Goal: Task Accomplishment & Management: Manage account settings

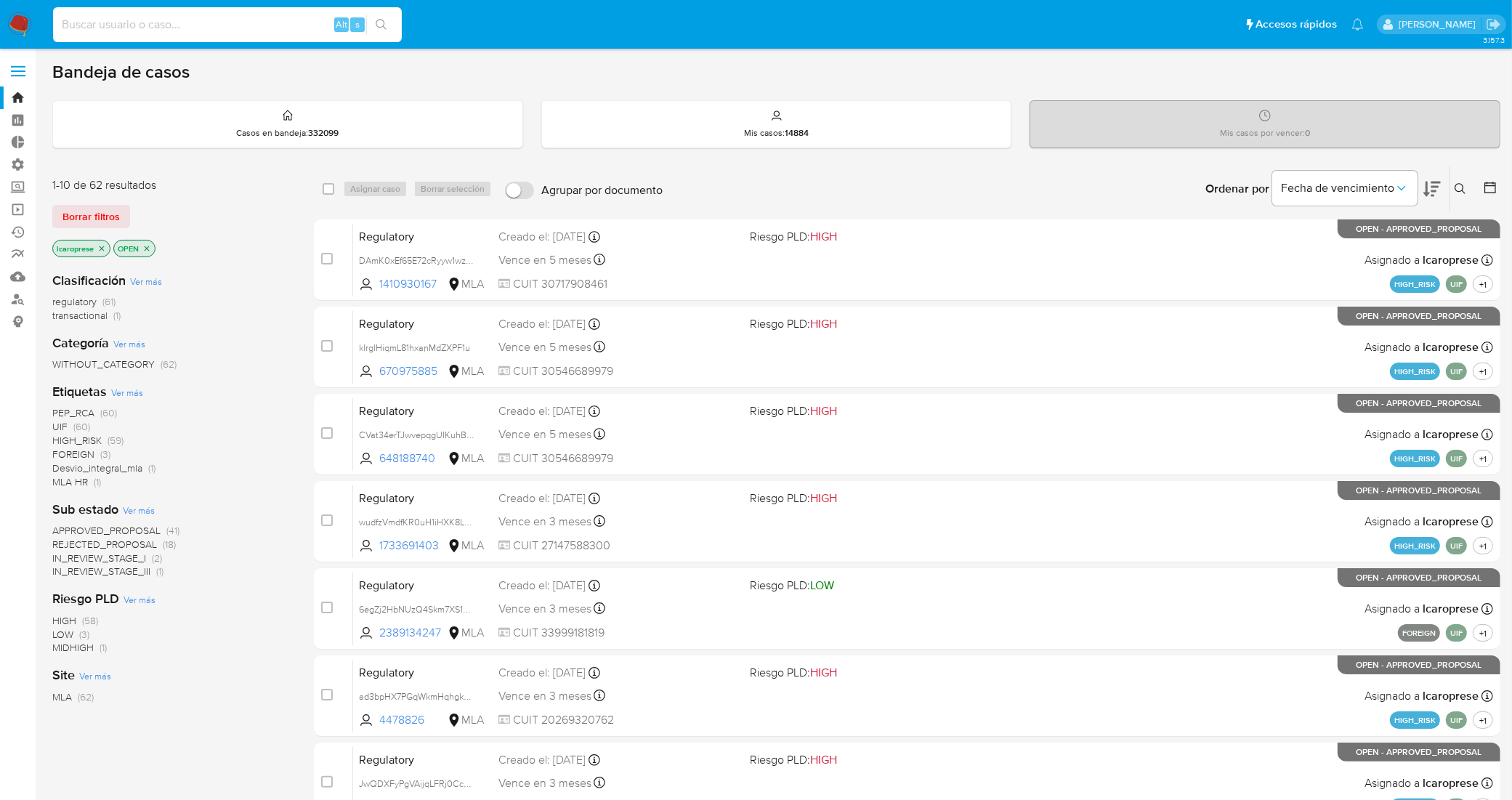
click at [254, 16] on input at bounding box center [228, 25] width 349 height 19
paste input "6egZj2HbNUzQ4Skm7XS1d3LU"
type input "6egZj2HbNUzQ4Skm7XS1d3LU"
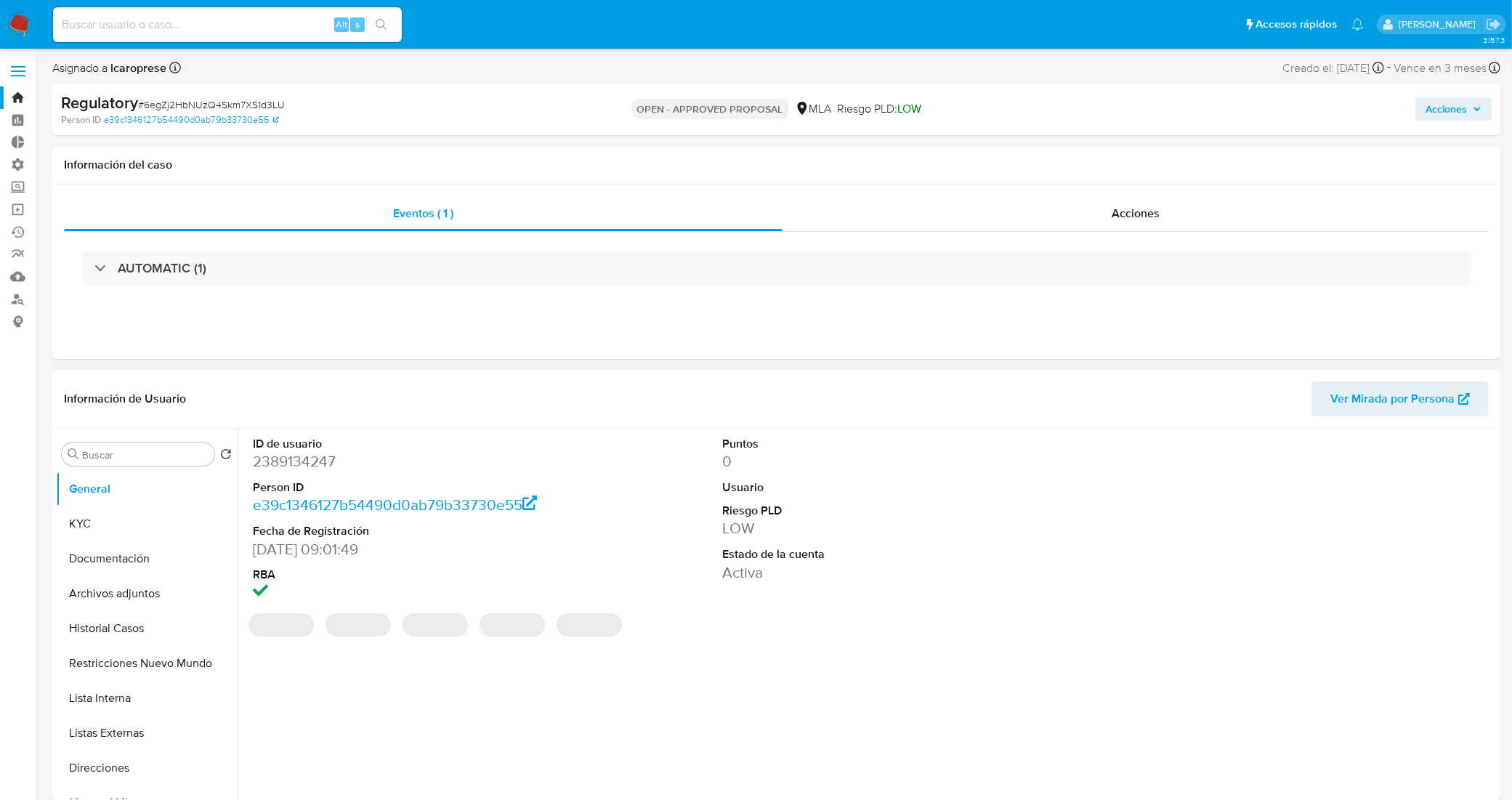
select select "10"
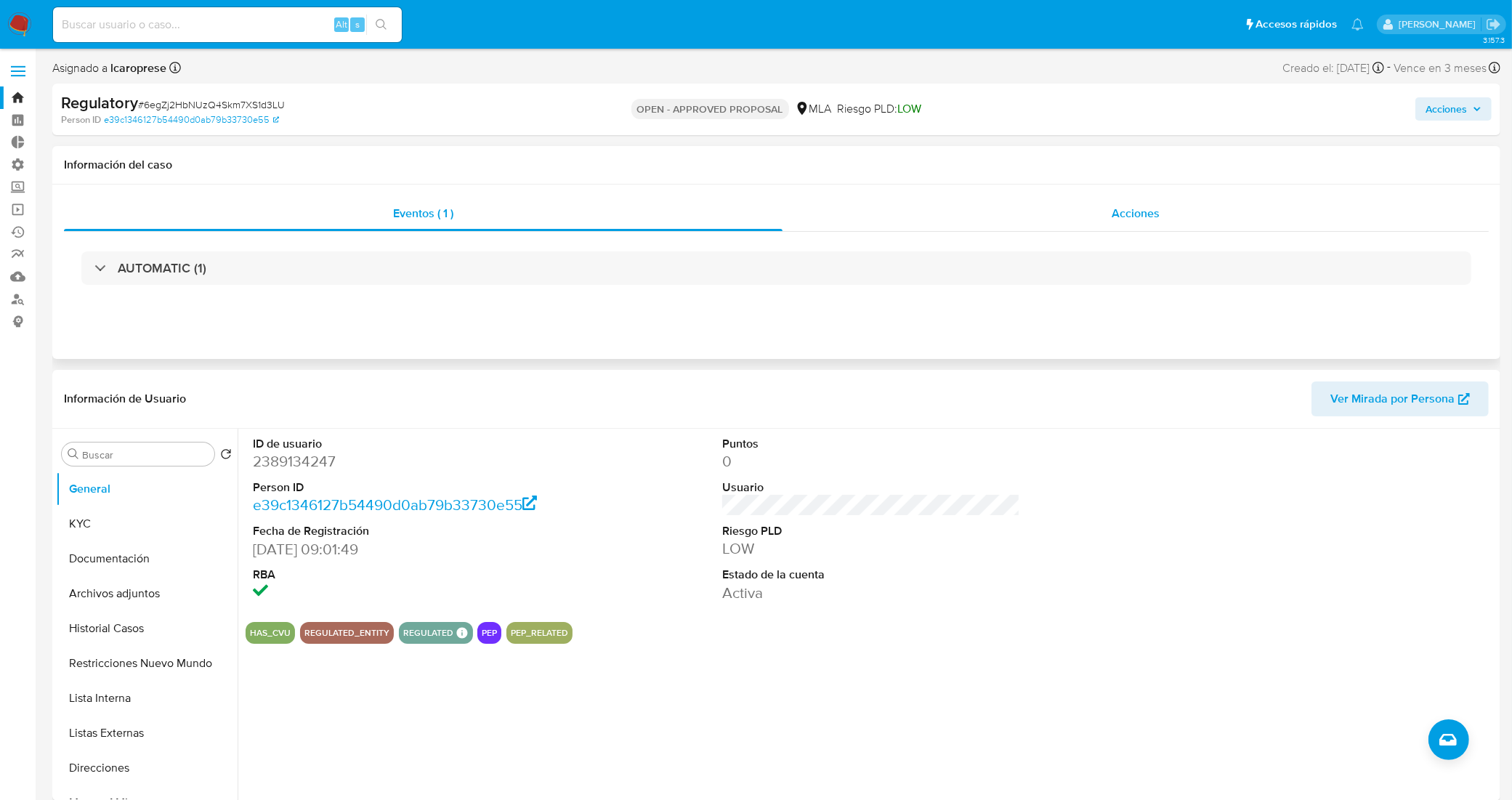
click at [1156, 218] on span "Acciones" at bounding box center [1136, 212] width 48 height 16
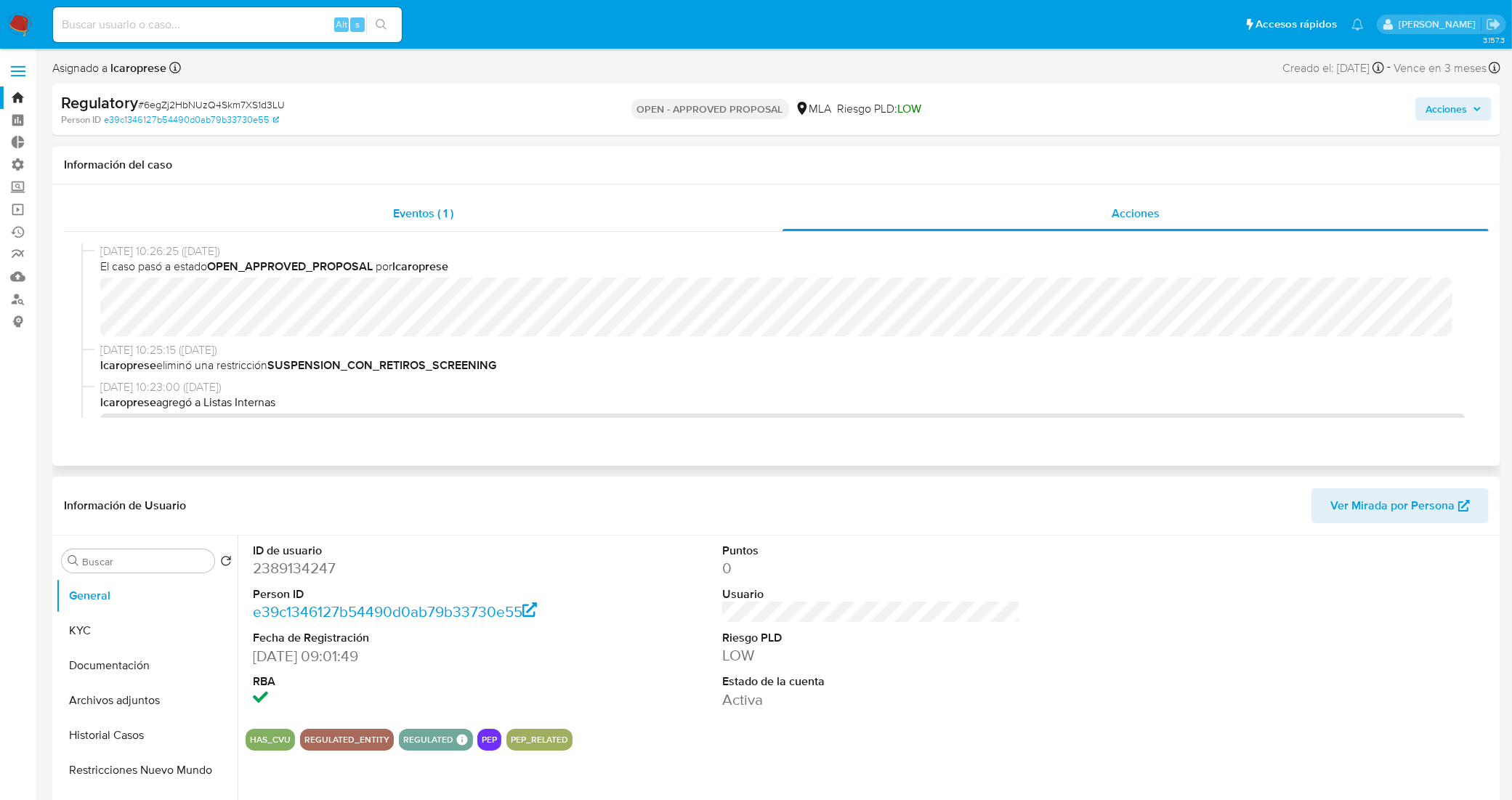
click at [509, 212] on div "Eventos ( 1 )" at bounding box center [423, 213] width 719 height 35
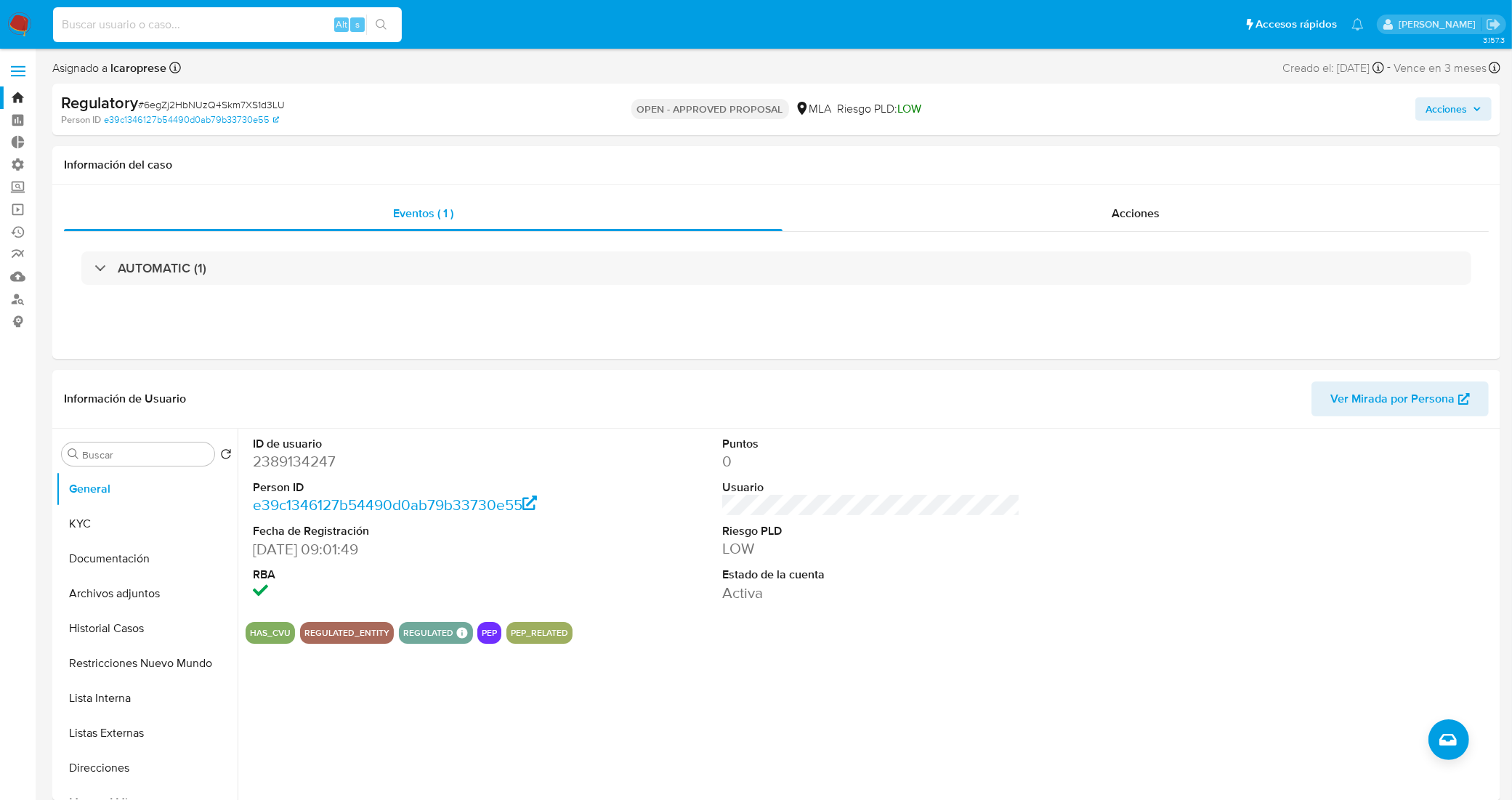
click at [303, 30] on input at bounding box center [228, 25] width 349 height 19
paste input "0vQVJ8gAbwfWlHQdqXecc9XN"
type input "0vQVJ8gAbwfWlHQdqXecc9XN"
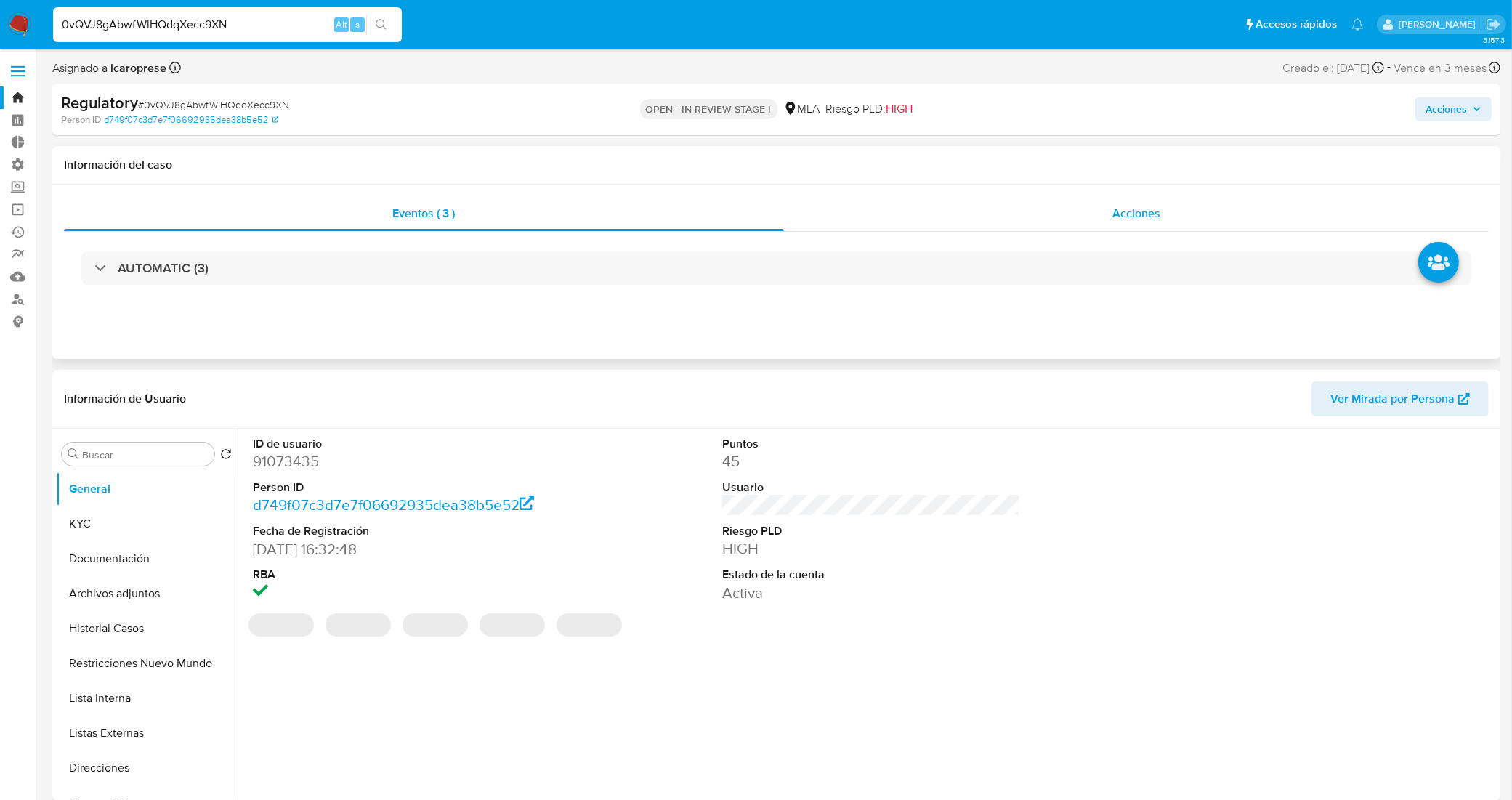
select select "10"
click at [979, 208] on div "Acciones" at bounding box center [1136, 213] width 706 height 35
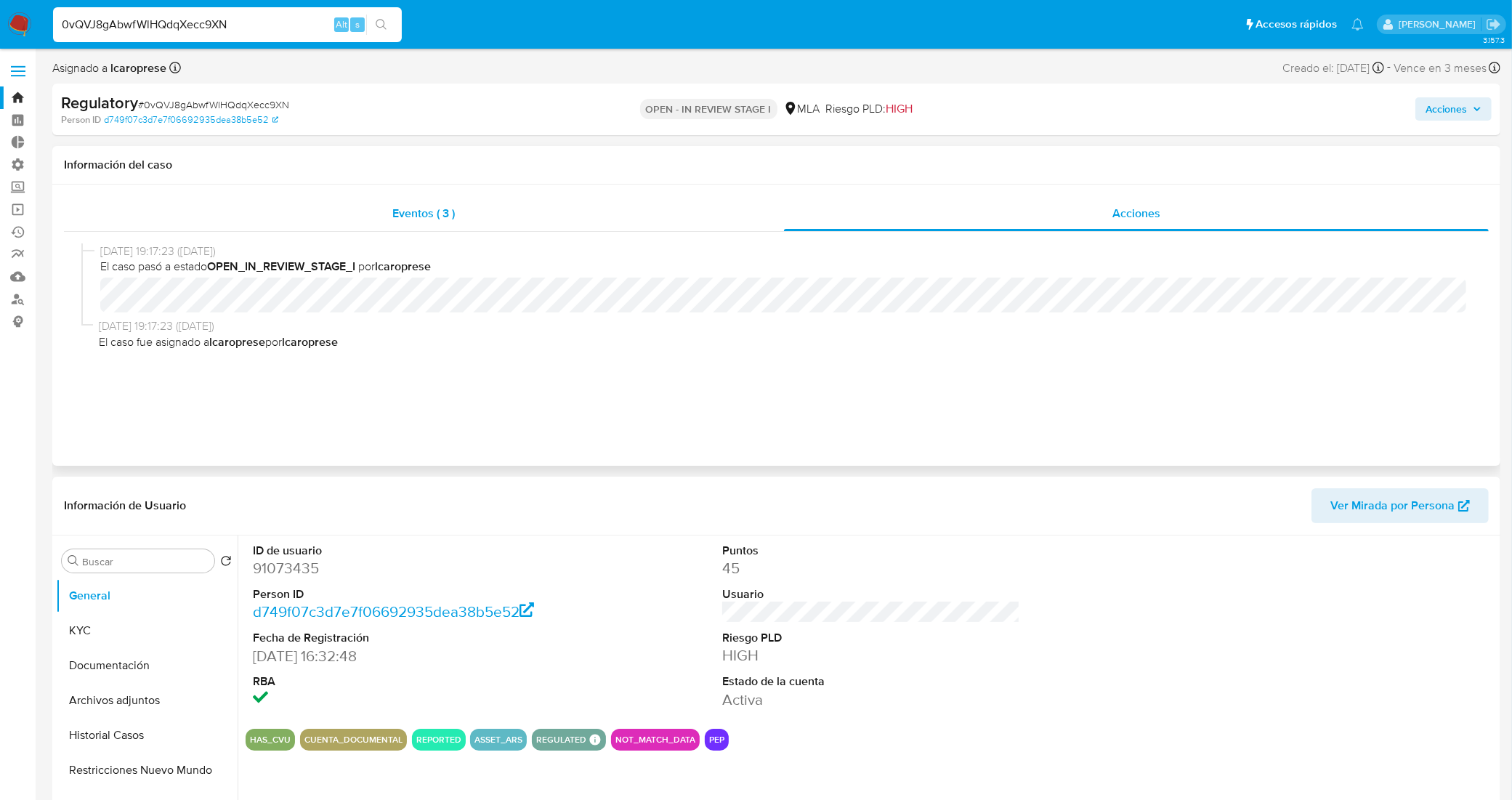
click at [420, 208] on span "Eventos ( 3 )" at bounding box center [423, 212] width 63 height 16
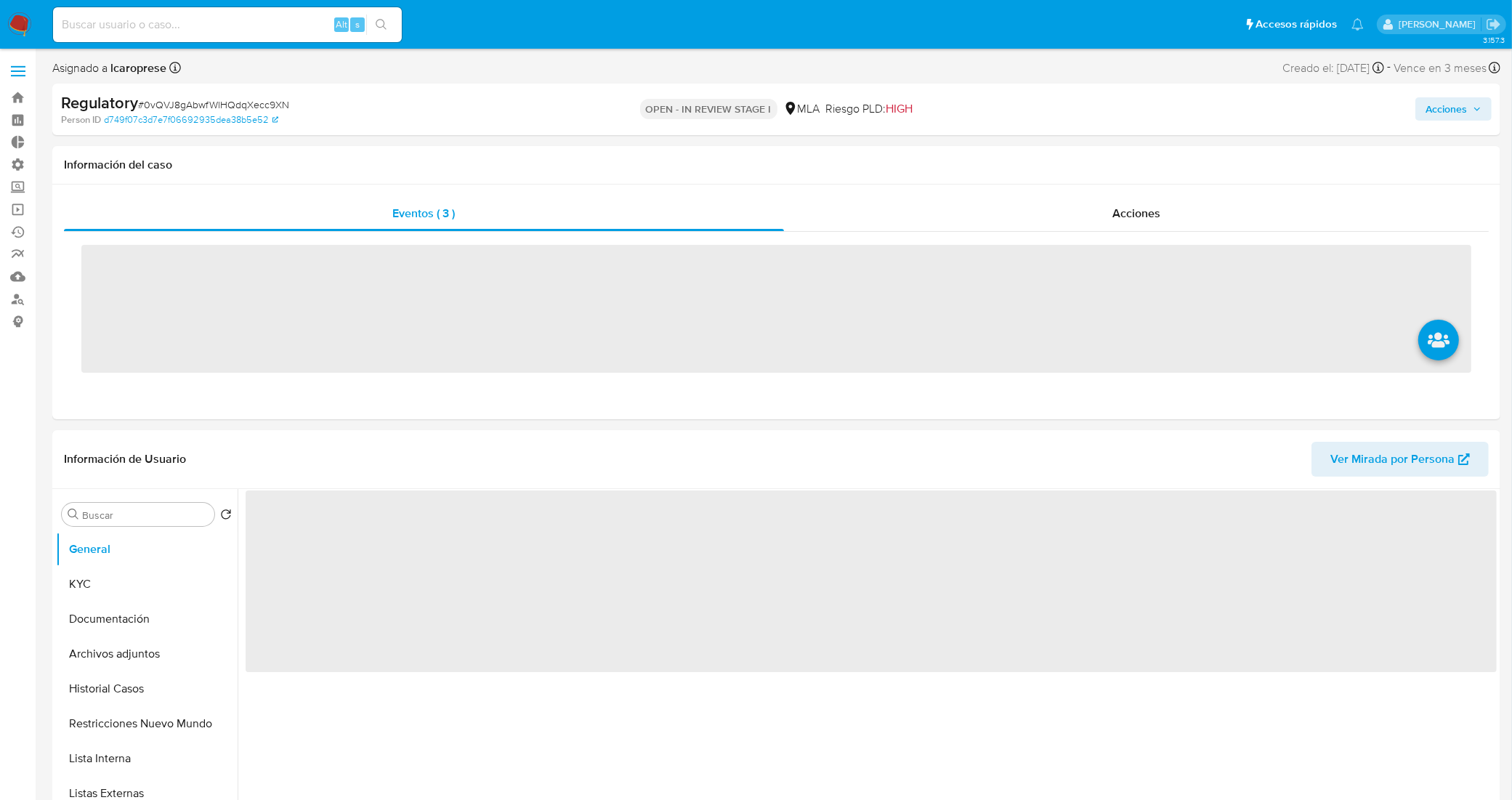
click at [149, 29] on input at bounding box center [228, 25] width 349 height 19
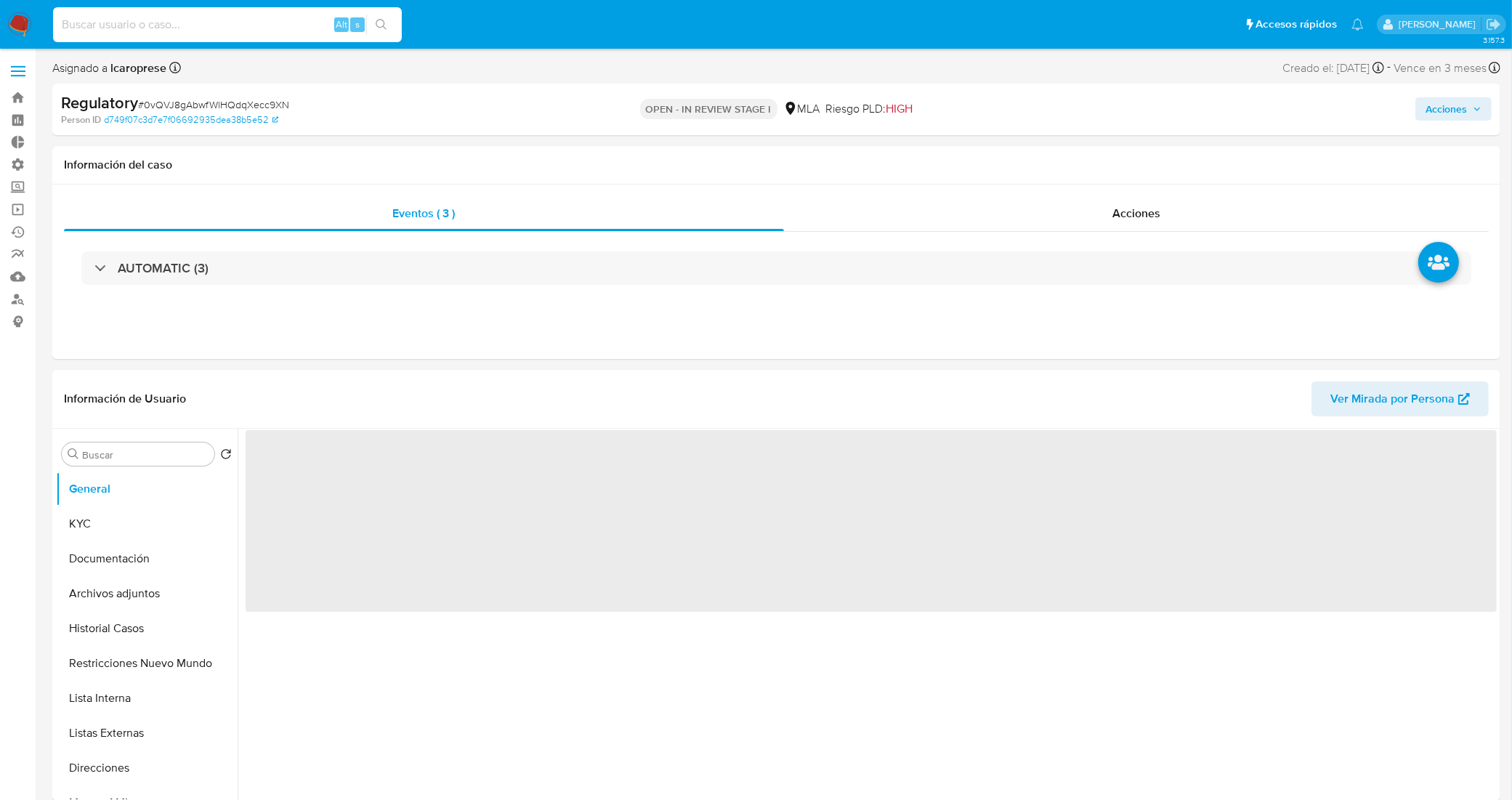
paste input "95480936"
type input "95480936"
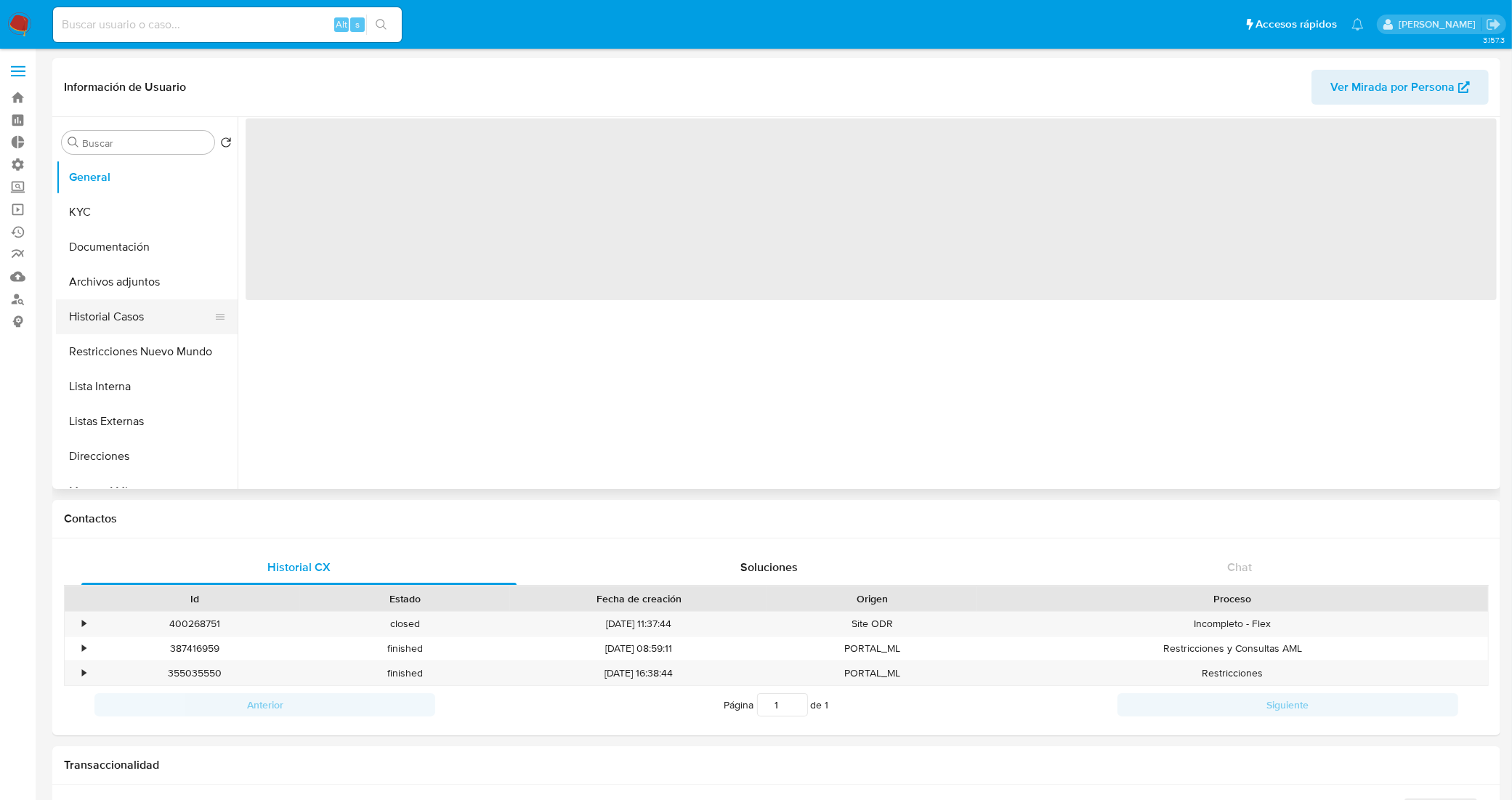
click at [144, 318] on button "Historial Casos" at bounding box center [141, 316] width 170 height 35
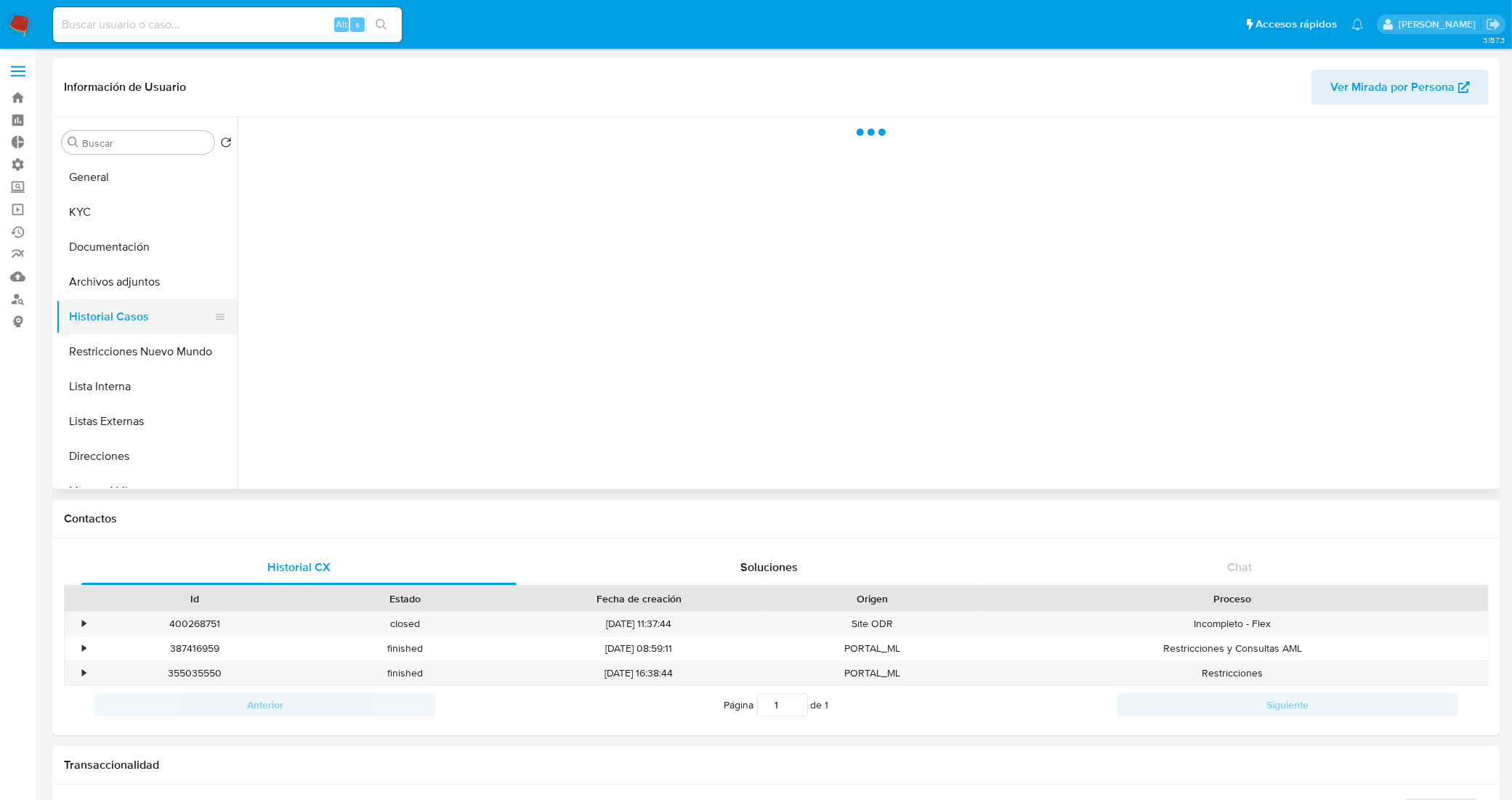
select select "10"
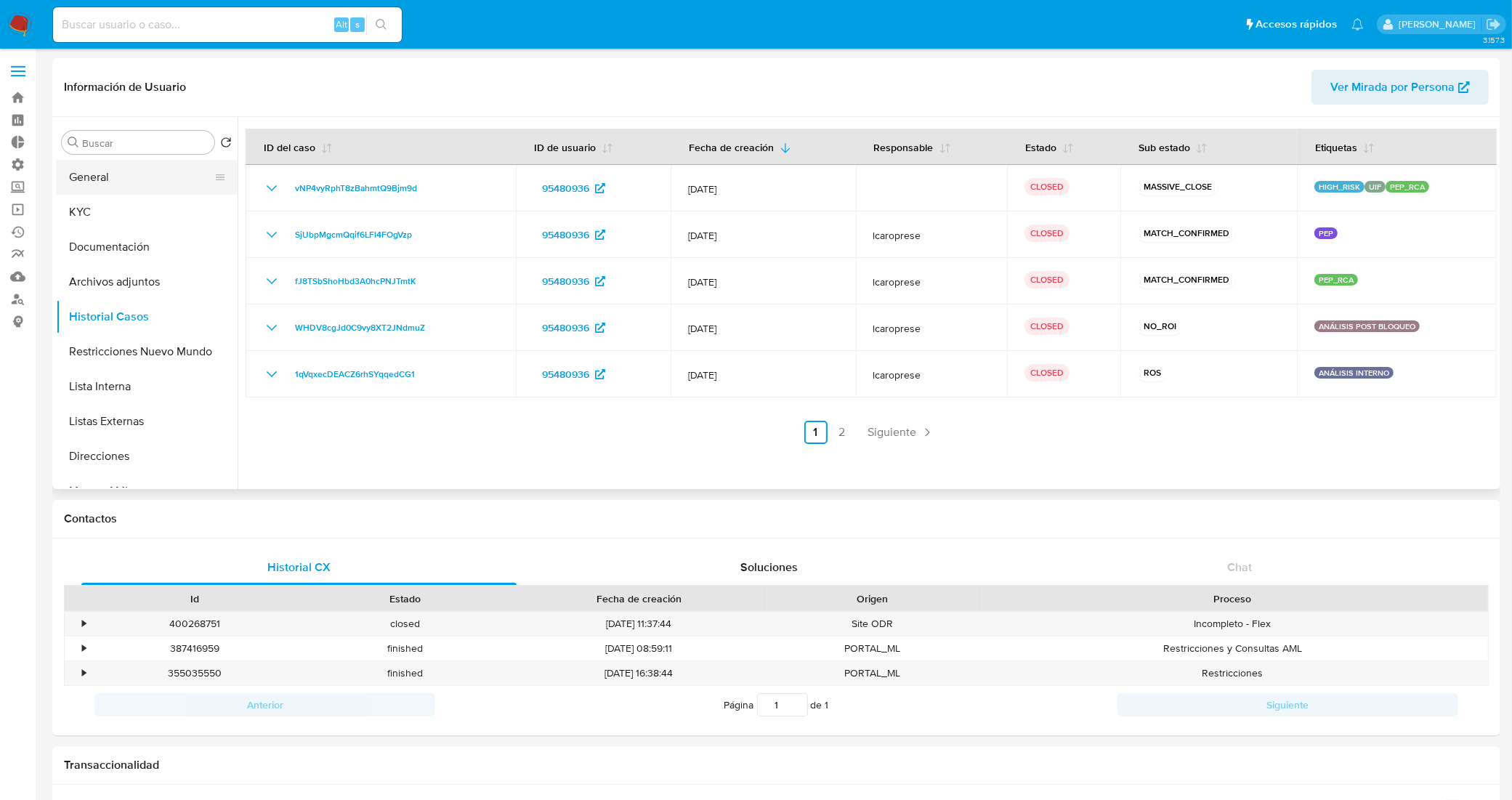
click at [138, 186] on button "General" at bounding box center [141, 177] width 170 height 35
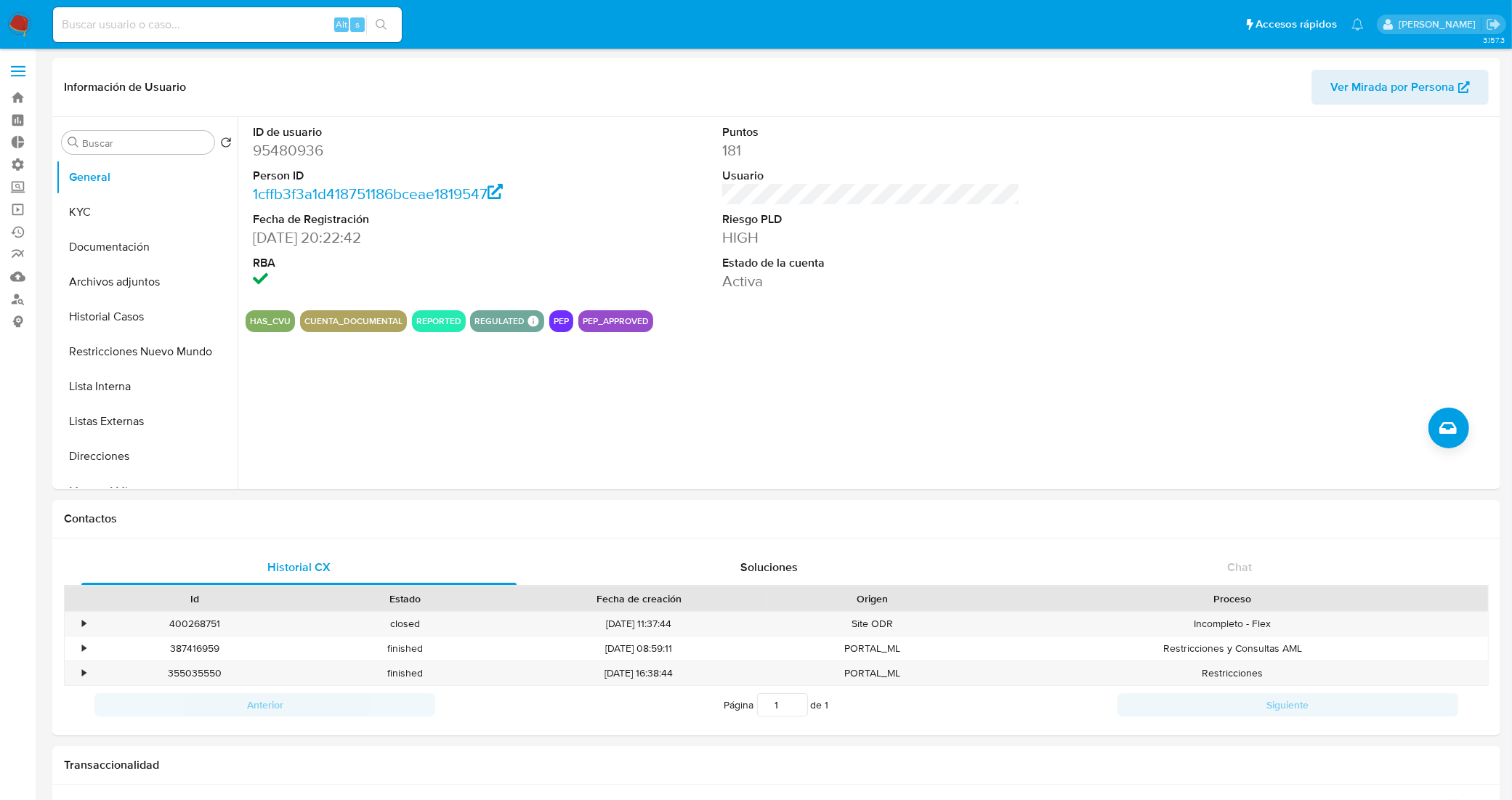
click at [199, 19] on input at bounding box center [228, 25] width 349 height 19
paste input "542077293"
type input "542077293"
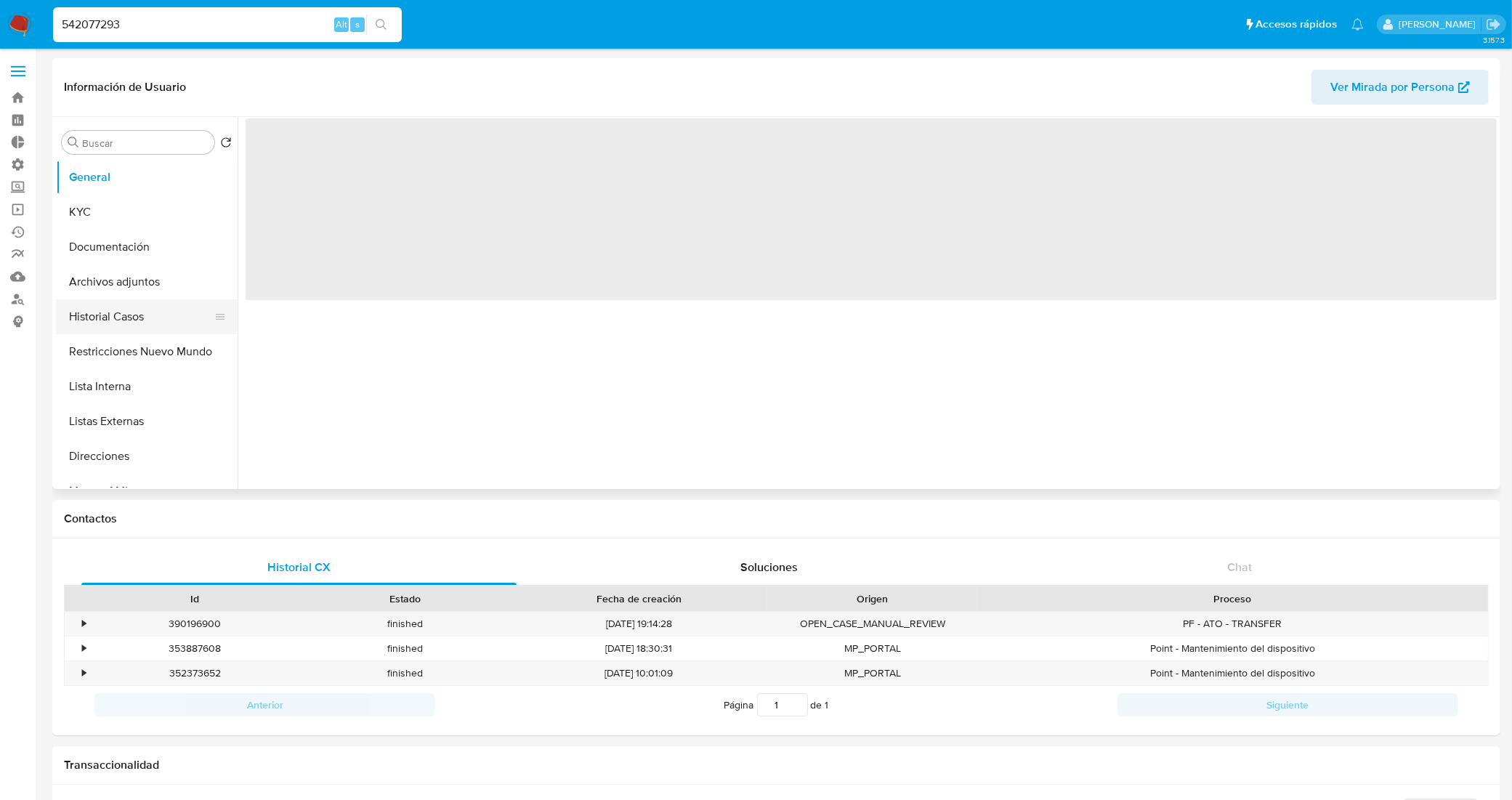
click at [110, 318] on button "Historial Casos" at bounding box center [141, 316] width 170 height 35
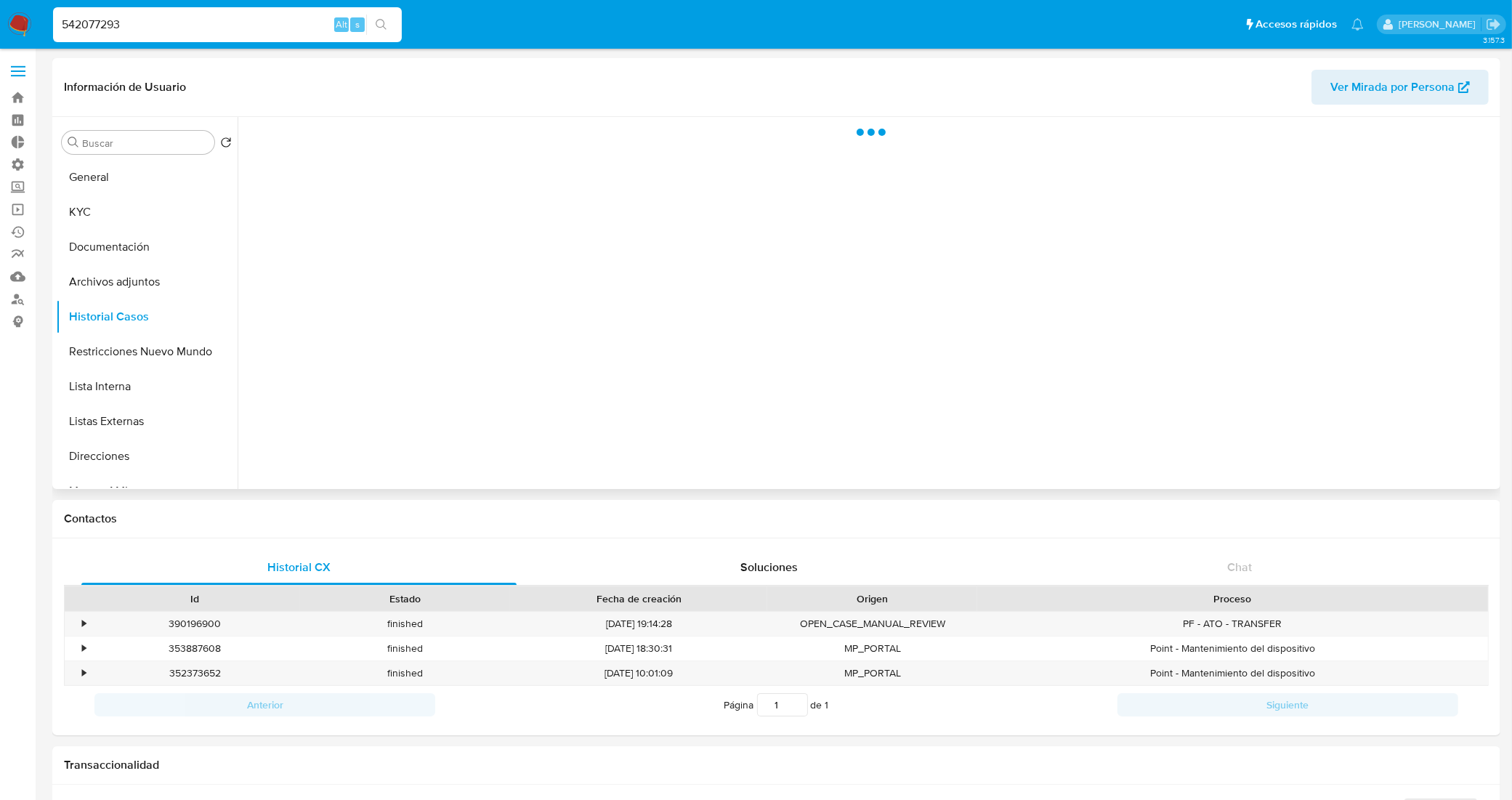
select select "10"
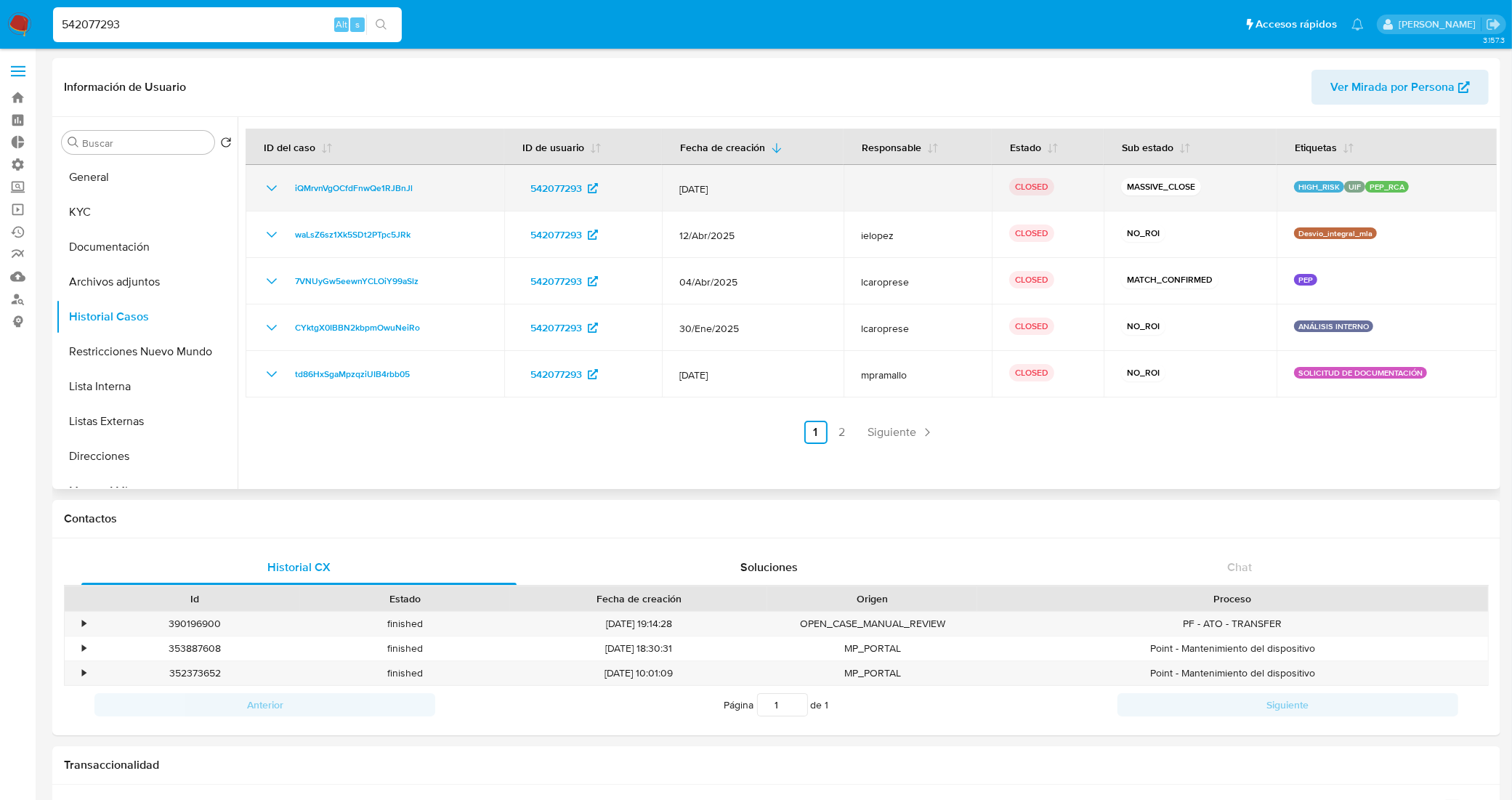
click at [272, 186] on icon "Mostrar/Ocultar" at bounding box center [272, 188] width 17 height 17
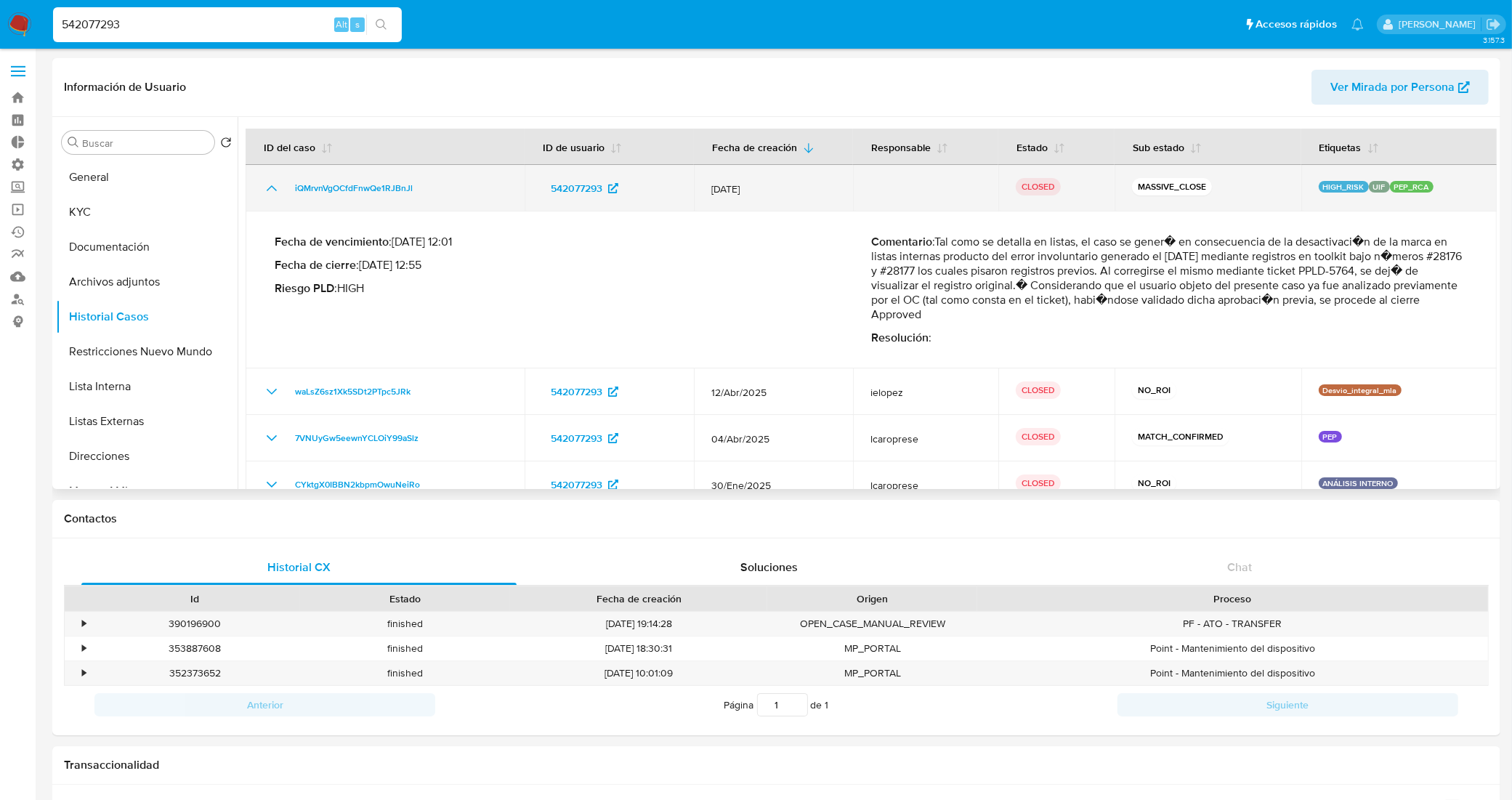
click at [272, 186] on icon "Mostrar/Ocultar" at bounding box center [272, 188] width 17 height 17
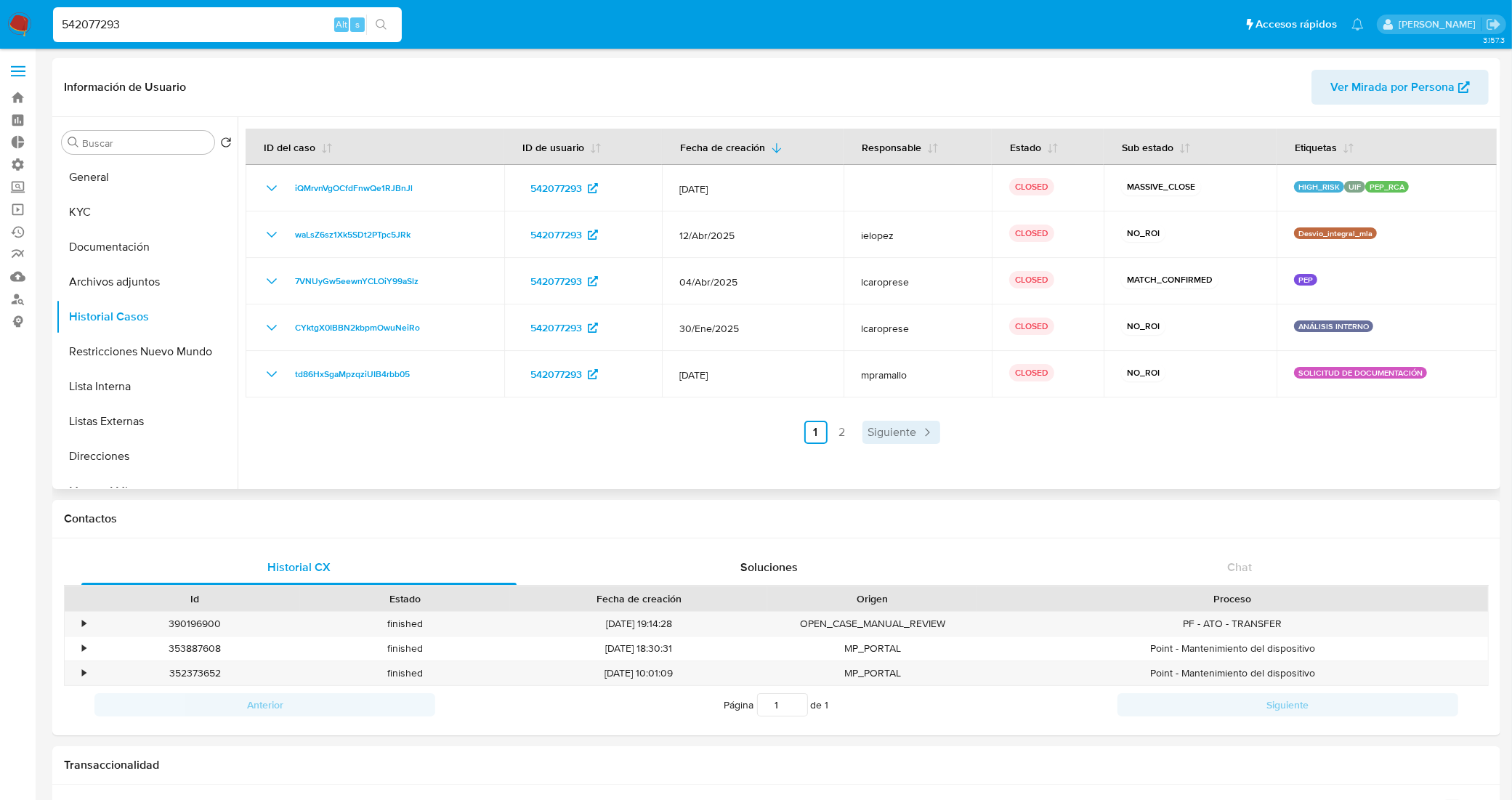
click at [872, 429] on span "Siguiente" at bounding box center [892, 432] width 49 height 12
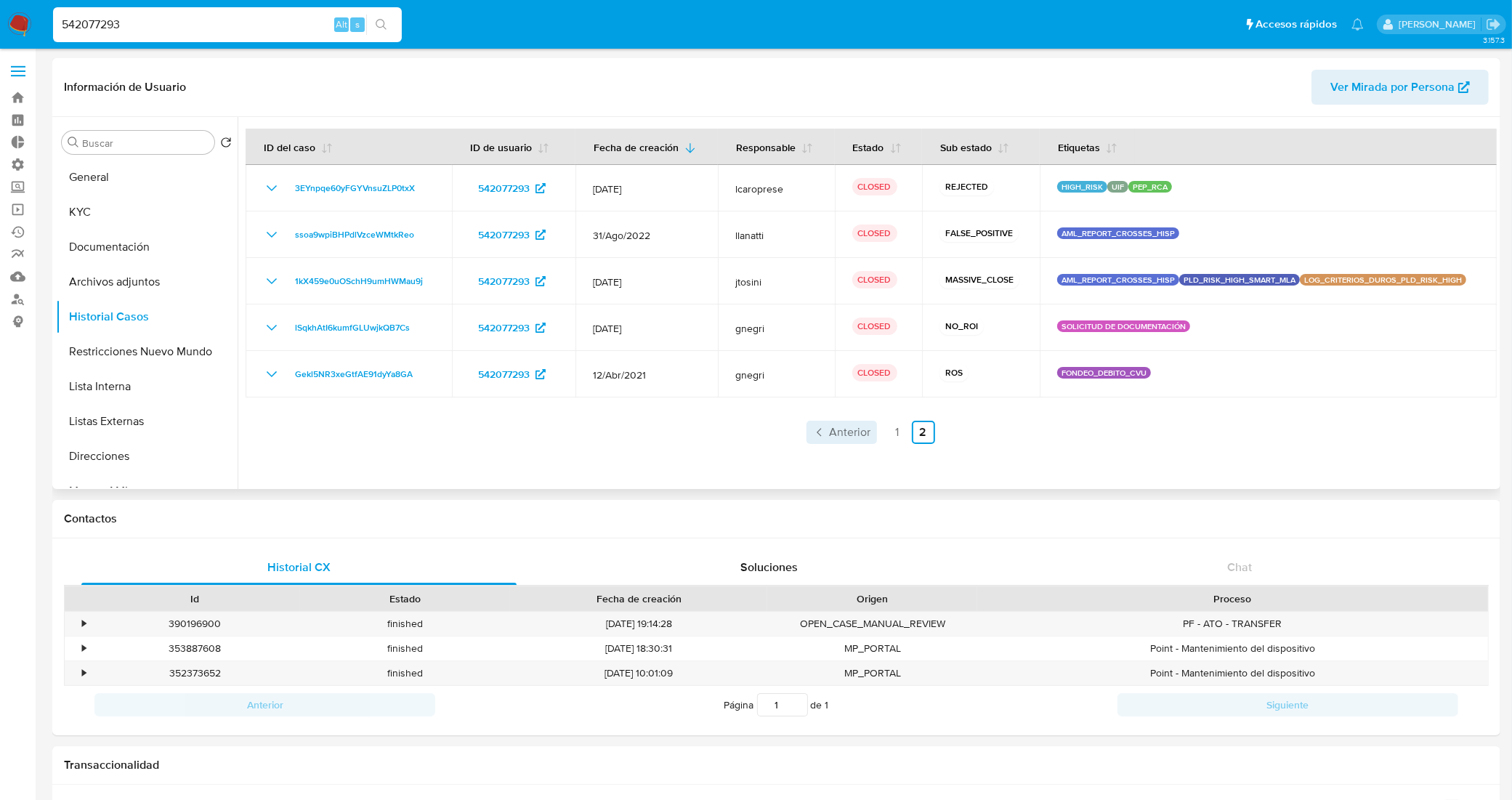
click at [851, 437] on span "Anterior" at bounding box center [850, 432] width 41 height 12
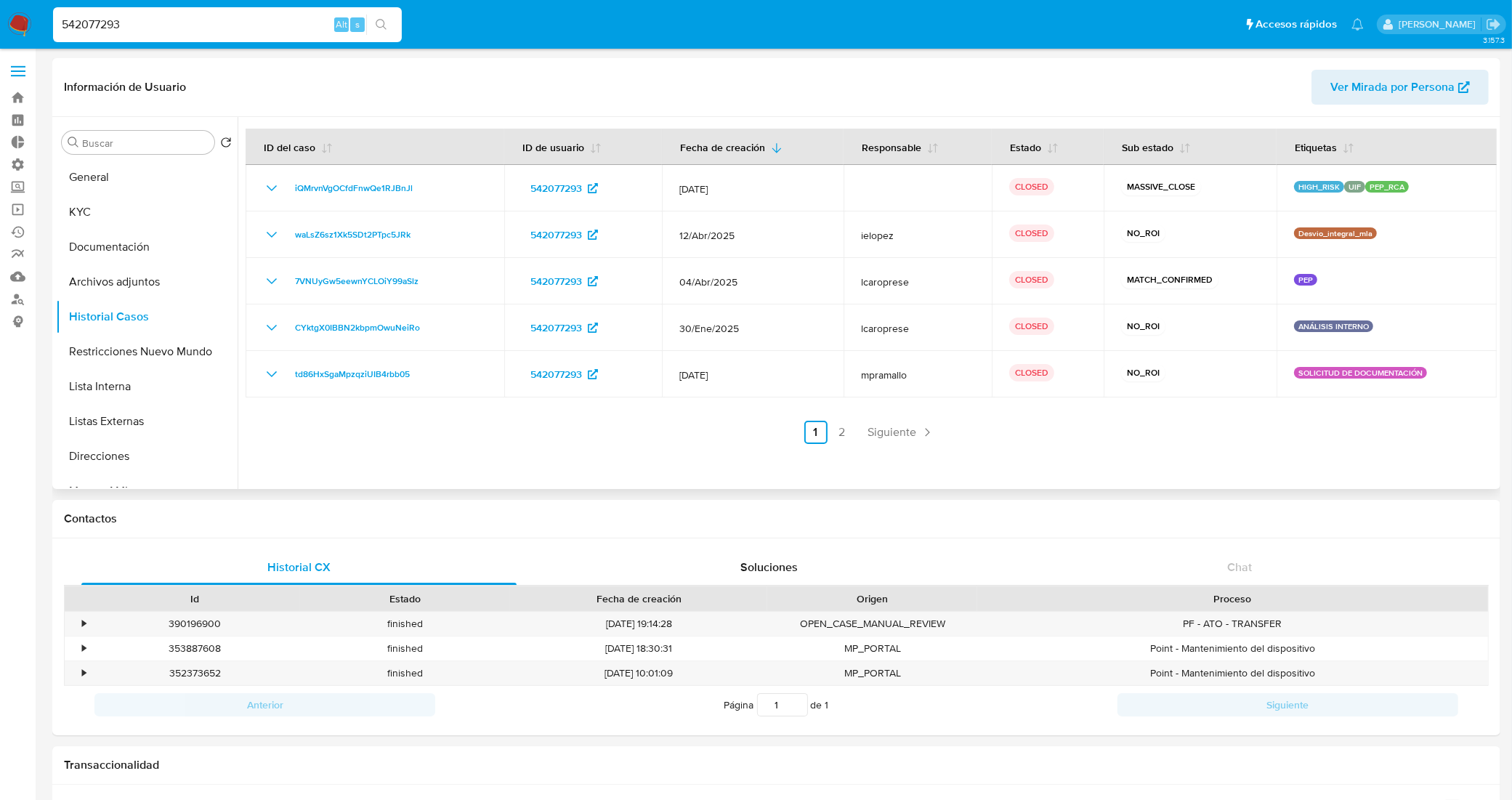
drag, startPoint x: 95, startPoint y: 27, endPoint x: 0, endPoint y: 29, distance: 95.0
click at [0, 29] on nav "Pausado Ver notificaciones 542077293 Alt s Accesos rápidos Presiona las siguien…" at bounding box center [756, 24] width 1512 height 49
paste input "91073435"
type input "91073435"
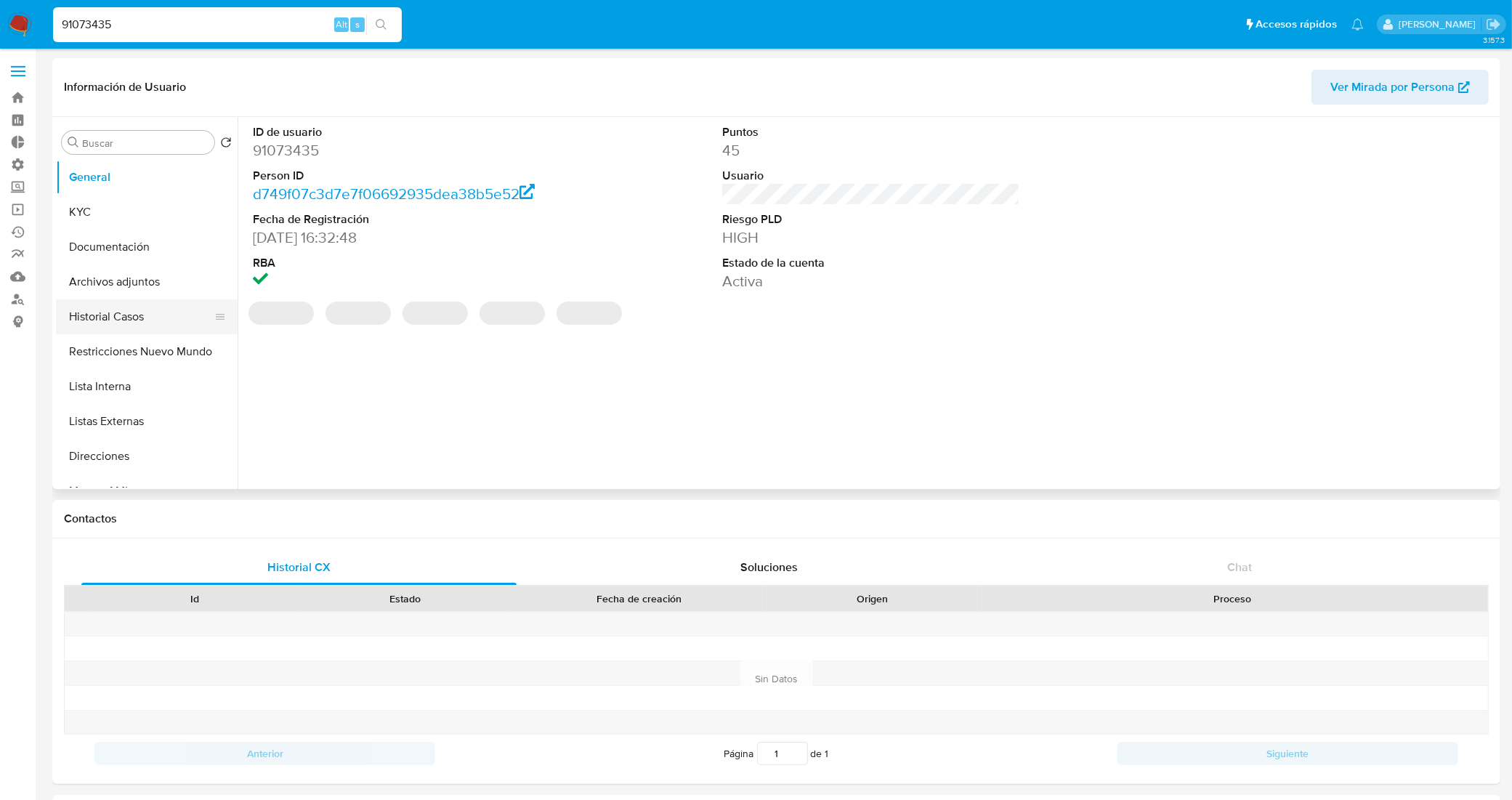
select select "10"
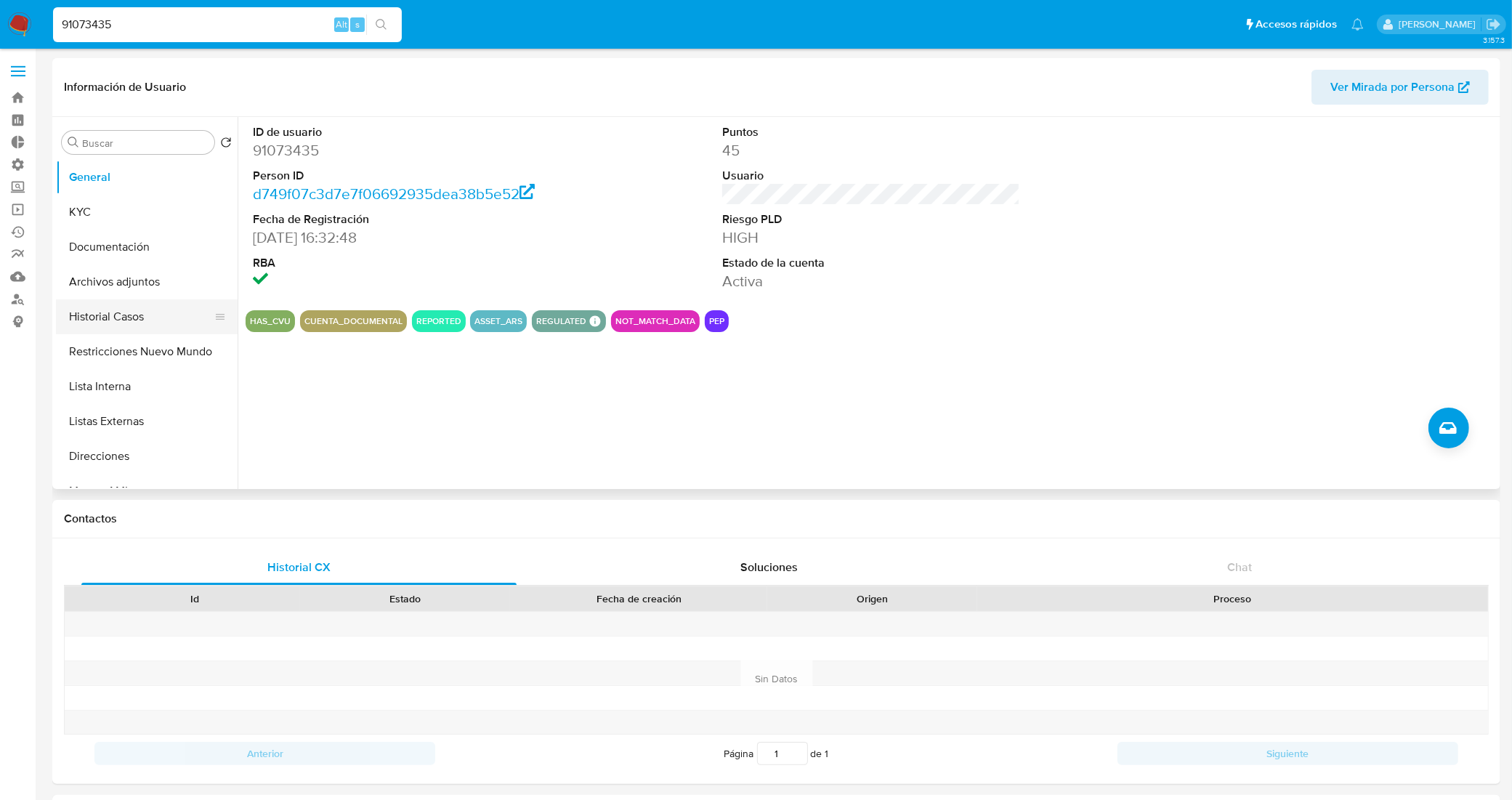
click at [135, 323] on button "Historial Casos" at bounding box center [141, 316] width 170 height 35
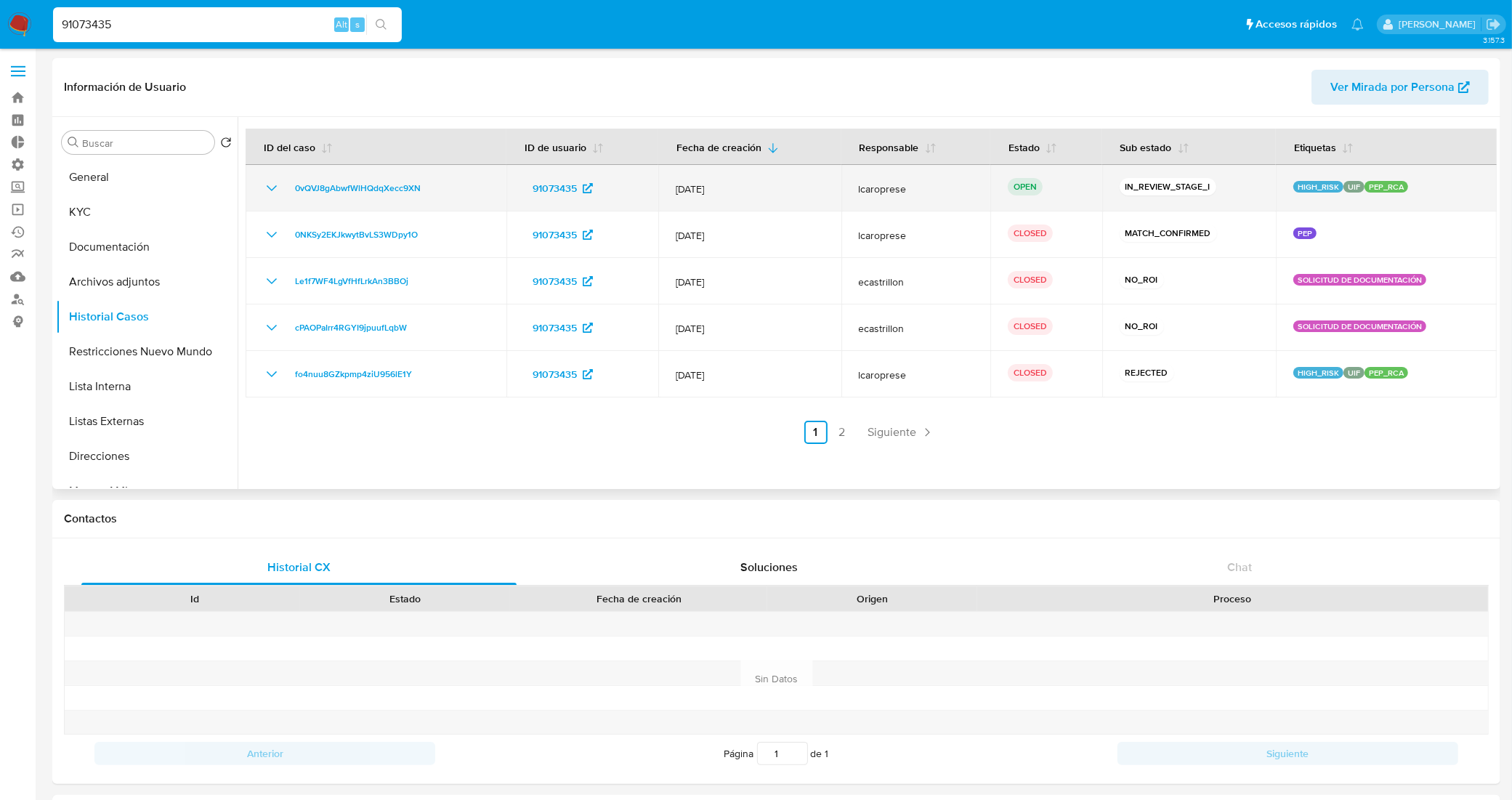
click at [271, 186] on icon "Mostrar/Ocultar" at bounding box center [272, 188] width 17 height 17
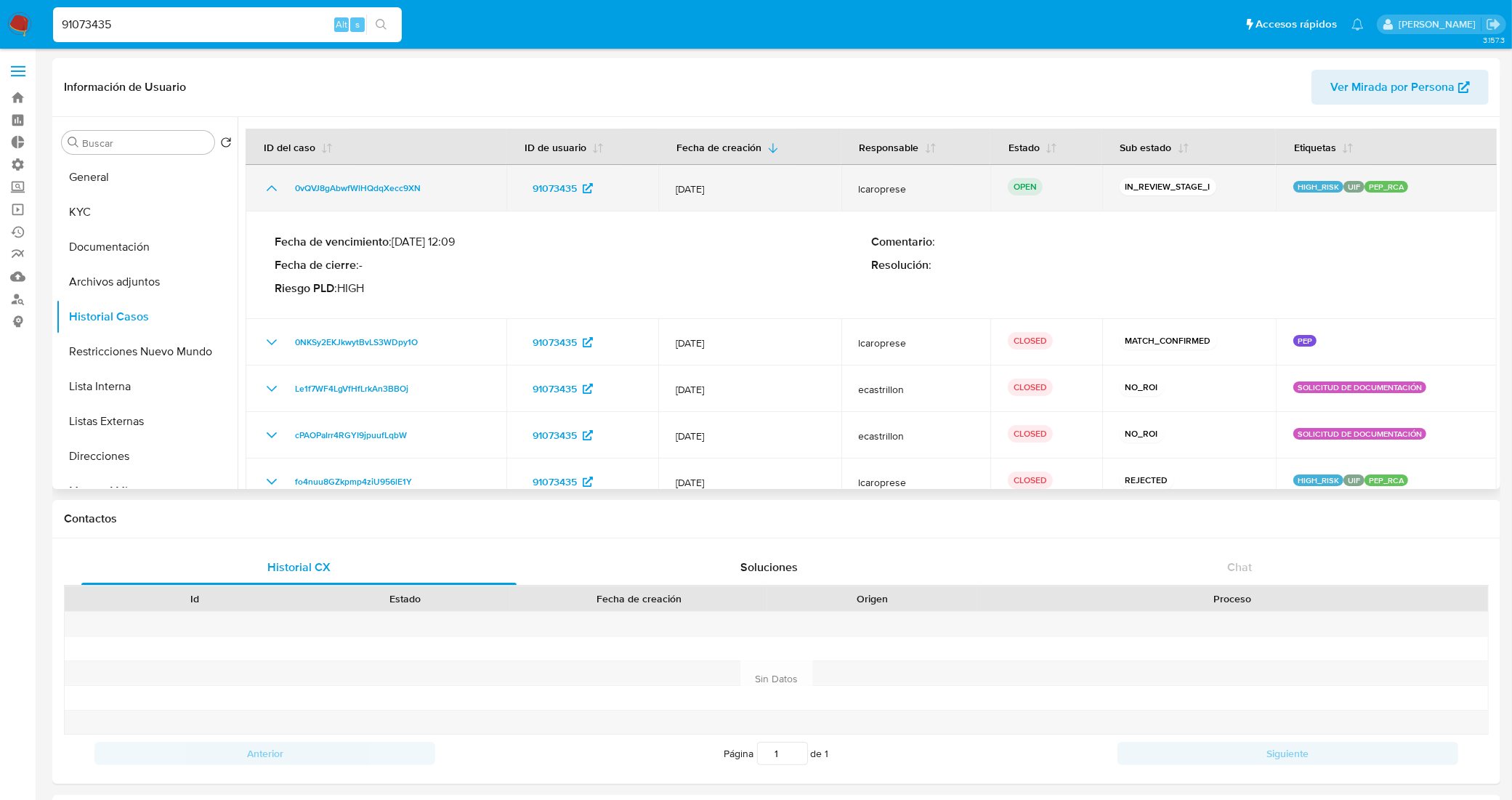
click at [271, 186] on icon "Mostrar/Ocultar" at bounding box center [272, 188] width 17 height 17
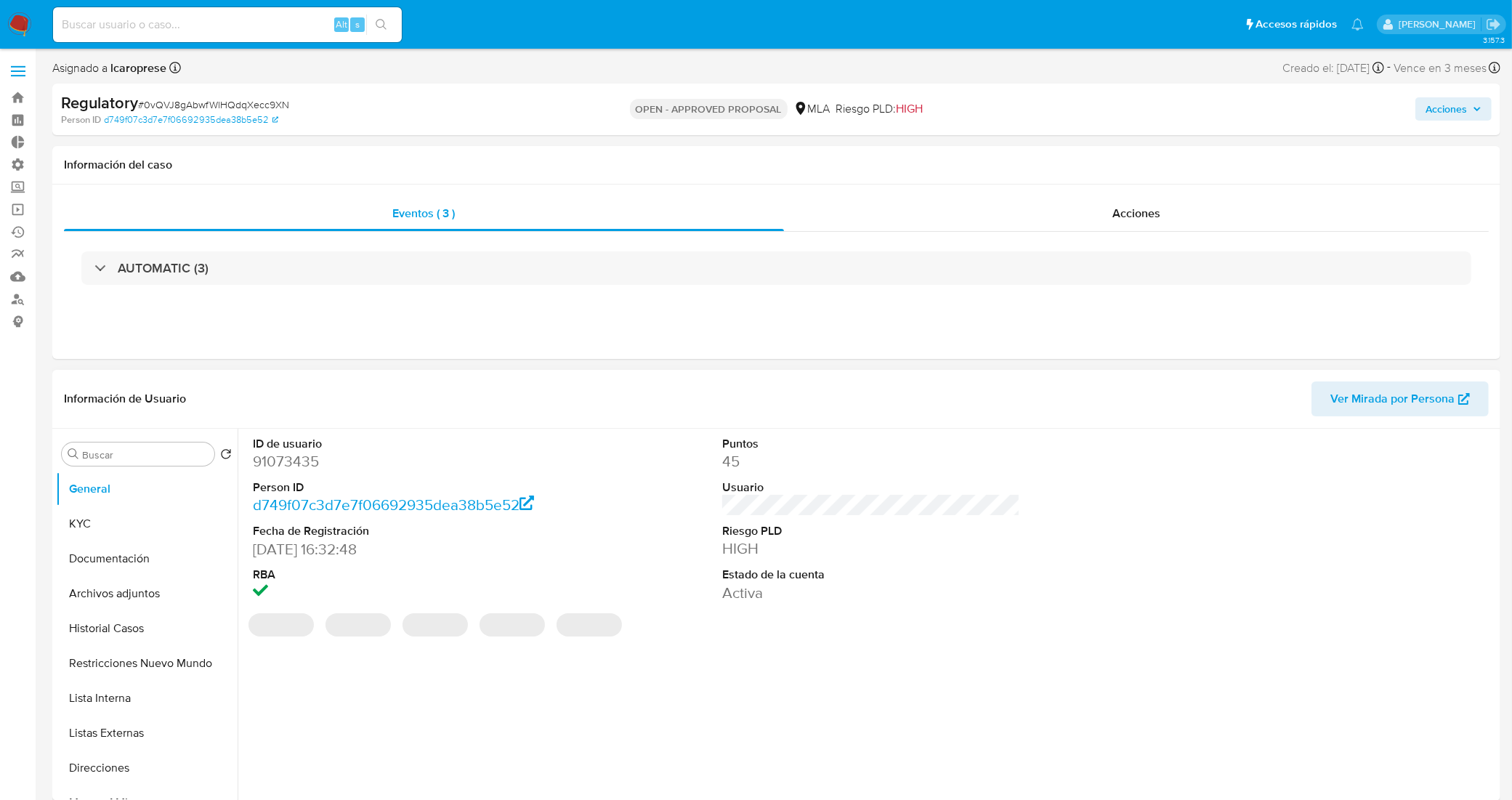
select select "10"
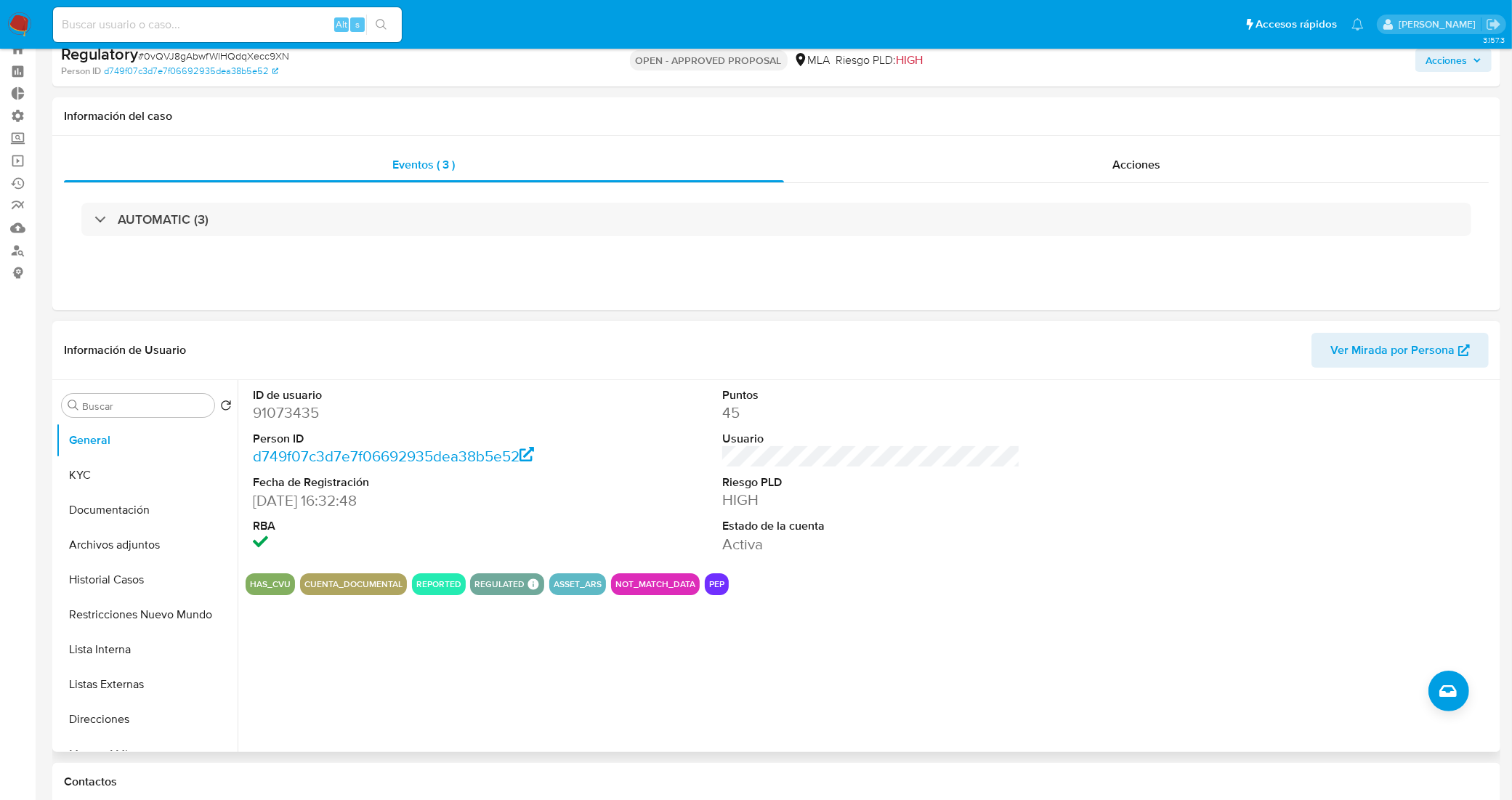
scroll to position [91, 0]
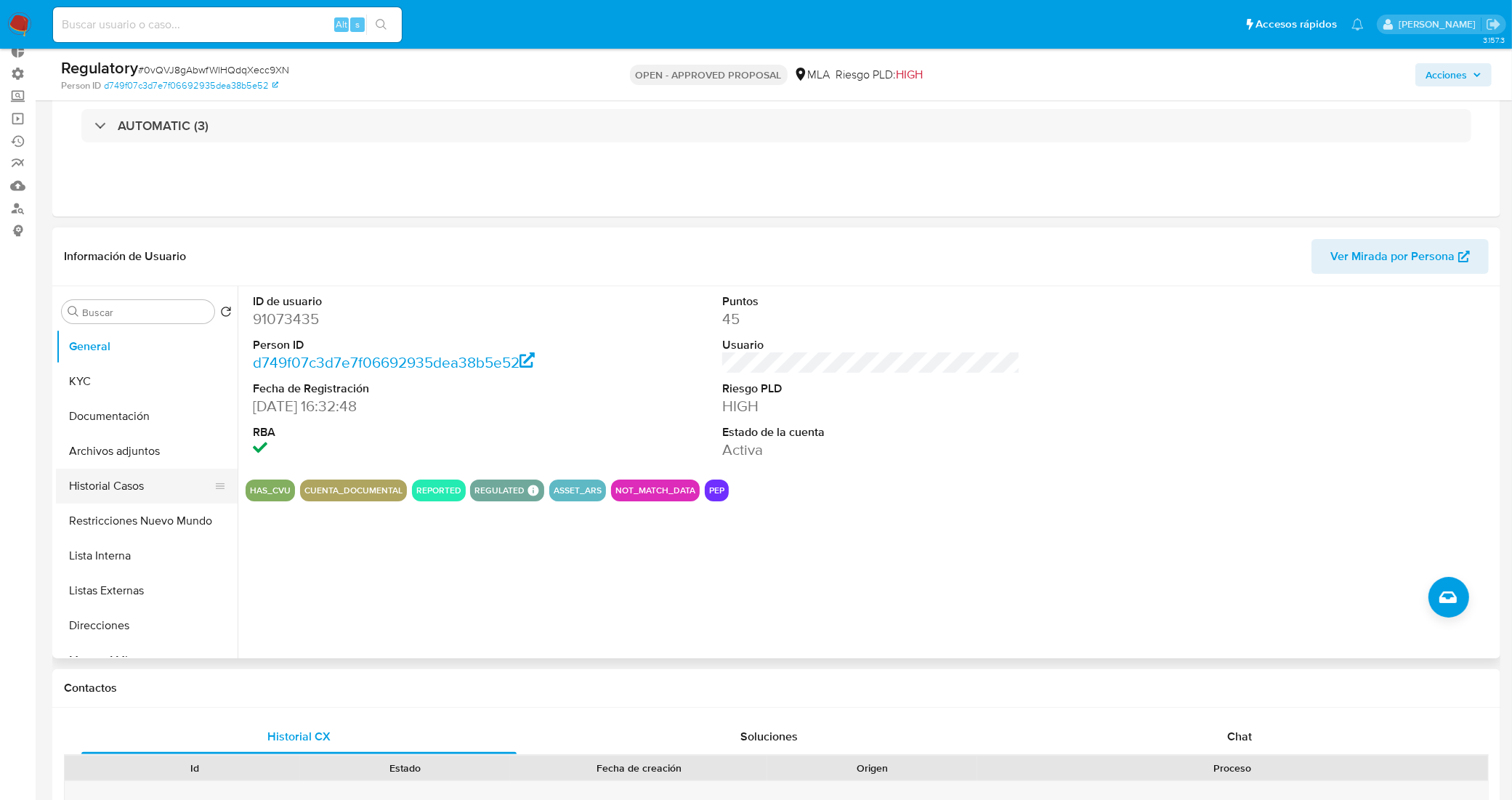
click at [128, 478] on button "Historial Casos" at bounding box center [141, 485] width 170 height 35
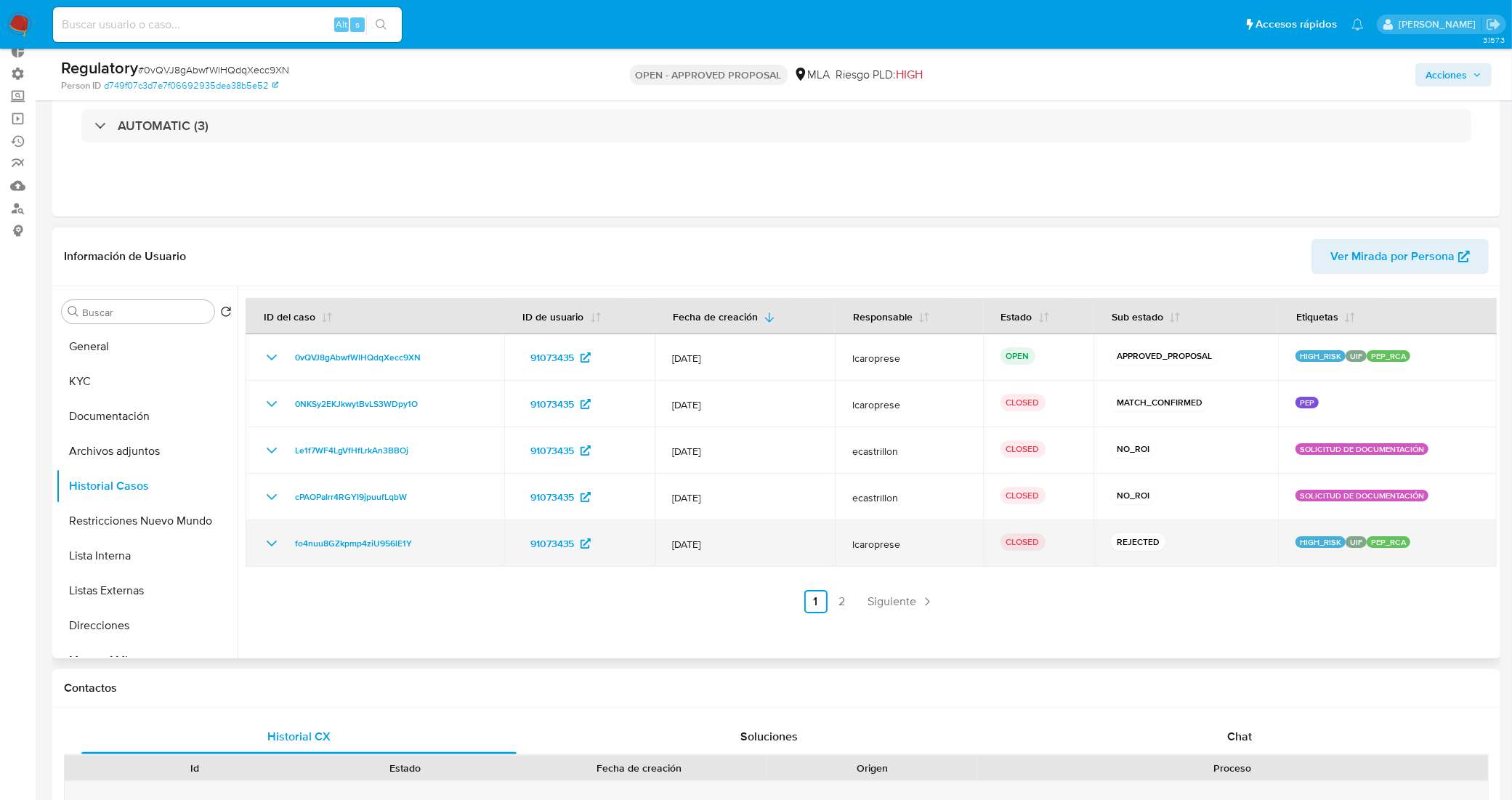
click at [279, 543] on icon "Mostrar/Ocultar" at bounding box center [272, 543] width 17 height 17
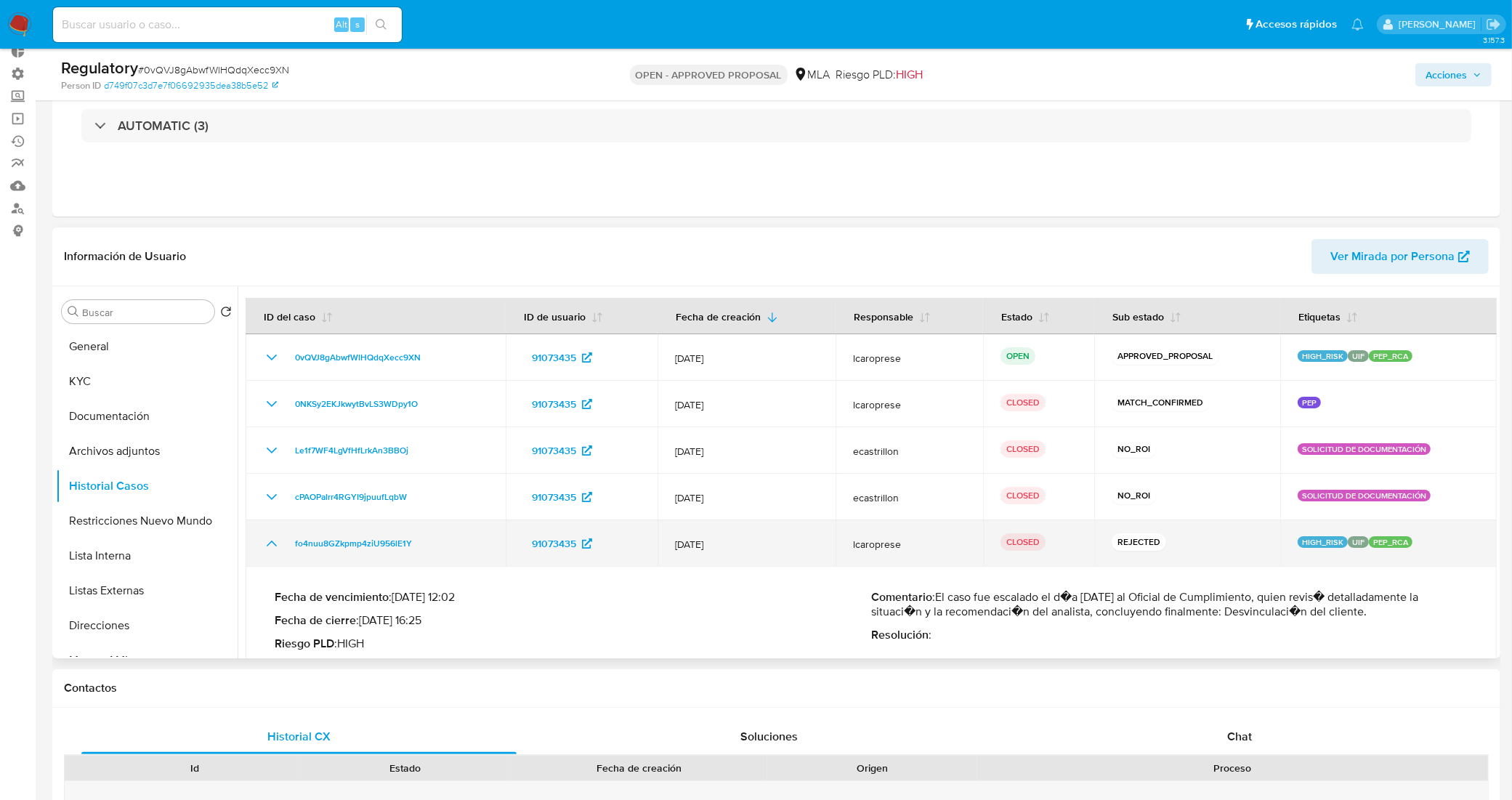
click at [278, 543] on icon "Mostrar/Ocultar" at bounding box center [272, 543] width 17 height 17
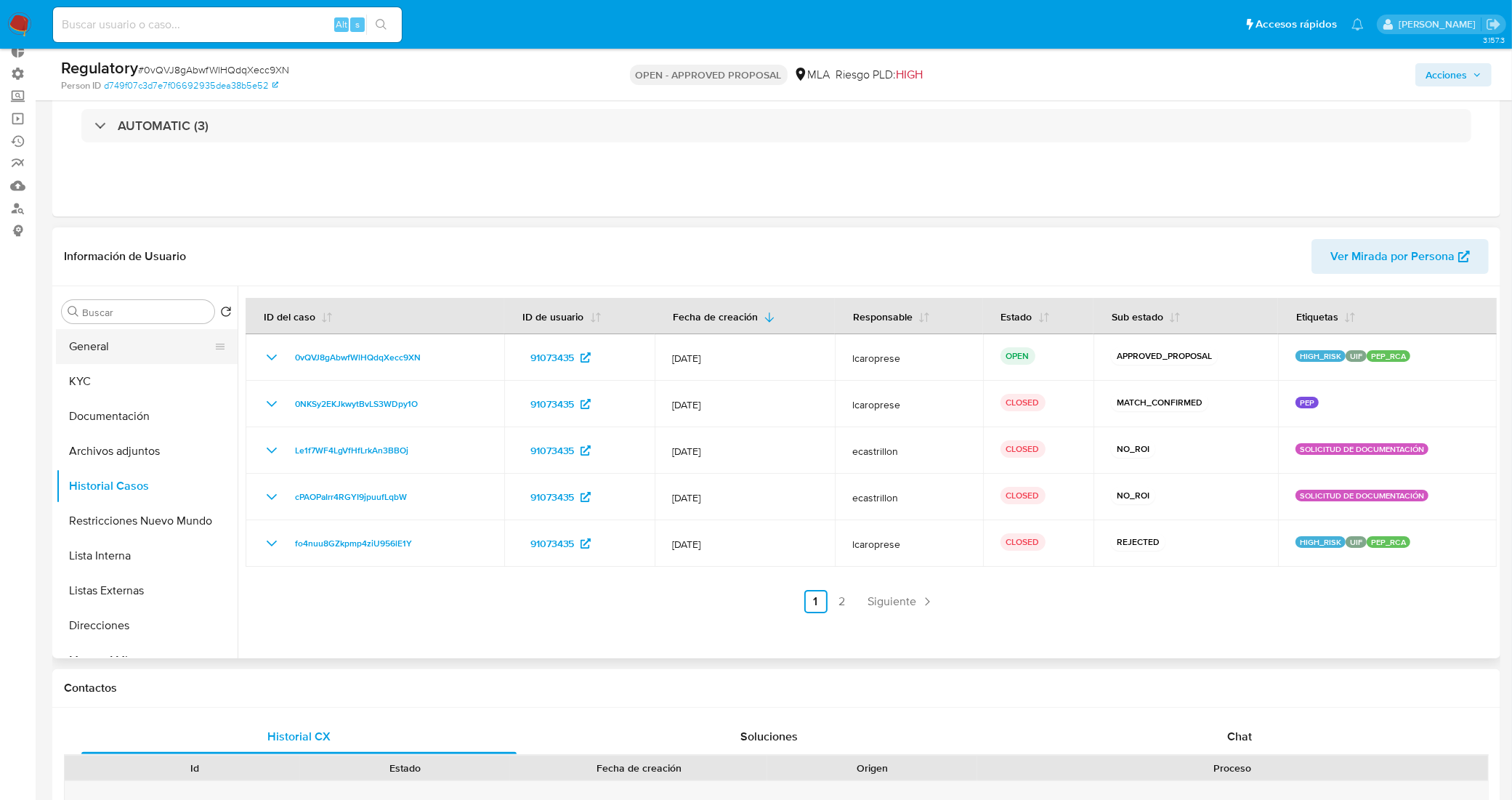
click at [143, 347] on button "General" at bounding box center [141, 346] width 170 height 35
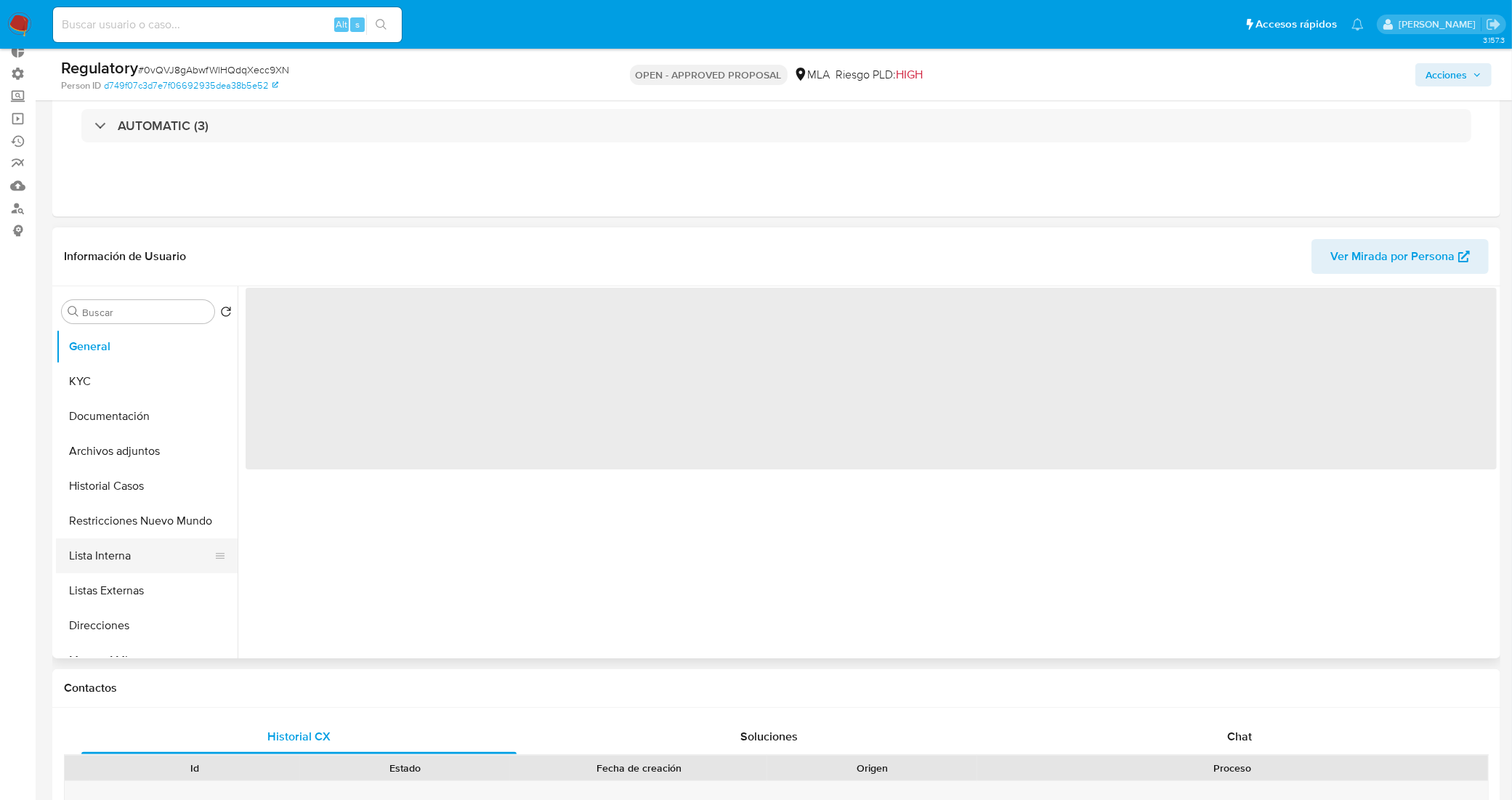
click at [150, 565] on button "Lista Interna" at bounding box center [141, 555] width 170 height 35
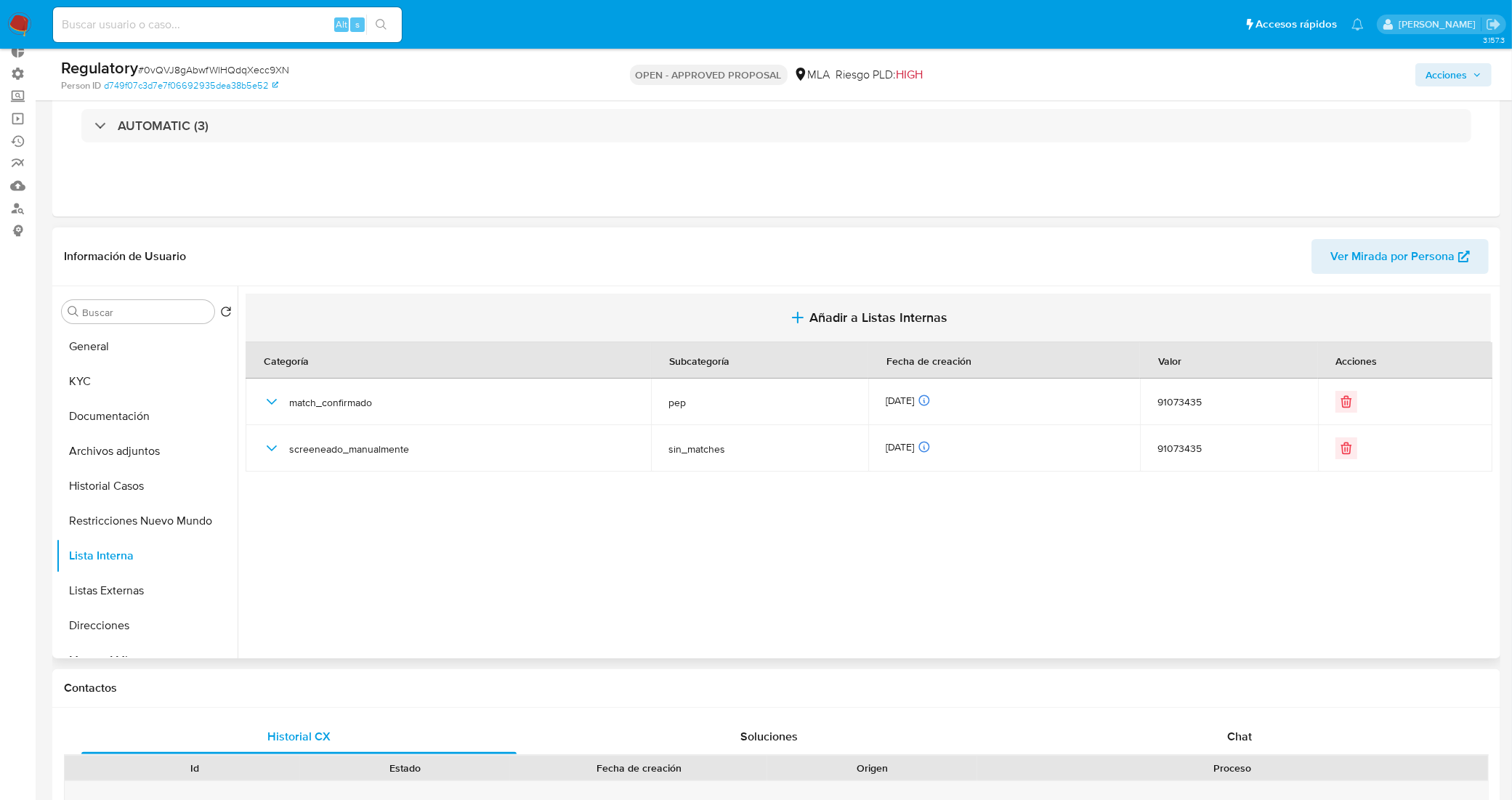
click at [836, 321] on span "Añadir a Listas Internas" at bounding box center [878, 317] width 138 height 16
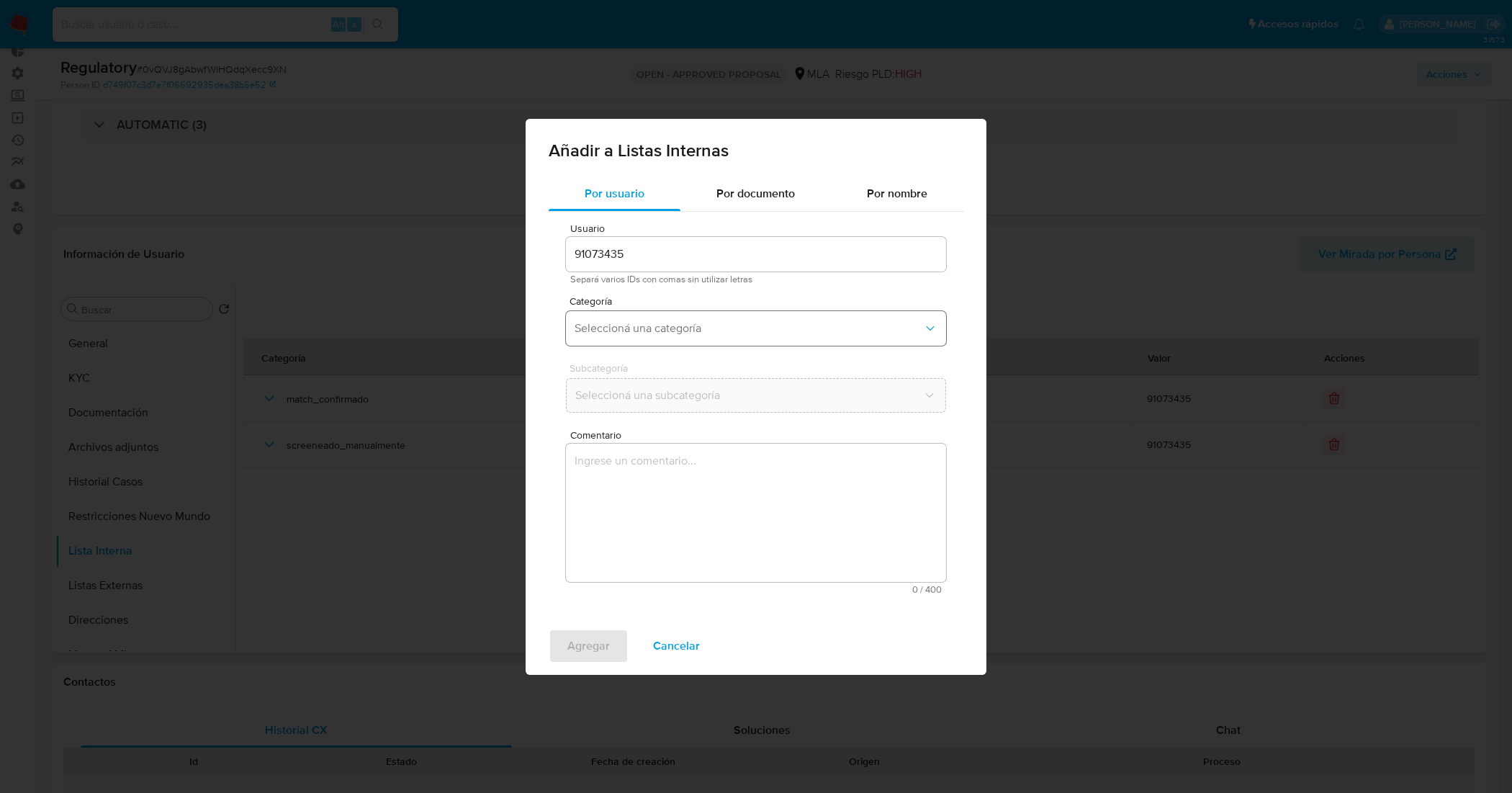
click at [713, 325] on span "Seleccioná una categoría" at bounding box center [748, 328] width 348 height 14
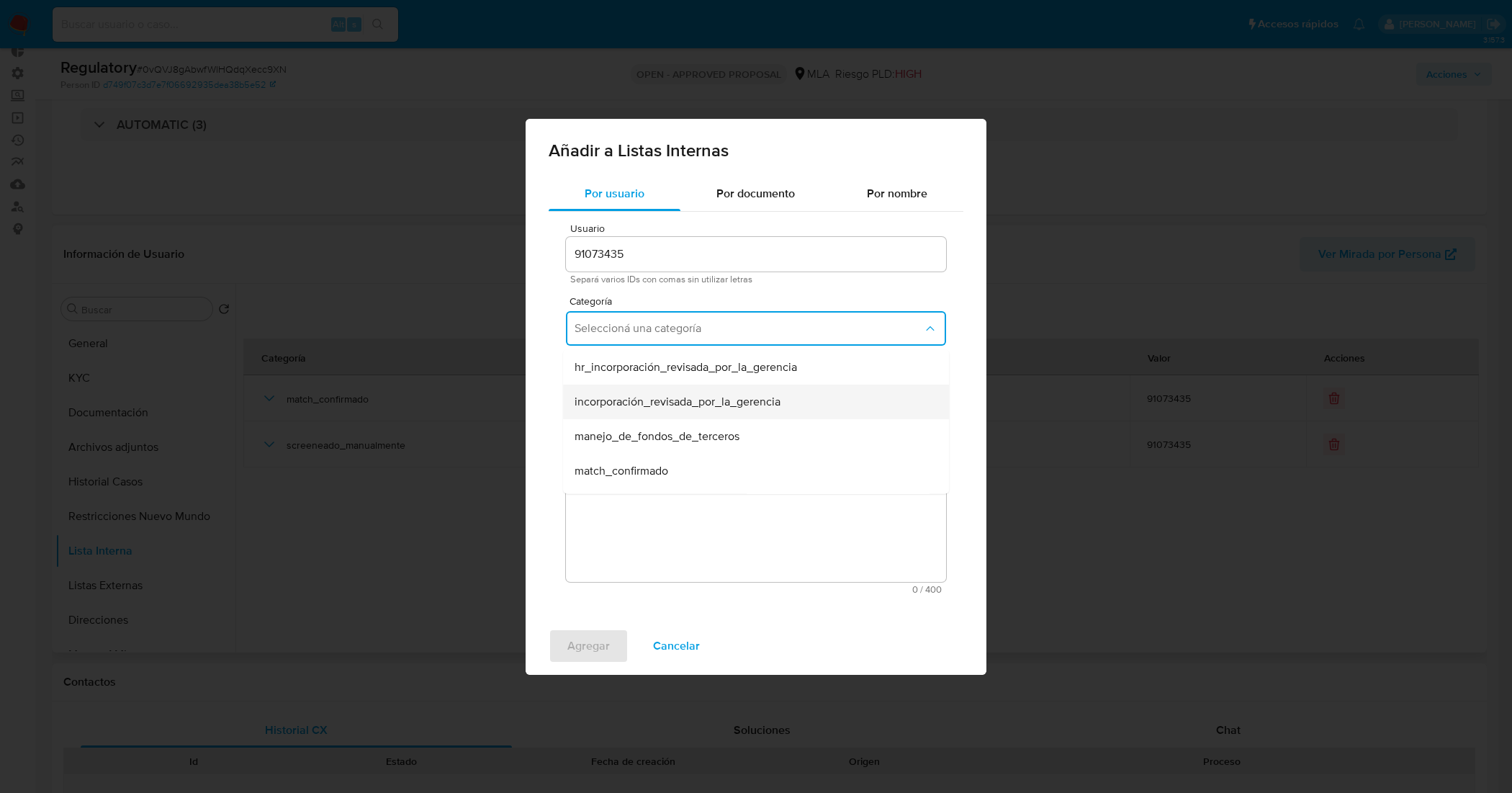
click at [667, 402] on span "incorporación_revisada_por_la_gerencia" at bounding box center [677, 400] width 206 height 14
click at [676, 399] on span "Seleccioná una subcategoría" at bounding box center [748, 395] width 348 height 14
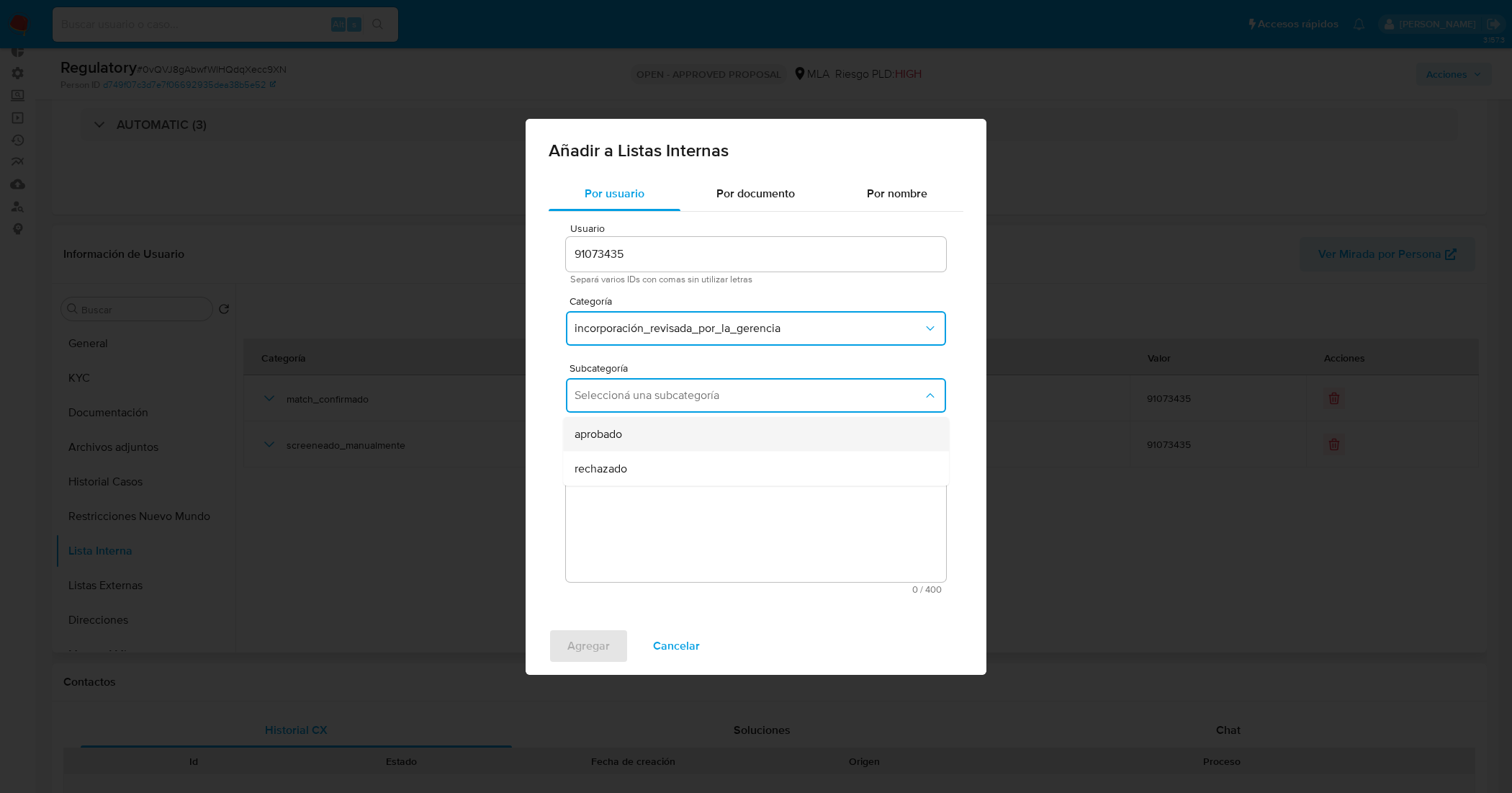
click at [681, 440] on div "aprobado" at bounding box center [751, 434] width 354 height 35
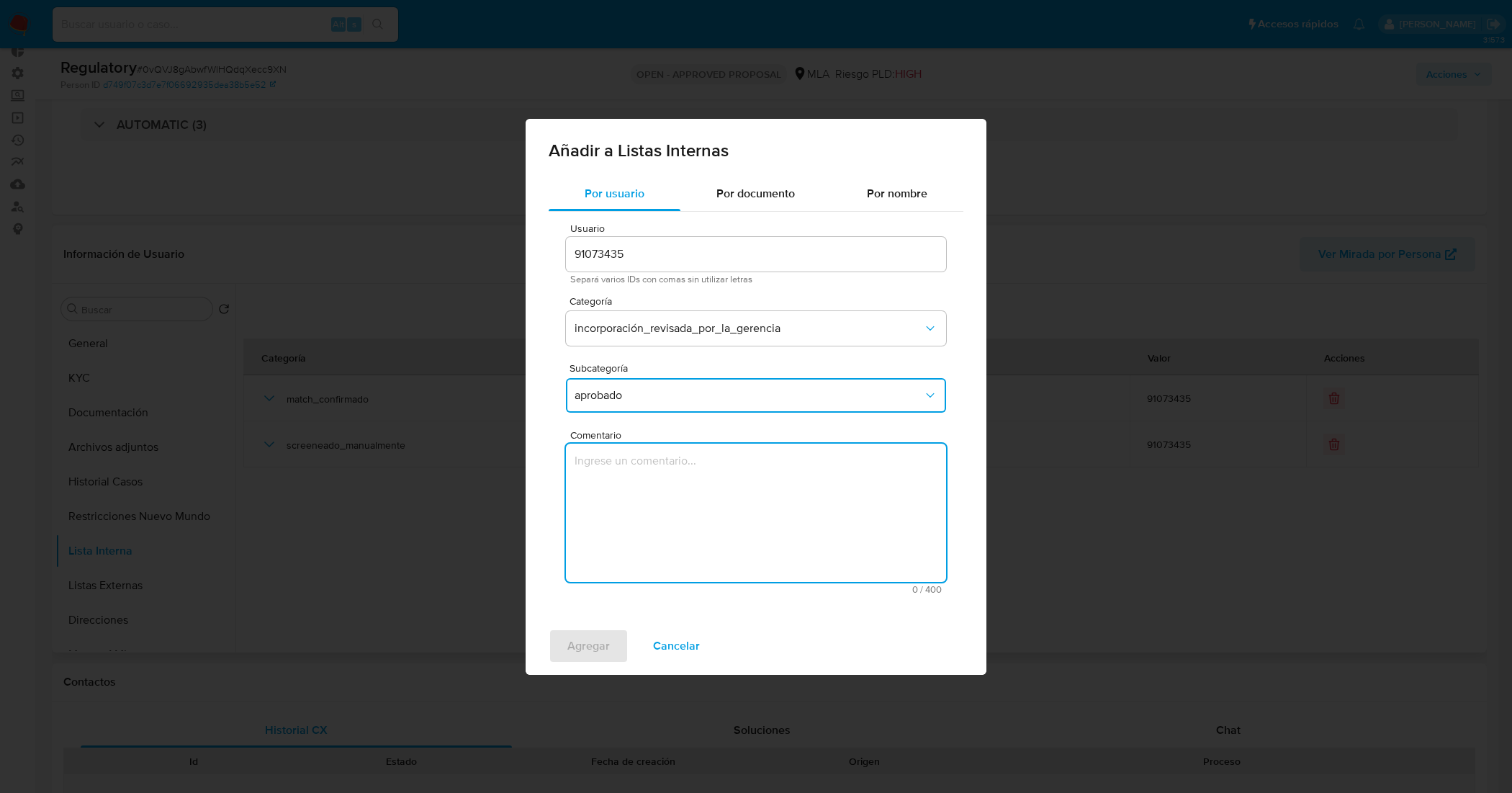
click at [695, 528] on textarea "Comentario" at bounding box center [756, 513] width 380 height 138
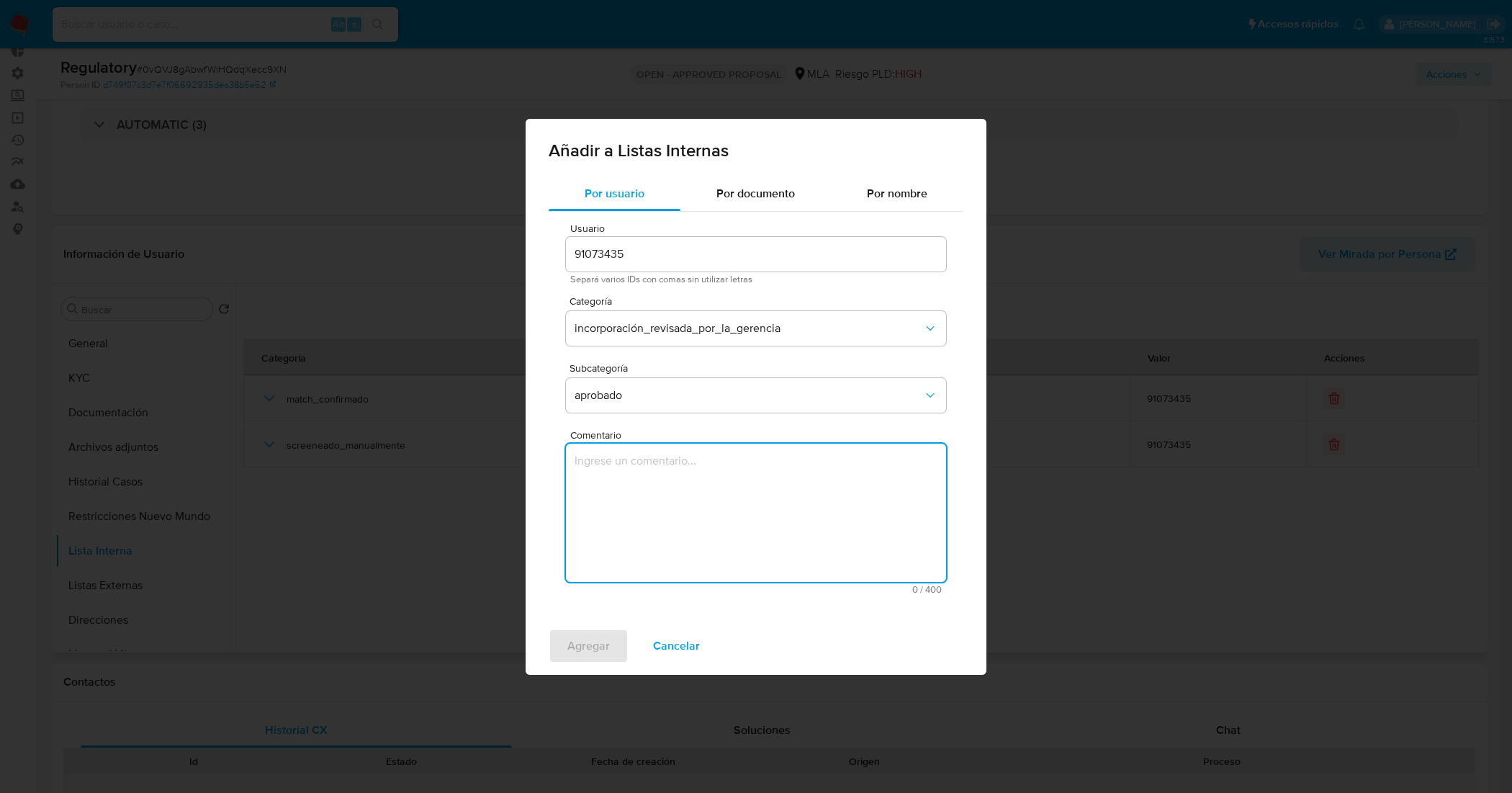
paste textarea "REEVALUACIÓN por parte del OC, habiendo definido cambiar la definición optada e…"
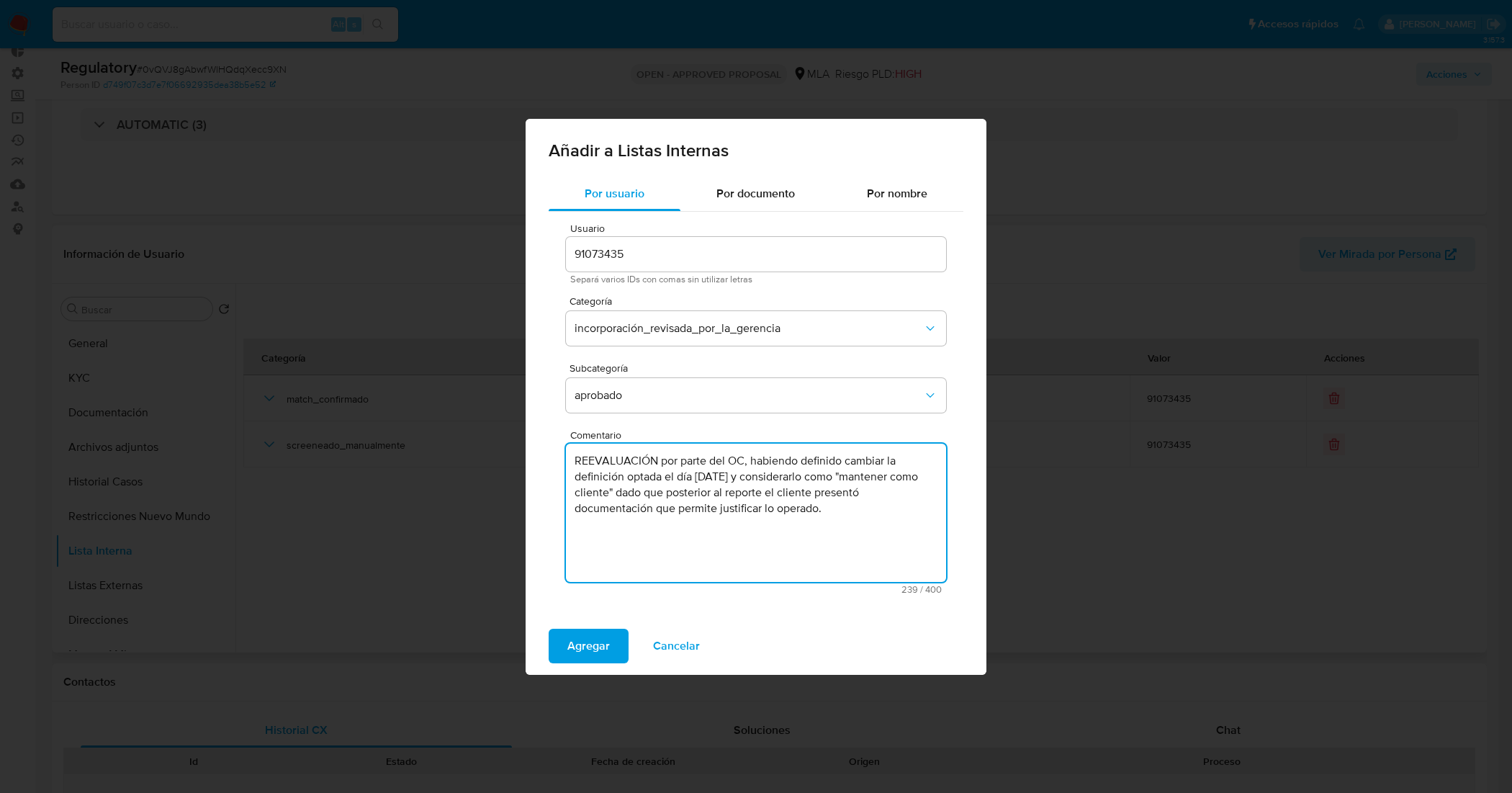
drag, startPoint x: 652, startPoint y: 476, endPoint x: 609, endPoint y: 514, distance: 57.4
click at [609, 516] on textarea "REEVALUACIÓN por parte del OC, habiendo definido cambiar la definición optada e…" at bounding box center [756, 513] width 380 height 138
drag, startPoint x: 658, startPoint y: 458, endPoint x: 584, endPoint y: 462, distance: 74.1
click at [582, 462] on textarea "REEVALUACIÓN por parte del OC, habiendo definido cambiar la definición optada e…" at bounding box center [756, 513] width 380 height 138
drag, startPoint x: 580, startPoint y: 457, endPoint x: 569, endPoint y: 457, distance: 11.0
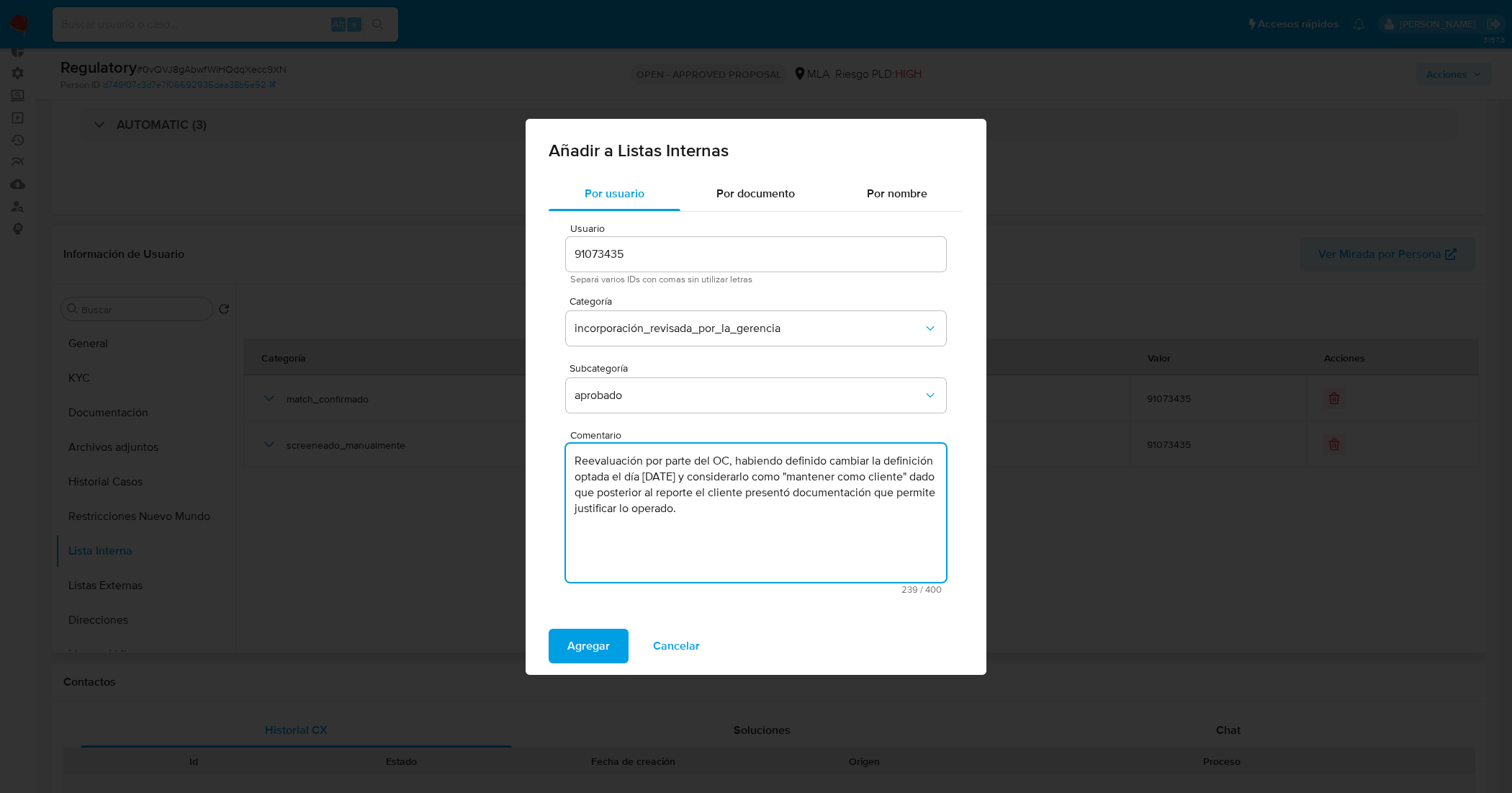
click at [569, 457] on textarea "Reevaluación por parte del OC, habiendo definido cambiar la definición optada e…" at bounding box center [756, 513] width 380 height 138
drag, startPoint x: 718, startPoint y: 463, endPoint x: 746, endPoint y: 463, distance: 28.0
click at [746, 463] on textarea "El día 05/09/2025 se rrevaluación por parte del OC, habiendo definido cambiar l…" at bounding box center [756, 513] width 380 height 138
click at [690, 459] on textarea "El día 05/09/2025 se rrevaluó por parte del OC, habiendo definido cambiar la de…" at bounding box center [756, 513] width 380 height 138
click at [776, 541] on textarea "El día 05/09/2025 se reevaluó por parte del OC, habiendo definido cambiar la de…" at bounding box center [756, 513] width 380 height 138
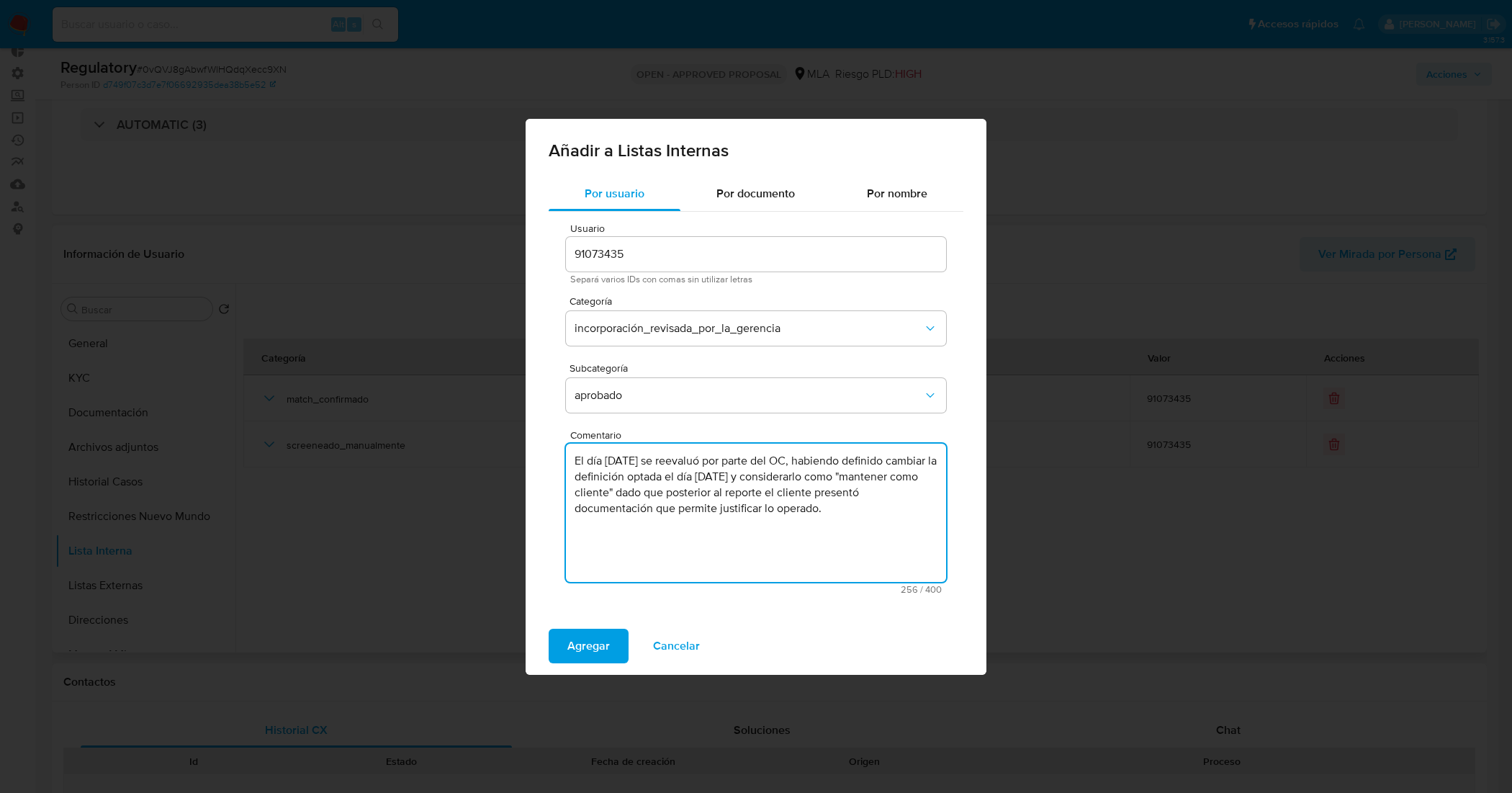
click at [732, 463] on textarea "El día 05/09/2025 se reevaluó por parte del OC, habiendo definido cambiar la de…" at bounding box center [756, 513] width 380 height 138
type textarea "El día 05/09/2025 se revaluó por parte del OC, habiendo definido cambiar la def…"
drag, startPoint x: 703, startPoint y: 480, endPoint x: 718, endPoint y: 556, distance: 77.5
click at [718, 556] on textarea "El día 05/09/2025 se revaluó por parte del OC, habiendo definido cambiar la def…" at bounding box center [756, 513] width 380 height 138
drag, startPoint x: 881, startPoint y: 509, endPoint x: 572, endPoint y: 458, distance: 313.2
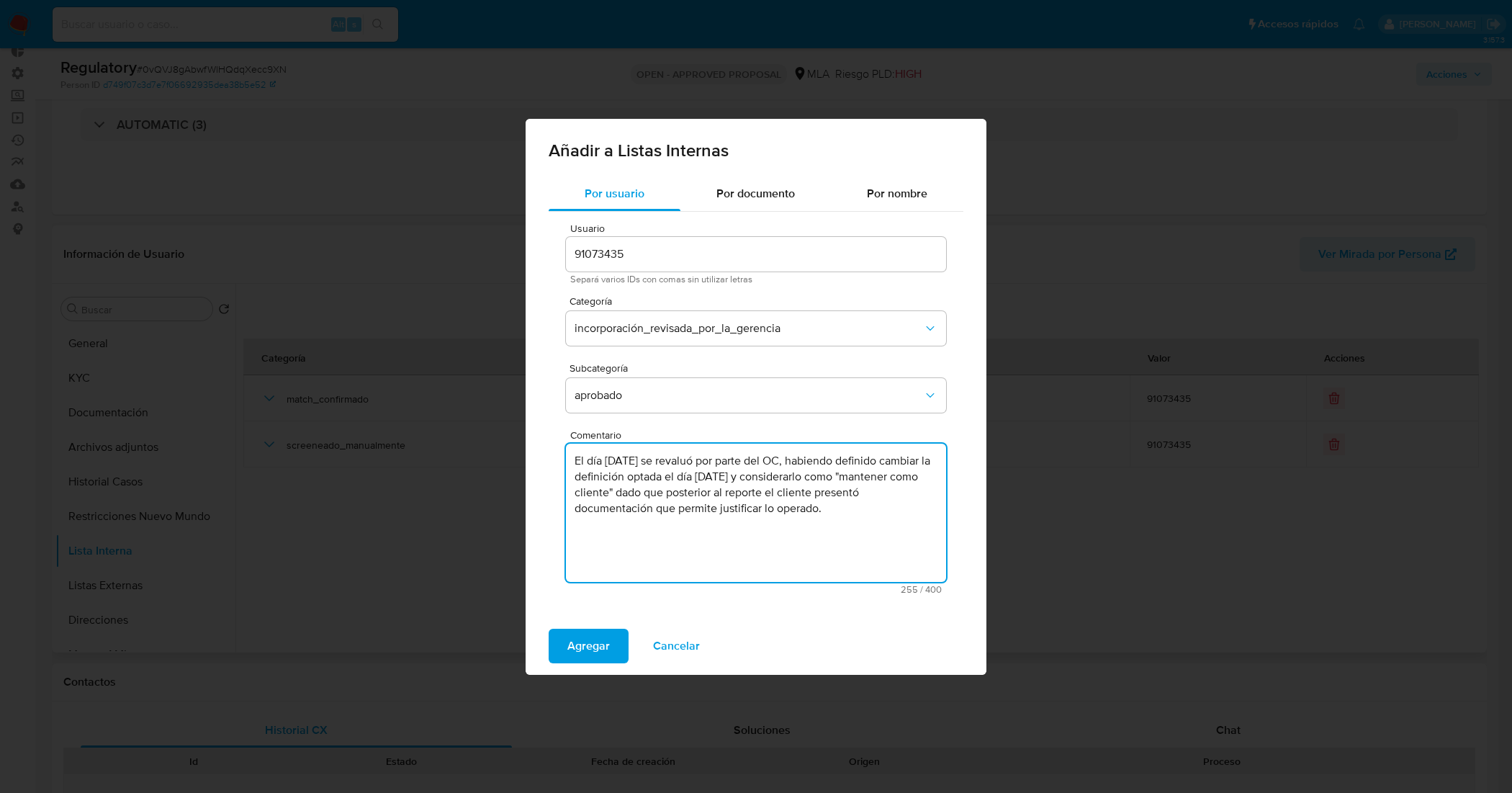
click at [572, 458] on textarea "El día 05/09/2025 se revaluó por parte del OC, habiendo definido cambiar la def…" at bounding box center [756, 513] width 380 height 138
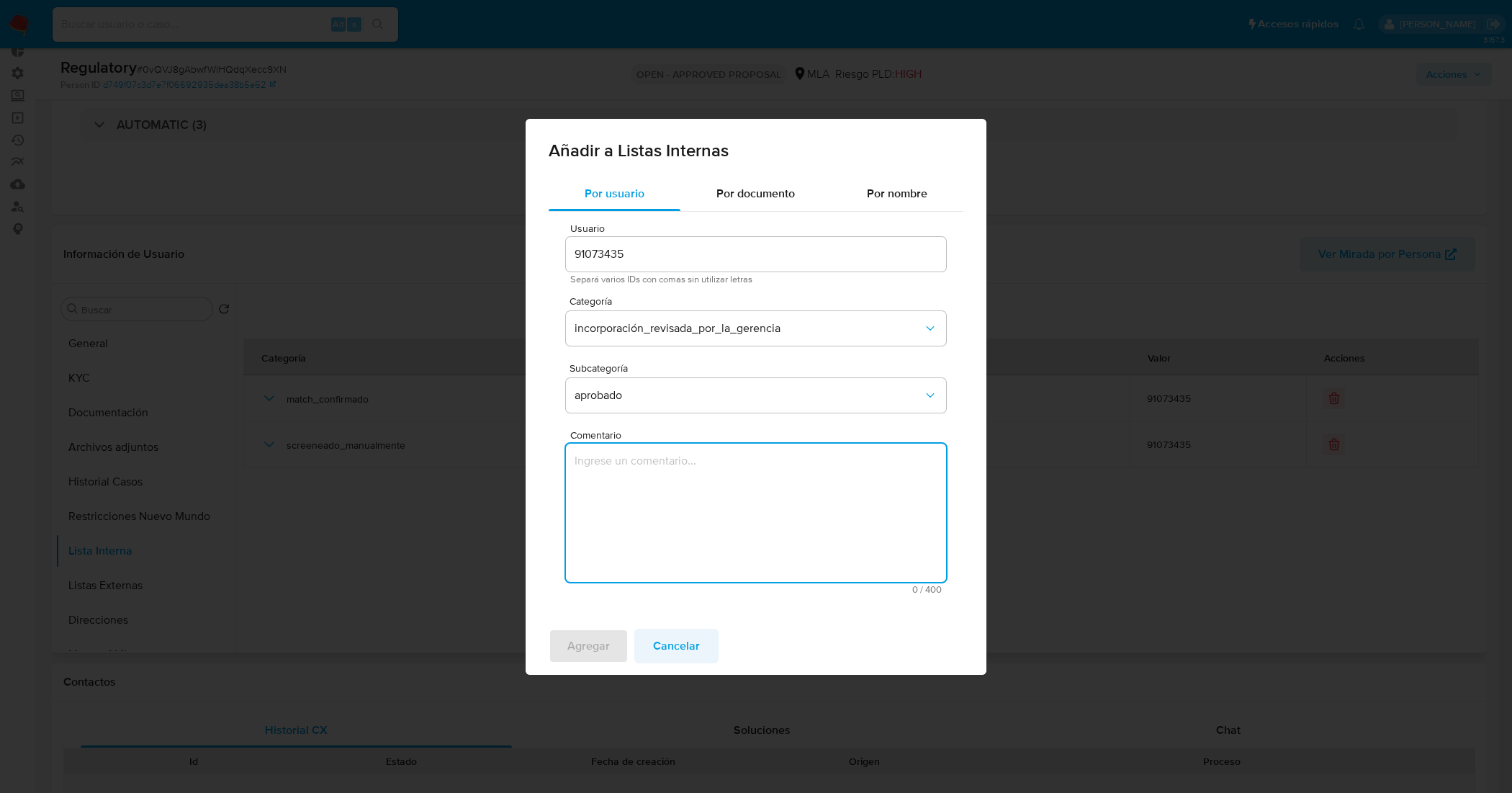
click at [681, 646] on span "Cancelar" at bounding box center [676, 646] width 47 height 32
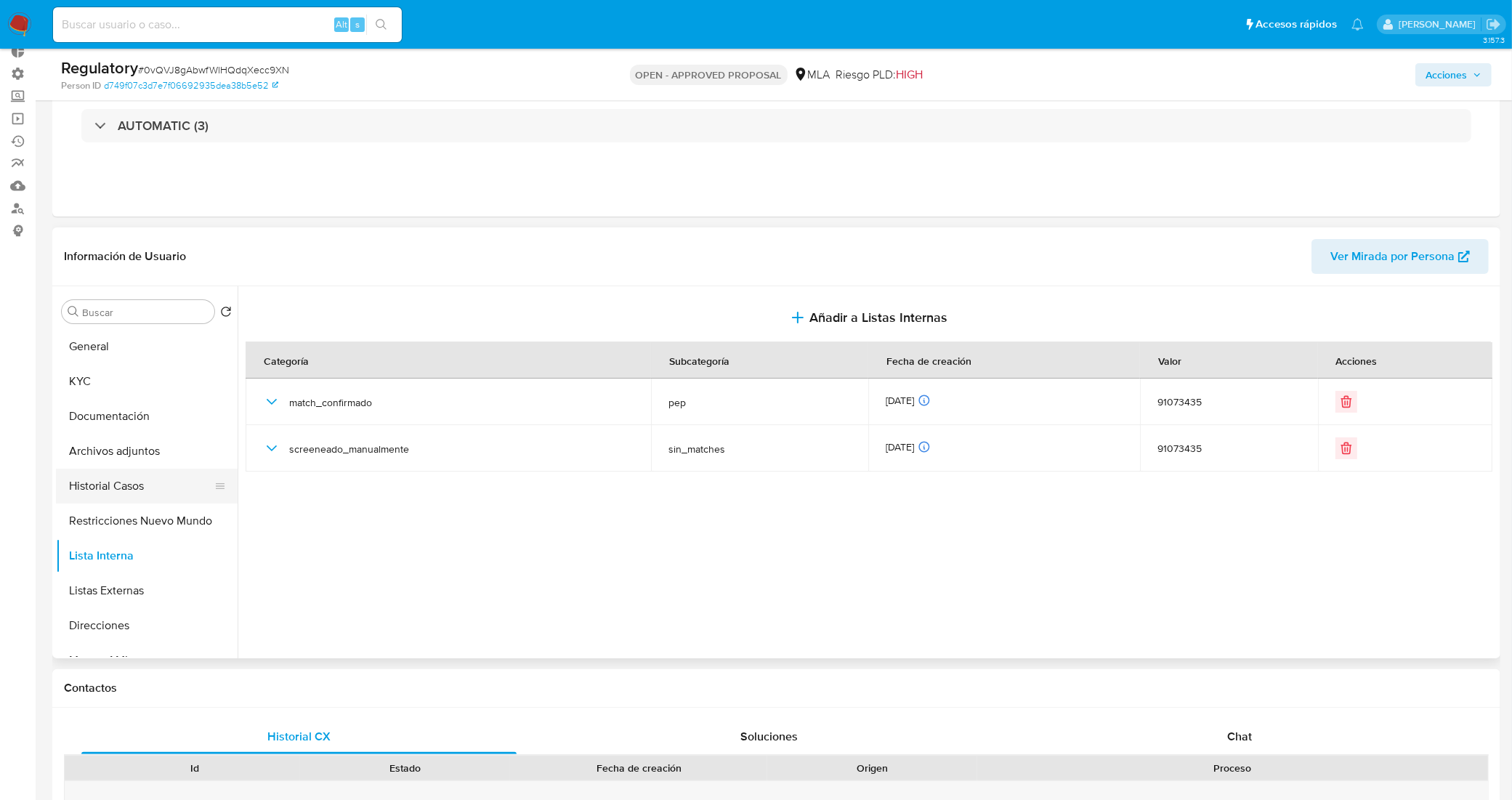
click at [121, 480] on button "Historial Casos" at bounding box center [141, 485] width 170 height 35
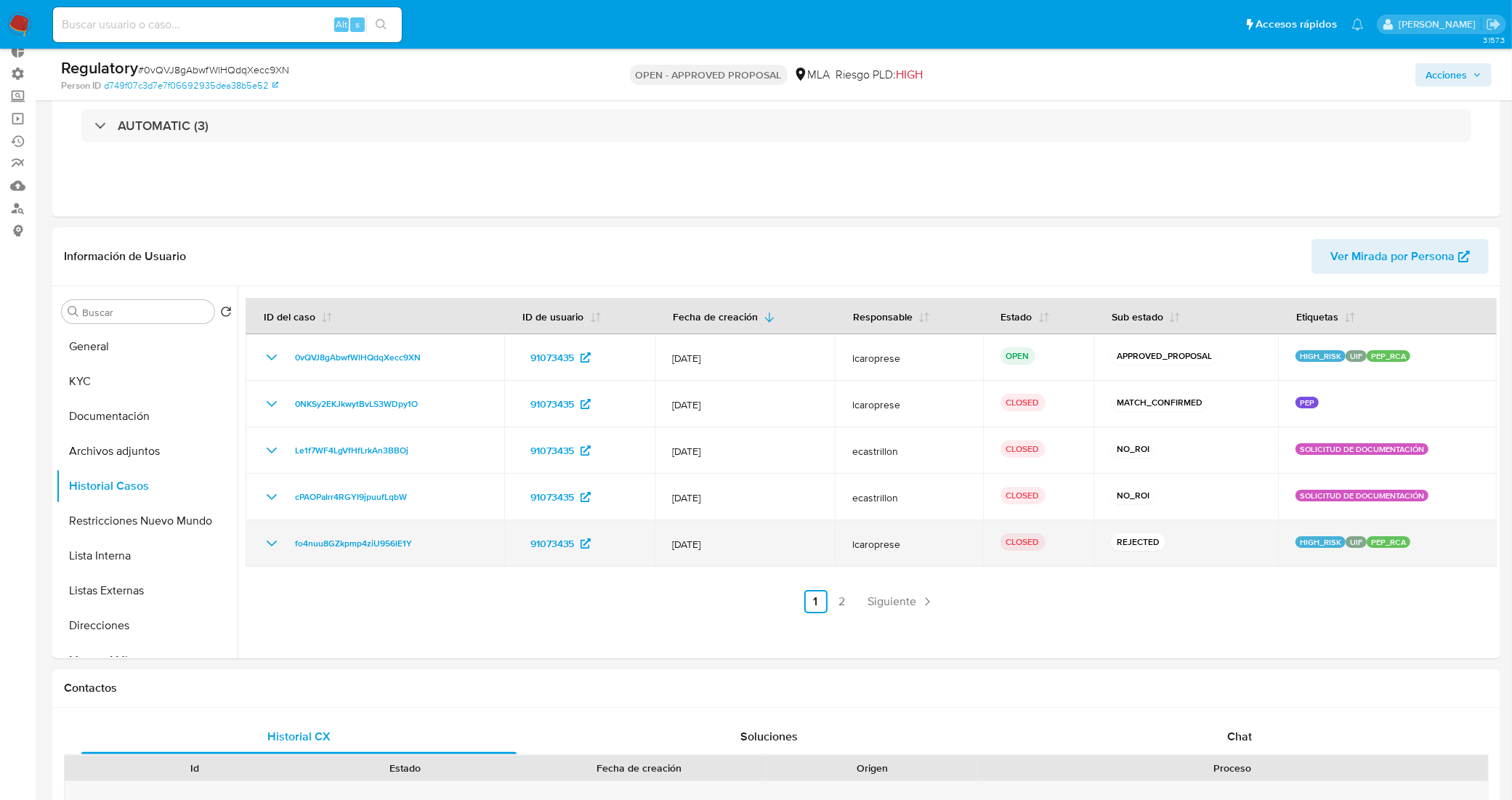
click at [272, 537] on icon "Mostrar/Ocultar" at bounding box center [272, 543] width 17 height 17
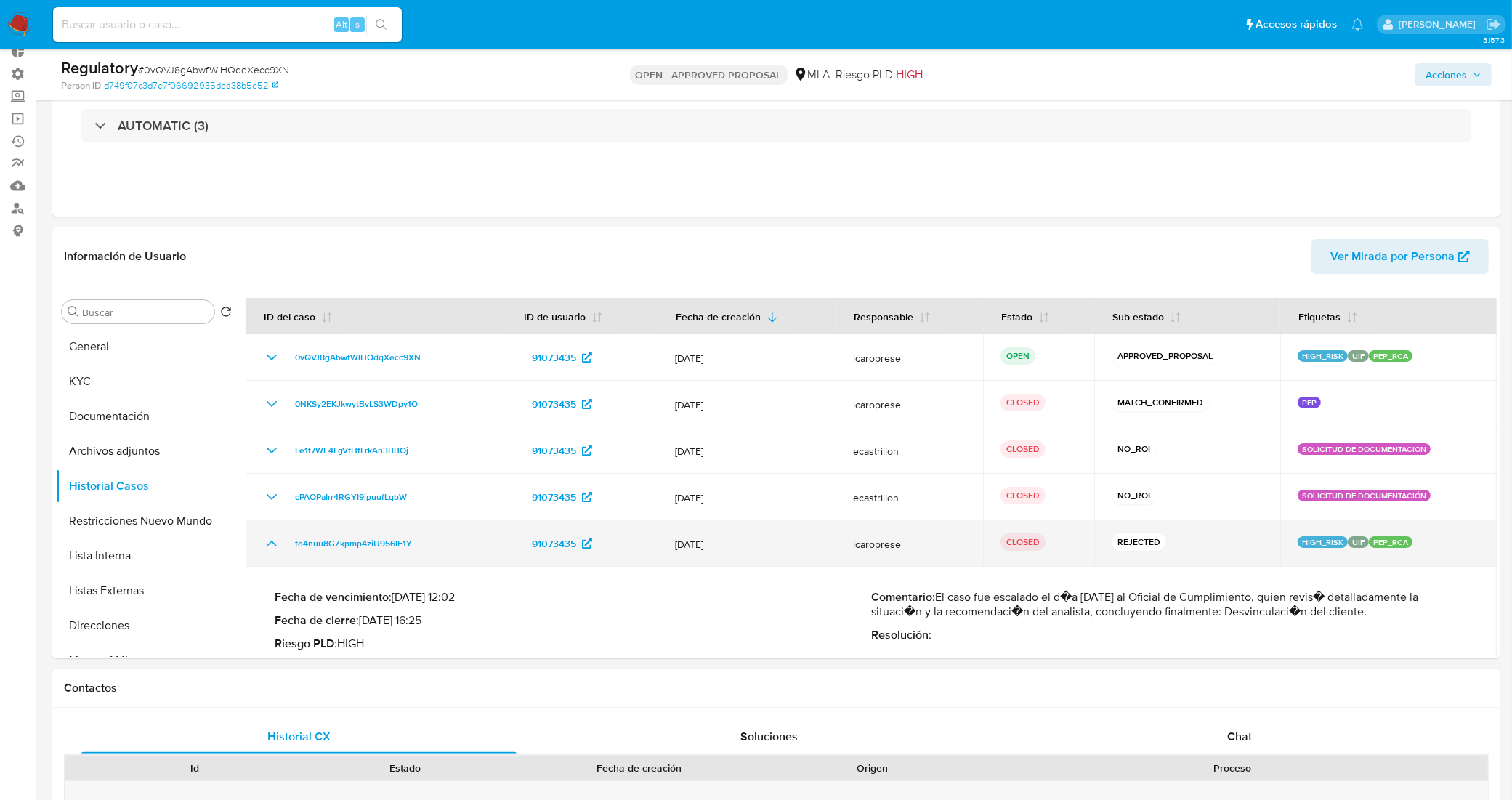
click at [272, 537] on icon "Mostrar/Ocultar" at bounding box center [272, 543] width 17 height 17
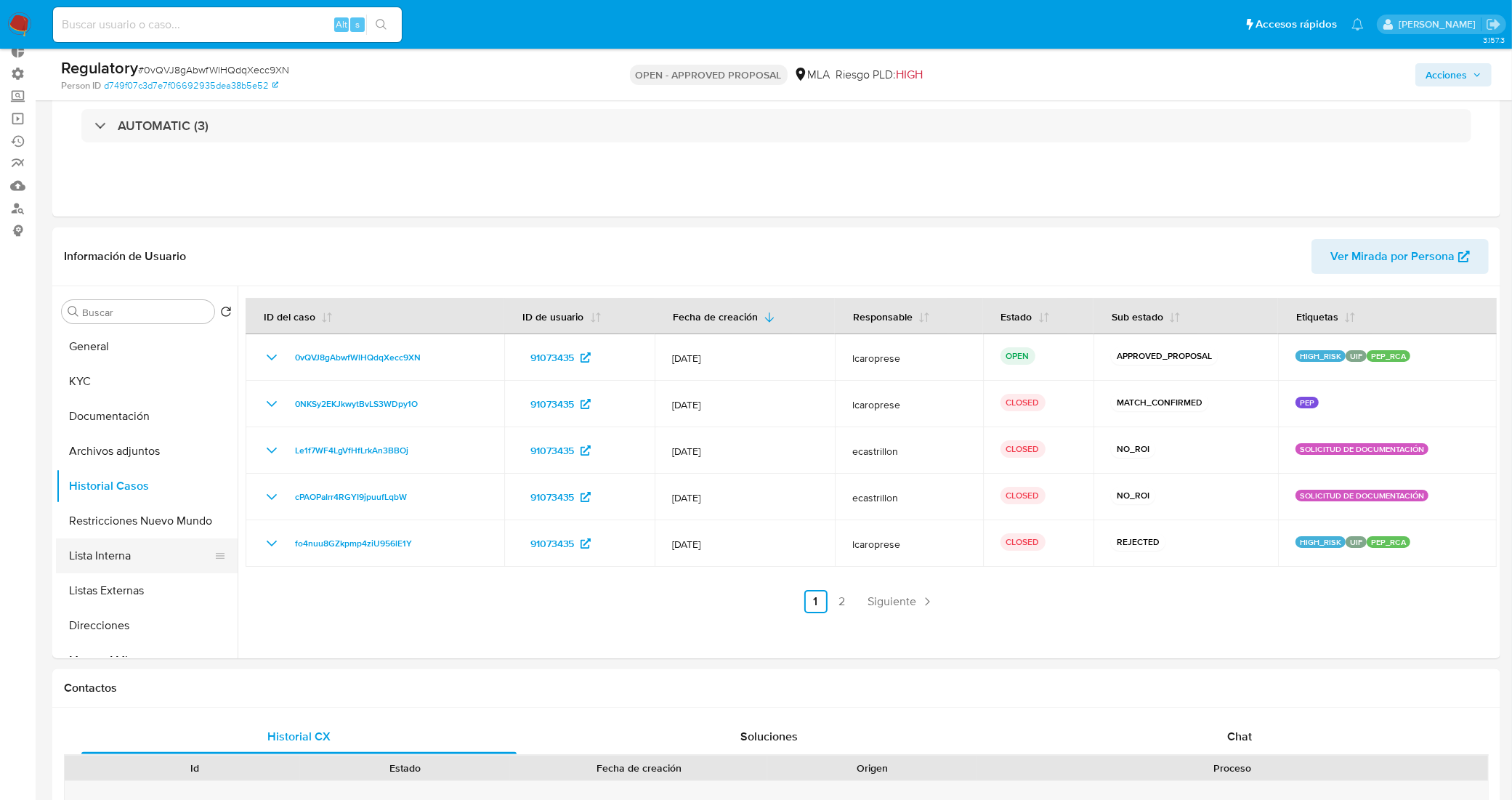
click at [166, 551] on button "Lista Interna" at bounding box center [141, 555] width 170 height 35
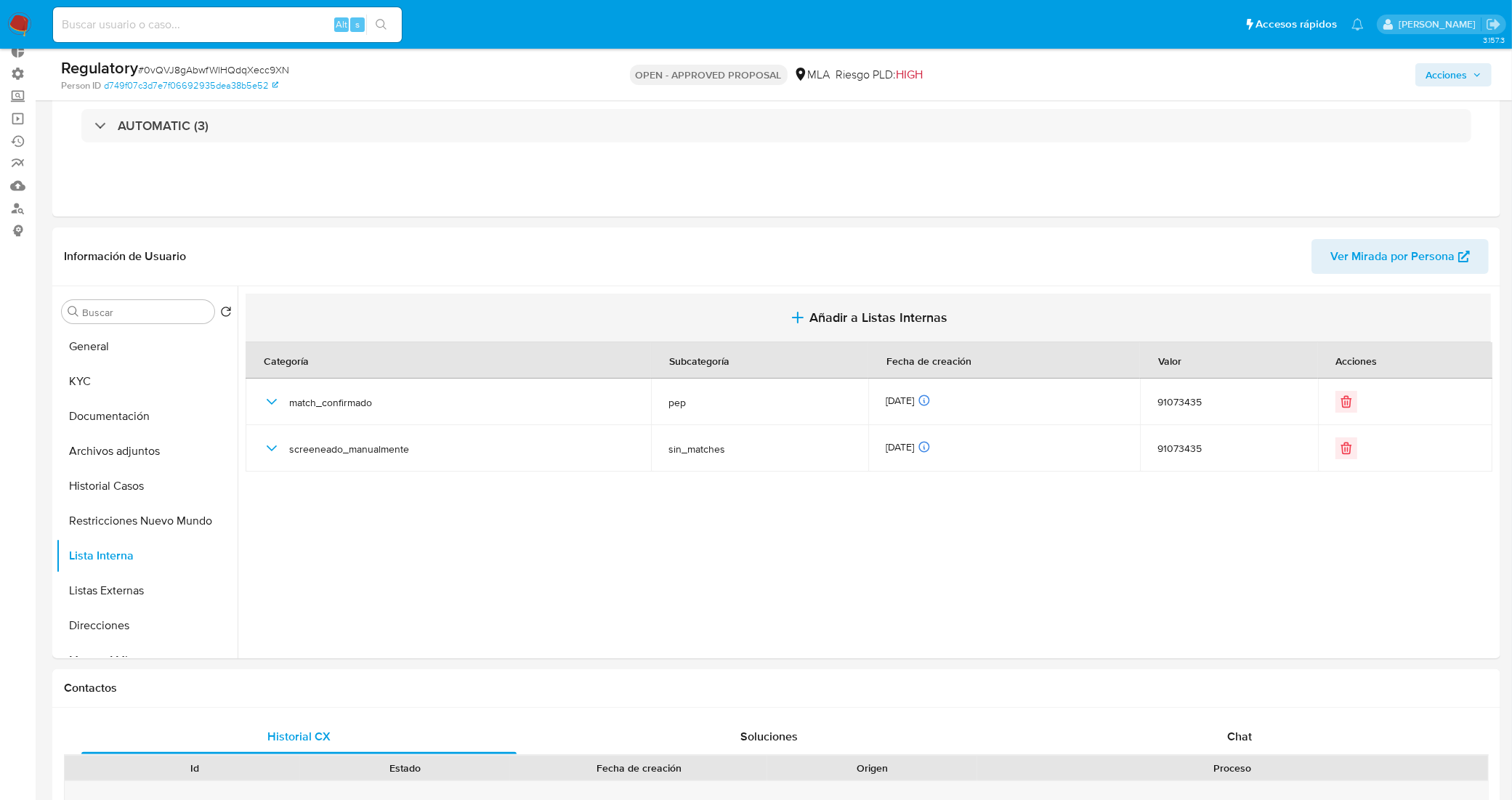
click at [833, 317] on span "Añadir a Listas Internas" at bounding box center [878, 317] width 138 height 16
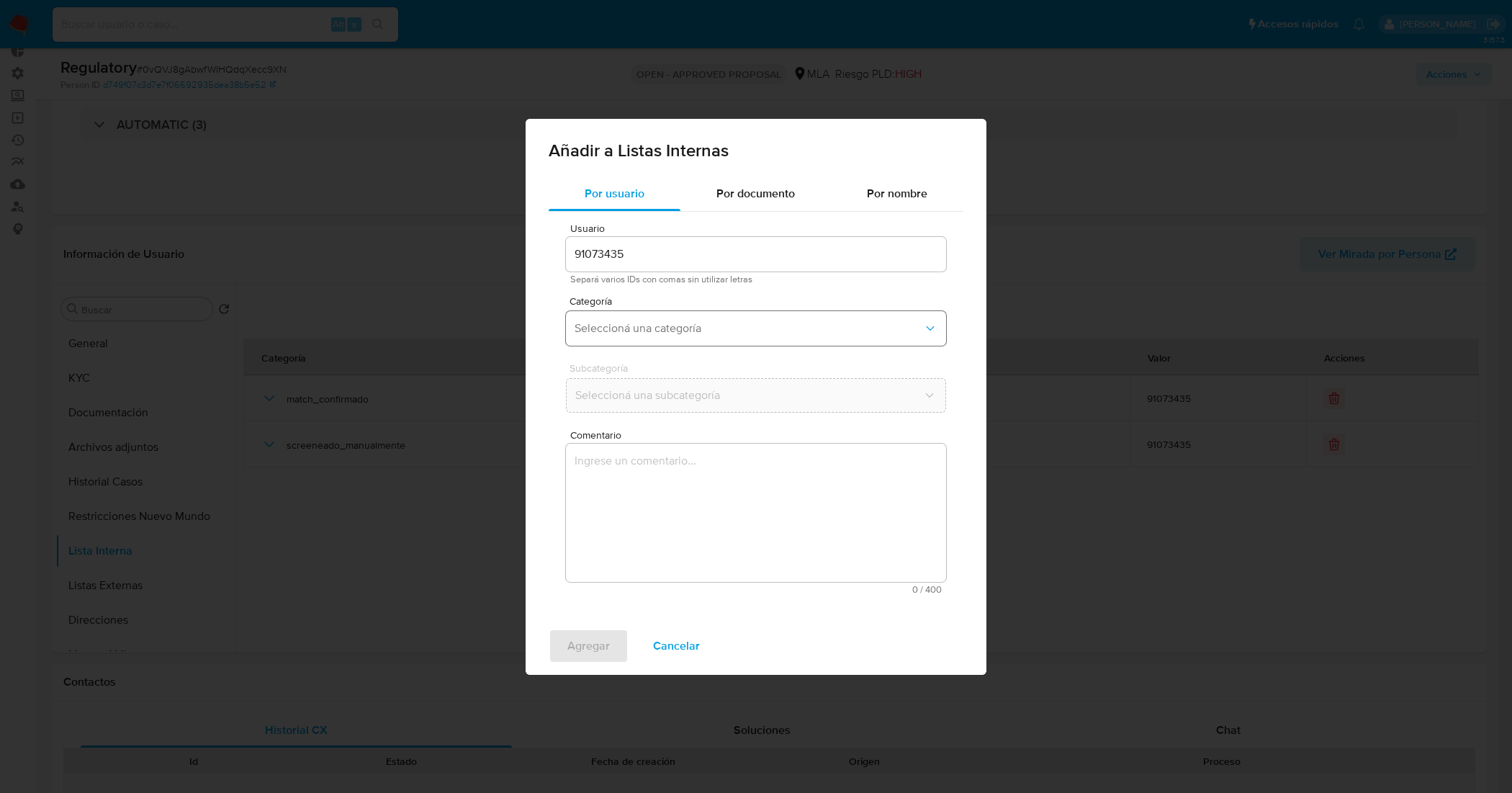
click at [686, 312] on button "Seleccioná una categoría" at bounding box center [756, 328] width 380 height 35
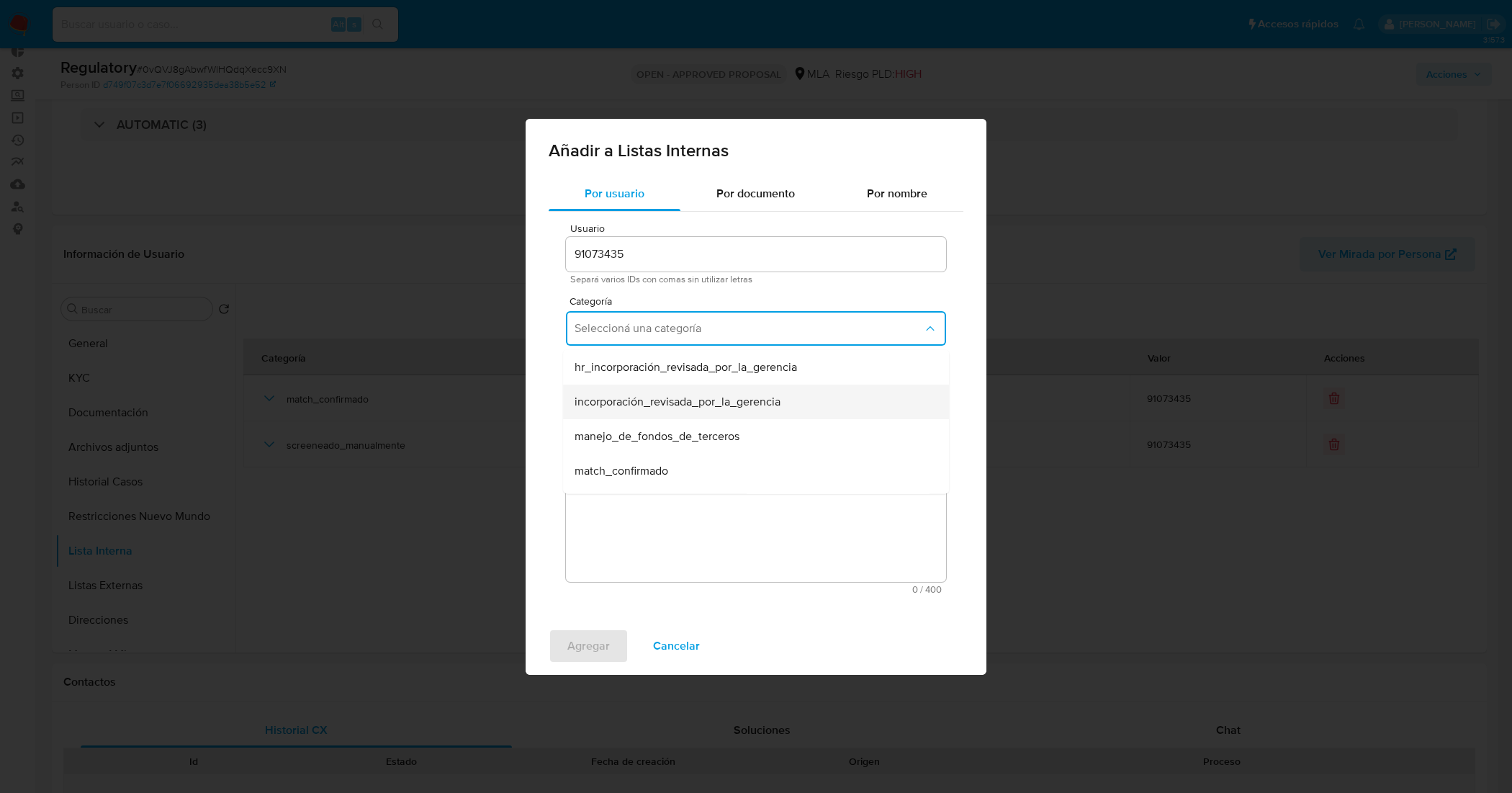
click at [656, 401] on span "incorporación_revisada_por_la_gerencia" at bounding box center [677, 400] width 206 height 14
click at [656, 407] on button "Seleccioná una subcategoría" at bounding box center [756, 395] width 380 height 35
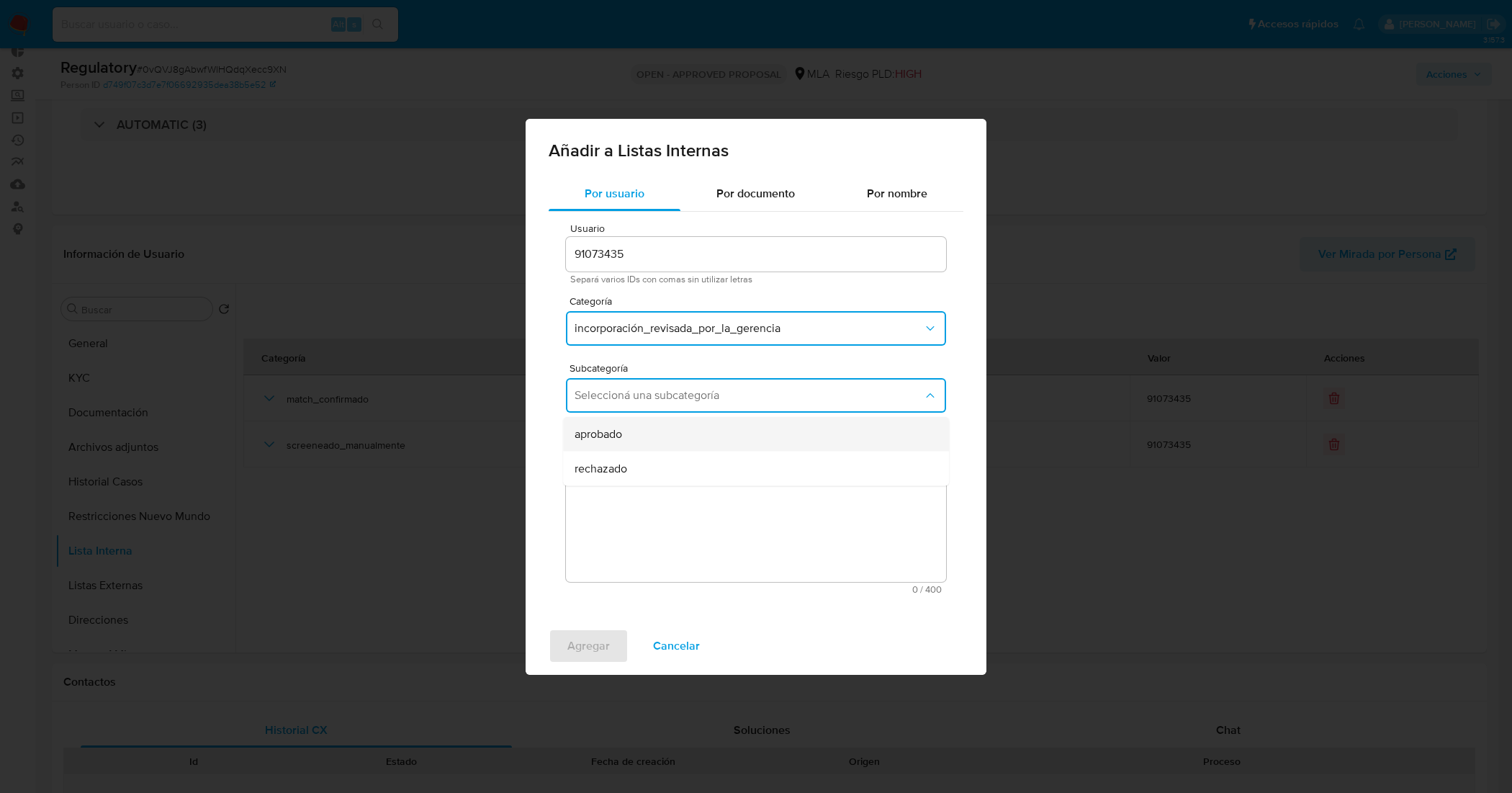
click at [653, 430] on div "aprobado" at bounding box center [751, 434] width 354 height 35
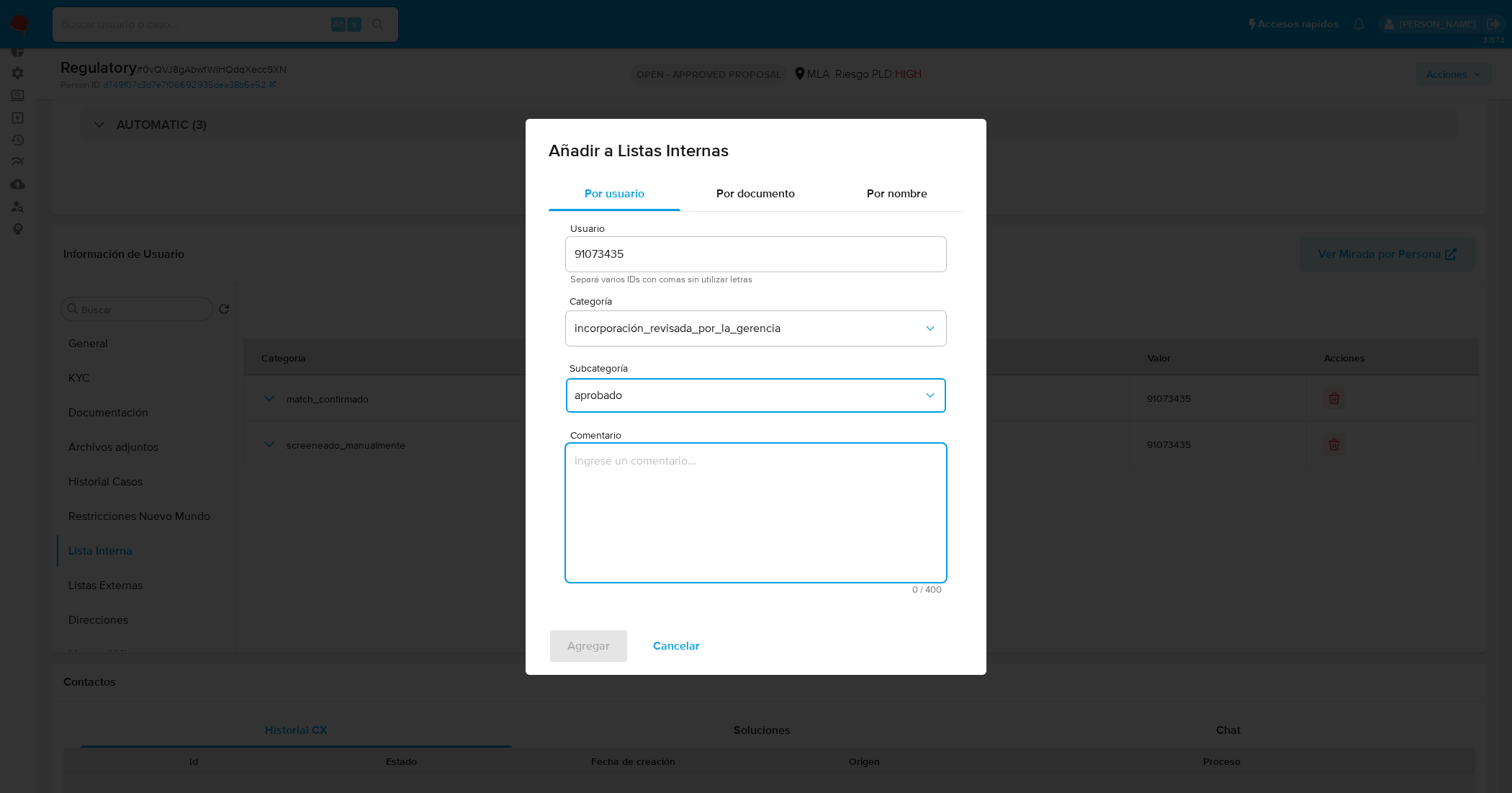
click at [677, 503] on textarea "Comentario" at bounding box center [756, 513] width 380 height 138
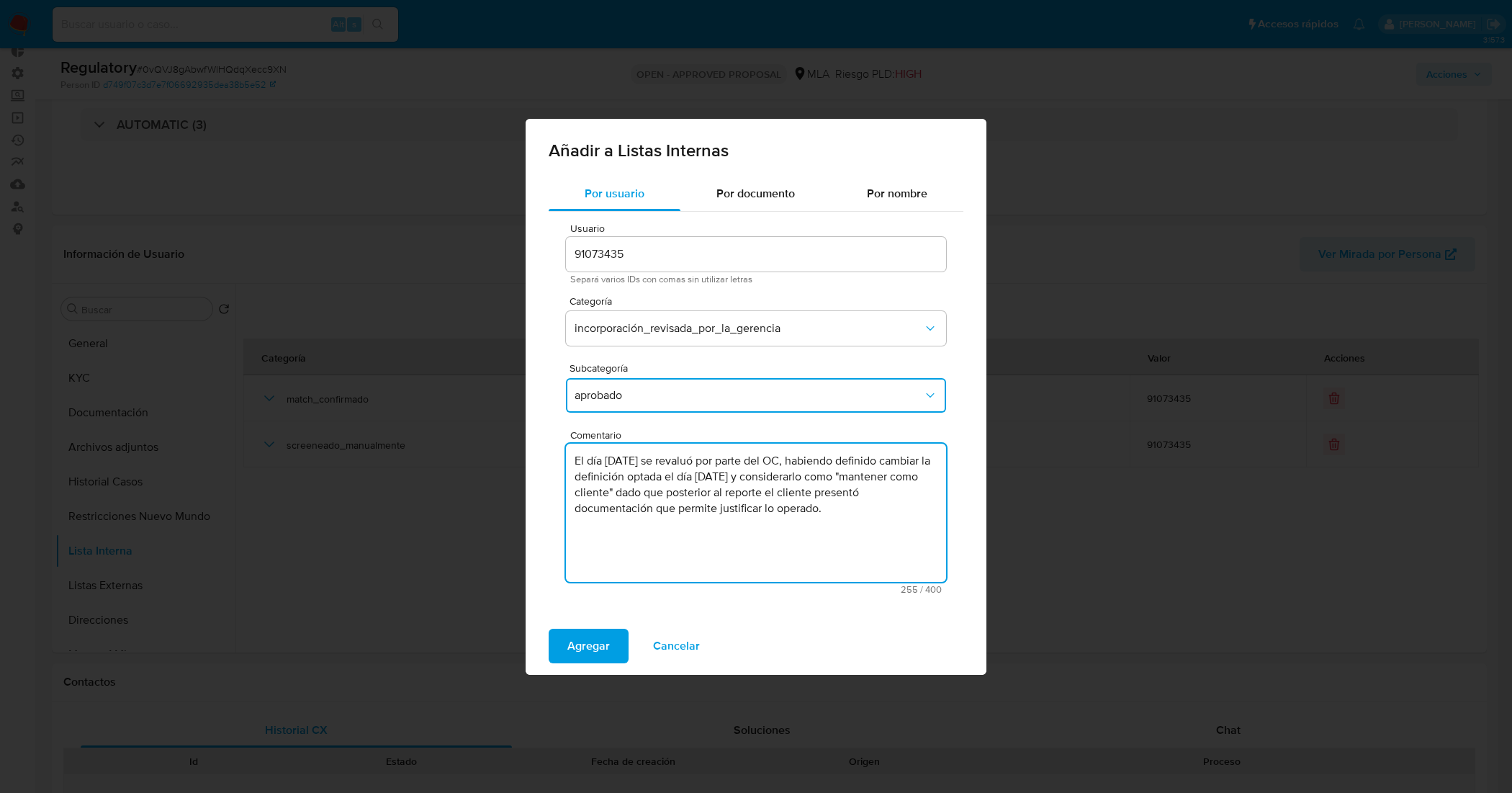
click at [876, 503] on textarea "El día 05/09/2025 se revaluó por parte del OC, habiendo definido cambiar la def…" at bounding box center [756, 513] width 380 height 138
drag, startPoint x: 879, startPoint y: 516, endPoint x: 570, endPoint y: 458, distance: 314.4
click at [570, 458] on textarea "El día 05/09/2025 se revaluó por parte del OC, habiendo definido cambiar la def…" at bounding box center [756, 513] width 380 height 138
click at [904, 519] on textarea "El día 05/09/2025 se revaluó por parte del OC, habiendo definido cambiar la def…" at bounding box center [756, 513] width 380 height 138
type textarea "El día 05/09/2025 se revaluó por parte del OC, habiendo definido cambiar la def…"
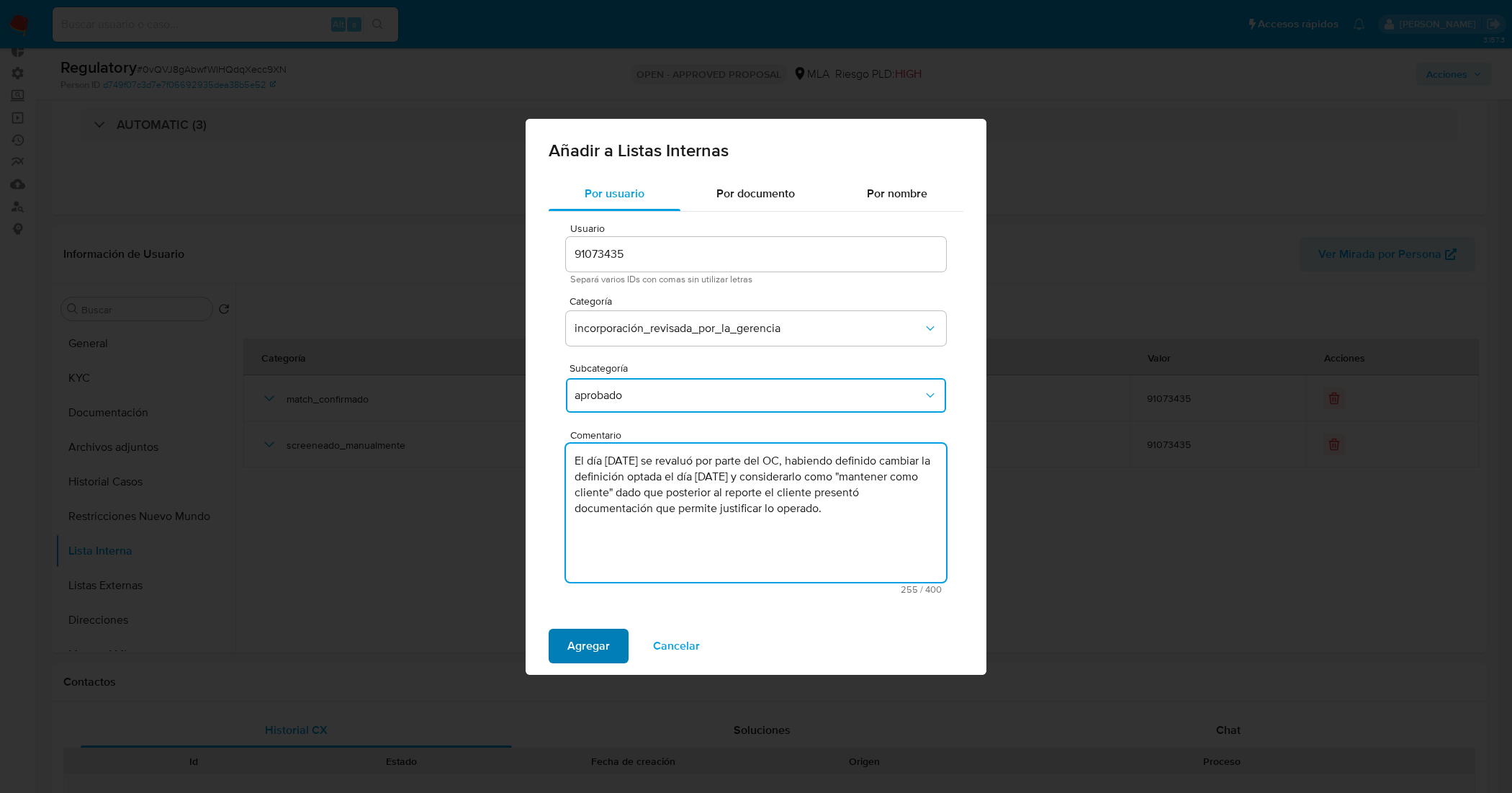
click at [600, 641] on span "Agregar" at bounding box center [589, 646] width 43 height 32
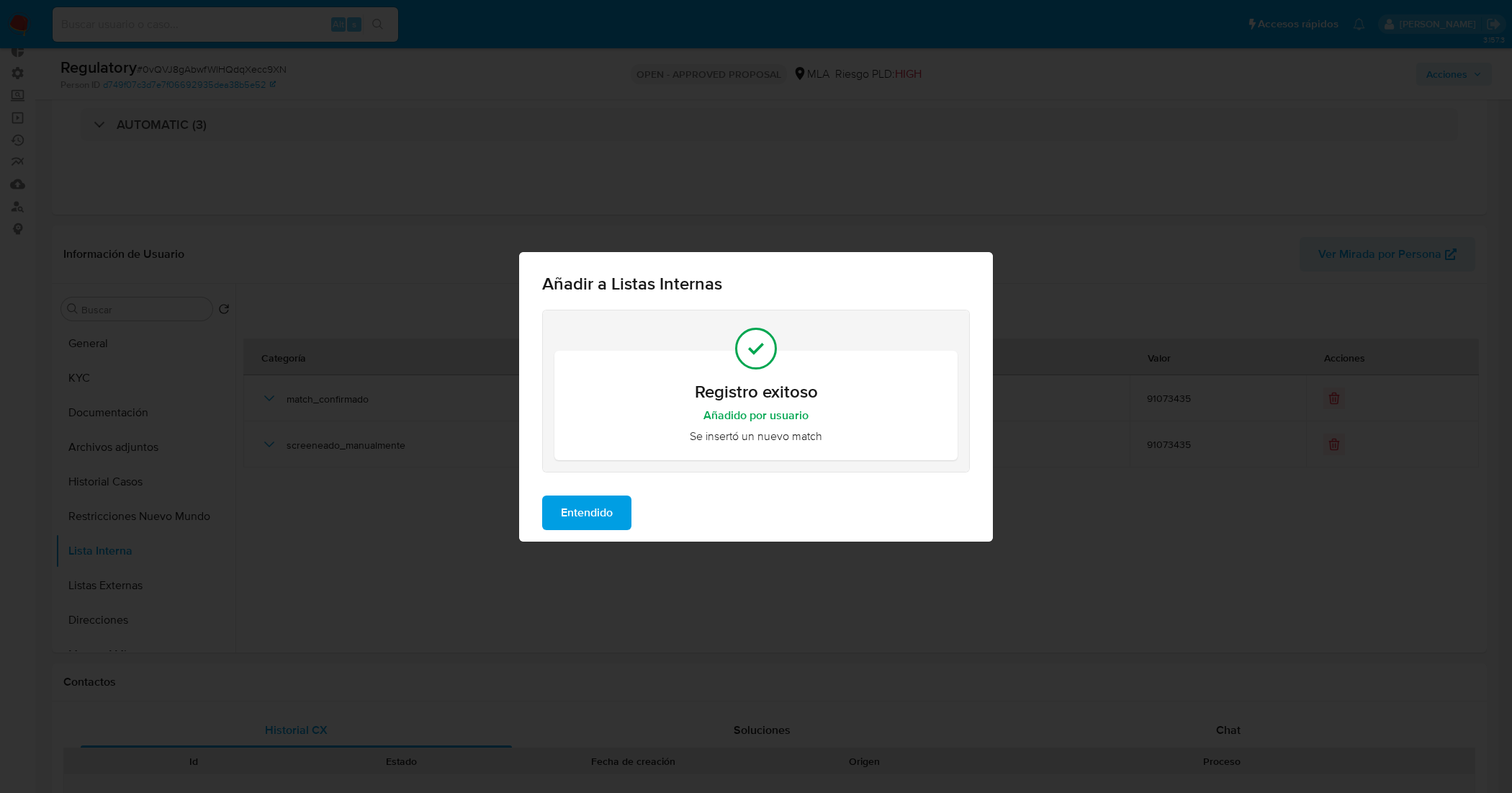
click at [608, 519] on span "Entendido" at bounding box center [586, 512] width 52 height 32
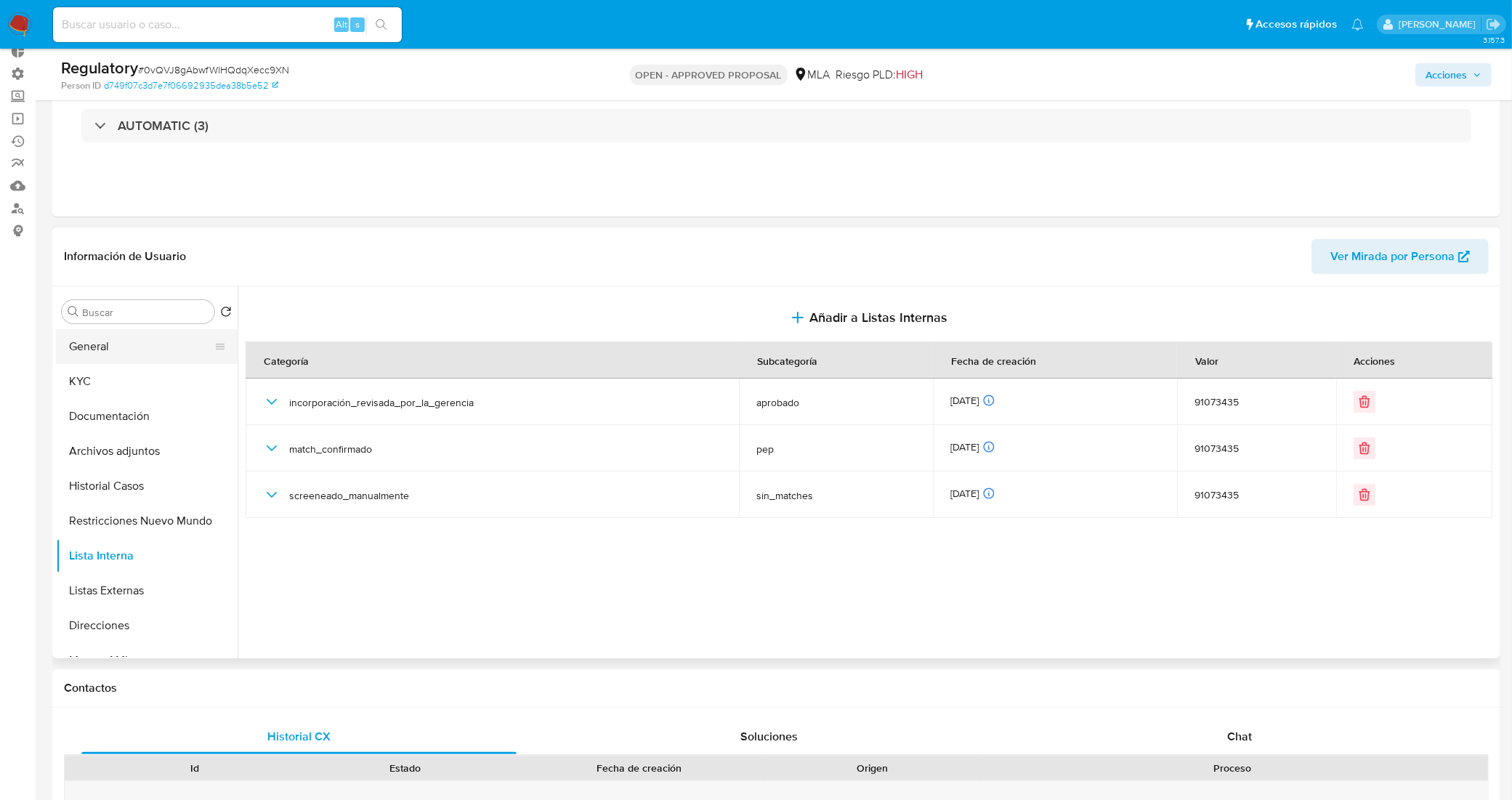
click at [164, 347] on button "General" at bounding box center [141, 346] width 170 height 35
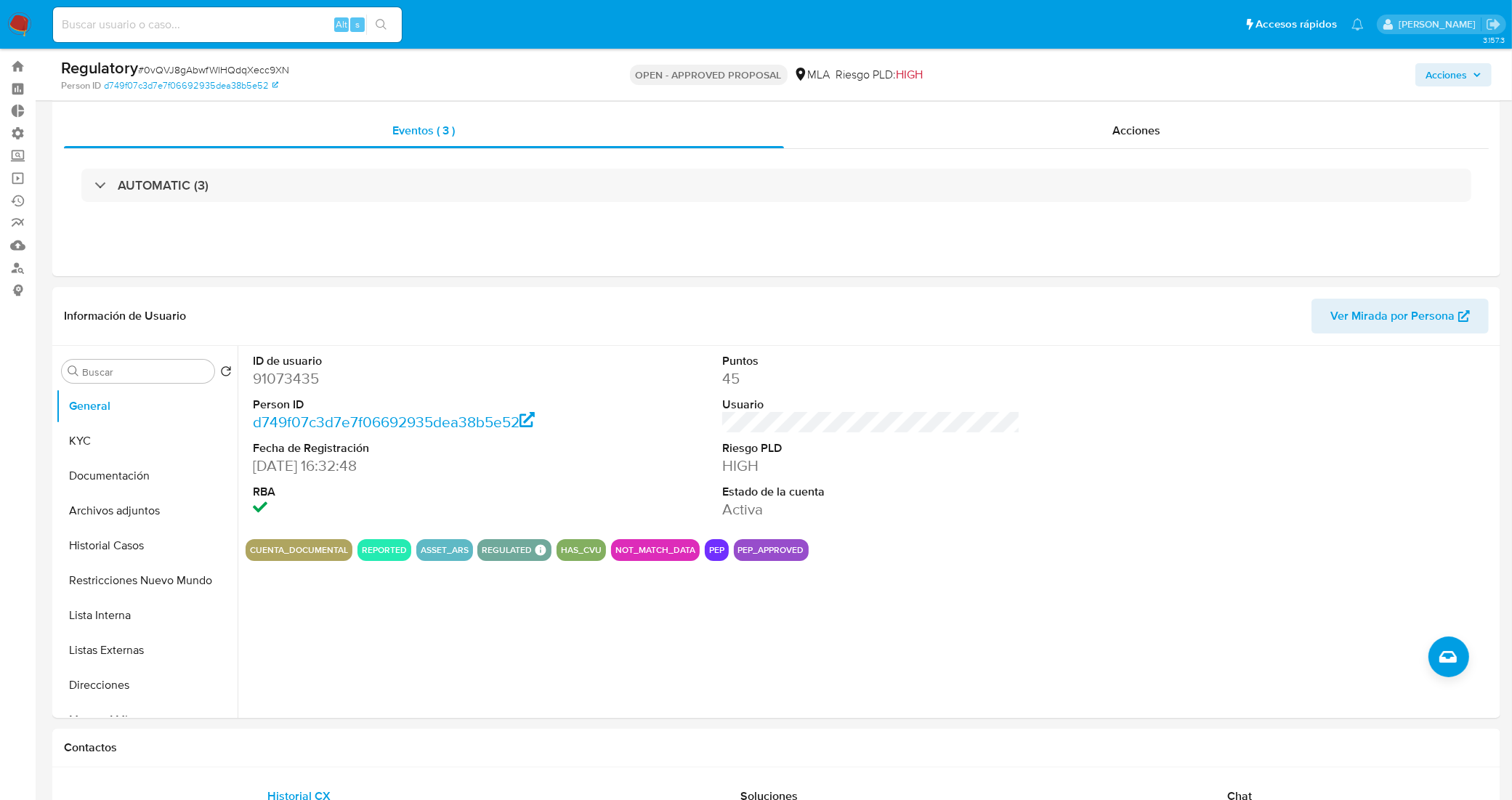
scroll to position [0, 0]
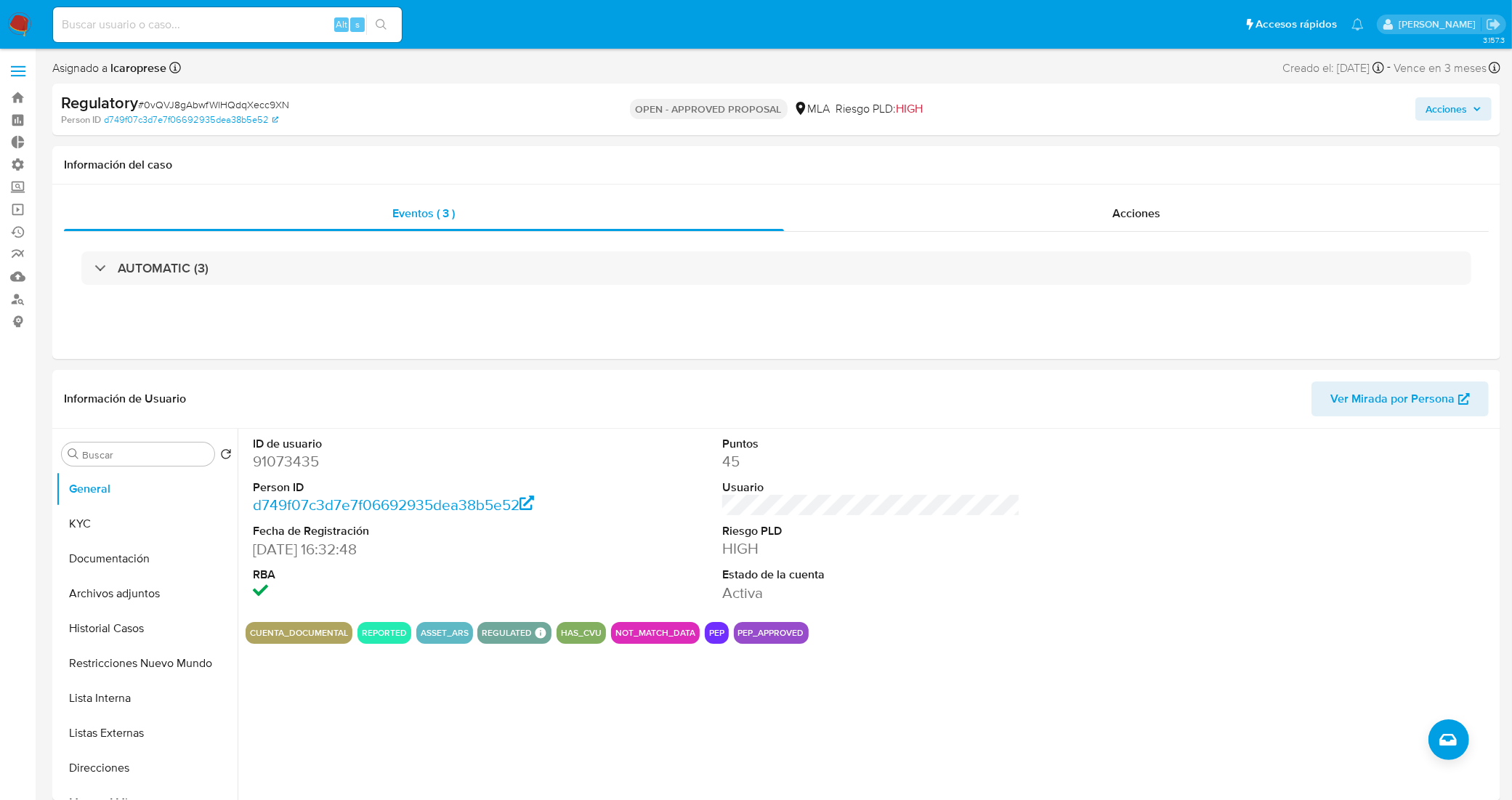
click at [1448, 113] on span "Acciones" at bounding box center [1446, 108] width 41 height 23
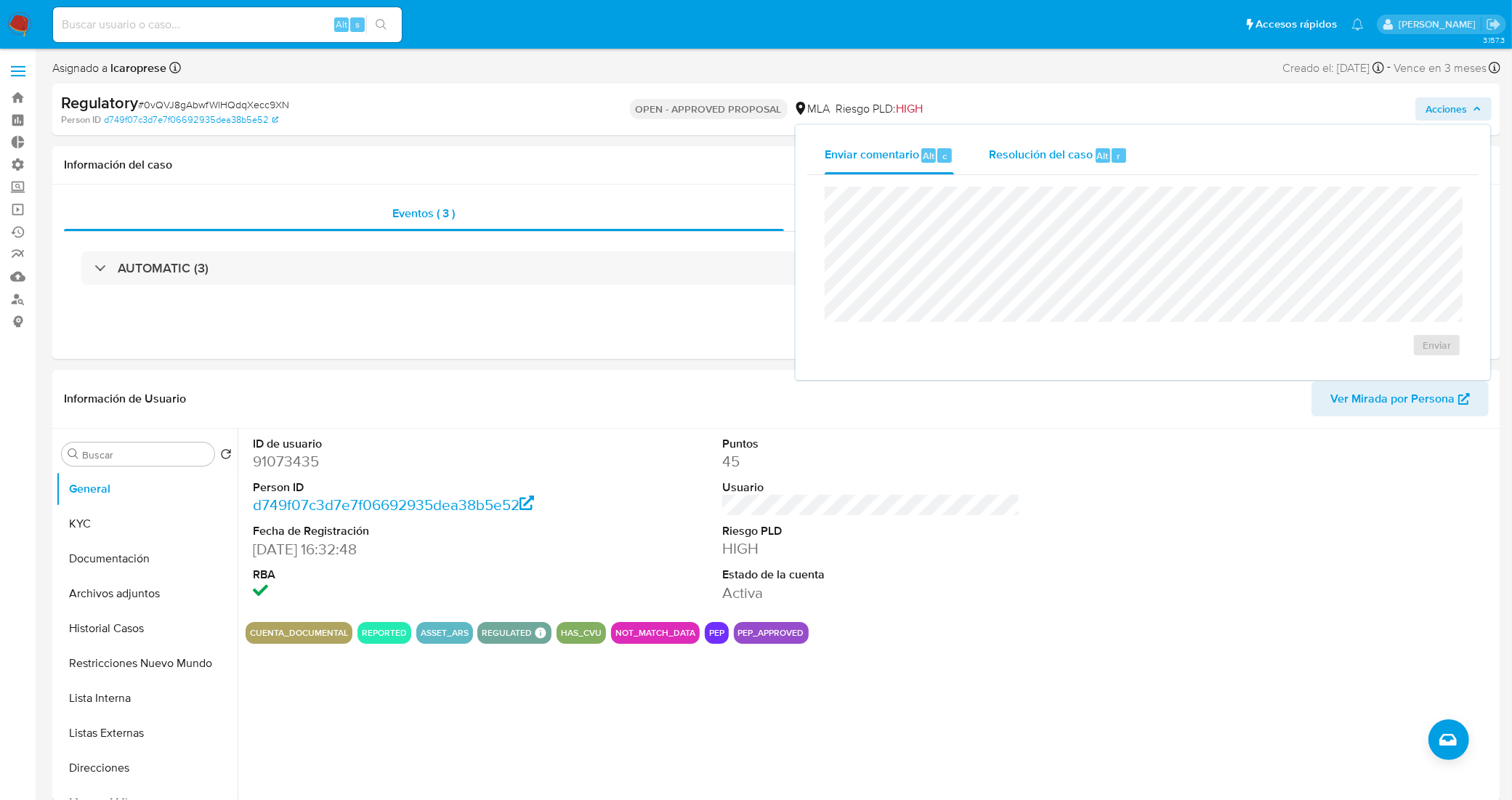
click at [1020, 157] on span "Resolución del caso" at bounding box center [1040, 155] width 104 height 16
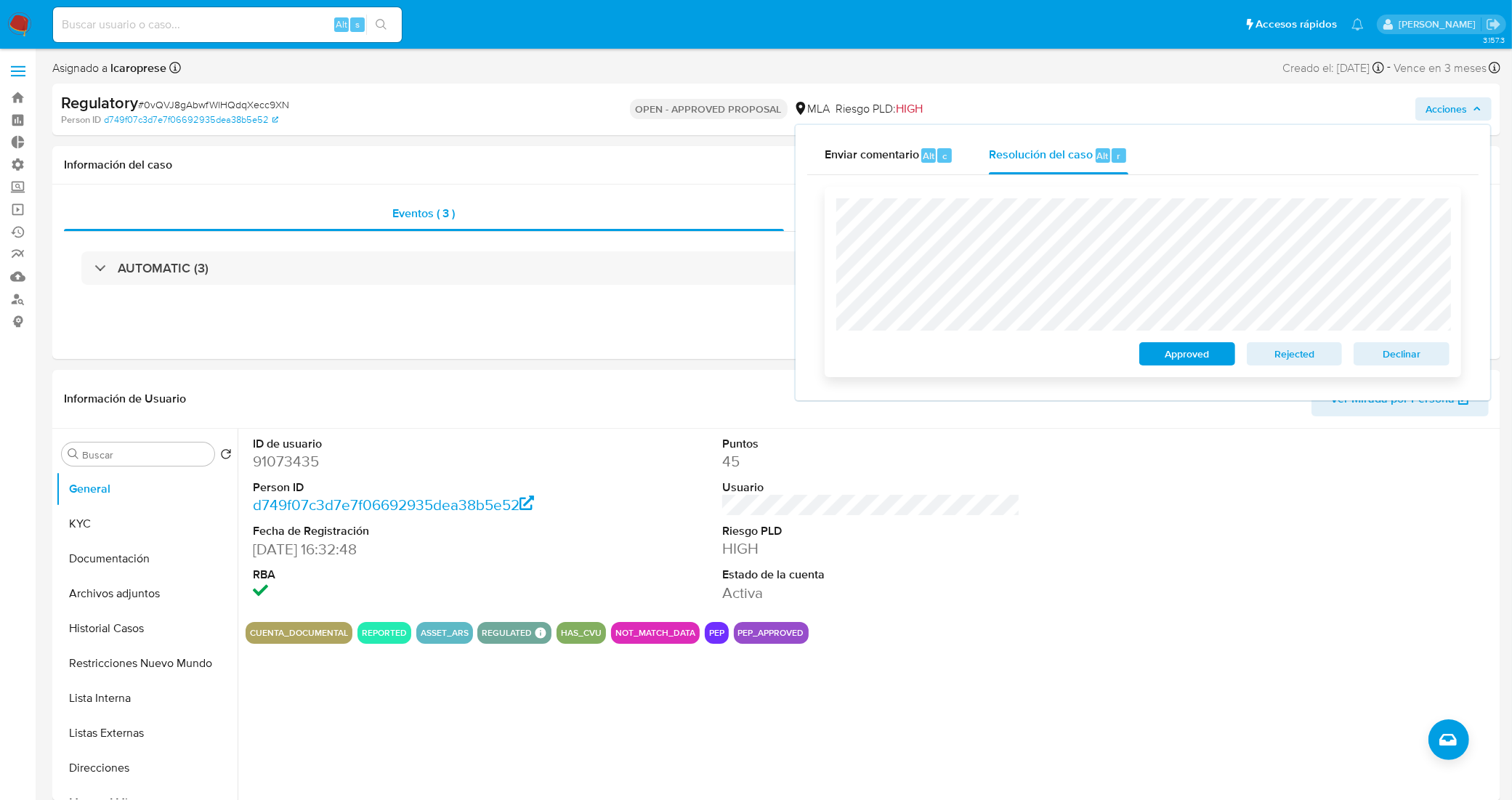
click at [1186, 357] on span "Approved" at bounding box center [1187, 354] width 76 height 21
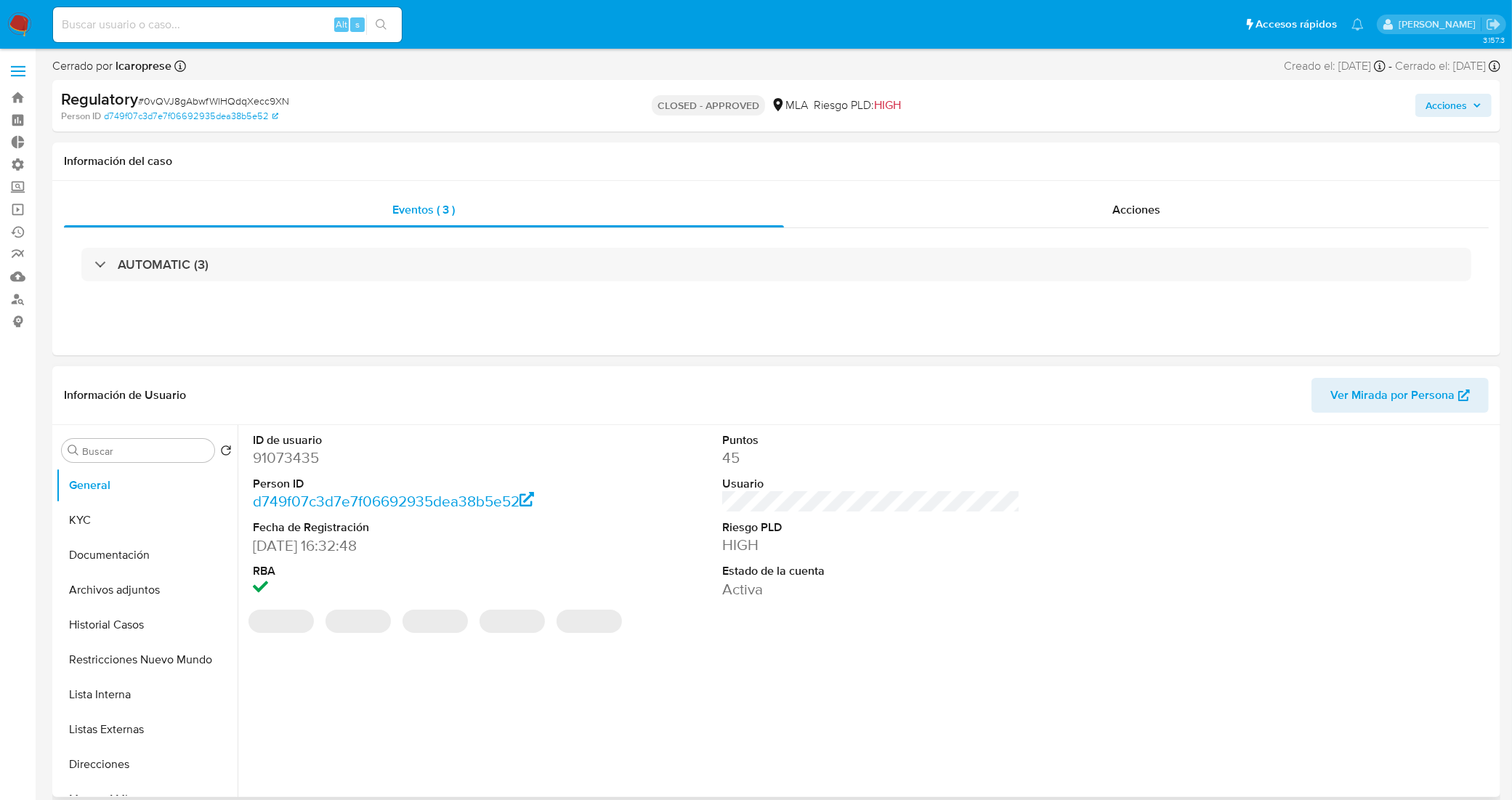
select select "10"
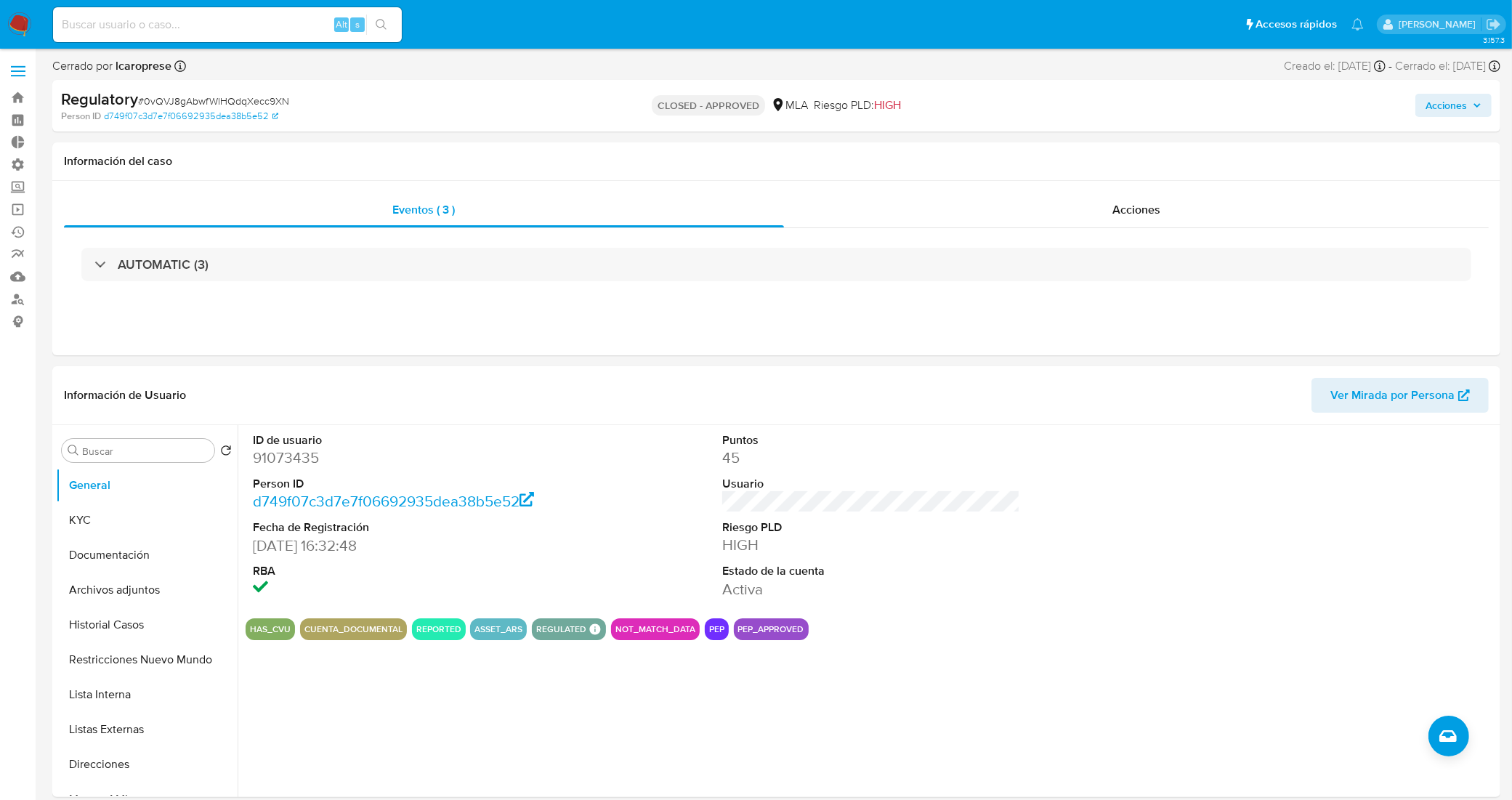
drag, startPoint x: 287, startPoint y: 22, endPoint x: 273, endPoint y: 23, distance: 14.0
click at [273, 23] on input at bounding box center [228, 25] width 349 height 19
paste input "Ps8OEHkCLXpIi0MMFX2Twju5"
type input "Ps8OEHkCLXpIi0MMFX2Twju5"
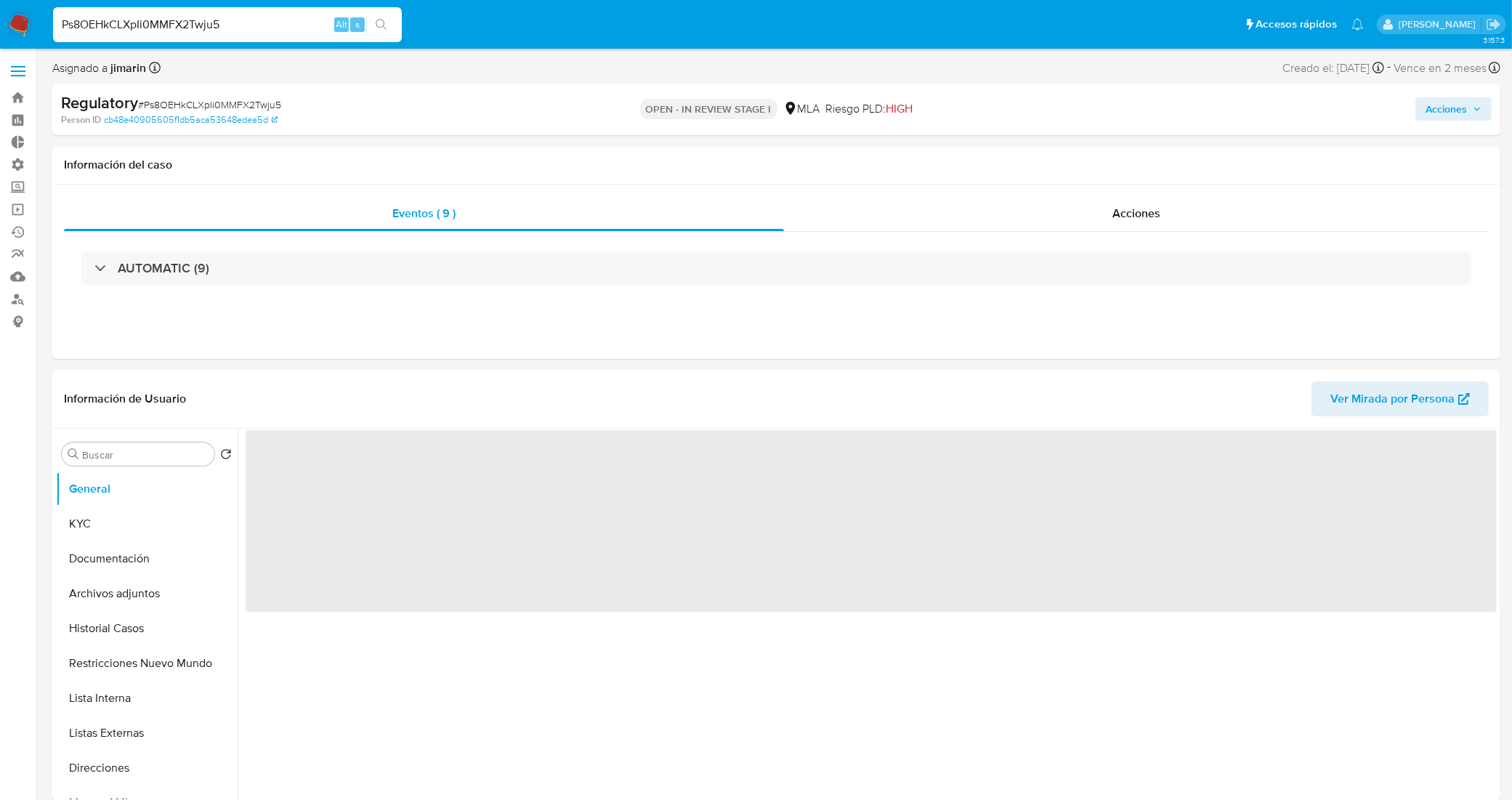
select select "10"
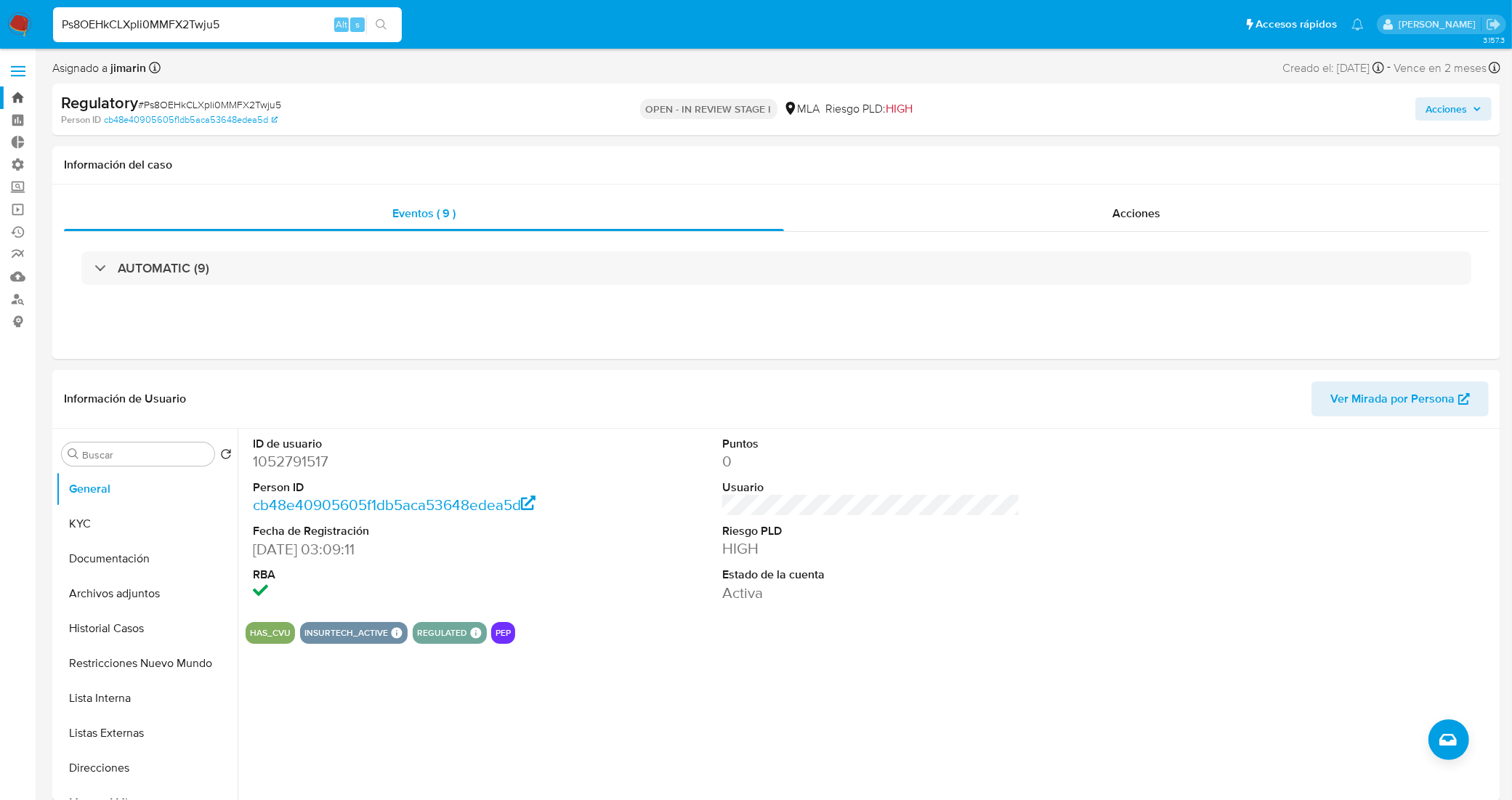
click at [13, 101] on link "Bandeja" at bounding box center [86, 98] width 173 height 22
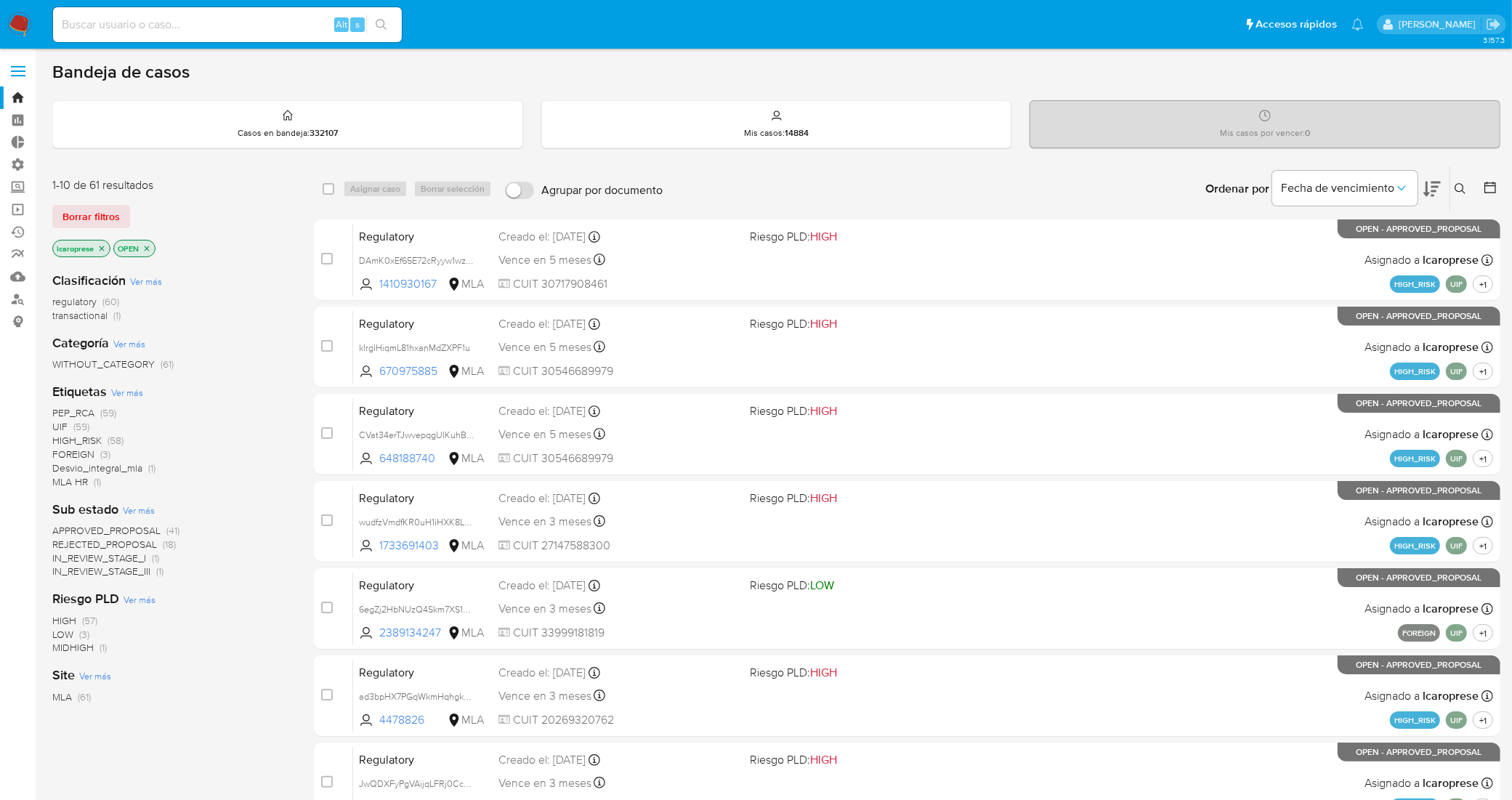
click at [251, 23] on input at bounding box center [228, 25] width 349 height 19
paste input "32kqtHhHZUyZ00n9EcCneI3v"
type input "32kqtHhHZUyZ00n9EcCneI3v"
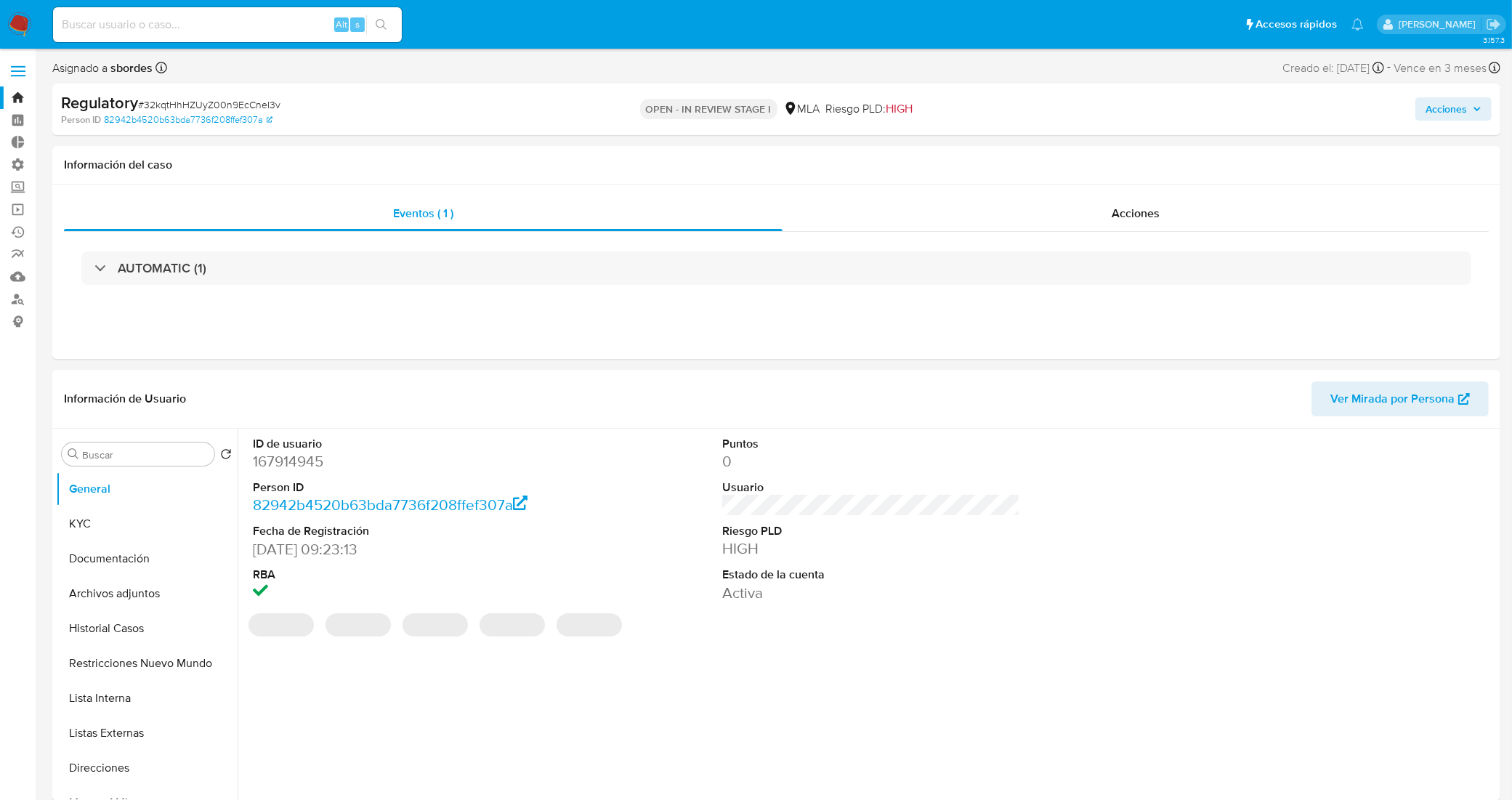
select select "10"
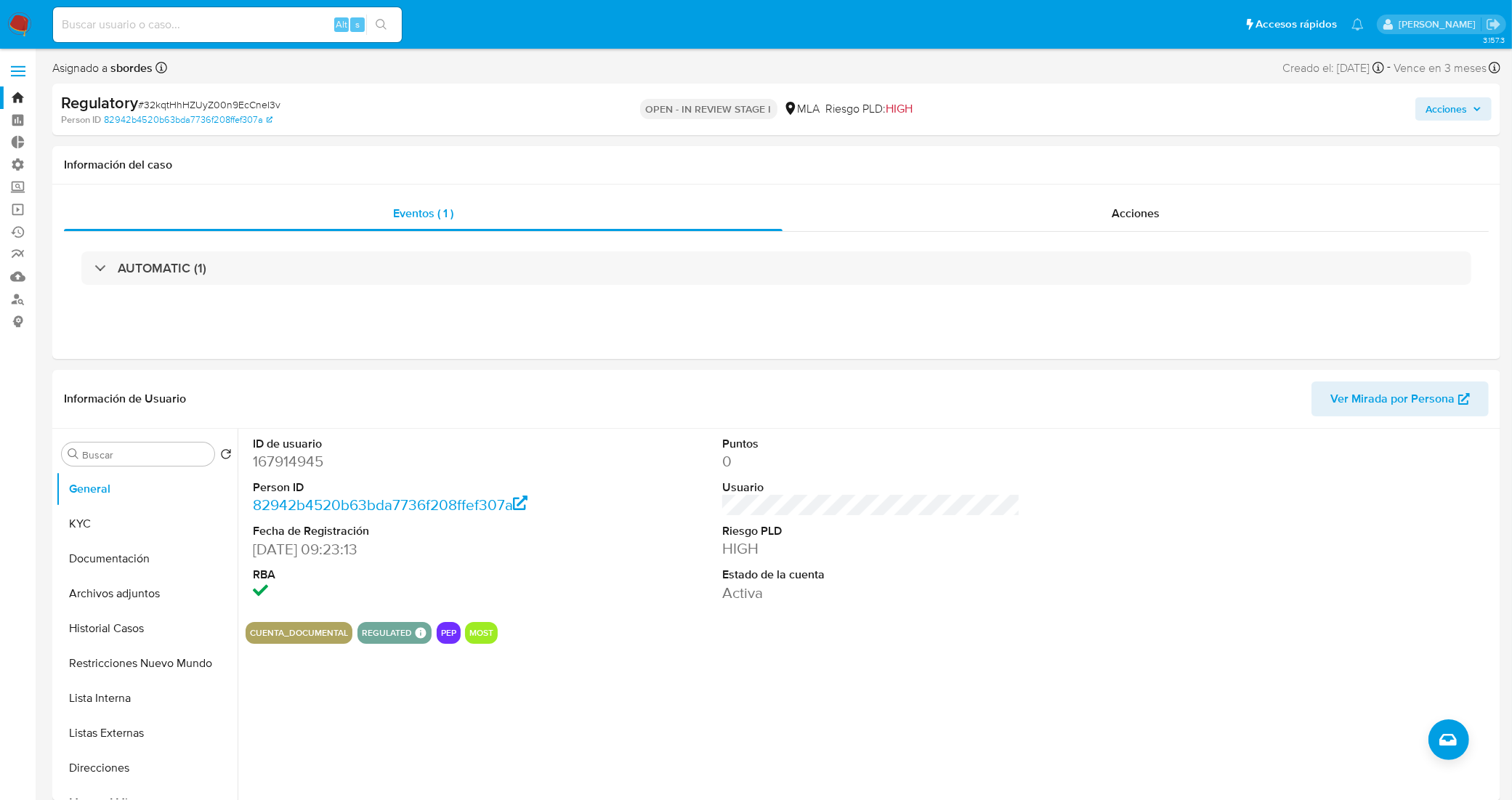
click at [15, 98] on link "Bandeja" at bounding box center [86, 98] width 173 height 22
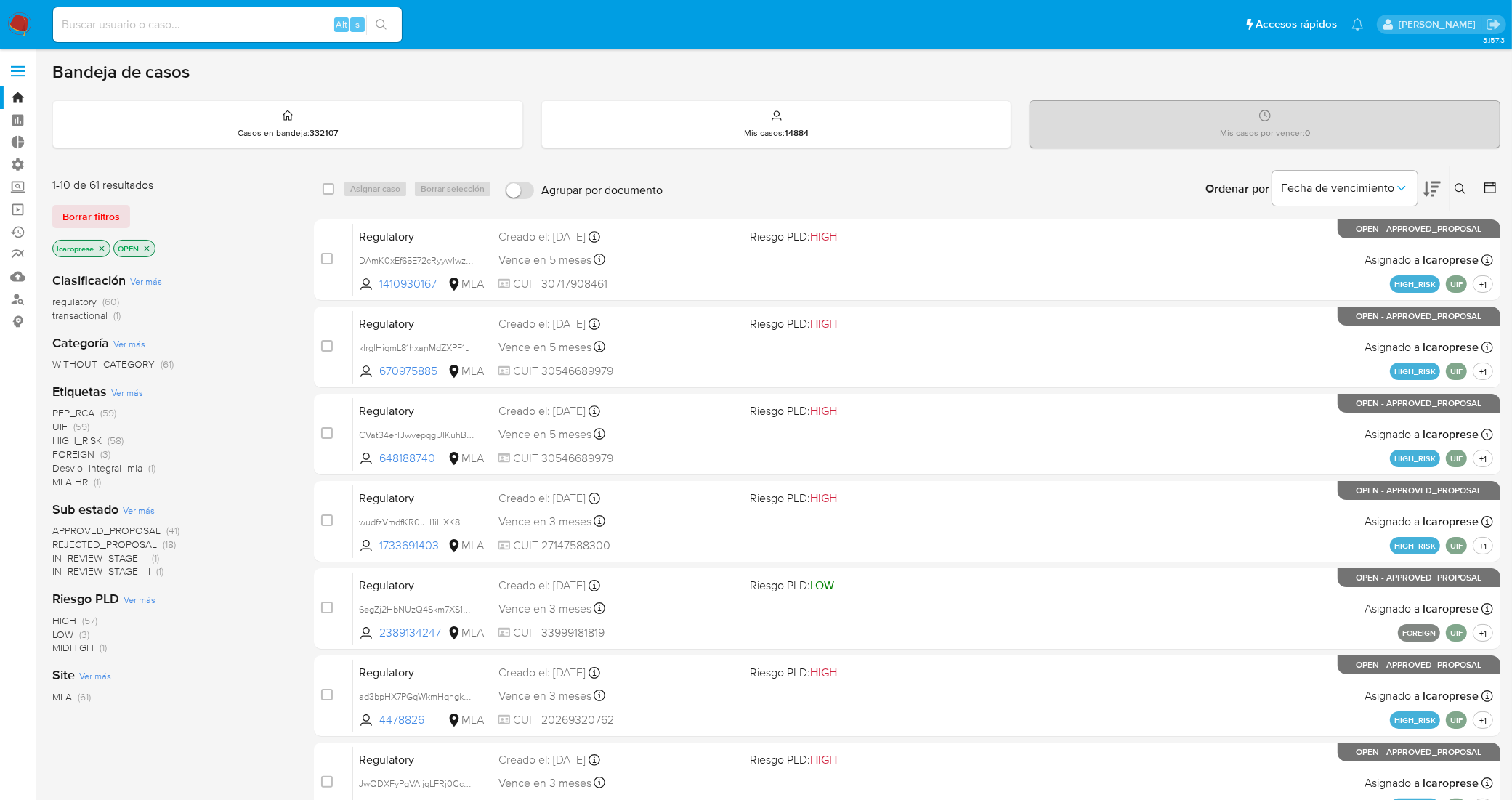
drag, startPoint x: 110, startPoint y: 212, endPoint x: 154, endPoint y: 214, distance: 44.0
click at [110, 213] on span "Borrar filtros" at bounding box center [91, 217] width 58 height 21
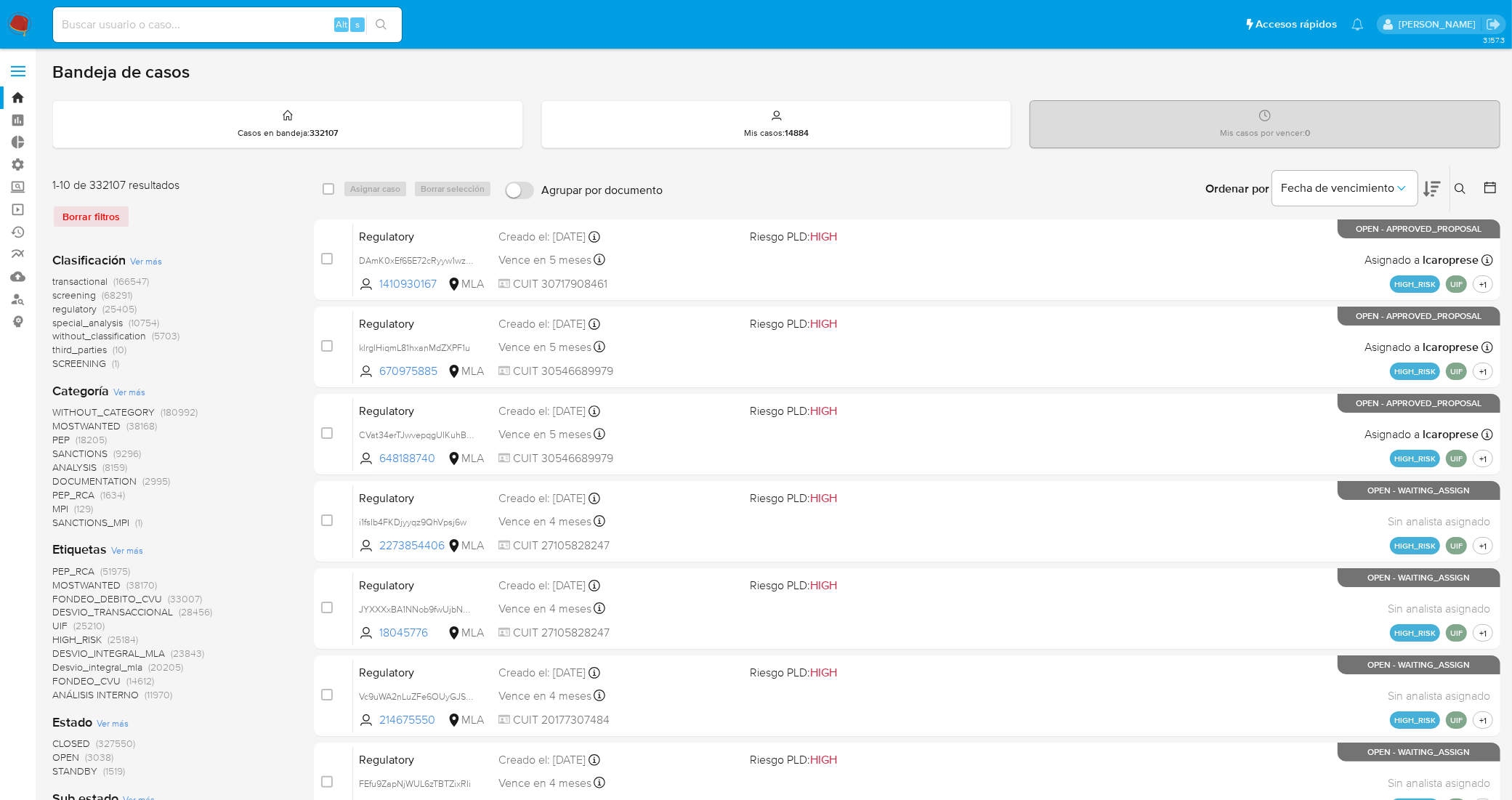
click at [1459, 187] on icon at bounding box center [1460, 189] width 12 height 12
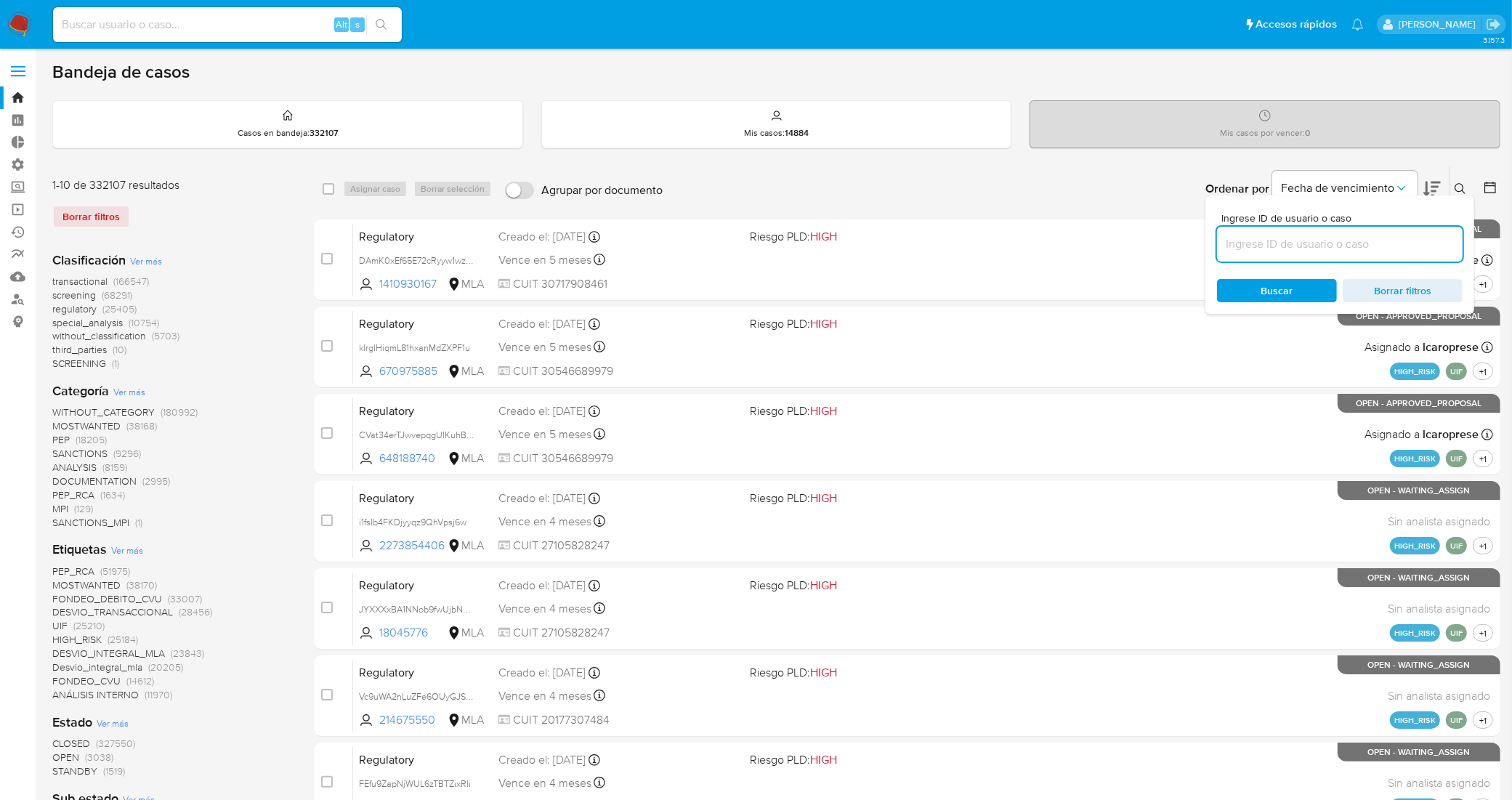
click at [1319, 241] on input at bounding box center [1340, 244] width 246 height 19
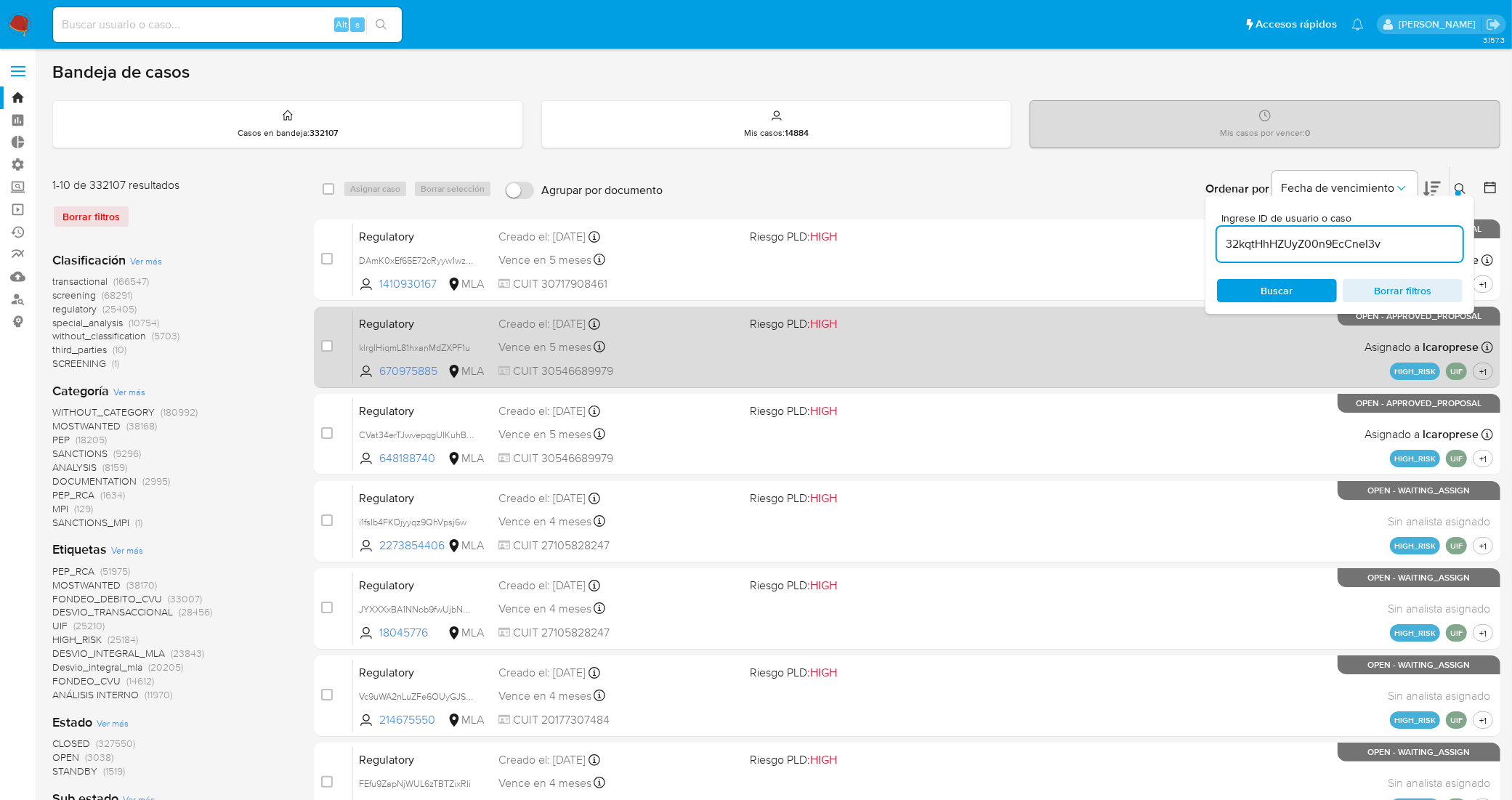
type input "32kqtHhHZUyZ00n9EcCneI3v"
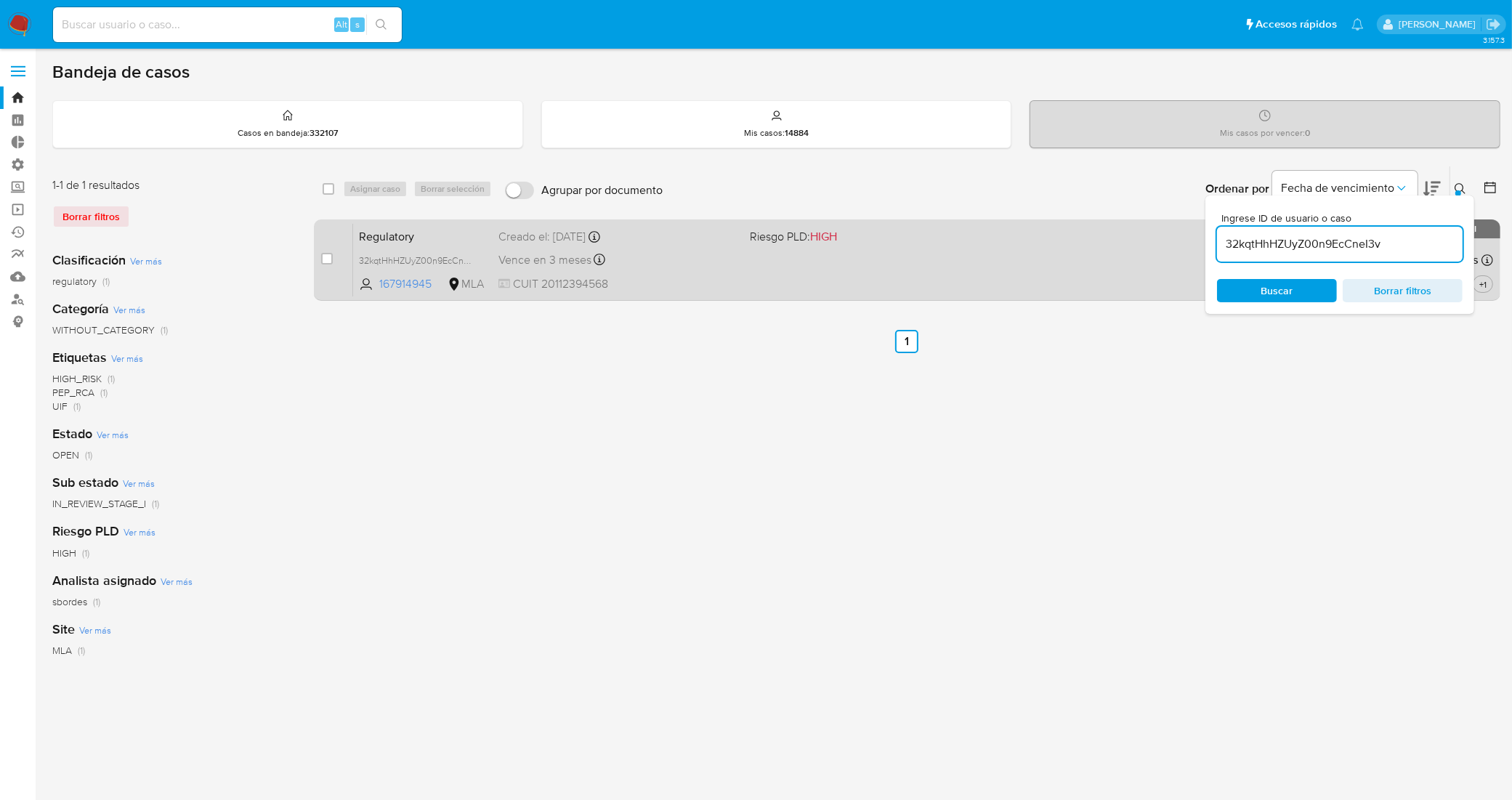
drag, startPoint x: 329, startPoint y: 260, endPoint x: 331, endPoint y: 248, distance: 12.2
click at [328, 260] on input "checkbox" at bounding box center [327, 259] width 12 height 12
checkbox input "true"
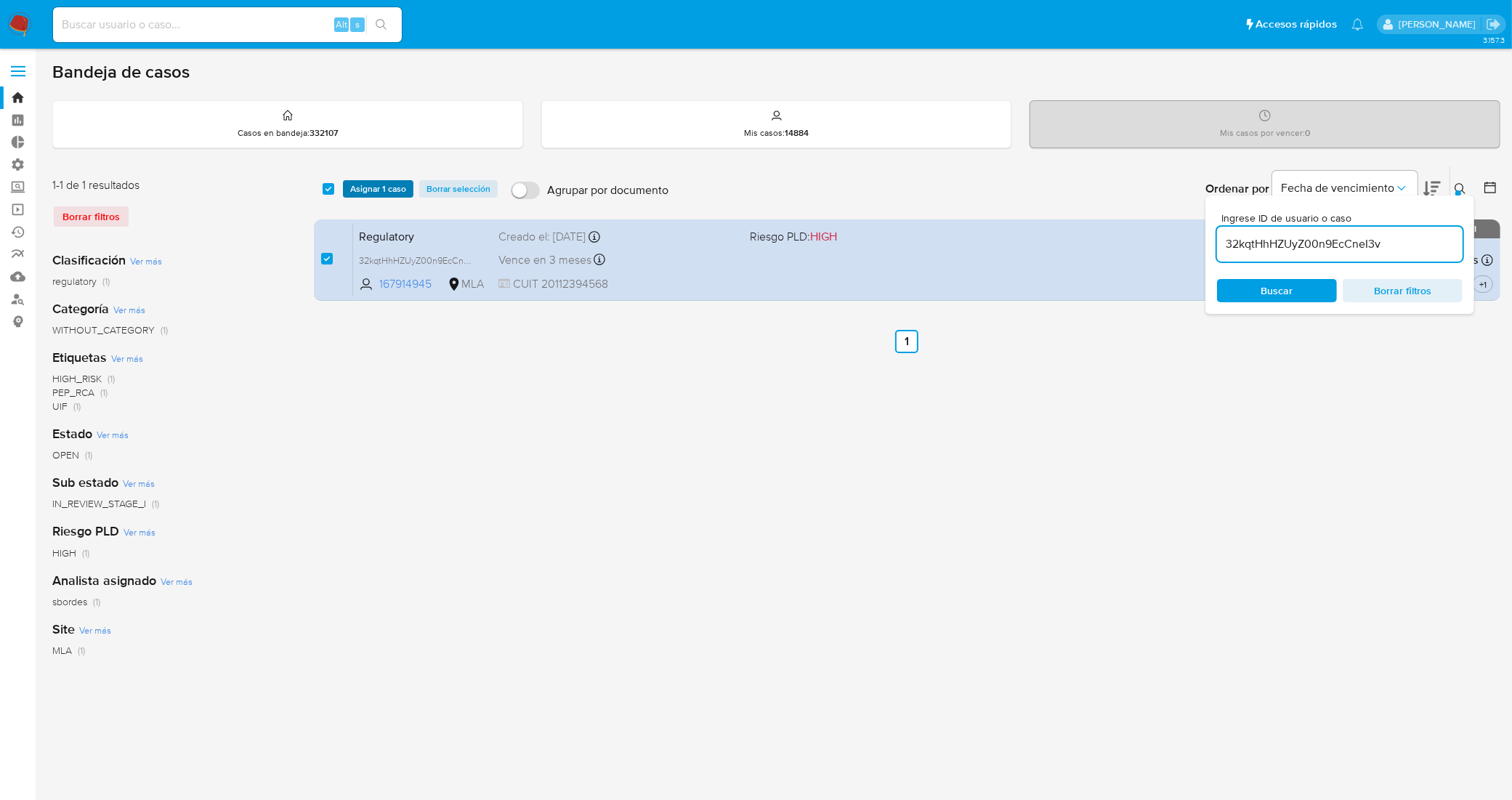
click at [365, 189] on span "Asignar 1 caso" at bounding box center [377, 188] width 56 height 15
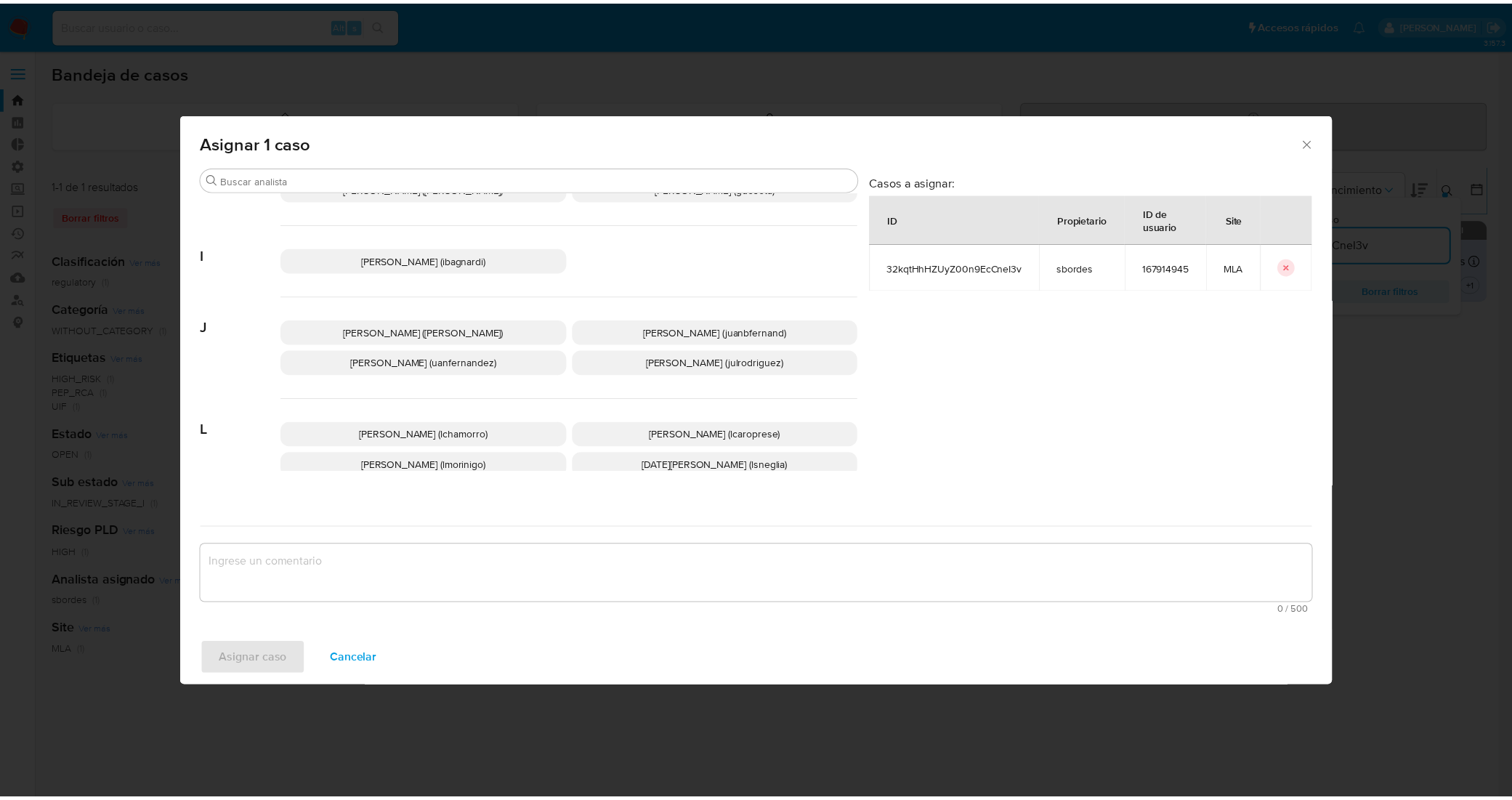
scroll to position [545, 0]
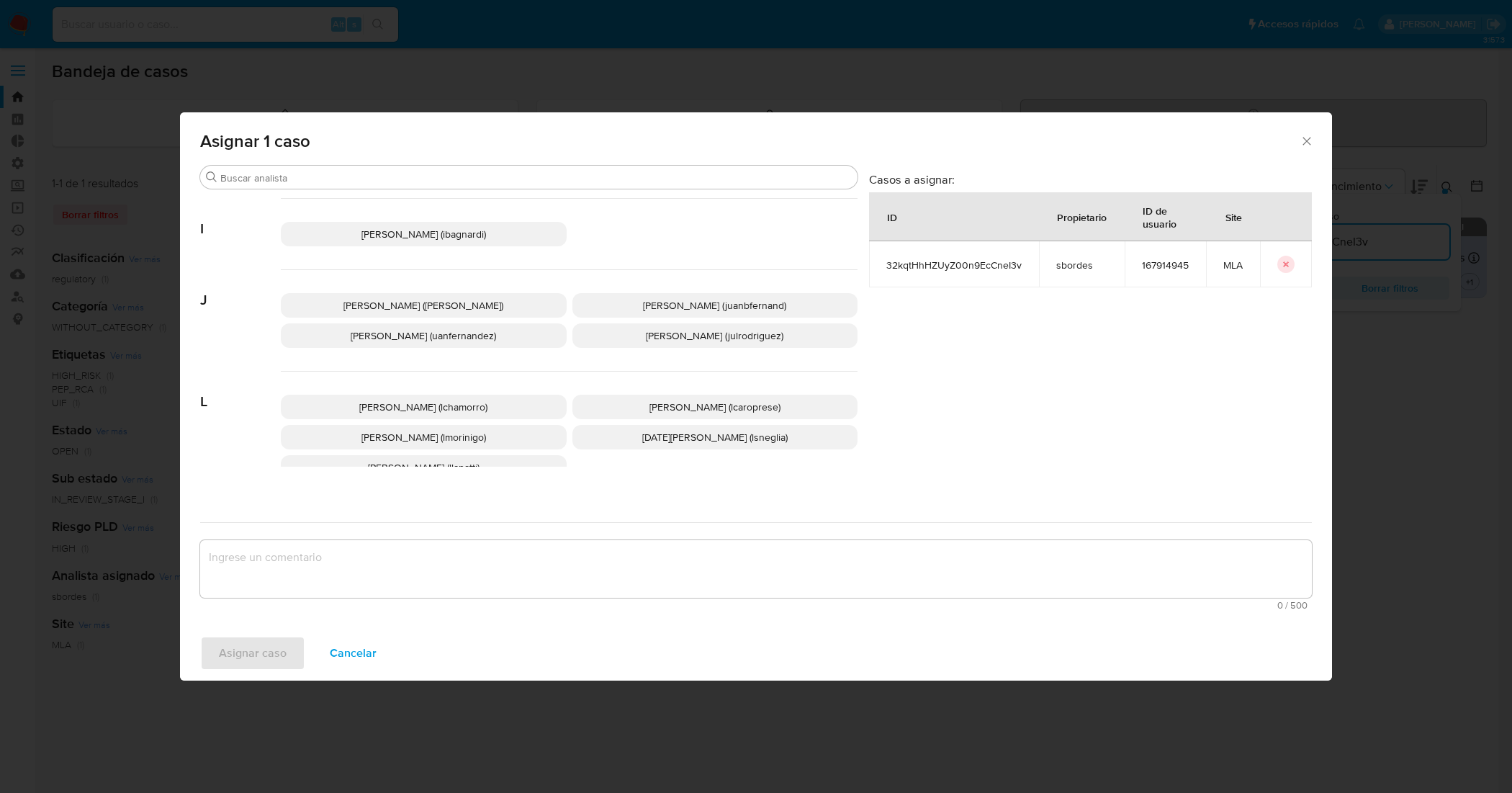
click at [685, 397] on p "Leandro Ezequiel Caroprese (lcaroprese)" at bounding box center [716, 406] width 286 height 25
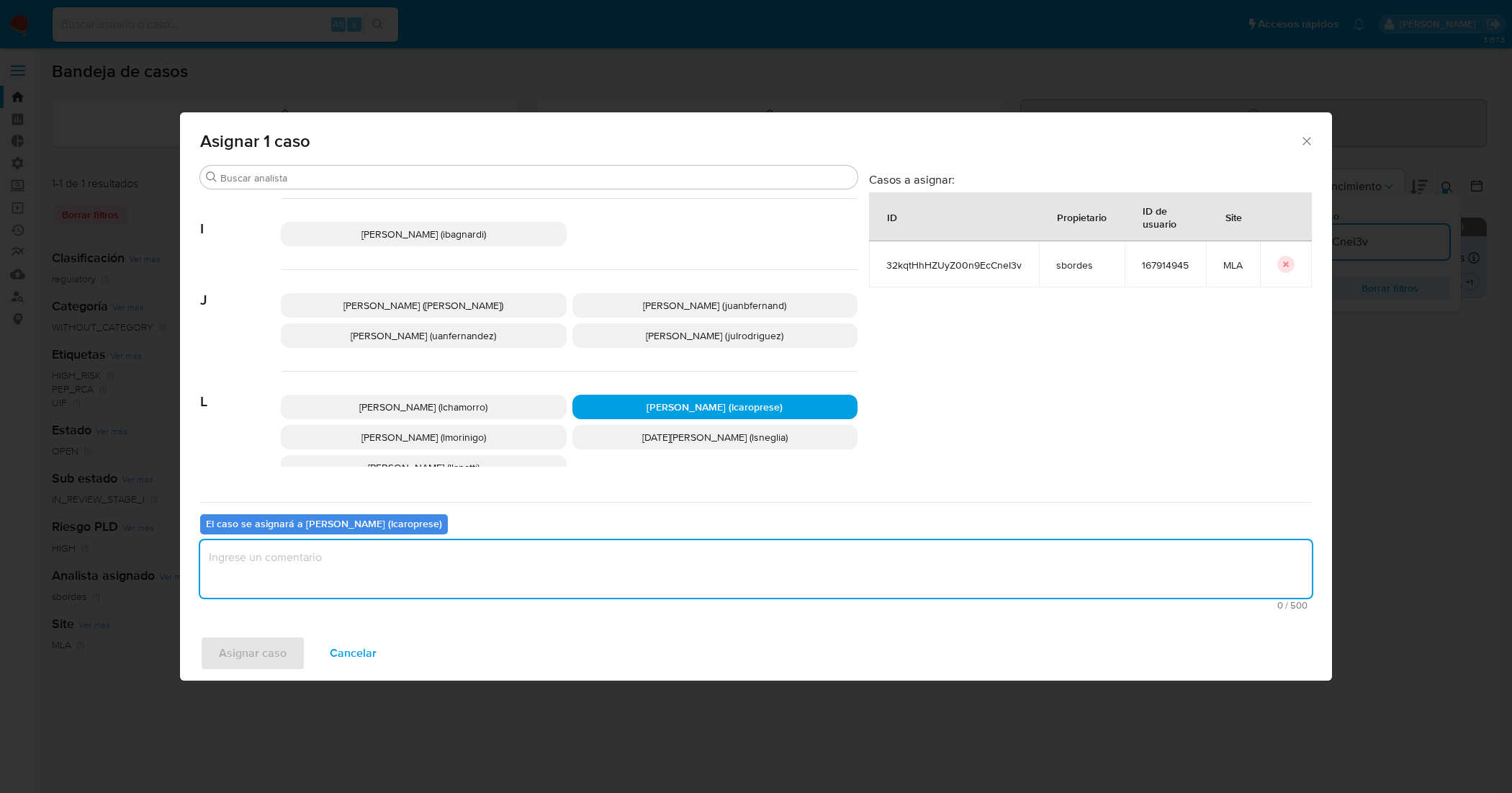
click at [616, 556] on textarea "assign-modal" at bounding box center [756, 569] width 1112 height 58
click at [283, 648] on span "Asignar caso" at bounding box center [252, 652] width 67 height 32
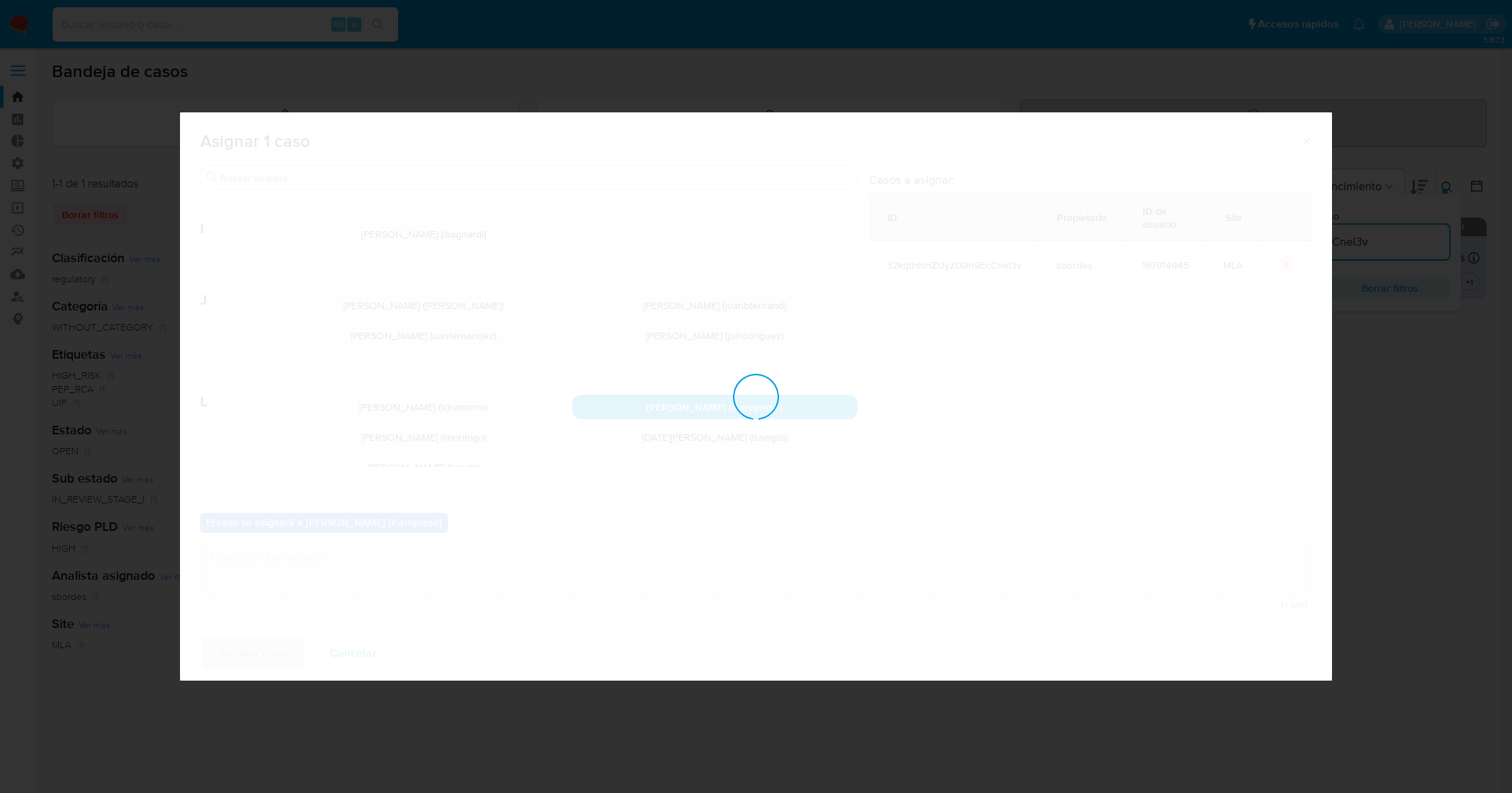
checkbox input "false"
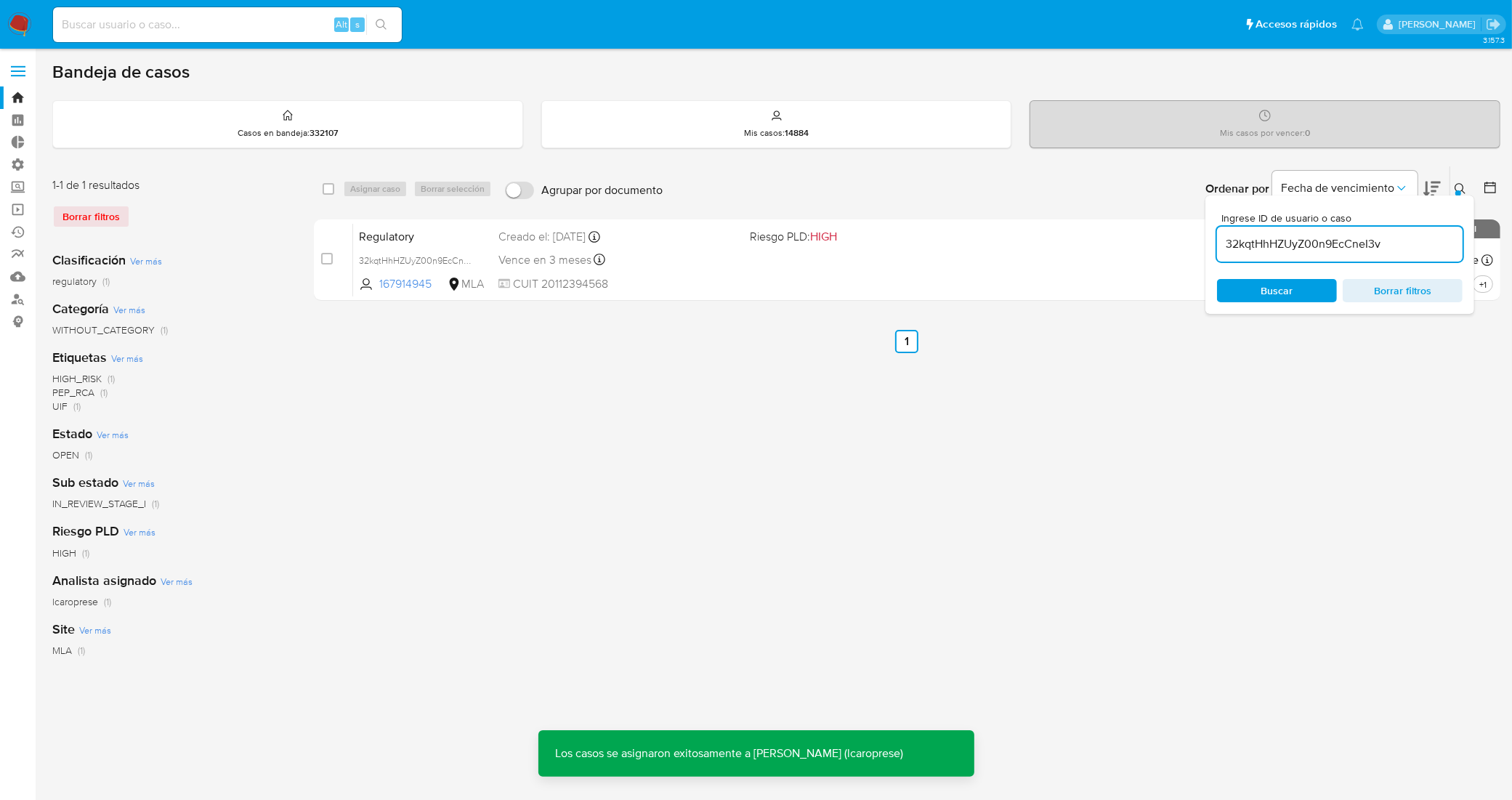
click at [1461, 184] on icon at bounding box center [1460, 188] width 11 height 11
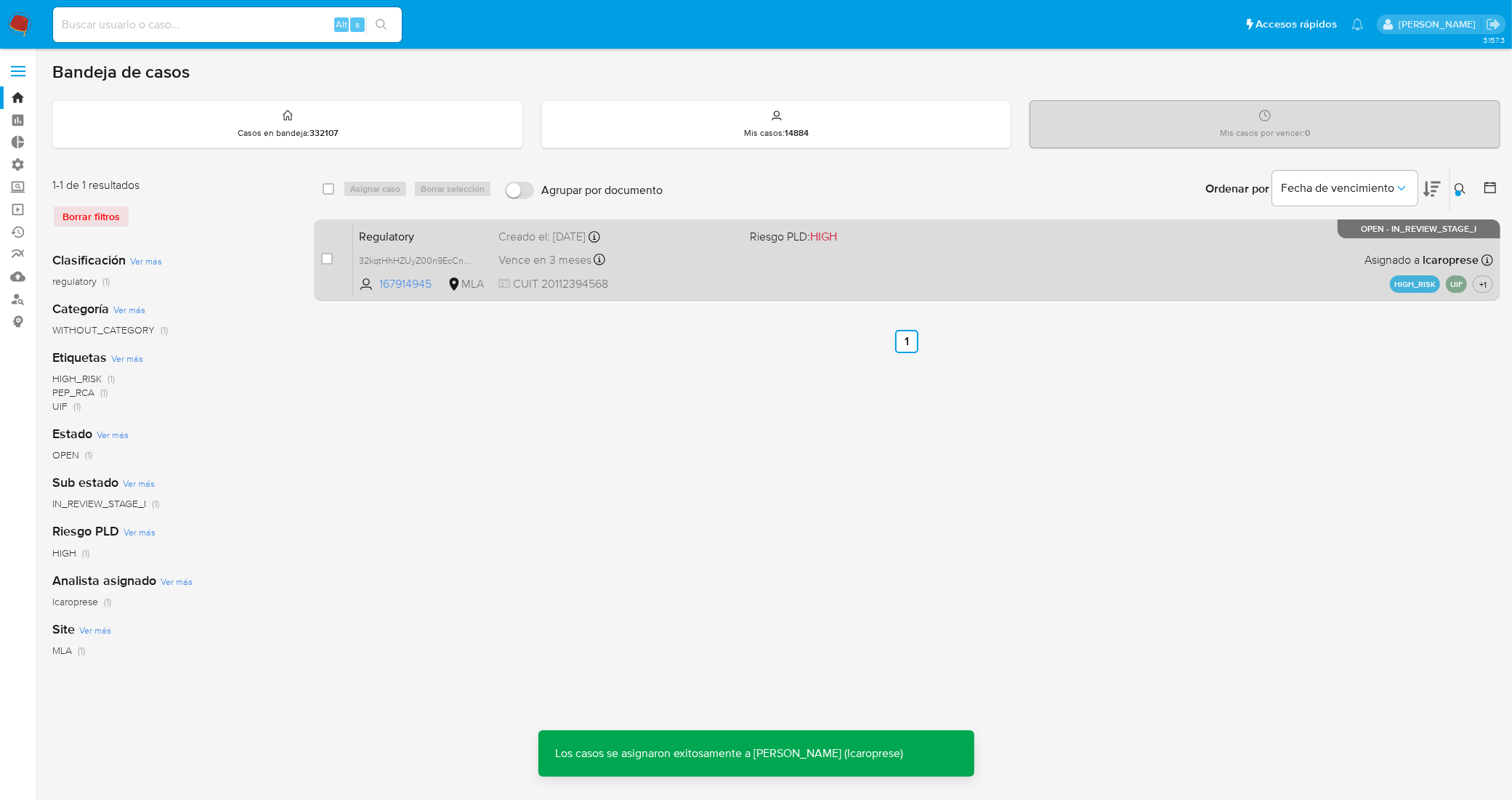
click at [460, 232] on span "Regulatory" at bounding box center [423, 235] width 128 height 19
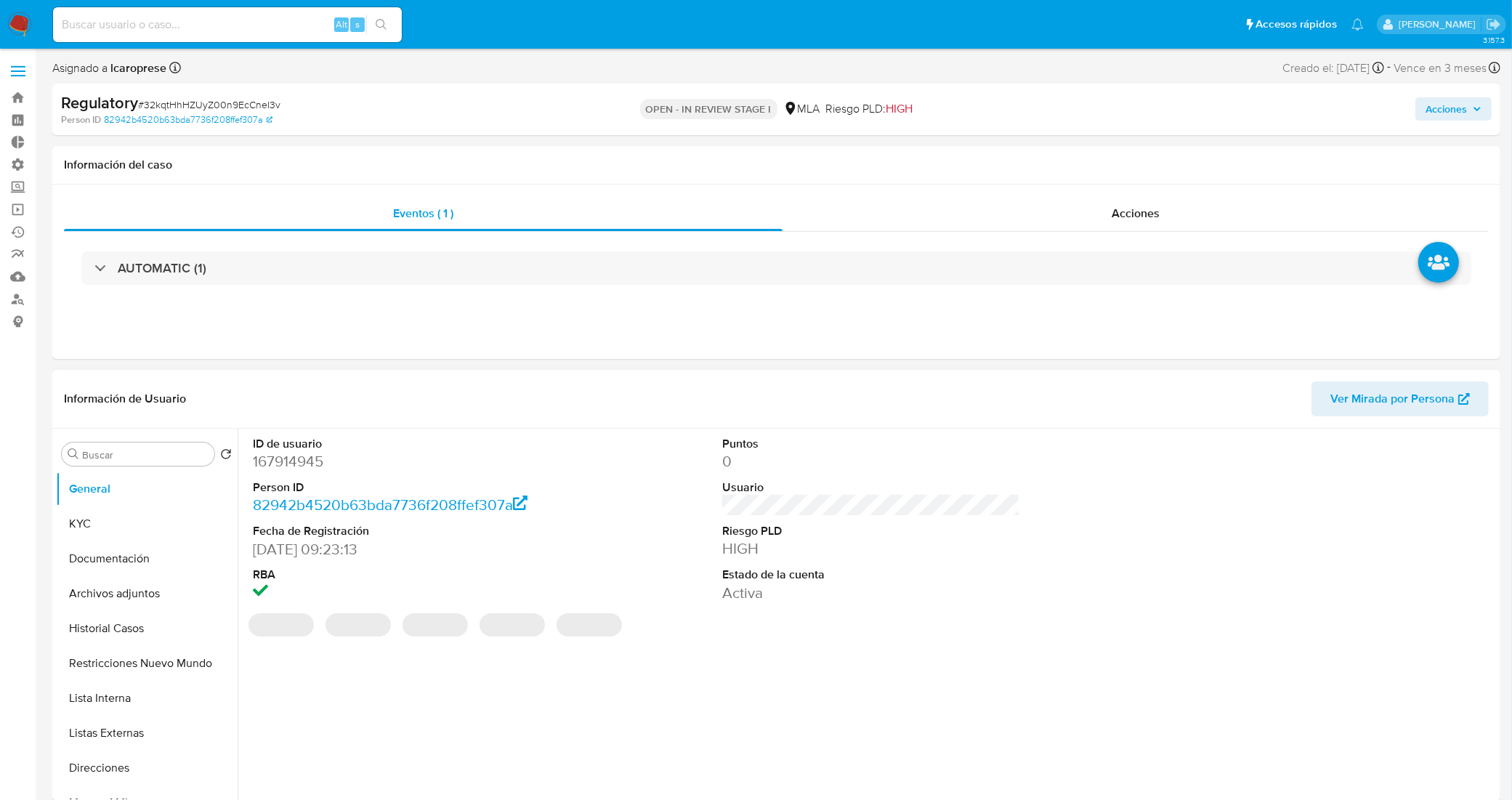
select select "10"
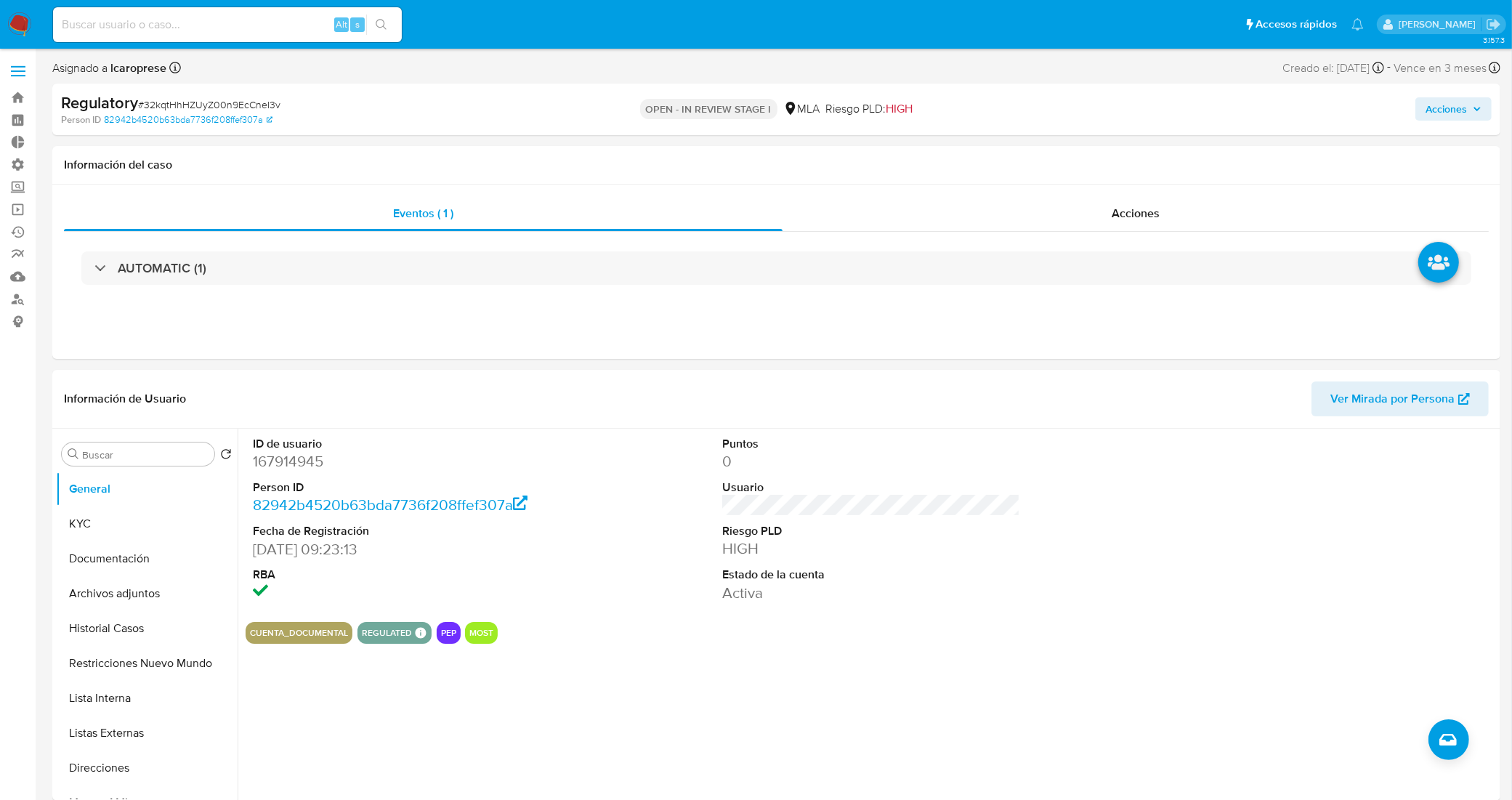
click at [1464, 111] on span "Acciones" at bounding box center [1446, 108] width 41 height 23
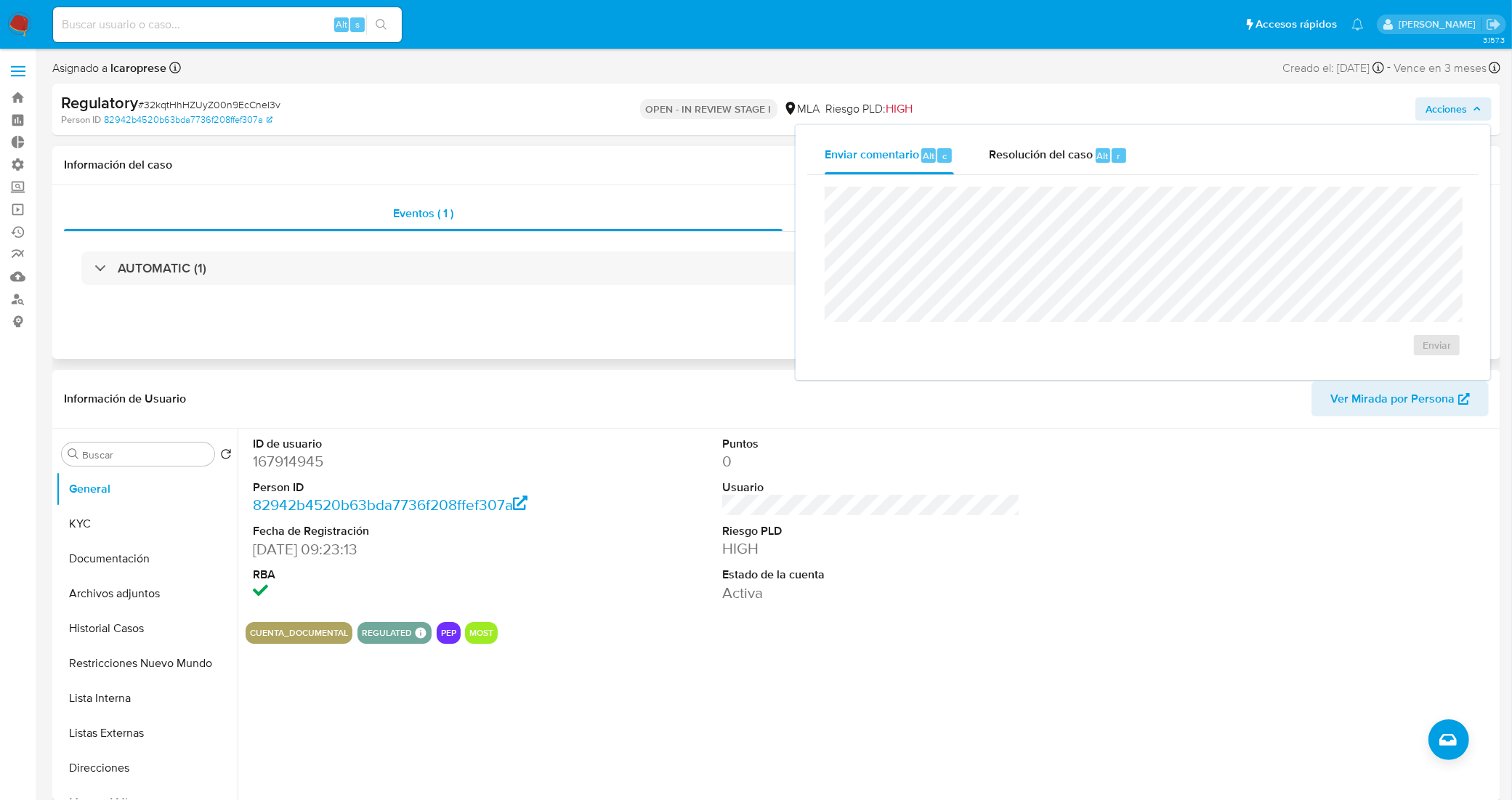
click at [652, 334] on div "Eventos ( 1 ) Acciones AUTOMATIC (1)" at bounding box center [776, 272] width 1448 height 174
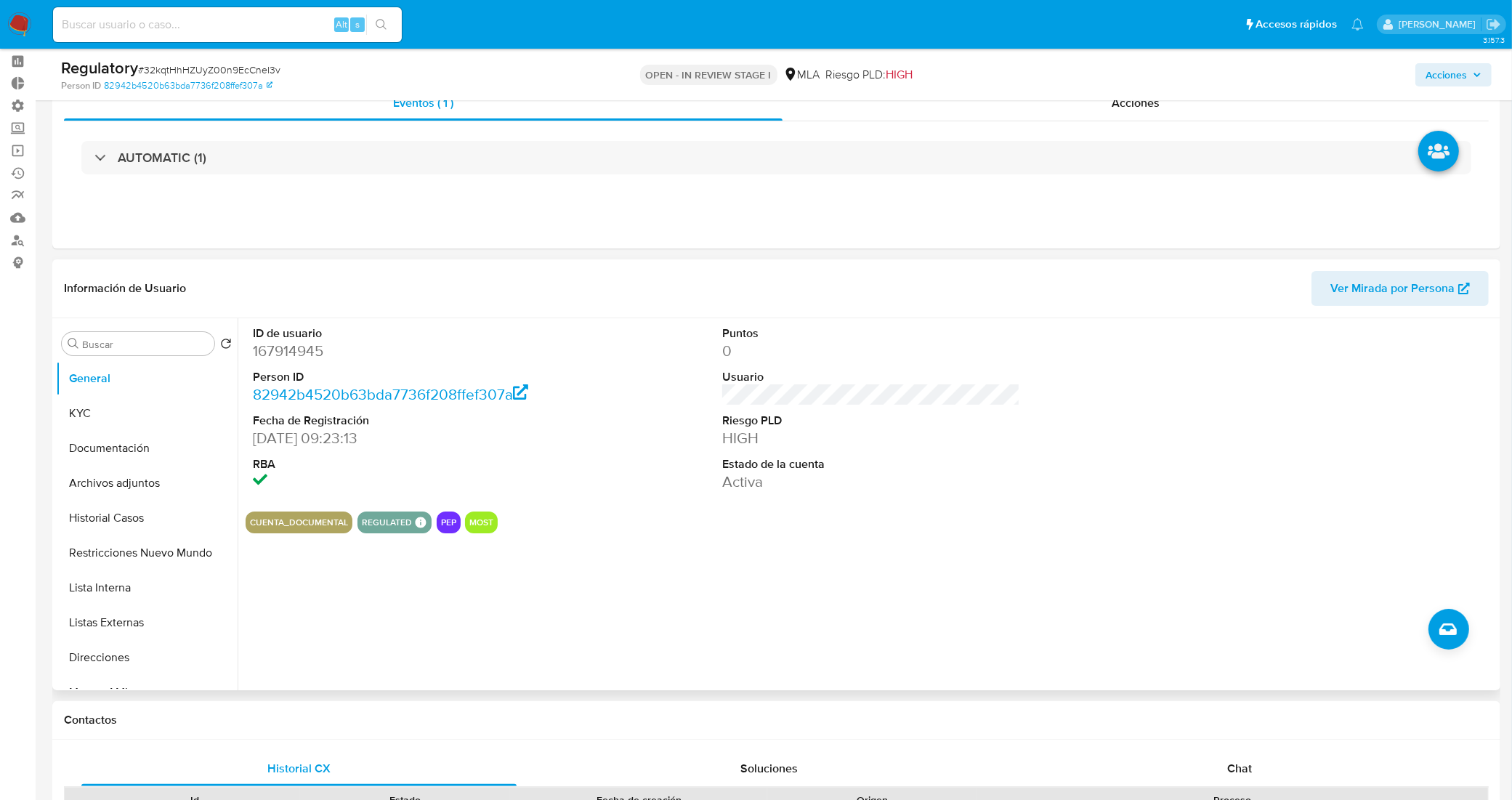
scroll to position [91, 0]
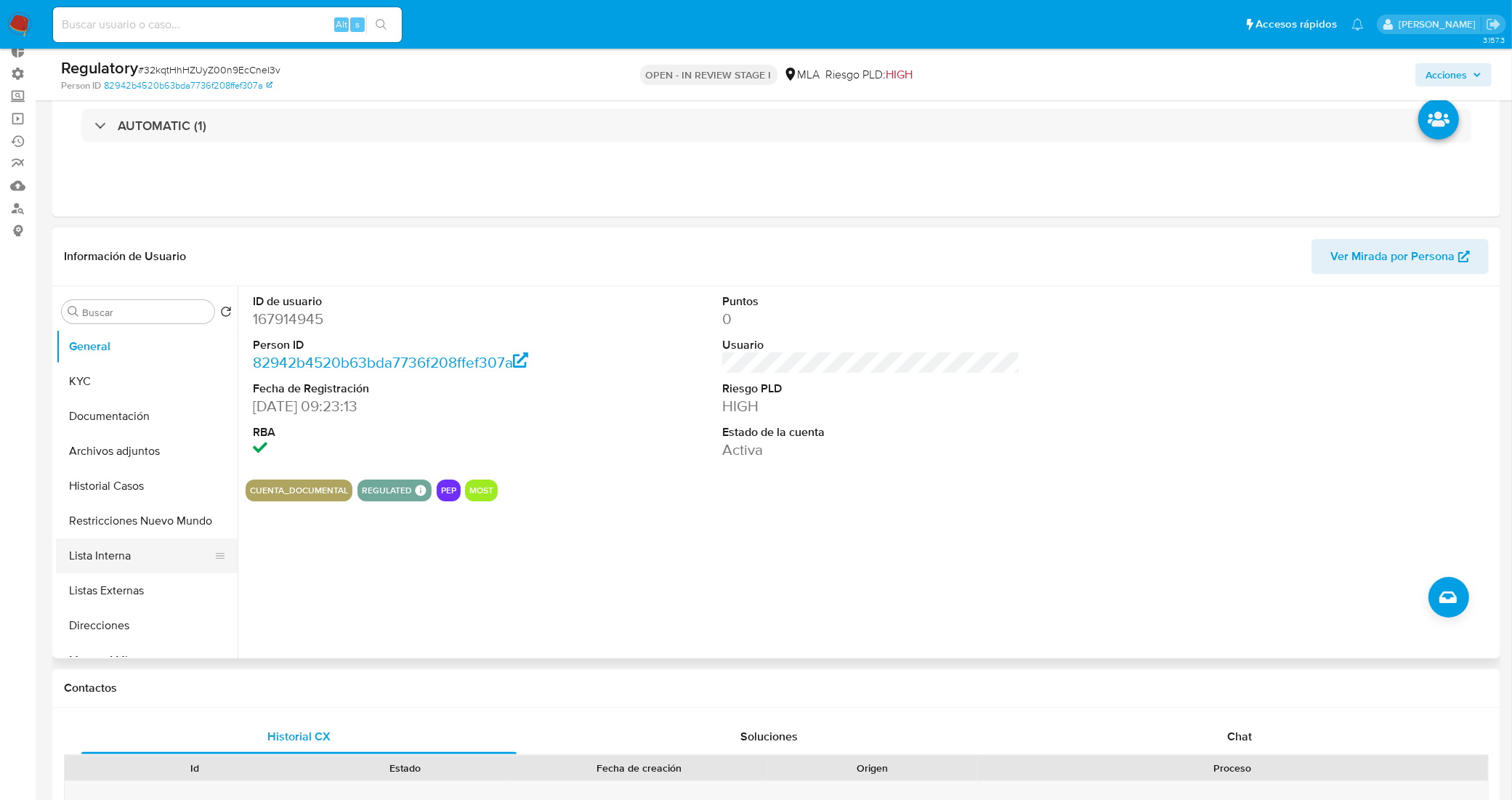
click at [101, 557] on button "Lista Interna" at bounding box center [141, 555] width 170 height 35
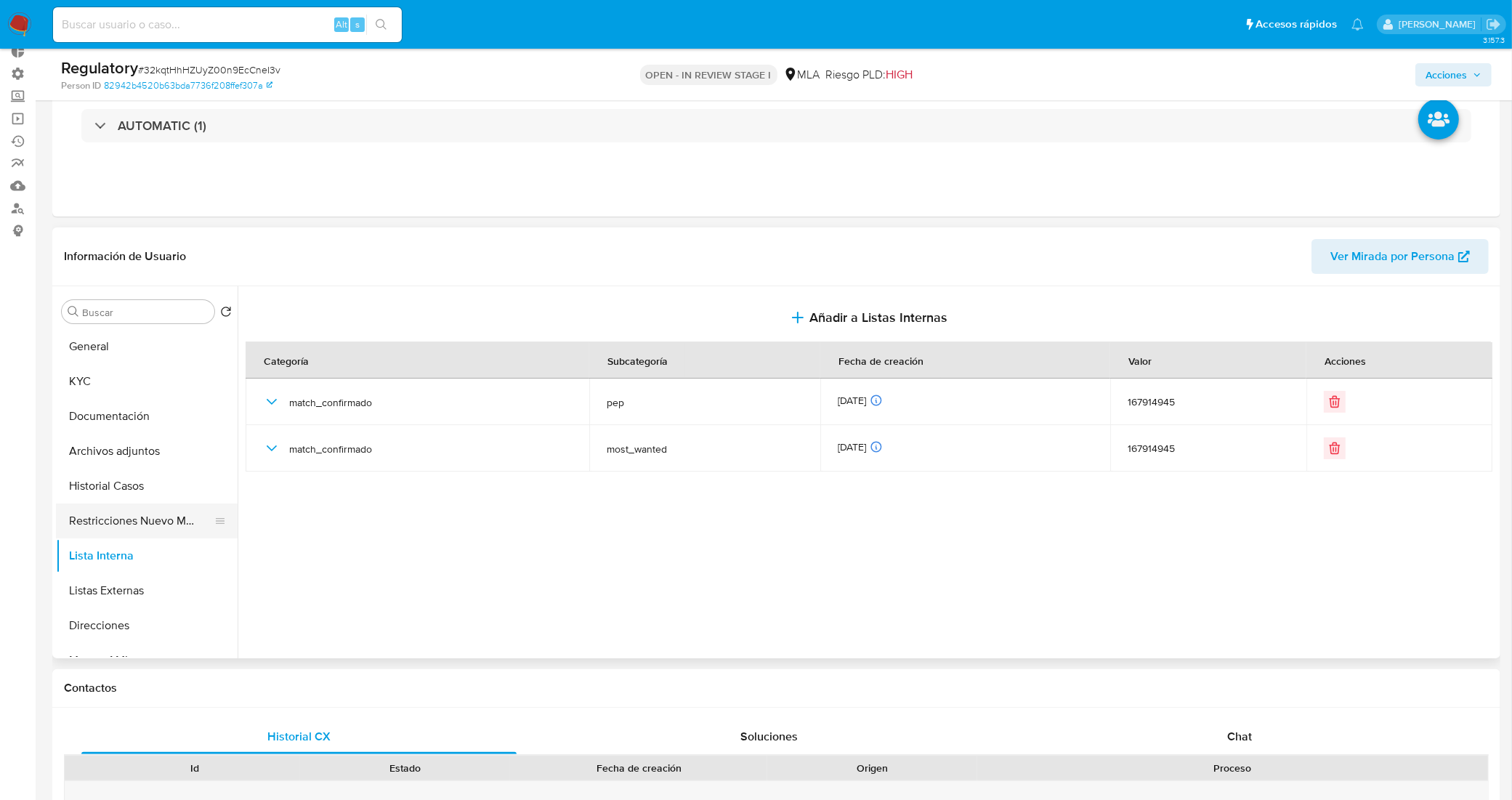
click at [136, 522] on button "Restricciones Nuevo Mundo" at bounding box center [141, 521] width 170 height 35
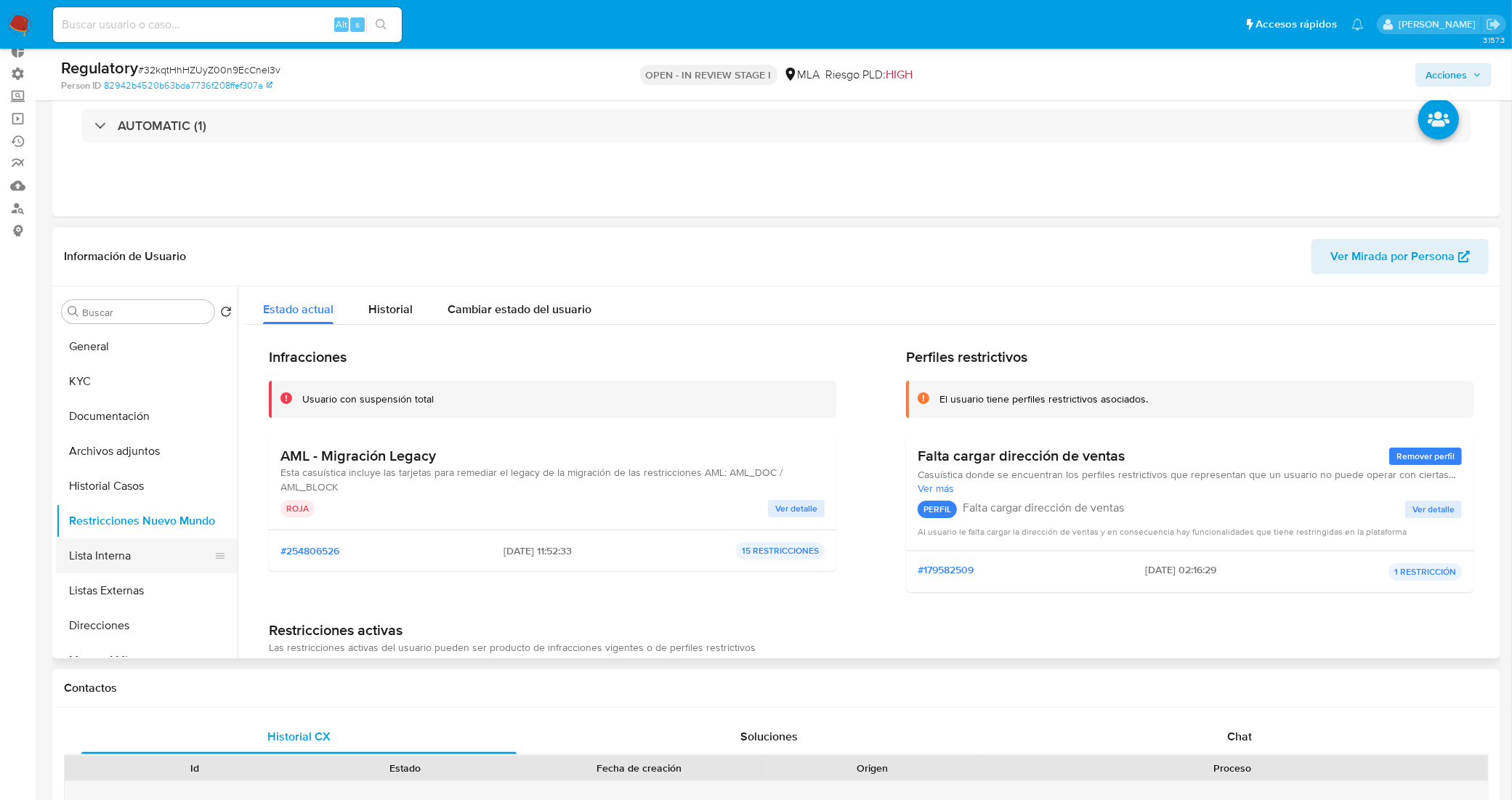
click at [140, 556] on button "Lista Interna" at bounding box center [141, 555] width 170 height 35
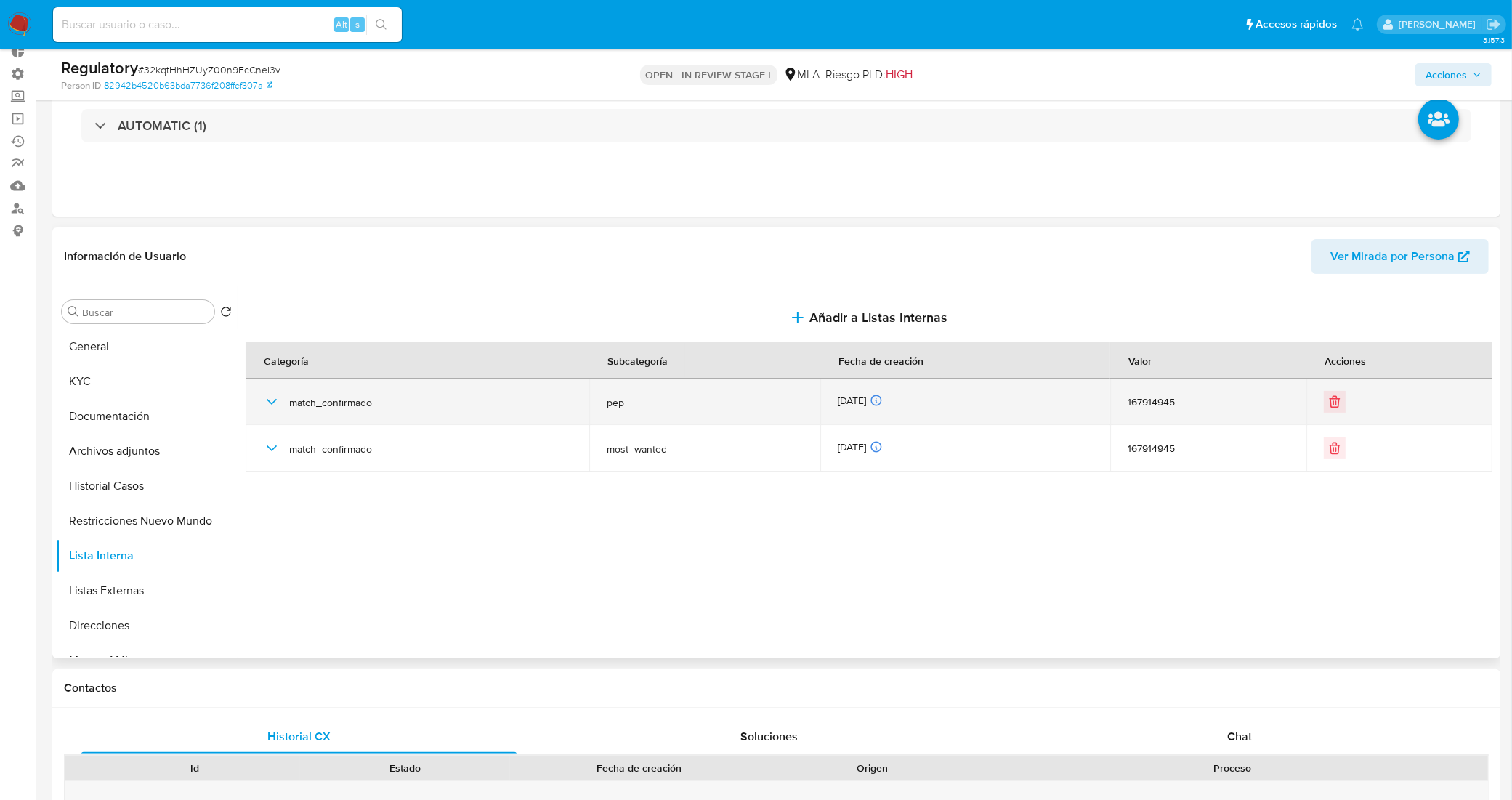
click at [272, 397] on icon "button" at bounding box center [272, 401] width 17 height 17
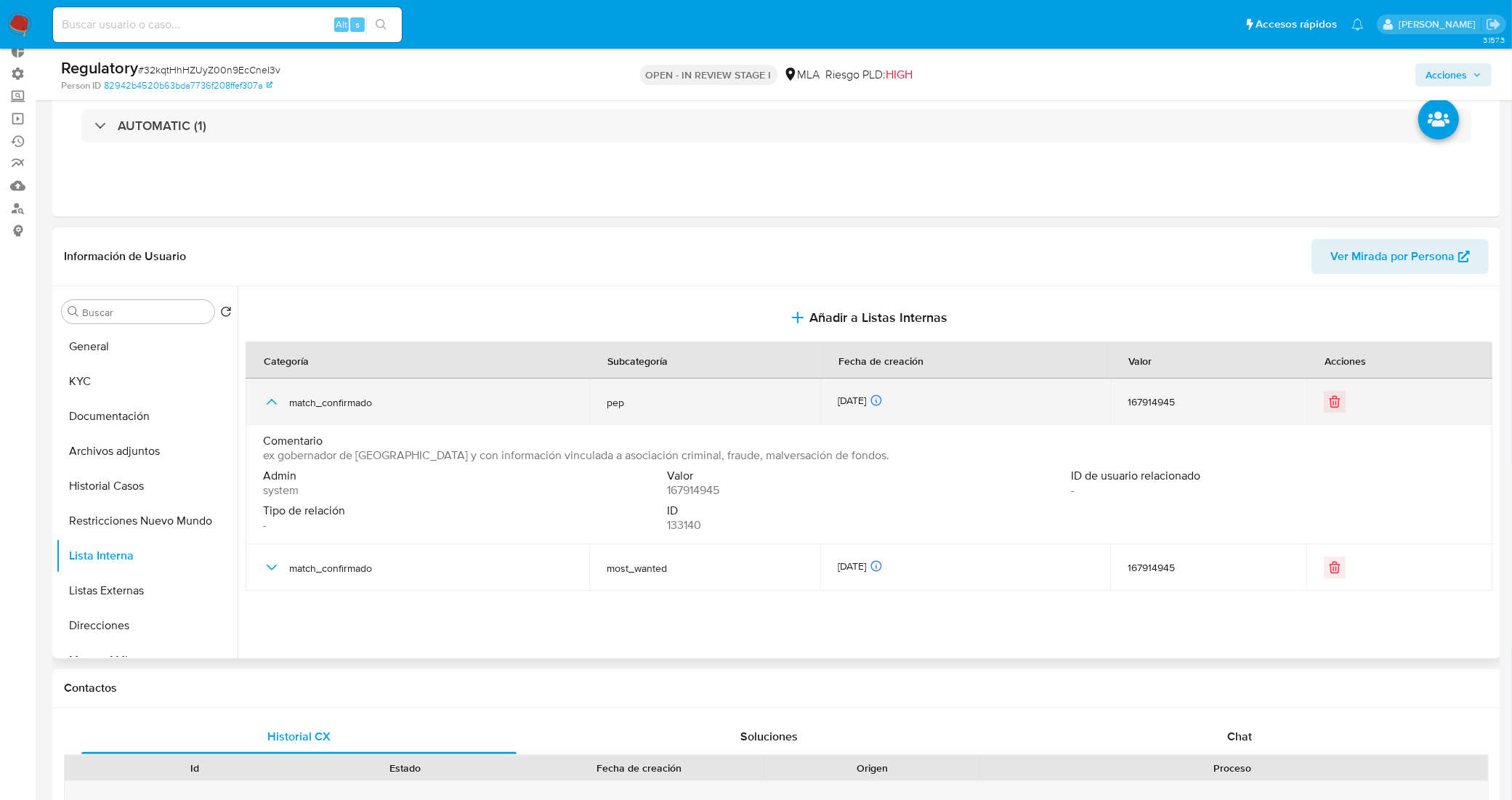
click at [272, 397] on icon "button" at bounding box center [272, 401] width 17 height 17
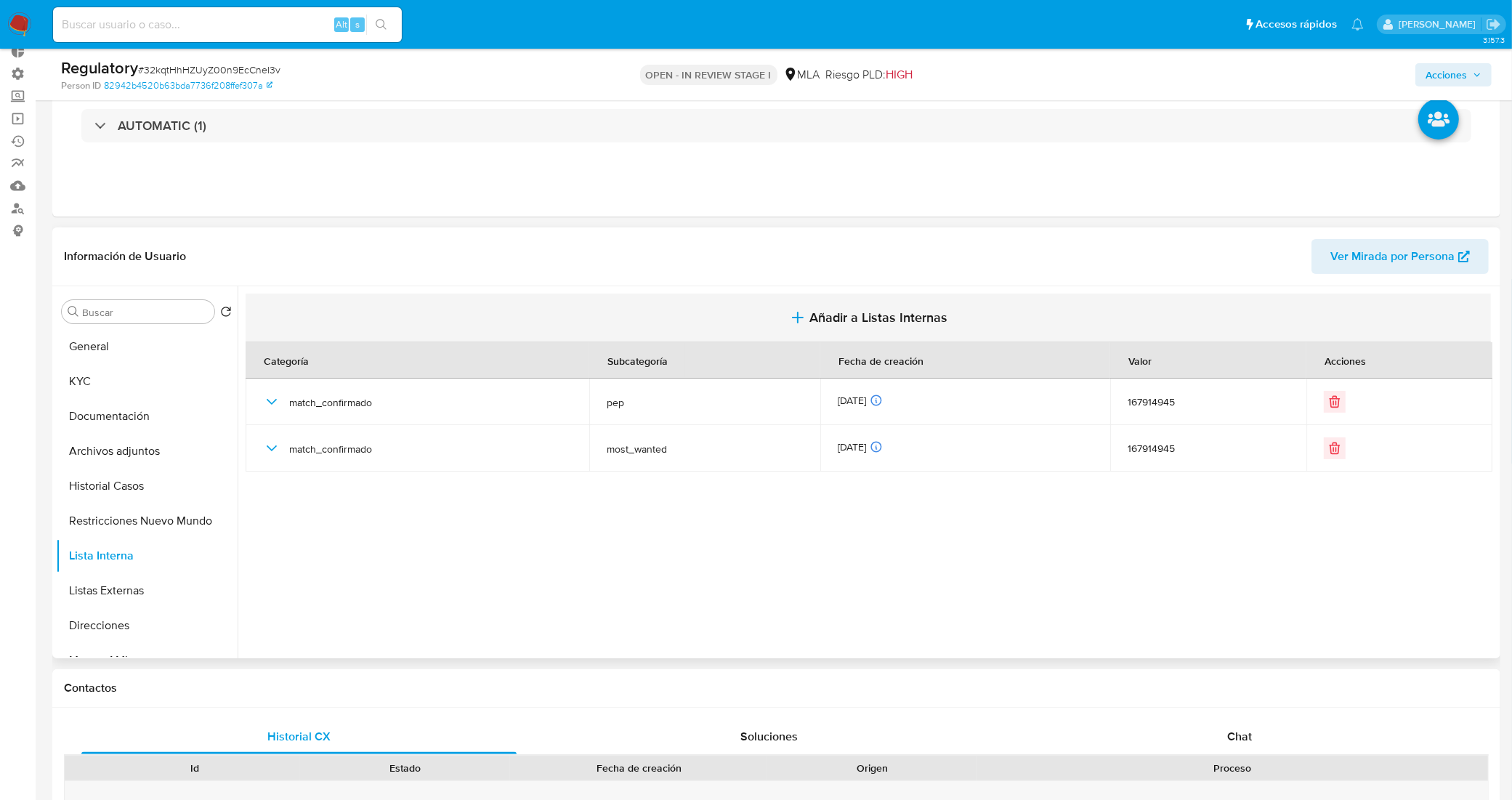
click at [834, 318] on span "Añadir a Listas Internas" at bounding box center [878, 317] width 138 height 16
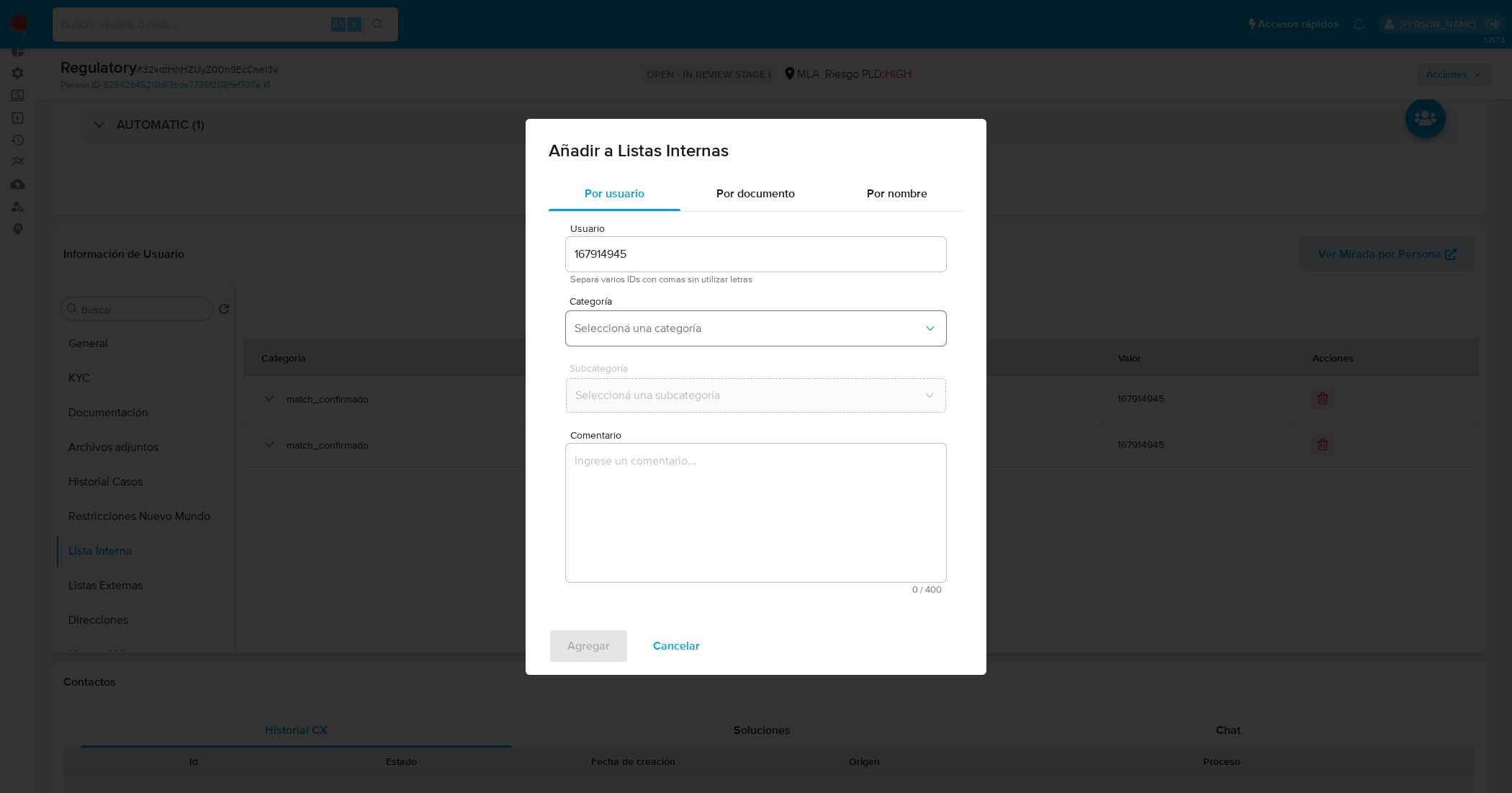
click at [695, 317] on button "Seleccioná una categoría" at bounding box center [756, 328] width 380 height 35
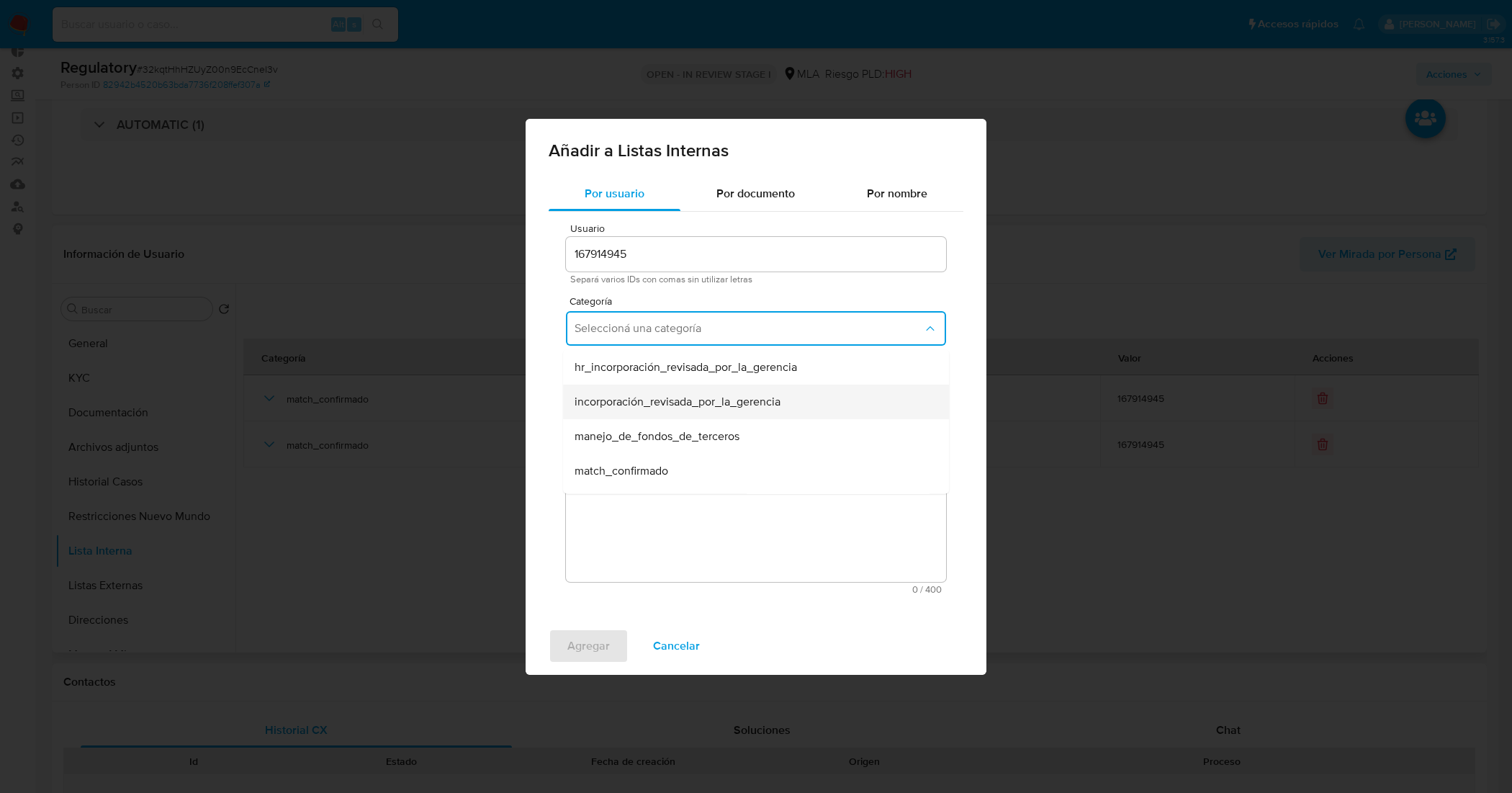
click at [667, 398] on span "incorporación_revisada_por_la_gerencia" at bounding box center [677, 400] width 206 height 14
click at [673, 408] on button "Seleccioná una subcategoría" at bounding box center [756, 395] width 380 height 35
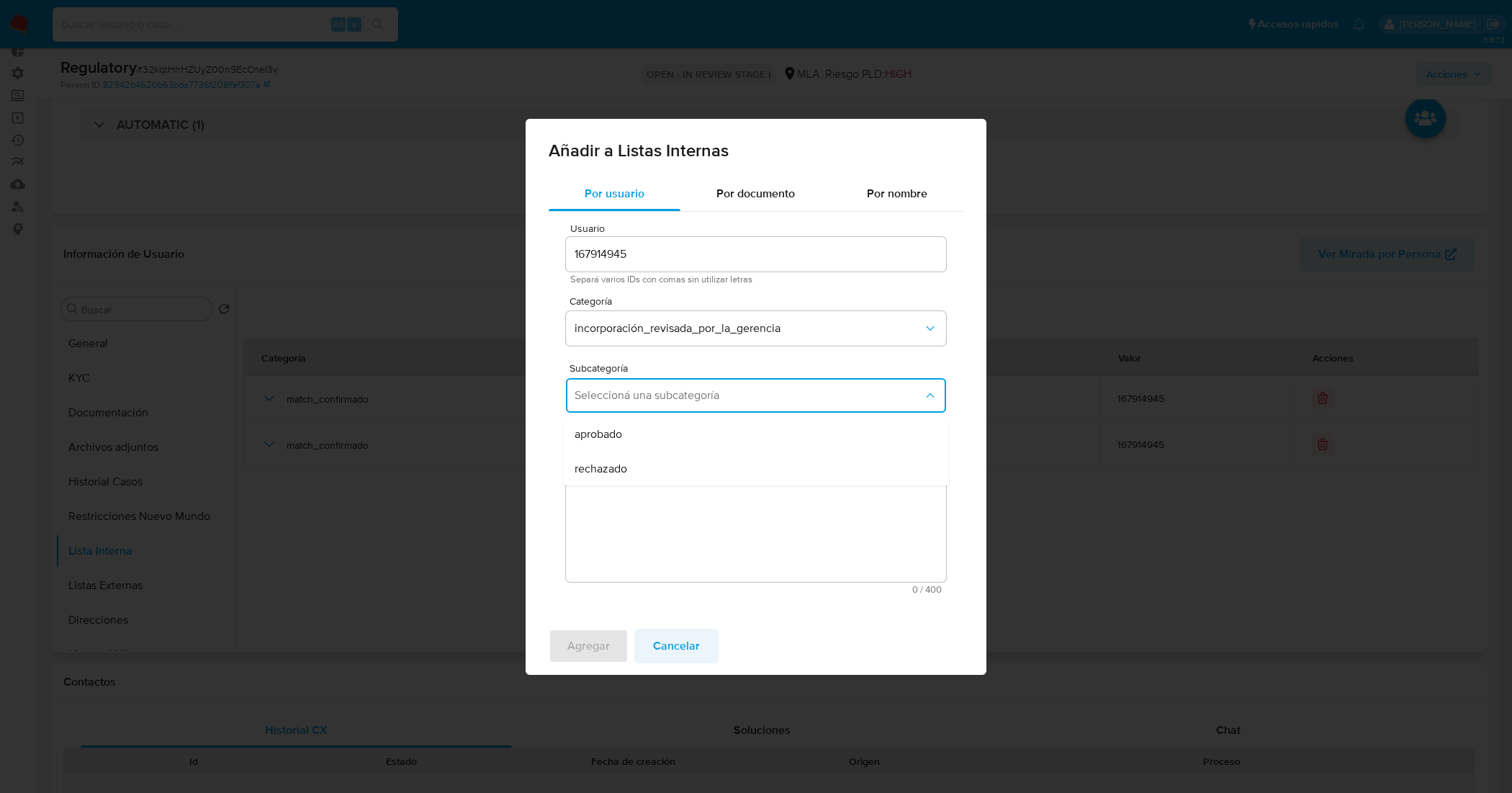
click at [697, 639] on button "Cancelar" at bounding box center [676, 646] width 84 height 35
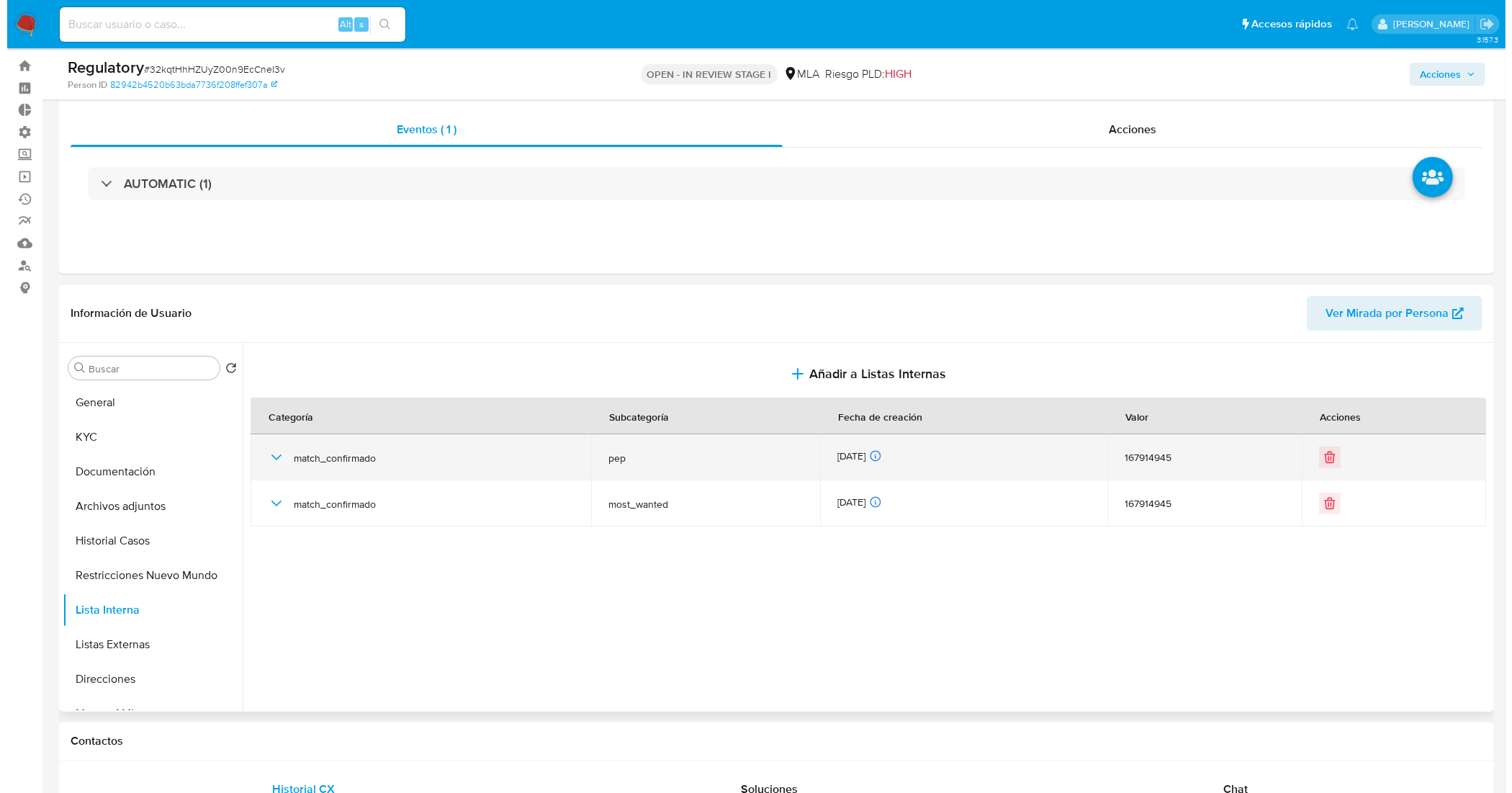
scroll to position [0, 0]
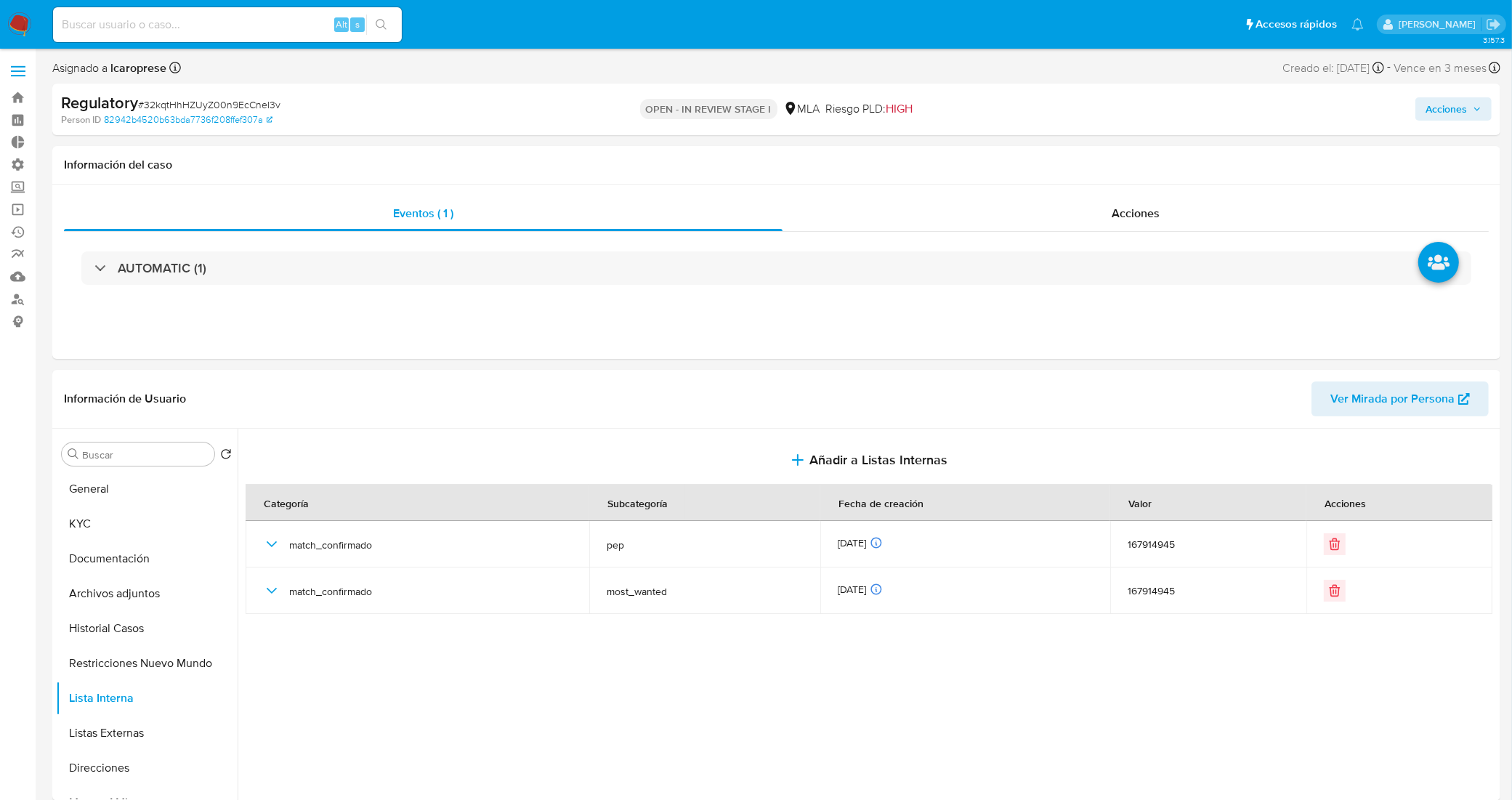
click at [1447, 110] on span "Acciones" at bounding box center [1446, 108] width 41 height 23
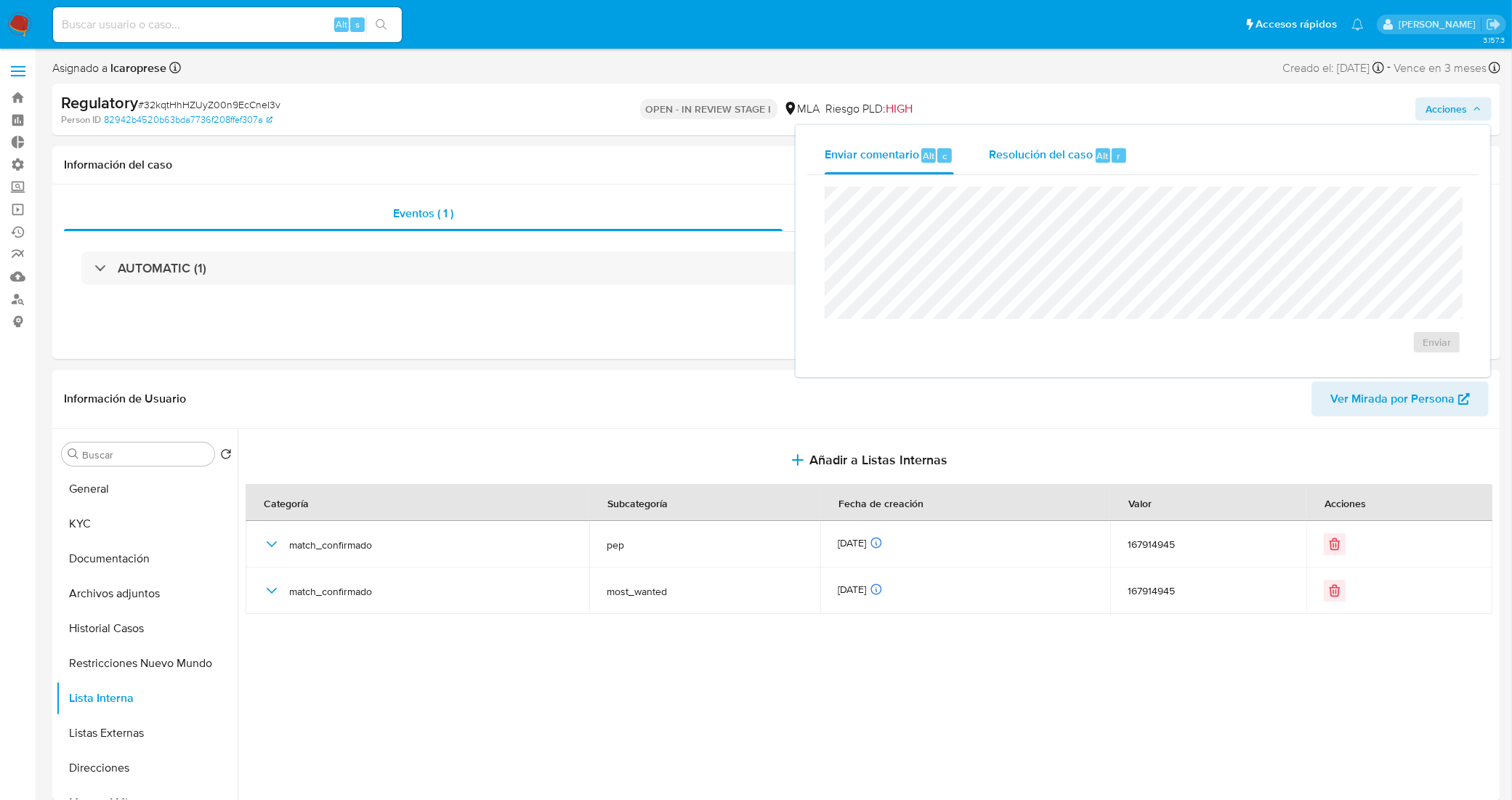
drag, startPoint x: 1047, startPoint y: 149, endPoint x: 1043, endPoint y: 167, distance: 18.4
click at [1047, 150] on span "Resolución del caso" at bounding box center [1040, 155] width 104 height 16
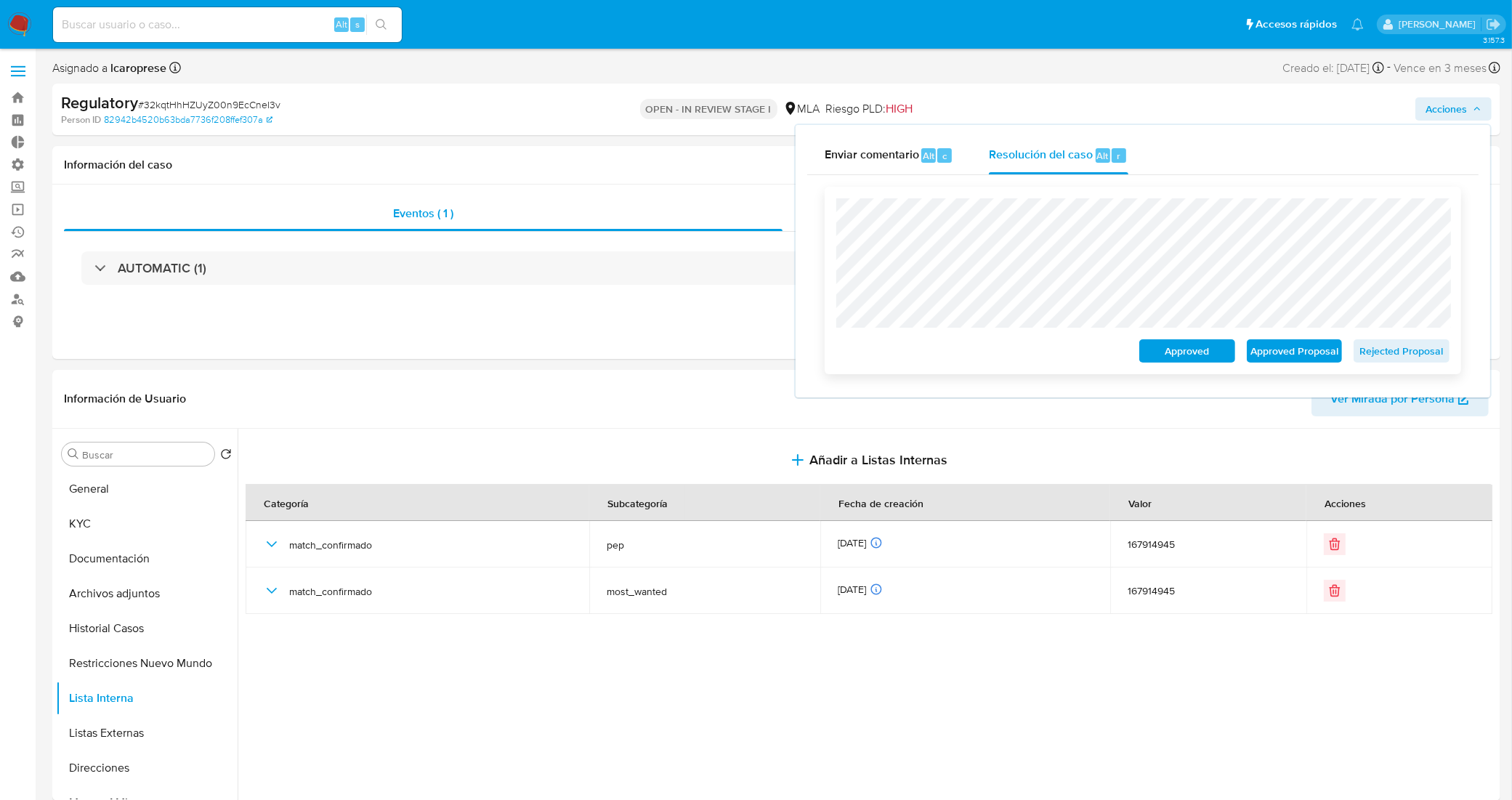
click at [1281, 351] on span "Approved Proposal" at bounding box center [1295, 351] width 76 height 21
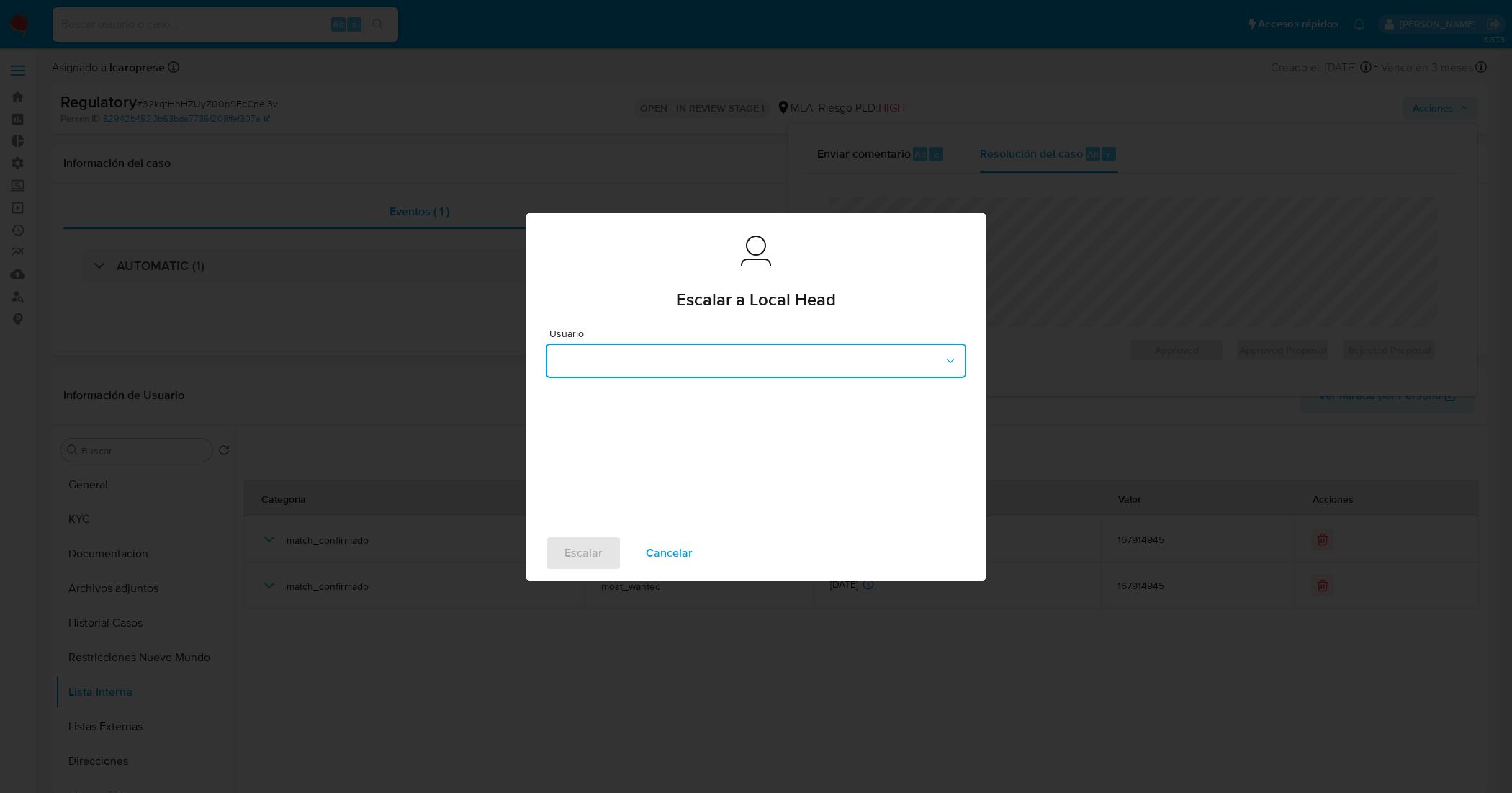
click at [704, 365] on button "button" at bounding box center [756, 360] width 421 height 35
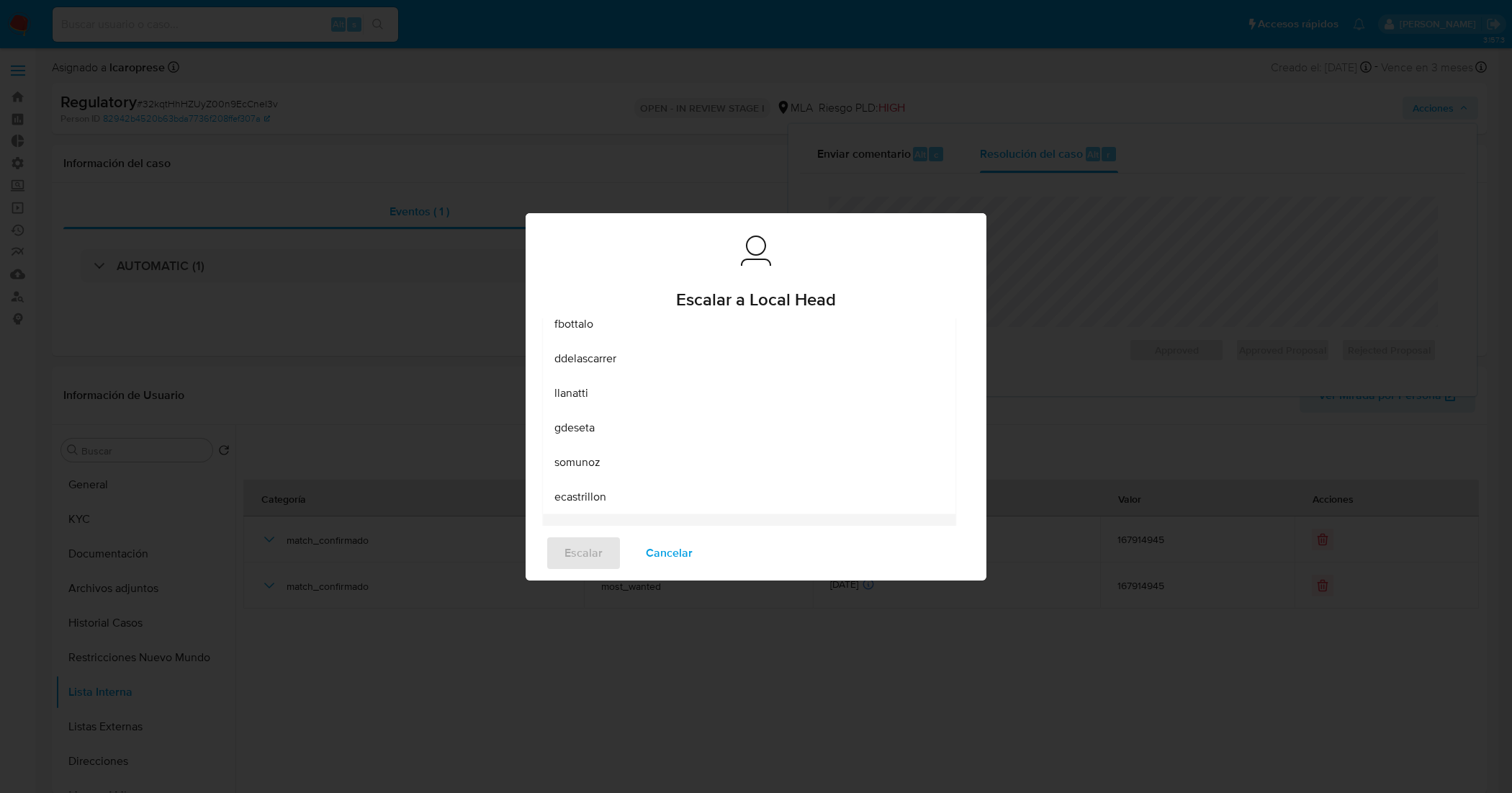
scroll to position [180, 0]
click at [620, 425] on div "lcaroprese" at bounding box center [745, 420] width 381 height 35
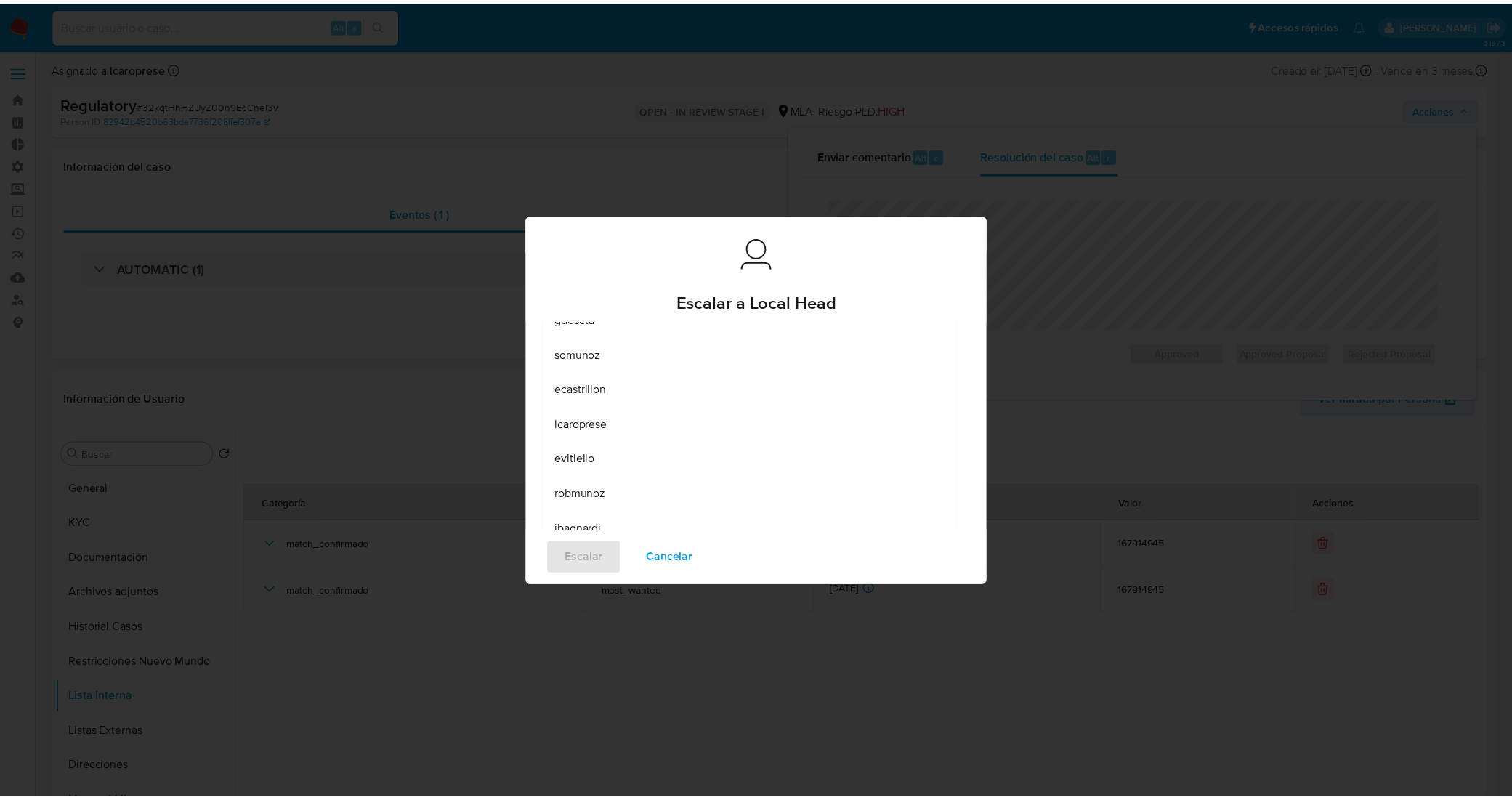
scroll to position [0, 0]
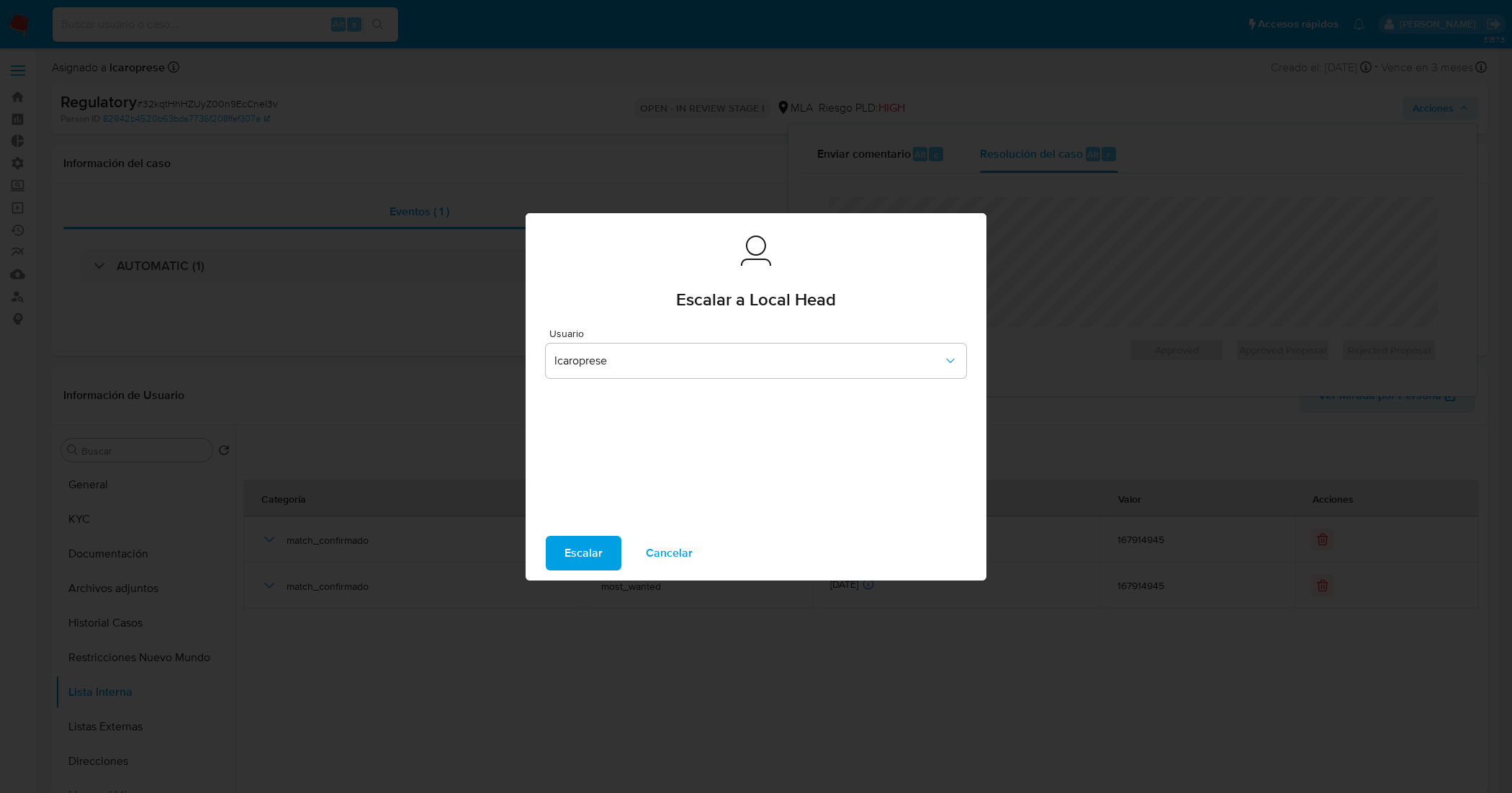
click at [590, 544] on span "Escalar" at bounding box center [584, 552] width 38 height 32
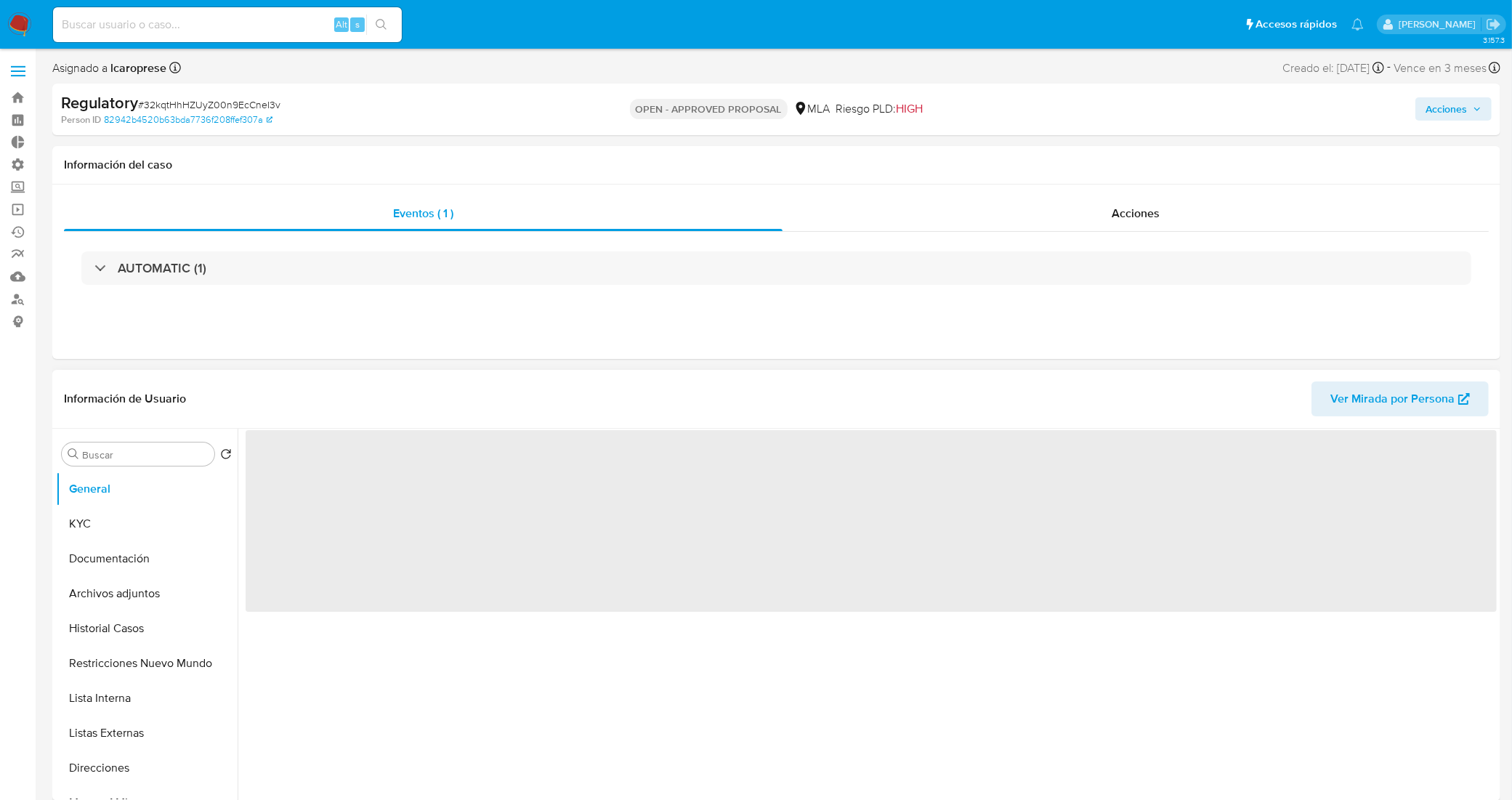
select select "10"
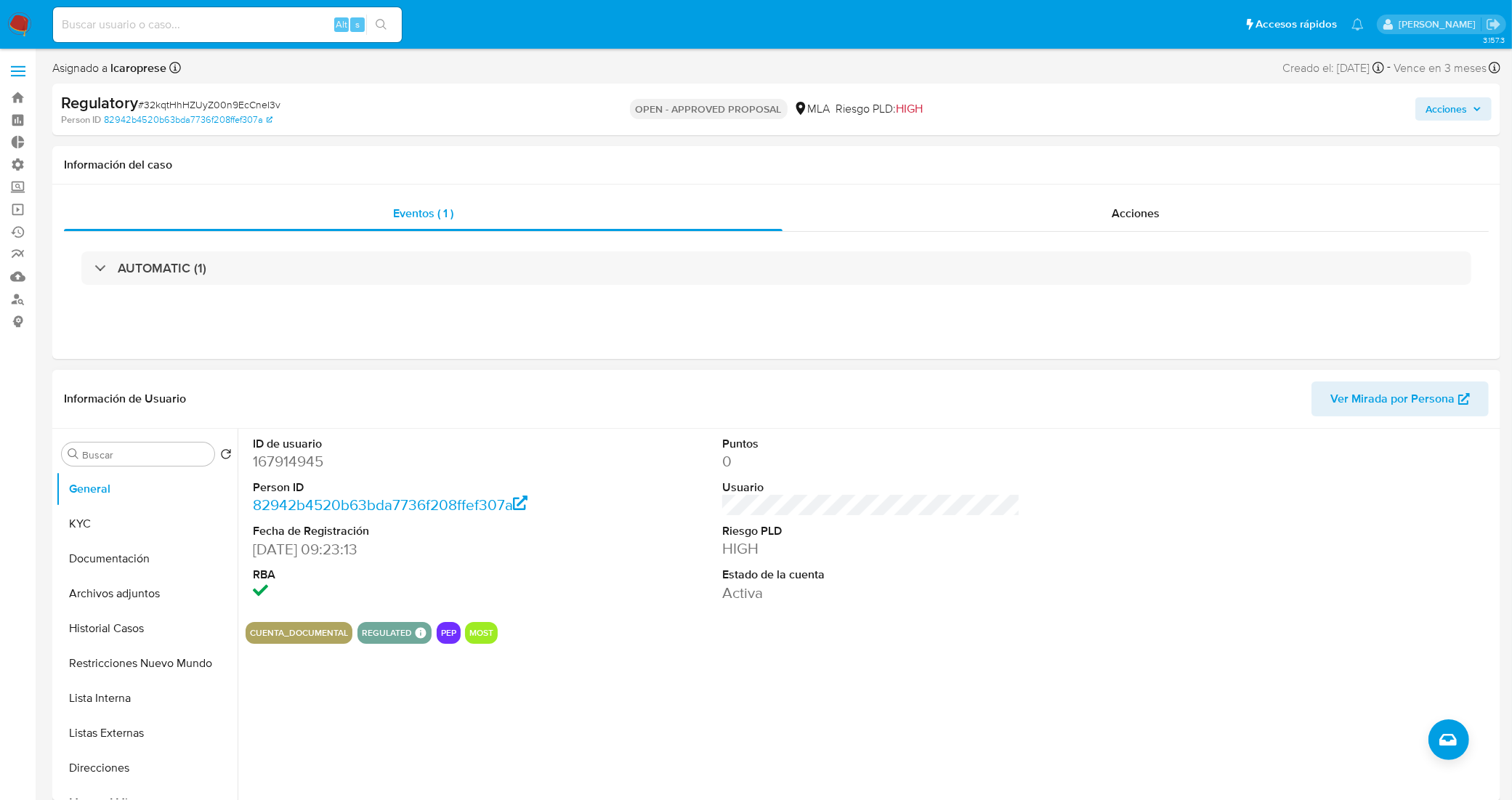
click at [663, 589] on div "ID de usuario 167914945 Person ID 82942b4520b63bda7736f208ffef307a Fecha de Reg…" at bounding box center [871, 519] width 1251 height 181
click at [242, 34] on input at bounding box center [228, 25] width 349 height 19
paste input "XyQmJPZErTKyjtdV4dIUlWNR"
type input "XyQmJPZErTKyjtdV4dIUlWNR"
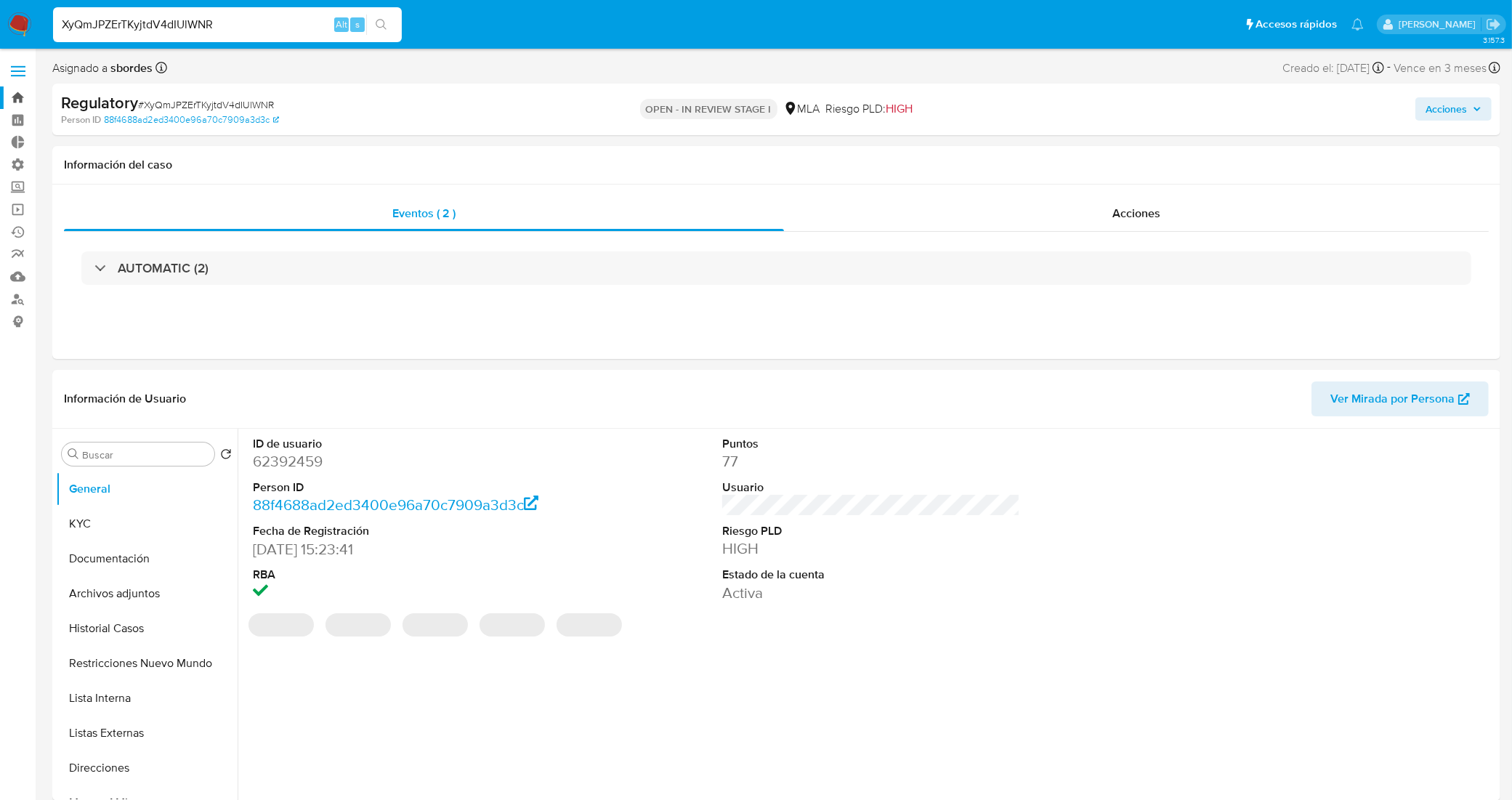
click at [12, 89] on link "Bandeja" at bounding box center [86, 98] width 173 height 22
select select "10"
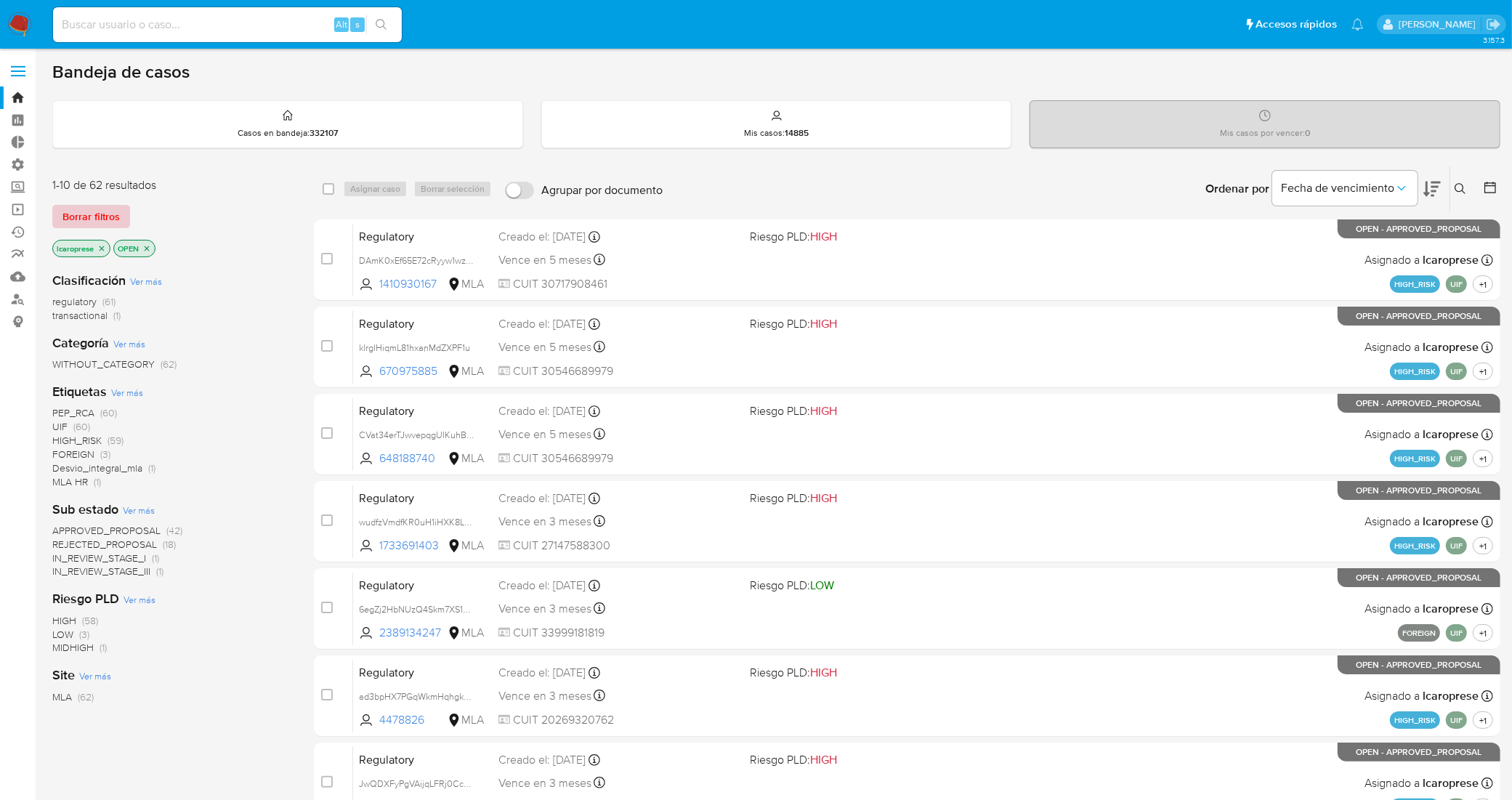
click at [80, 209] on span "Borrar filtros" at bounding box center [91, 217] width 58 height 21
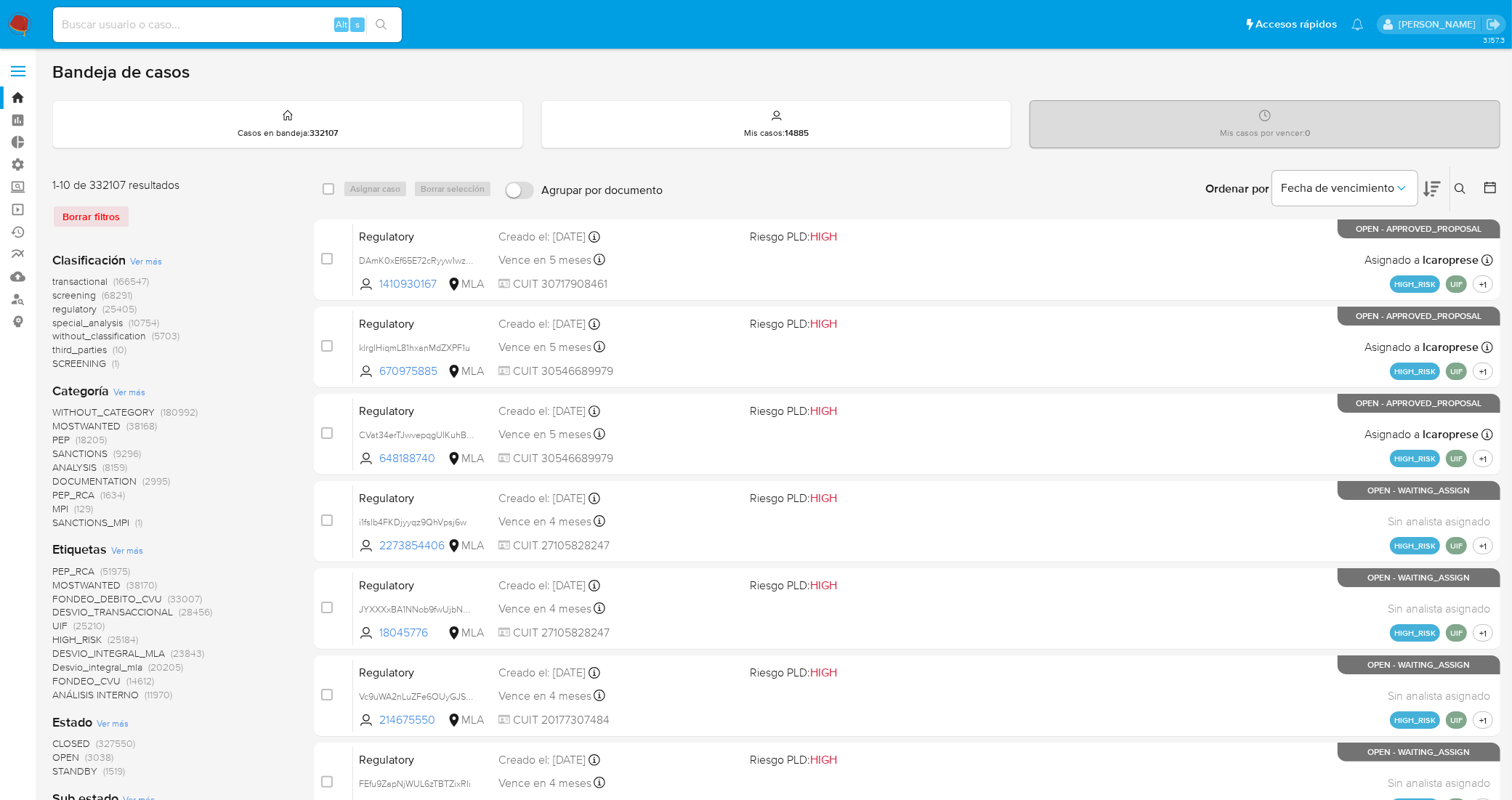
click at [1459, 186] on icon at bounding box center [1460, 189] width 12 height 12
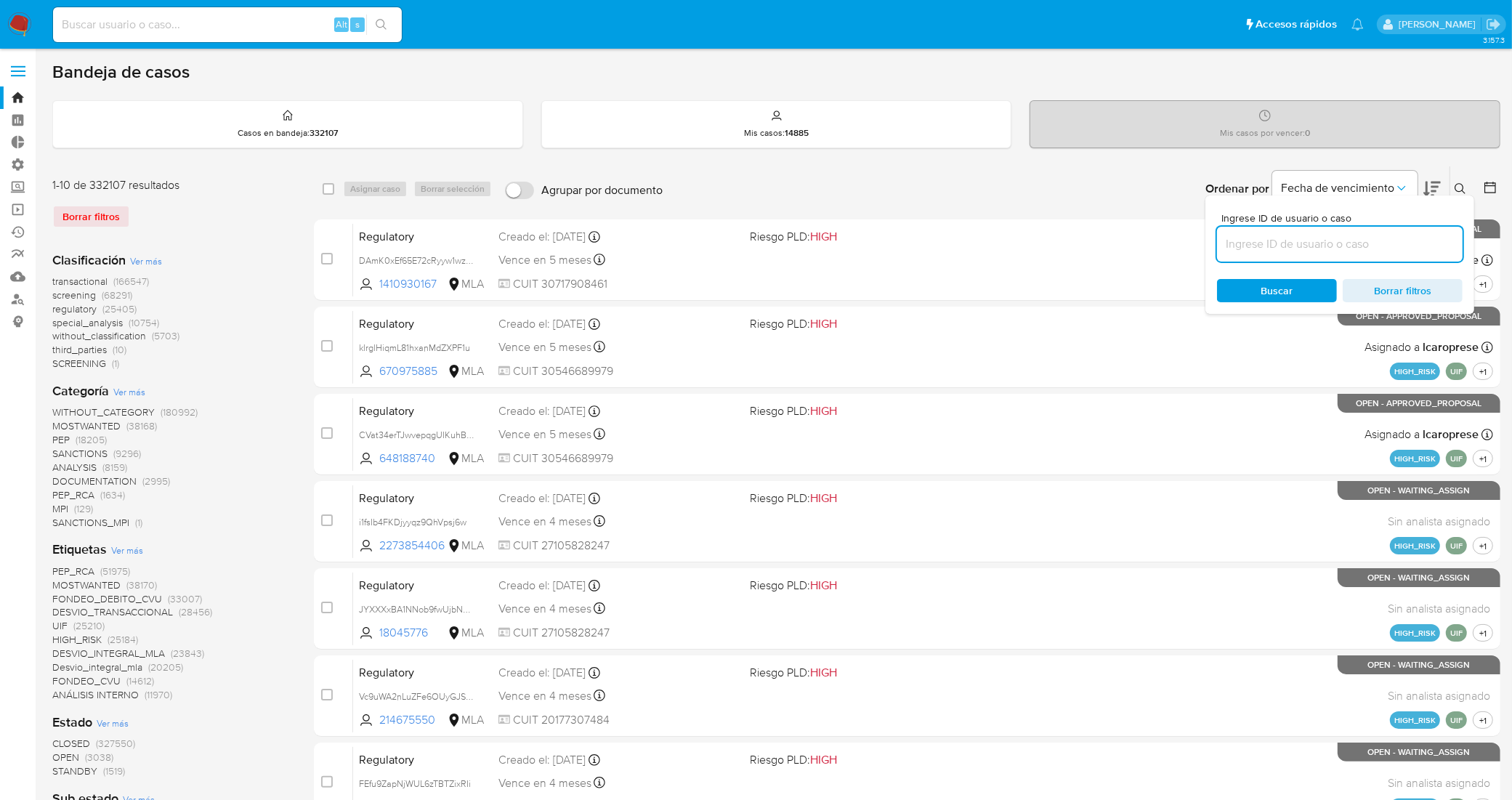
click at [1313, 243] on input at bounding box center [1340, 244] width 246 height 19
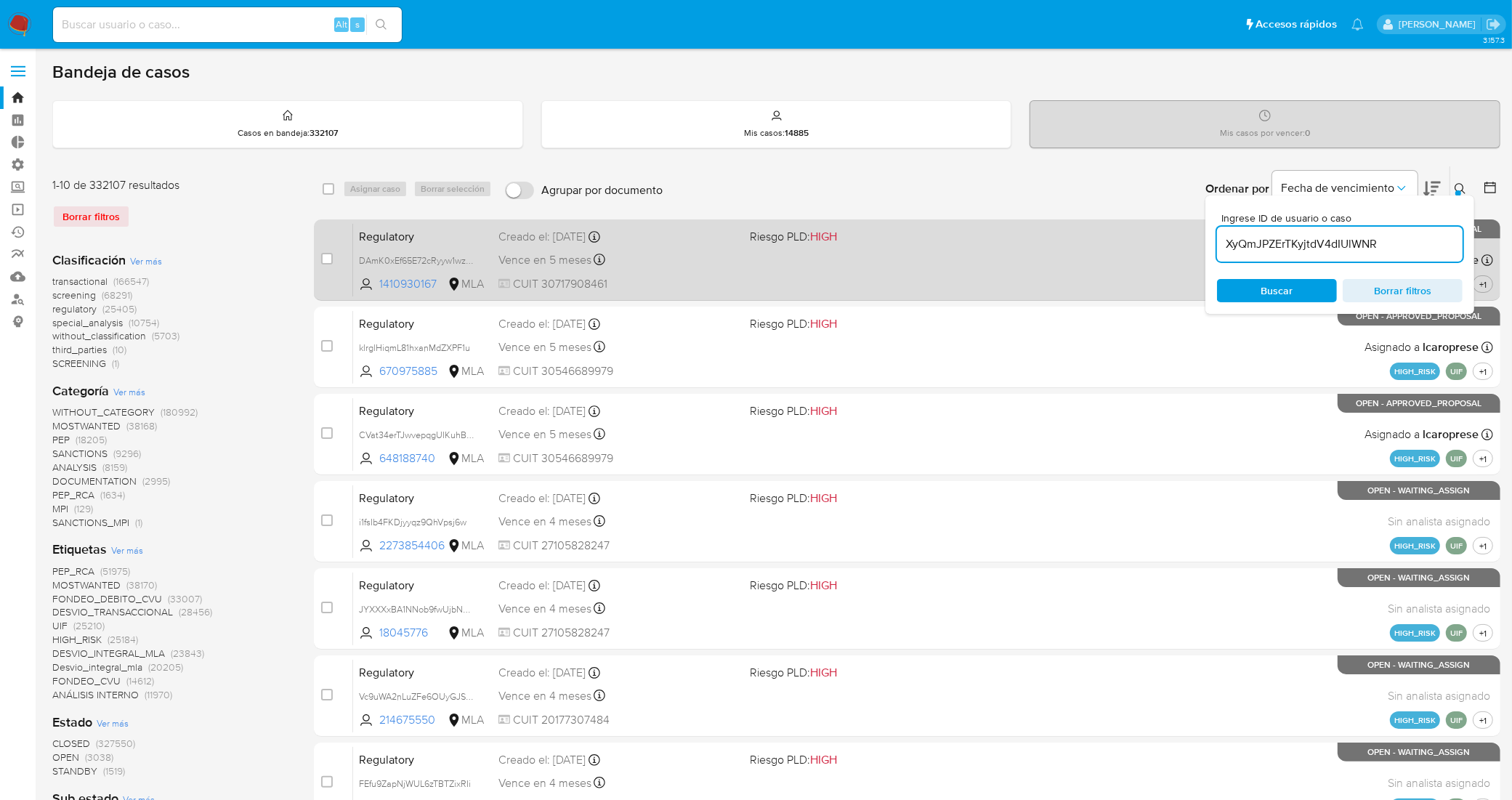
type input "XyQmJPZErTKyjtdV4dIUlWNR"
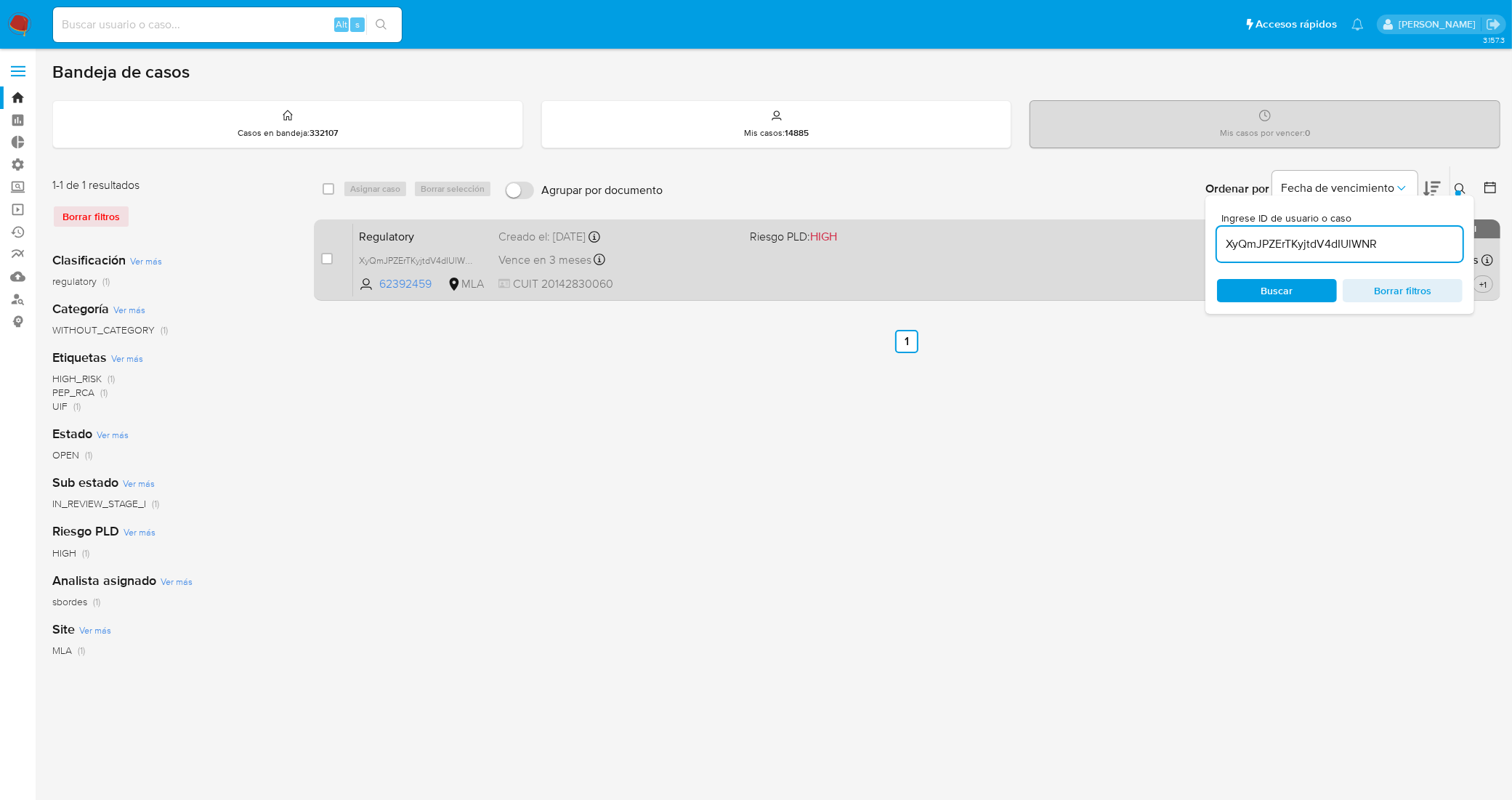
drag, startPoint x: 324, startPoint y: 260, endPoint x: 341, endPoint y: 223, distance: 40.7
click at [324, 261] on input "checkbox" at bounding box center [327, 259] width 12 height 12
checkbox input "true"
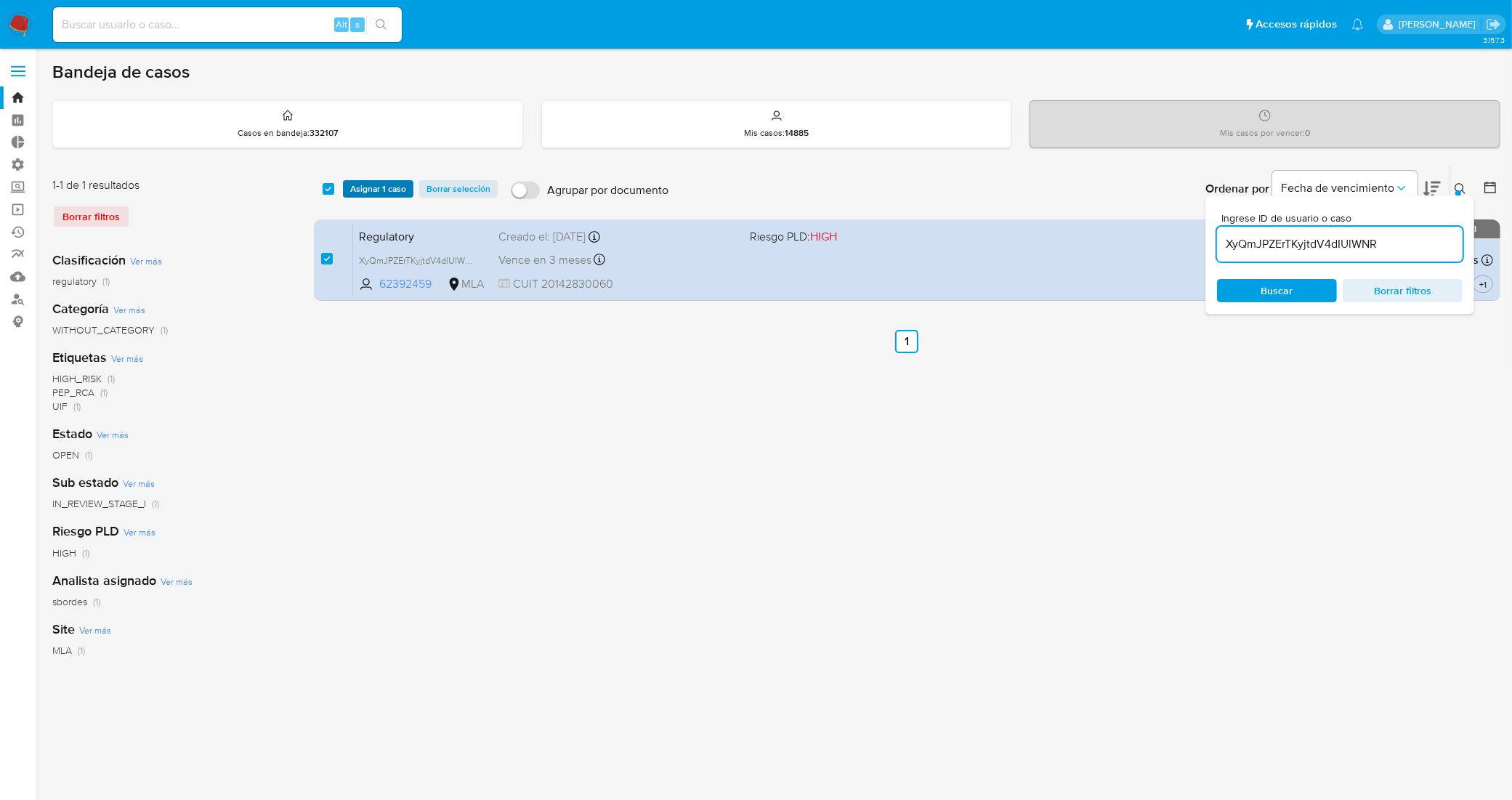
click at [364, 186] on span "Asignar 1 caso" at bounding box center [377, 188] width 56 height 15
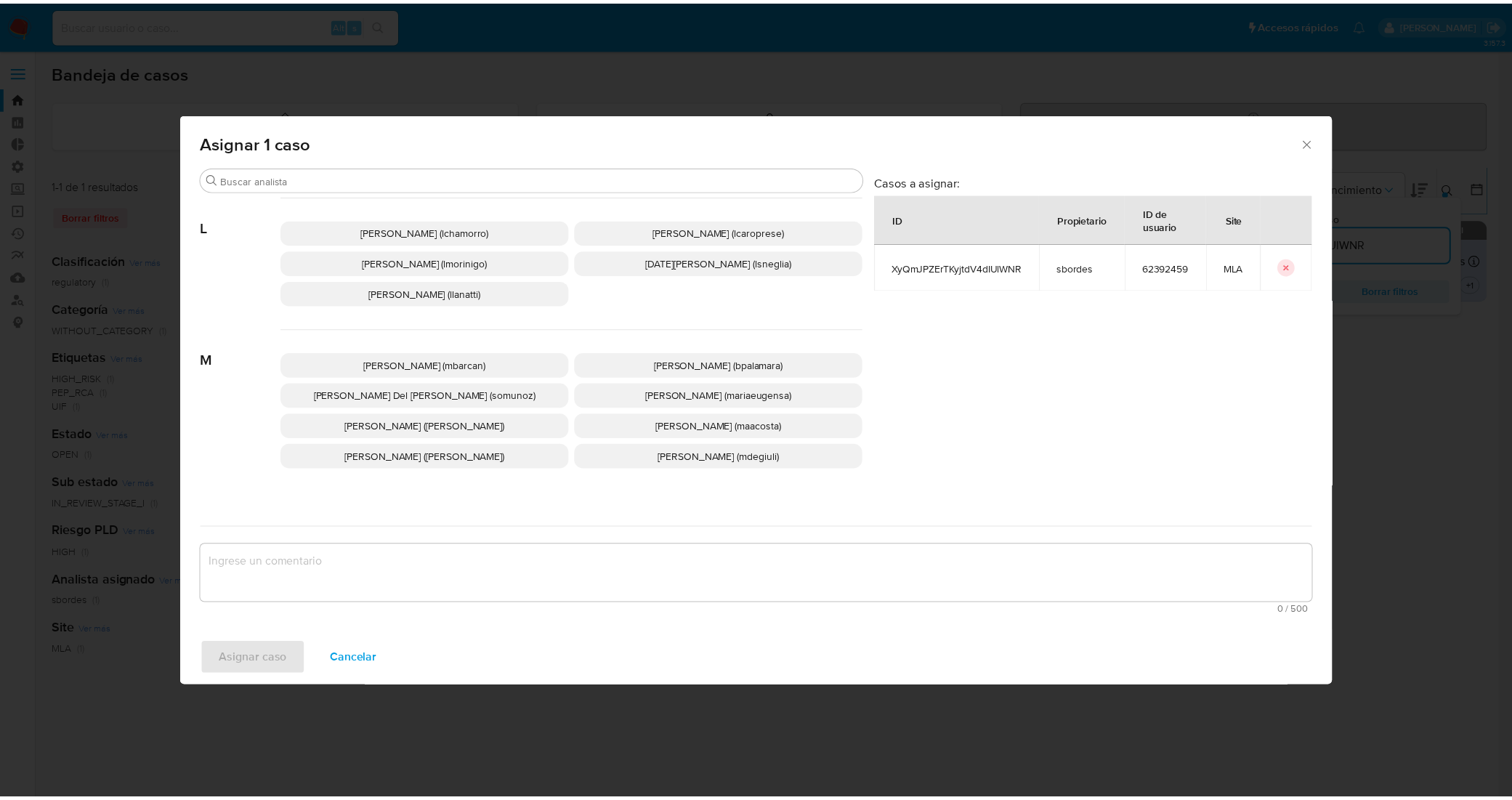
scroll to position [726, 0]
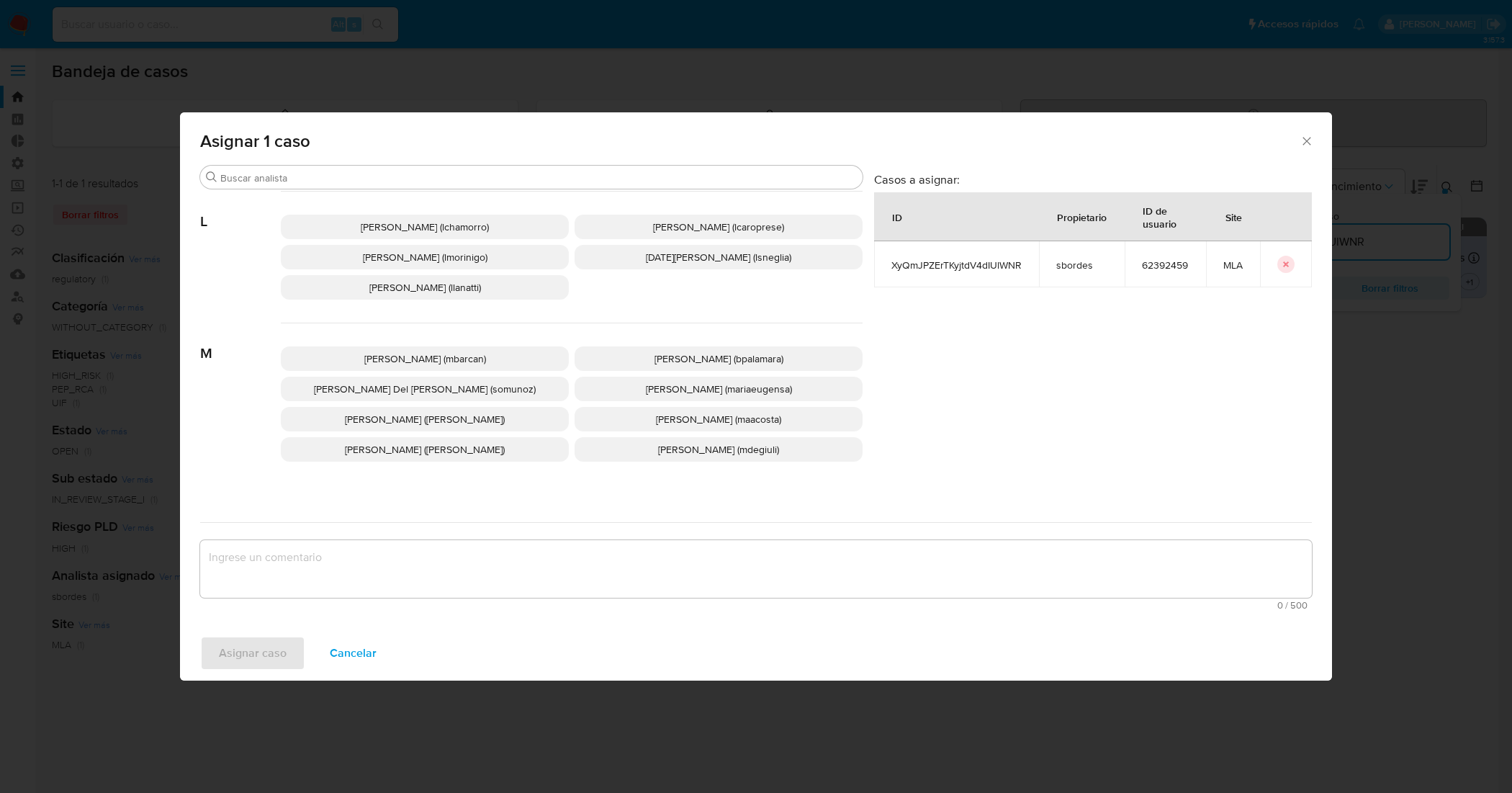
click at [674, 225] on span "Leandro Ezequiel Caroprese (lcaroprese)" at bounding box center [719, 227] width 131 height 14
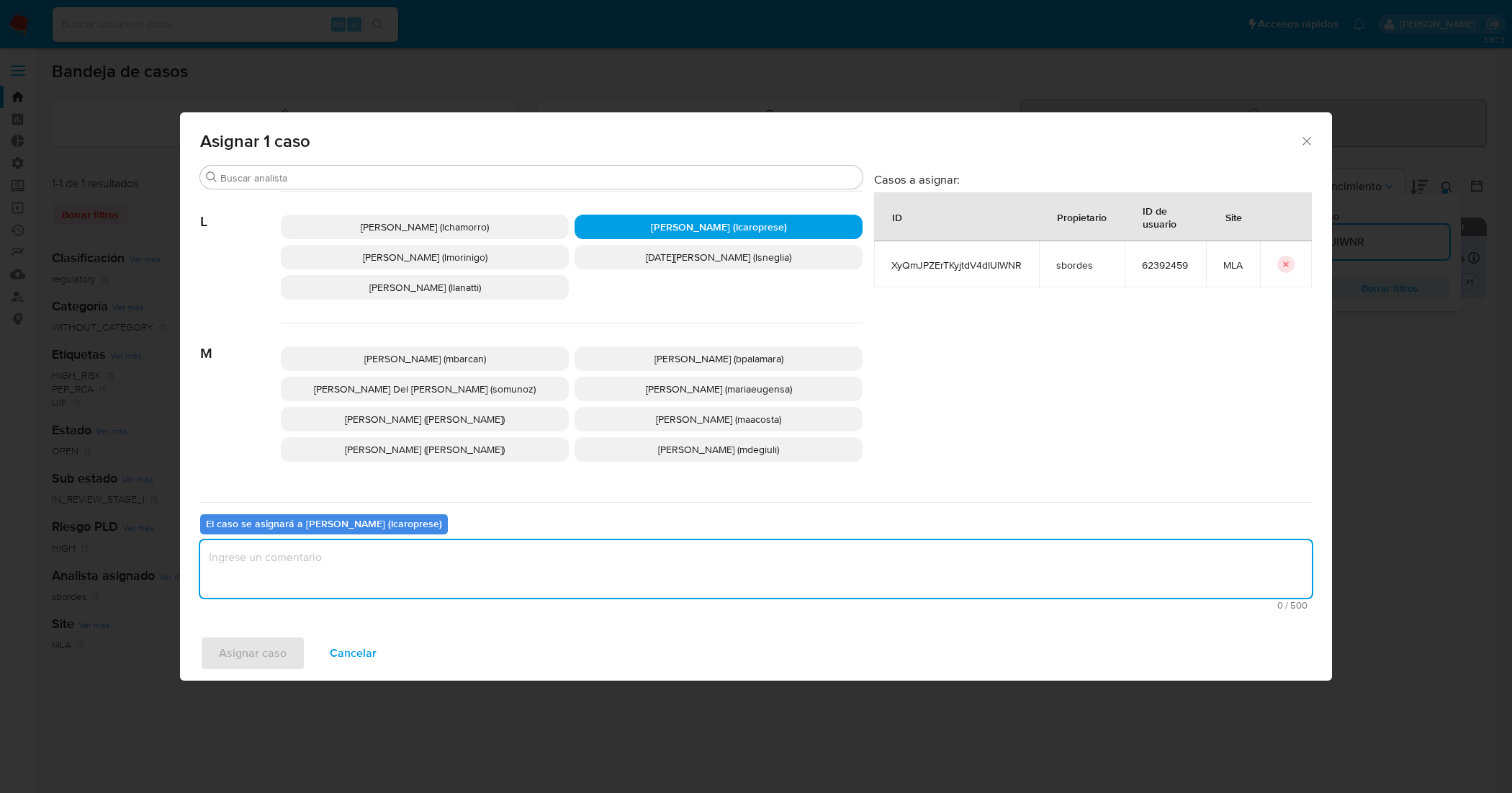
drag, startPoint x: 556, startPoint y: 583, endPoint x: 326, endPoint y: 592, distance: 230.2
click at [555, 583] on textarea "assign-modal" at bounding box center [756, 569] width 1112 height 58
click at [271, 645] on span "Asignar caso" at bounding box center [252, 652] width 67 height 32
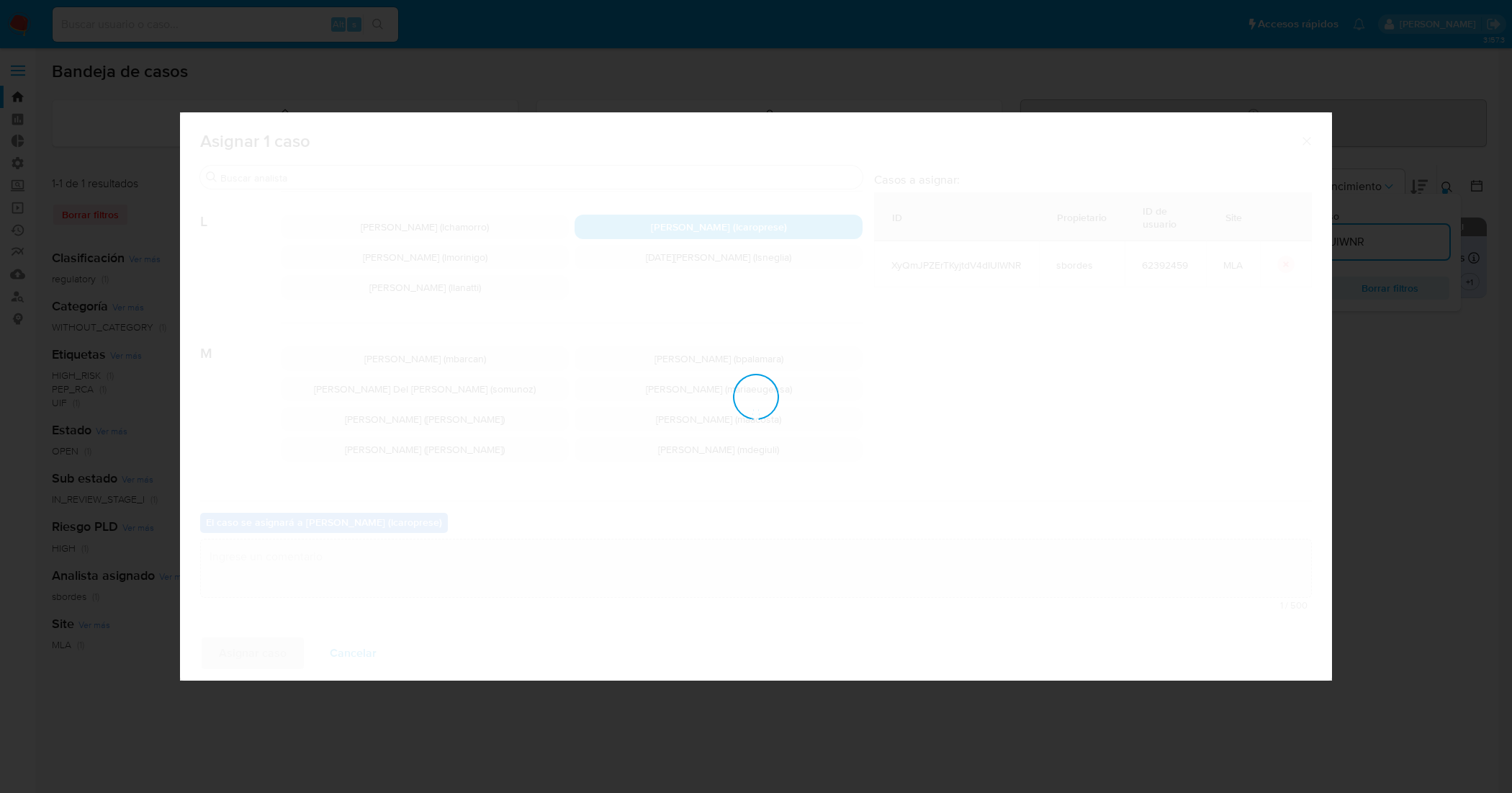
checkbox input "false"
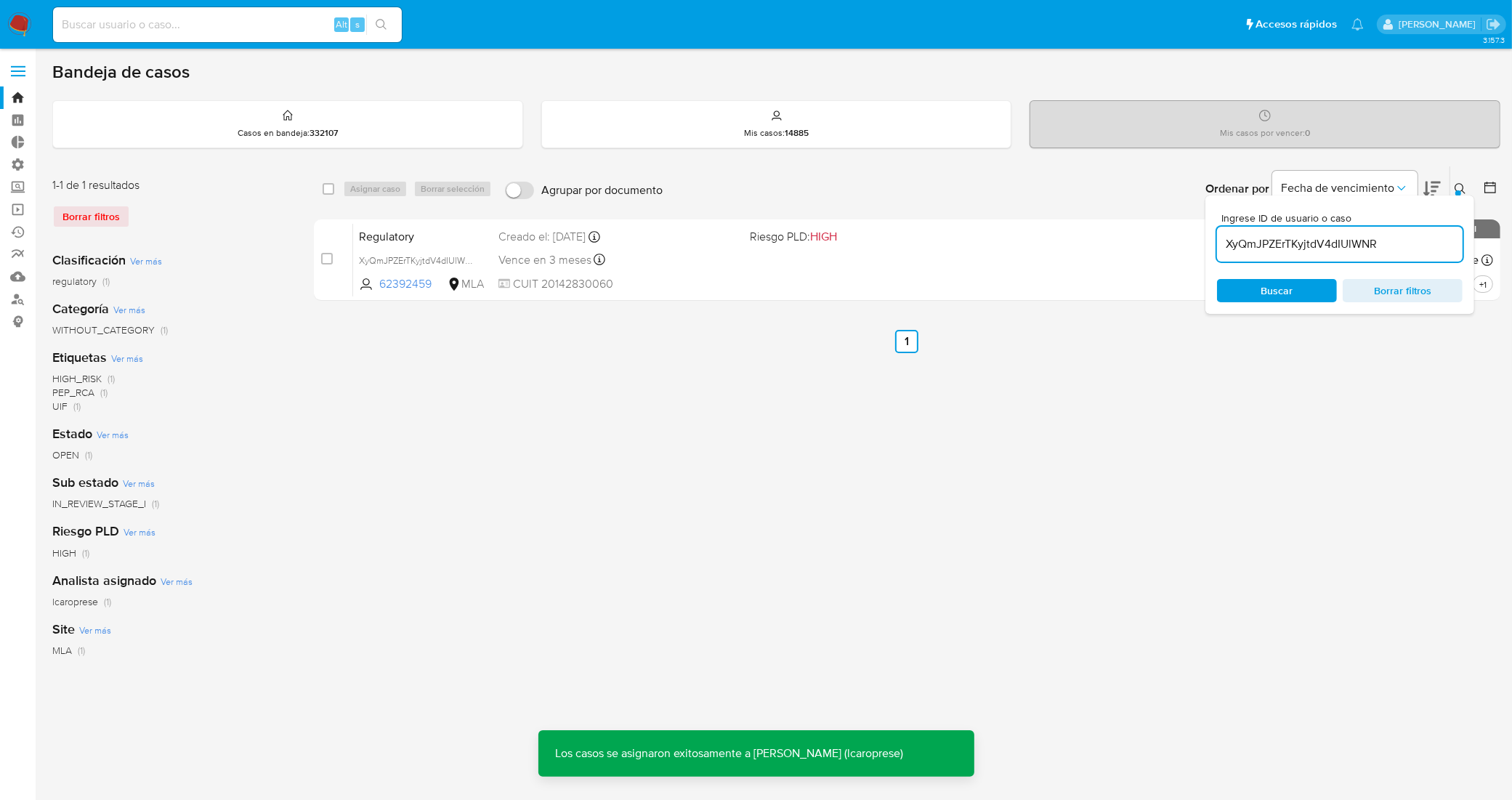
click at [1455, 184] on icon at bounding box center [1460, 189] width 12 height 12
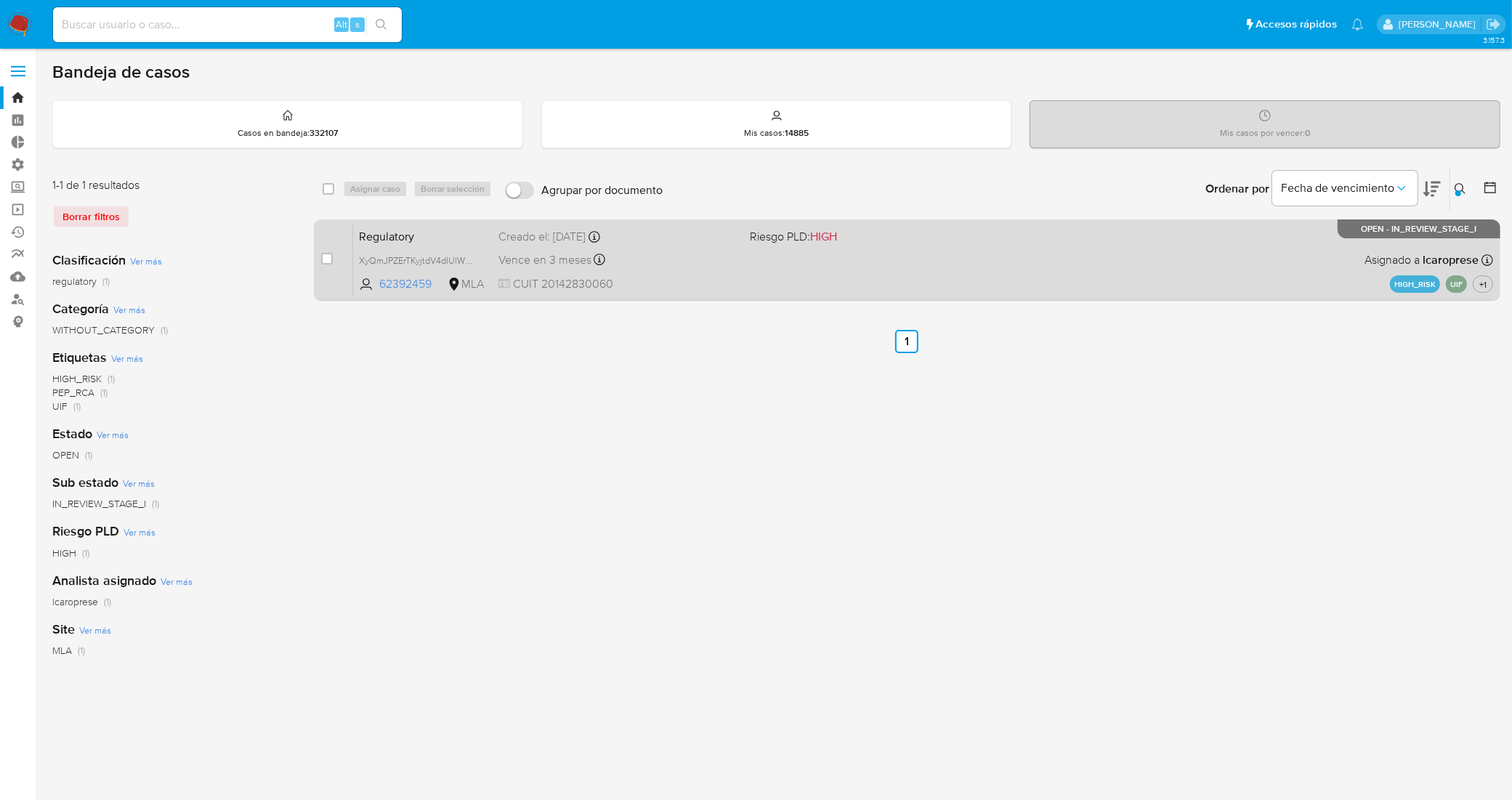
click at [456, 229] on span "Regulatory" at bounding box center [423, 235] width 128 height 19
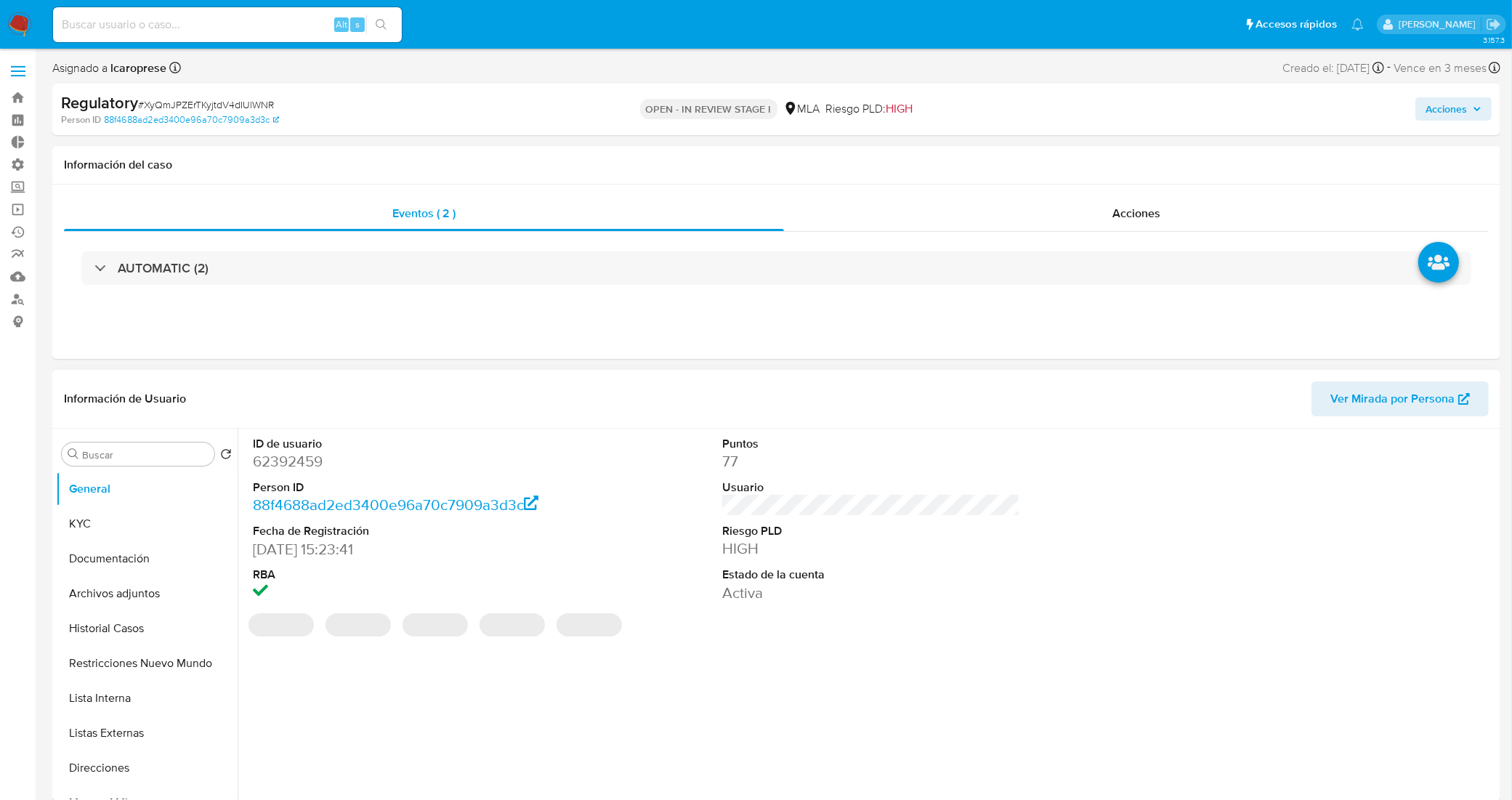
select select "10"
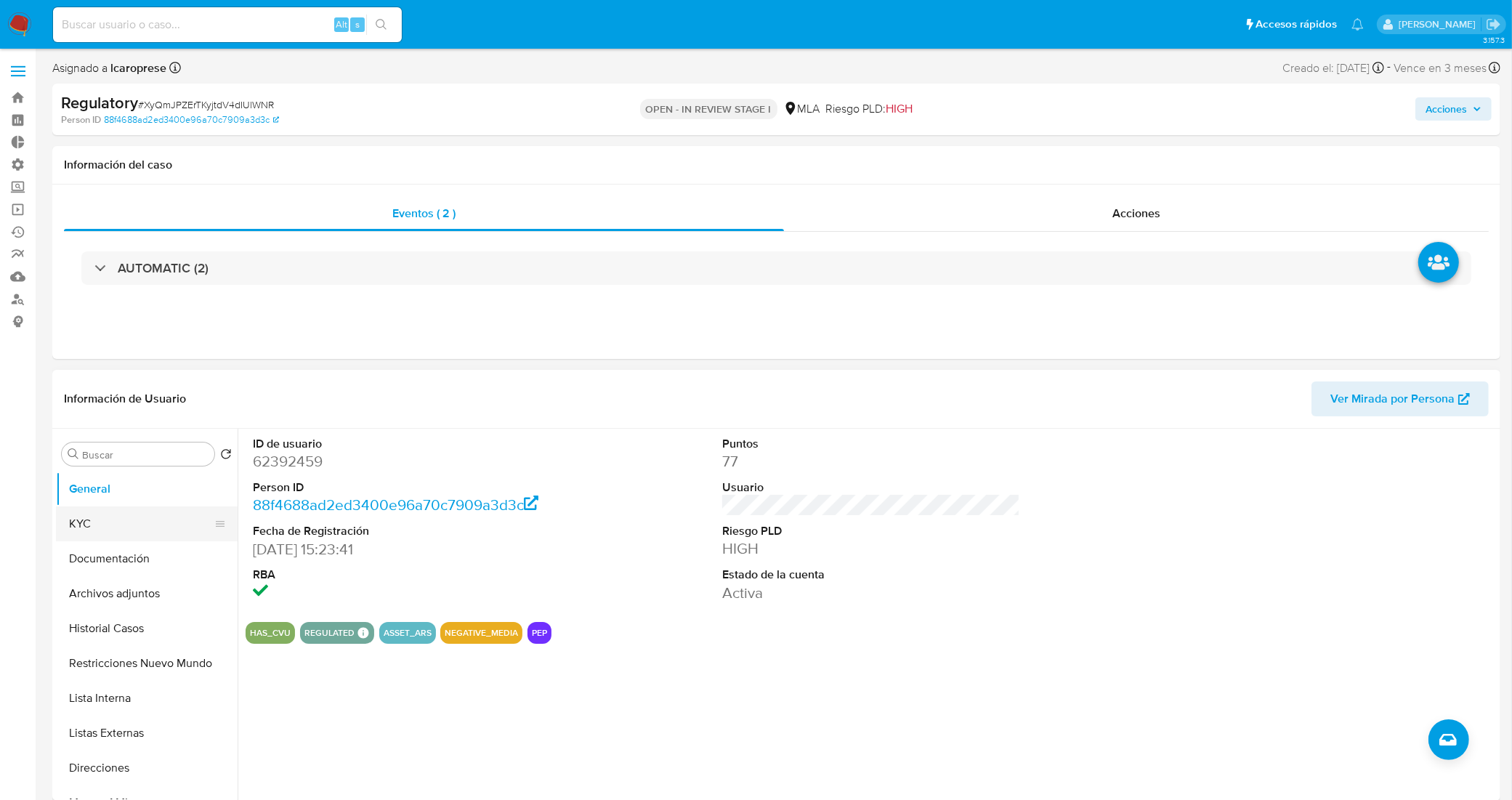
click at [113, 523] on button "KYC" at bounding box center [141, 523] width 170 height 35
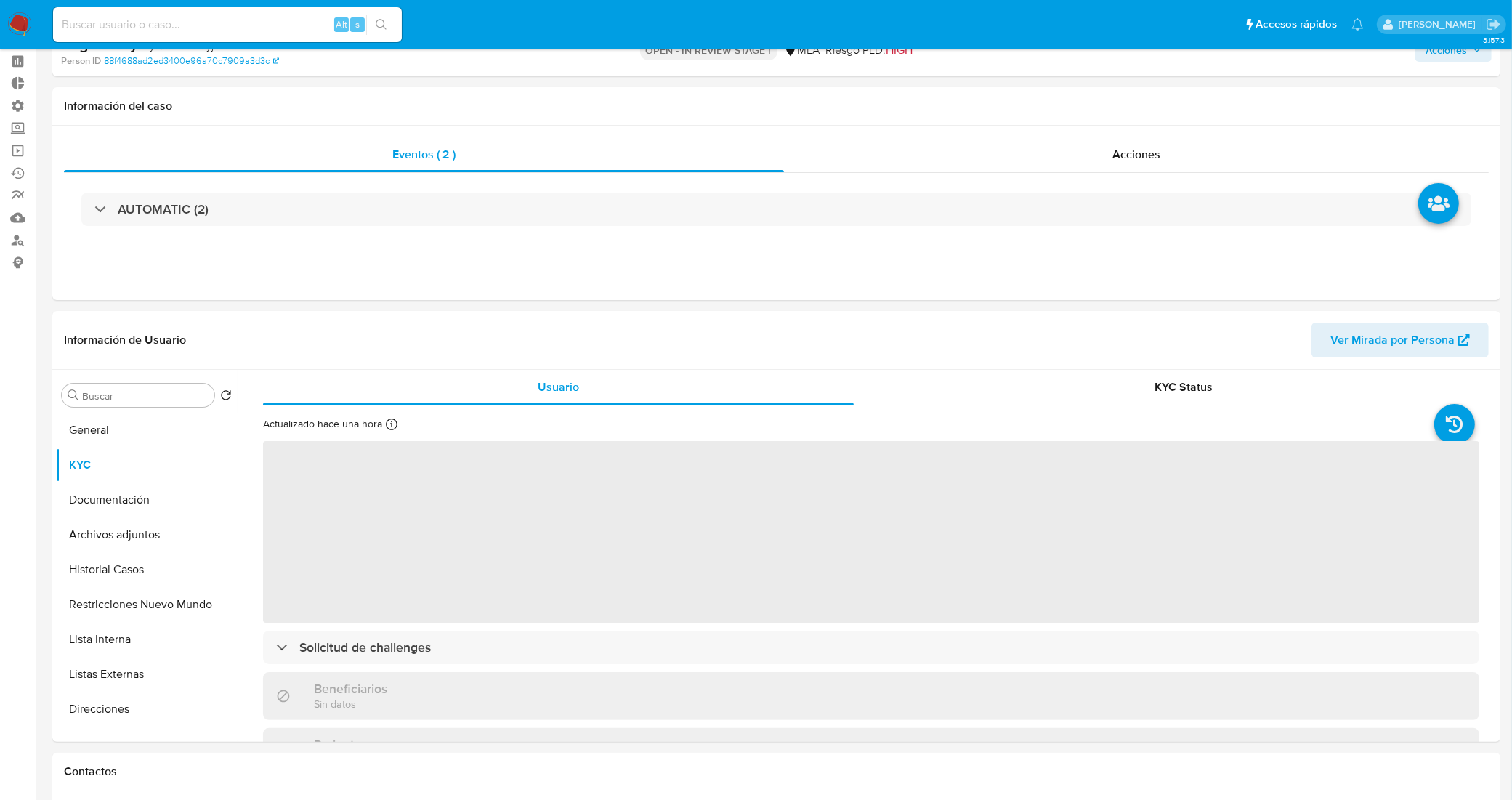
scroll to position [91, 0]
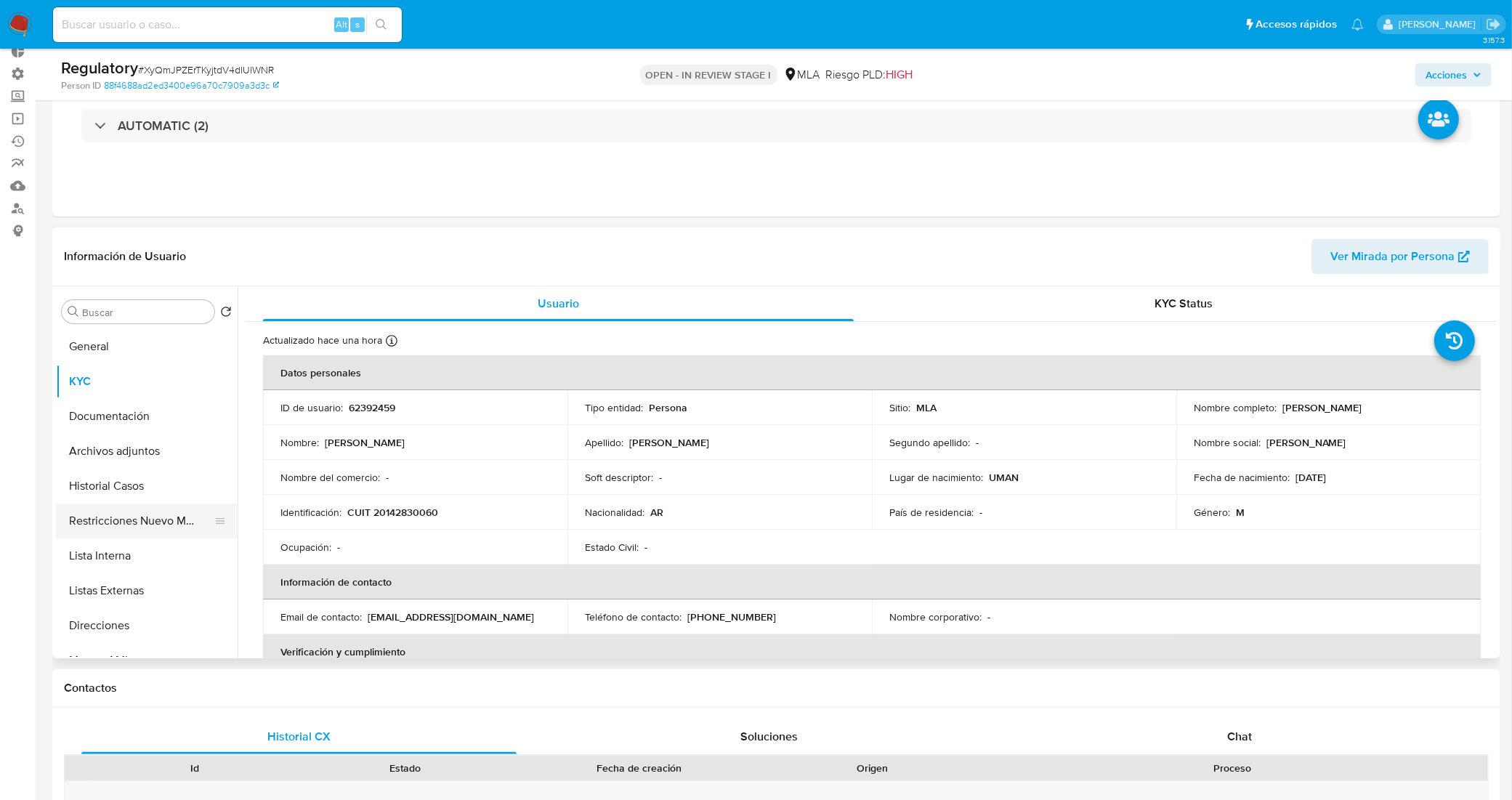
click at [129, 519] on button "Restricciones Nuevo Mundo" at bounding box center [141, 521] width 170 height 35
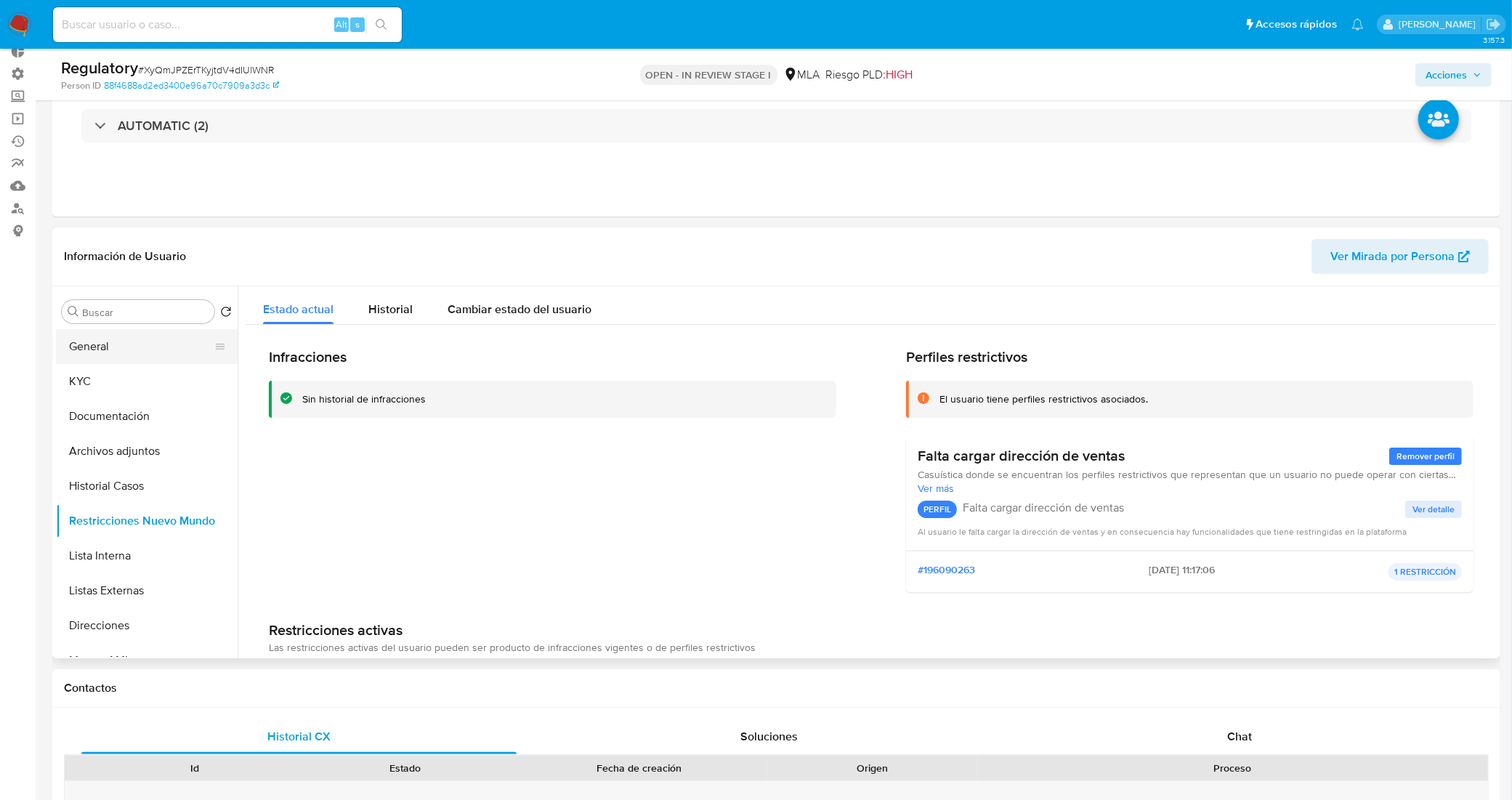
click at [110, 345] on button "General" at bounding box center [141, 346] width 170 height 35
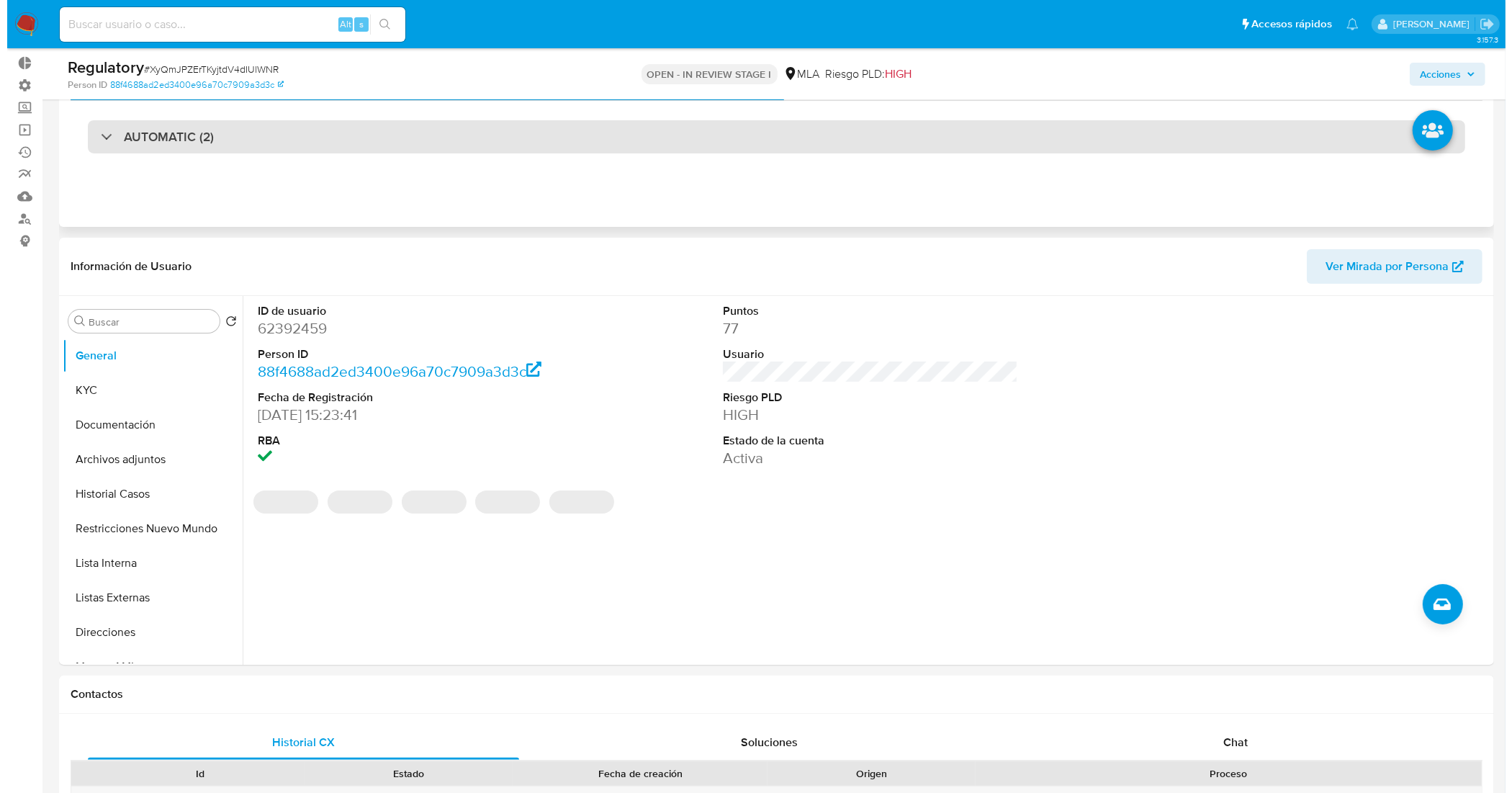
scroll to position [0, 0]
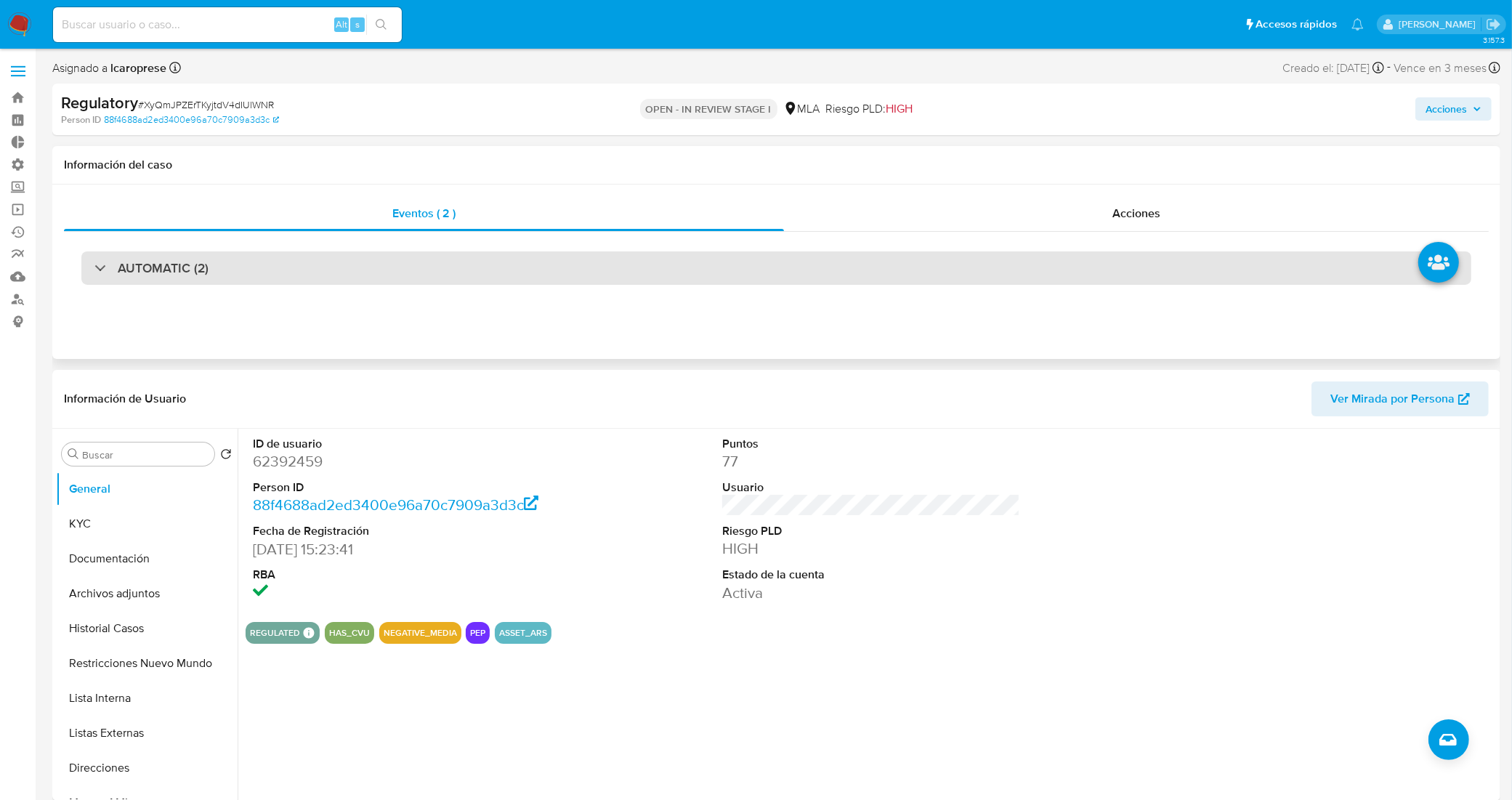
click at [992, 273] on div "AUTOMATIC (2)" at bounding box center [776, 267] width 1390 height 34
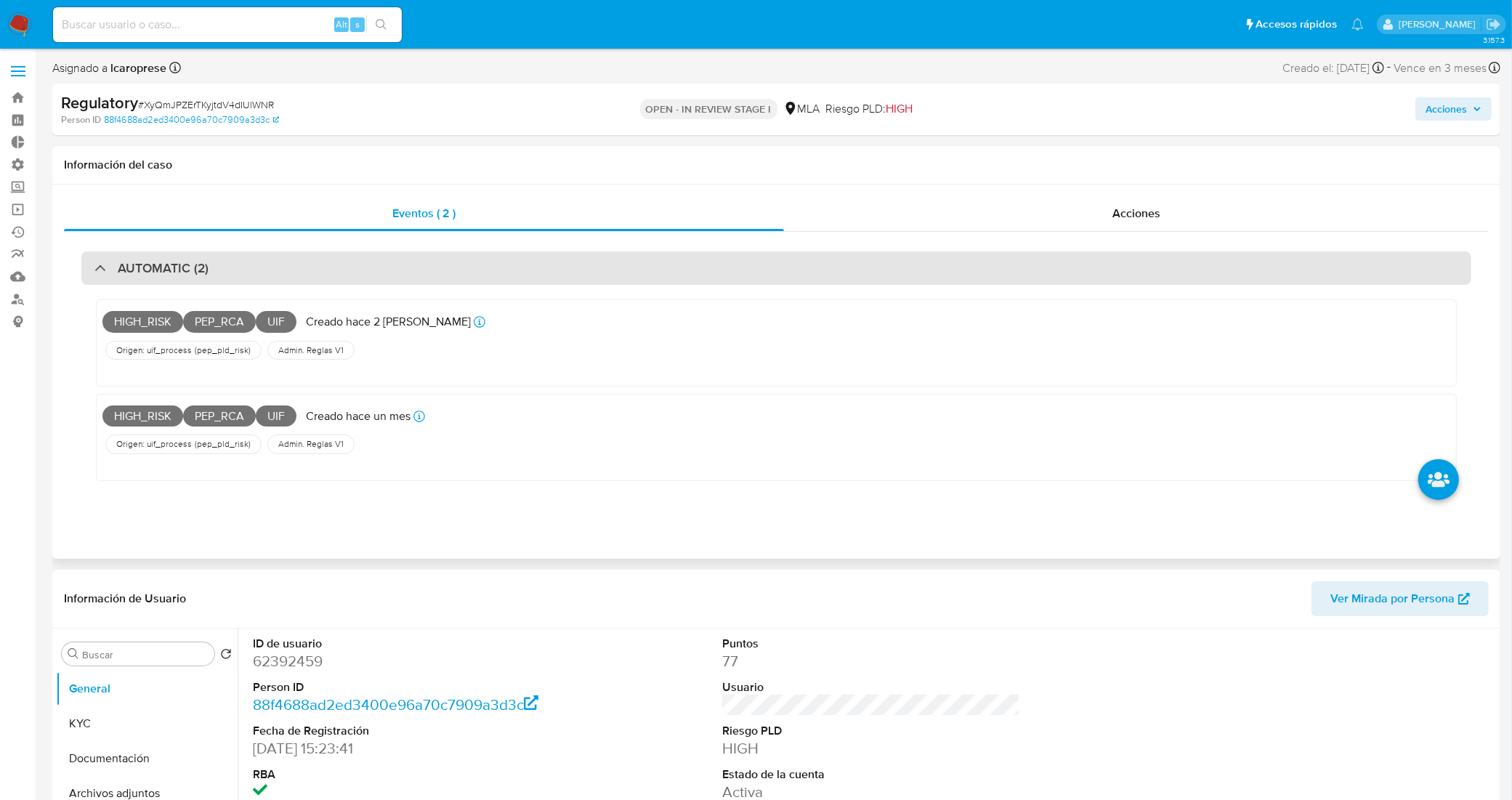
click at [683, 269] on div "AUTOMATIC (2)" at bounding box center [776, 267] width 1390 height 34
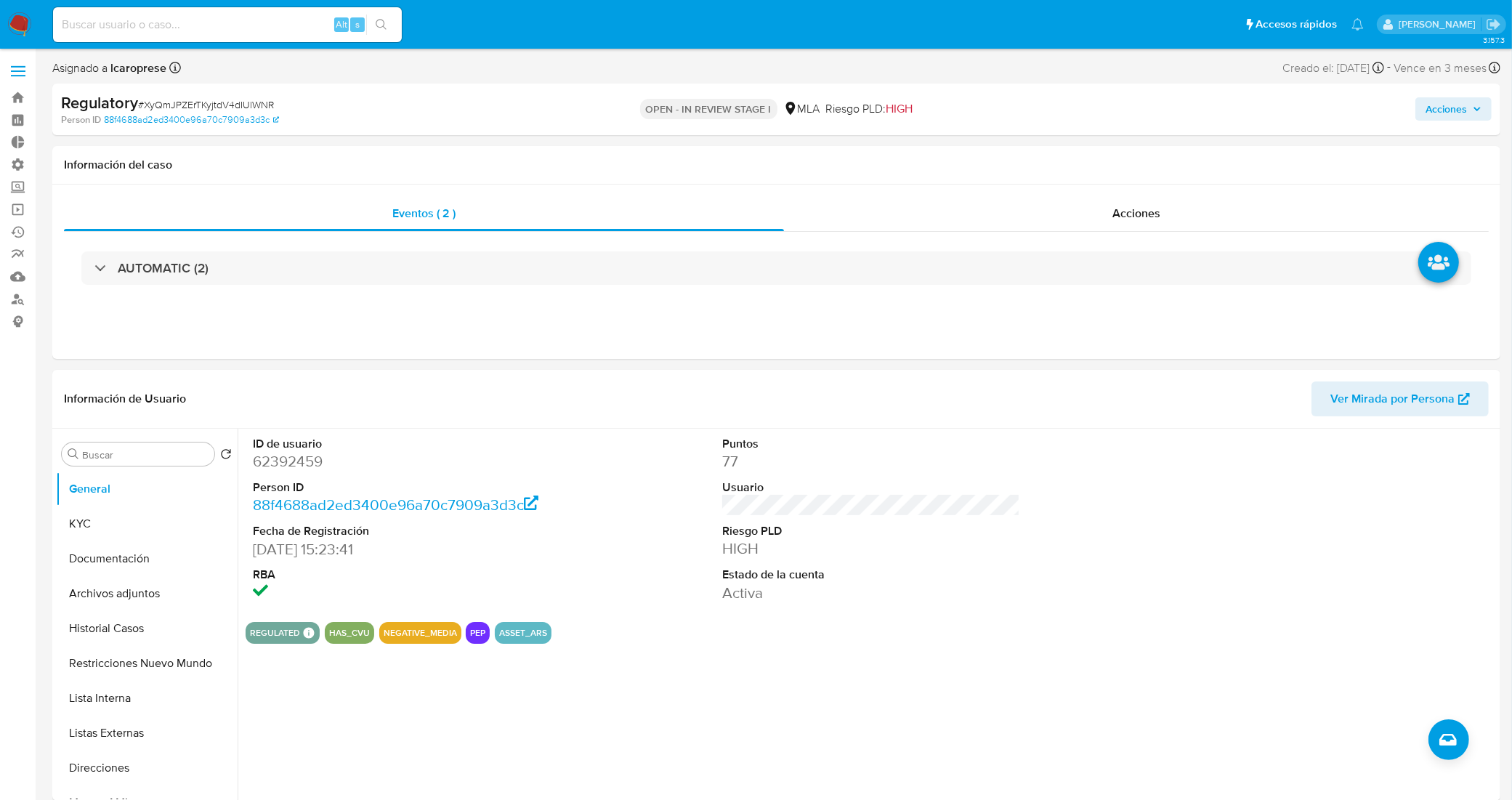
drag, startPoint x: 1486, startPoint y: 99, endPoint x: 1438, endPoint y: 119, distance: 52.0
click at [1484, 101] on button "Acciones" at bounding box center [1453, 108] width 77 height 23
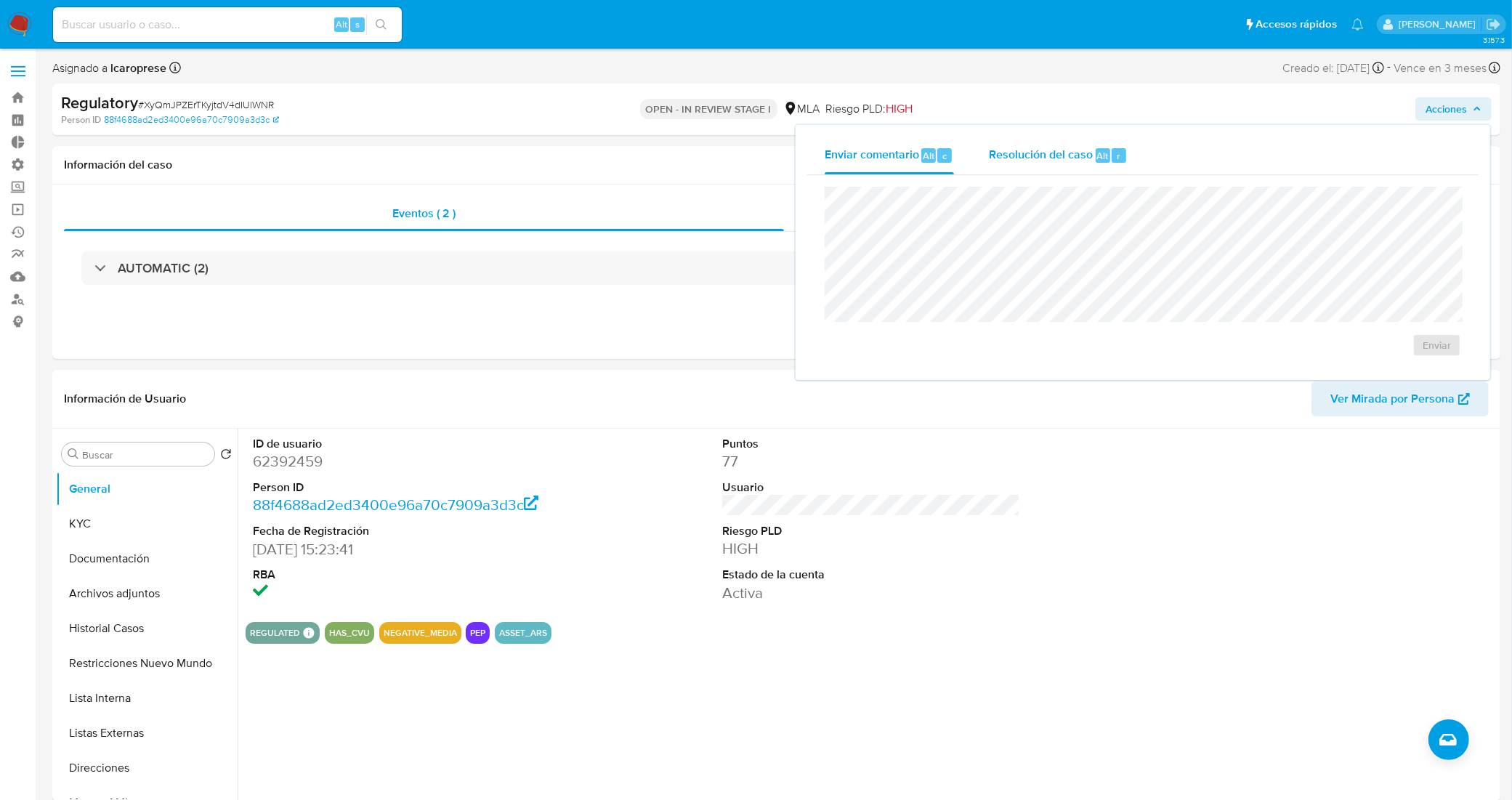
click at [1039, 158] on span "Resolución del caso" at bounding box center [1040, 155] width 104 height 16
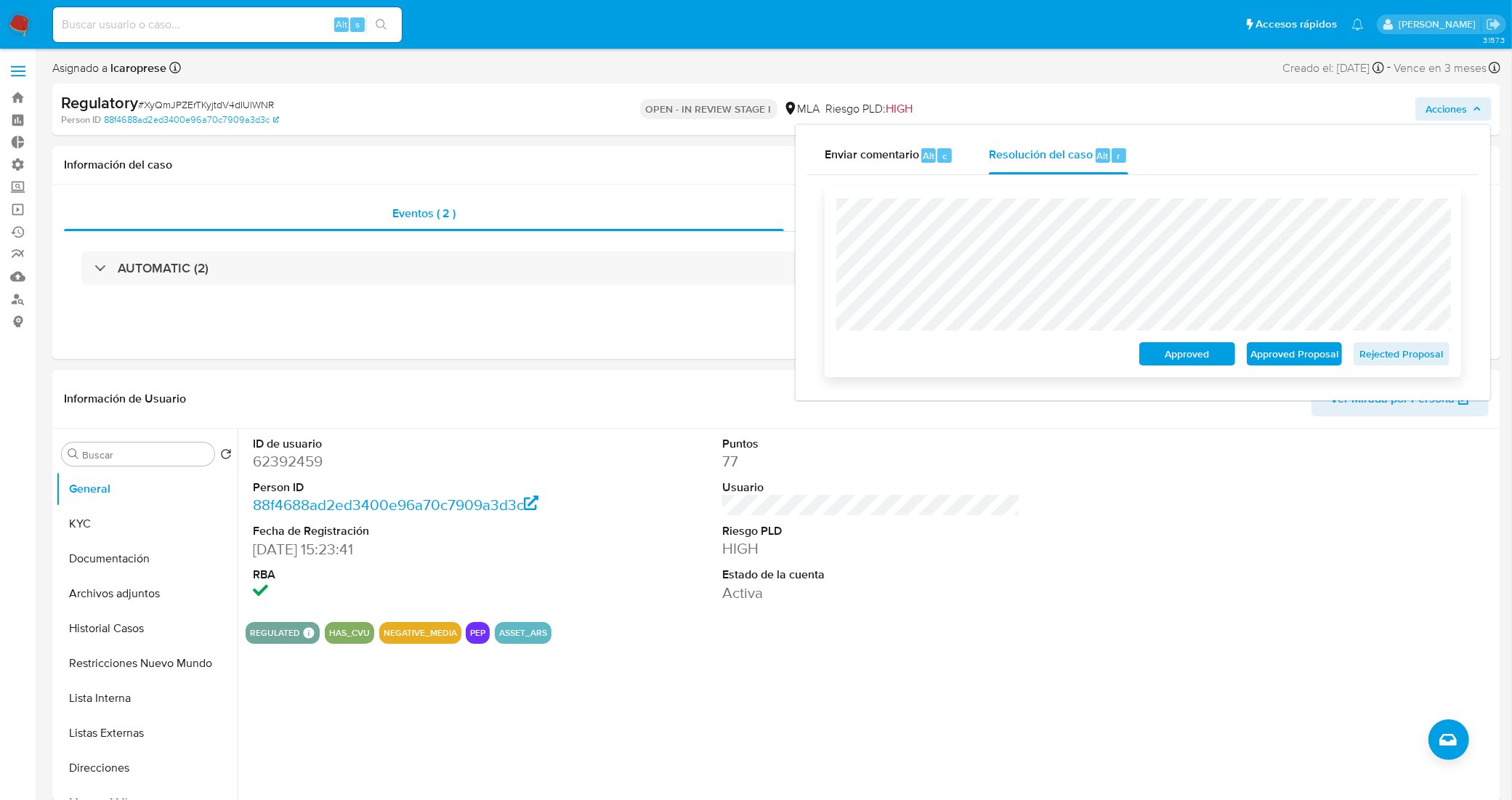
click at [1301, 347] on span "Approved Proposal" at bounding box center [1295, 354] width 76 height 21
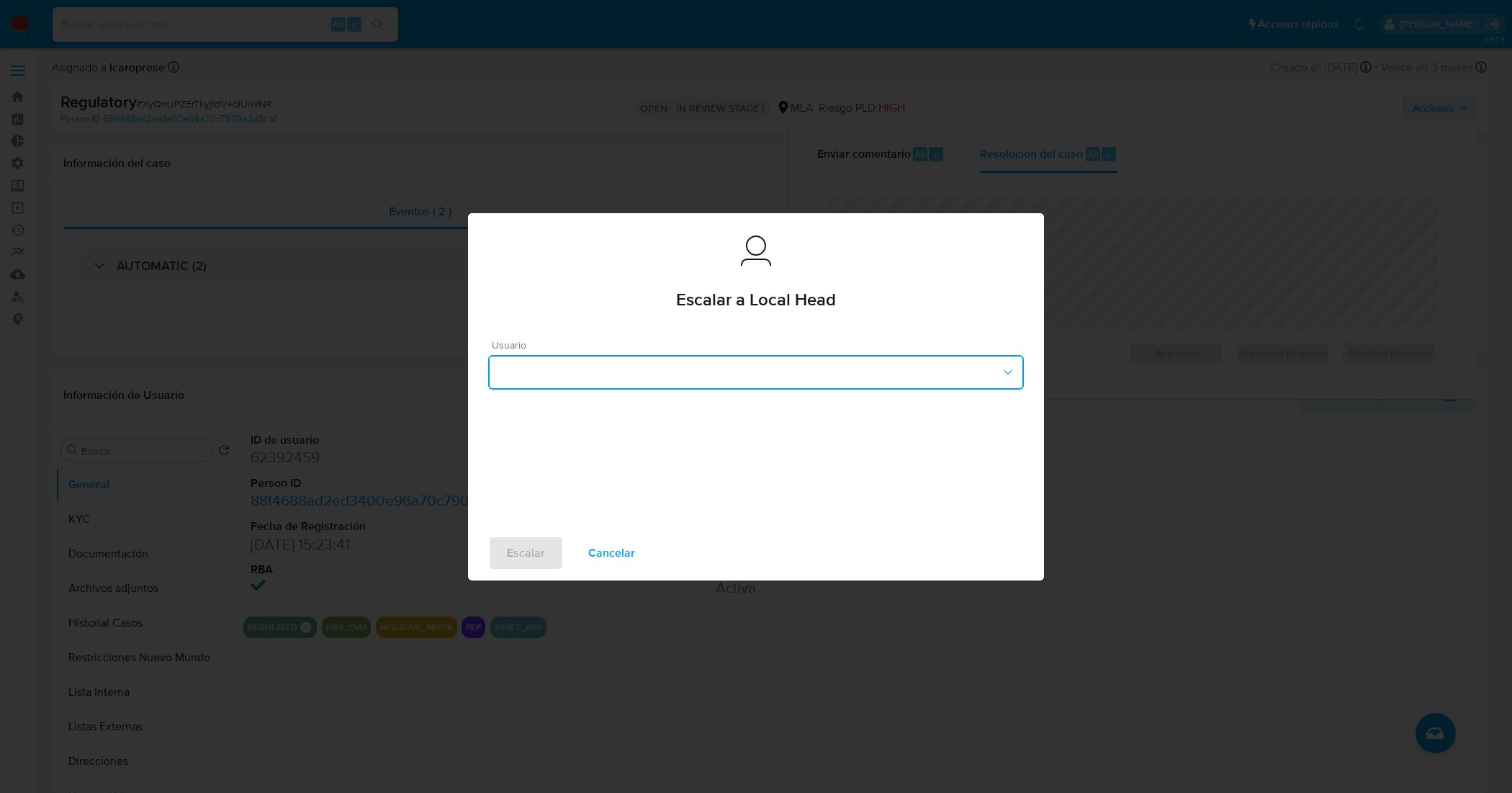
click at [779, 365] on button "button" at bounding box center [756, 372] width 536 height 35
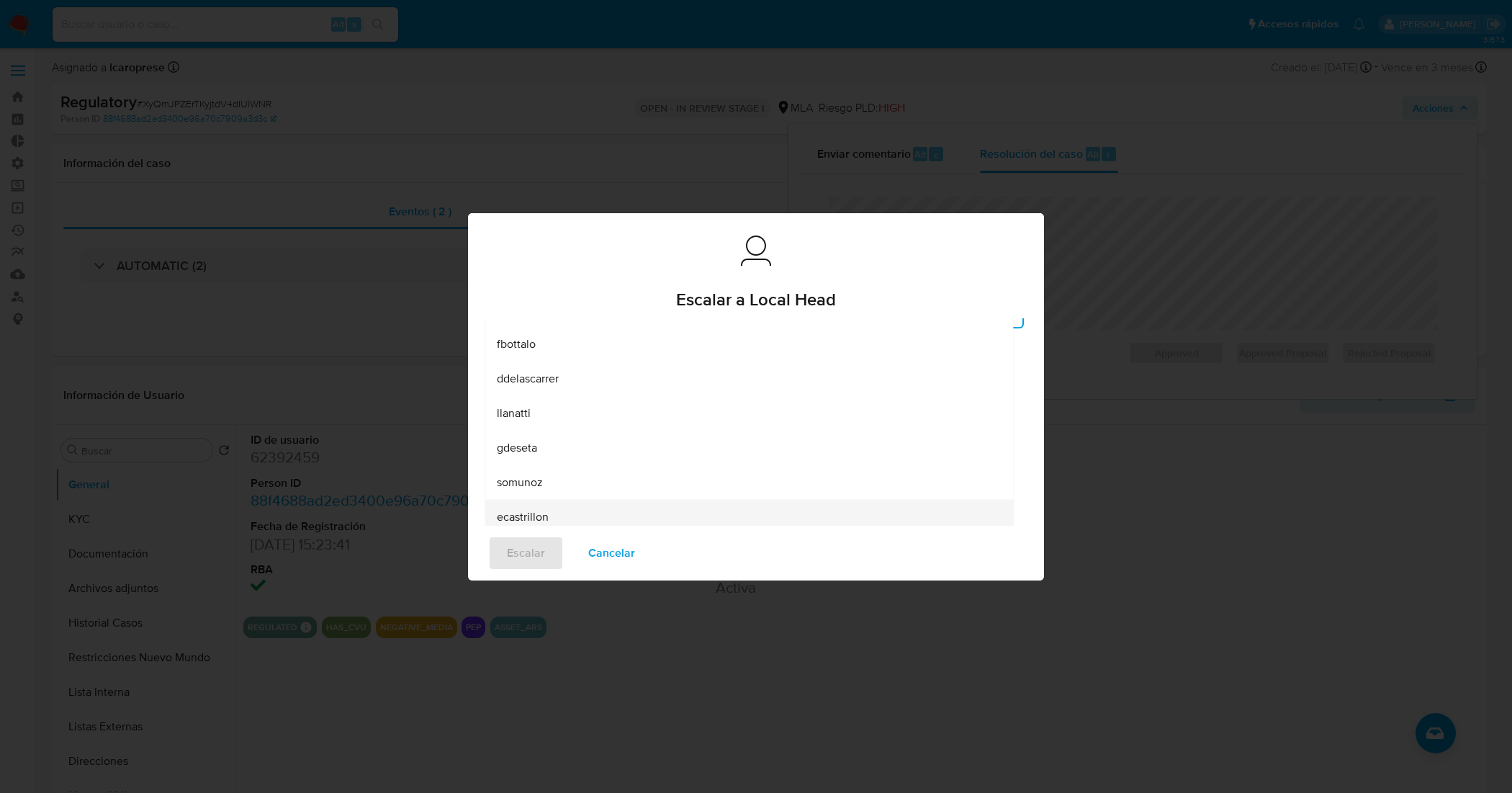
scroll to position [90, 0]
click at [564, 511] on div "lcaroprese" at bounding box center [749, 521] width 504 height 35
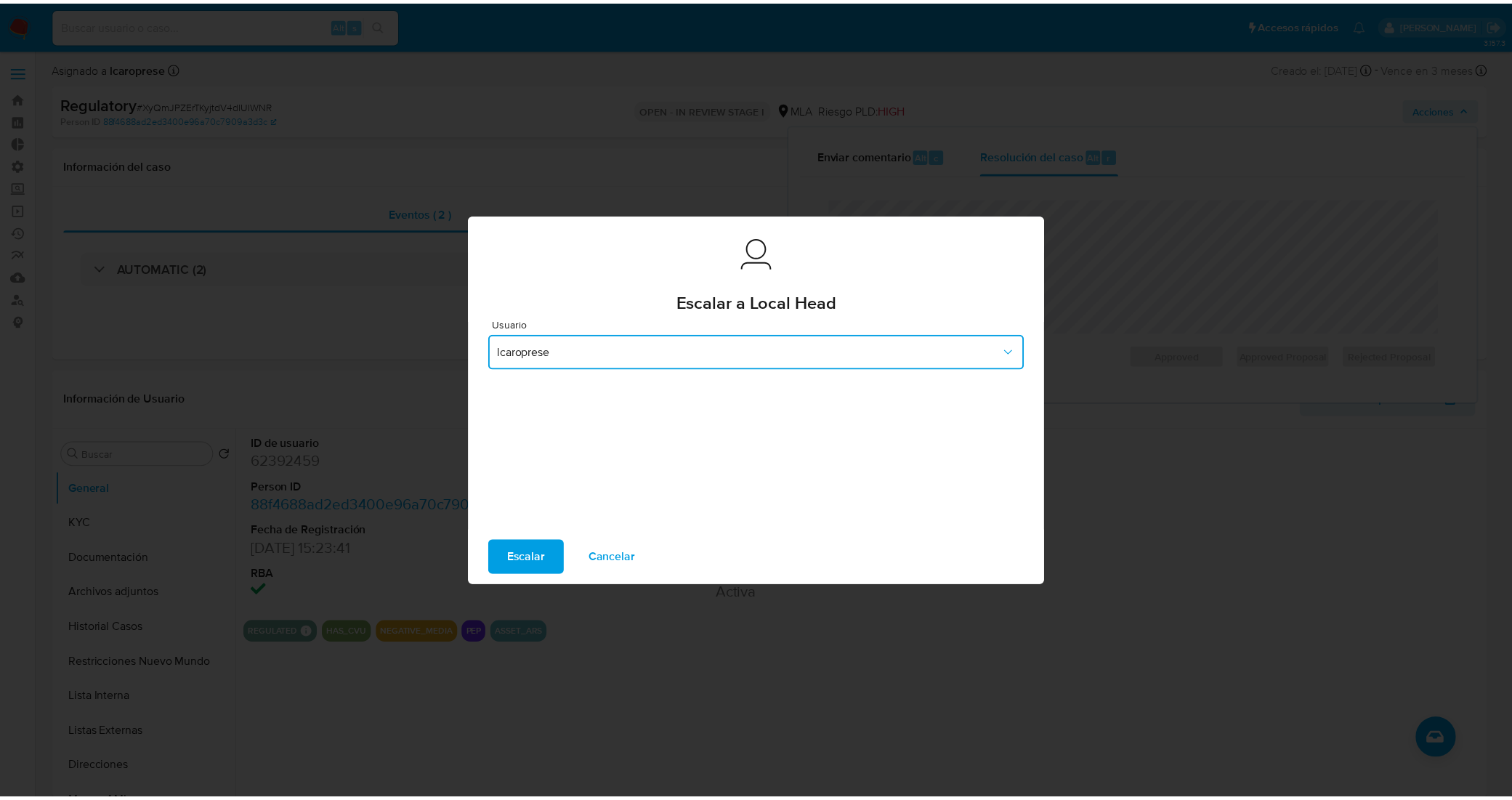
scroll to position [21, 0]
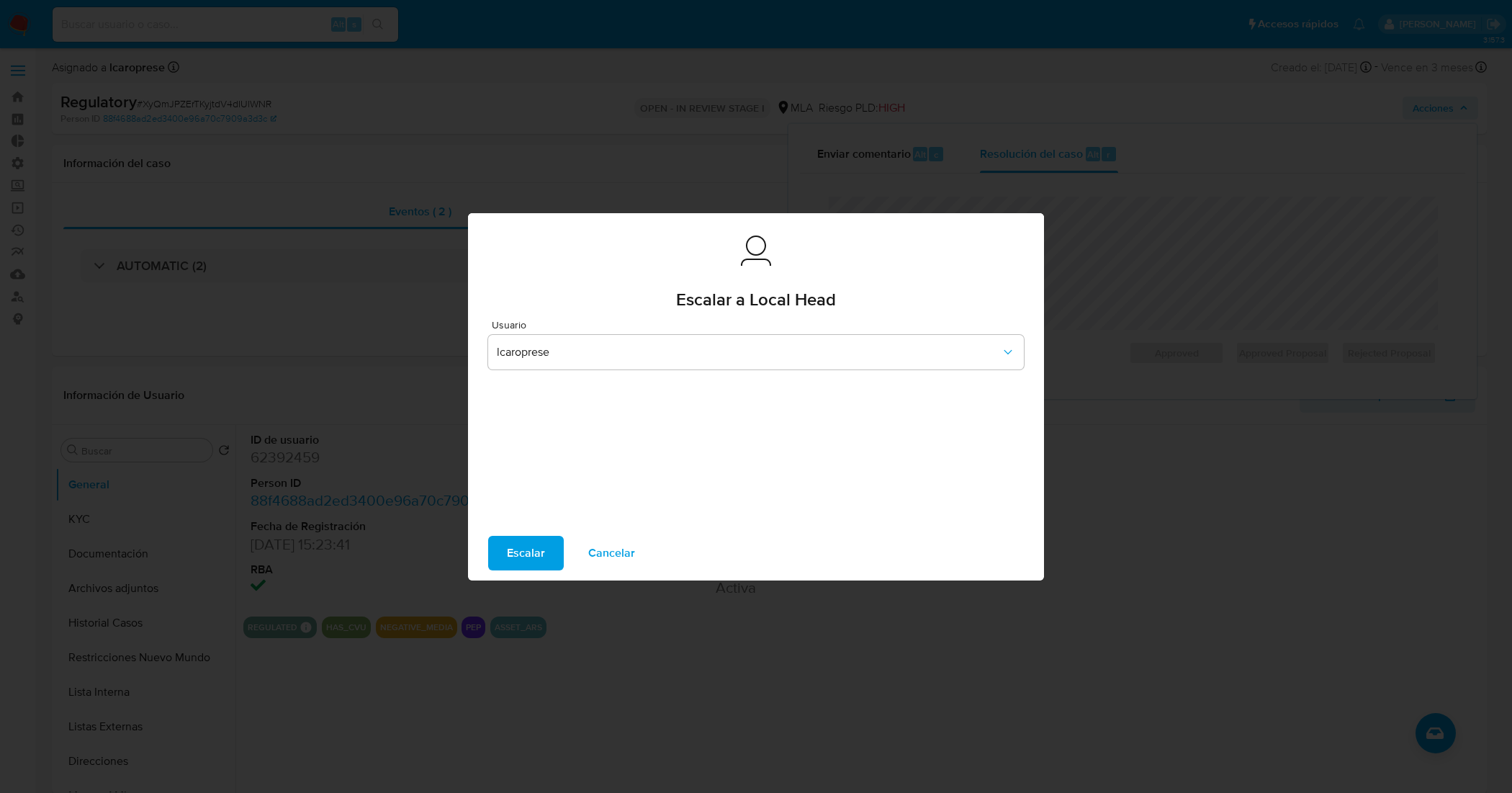
click at [529, 552] on span "Escalar" at bounding box center [526, 552] width 38 height 32
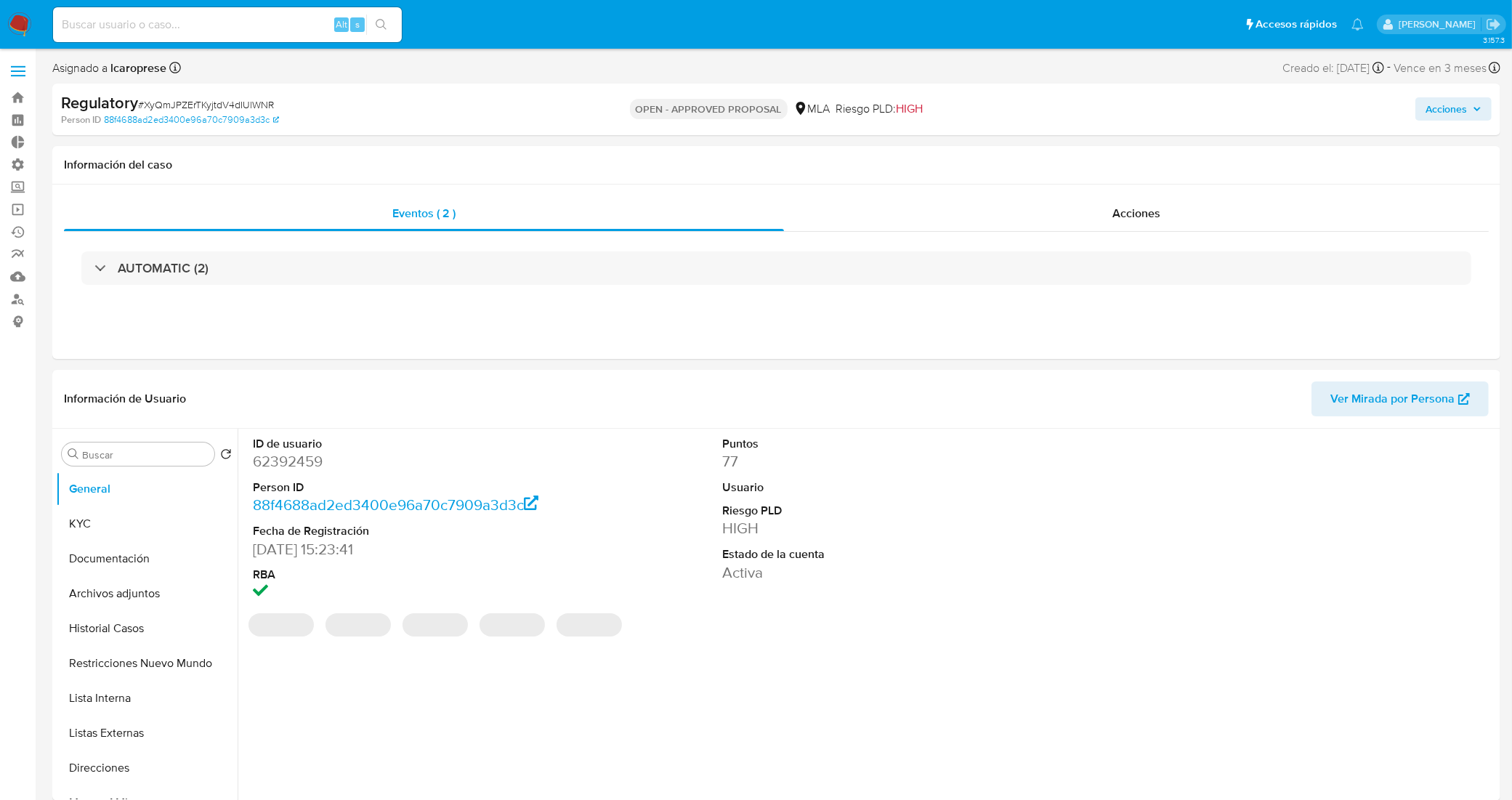
select select "10"
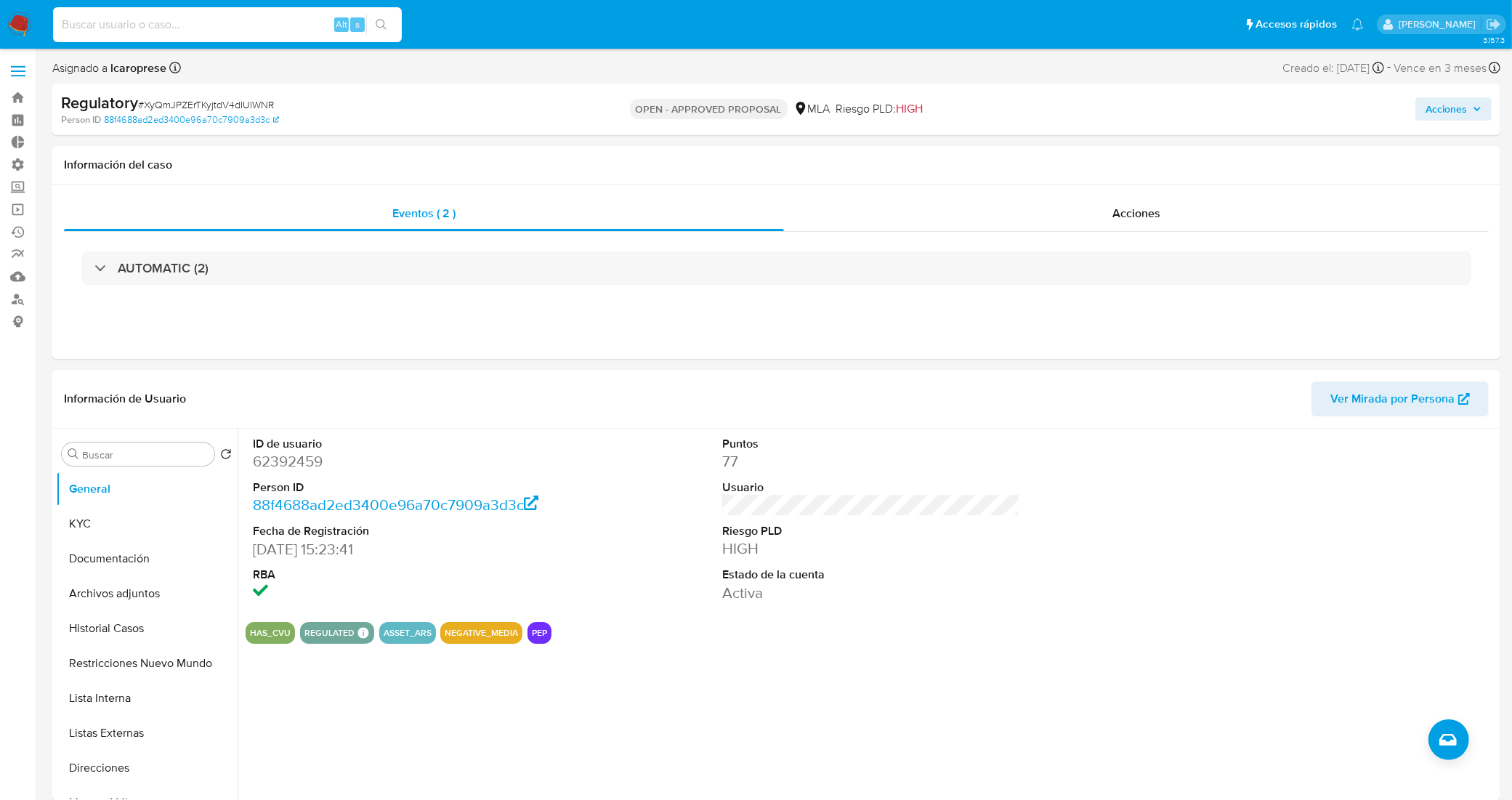
click at [235, 20] on input at bounding box center [228, 25] width 349 height 19
paste input "Ps8OEHkCLXpIi0MMFX2Twju5"
type input "Ps8OEHkCLXpIi0MMFX2Twju5"
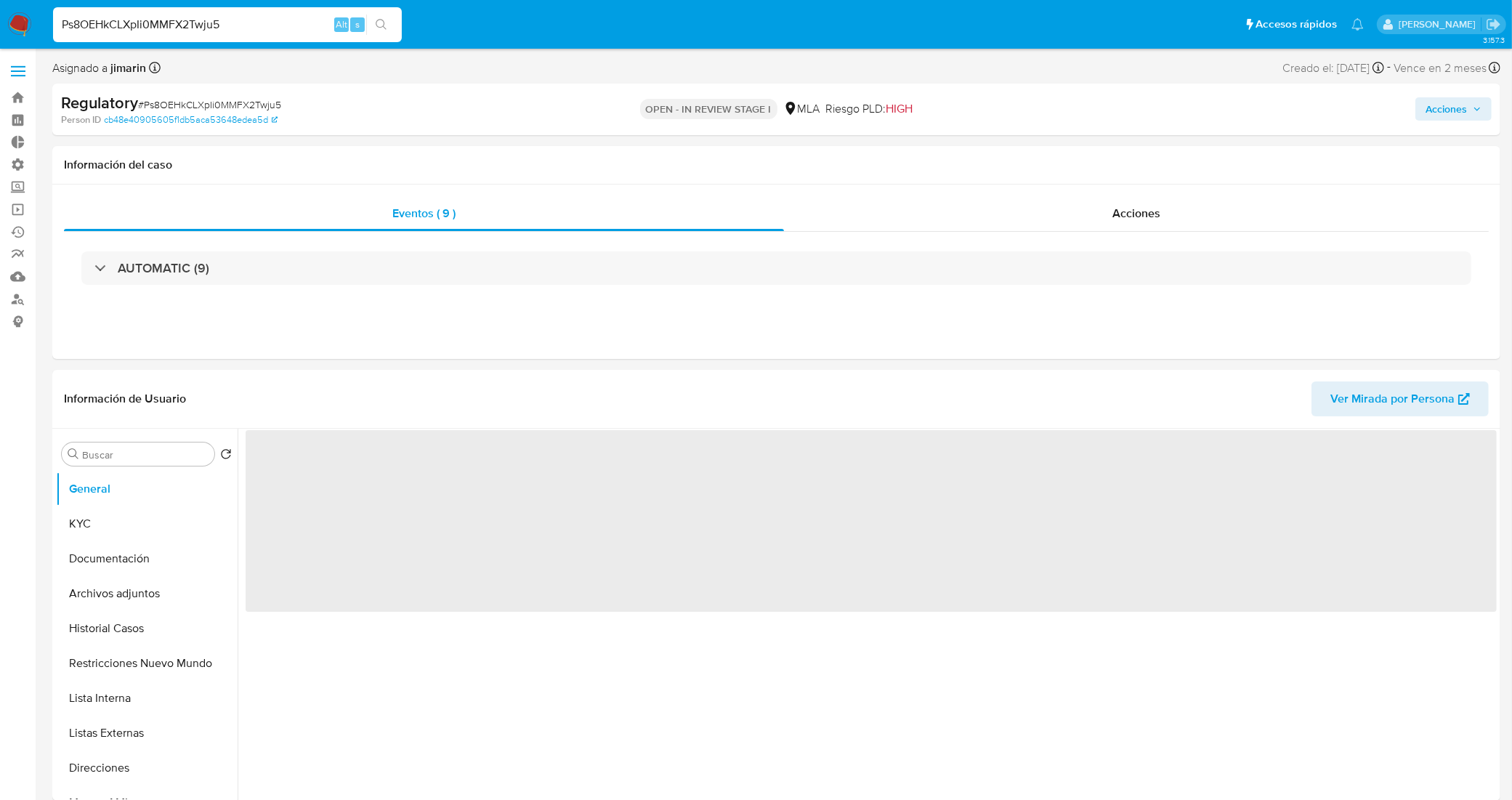
select select "10"
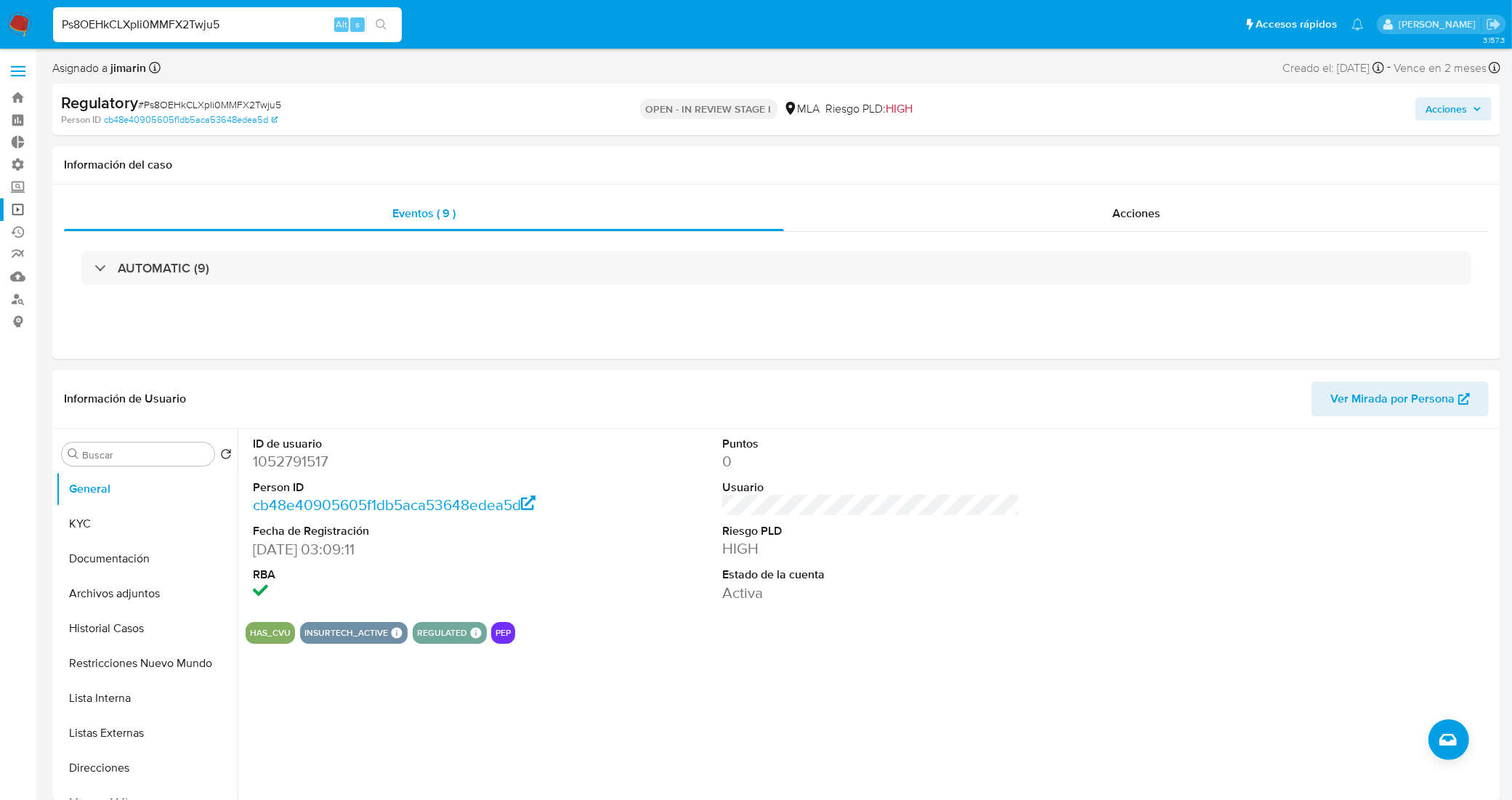
click at [21, 209] on link "Operaciones masivas" at bounding box center [86, 210] width 173 height 22
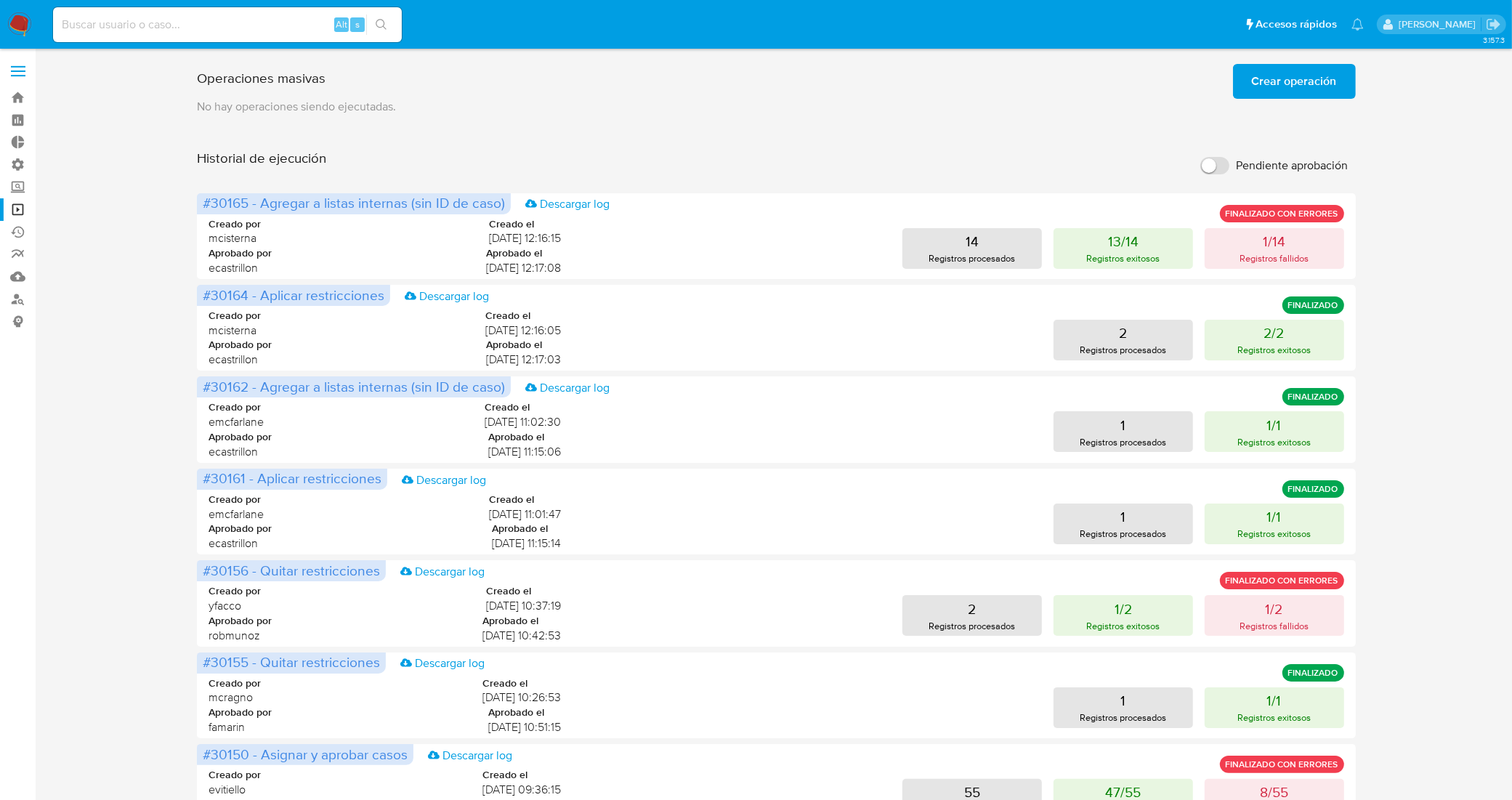
click at [1269, 84] on span "Crear operación" at bounding box center [1294, 81] width 85 height 32
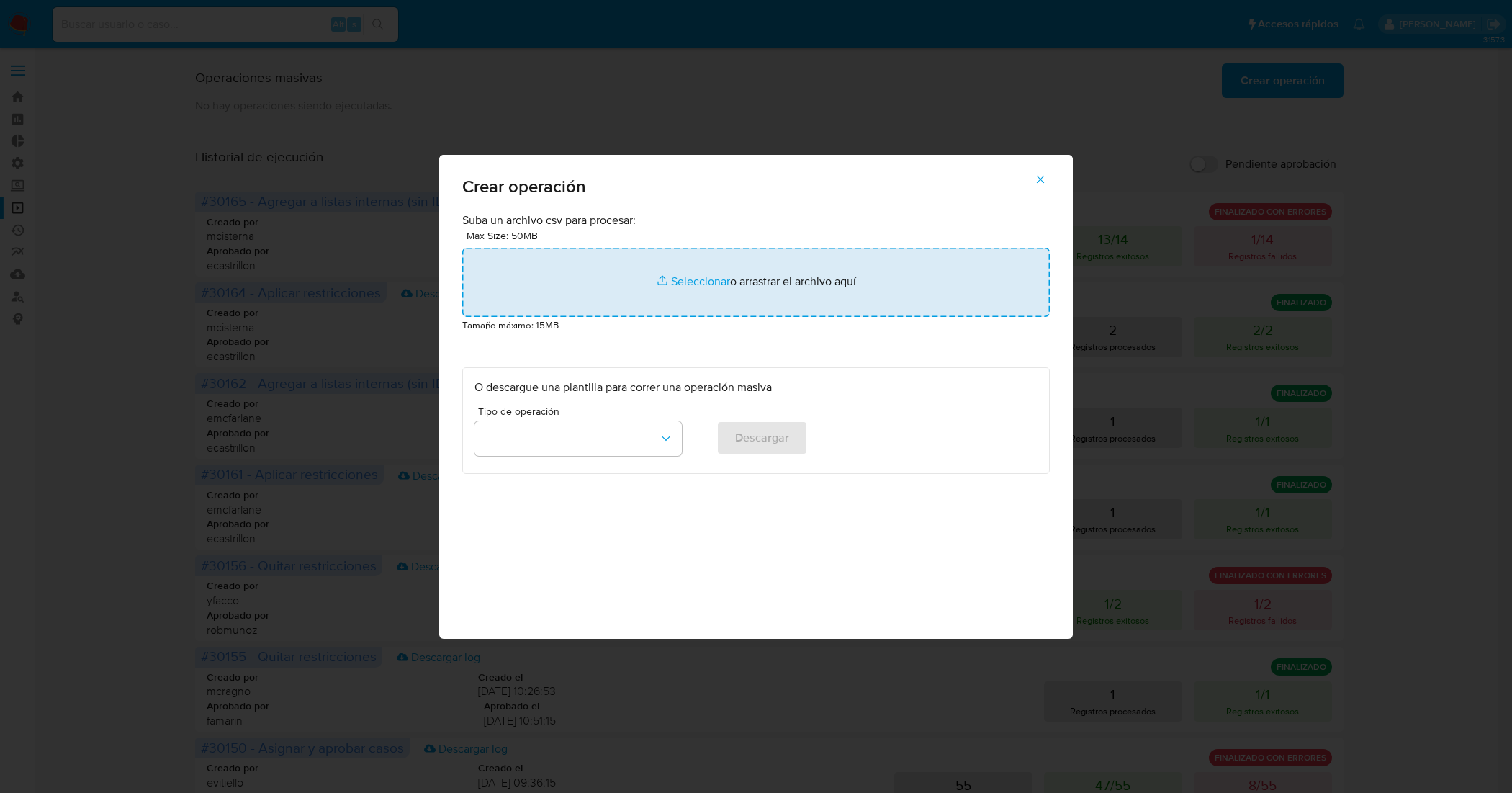
click at [699, 279] on input "file" at bounding box center [756, 282] width 588 height 69
type input "C:\fakepath\Agregar lis. interna - aprobado-rechazado OC_.csv"
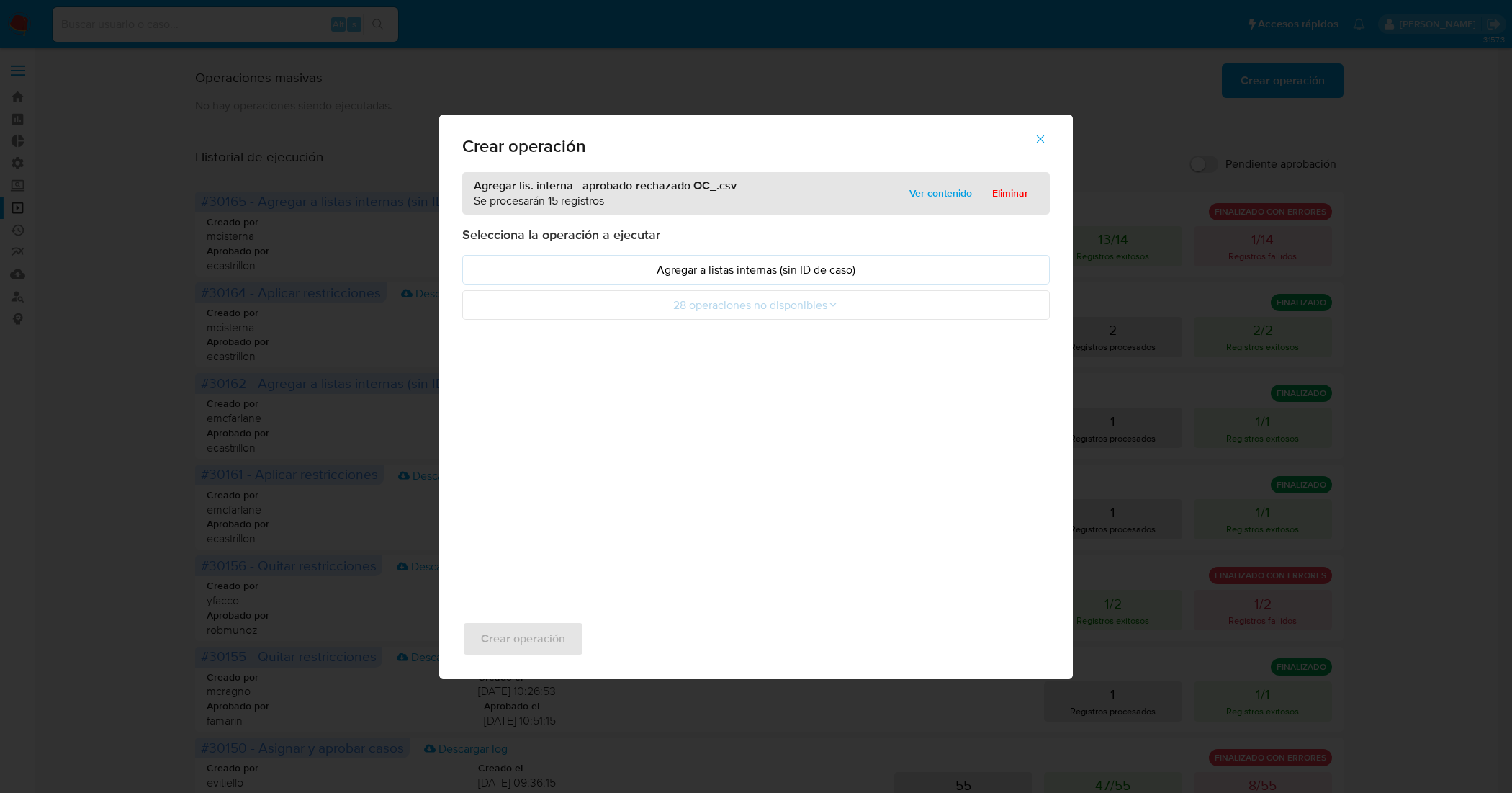
click at [833, 271] on p "Agregar a listas internas (sin ID de caso)" at bounding box center [756, 269] width 563 height 16
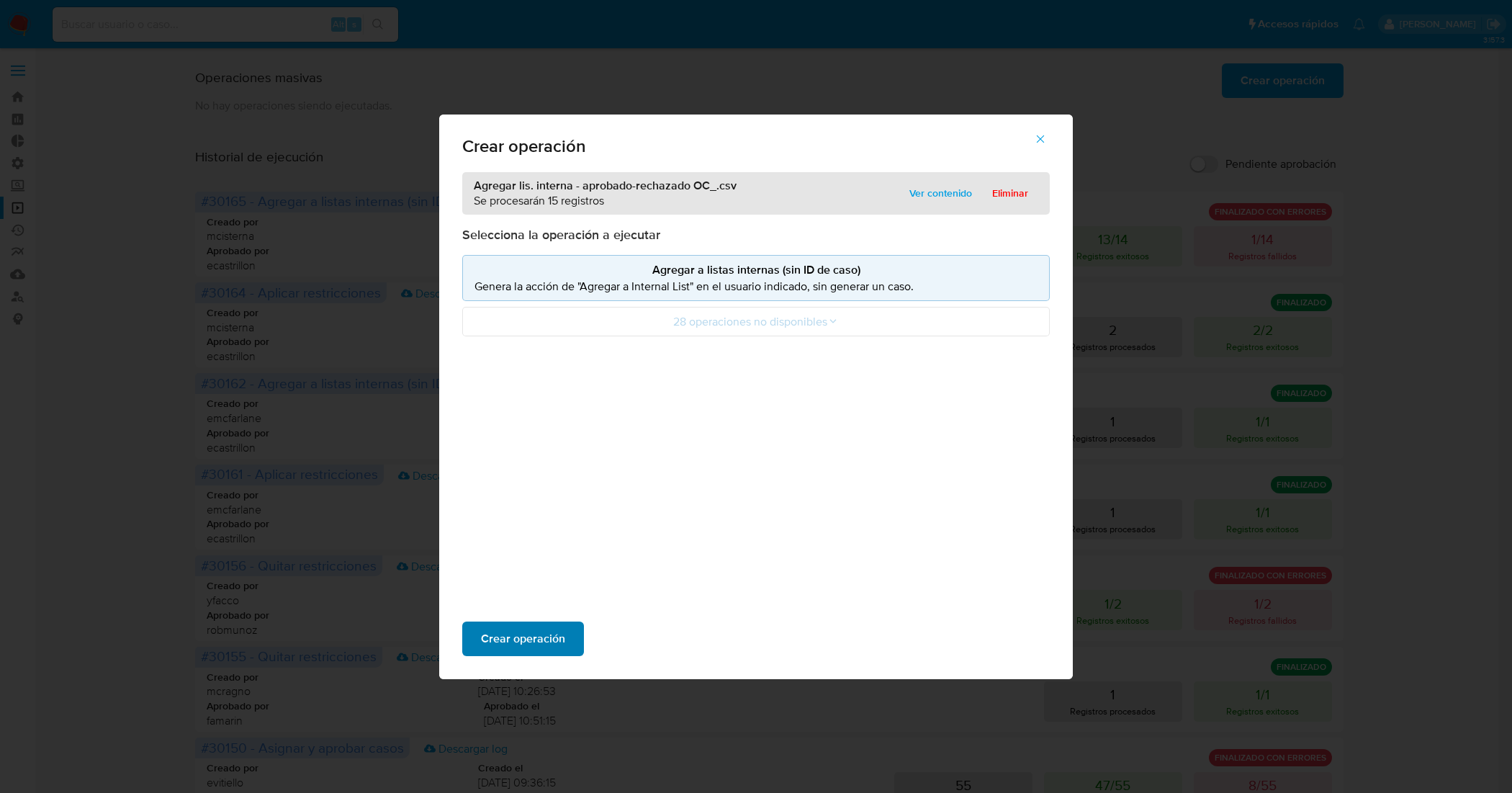
click at [551, 634] on span "Crear operación" at bounding box center [523, 638] width 84 height 32
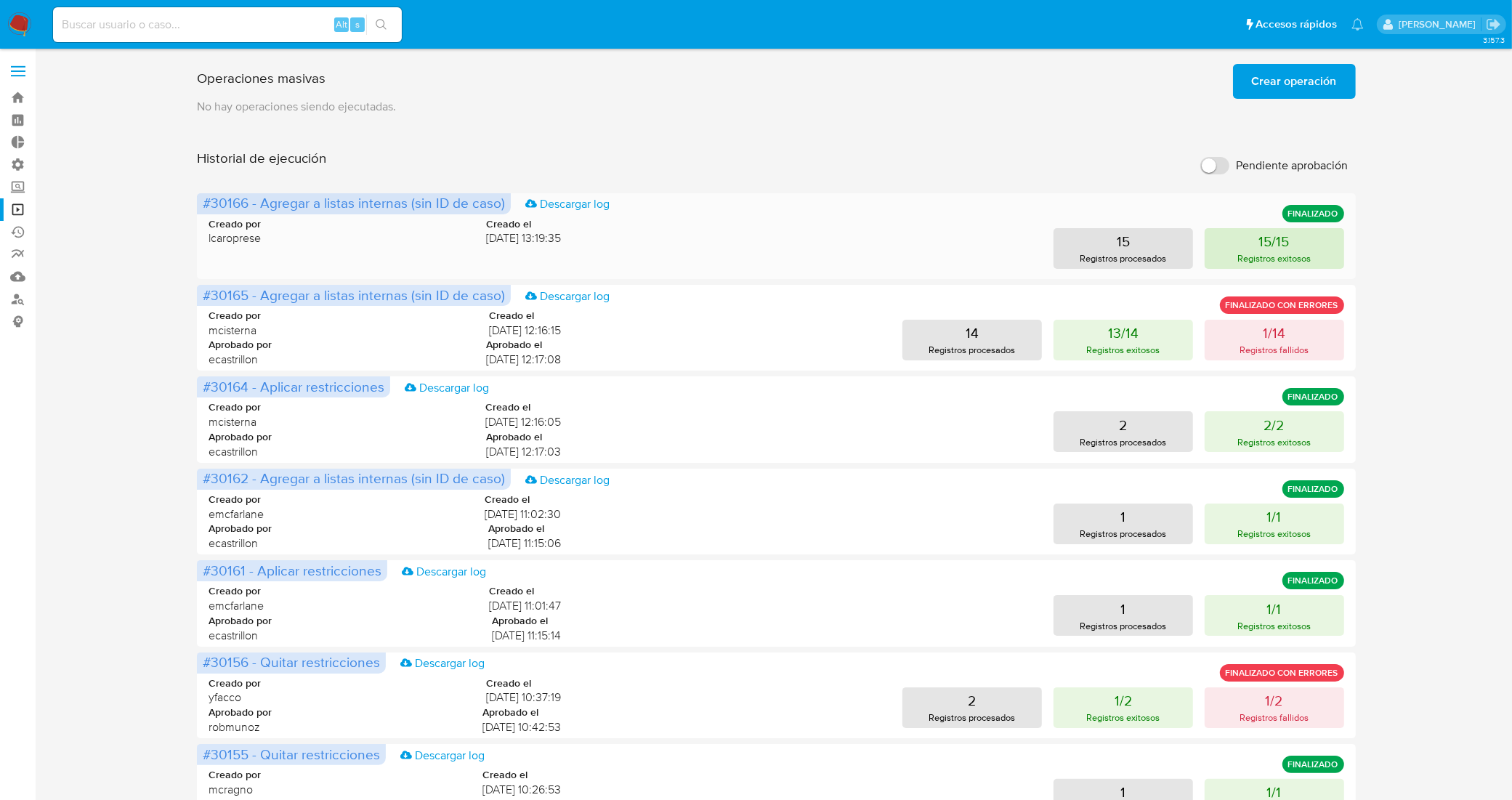
click at [1237, 241] on button "15/15 Registros exitosos" at bounding box center [1274, 247] width 139 height 40
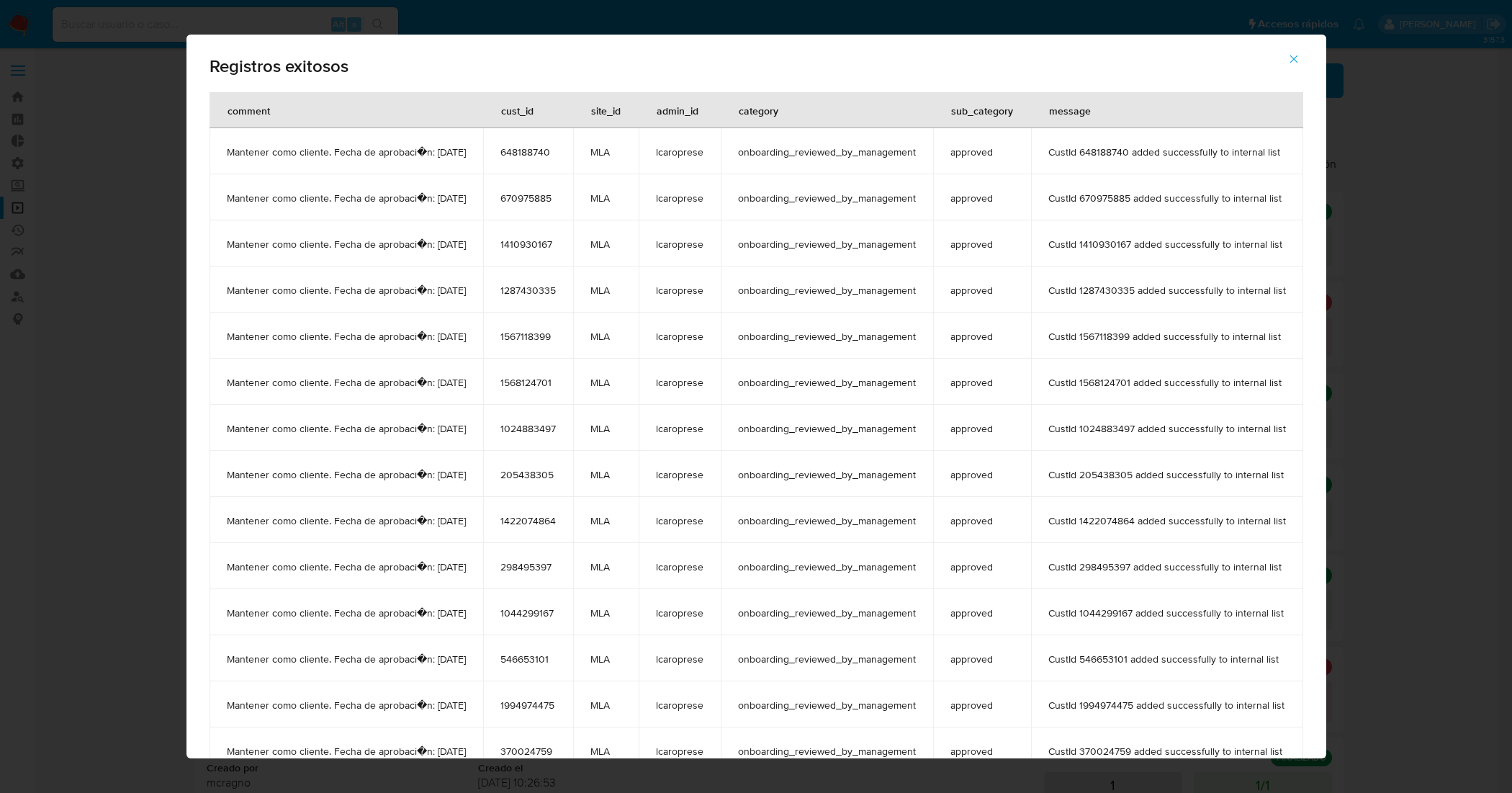
click at [793, 422] on span "onboarding_reviewed_by_management" at bounding box center [826, 428] width 178 height 13
click at [1300, 62] on icon "button" at bounding box center [1293, 59] width 13 height 13
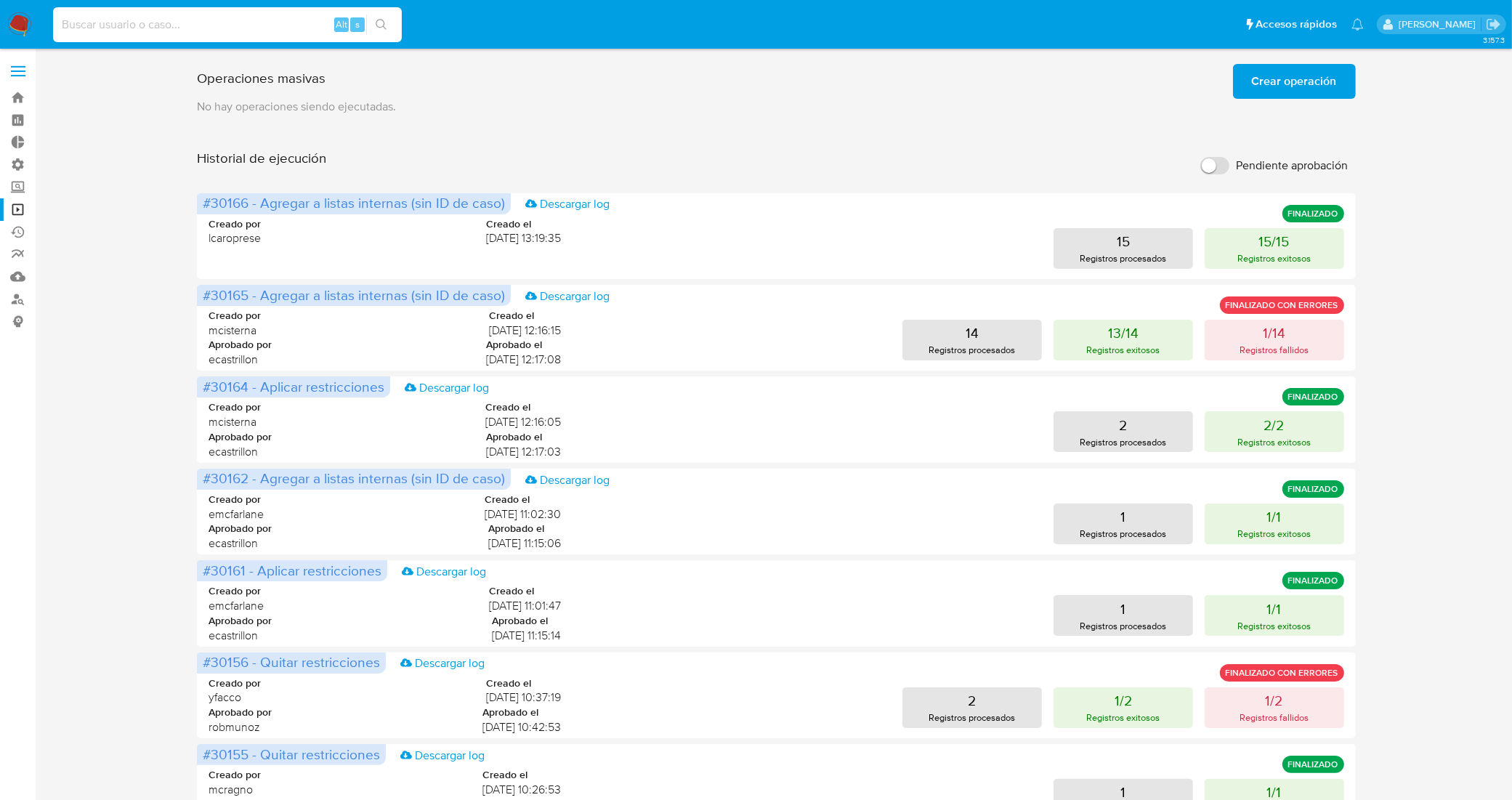
click at [218, 27] on input at bounding box center [228, 25] width 349 height 19
paste input "BVD8o9olq4Xlqr64RCr39CXy"
type input "BVD8o9olq4Xlqr64RCr39CXy"
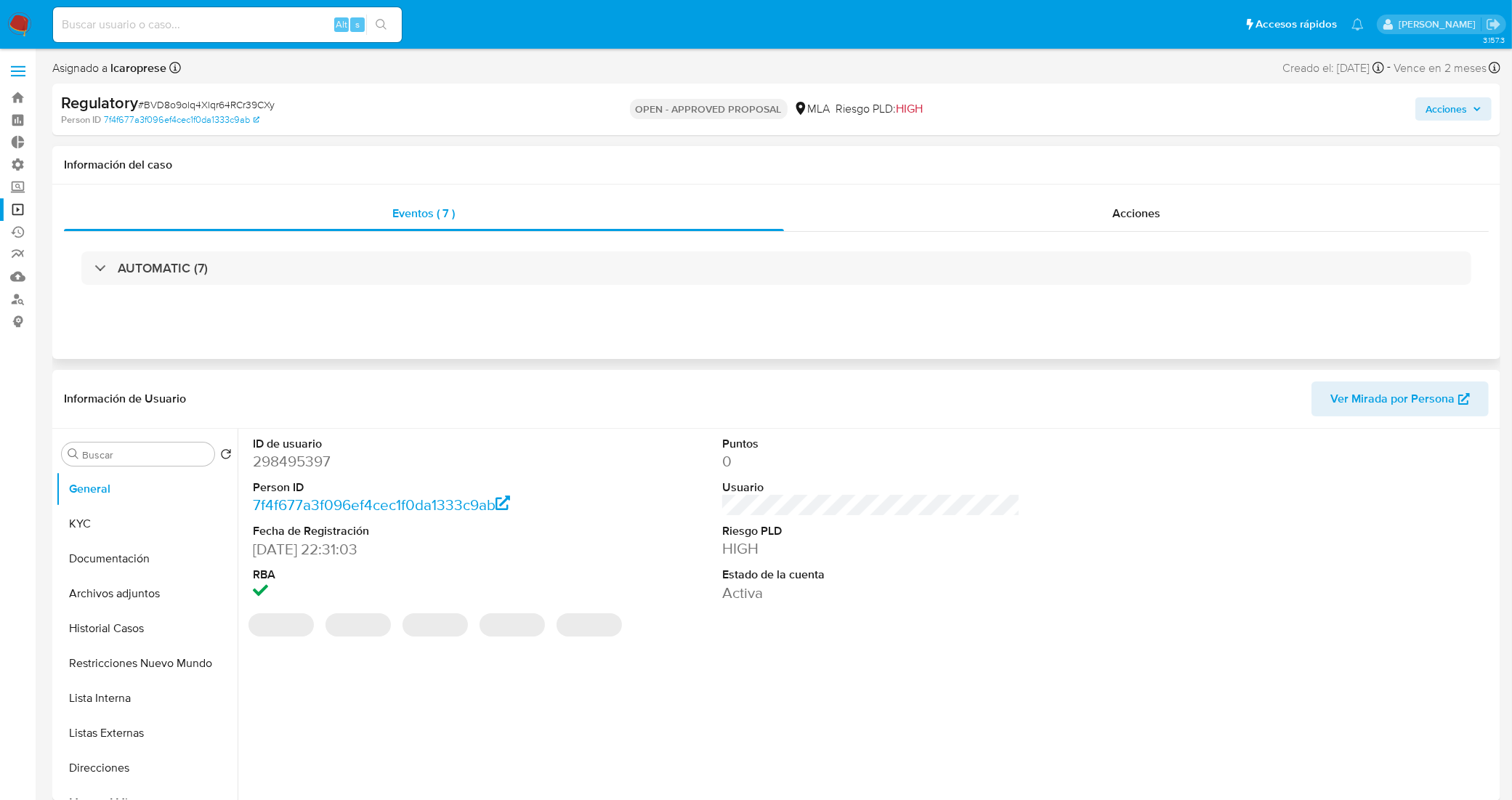
select select "10"
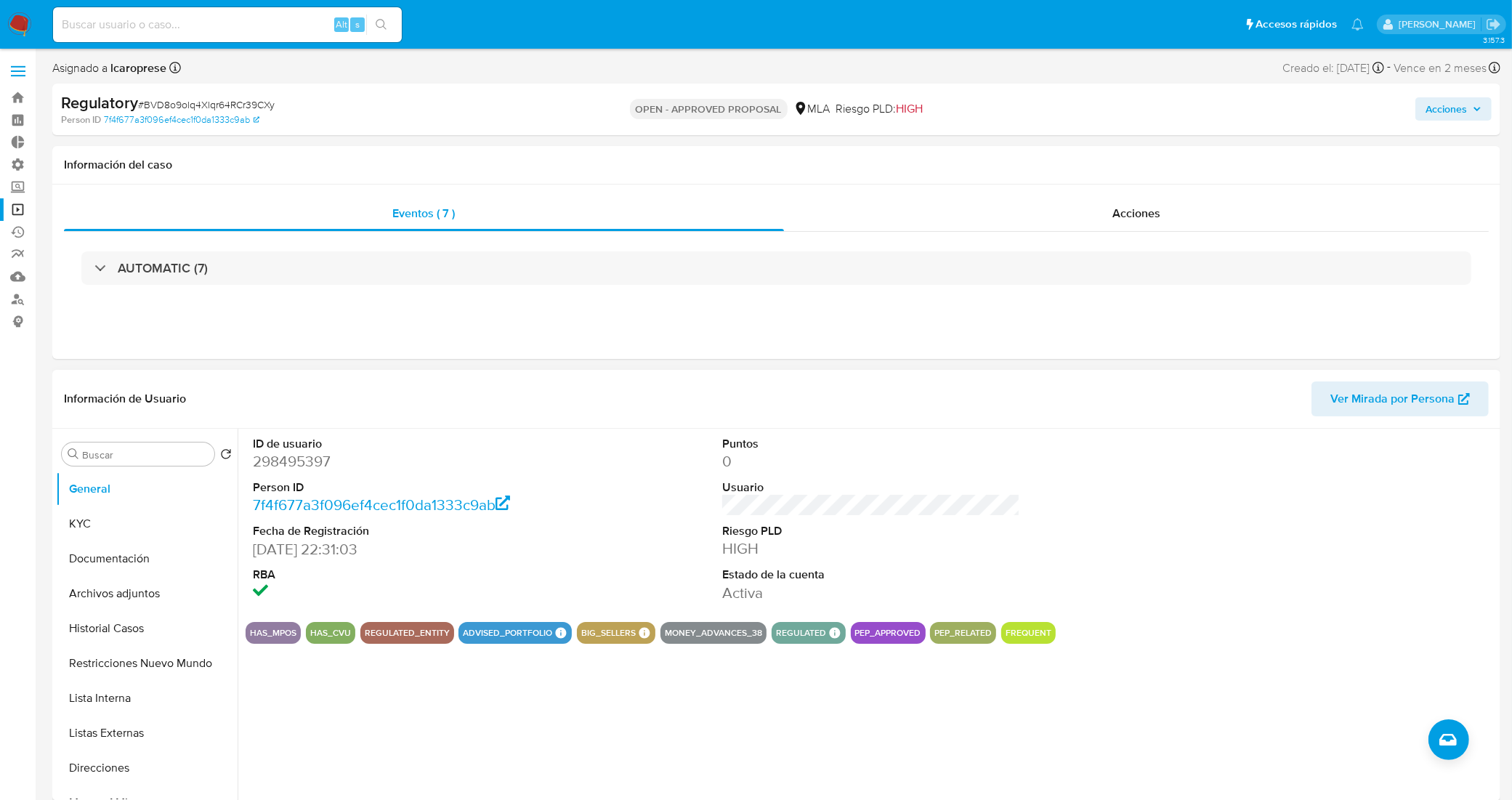
scroll to position [91, 0]
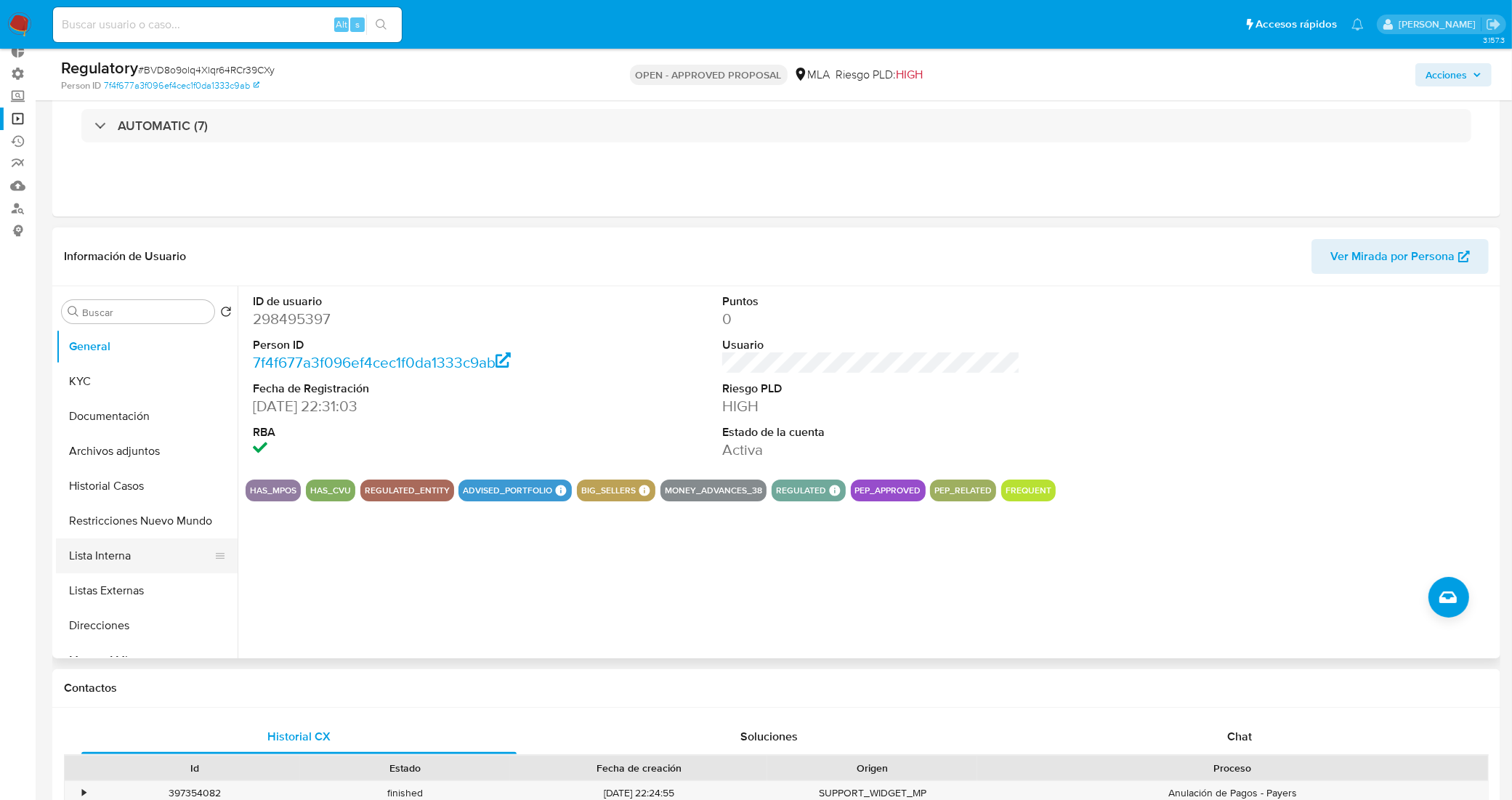
click at [124, 551] on button "Lista Interna" at bounding box center [141, 555] width 170 height 35
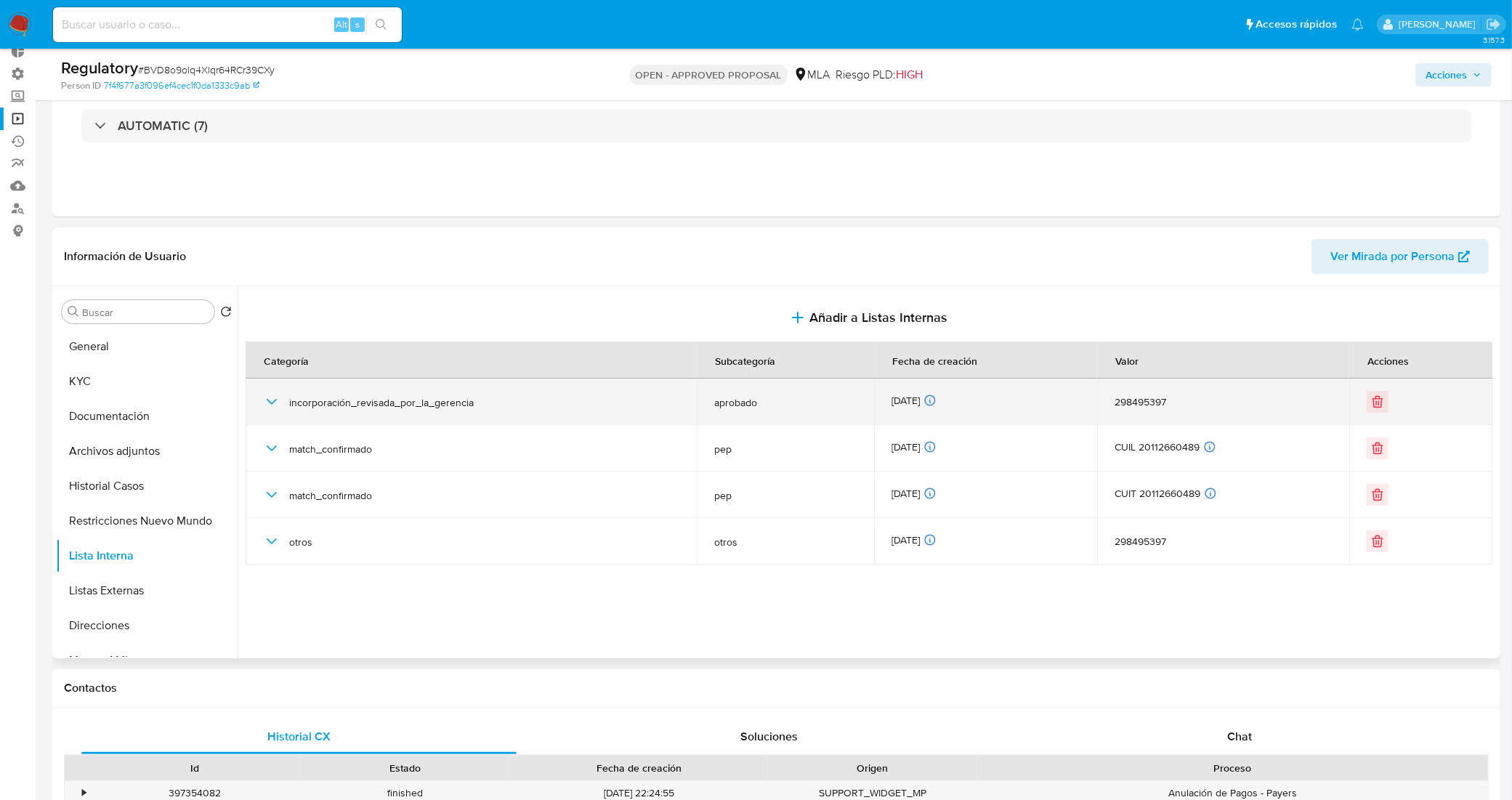
click at [263, 404] on icon "button" at bounding box center [272, 401] width 17 height 17
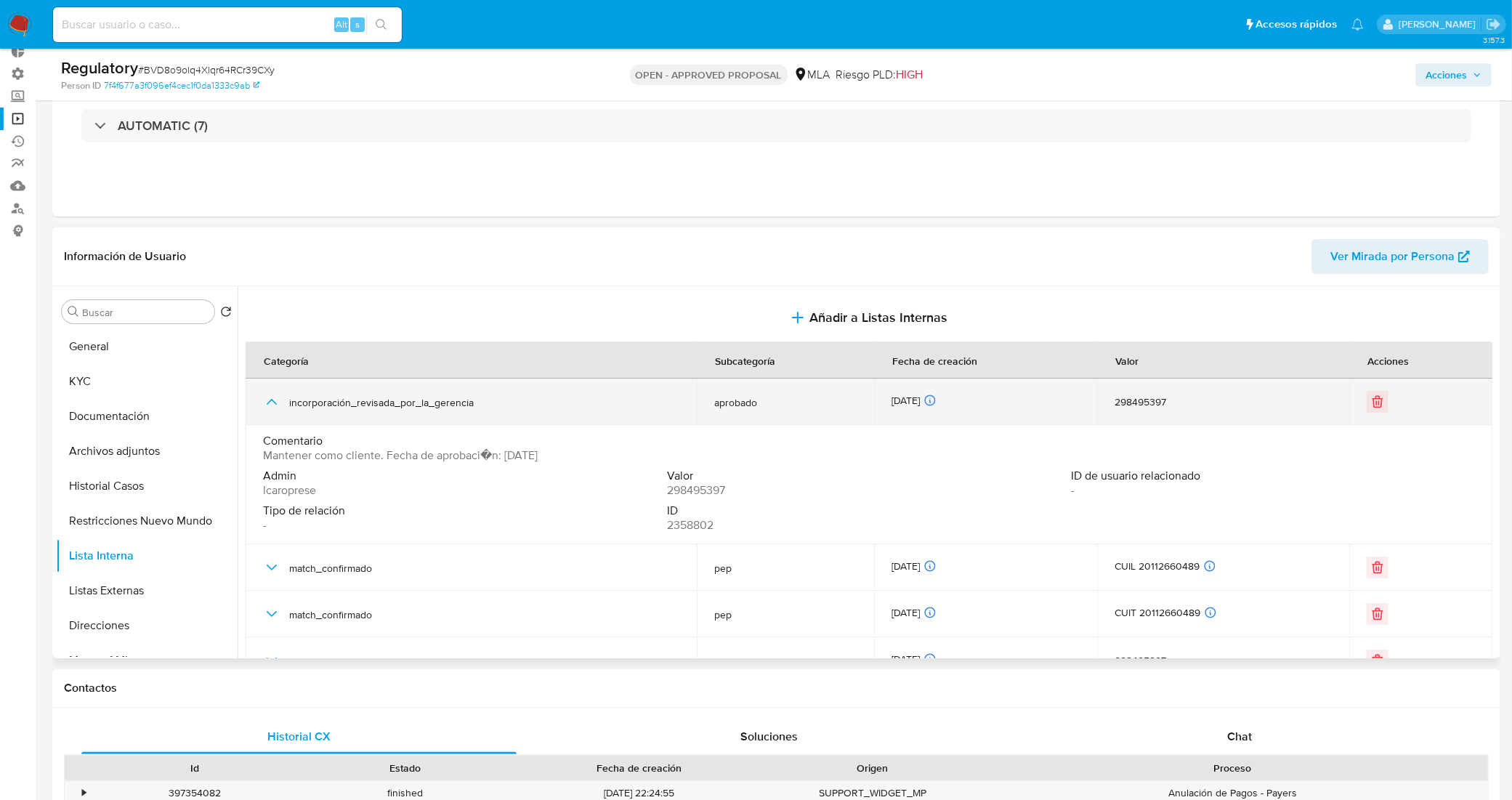
click at [263, 404] on icon "button" at bounding box center [272, 401] width 17 height 17
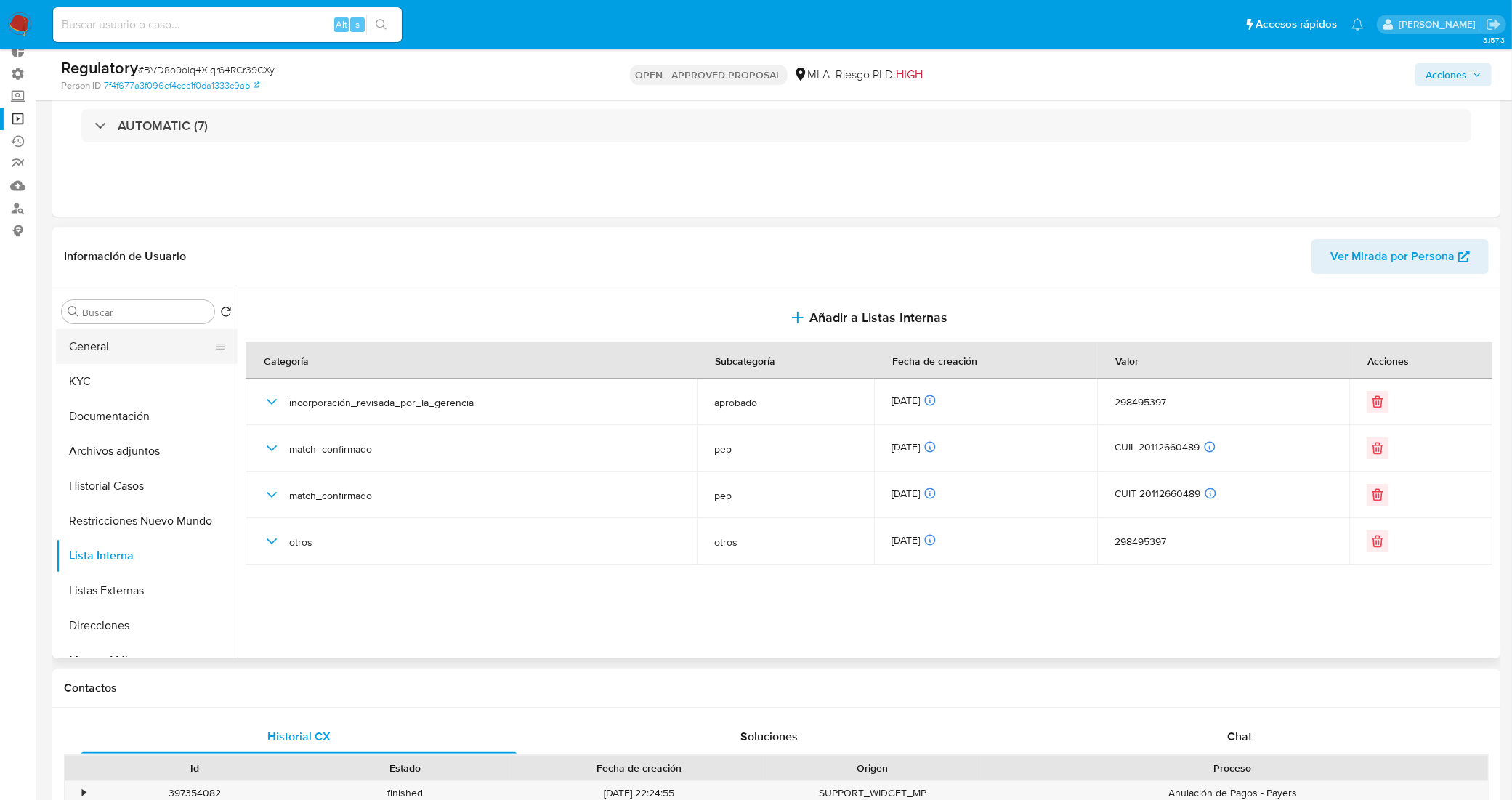
click at [152, 349] on button "General" at bounding box center [141, 346] width 170 height 35
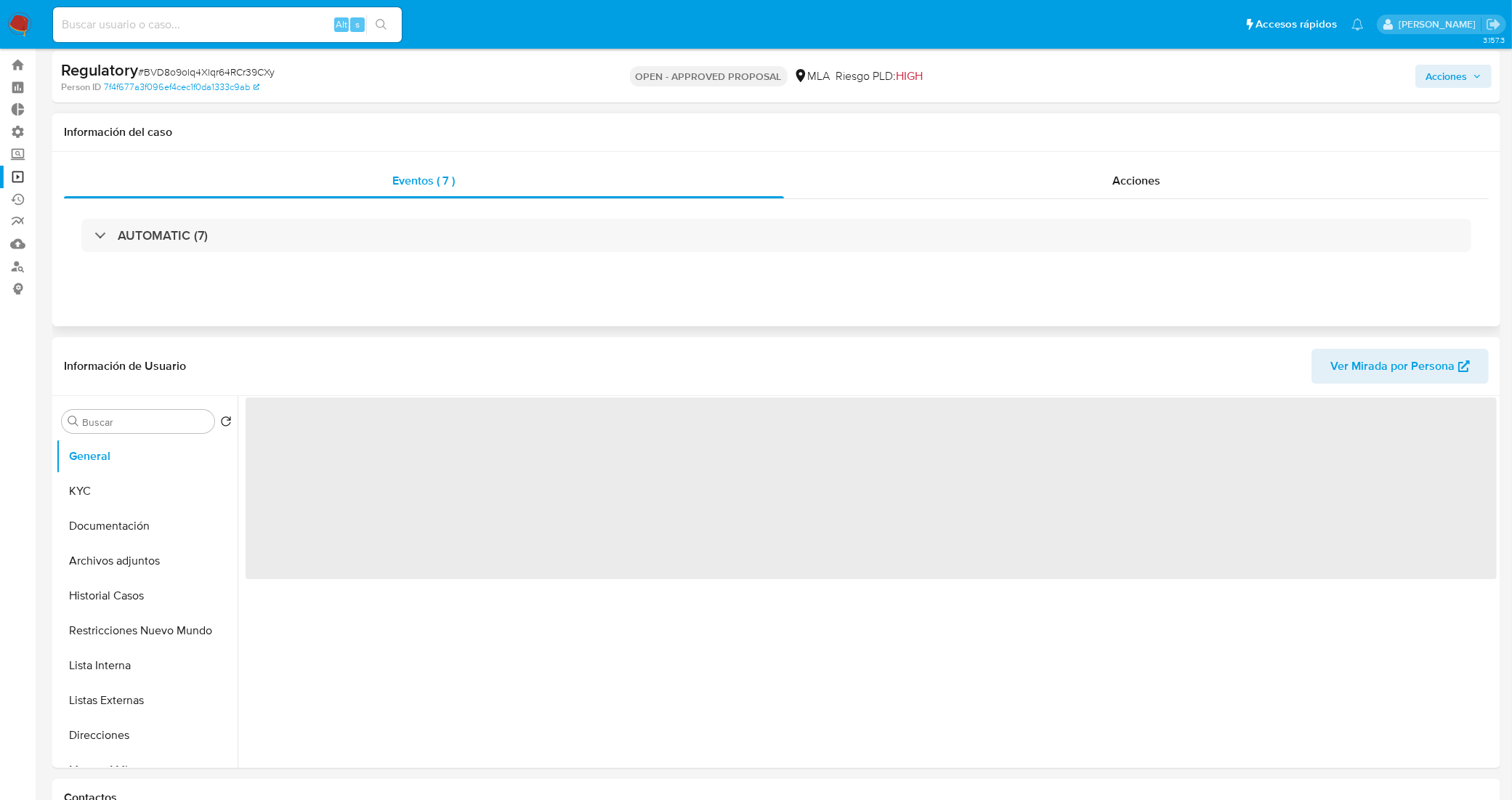
scroll to position [0, 0]
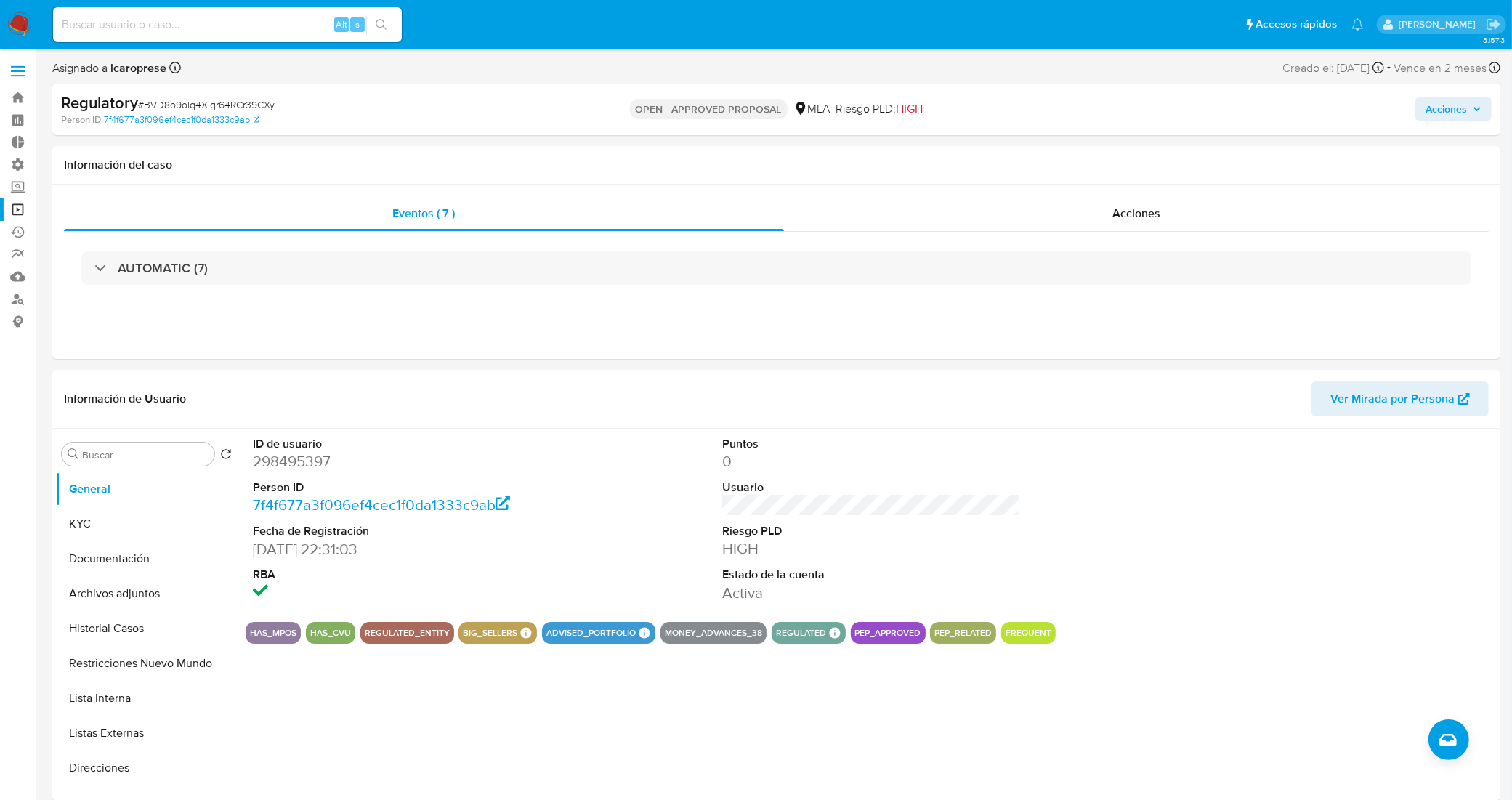
click at [11, 209] on link "Operaciones masivas" at bounding box center [86, 210] width 173 height 22
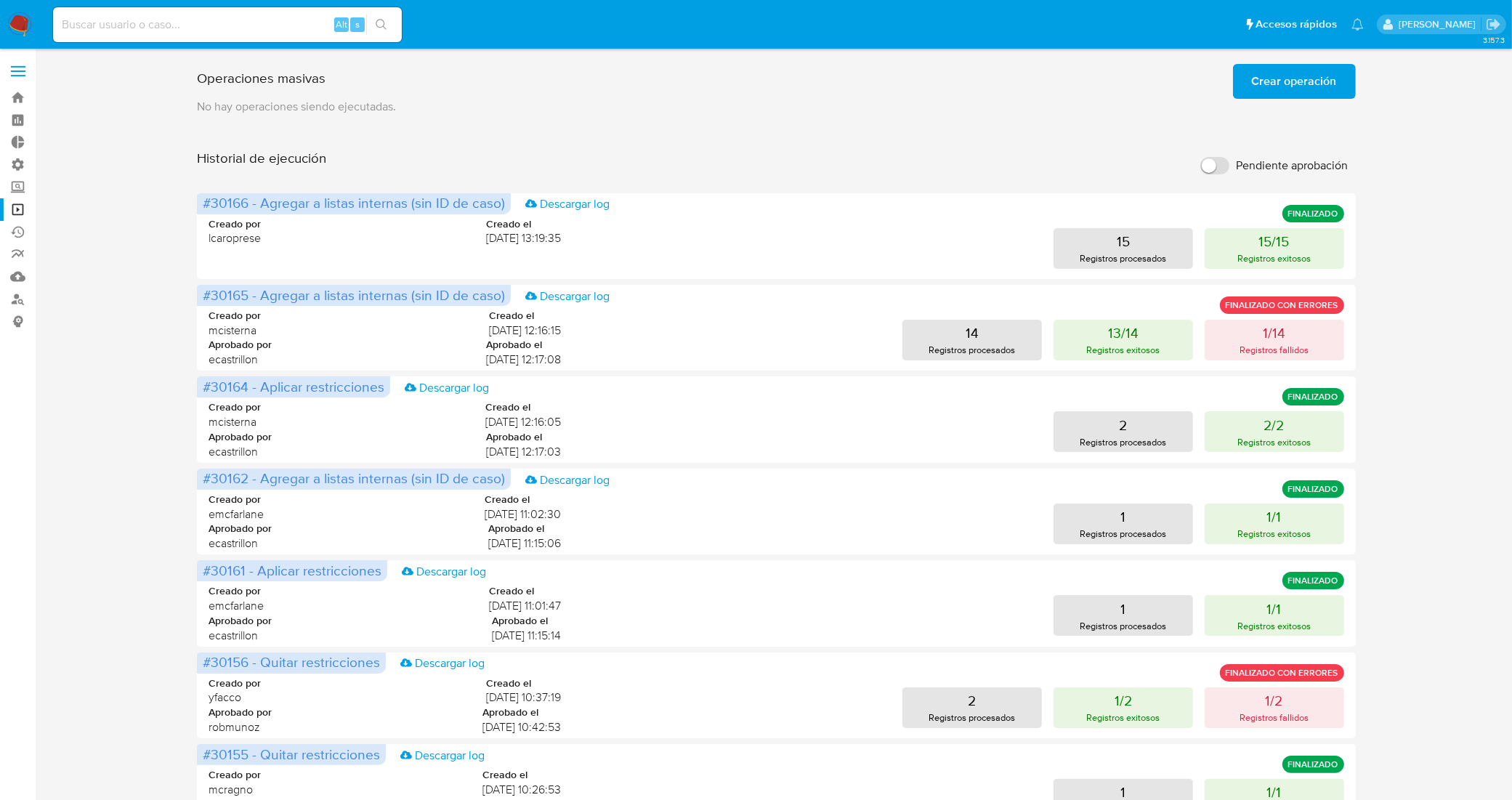
click at [1290, 84] on span "Crear operación" at bounding box center [1294, 81] width 85 height 32
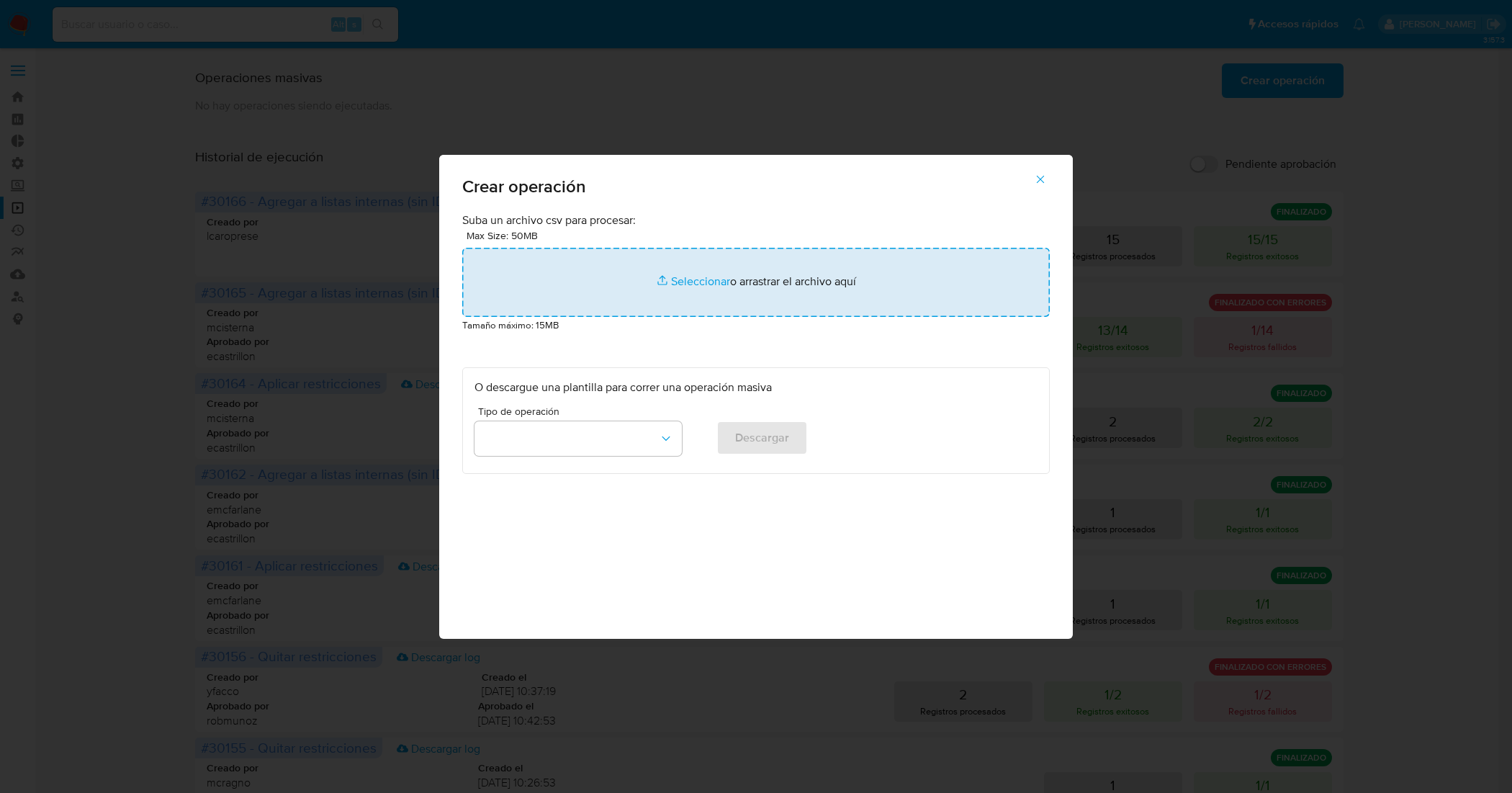
click at [681, 286] on input "file" at bounding box center [756, 282] width 588 height 69
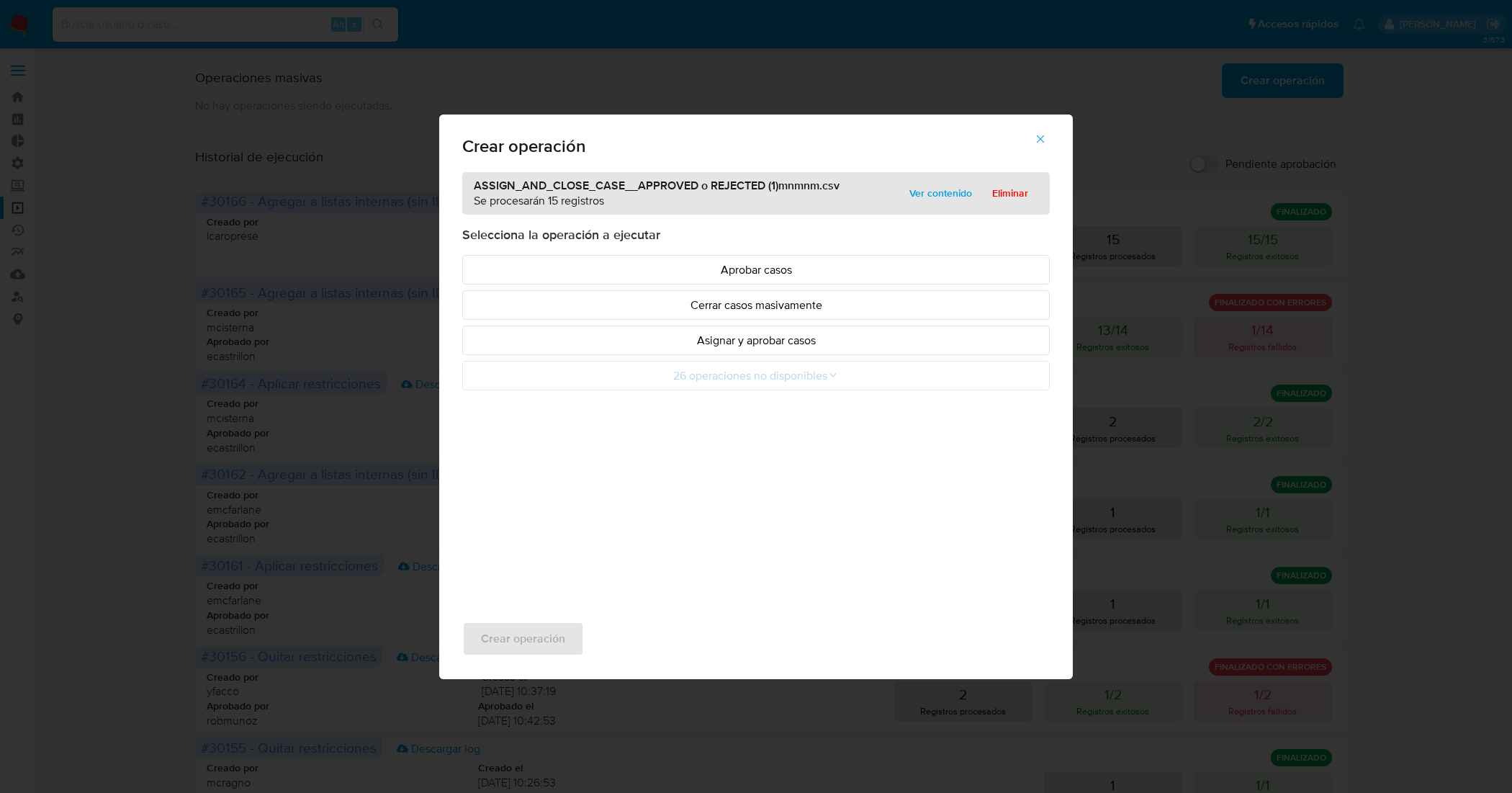
click at [785, 336] on p "Asignar y aprobar casos" at bounding box center [756, 340] width 563 height 16
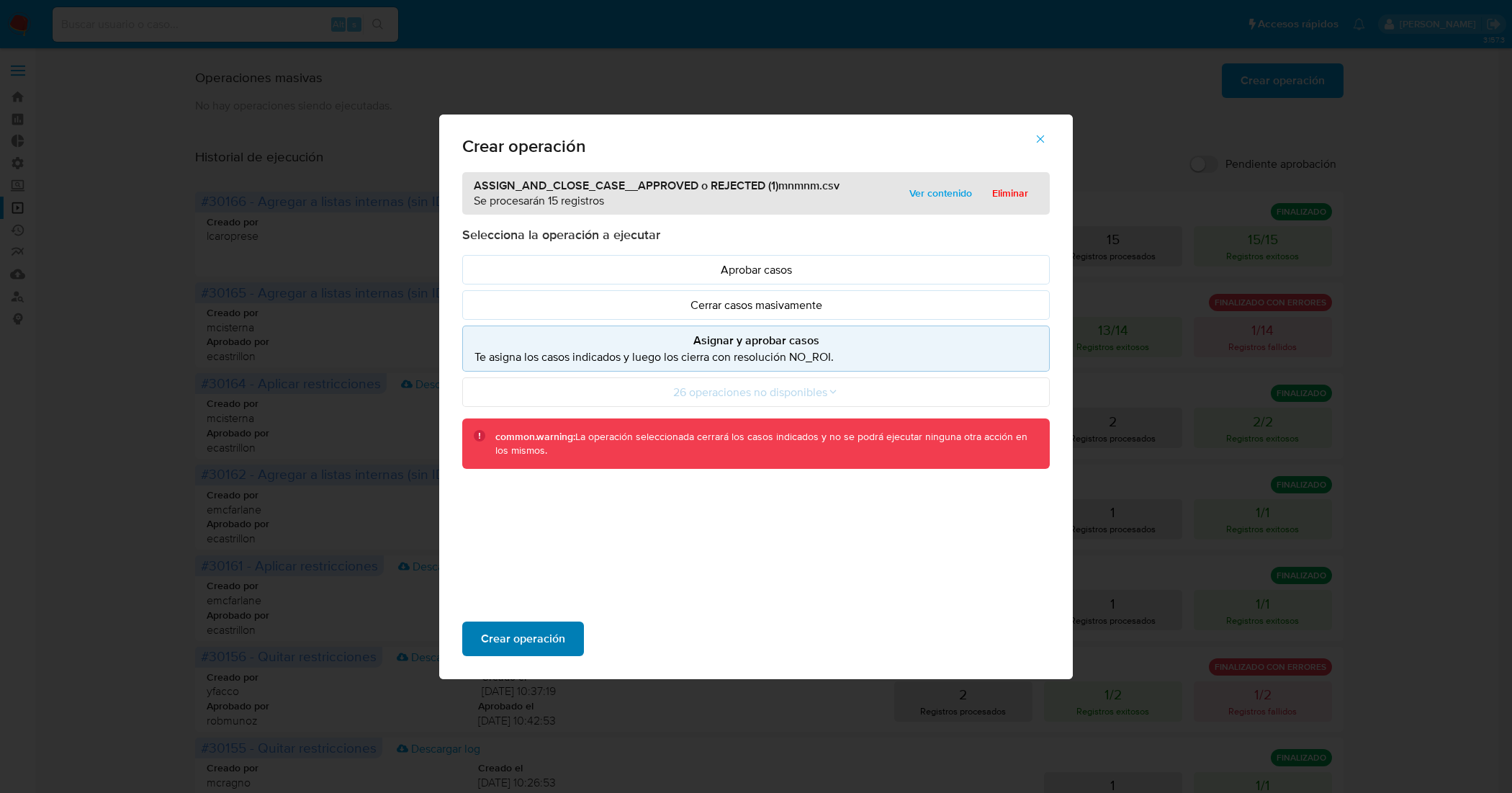
click at [542, 639] on span "Crear operación" at bounding box center [523, 638] width 84 height 32
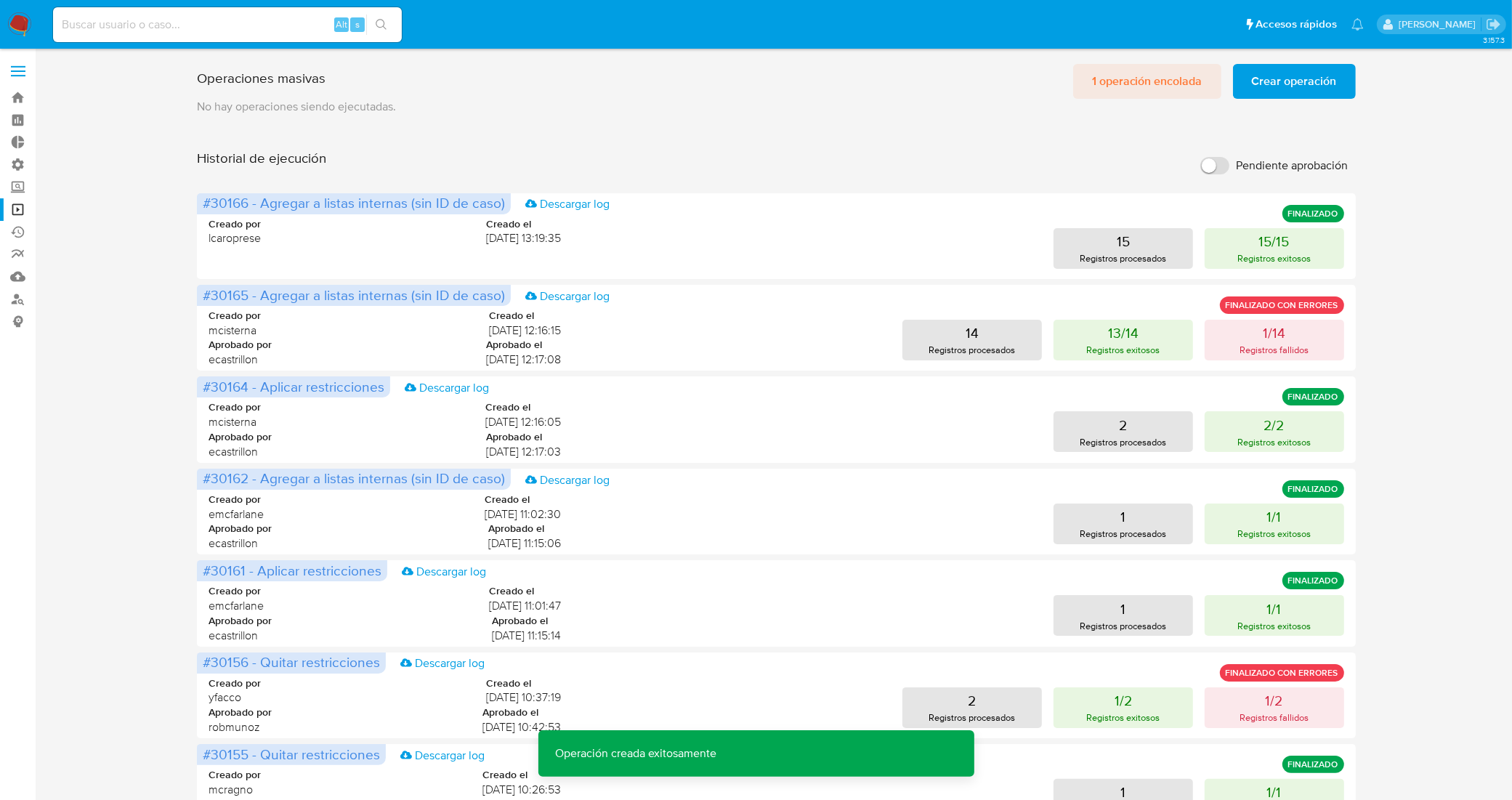
click at [1147, 91] on span "1 operación encolada" at bounding box center [1147, 81] width 110 height 32
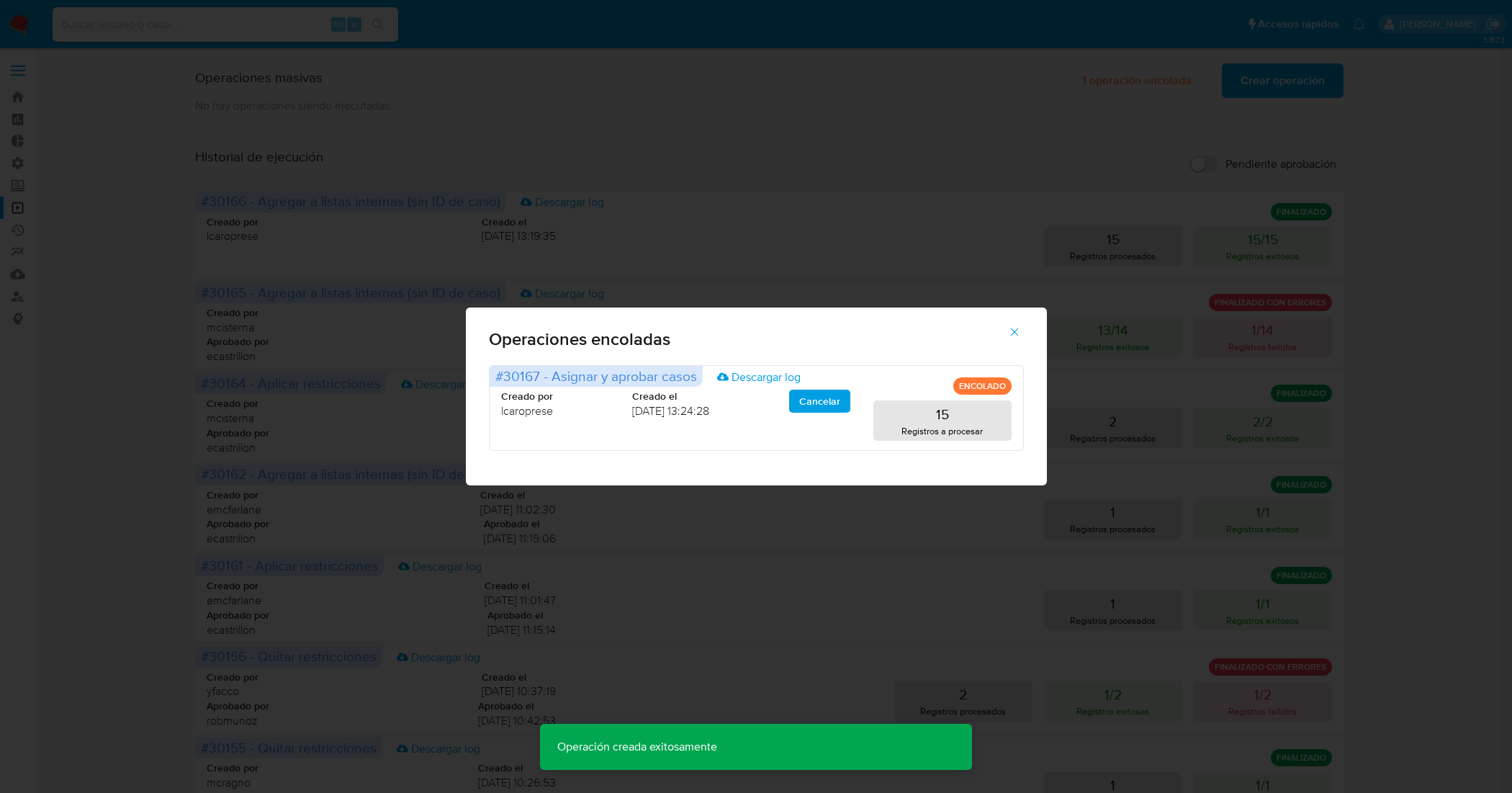
click at [1012, 332] on icon "button" at bounding box center [1014, 331] width 13 height 13
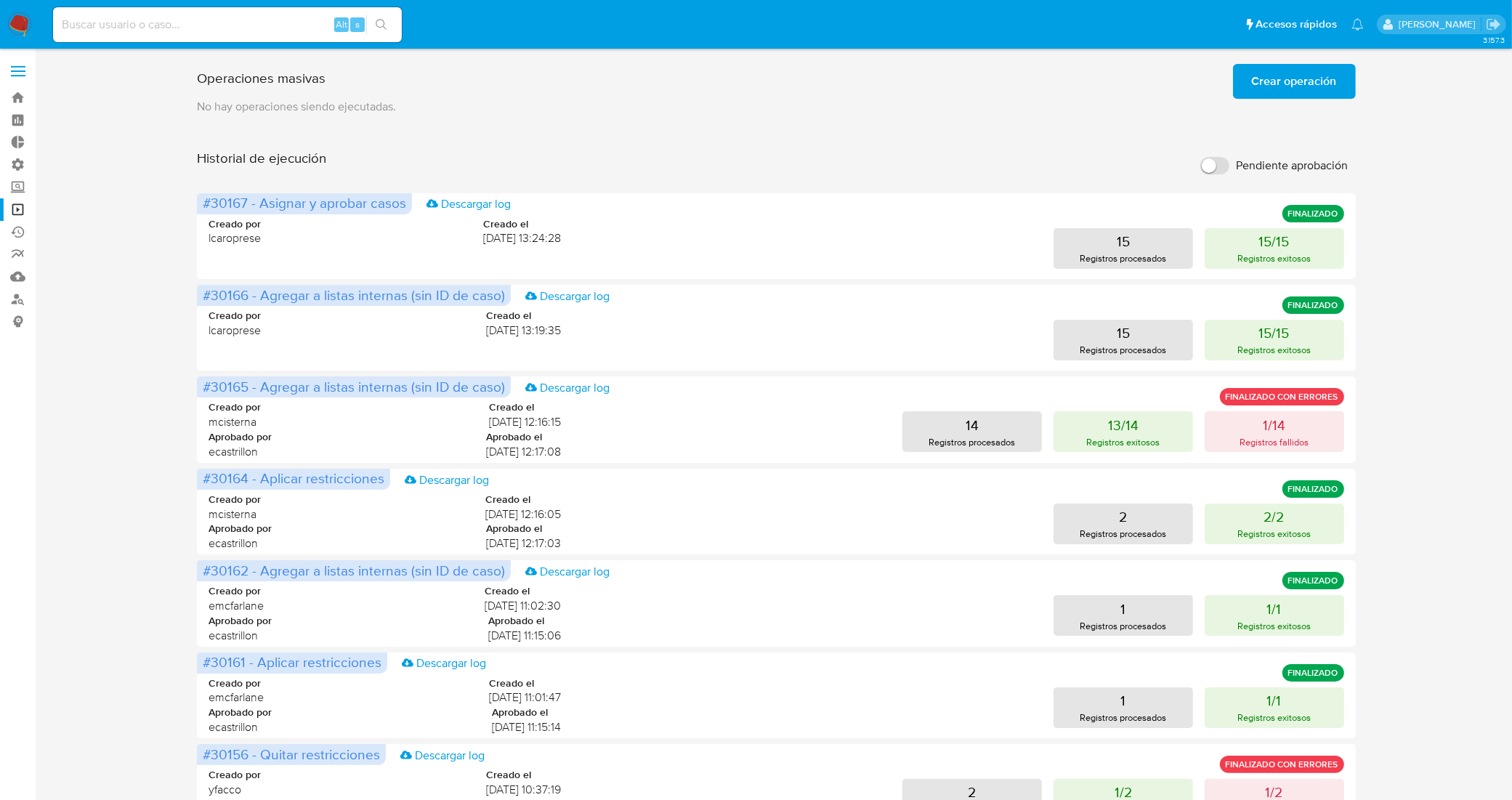
click at [1257, 82] on span "Crear operación" at bounding box center [1294, 81] width 85 height 32
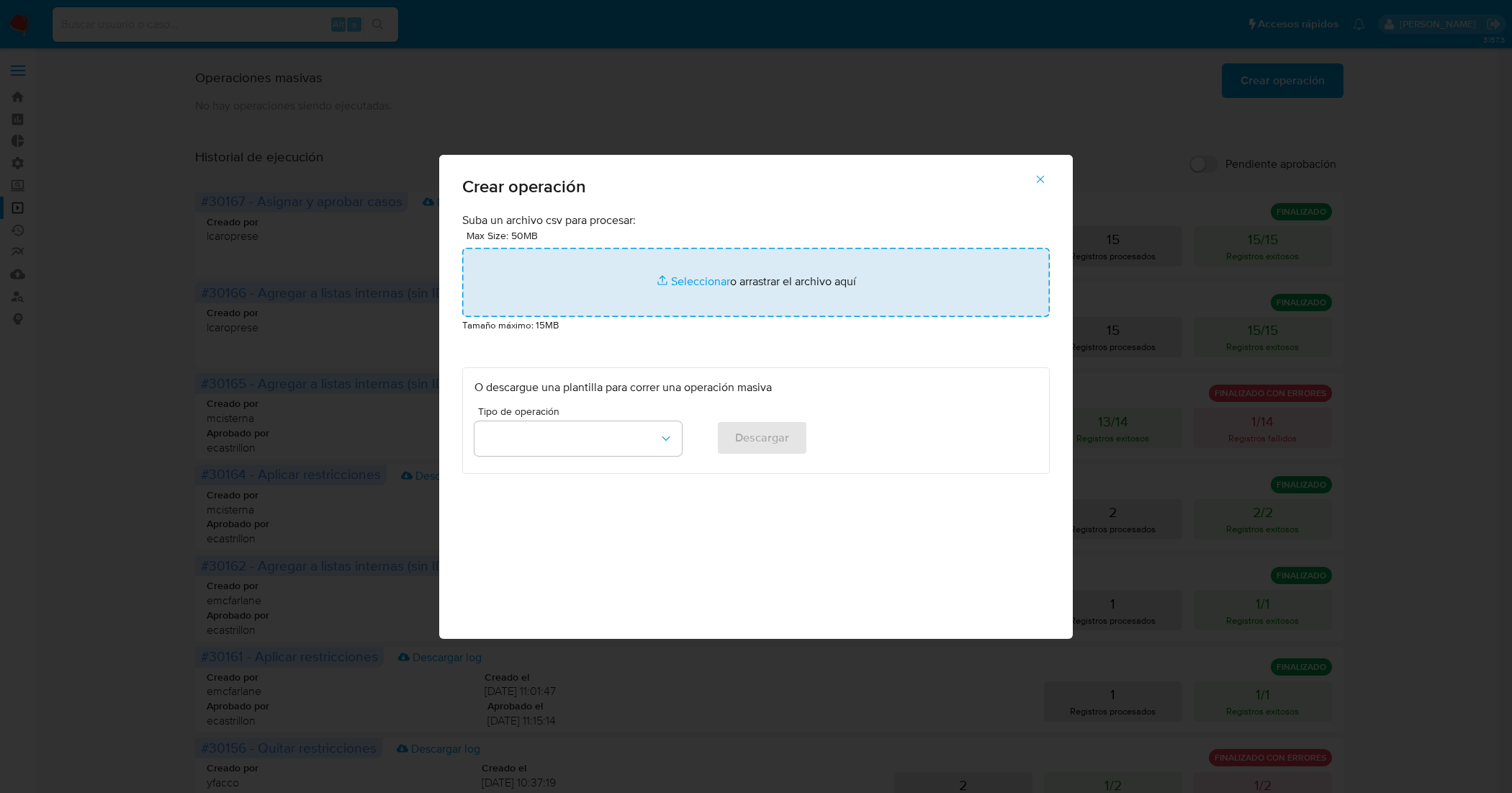
click at [689, 275] on input "file" at bounding box center [756, 282] width 588 height 69
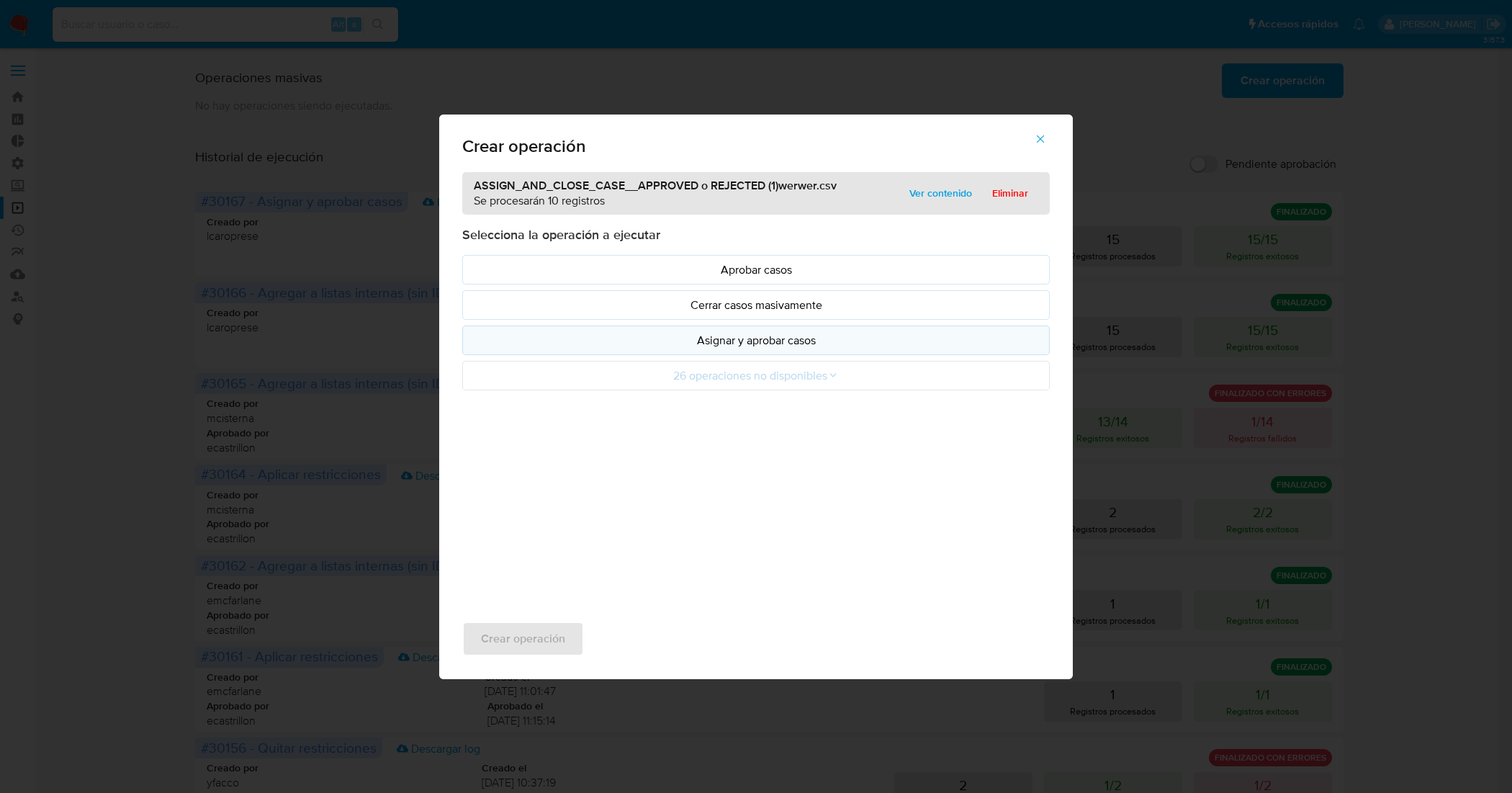
click at [672, 336] on p "Asignar y aprobar casos" at bounding box center [756, 340] width 563 height 16
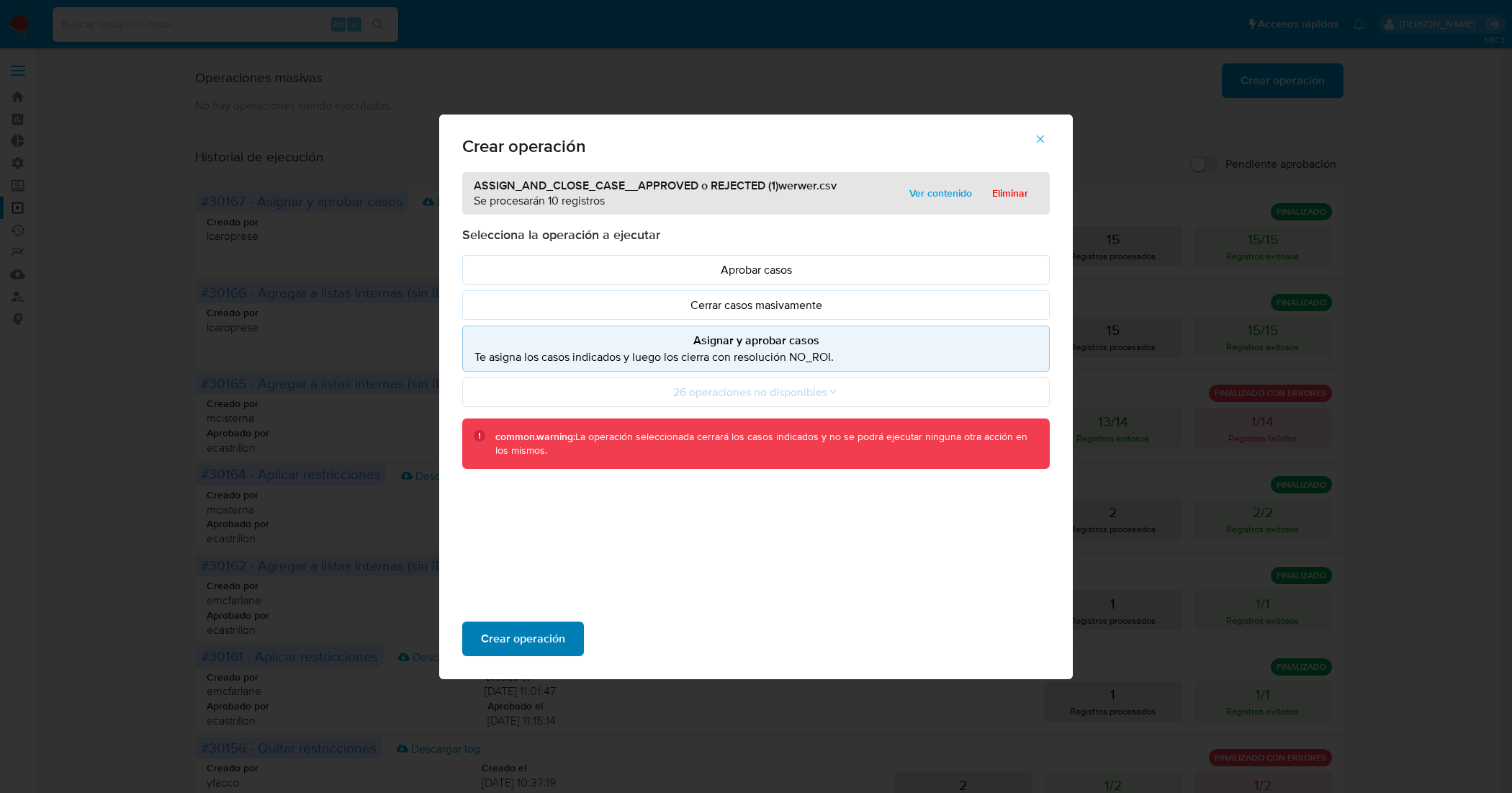
click at [555, 639] on span "Crear operación" at bounding box center [523, 638] width 84 height 32
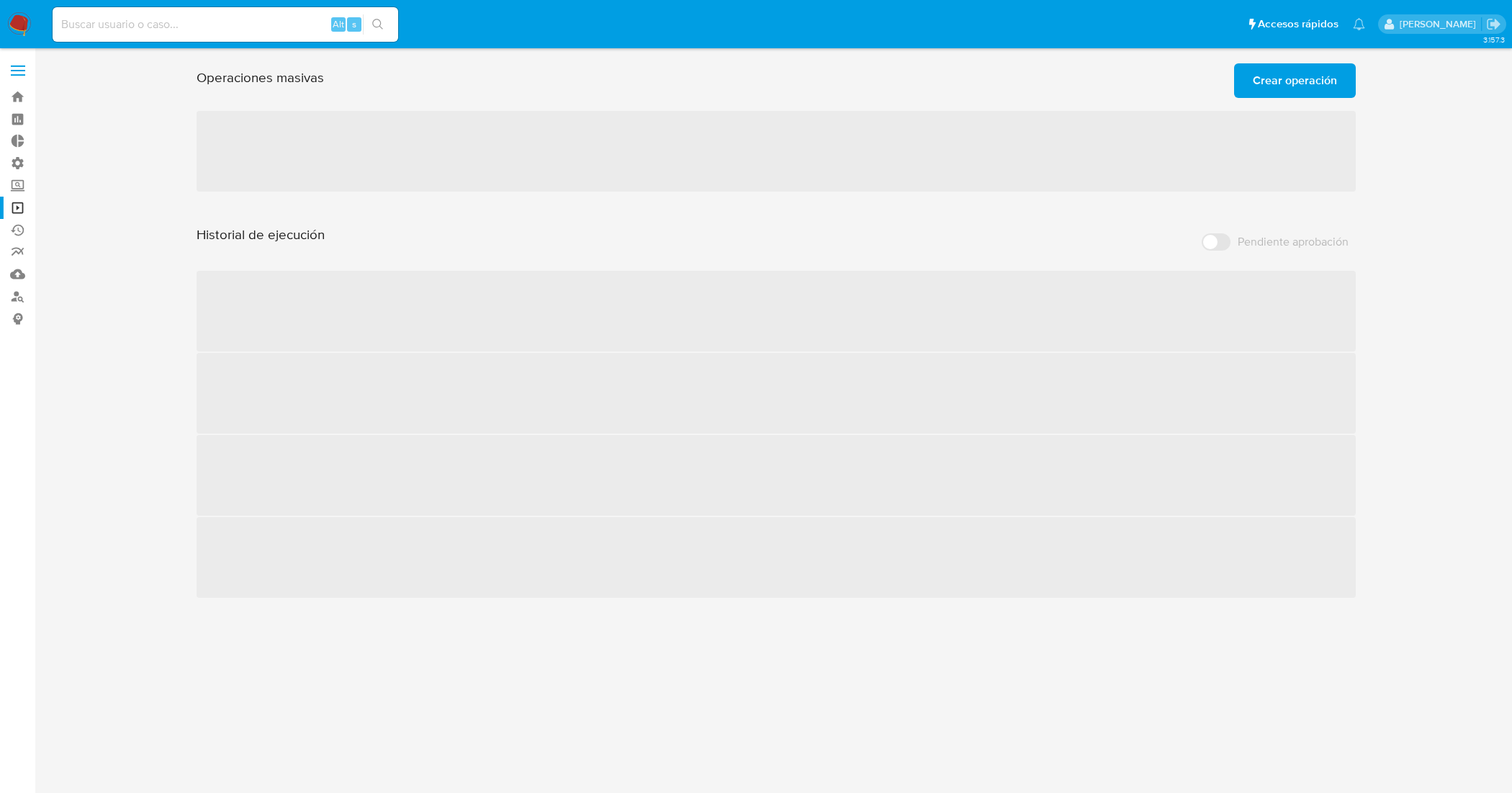
click at [223, 22] on input at bounding box center [226, 25] width 346 height 19
paste input "C8HlvSAV5bDVwpctUmbeu6JS"
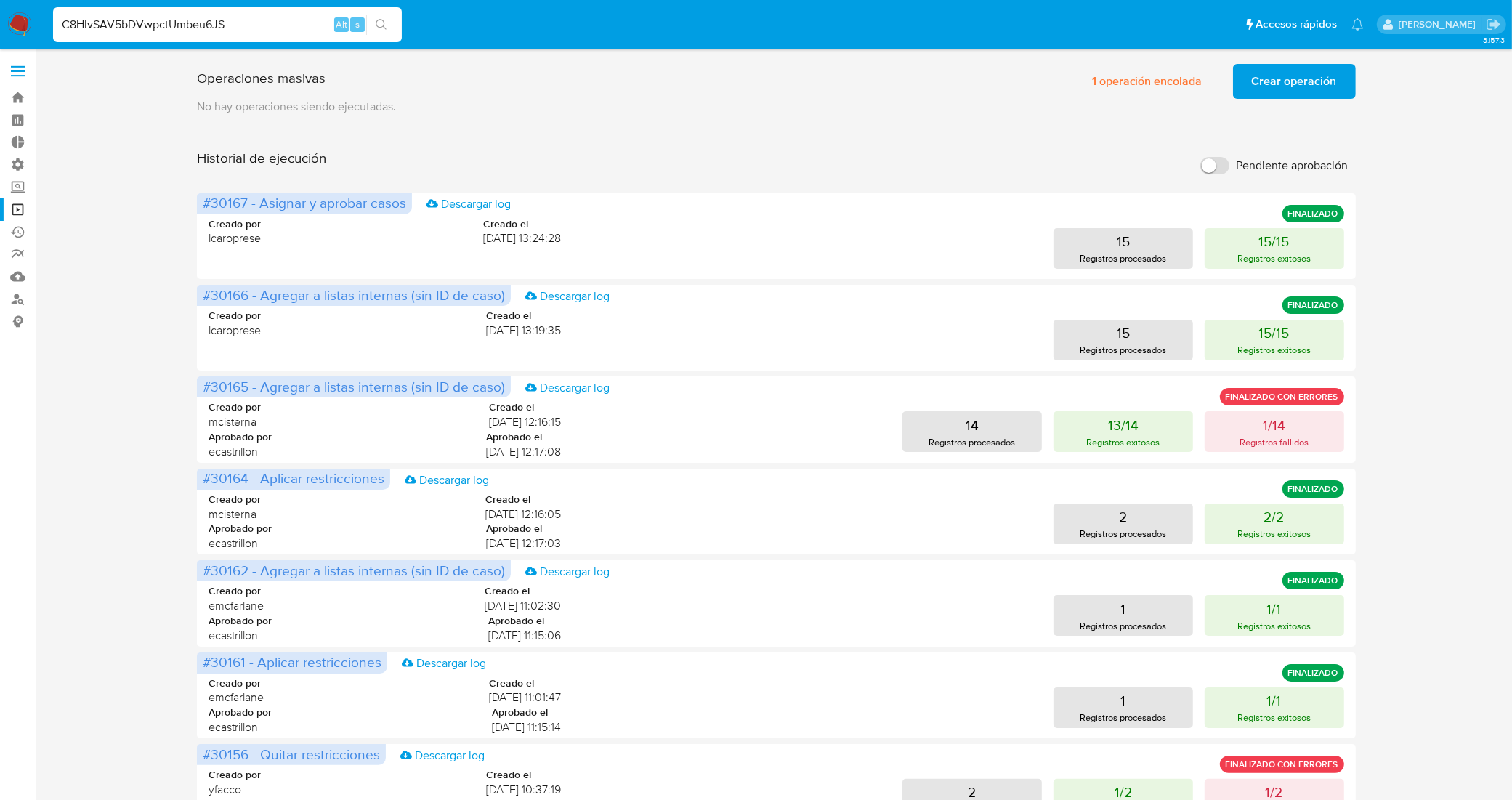
type input "C8HlvSAV5bDVwpctUmbeu6JS"
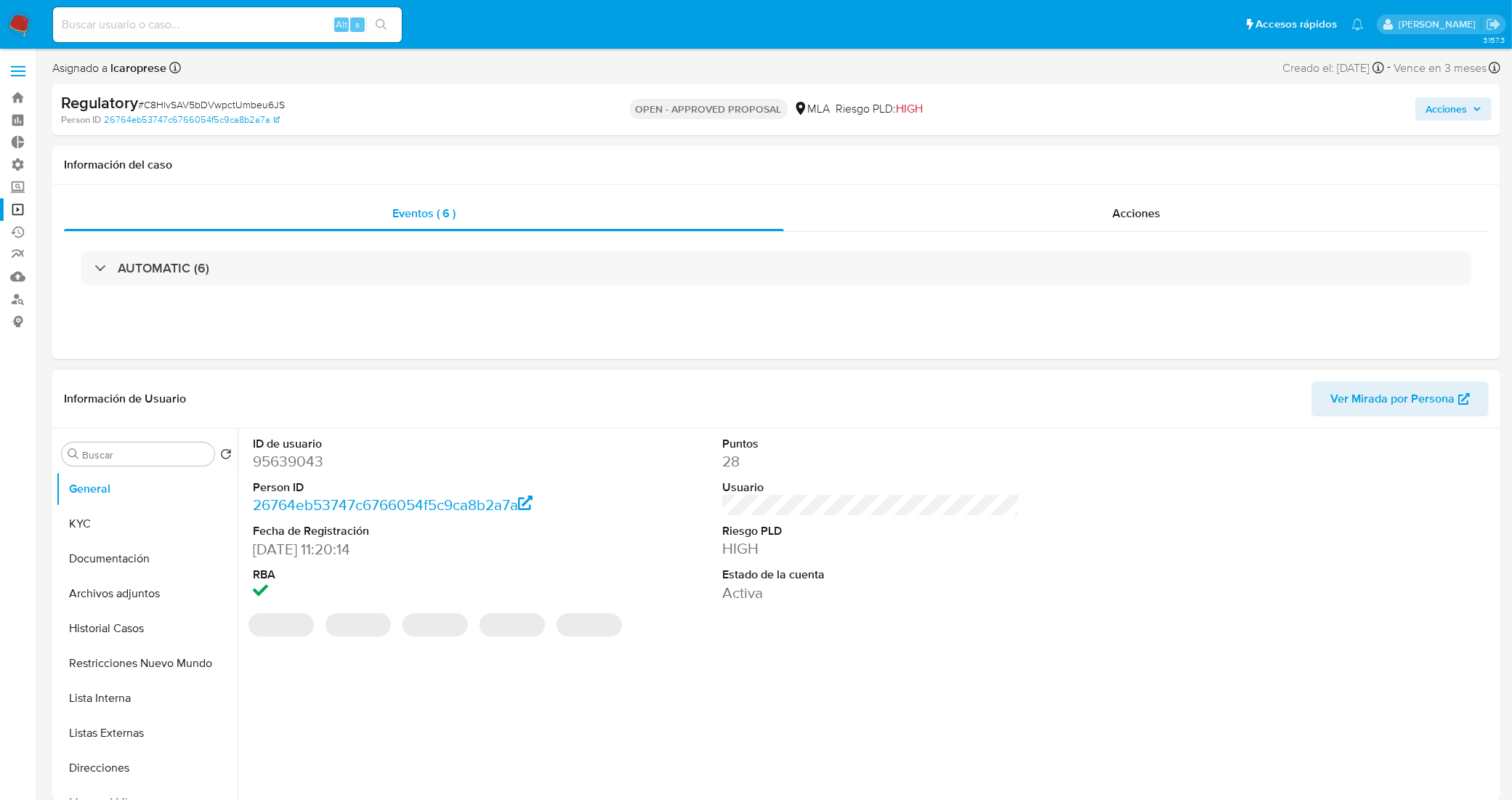
select select "10"
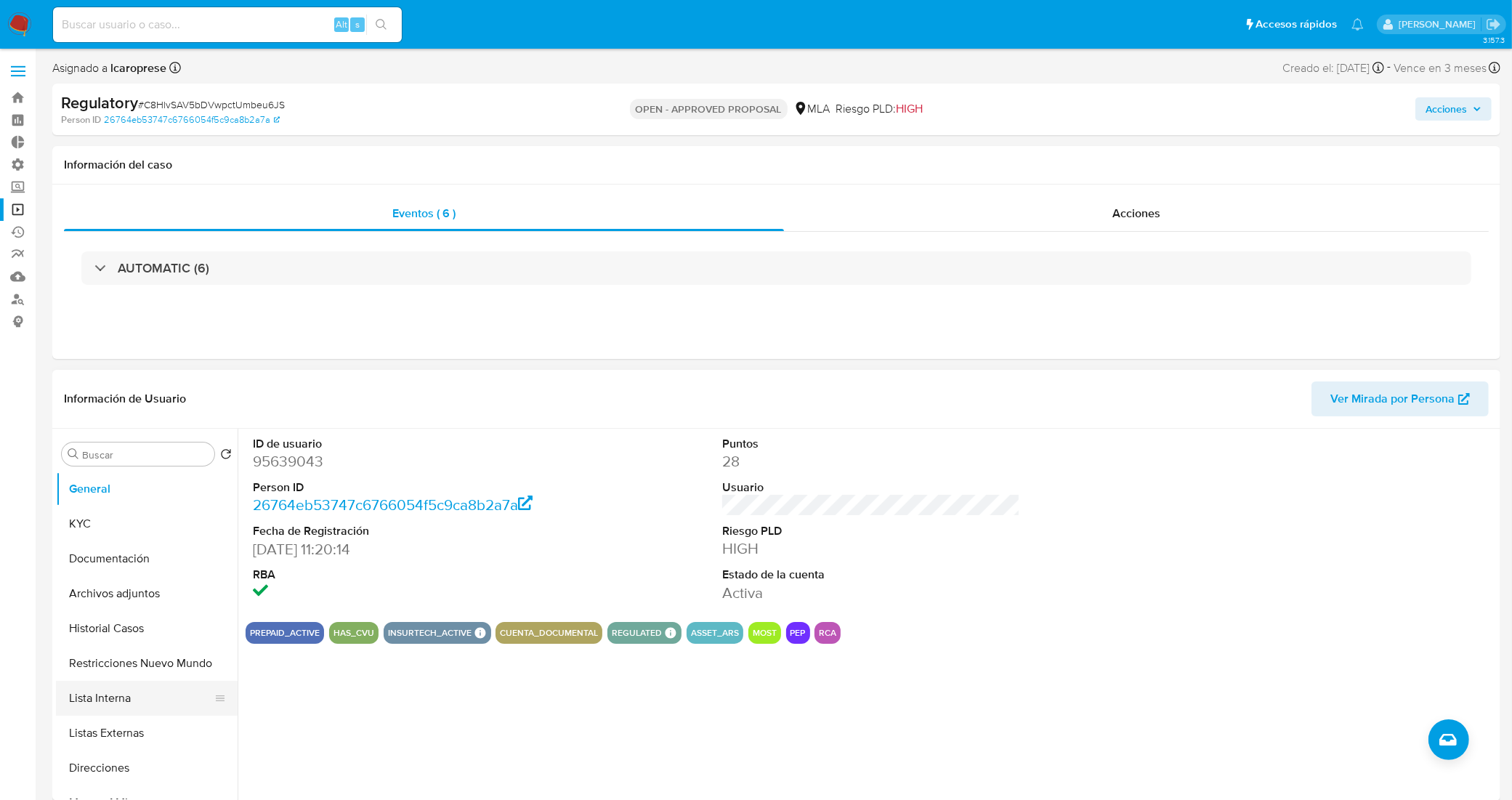
click at [156, 692] on button "Lista Interna" at bounding box center [141, 698] width 170 height 35
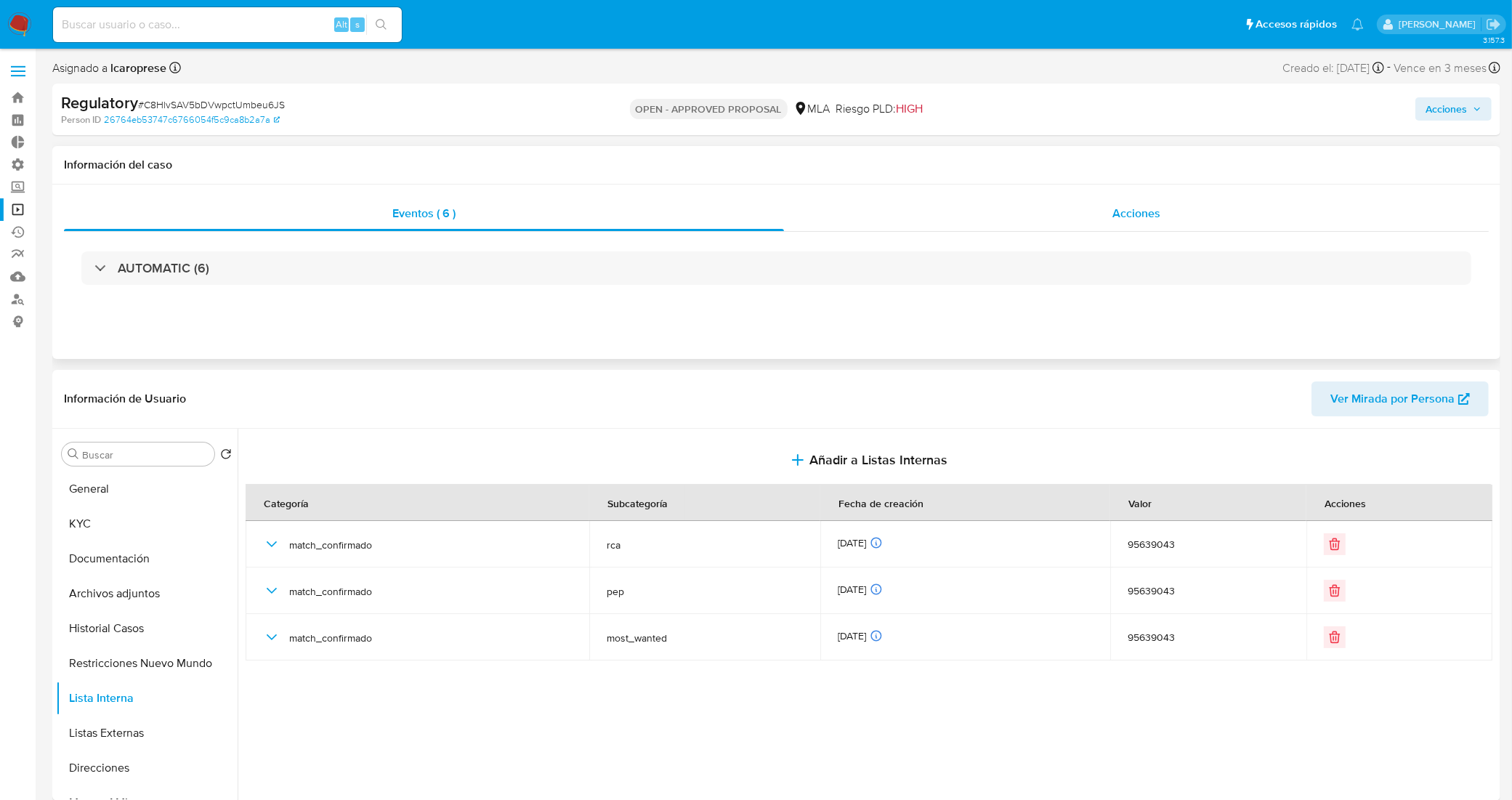
click at [981, 219] on div "Acciones" at bounding box center [1136, 213] width 705 height 35
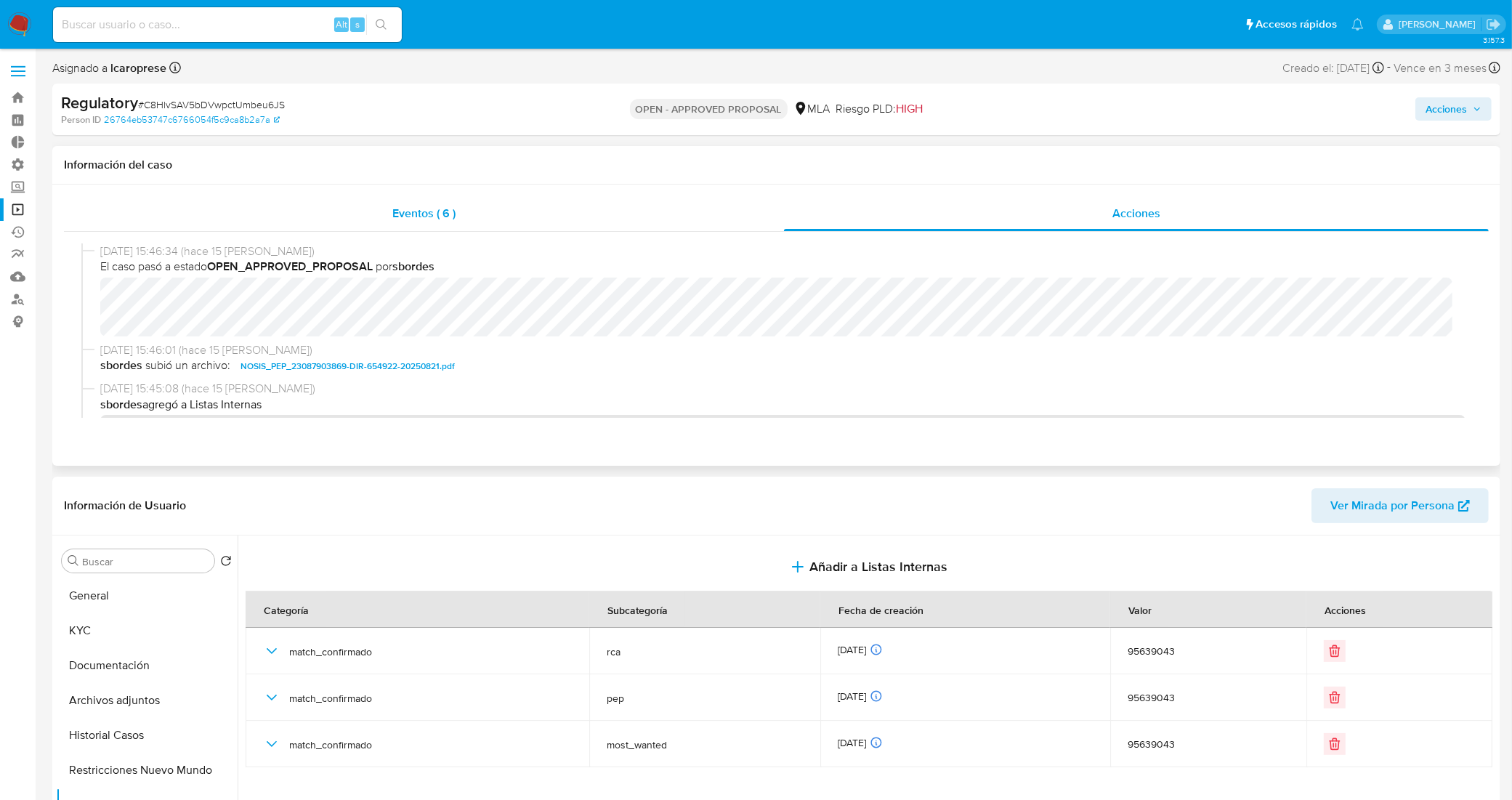
click at [459, 215] on div "Eventos ( 6 )" at bounding box center [424, 213] width 720 height 35
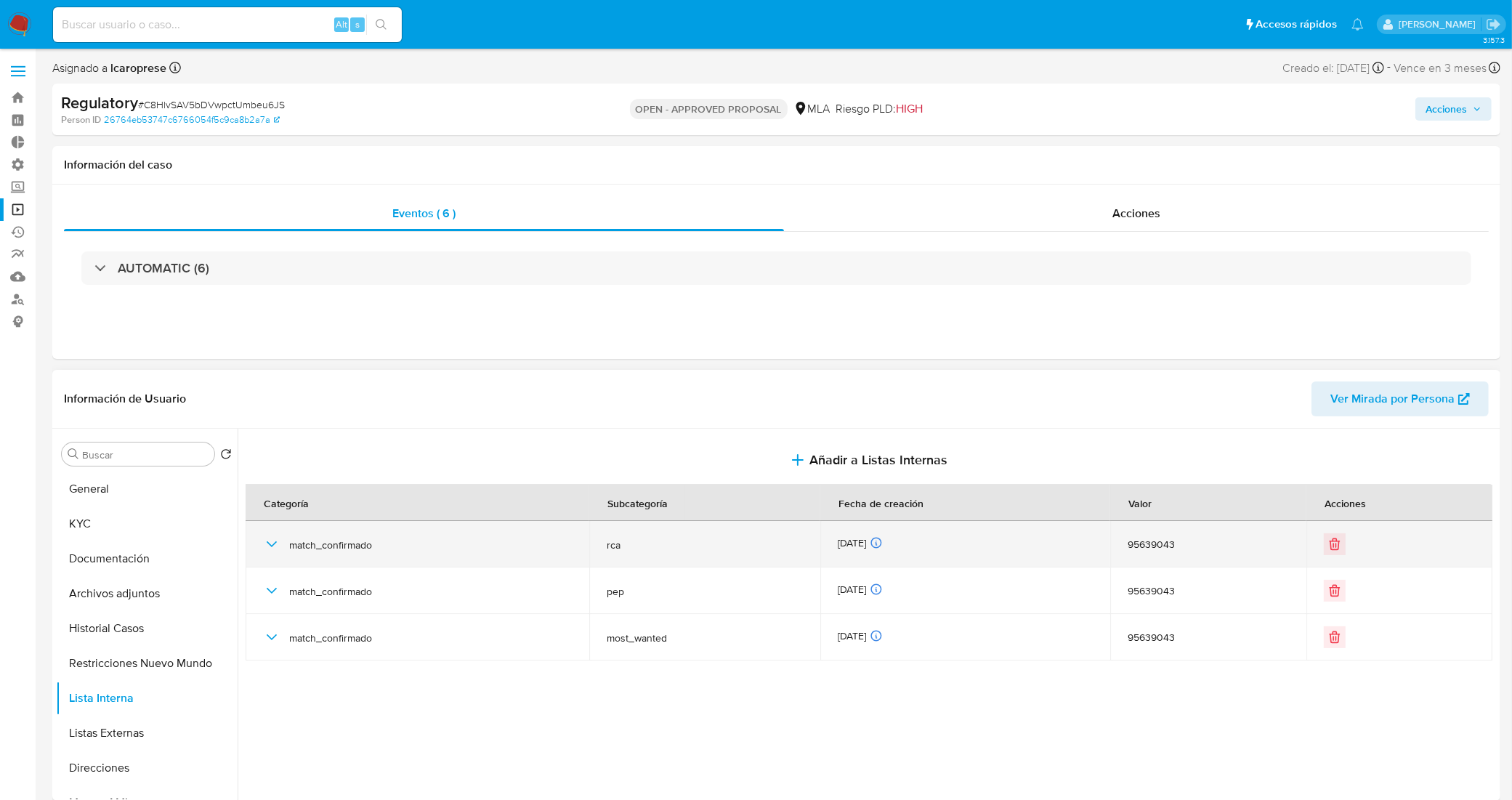
click at [266, 540] on icon "button" at bounding box center [272, 544] width 17 height 17
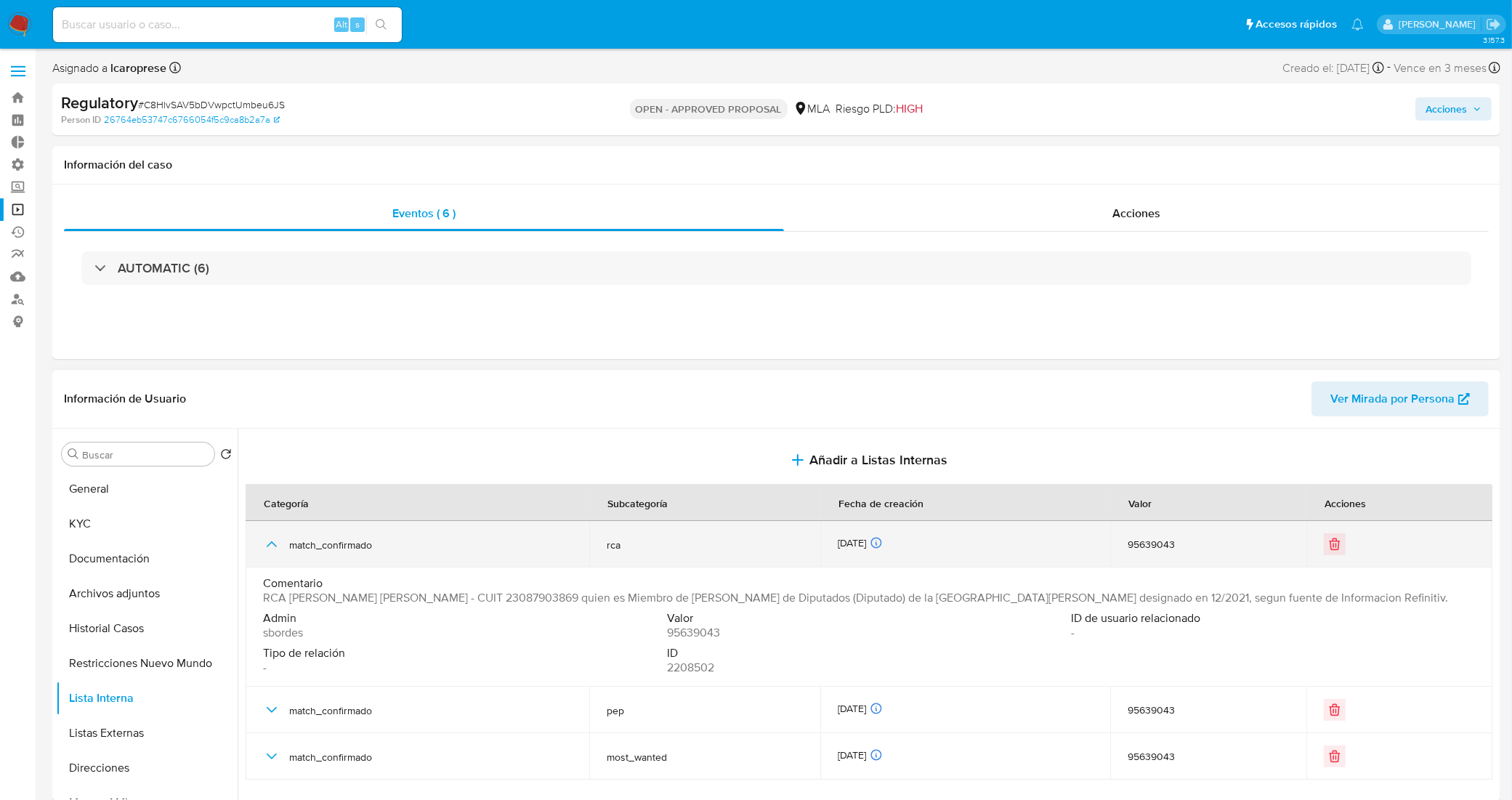
click at [266, 540] on icon "button" at bounding box center [272, 544] width 17 height 17
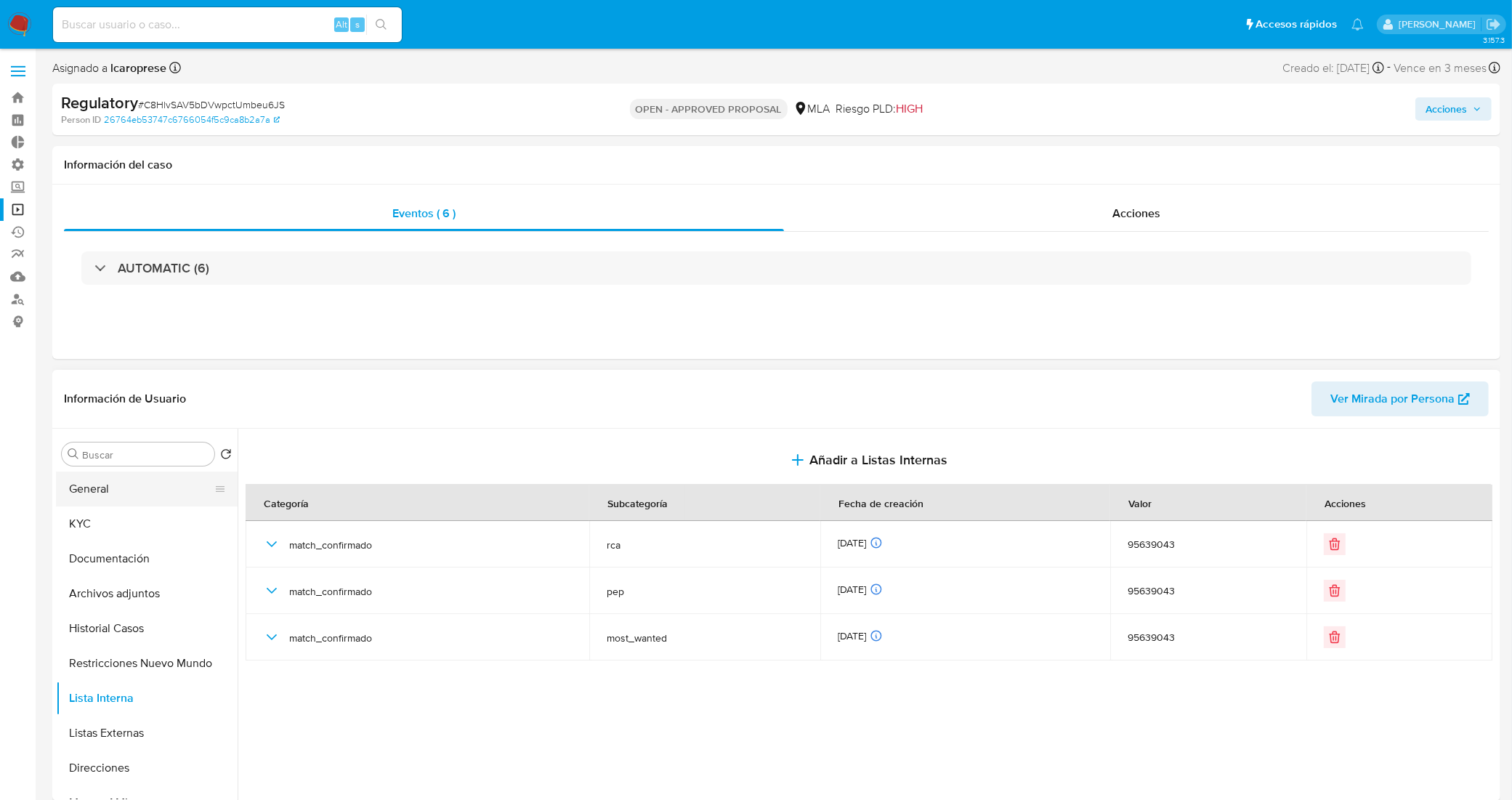
click at [166, 485] on button "General" at bounding box center [141, 489] width 170 height 35
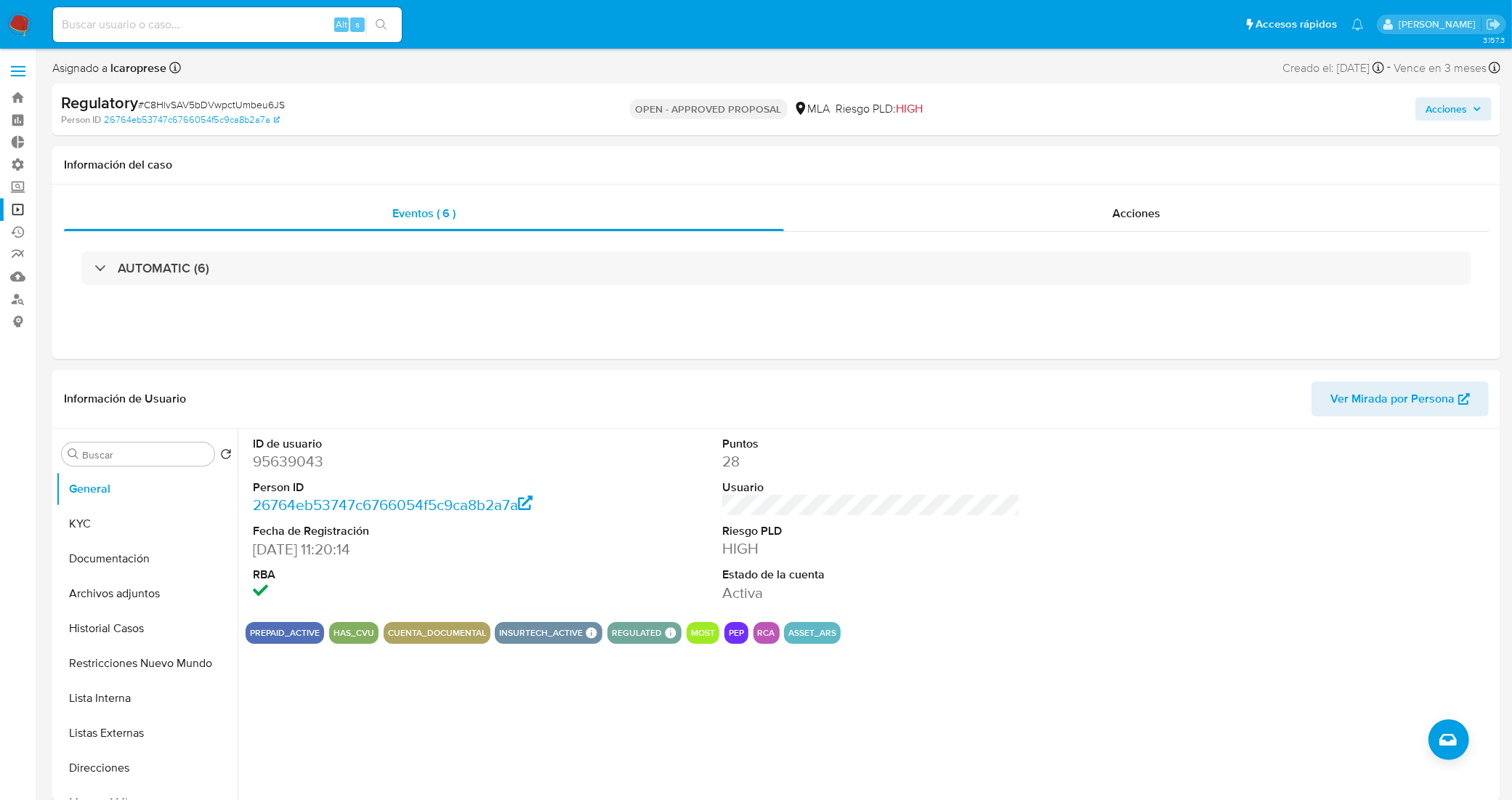
click at [237, 22] on input at bounding box center [228, 25] width 349 height 19
paste input "Ps8OEHkCLXpIi0MMFX2Twju5"
type input "Ps8OEHkCLXpIi0MMFX2Twju5"
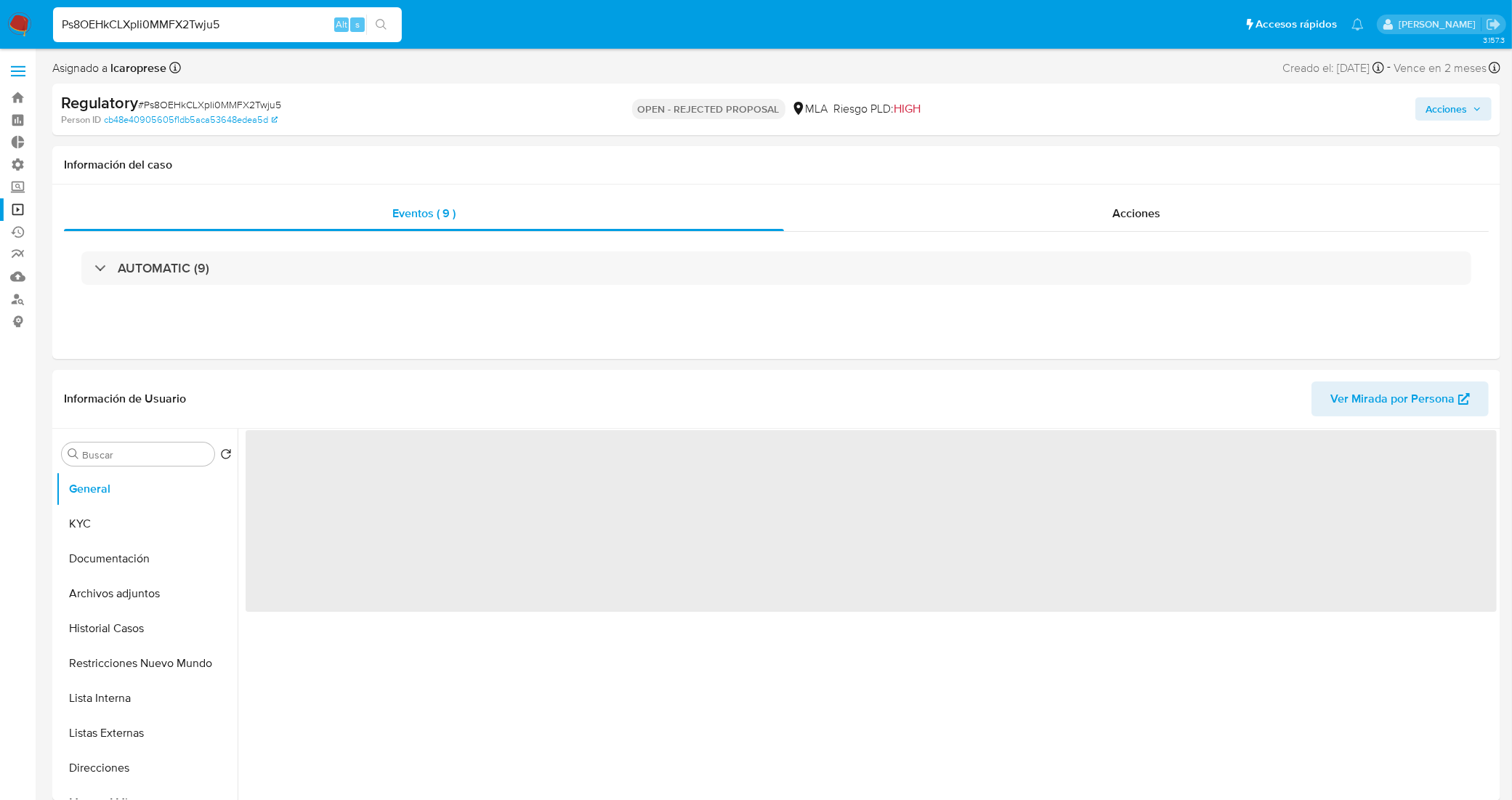
select select "10"
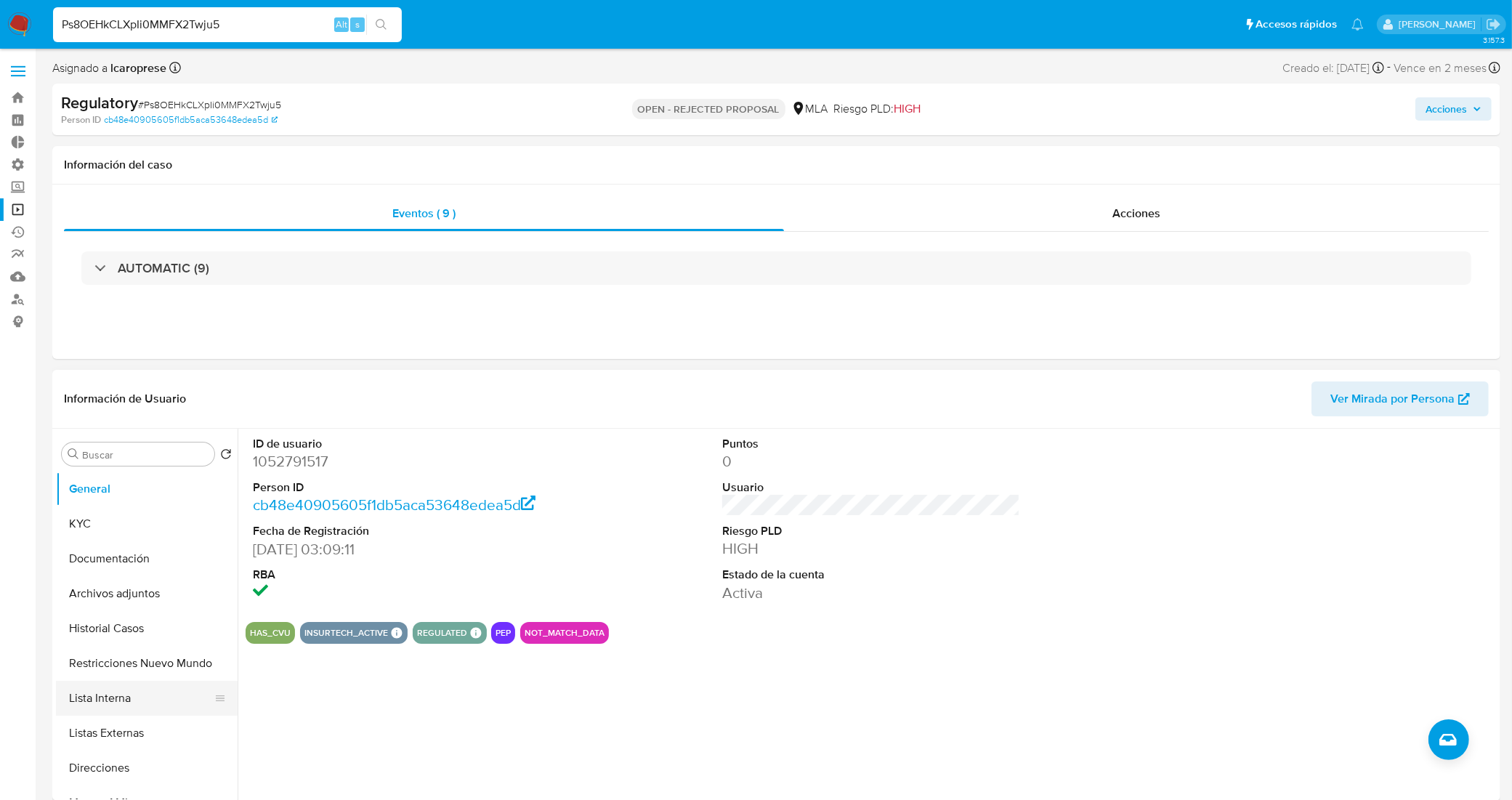
click at [157, 692] on button "Lista Interna" at bounding box center [141, 698] width 170 height 35
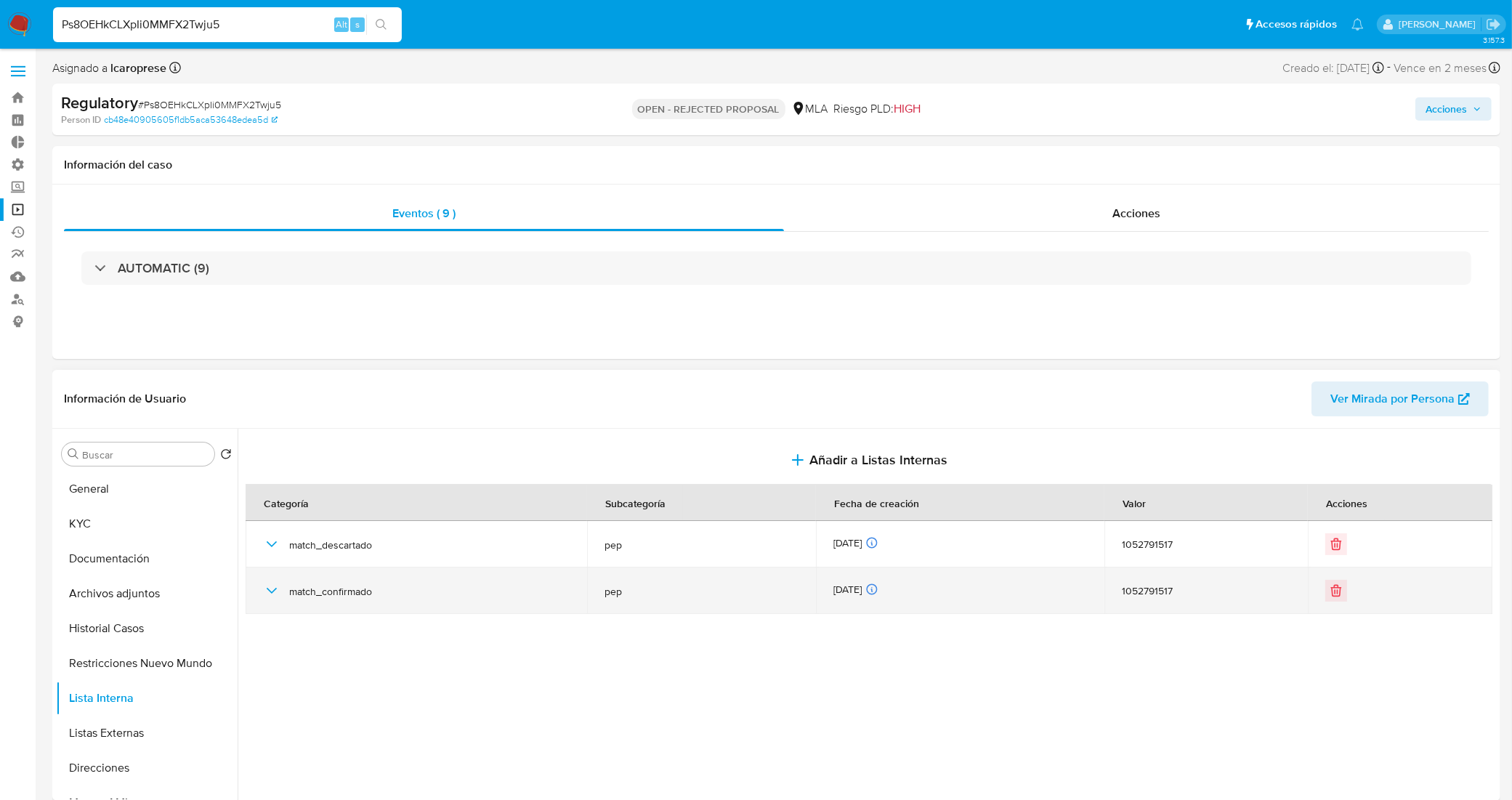
click at [270, 595] on icon "button" at bounding box center [272, 590] width 17 height 17
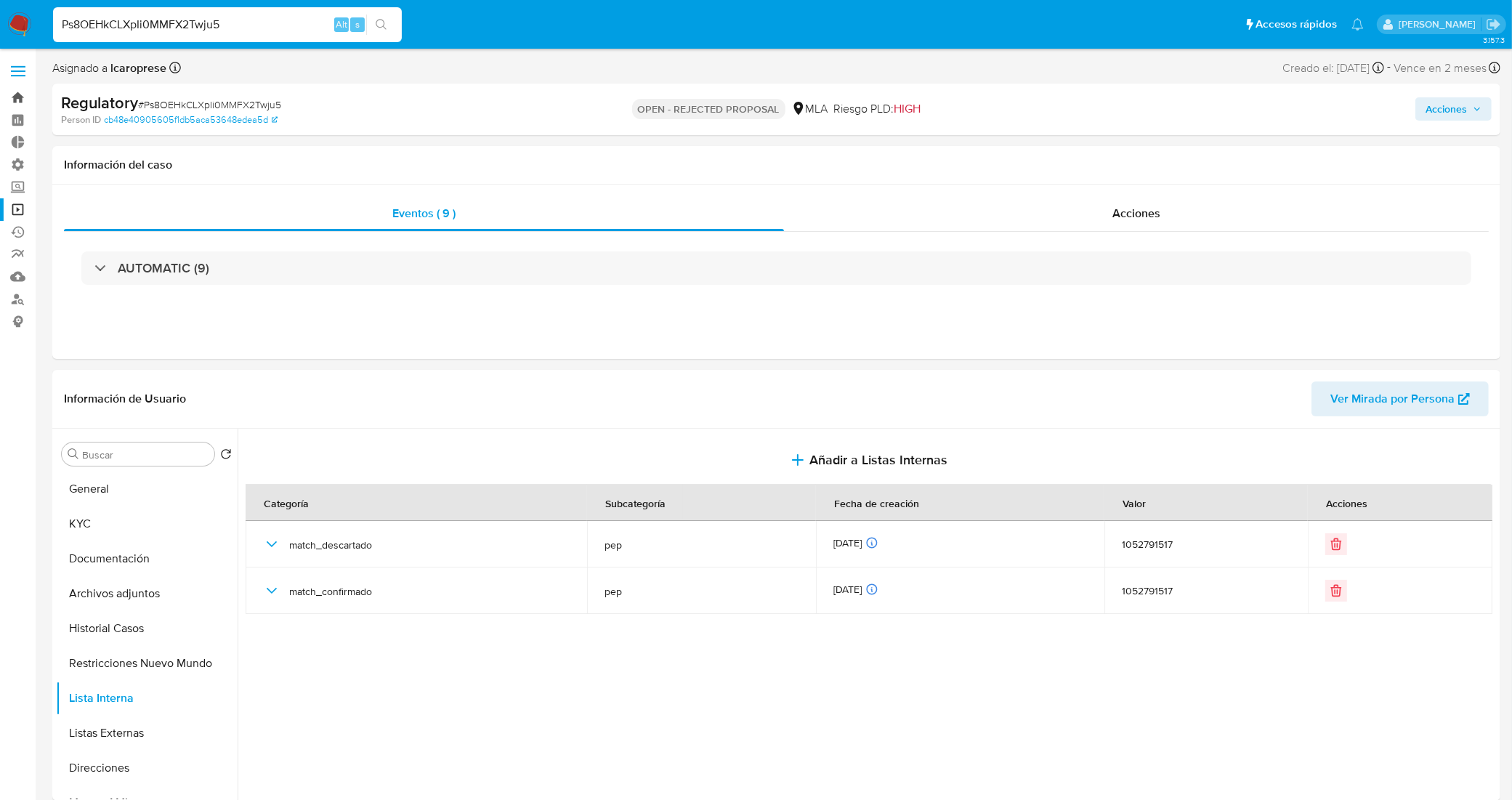
click at [21, 98] on link "Bandeja" at bounding box center [86, 98] width 173 height 22
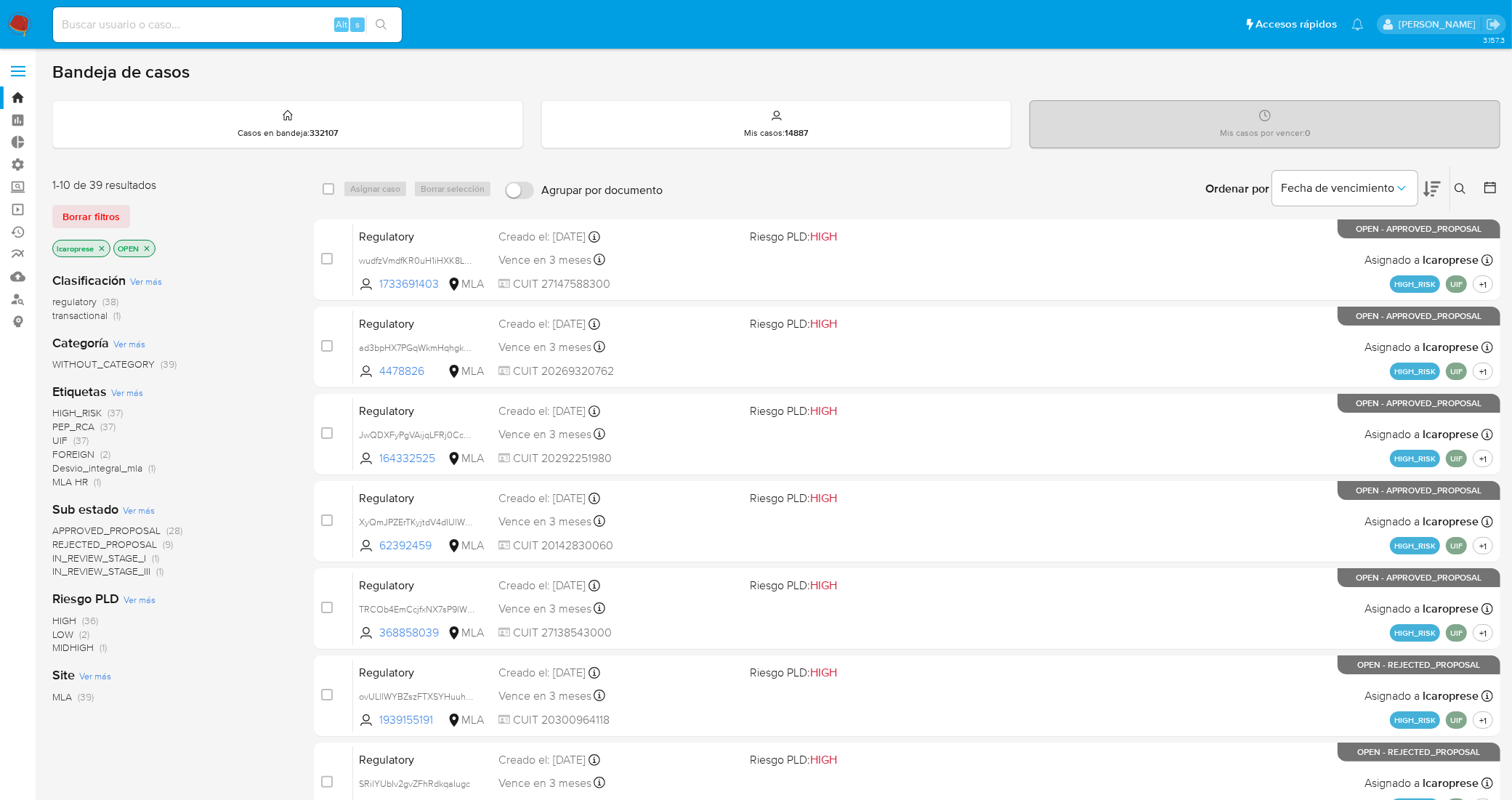
click at [271, 16] on input at bounding box center [228, 25] width 349 height 19
paste input "KKqzxFRlrjI9P8urONjanX0j"
type input "KKqzxFRlrjI9P8urONjanX0j"
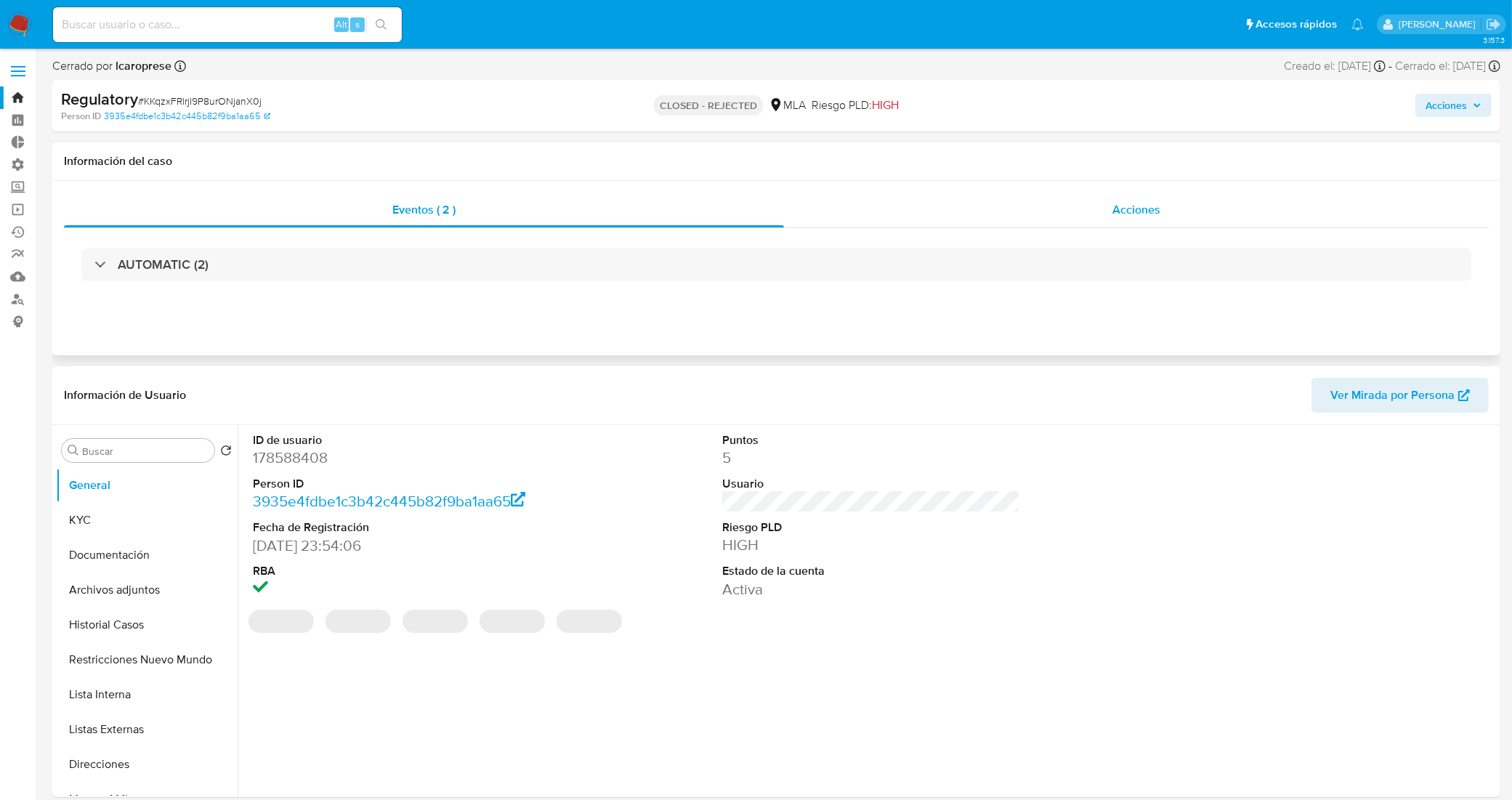
click at [1077, 213] on div "Acciones" at bounding box center [1136, 210] width 705 height 35
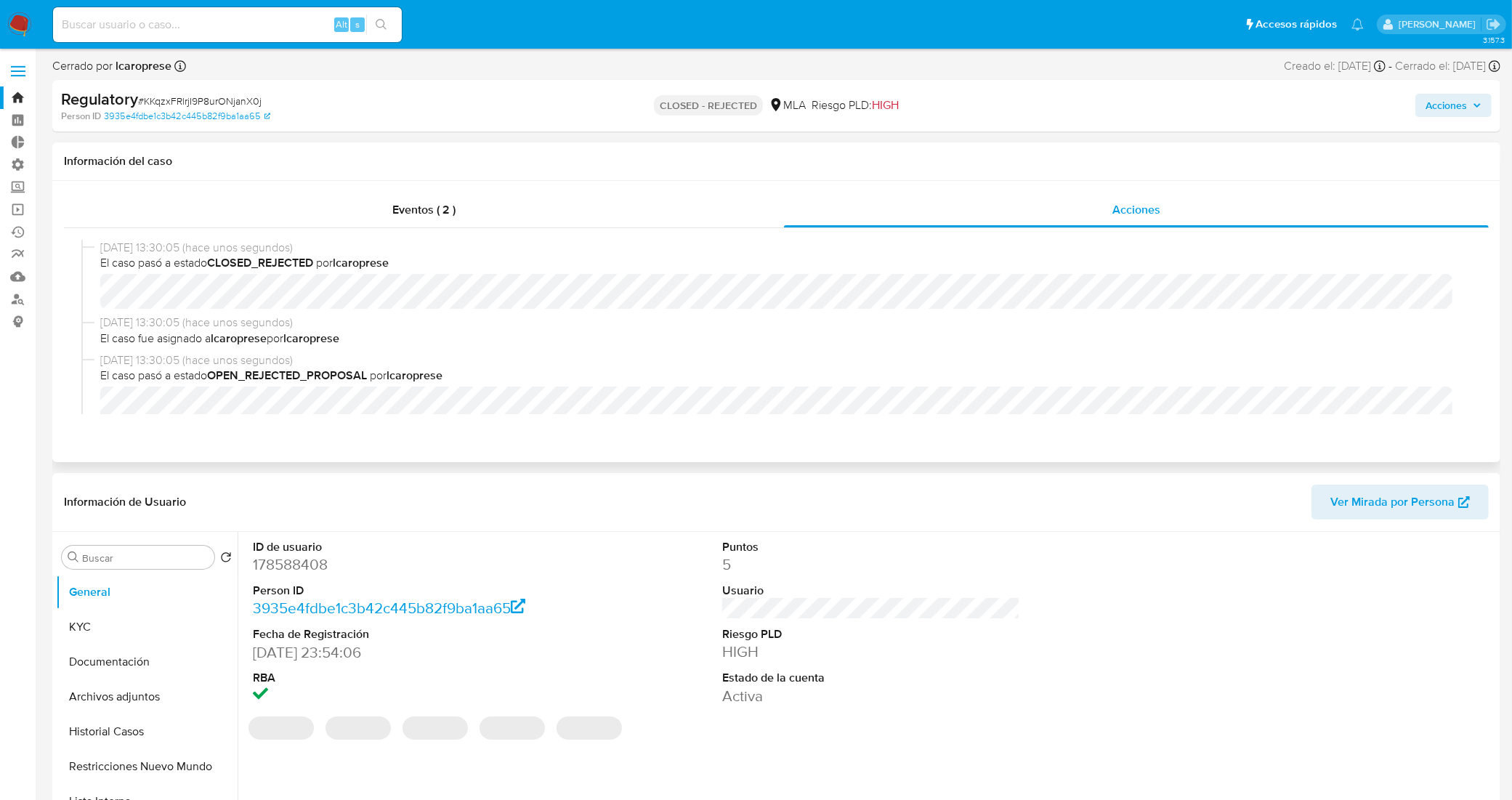
select select "10"
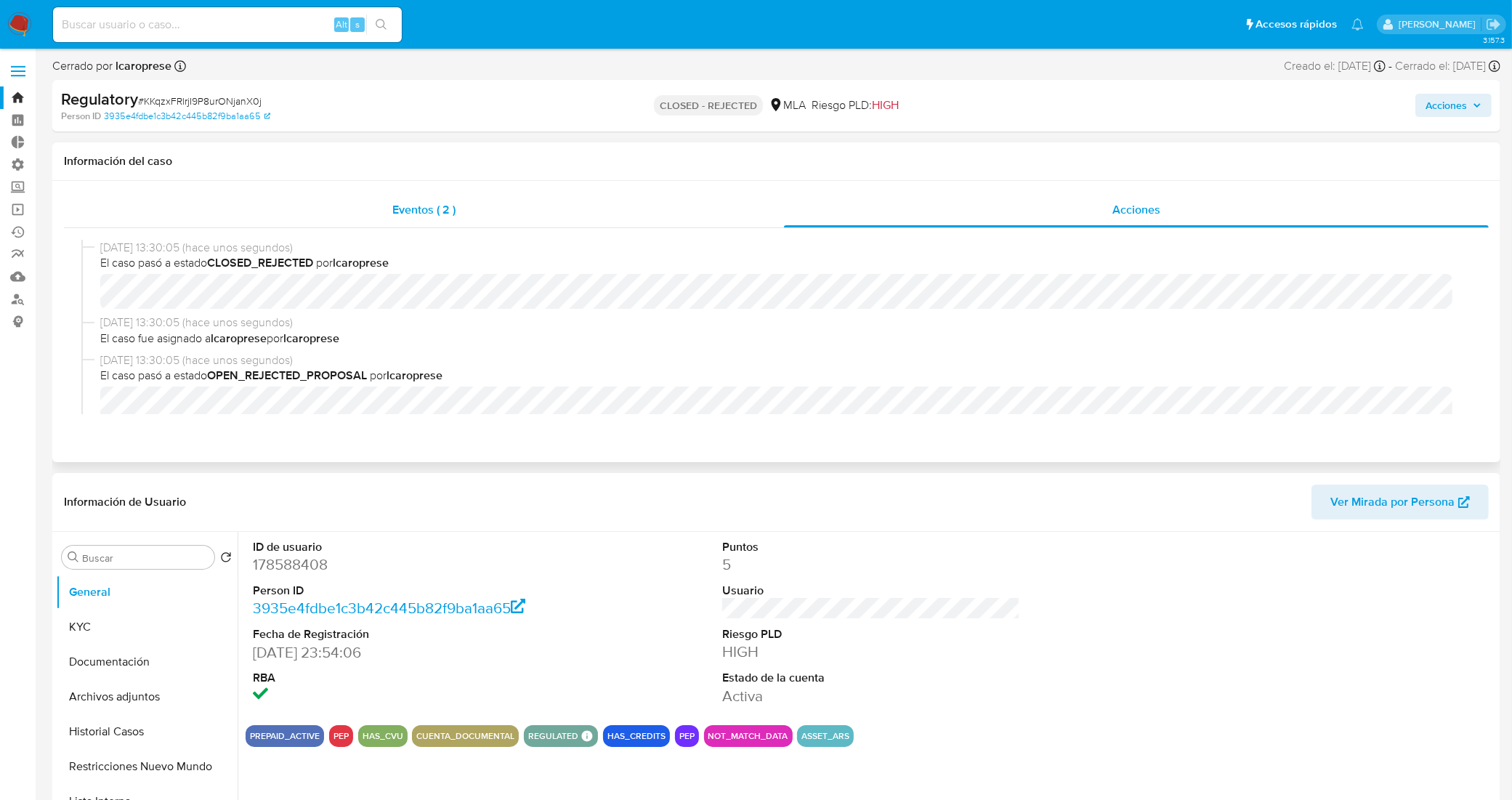
click at [503, 212] on div "Eventos ( 2 )" at bounding box center [424, 210] width 720 height 35
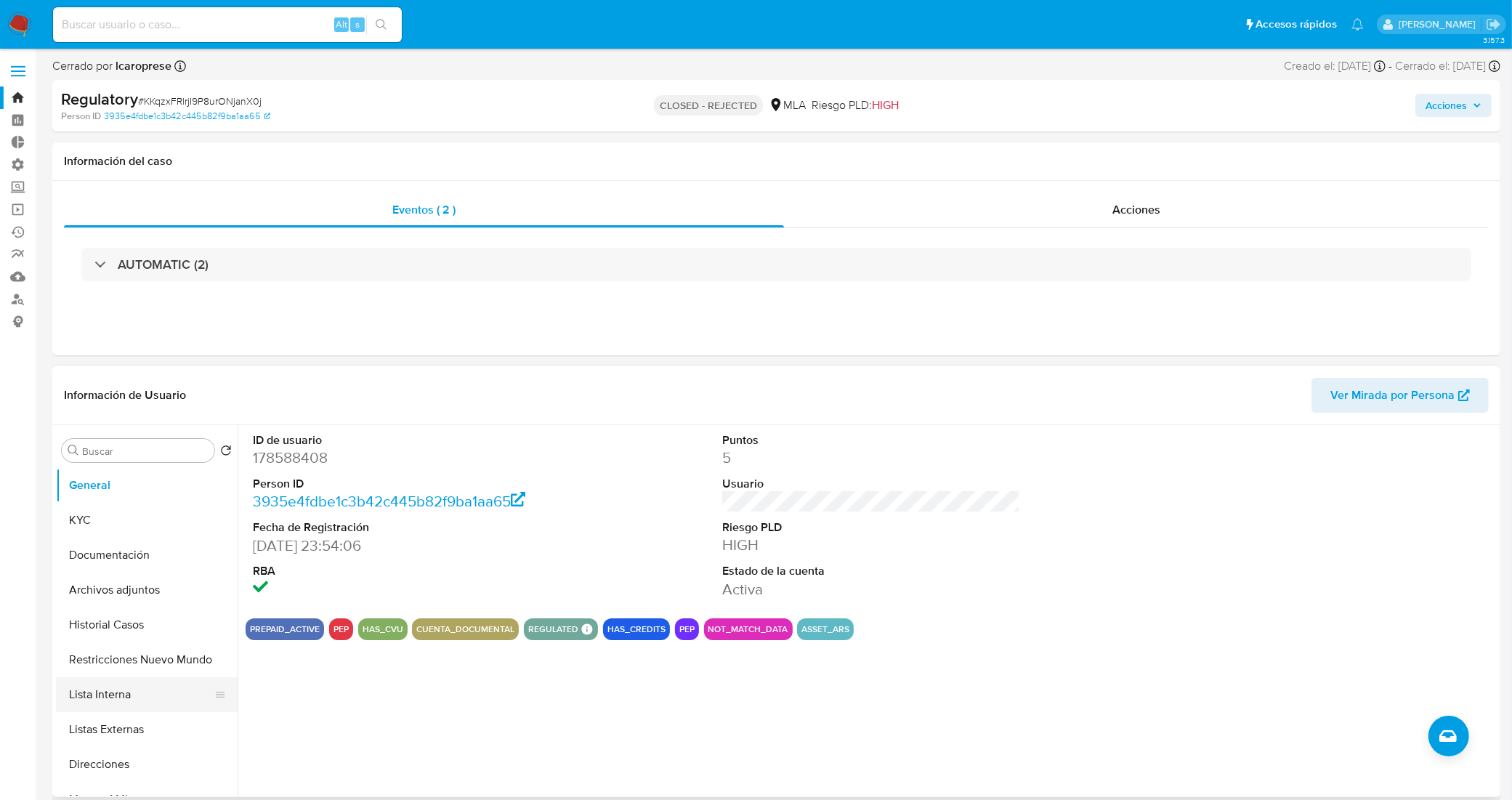
click at [89, 710] on button "Lista Interna" at bounding box center [141, 694] width 170 height 35
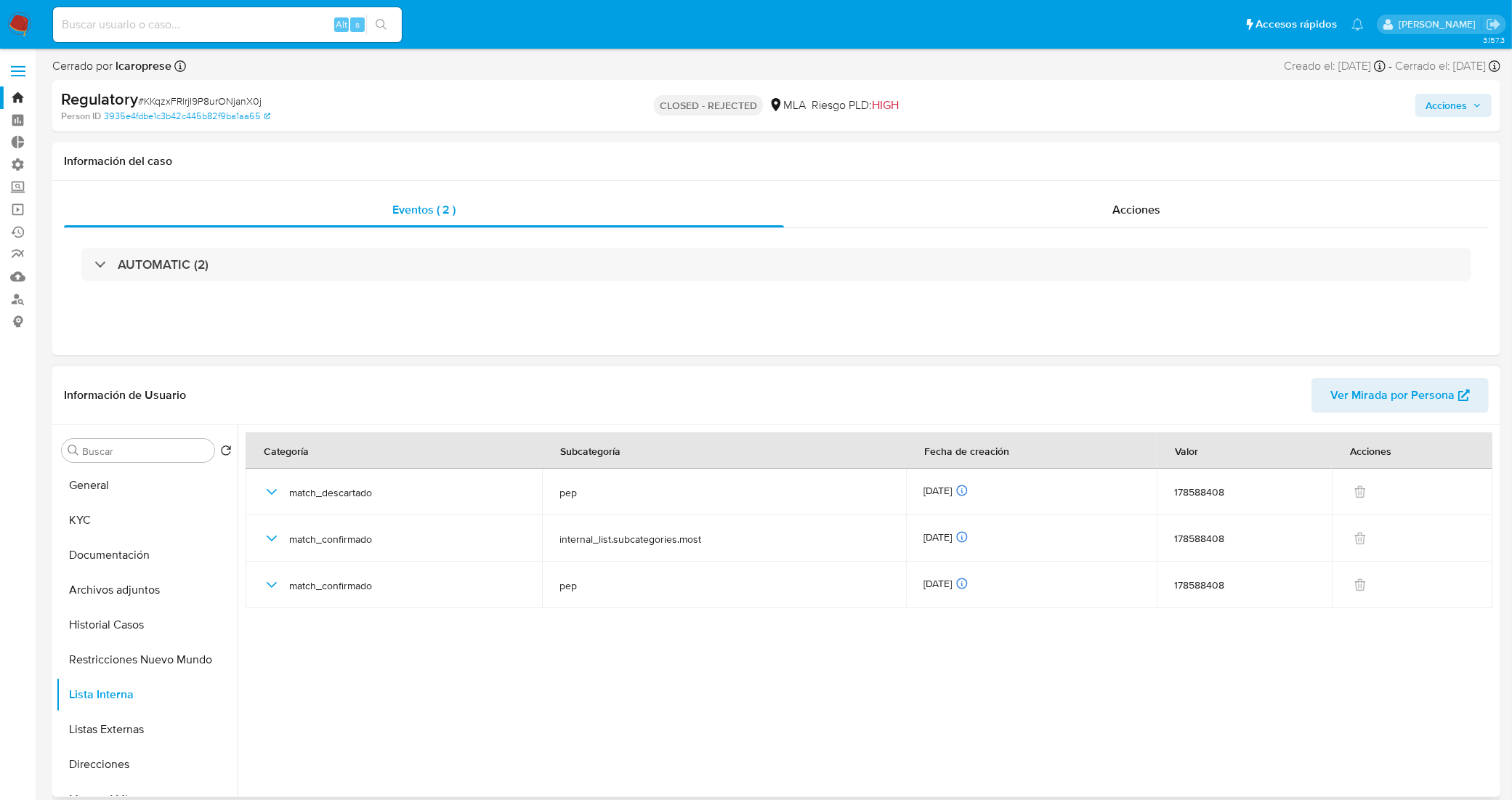
click at [1058, 719] on div at bounding box center [866, 610] width 1259 height 372
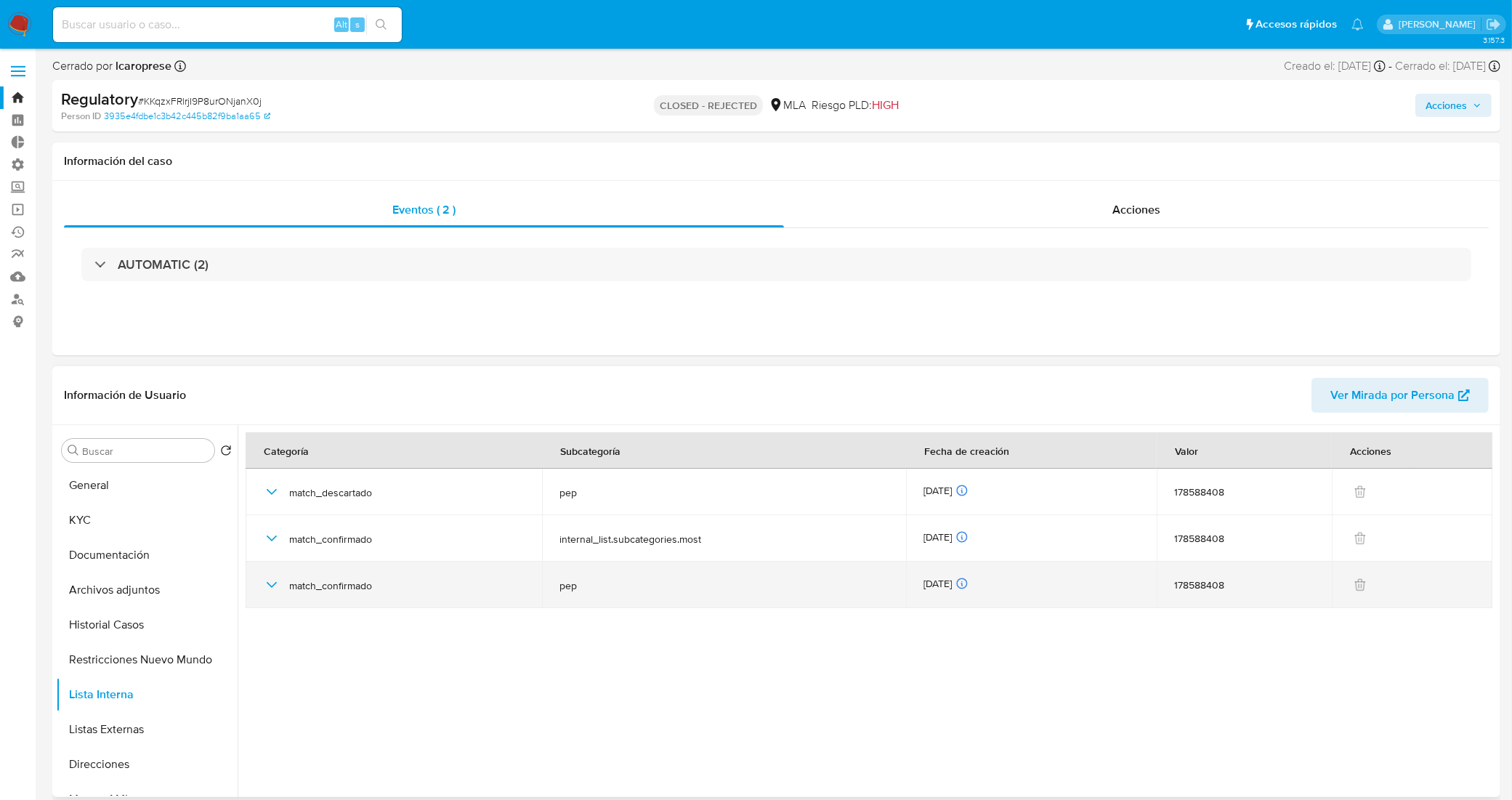
click at [278, 589] on div "match_confirmado" at bounding box center [394, 584] width 261 height 46
click at [274, 589] on icon "button" at bounding box center [272, 584] width 17 height 17
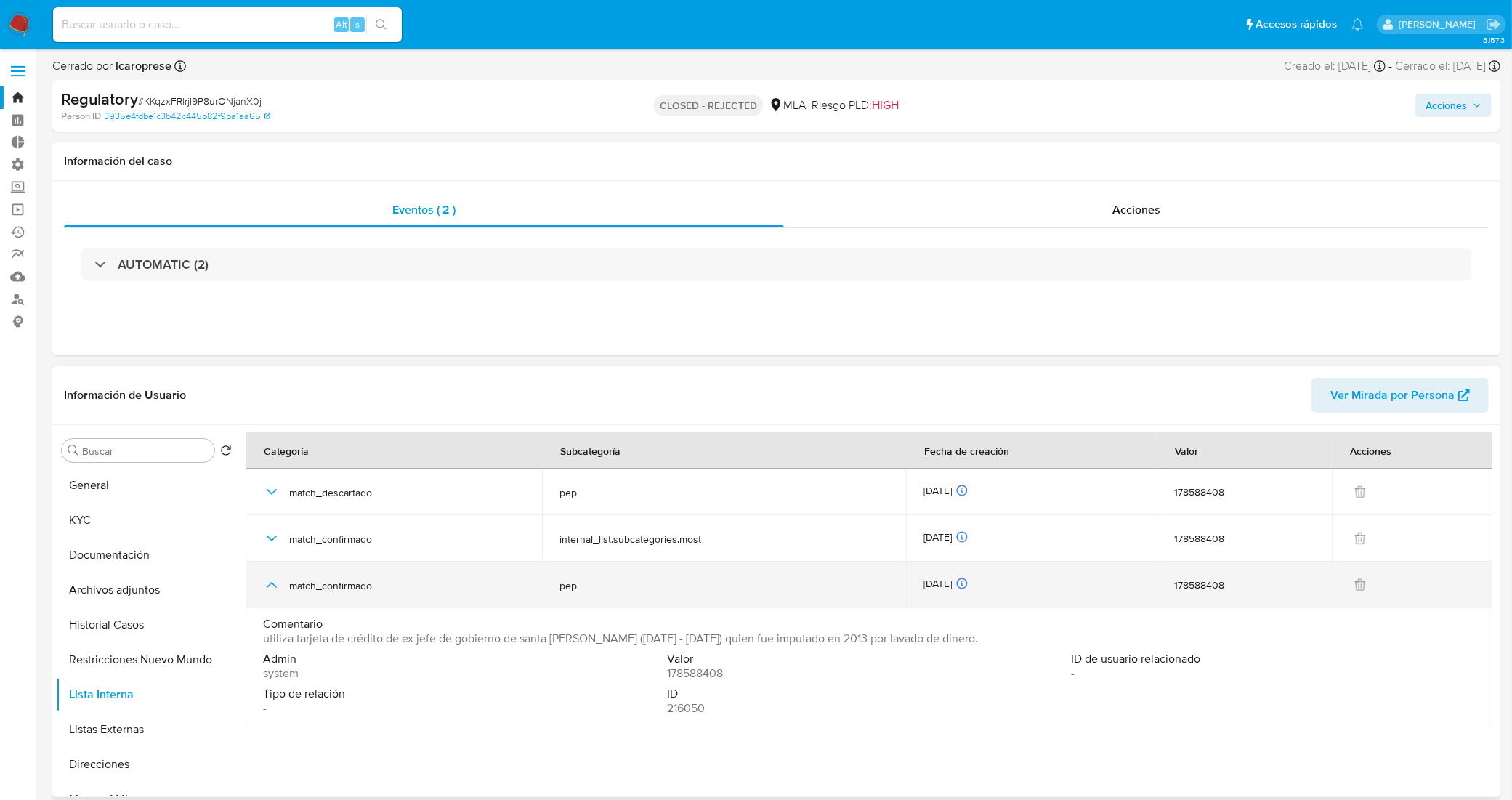
click at [274, 589] on icon "button" at bounding box center [272, 584] width 17 height 17
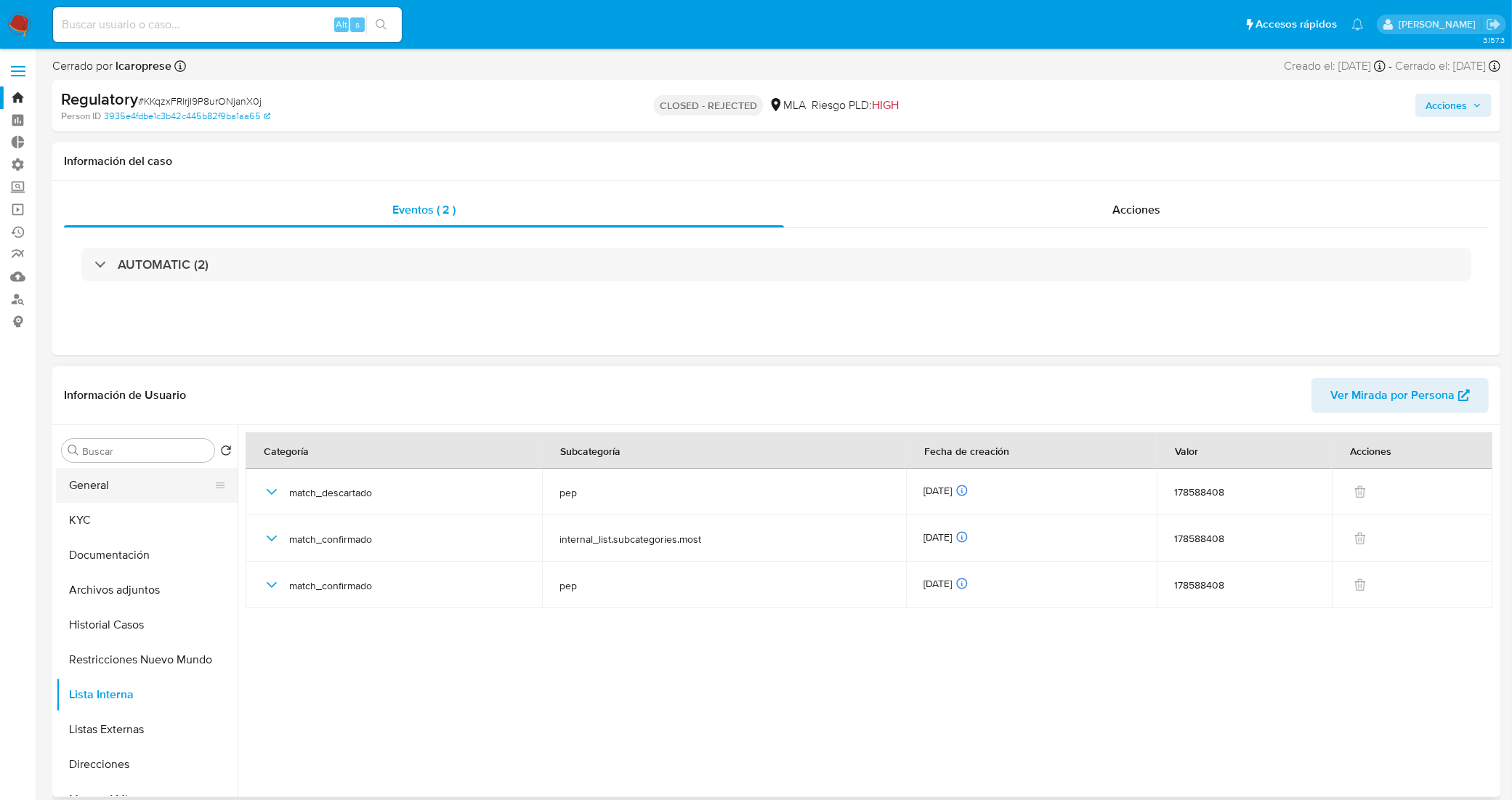
click at [161, 479] on button "General" at bounding box center [141, 485] width 170 height 35
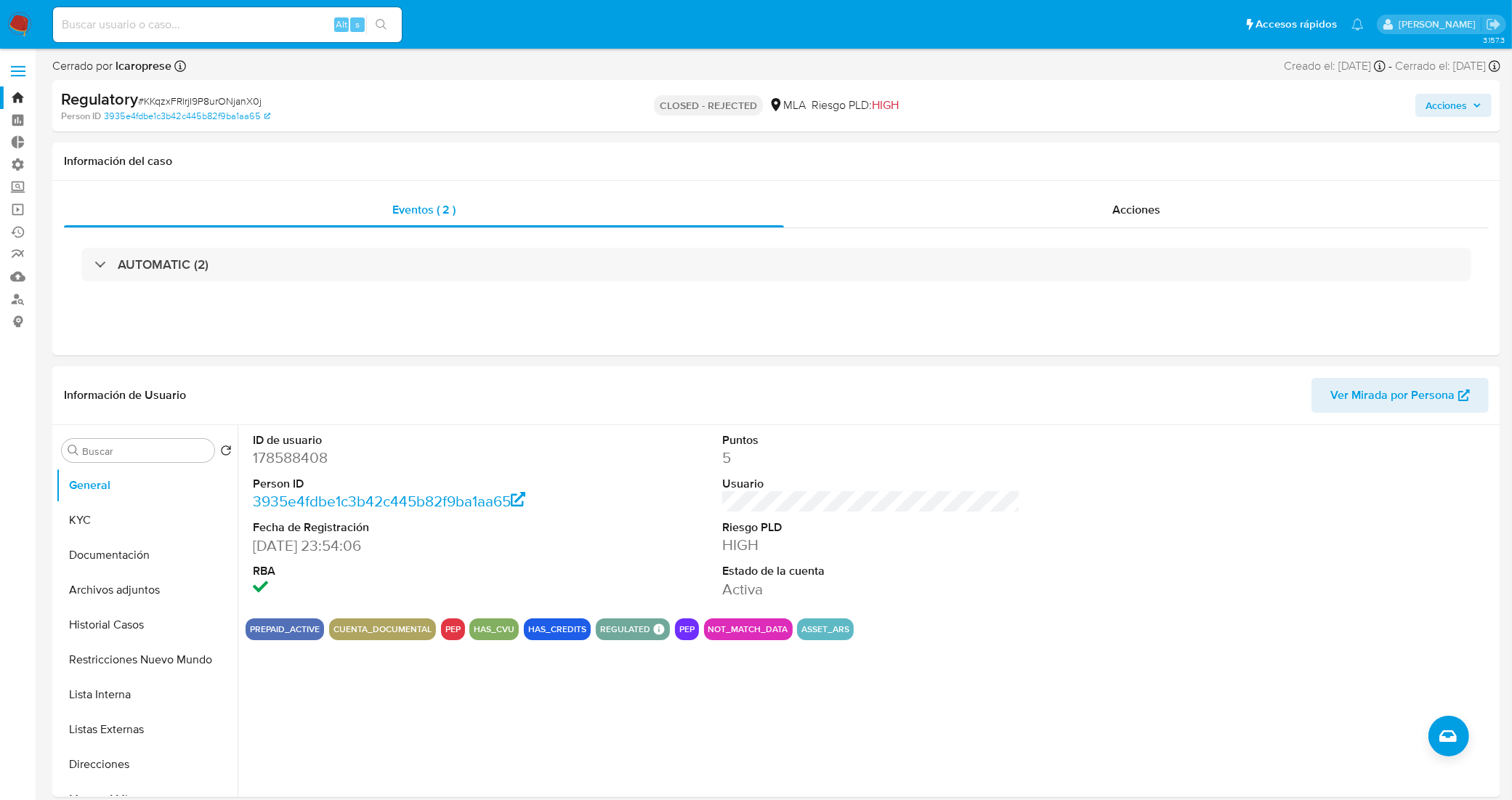
click at [223, 45] on div "Alt s" at bounding box center [228, 24] width 349 height 40
click at [213, 24] on input at bounding box center [228, 25] width 349 height 19
paste input "WEjFIDE3ucycCumTvYb76dvr"
type input "WEjFIDE3ucycCumTvYb76dvr"
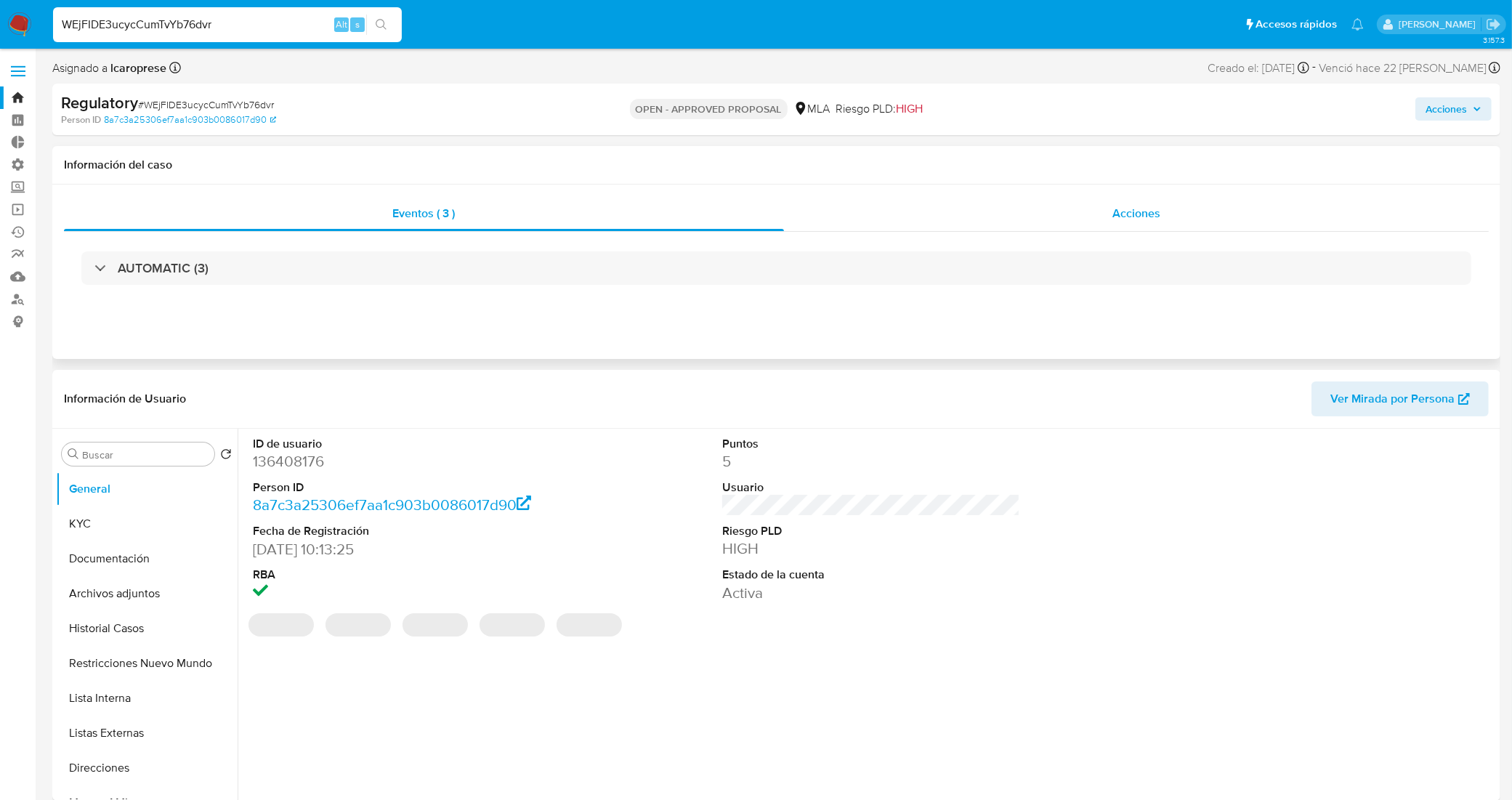
select select "10"
click at [1039, 207] on div "Acciones" at bounding box center [1136, 213] width 706 height 35
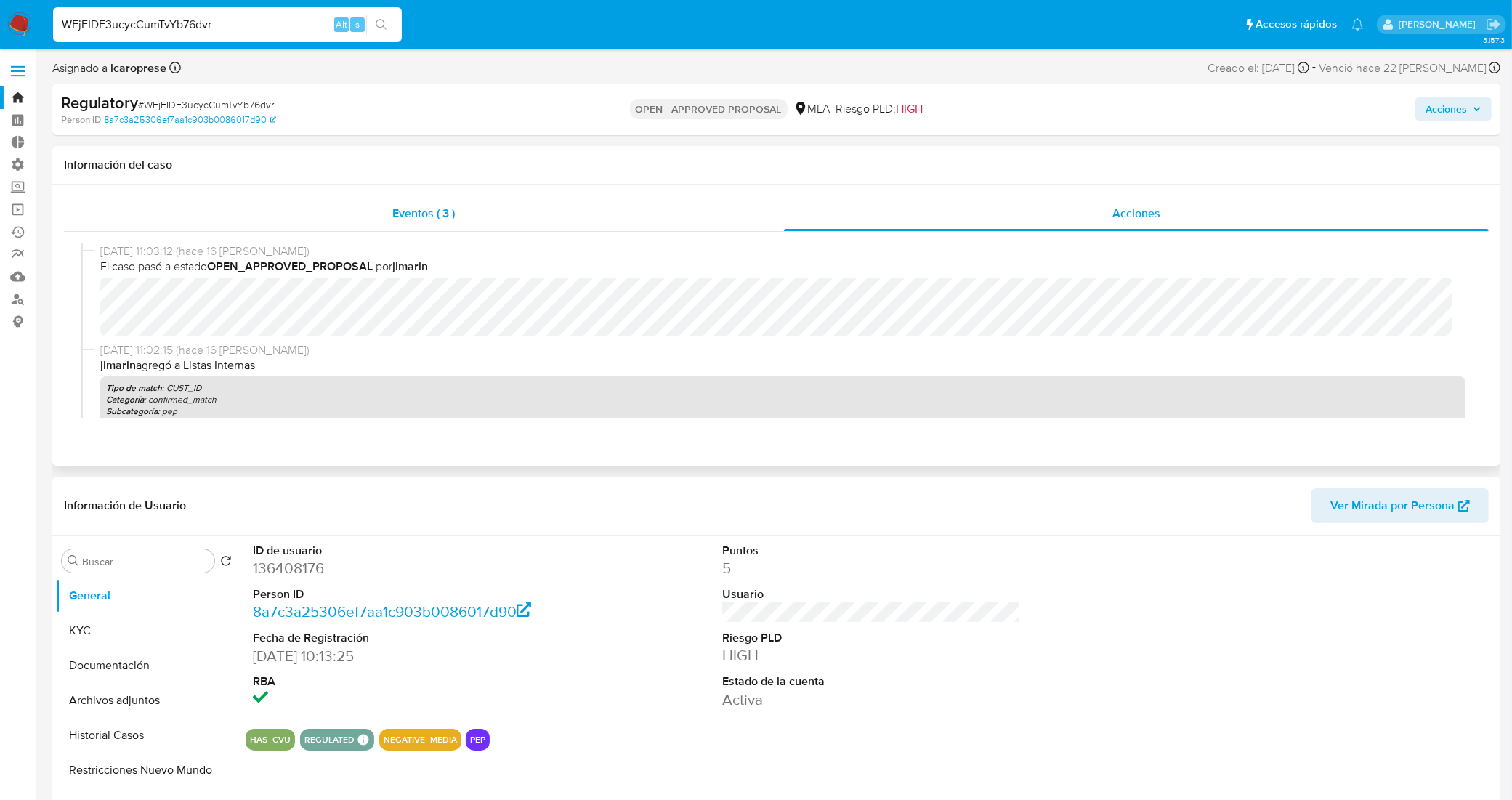
click at [361, 220] on div "Eventos ( 3 )" at bounding box center [424, 213] width 720 height 35
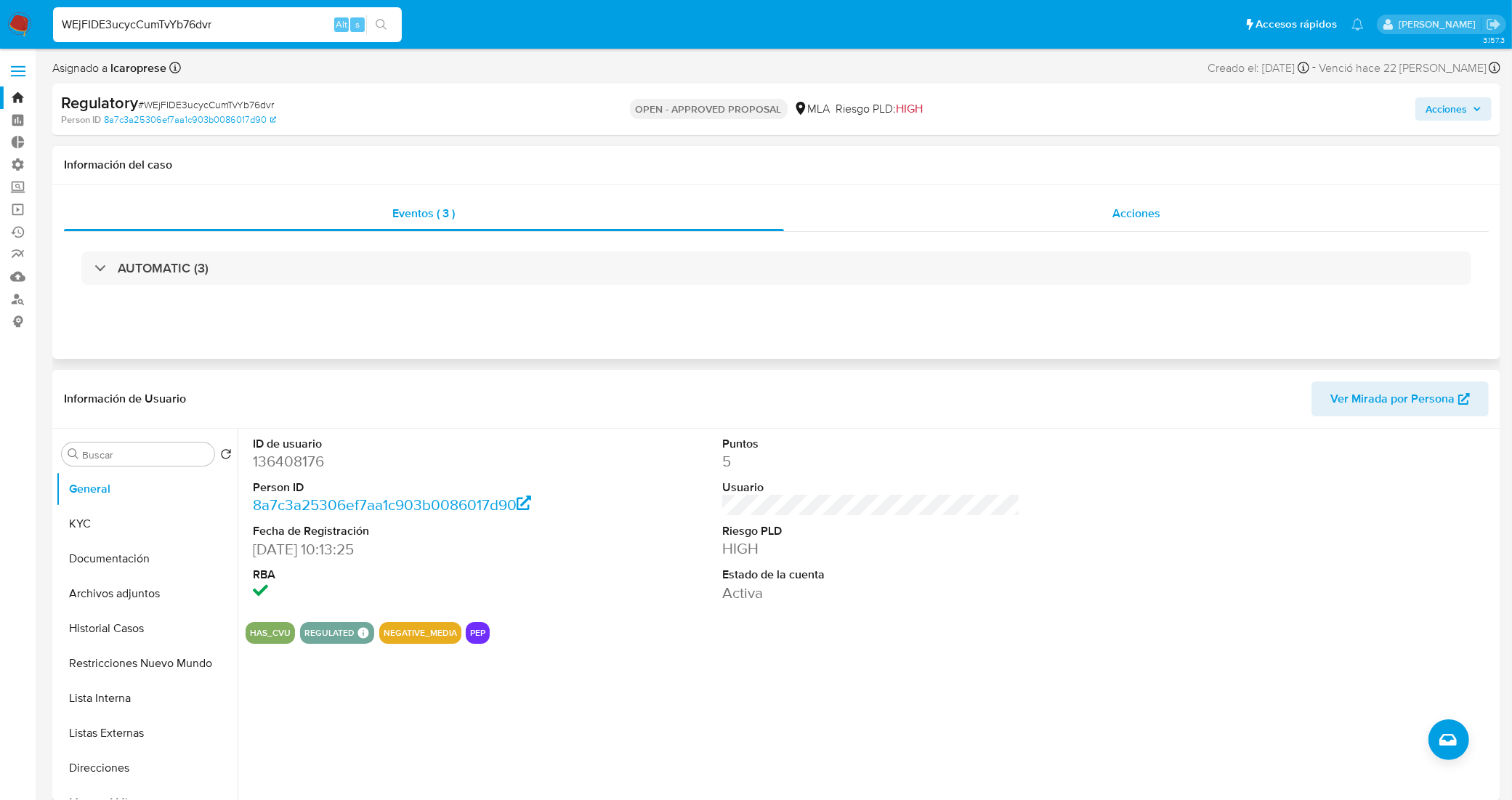
click at [1033, 215] on div "Acciones" at bounding box center [1136, 213] width 706 height 35
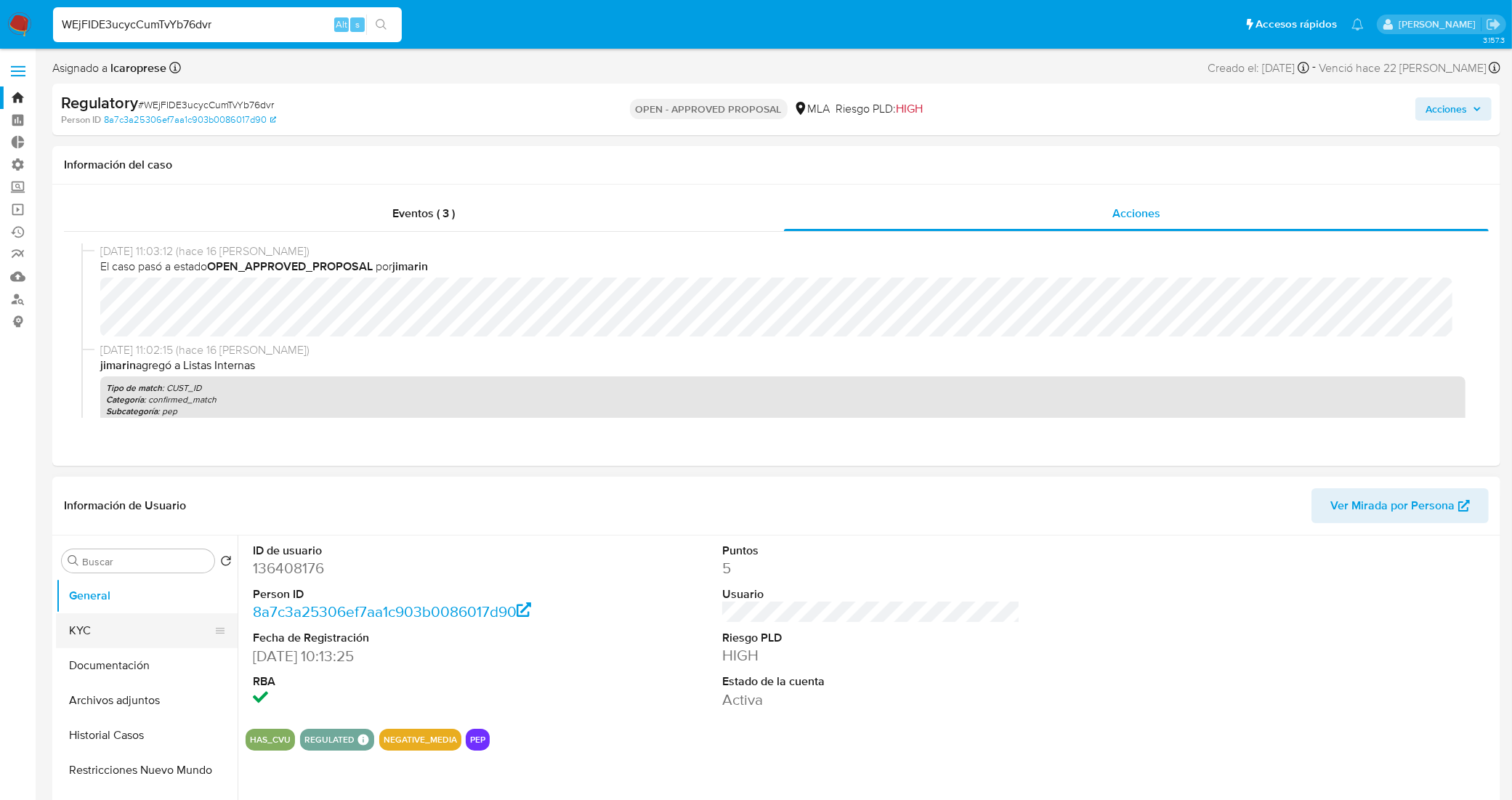
click at [161, 617] on button "KYC" at bounding box center [141, 630] width 170 height 35
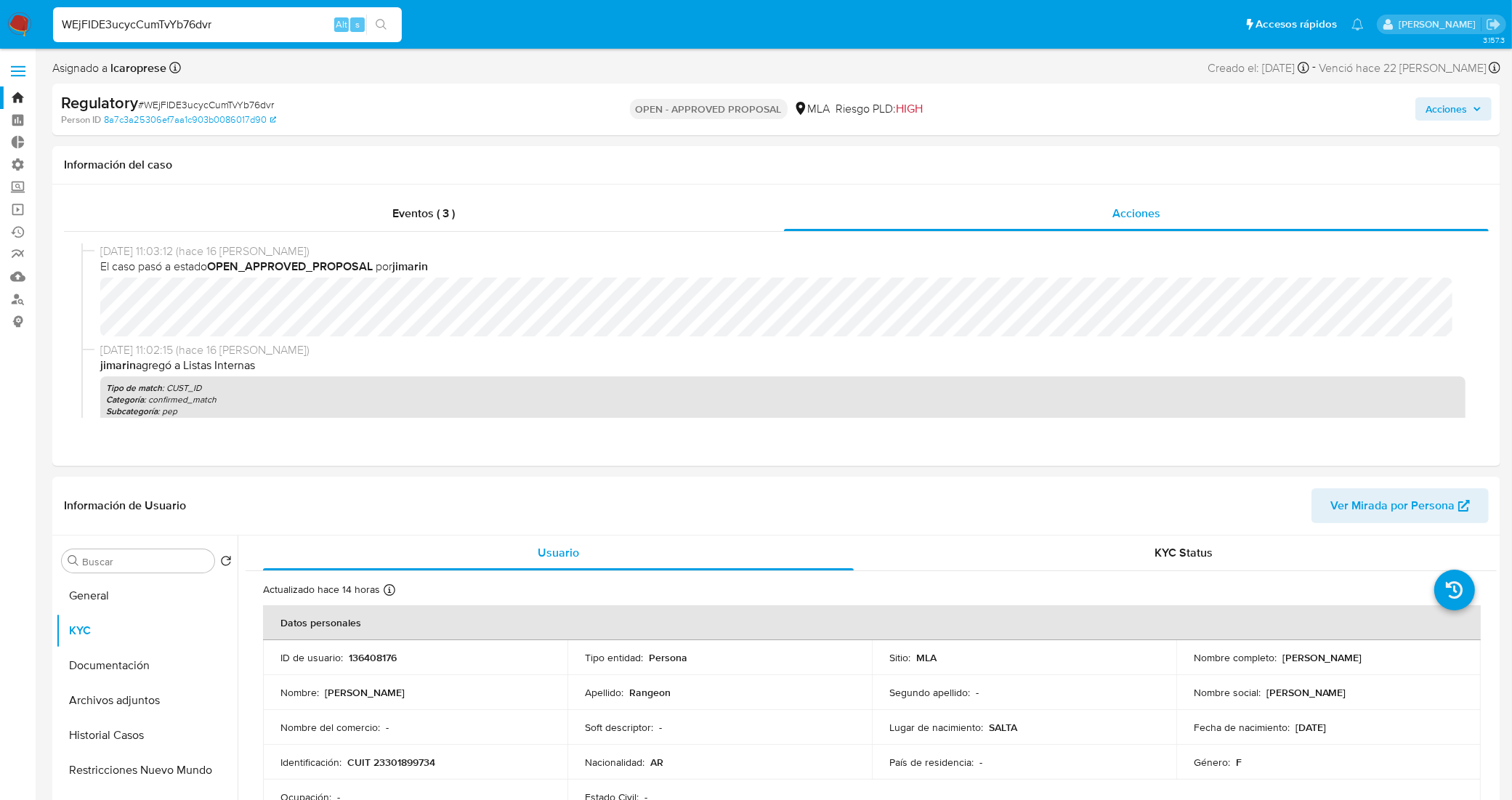
drag, startPoint x: 251, startPoint y: 21, endPoint x: 0, endPoint y: 39, distance: 251.6
click at [0, 39] on nav "Pausado Ver notificaciones WEjFIDE3ucycCumTvYb76dvr Alt s Accesos rápidos Presi…" at bounding box center [756, 24] width 1512 height 49
paste input "wudfzVmdfKR0uH1iHXK8LJYR"
type input "wudfzVmdfKR0uH1iHXK8LJYR"
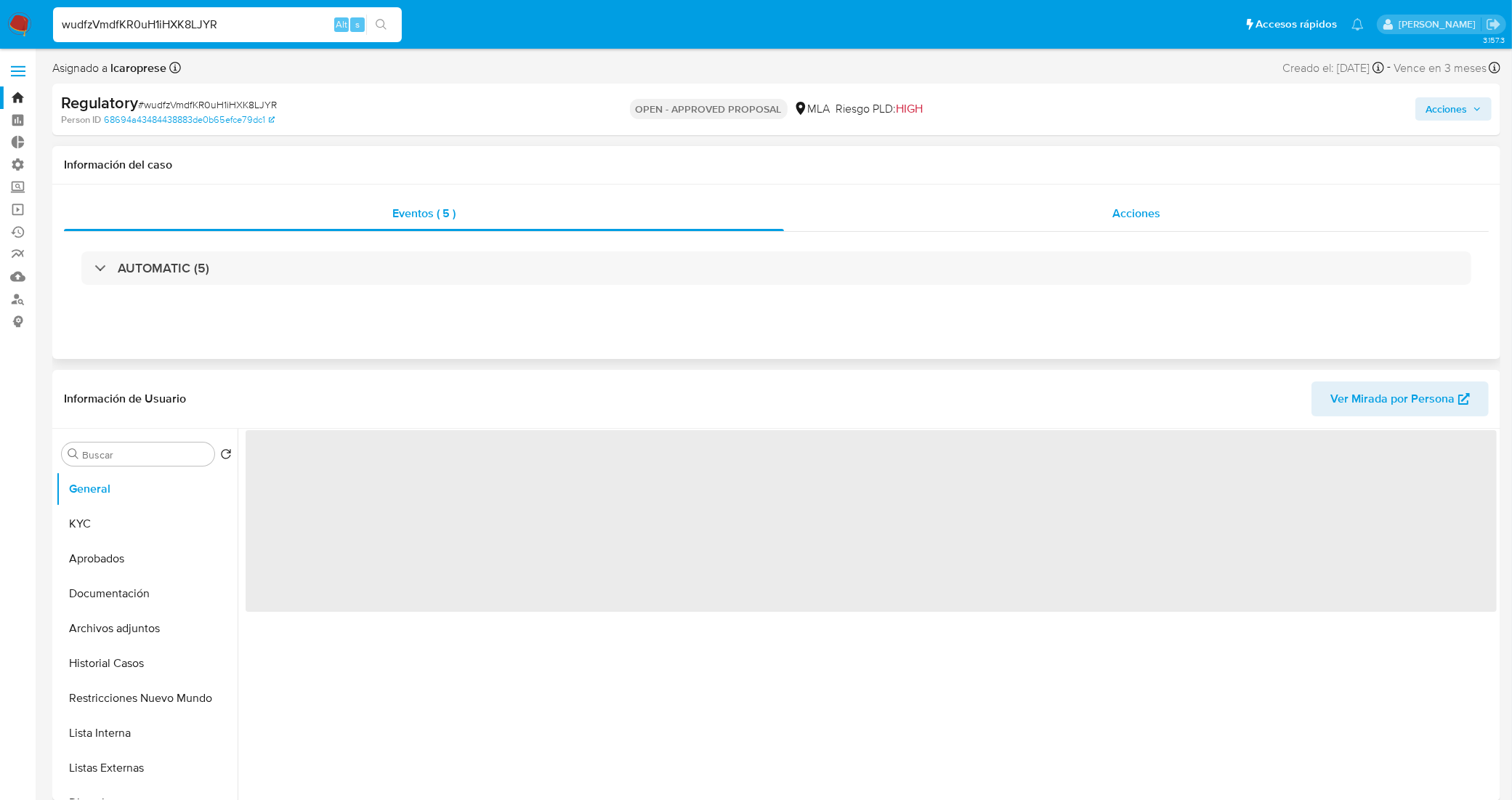
click at [970, 212] on div "Acciones" at bounding box center [1136, 213] width 705 height 35
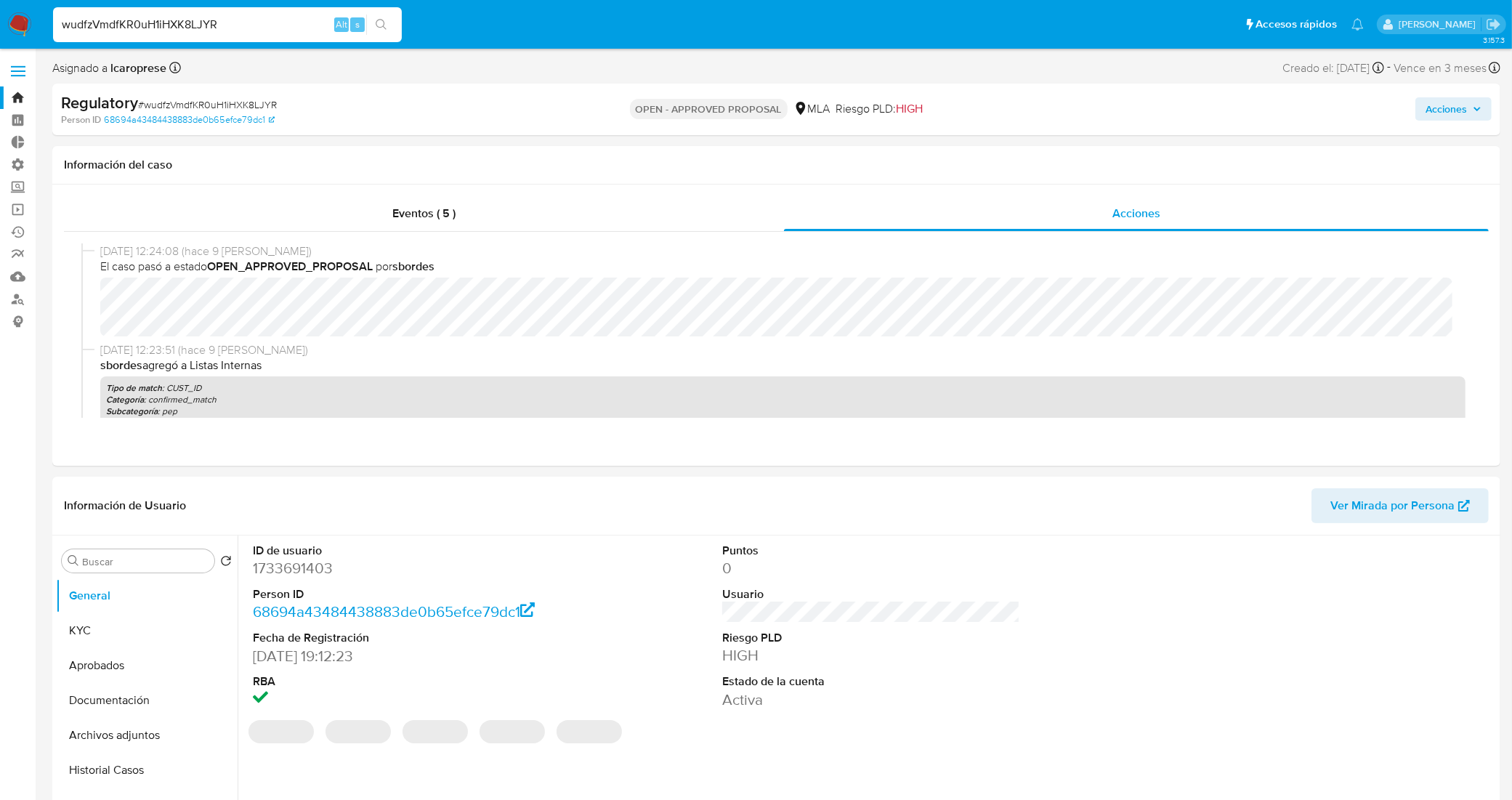
select select "10"
drag, startPoint x: 232, startPoint y: 19, endPoint x: 36, endPoint y: 30, distance: 196.3
click at [36, 30] on nav "Pausado Ver notificaciones wudfzVmdfKR0uH1iHXK8LJYR Alt s Accesos rápidos Presi…" at bounding box center [756, 24] width 1512 height 49
paste input "WsDFdneVy7JJmbWHsarTfScd"
type input "WsDFdneVy7JJmbWHsarTfScd"
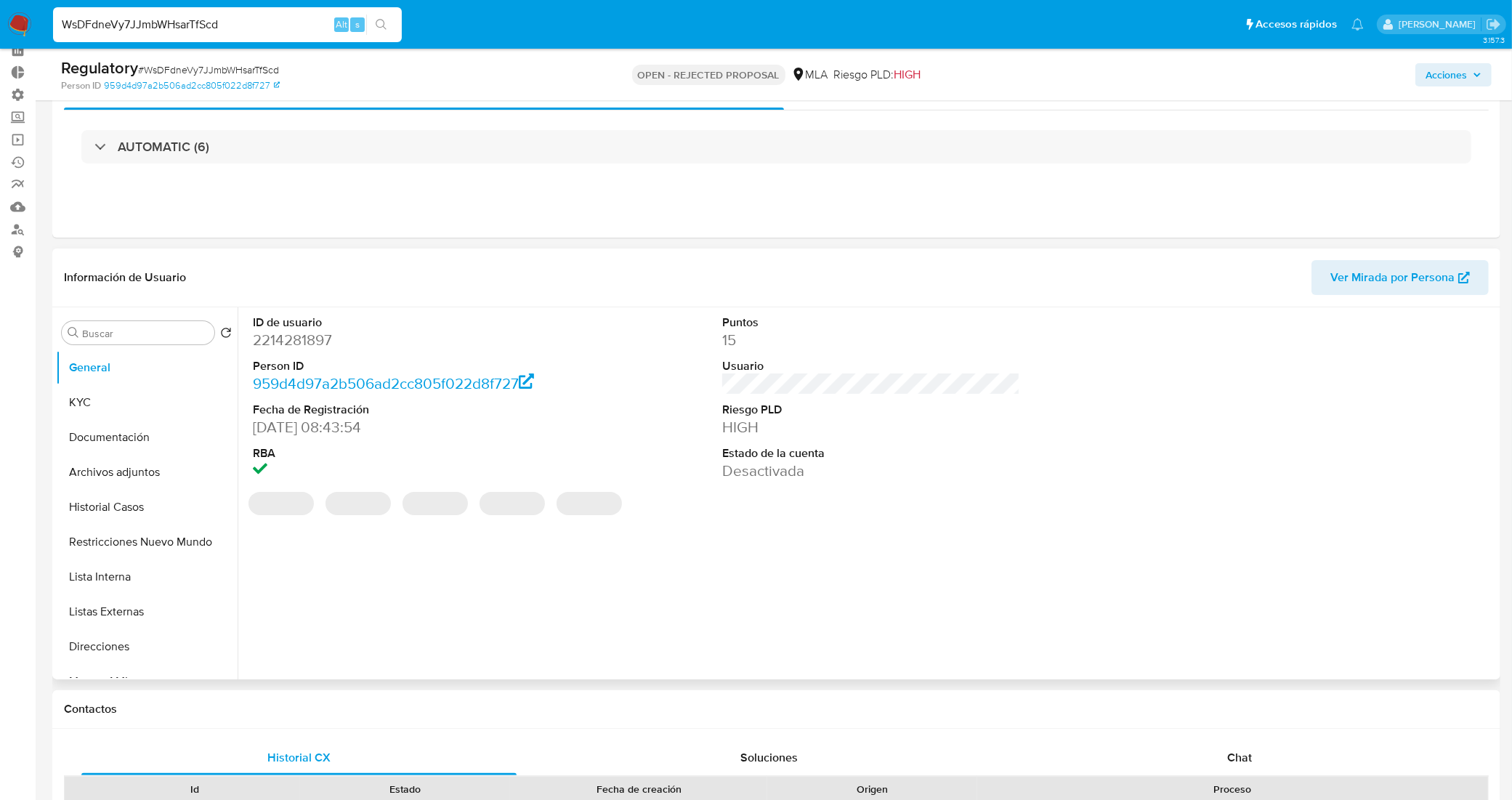
scroll to position [91, 0]
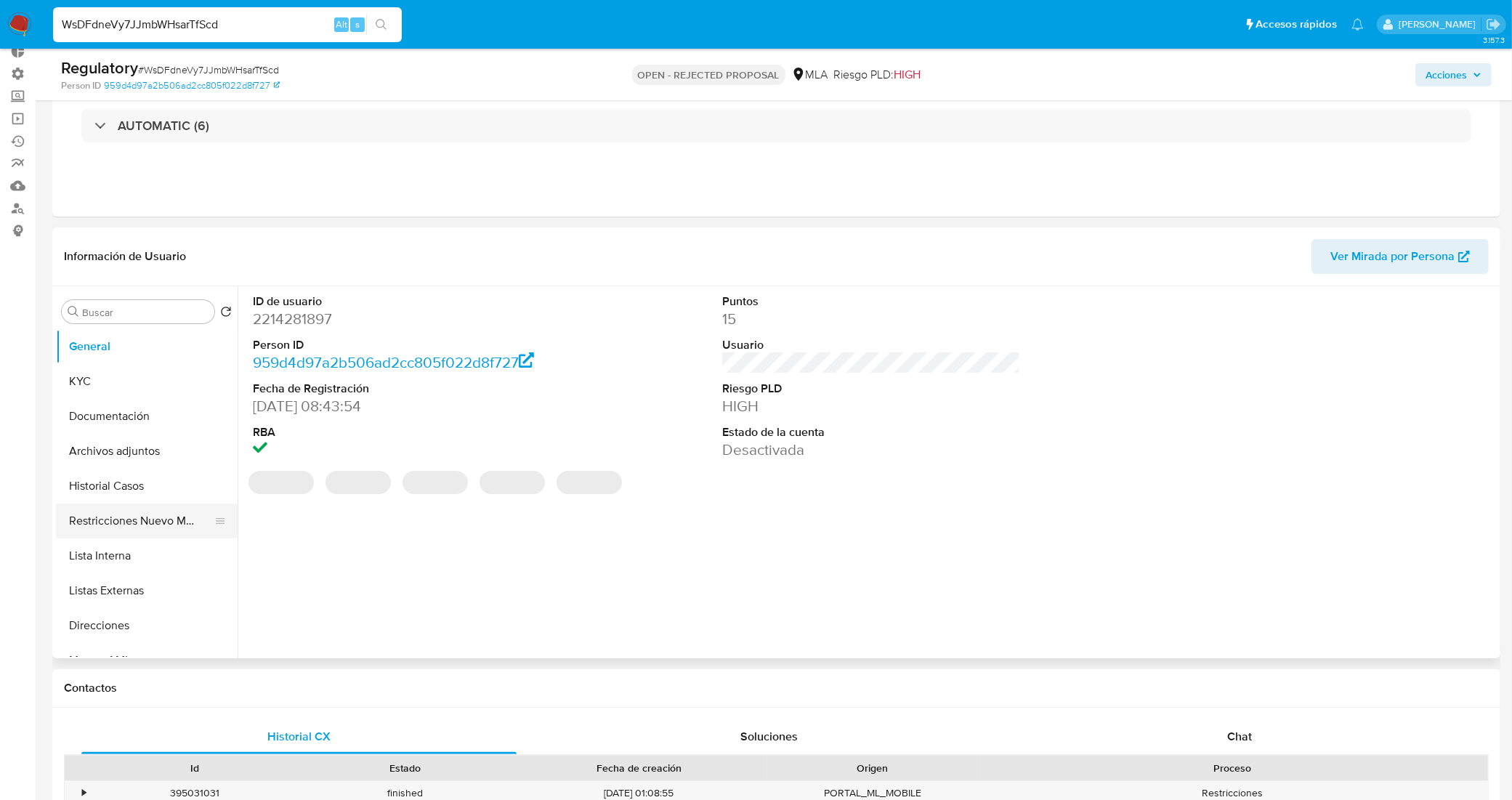
select select "10"
click at [171, 519] on button "Restricciones Nuevo Mundo" at bounding box center [141, 521] width 170 height 35
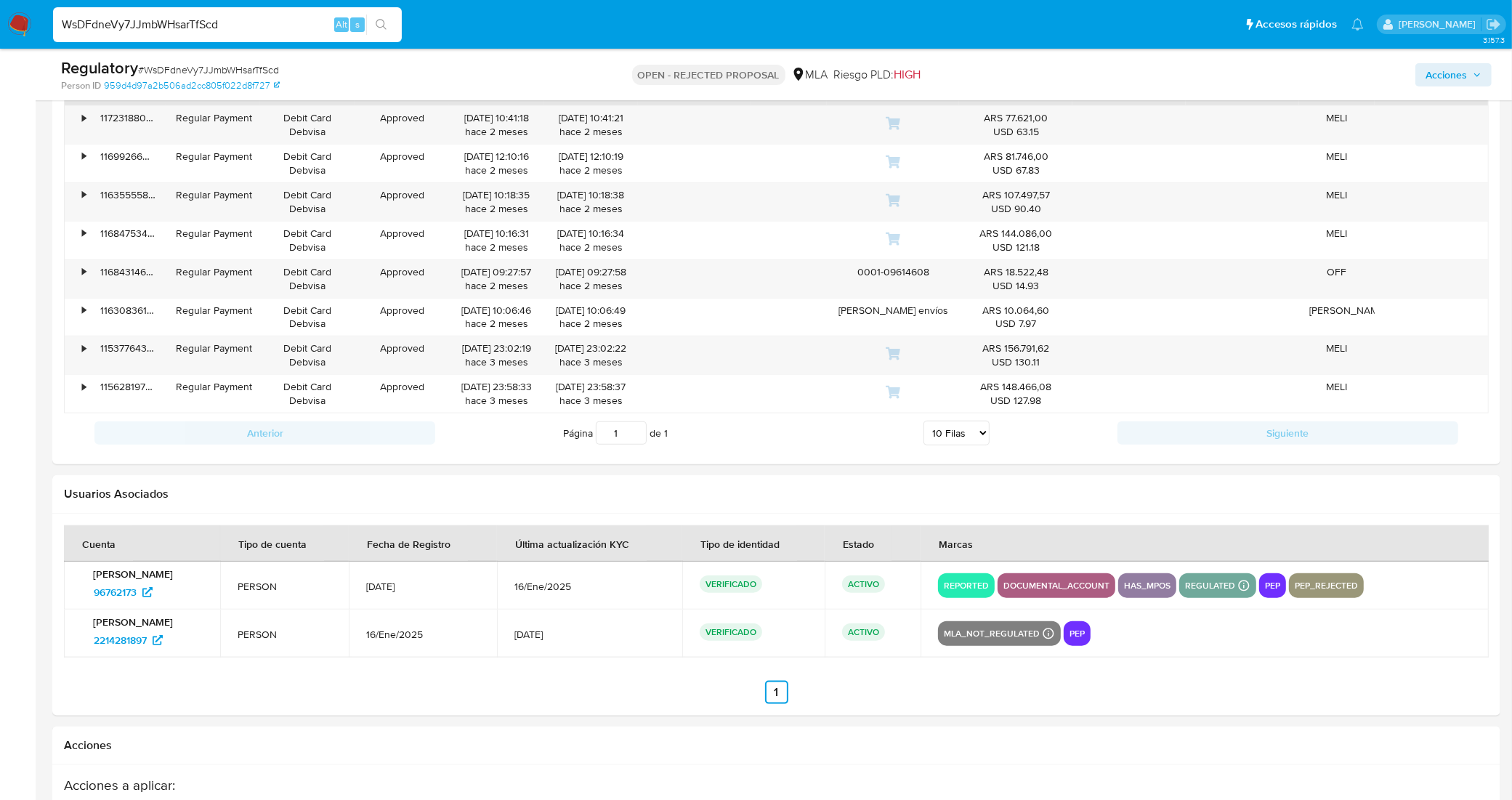
scroll to position [1897, 0]
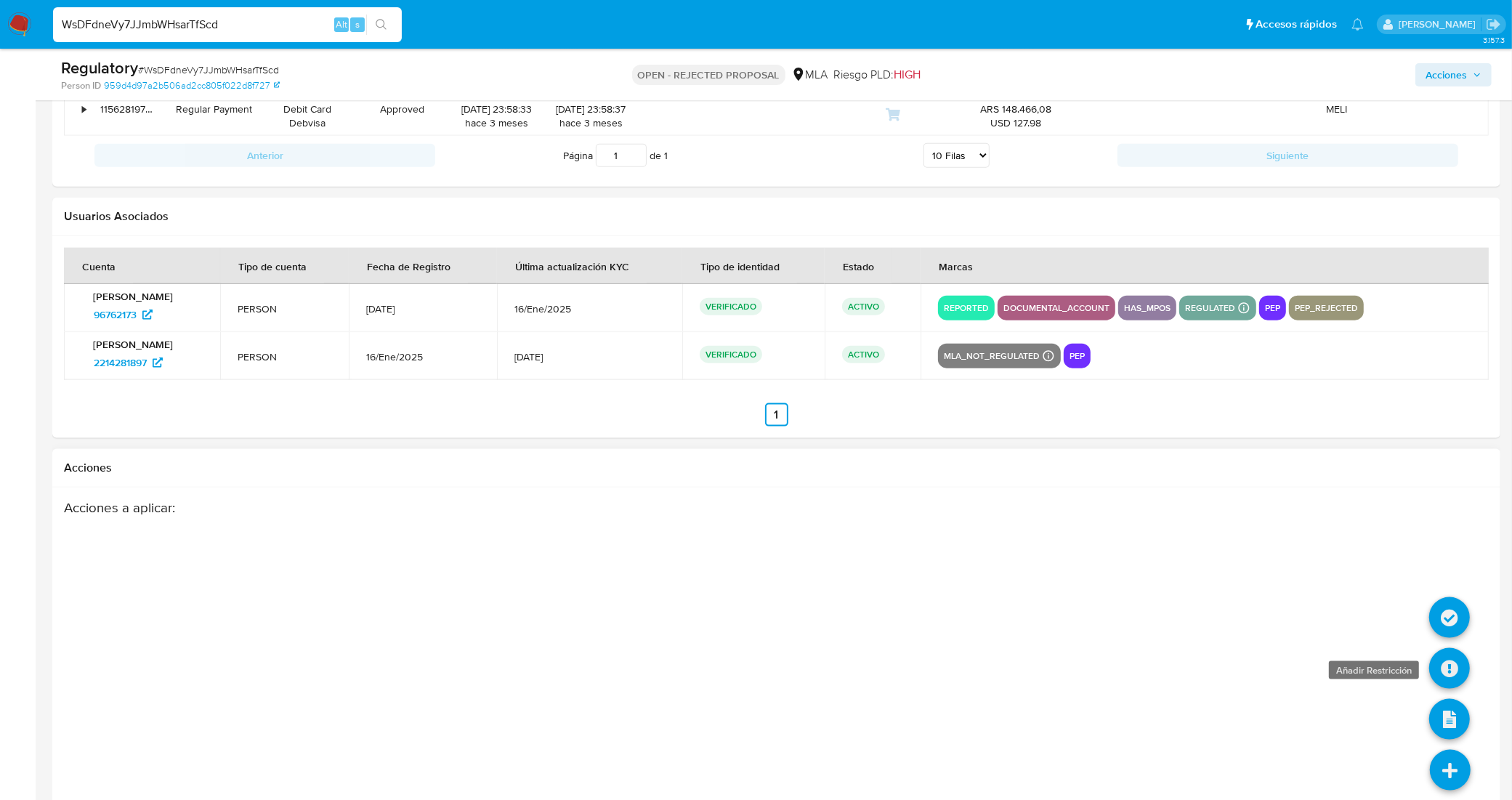
click at [1446, 672] on icon at bounding box center [1448, 668] width 40 height 40
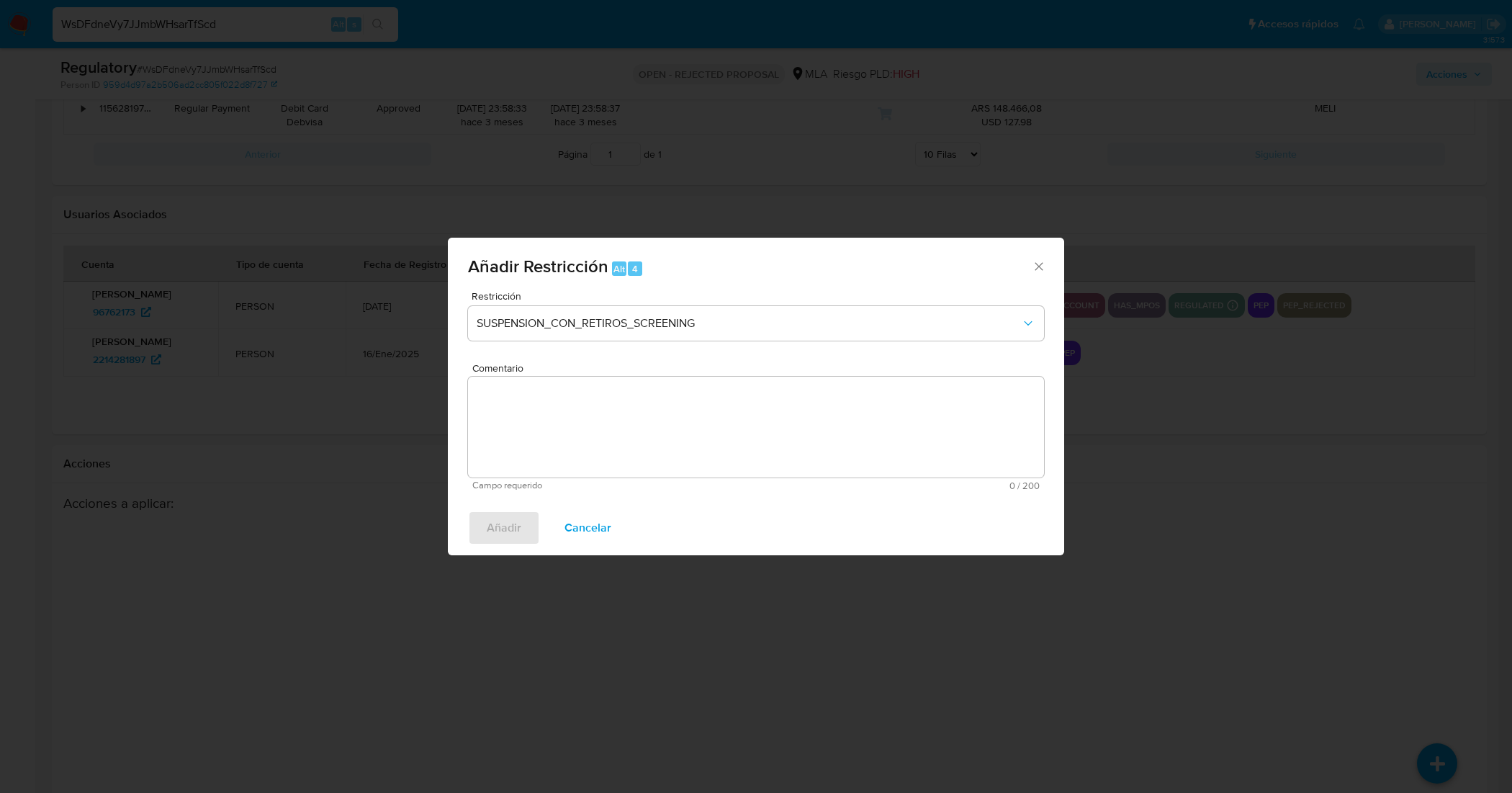
click at [679, 398] on textarea "Comentario" at bounding box center [756, 427] width 576 height 101
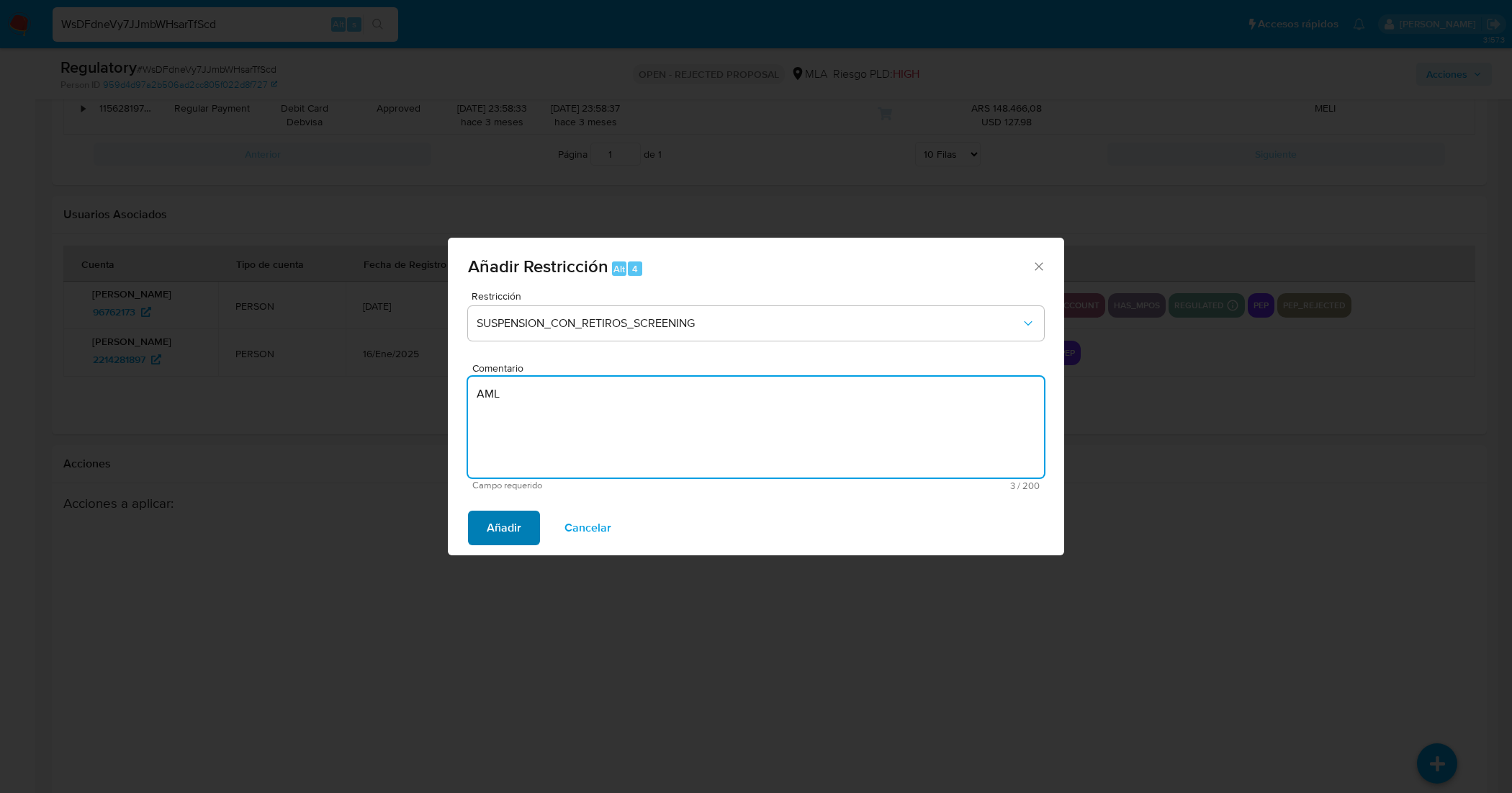
type textarea "AML"
click at [509, 531] on span "Añadir" at bounding box center [503, 527] width 35 height 32
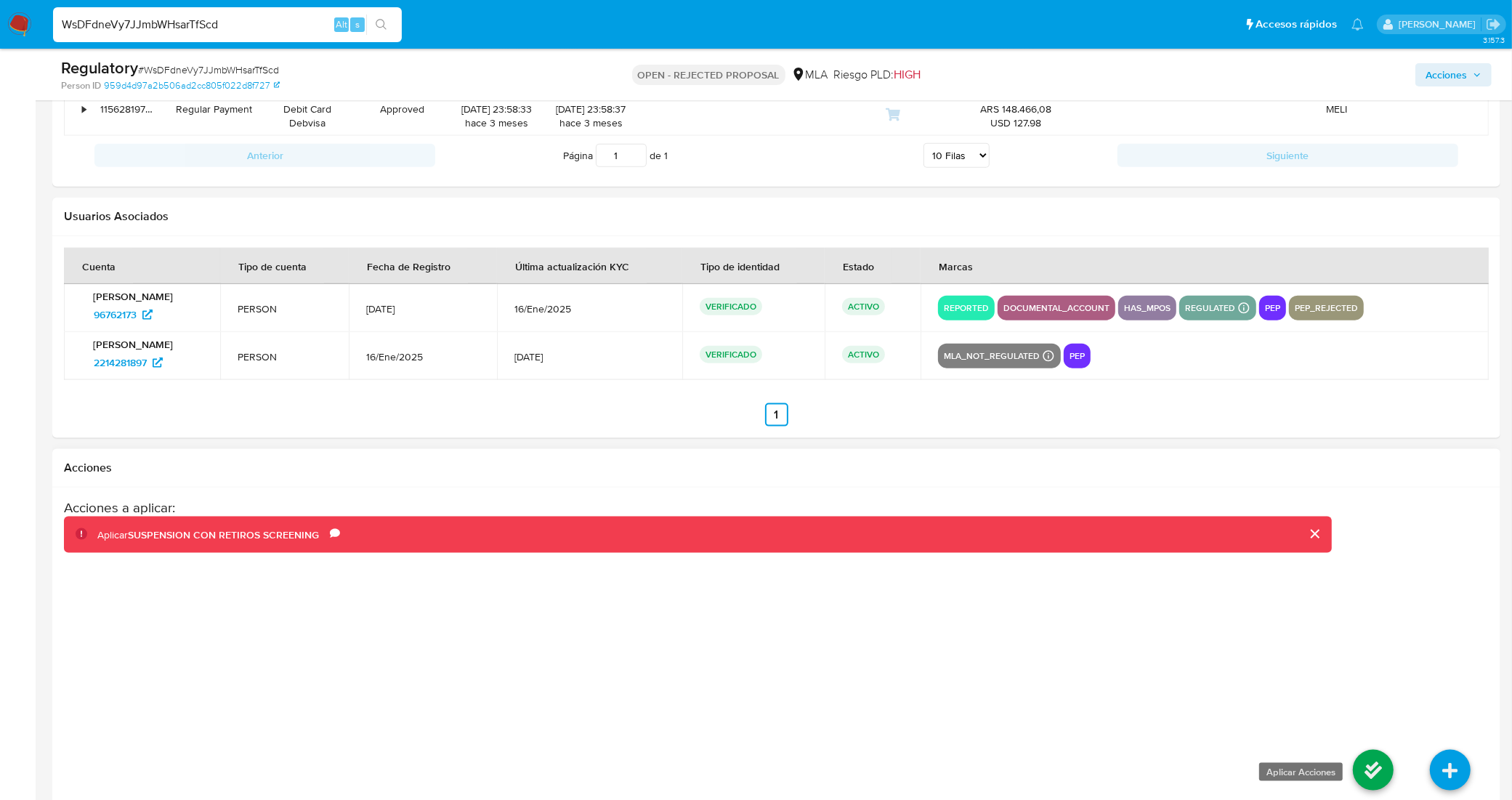
click at [1373, 774] on icon at bounding box center [1373, 769] width 40 height 40
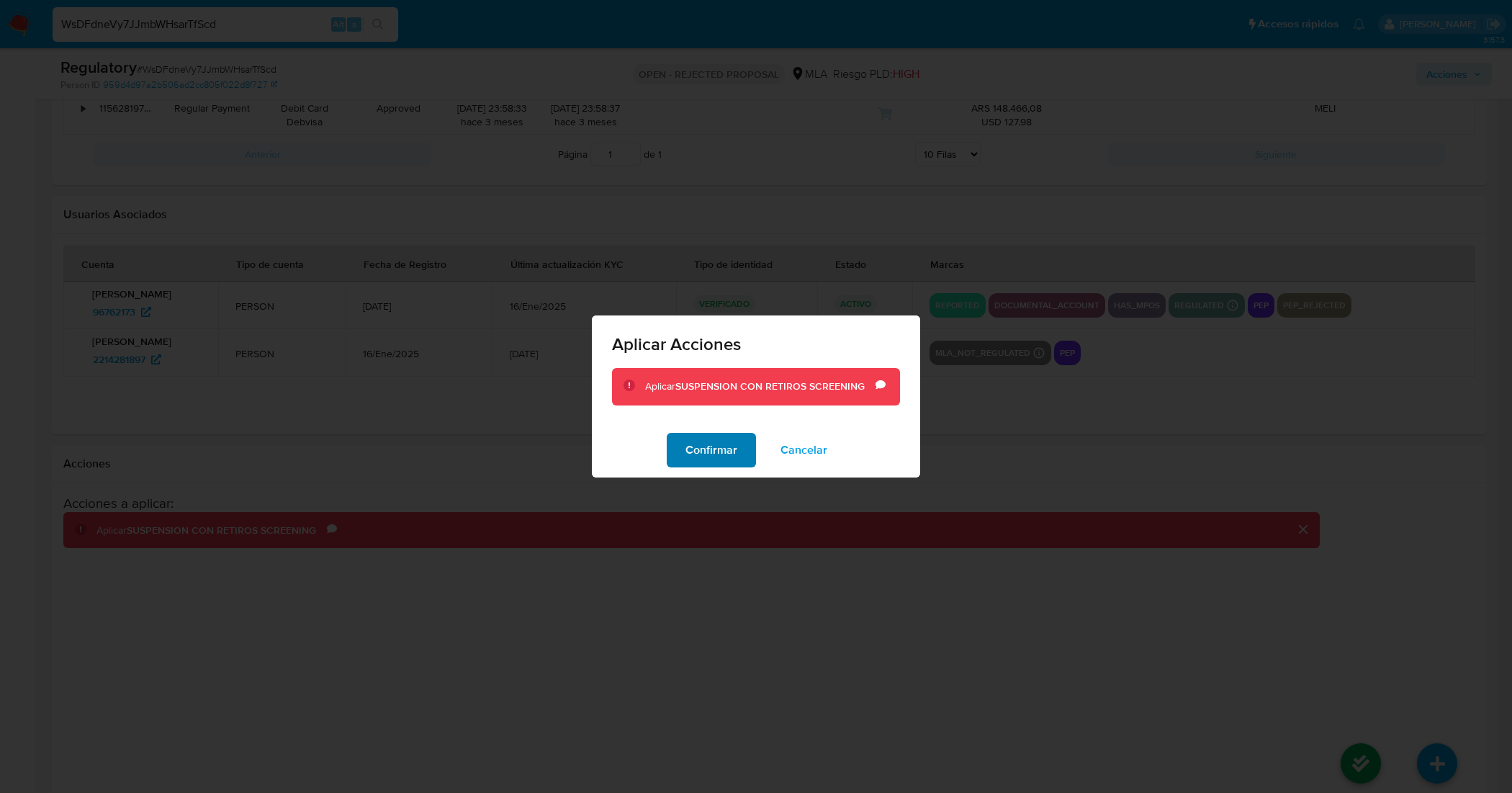
click at [731, 461] on span "Confirmar" at bounding box center [711, 450] width 52 height 32
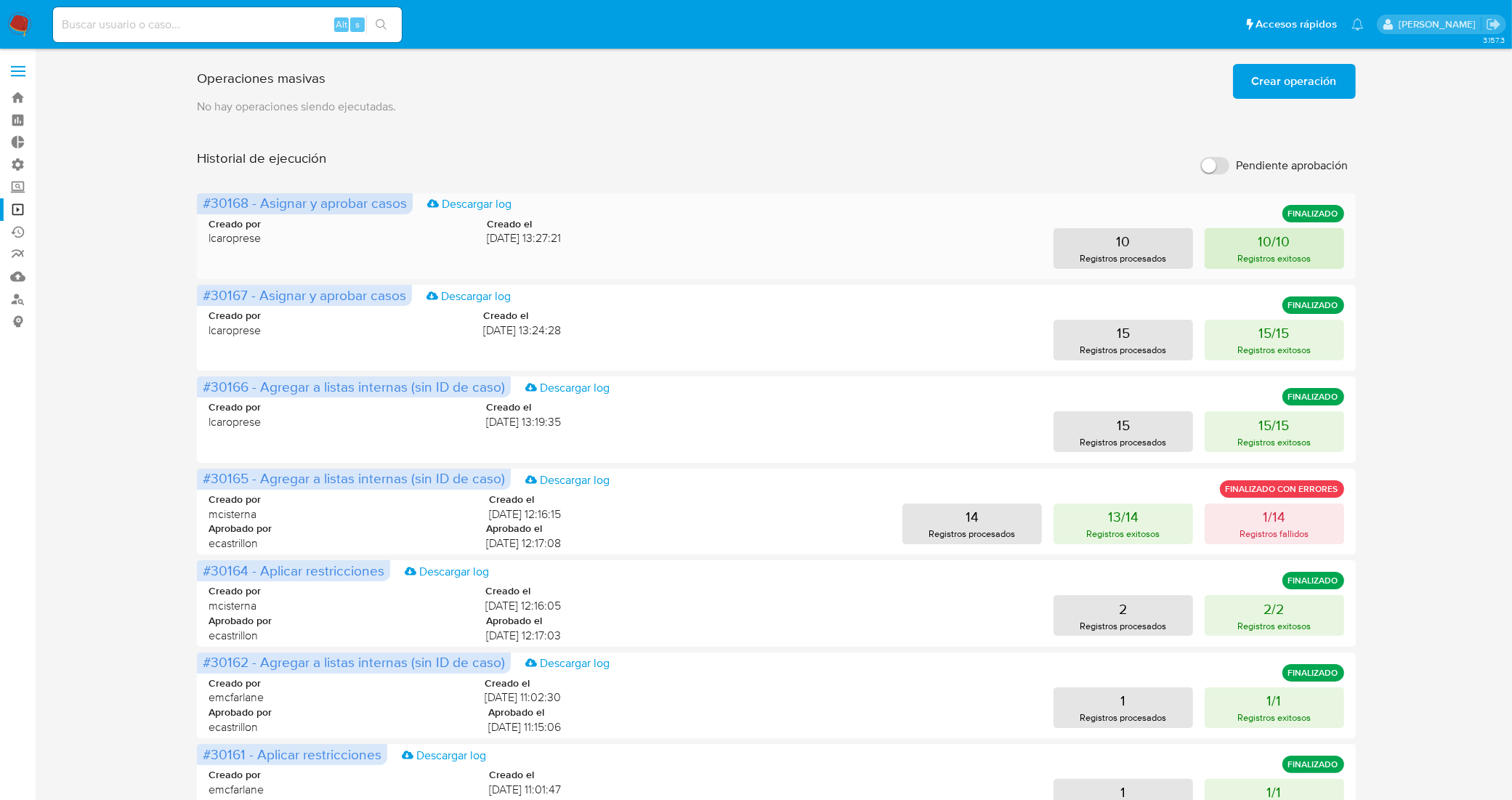
click at [1251, 237] on button "10/10 Registros exitosos" at bounding box center [1274, 247] width 139 height 40
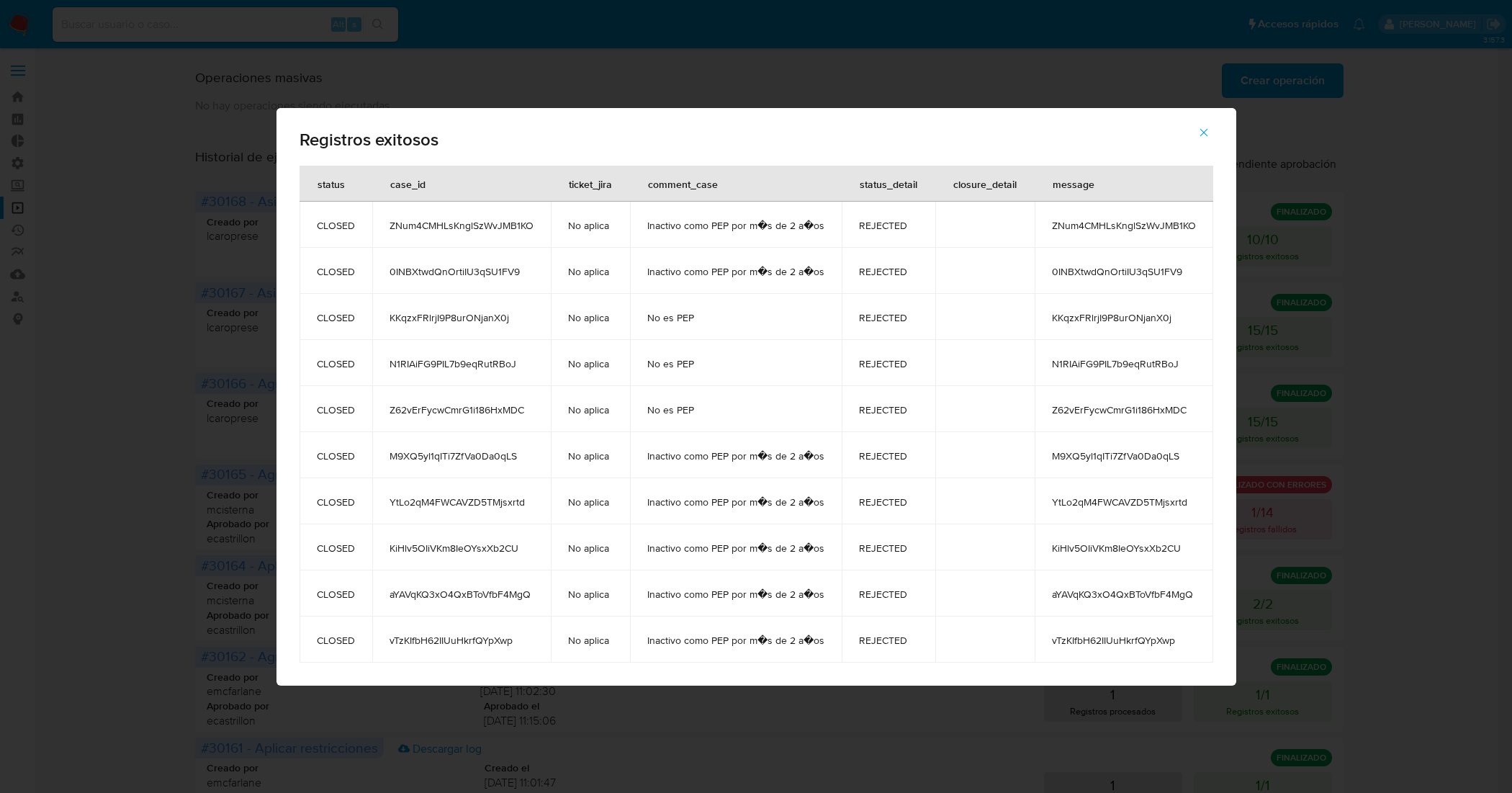
click at [479, 320] on span "KKqzxFRlrjI9P8urONjanX0j" at bounding box center [461, 317] width 144 height 13
click at [1200, 131] on icon "button" at bounding box center [1204, 132] width 13 height 13
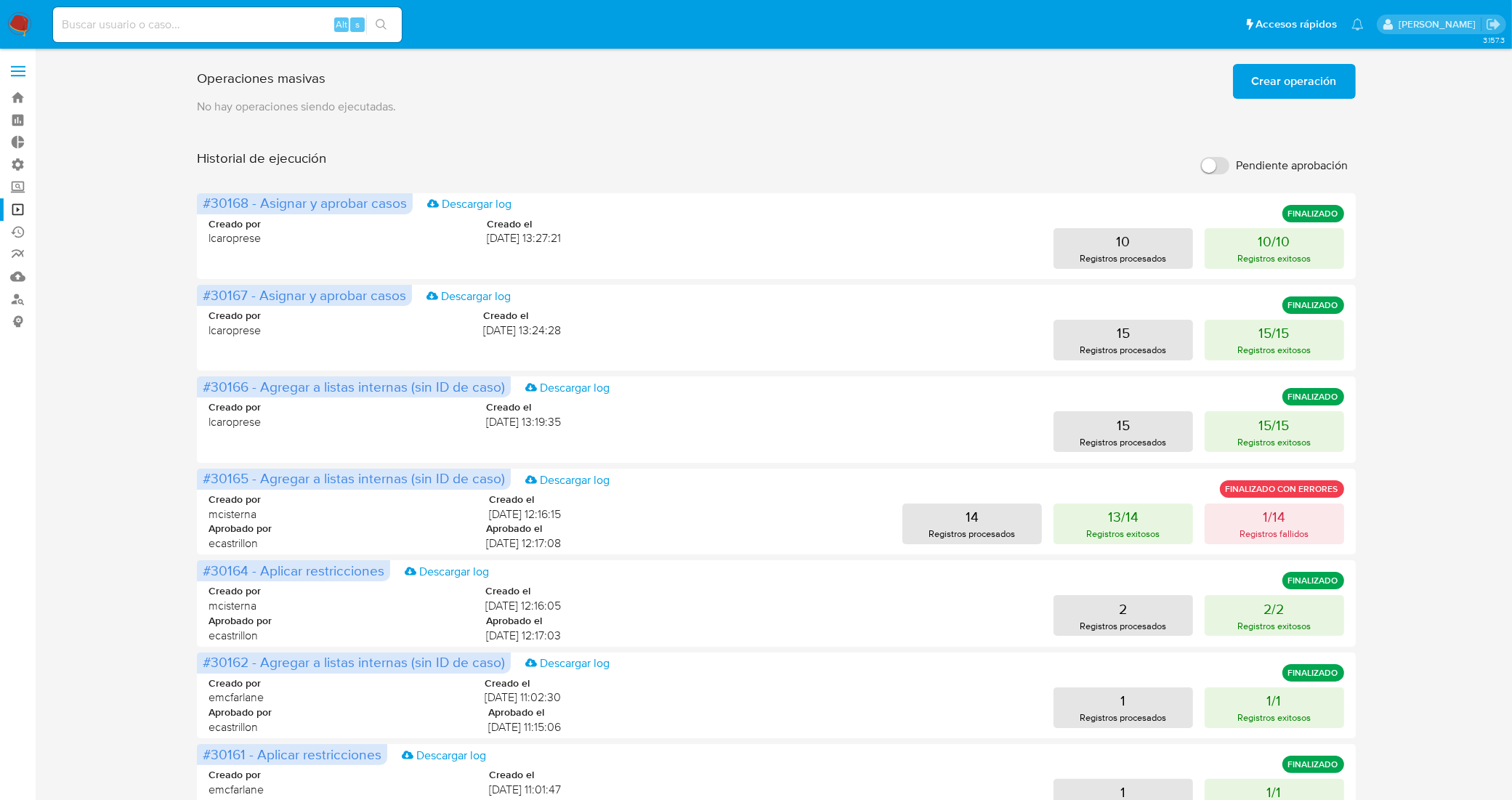
click at [1287, 82] on span "Crear operación" at bounding box center [1294, 81] width 85 height 32
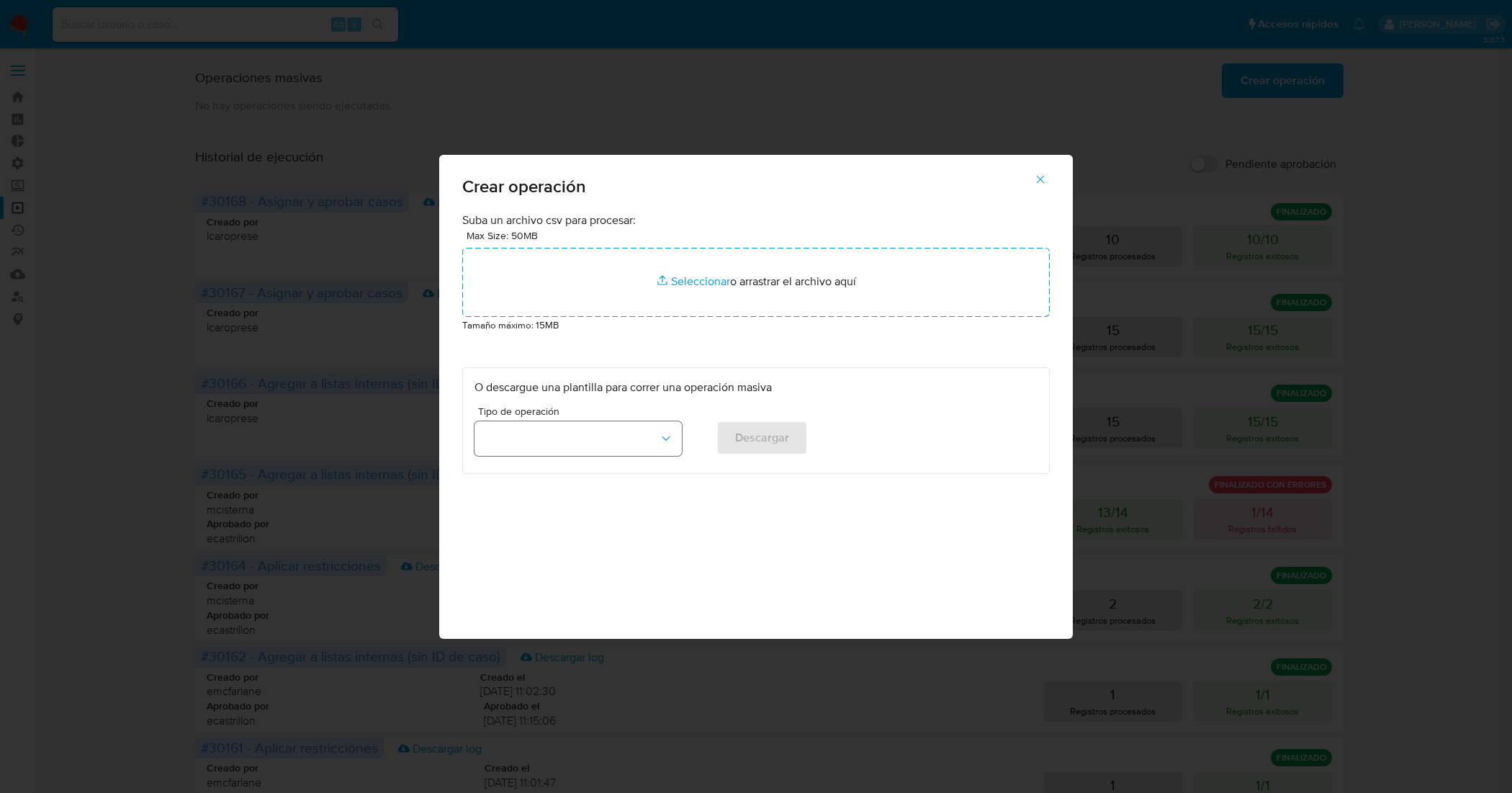
click at [655, 433] on button "button" at bounding box center [578, 438] width 207 height 35
click at [1034, 182] on icon "button" at bounding box center [1040, 179] width 13 height 13
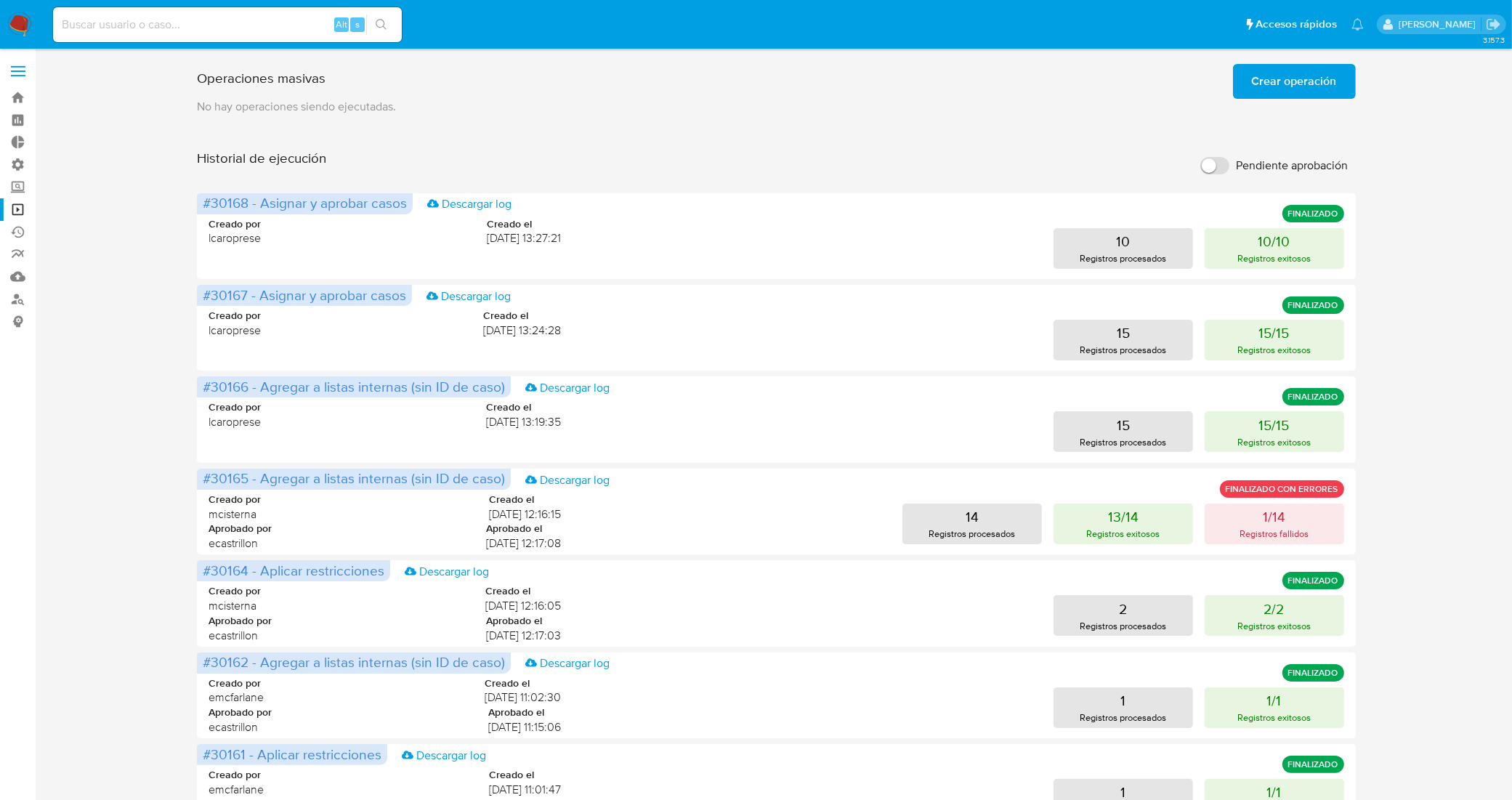
click at [1284, 67] on span "Crear operación" at bounding box center [1294, 81] width 85 height 32
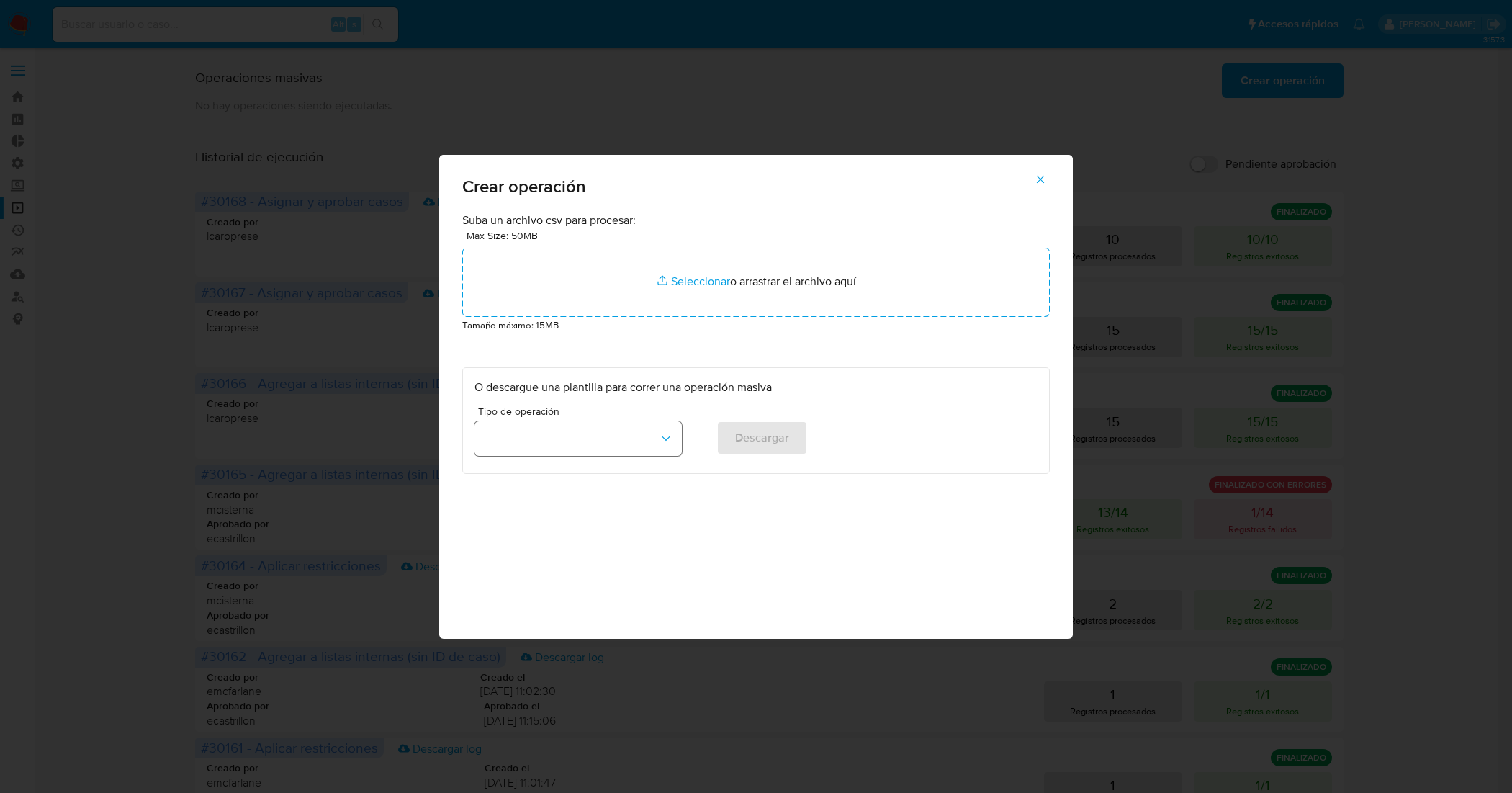
click at [644, 437] on button "button" at bounding box center [578, 438] width 207 height 35
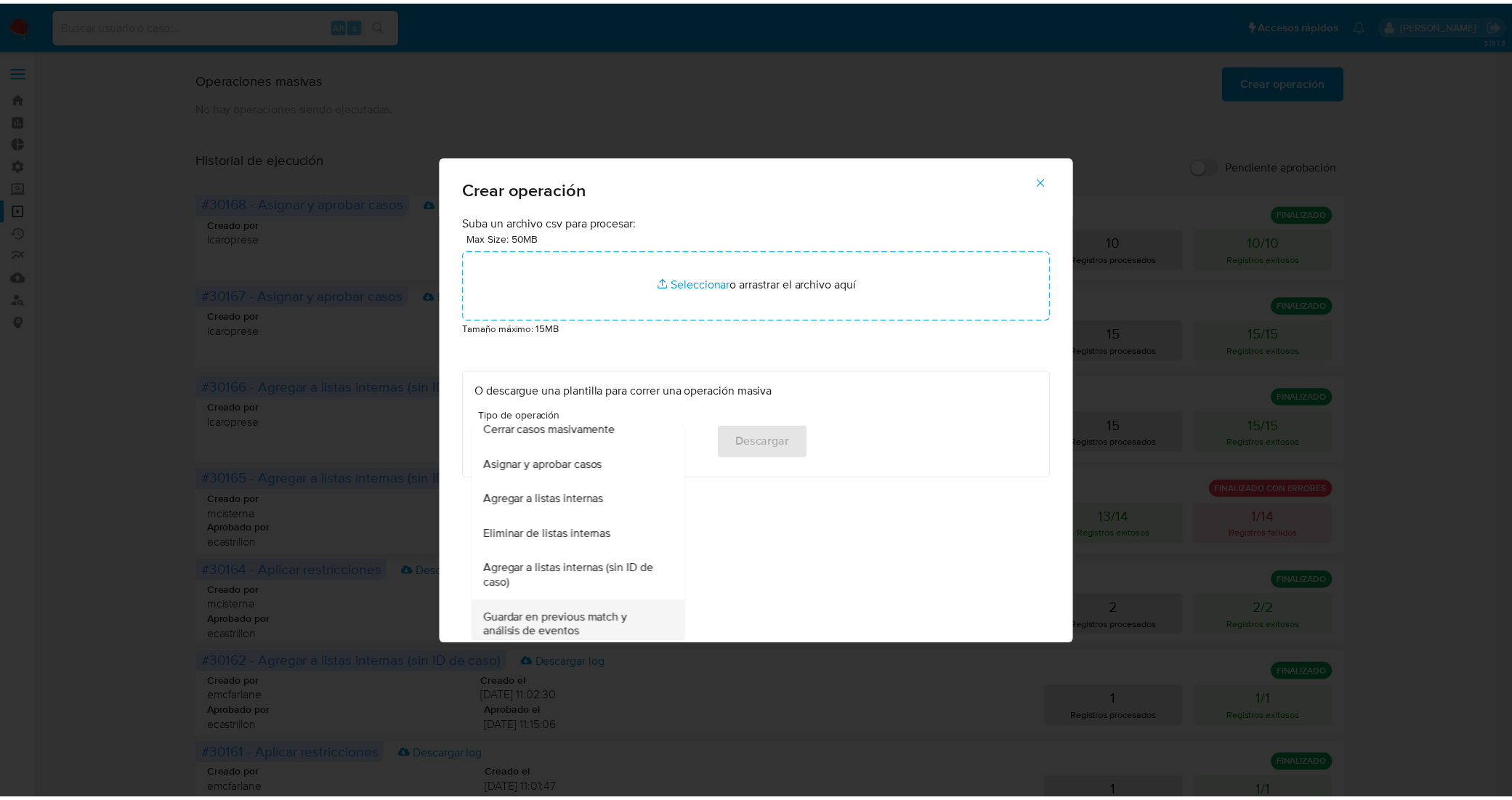
scroll to position [181, 0]
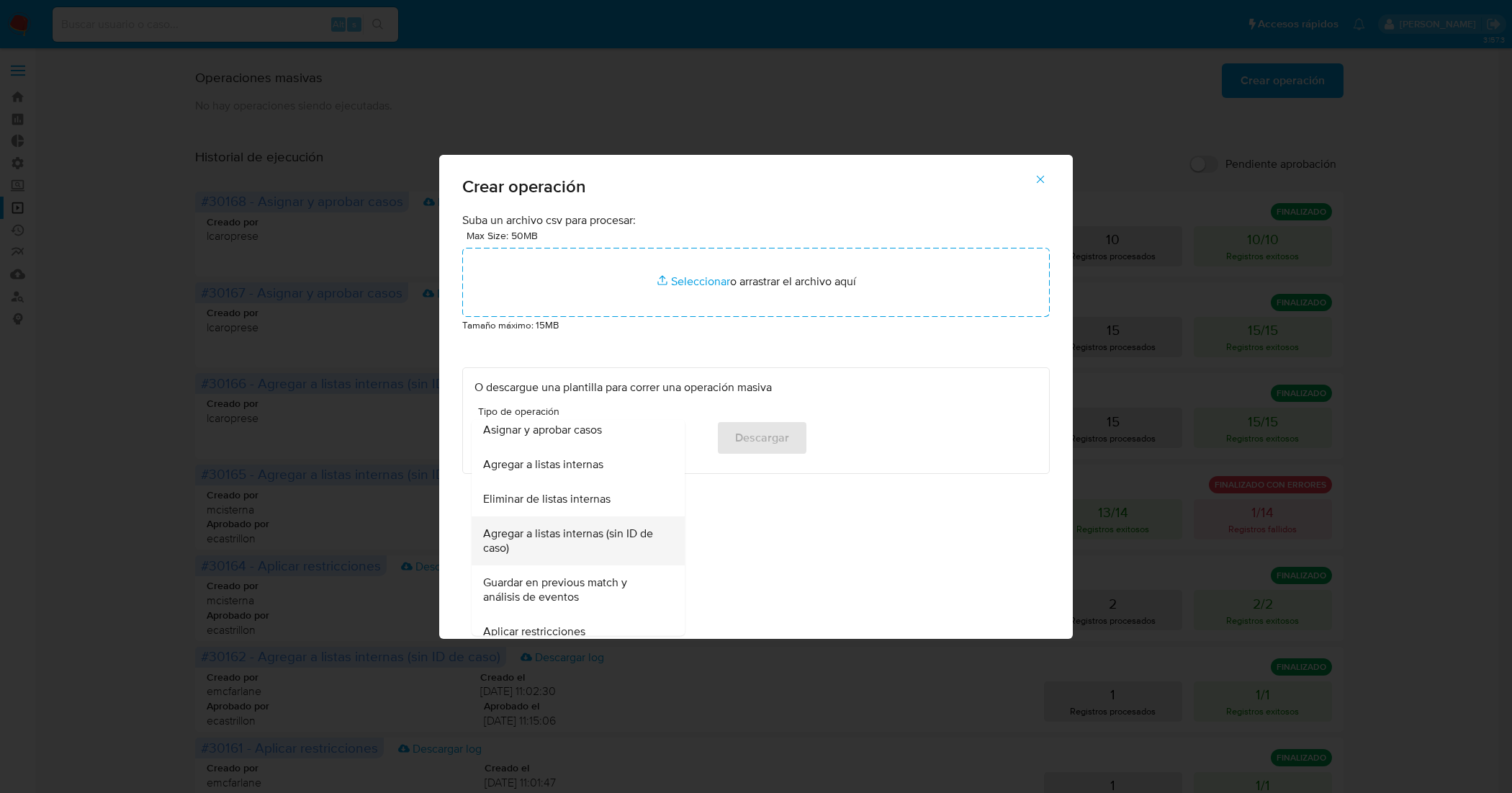
click at [574, 538] on span "Agregar a listas internas (sin ID de caso)" at bounding box center [573, 541] width 181 height 29
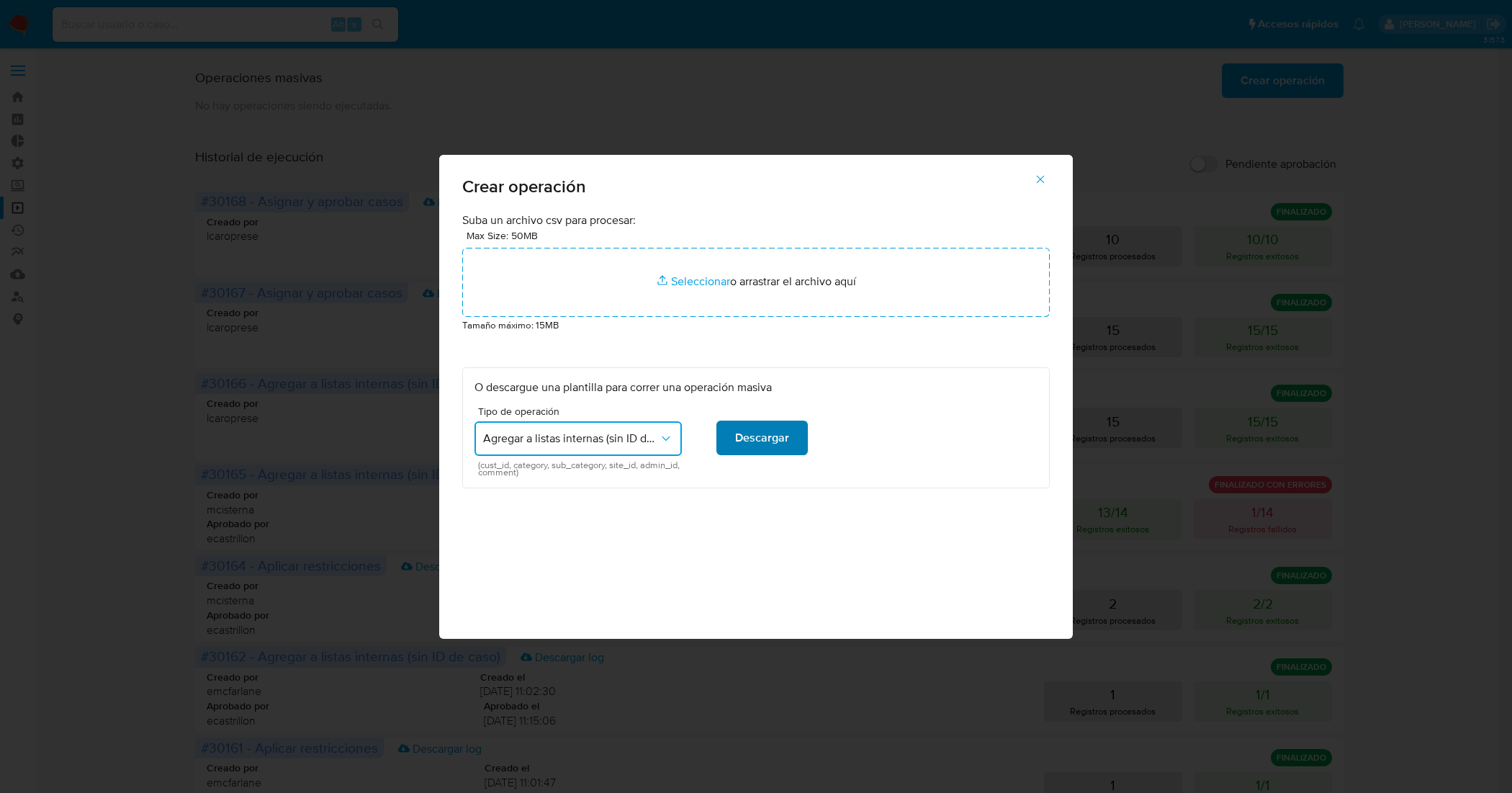
click at [774, 440] on span "Descargar" at bounding box center [762, 437] width 54 height 32
click at [1044, 182] on icon "button" at bounding box center [1040, 179] width 13 height 13
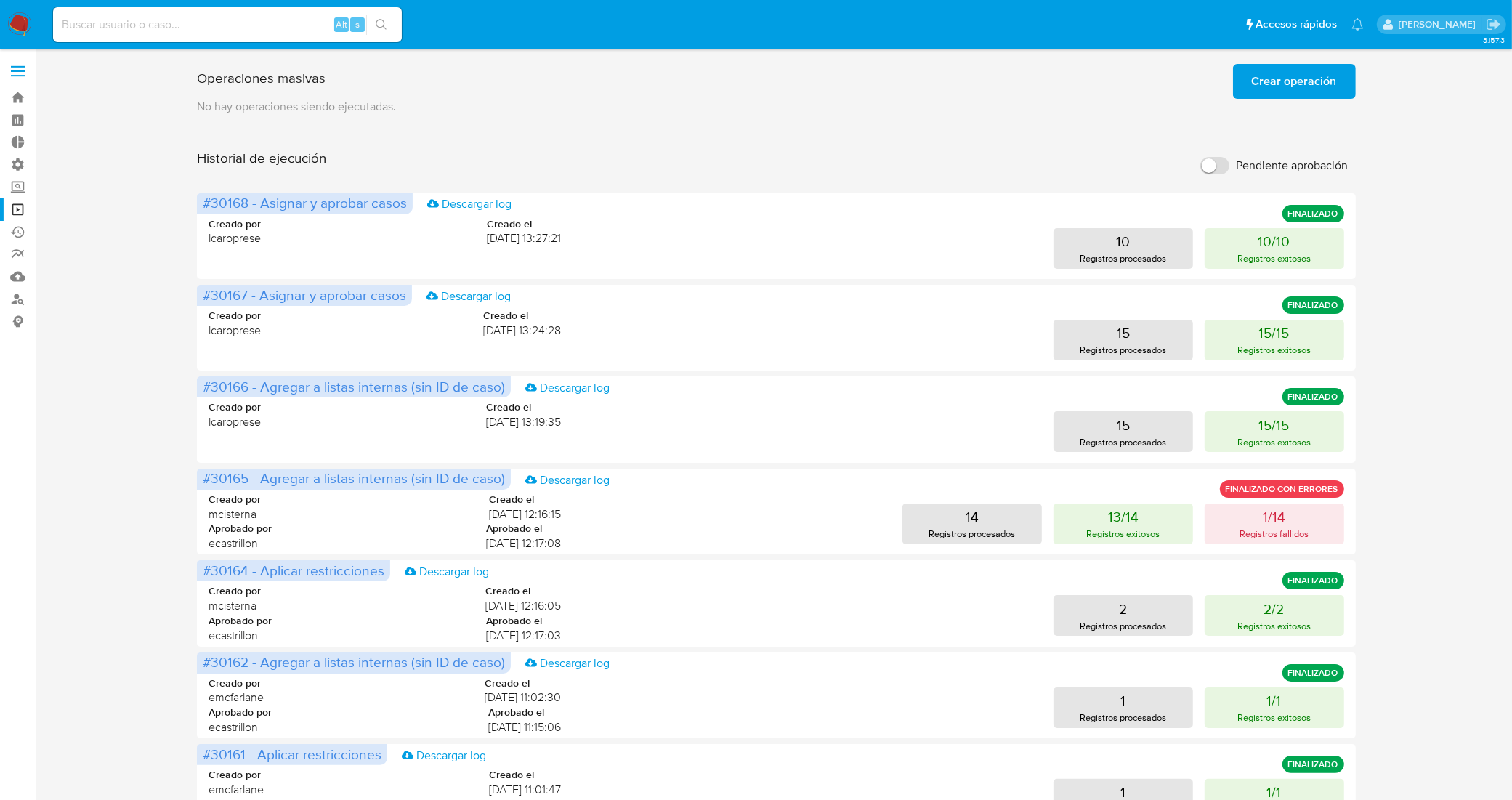
click at [1331, 75] on span "Crear operación" at bounding box center [1294, 81] width 85 height 32
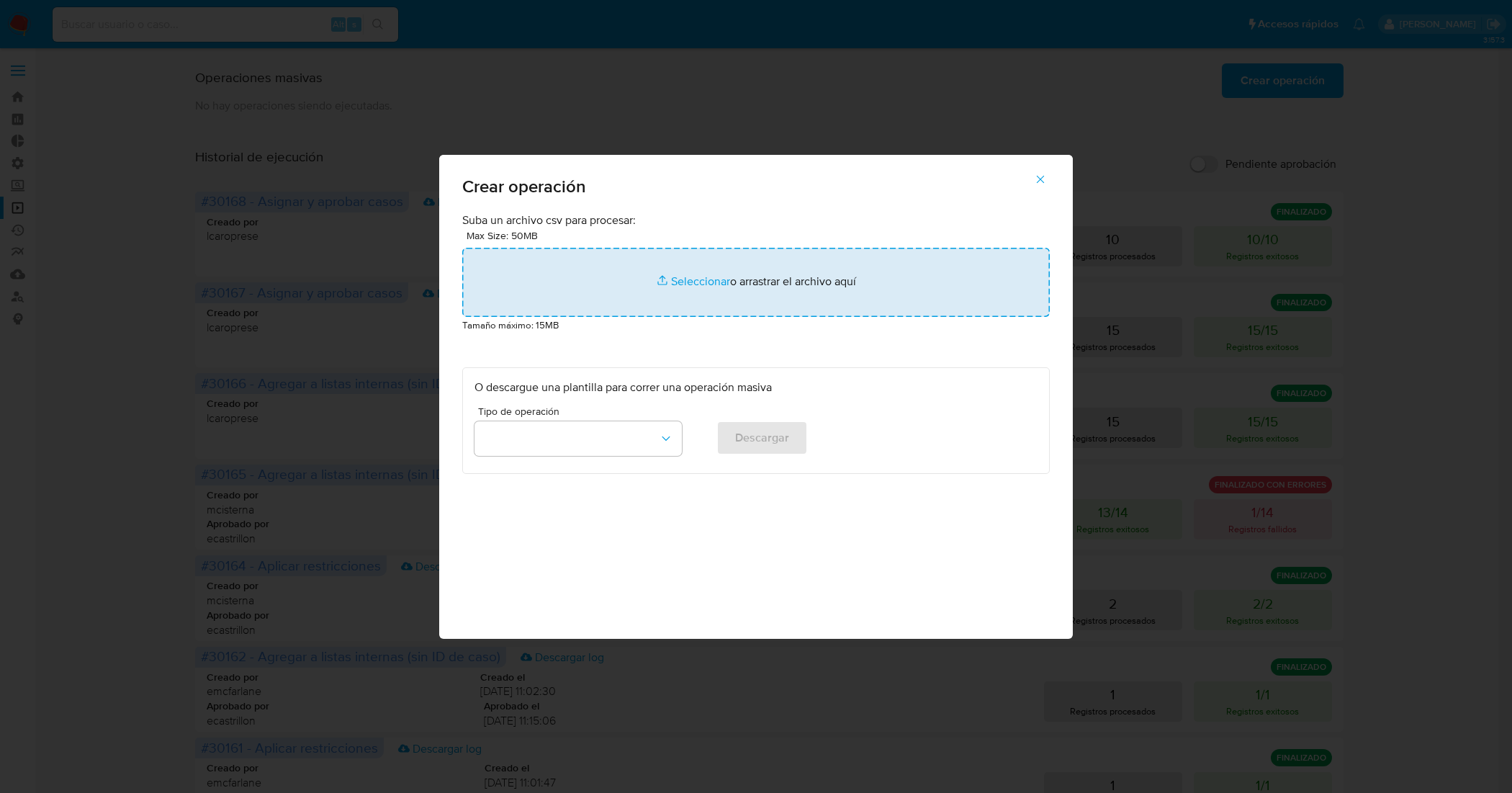
click at [686, 284] on input "file" at bounding box center [756, 282] width 588 height 69
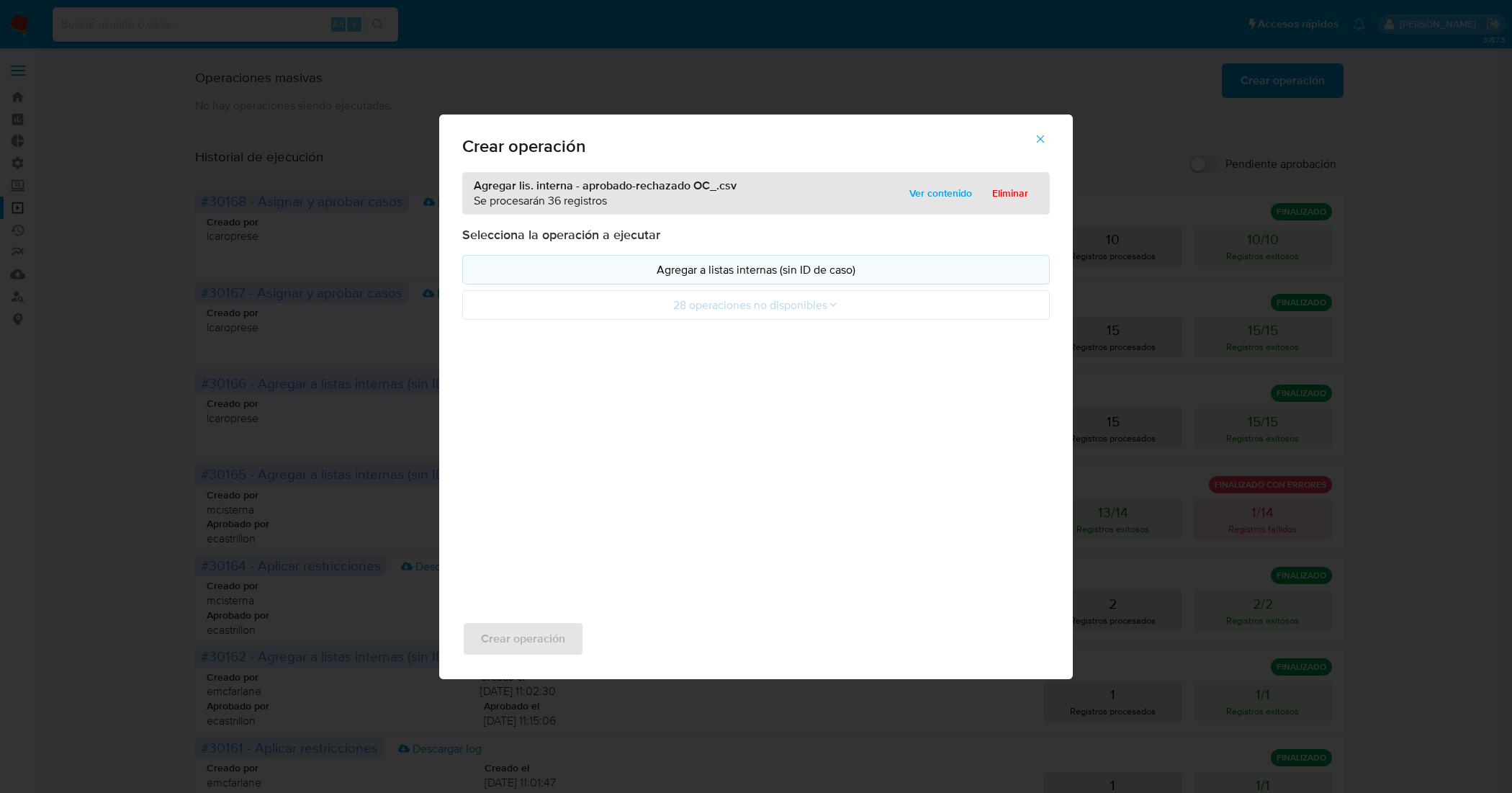
click at [811, 267] on p "Agregar a listas internas (sin ID de caso)" at bounding box center [756, 269] width 563 height 16
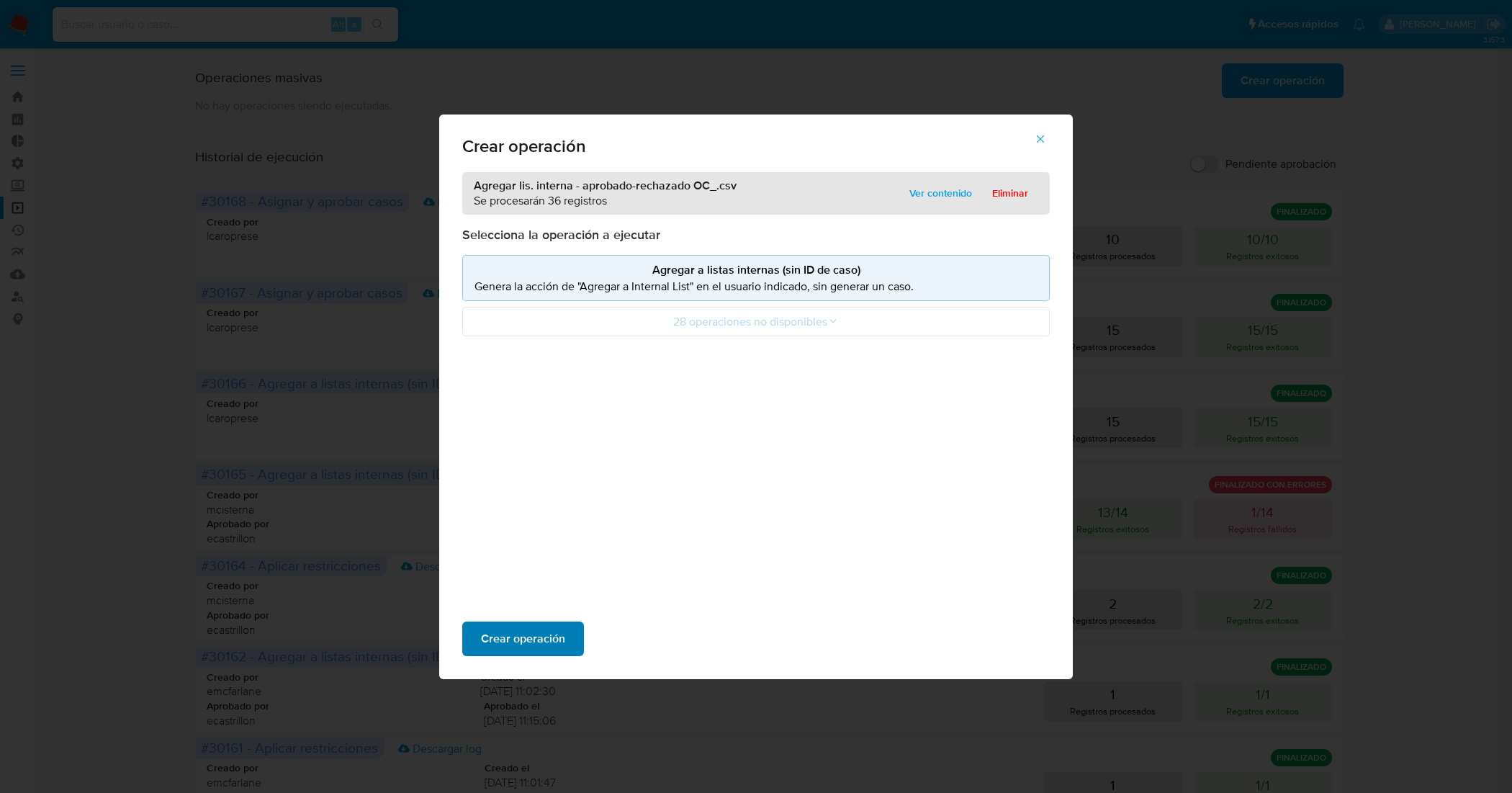
click at [553, 637] on span "Crear operación" at bounding box center [523, 638] width 84 height 32
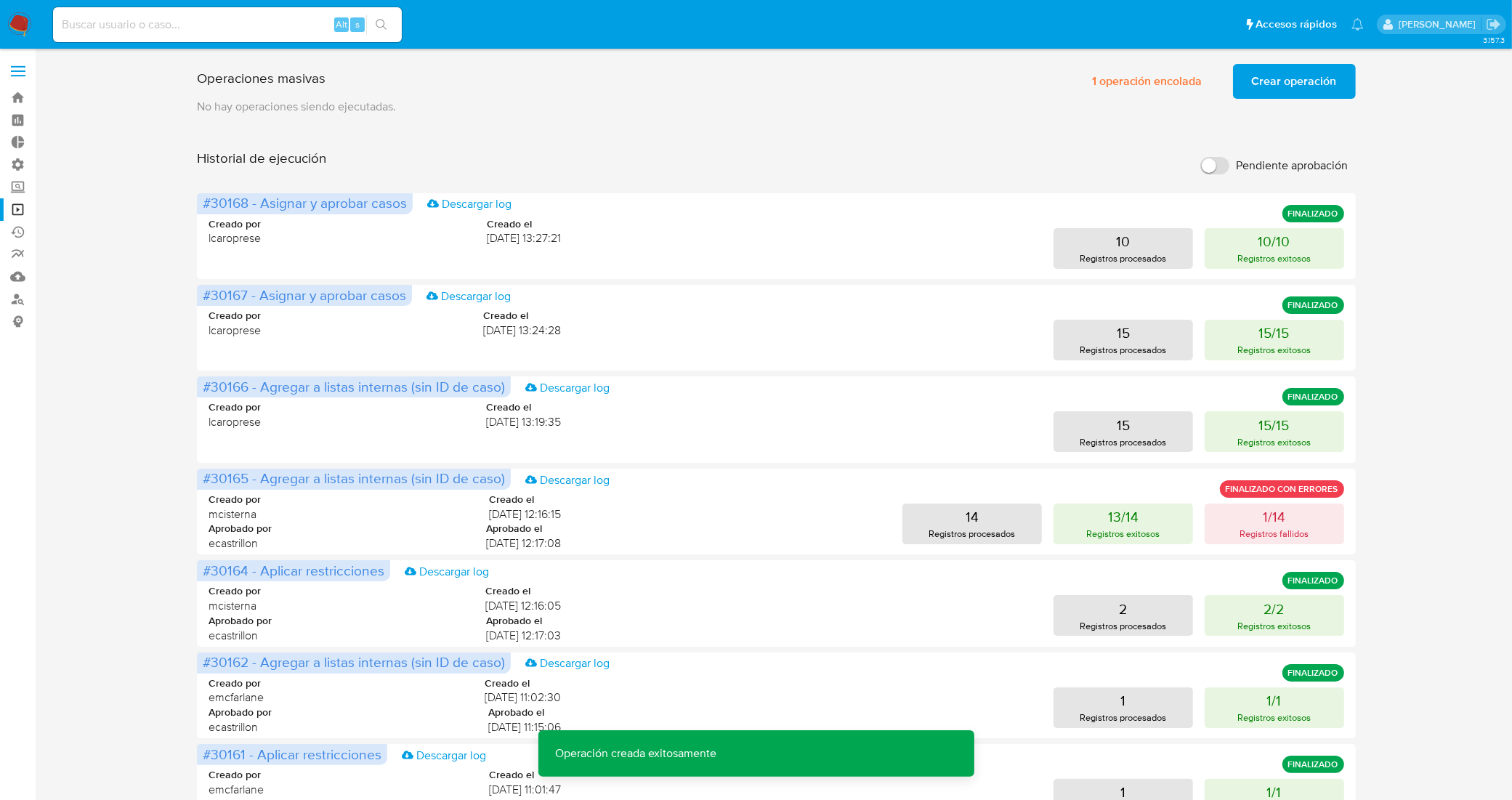
click at [1260, 87] on span "Crear operación" at bounding box center [1294, 81] width 85 height 32
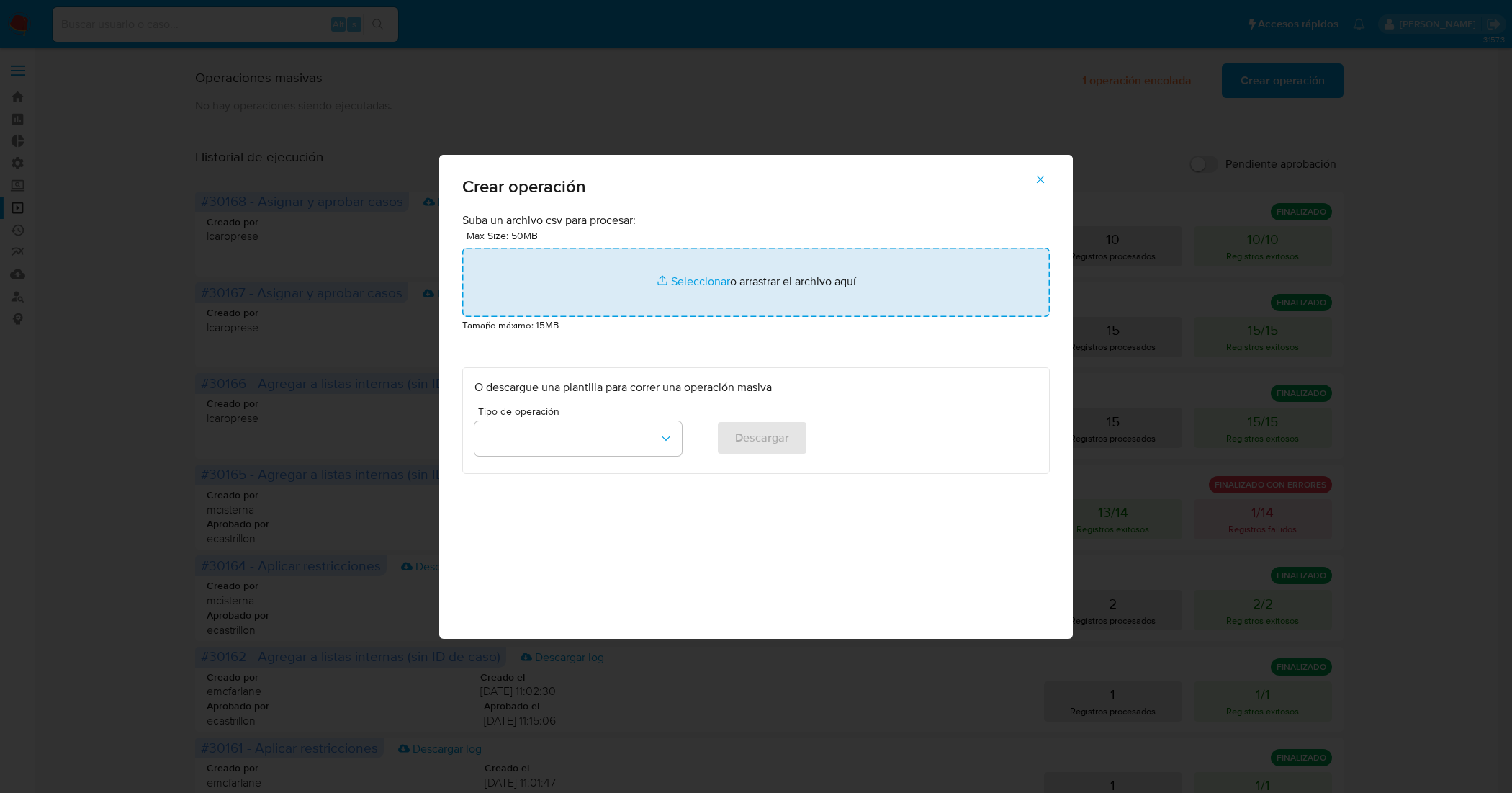
click at [705, 273] on input "file" at bounding box center [756, 282] width 588 height 69
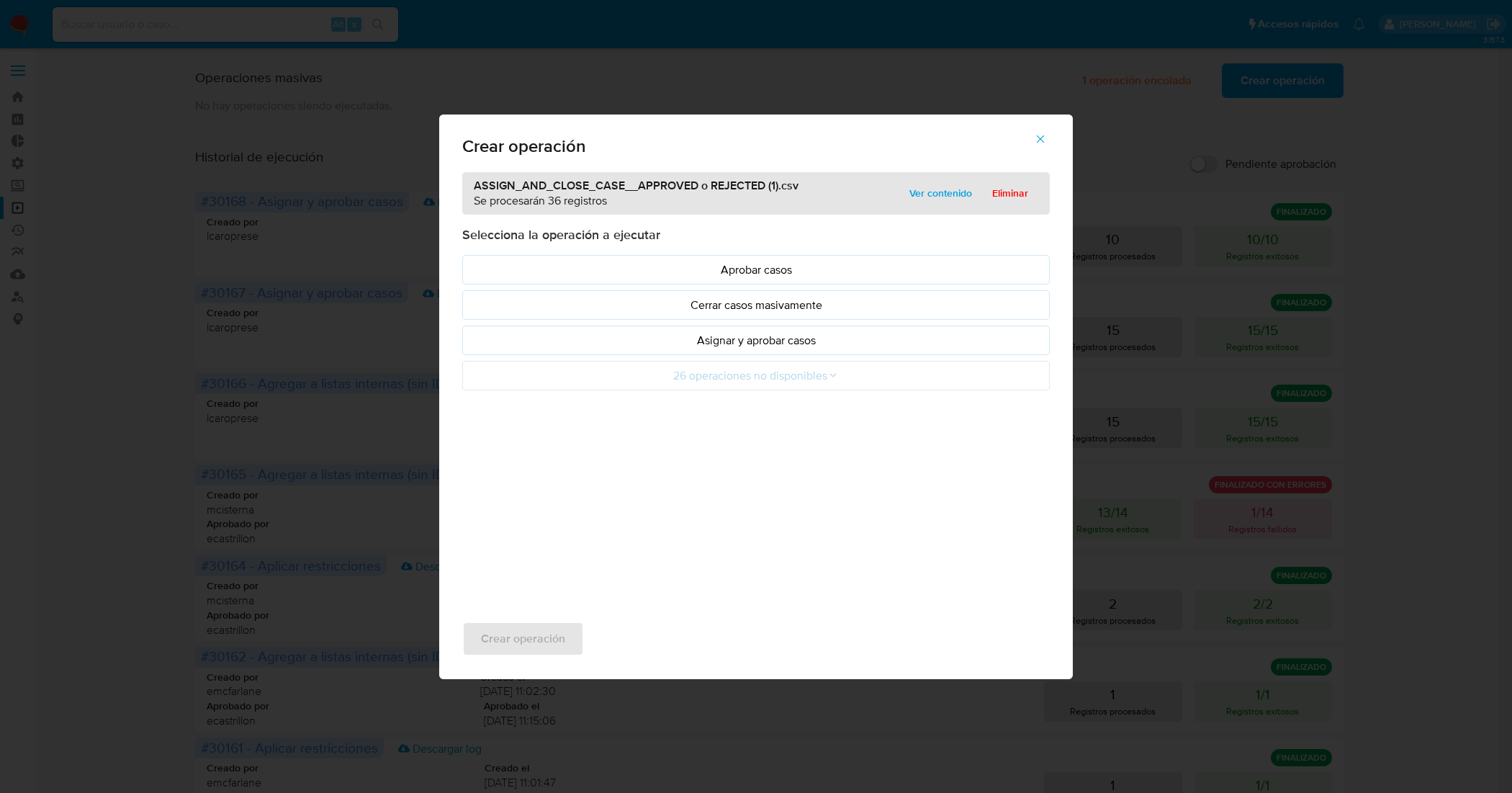
click at [800, 343] on p "Asignar y aprobar casos" at bounding box center [756, 340] width 563 height 16
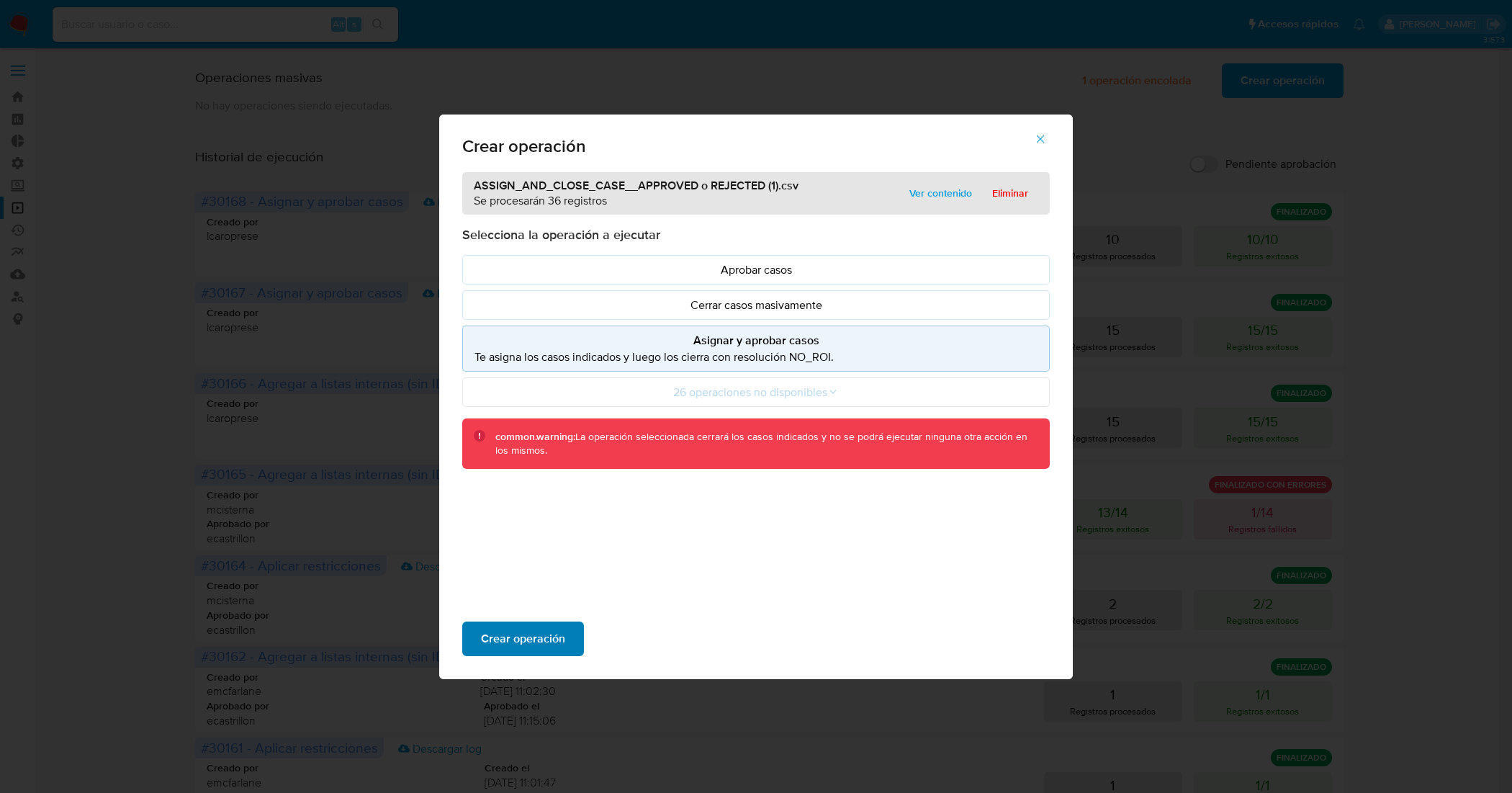
click at [541, 640] on span "Crear operación" at bounding box center [523, 638] width 84 height 32
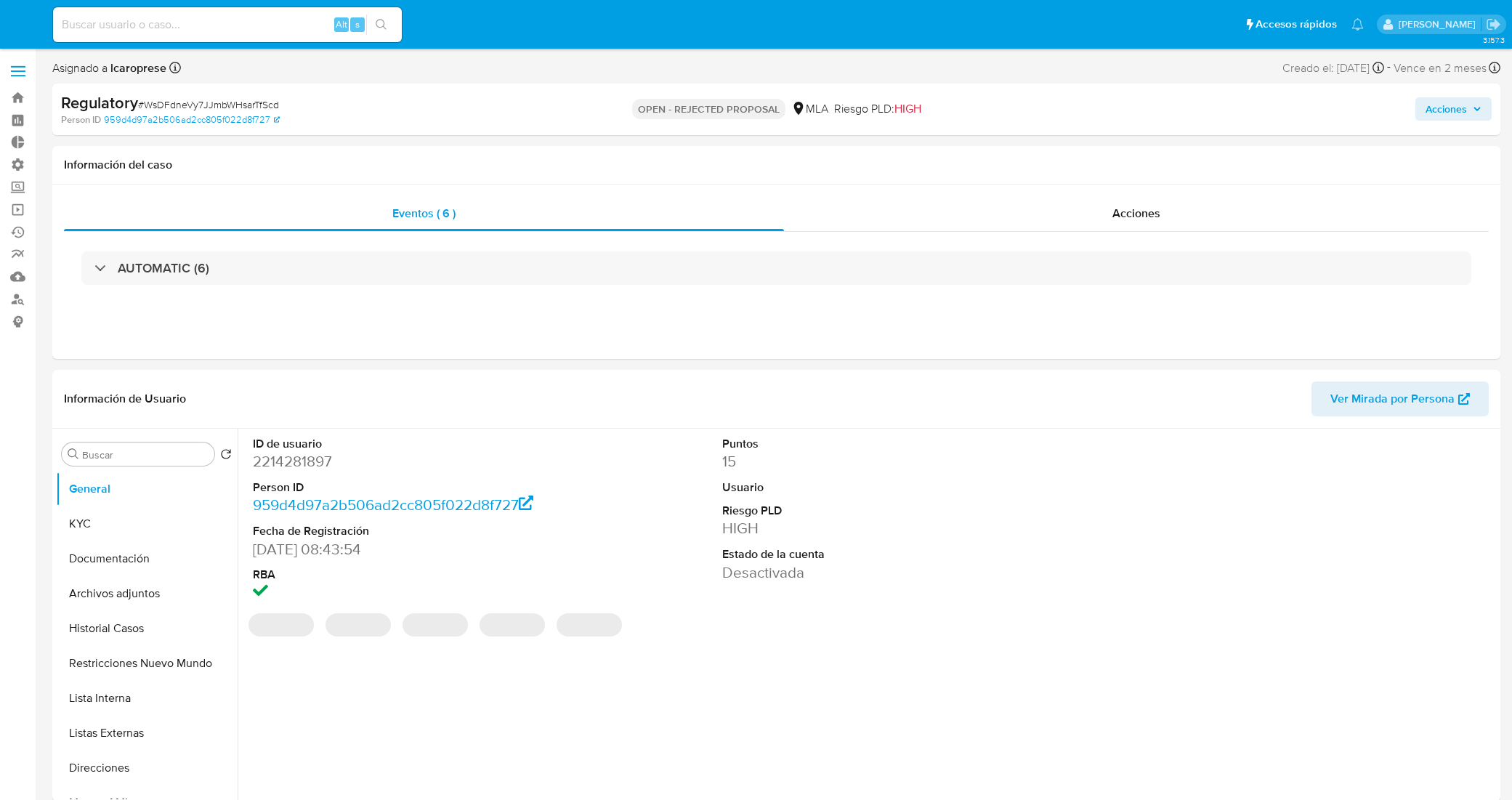
select select "10"
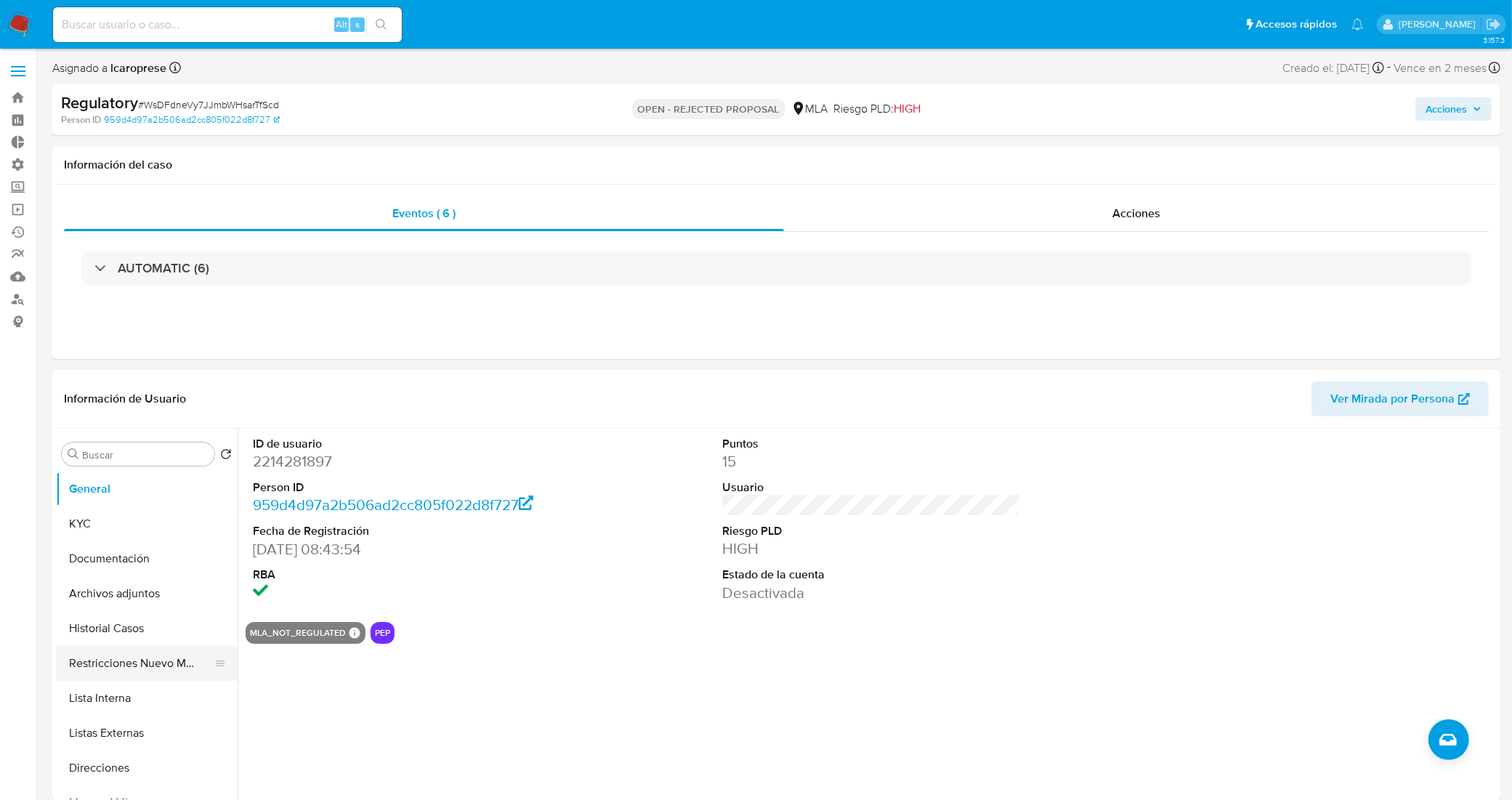
click at [164, 663] on button "Restricciones Nuevo Mundo" at bounding box center [141, 663] width 170 height 35
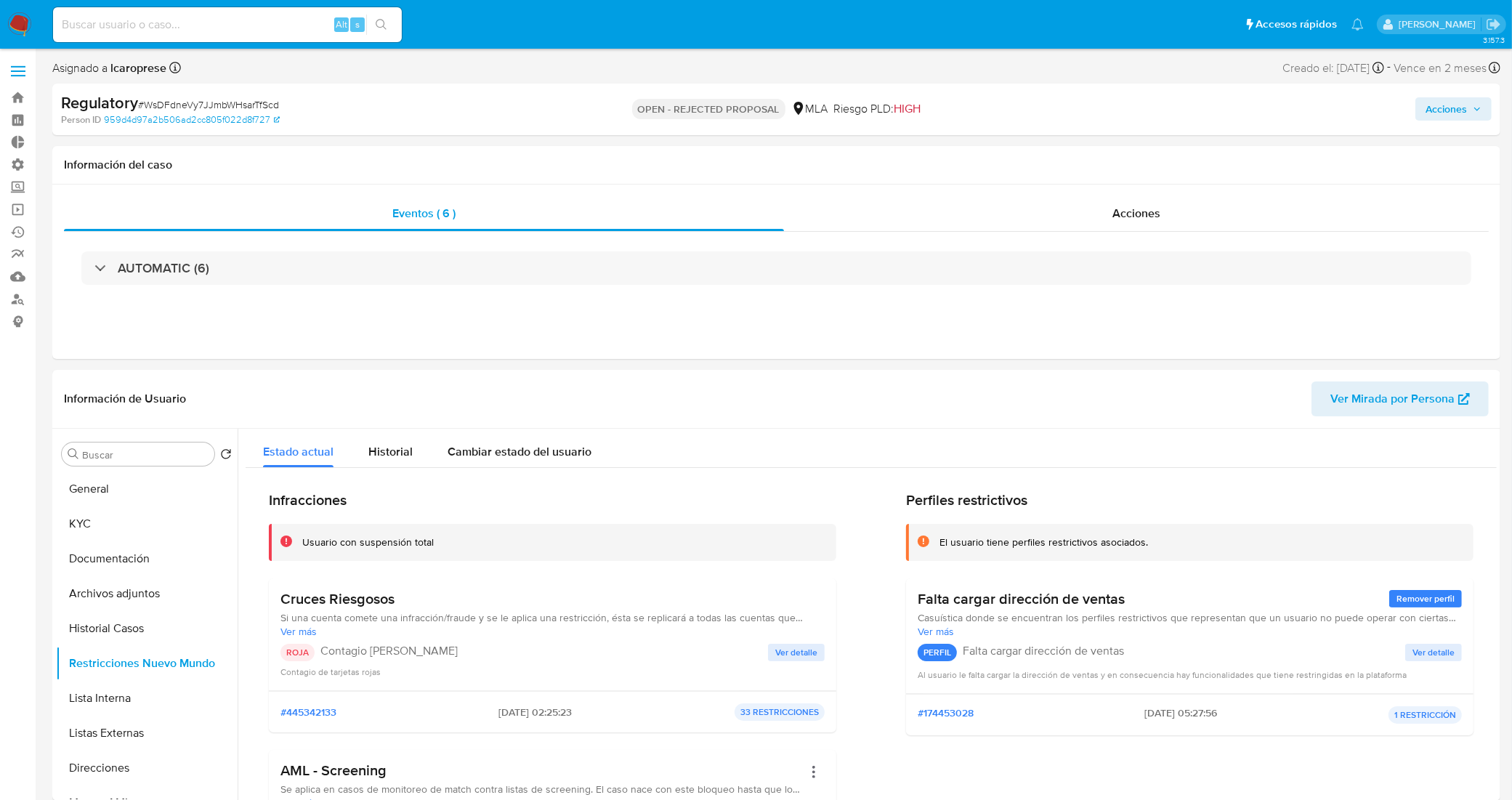
click at [211, 31] on input at bounding box center [228, 25] width 349 height 19
paste input "xOxPbo0GOdqAGU7jLcoMVblB"
type input "xOxPbo0GOdqAGU7jLcoMVblB"
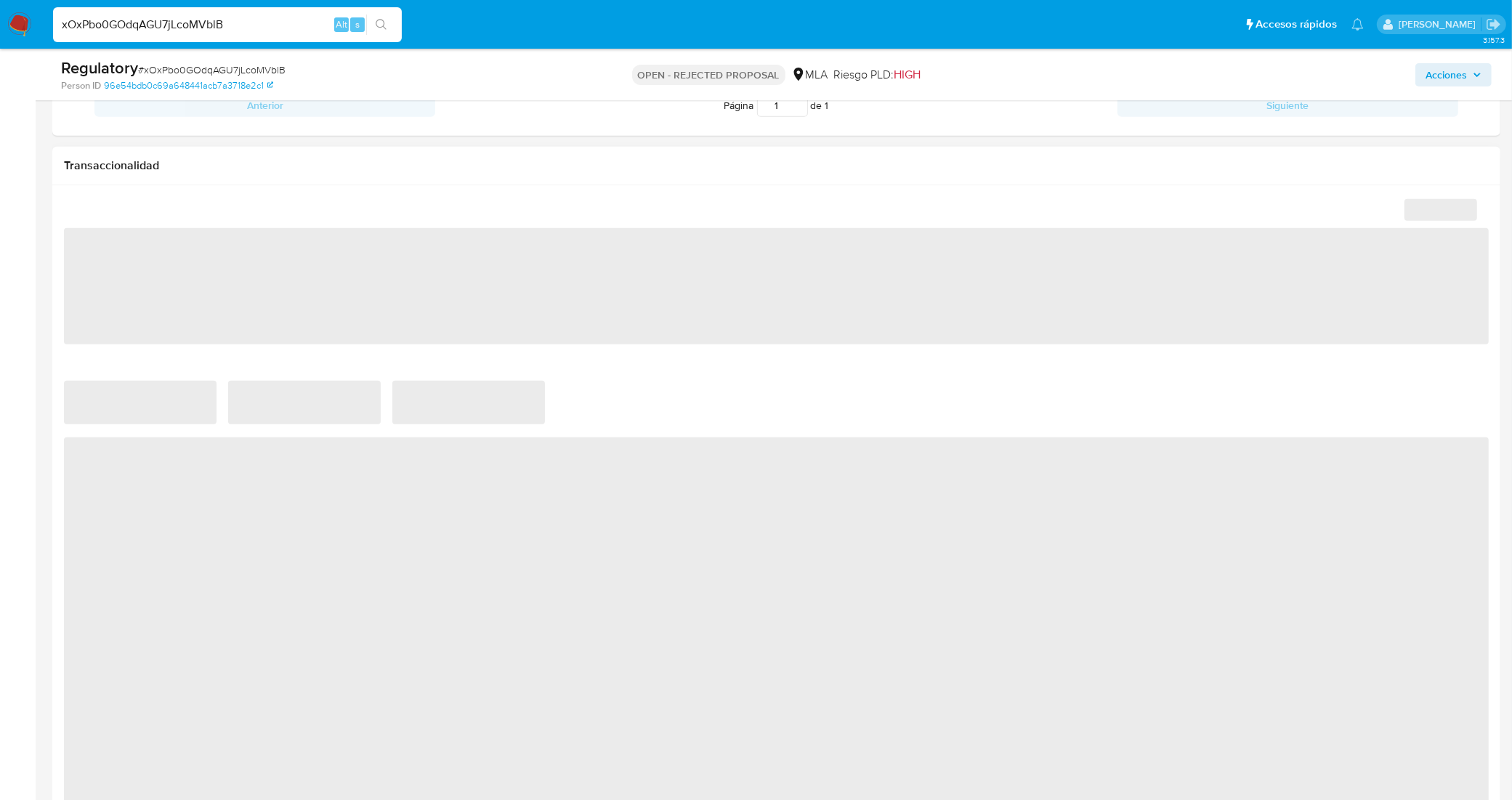
select select "10"
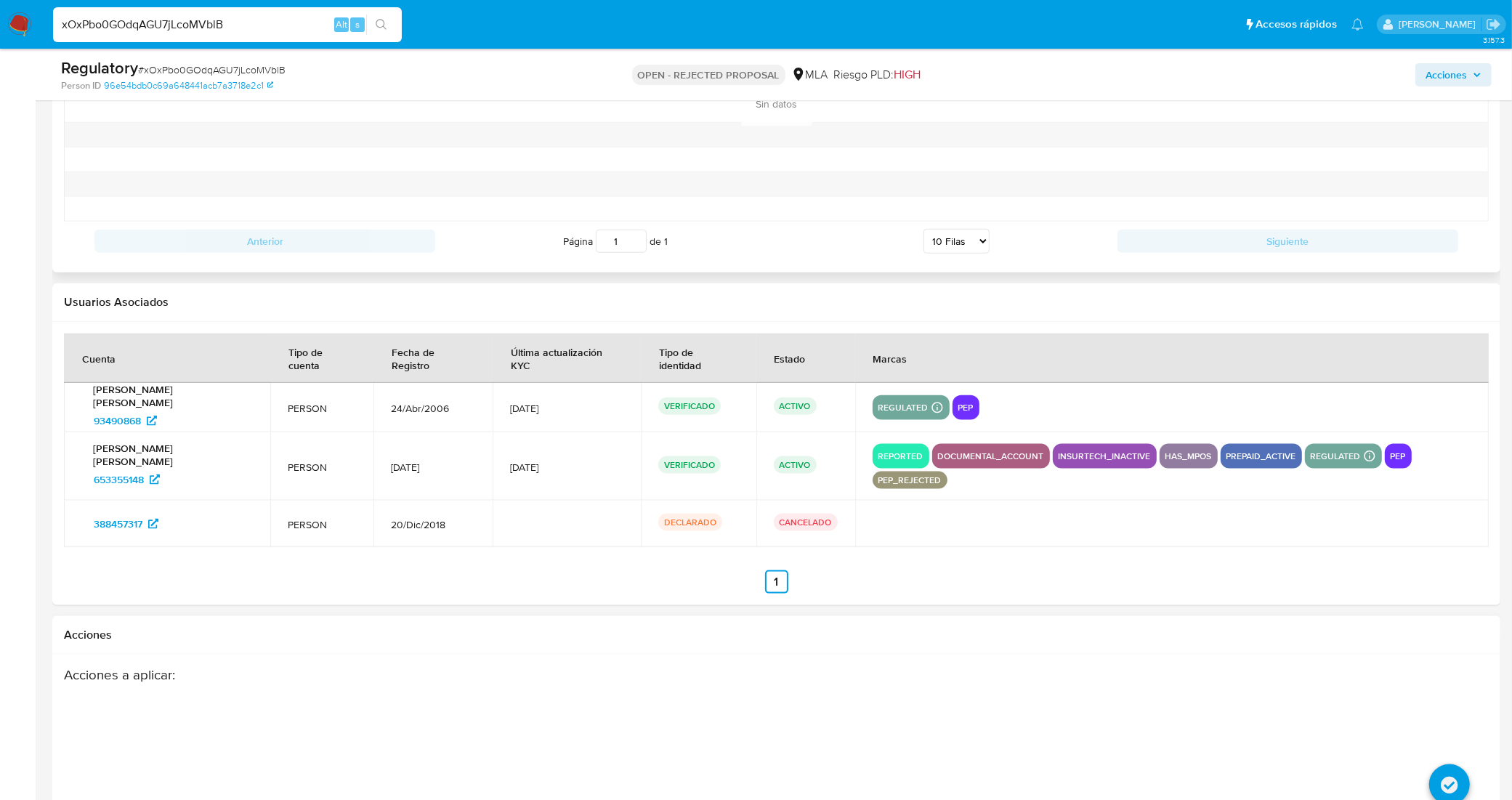
scroll to position [2048, 0]
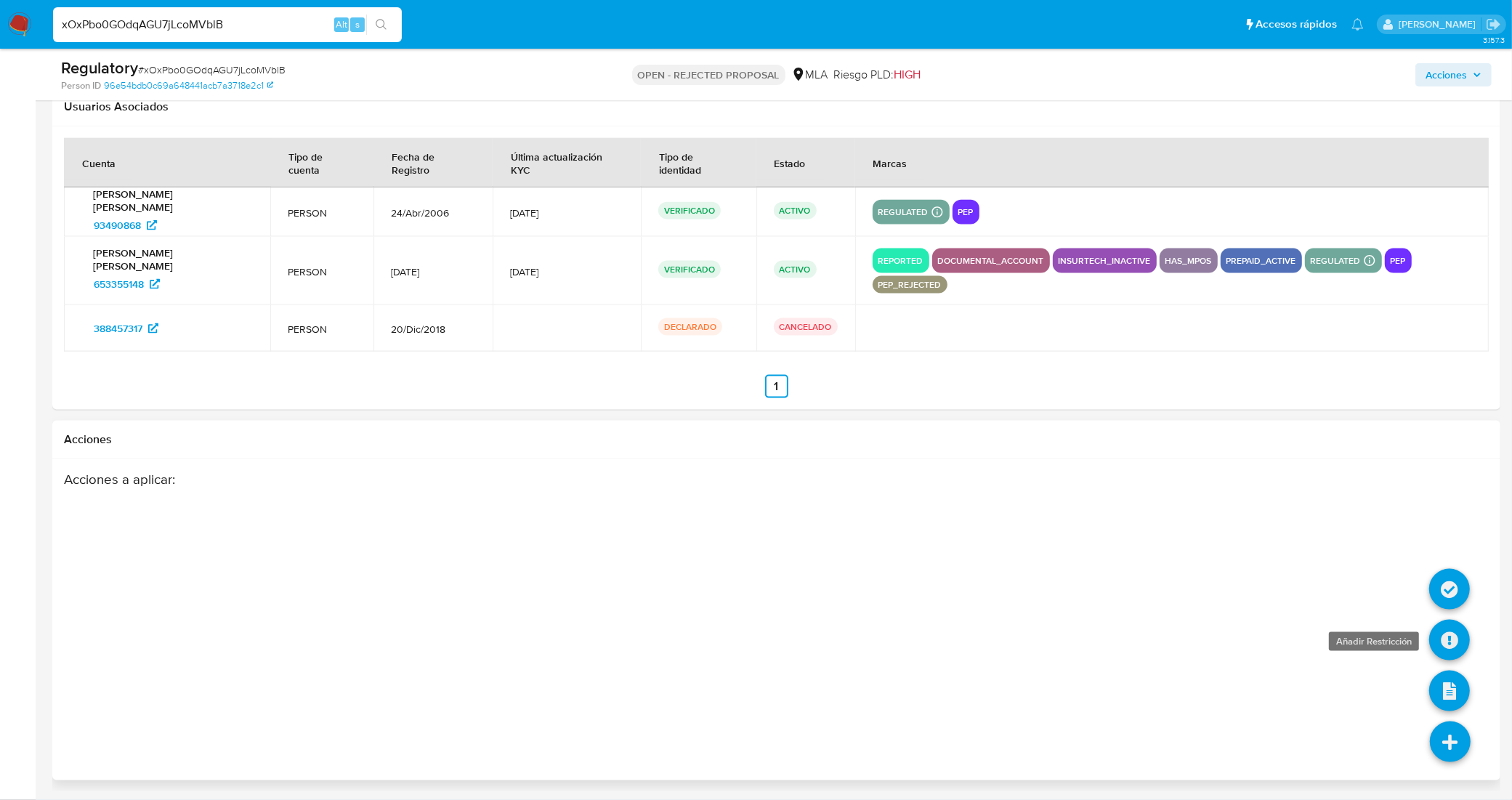
click at [1460, 636] on icon at bounding box center [1448, 639] width 40 height 40
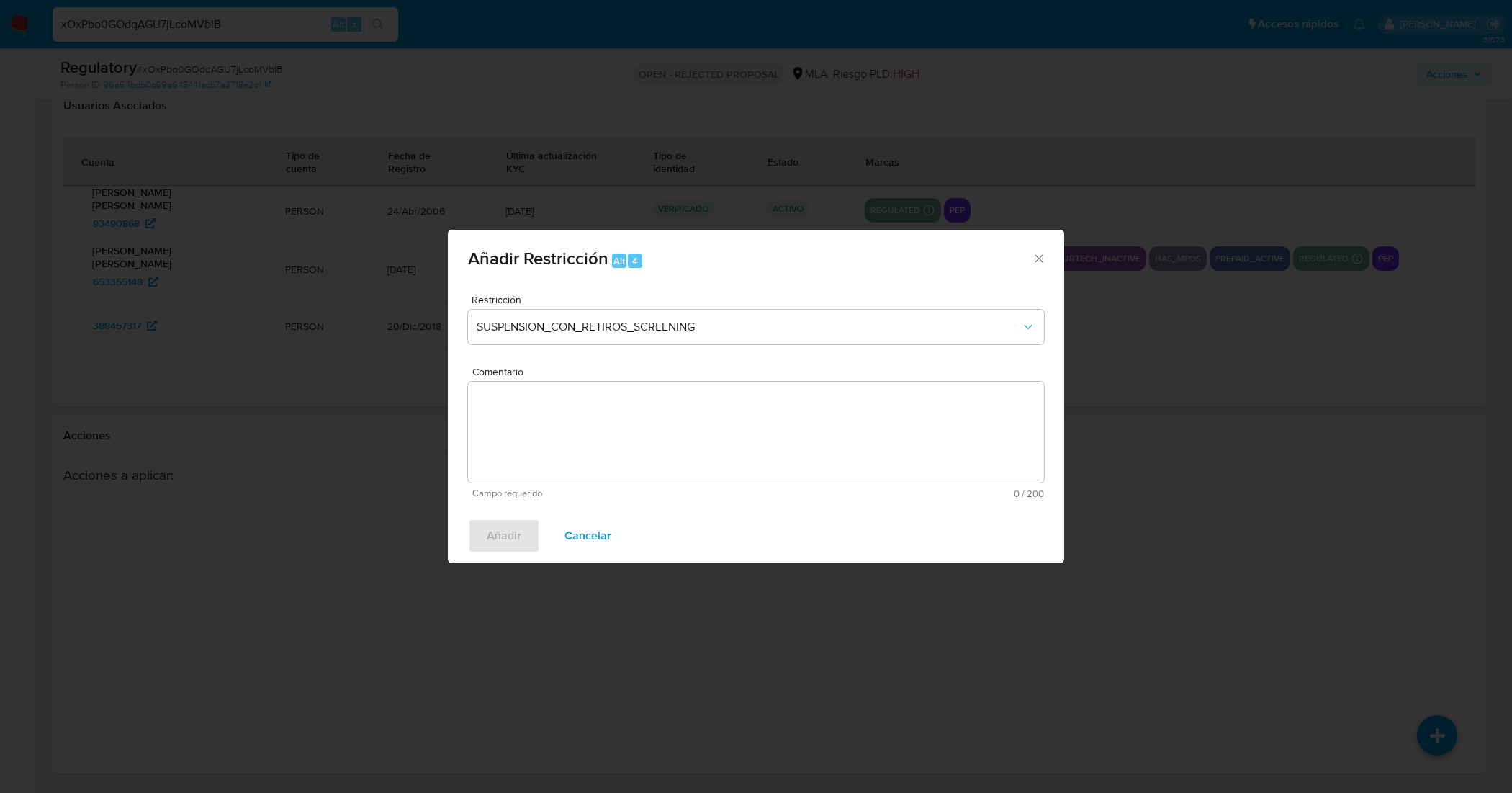
click at [617, 402] on textarea "Comentario" at bounding box center [756, 432] width 576 height 101
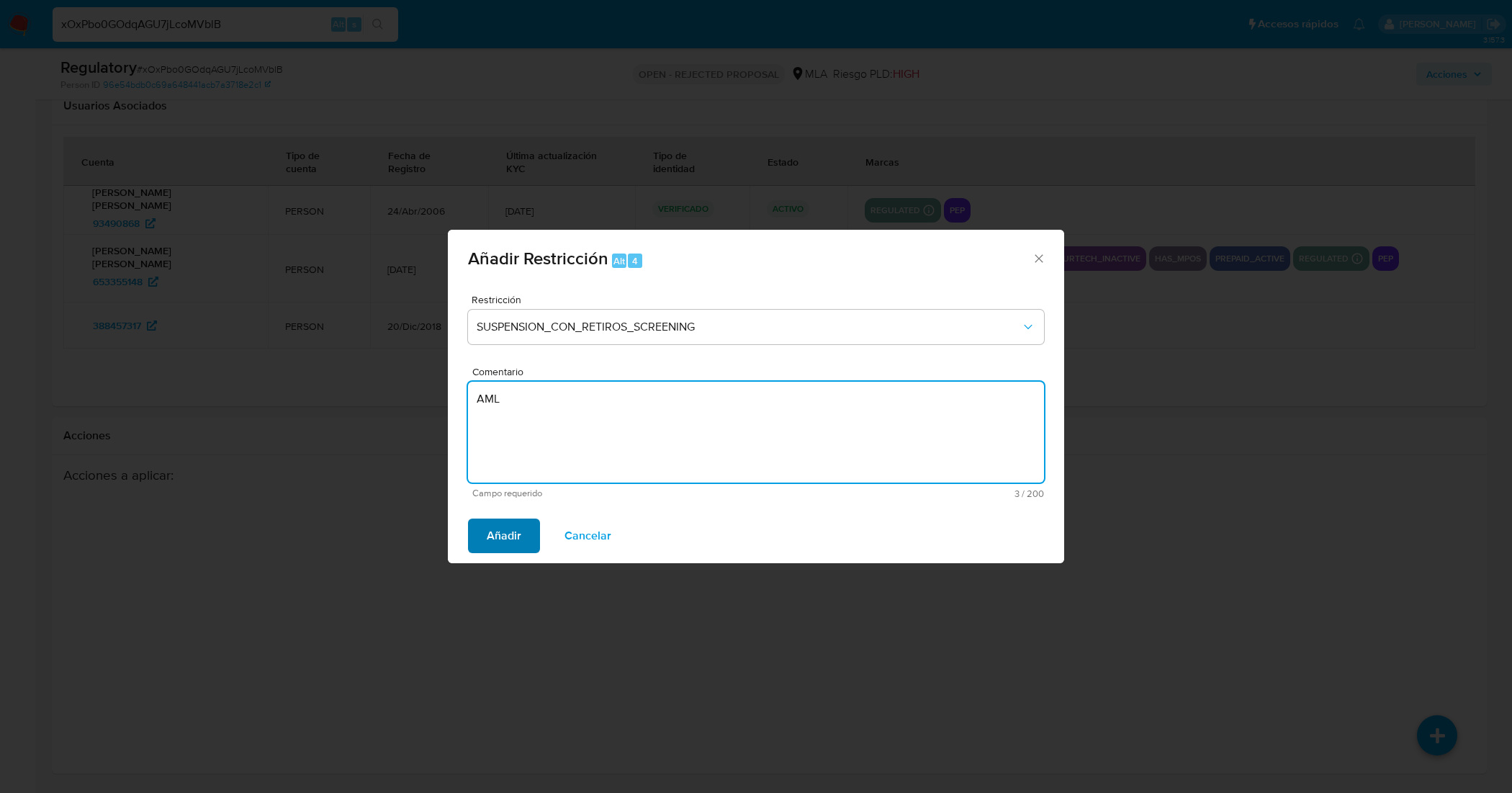
type textarea "AML"
click at [526, 524] on button "Añadir" at bounding box center [503, 536] width 72 height 35
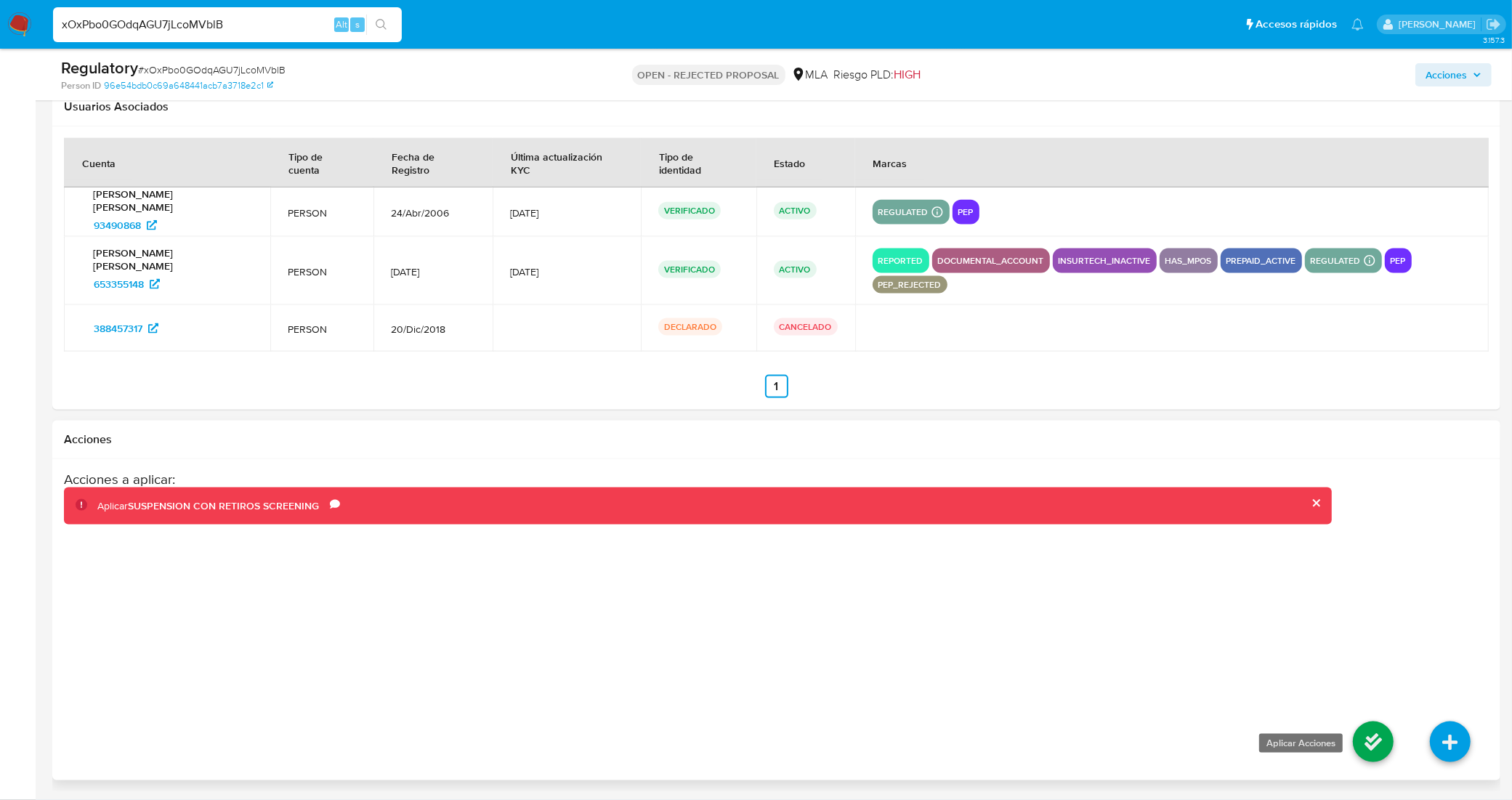
click at [1374, 749] on icon at bounding box center [1373, 741] width 40 height 40
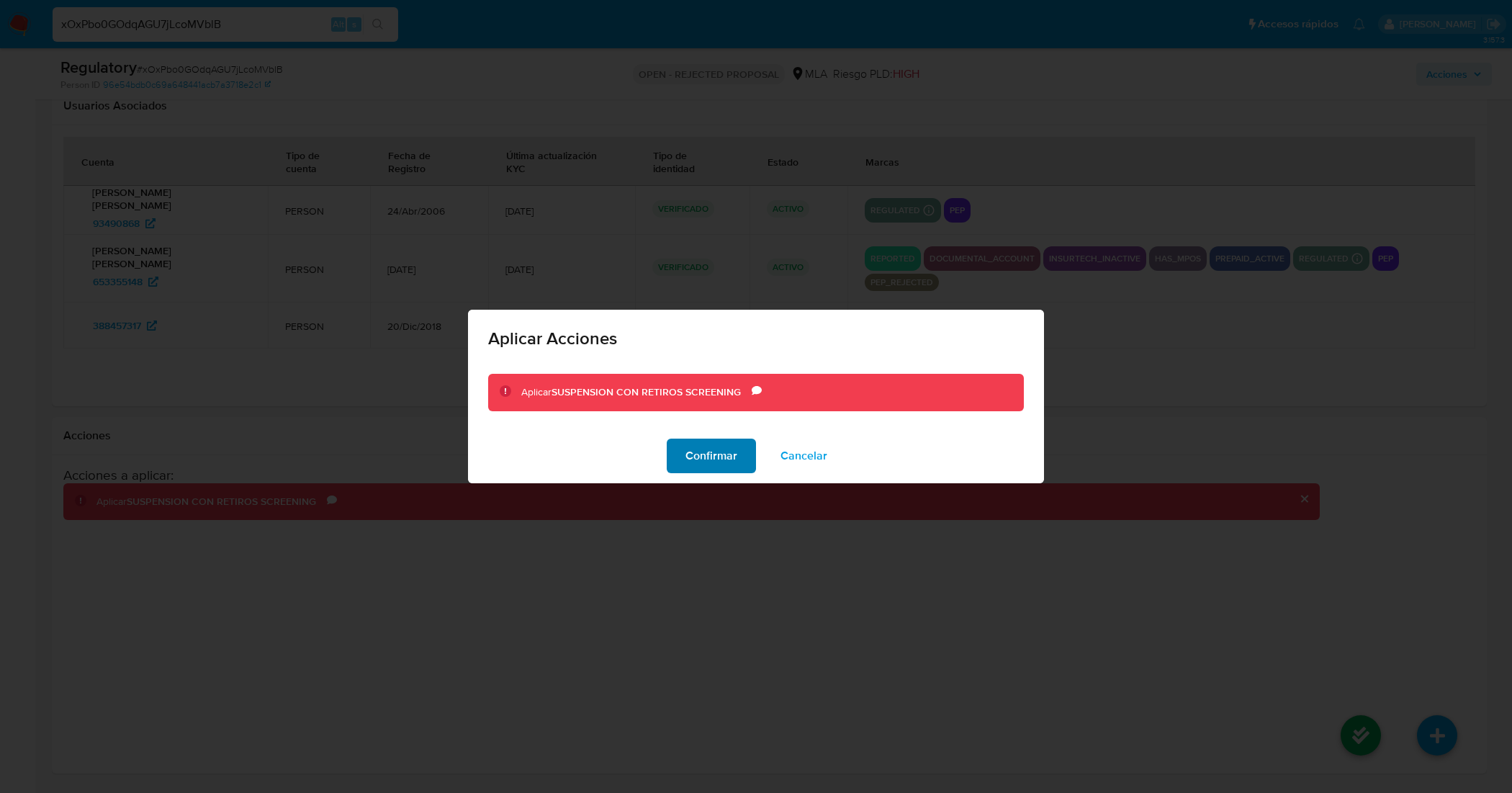
click at [713, 457] on span "Confirmar" at bounding box center [711, 455] width 52 height 32
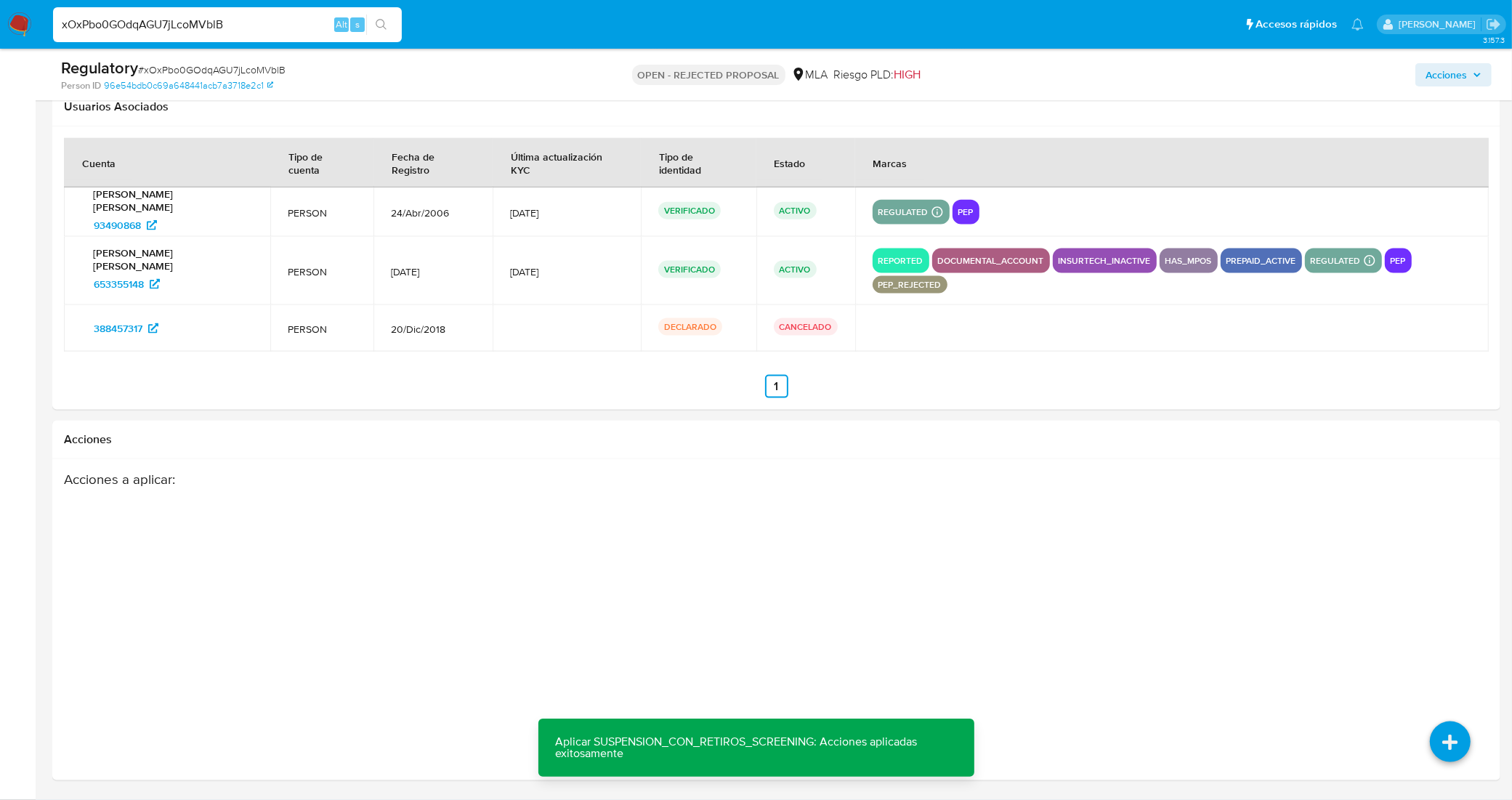
drag, startPoint x: 179, startPoint y: 29, endPoint x: 38, endPoint y: 36, distance: 141.2
click at [38, 36] on nav "Pausado Ver notificaciones xOxPbo0GOdqAGU7jLcoMVblB Alt s Accesos rápidos Presi…" at bounding box center [756, 24] width 1512 height 49
paste input "2wDFRzsgMij0OyGu1QWBWExb"
type input "2wDFRzsgMij0OyGu1QWBWExb"
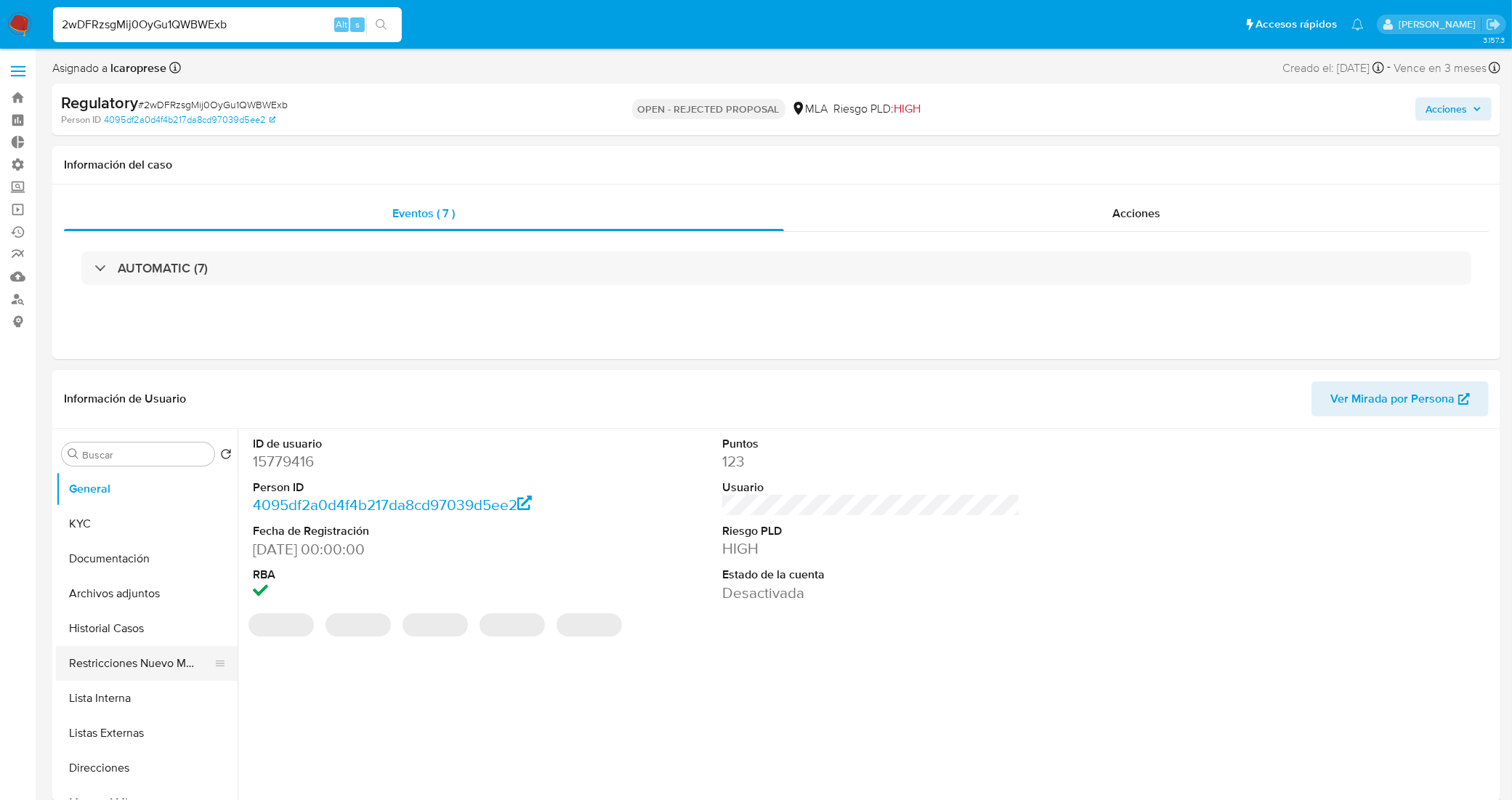
click at [127, 669] on button "Restricciones Nuevo Mundo" at bounding box center [141, 663] width 170 height 35
select select "10"
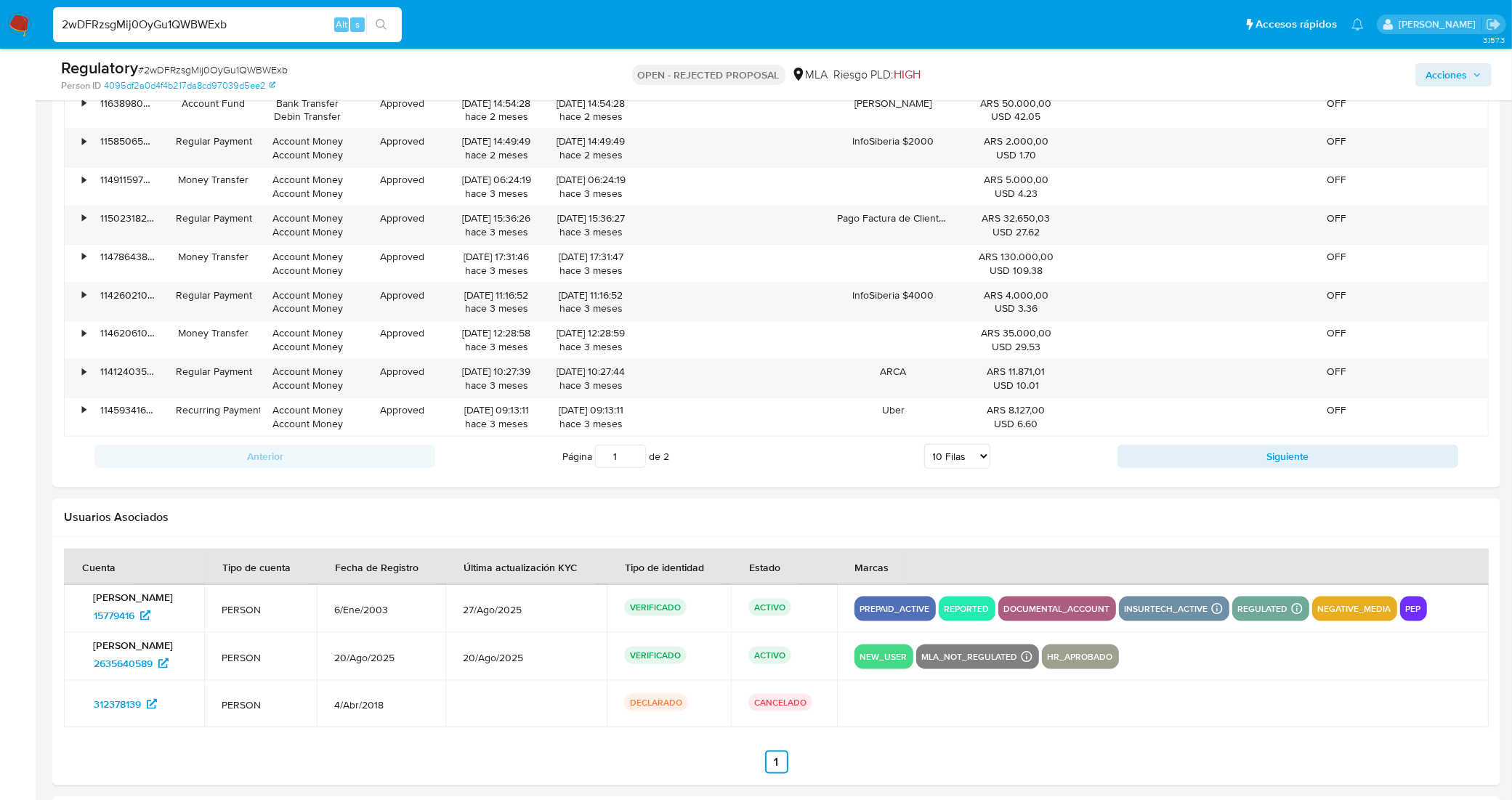
scroll to position [2126, 0]
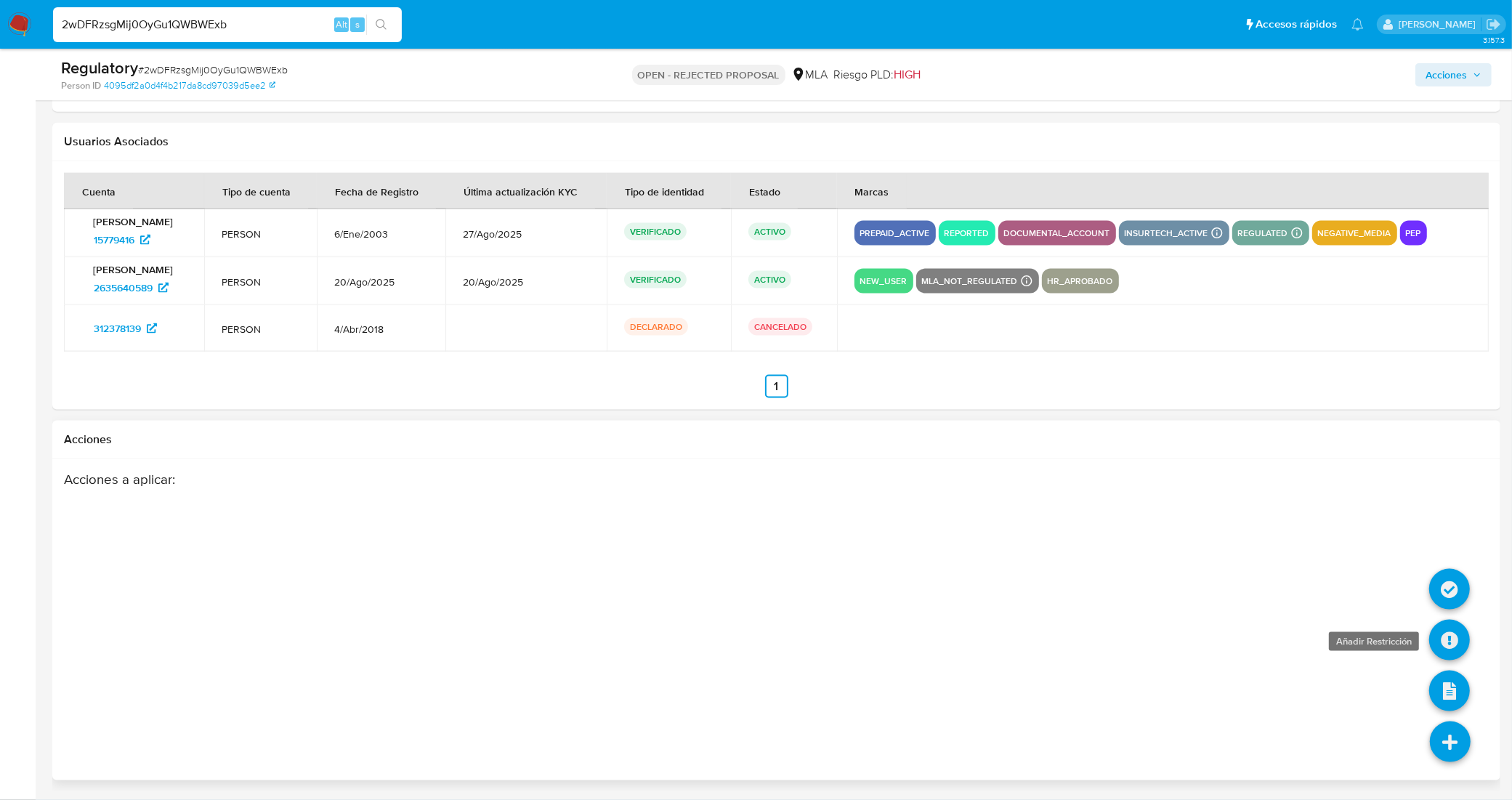
click at [1451, 634] on icon at bounding box center [1448, 639] width 40 height 40
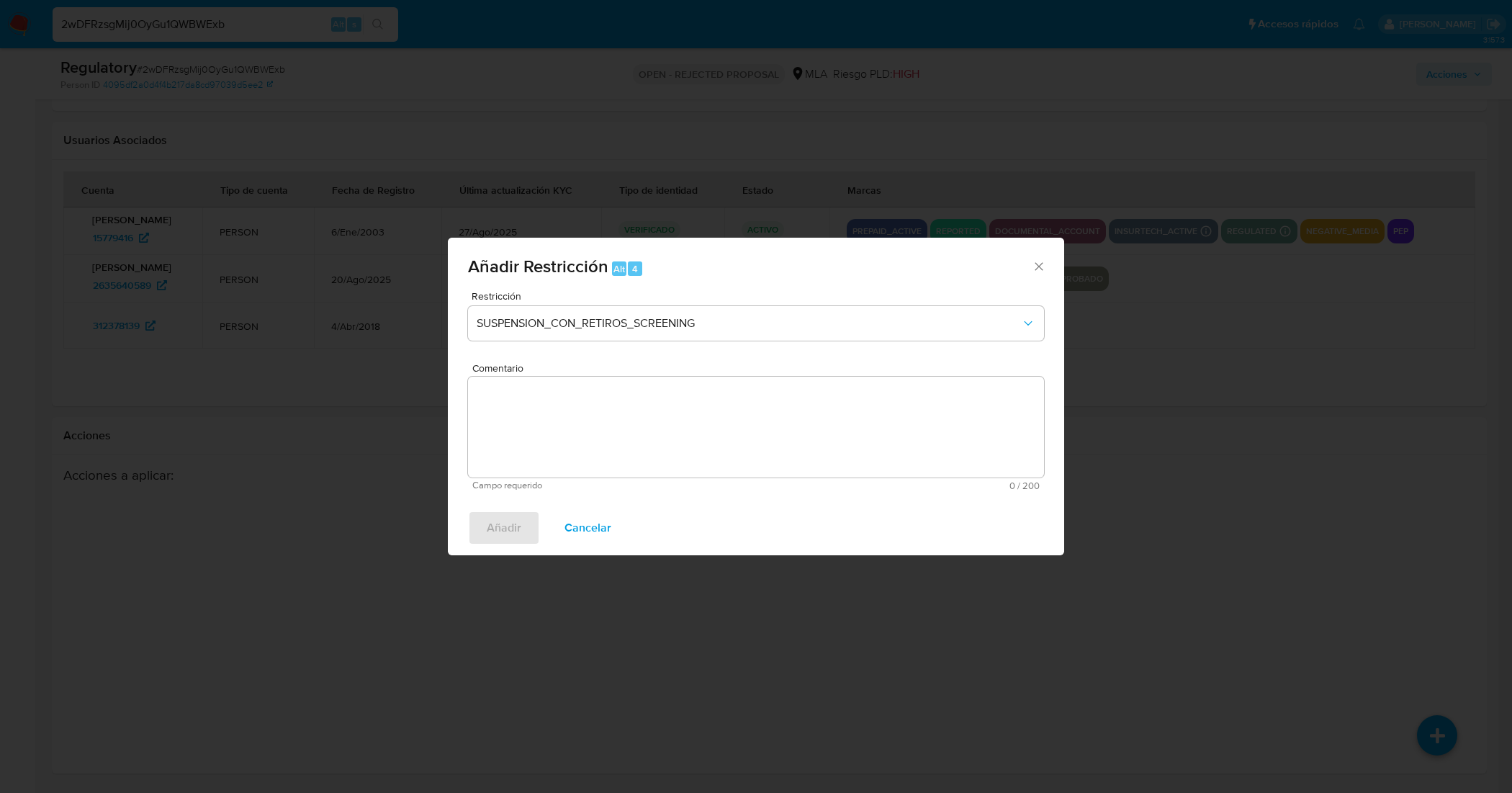
click at [574, 393] on textarea "Comentario" at bounding box center [756, 427] width 576 height 101
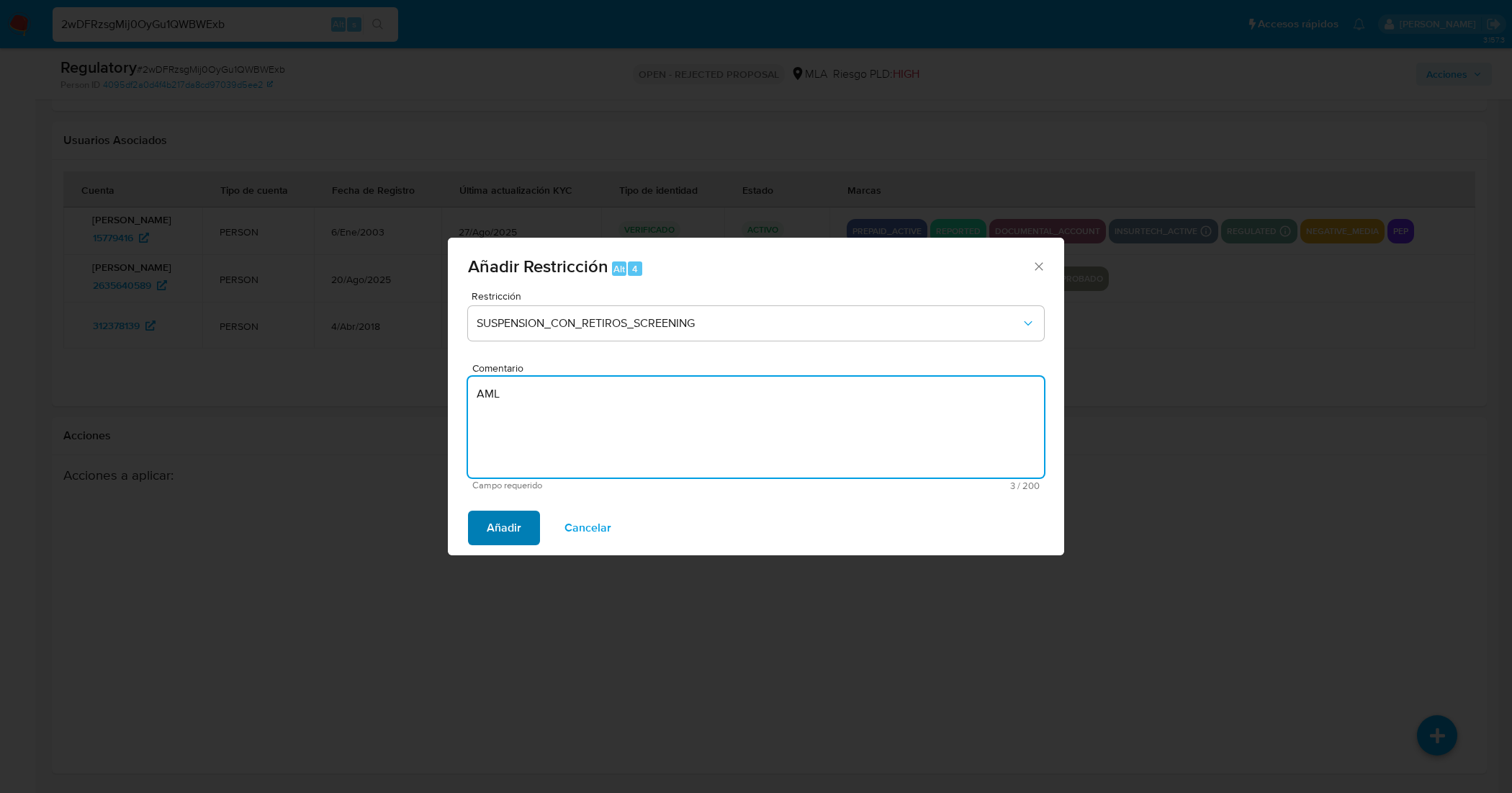
type textarea "AML"
click at [513, 528] on span "Añadir" at bounding box center [503, 527] width 35 height 32
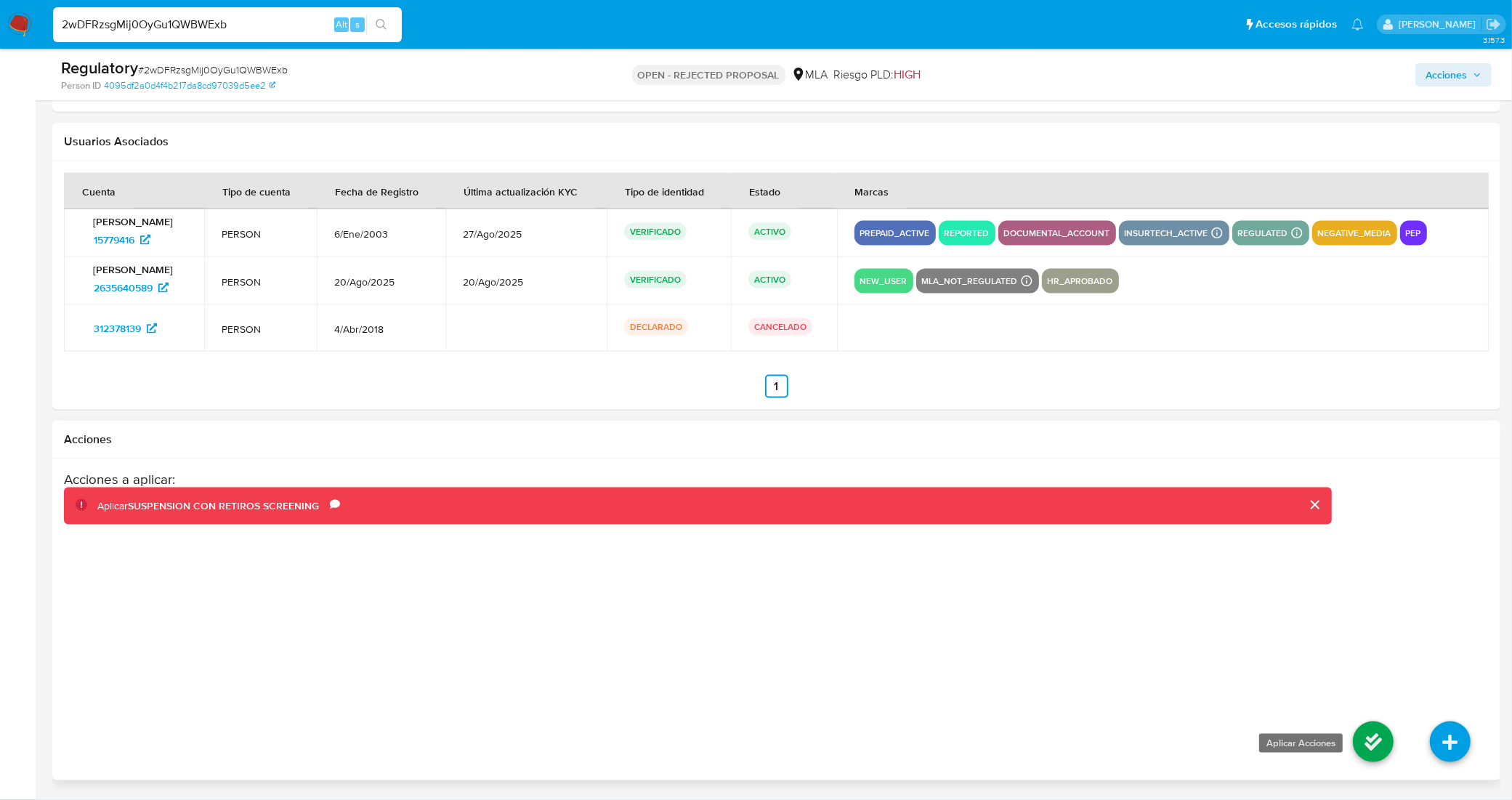
click at [1366, 750] on icon at bounding box center [1373, 741] width 40 height 40
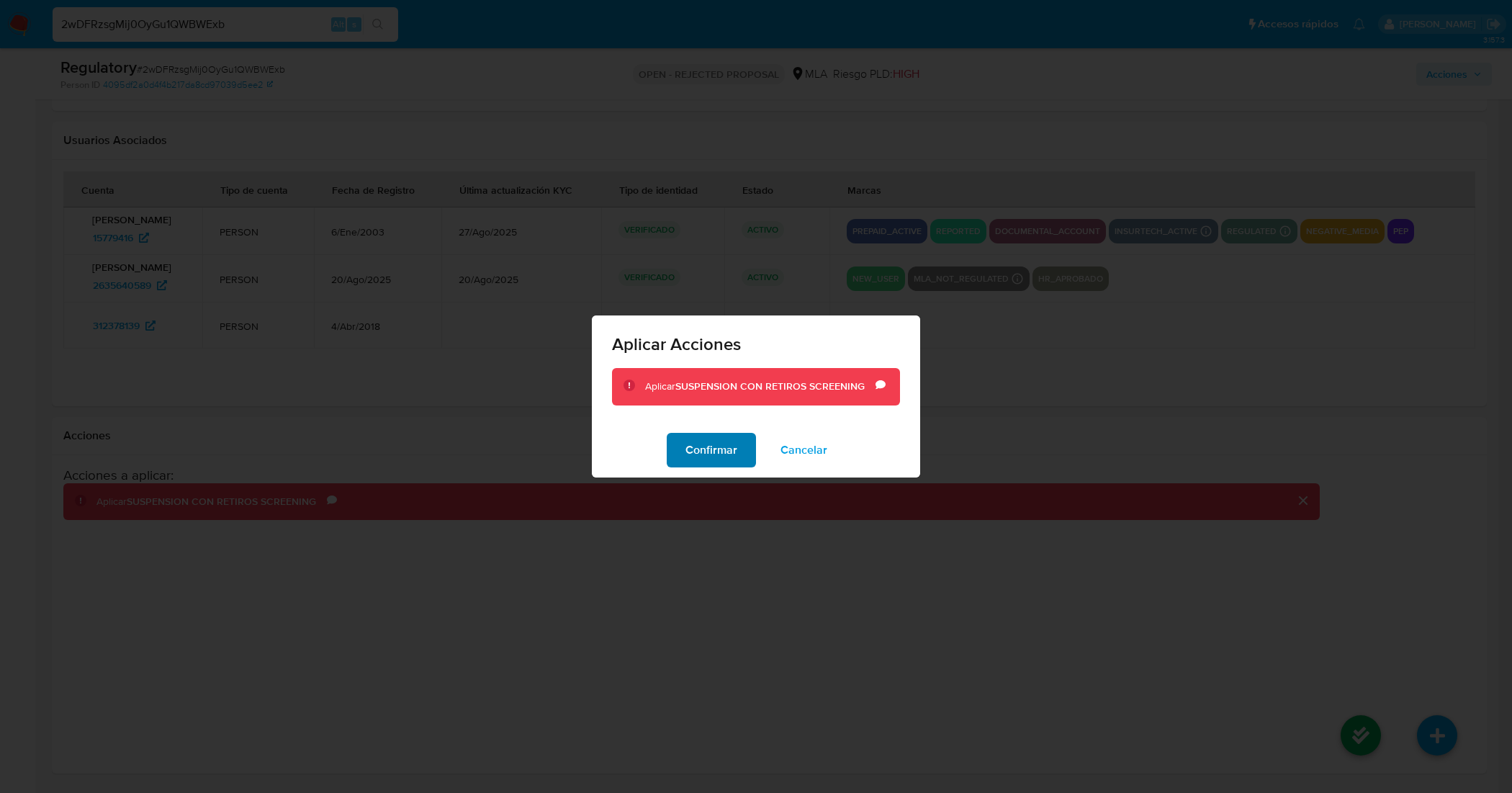
click at [717, 456] on span "Confirmar" at bounding box center [711, 450] width 52 height 32
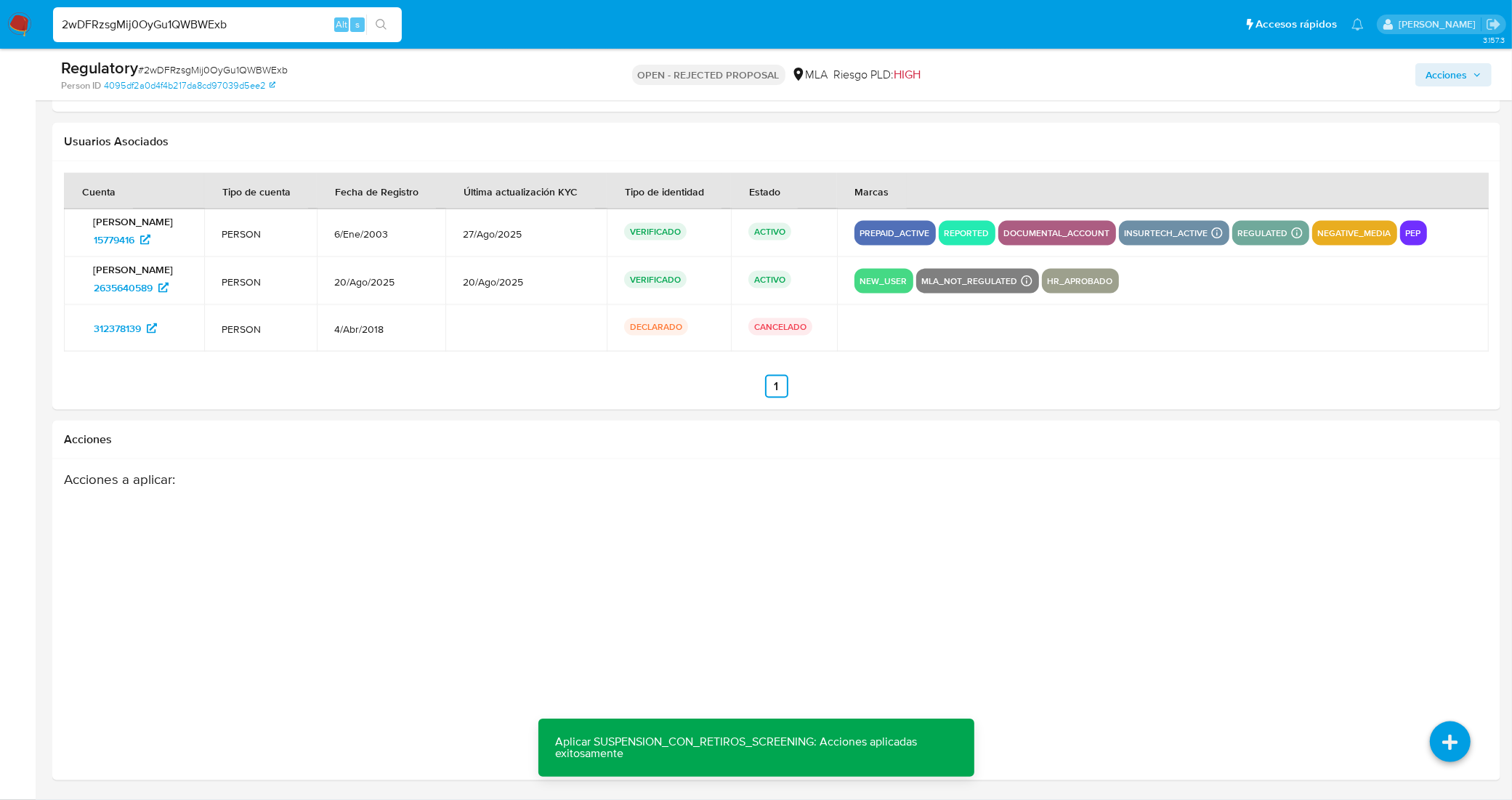
drag, startPoint x: 253, startPoint y: 27, endPoint x: 0, endPoint y: 30, distance: 253.0
click at [0, 30] on nav "Pausado Ver notificaciones 2wDFRzsgMij0OyGu1QWBWExb Alt s Accesos rápidos Presi…" at bounding box center [756, 24] width 1512 height 49
paste input "557jOpcBqvUrnG0HaV8QNxT0"
type input "557jOpcBqvUrnG0HaV8QNxT0"
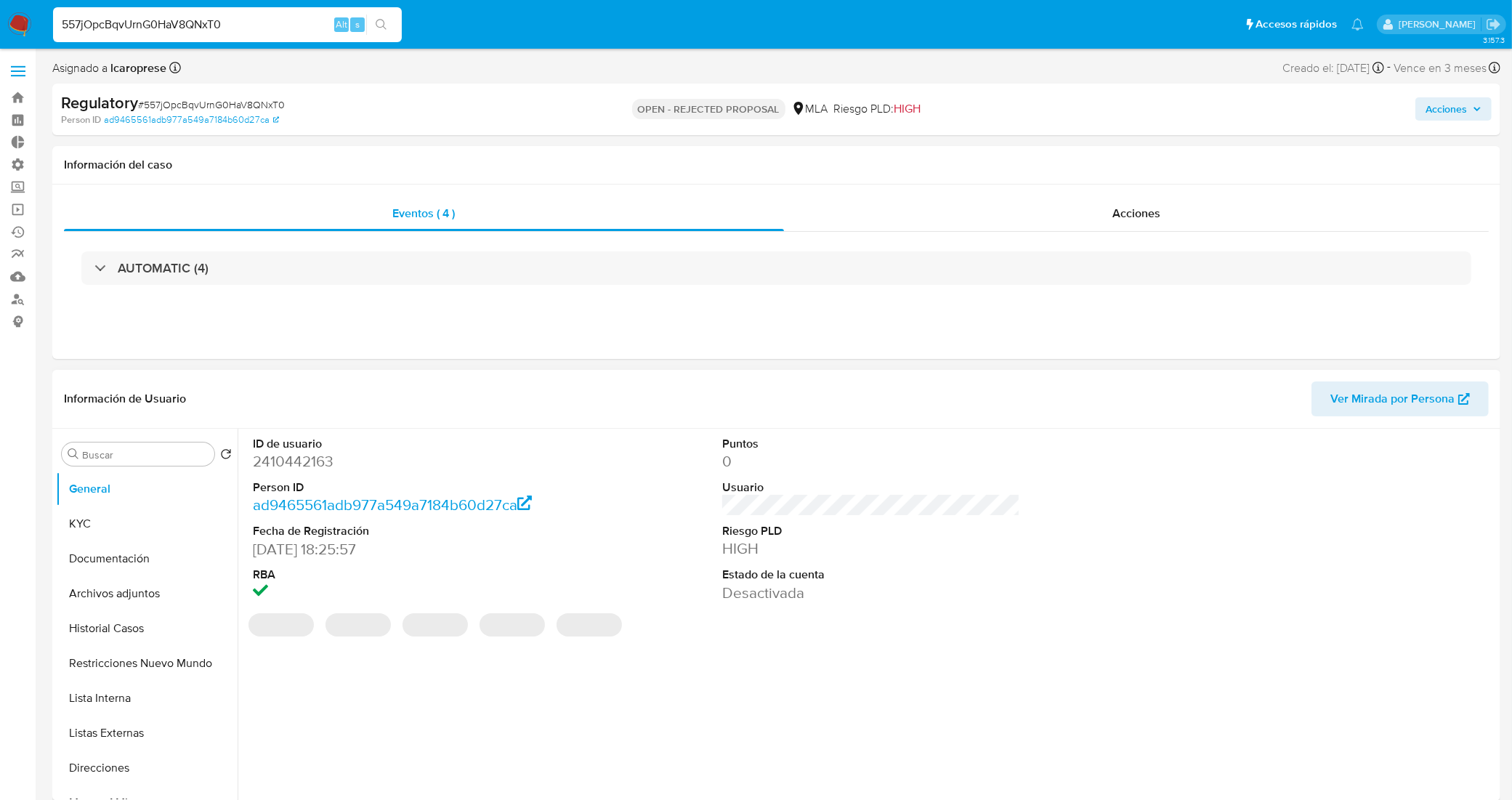
select select "10"
click at [101, 673] on button "Restricciones Nuevo Mundo" at bounding box center [141, 663] width 170 height 35
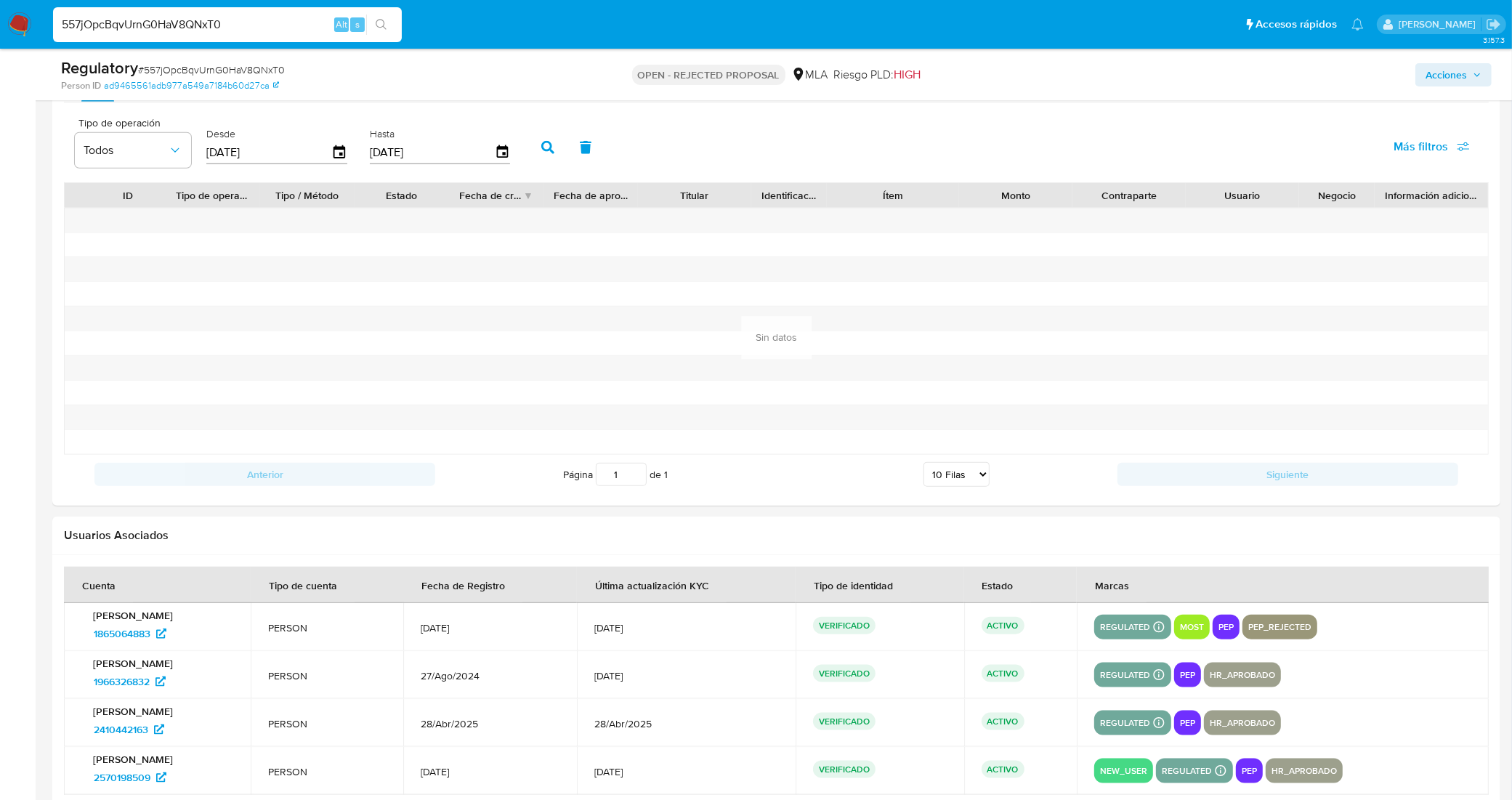
scroll to position [2063, 0]
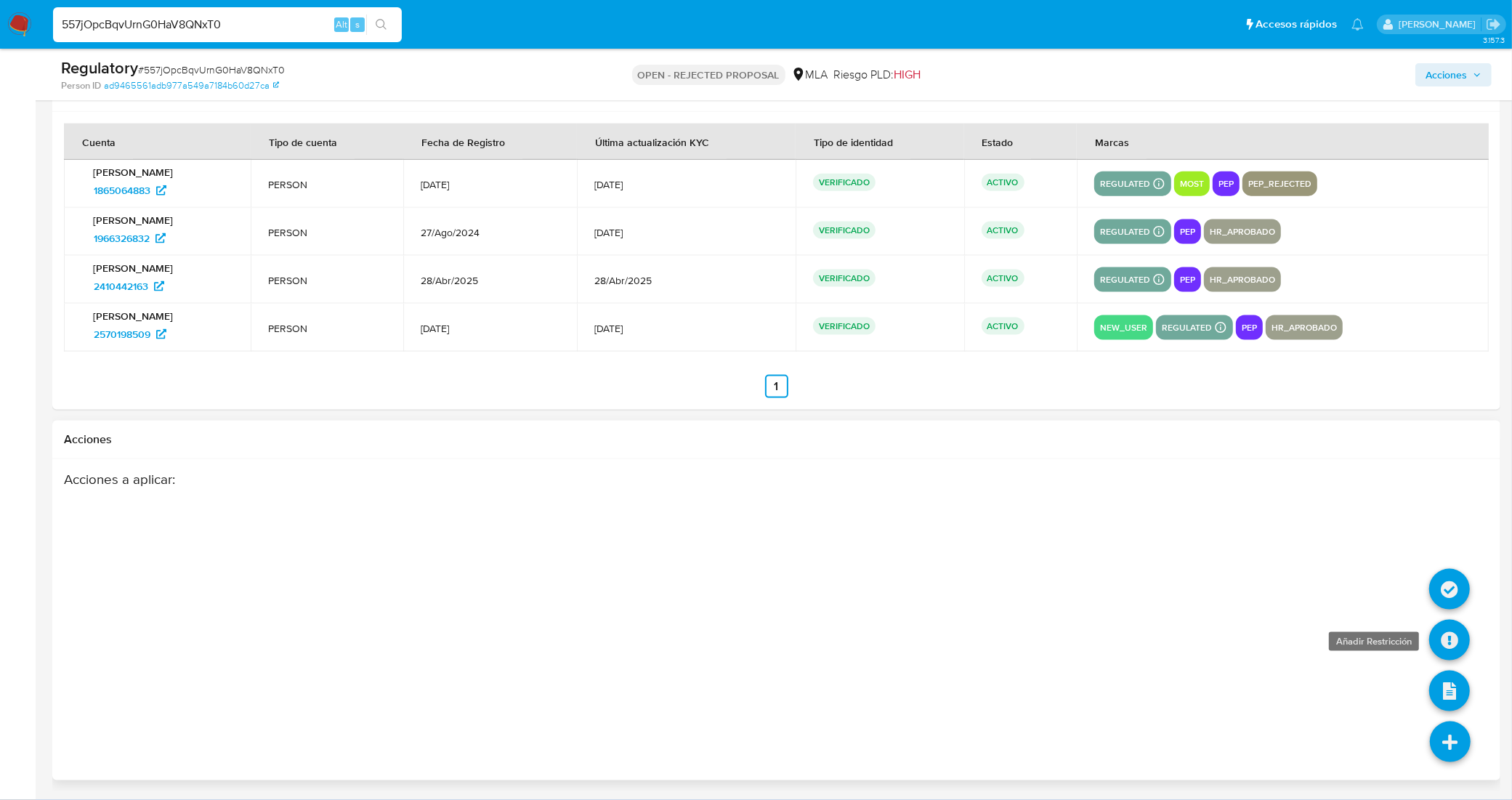
click at [1442, 636] on icon at bounding box center [1448, 639] width 40 height 40
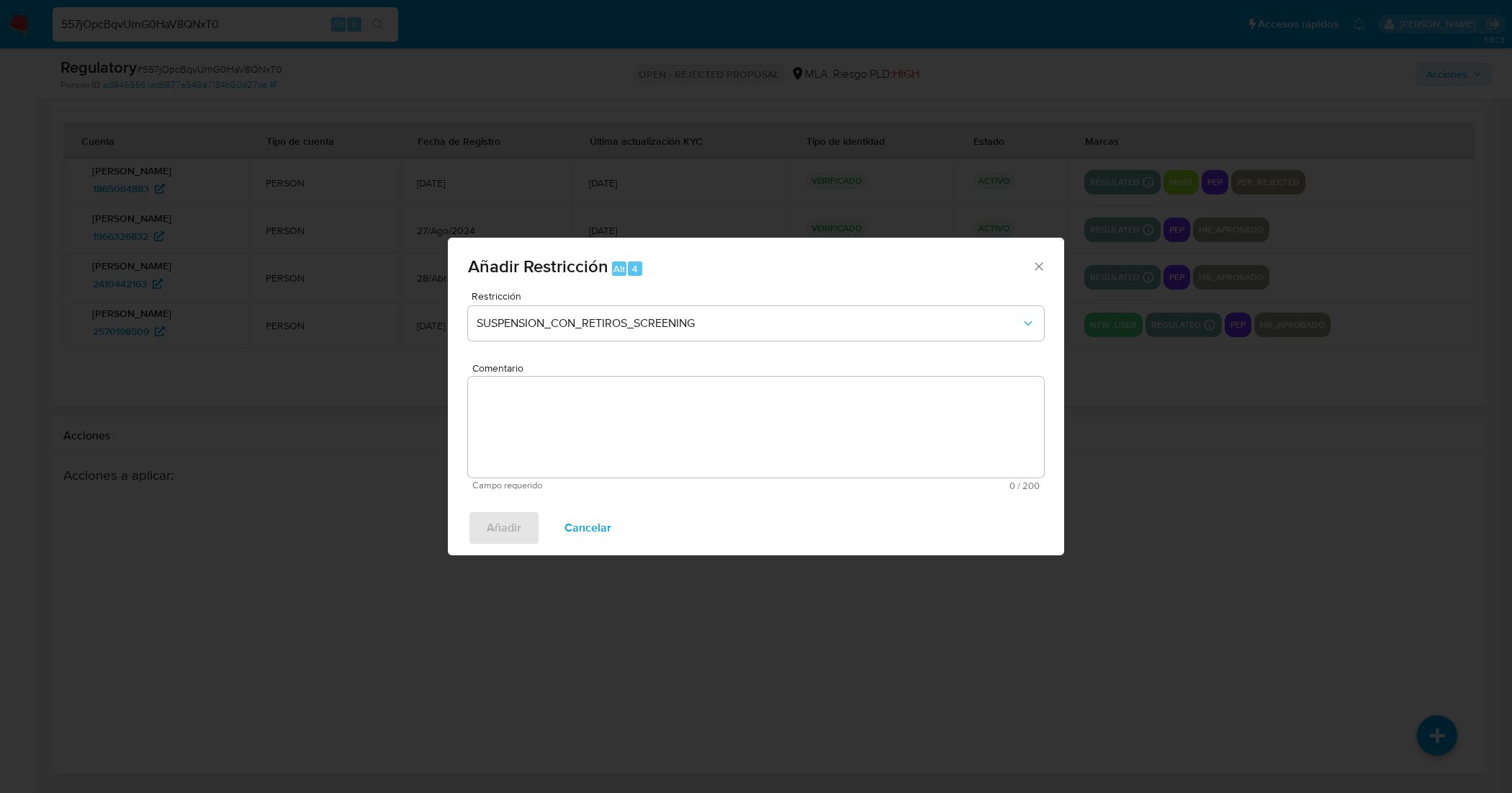
click at [547, 393] on textarea "Comentario" at bounding box center [756, 427] width 576 height 101
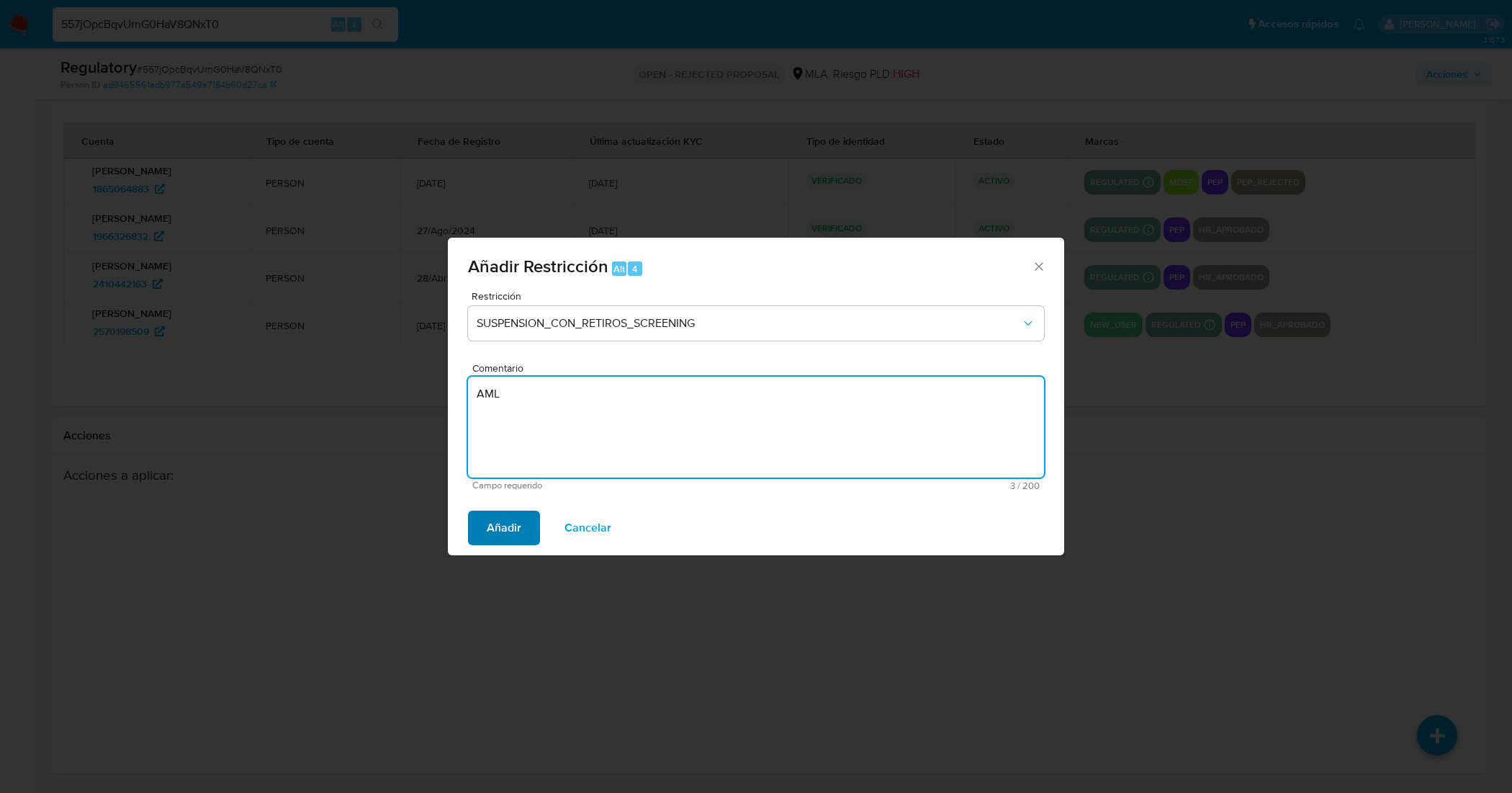
type textarea "AML"
click at [491, 528] on span "Añadir" at bounding box center [503, 527] width 35 height 32
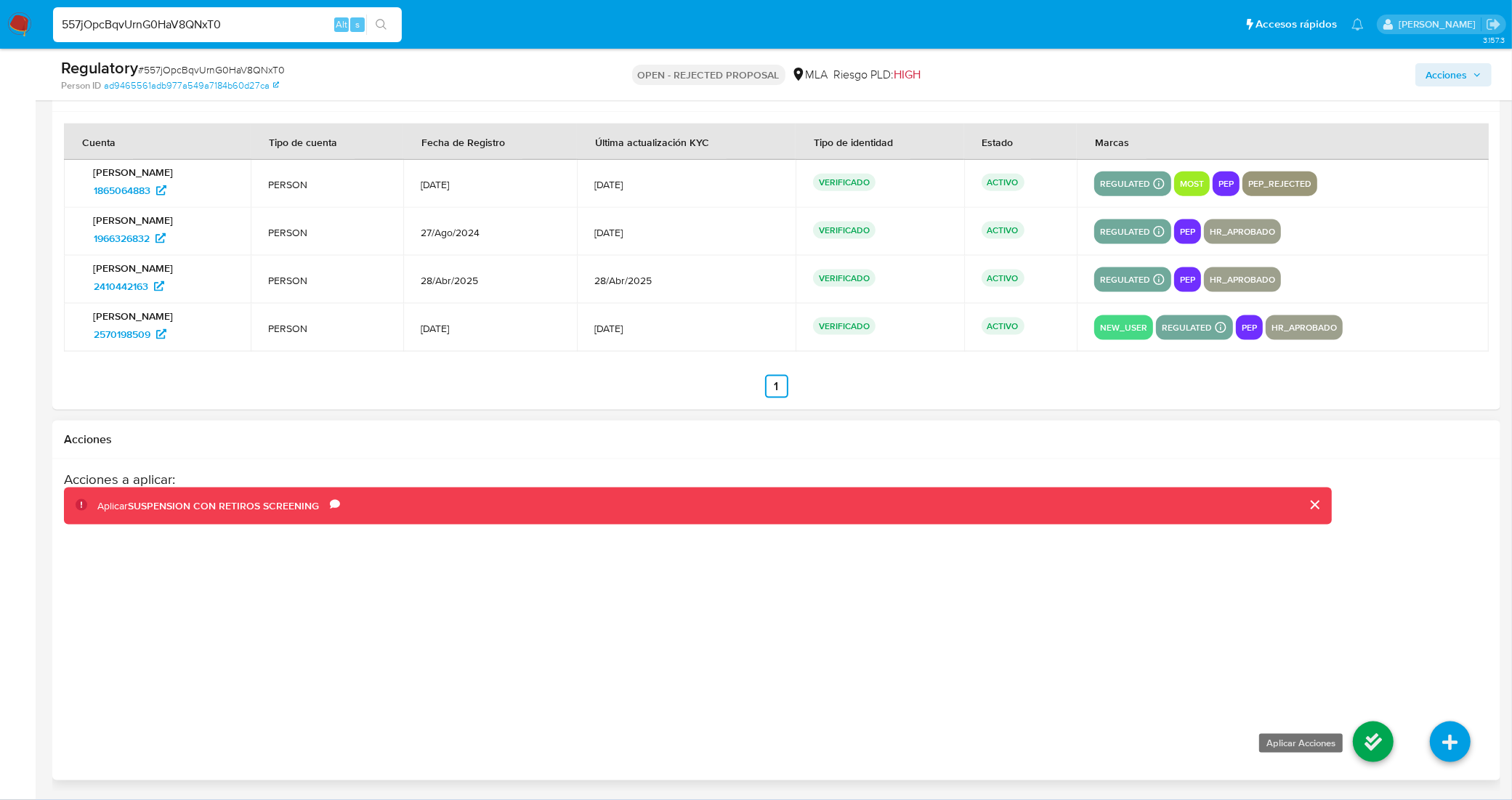
click at [1375, 743] on icon at bounding box center [1373, 741] width 40 height 40
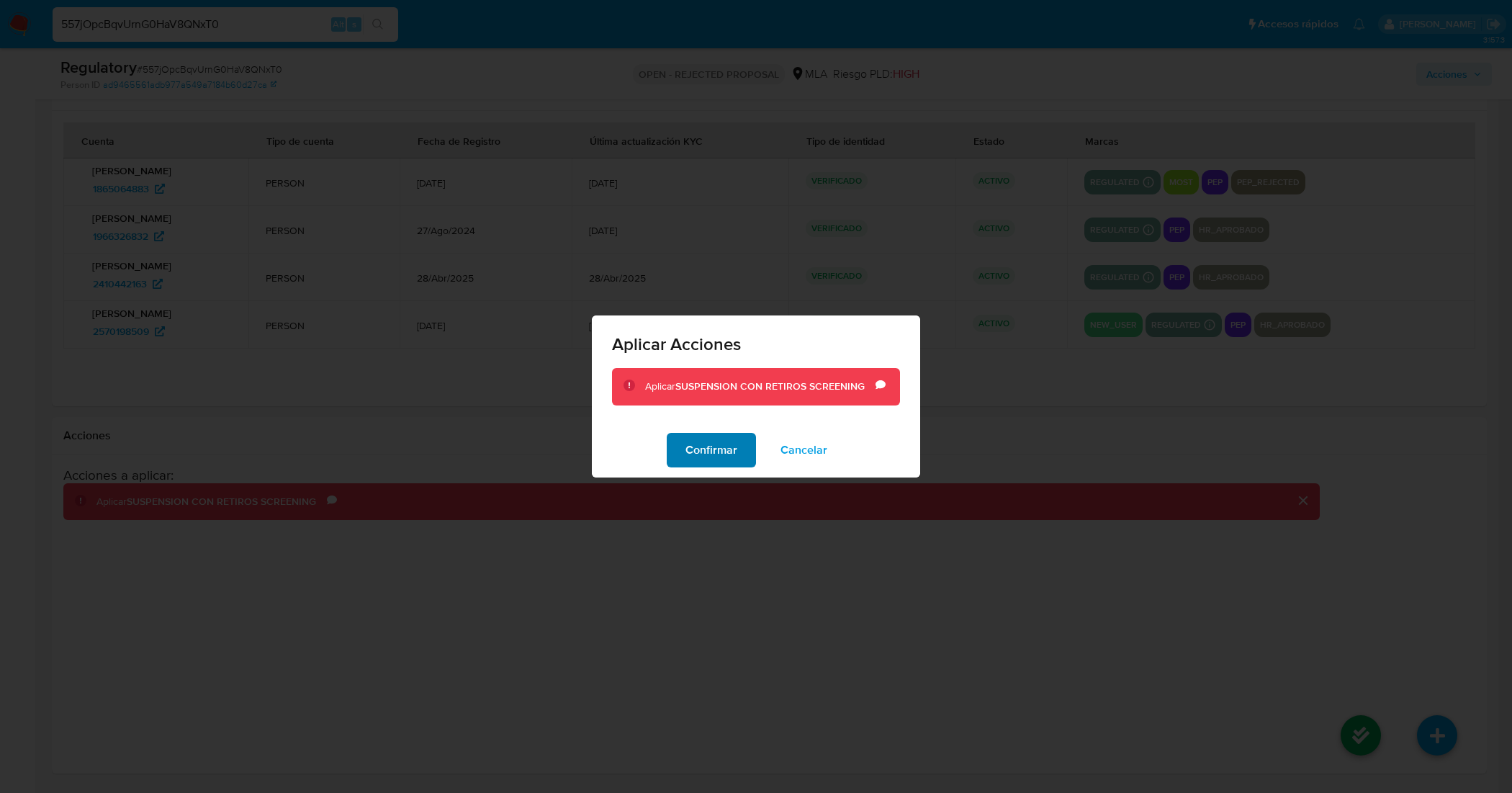
click at [727, 458] on span "Confirmar" at bounding box center [711, 450] width 52 height 32
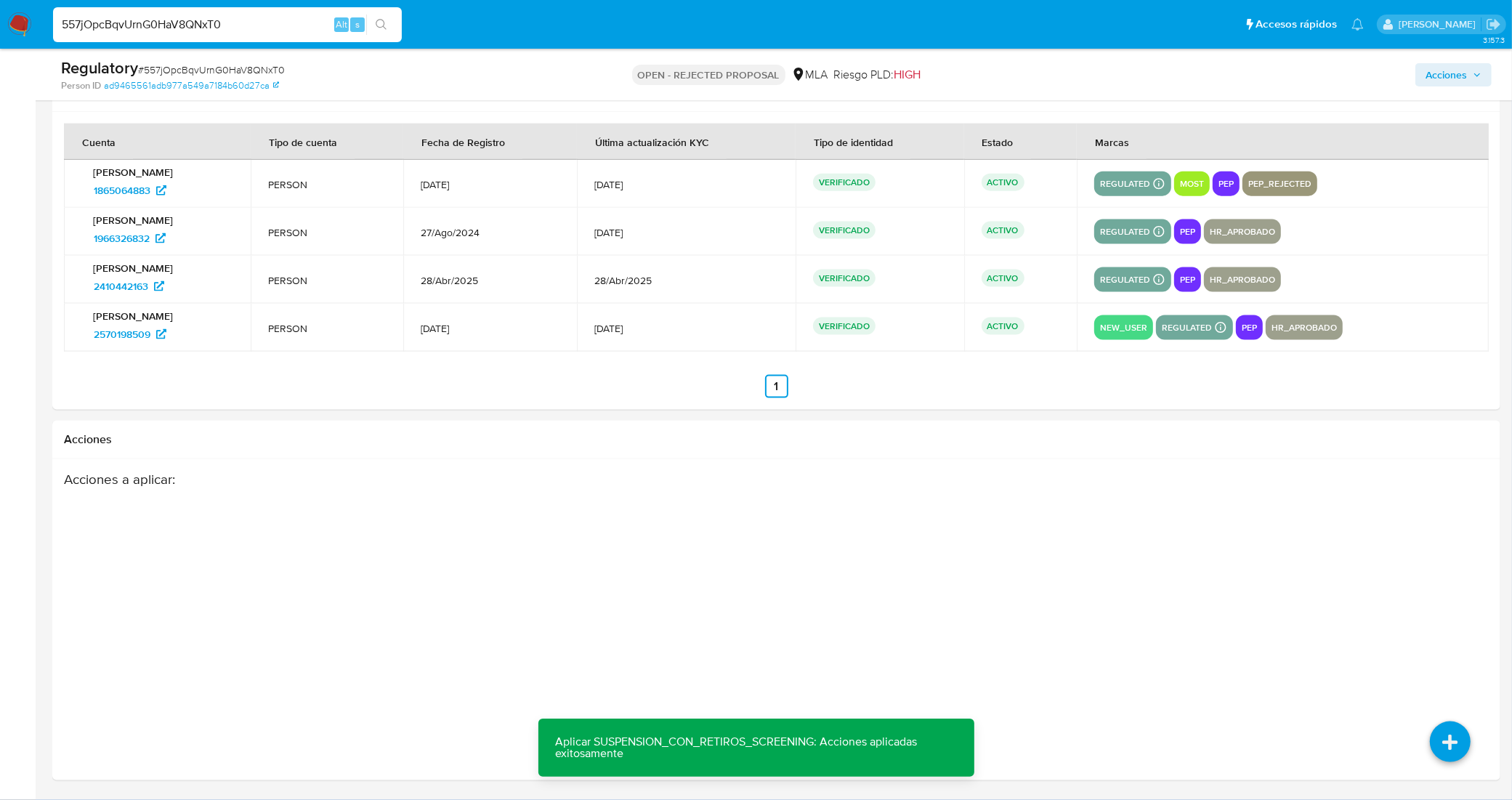
drag, startPoint x: 238, startPoint y: 35, endPoint x: 187, endPoint y: 27, distance: 51.6
click at [187, 27] on div "557jOpcBqvUrnG0HaV8QNxT0 Alt s" at bounding box center [228, 24] width 349 height 35
drag, startPoint x: 226, startPoint y: 26, endPoint x: 47, endPoint y: 21, distance: 179.1
click at [47, 21] on ul "Pausado Ver notificaciones 557jOpcBqvUrnG0HaV8QNxT0 Alt s Accesos rápidos Presi…" at bounding box center [708, 24] width 1325 height 36
paste input "f1elQXNajbUMO7kP3SZS63Jz"
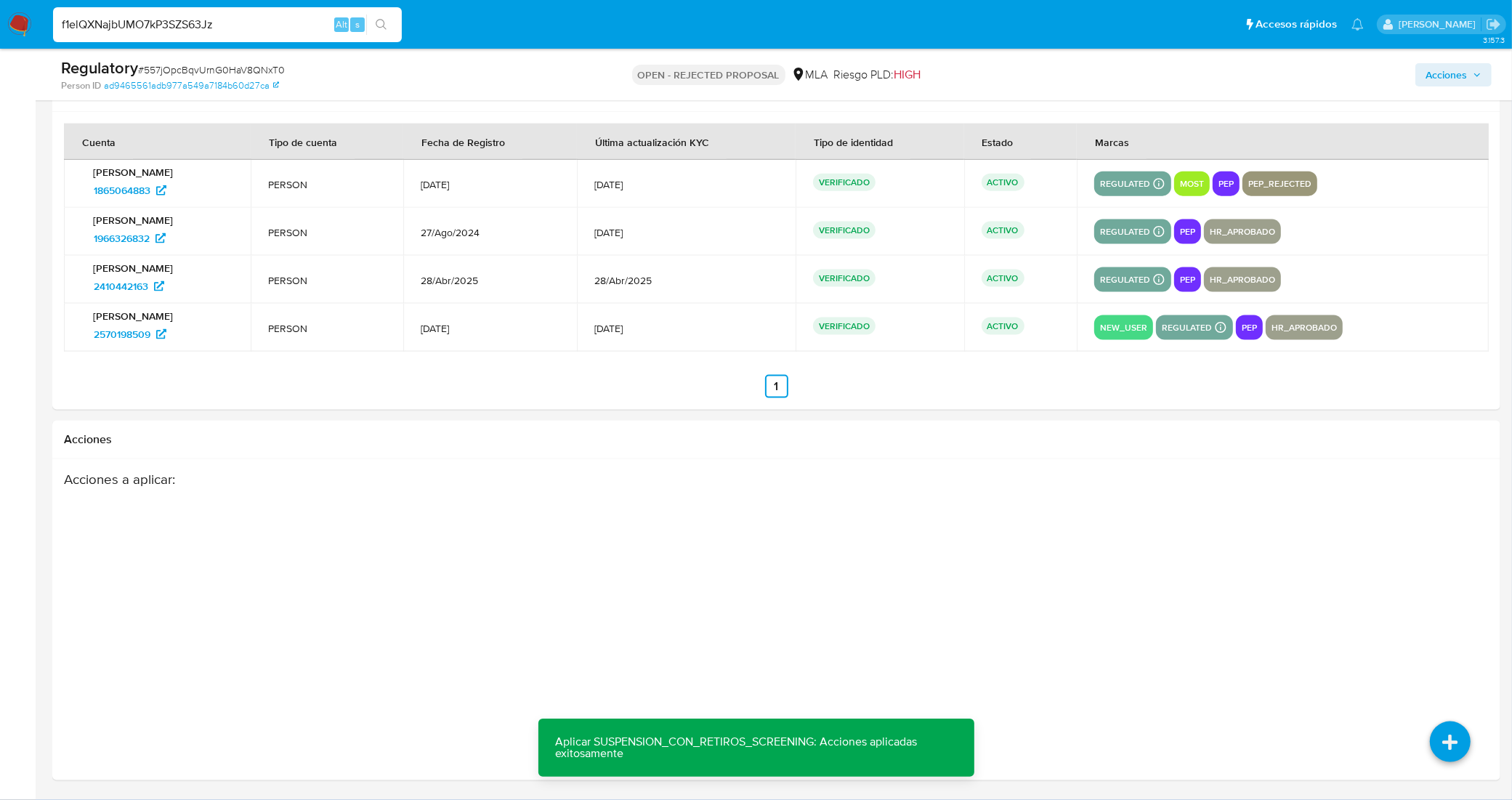
type input "f1elQXNajbUMO7kP3SZS63Jz"
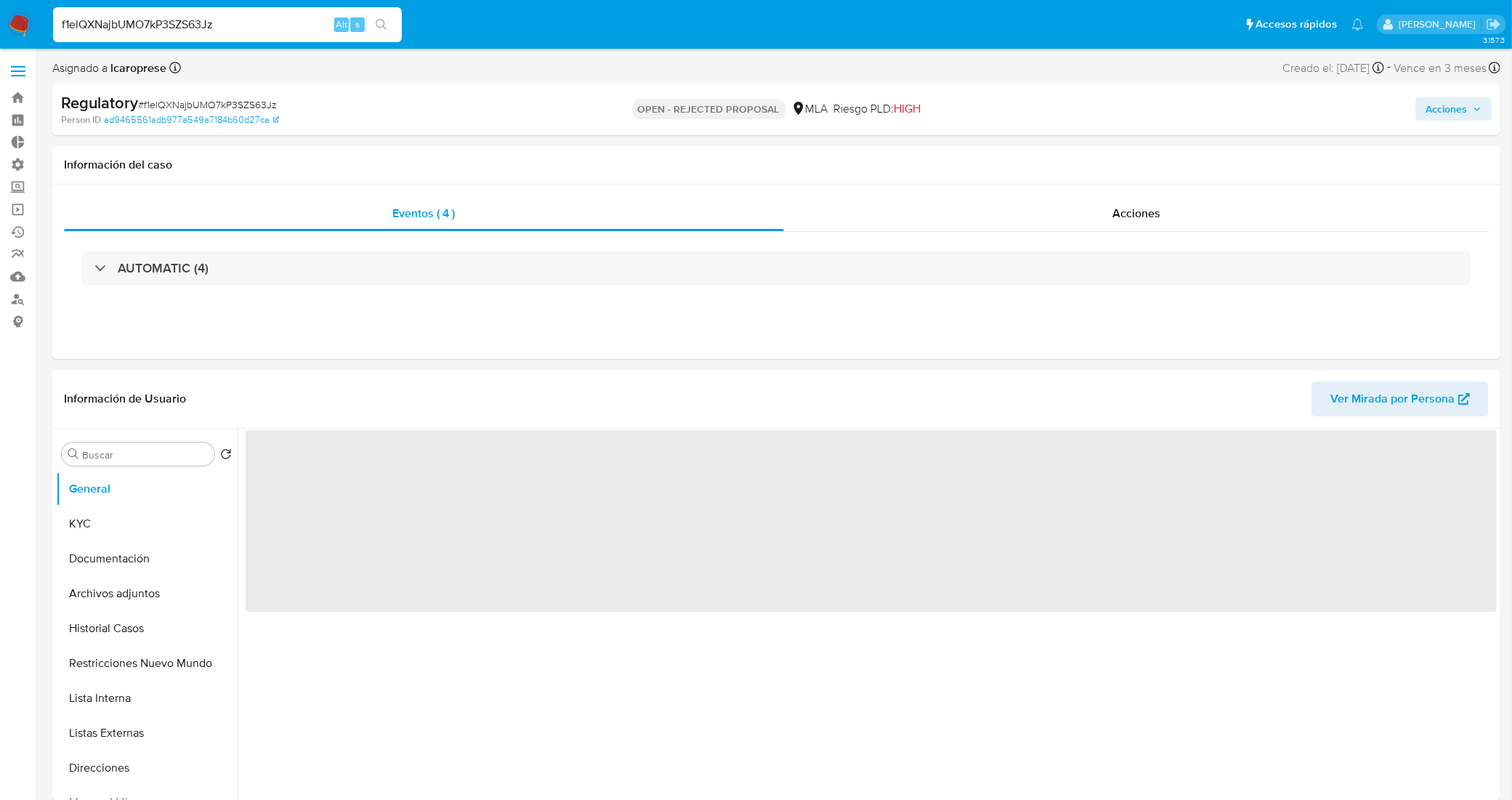
select select "10"
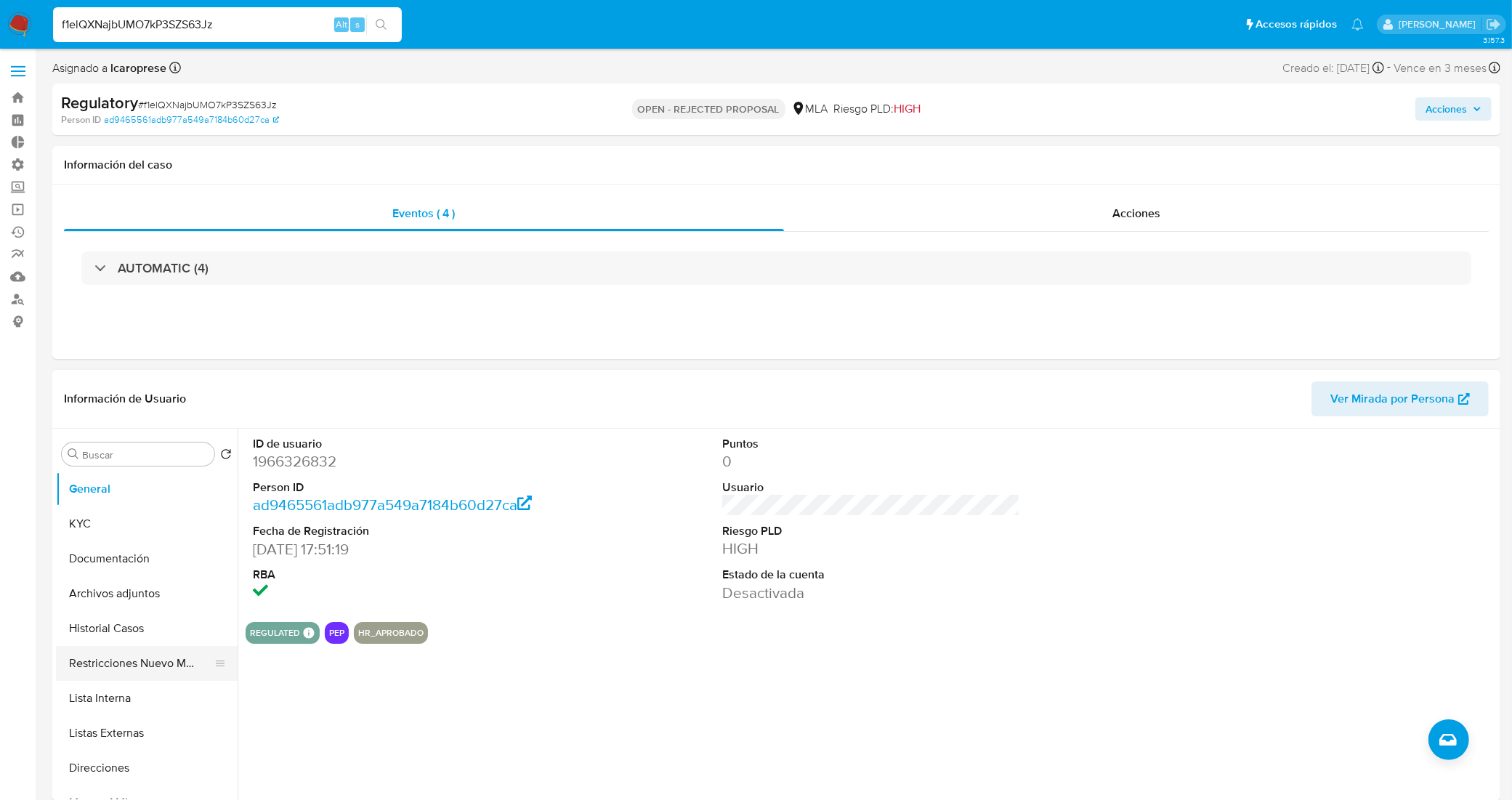
click at [114, 667] on button "Restricciones Nuevo Mundo" at bounding box center [141, 663] width 170 height 35
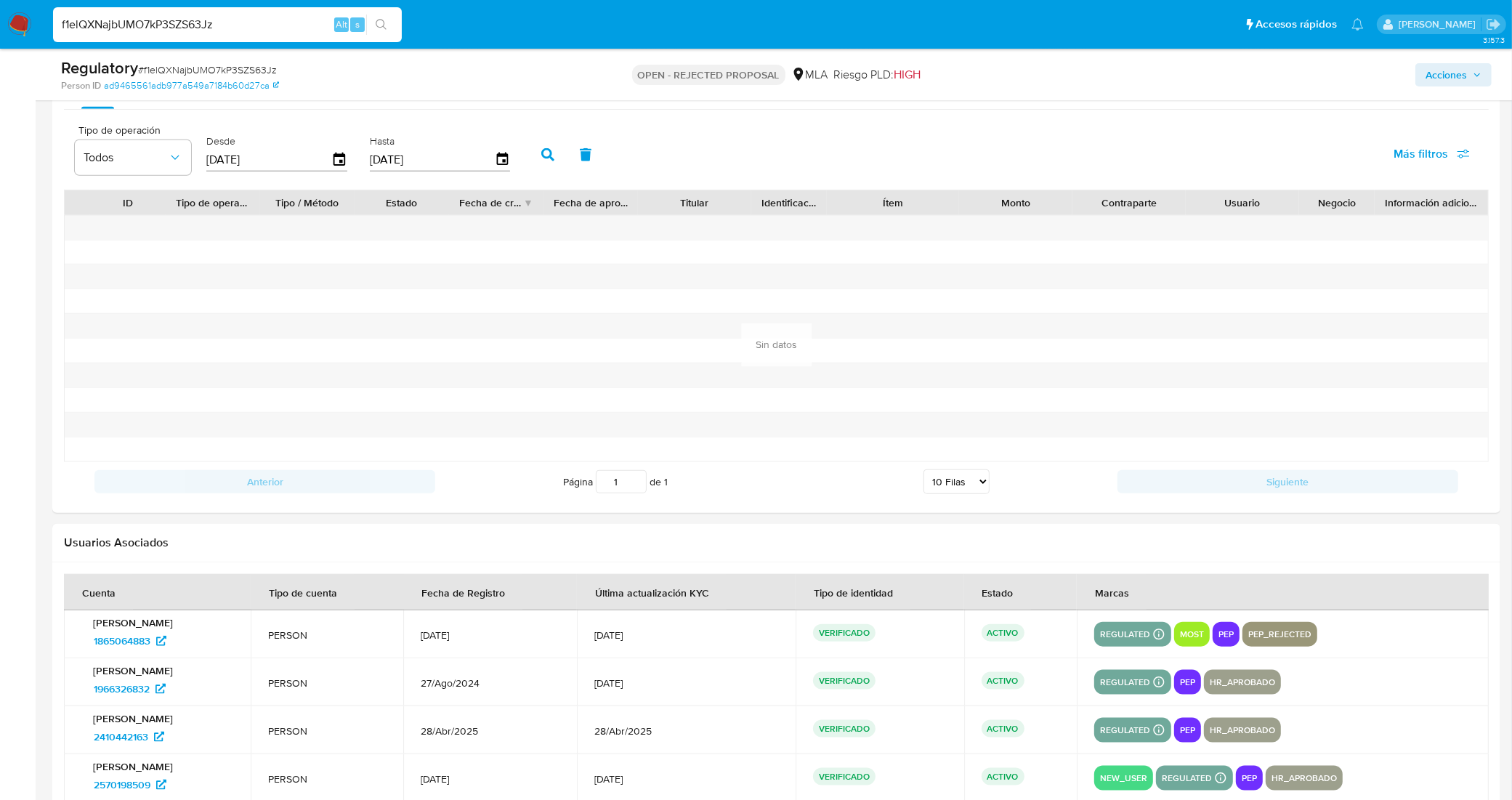
scroll to position [2063, 0]
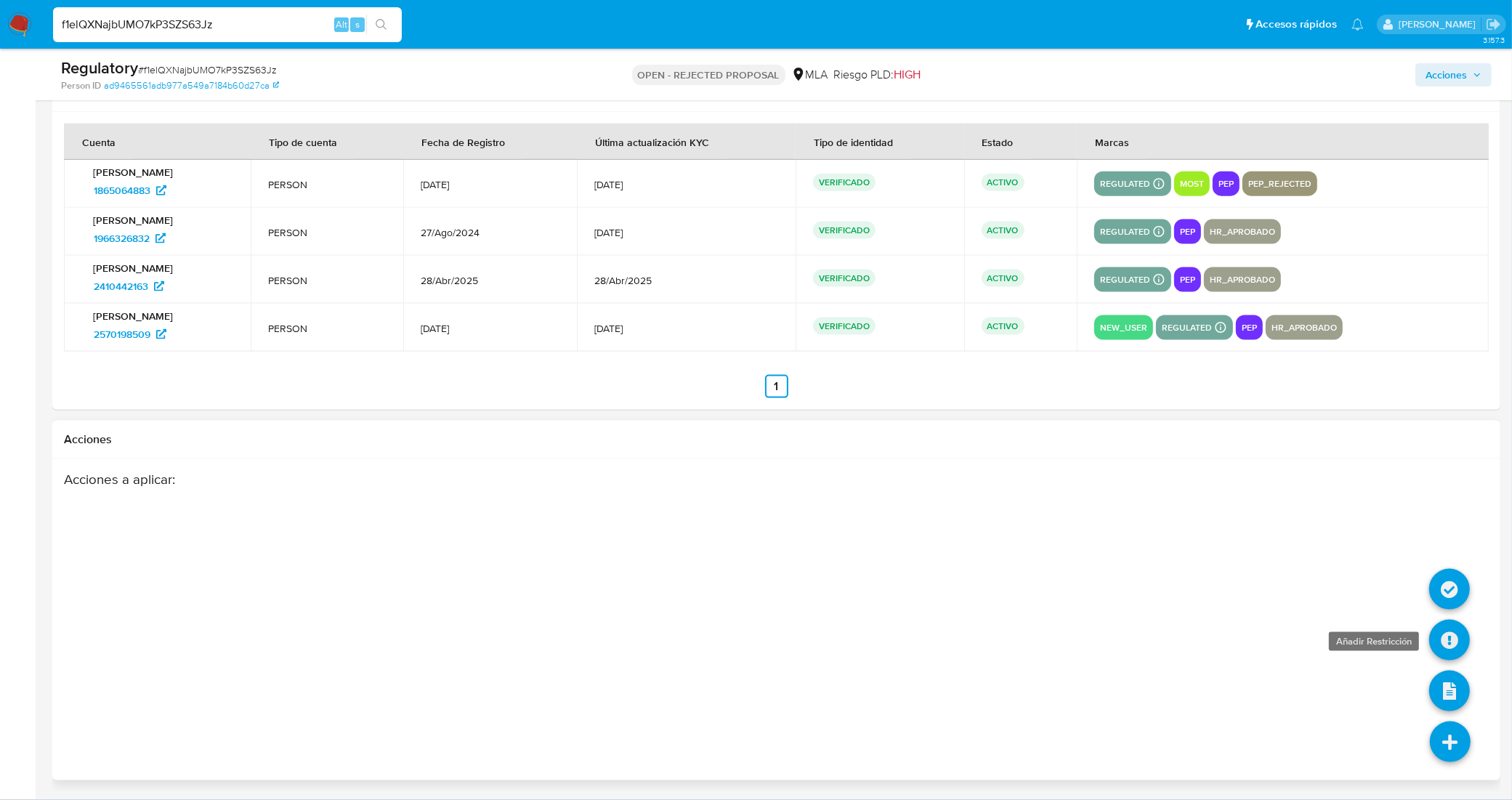
click at [1453, 641] on icon at bounding box center [1448, 639] width 40 height 40
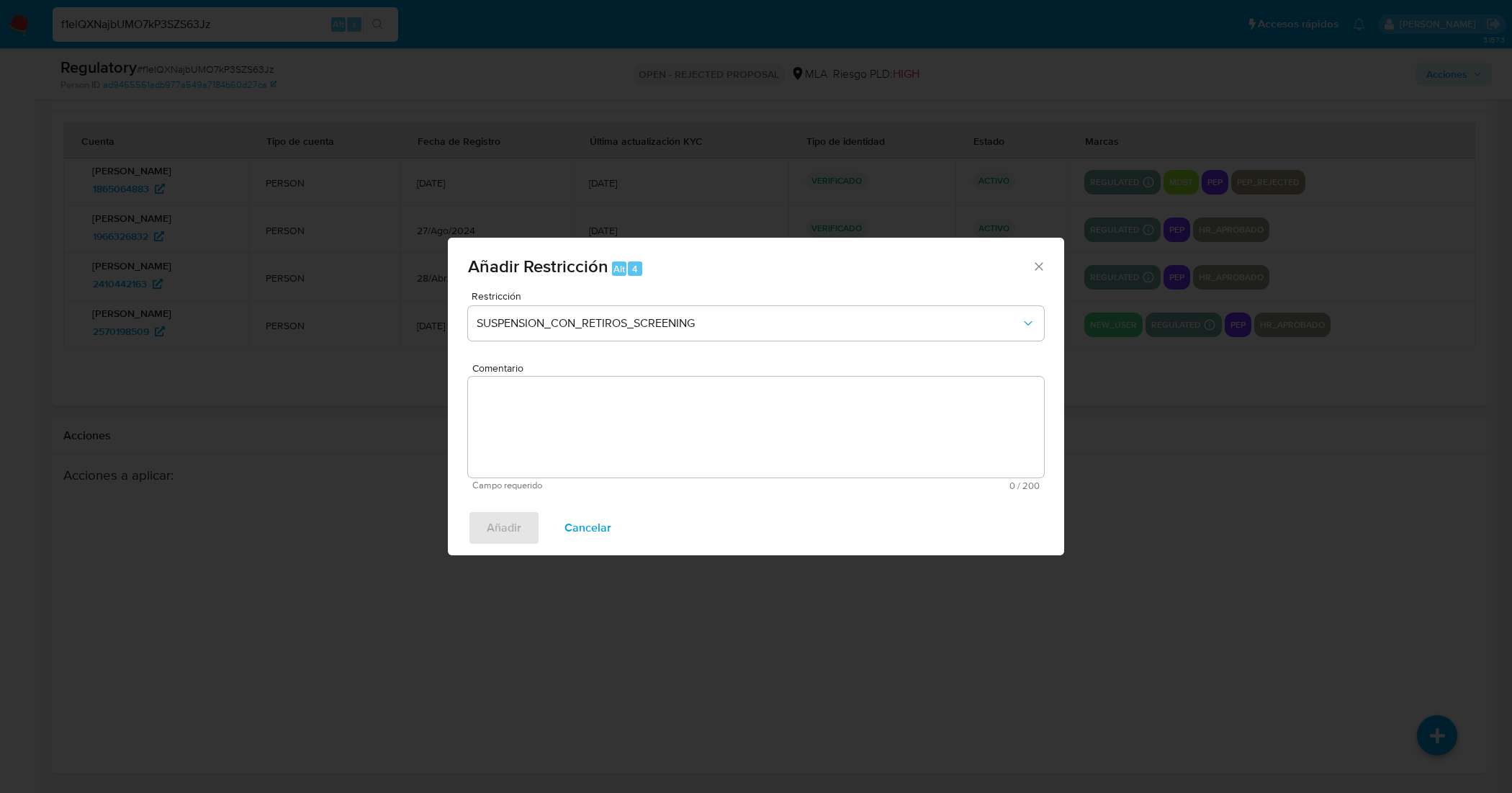
click at [581, 407] on textarea "Comentario" at bounding box center [756, 427] width 576 height 101
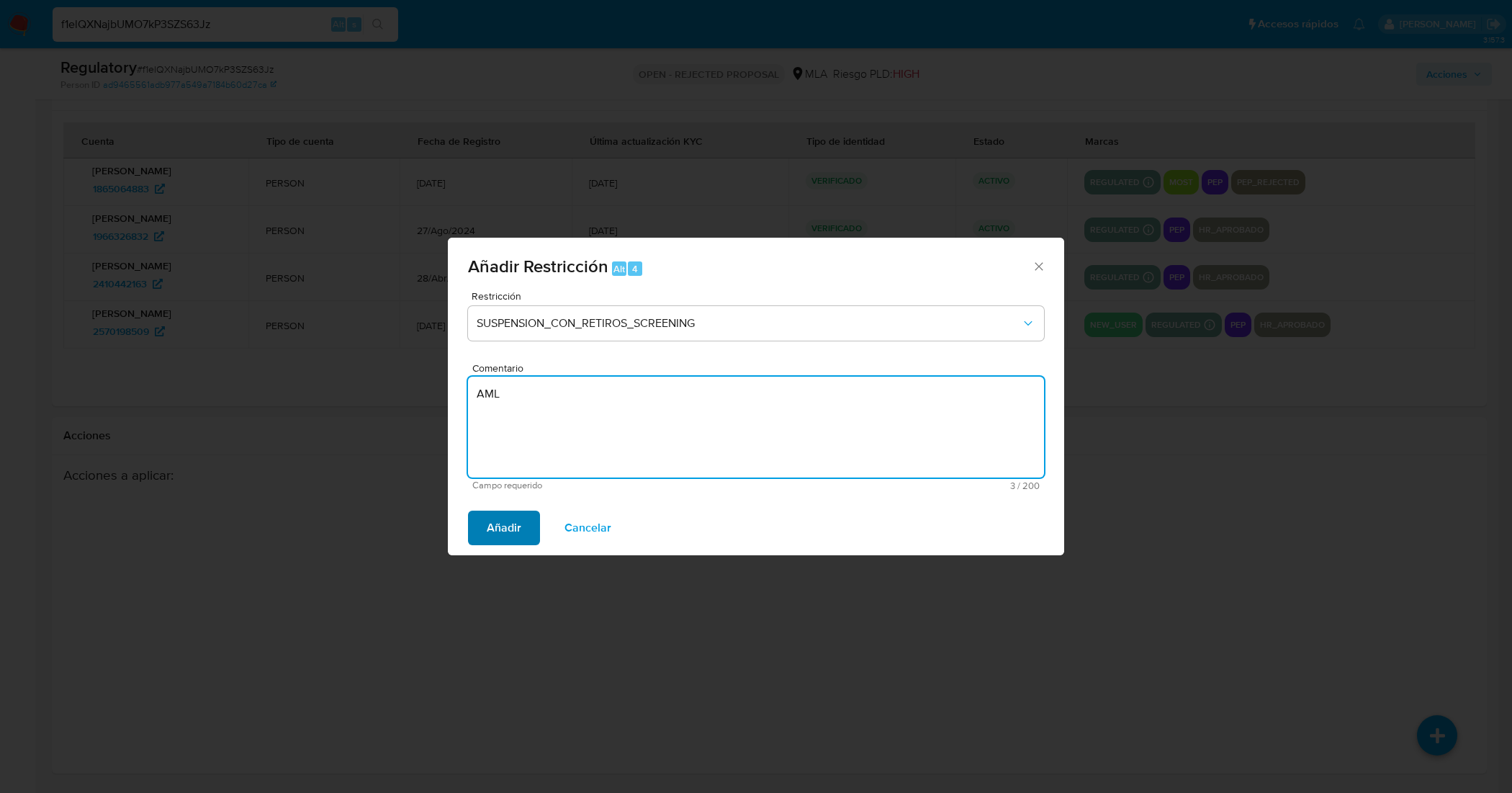
type textarea "AML"
click at [519, 520] on button "Añadir" at bounding box center [503, 527] width 72 height 35
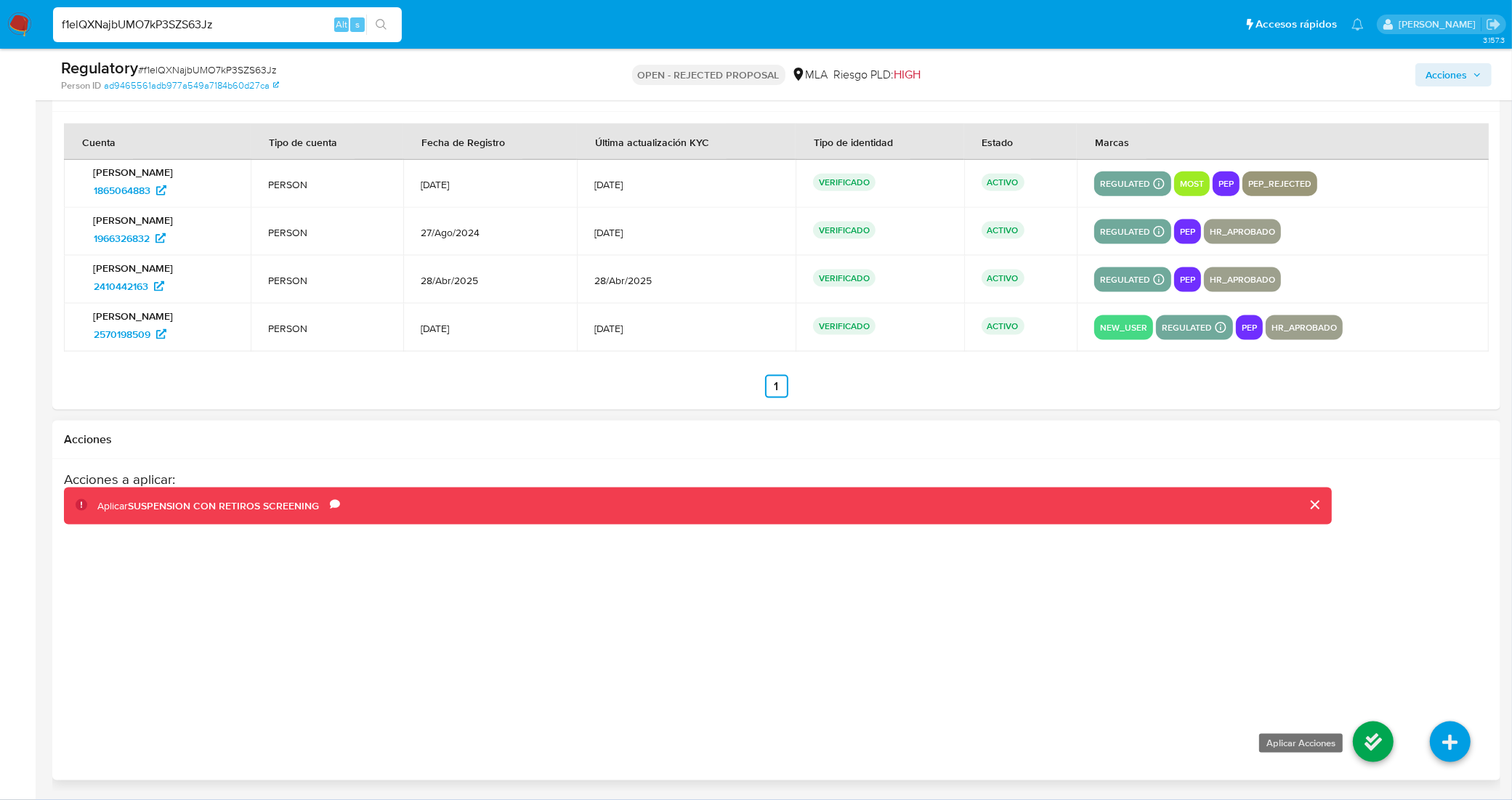
click at [1362, 741] on icon at bounding box center [1373, 741] width 40 height 40
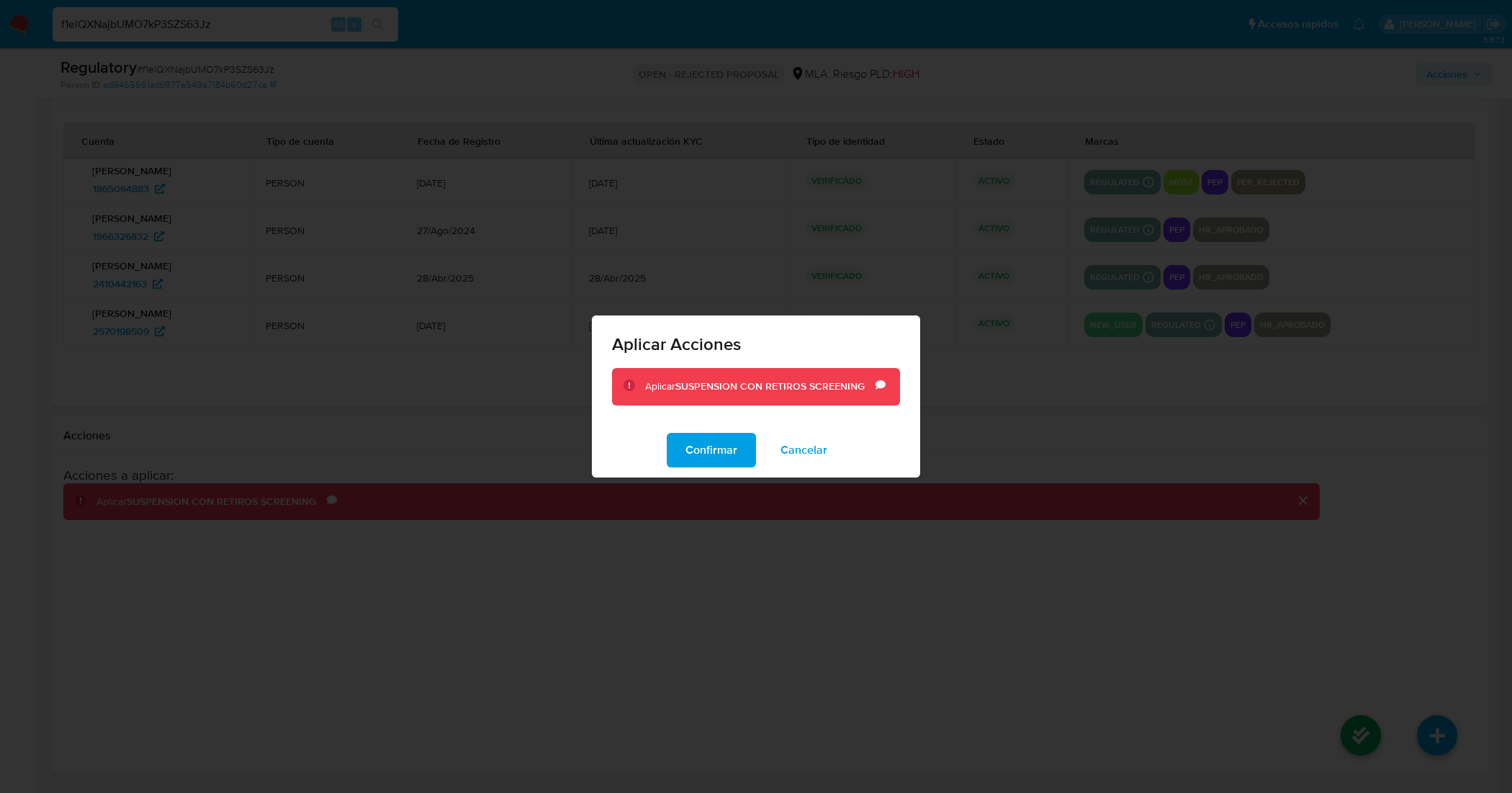
click at [743, 459] on button "Confirmar" at bounding box center [711, 450] width 89 height 35
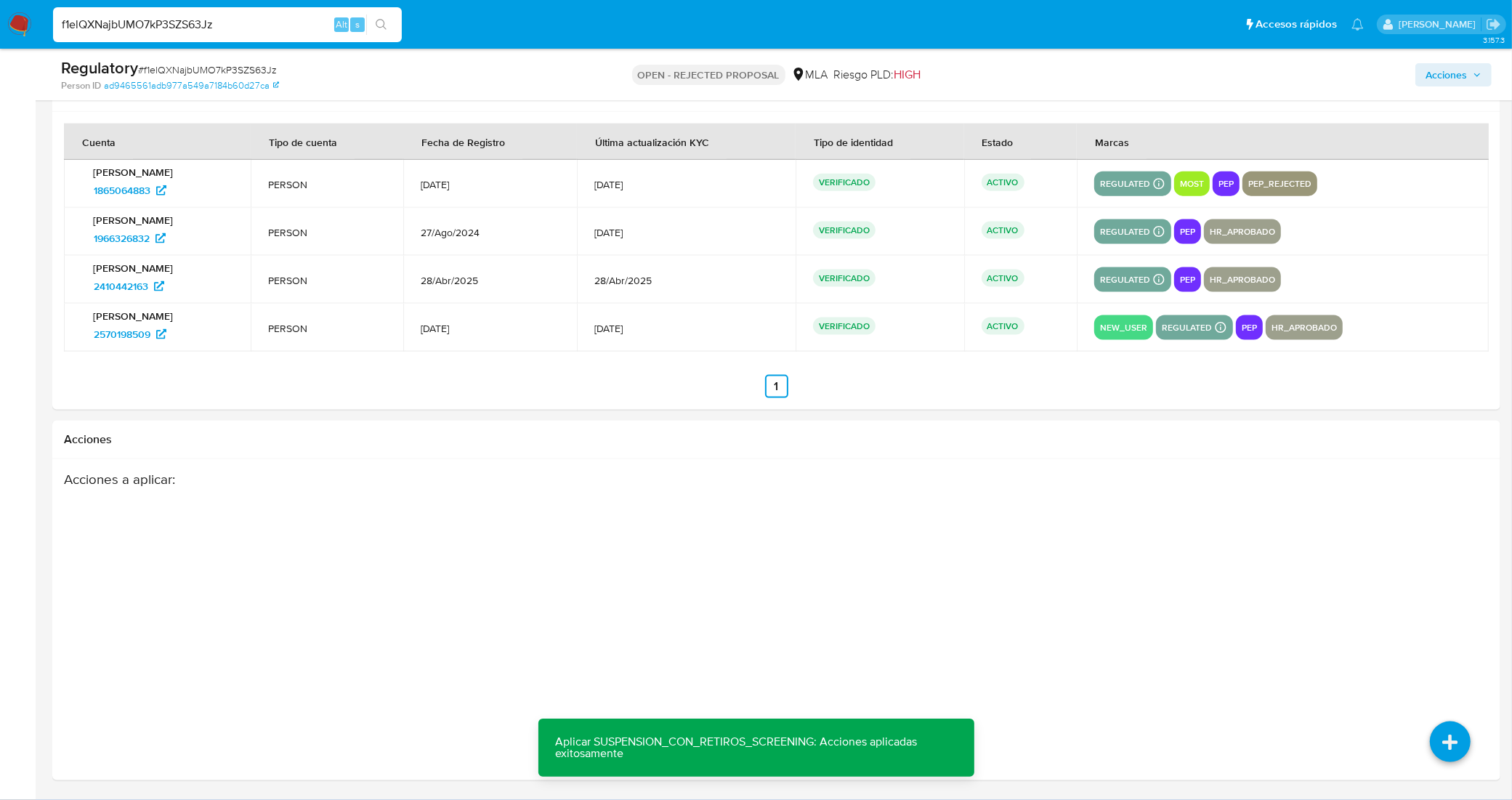
drag, startPoint x: 196, startPoint y: 27, endPoint x: 35, endPoint y: 2, distance: 162.9
click at [35, 2] on nav "Pausado Ver notificaciones f1elQXNajbUMO7kP3SZS63Jz Alt s Accesos rápidos Presi…" at bounding box center [756, 24] width 1512 height 49
paste input "0coPriwxKWeRFYOV49qy6mqb"
type input "0coPriwxKWeRFYOV49qy6mqb"
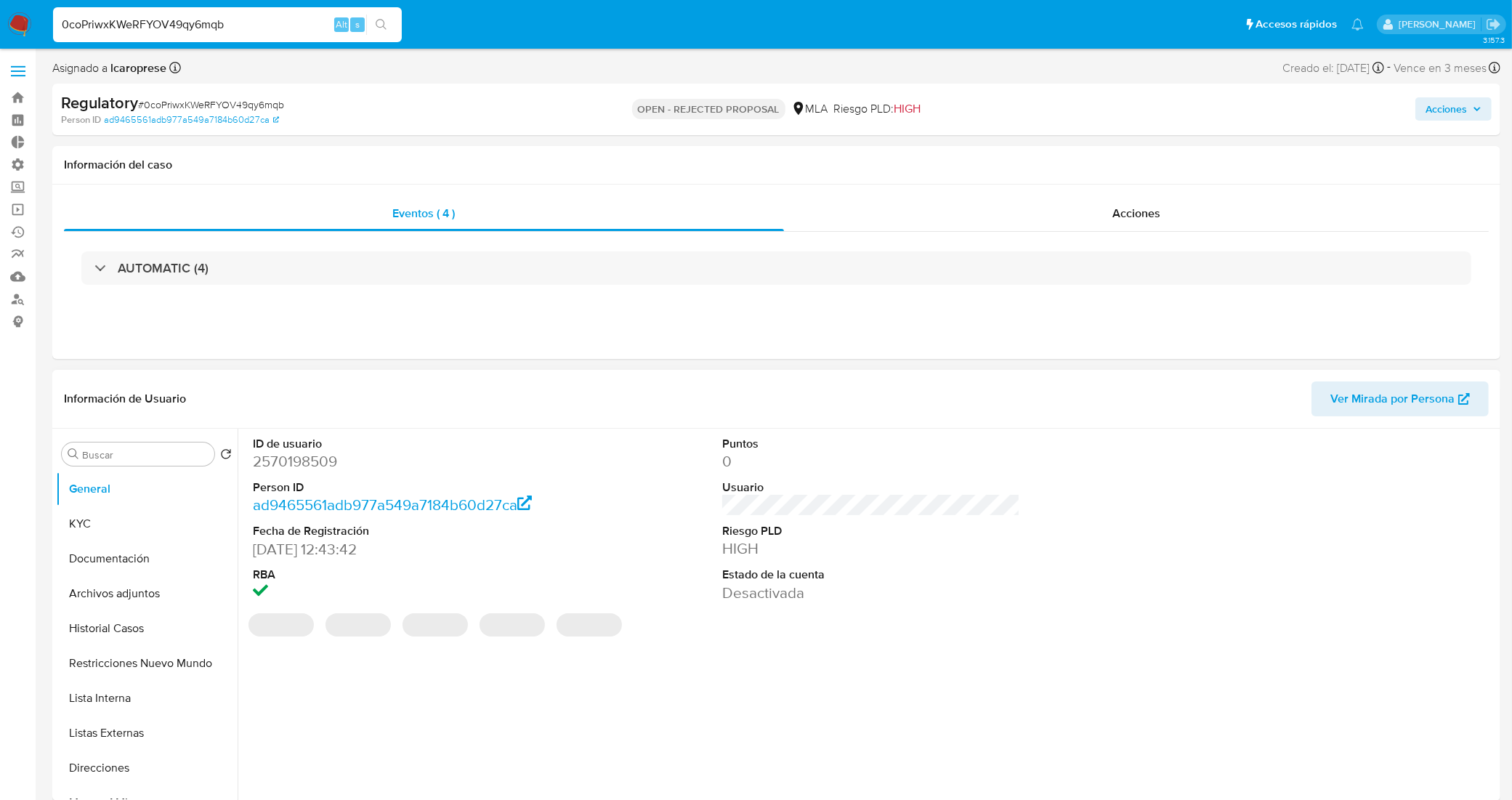
select select "10"
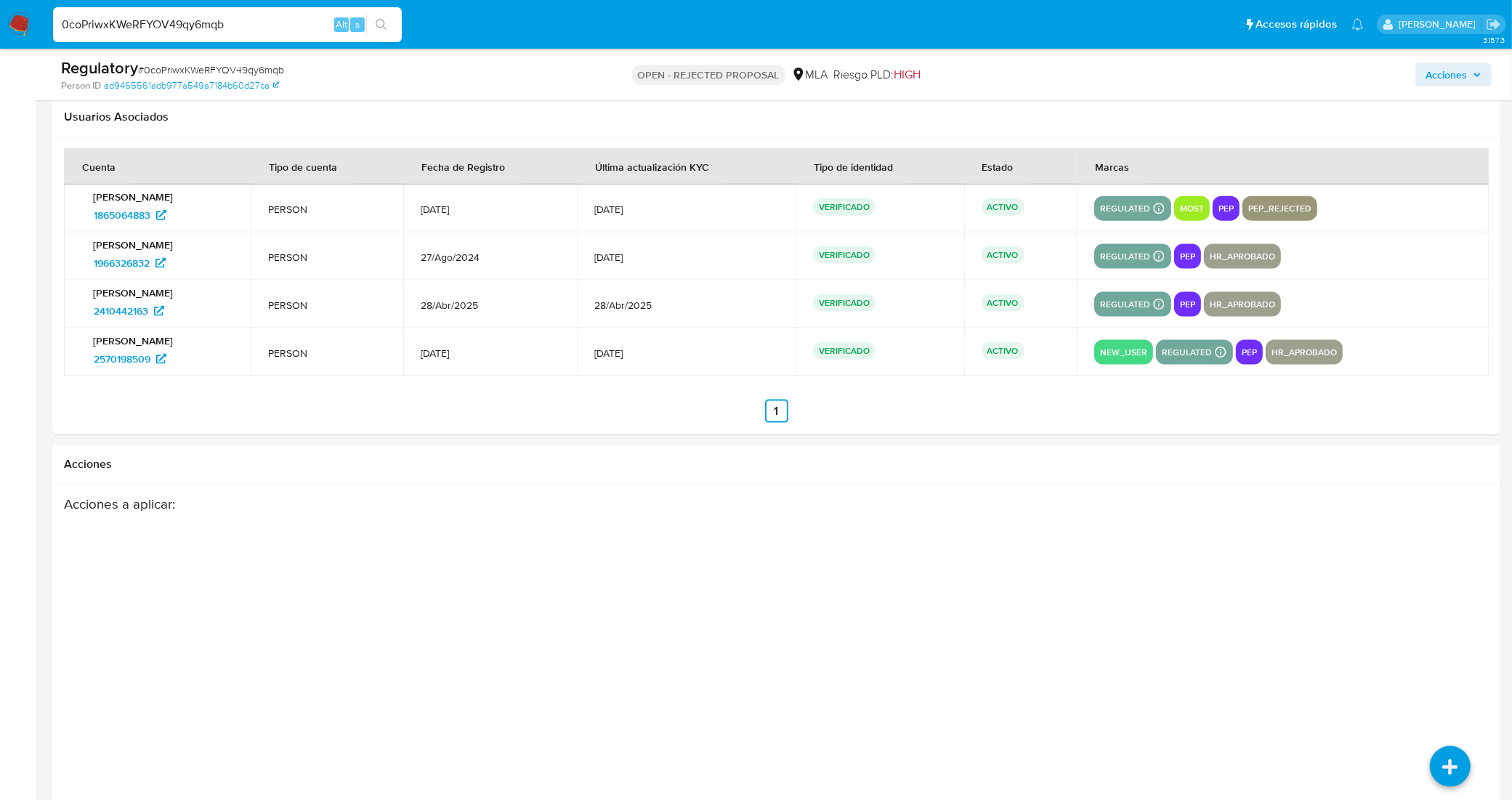
scroll to position [2044, 0]
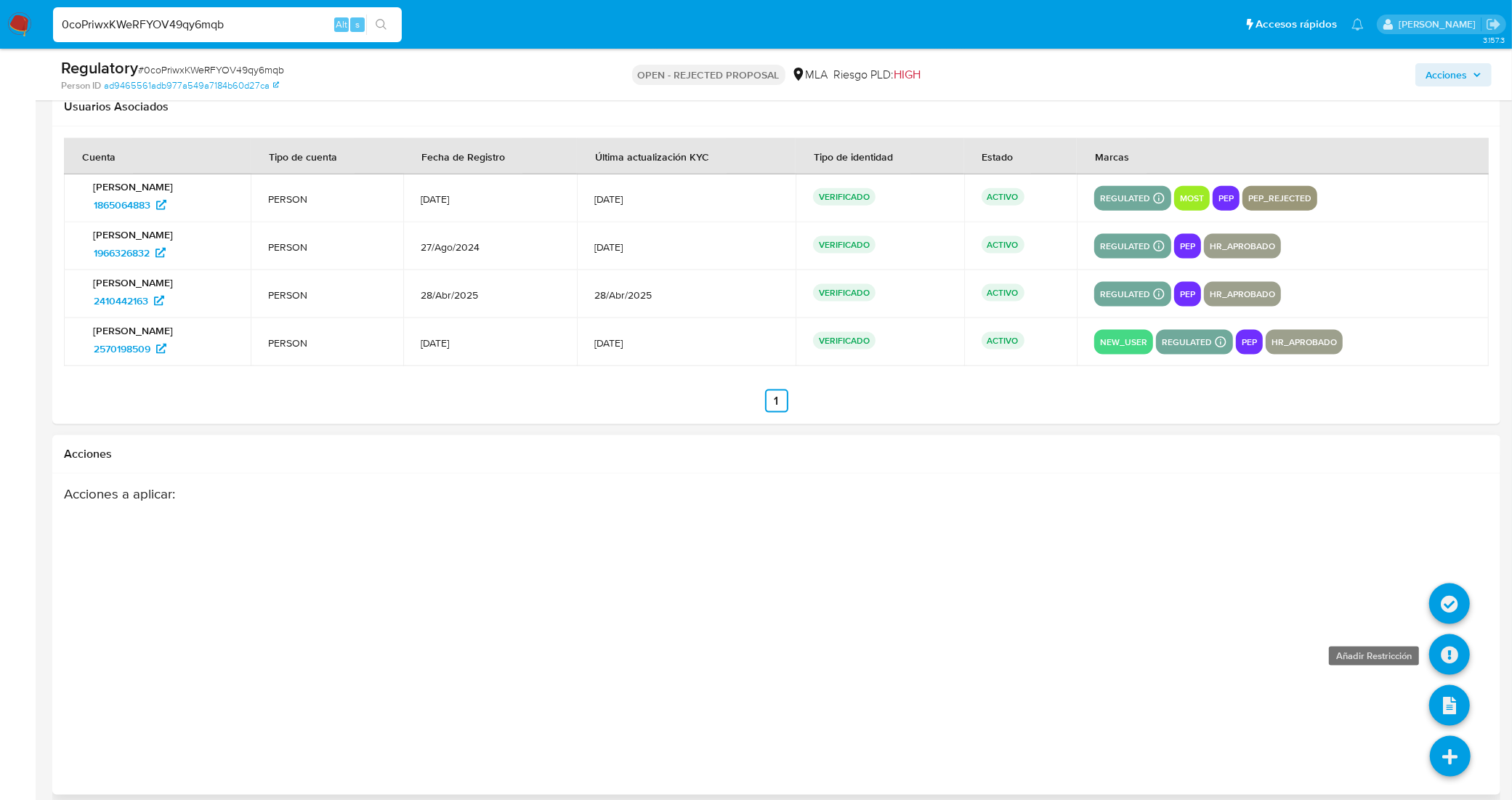
click at [1437, 658] on icon at bounding box center [1448, 654] width 40 height 40
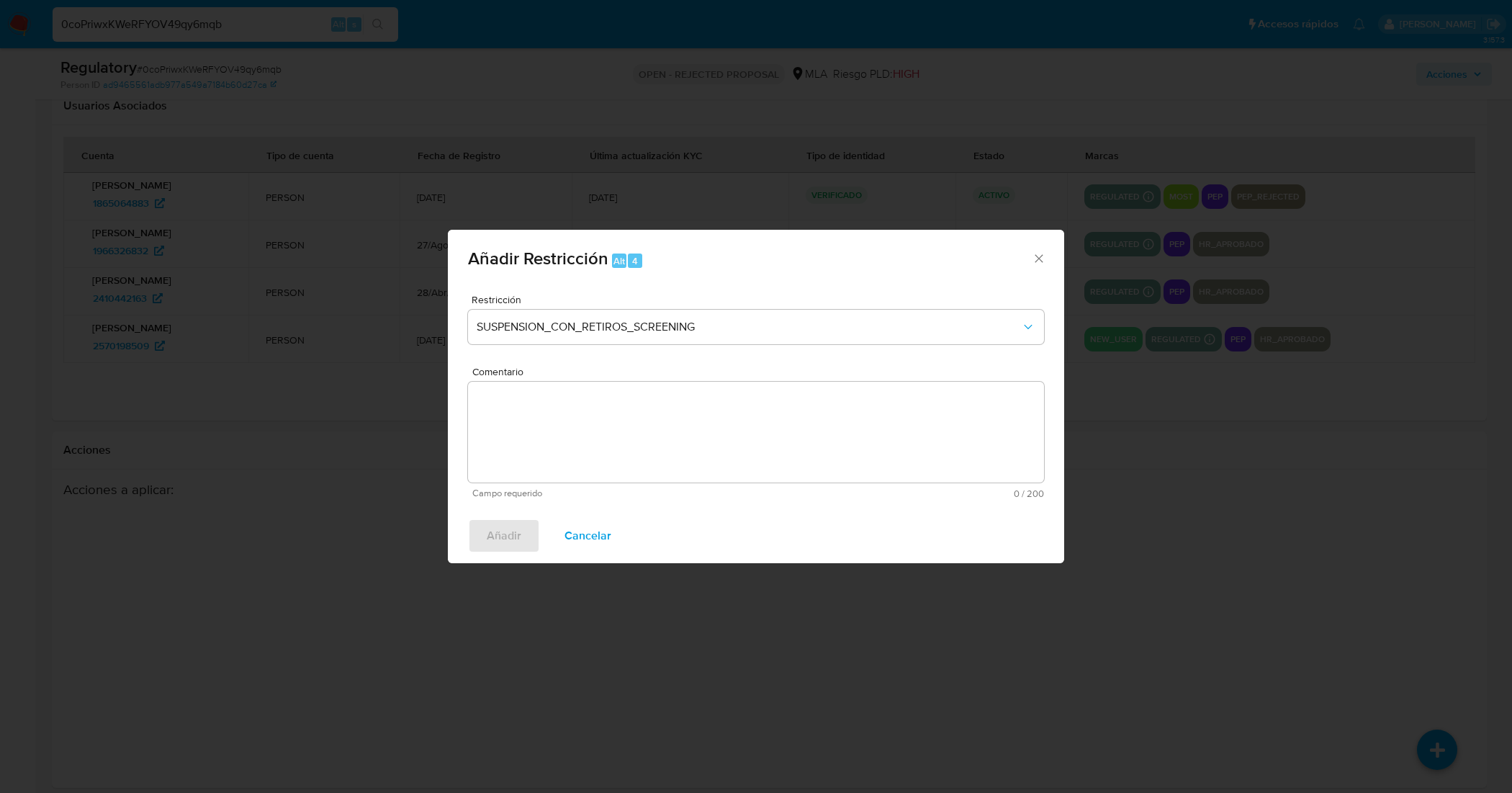
click at [534, 403] on textarea "Comentario" at bounding box center [756, 432] width 576 height 101
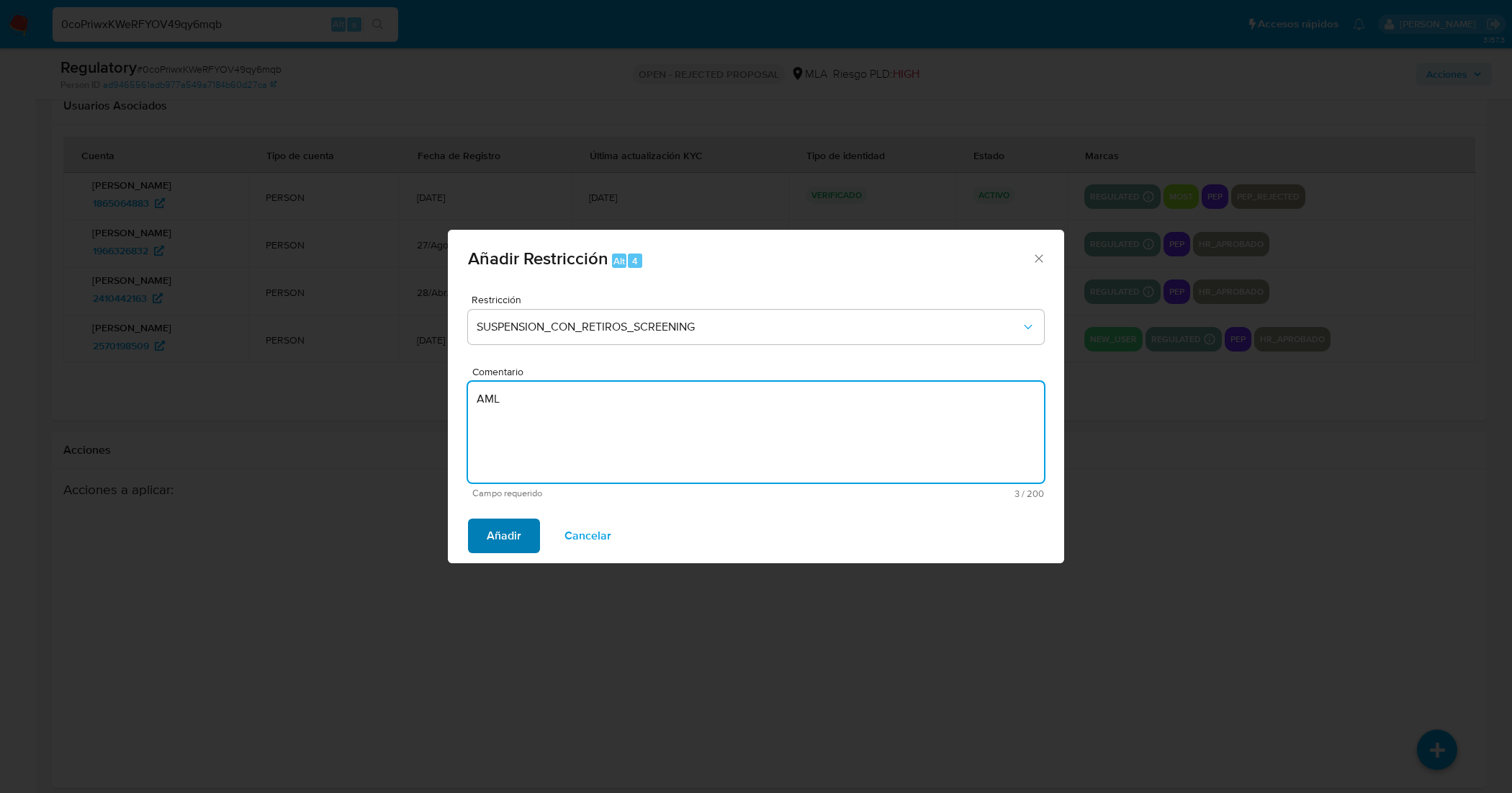
type textarea "AML"
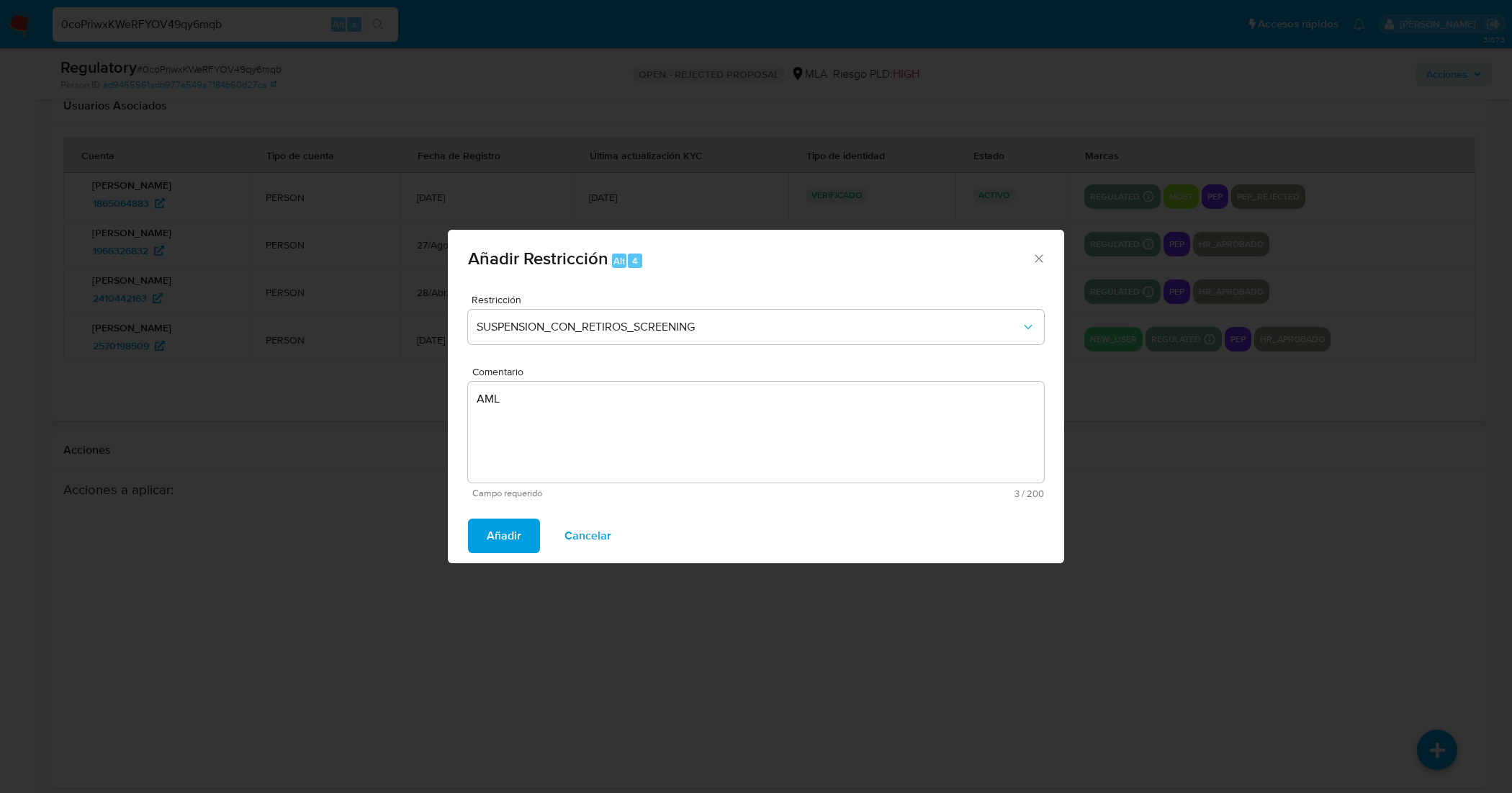
click at [500, 542] on span "Añadir" at bounding box center [503, 535] width 35 height 32
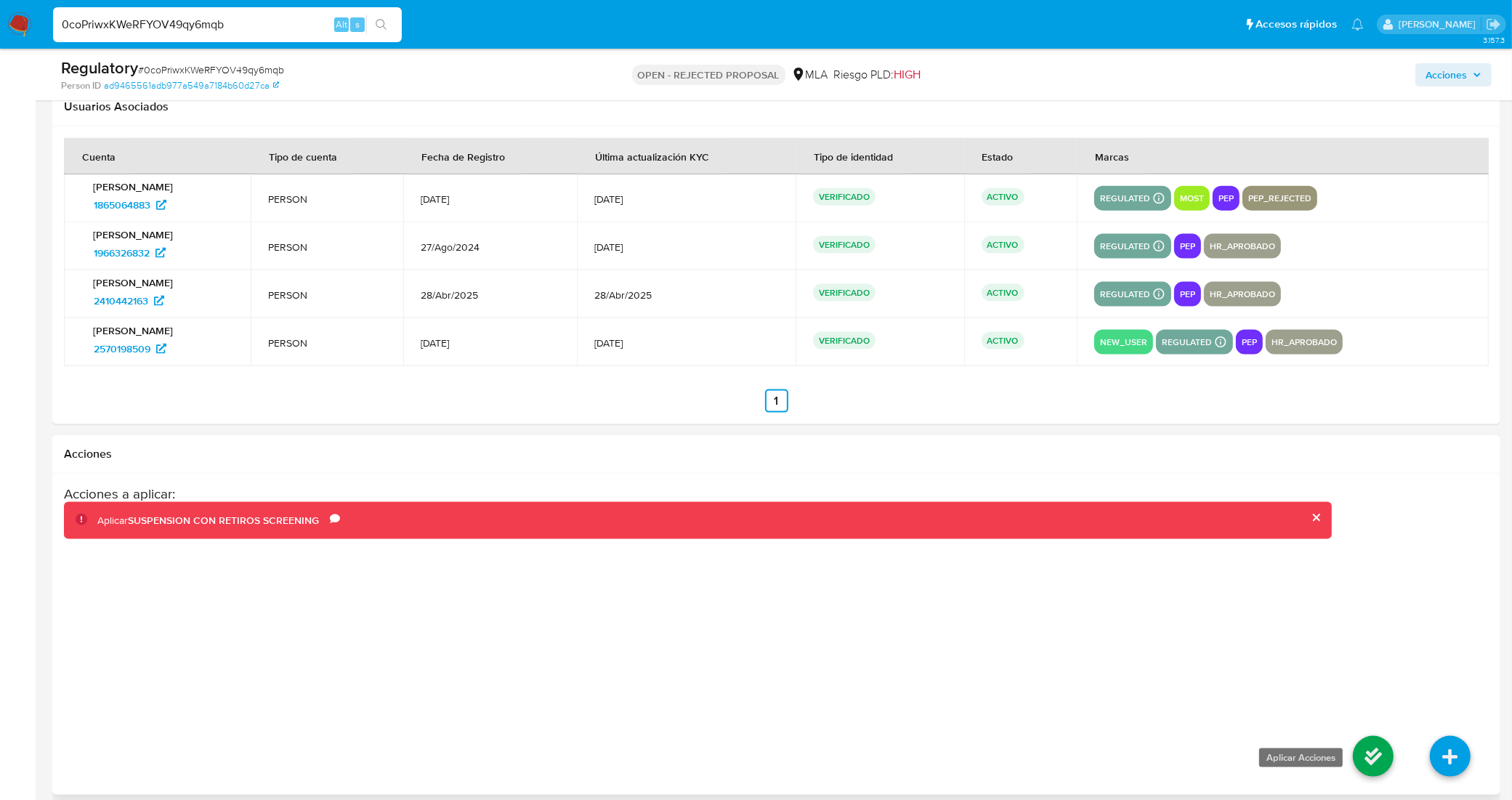
click at [1375, 760] on icon at bounding box center [1373, 755] width 40 height 40
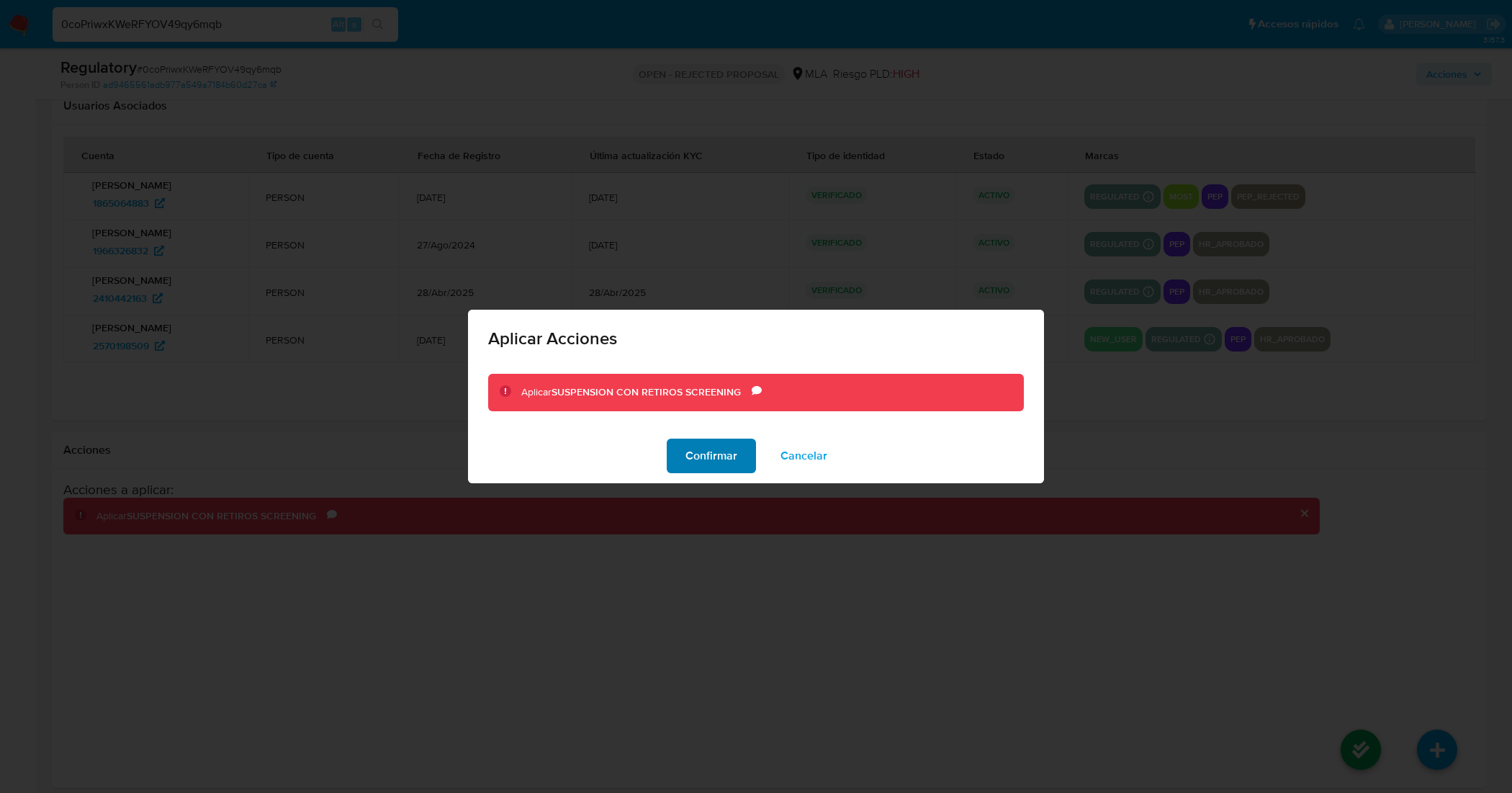
click at [733, 456] on span "Confirmar" at bounding box center [711, 455] width 52 height 32
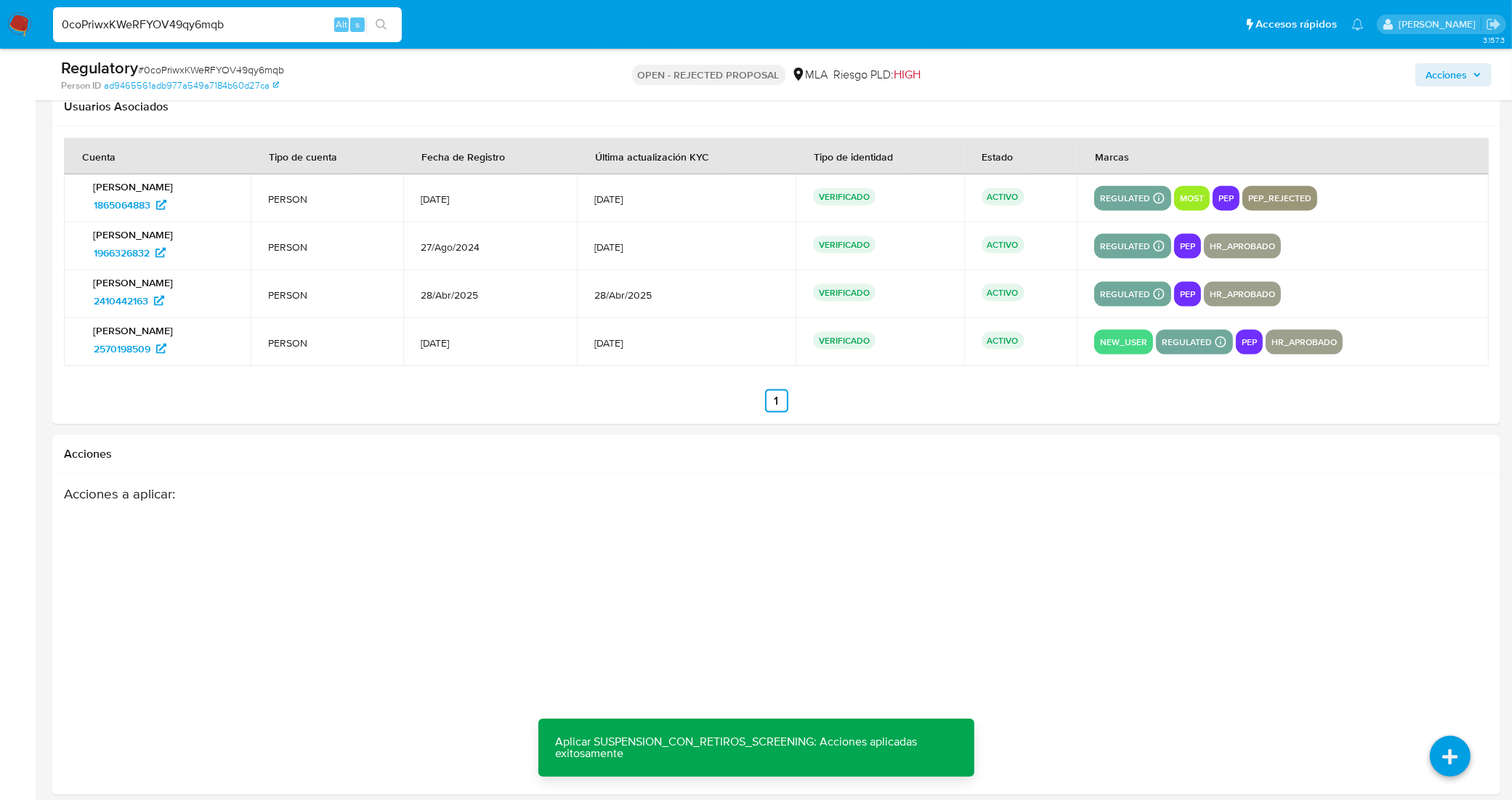
drag, startPoint x: 228, startPoint y: 23, endPoint x: 0, endPoint y: 4, distance: 228.8
click at [0, 4] on nav "Pausado Ver notificaciones 0coPriwxKWeRFYOV49qy6mqb Alt s Accesos rápidos Presi…" at bounding box center [756, 24] width 1512 height 49
paste input "ovULllWYBZszFTXSYHuuhd0h"
type input "ovULllWYBZszFTXSYHuuhd0h"
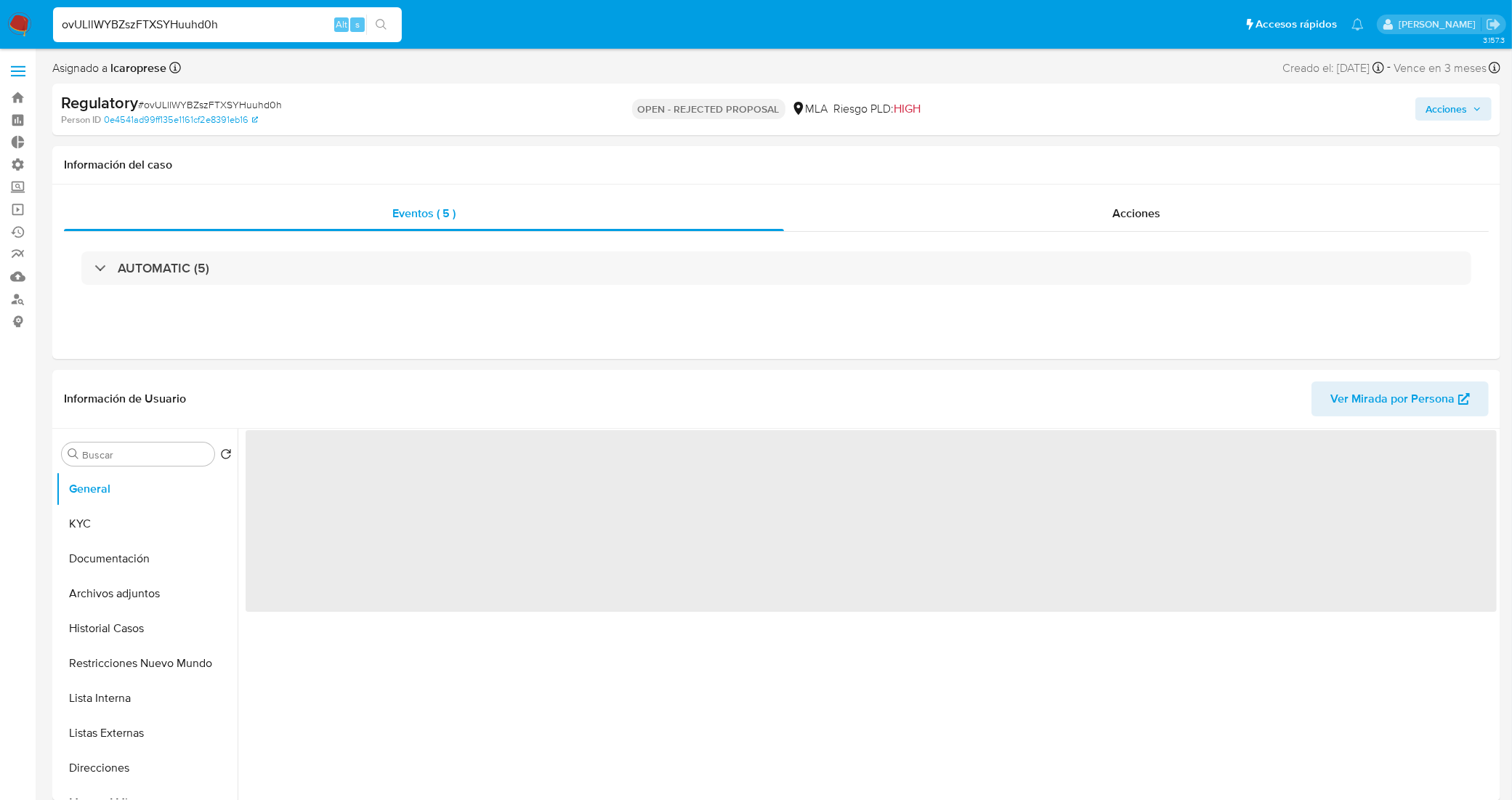
select select "10"
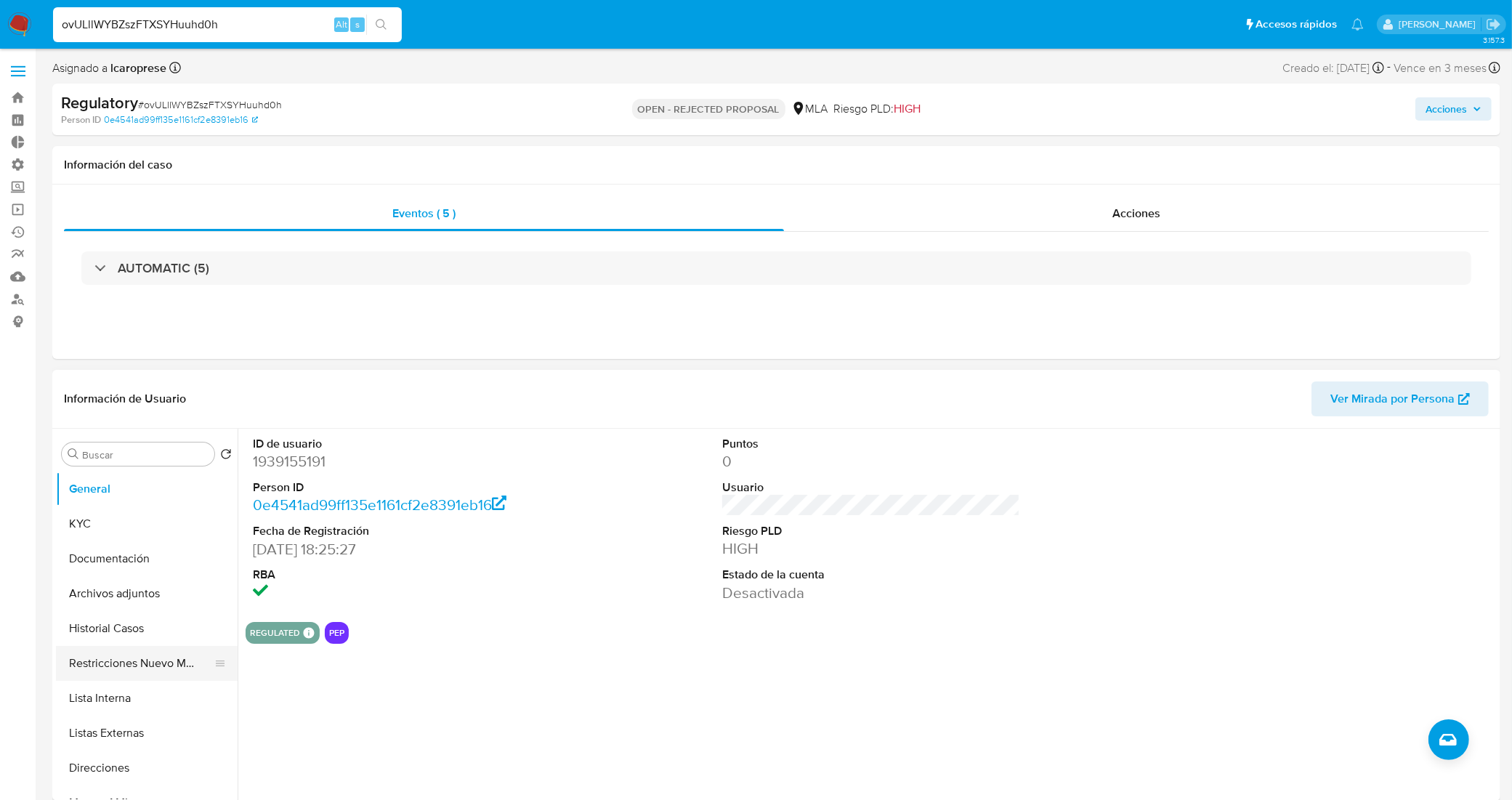
click at [131, 673] on button "Restricciones Nuevo Mundo" at bounding box center [141, 663] width 170 height 35
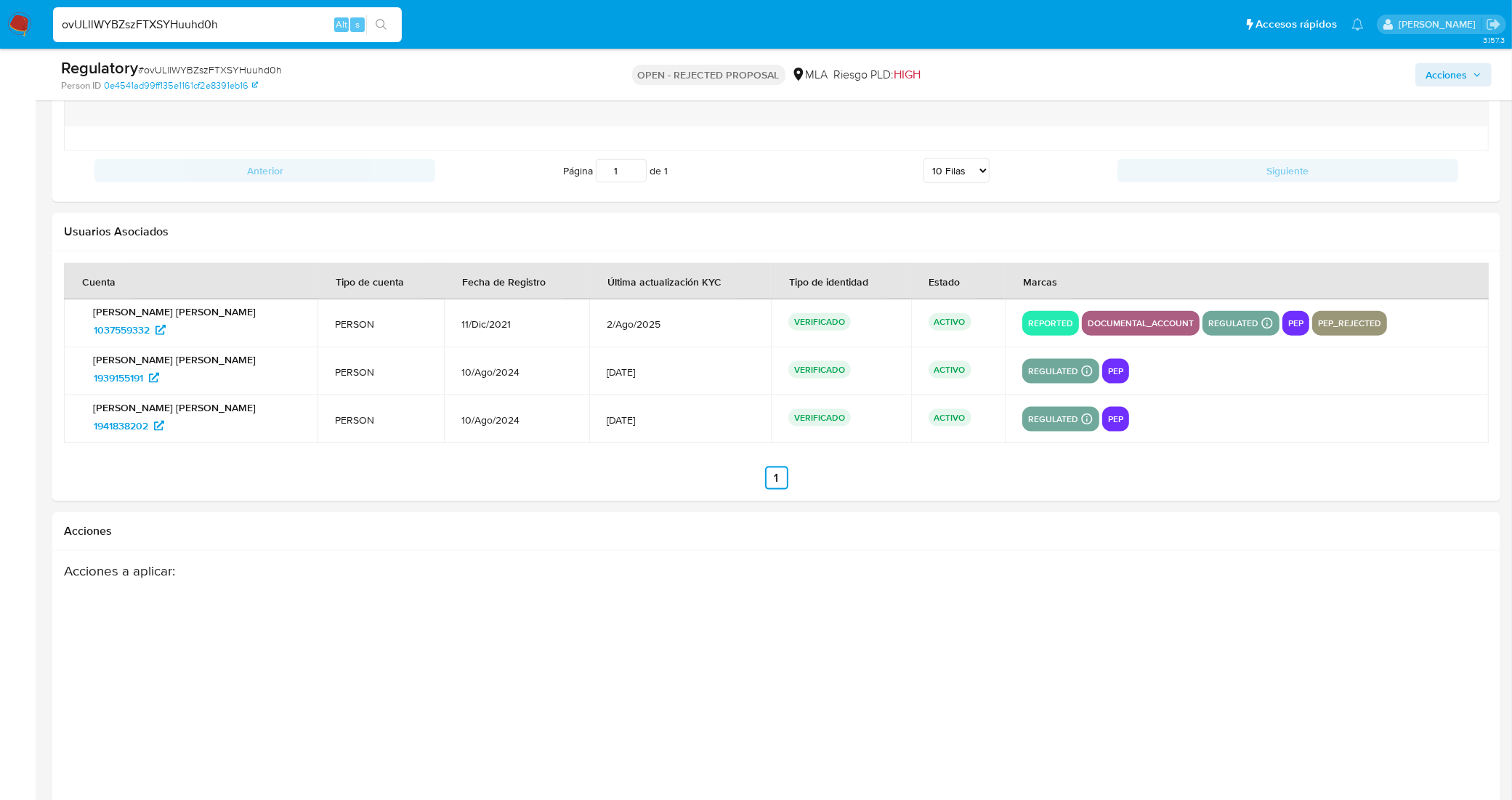
scroll to position [2015, 0]
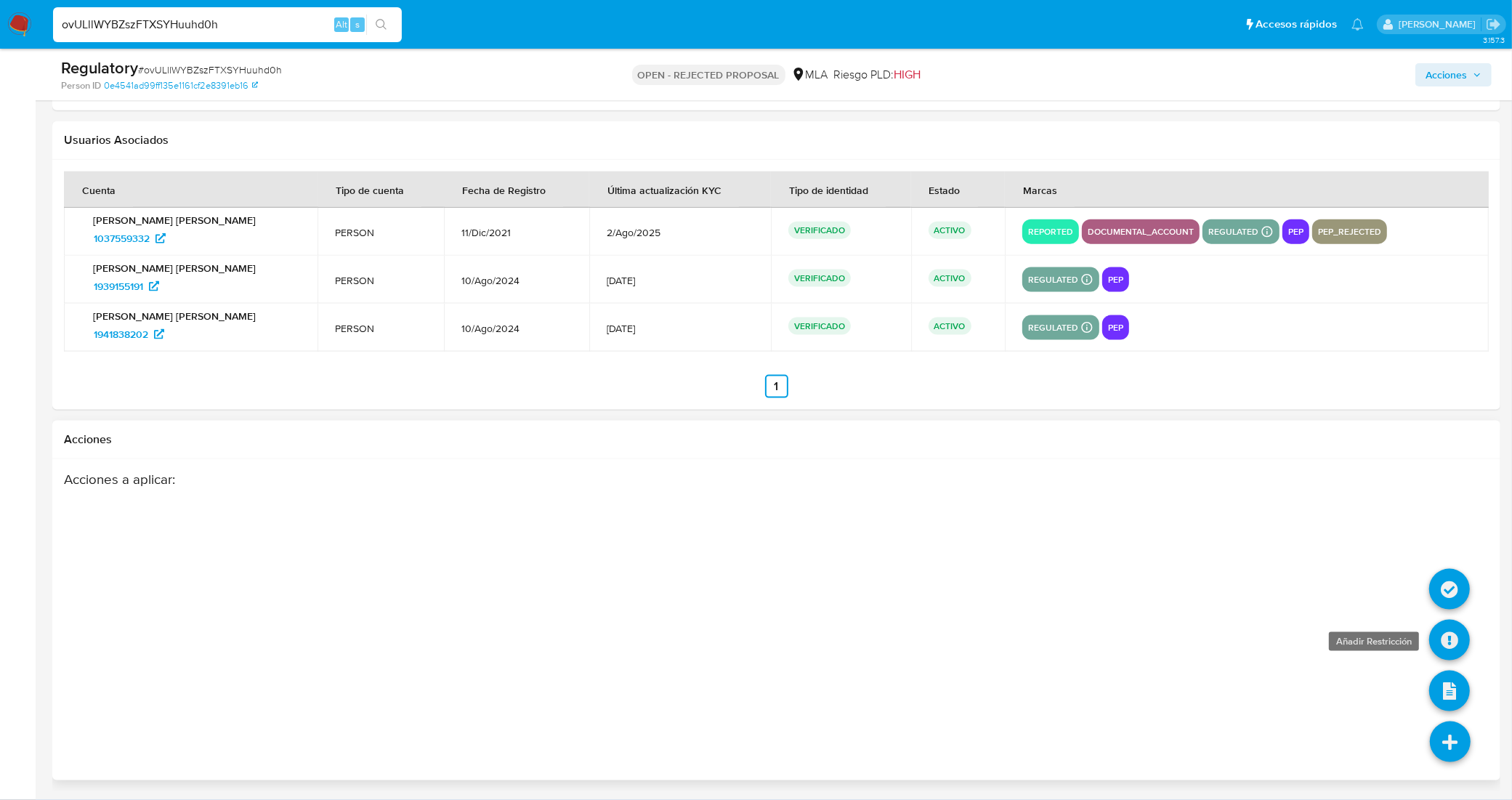
click at [1451, 638] on icon at bounding box center [1448, 639] width 40 height 40
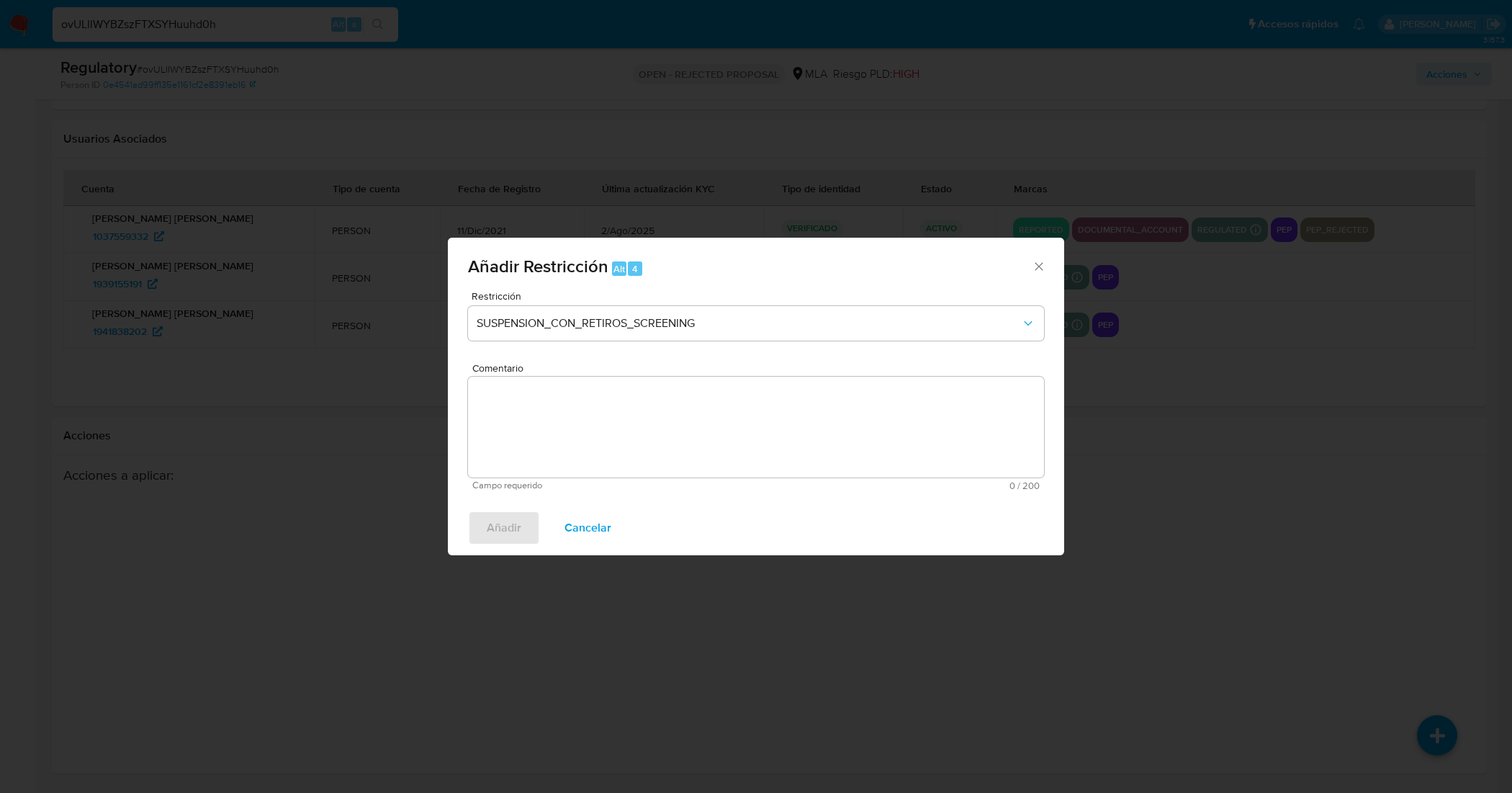
click at [584, 396] on textarea "Comentario" at bounding box center [756, 427] width 576 height 101
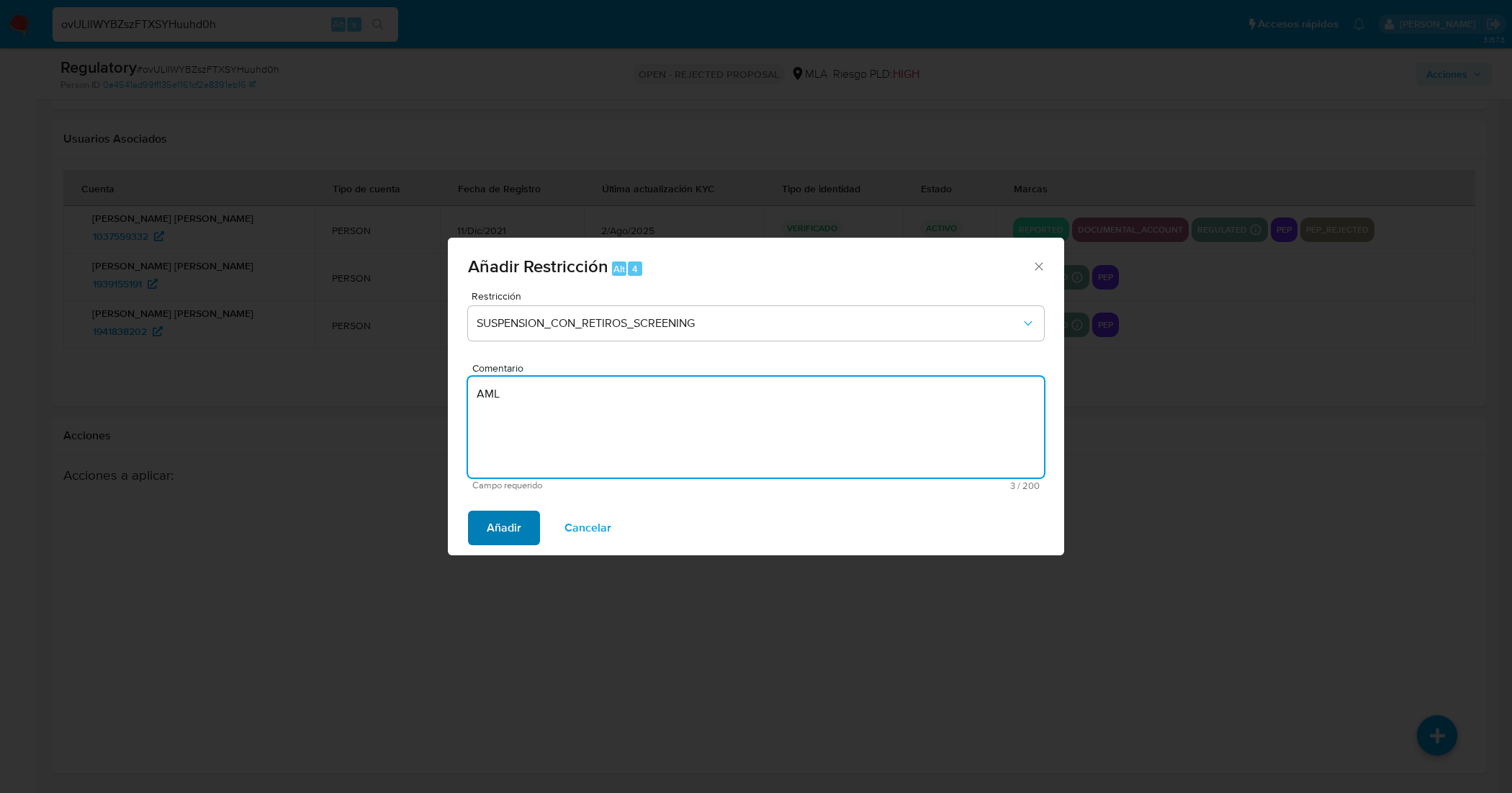
type textarea "AML"
click at [504, 522] on span "Añadir" at bounding box center [503, 527] width 35 height 32
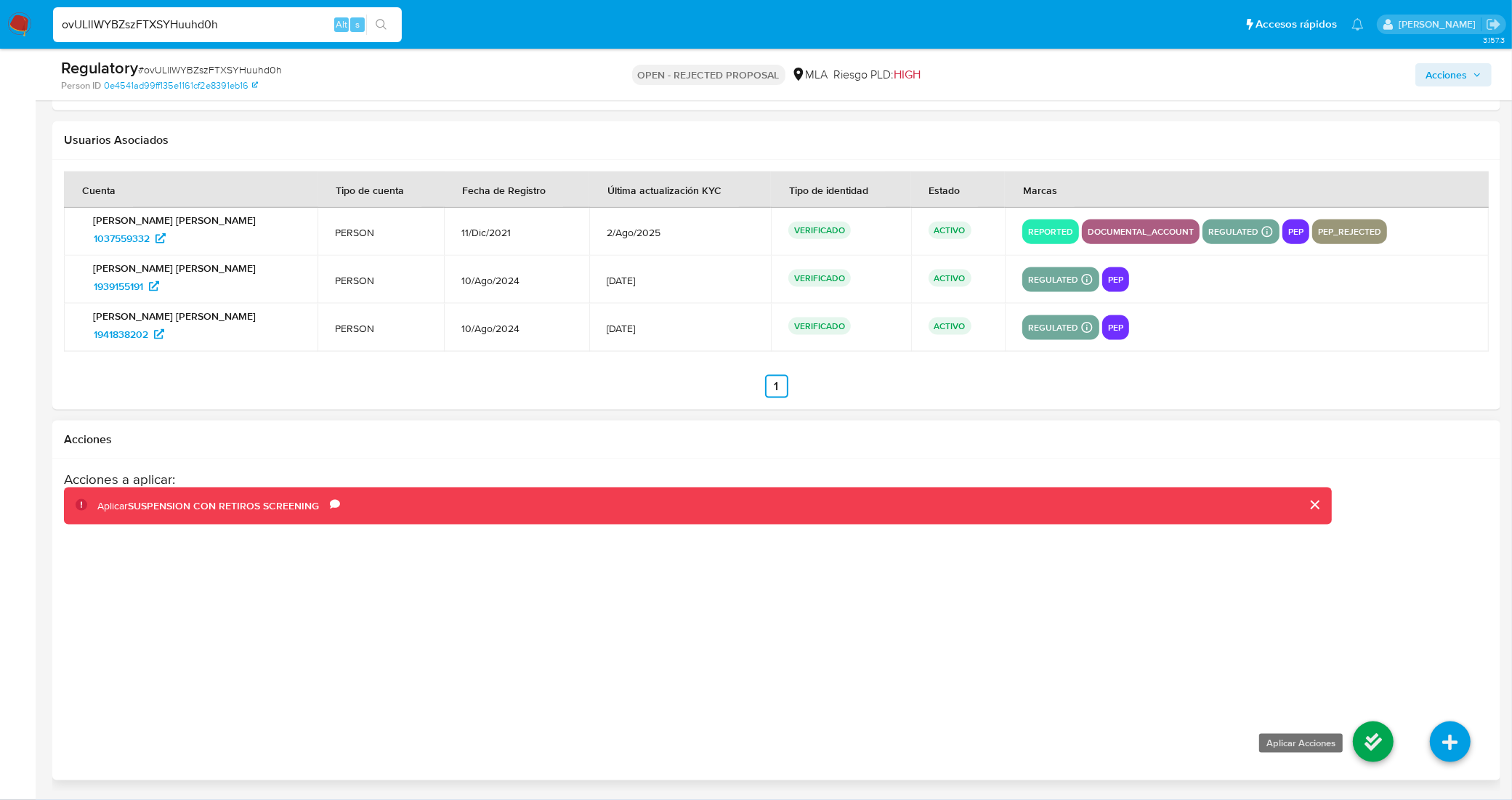
click at [1372, 732] on icon at bounding box center [1373, 741] width 40 height 40
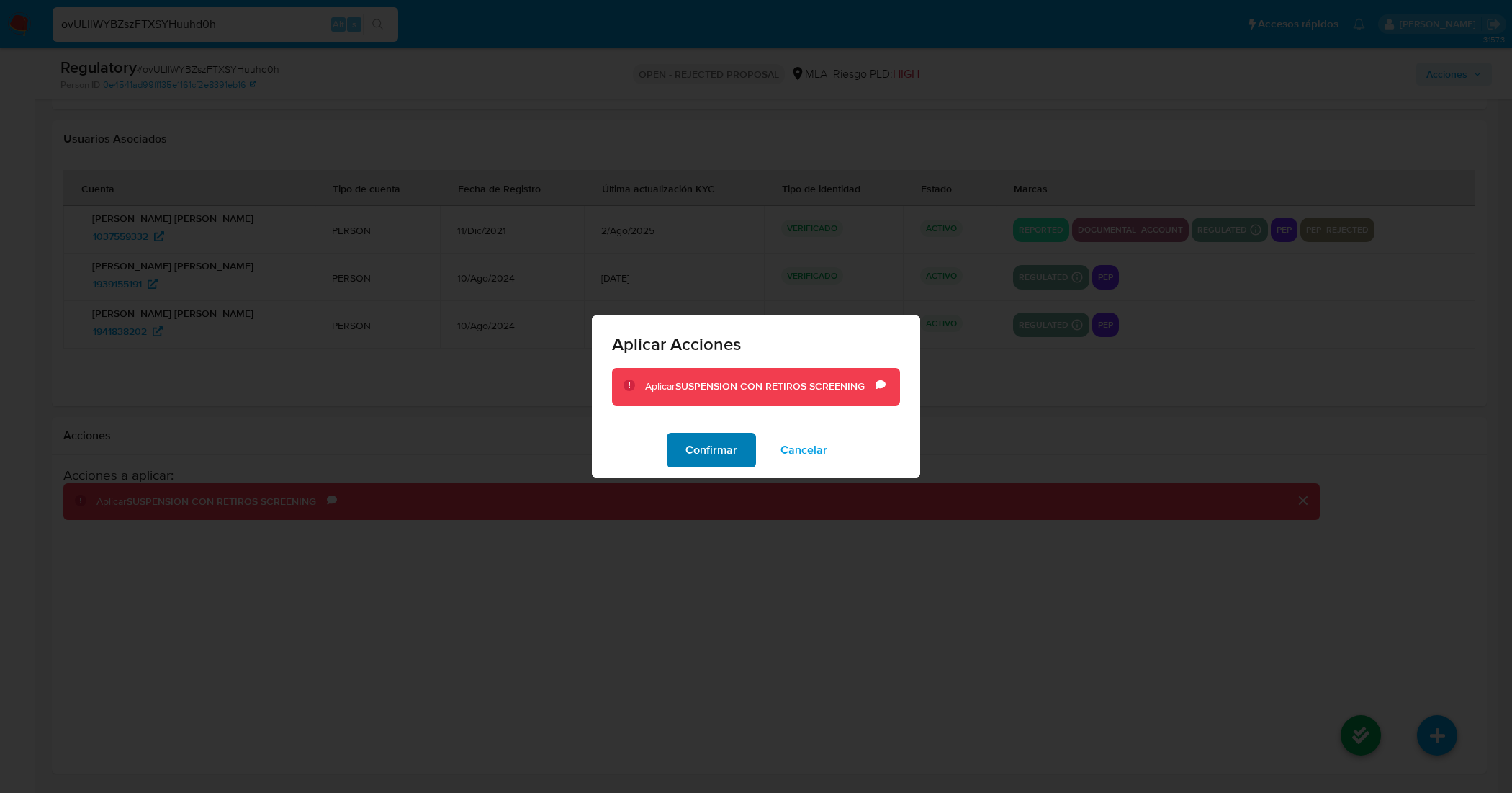
click at [717, 457] on span "Confirmar" at bounding box center [711, 450] width 52 height 32
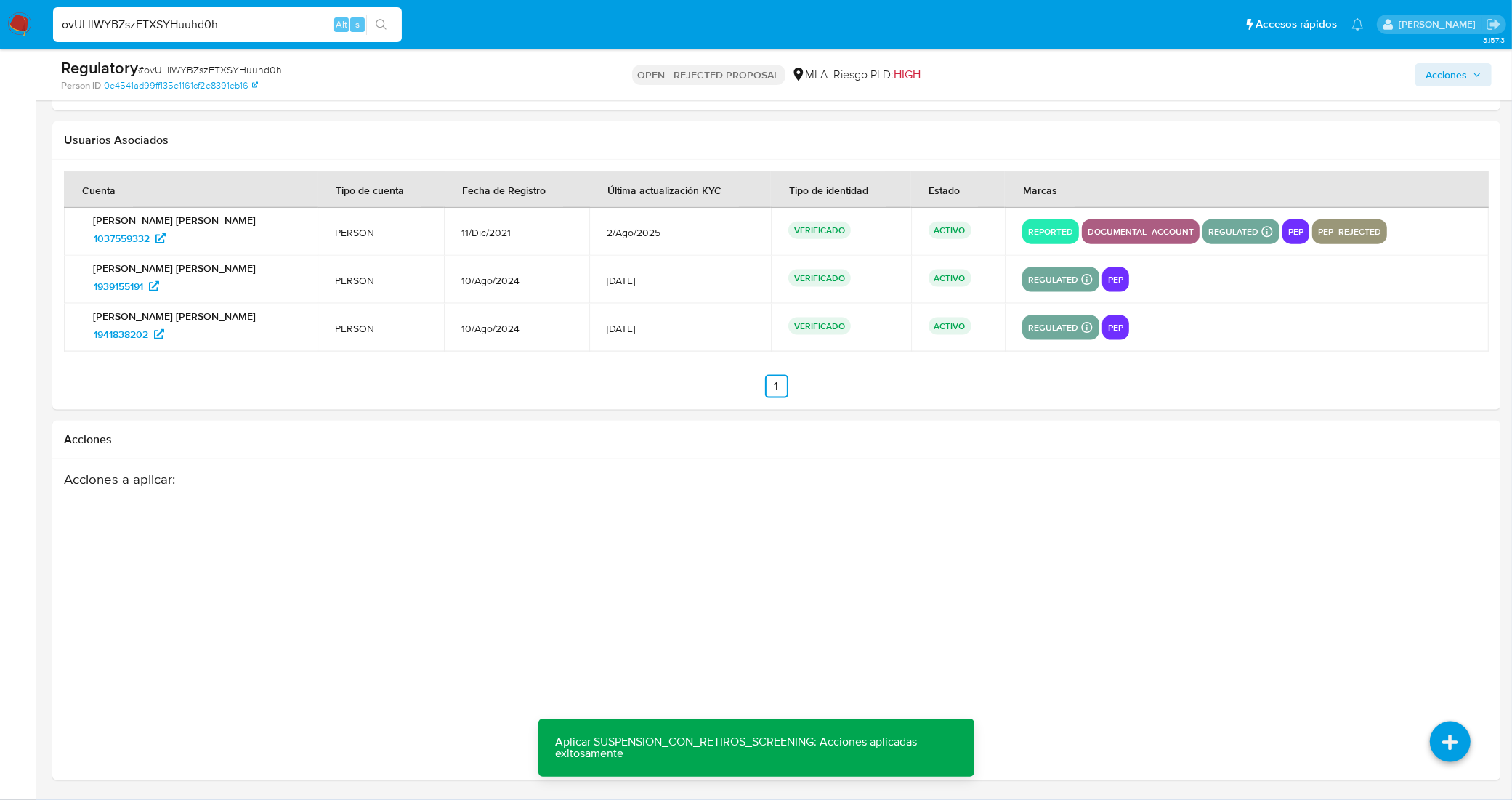
drag, startPoint x: 233, startPoint y: 19, endPoint x: 42, endPoint y: 6, distance: 191.4
click at [46, 9] on ul "Pausado Ver notificaciones ovULllWYBZszFTXSYHuuhd0h Alt s Accesos rápidos Presi…" at bounding box center [708, 24] width 1325 height 36
paste input "SRilYUbIv2gvZFhRdkqaIugc"
type input "SRilYUbIv2gvZFhRdkqaIugc"
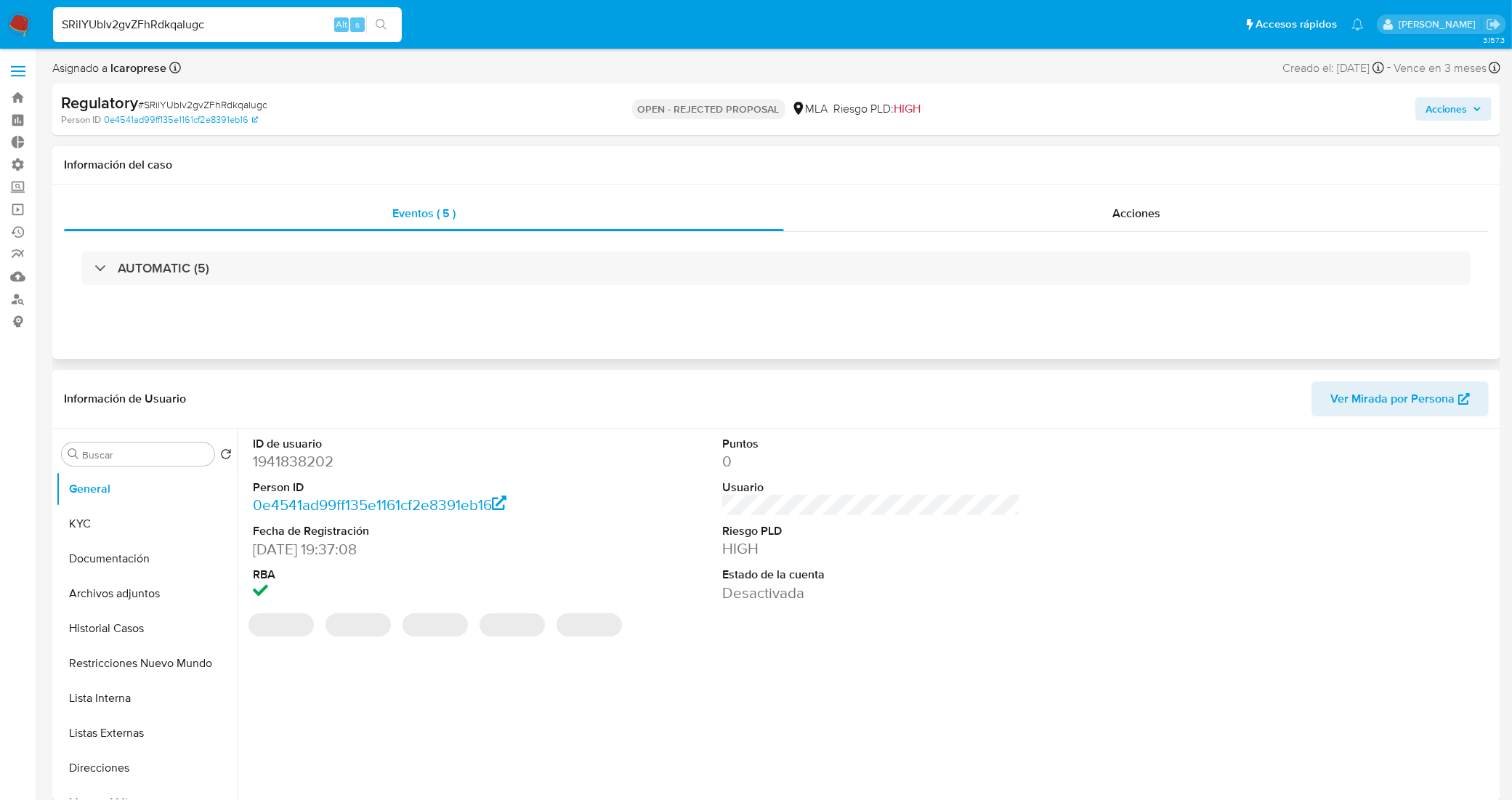
select select "10"
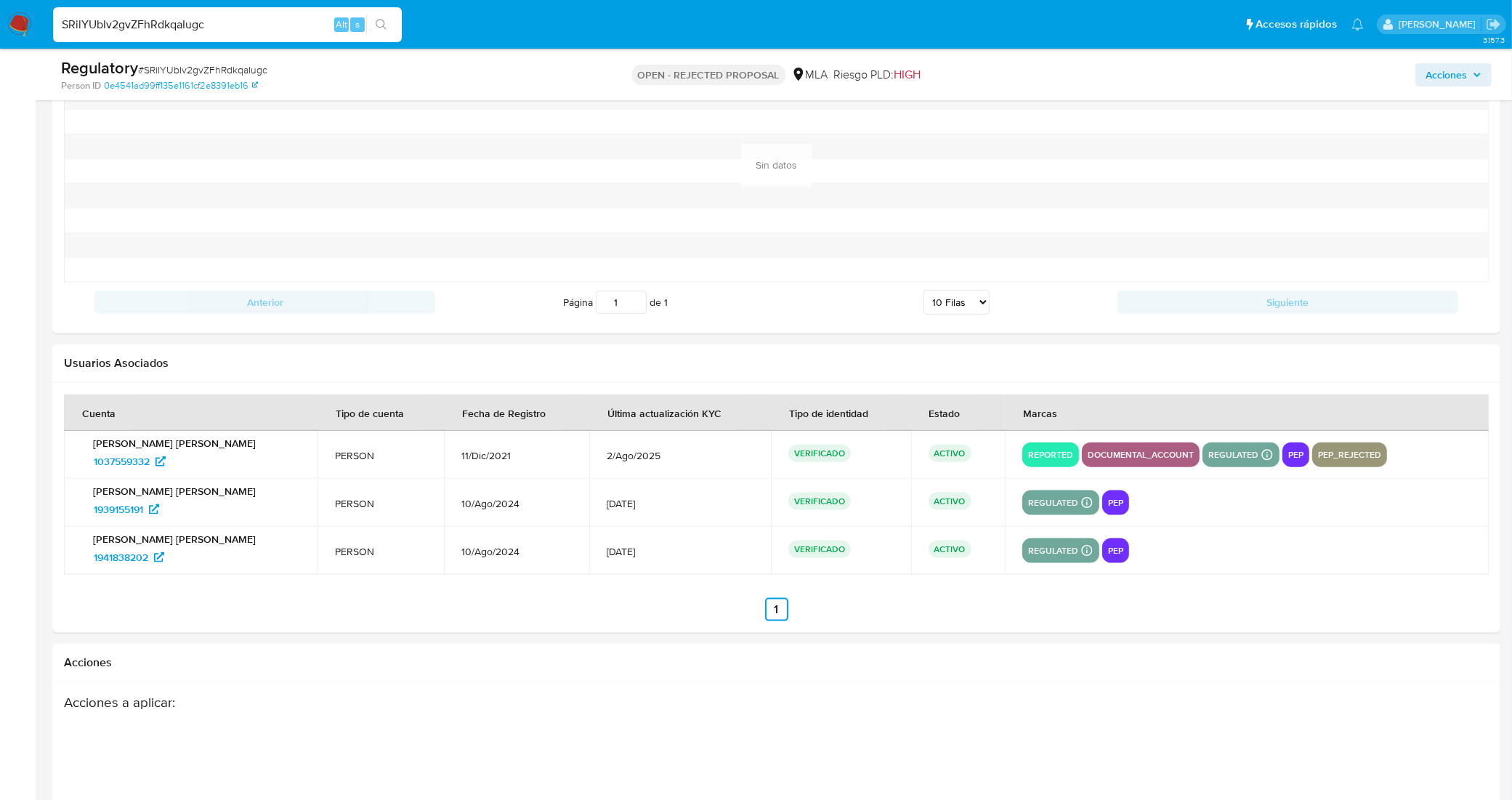
scroll to position [2015, 0]
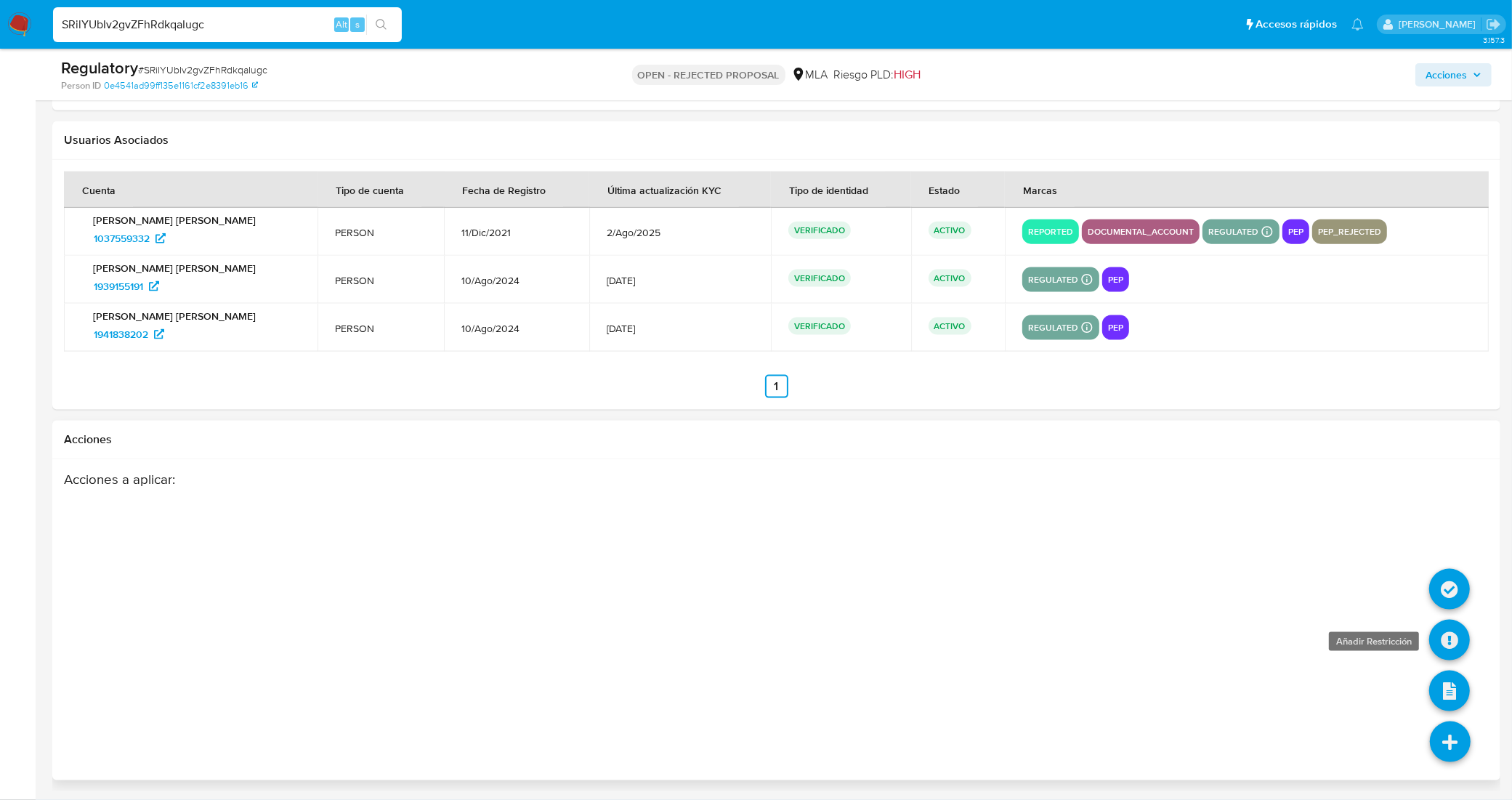
click at [1451, 632] on icon at bounding box center [1448, 639] width 40 height 40
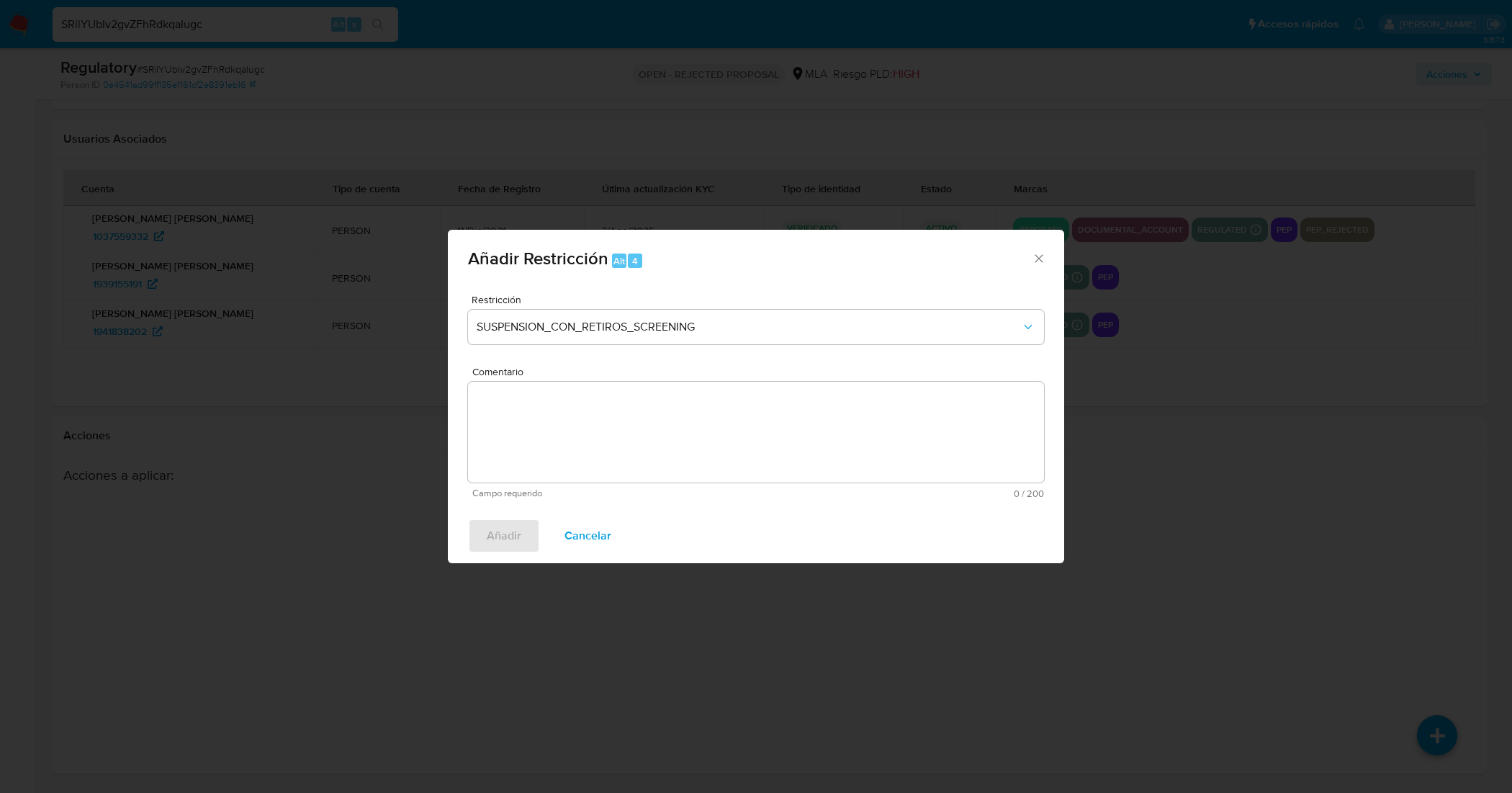
click at [608, 402] on textarea "Comentario" at bounding box center [756, 432] width 576 height 101
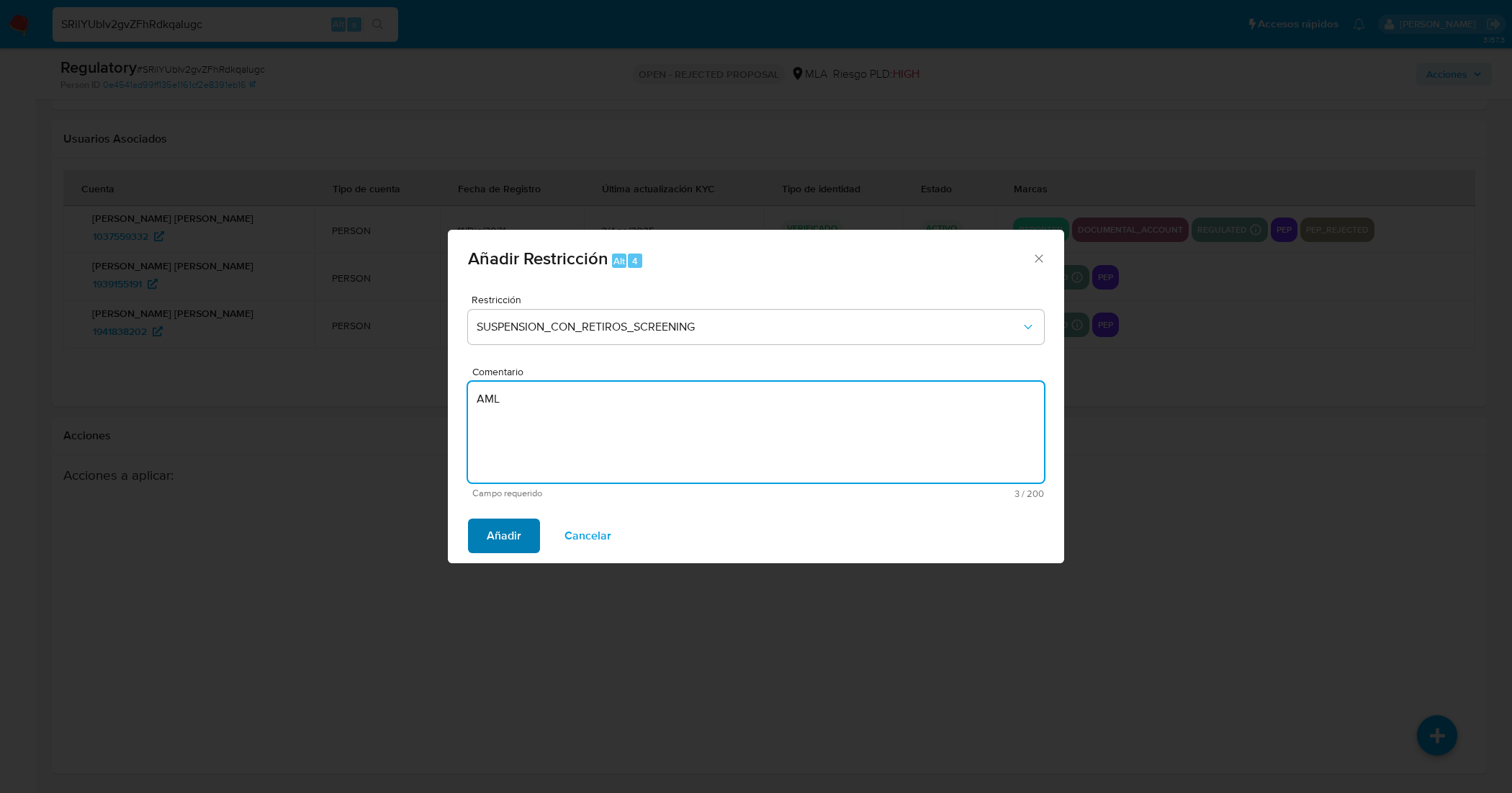
type textarea "AML"
click at [495, 544] on span "Añadir" at bounding box center [503, 535] width 35 height 32
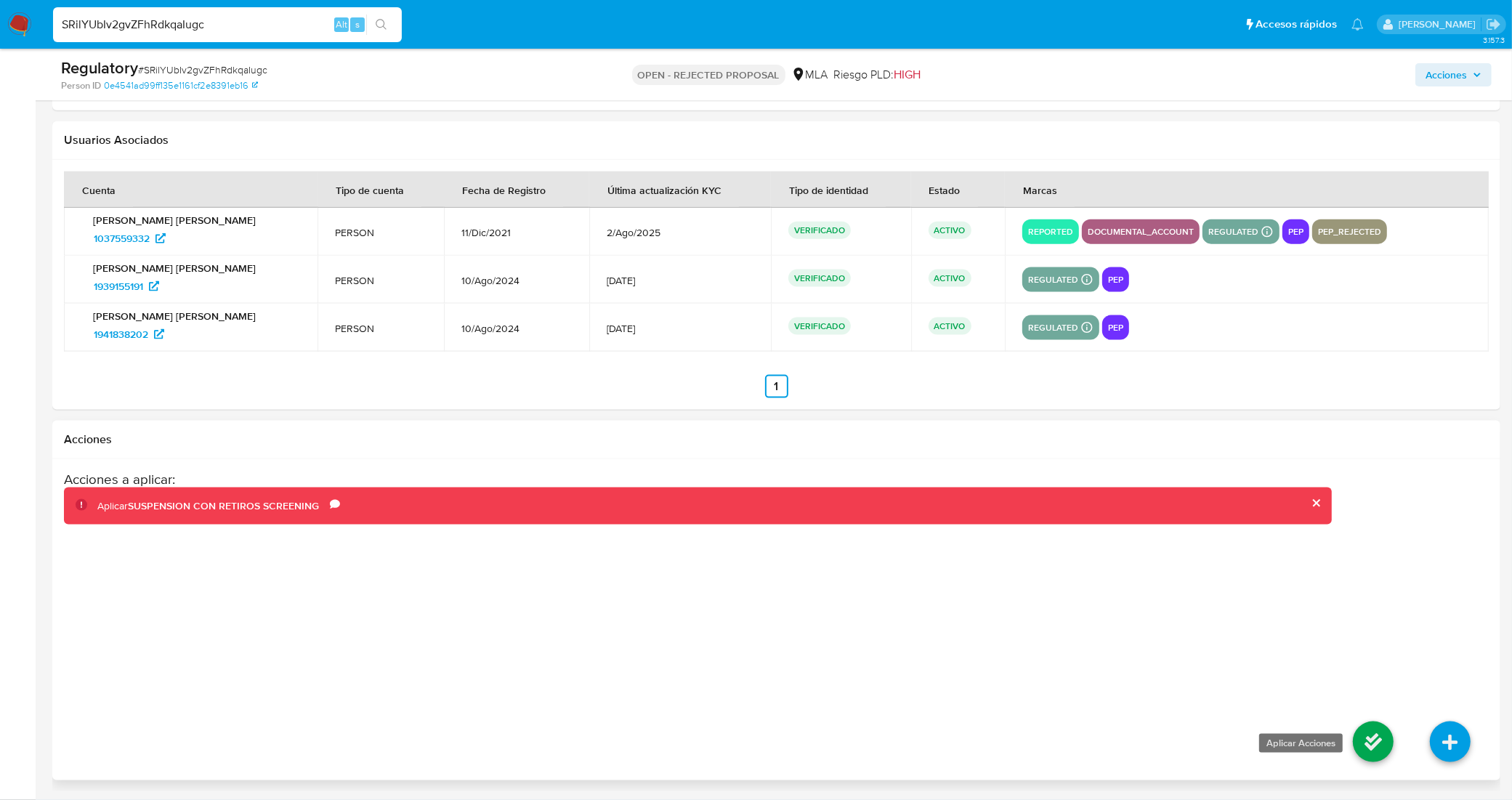
click at [1385, 744] on icon at bounding box center [1373, 741] width 40 height 40
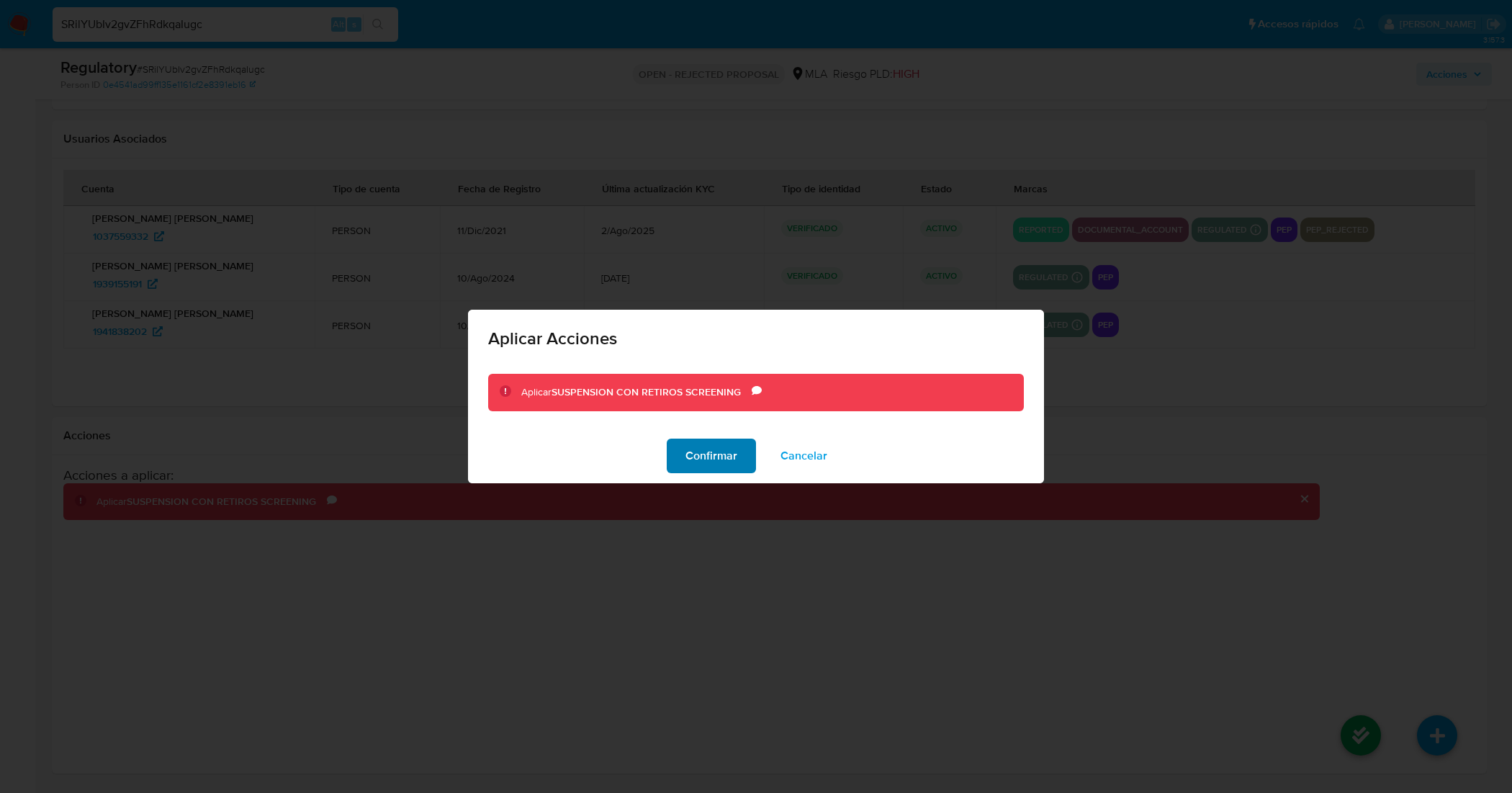
click at [704, 465] on span "Confirmar" at bounding box center [711, 455] width 52 height 32
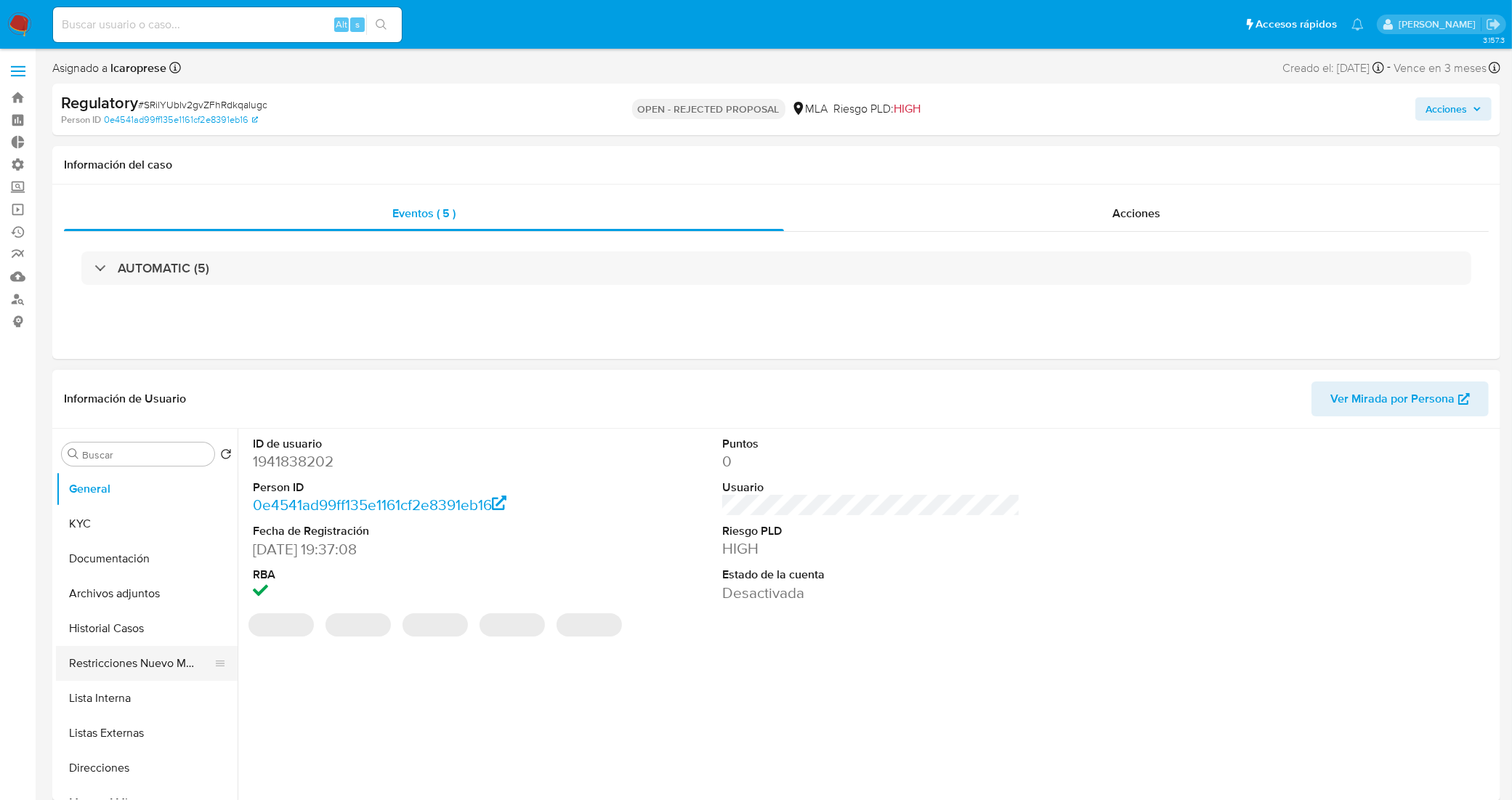
select select "10"
click at [124, 663] on button "Restricciones Nuevo Mundo" at bounding box center [141, 663] width 170 height 35
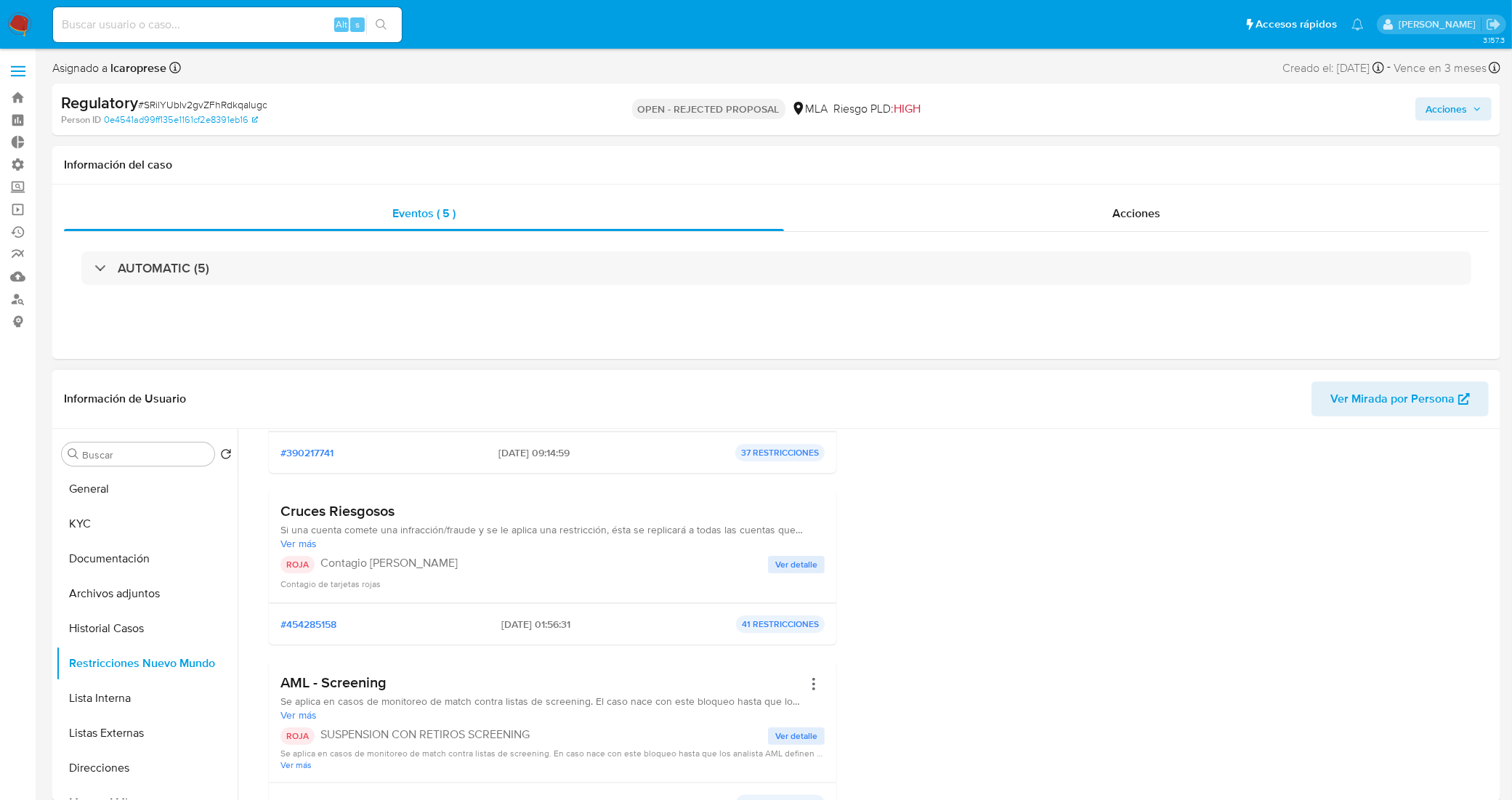
scroll to position [363, 0]
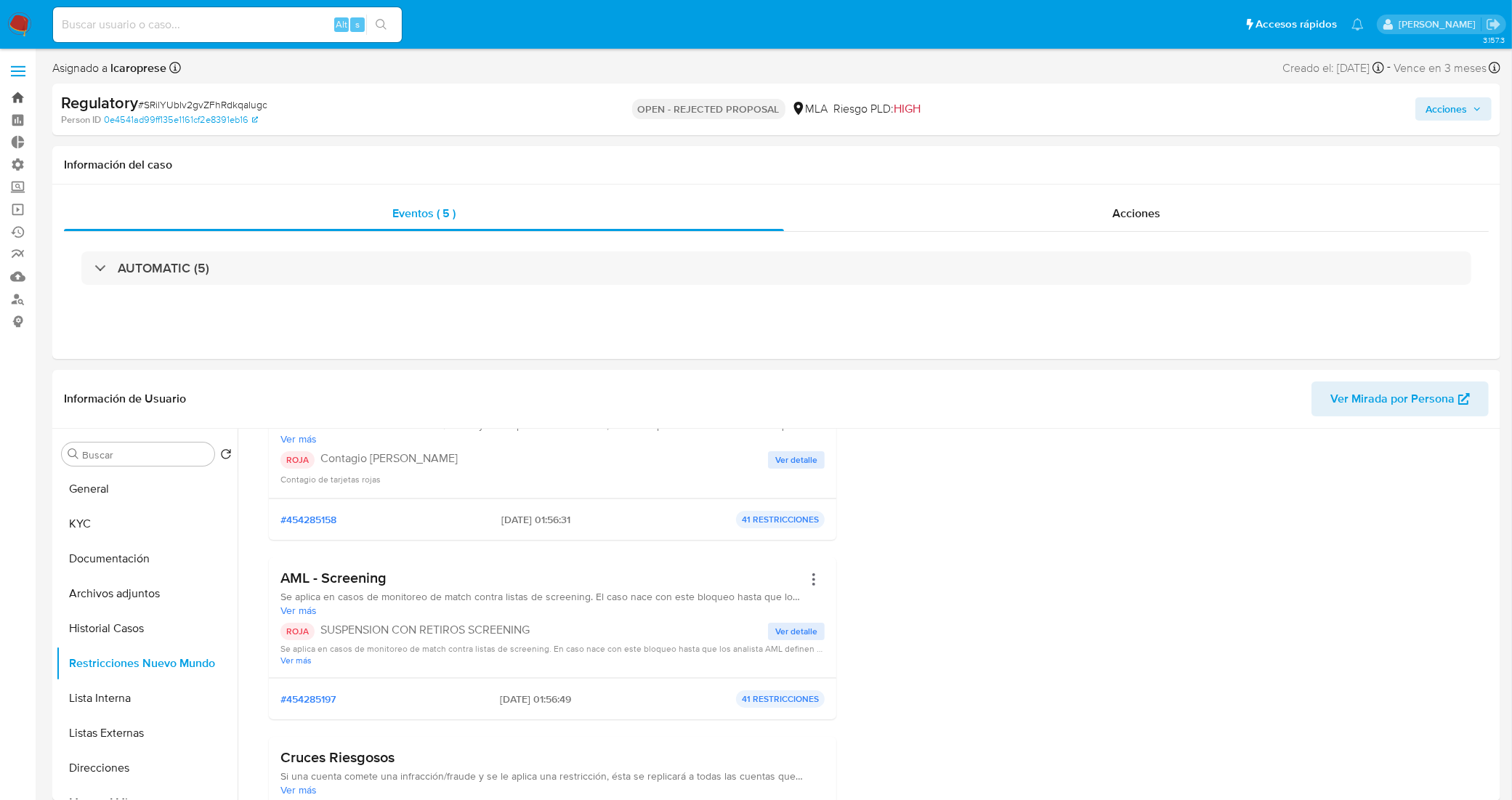
click at [20, 98] on link "Bandeja" at bounding box center [86, 98] width 173 height 22
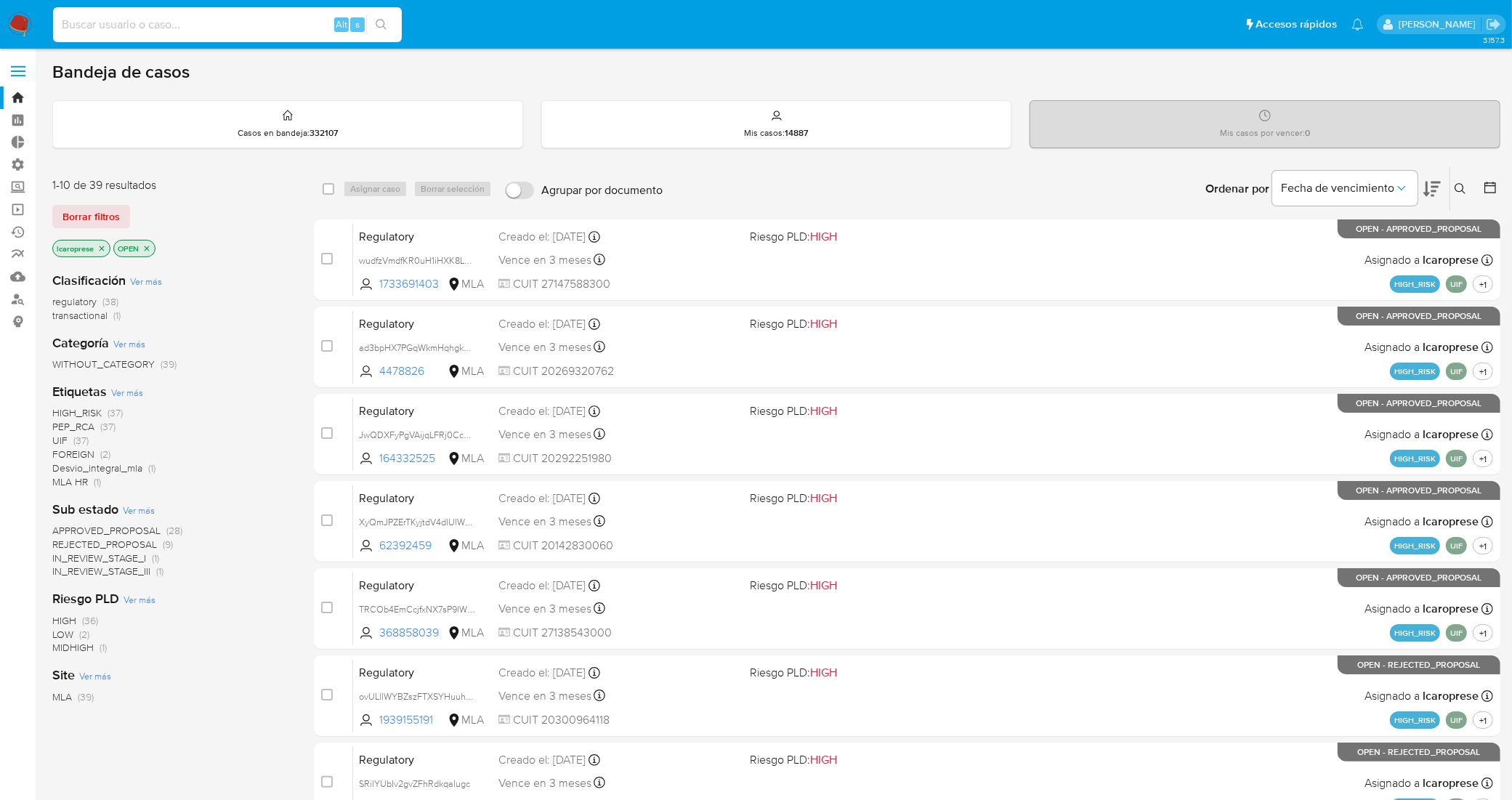
click at [205, 24] on input at bounding box center [228, 25] width 349 height 19
paste input "ryQbTRFE8NZvjznuvw5nDlMV"
type input "ryQbTRFE8NZvjznuvw5nDlMV"
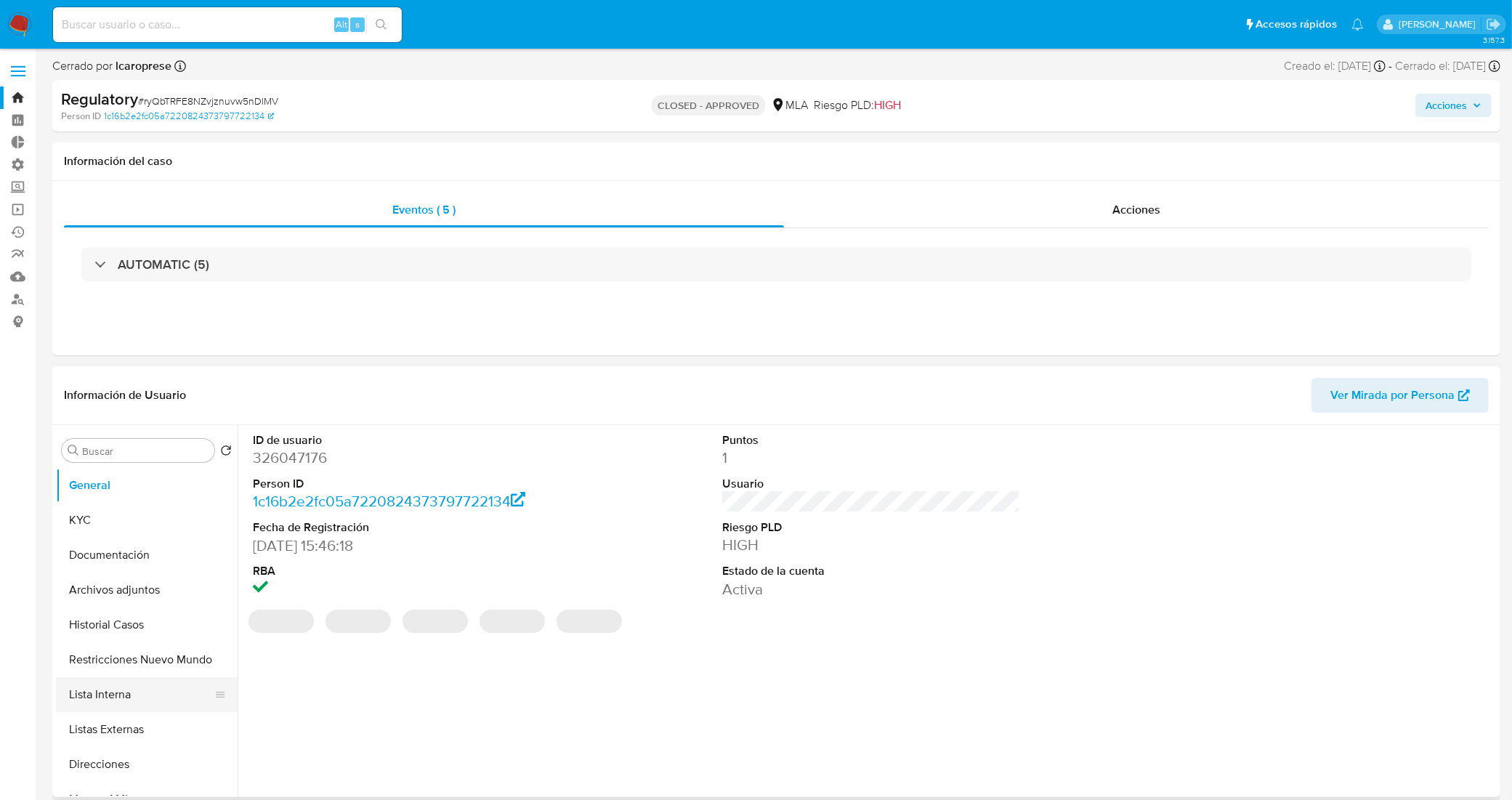
select select "10"
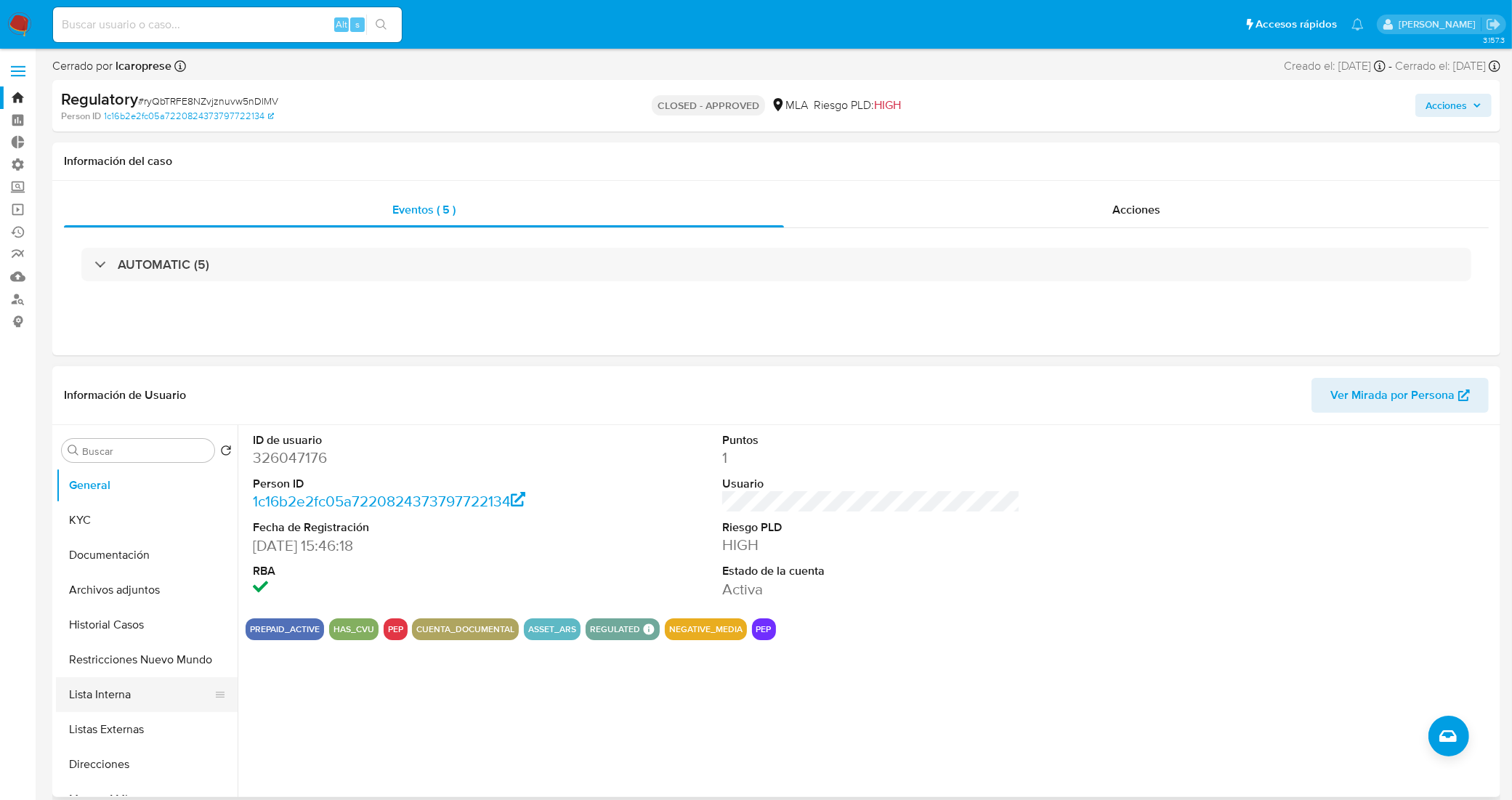
click at [139, 701] on button "Lista Interna" at bounding box center [141, 694] width 170 height 35
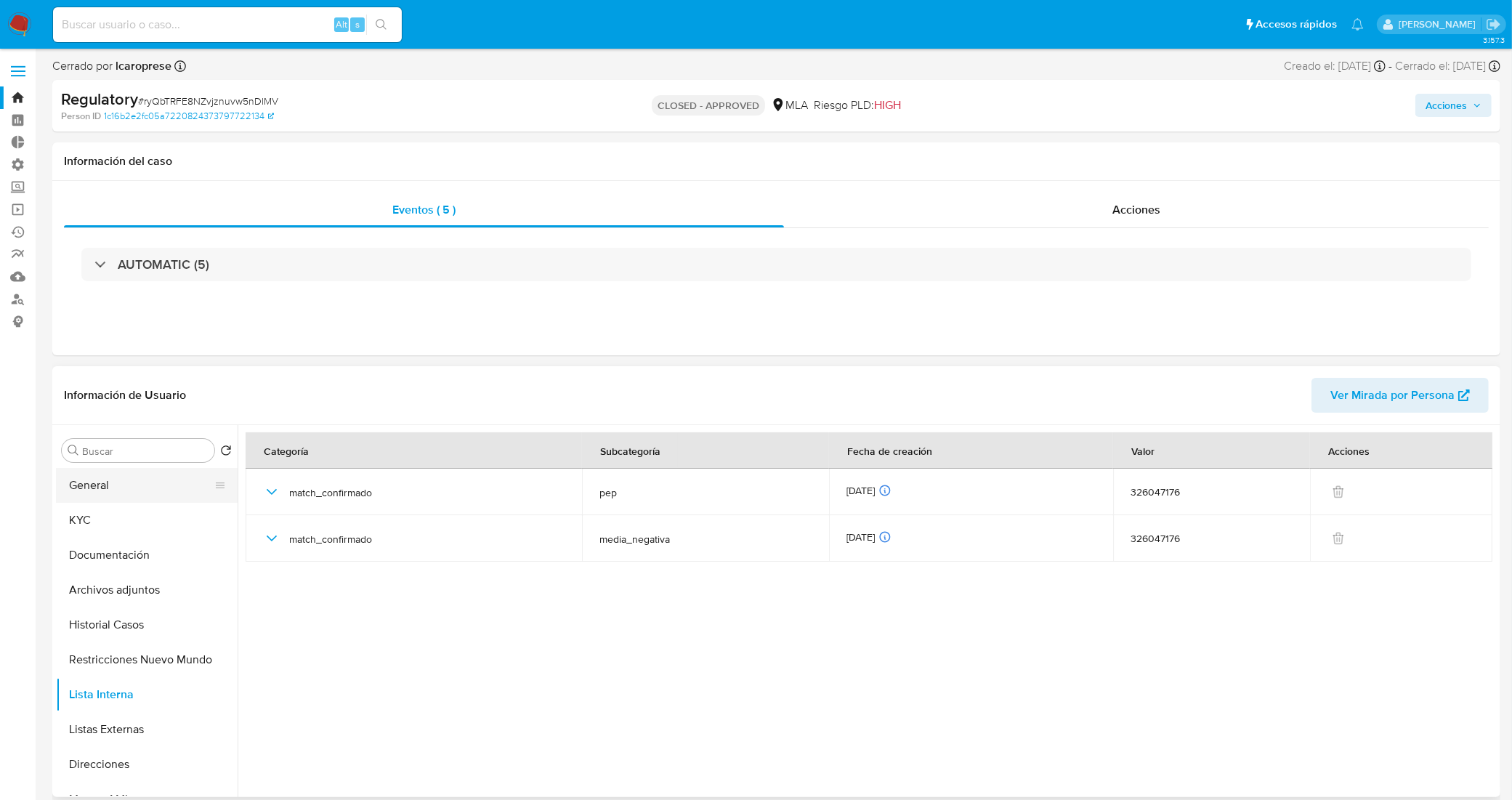
click at [121, 486] on button "General" at bounding box center [141, 485] width 170 height 35
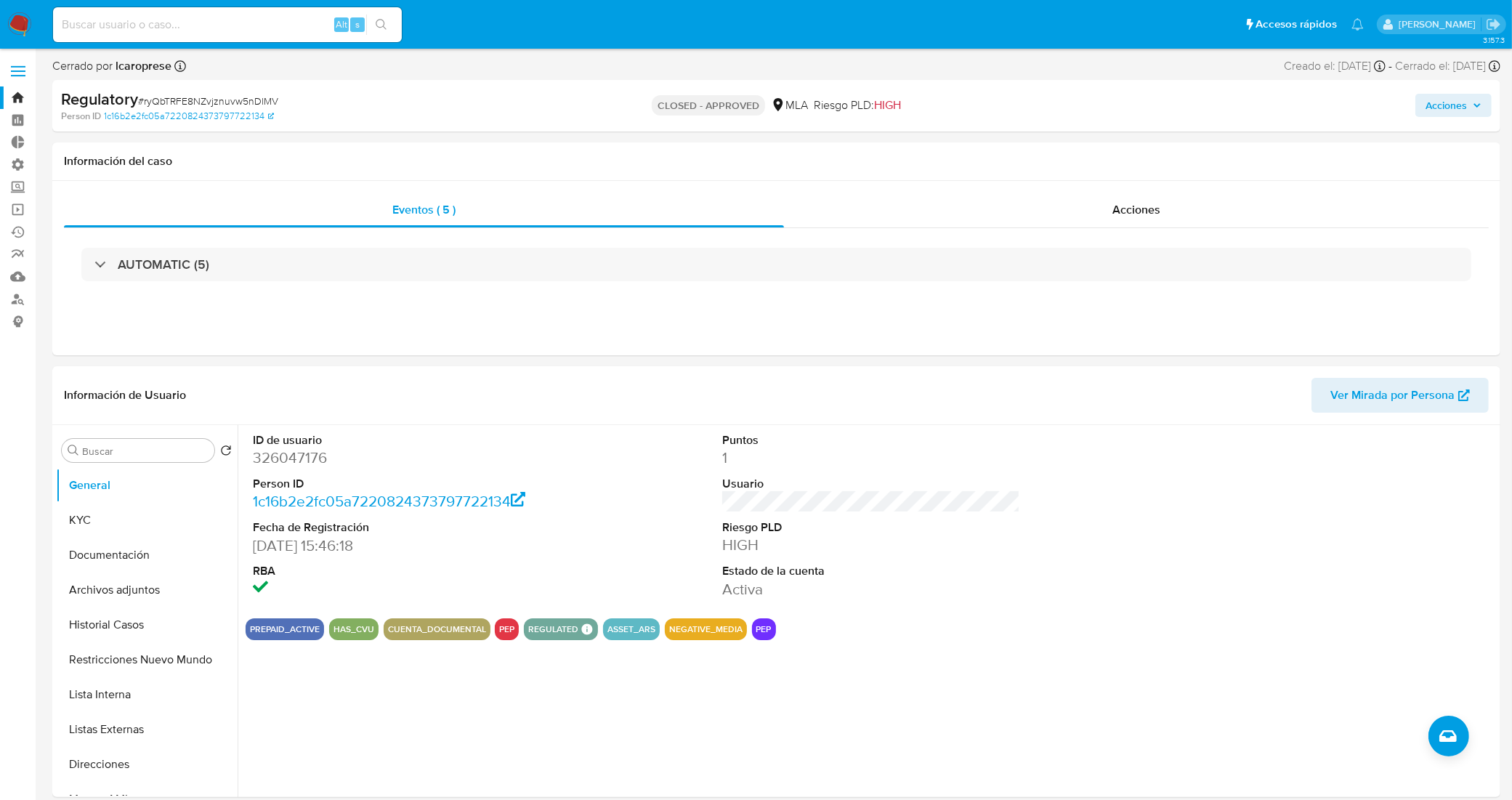
click at [12, 100] on link "Bandeja" at bounding box center [86, 98] width 173 height 22
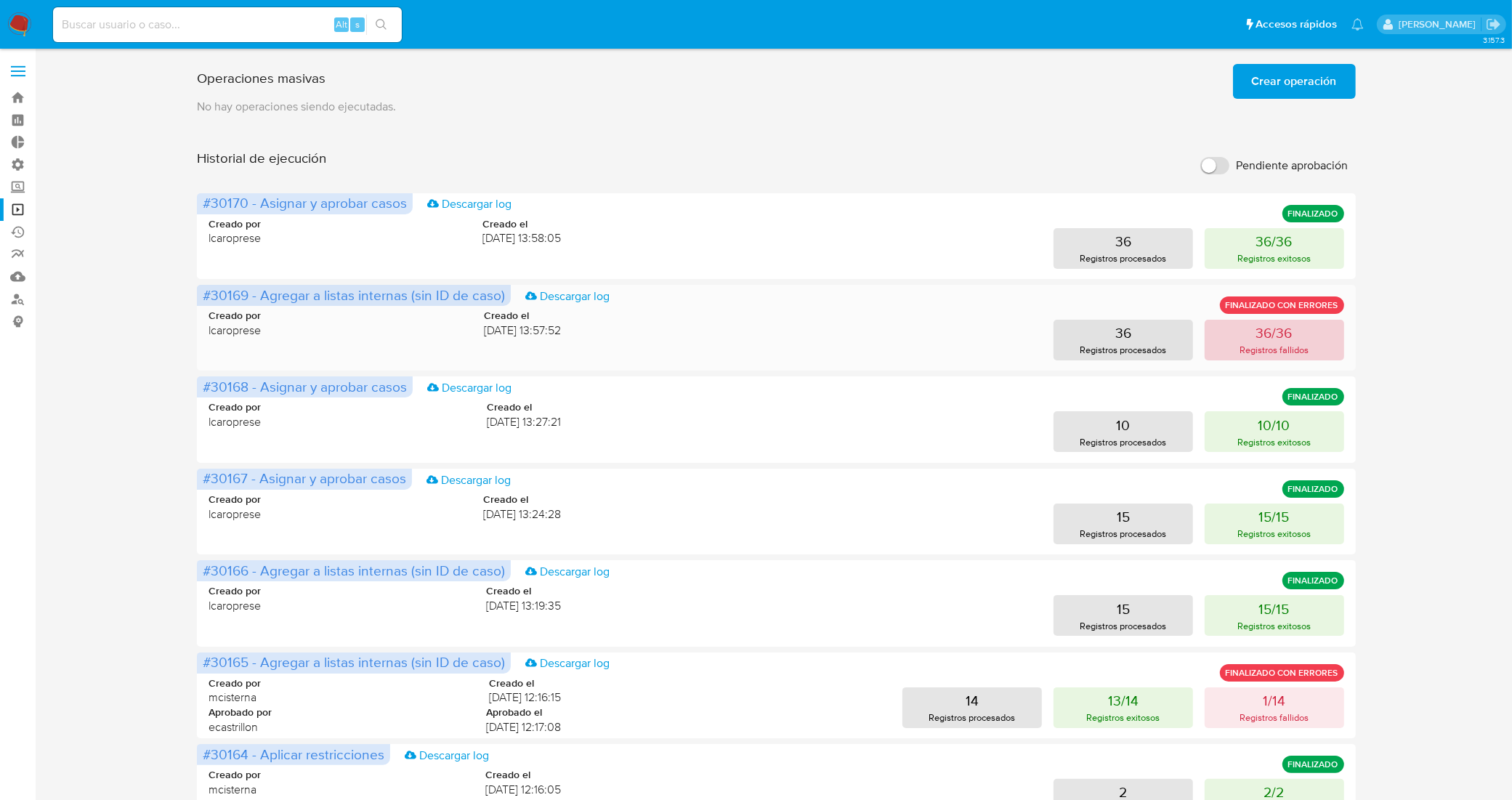
click at [1247, 356] on p "Registros fallidos" at bounding box center [1274, 350] width 69 height 14
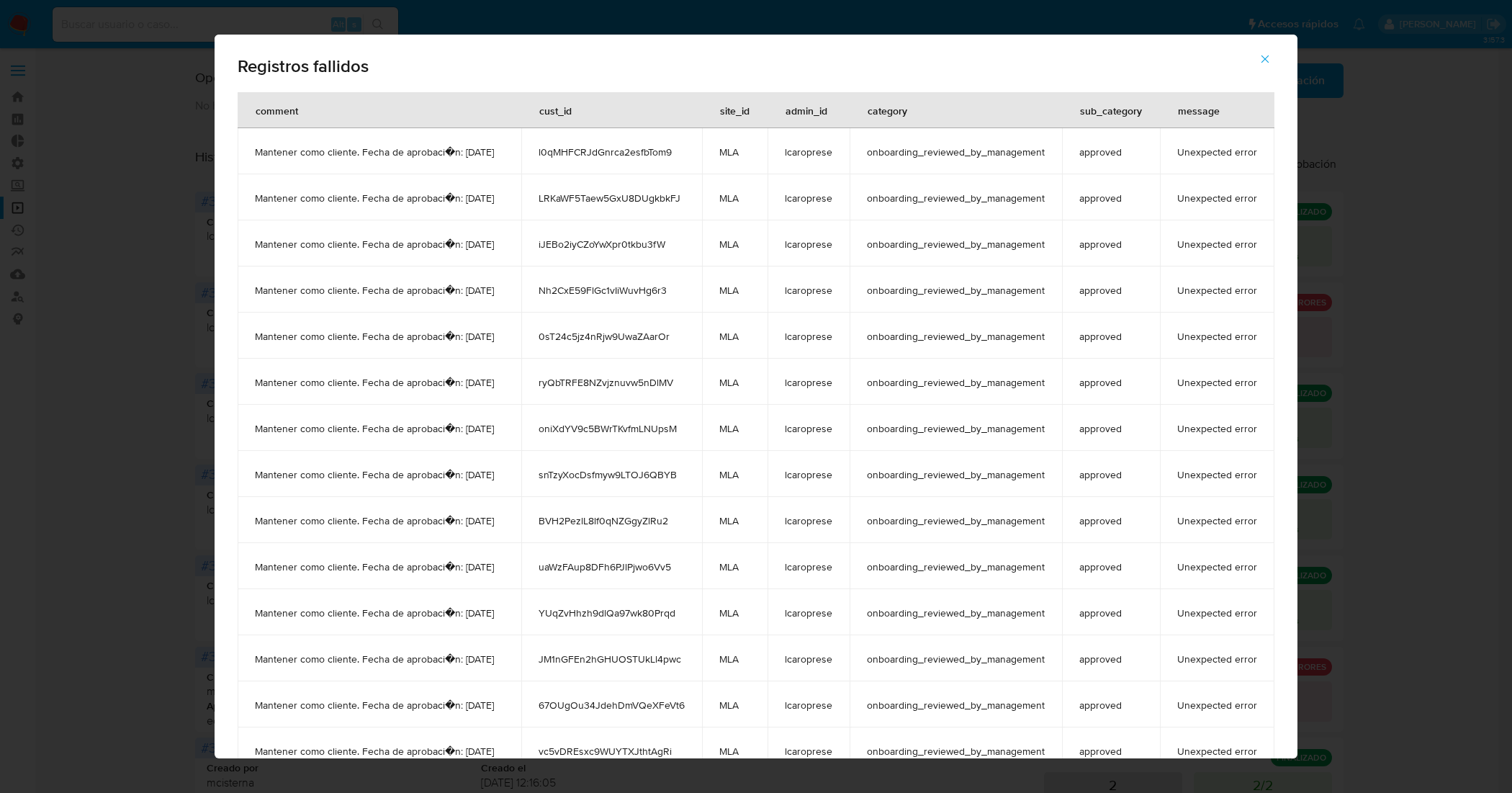
click at [1269, 58] on icon "button" at bounding box center [1265, 59] width 8 height 8
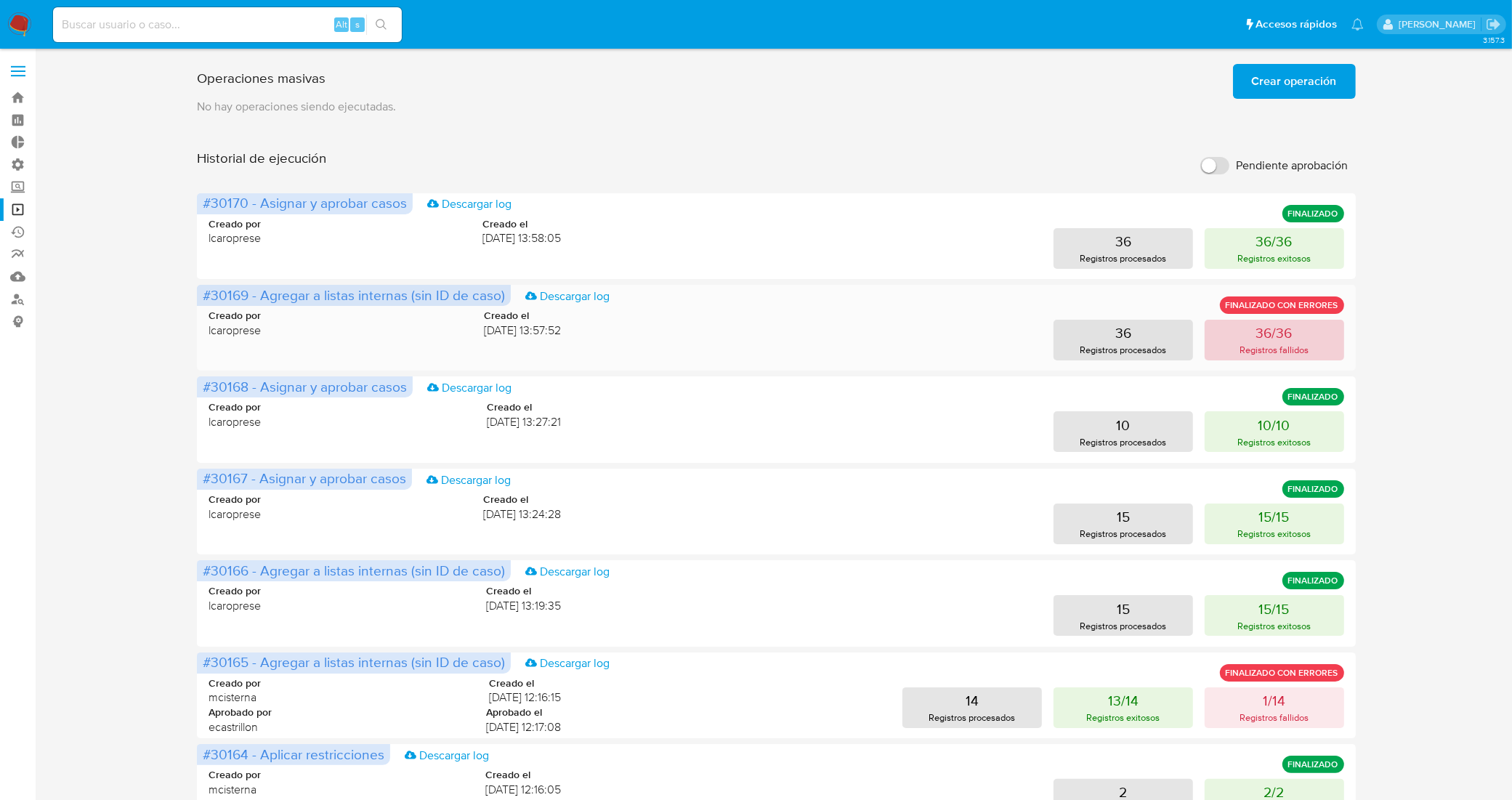
click at [1237, 327] on button "36/36 Registros fallidos" at bounding box center [1274, 339] width 139 height 40
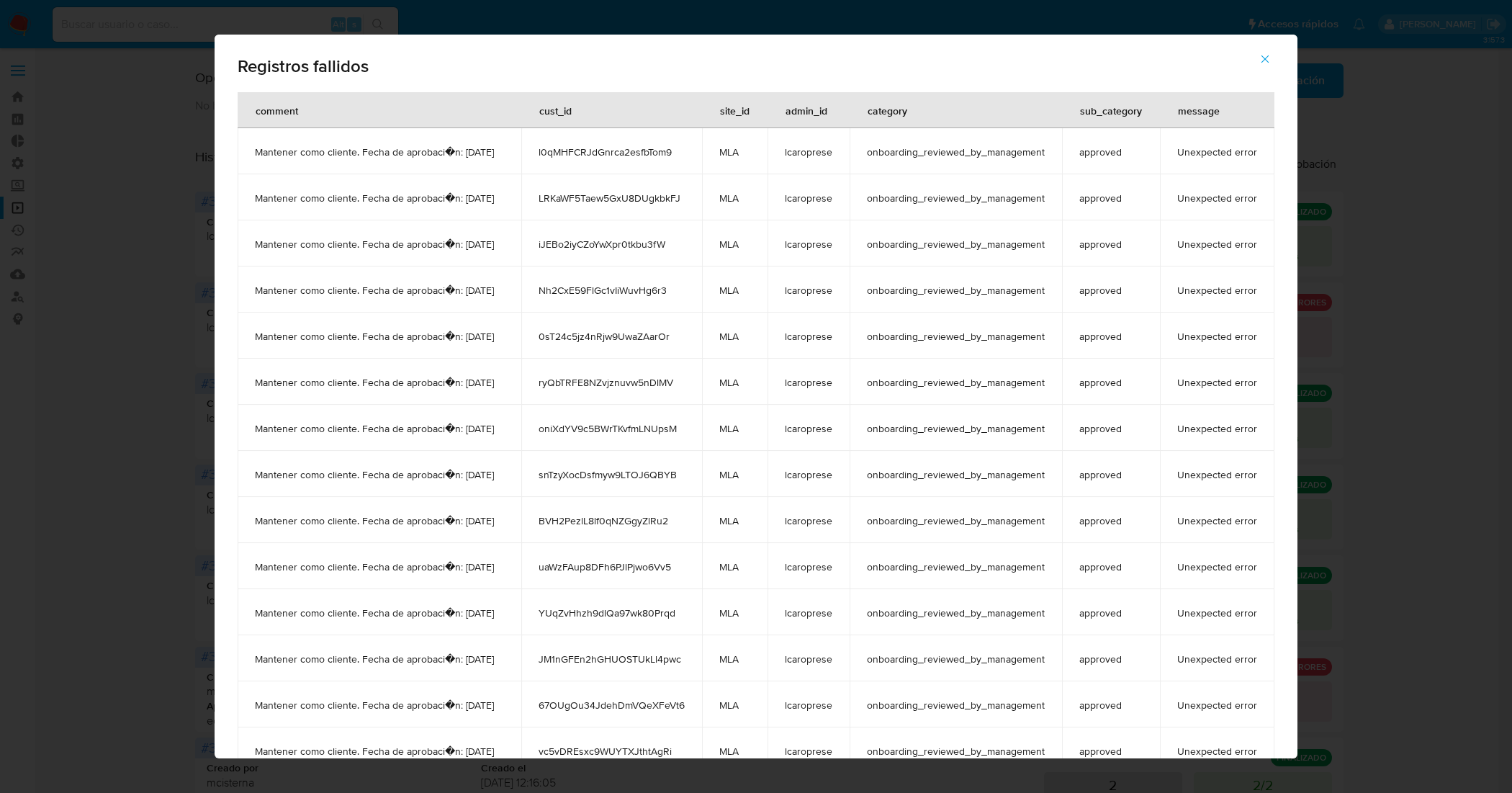
click at [616, 386] on span "ryQbTRFE8NZvjznuvw5nDlMV" at bounding box center [612, 382] width 147 height 13
click at [1269, 58] on icon "button" at bounding box center [1265, 59] width 8 height 8
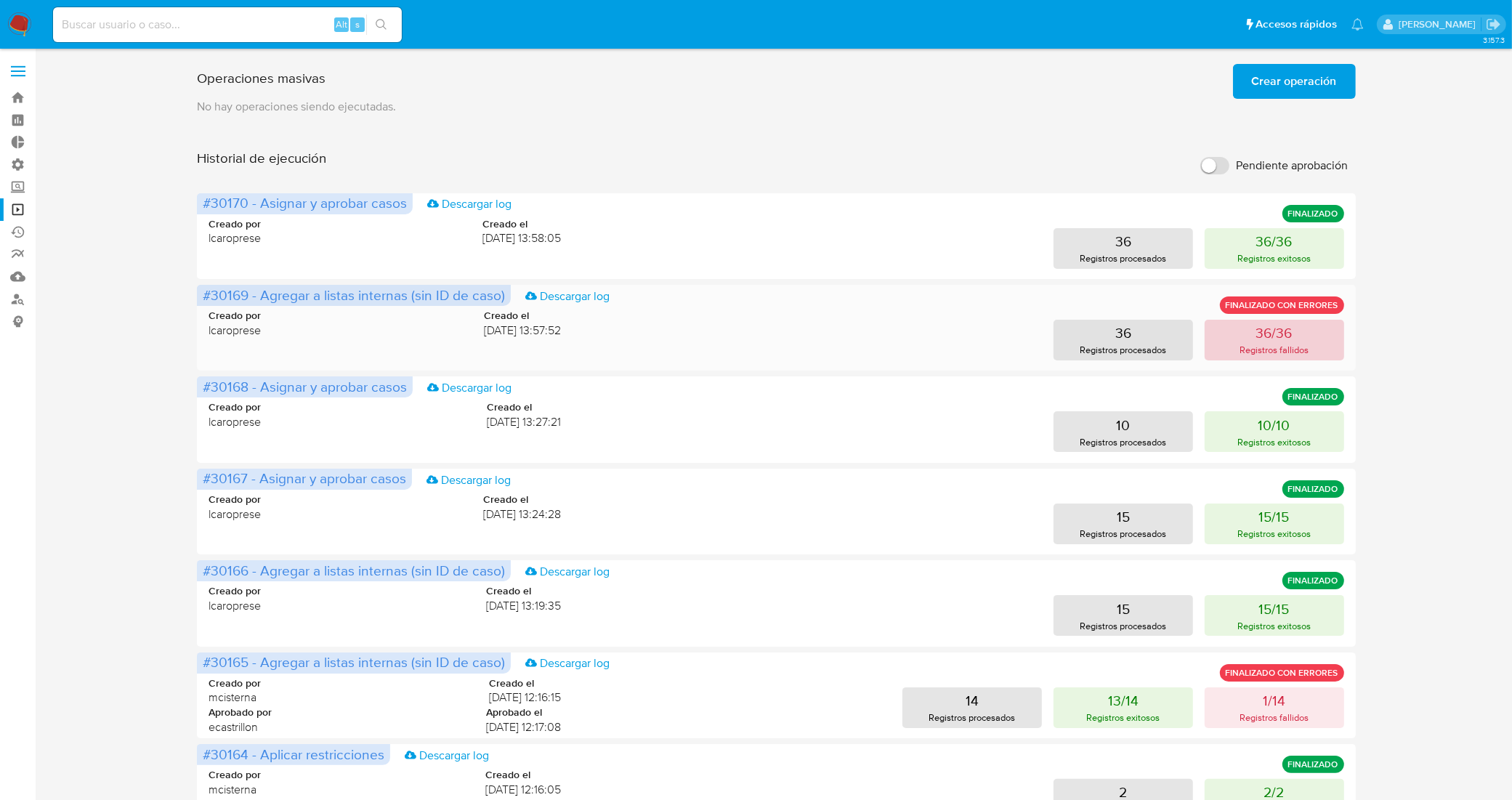
click at [1218, 338] on button "36/36 Registros fallidos" at bounding box center [1274, 339] width 139 height 40
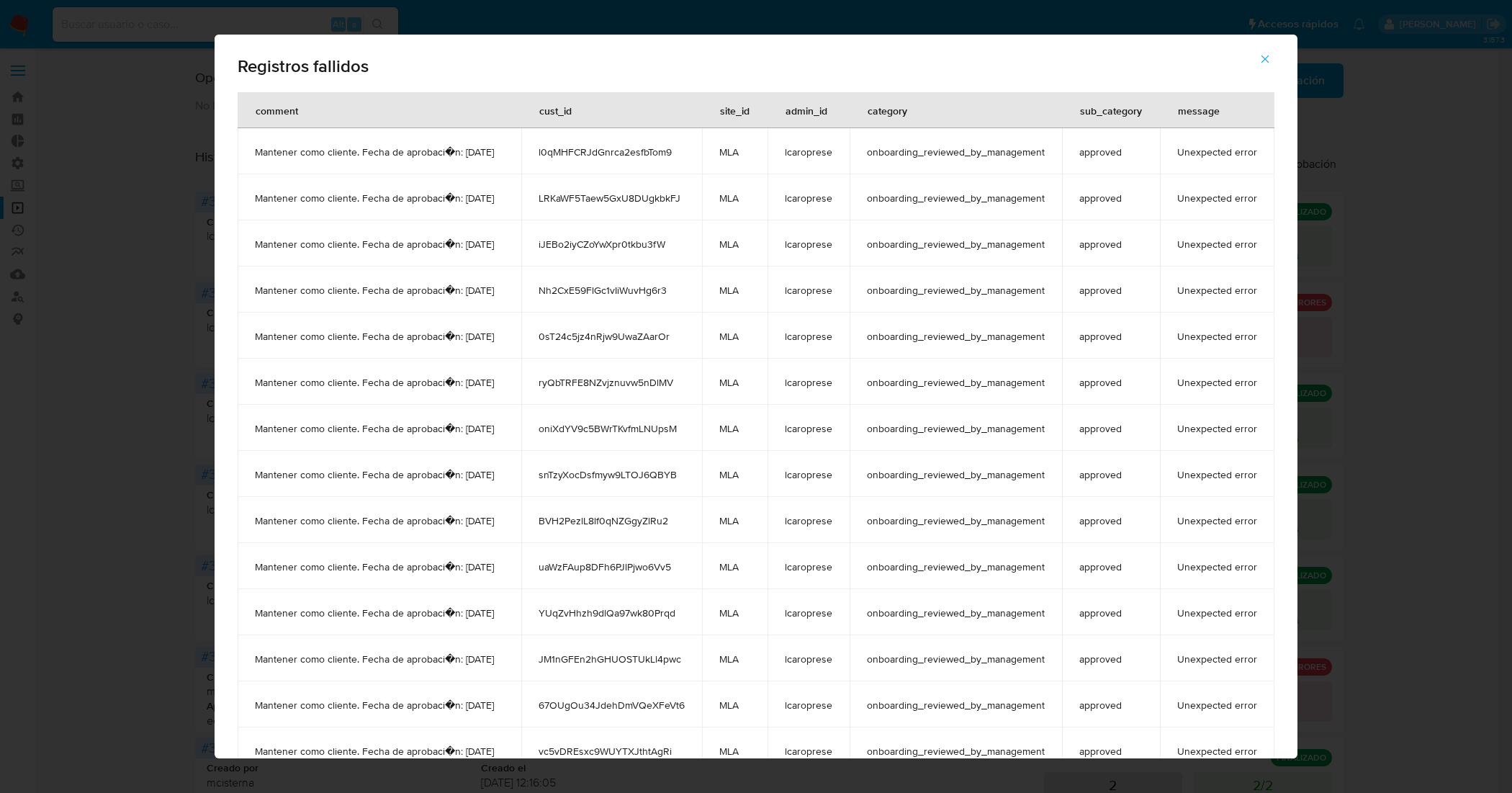
click at [1269, 58] on icon "button" at bounding box center [1265, 59] width 8 height 8
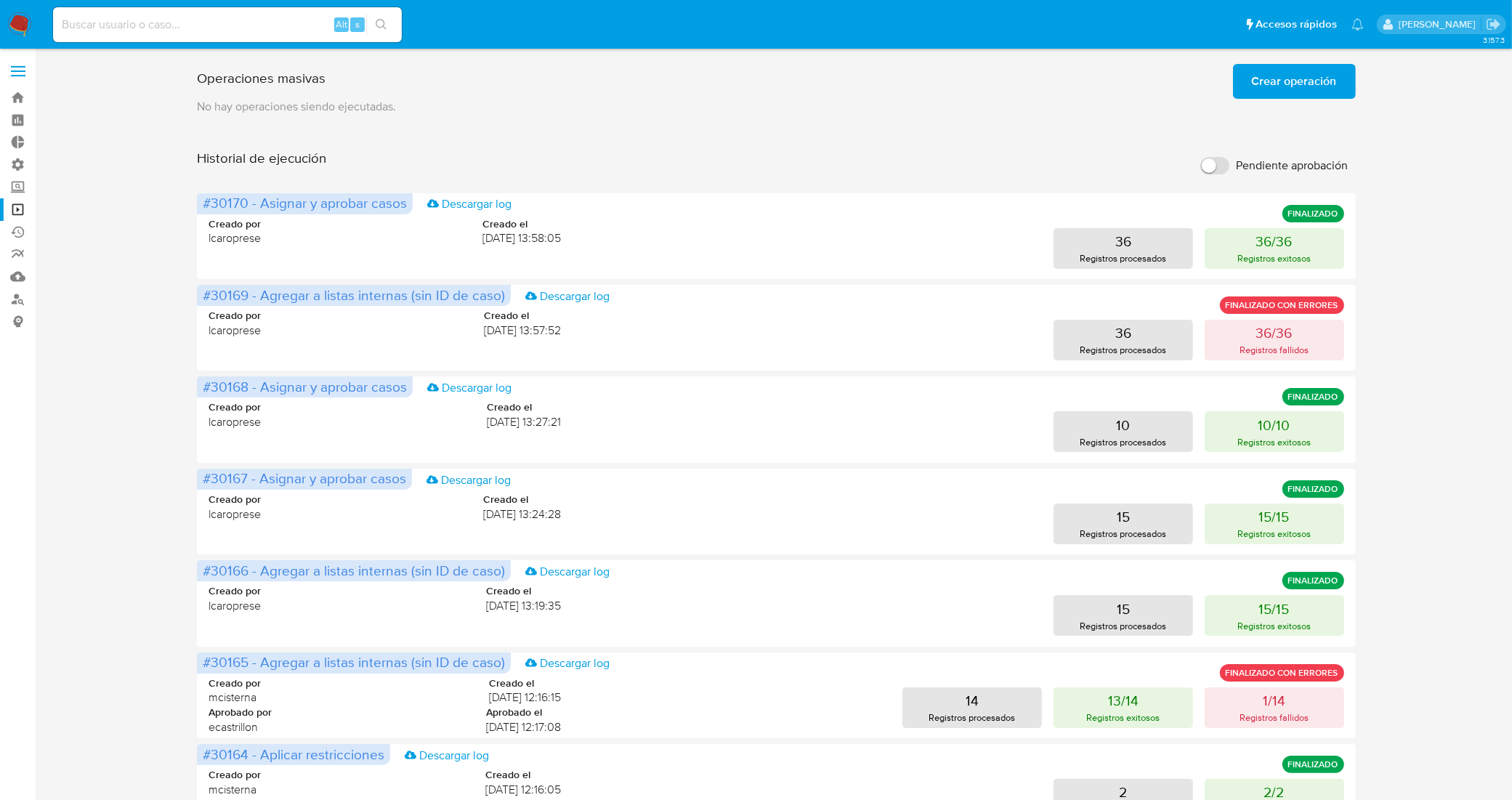
click at [1312, 74] on span "Crear operación" at bounding box center [1294, 81] width 85 height 32
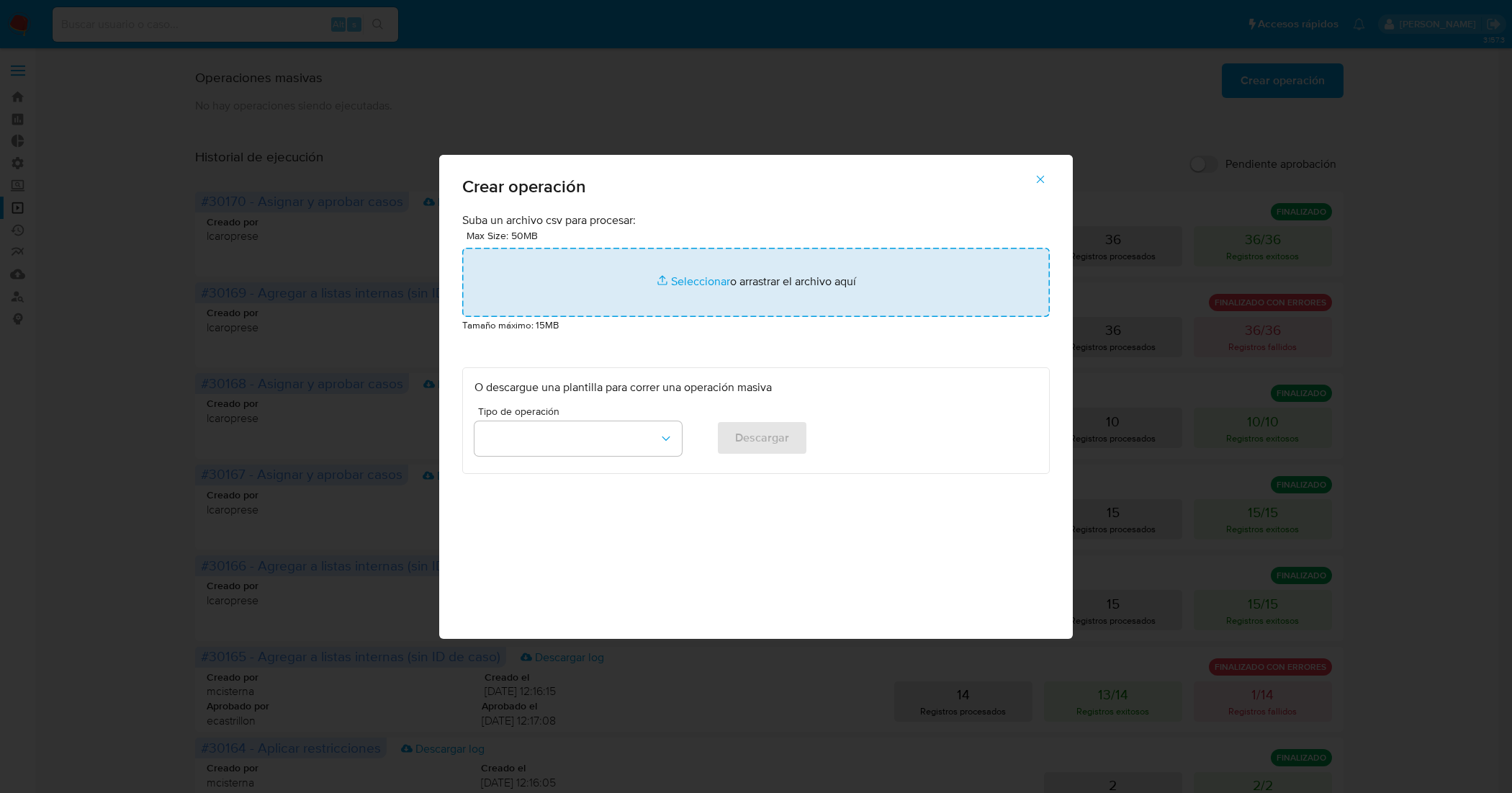
click at [695, 283] on input "file" at bounding box center [756, 282] width 588 height 69
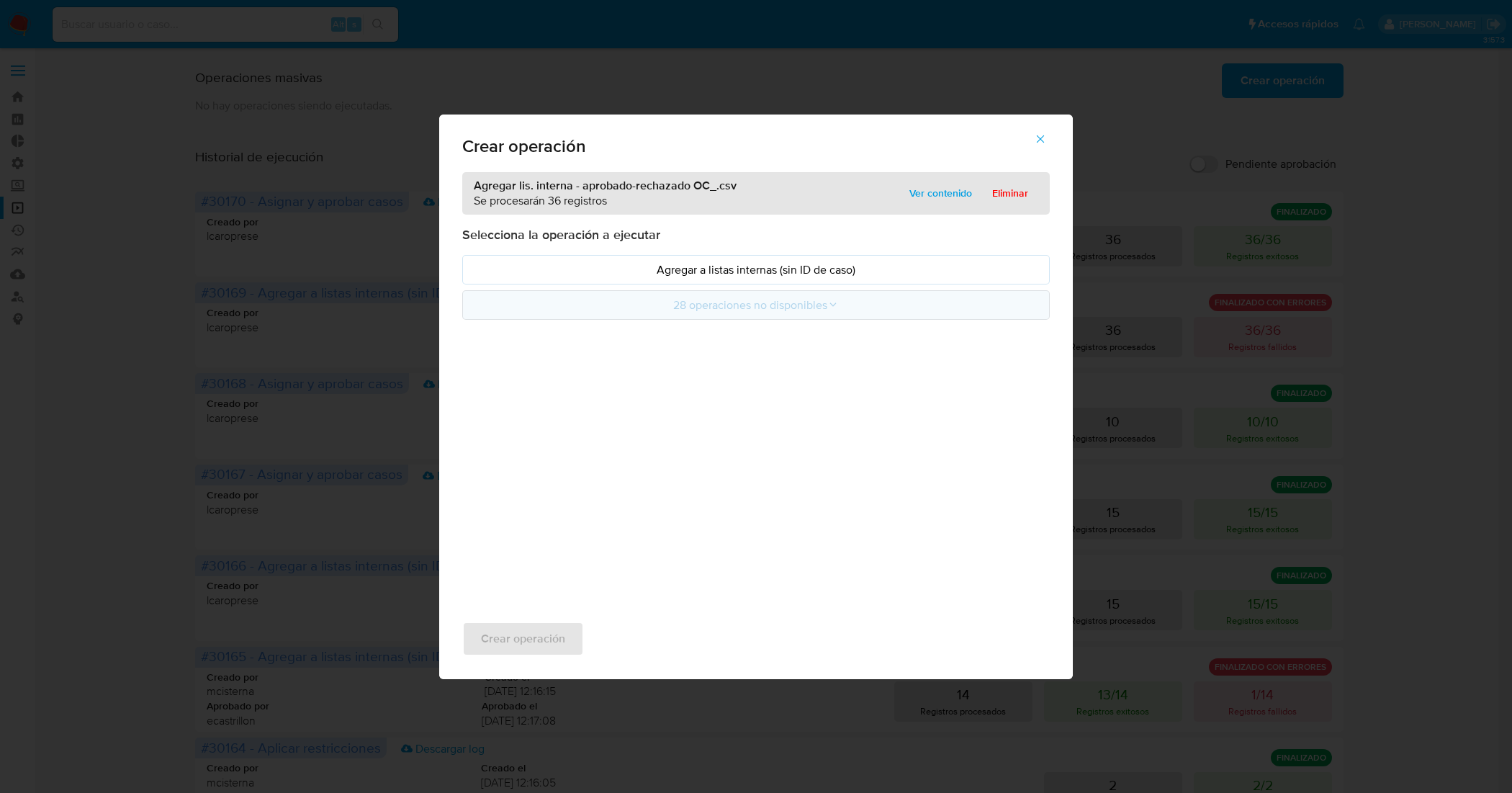
drag, startPoint x: 724, startPoint y: 263, endPoint x: 713, endPoint y: 312, distance: 50.2
click at [724, 264] on p "Agregar a listas internas (sin ID de caso)" at bounding box center [756, 269] width 563 height 16
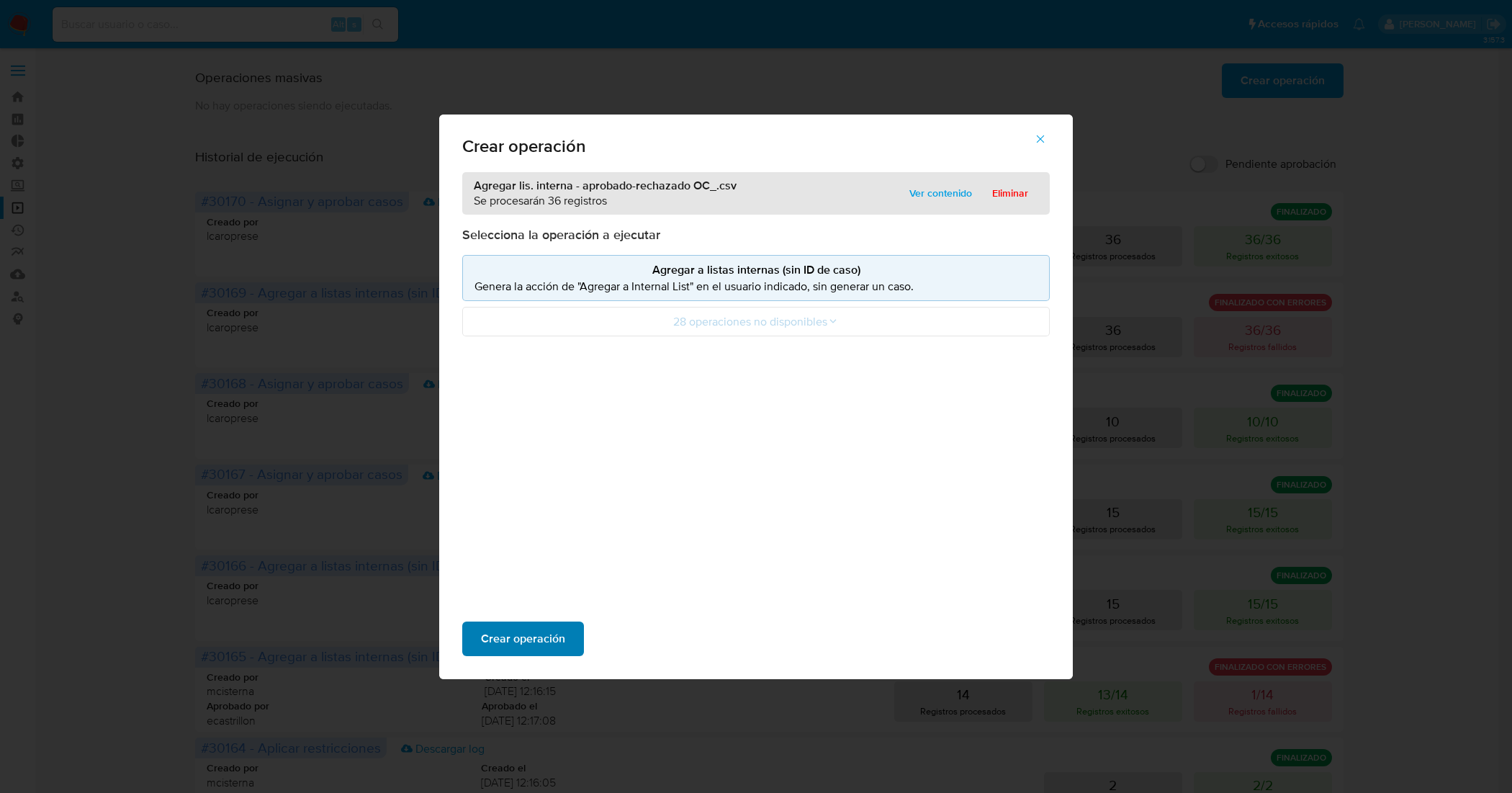
click at [566, 632] on button "Crear operación" at bounding box center [523, 638] width 122 height 35
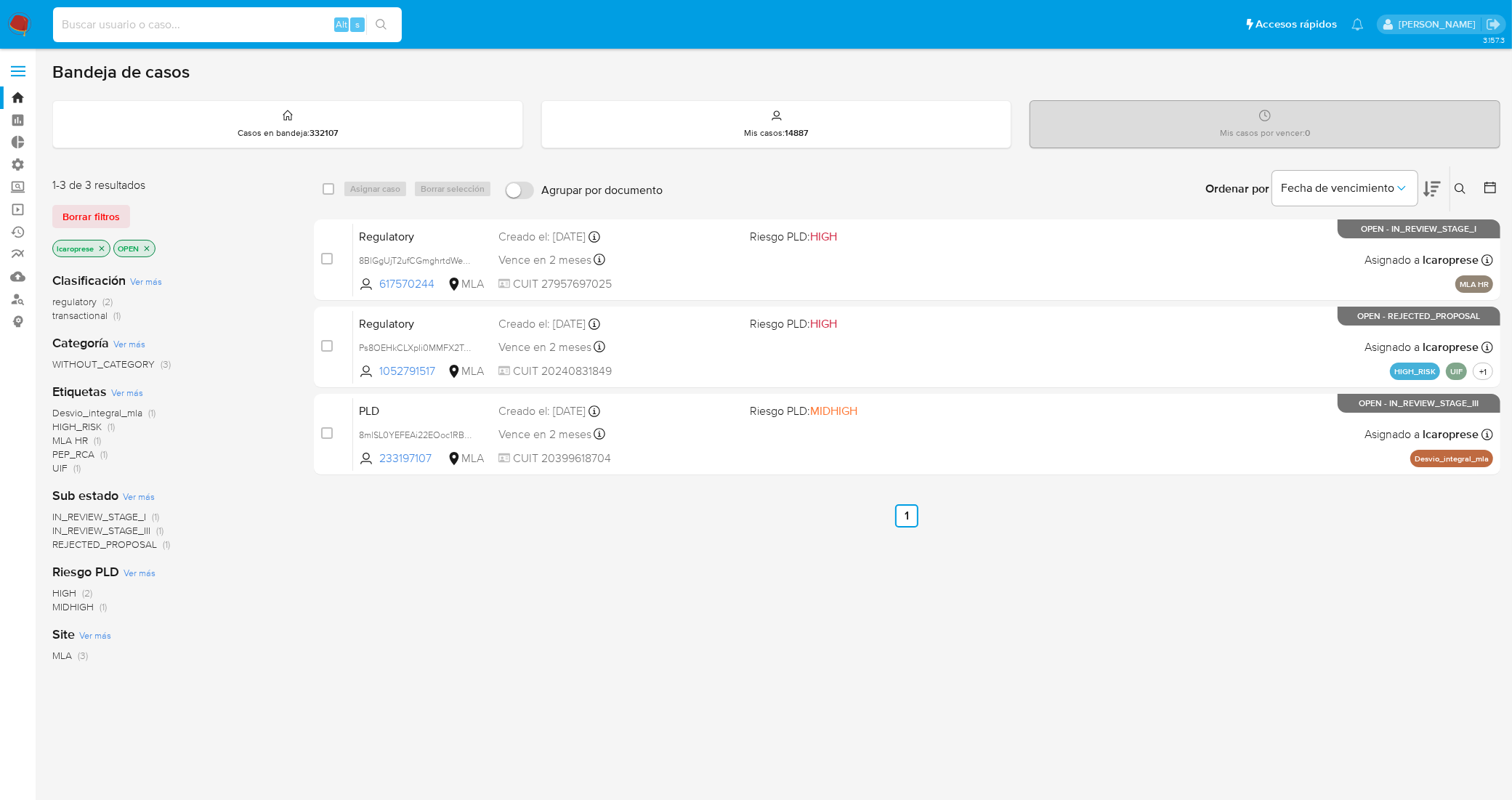
click at [284, 34] on input at bounding box center [228, 25] width 349 height 19
paste input "Ps8OEHkCLXpIi0MMFX2Twju5"
type input "Ps8OEHkCLXpIi0MMFX2Twju5"
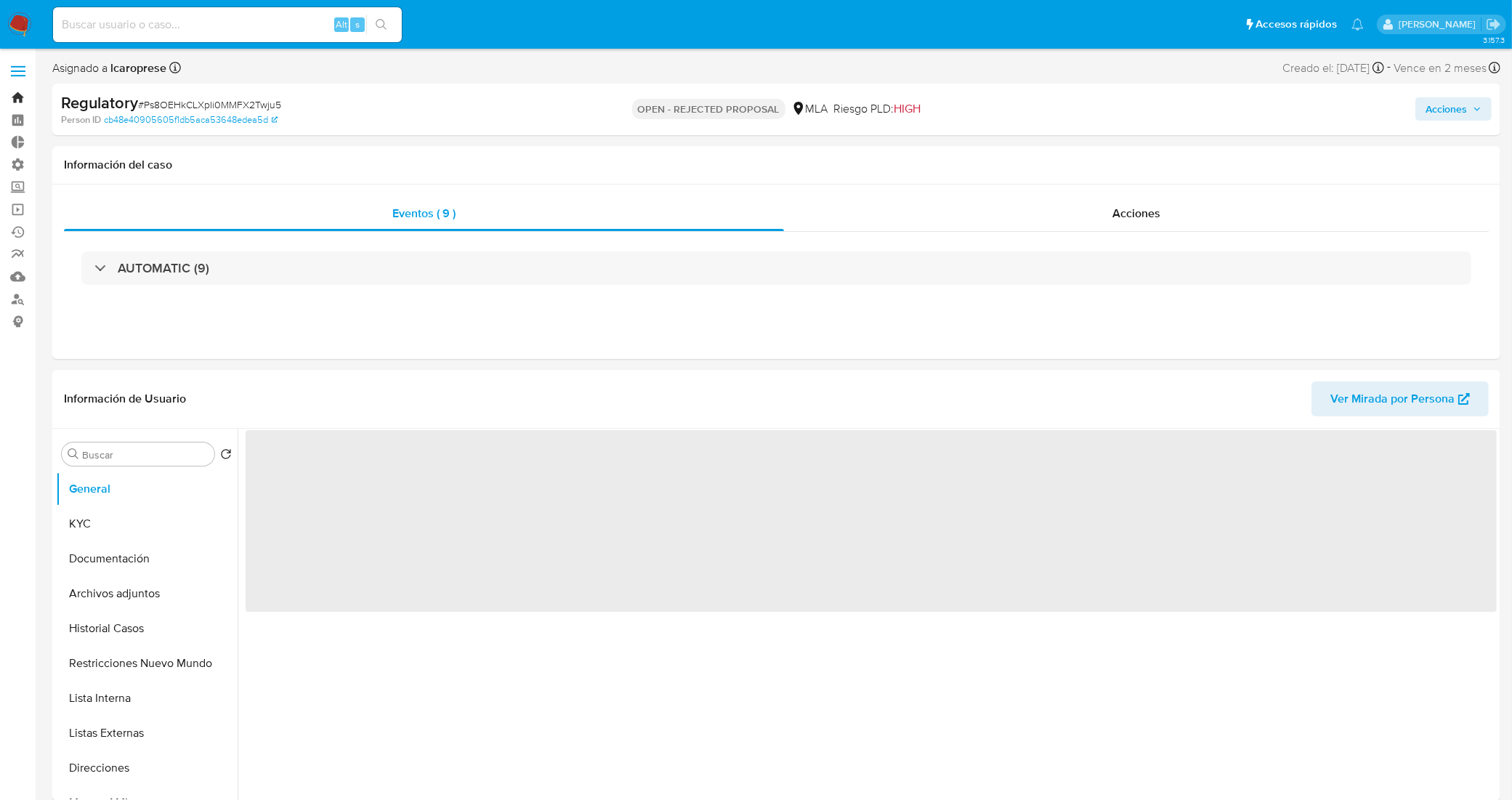
click at [16, 95] on link "Bandeja" at bounding box center [86, 98] width 173 height 22
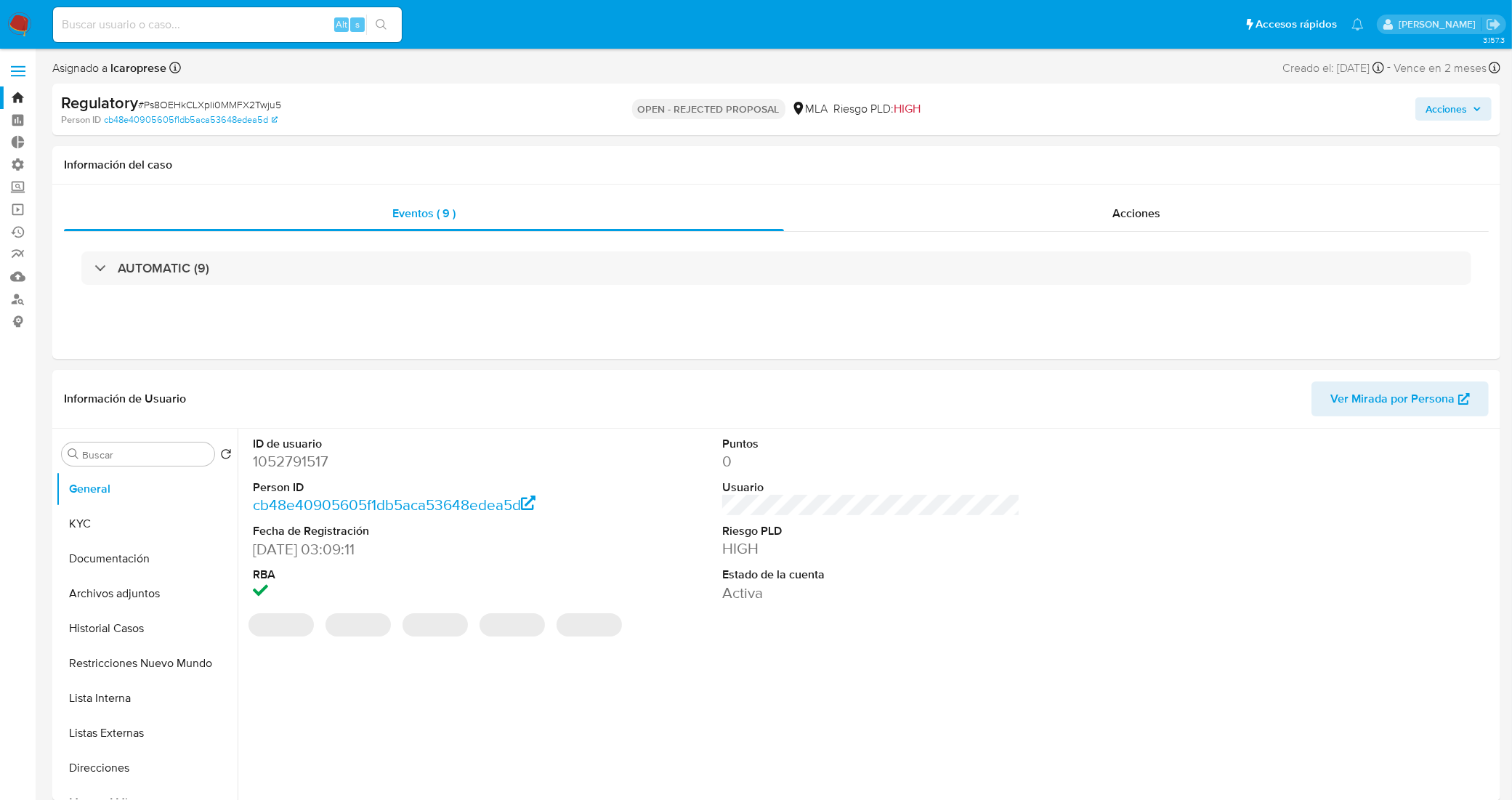
select select "10"
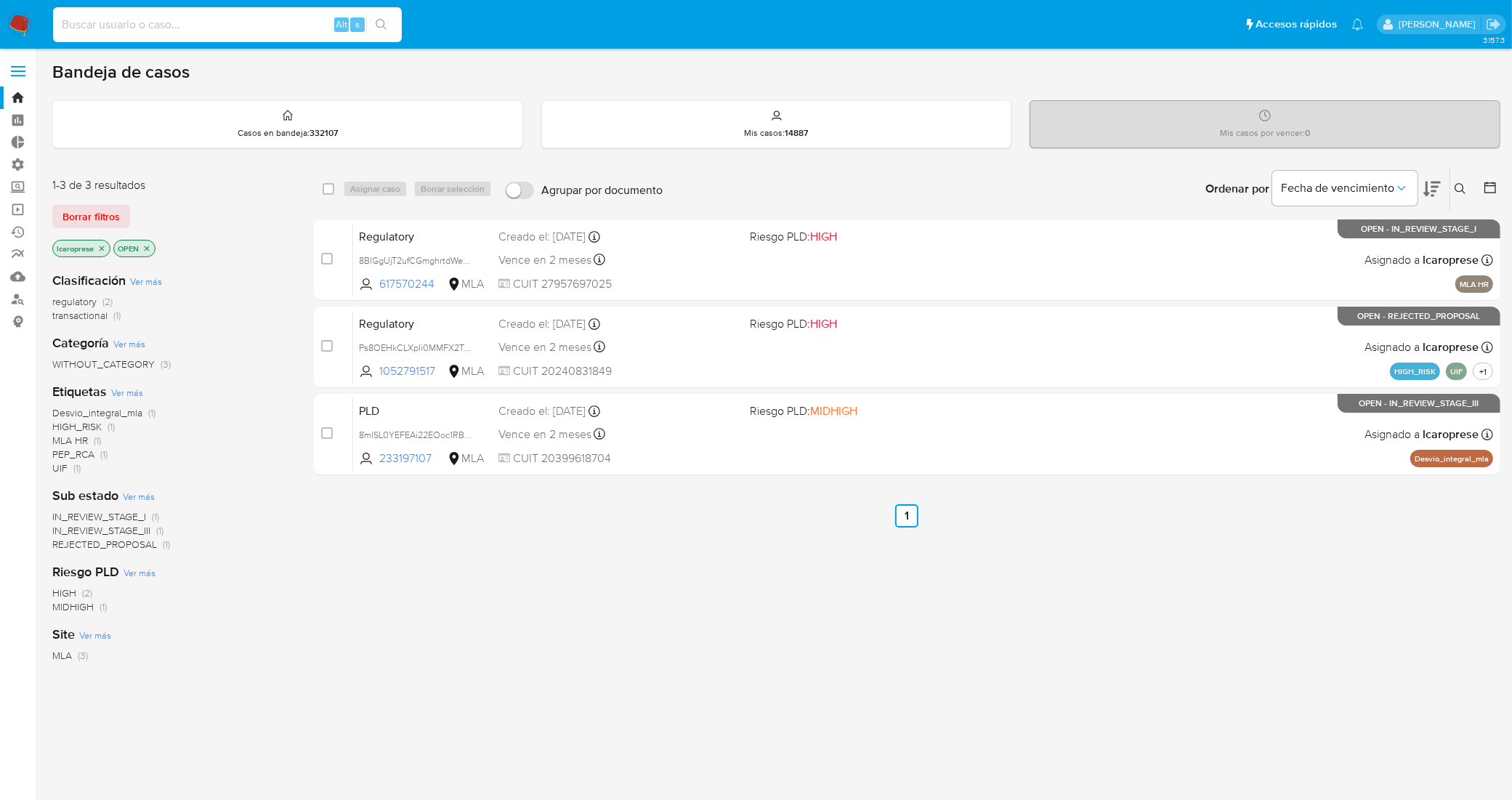
click at [253, 21] on input at bounding box center [228, 25] width 349 height 19
paste input "Ps8OEHkCLXpIi0MMFX2Twju5"
type input "Ps8OEHkCLXpIi0MMFX2Twju5"
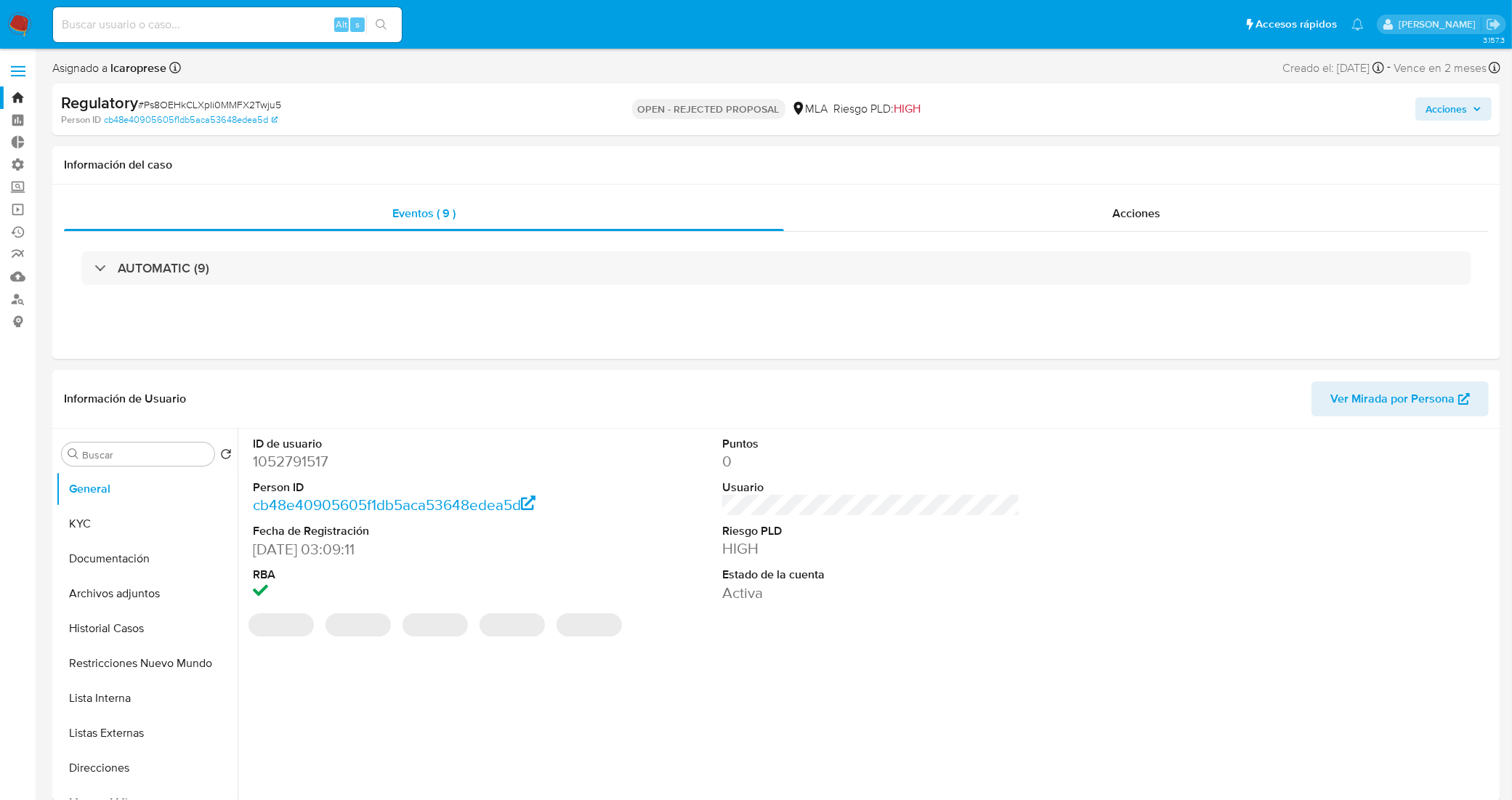
select select "10"
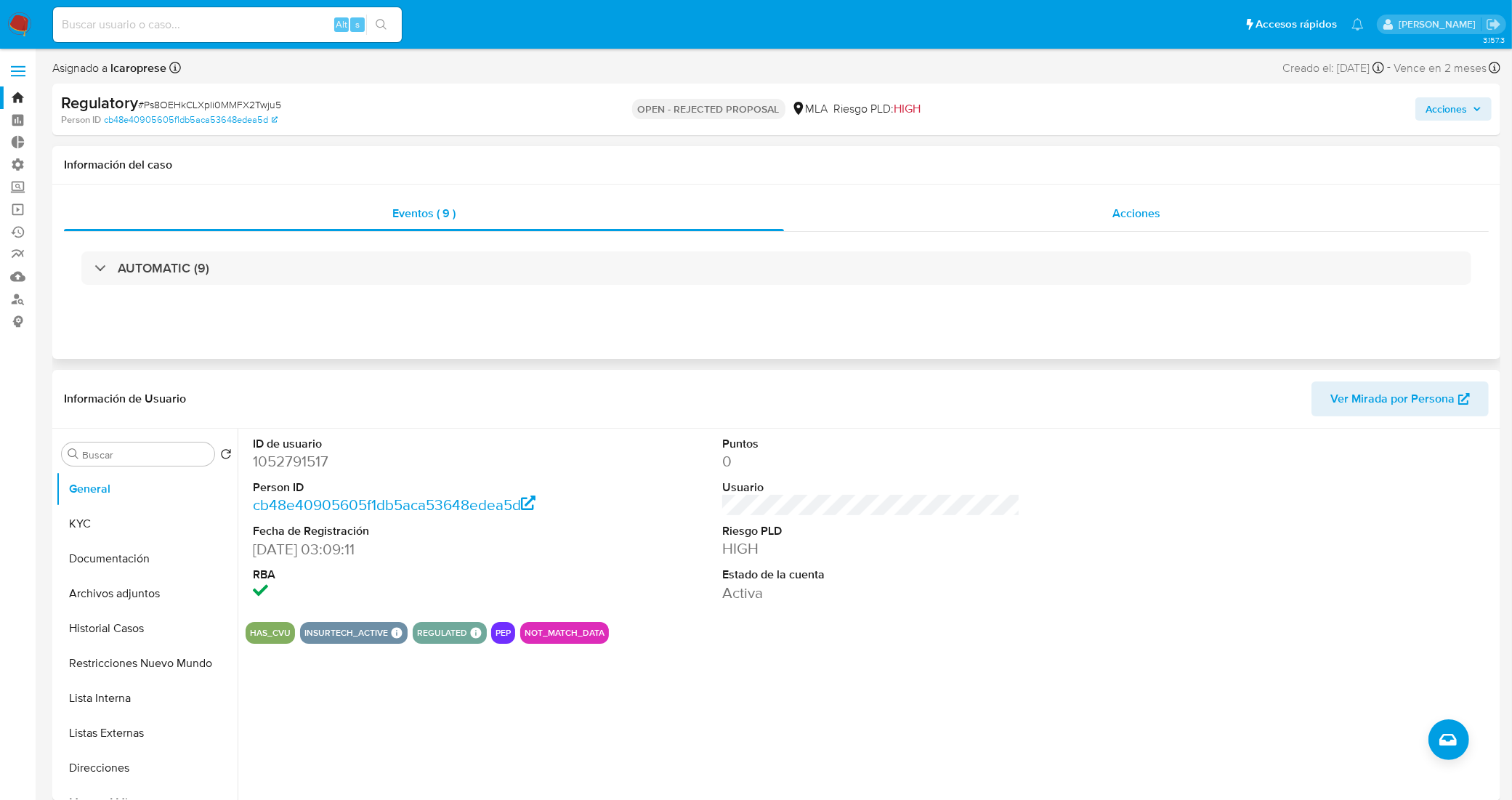
click at [981, 225] on div "Acciones" at bounding box center [1136, 213] width 705 height 35
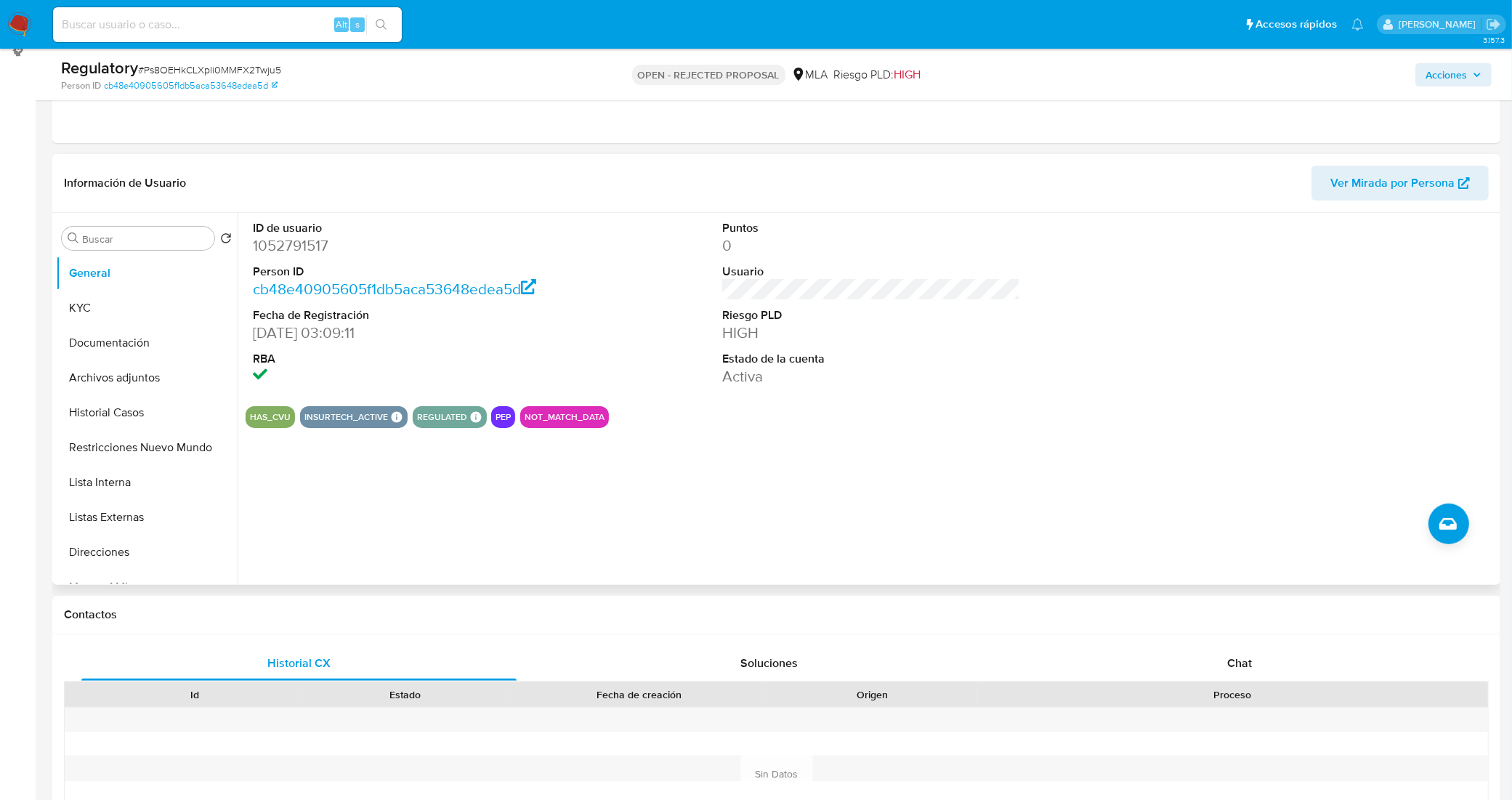
scroll to position [363, 0]
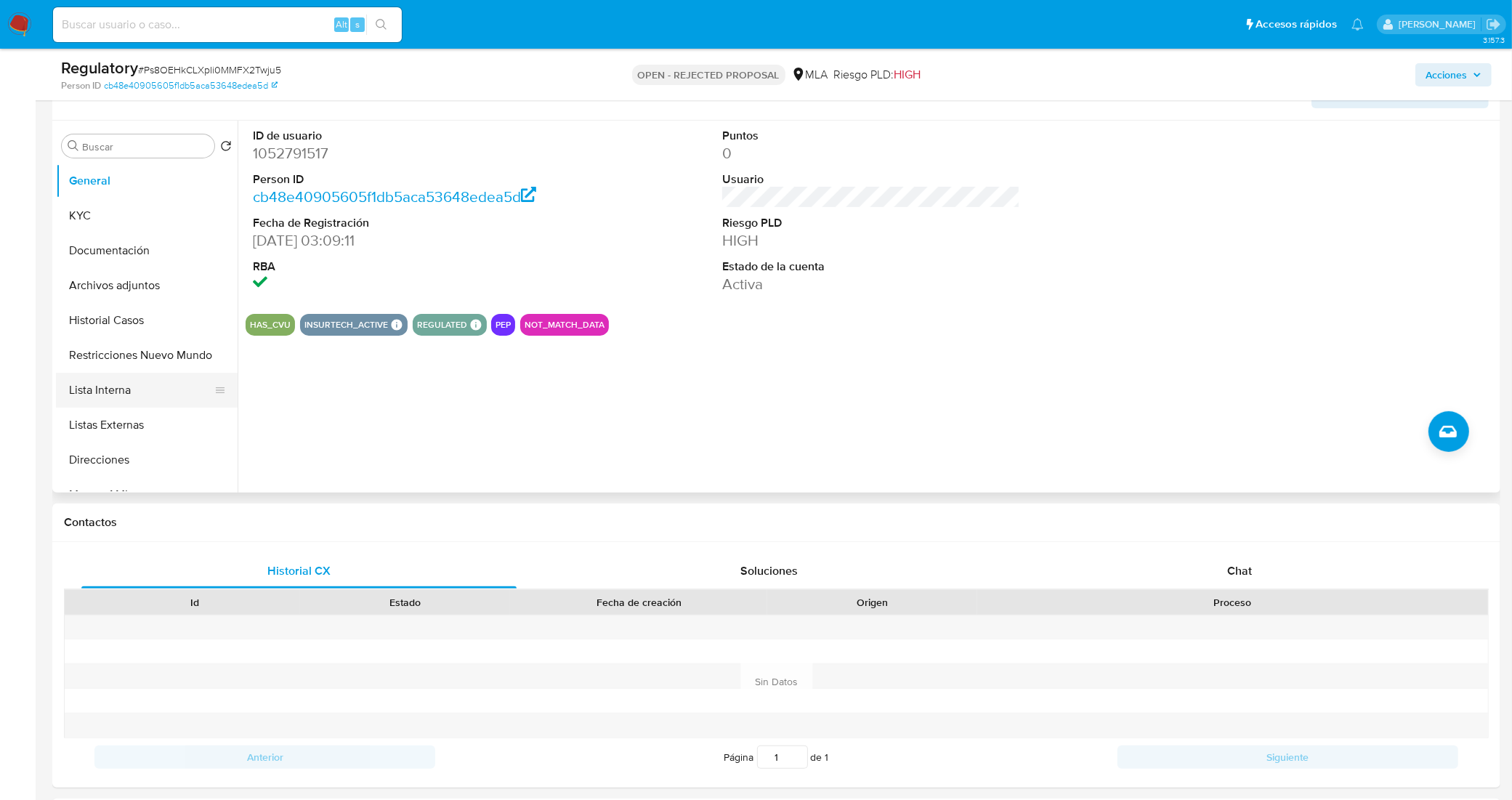
click at [113, 391] on button "Lista Interna" at bounding box center [141, 390] width 170 height 35
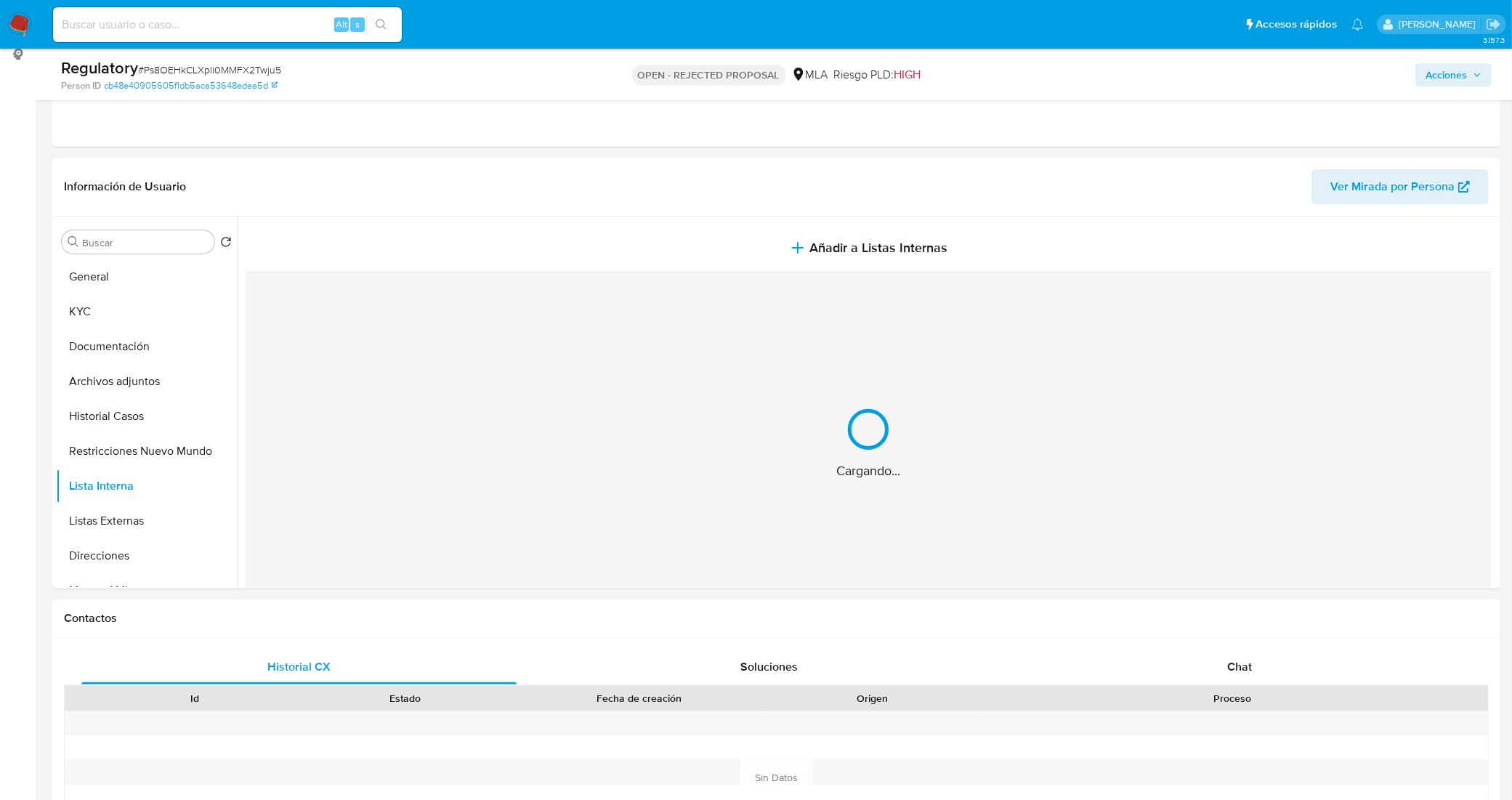
scroll to position [181, 0]
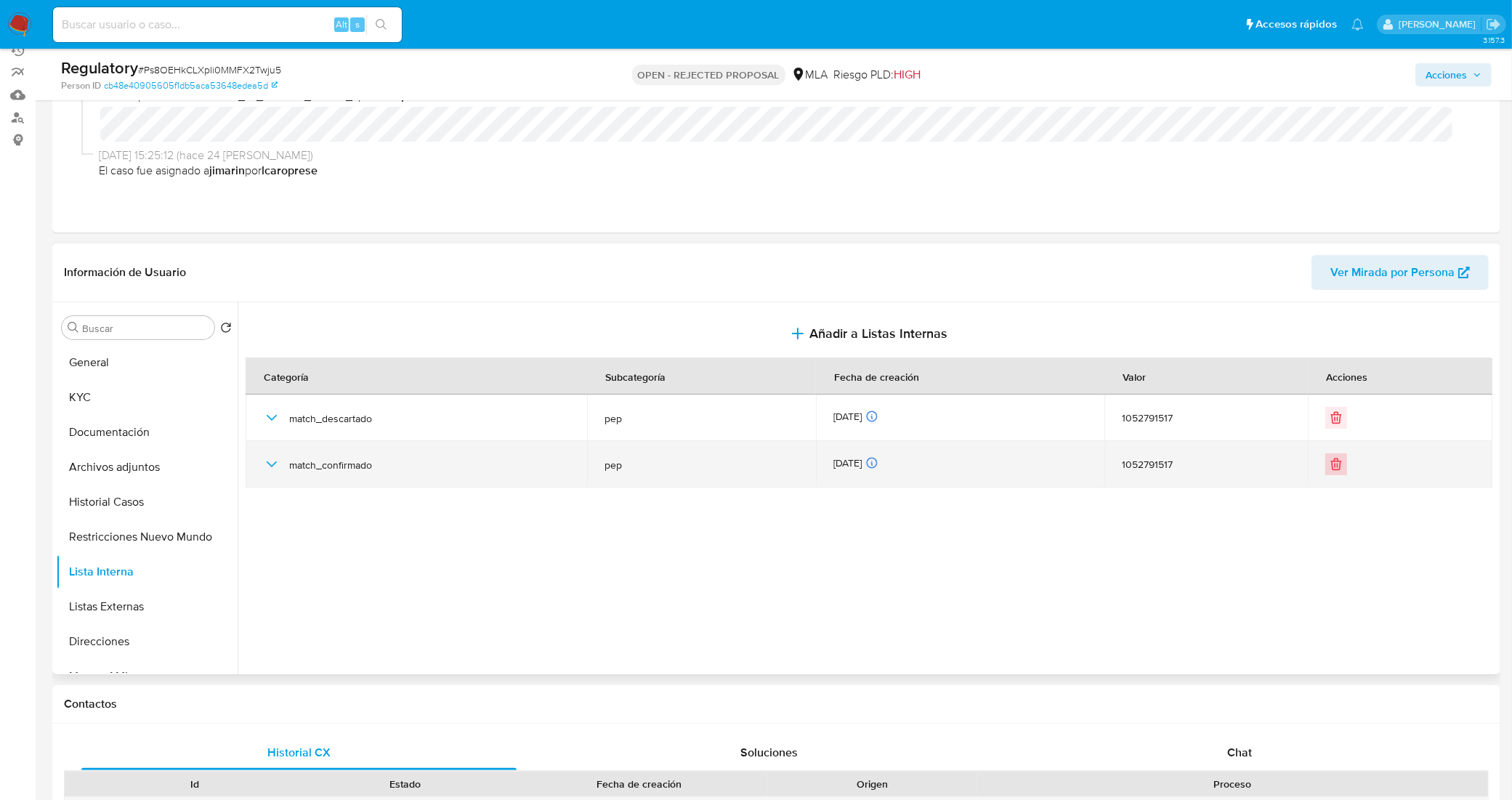
click at [1330, 468] on icon "Eliminar" at bounding box center [1336, 464] width 15 height 15
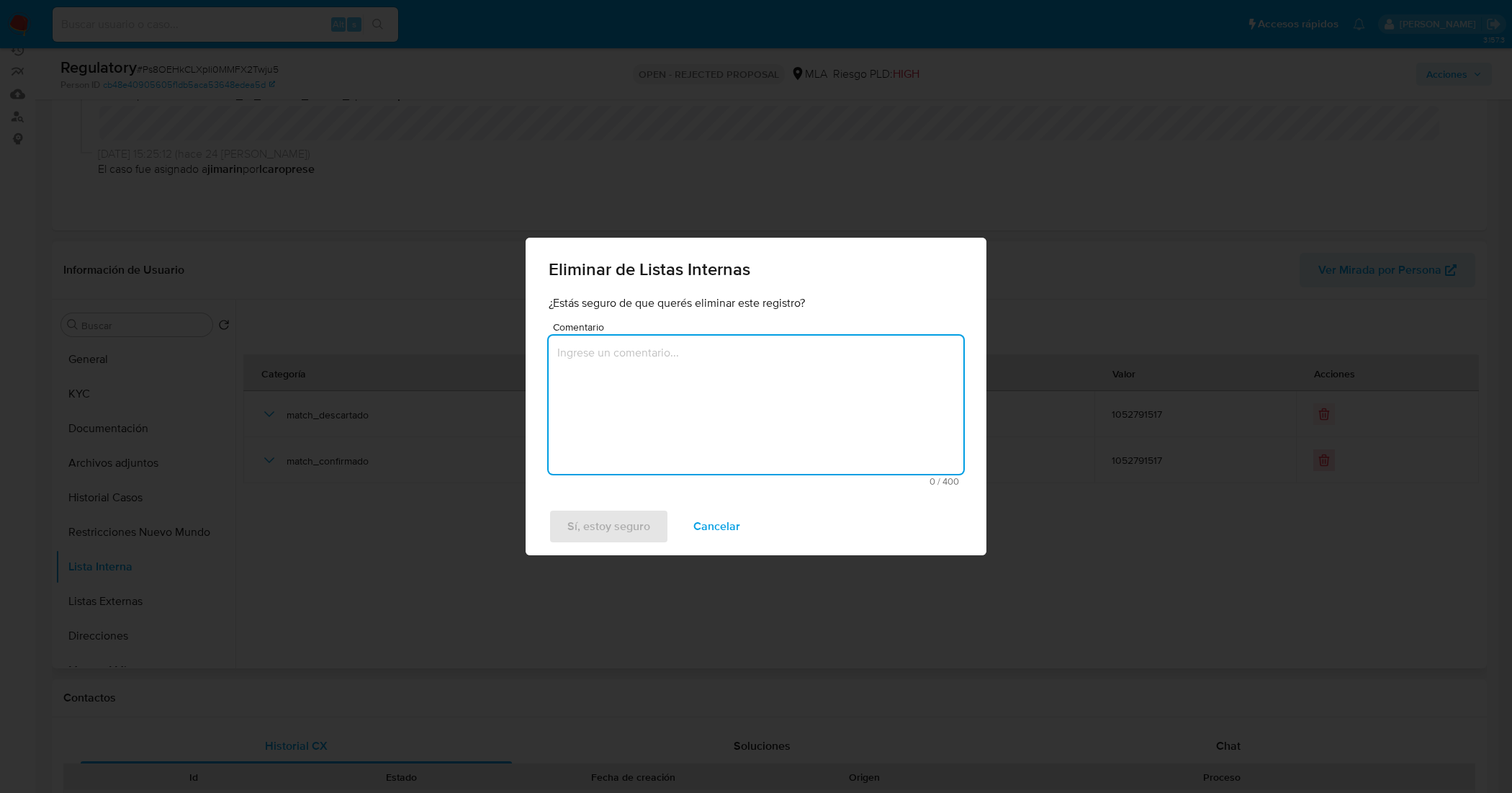
click at [819, 411] on textarea "Comentario" at bounding box center [756, 405] width 415 height 138
type textarea "inactivo como PEP"
click at [611, 526] on span "Sí, estoy seguro" at bounding box center [608, 526] width 83 height 32
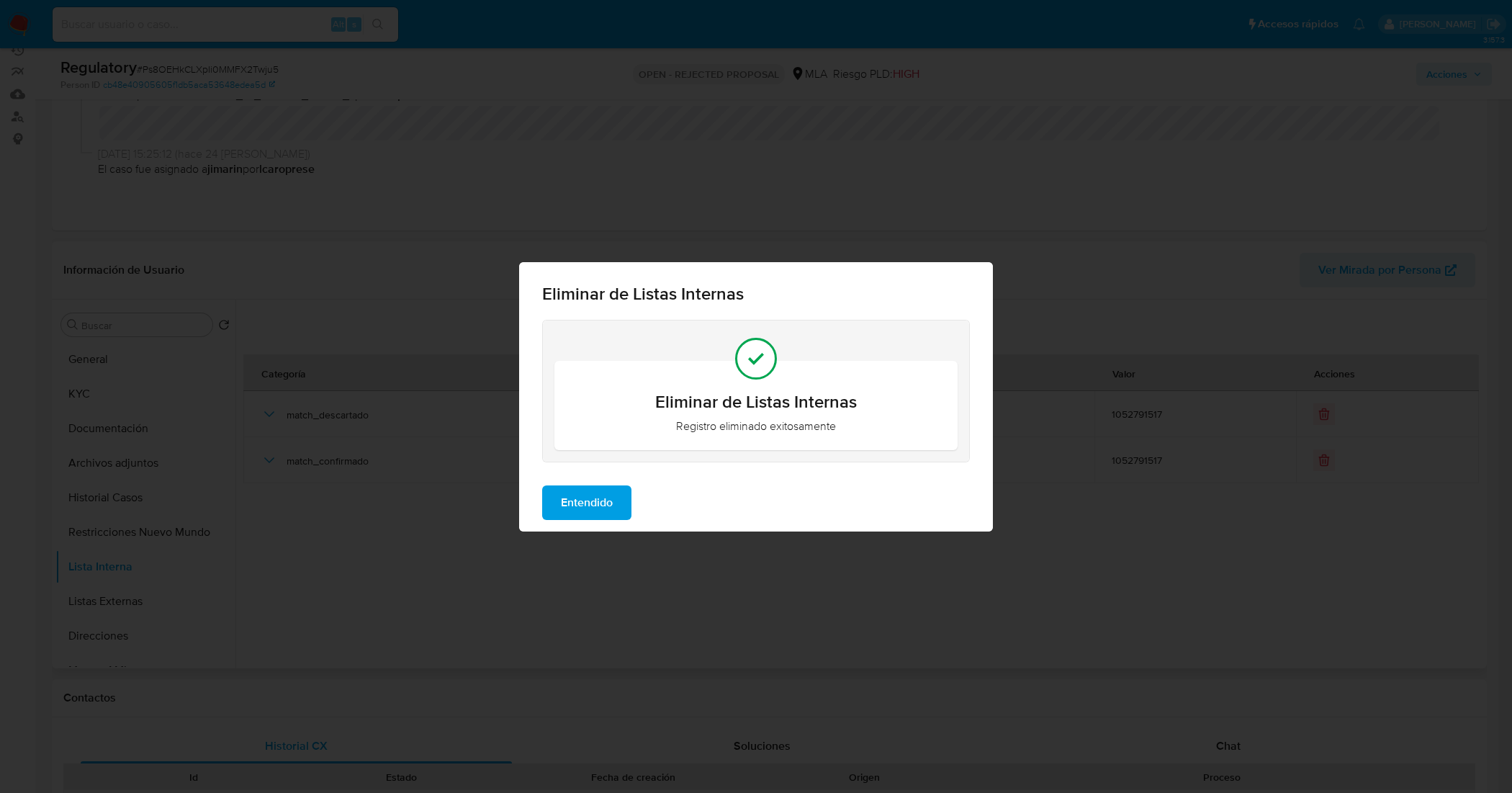
click at [617, 509] on button "Entendido" at bounding box center [586, 503] width 89 height 35
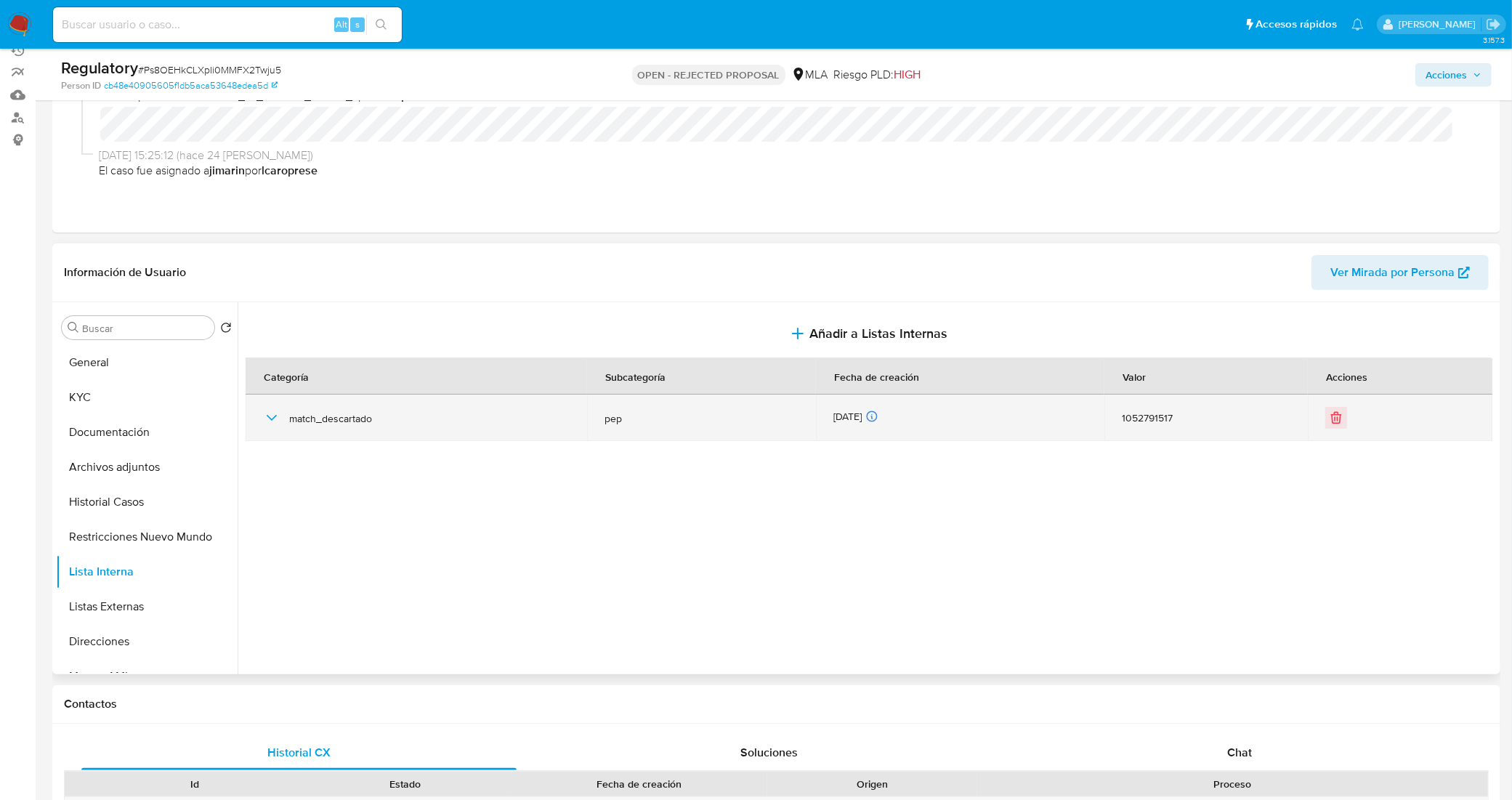
click at [263, 418] on icon "button" at bounding box center [272, 418] width 17 height 17
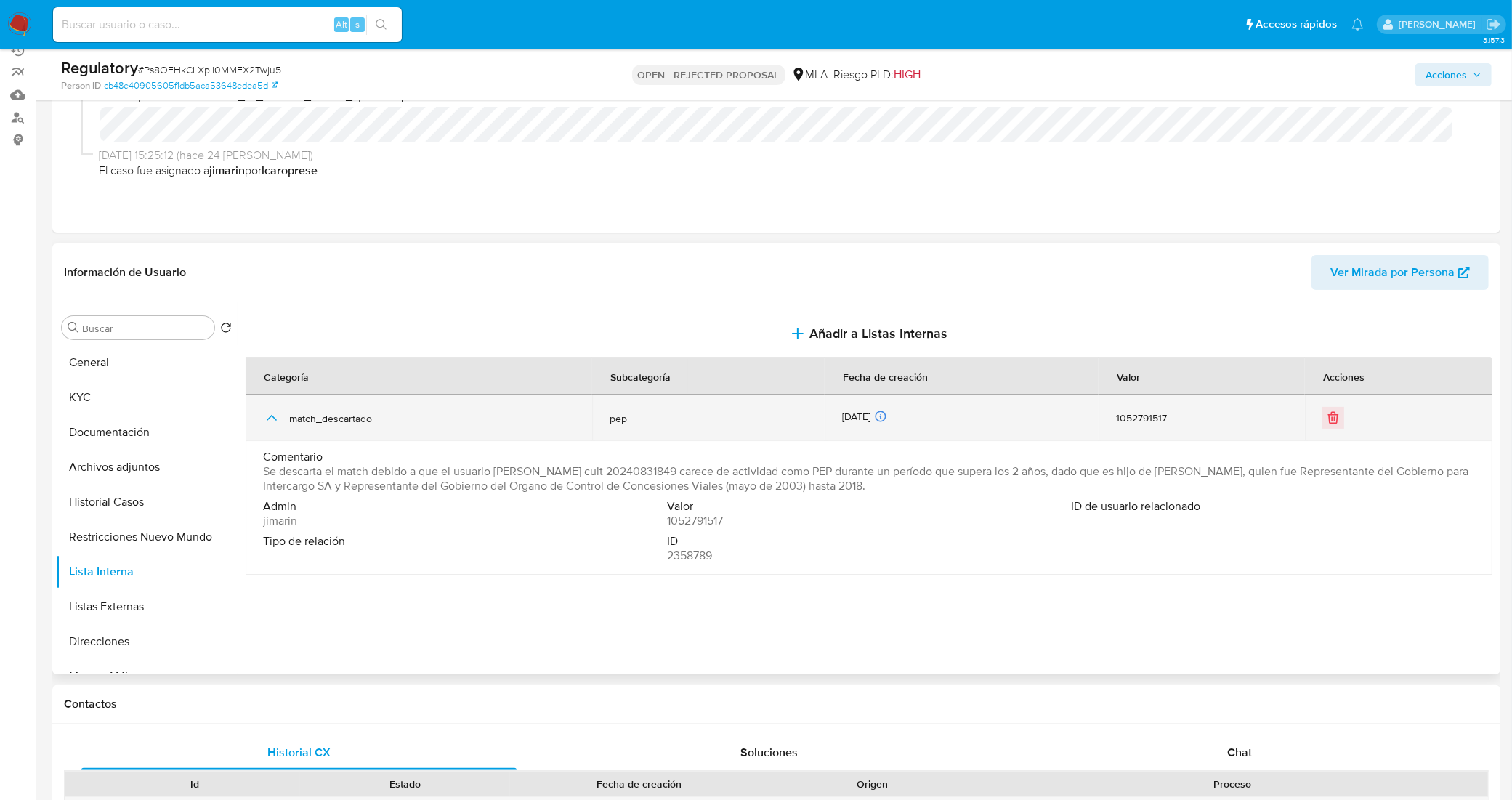
click at [265, 418] on icon "button" at bounding box center [272, 418] width 17 height 17
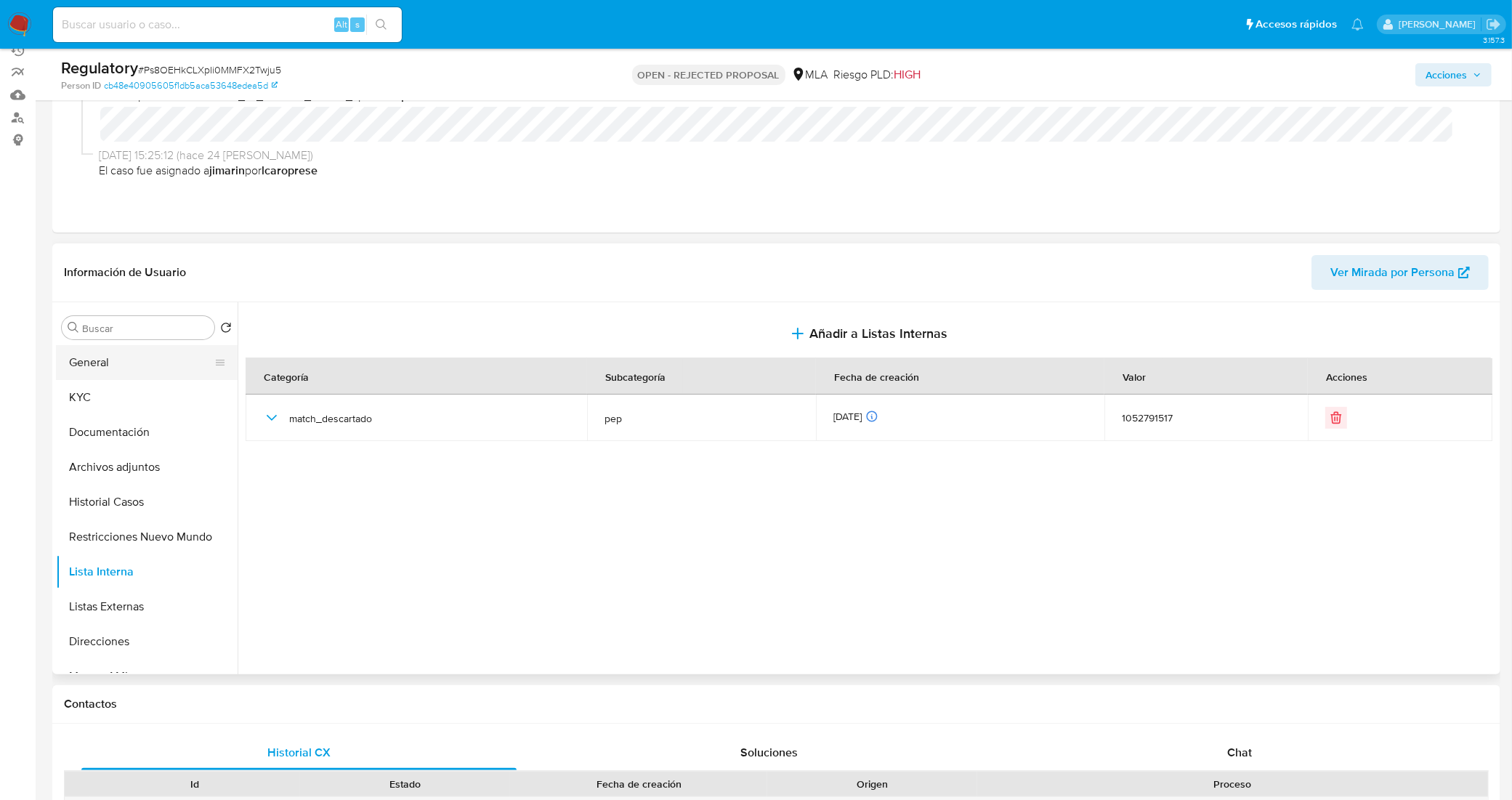
click at [150, 375] on button "General" at bounding box center [141, 362] width 170 height 35
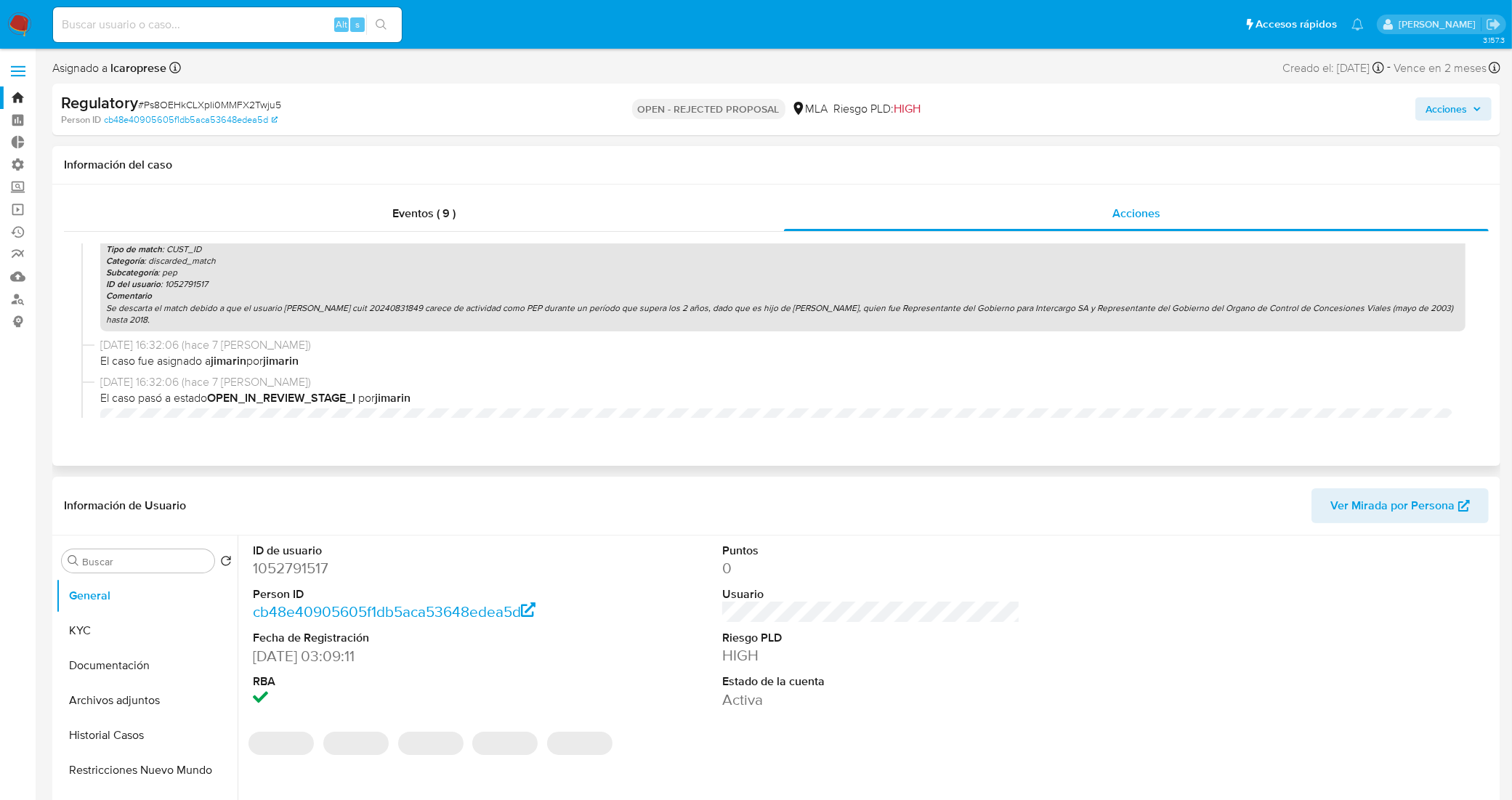
scroll to position [0, 0]
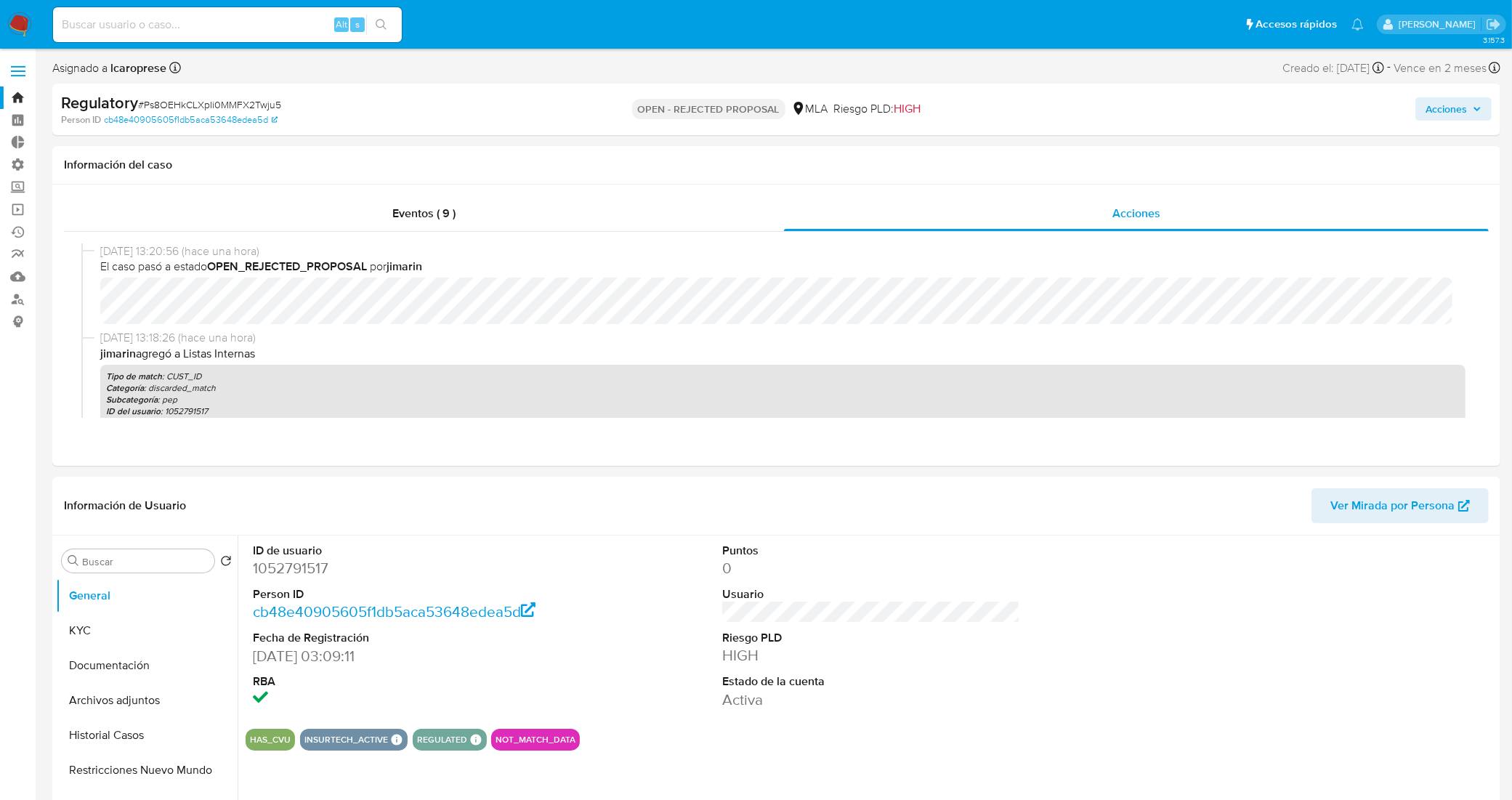
click at [1480, 105] on icon "button" at bounding box center [1477, 109] width 9 height 9
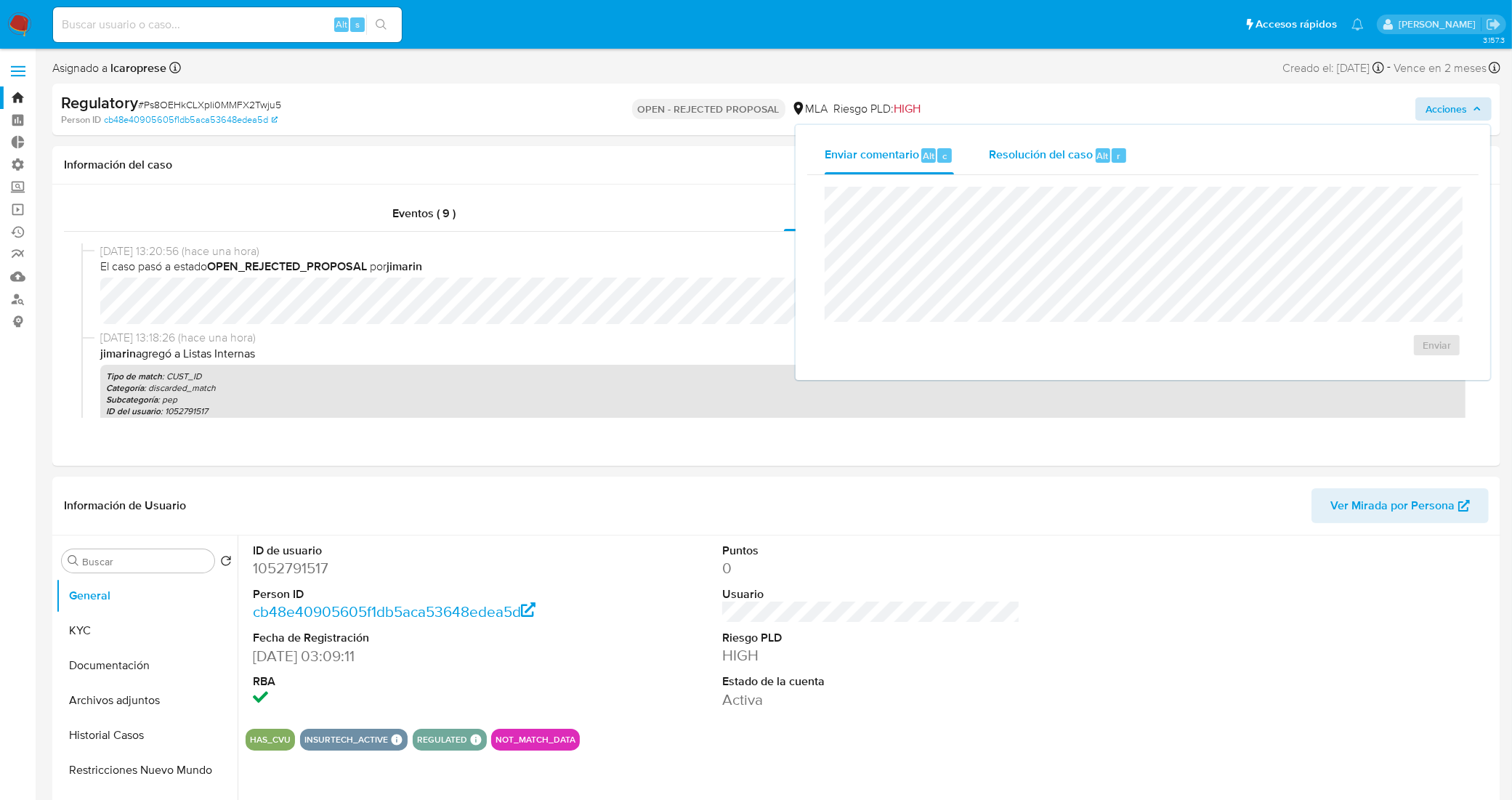
click at [1058, 162] on span "Resolución del caso" at bounding box center [1040, 155] width 104 height 16
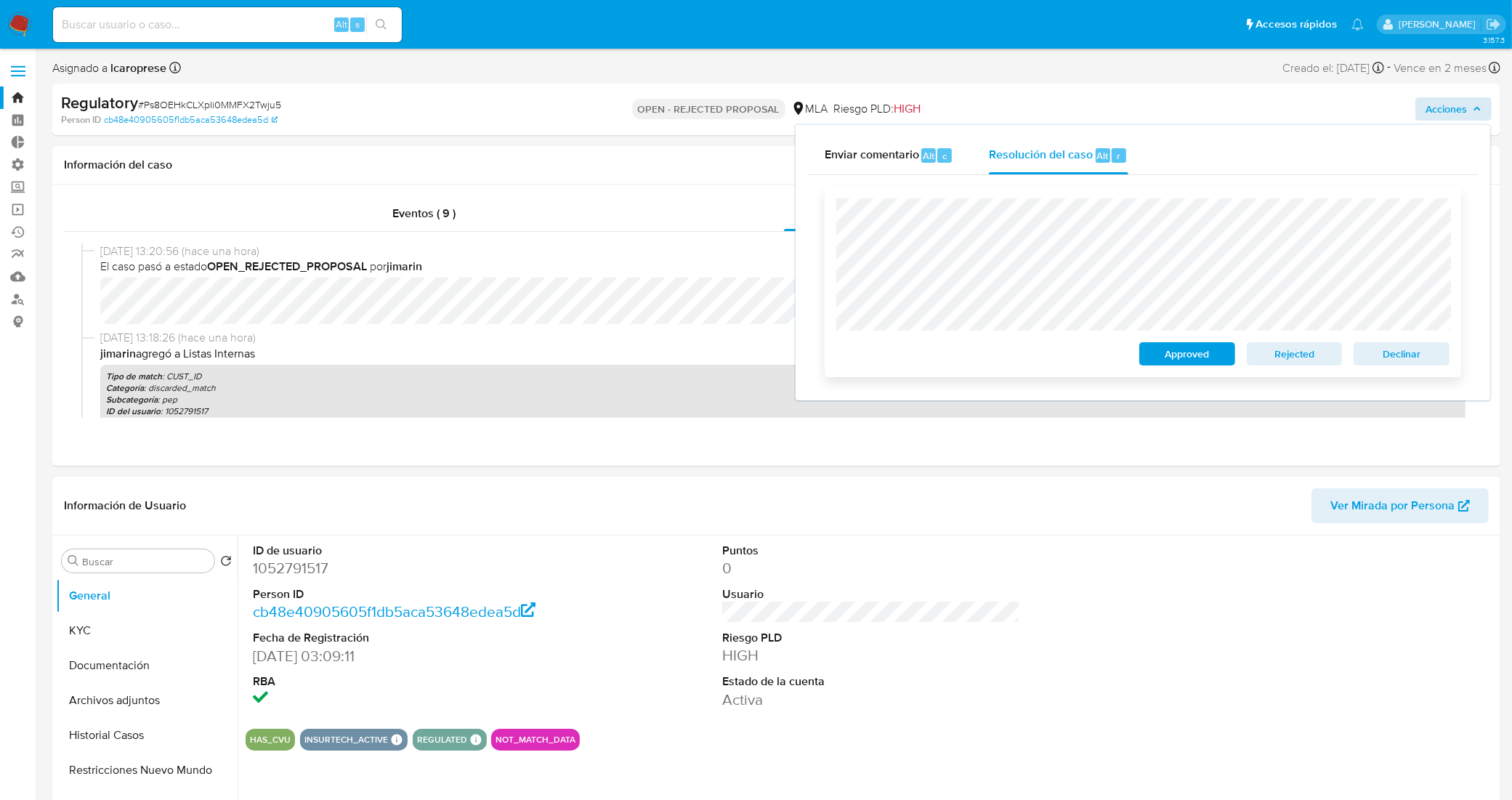
click at [1290, 358] on span "Rejected" at bounding box center [1295, 354] width 76 height 21
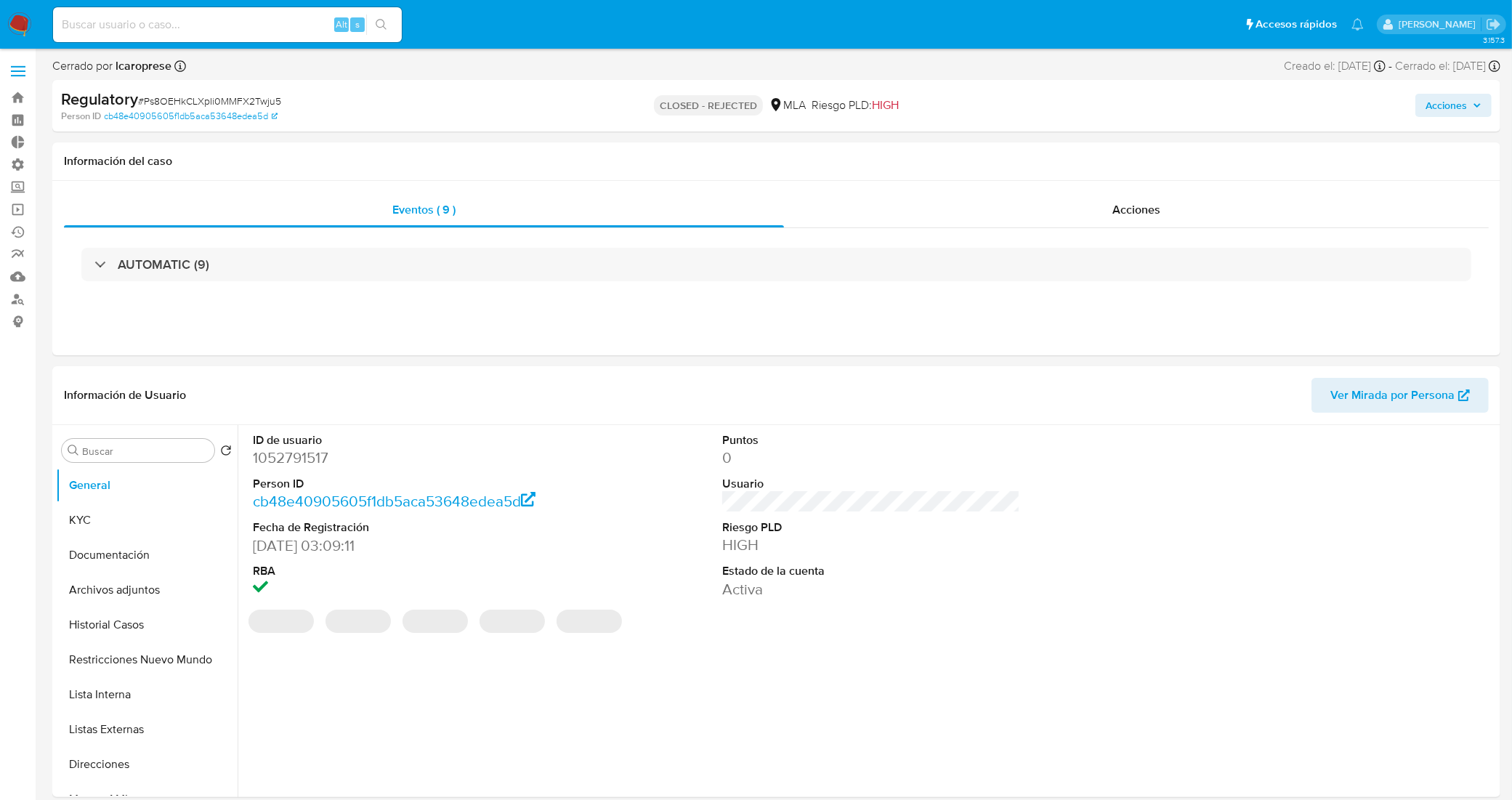
select select "10"
click at [266, 16] on input at bounding box center [228, 25] width 349 height 19
paste input "0sT24c5jz4nRjw9UwaZAarOr"
type input "0sT24c5jz4nRjw9UwaZAarOr"
select select "10"
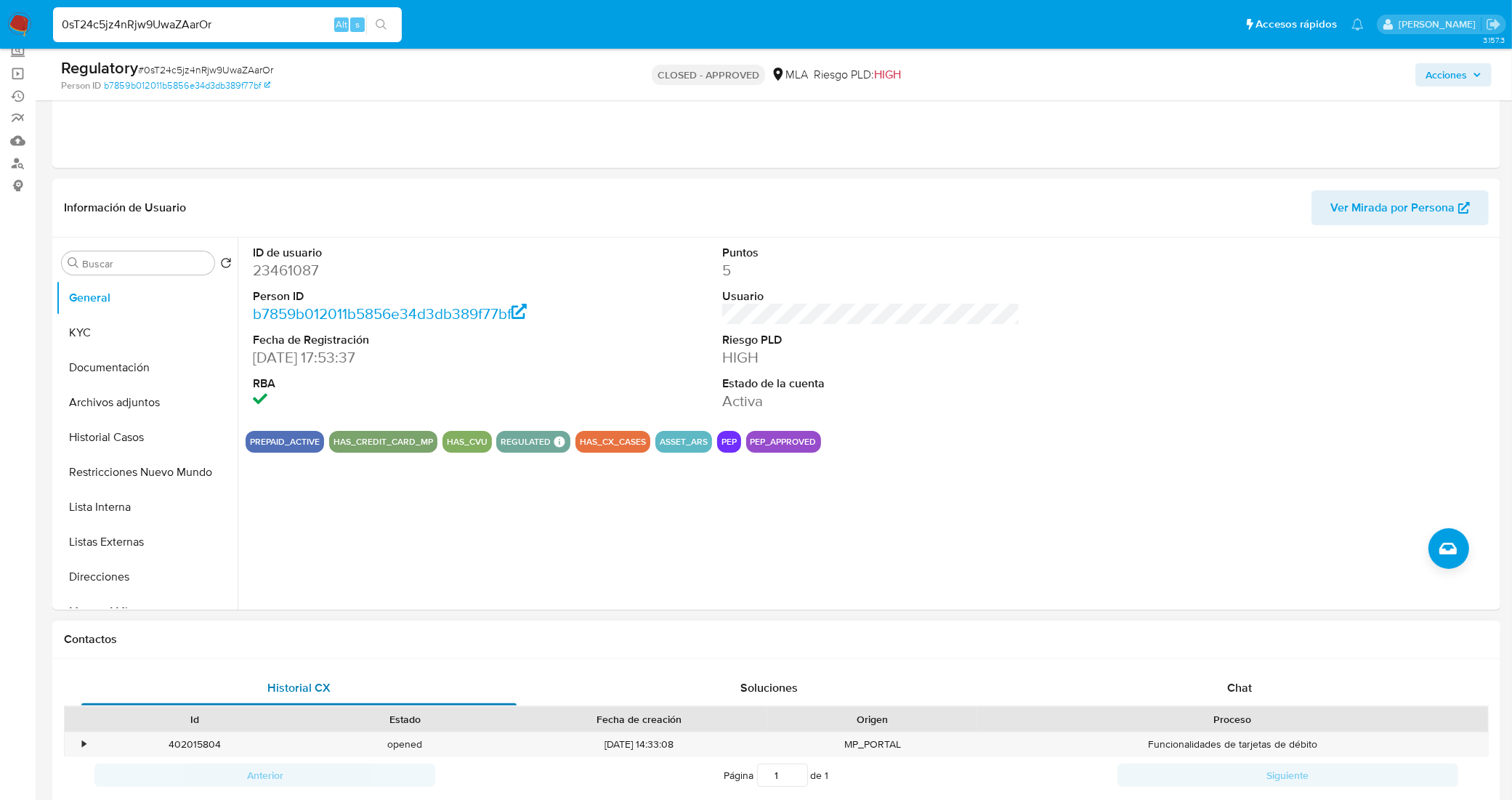
scroll to position [91, 0]
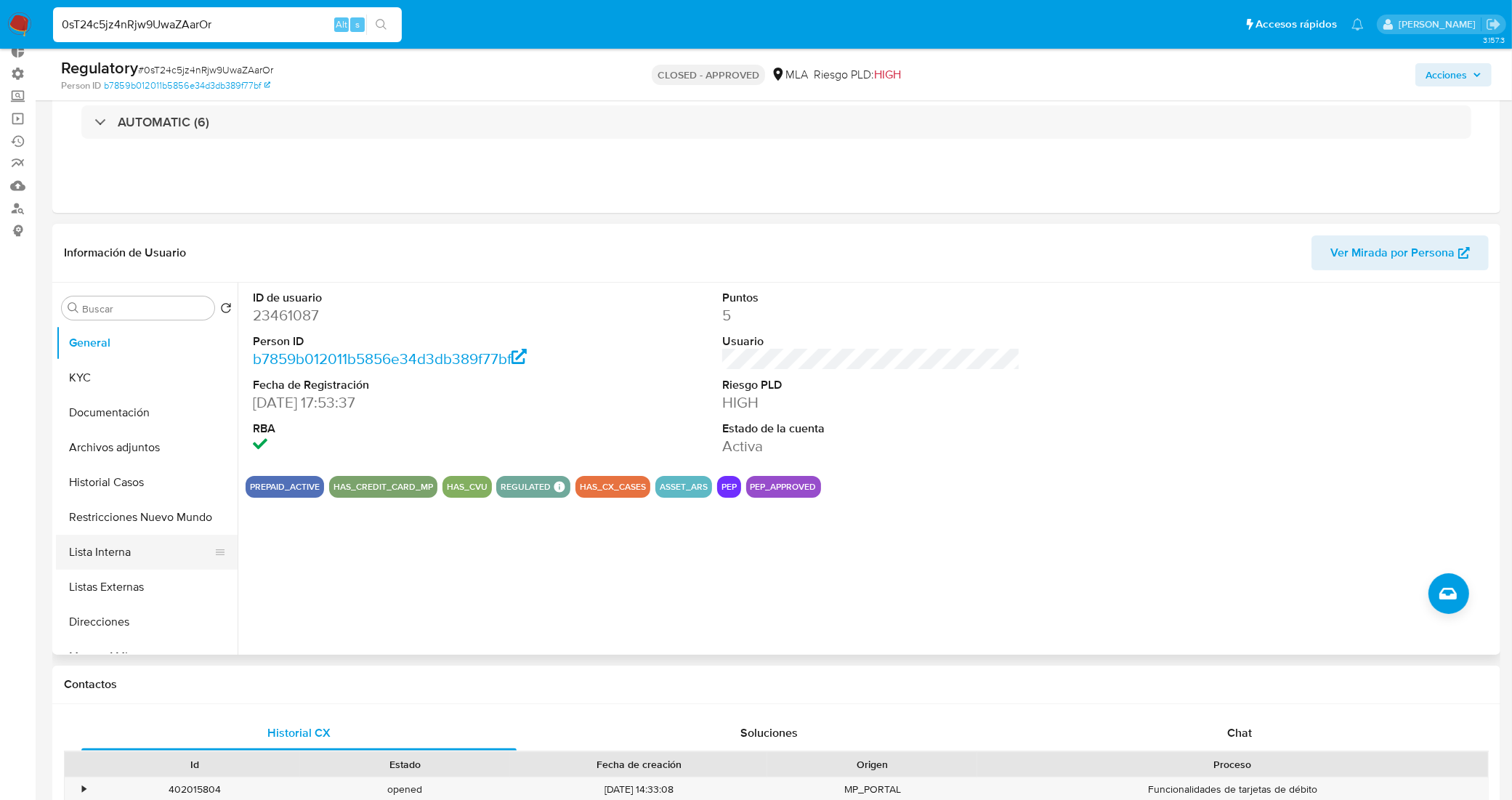
click at [125, 553] on button "Lista Interna" at bounding box center [141, 552] width 170 height 35
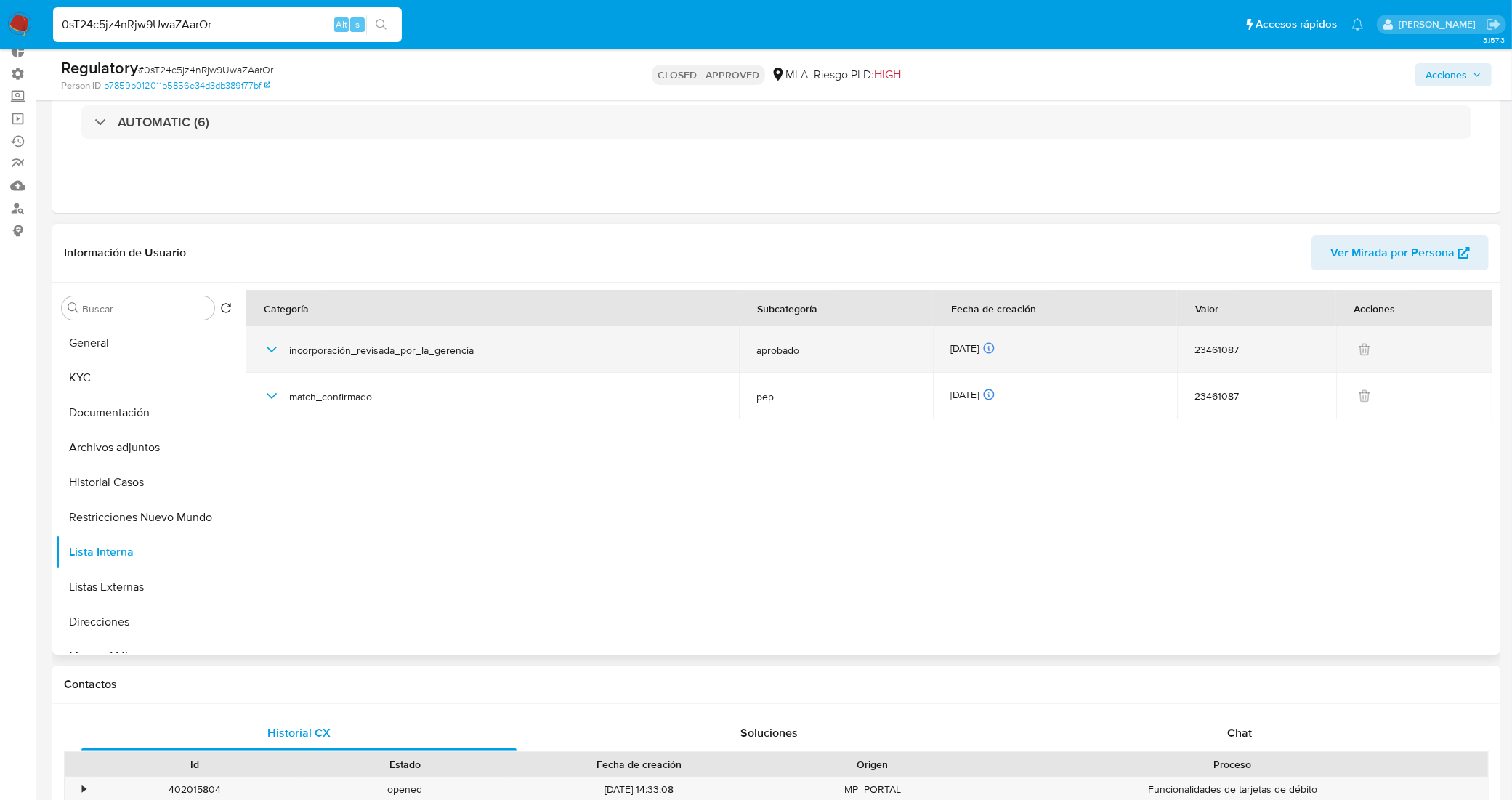
click at [271, 347] on icon "button" at bounding box center [272, 349] width 17 height 17
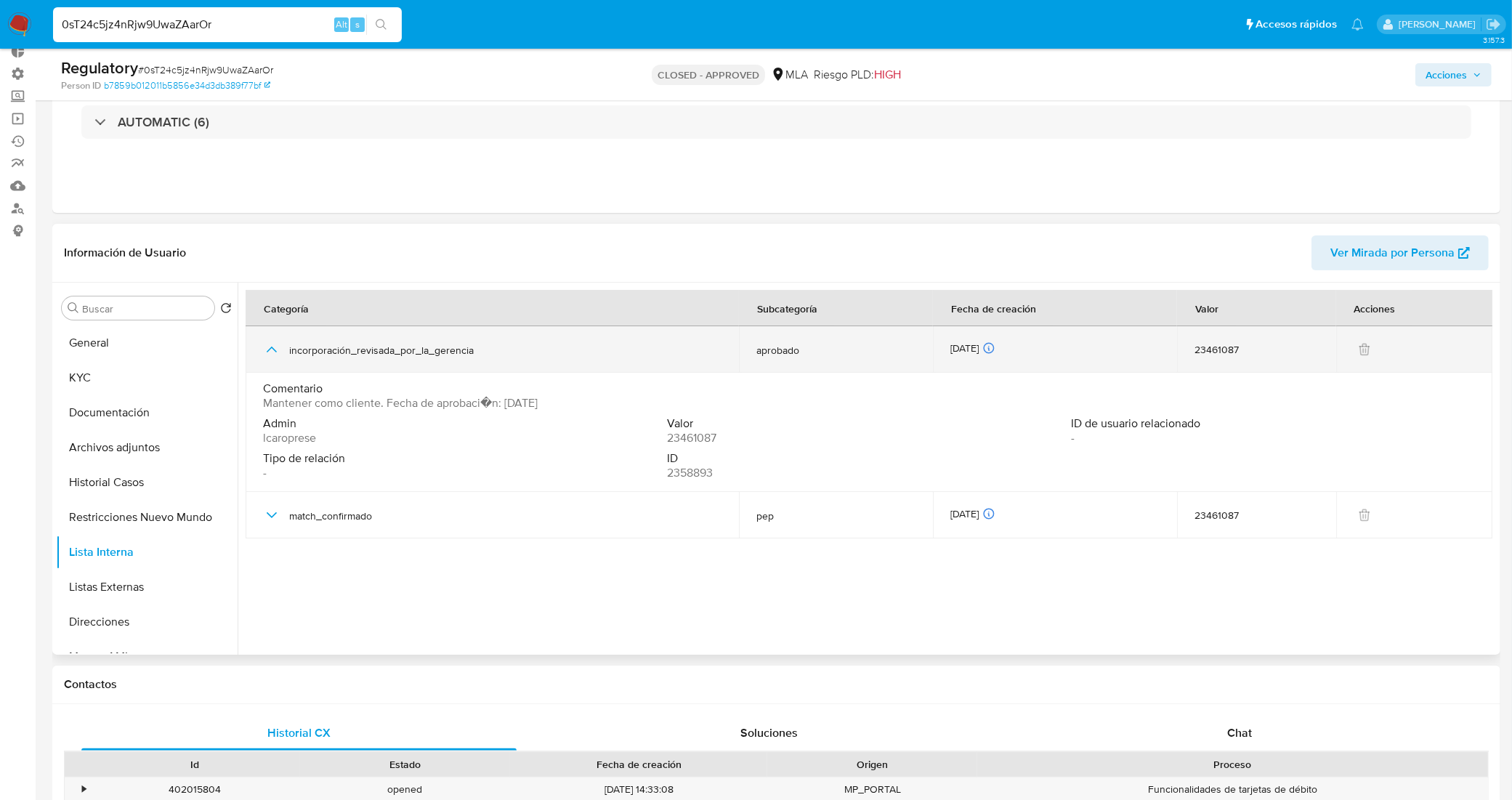
click at [271, 347] on icon "button" at bounding box center [272, 349] width 10 height 6
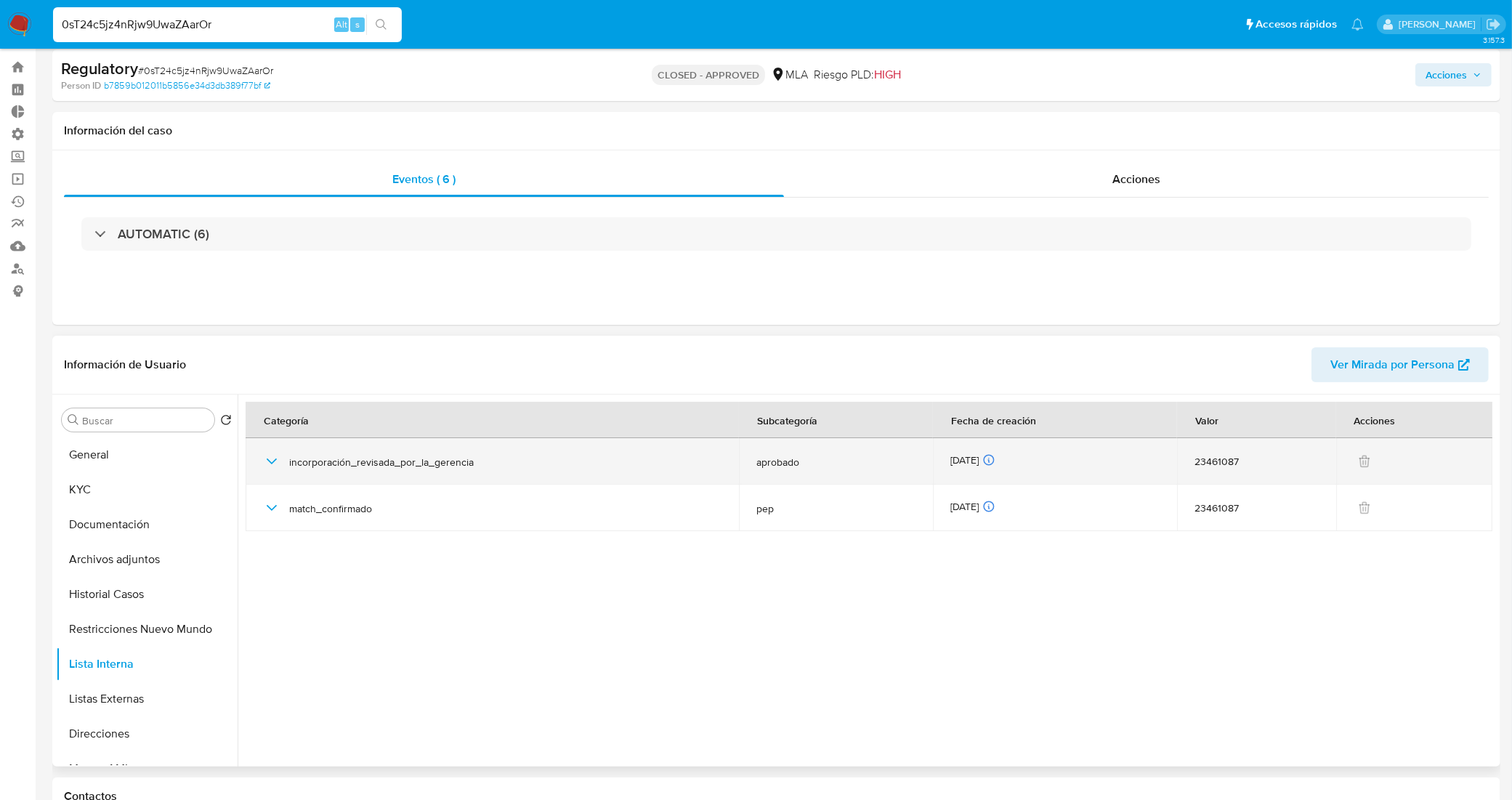
scroll to position [0, 0]
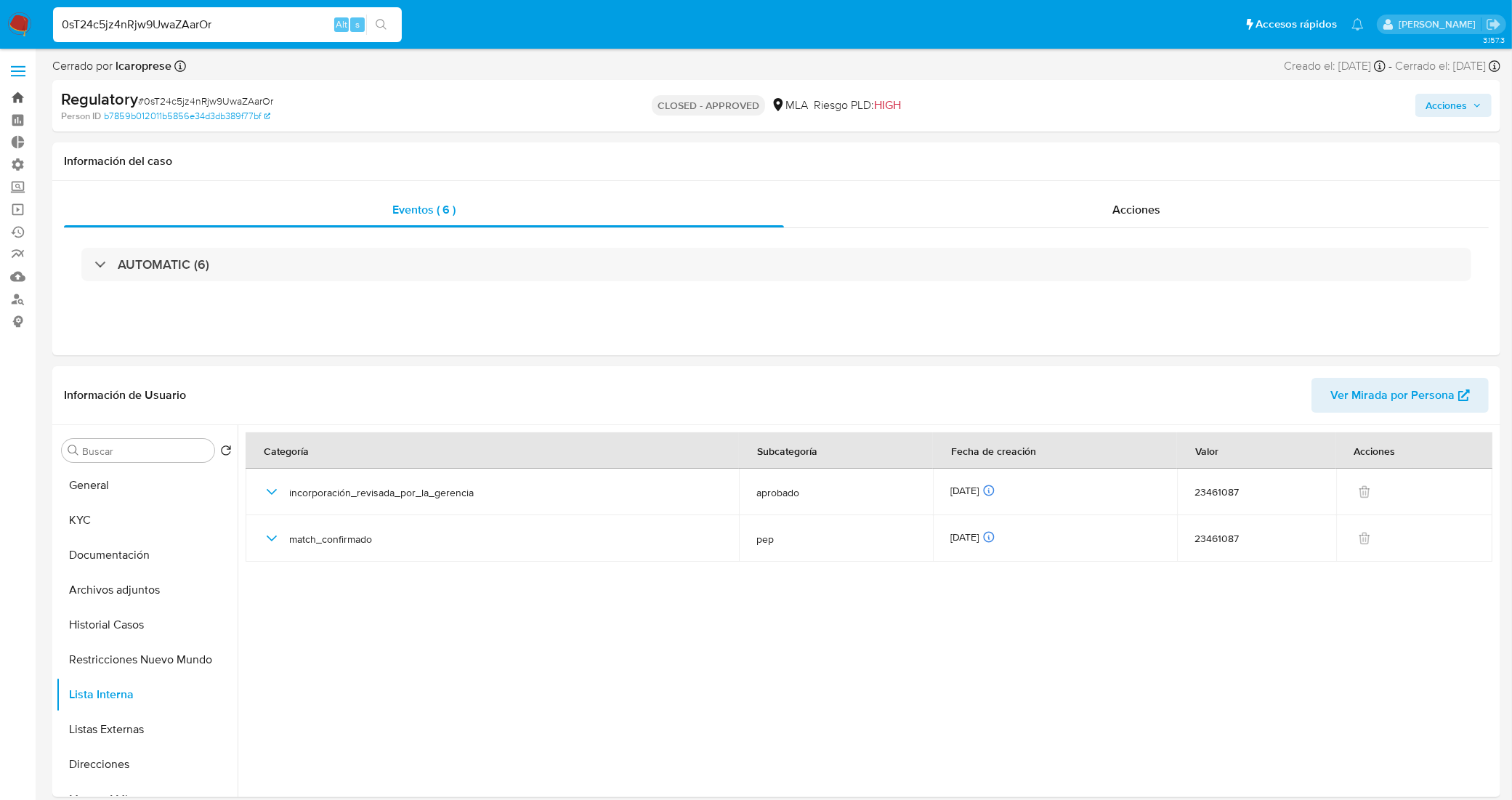
click at [19, 95] on link "Bandeja" at bounding box center [86, 98] width 173 height 22
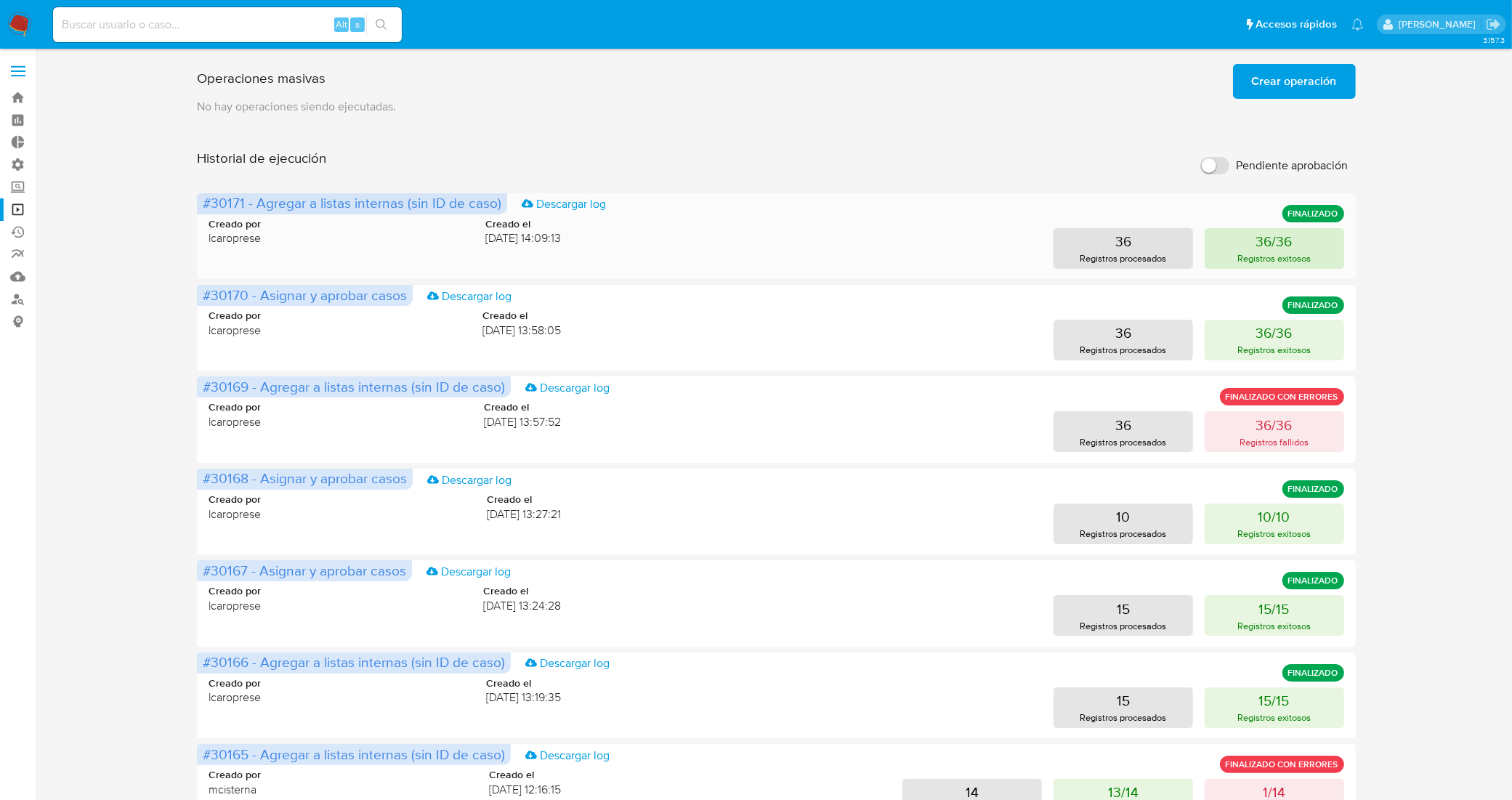
click at [1281, 237] on p "36/36" at bounding box center [1274, 241] width 36 height 21
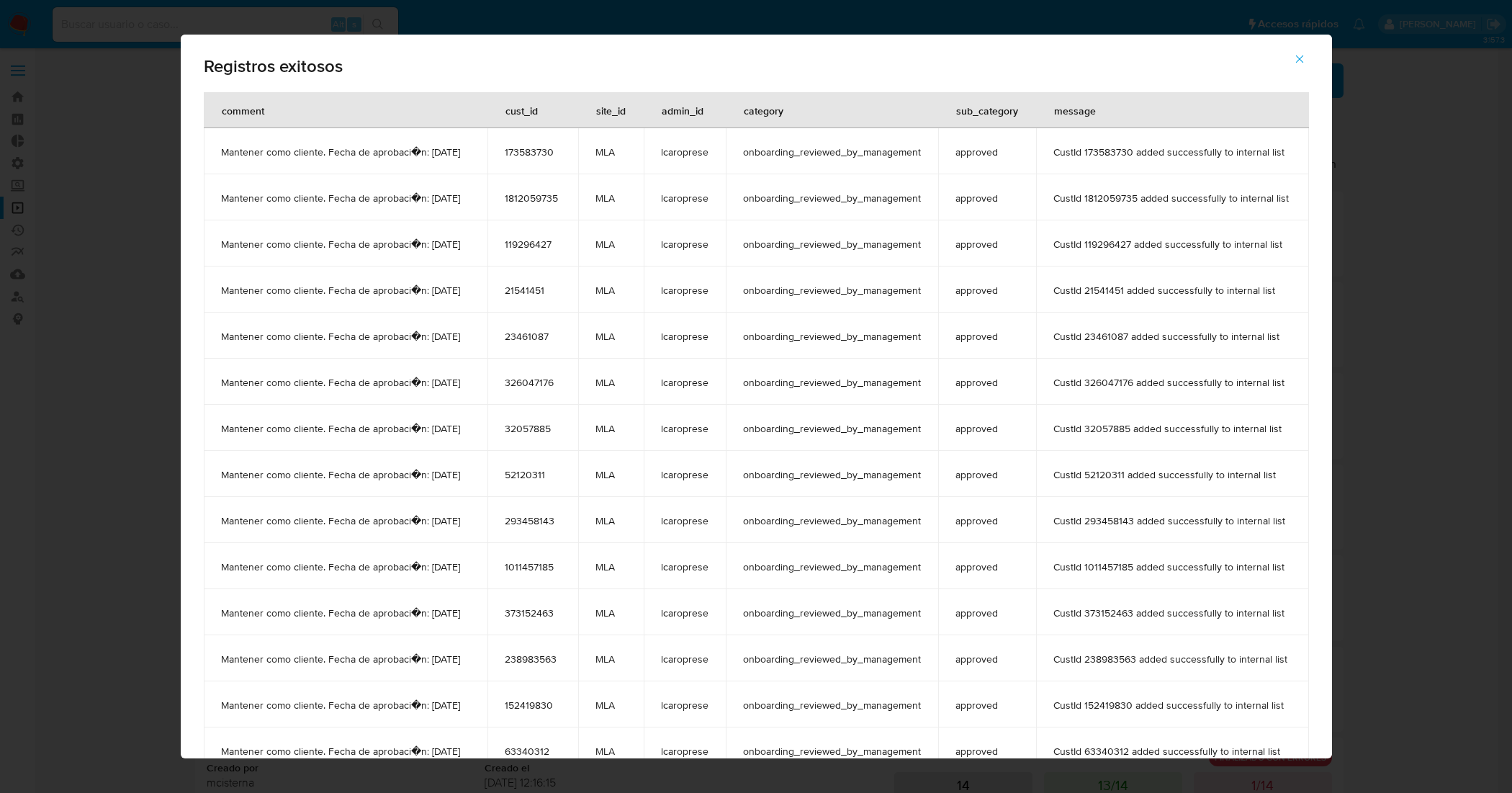
click at [1306, 61] on icon "button" at bounding box center [1299, 59] width 13 height 13
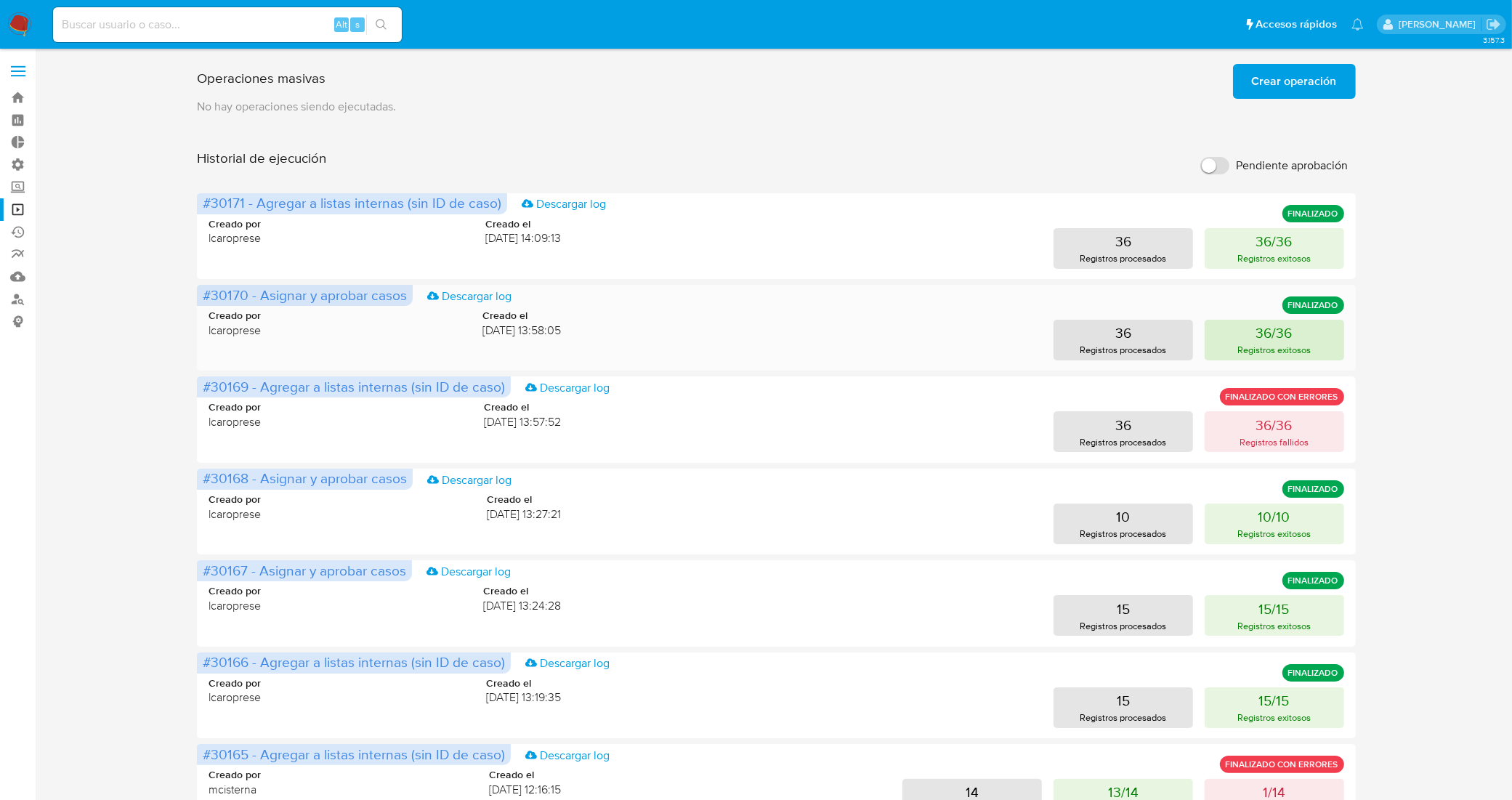
click at [1230, 345] on button "36/36 Registros exitosos" at bounding box center [1274, 339] width 139 height 40
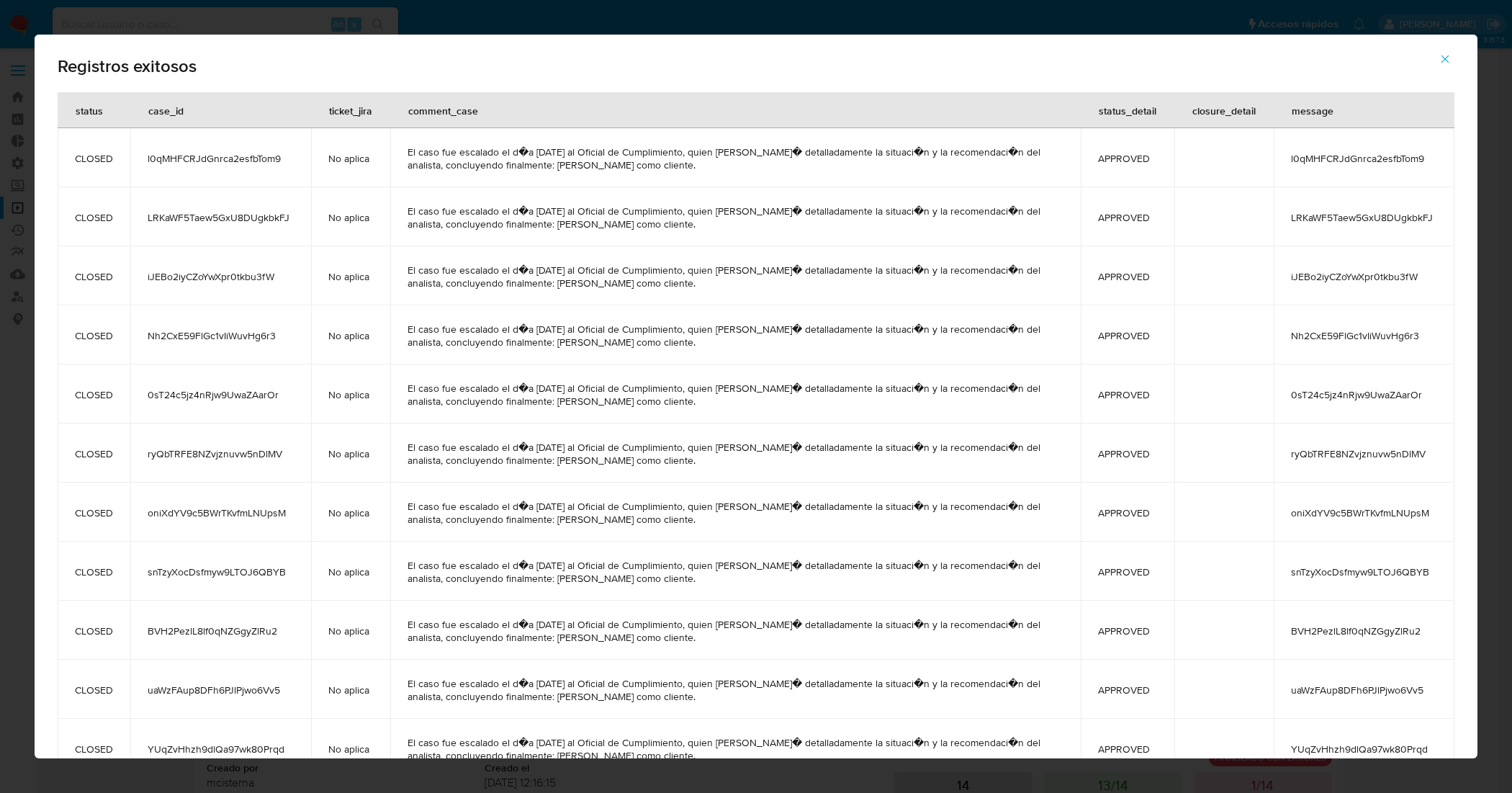
click at [256, 394] on span "0sT24c5jz4nRjw9UwaZAarOr" at bounding box center [221, 394] width 147 height 13
click at [1448, 62] on icon "button" at bounding box center [1445, 59] width 13 height 13
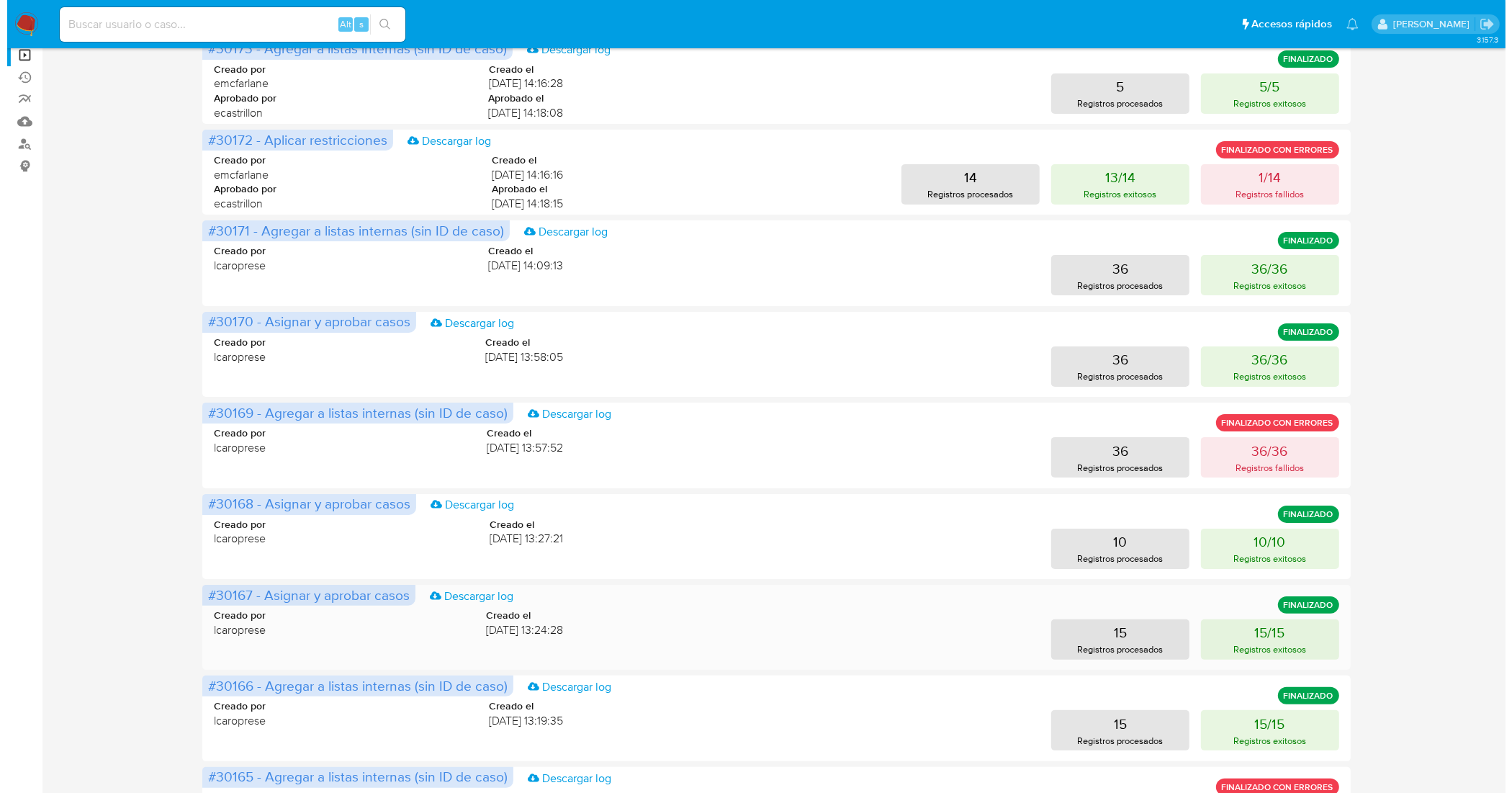
scroll to position [180, 0]
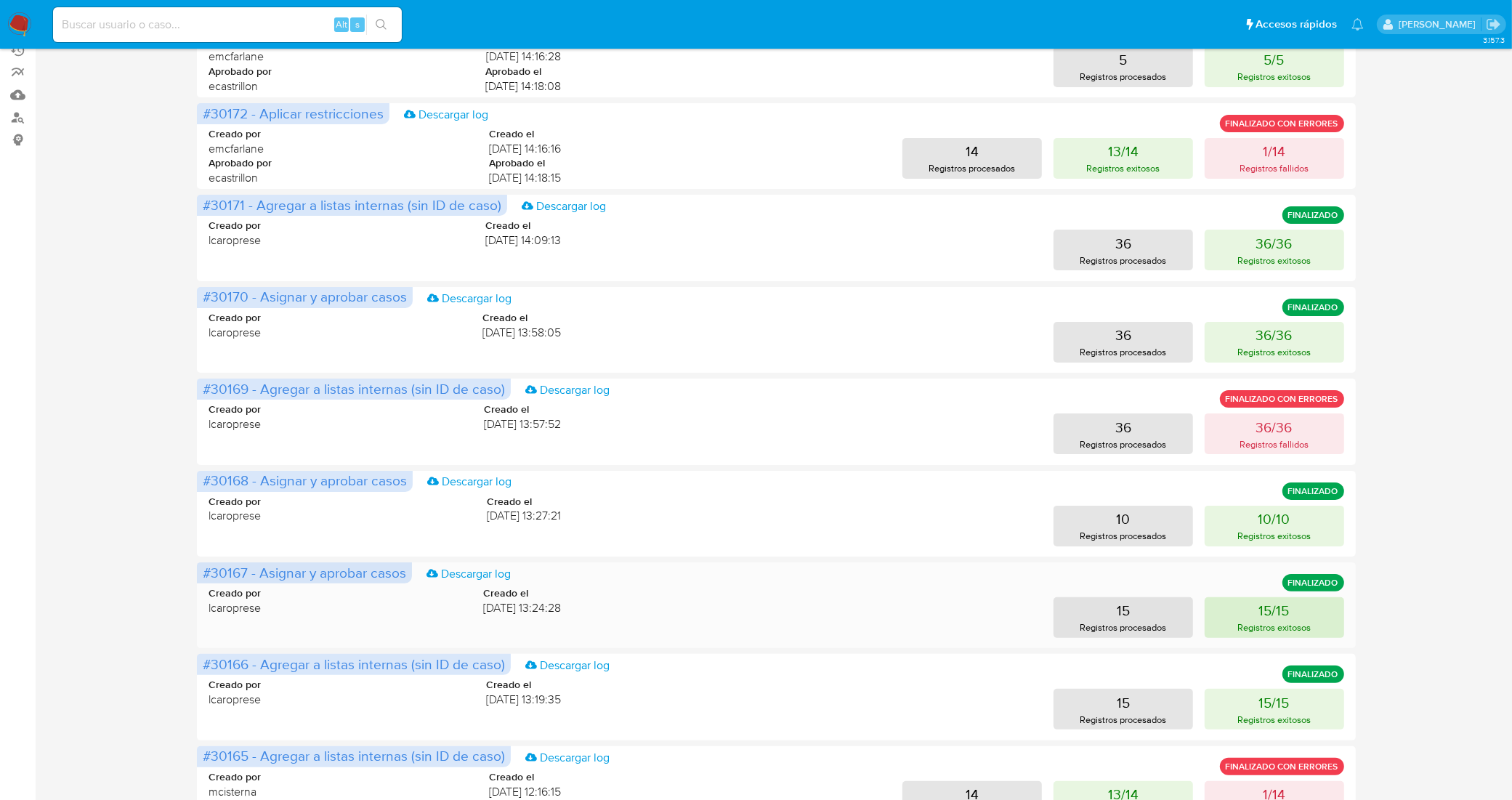
click at [1255, 621] on p "Registros exitosos" at bounding box center [1273, 627] width 73 height 14
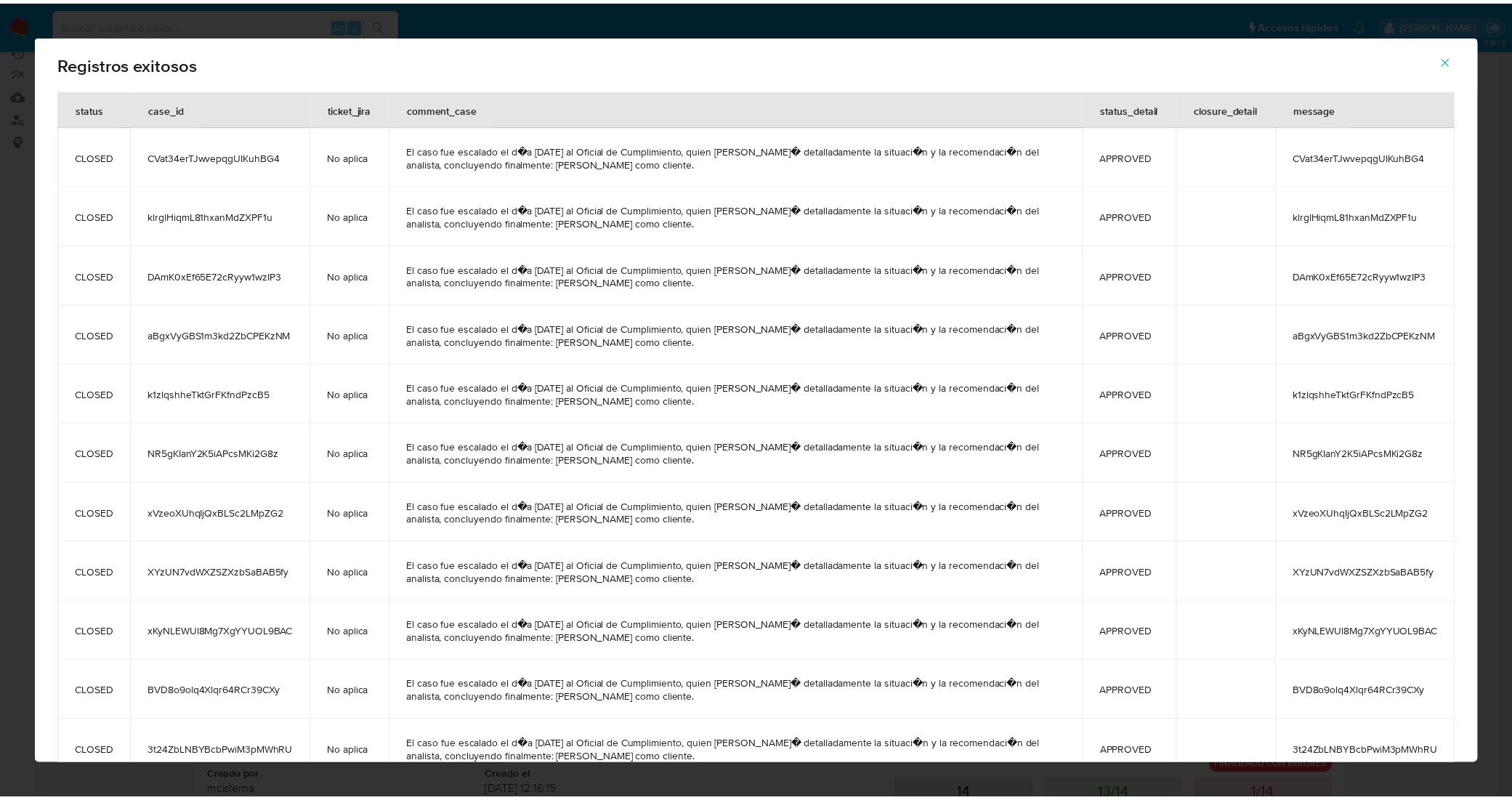
scroll to position [0, 0]
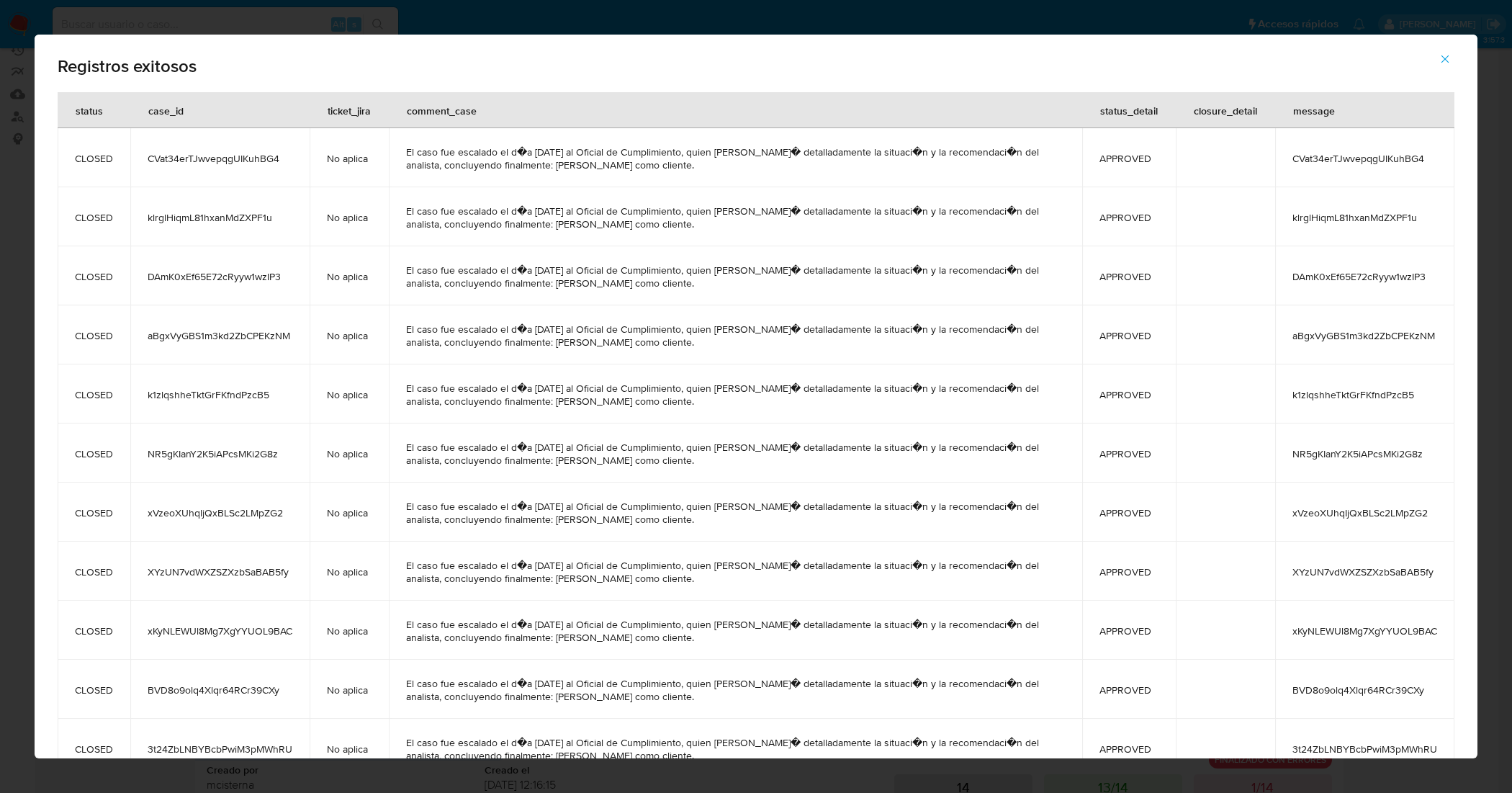
click at [1442, 63] on icon "button" at bounding box center [1445, 59] width 13 height 13
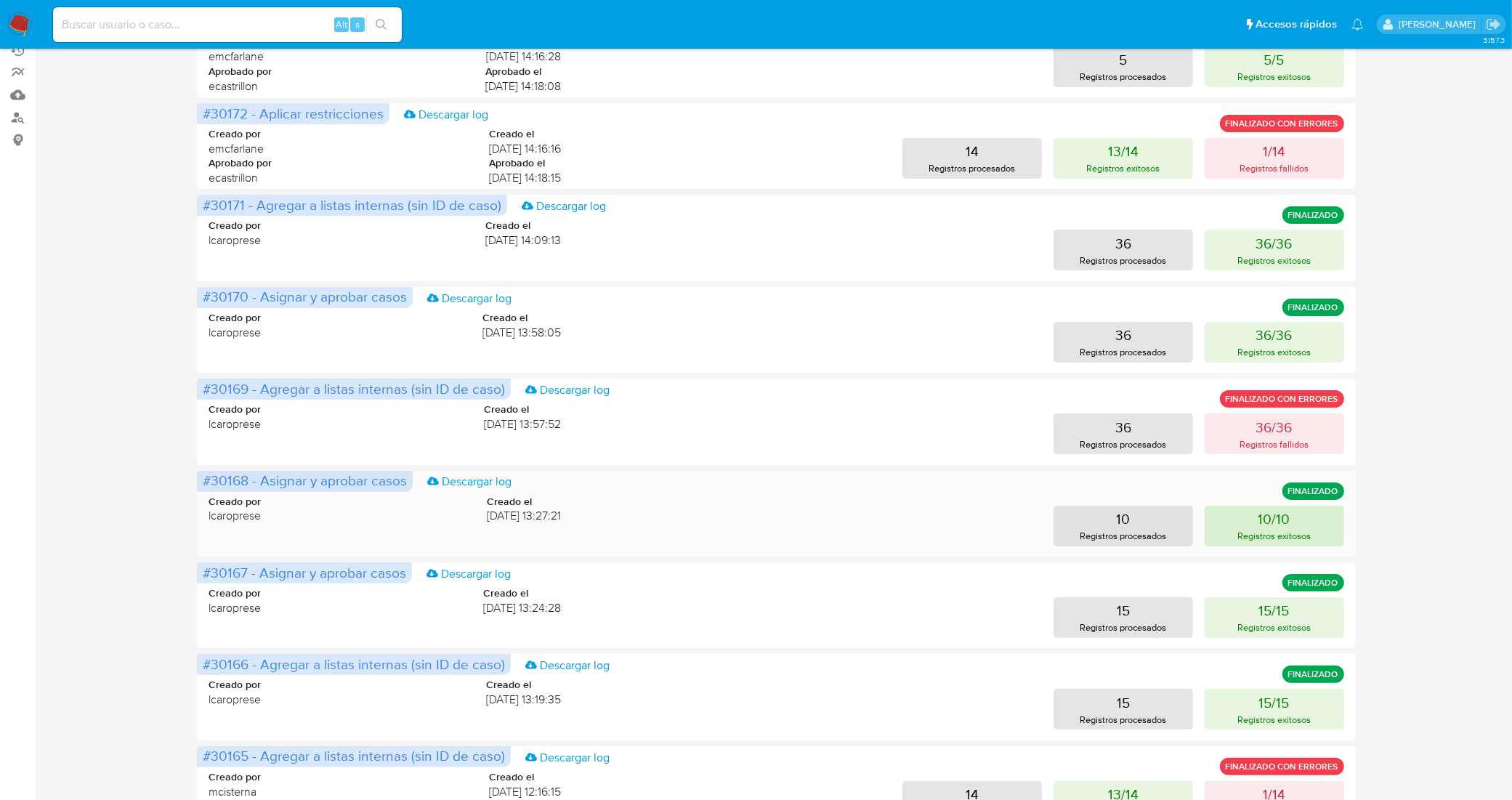
click at [1260, 539] on p "Registros exitosos" at bounding box center [1273, 535] width 73 height 14
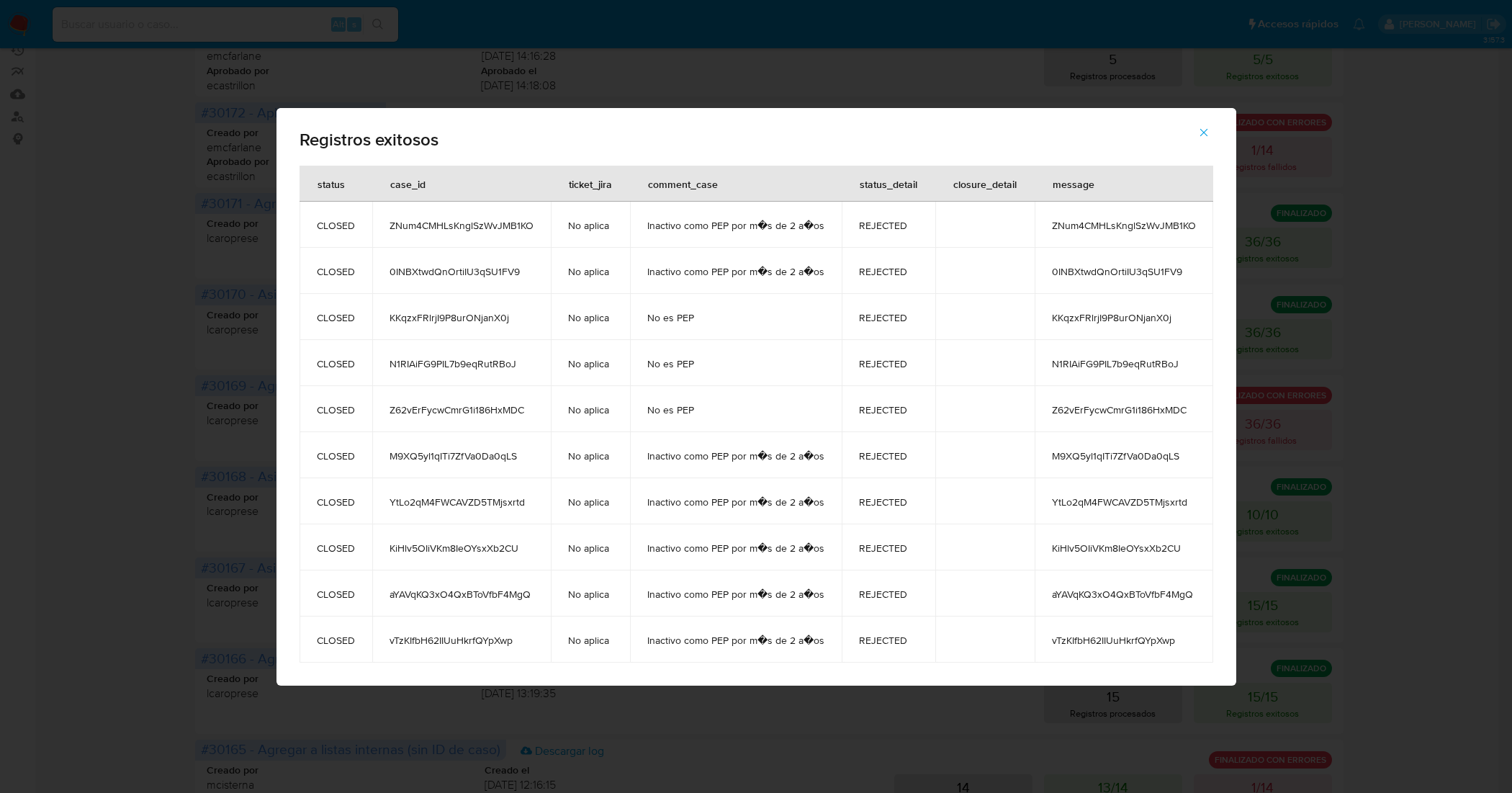
click at [1199, 135] on icon "button" at bounding box center [1204, 132] width 13 height 13
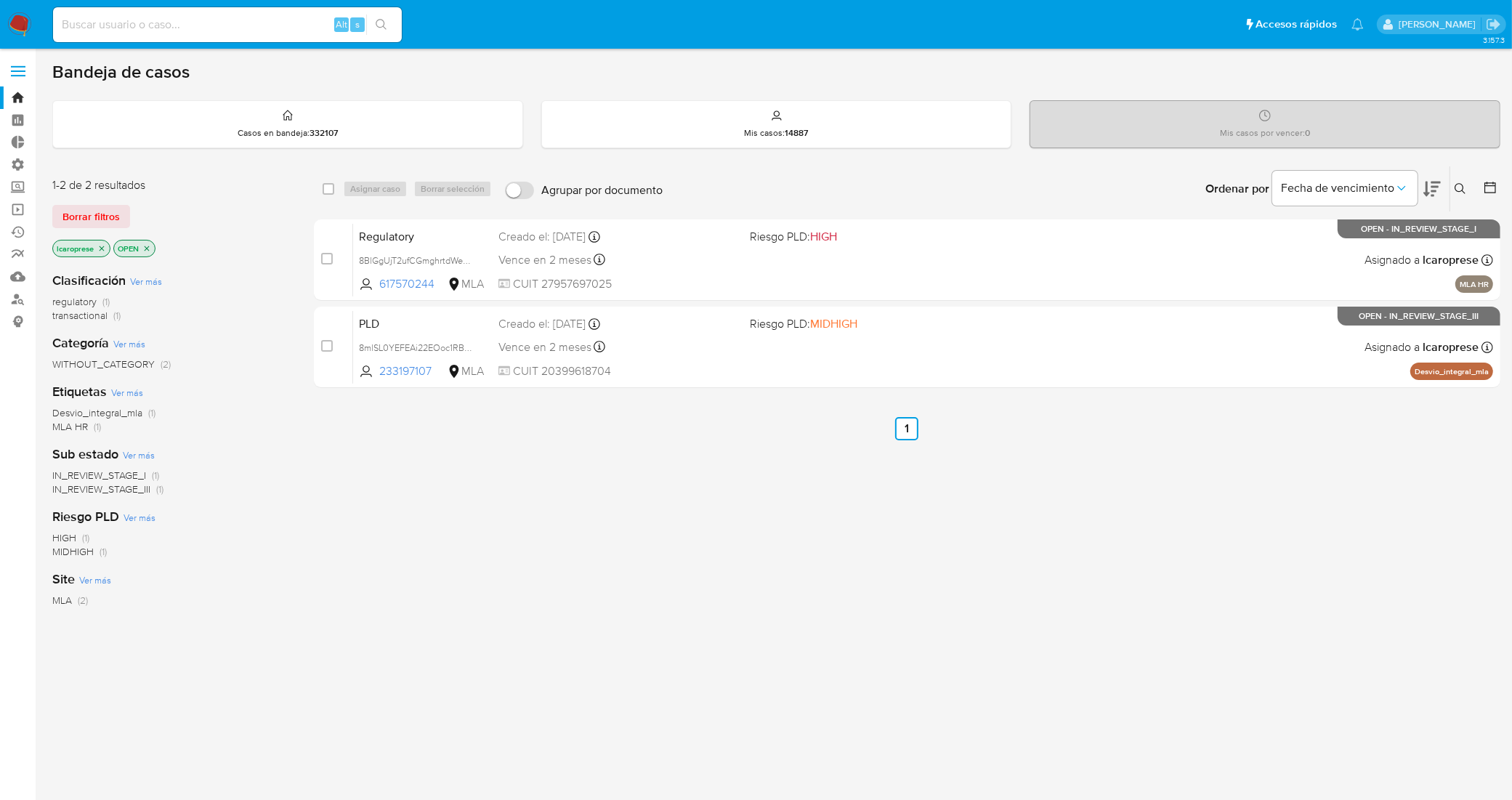
click at [287, 21] on input at bounding box center [228, 25] width 349 height 19
paste input "0INBXtwdQnOrtiIU3qSU1FV9"
type input "0INBXtwdQnOrtiIU3qSU1FV9"
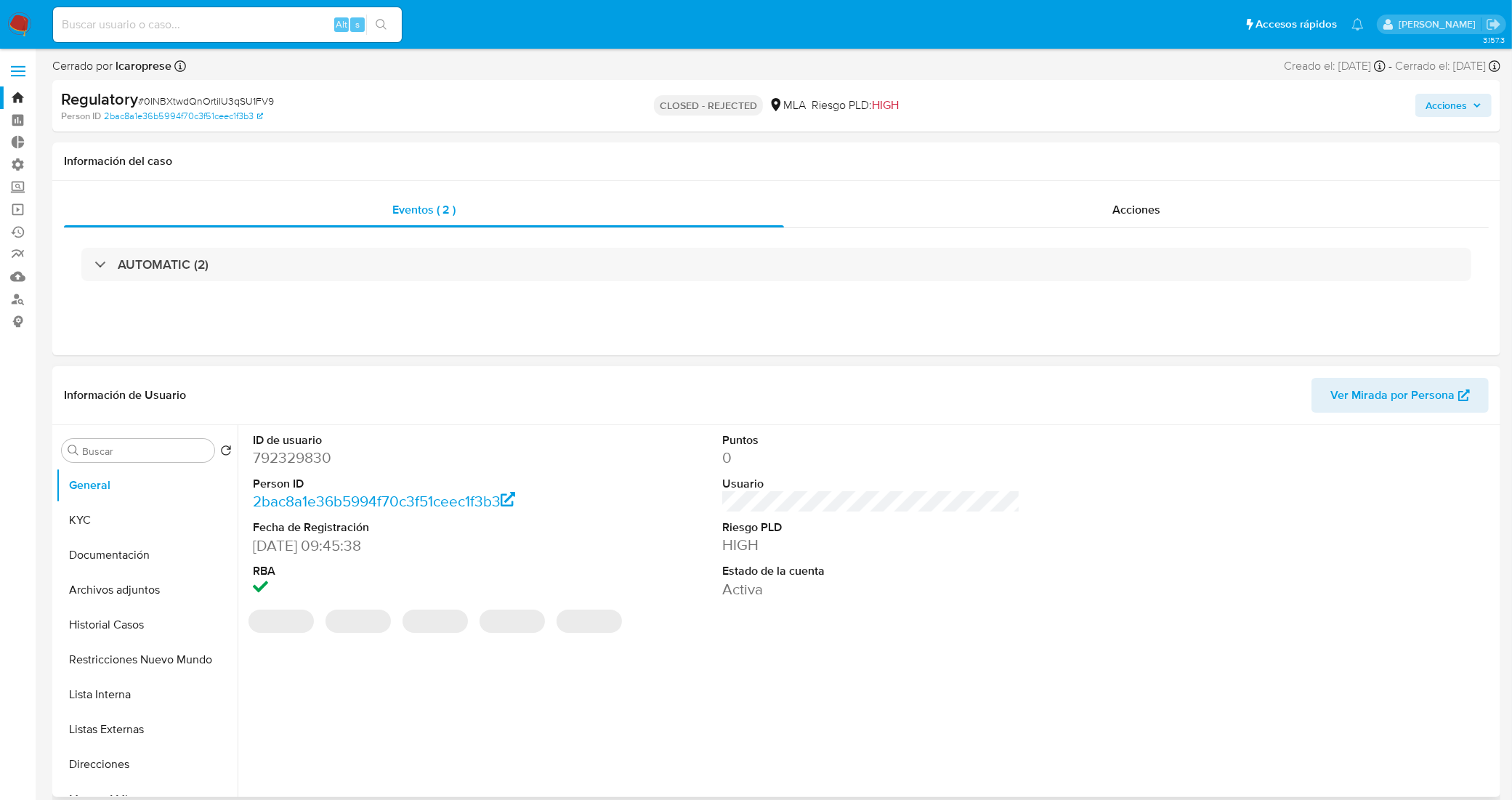
select select "10"
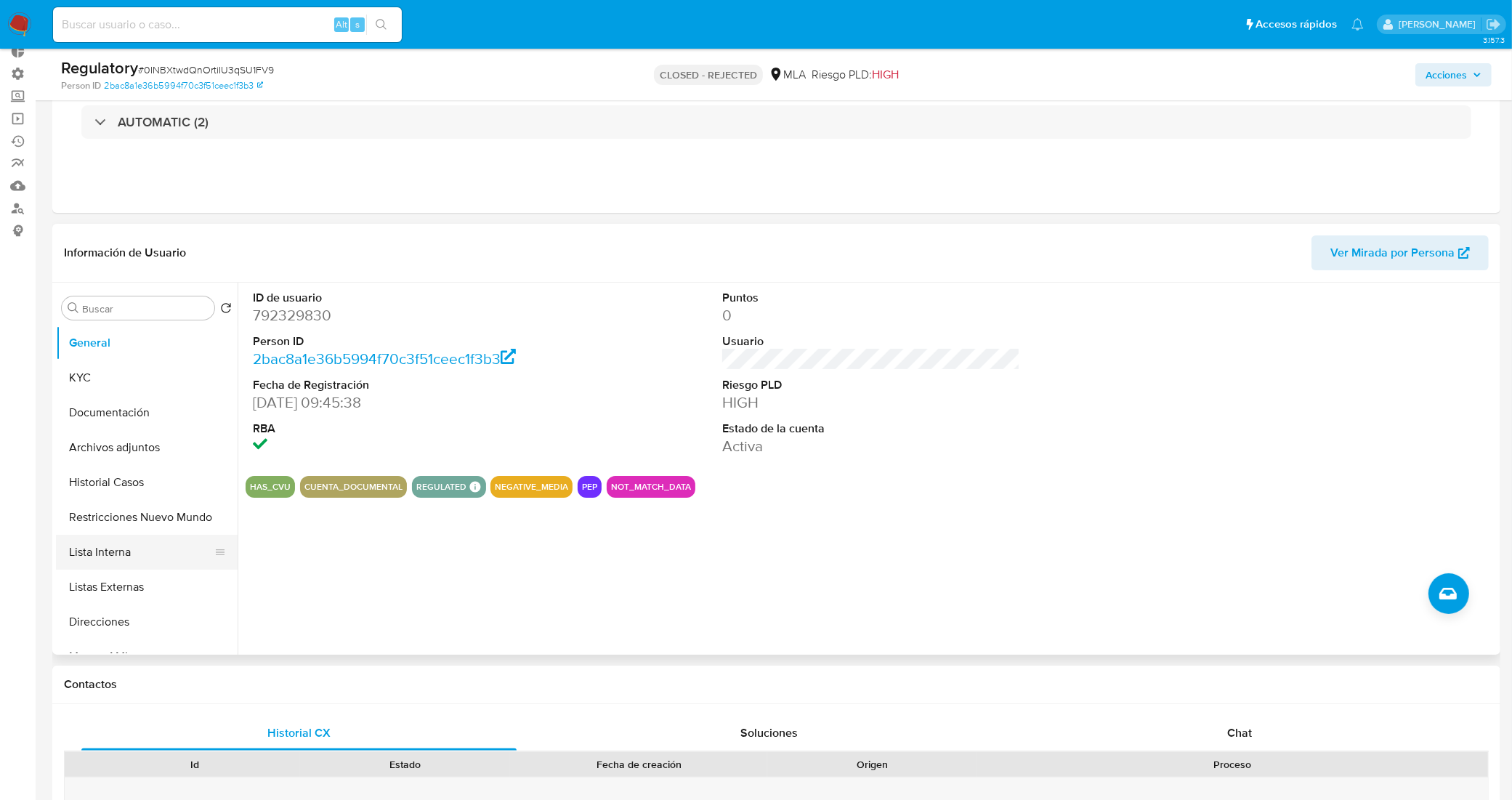
click at [145, 541] on button "Lista Interna" at bounding box center [141, 552] width 170 height 35
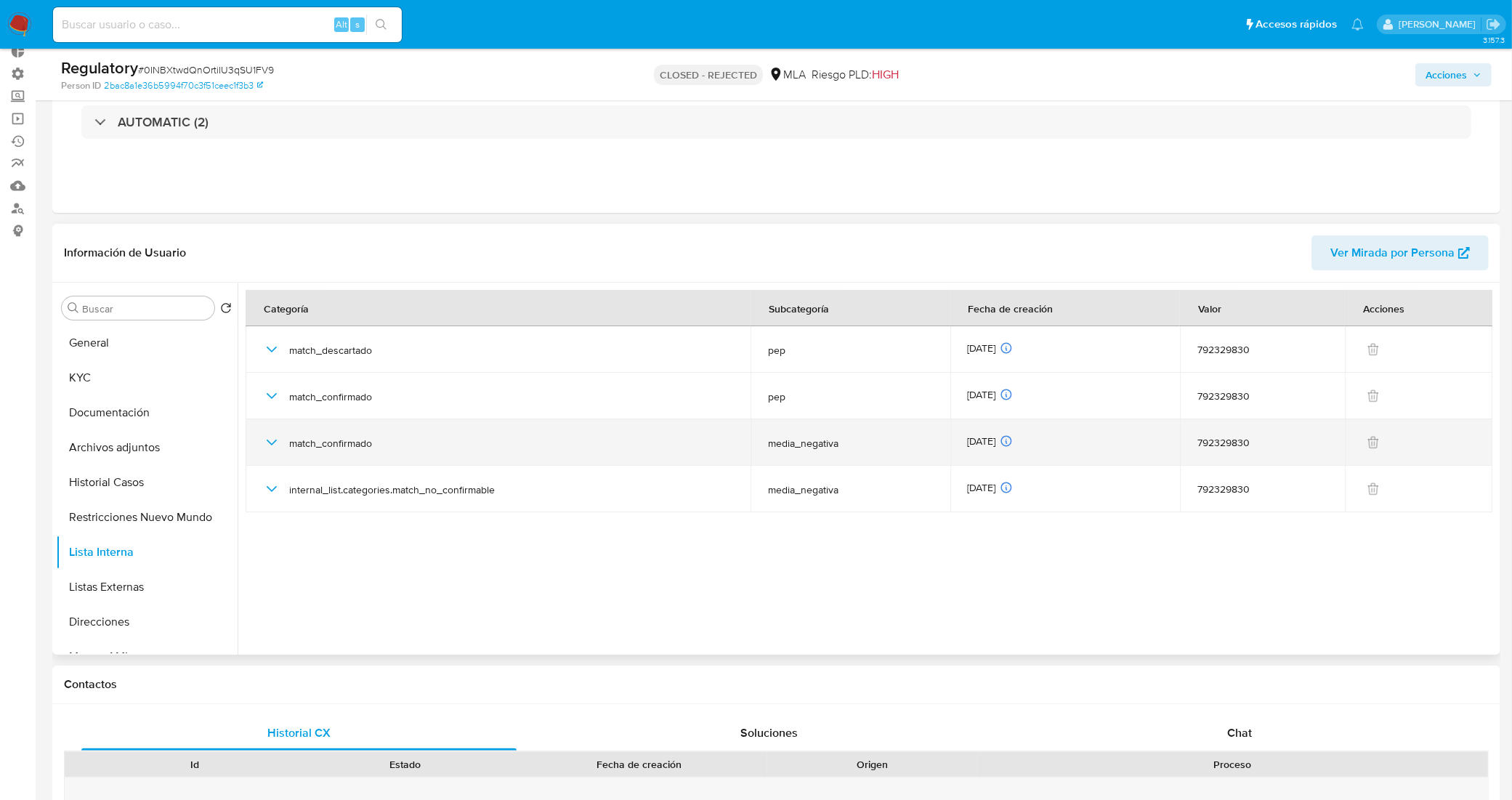
click at [281, 456] on div "match_confirmado" at bounding box center [498, 443] width 470 height 46
click at [266, 441] on icon "button" at bounding box center [272, 443] width 17 height 17
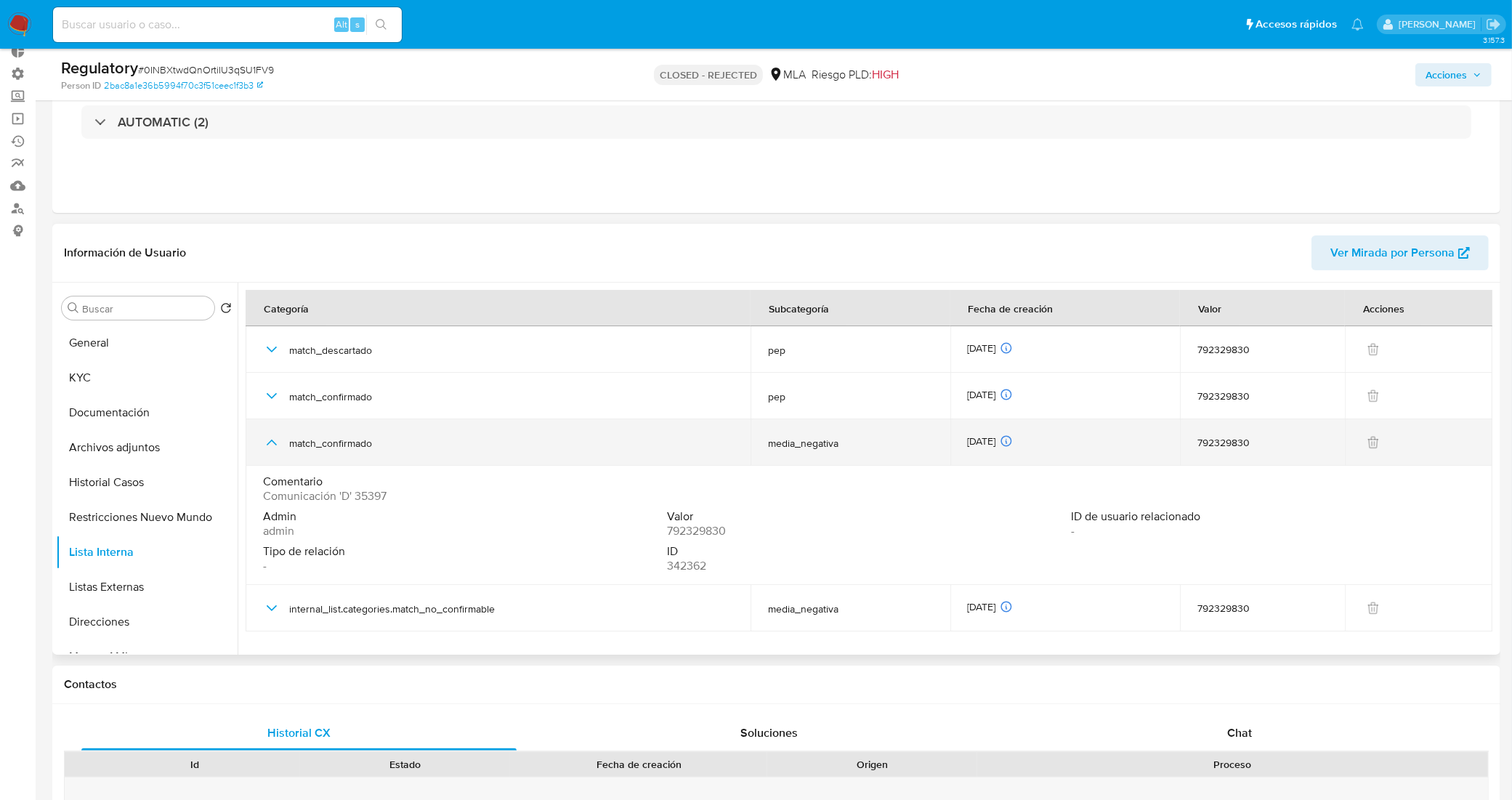
click at [266, 441] on icon "button" at bounding box center [272, 443] width 17 height 17
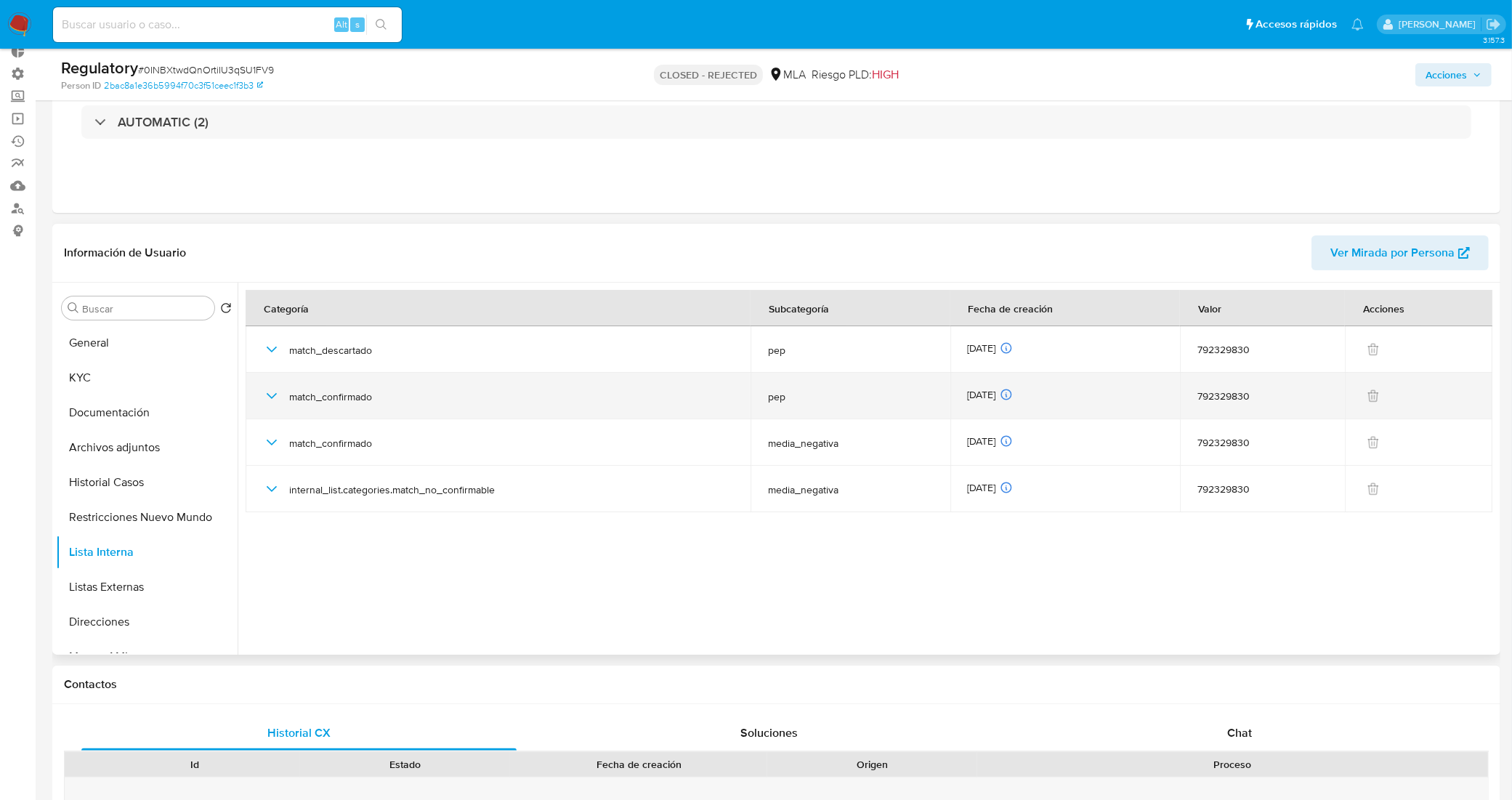
click at [266, 386] on div "match_confirmado" at bounding box center [498, 396] width 470 height 46
click at [269, 391] on icon "button" at bounding box center [272, 395] width 17 height 17
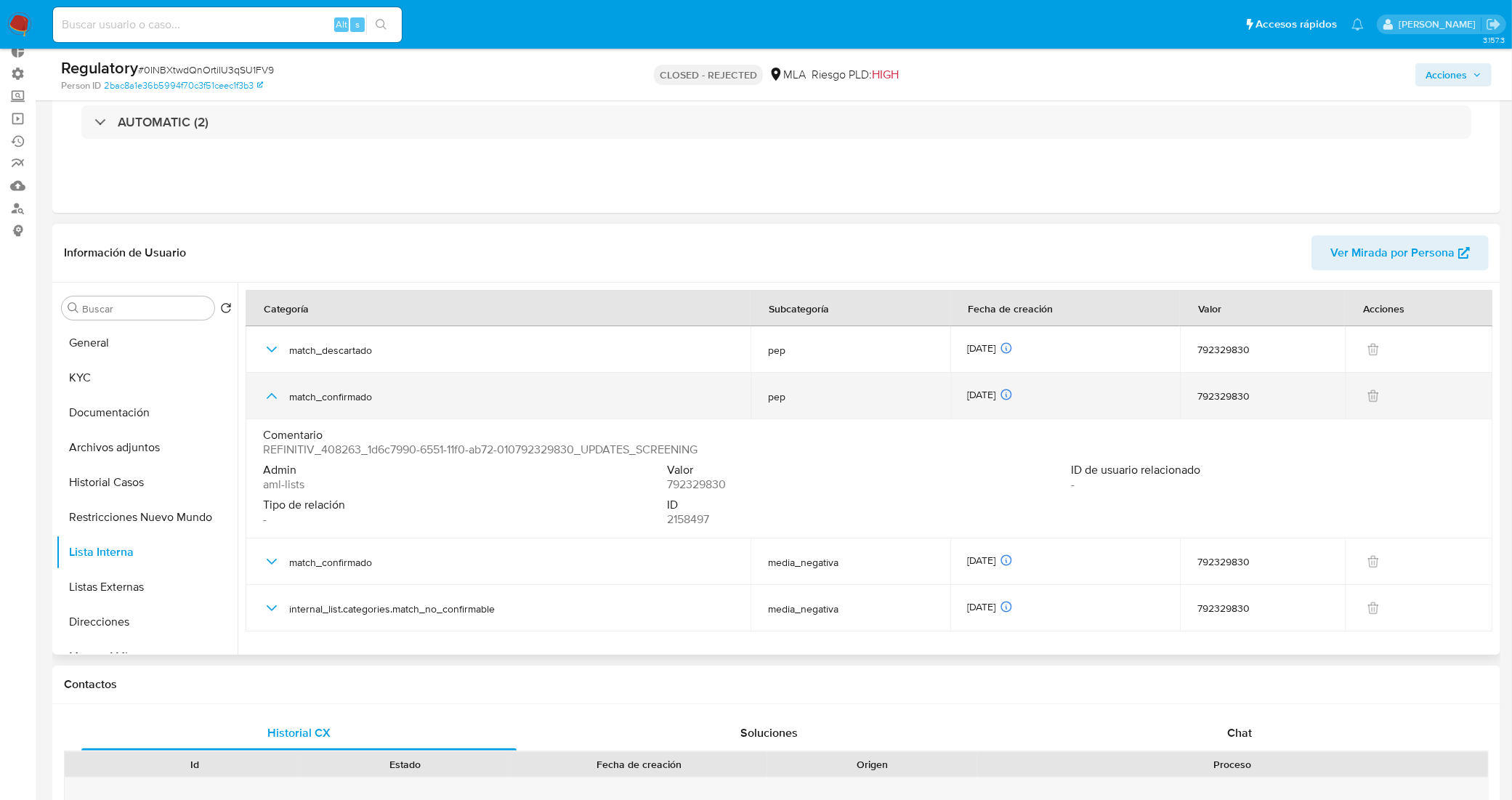
click at [269, 391] on icon "button" at bounding box center [272, 395] width 17 height 17
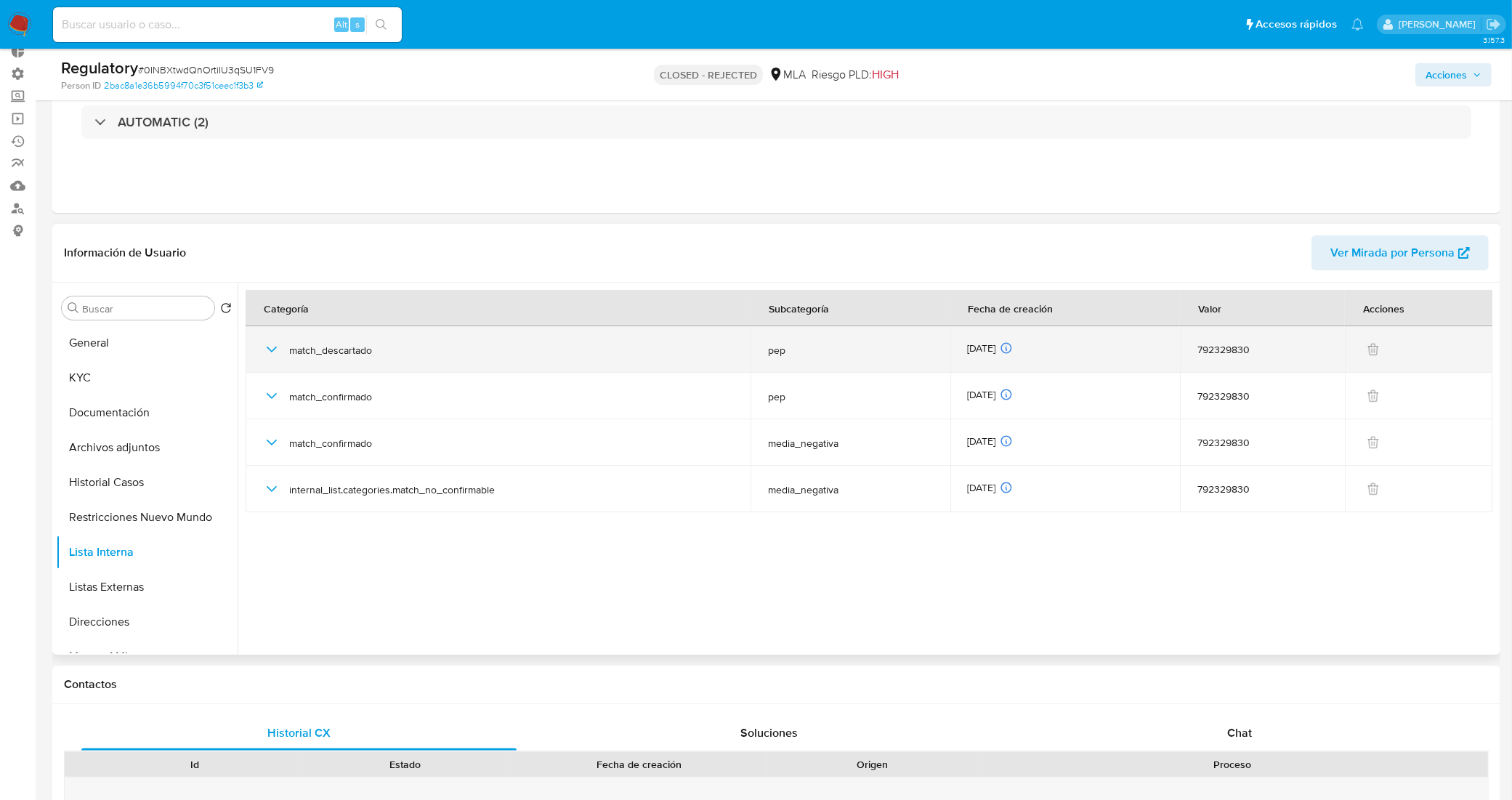
click at [260, 344] on td "match_descartado" at bounding box center [498, 349] width 505 height 46
click at [273, 347] on icon "button" at bounding box center [272, 349] width 17 height 17
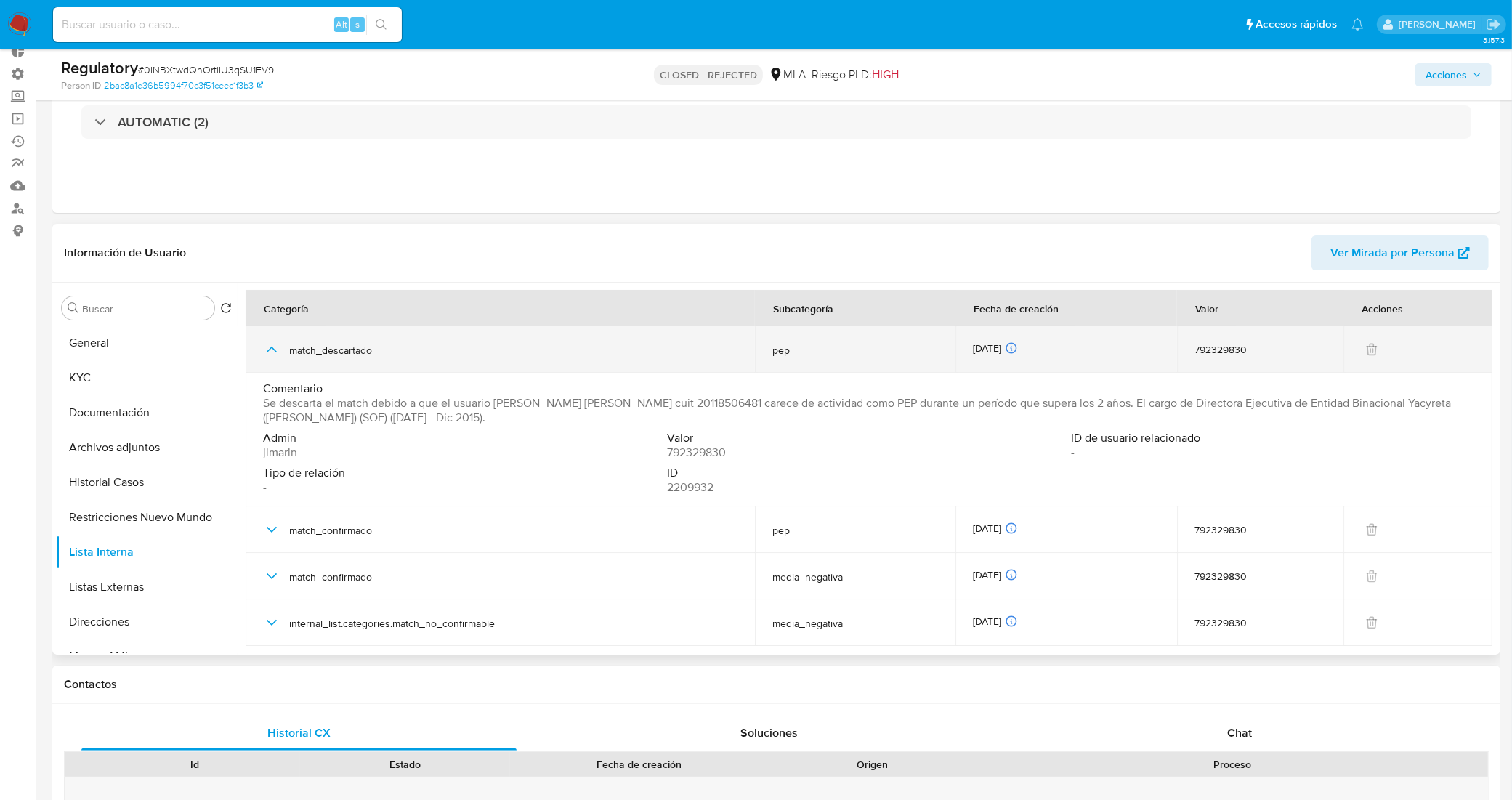
click at [273, 347] on icon "button" at bounding box center [272, 349] width 10 height 6
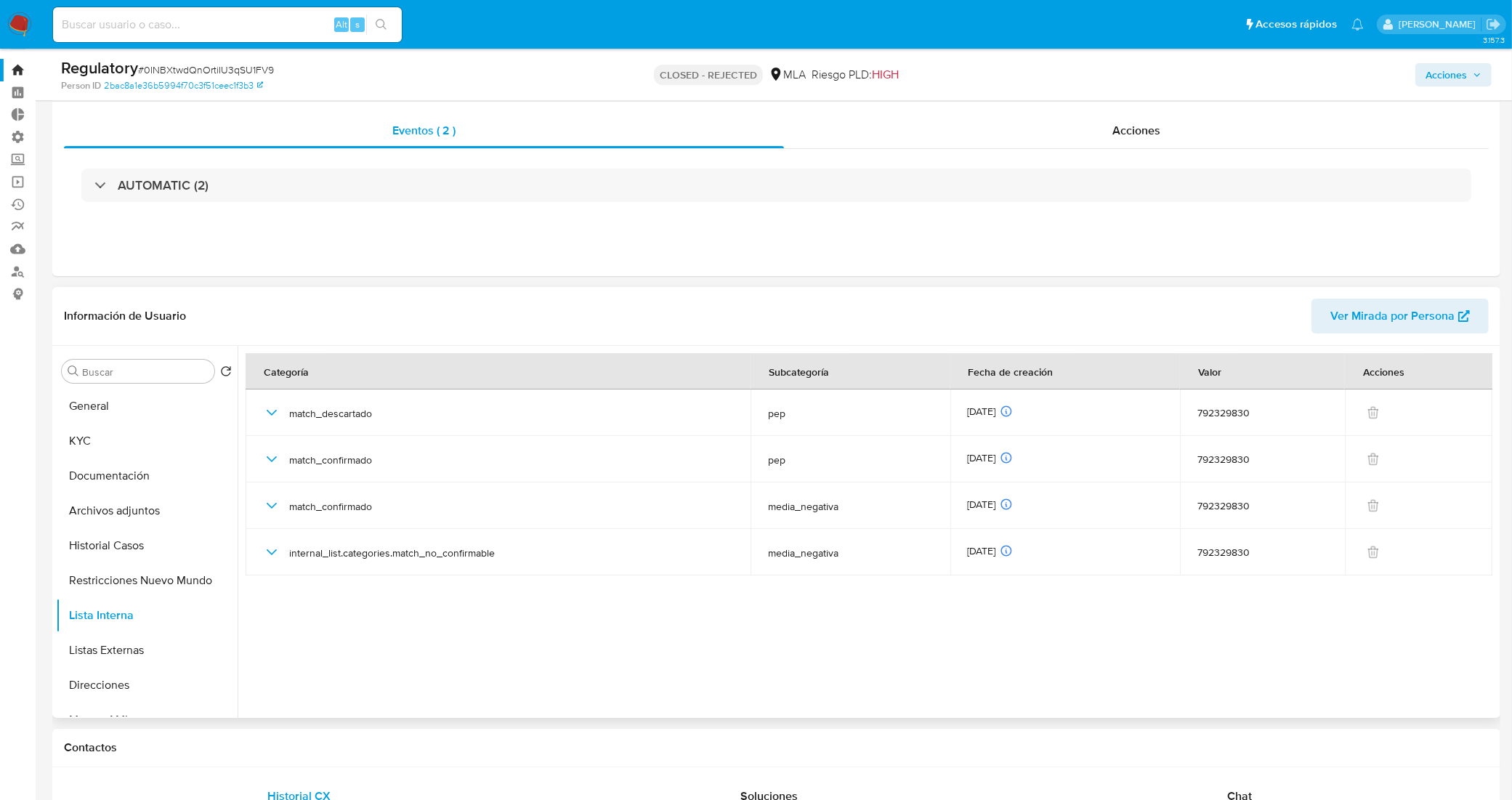
scroll to position [0, 0]
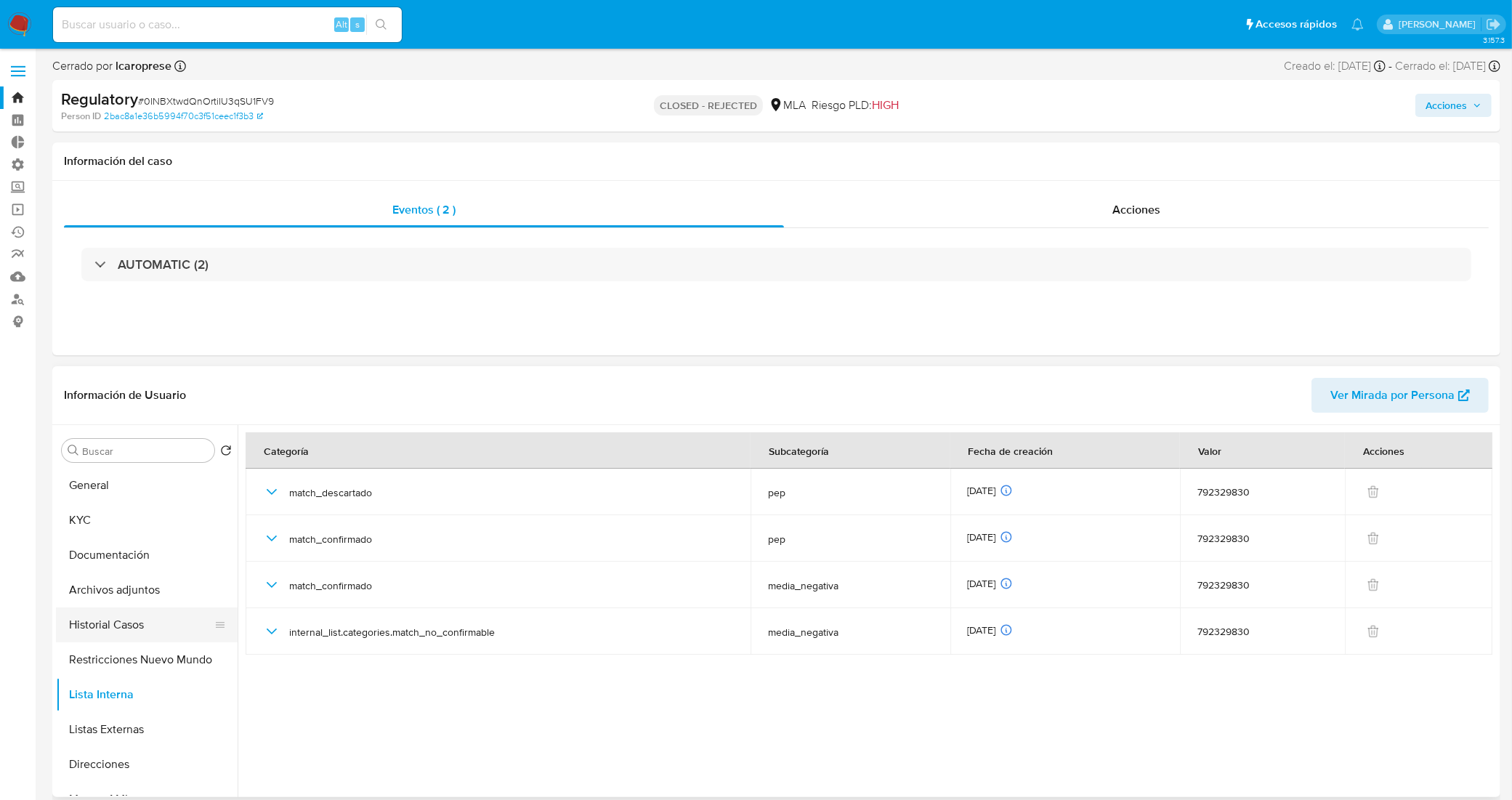
click at [162, 612] on button "Historial Casos" at bounding box center [141, 625] width 170 height 35
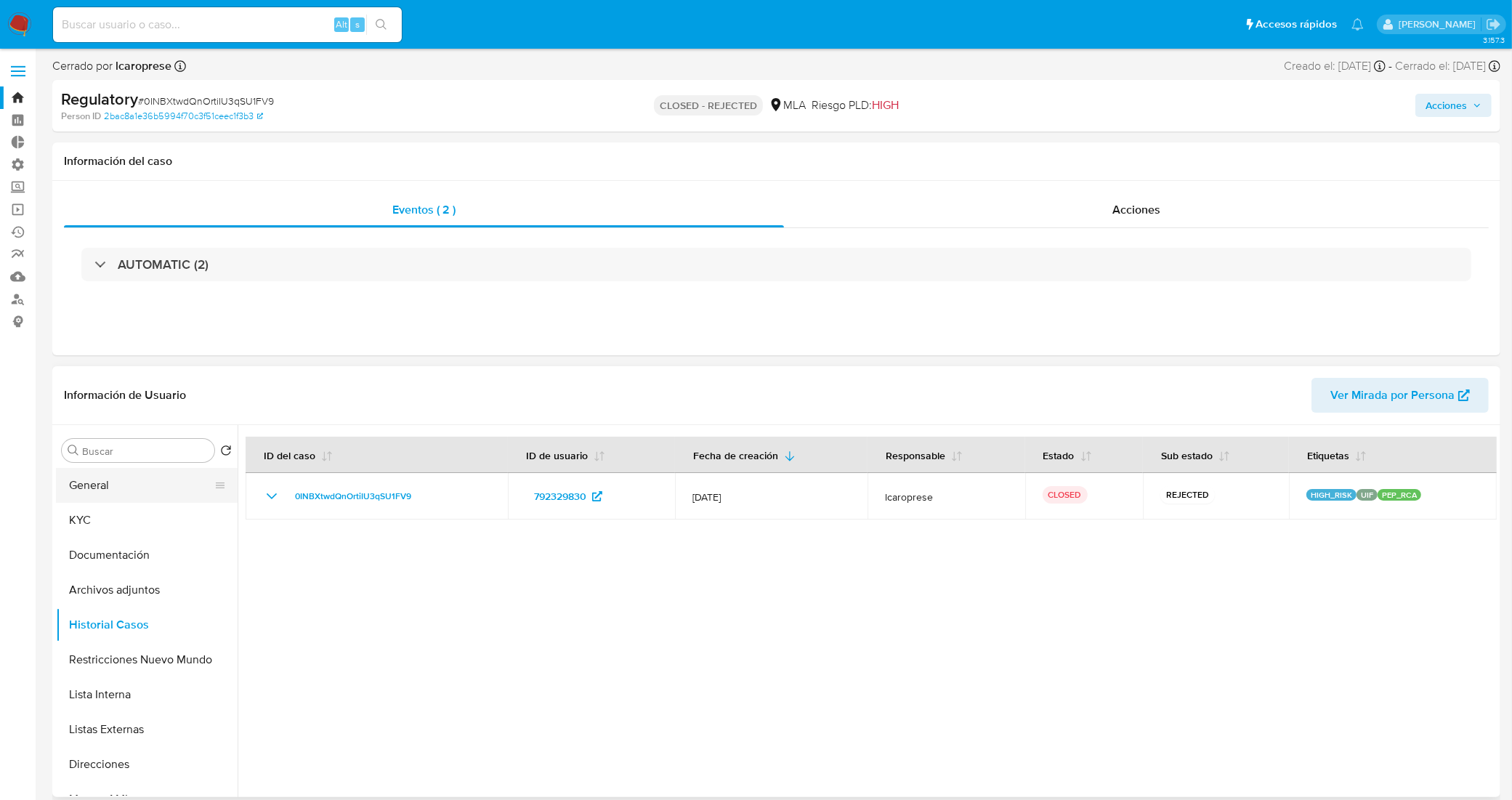
click at [146, 492] on button "General" at bounding box center [141, 485] width 170 height 35
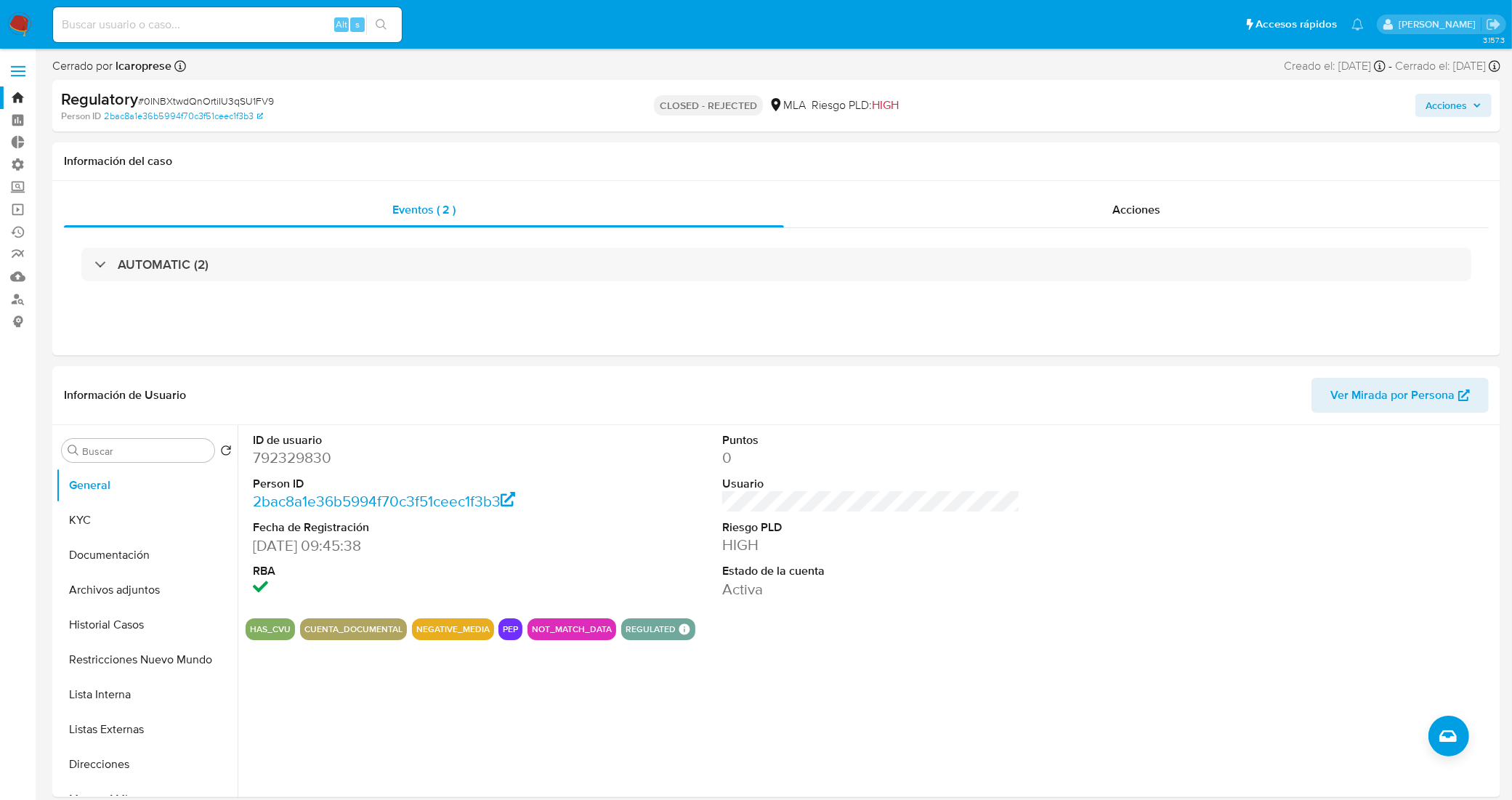
click at [214, 21] on input at bounding box center [228, 25] width 349 height 19
paste input "vTzKIfbH62IIUuHkrfQYpXwp"
type input "vTzKIfbH62IIUuHkrfQYpXwp"
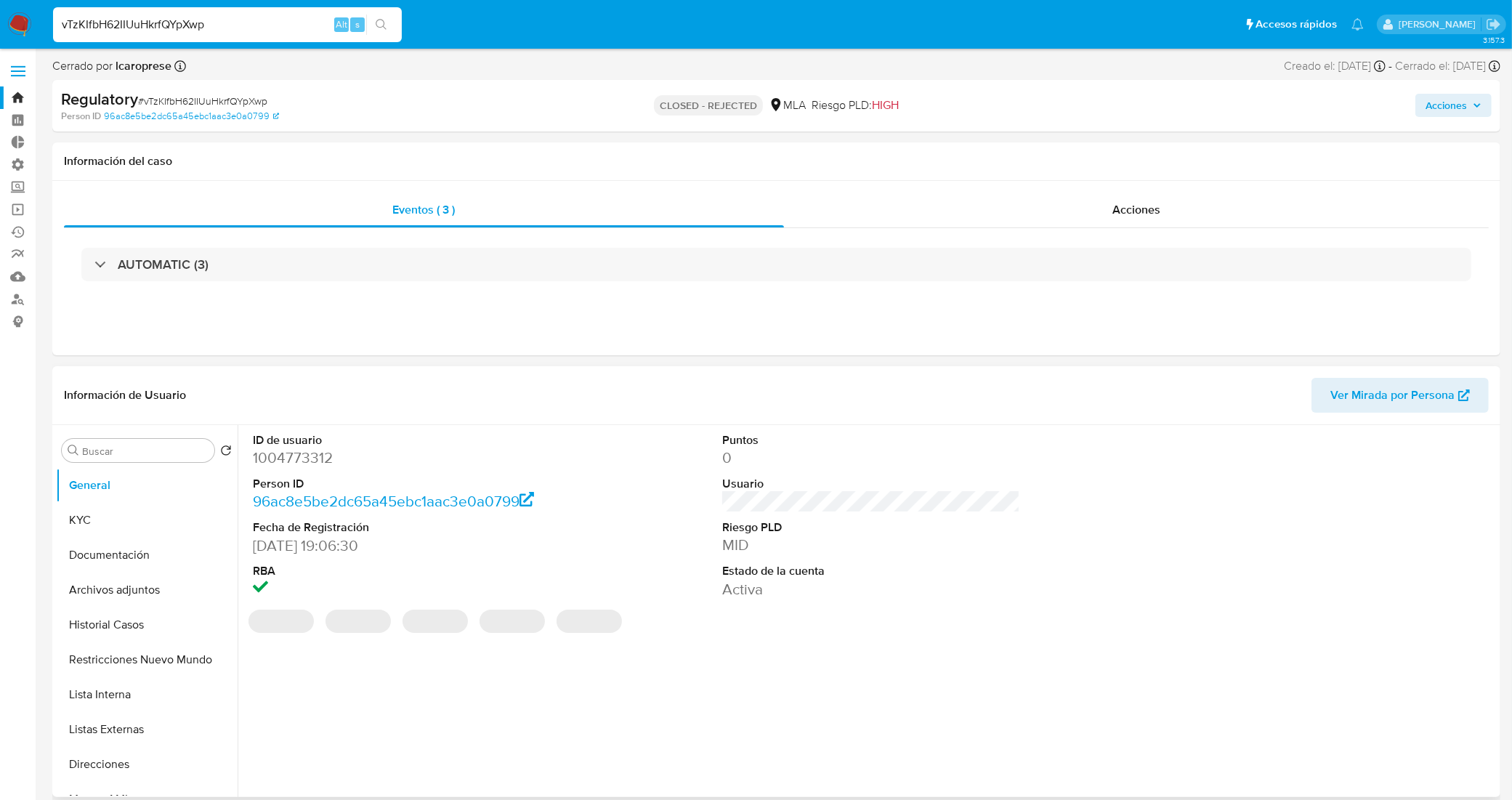
select select "10"
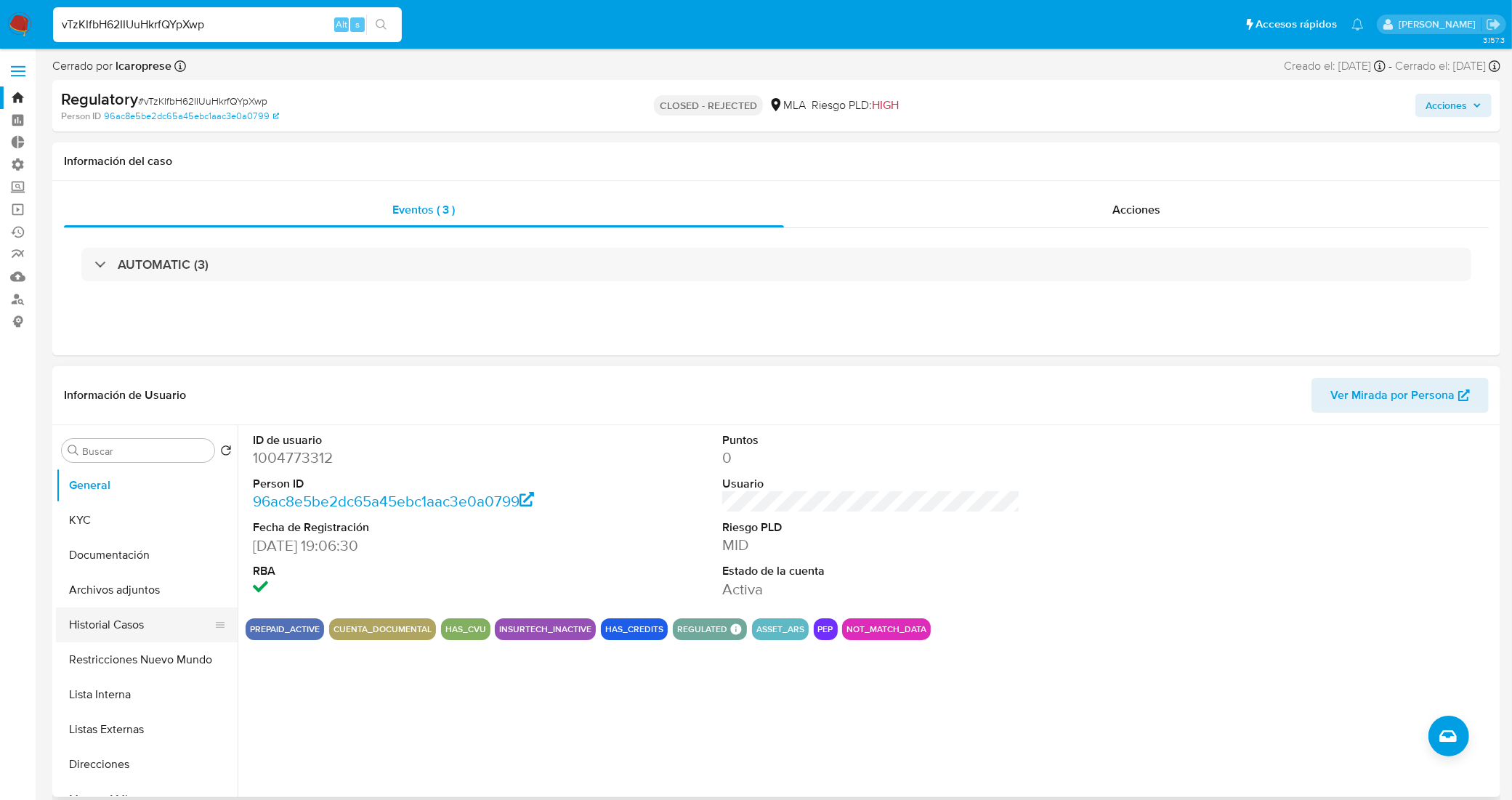
click at [132, 634] on button "Historial Casos" at bounding box center [141, 625] width 170 height 35
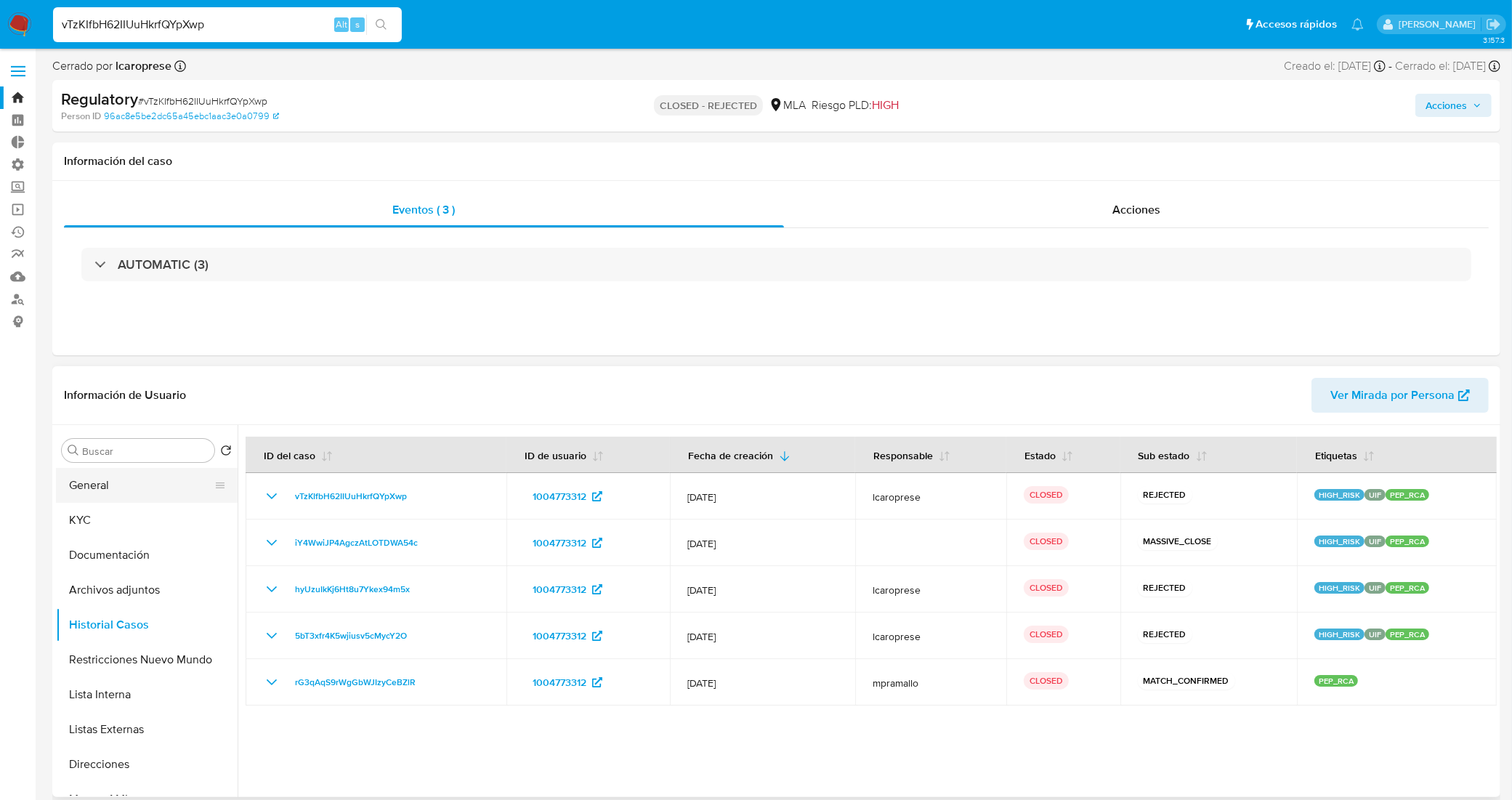
click at [143, 489] on button "General" at bounding box center [141, 485] width 170 height 35
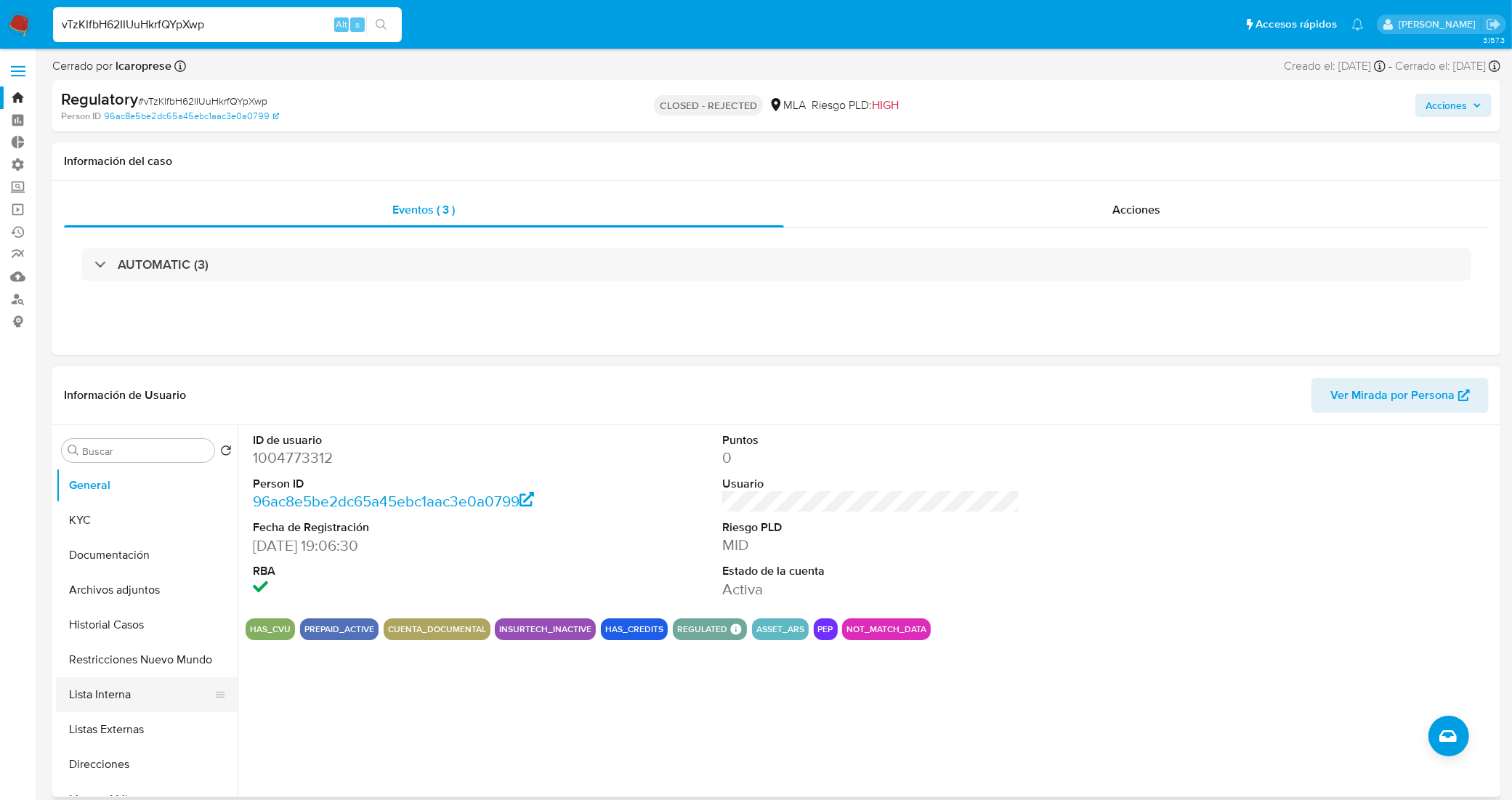
click at [129, 693] on button "Lista Interna" at bounding box center [141, 694] width 170 height 35
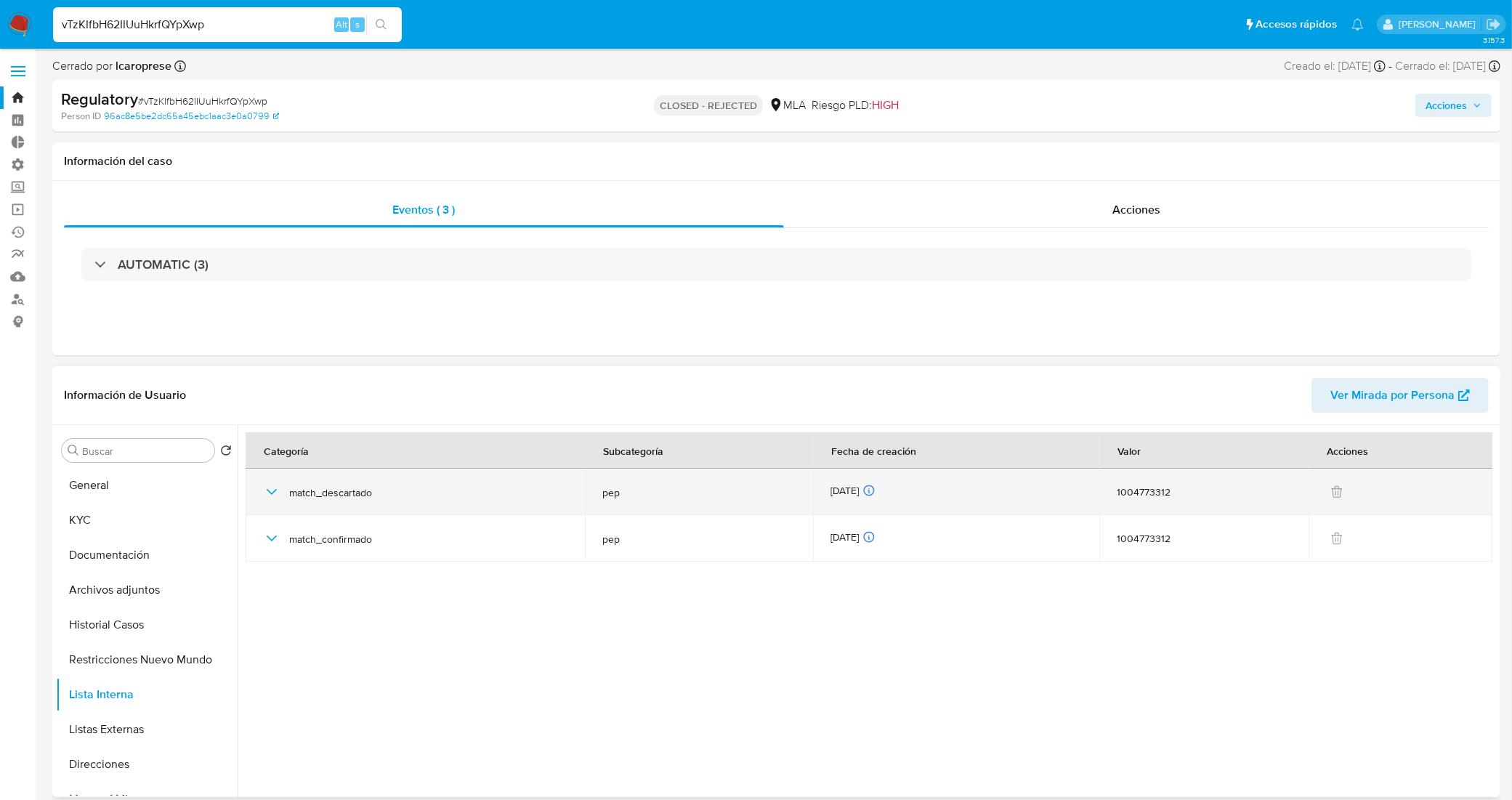
click at [264, 490] on icon "button" at bounding box center [272, 492] width 17 height 17
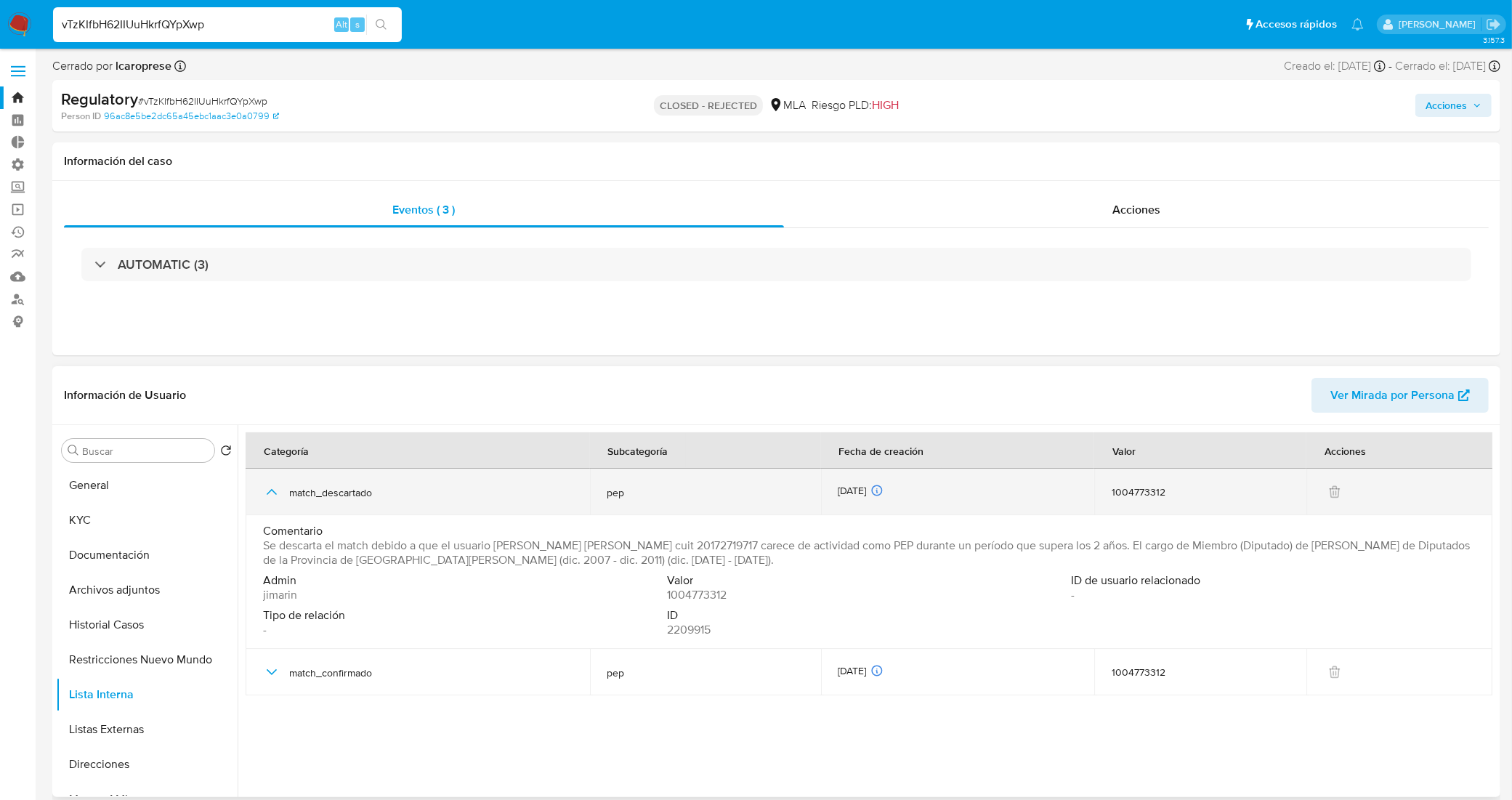
click at [265, 490] on icon "button" at bounding box center [272, 492] width 17 height 17
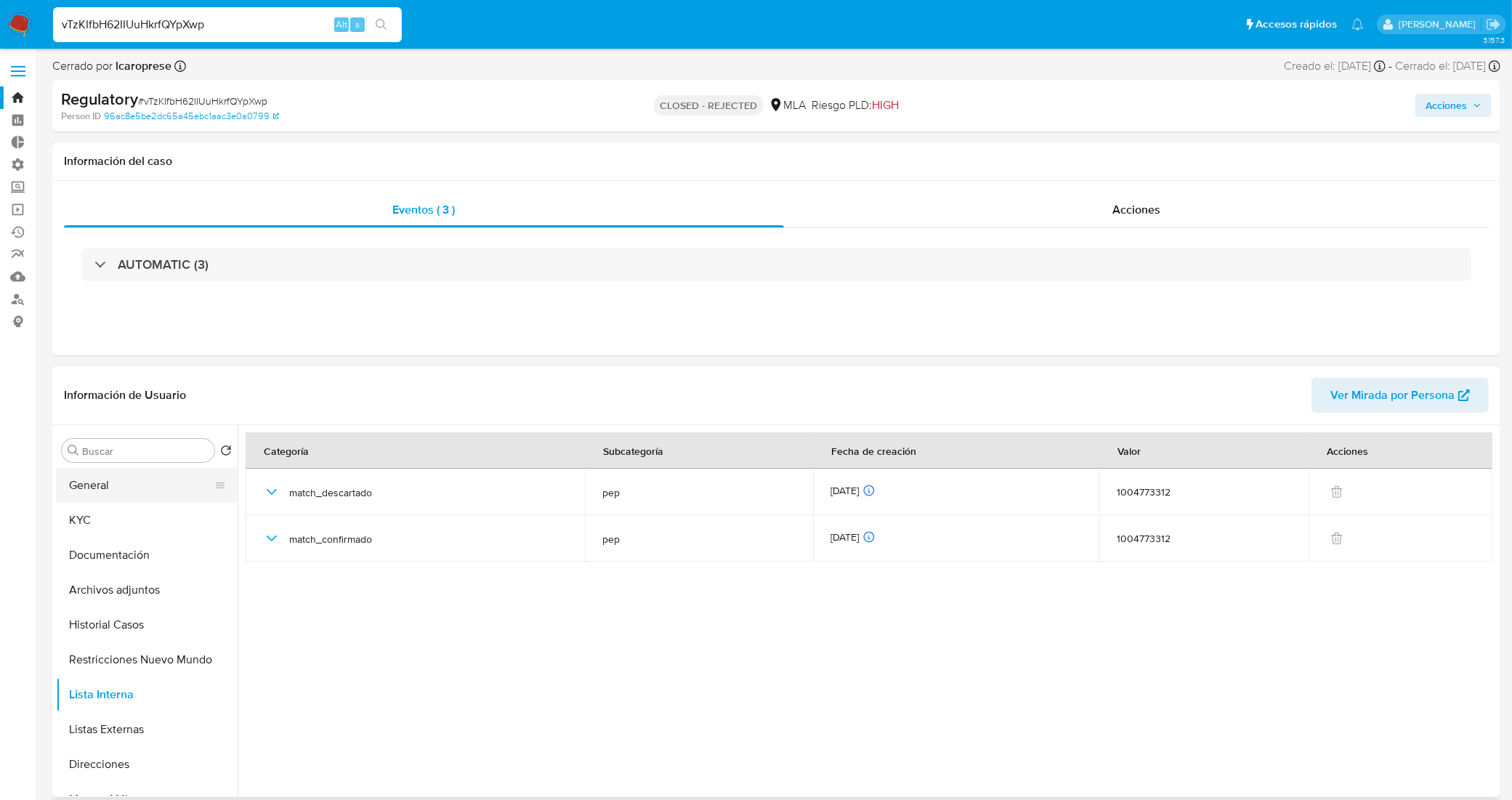
click at [156, 485] on button "General" at bounding box center [141, 485] width 170 height 35
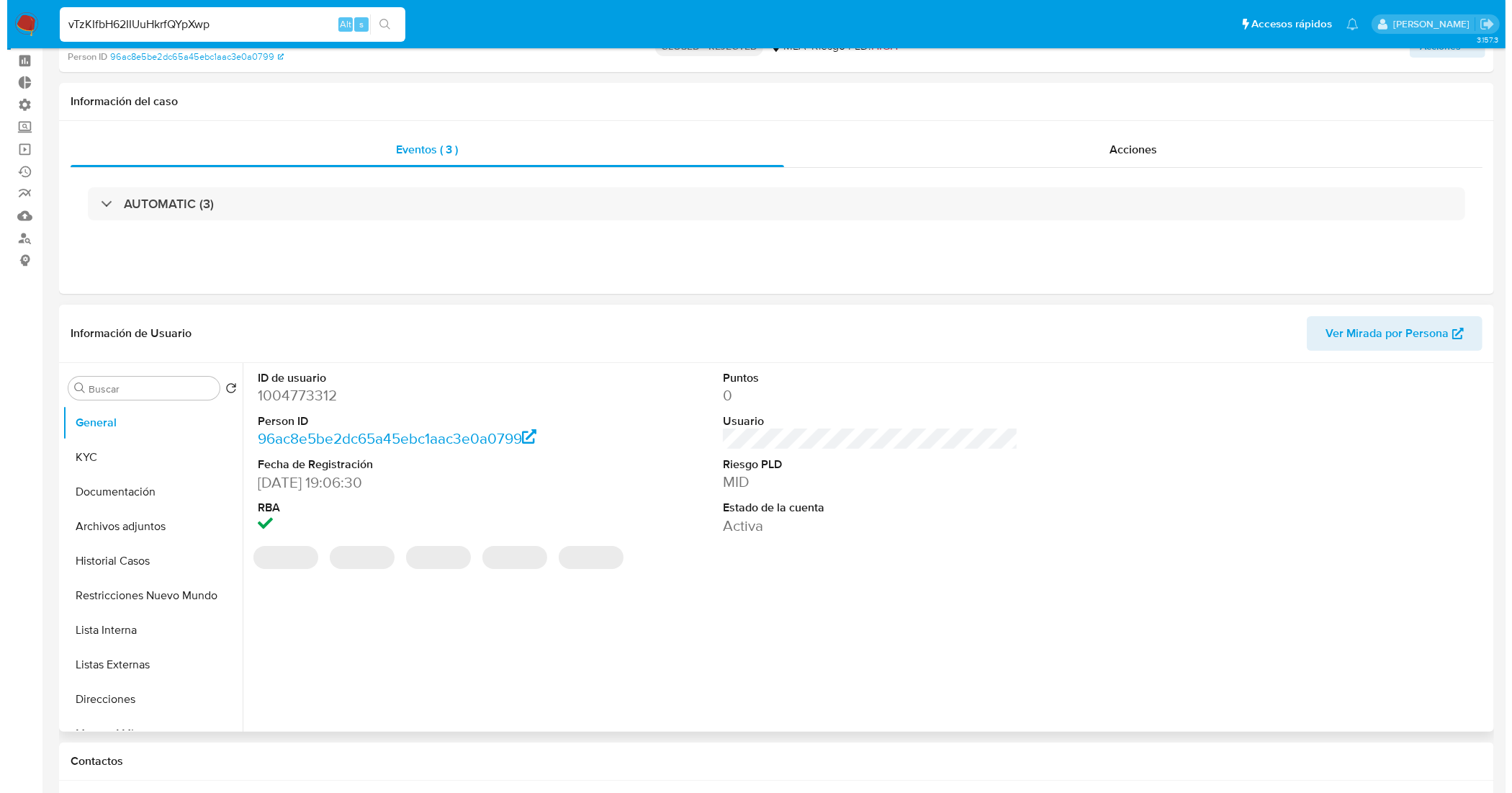
scroll to position [90, 0]
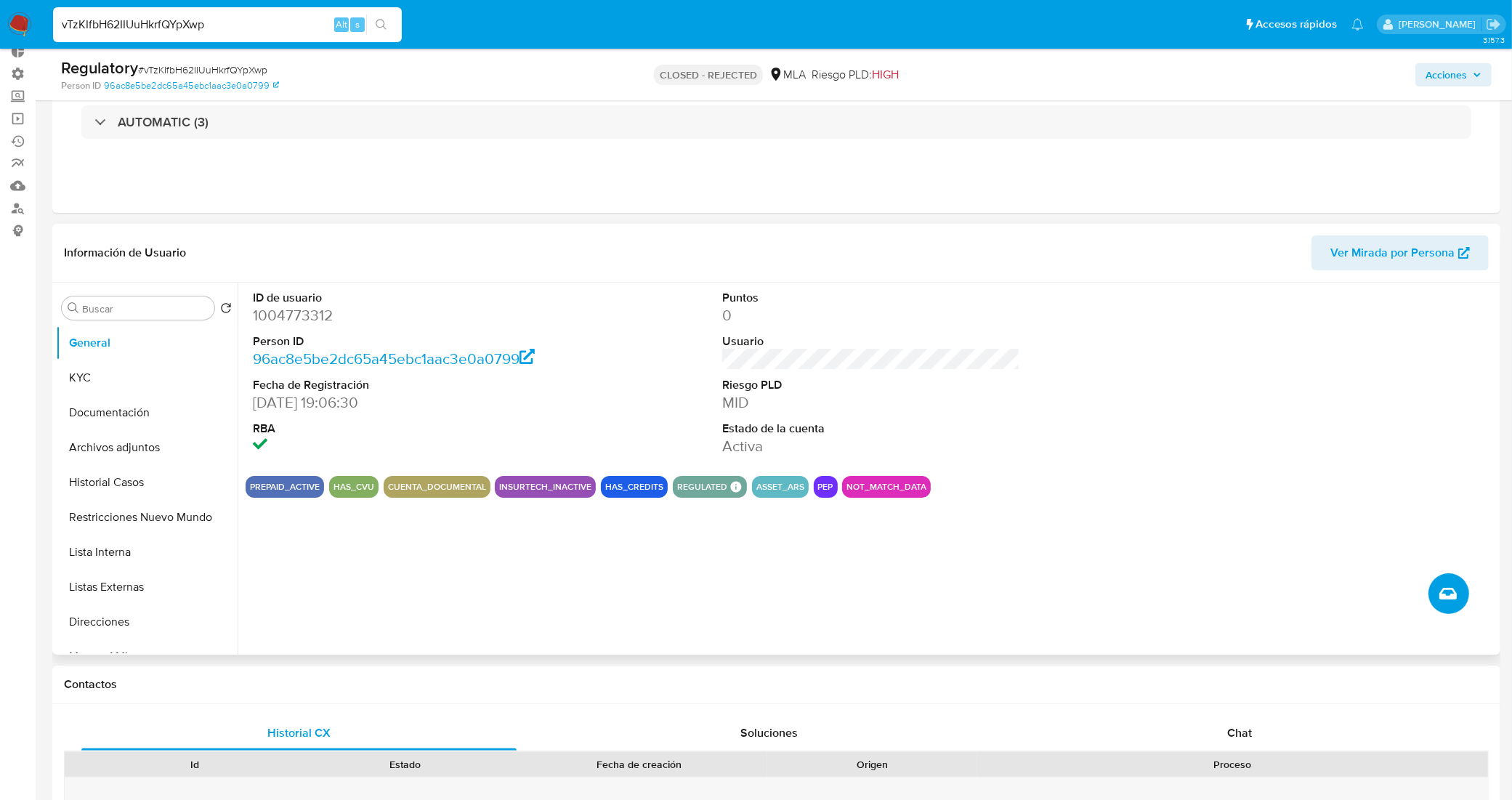
click at [1443, 589] on icon "Crear caso manual" at bounding box center [1448, 594] width 17 height 12
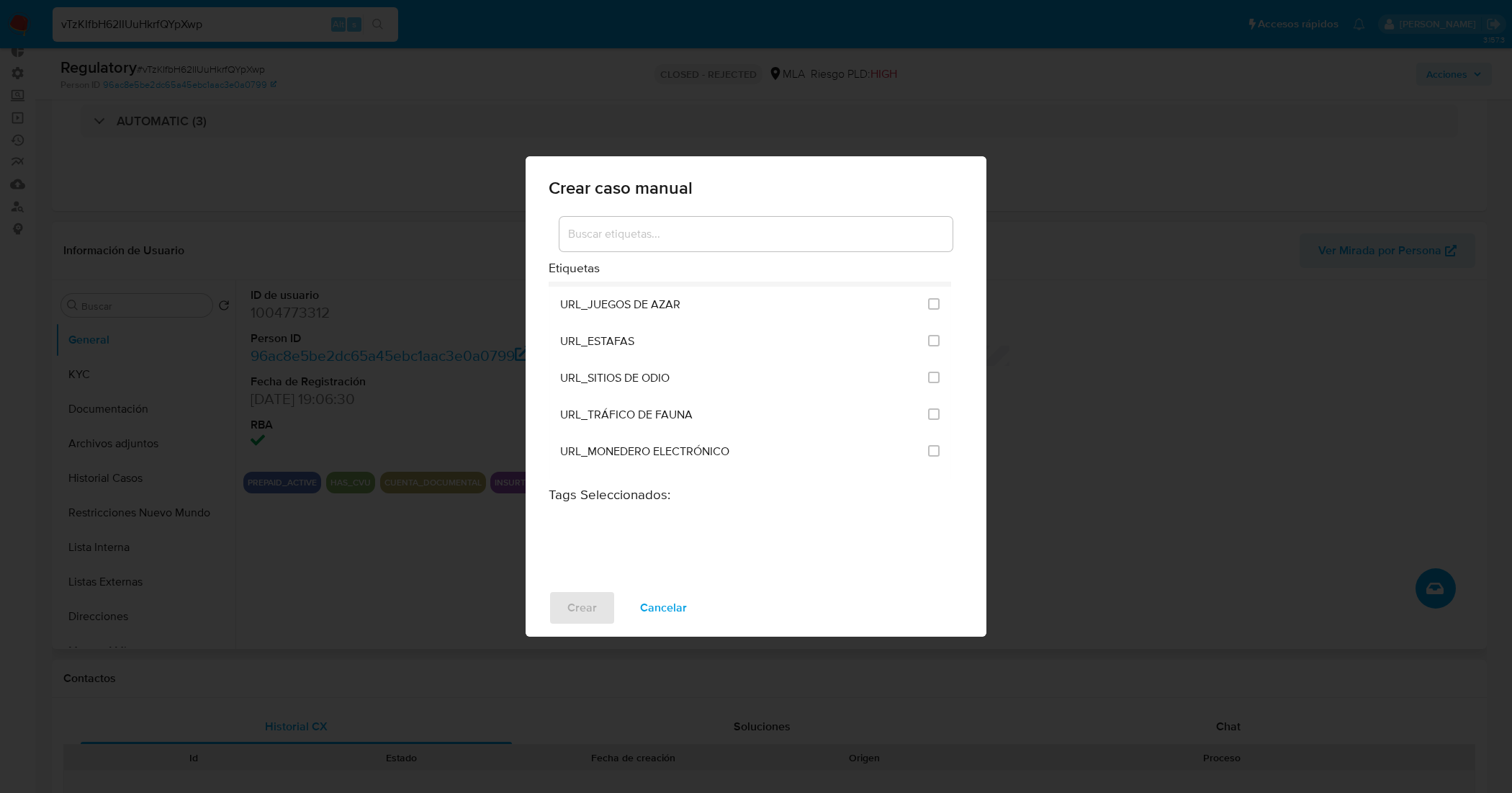
scroll to position [2485, 0]
click at [643, 239] on input at bounding box center [756, 234] width 393 height 19
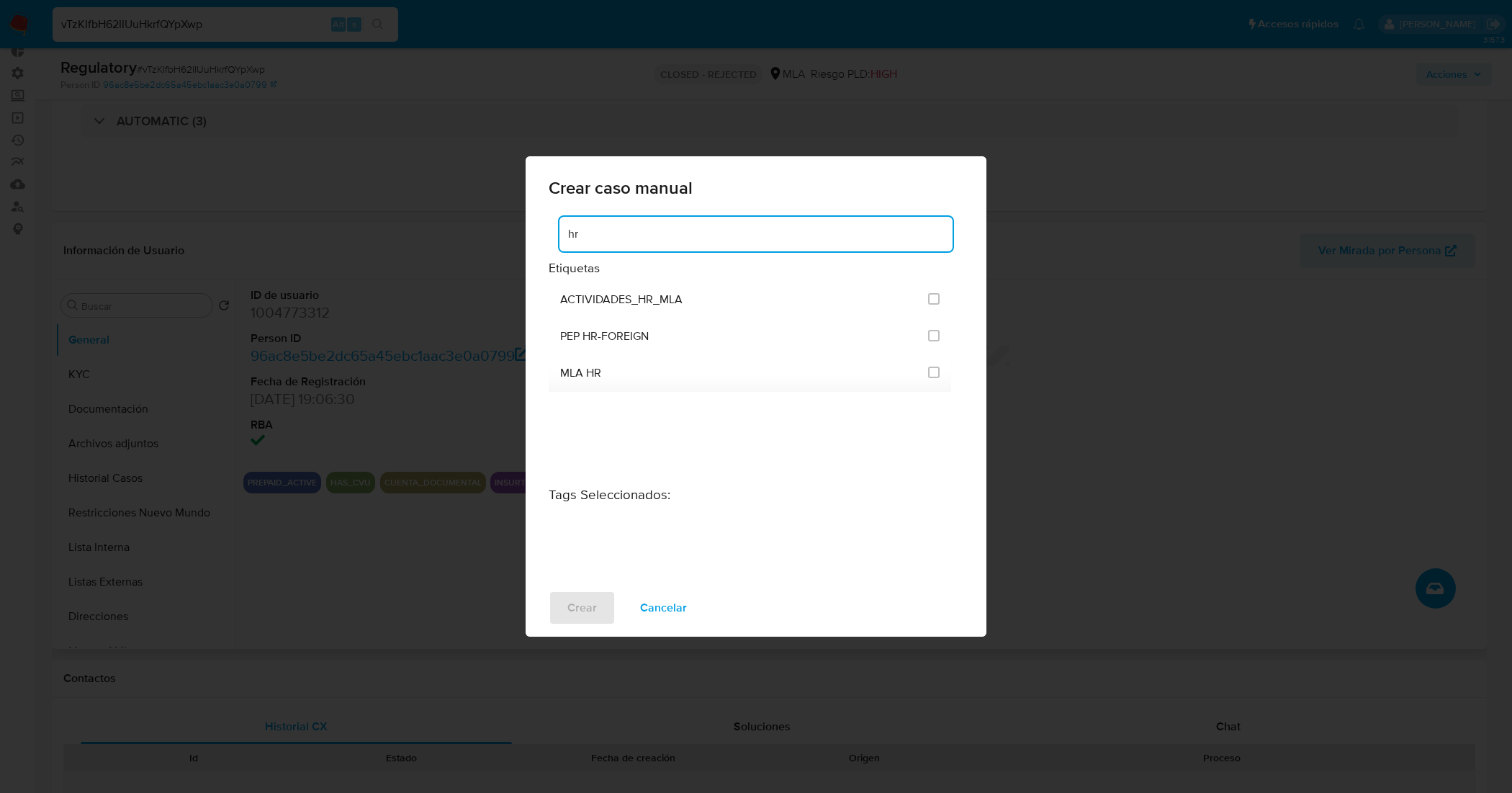
scroll to position [0, 0]
type input "h"
type input "m"
drag, startPoint x: 600, startPoint y: 236, endPoint x: 538, endPoint y: 242, distance: 62.3
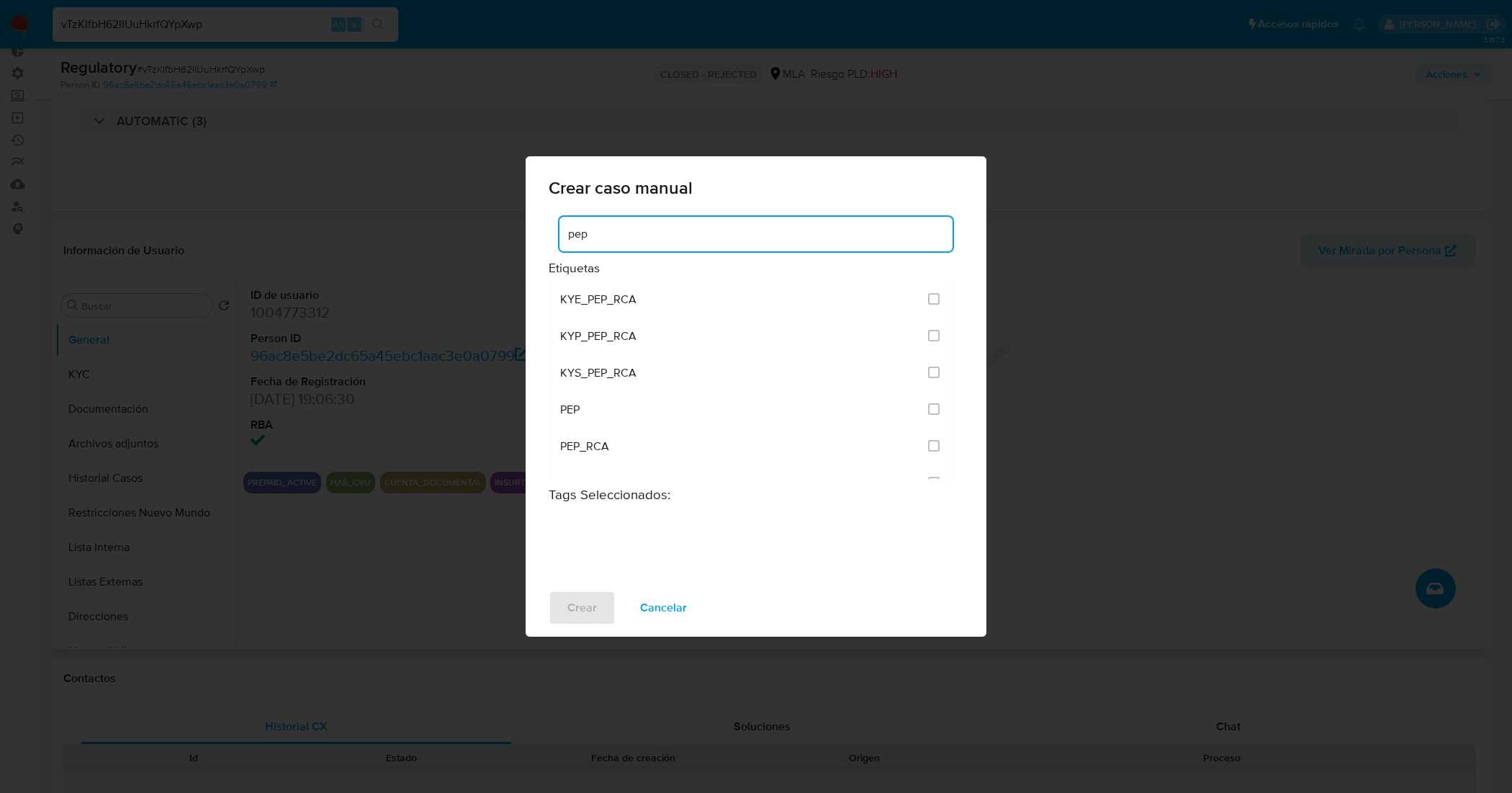
click at [538, 242] on div "pep Etiquetas KYE_PEP_RCA KYP_PEP_RCA KYS_PEP_RCA PEP PEP_RCA PEP HR-FOREIGN Ta…" at bounding box center [756, 396] width 461 height 365
type input "hr"
click at [937, 335] on input "3305" at bounding box center [934, 336] width 12 height 12
checkbox input "true"
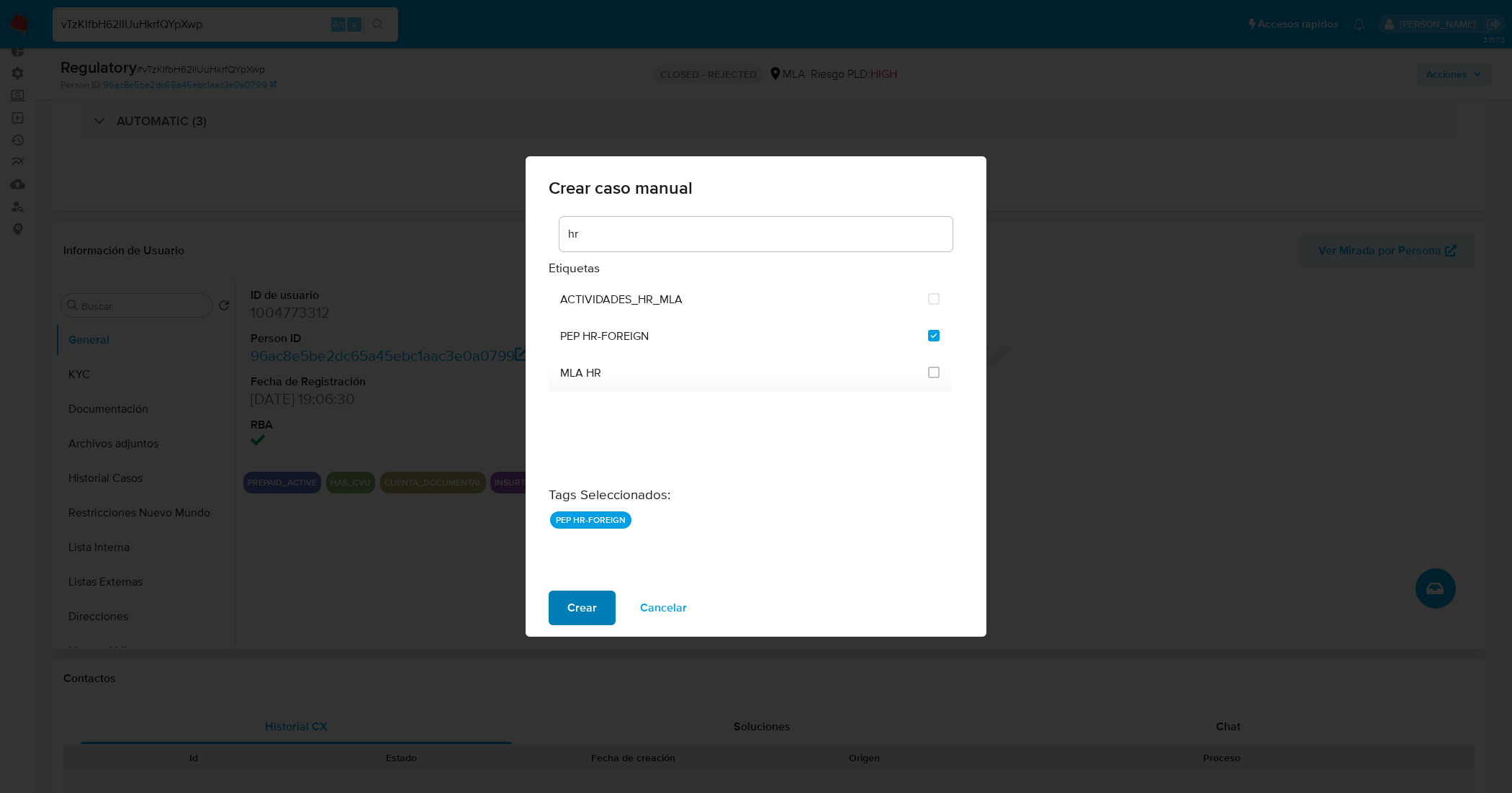
click at [576, 612] on span "Crear" at bounding box center [582, 607] width 30 height 32
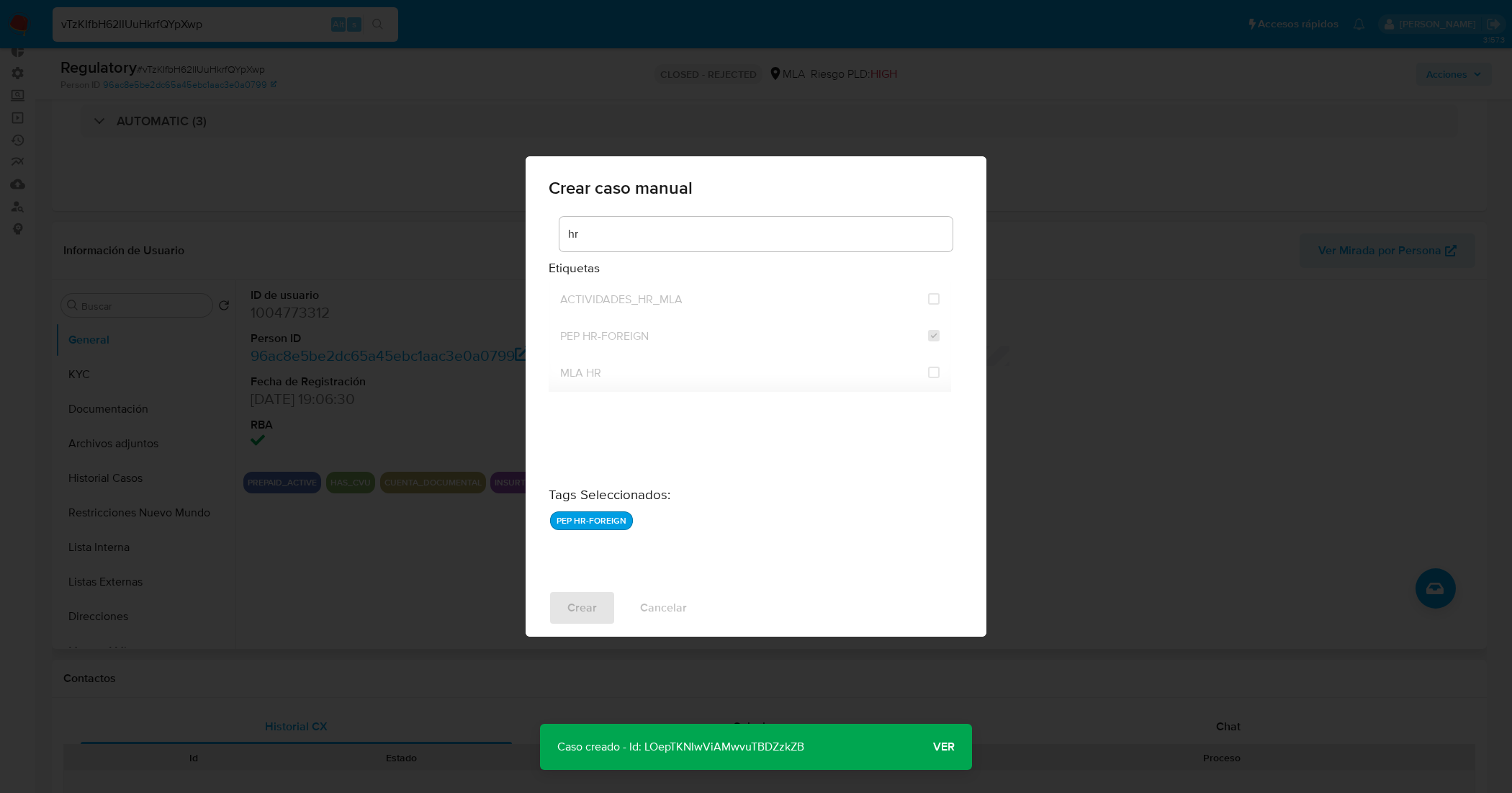
click at [936, 746] on span "Ver" at bounding box center [943, 746] width 21 height 0
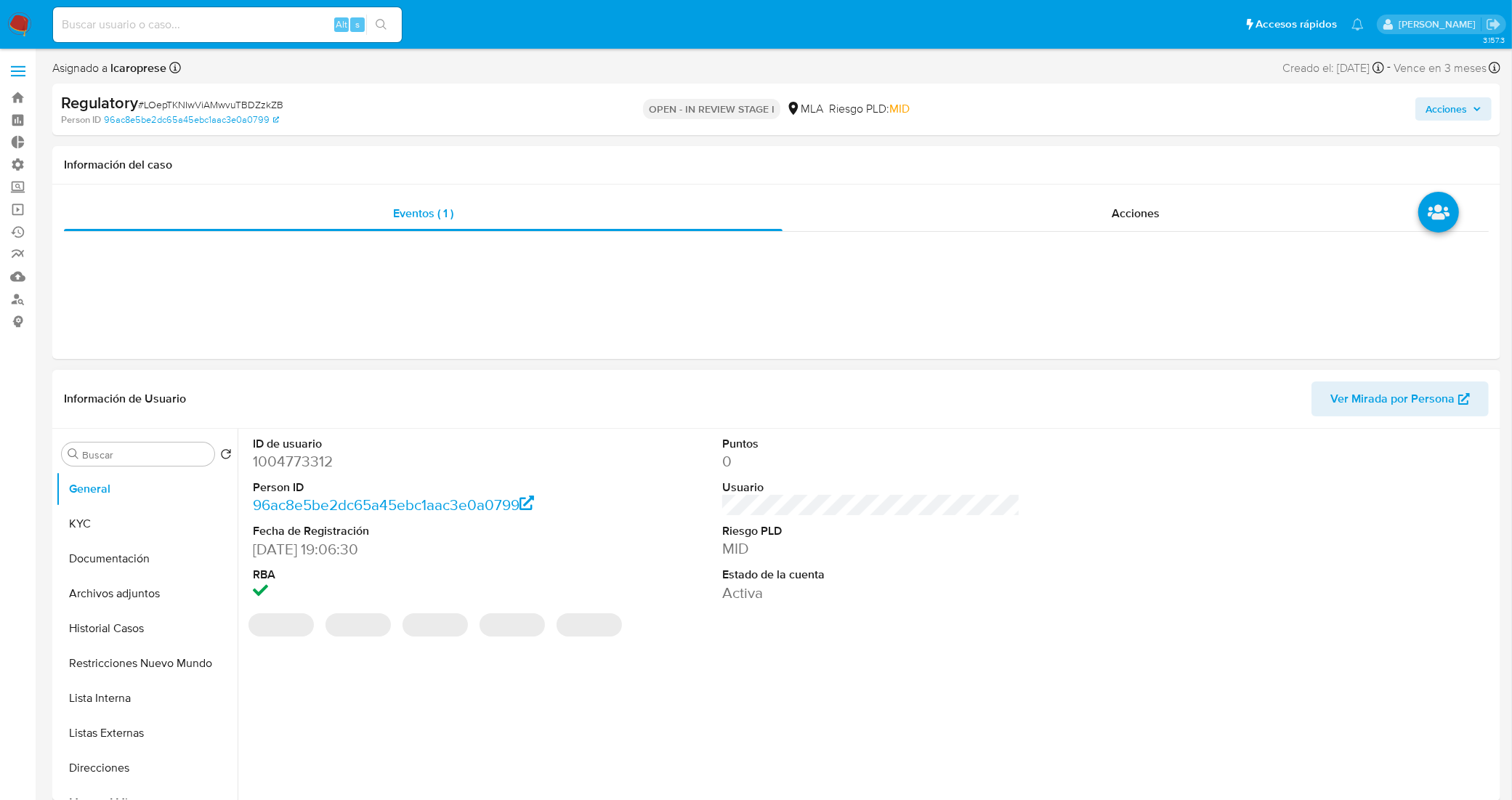
select select "10"
click at [146, 625] on button "Historial Casos" at bounding box center [141, 628] width 170 height 35
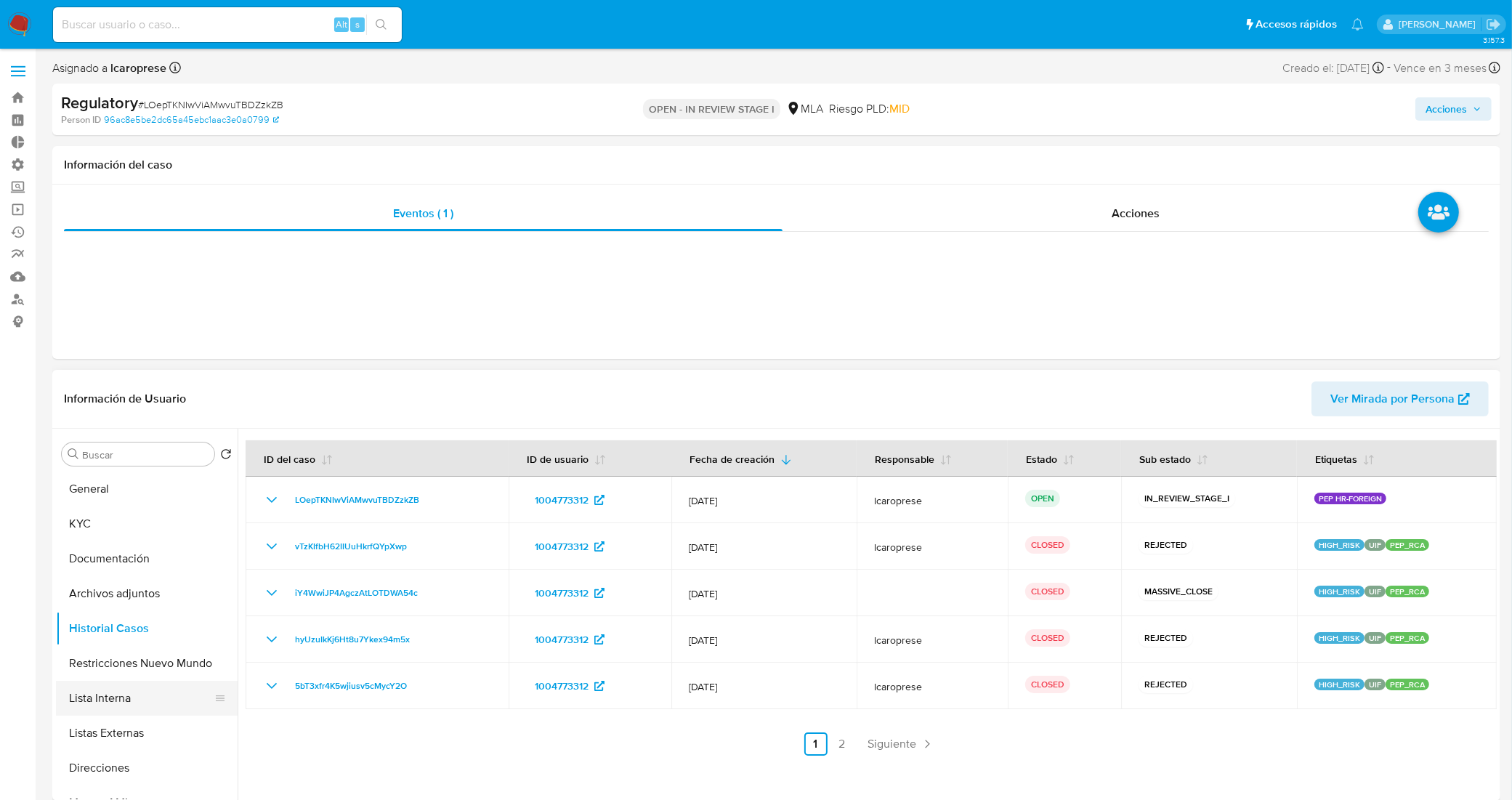
click at [150, 688] on button "Lista Interna" at bounding box center [141, 698] width 170 height 35
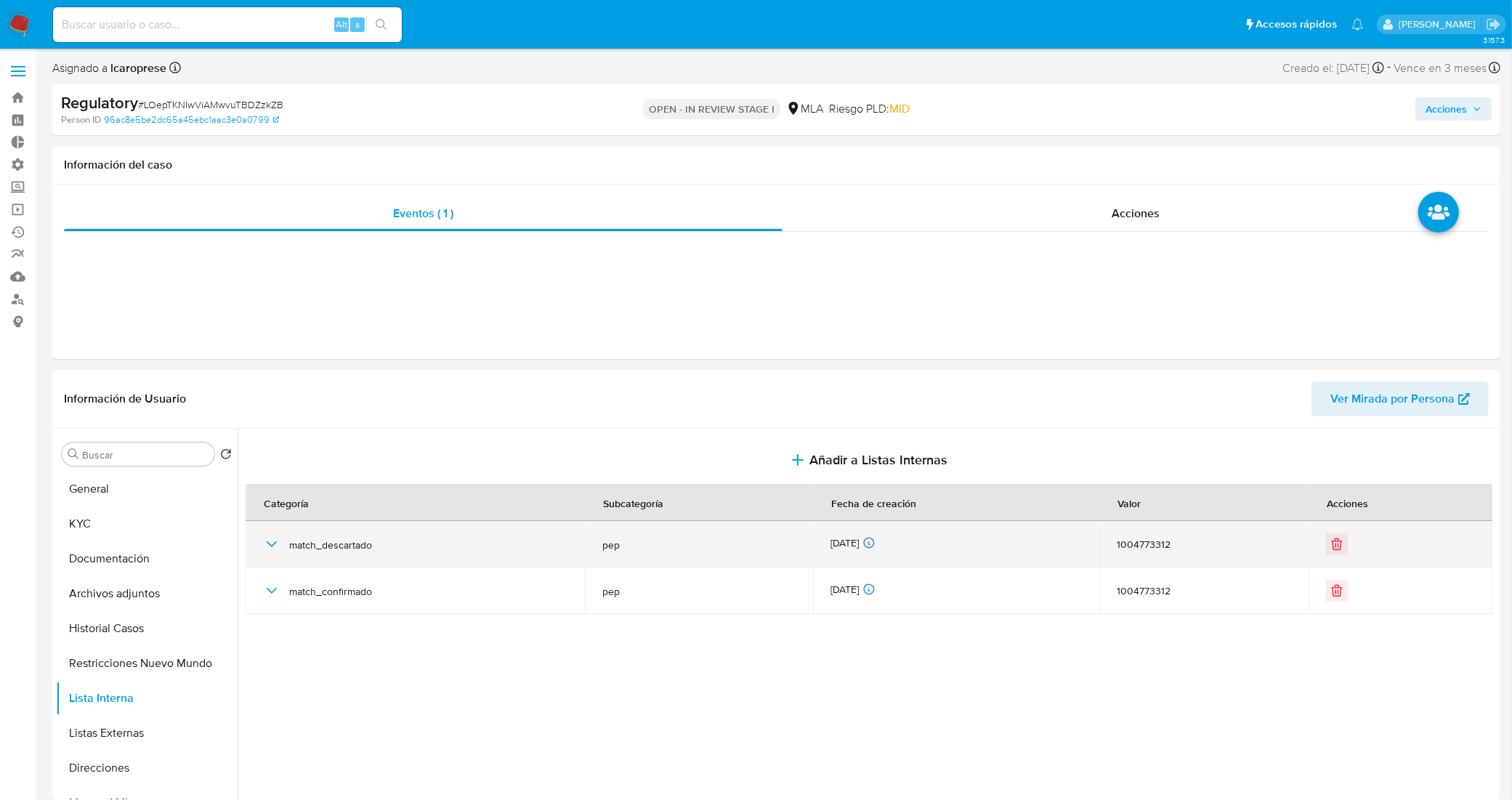
click at [266, 547] on icon "button" at bounding box center [272, 544] width 17 height 17
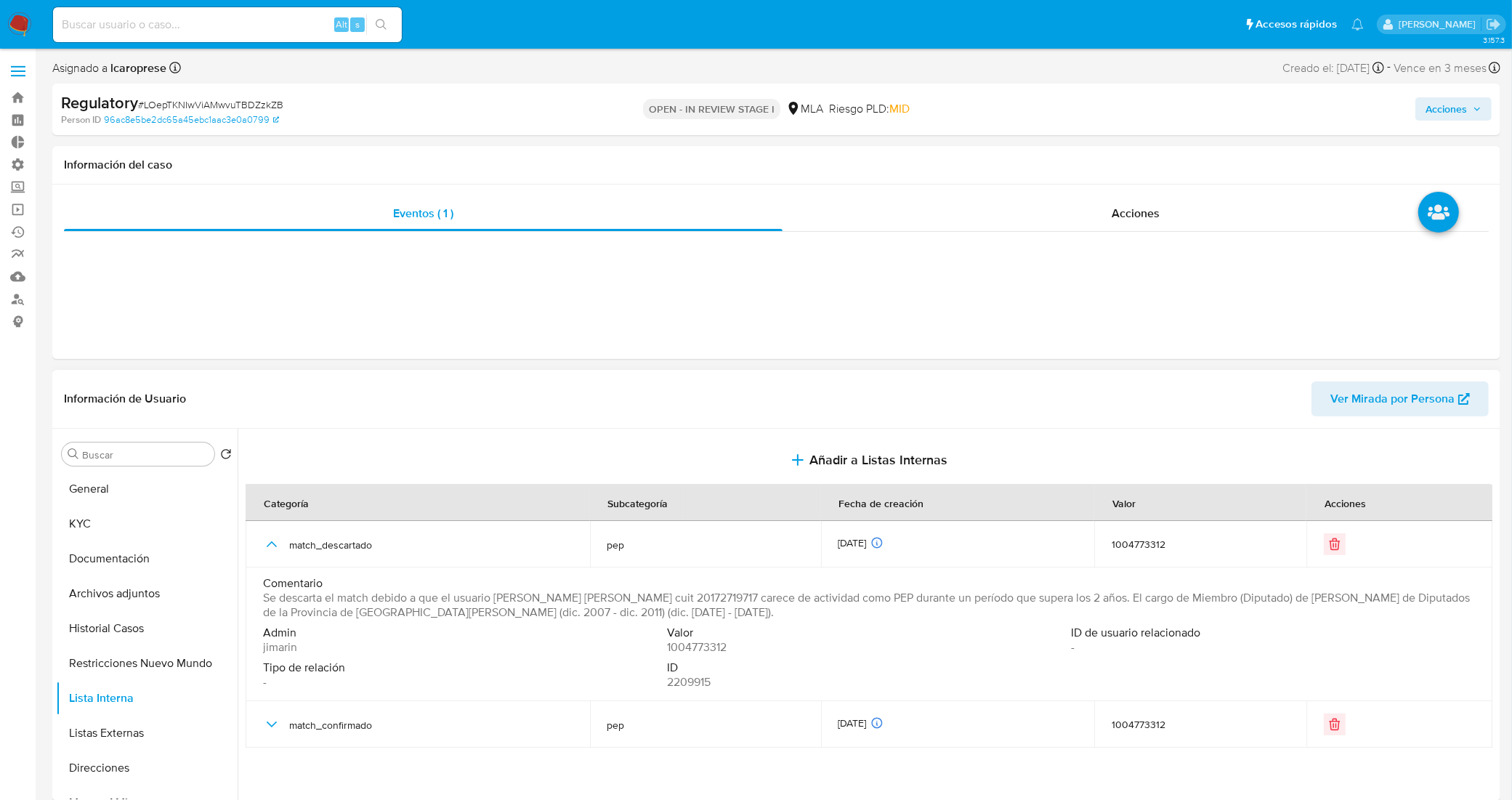
drag, startPoint x: 263, startPoint y: 598, endPoint x: 1105, endPoint y: 599, distance: 842.0
click at [1105, 599] on span "Se descarta el match debido a que el usuario [PERSON_NAME] [PERSON_NAME] cuit 2…" at bounding box center [867, 605] width 1209 height 29
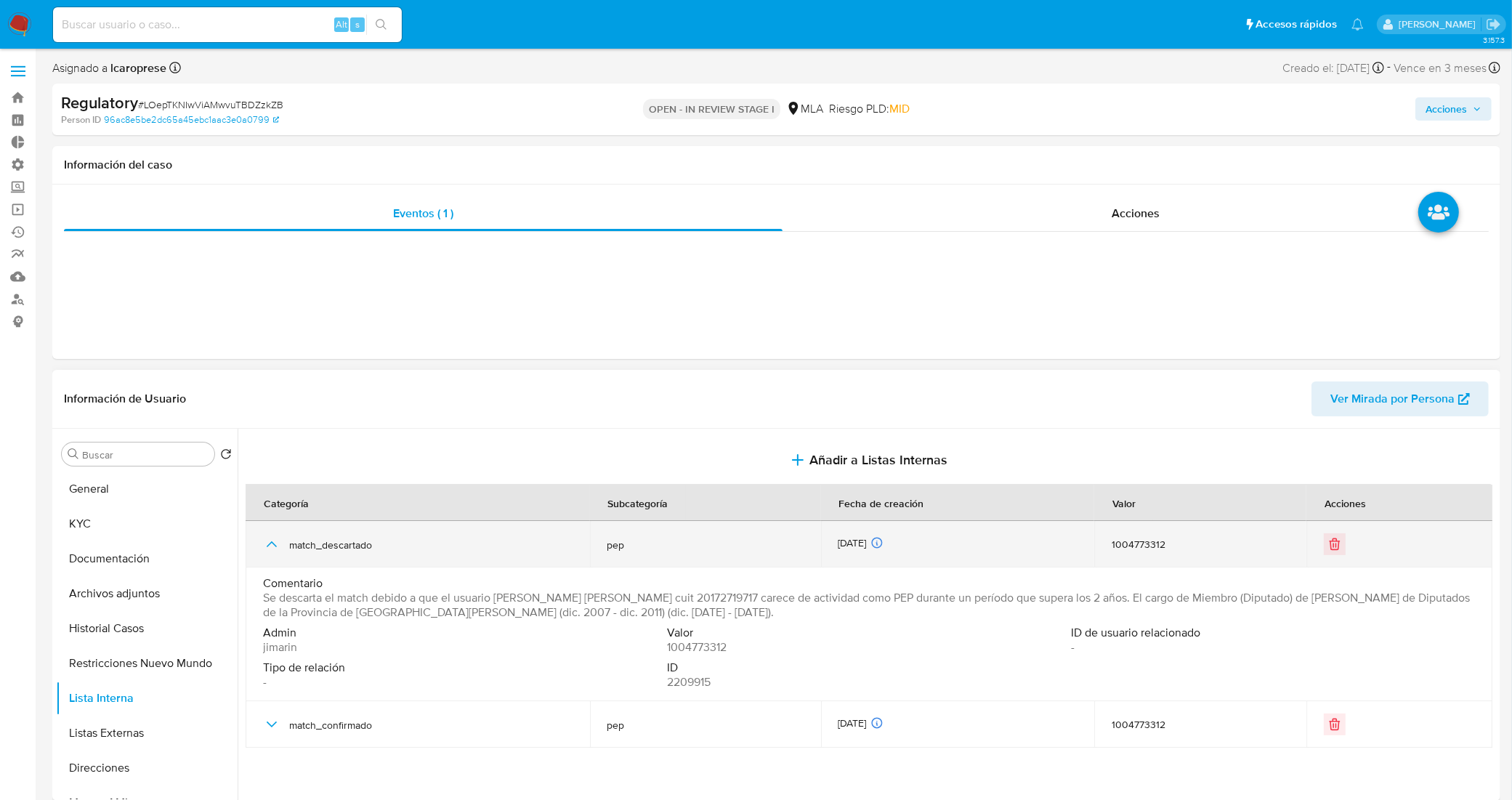
click at [274, 546] on icon "button" at bounding box center [272, 544] width 10 height 6
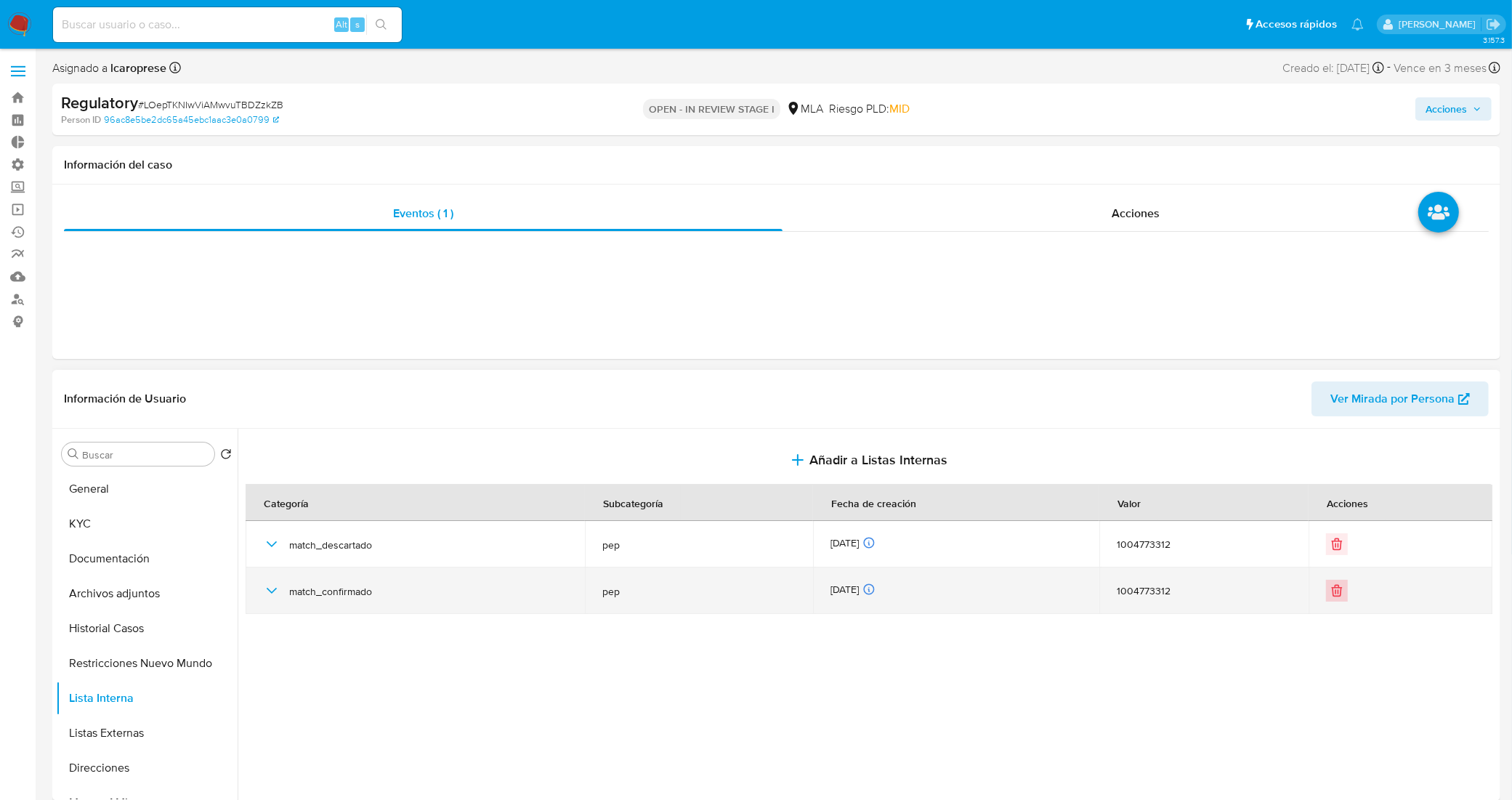
click at [1338, 595] on icon "Eliminar" at bounding box center [1337, 590] width 15 height 15
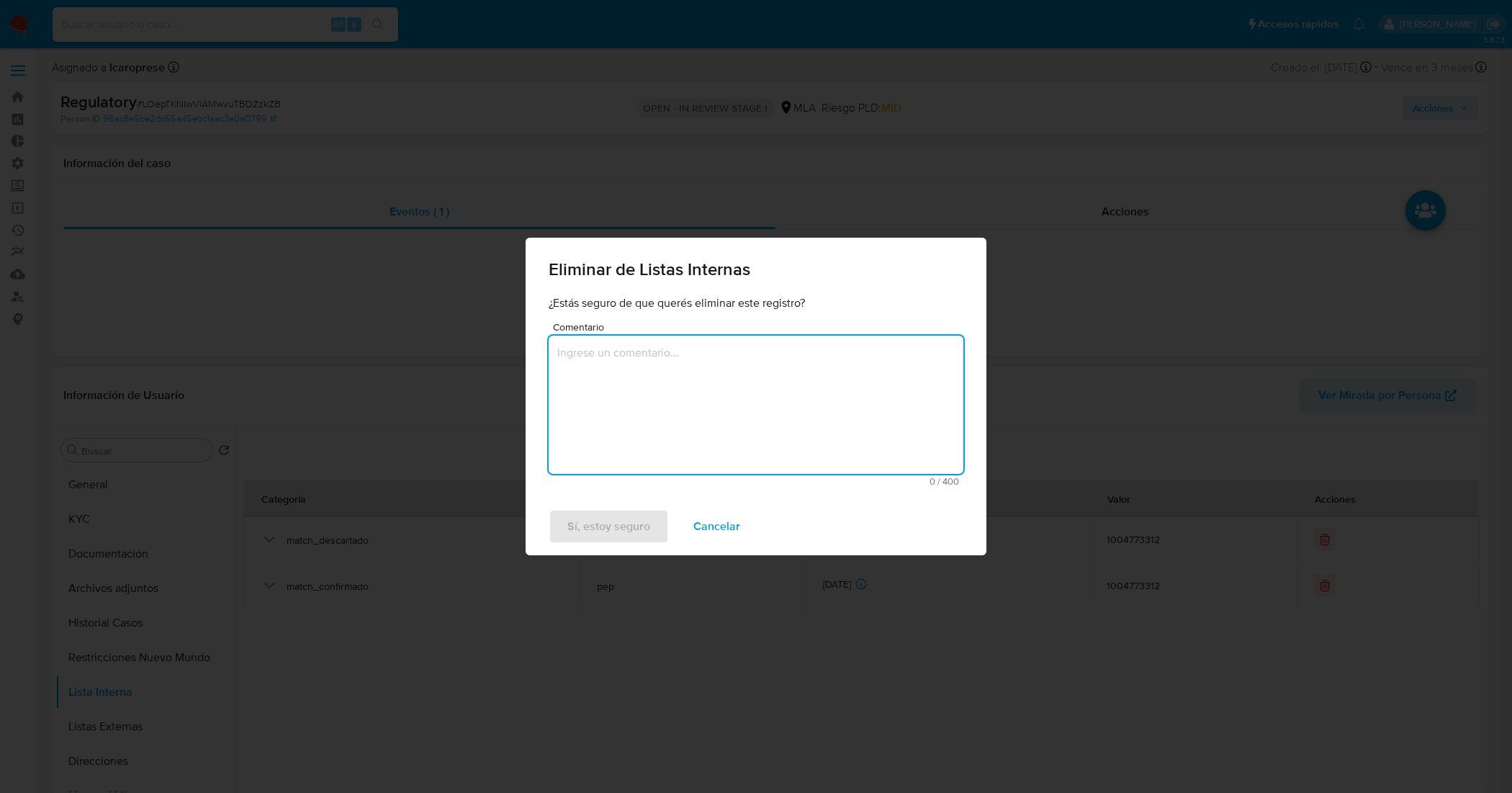
click at [661, 391] on textarea "Comentario" at bounding box center [756, 405] width 415 height 138
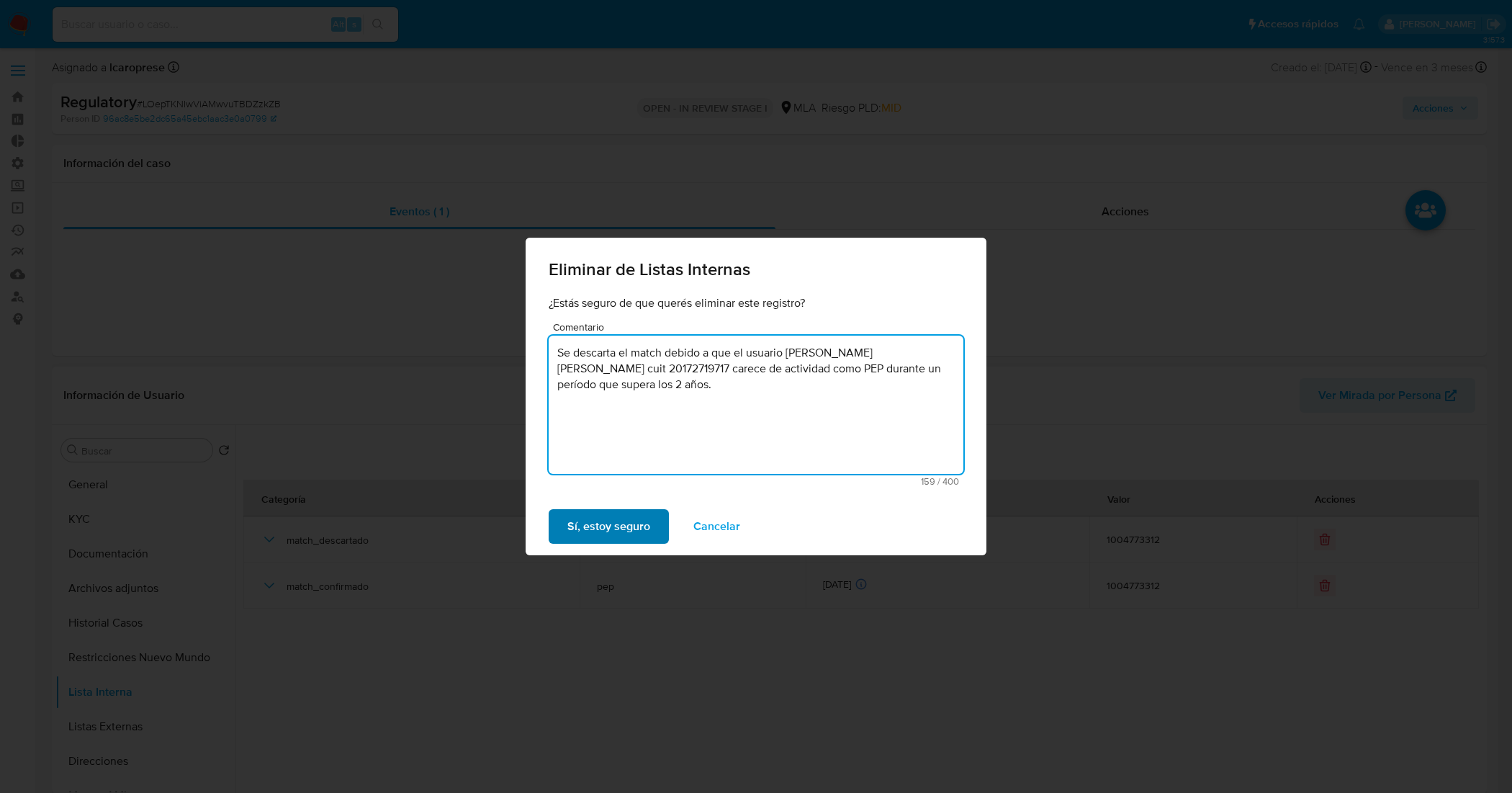
type textarea "Se descarta el match debido a que el usuario [PERSON_NAME] [PERSON_NAME] cuit 2…"
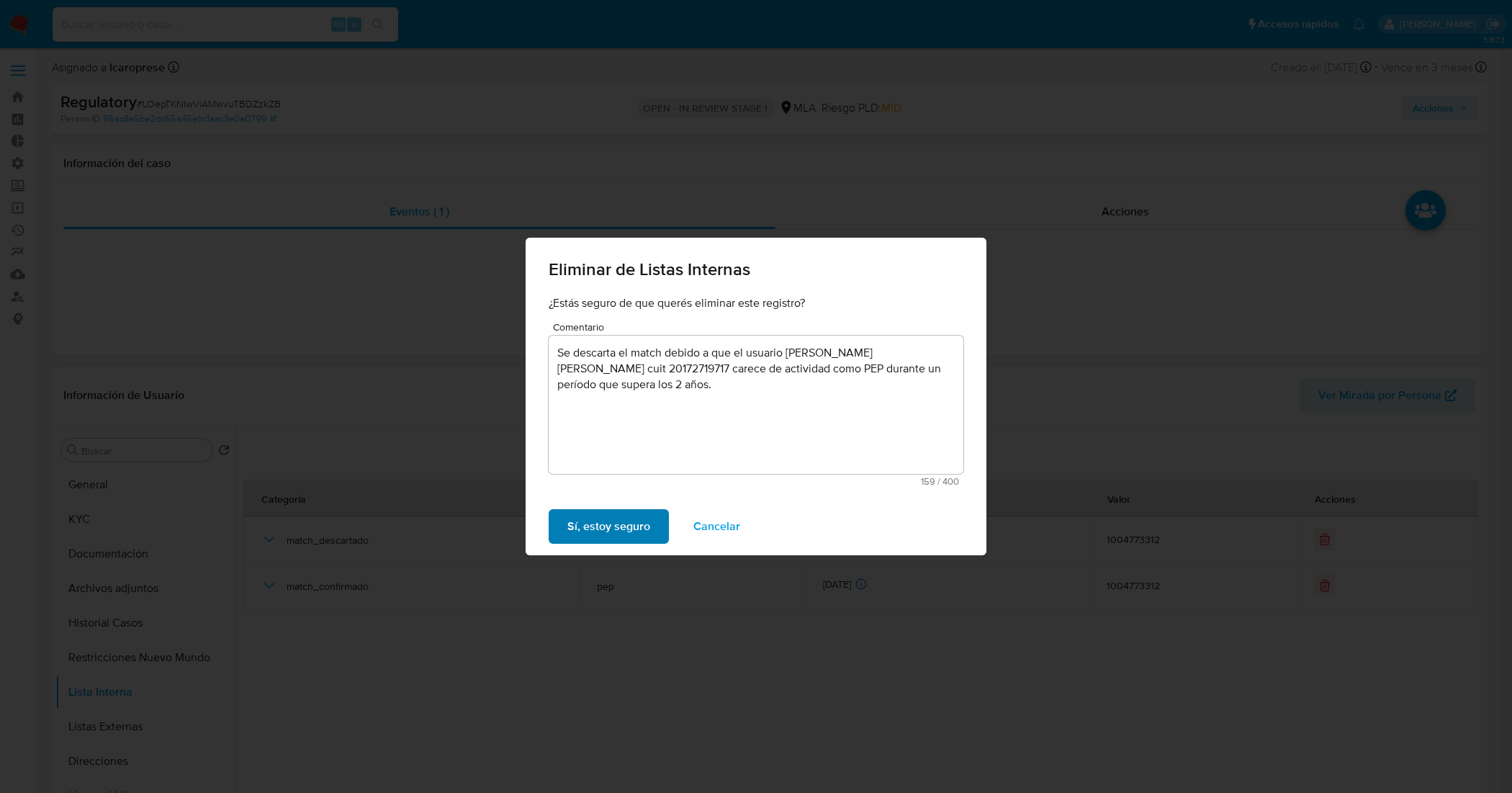
click at [621, 527] on span "Sí, estoy seguro" at bounding box center [608, 526] width 83 height 32
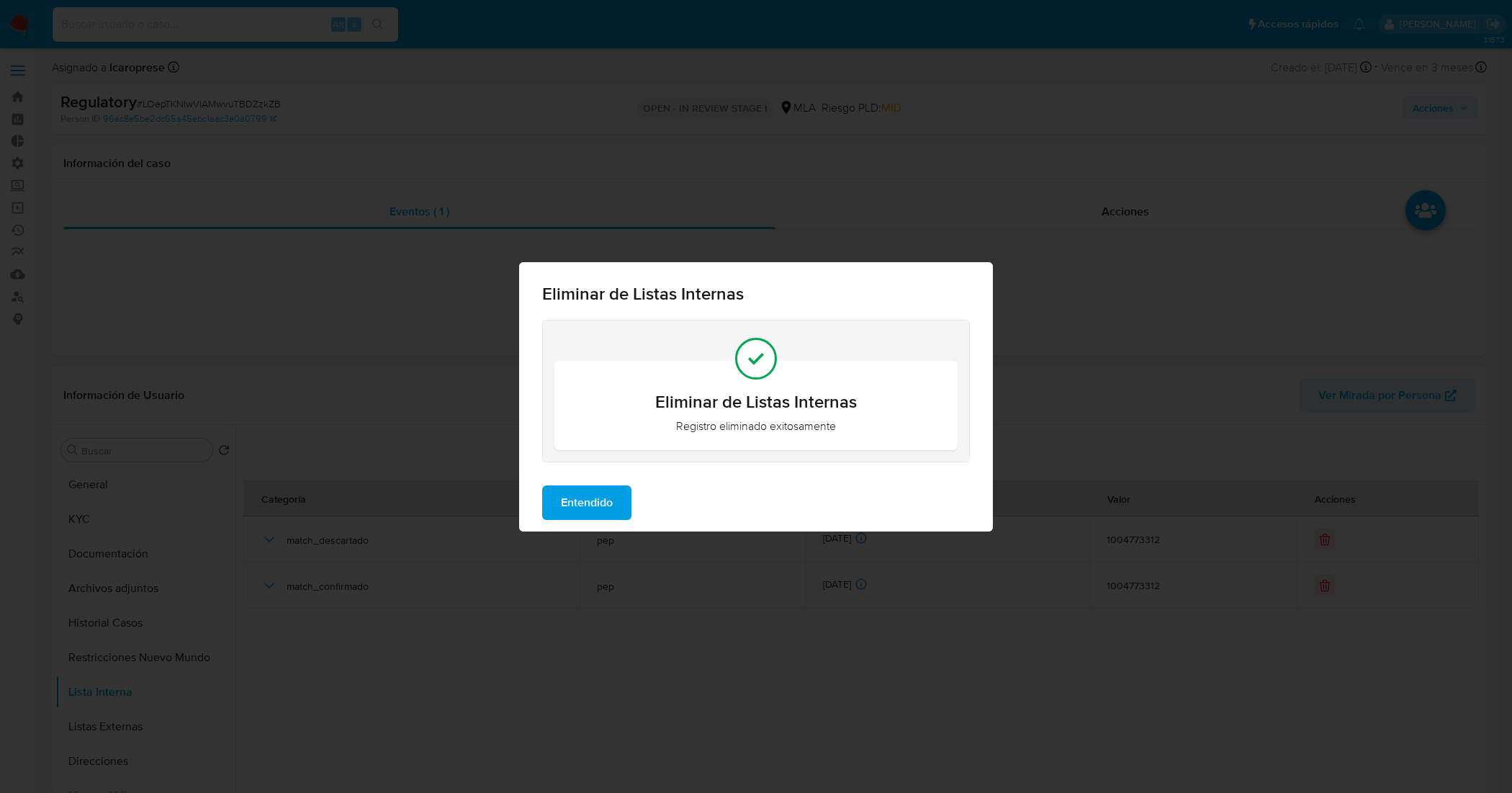
click at [620, 501] on button "Entendido" at bounding box center [586, 503] width 89 height 35
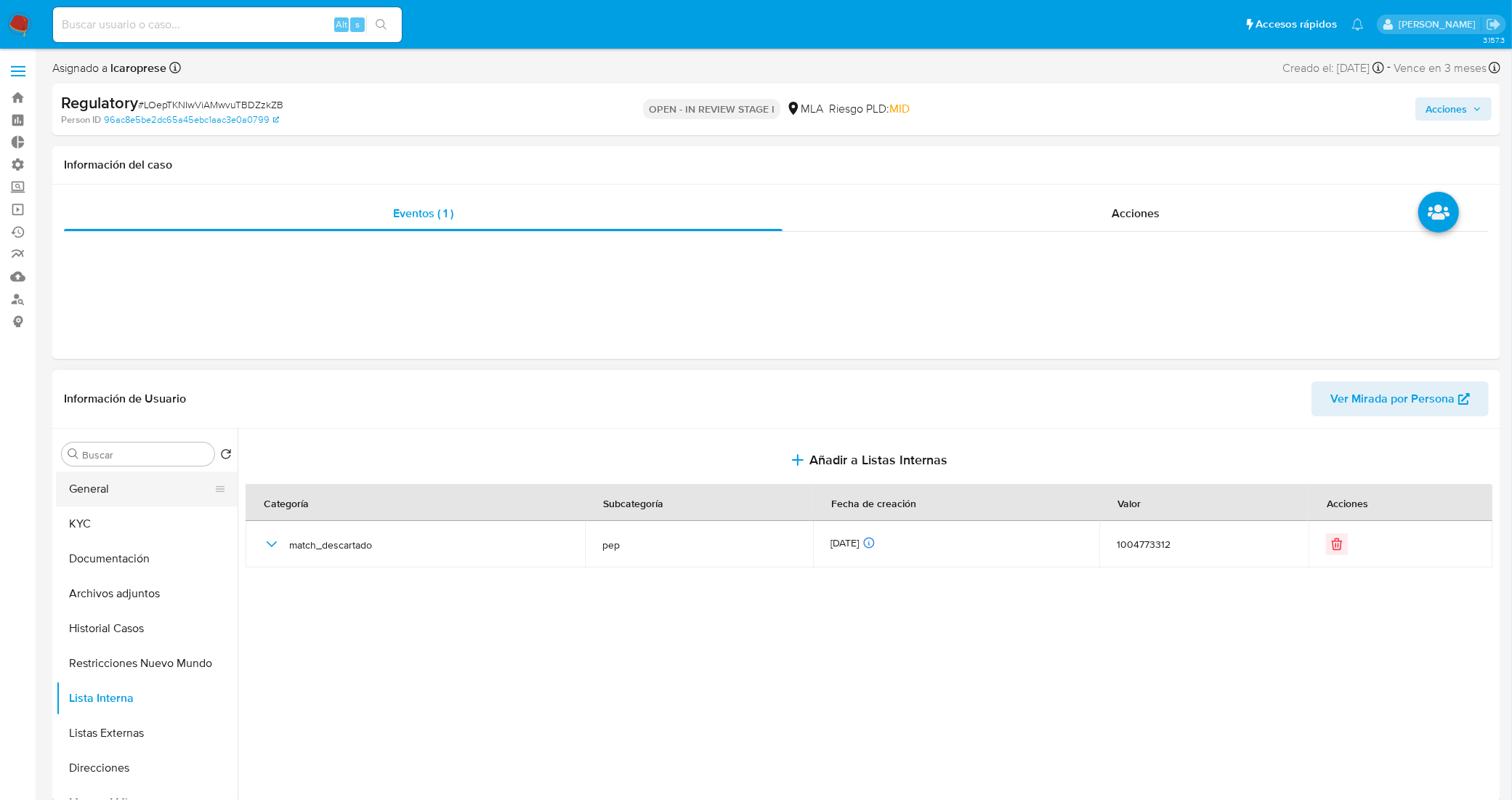
click at [95, 491] on button "General" at bounding box center [141, 489] width 170 height 35
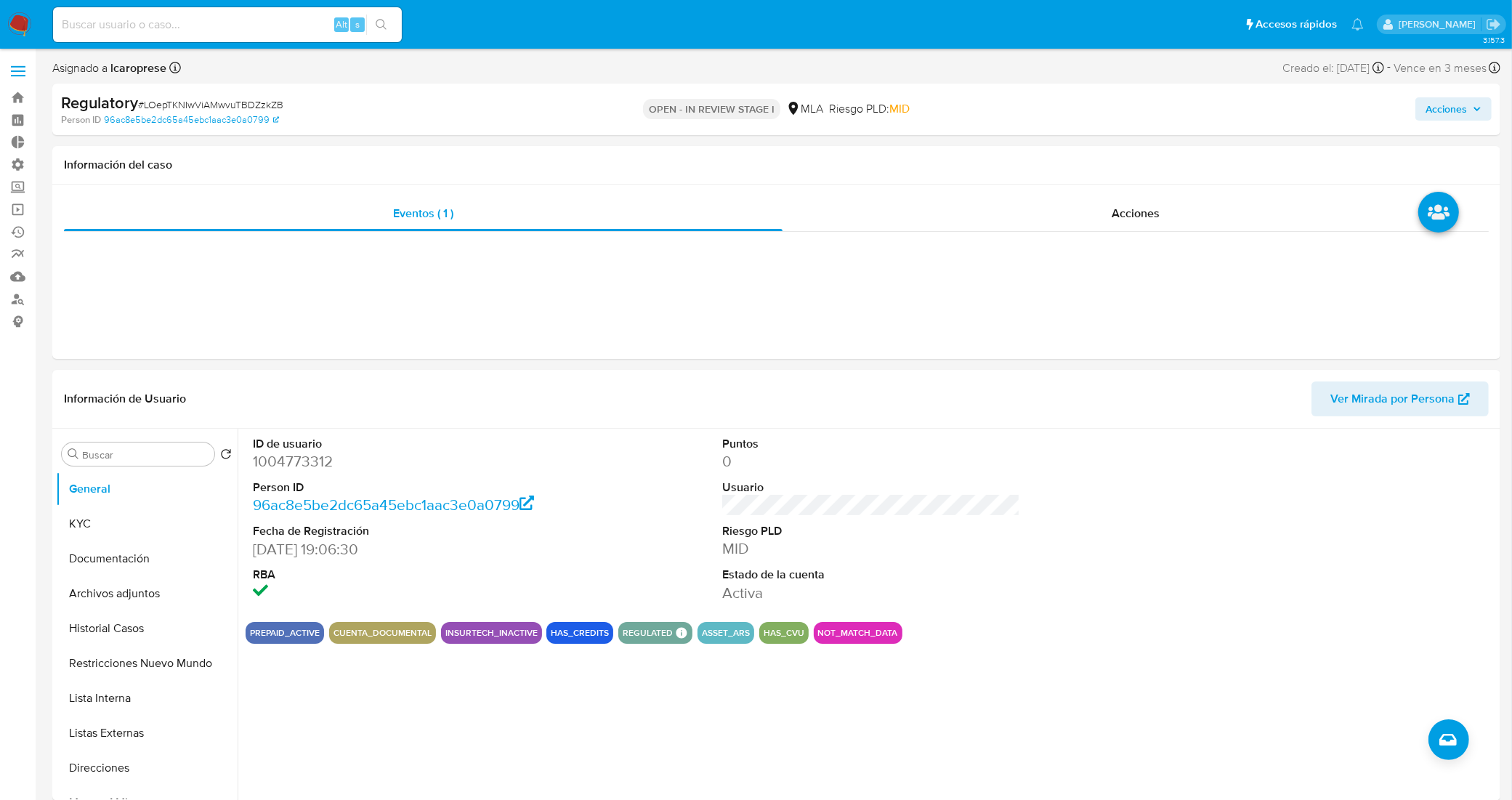
drag, startPoint x: 1468, startPoint y: 111, endPoint x: 1457, endPoint y: 111, distance: 11.0
click at [1466, 111] on span "Acciones" at bounding box center [1453, 109] width 56 height 21
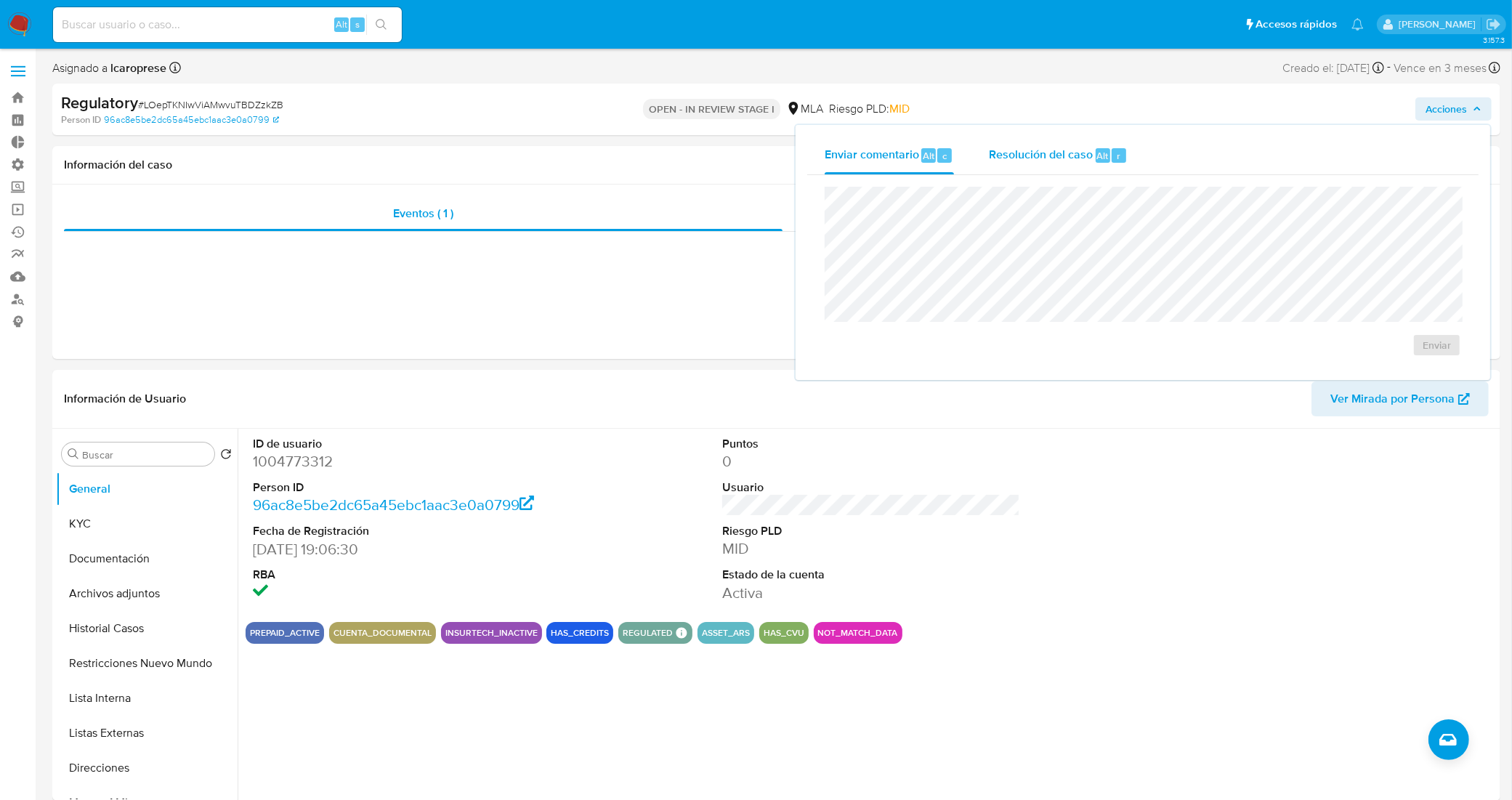
click at [1030, 153] on span "Resolución del caso" at bounding box center [1040, 155] width 104 height 16
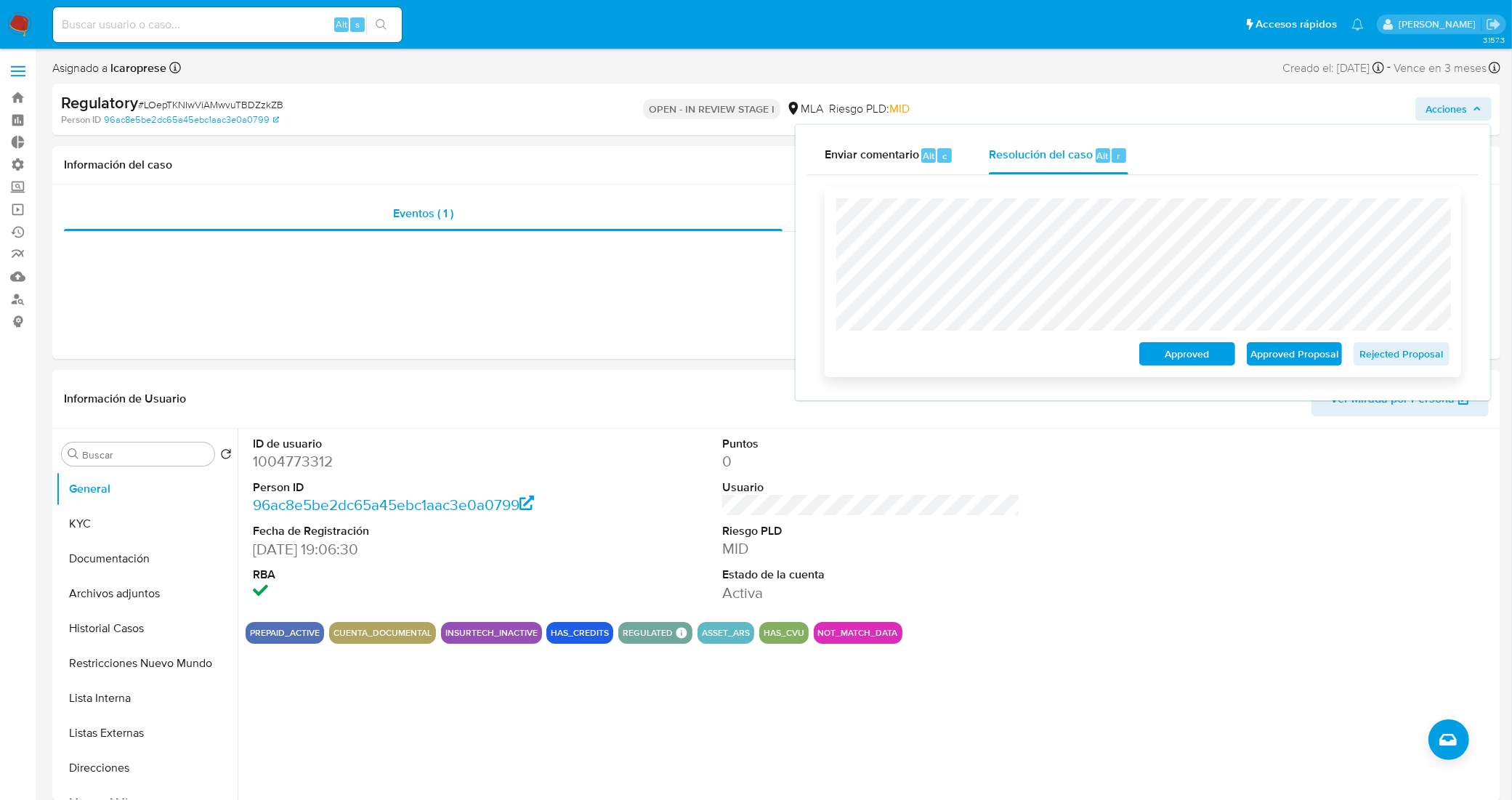
click at [1399, 354] on span "Rejected Proposal" at bounding box center [1401, 354] width 76 height 21
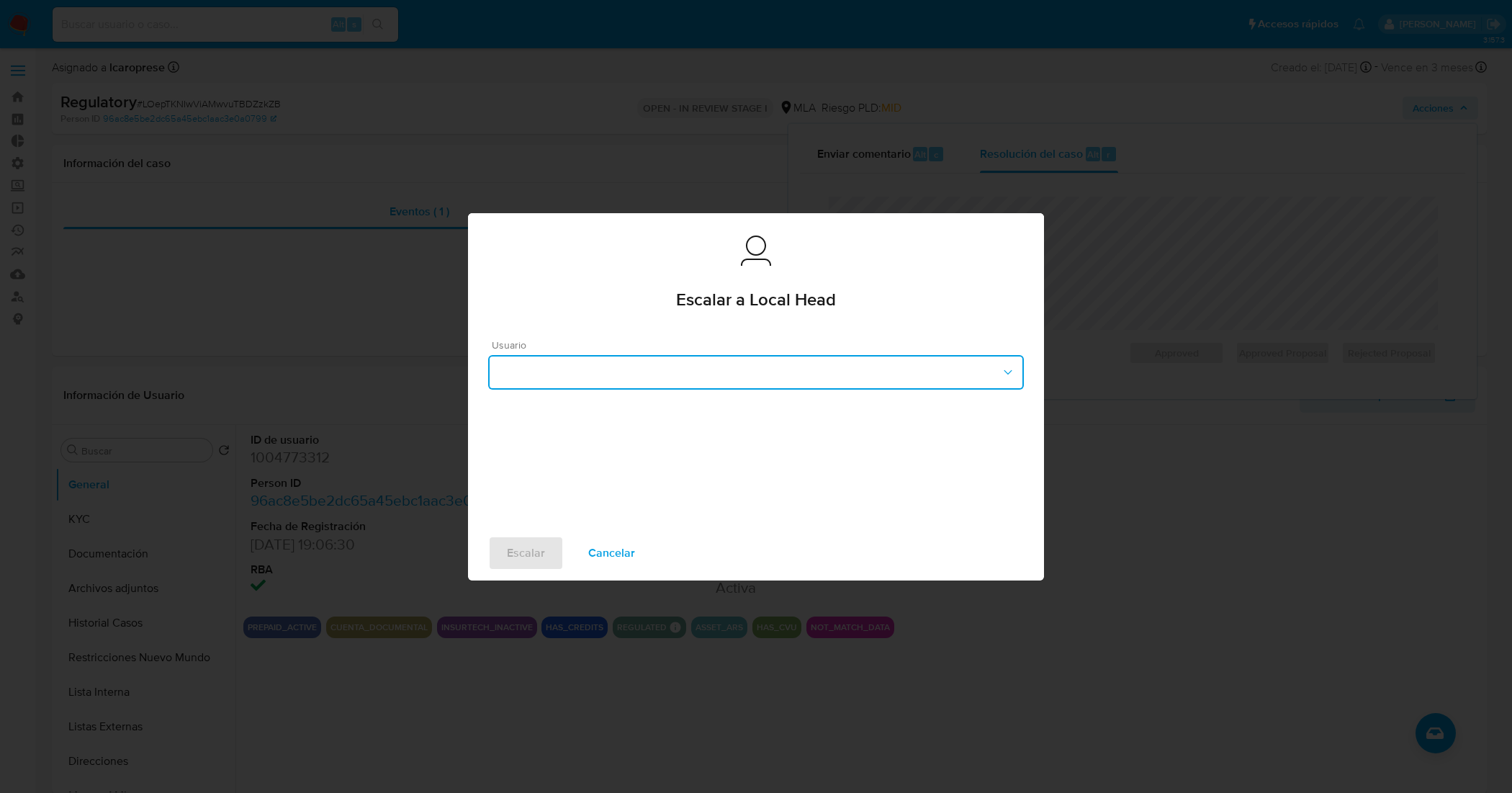
click at [754, 375] on button "button" at bounding box center [756, 372] width 536 height 35
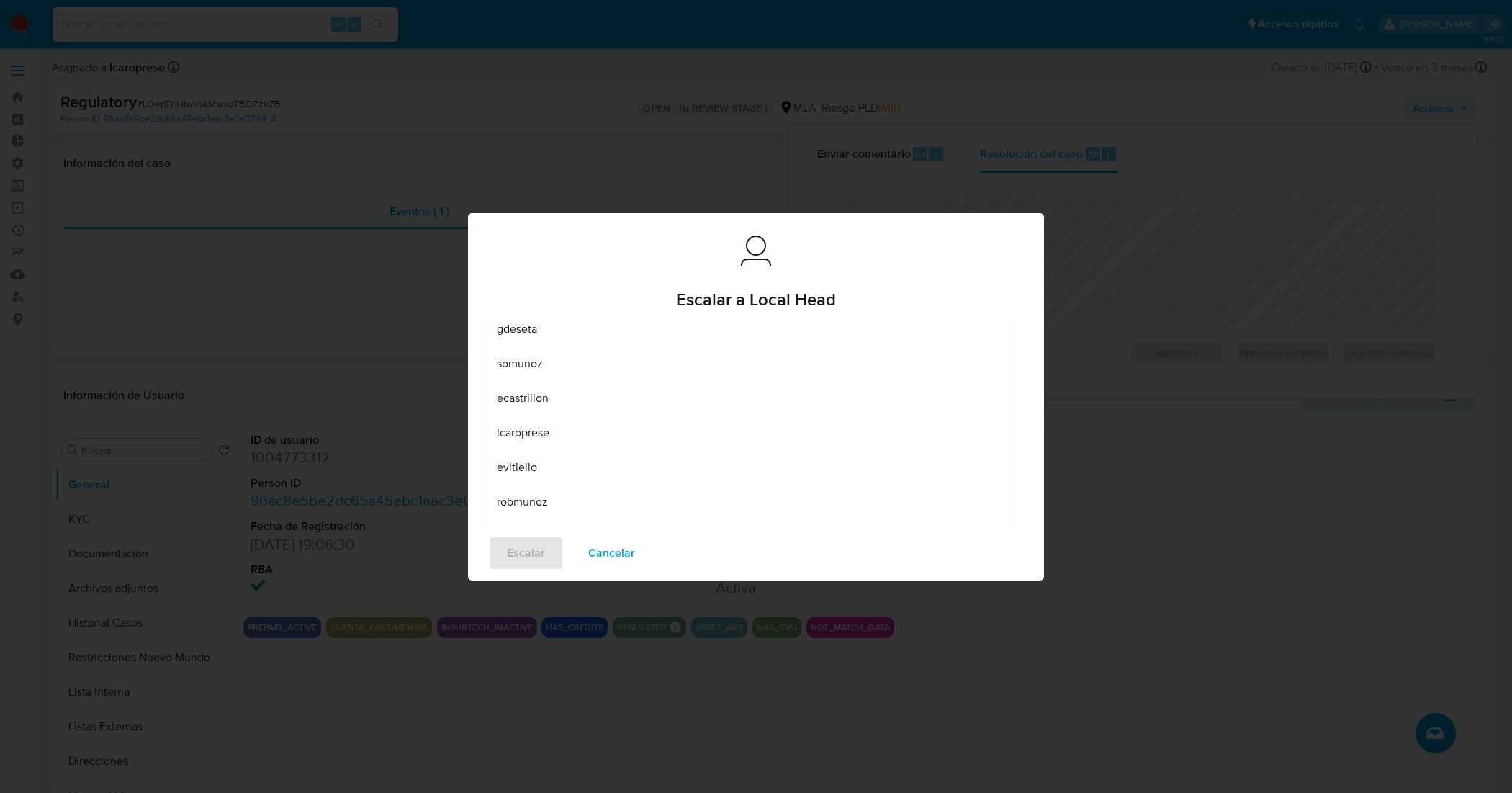
click at [594, 435] on div "lcaroprese" at bounding box center [749, 432] width 504 height 35
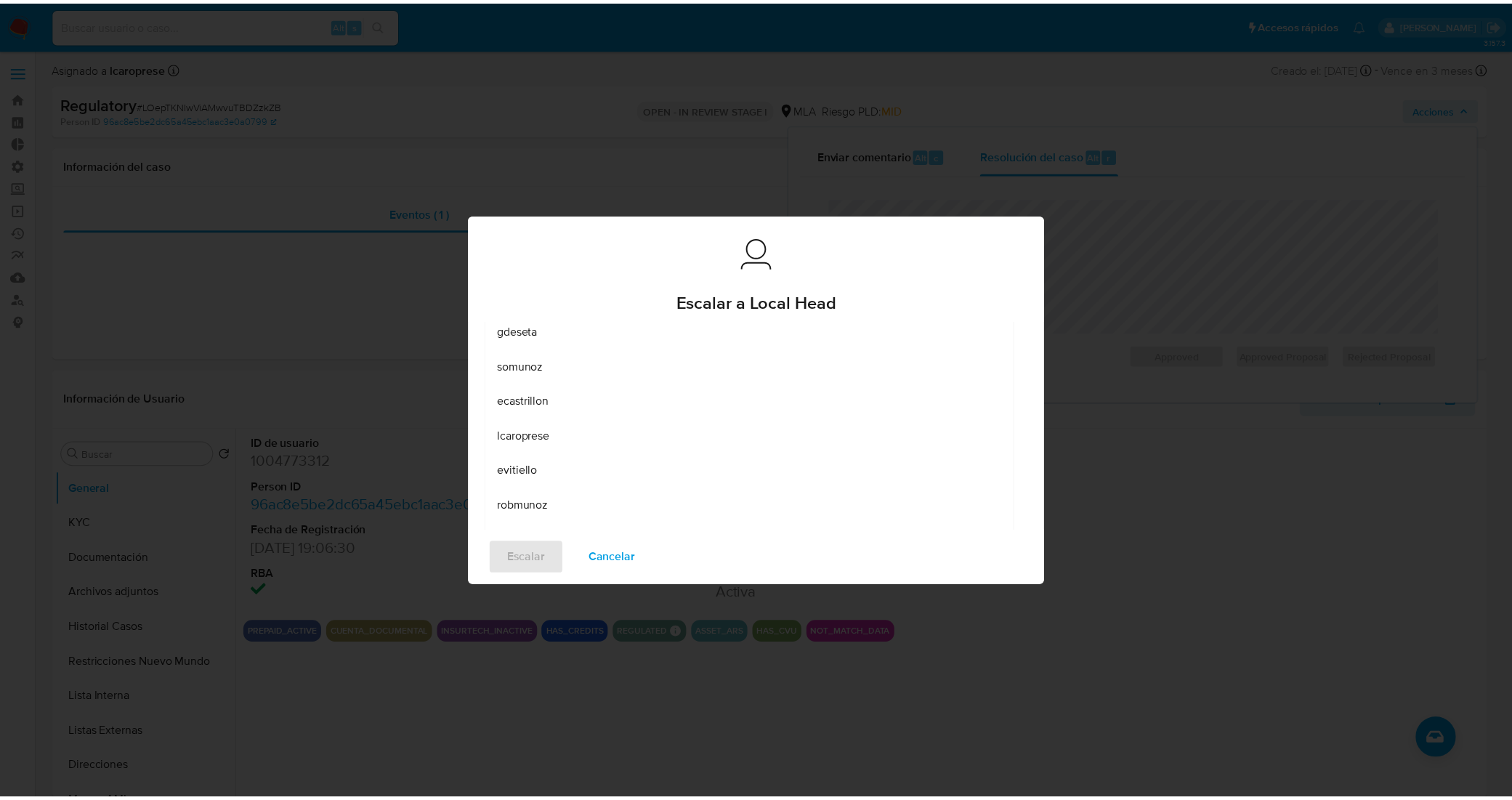
scroll to position [21, 0]
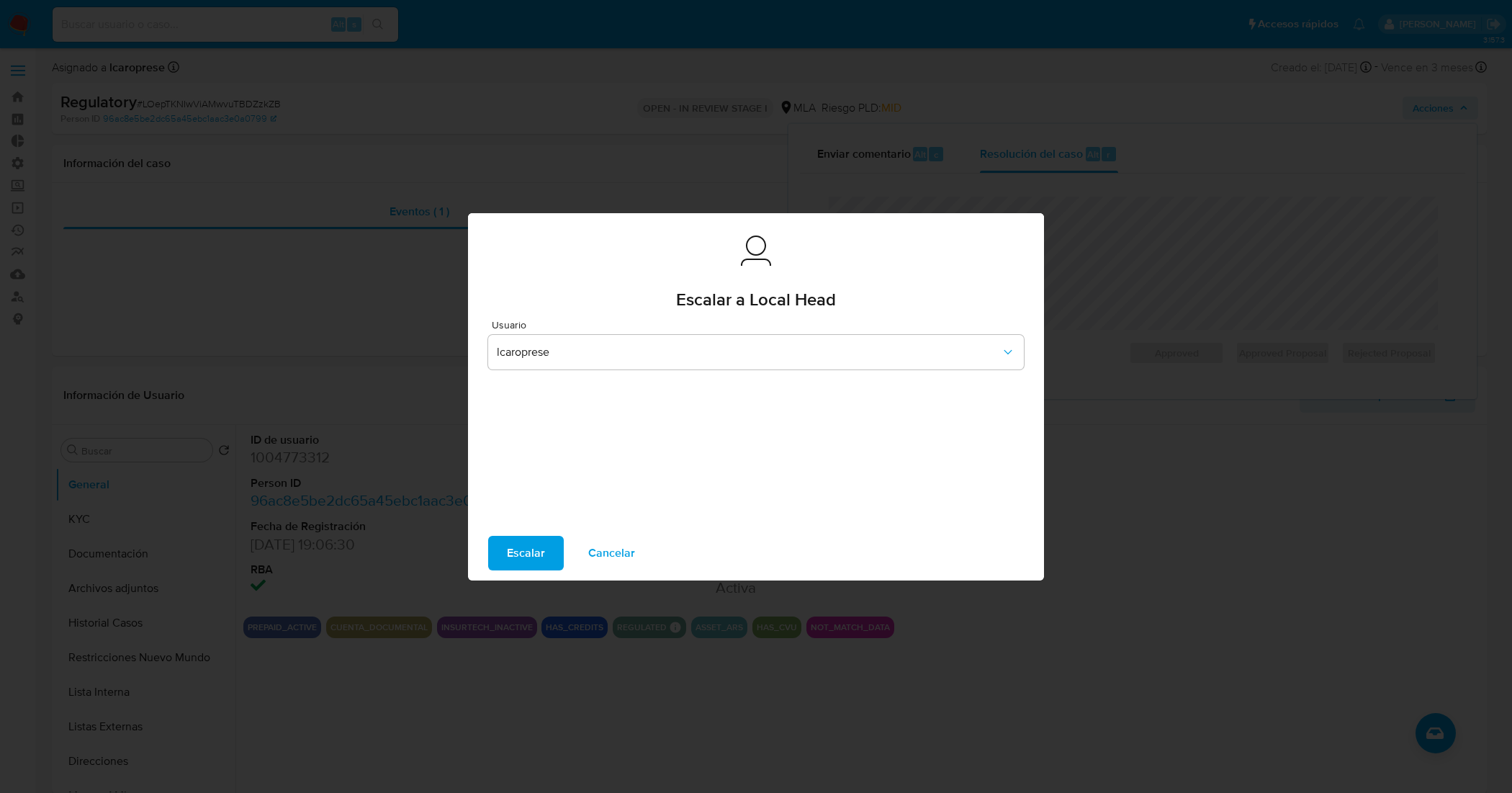
click at [520, 565] on span "Escalar" at bounding box center [526, 552] width 38 height 32
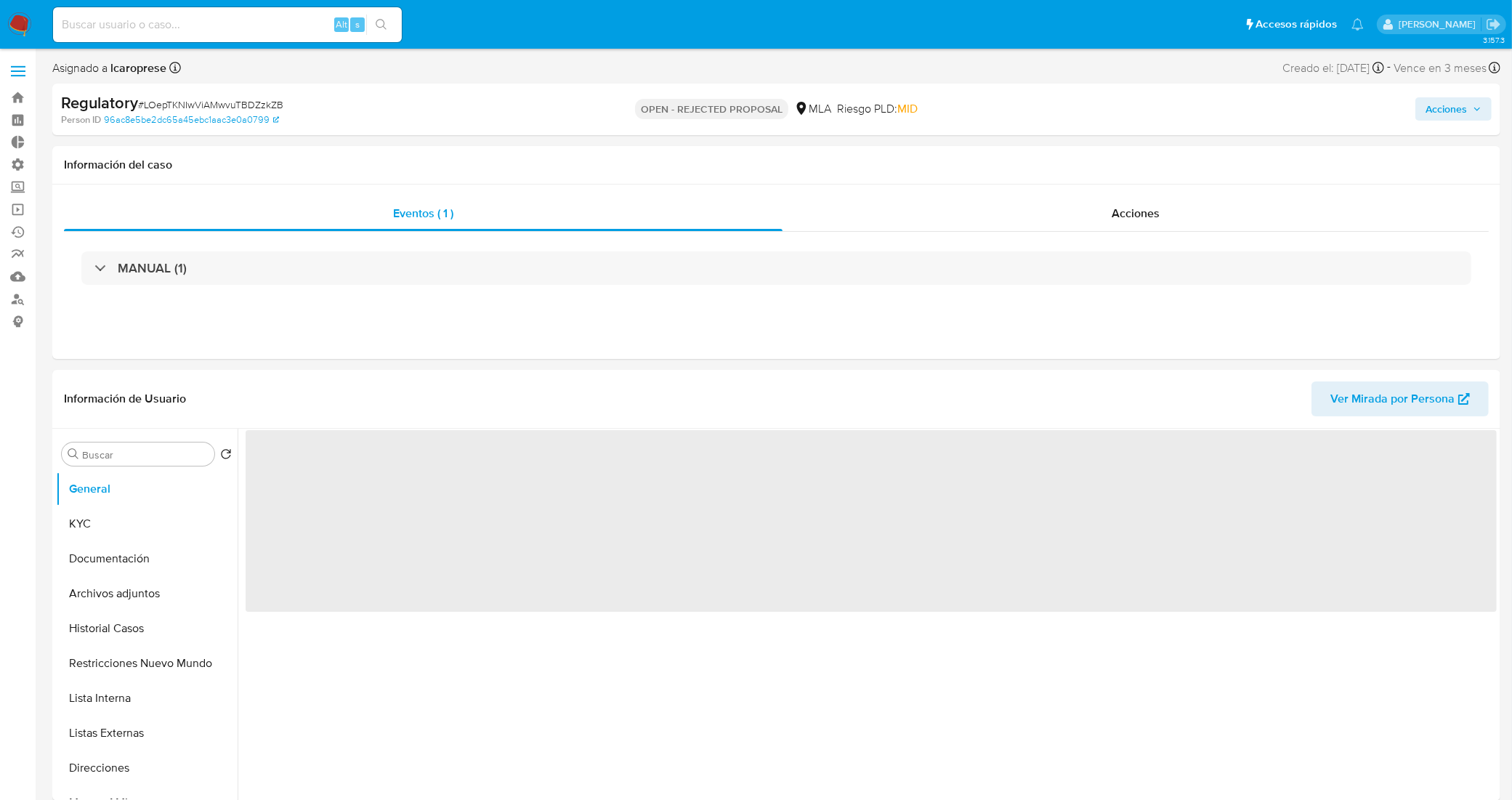
click at [187, 101] on span "# LOepTKNIwViAMwvuTBDZzkZB" at bounding box center [211, 104] width 145 height 15
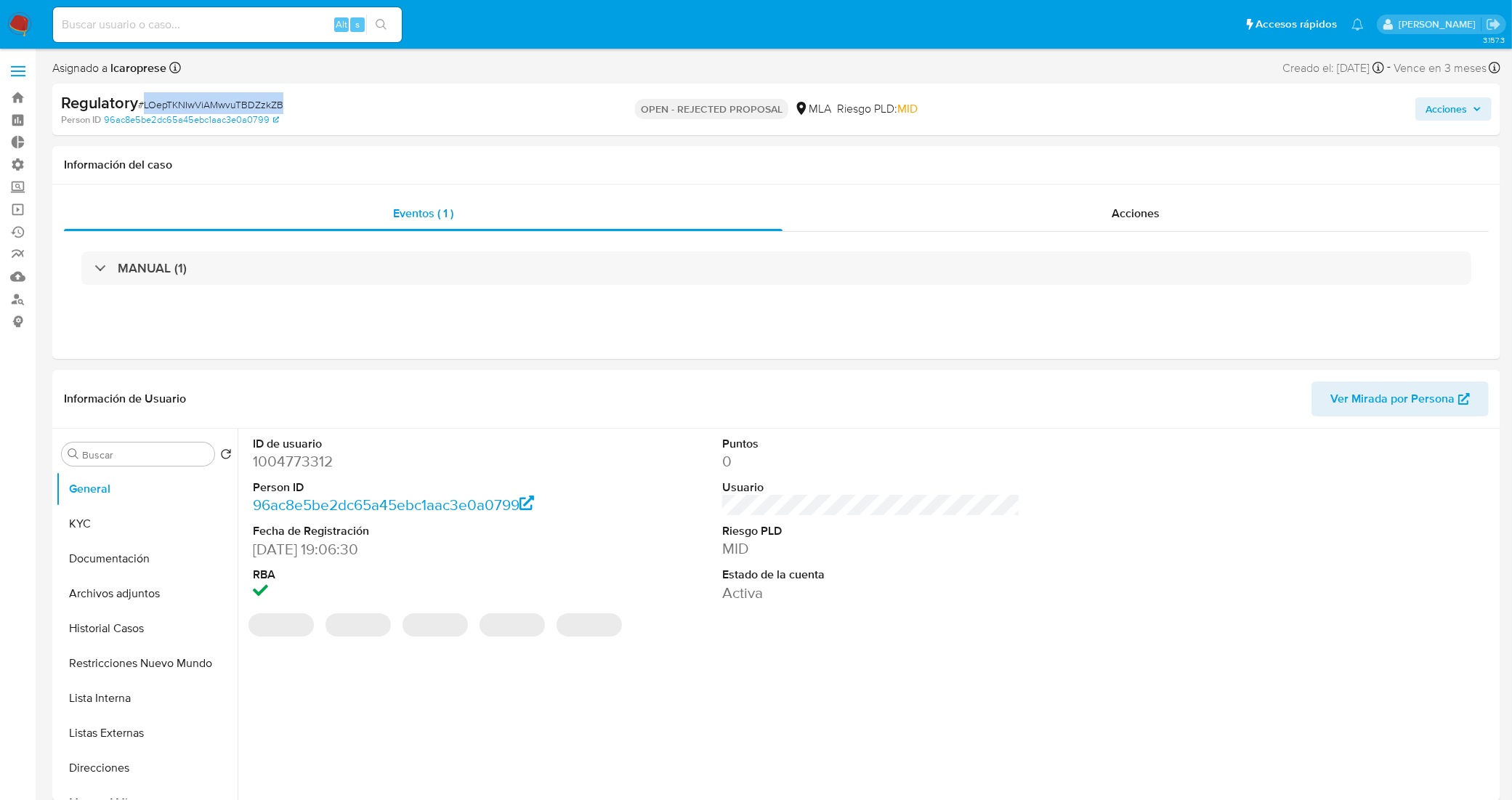
copy span "LOepTKNIwViAMwvuTBDZzkZB"
select select "10"
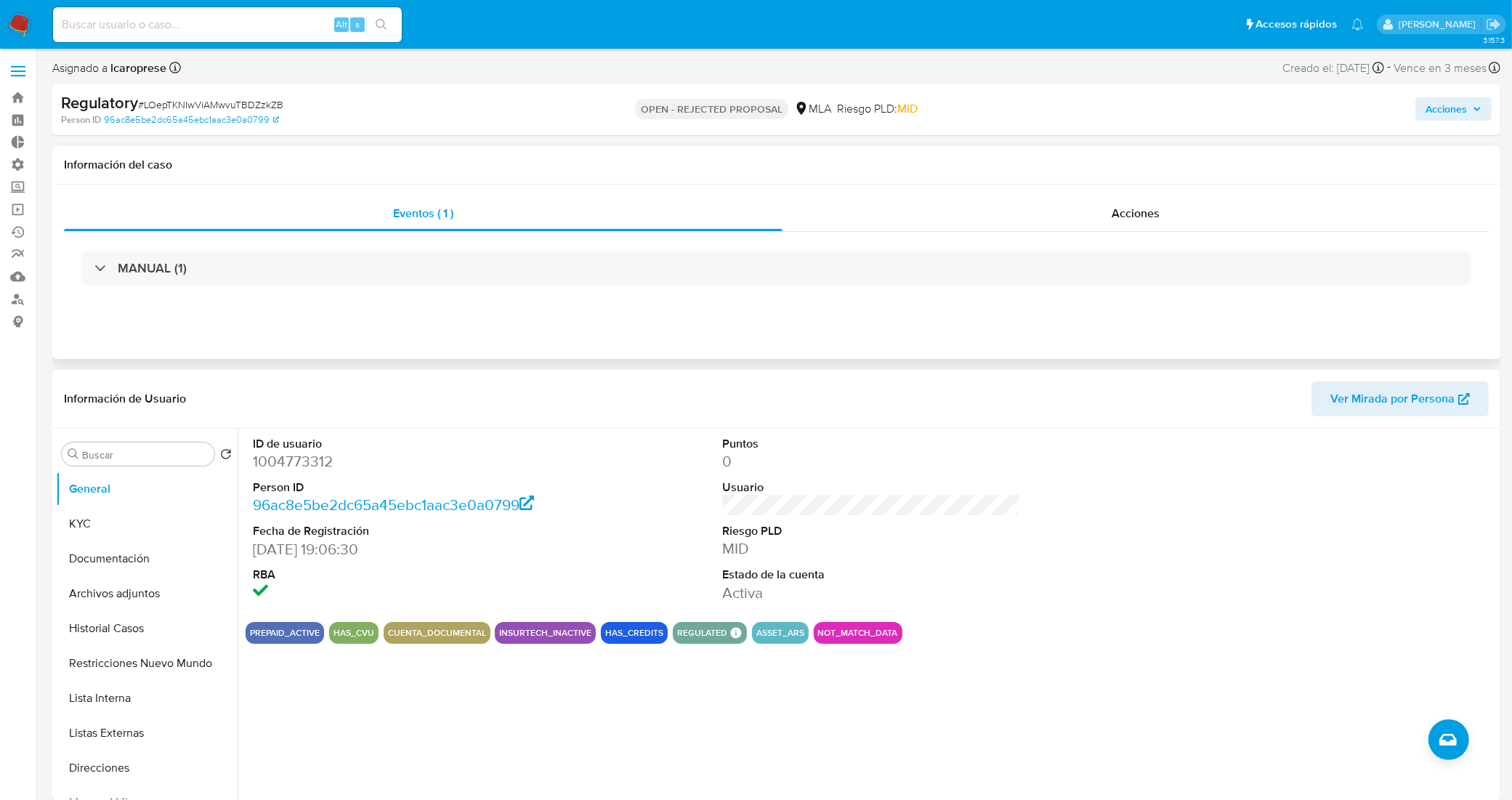
click at [1123, 320] on div "Eventos ( 1 ) Acciones MANUAL (1)" at bounding box center [776, 272] width 1448 height 174
click at [260, 26] on input at bounding box center [228, 25] width 349 height 19
paste input "Ps8OEHkCLXpIi0MMFX2Twju5"
type input "Ps8OEHkCLXpIi0MMFX2Twju5"
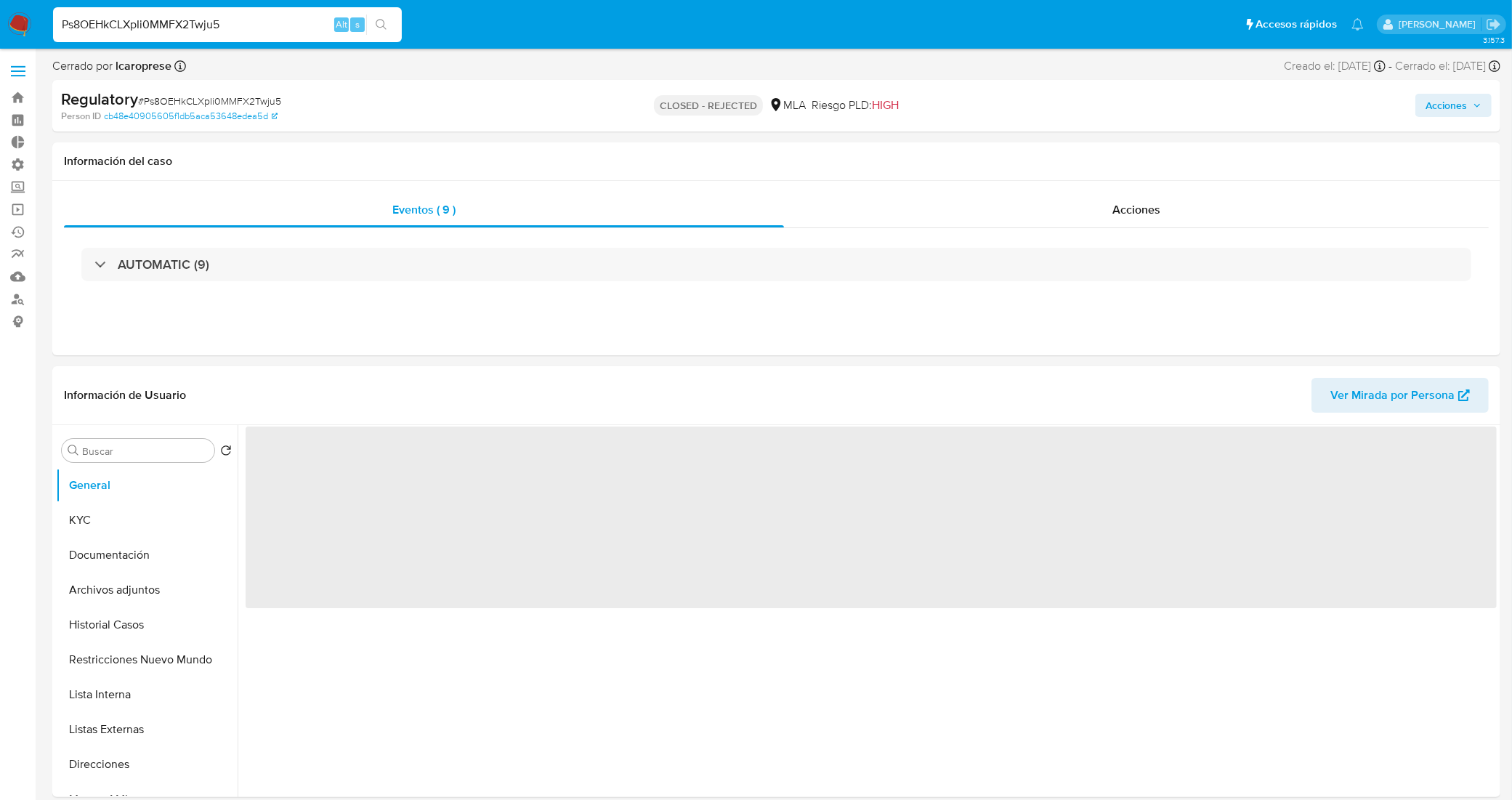
select select "10"
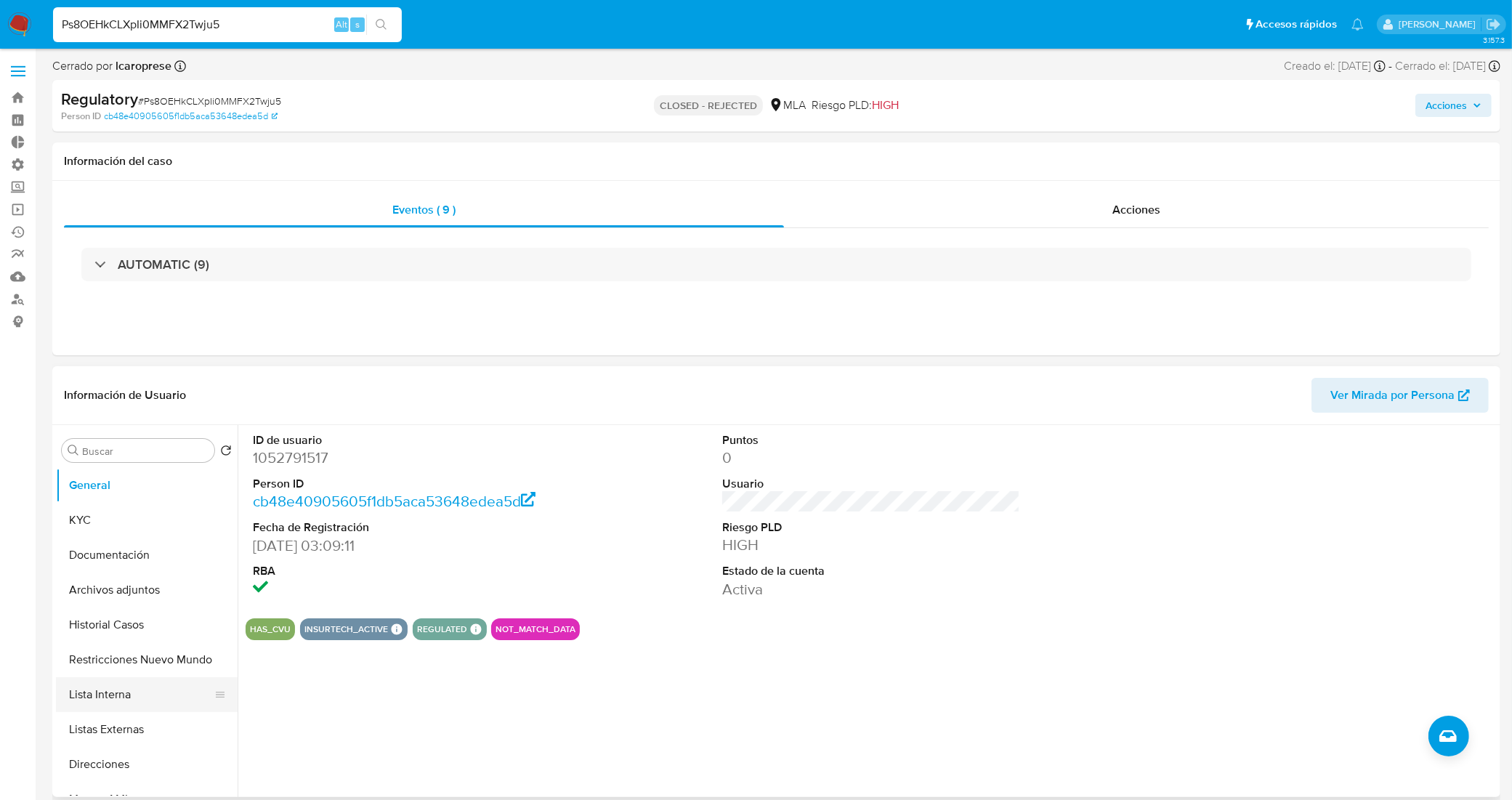
click at [127, 702] on button "Lista Interna" at bounding box center [141, 694] width 170 height 35
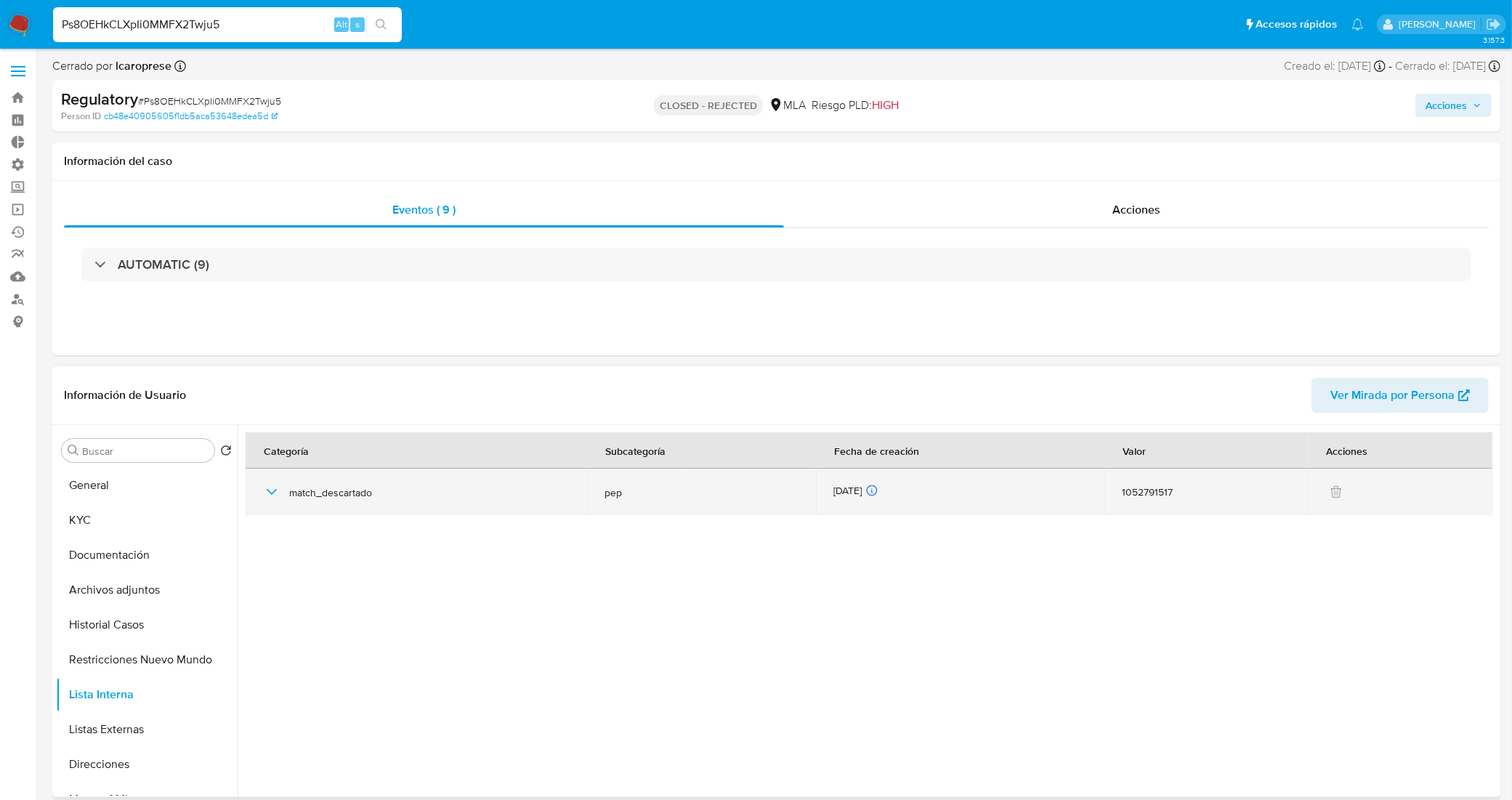
click at [274, 492] on icon "button" at bounding box center [272, 492] width 17 height 17
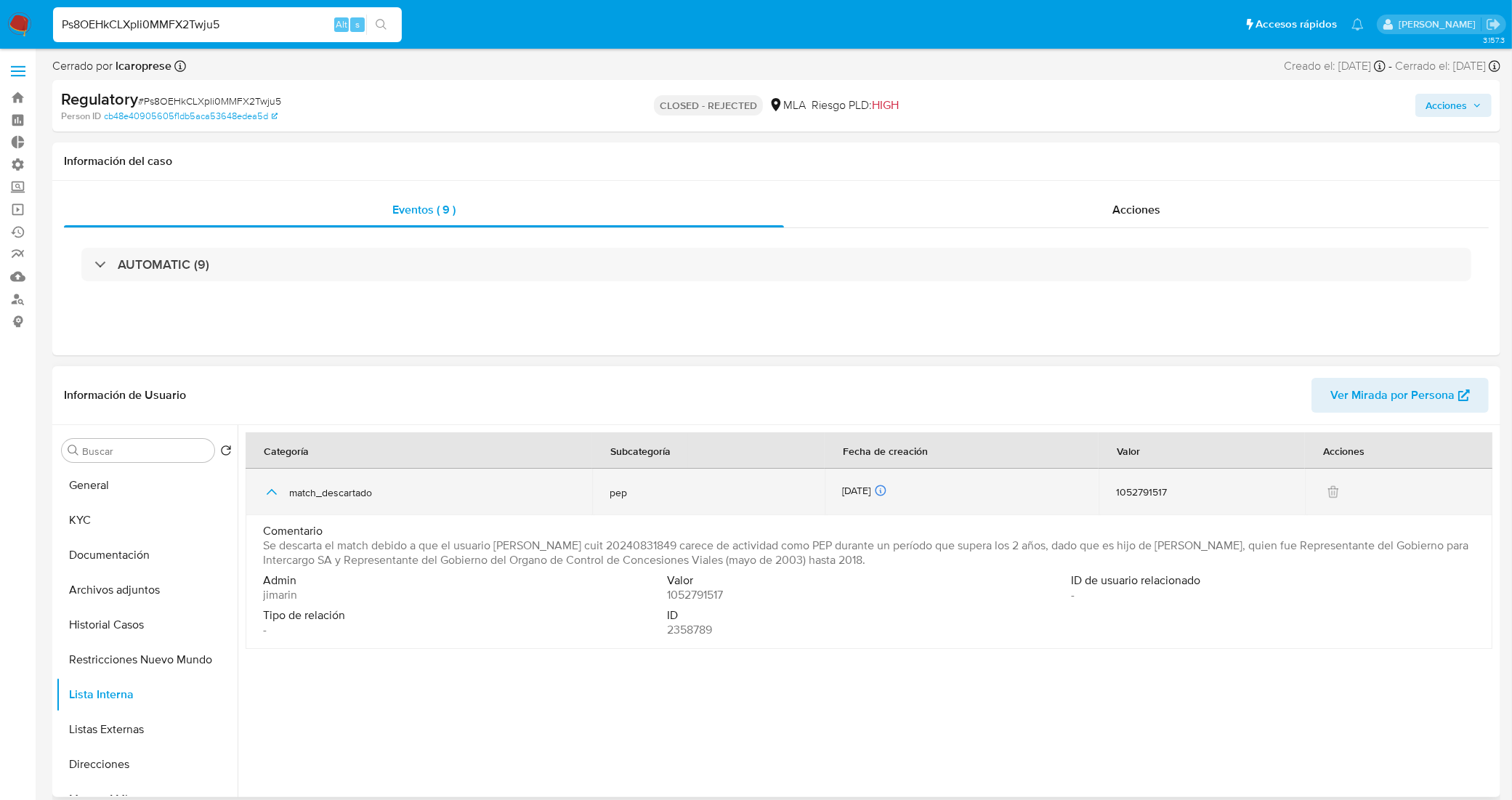
click at [274, 492] on icon "button" at bounding box center [272, 492] width 10 height 6
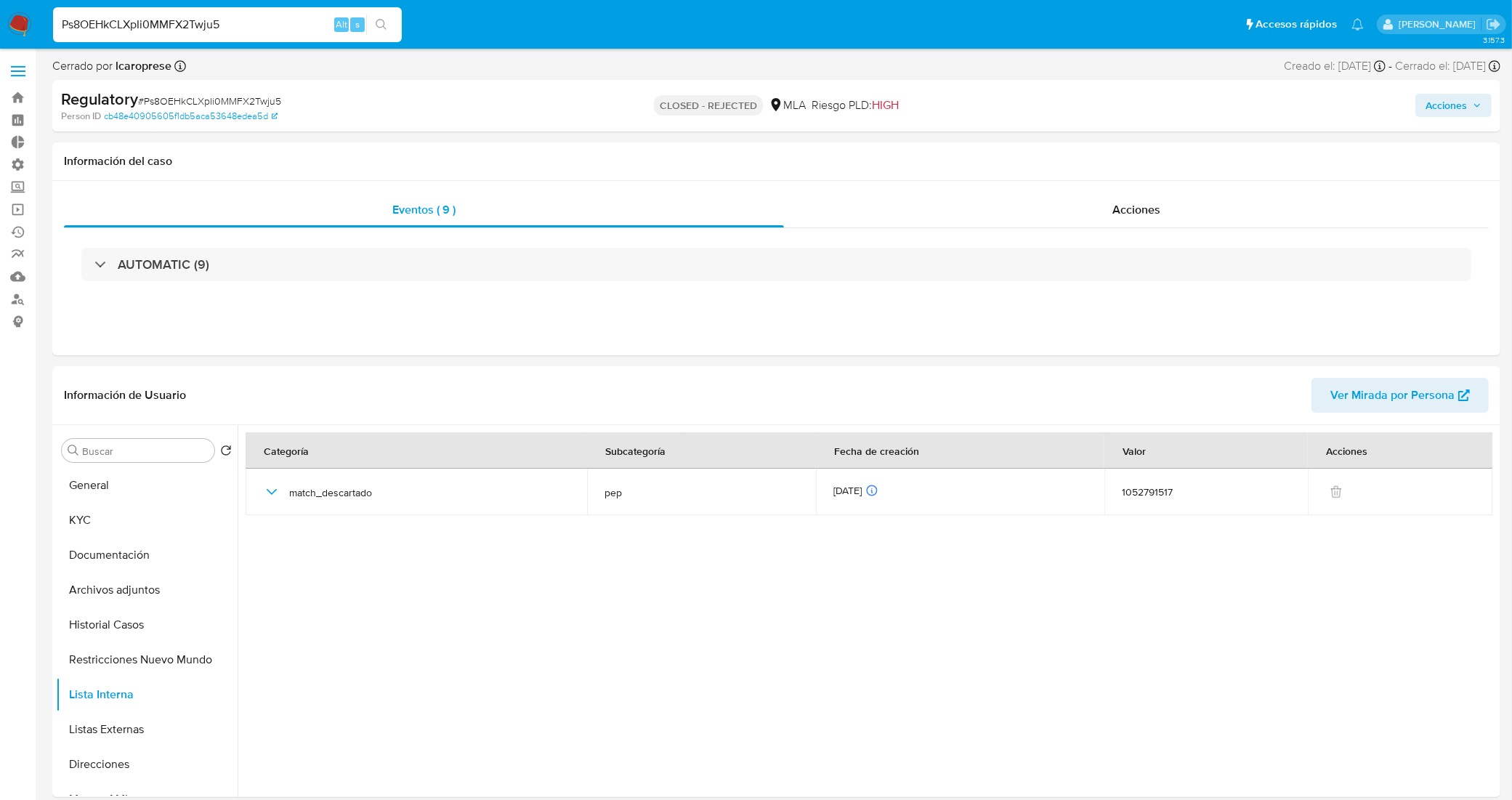
drag, startPoint x: 248, startPoint y: 23, endPoint x: 0, endPoint y: 40, distance: 248.6
click at [0, 40] on nav "Pausado Ver notificaciones Ps8OEHkCLXpIi0MMFX2Twju5 Alt s Accesos rápidos Presi…" at bounding box center [756, 24] width 1512 height 49
paste input "ZNum4CMHLsKnglSzWvJMB1KO"
type input "ZNum4CMHLsKnglSzWvJMB1KO"
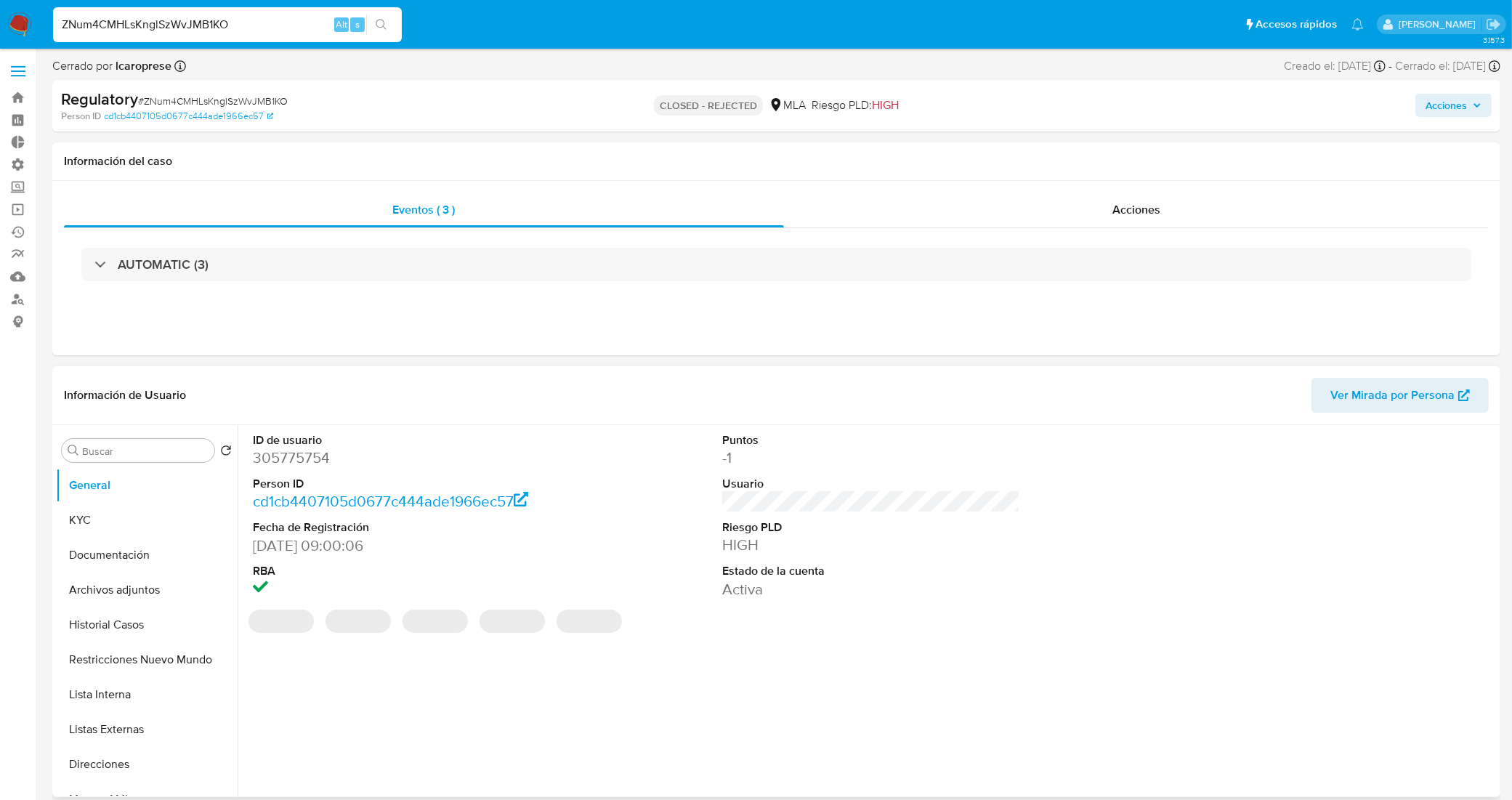
select select "10"
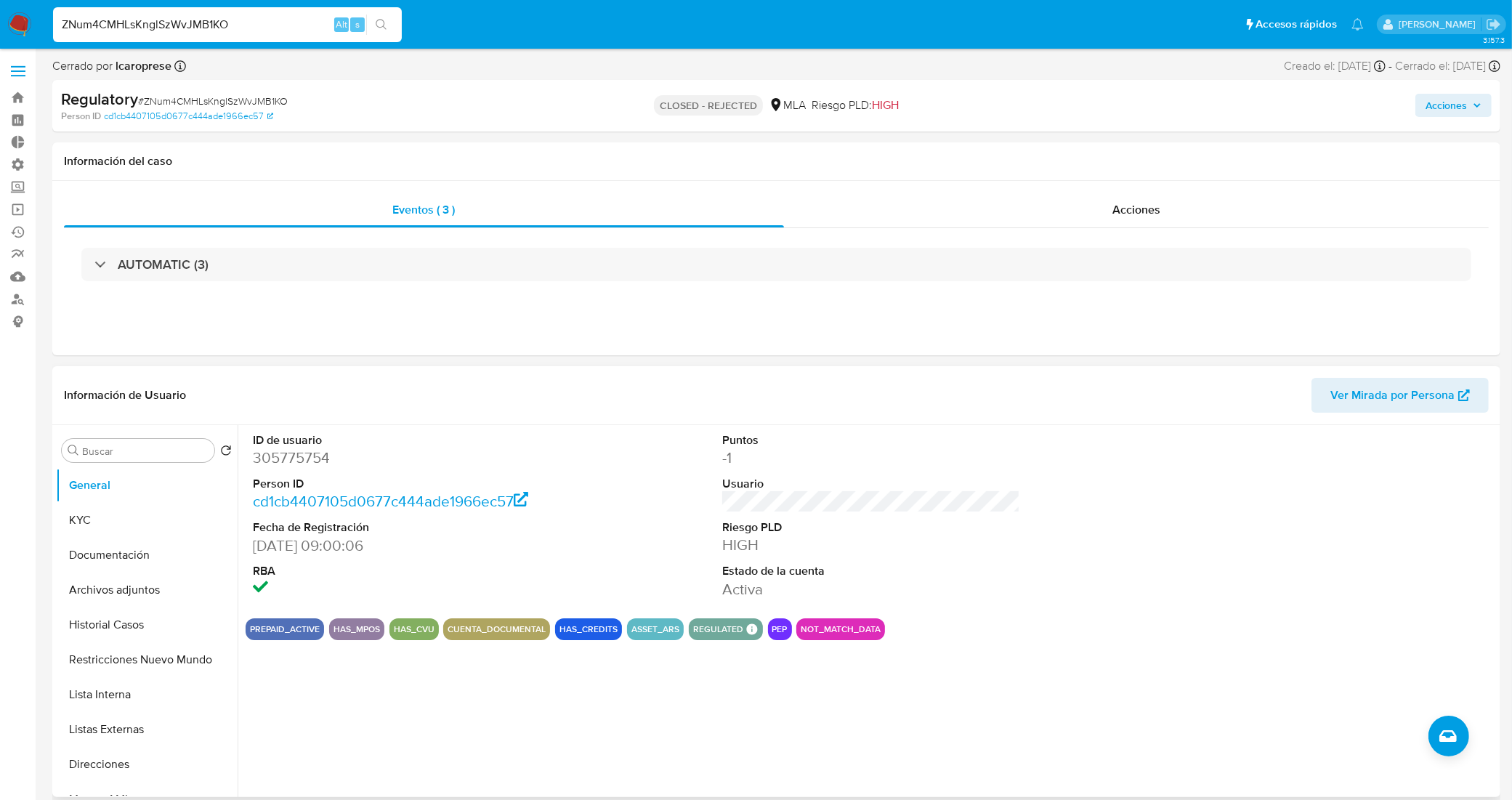
scroll to position [91, 0]
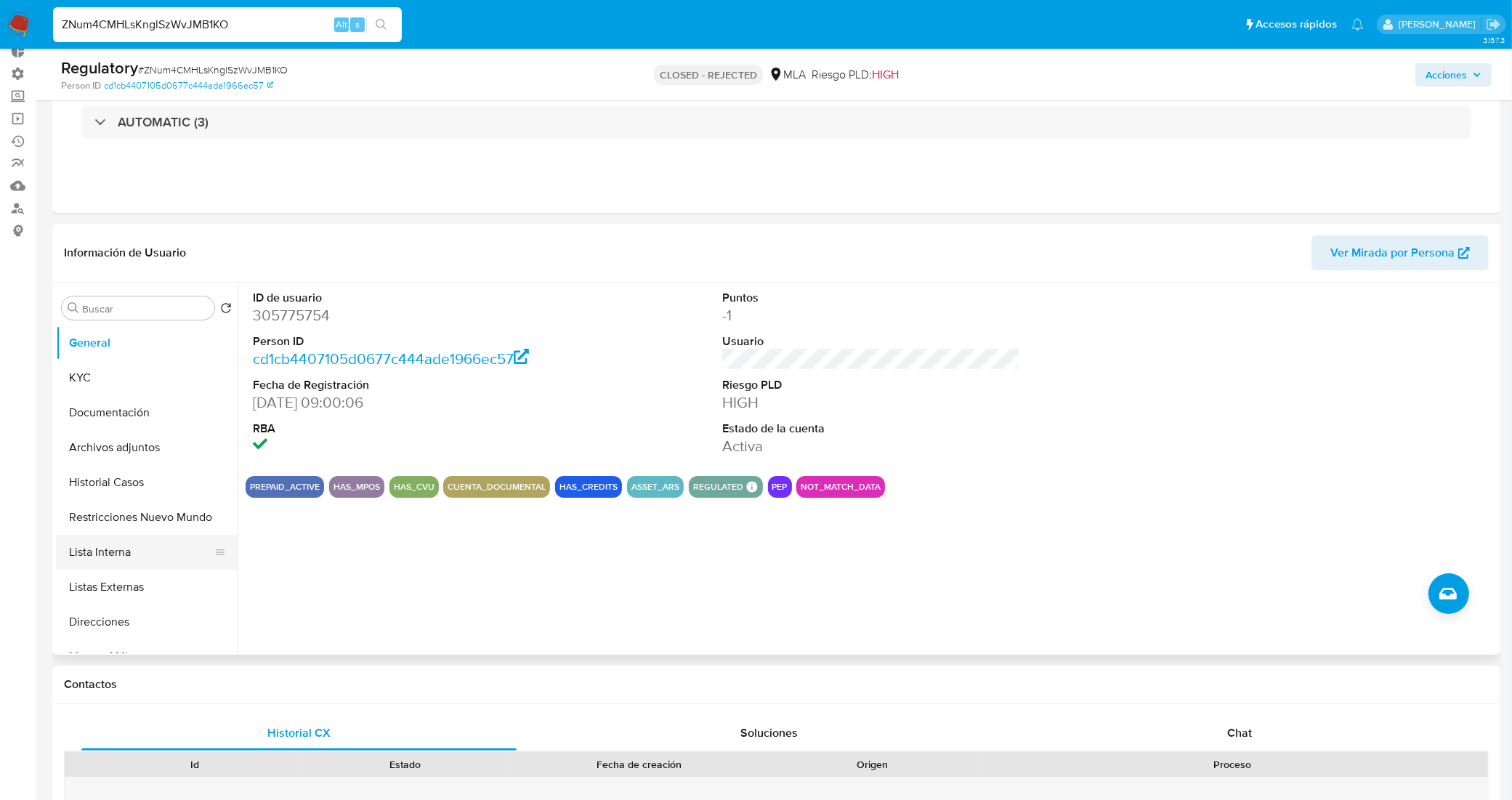
click at [144, 550] on button "Lista Interna" at bounding box center [141, 552] width 170 height 35
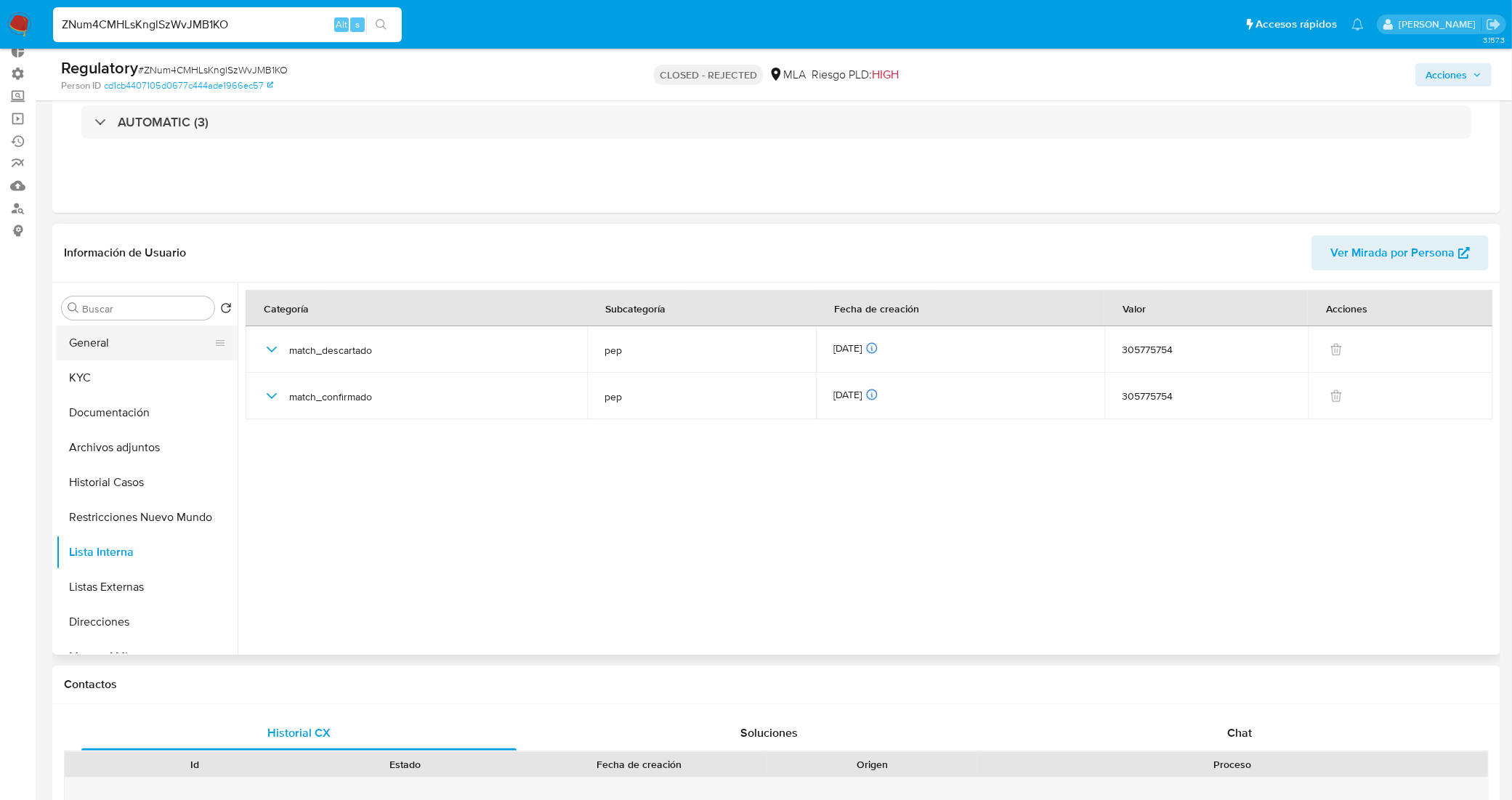
click at [175, 342] on button "General" at bounding box center [141, 343] width 170 height 35
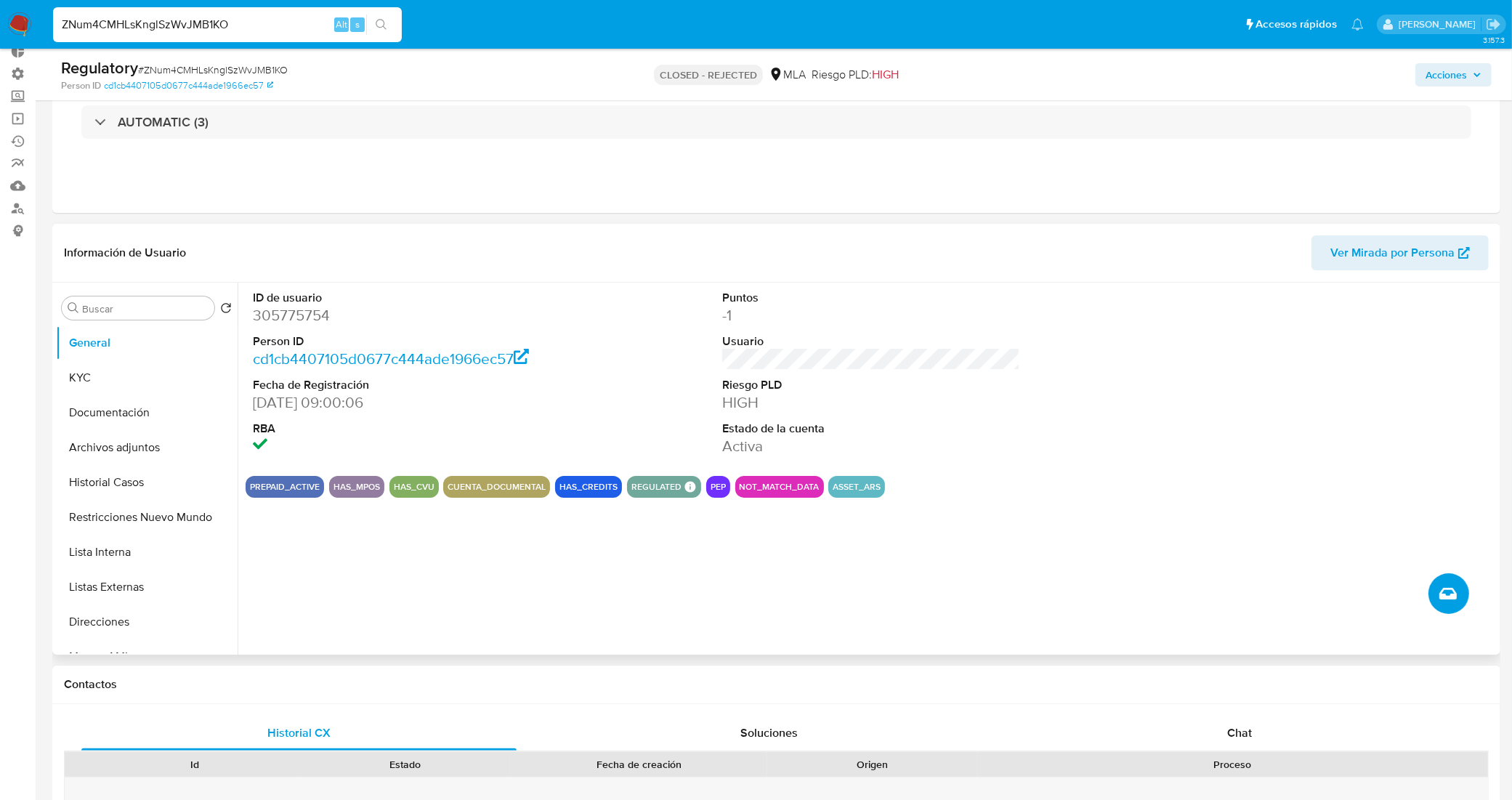
click at [1444, 590] on icon "Crear caso manual" at bounding box center [1448, 593] width 17 height 17
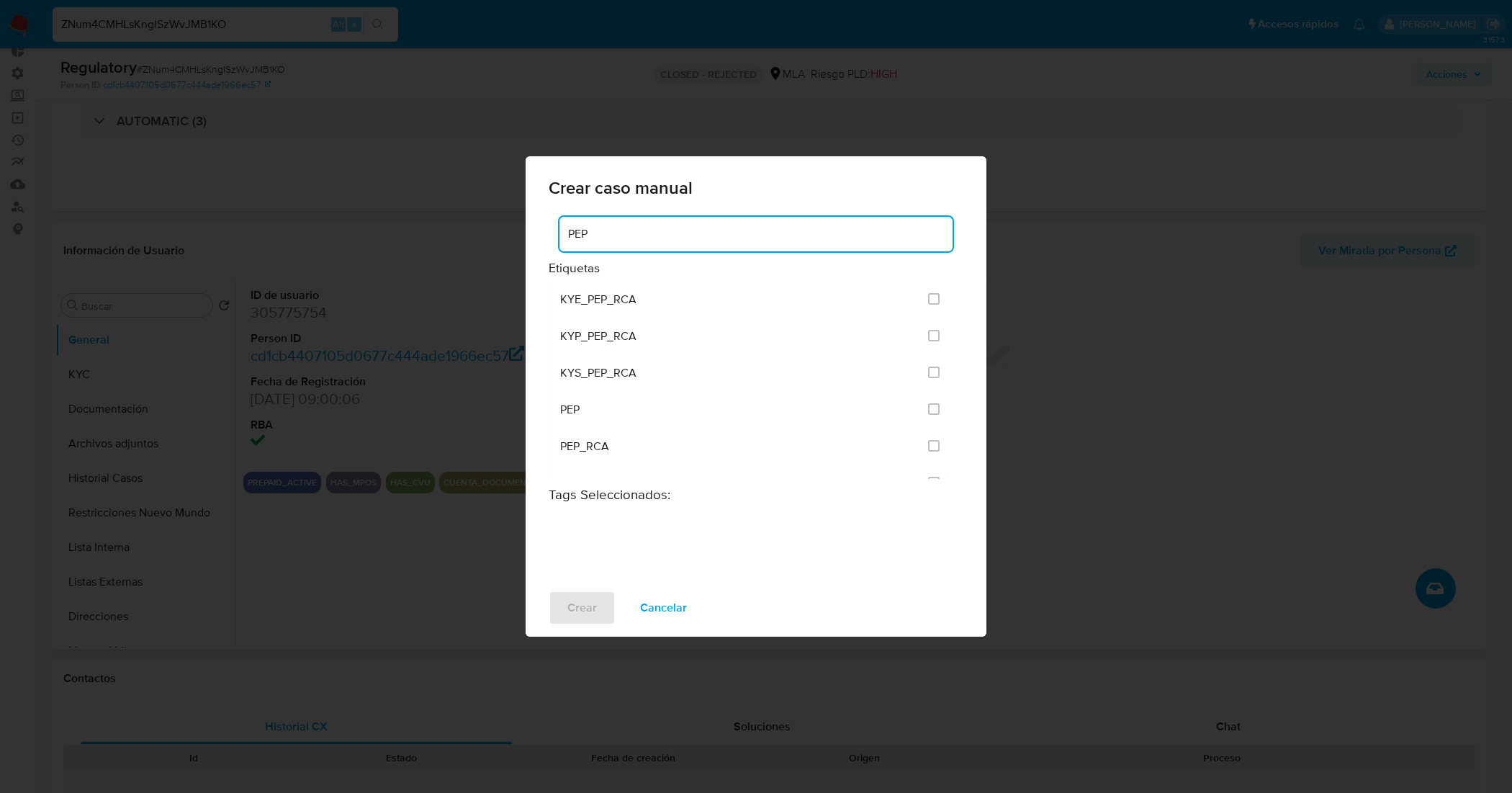
drag, startPoint x: 565, startPoint y: 223, endPoint x: 540, endPoint y: 221, distance: 25.1
click at [540, 221] on div "PEP Etiquetas KYE_PEP_RCA KYP_PEP_RCA KYS_PEP_RCA PEP PEP_RCA PEP HR-FOREIGN Ta…" at bounding box center [756, 396] width 461 height 365
type input "HR"
click at [937, 336] on input "3305" at bounding box center [934, 336] width 12 height 12
checkbox input "true"
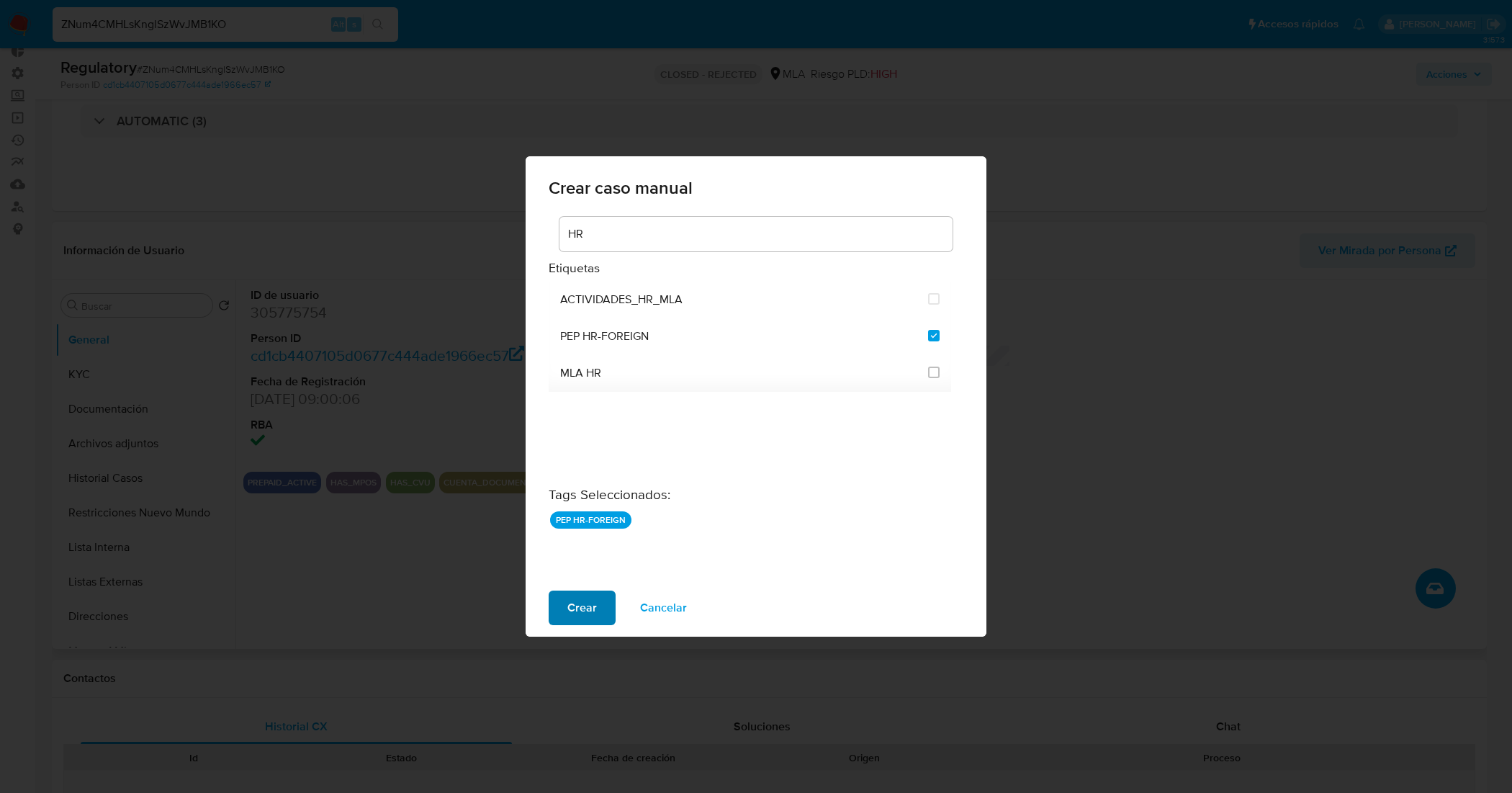
click at [595, 611] on button "Crear" at bounding box center [582, 607] width 67 height 35
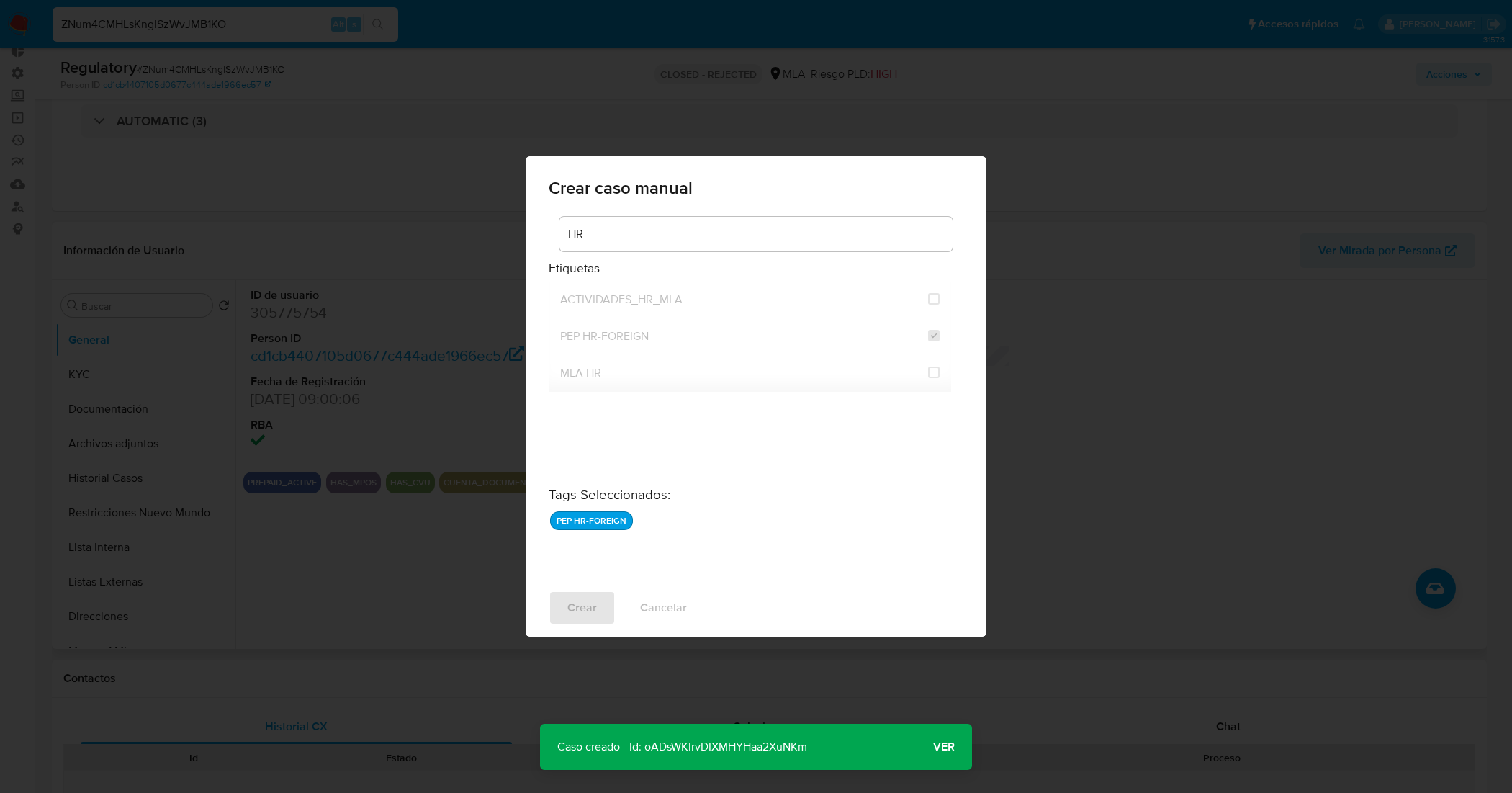
click at [945, 746] on span "Ver" at bounding box center [943, 746] width 21 height 0
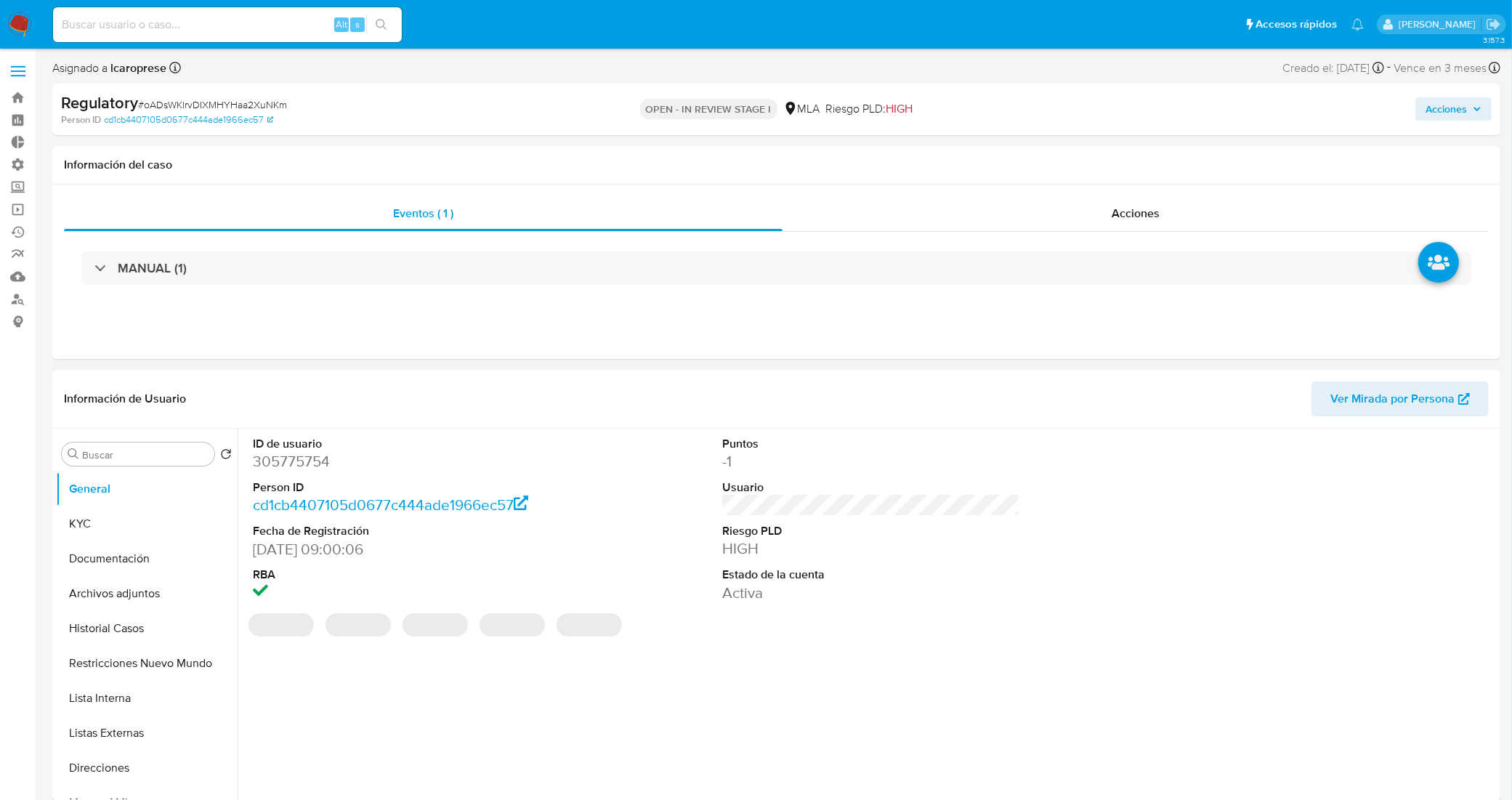
select select "10"
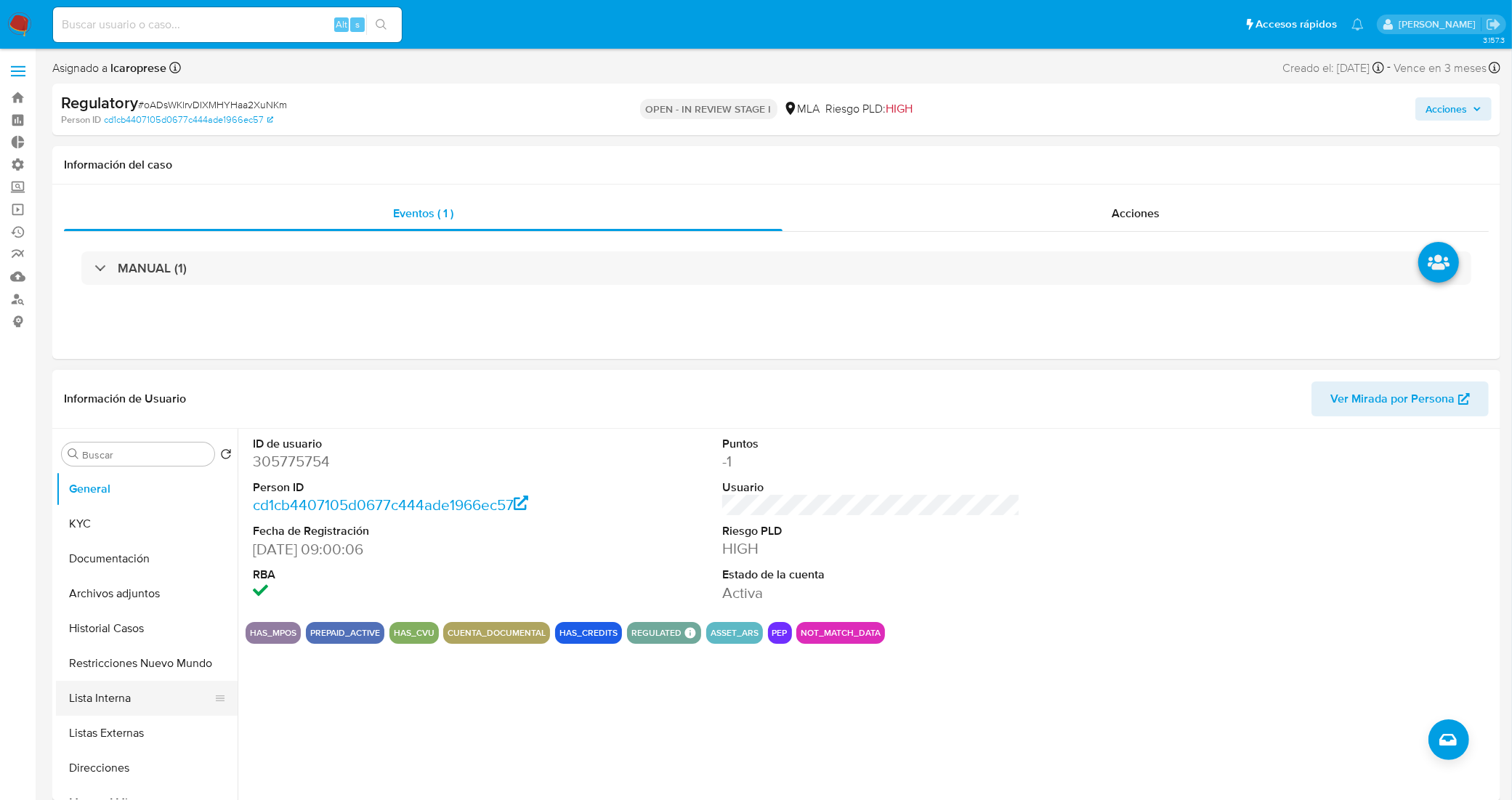
click at [118, 703] on button "Lista Interna" at bounding box center [141, 698] width 170 height 35
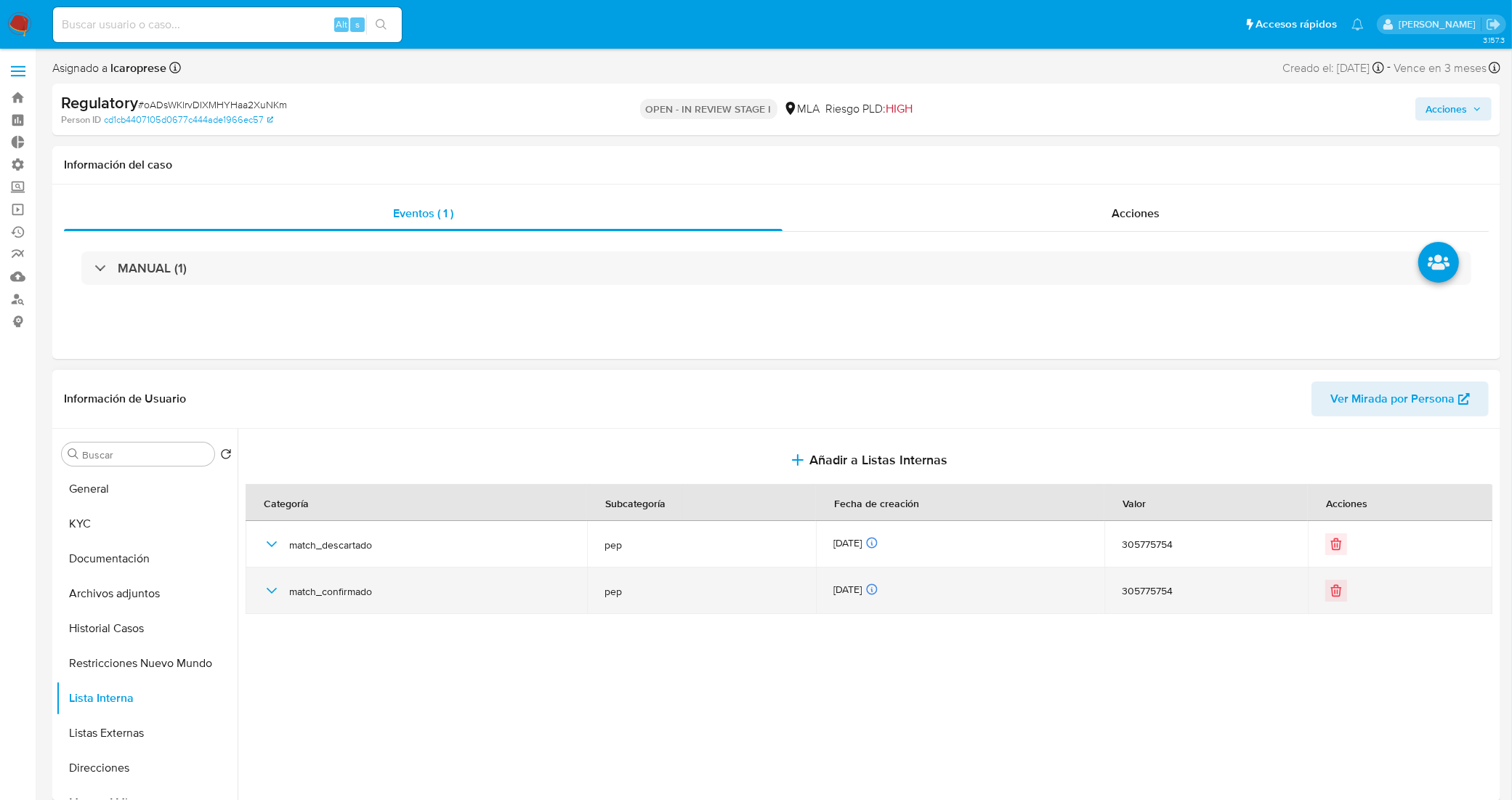
click at [267, 589] on icon "button" at bounding box center [272, 590] width 17 height 17
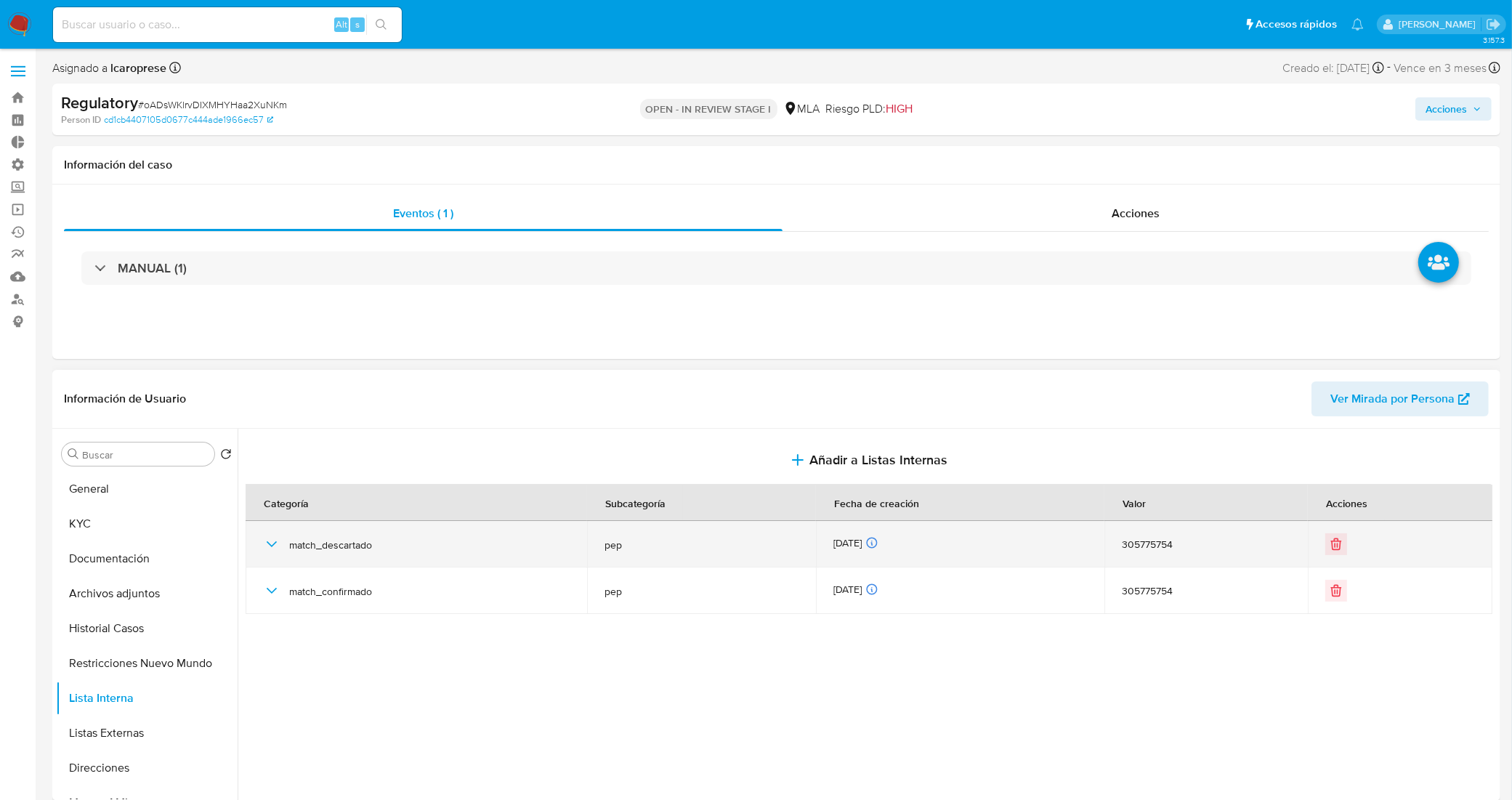
click at [271, 548] on icon "button" at bounding box center [272, 544] width 17 height 17
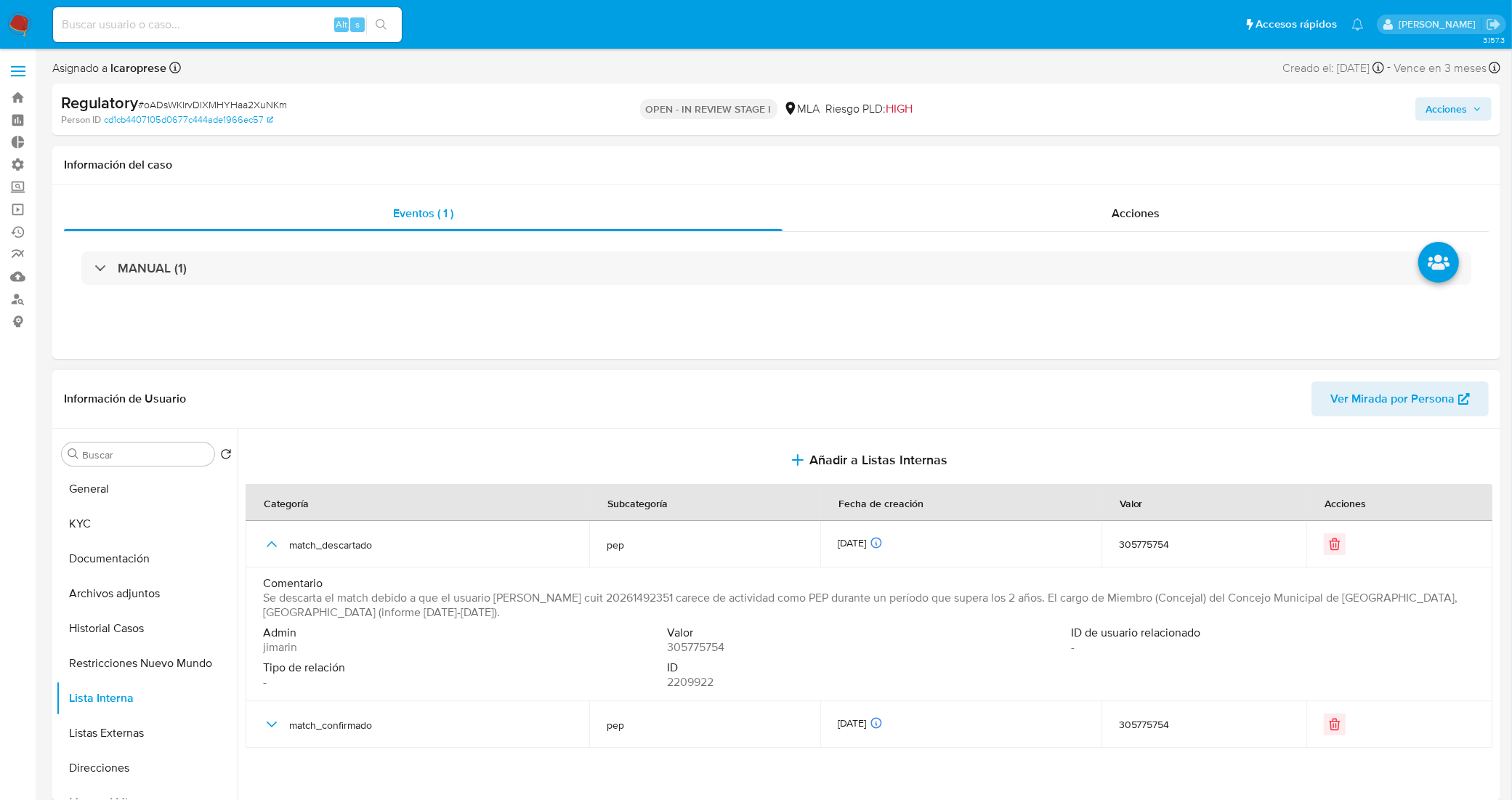
drag, startPoint x: 266, startPoint y: 597, endPoint x: 1072, endPoint y: 601, distance: 806.0
click at [1072, 601] on span "Se descarta el match debido a que el usuario Santiago Montorfano cuit 202614923…" at bounding box center [867, 605] width 1209 height 29
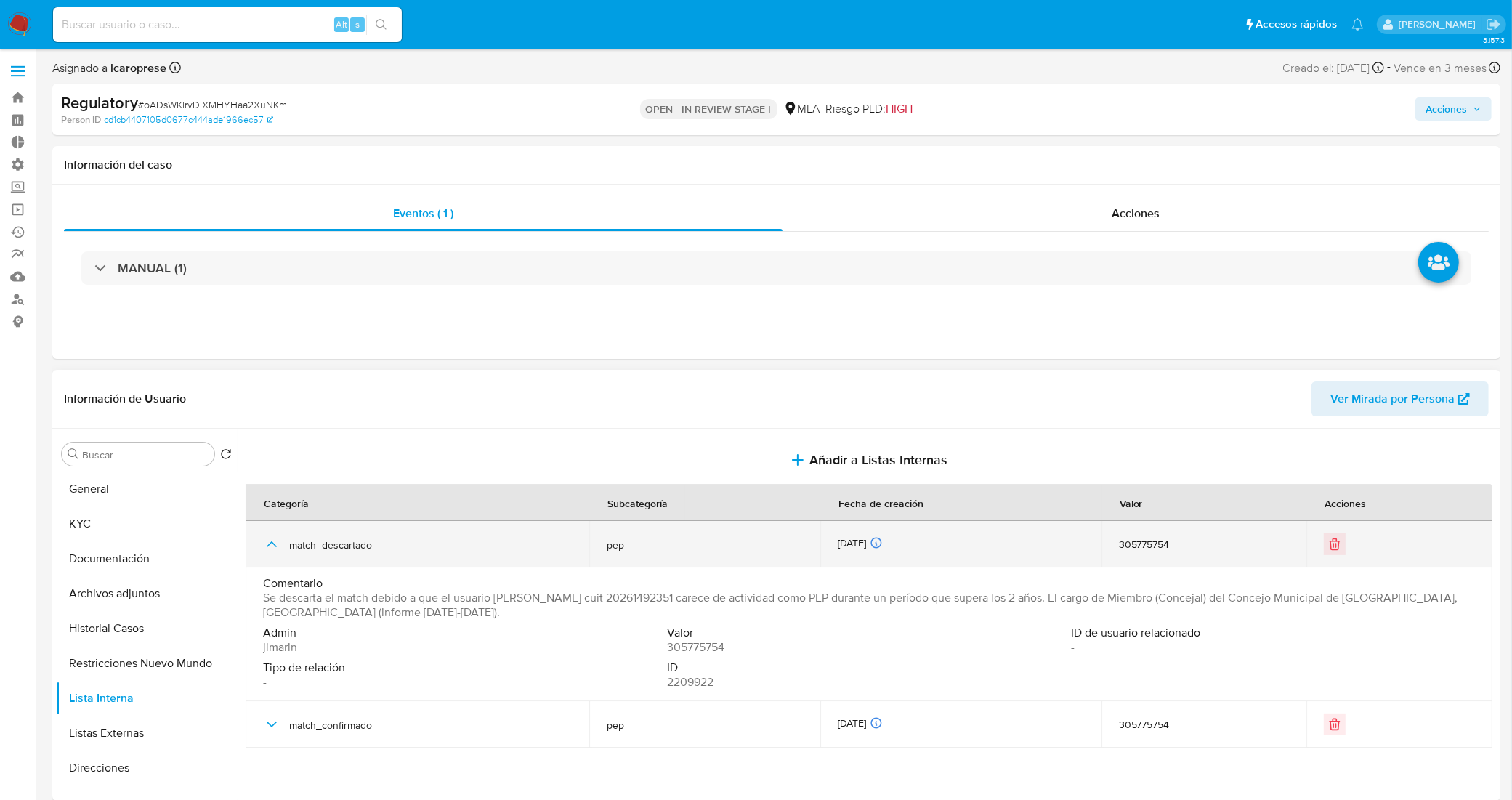
click at [267, 545] on icon "button" at bounding box center [272, 544] width 17 height 17
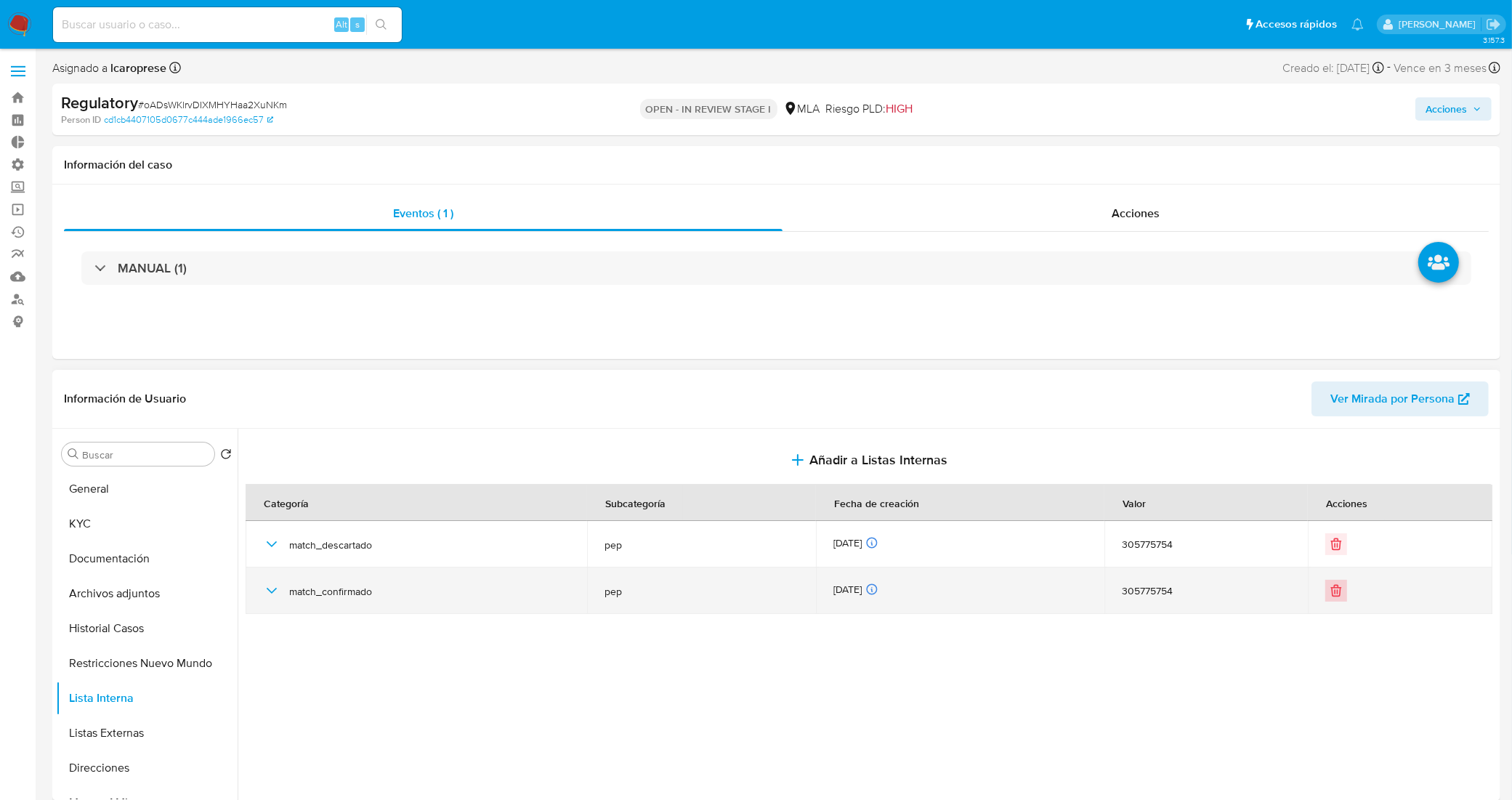
click at [1333, 593] on icon "Eliminar" at bounding box center [1336, 590] width 15 height 15
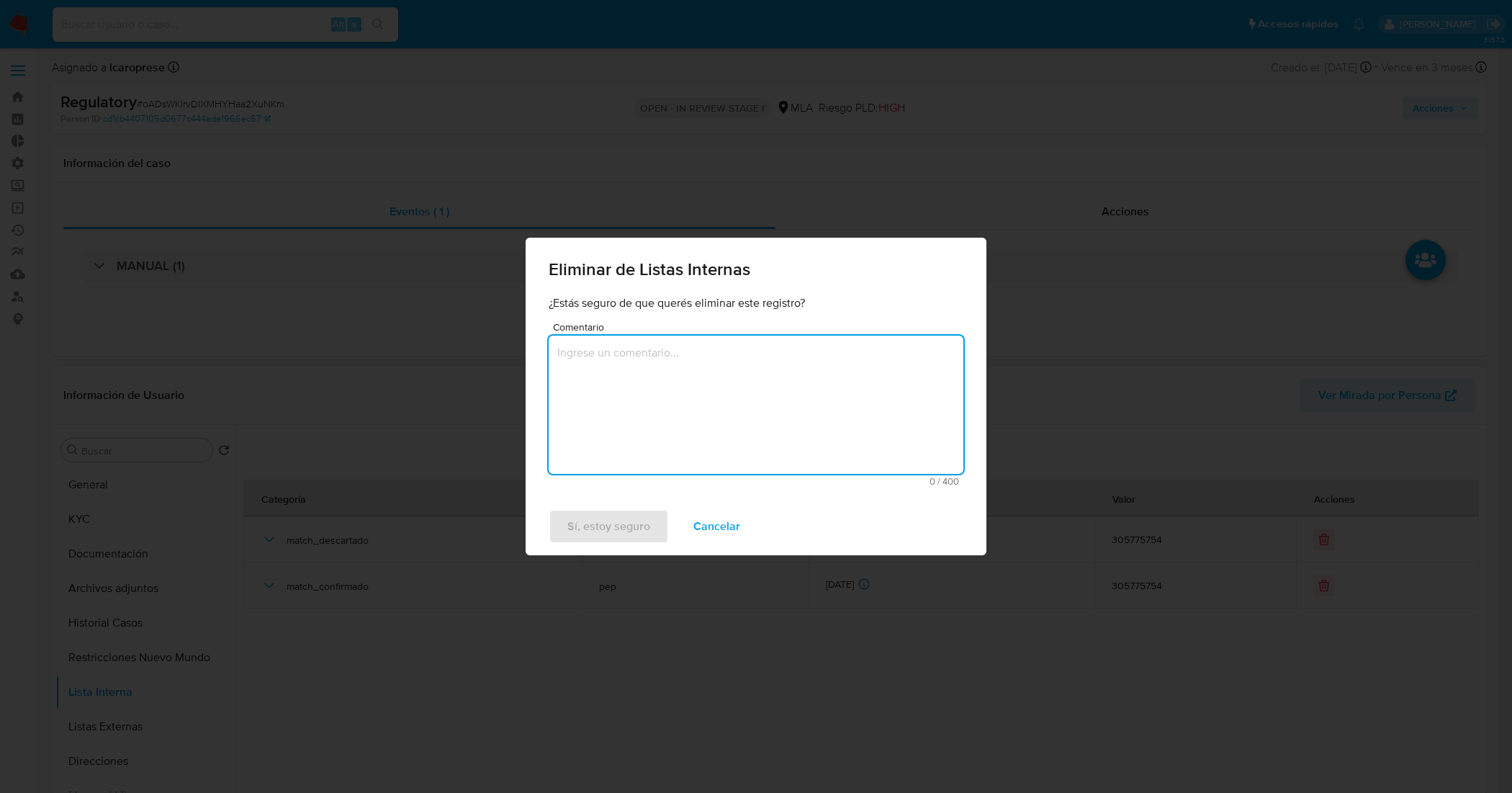
click at [710, 398] on textarea "Comentario" at bounding box center [756, 405] width 415 height 138
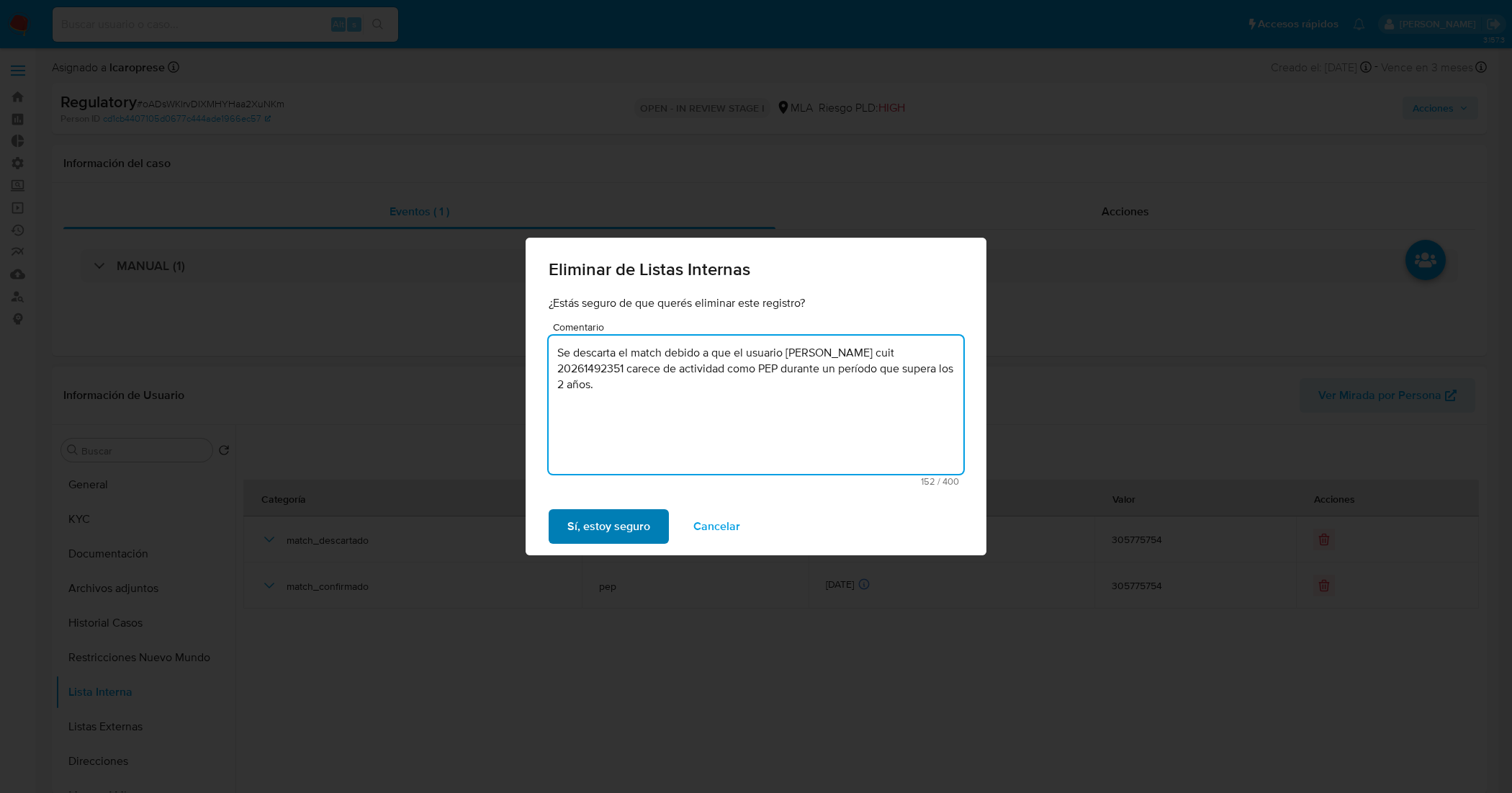
type textarea "Se descarta el match debido a que el usuario Santiago Montorfano cuit 202614923…"
click at [617, 533] on span "Sí, estoy seguro" at bounding box center [608, 526] width 83 height 32
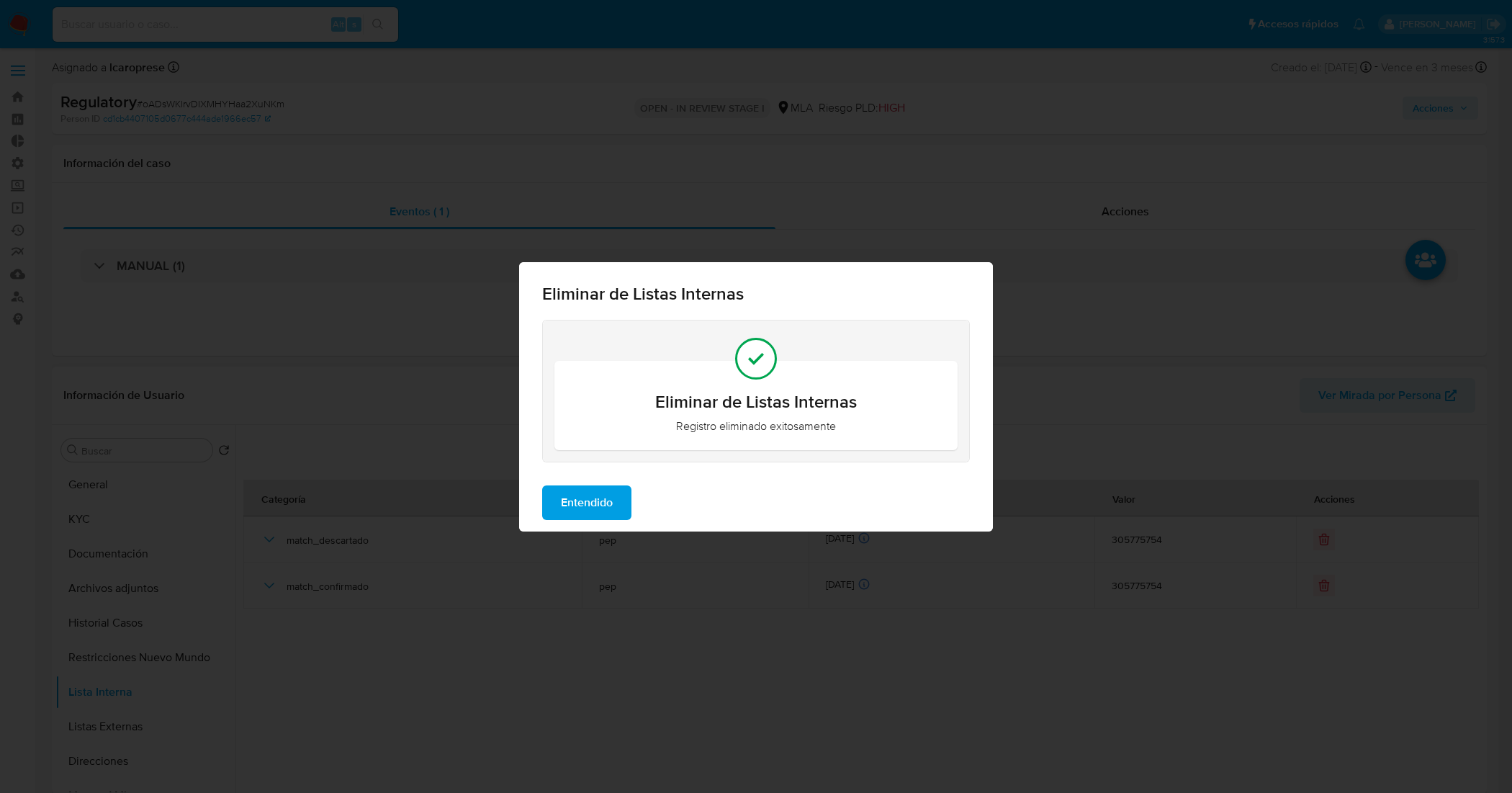
click at [607, 490] on span "Entendido" at bounding box center [586, 502] width 52 height 32
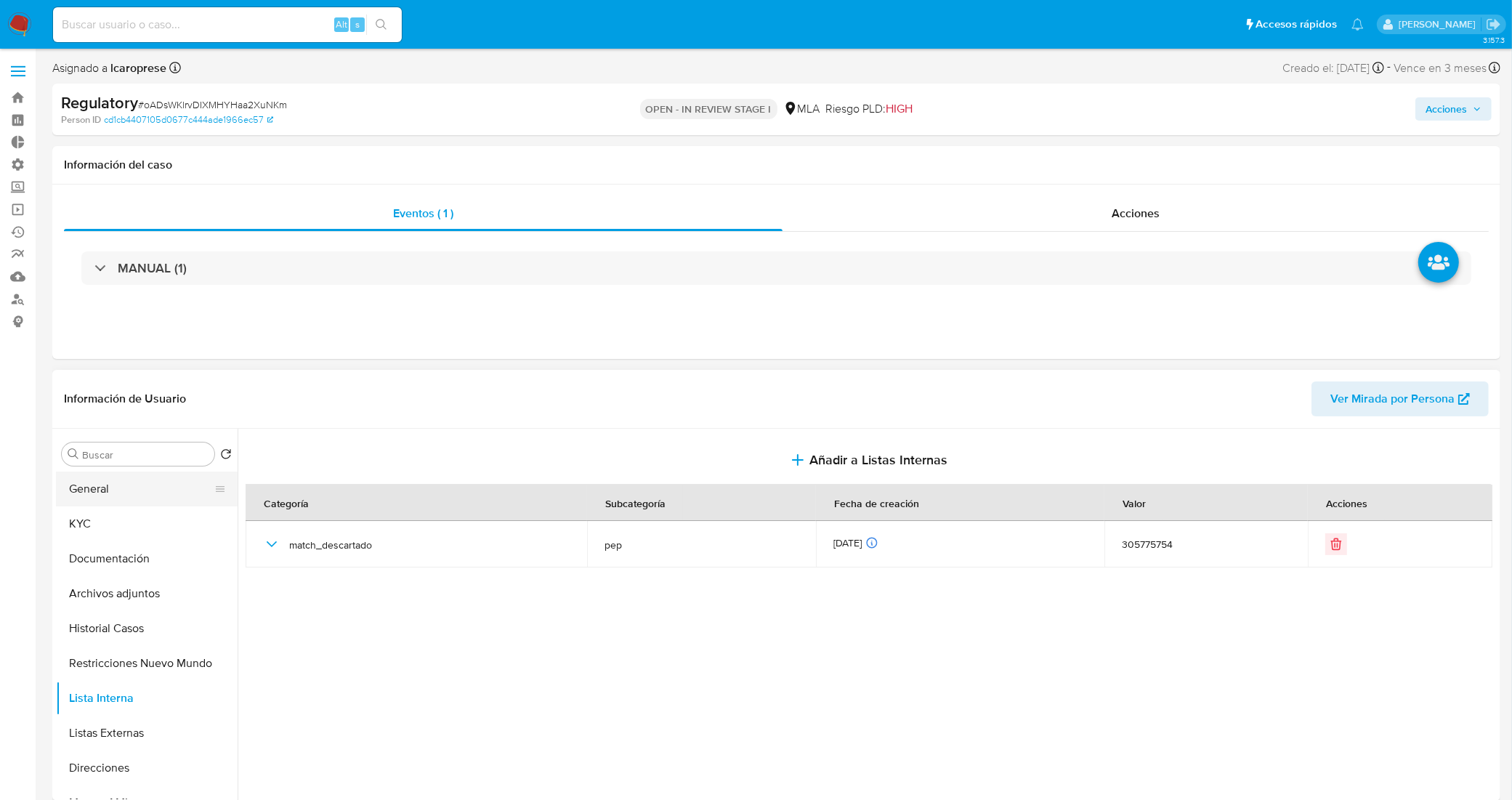
click at [95, 489] on button "General" at bounding box center [141, 489] width 170 height 35
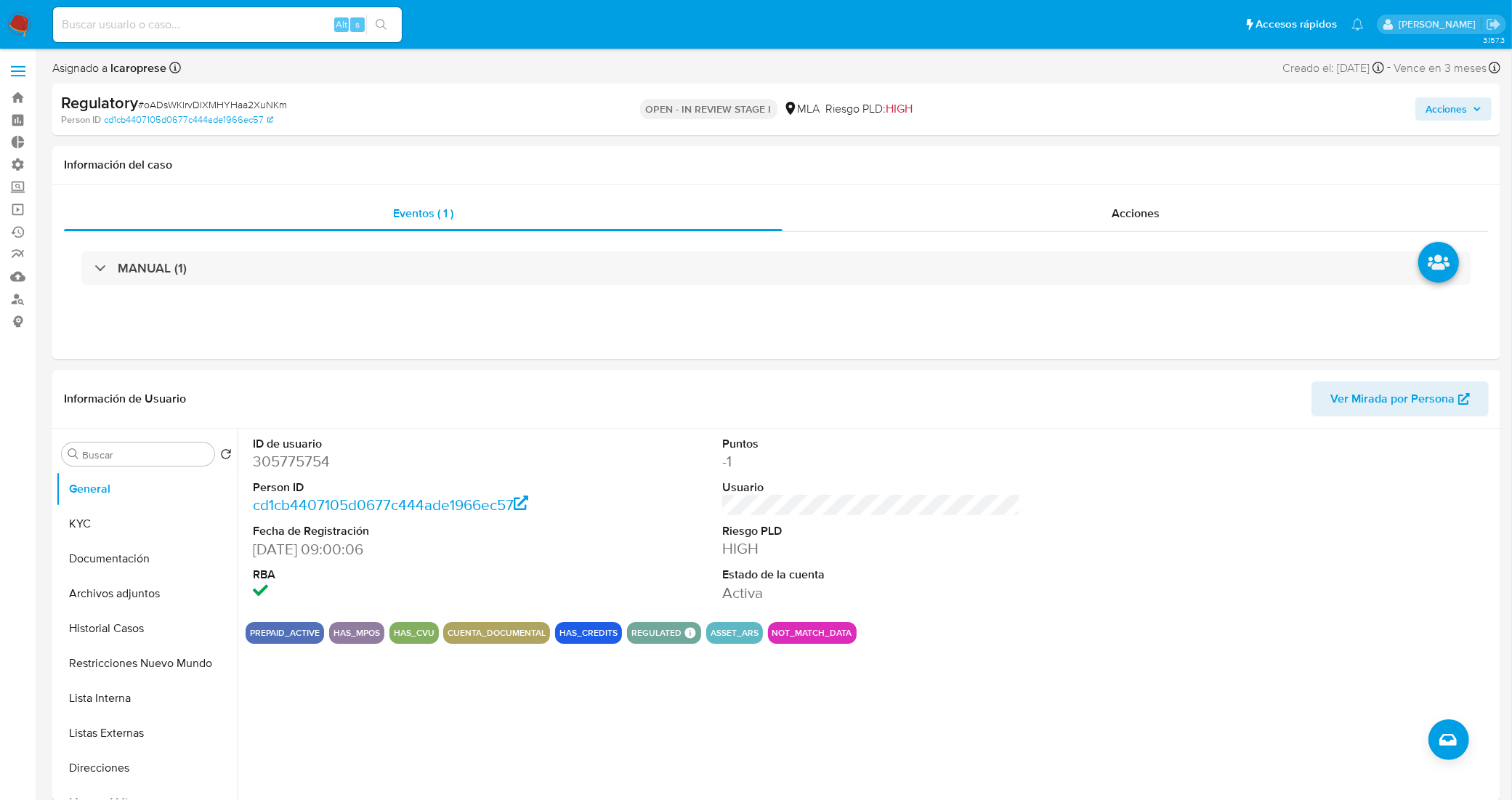
click at [1462, 110] on span "Acciones" at bounding box center [1446, 108] width 41 height 23
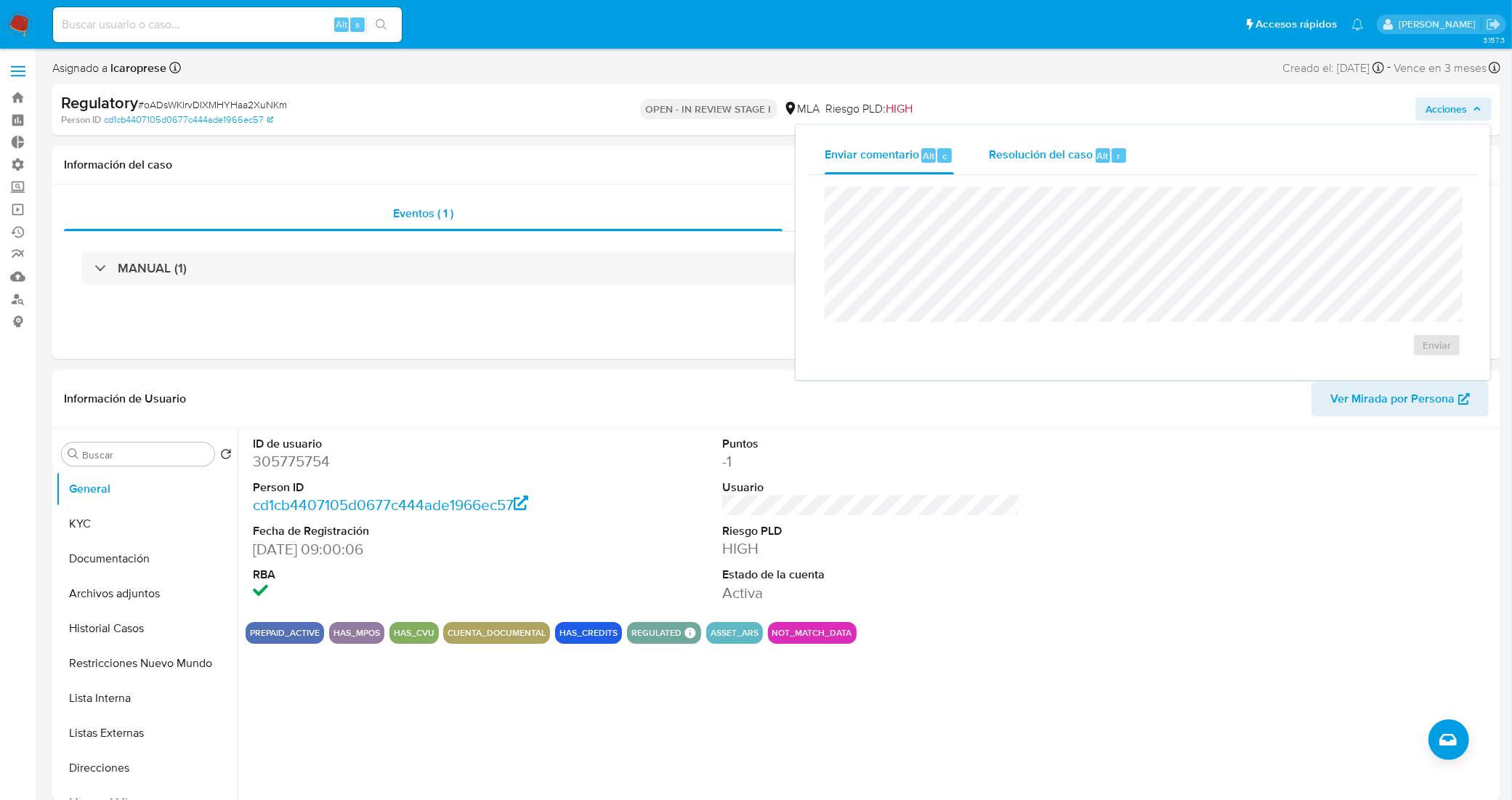
click at [1066, 147] on span "Resolución del caso" at bounding box center [1040, 155] width 104 height 16
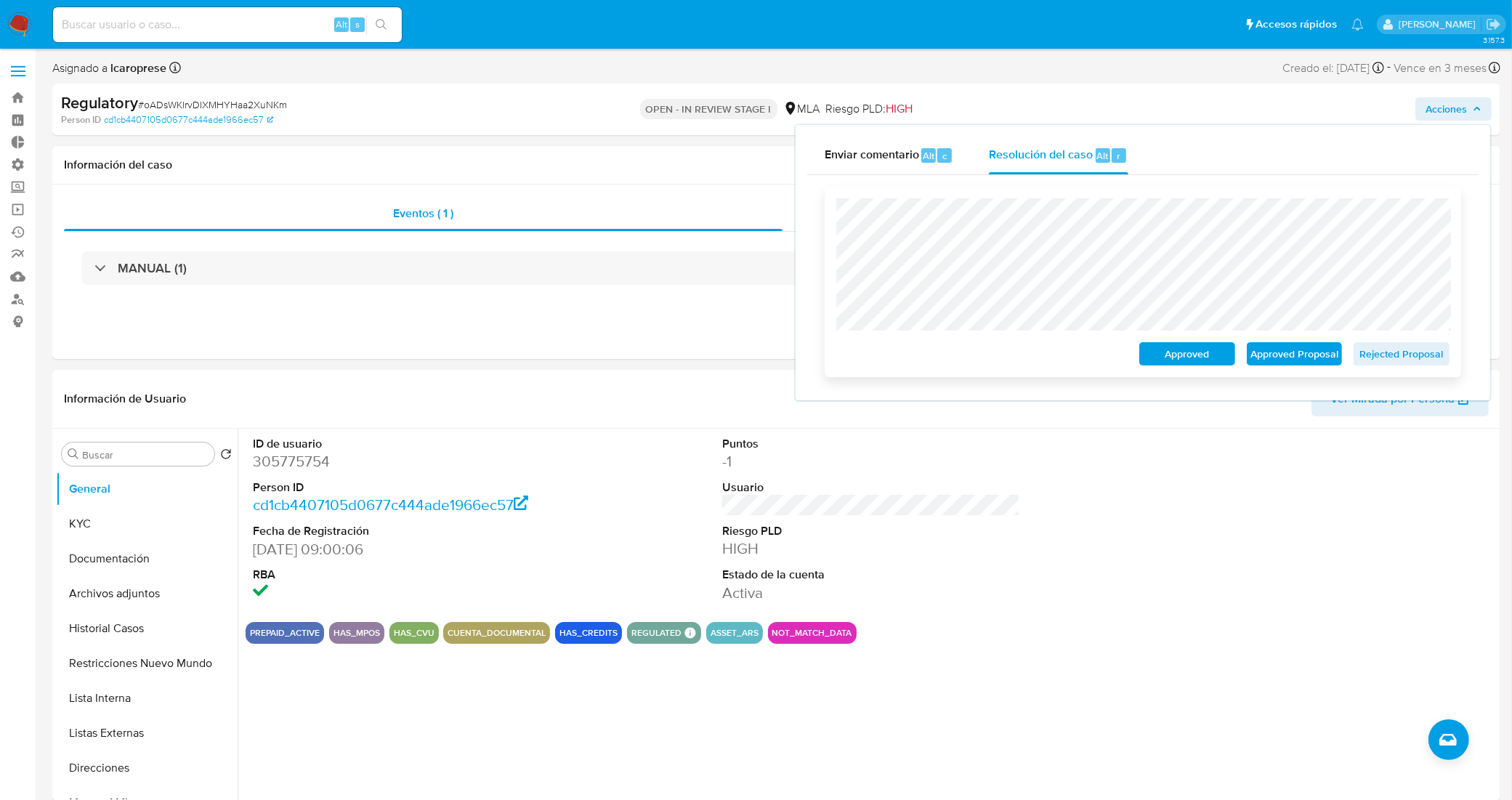
click at [1385, 361] on span "Rejected Proposal" at bounding box center [1401, 354] width 76 height 21
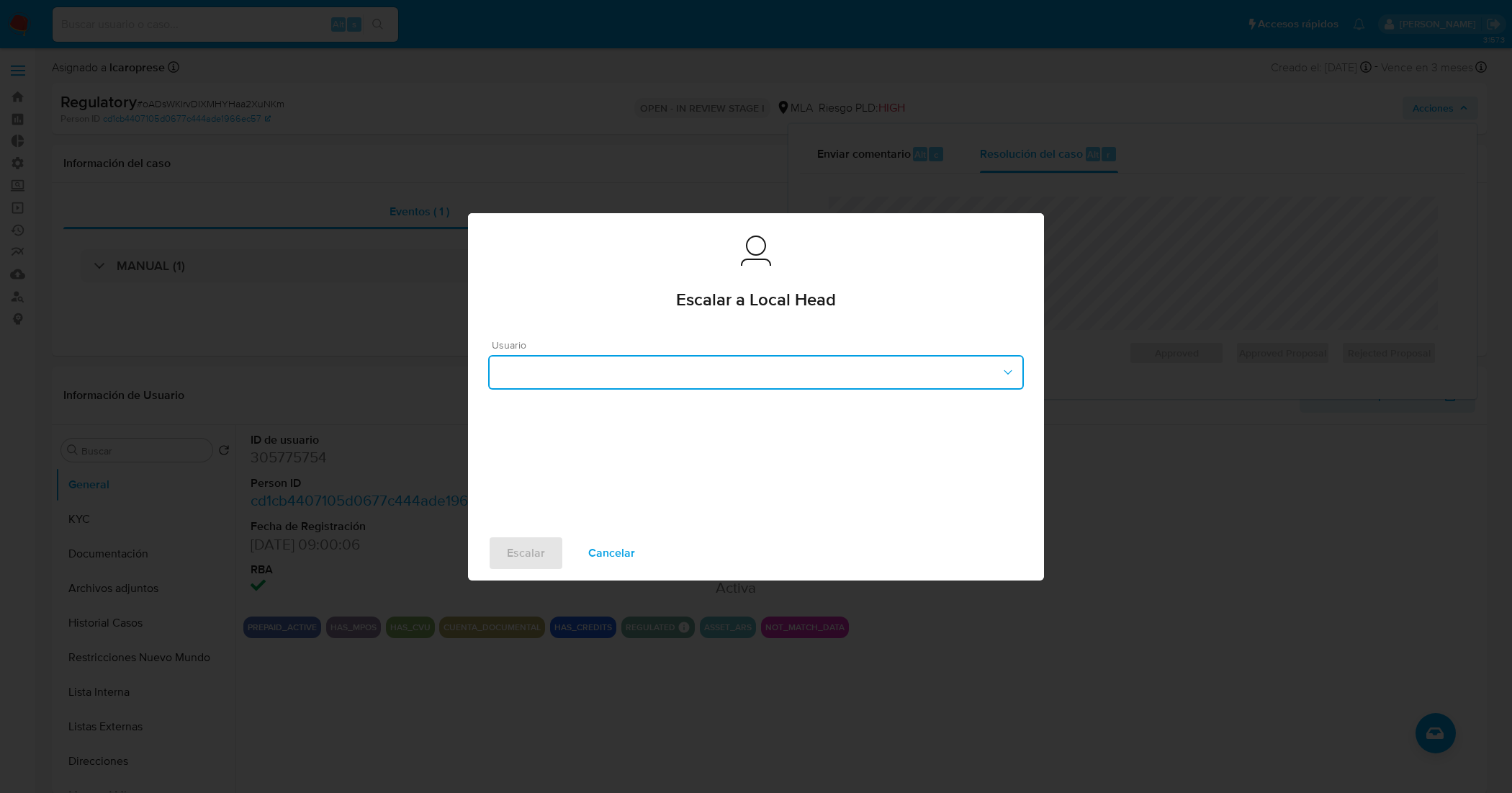
click at [653, 376] on button "button" at bounding box center [756, 372] width 536 height 35
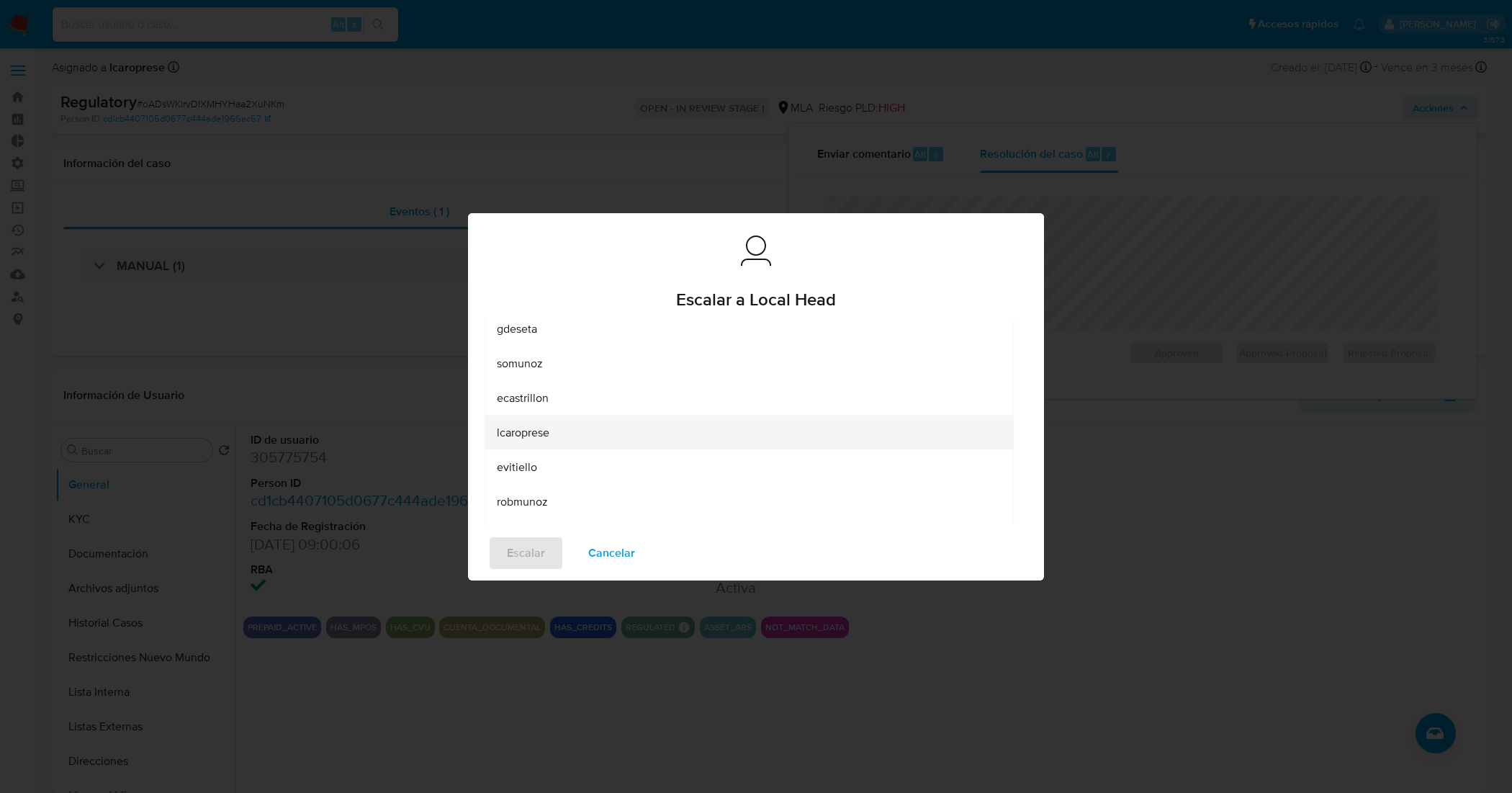
click at [551, 433] on div "lcaroprese" at bounding box center [749, 432] width 504 height 35
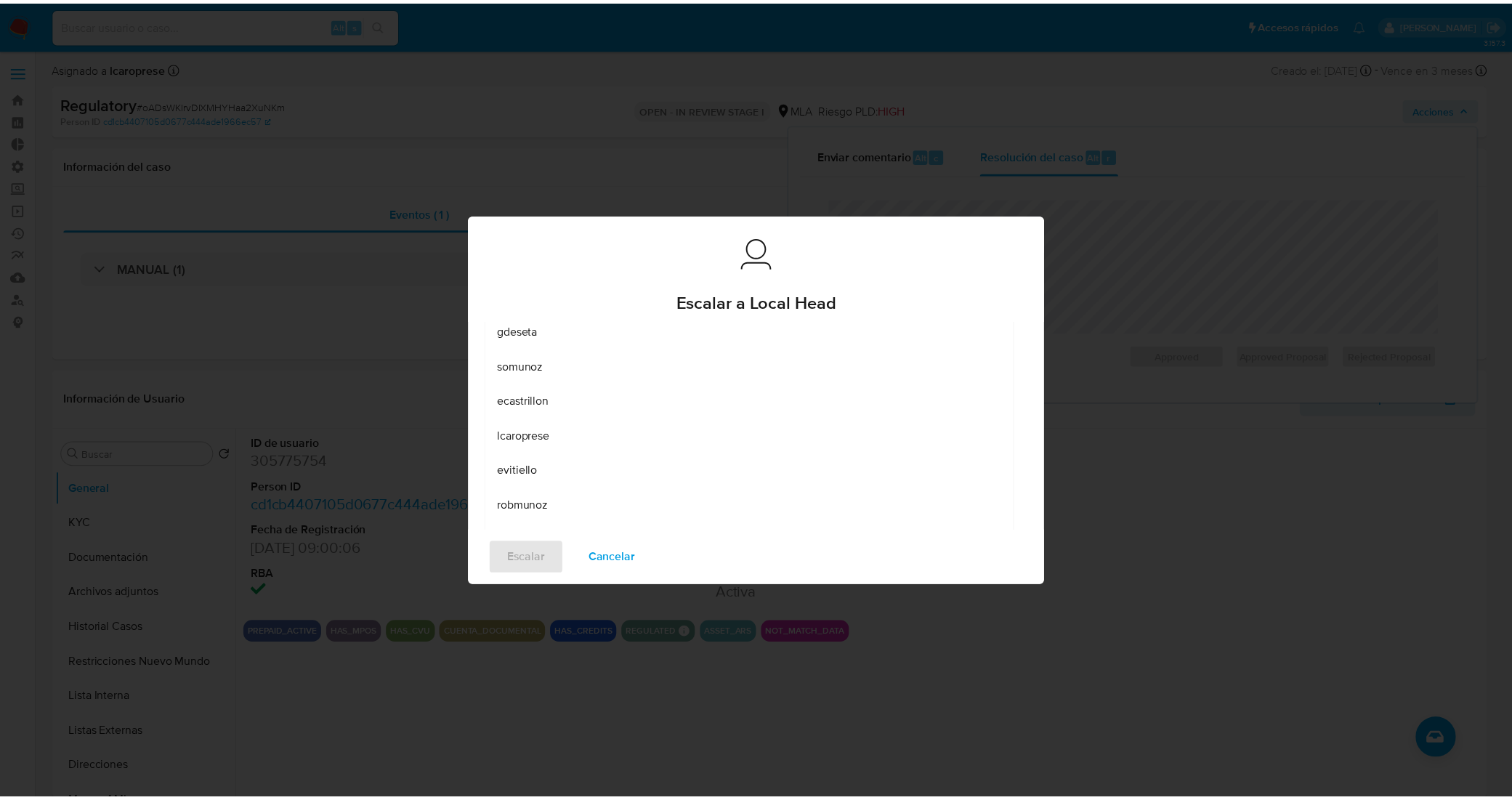
scroll to position [21, 0]
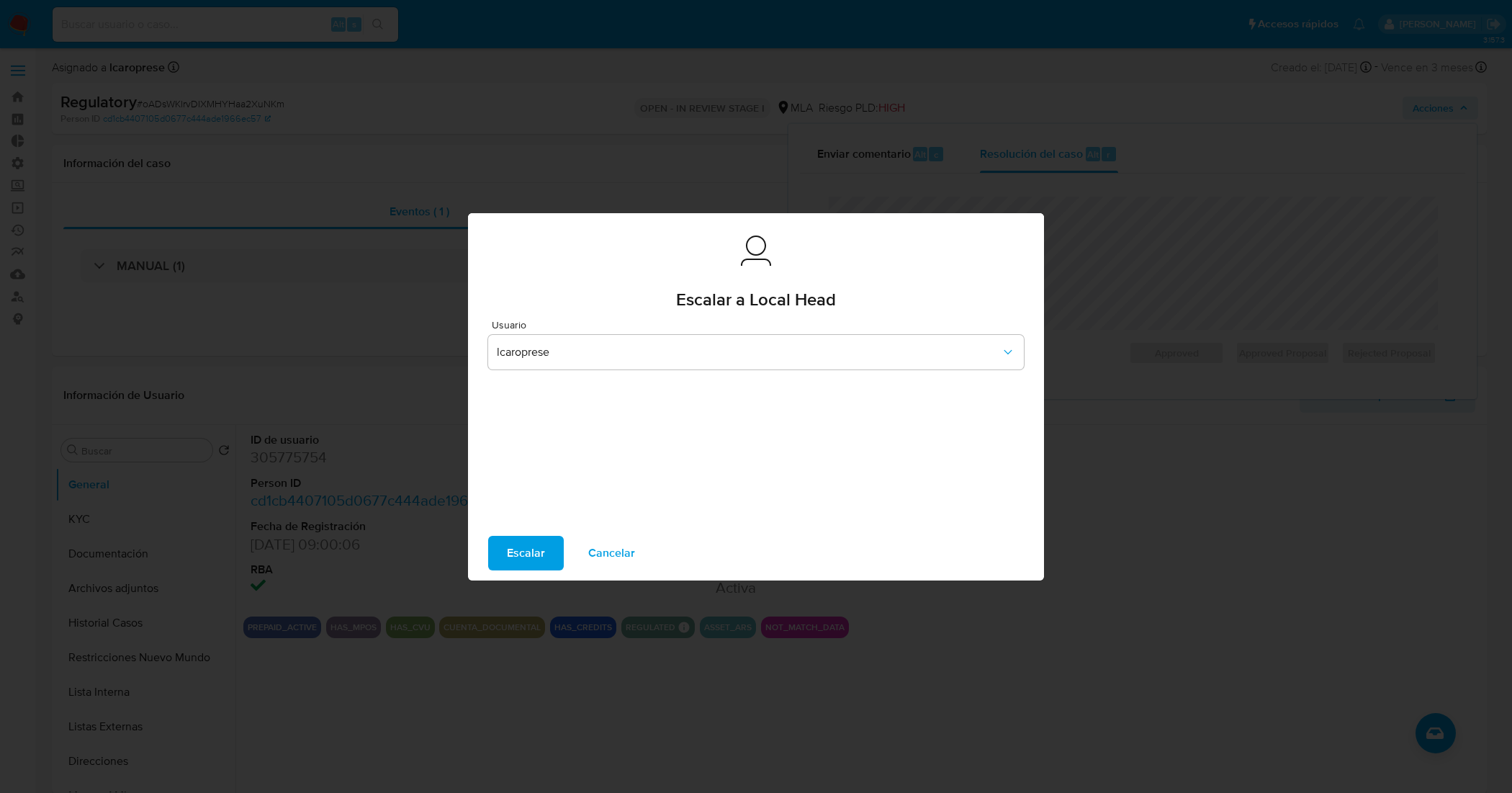
click at [544, 547] on button "Escalar" at bounding box center [526, 553] width 76 height 35
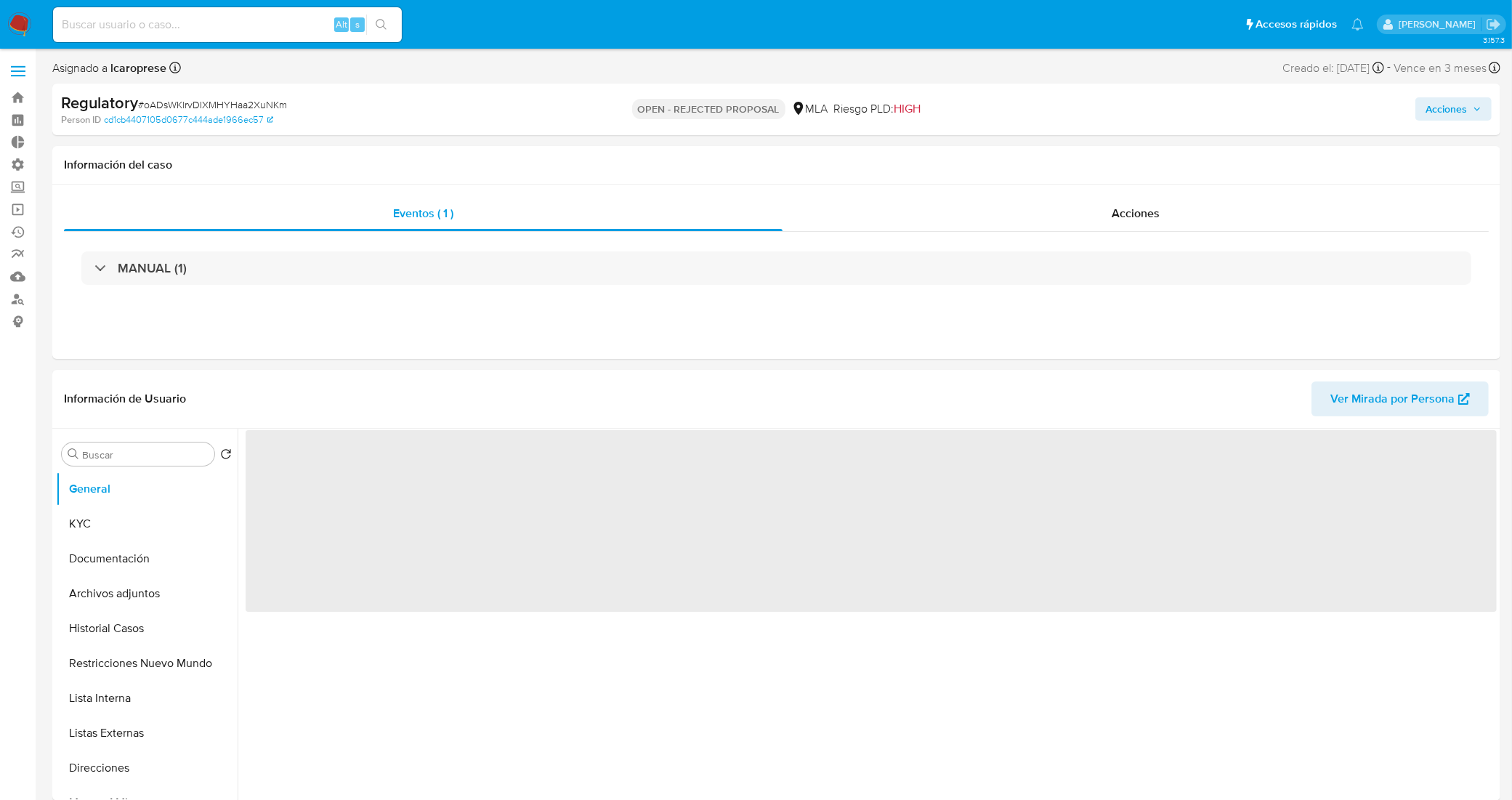
click at [244, 106] on span "# oADsWKlrvDIXMHYHaa2XuNKm" at bounding box center [212, 104] width 149 height 15
copy span "oADsWKlrvDIXMHYHaa2XuNKm"
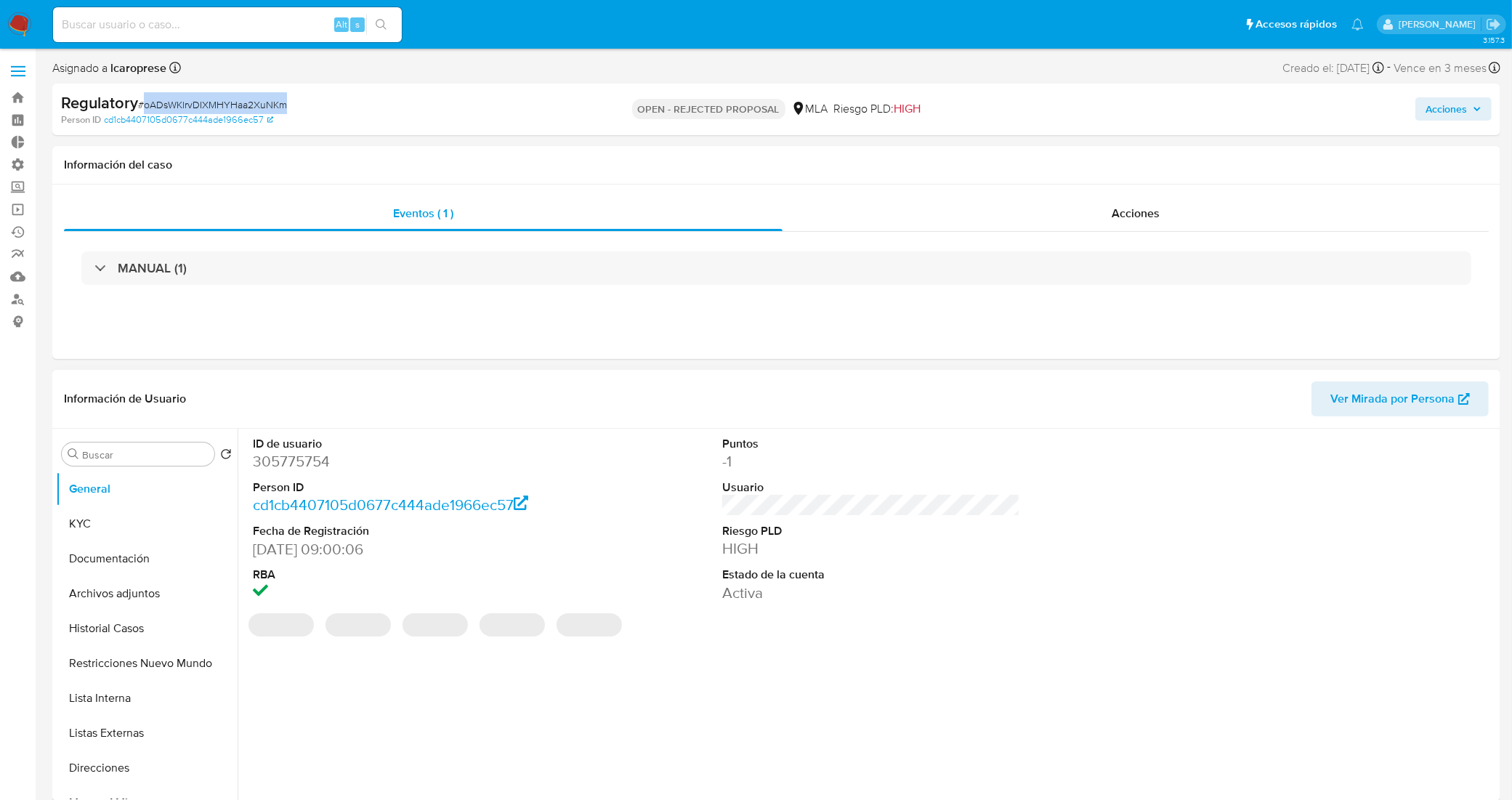
select select "10"
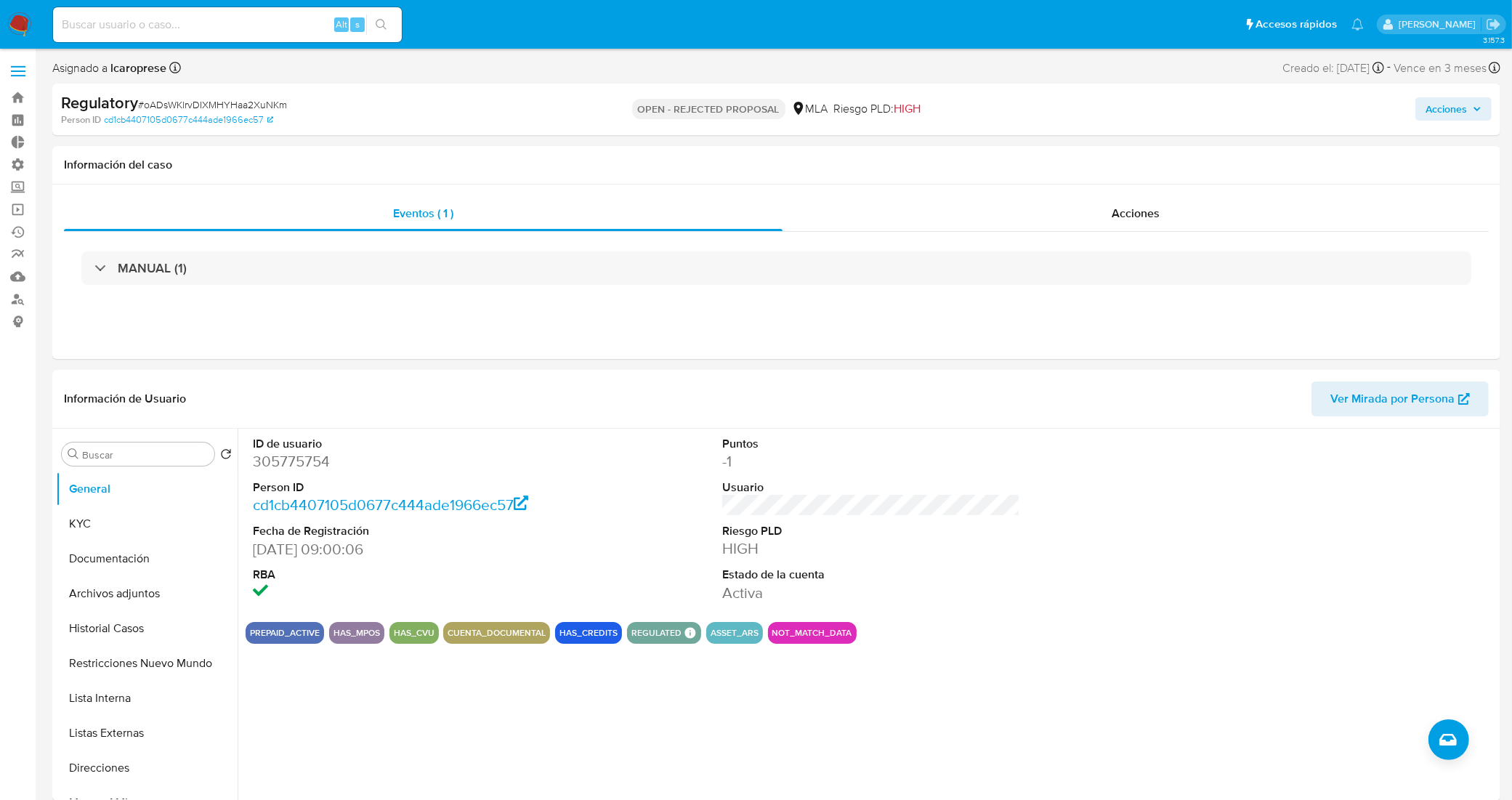
click at [274, 26] on input at bounding box center [228, 25] width 349 height 19
paste input "0INBXtwdQnOrtiIU3qSU1FV9"
type input "0INBXtwdQnOrtiIU3qSU1FV9"
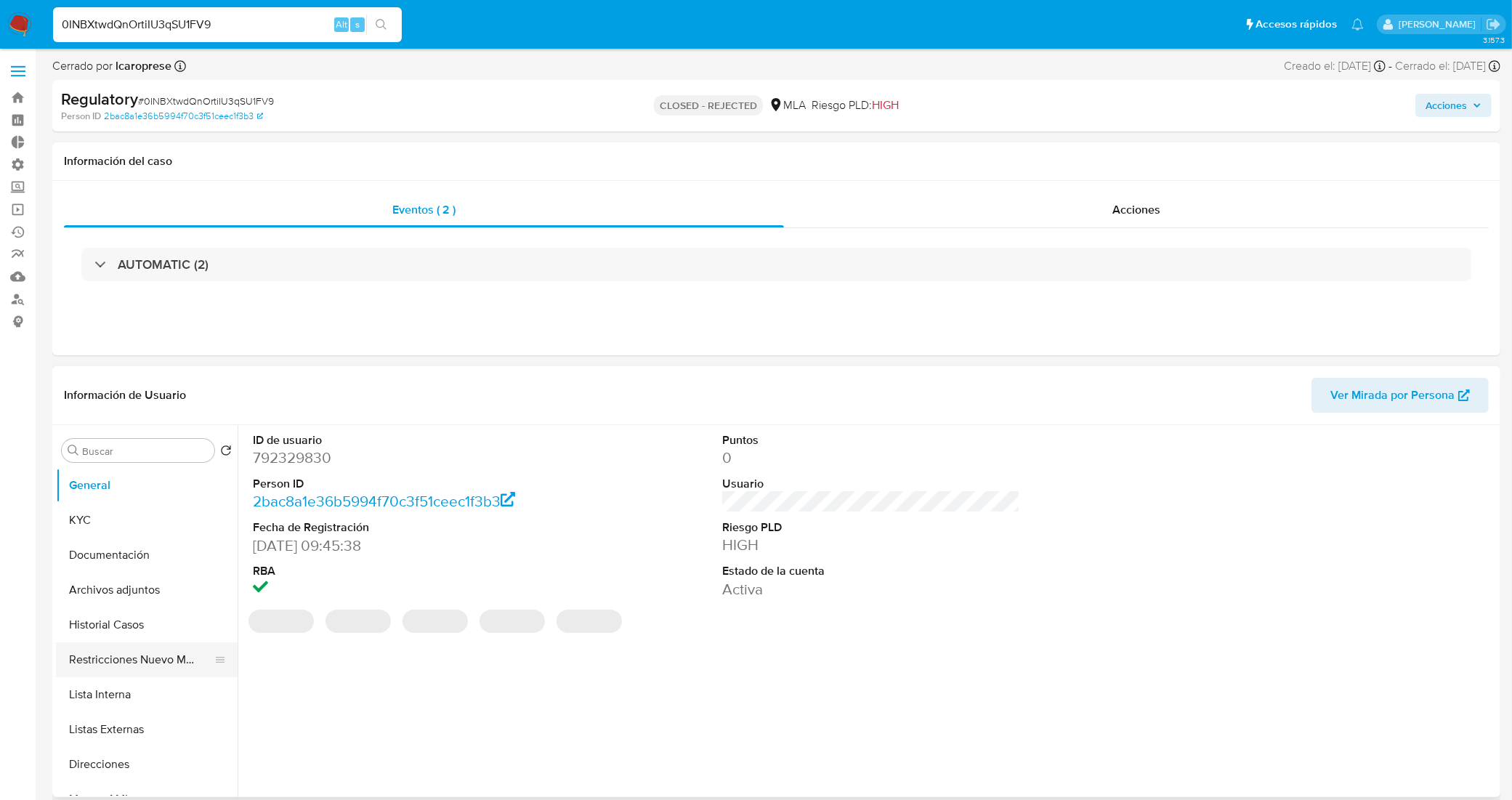
select select "10"
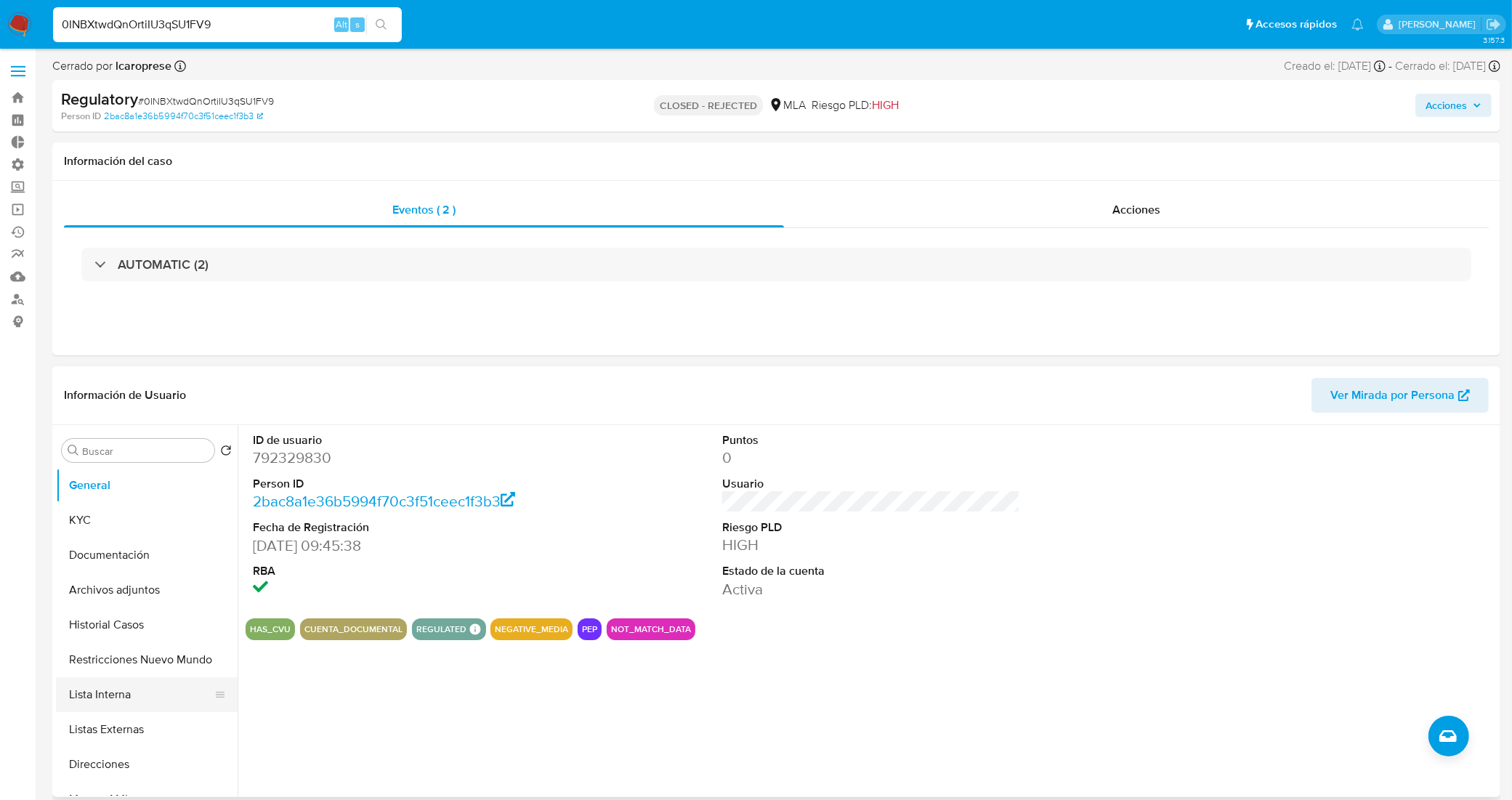
click at [106, 685] on button "Lista Interna" at bounding box center [141, 694] width 170 height 35
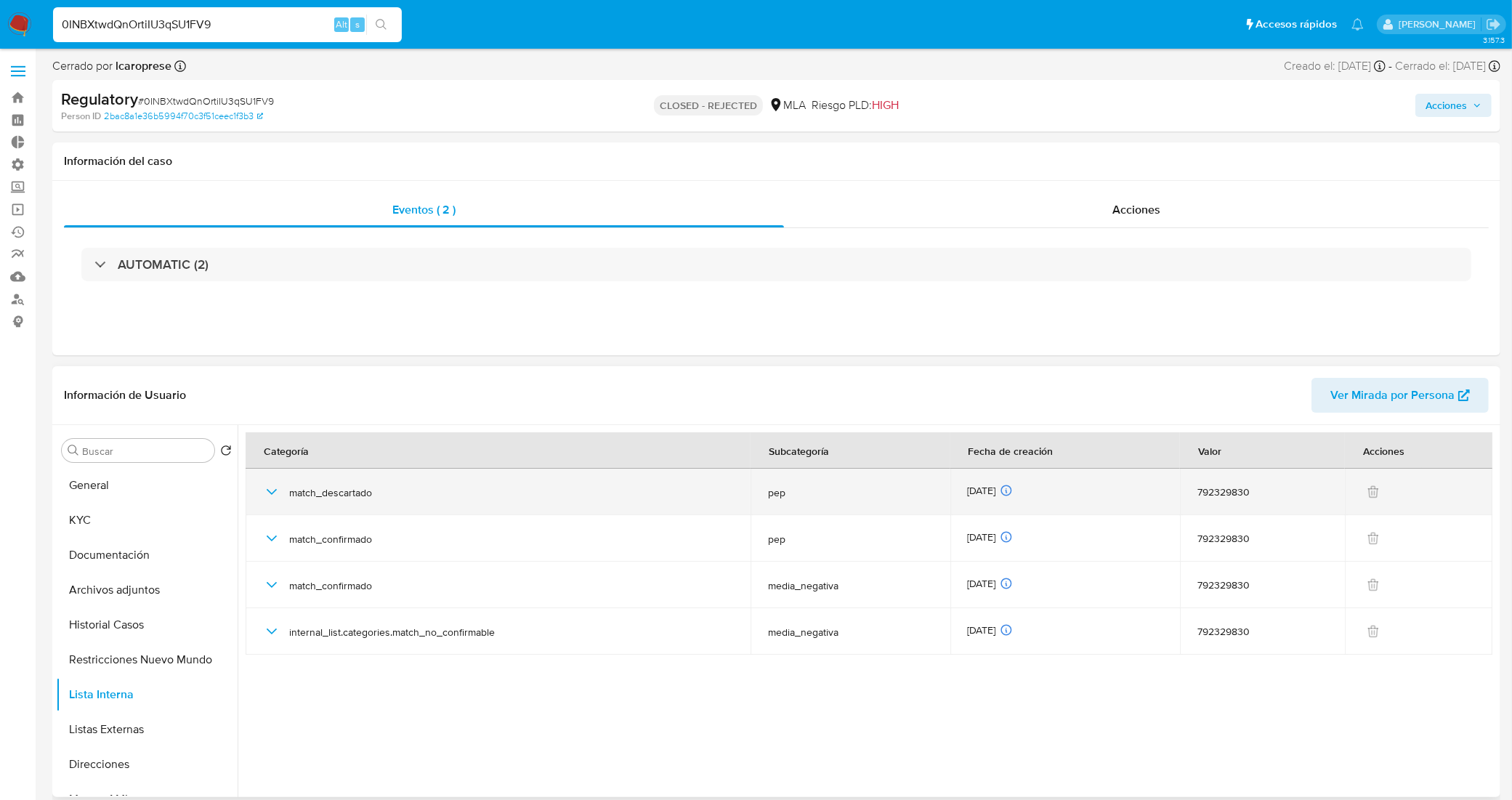
click at [266, 494] on icon "button" at bounding box center [272, 492] width 17 height 17
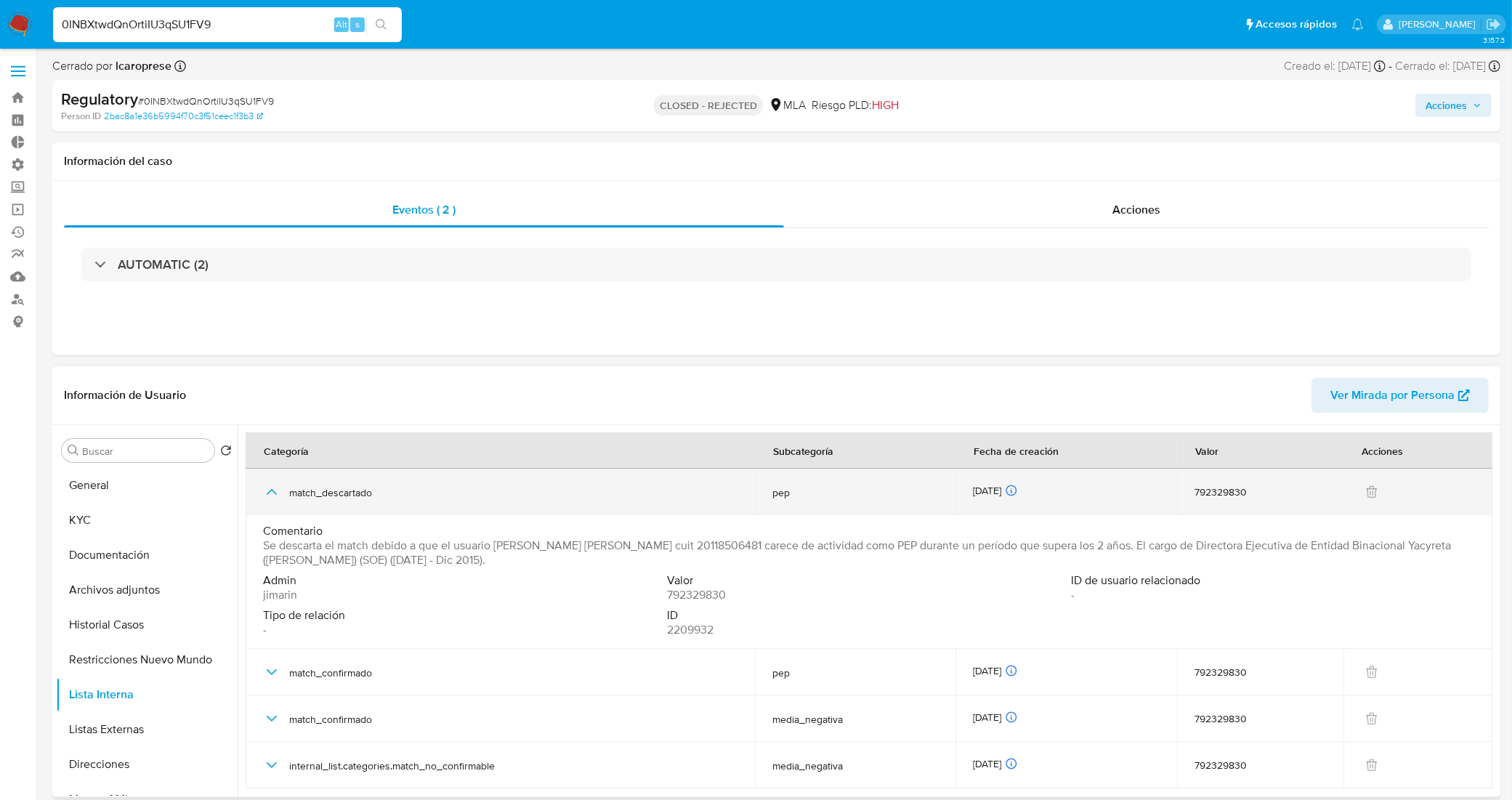
click at [266, 494] on icon "button" at bounding box center [272, 492] width 17 height 17
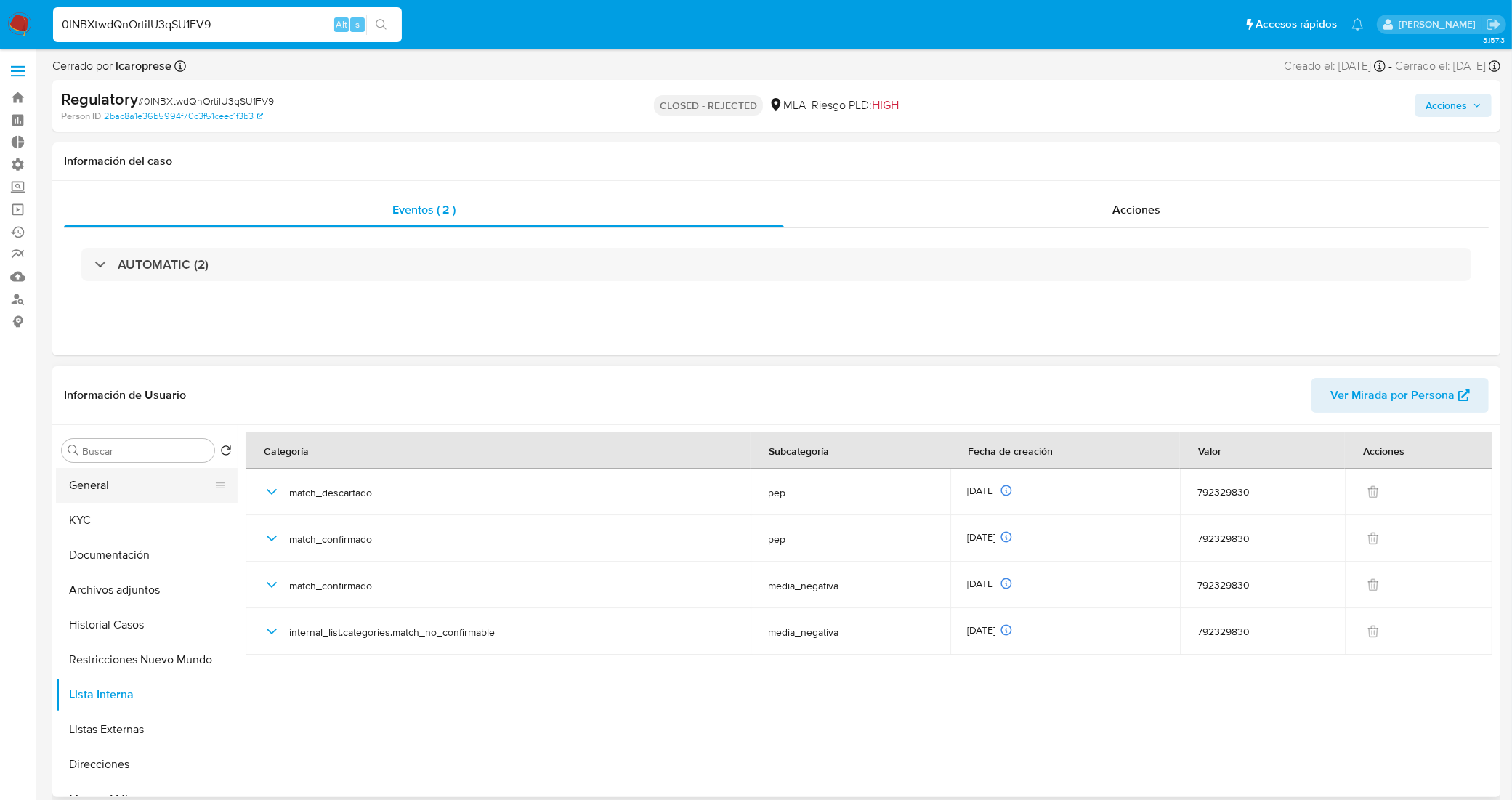
click at [179, 479] on button "General" at bounding box center [141, 485] width 170 height 35
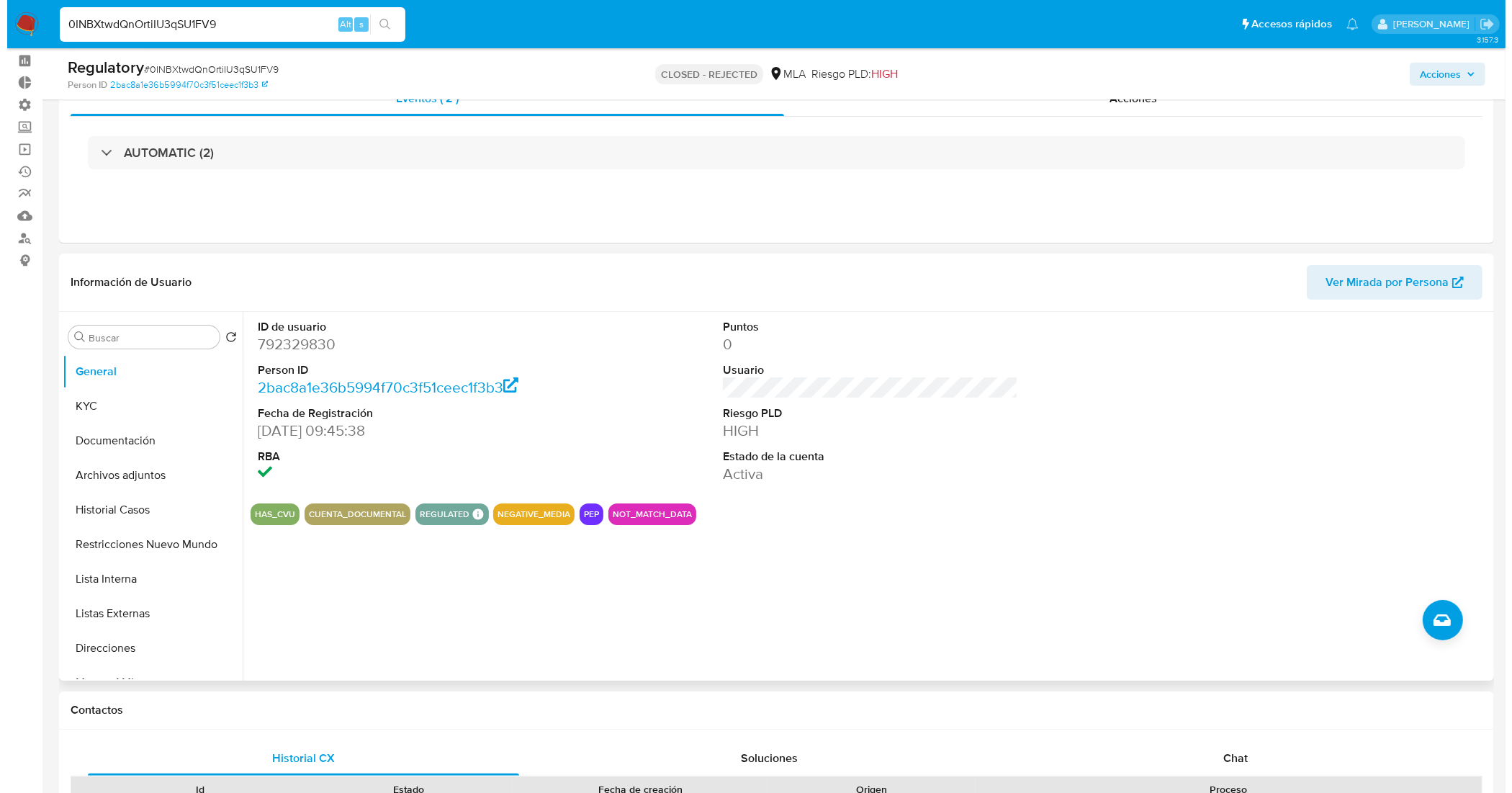
scroll to position [90, 0]
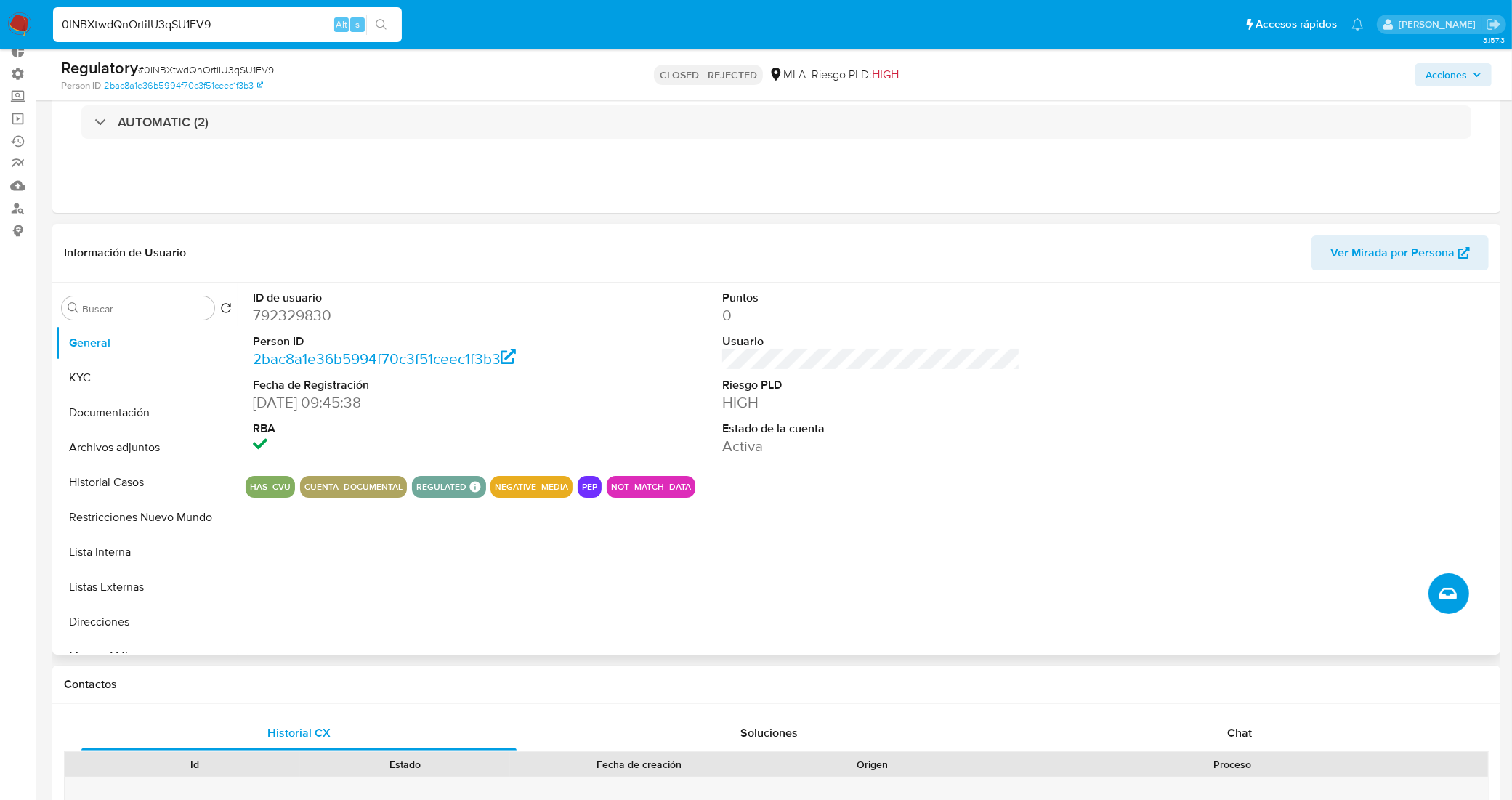
click at [1439, 596] on span "Crear caso manual" at bounding box center [1448, 593] width 17 height 17
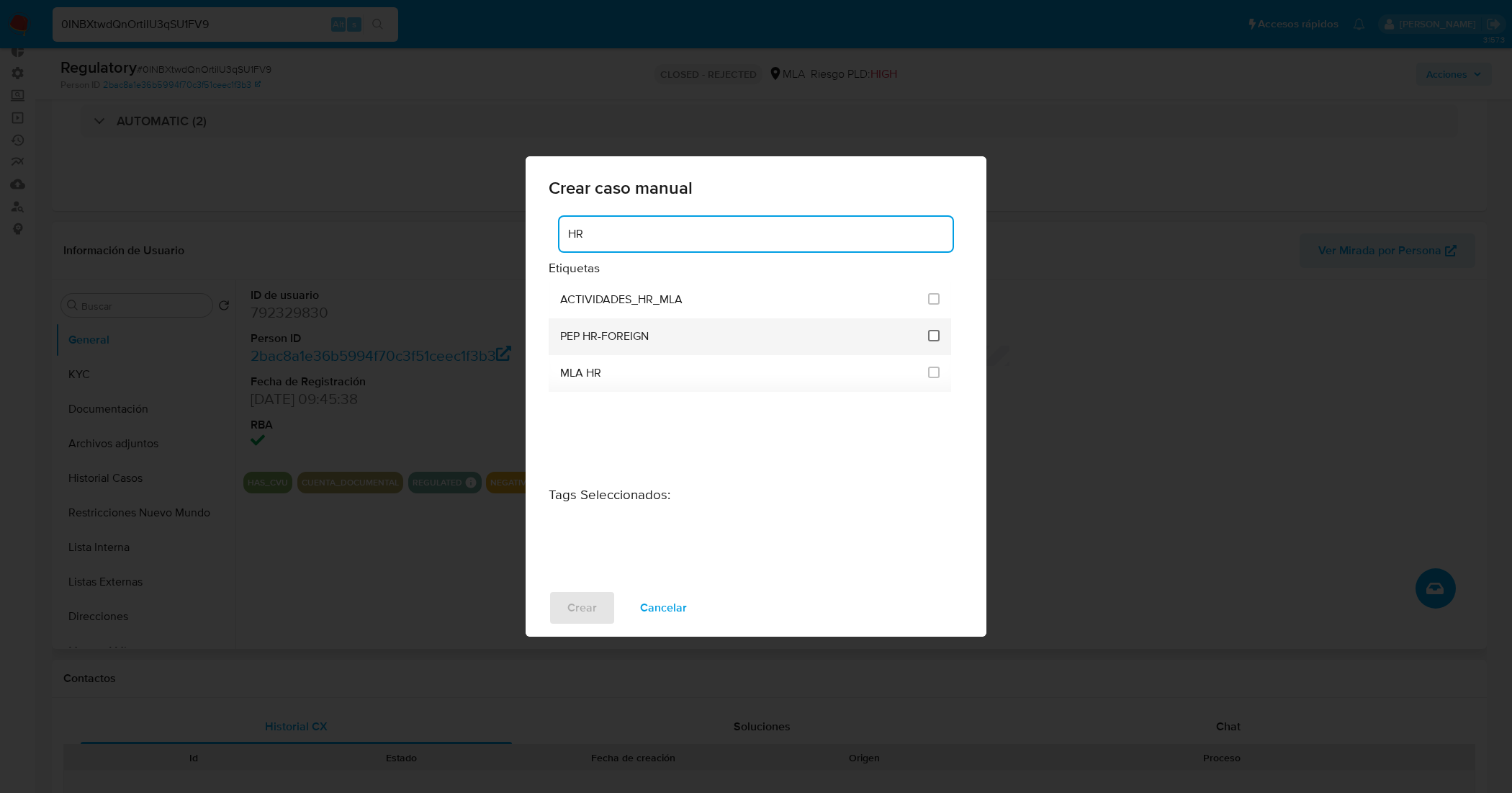
type input "HR"
click at [928, 336] on input "3305" at bounding box center [934, 336] width 12 height 12
checkbox input "true"
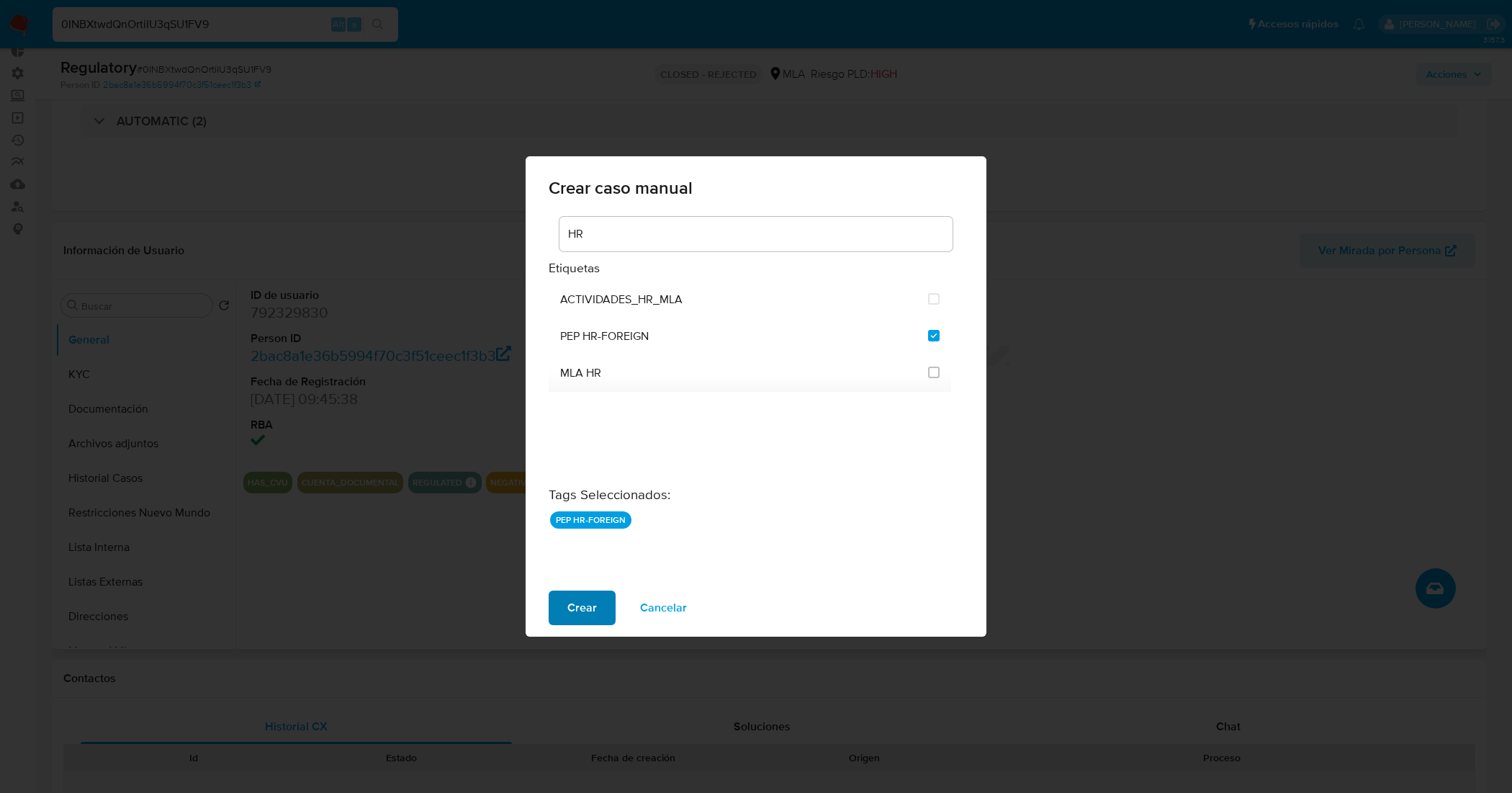
click at [585, 602] on span "Crear" at bounding box center [582, 607] width 30 height 32
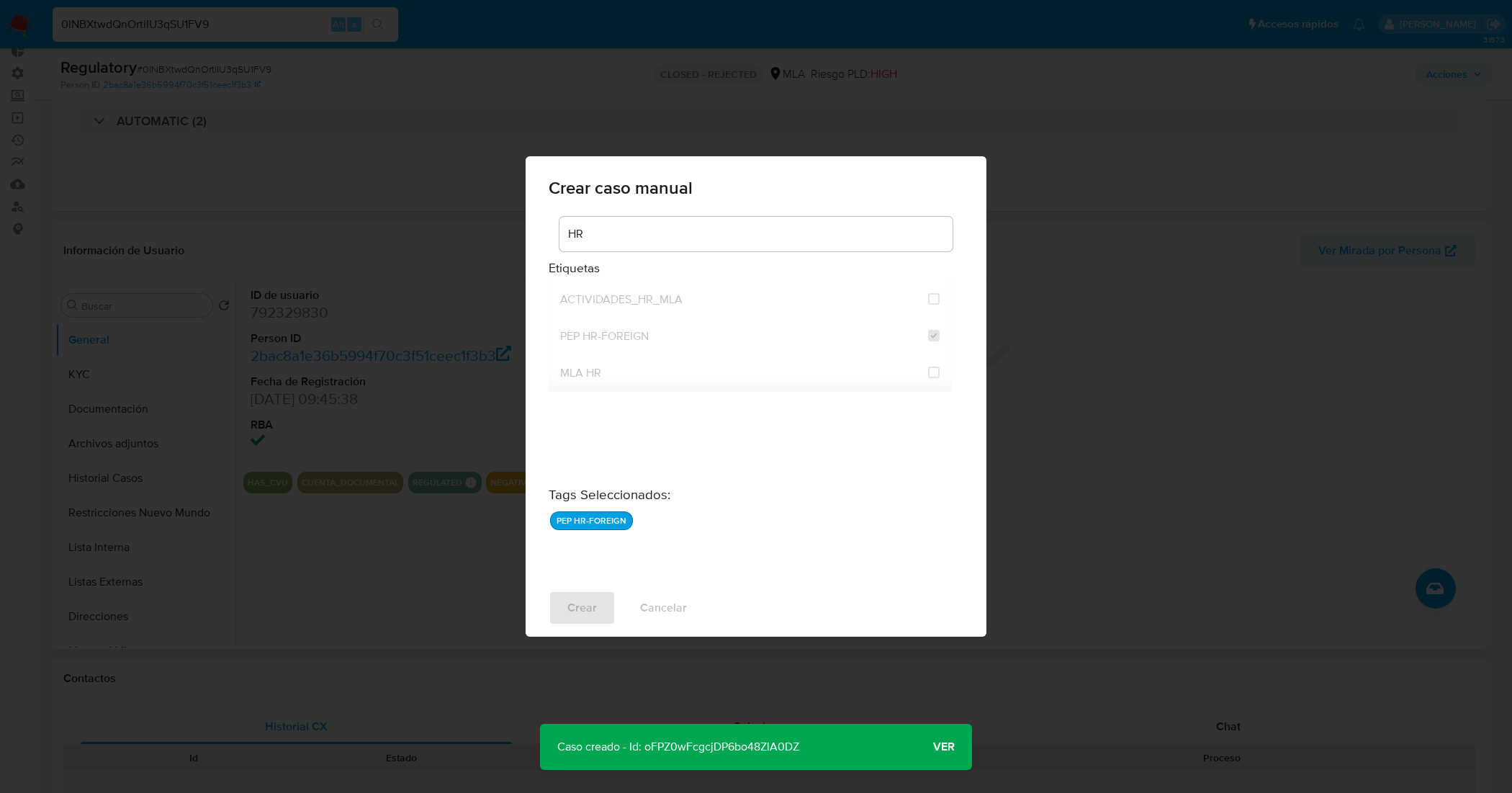
click at [937, 746] on span "Ver" at bounding box center [943, 746] width 21 height 0
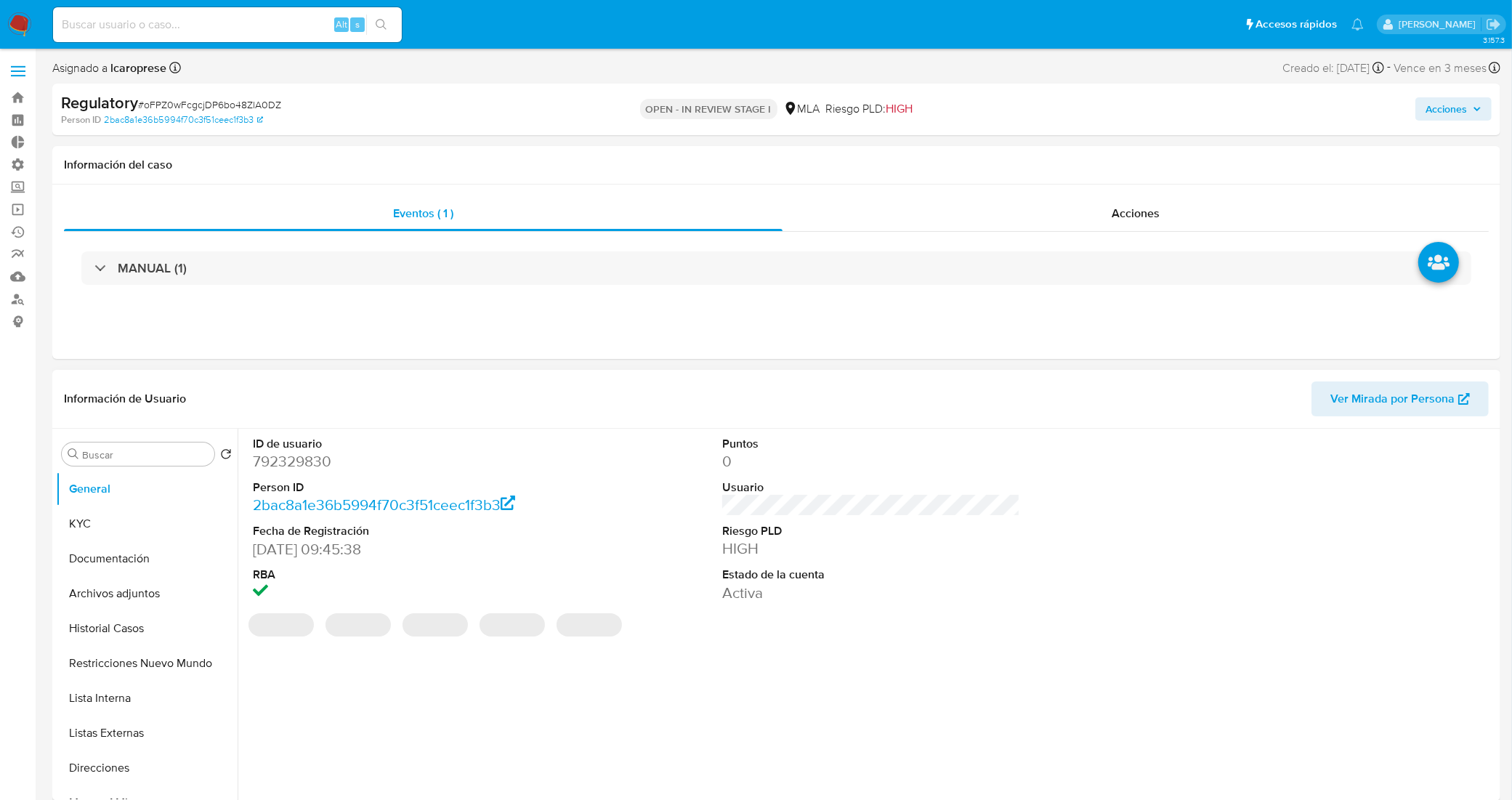
select select "10"
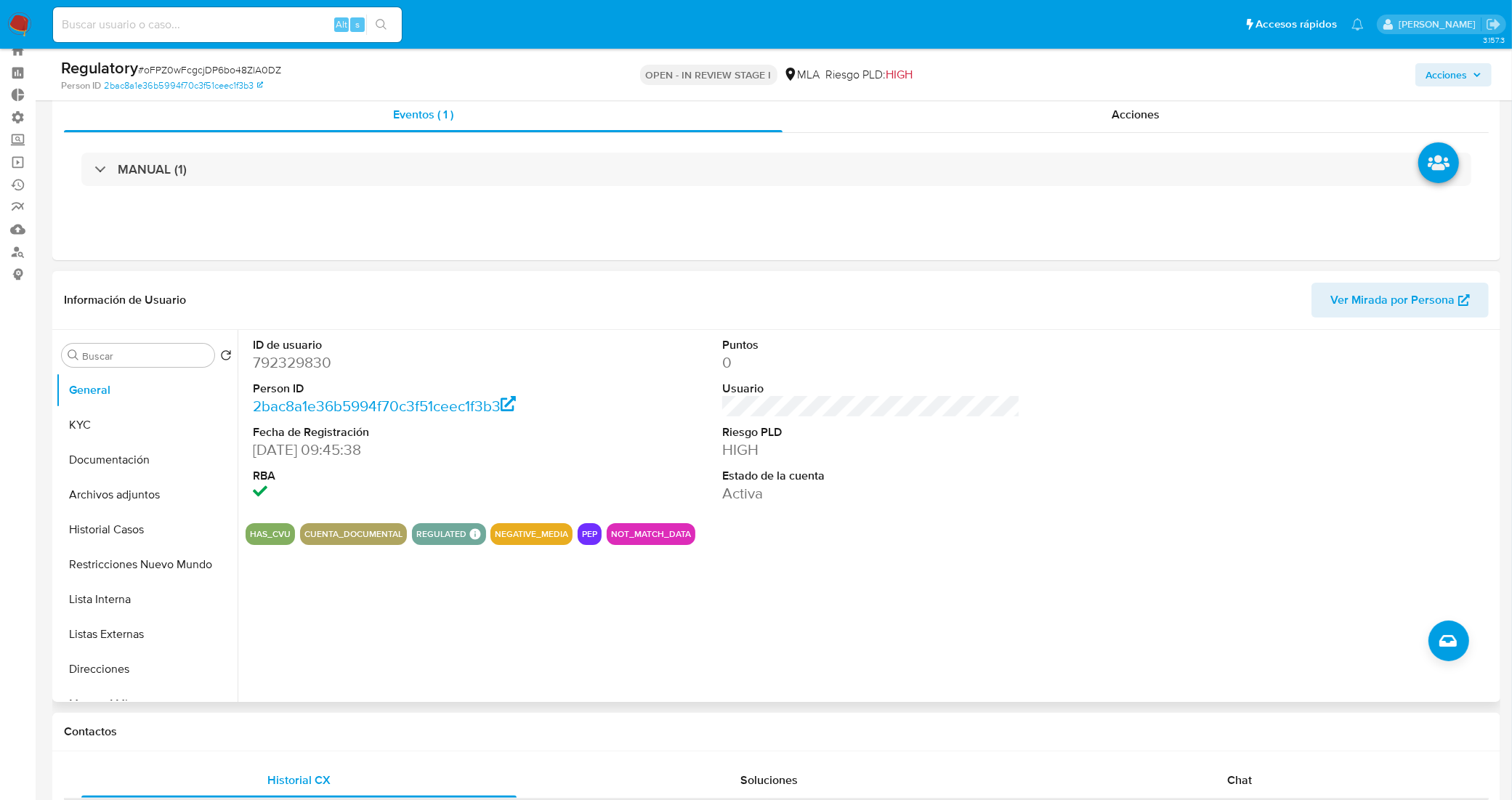
scroll to position [91, 0]
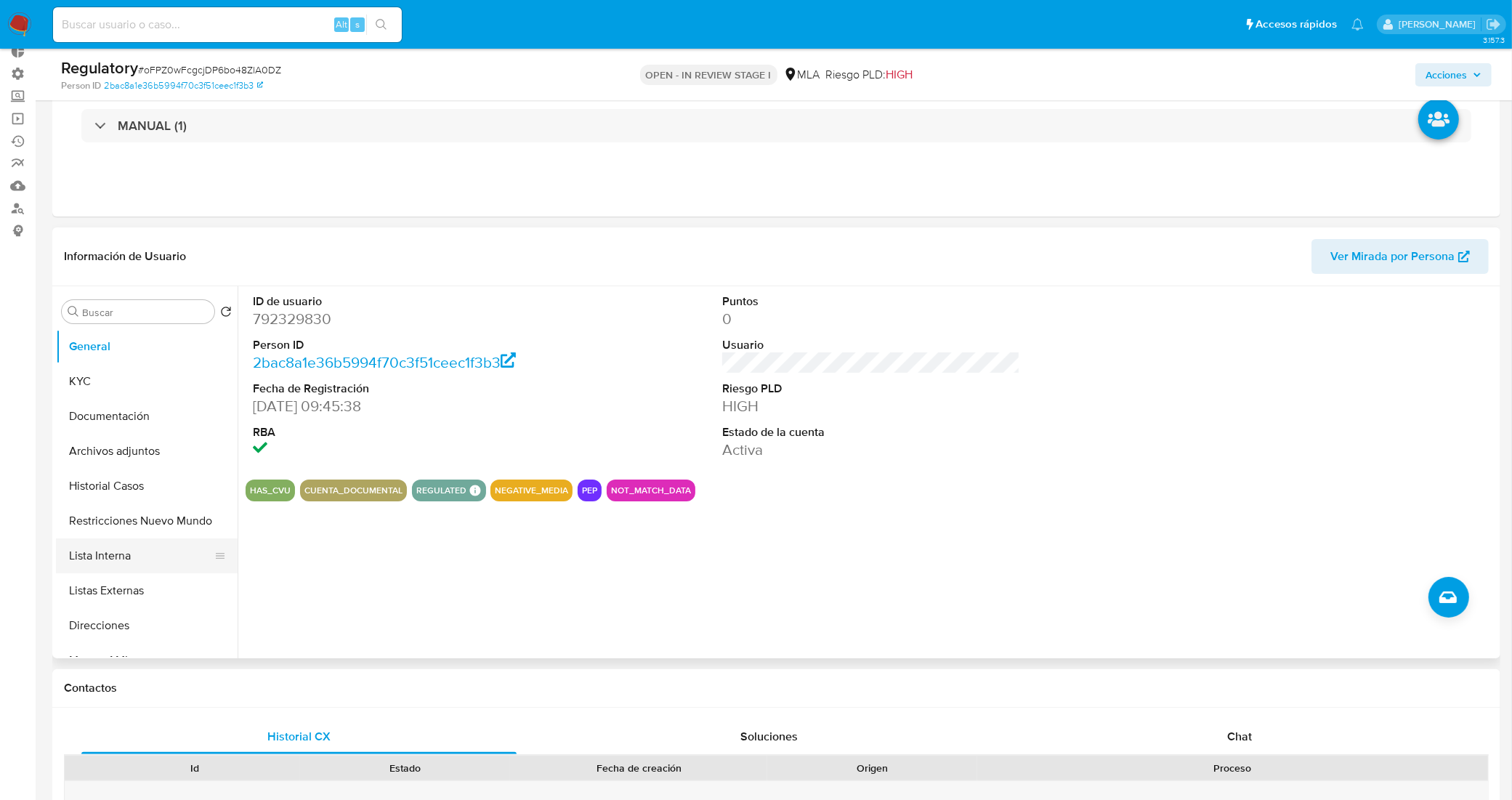
click at [147, 553] on button "Lista Interna" at bounding box center [141, 555] width 170 height 35
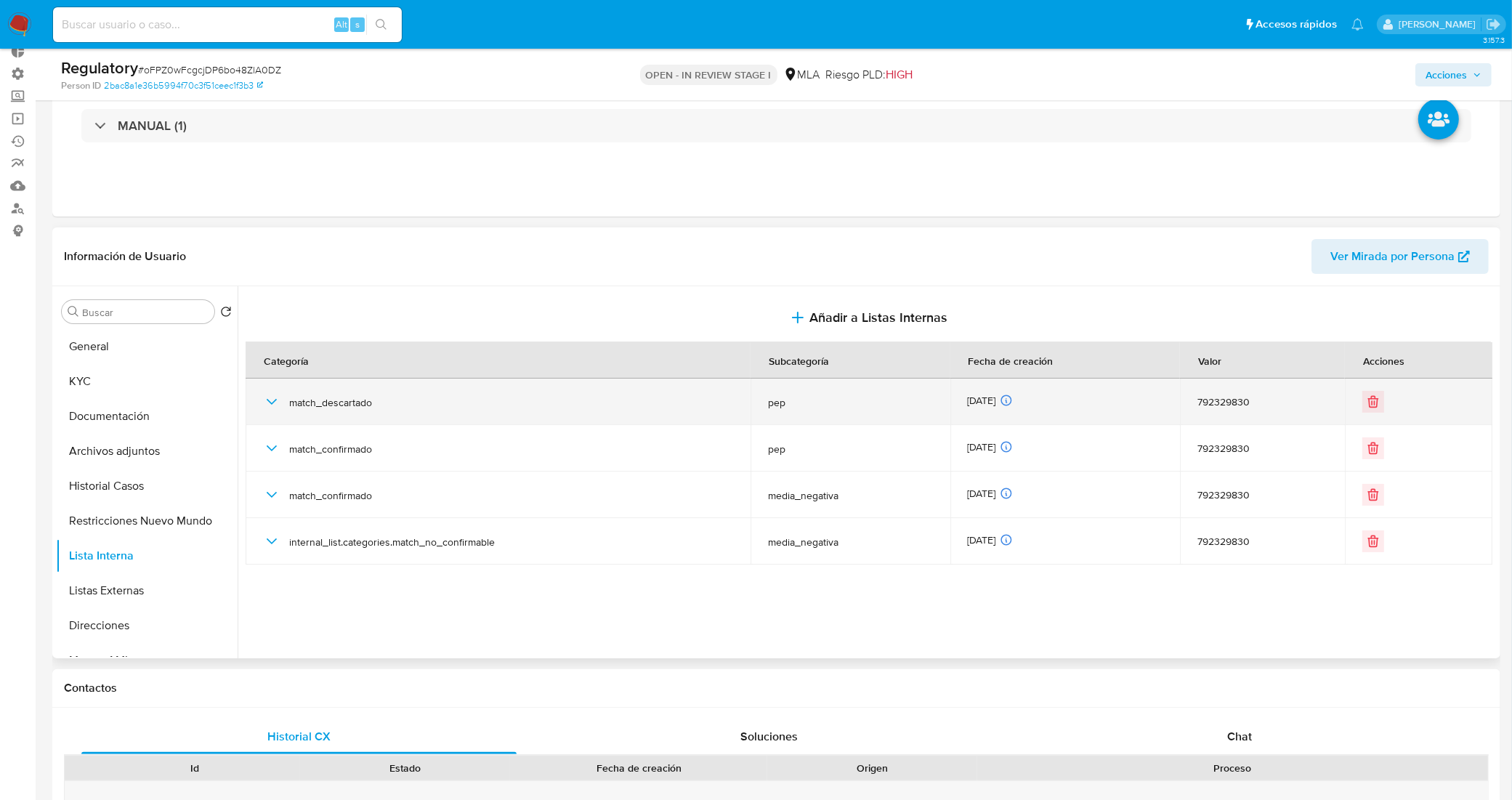
click at [265, 404] on icon "button" at bounding box center [272, 401] width 17 height 17
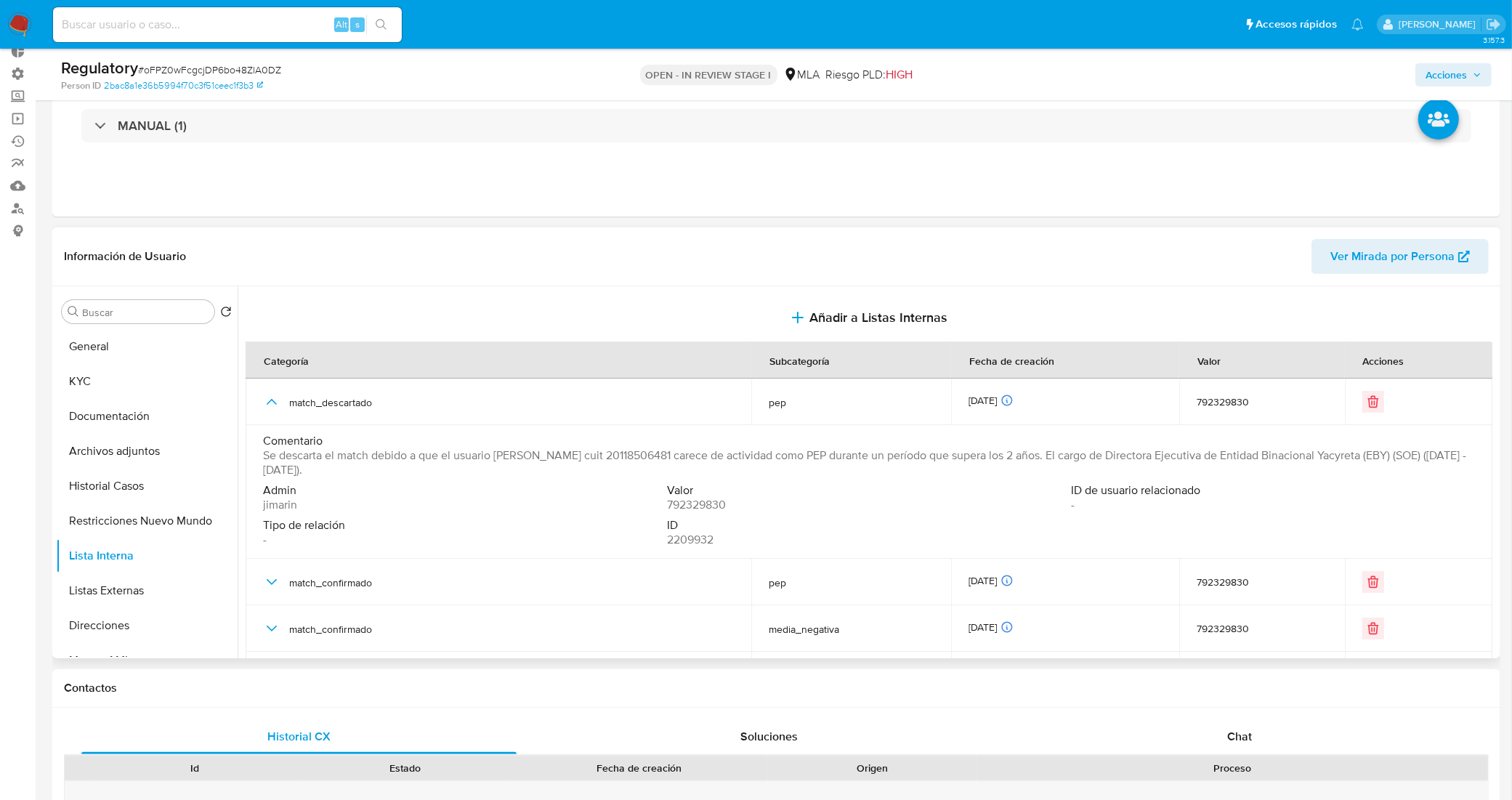
drag, startPoint x: 262, startPoint y: 457, endPoint x: 1075, endPoint y: 457, distance: 813.0
click at [1075, 457] on span "Se descarta el match debido a que el usuario Oscar Alfredo Thomas cuit 20118506…" at bounding box center [867, 462] width 1209 height 29
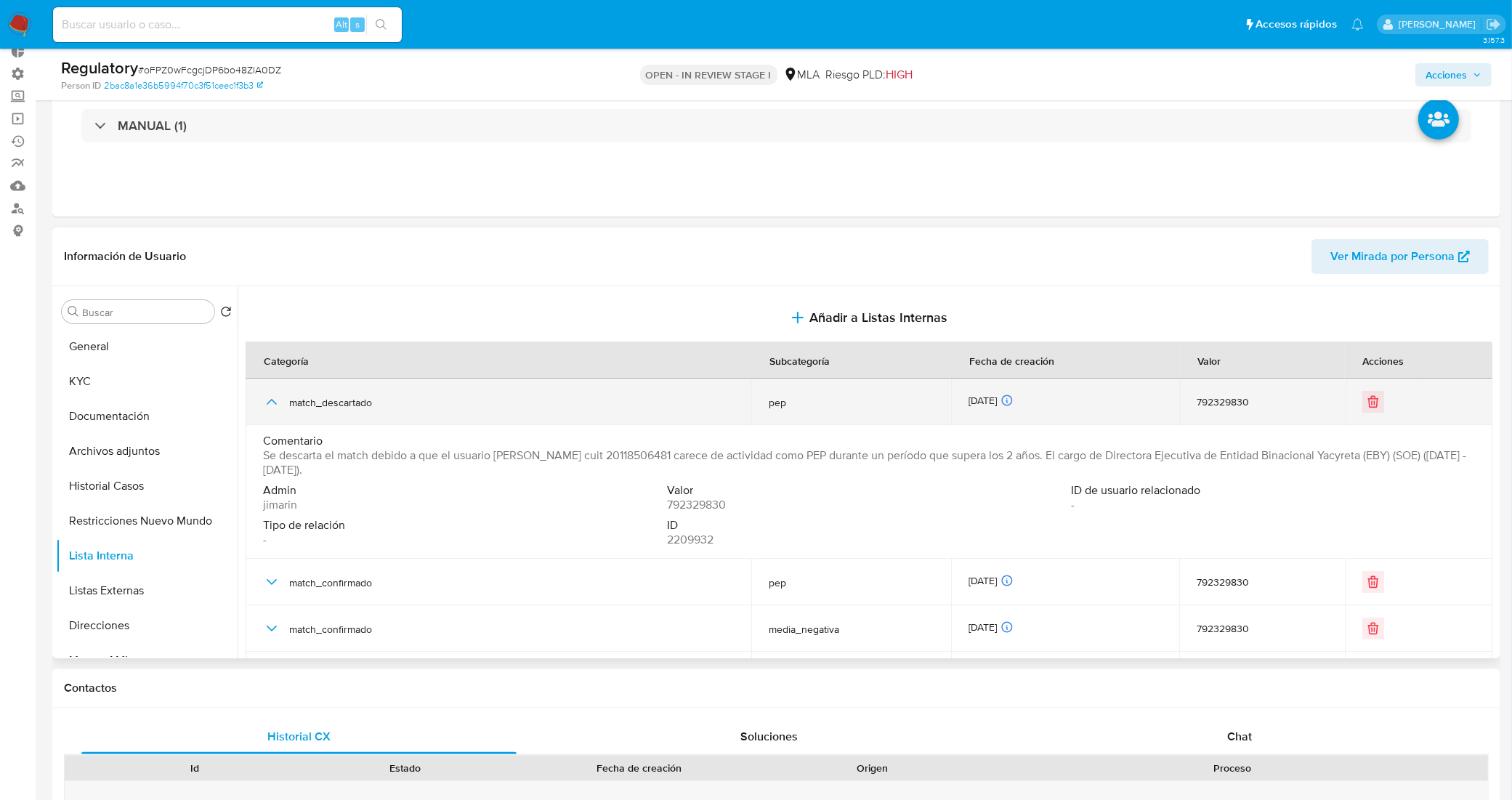
click at [272, 403] on icon "button" at bounding box center [272, 401] width 17 height 17
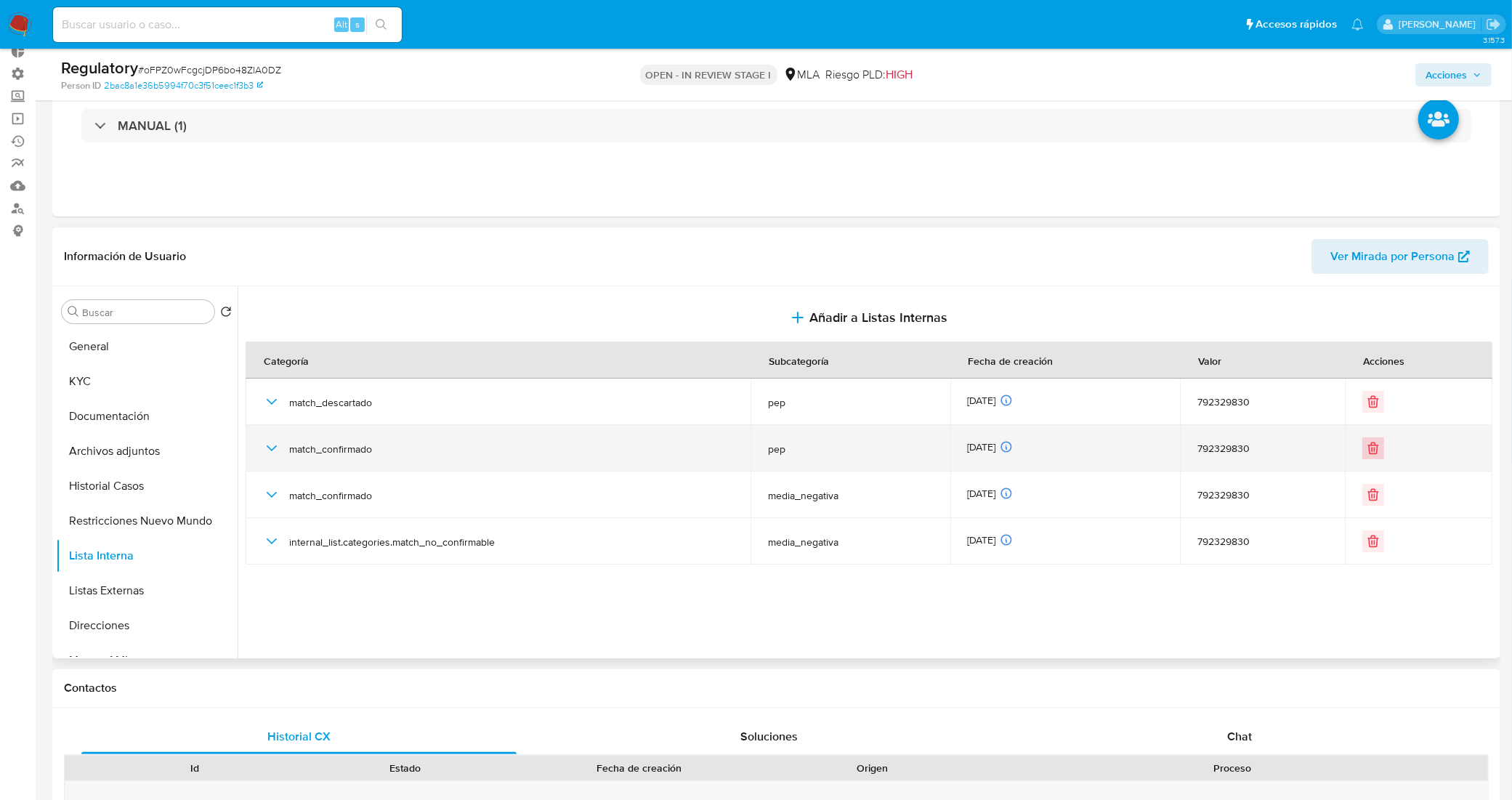
click at [1372, 453] on icon "Eliminar" at bounding box center [1373, 449] width 9 height 9
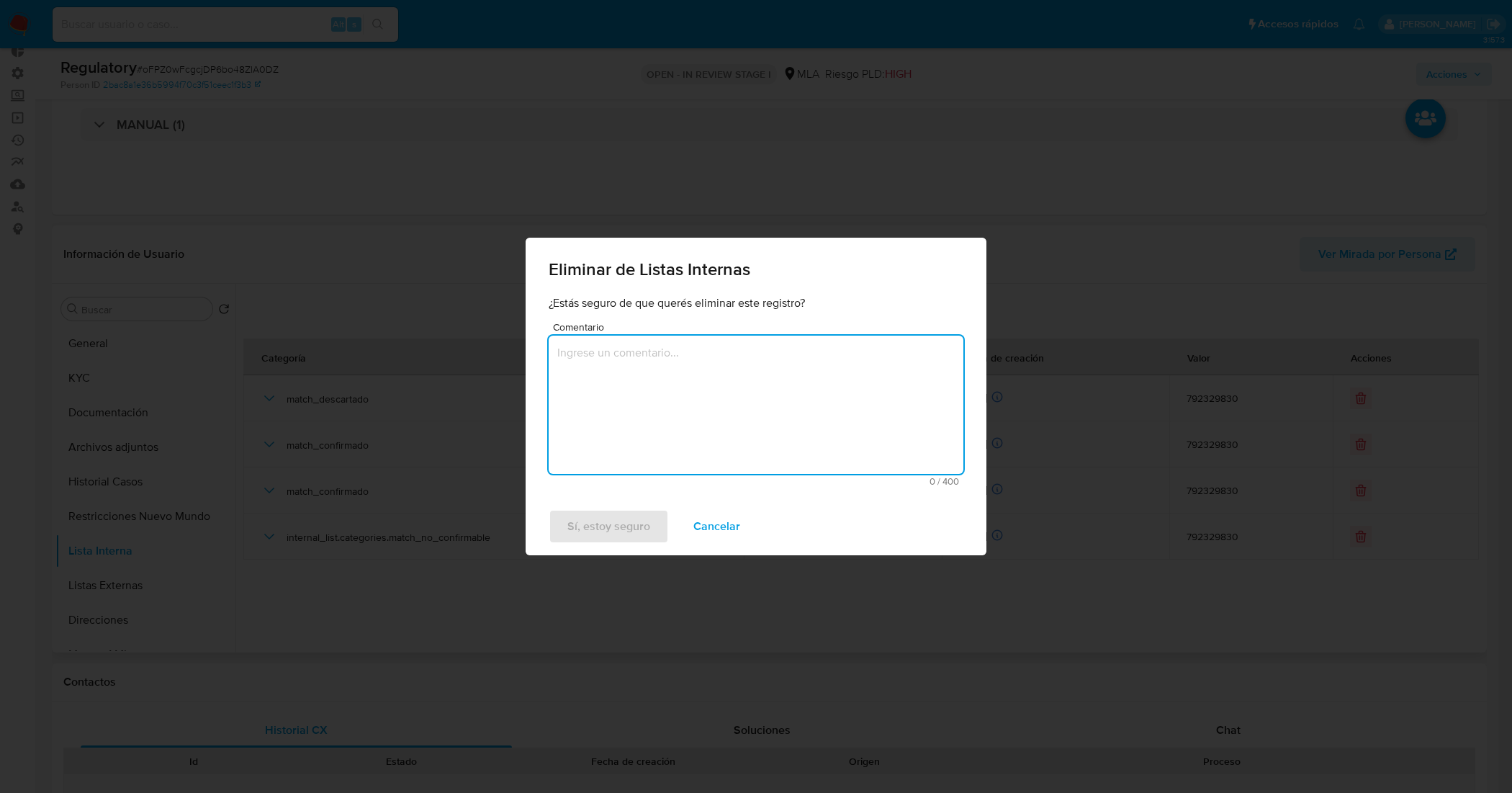
click at [677, 397] on textarea "Comentario" at bounding box center [756, 405] width 415 height 138
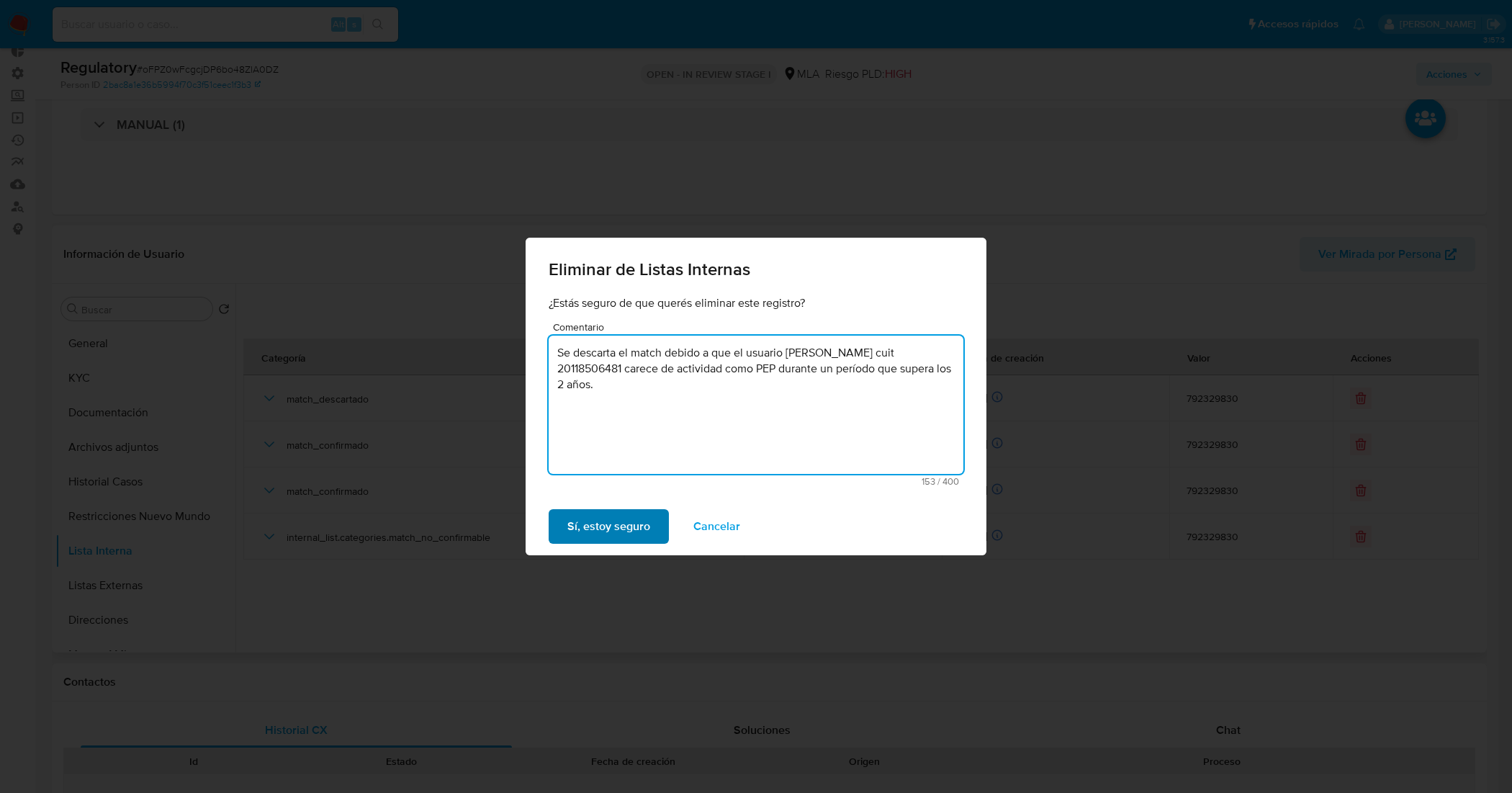
type textarea "Se descarta el match debido a que el usuario Oscar Alfredo Thomas cuit 20118506…"
click at [620, 529] on span "Sí, estoy seguro" at bounding box center [608, 526] width 83 height 32
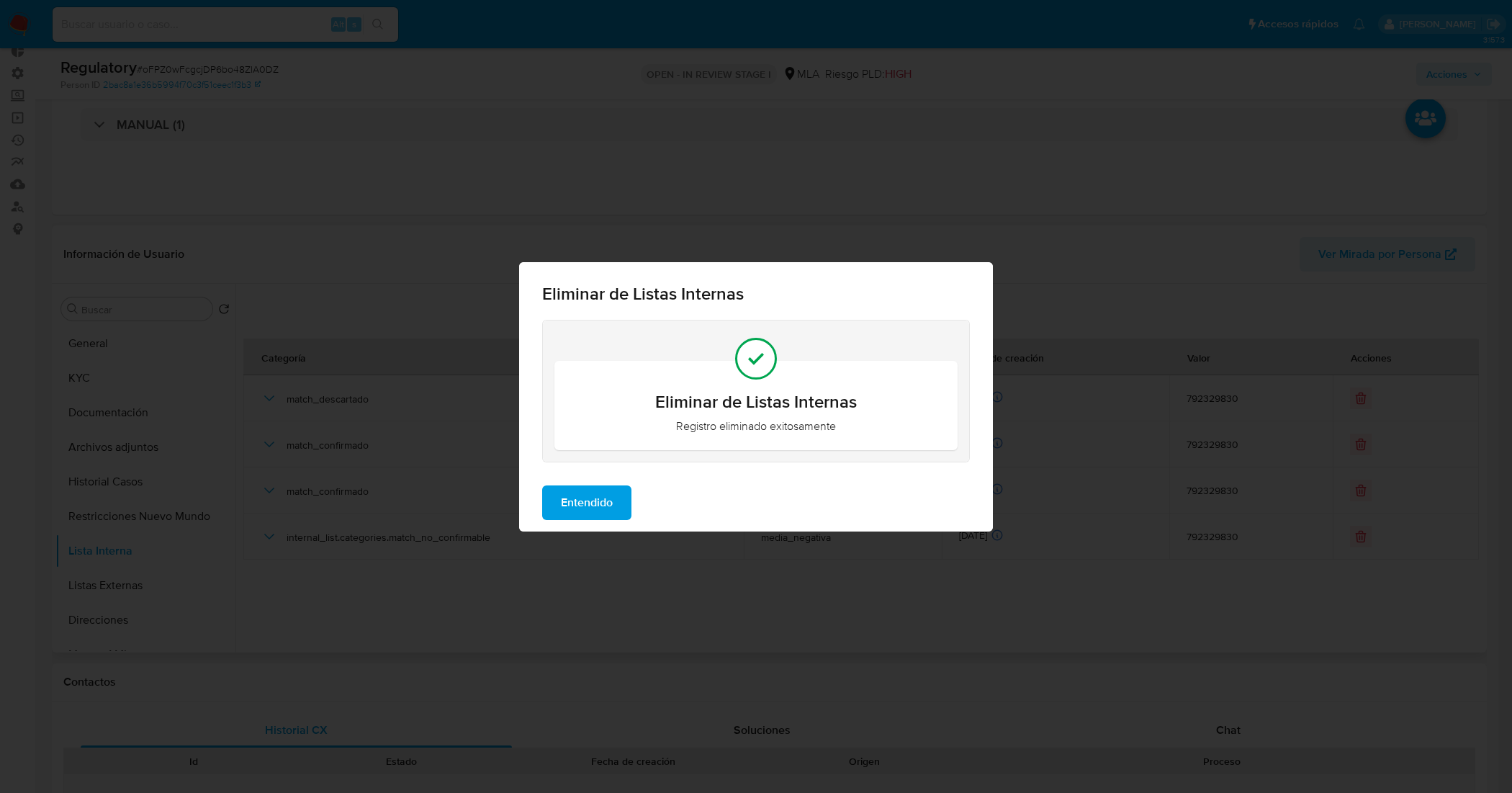
click at [580, 504] on span "Entendido" at bounding box center [586, 502] width 52 height 32
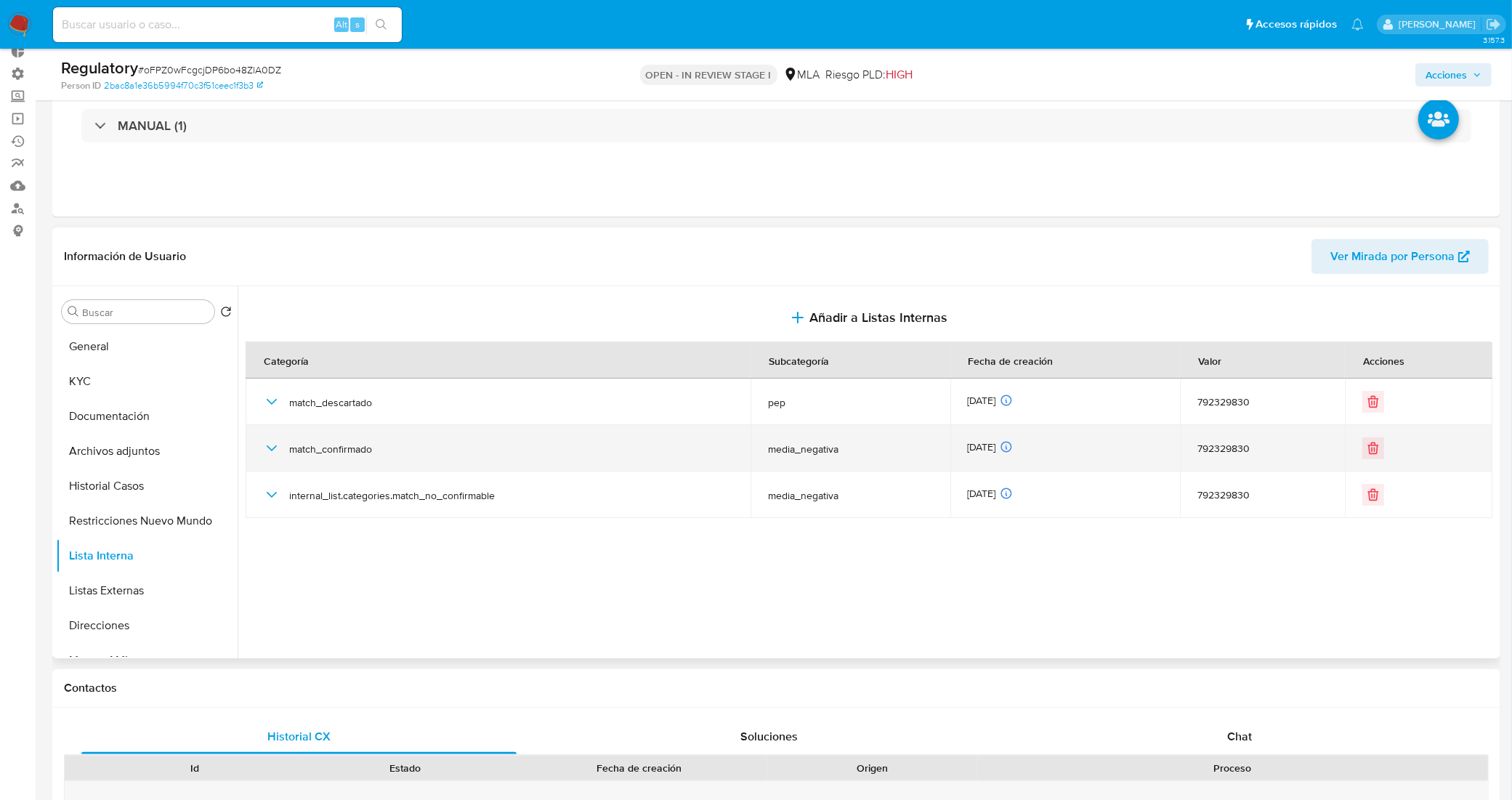
click at [266, 448] on icon "button" at bounding box center [272, 448] width 17 height 17
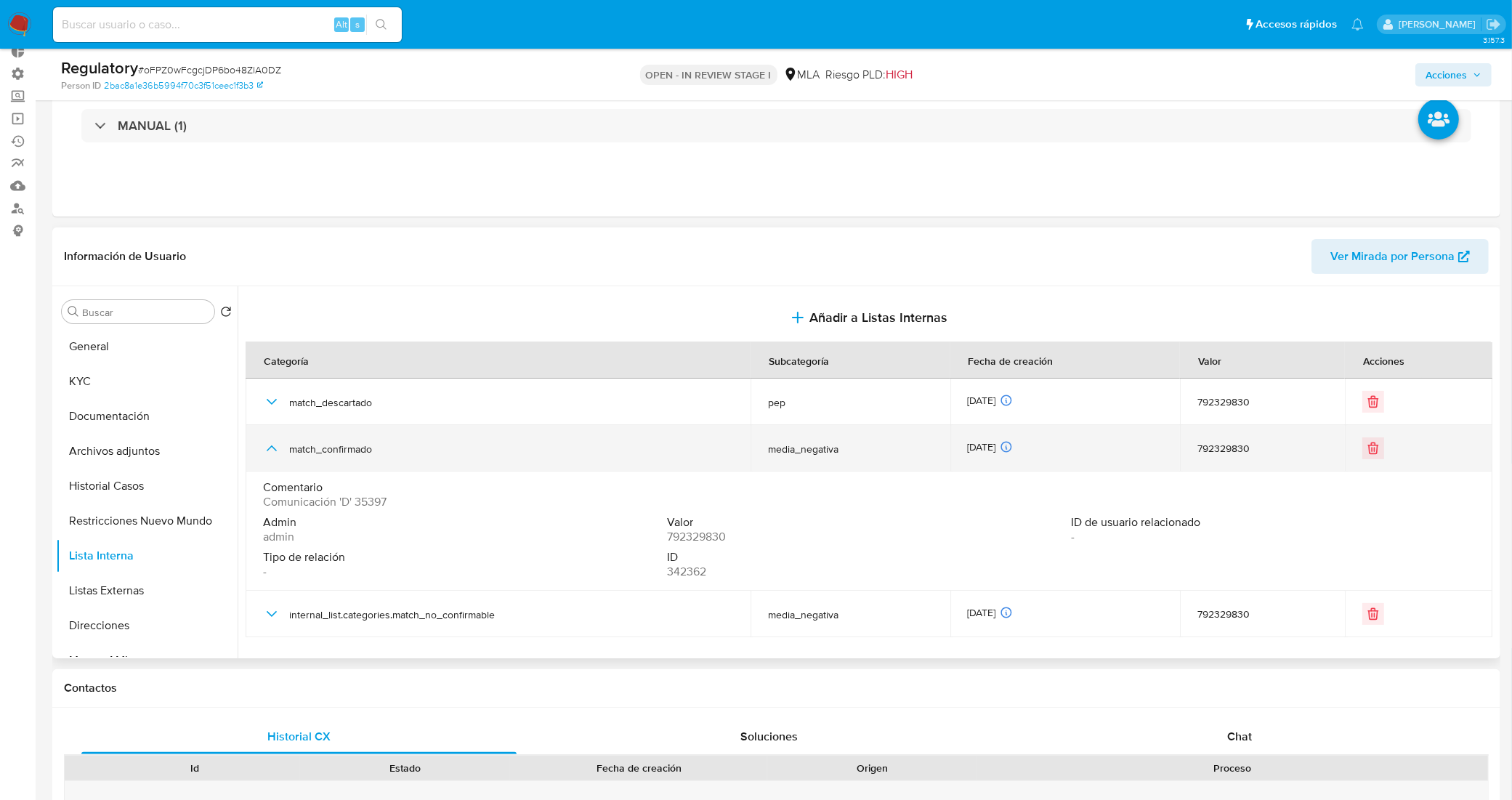
click at [266, 448] on icon "button" at bounding box center [272, 448] width 17 height 17
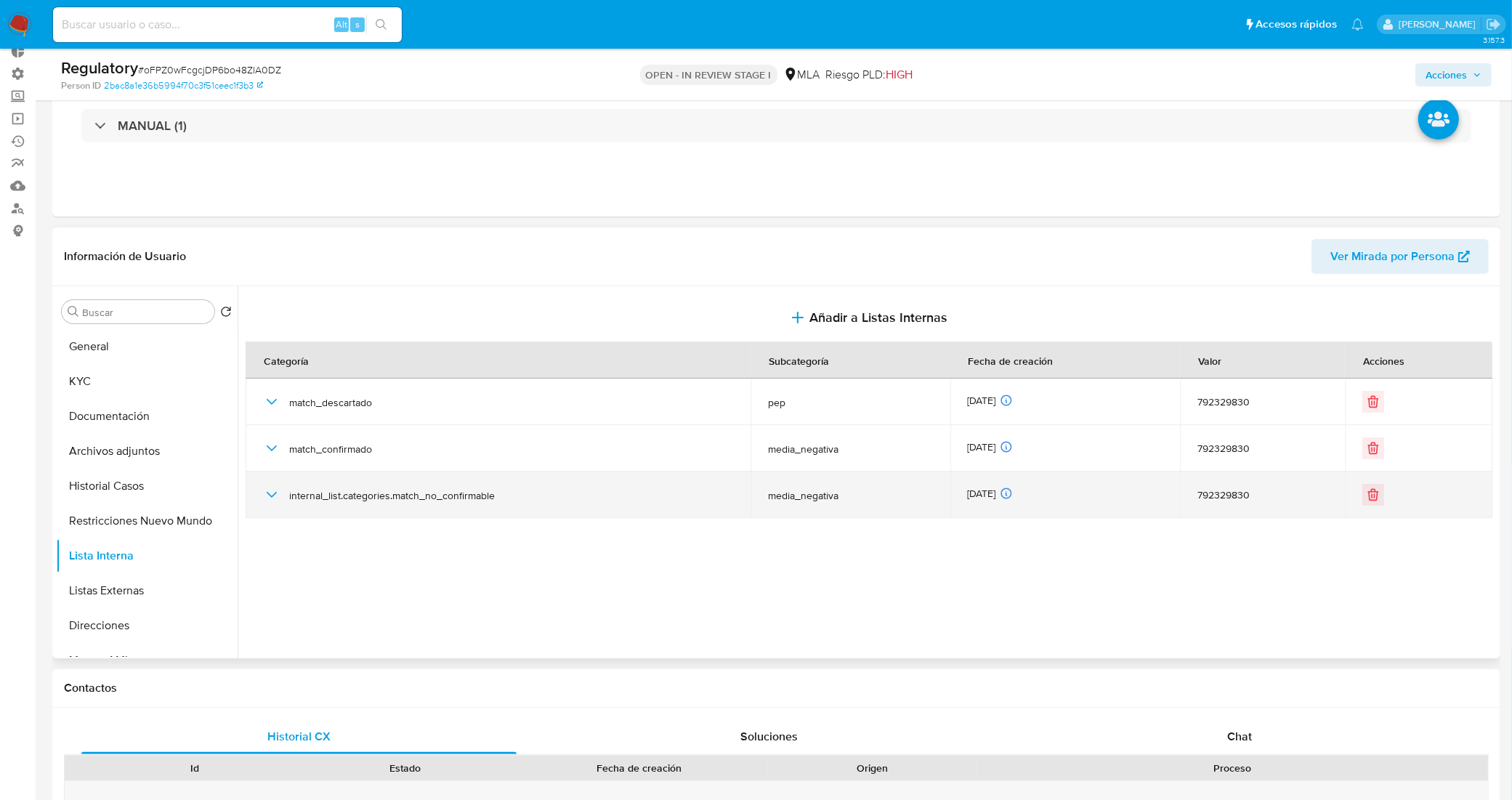
click at [270, 495] on icon "button" at bounding box center [272, 494] width 17 height 17
click at [270, 495] on icon "button" at bounding box center [272, 494] width 10 height 6
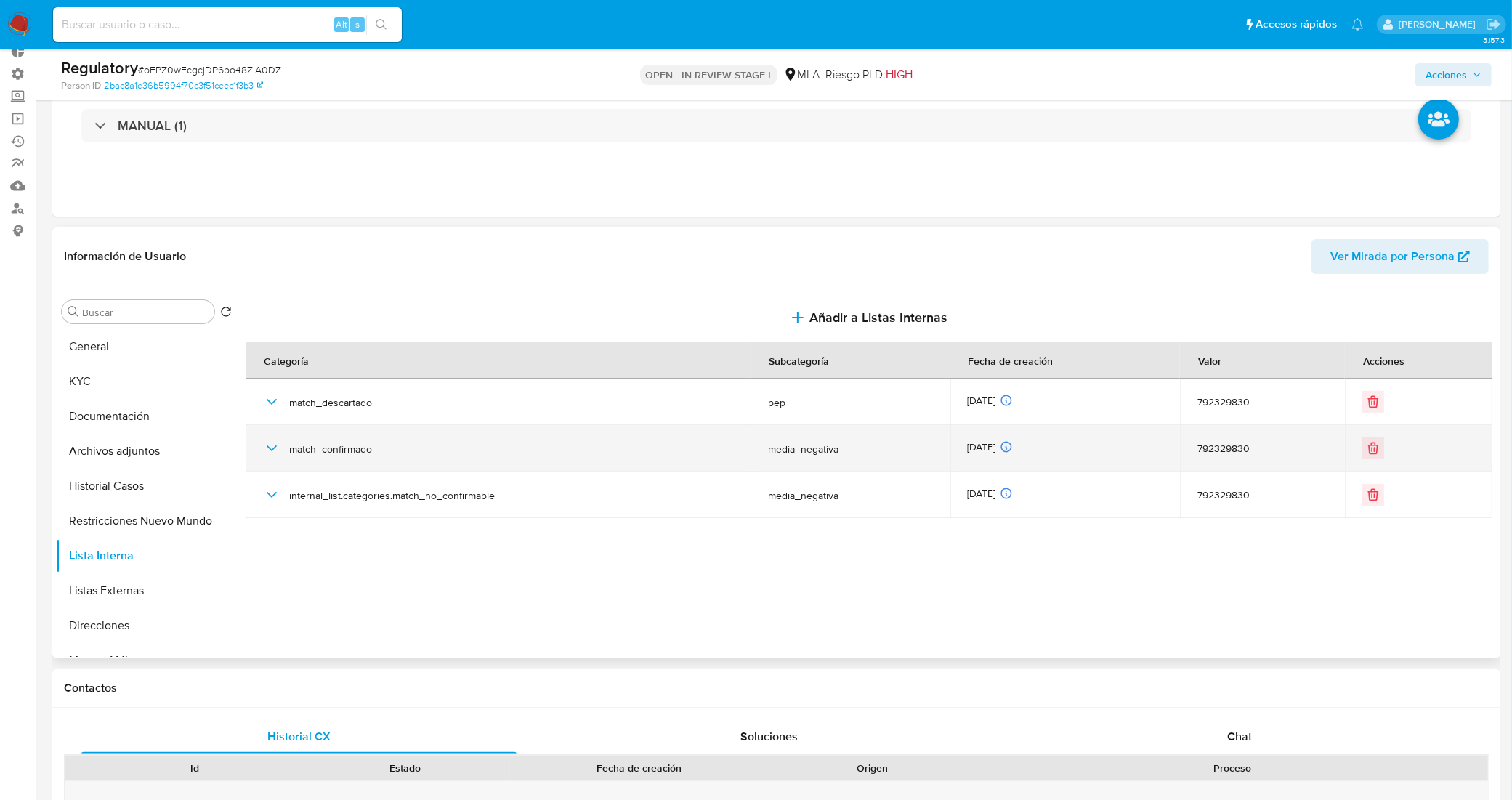
click at [276, 444] on icon "button" at bounding box center [272, 448] width 17 height 17
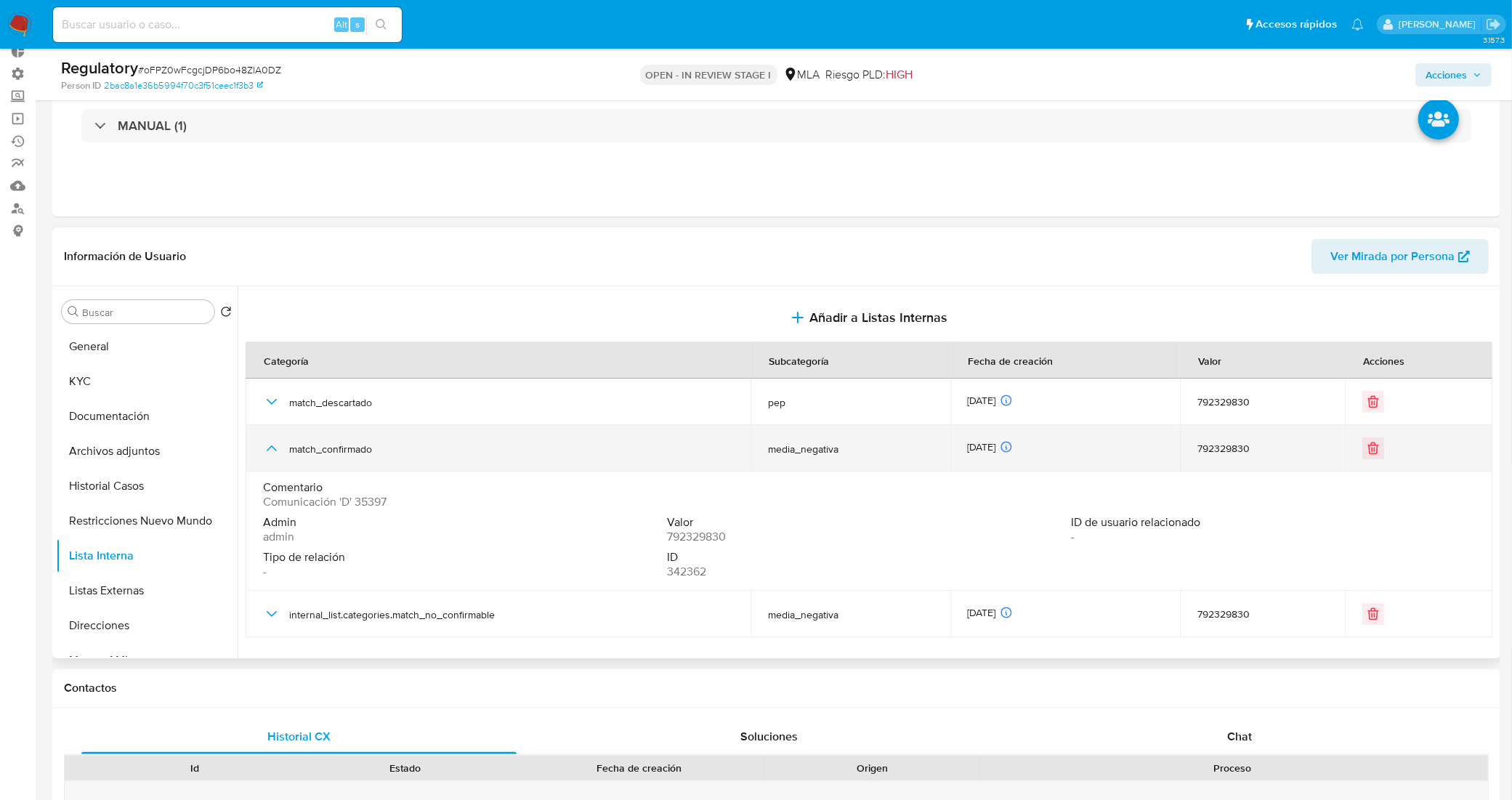
click at [276, 444] on icon "button" at bounding box center [272, 448] width 17 height 17
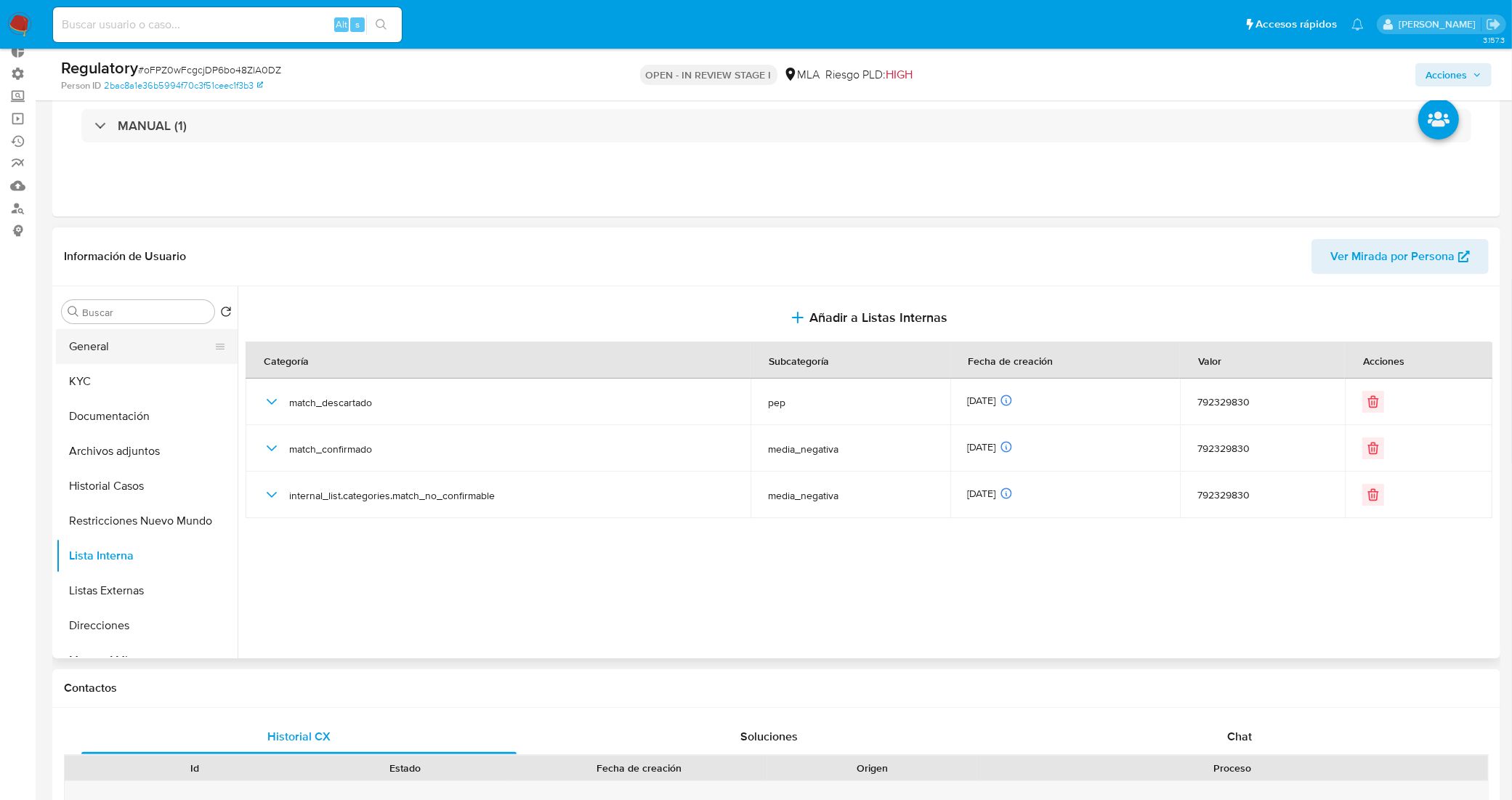
click at [142, 339] on button "General" at bounding box center [141, 346] width 170 height 35
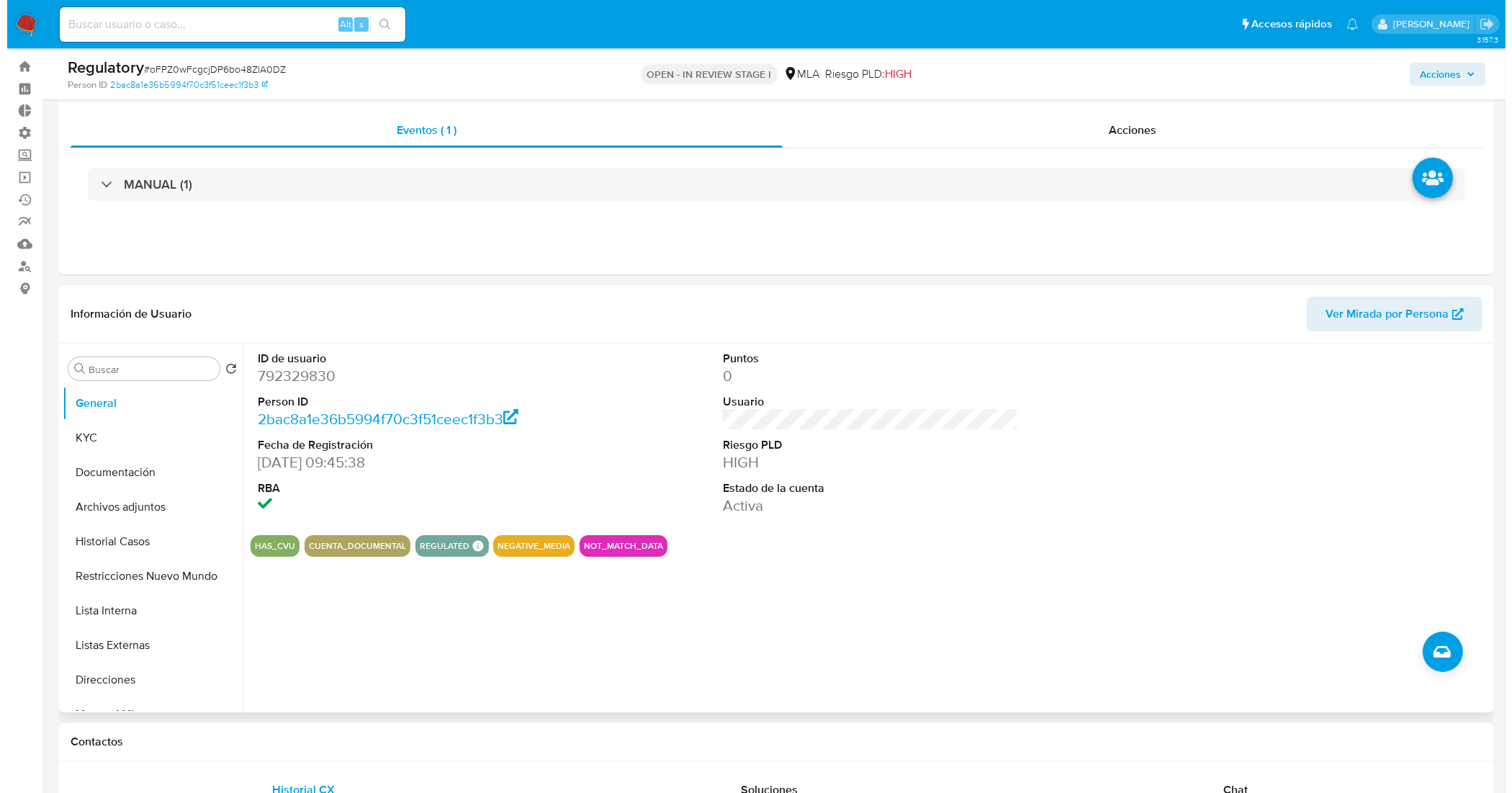
scroll to position [0, 0]
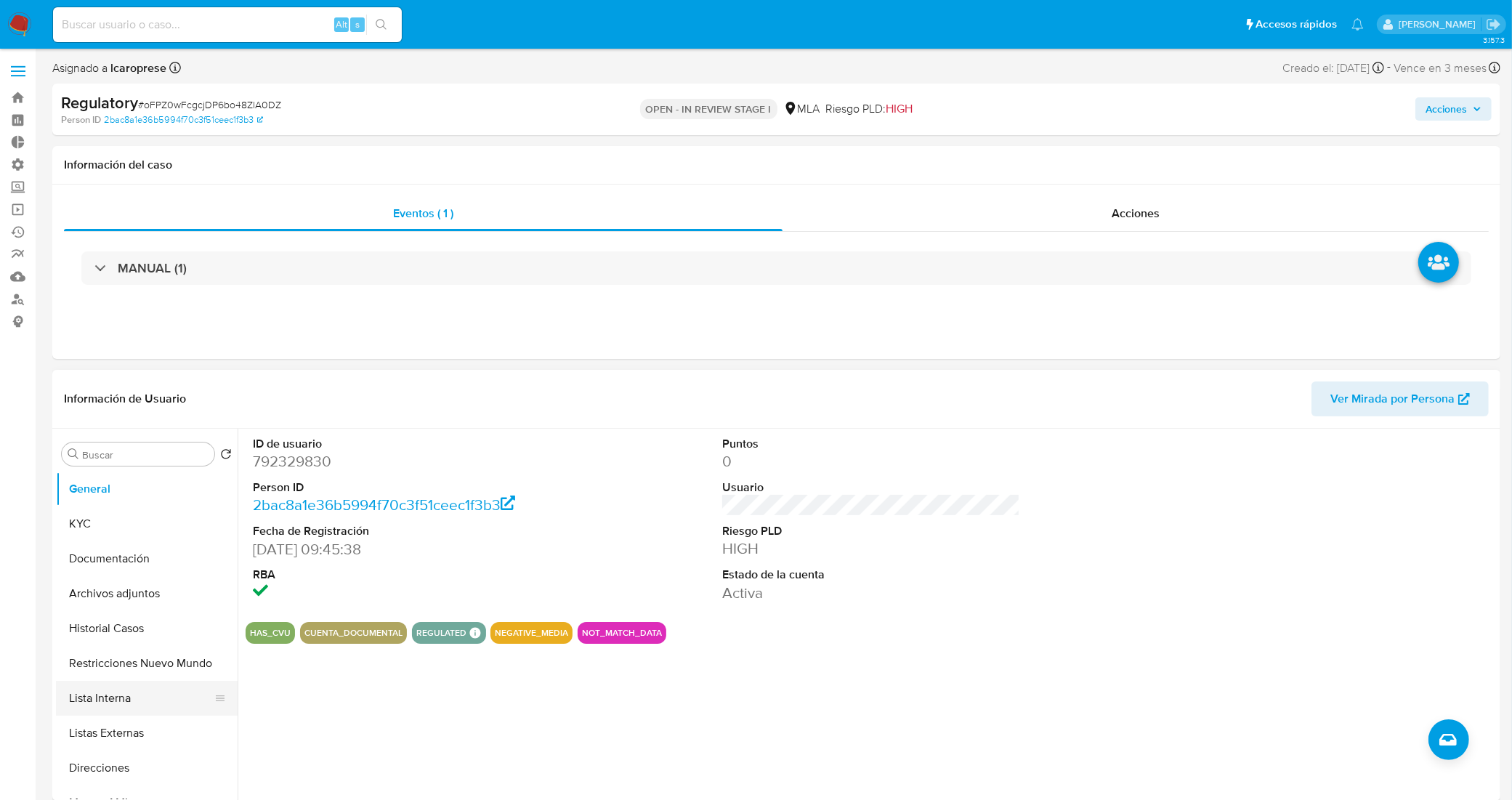
click at [96, 706] on button "Lista Interna" at bounding box center [141, 698] width 170 height 35
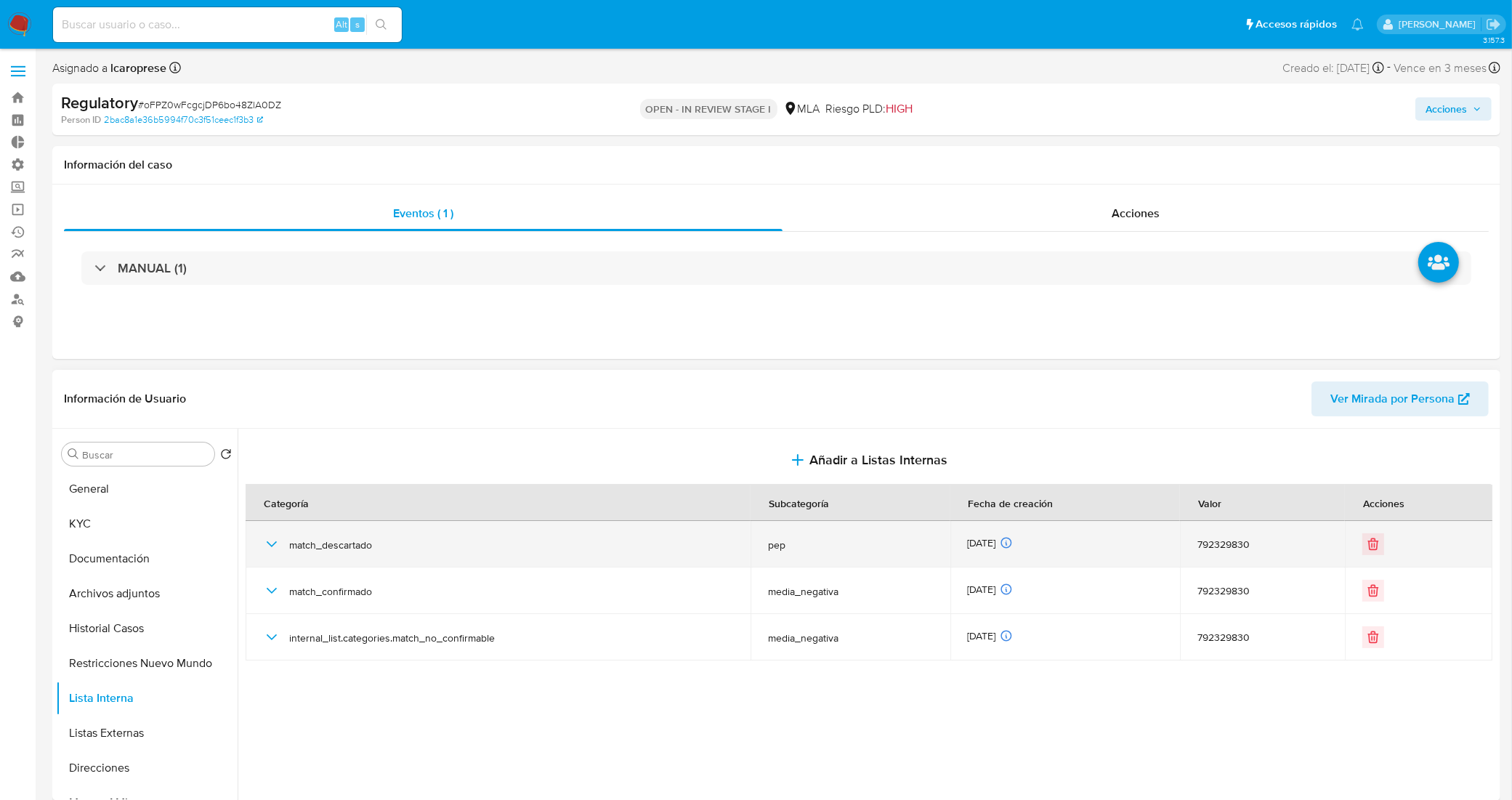
click at [274, 547] on icon "button" at bounding box center [272, 544] width 17 height 17
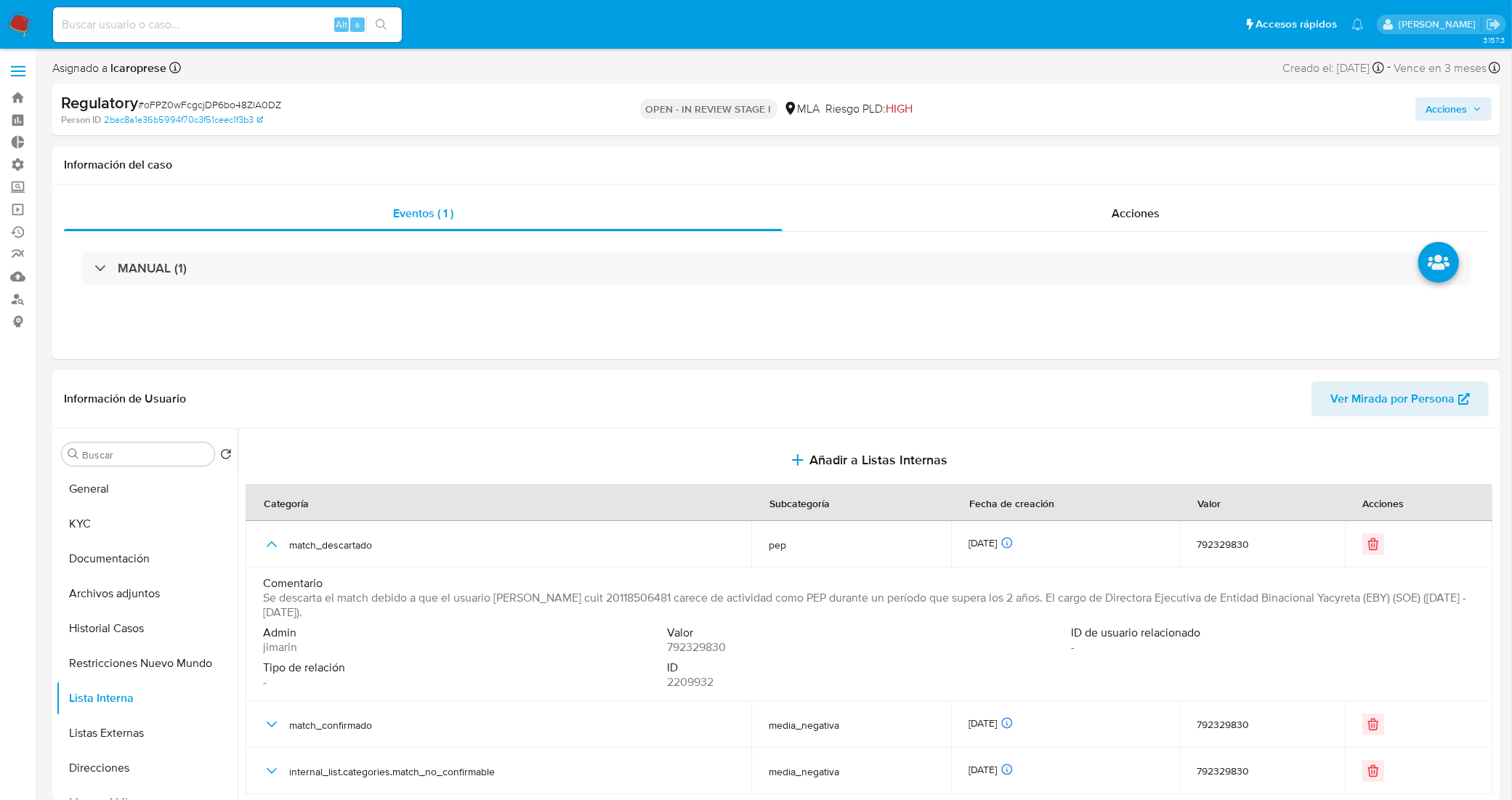
drag, startPoint x: 262, startPoint y: 597, endPoint x: 1079, endPoint y: 594, distance: 817.0
click at [1079, 594] on td "Comentario Se descarta el match debido a que el usuario Oscar Alfredo Thomas cu…" at bounding box center [869, 634] width 1246 height 134
click at [157, 485] on button "General" at bounding box center [141, 489] width 170 height 35
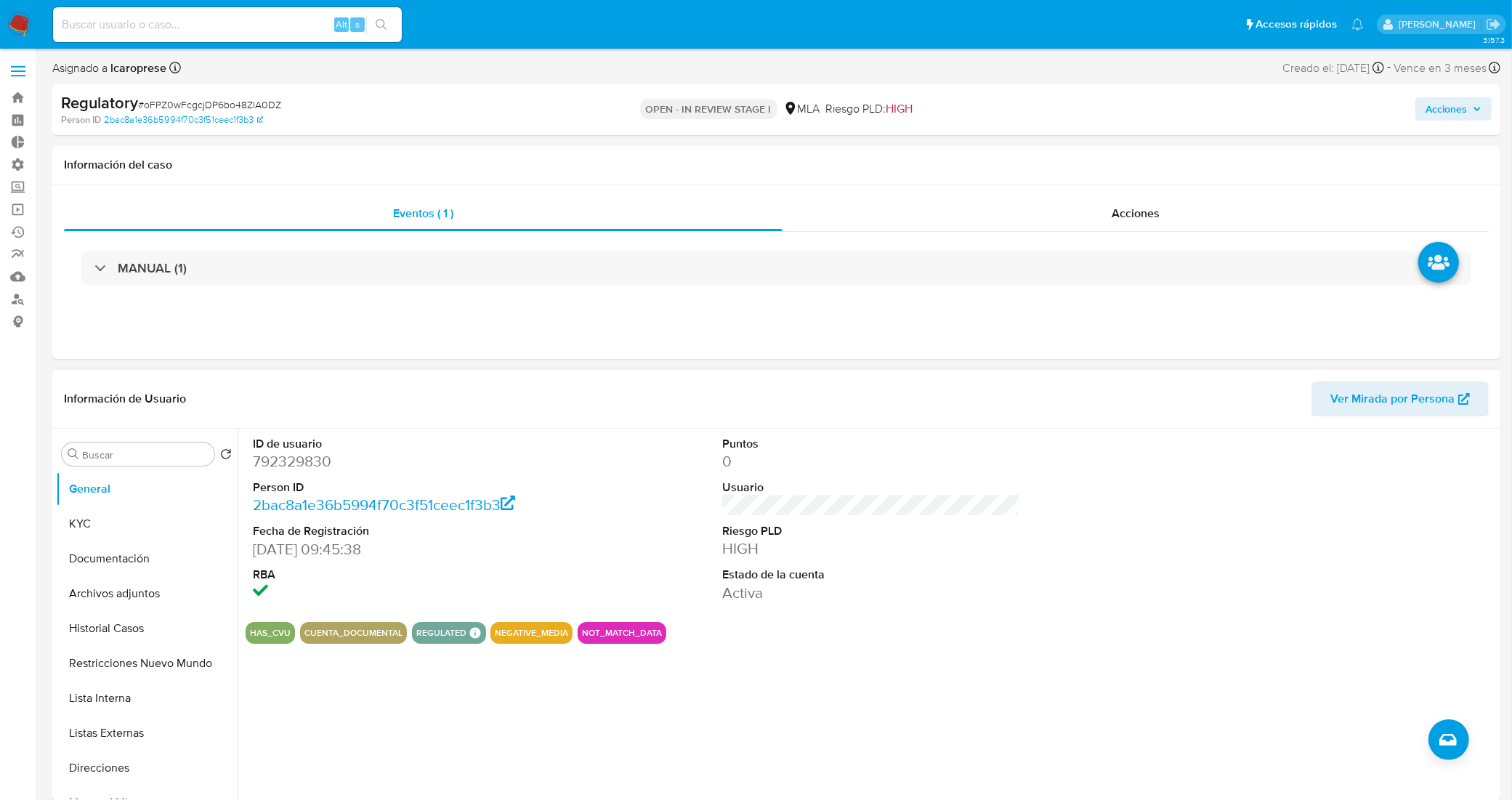
click at [592, 385] on header "Información de Usuario Ver Mirada por Persona" at bounding box center [775, 399] width 1424 height 35
click at [1443, 119] on span "Acciones" at bounding box center [1446, 108] width 41 height 23
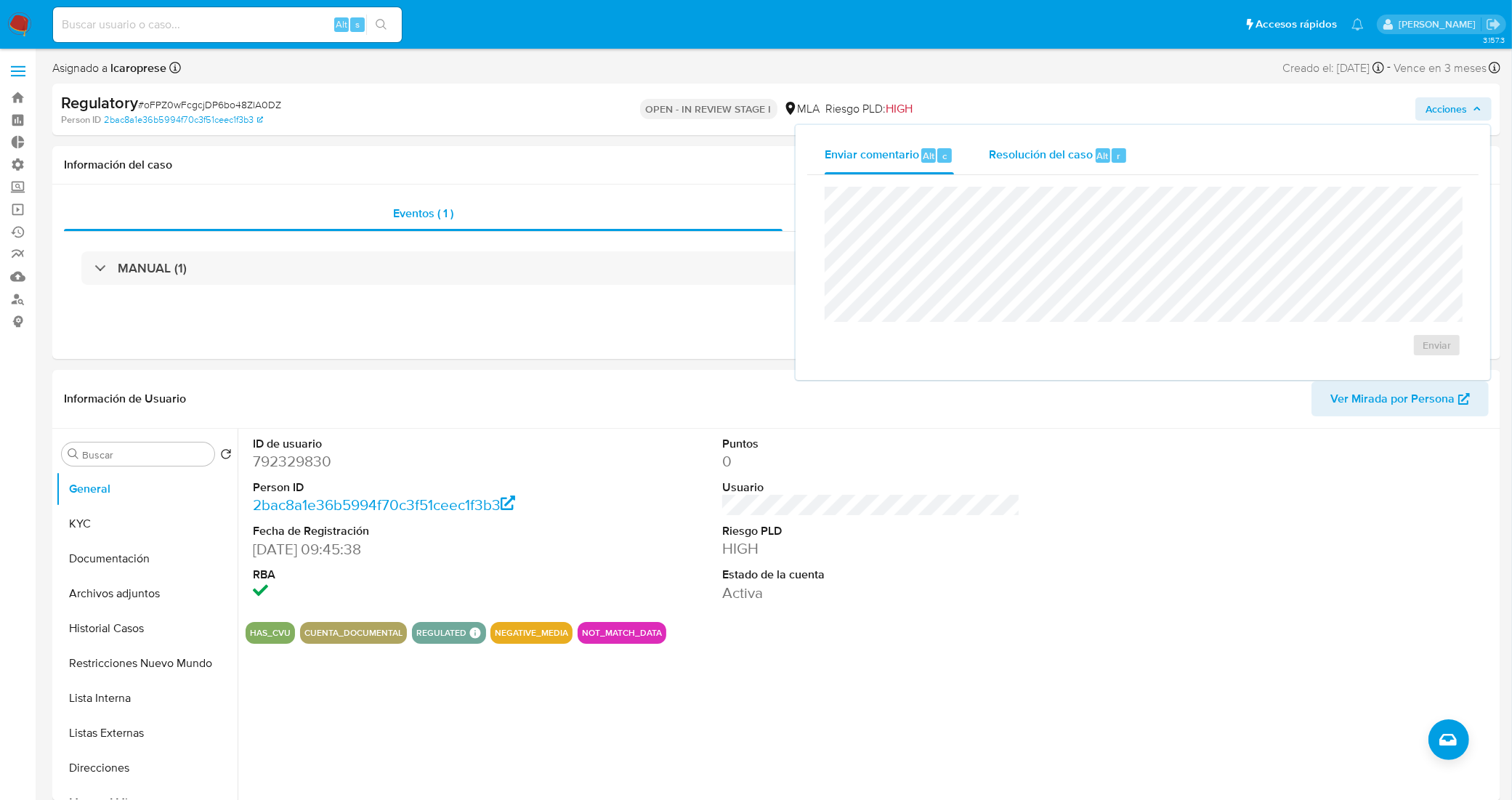
click at [1062, 147] on span "Resolución del caso" at bounding box center [1040, 155] width 104 height 16
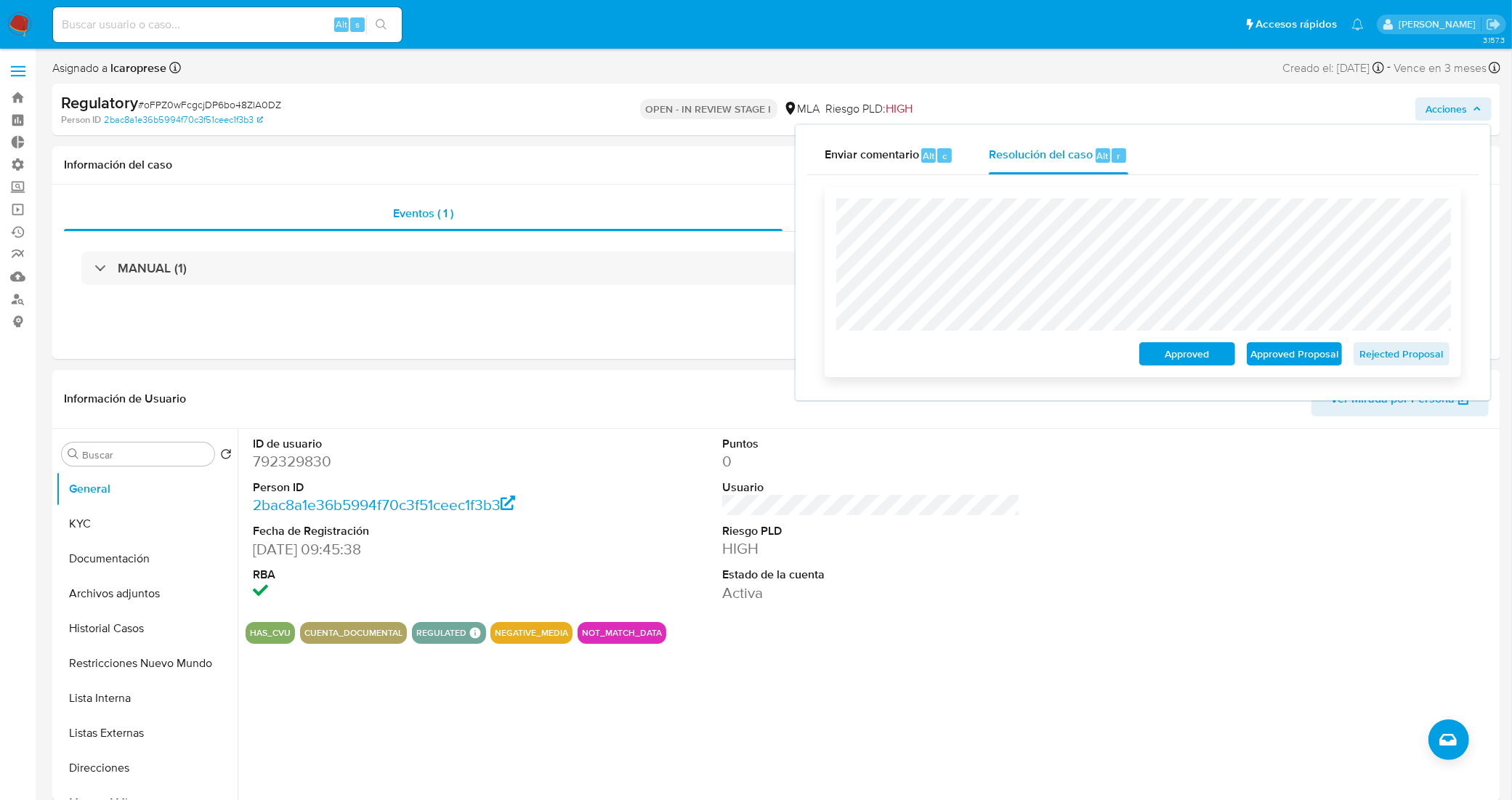
click at [1396, 363] on span "Rejected Proposal" at bounding box center [1401, 354] width 76 height 21
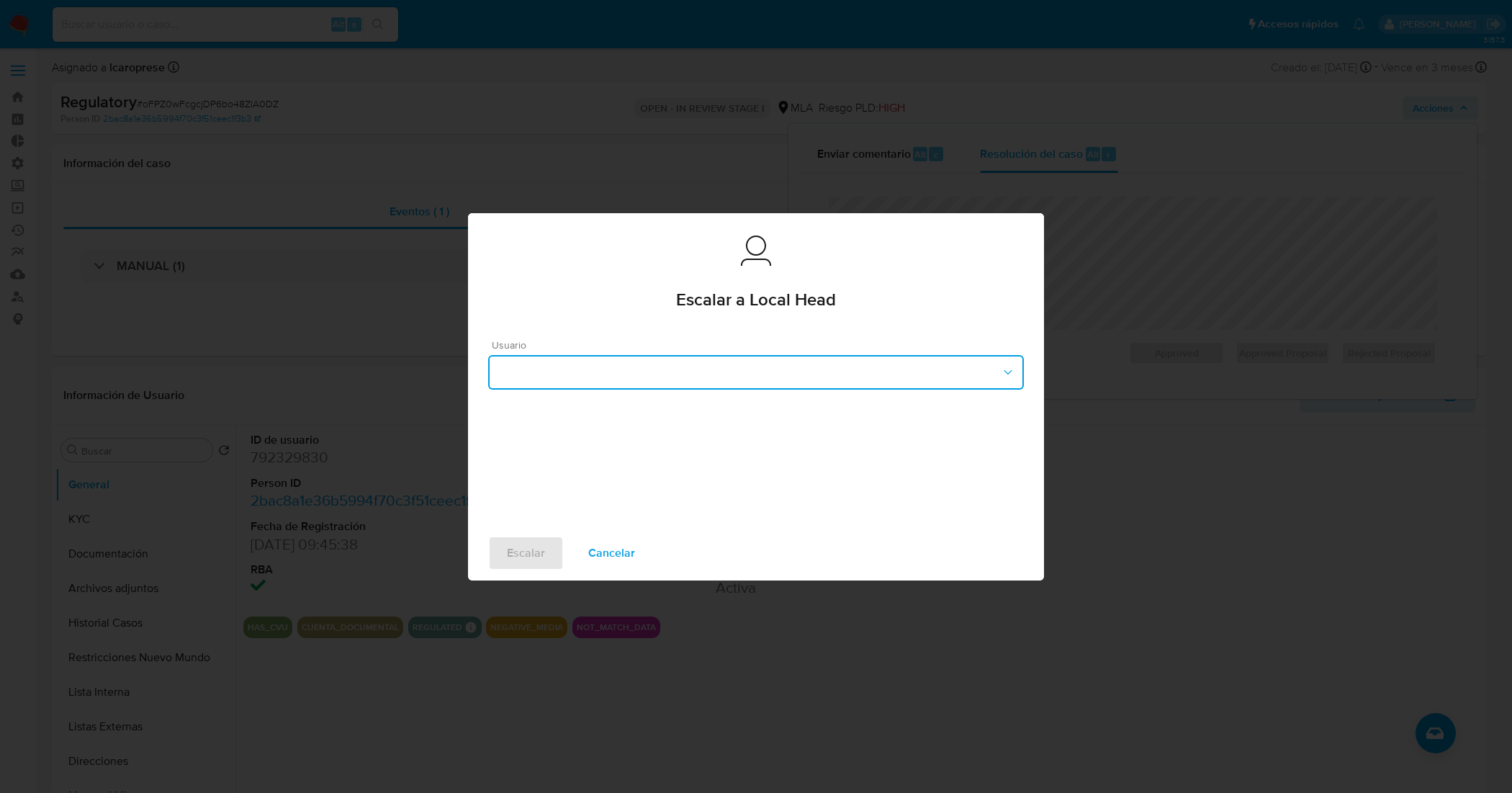
click at [677, 371] on button "button" at bounding box center [756, 372] width 536 height 35
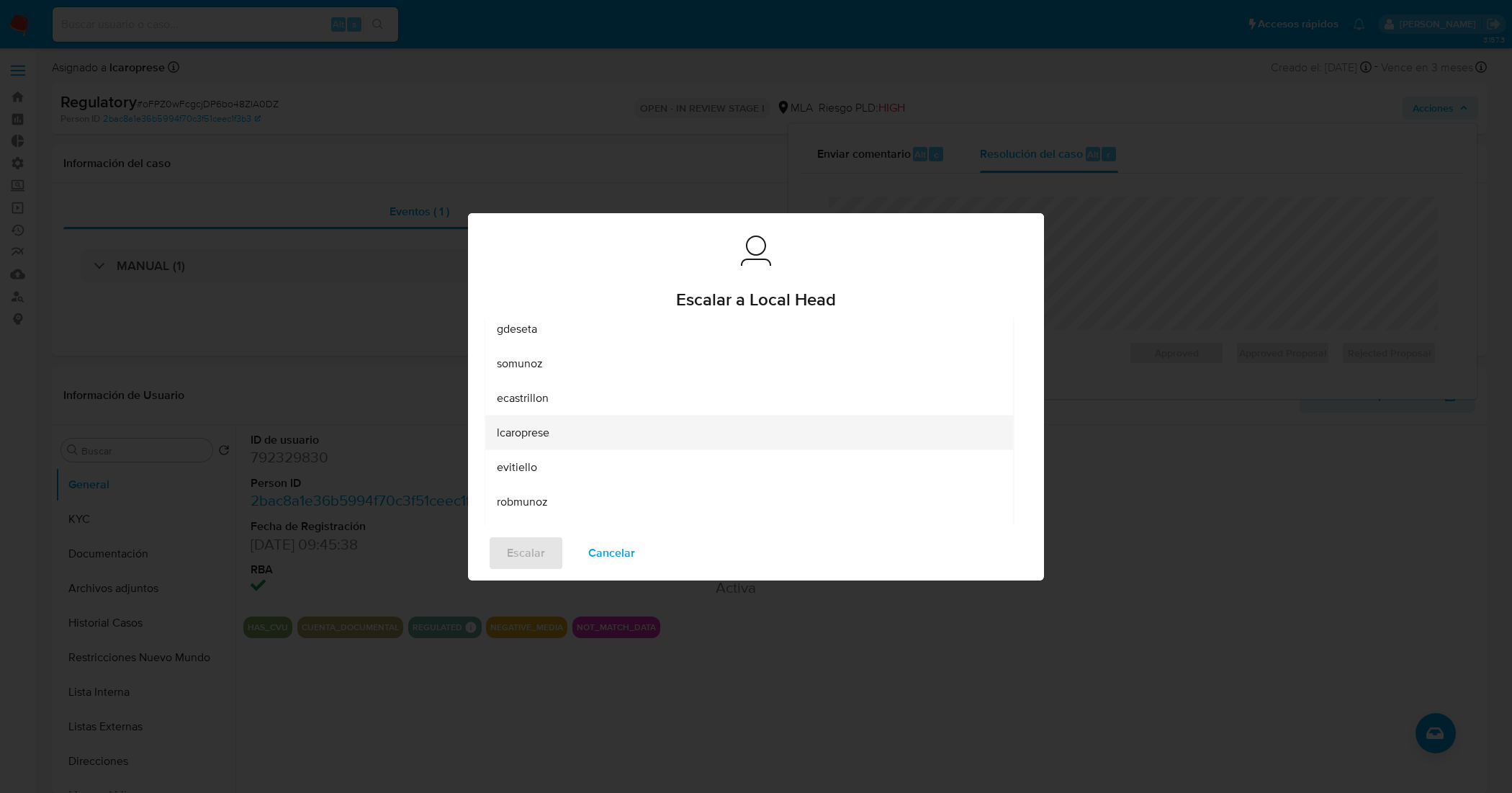
click at [538, 430] on span "lcaroprese" at bounding box center [523, 432] width 53 height 14
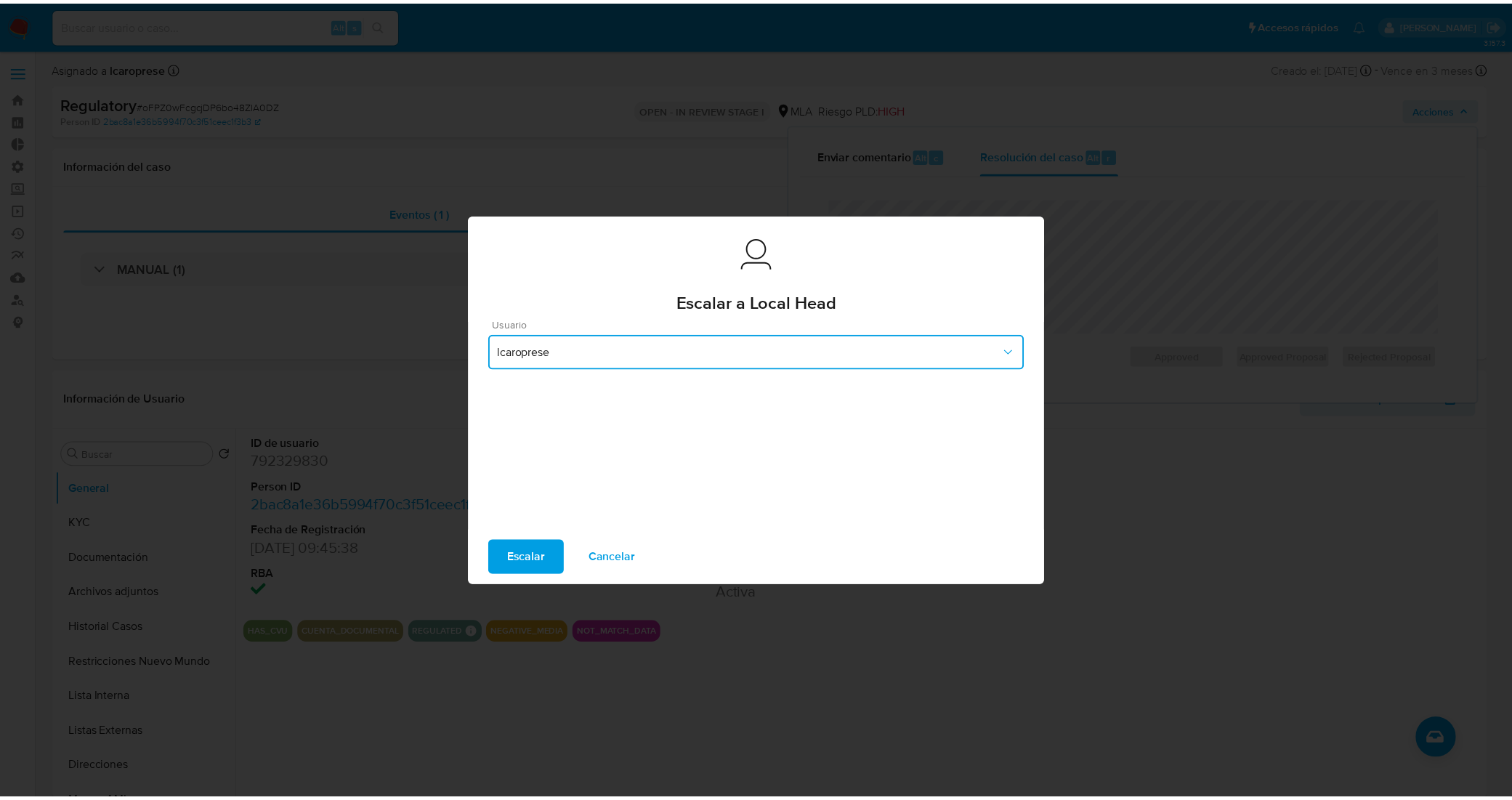
scroll to position [21, 0]
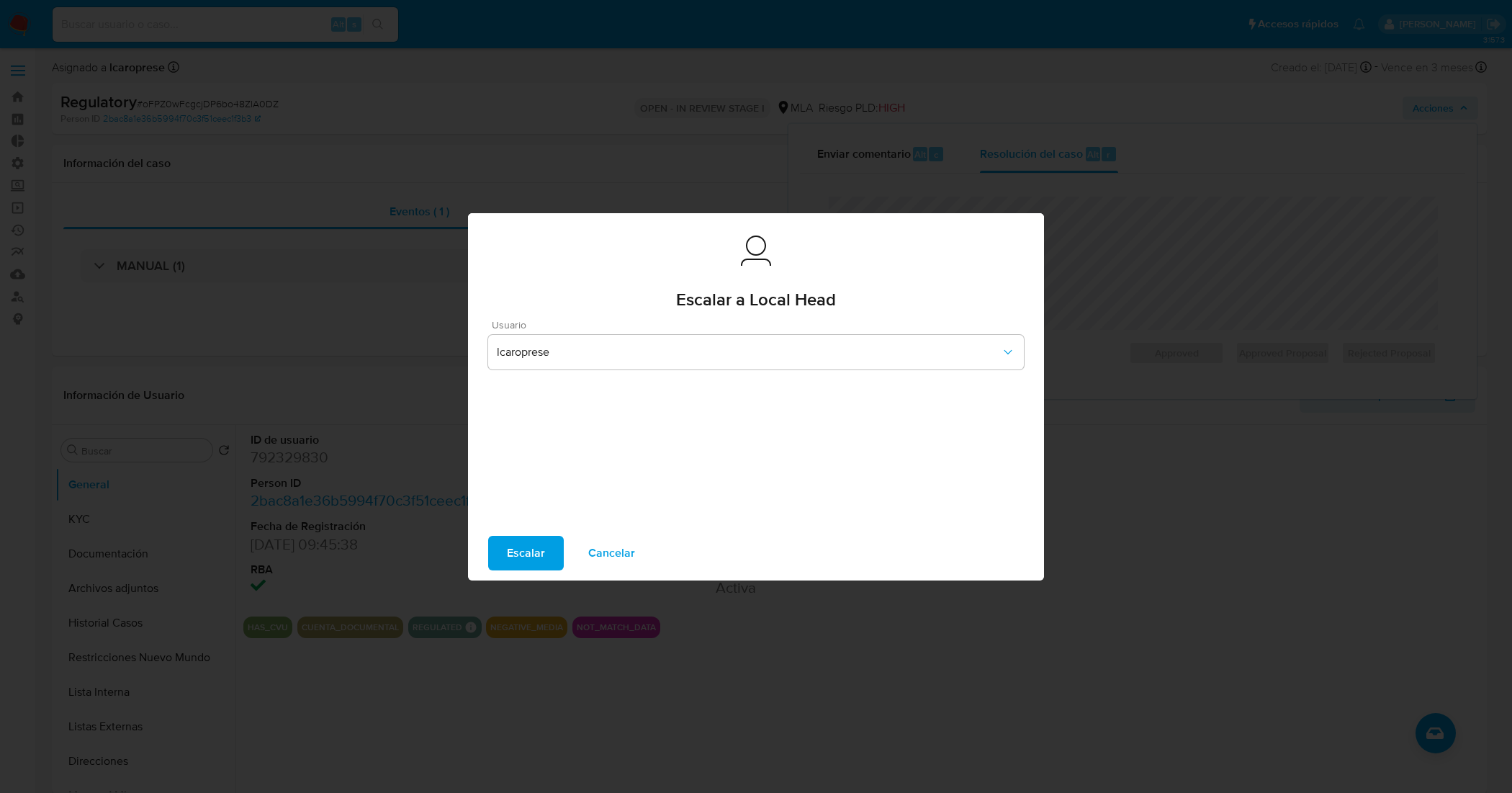
click at [538, 546] on span "Escalar" at bounding box center [526, 552] width 38 height 32
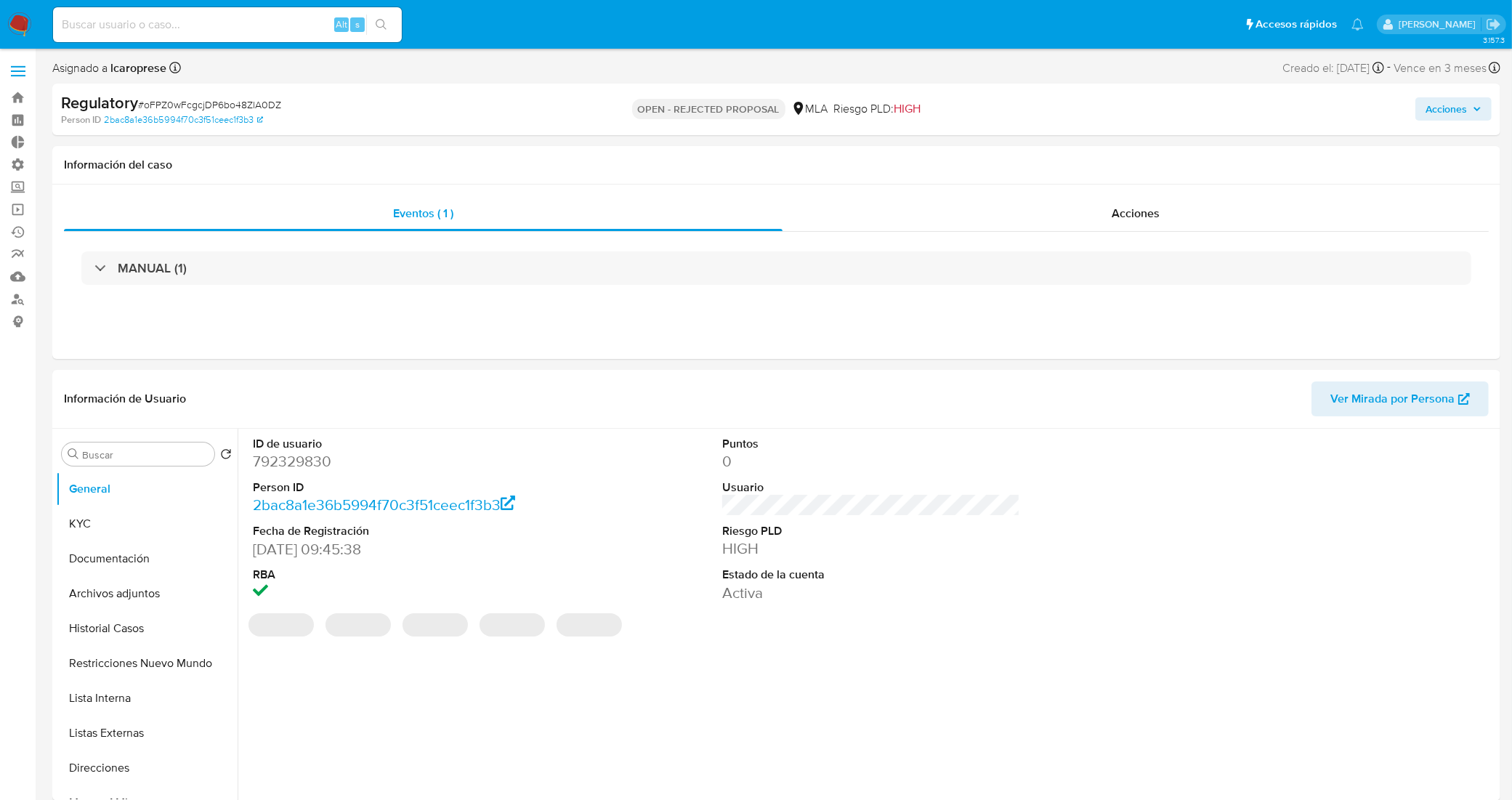
select select "10"
click at [237, 103] on span "# oFPZ0wFcgcjDP6bo48ZlA0DZ" at bounding box center [210, 104] width 143 height 15
copy span "oFPZ0wFcgcjDP6bo48ZlA0DZ"
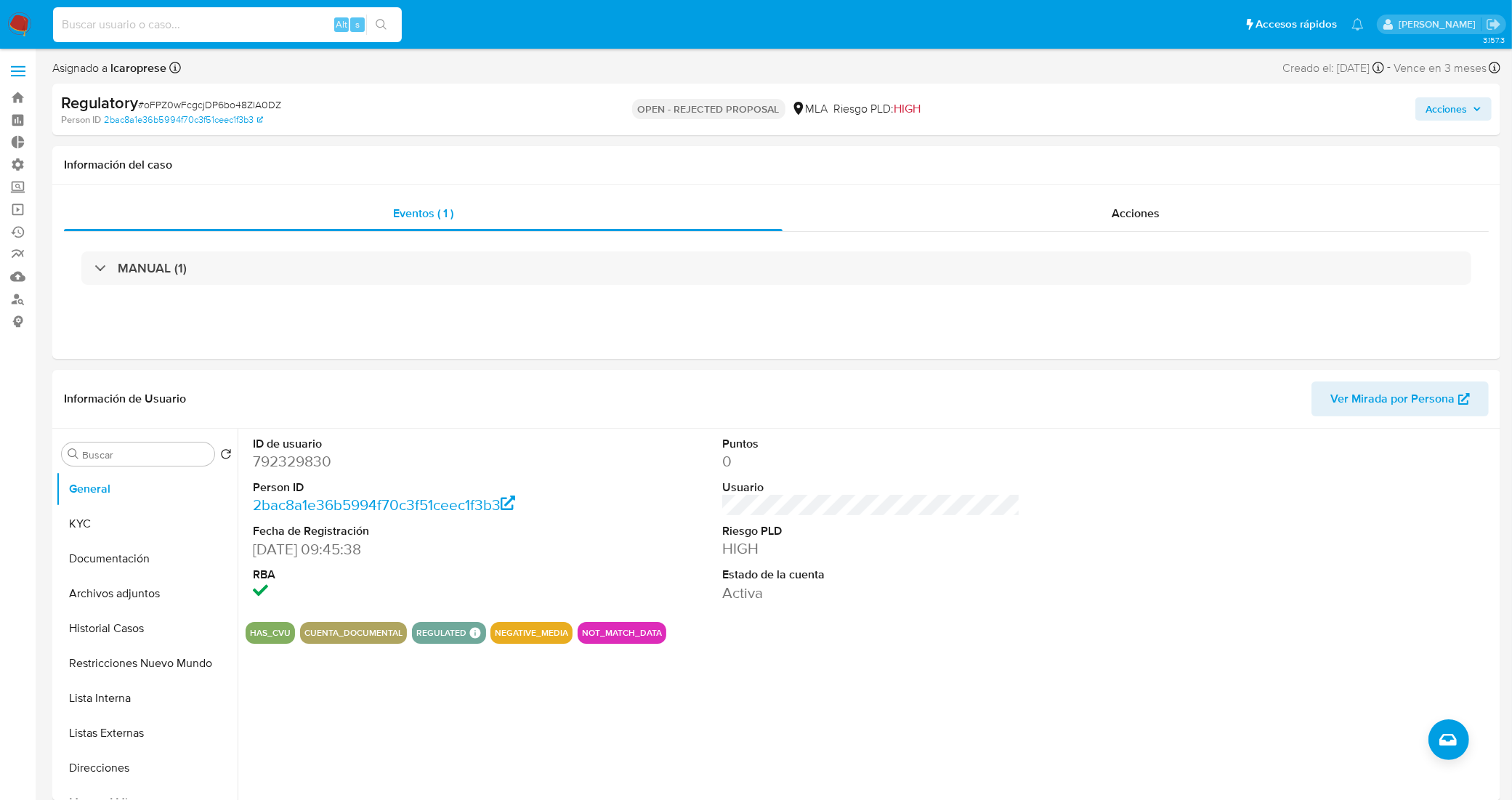
click at [222, 26] on input at bounding box center [228, 25] width 349 height 19
paste input "KKqzxFRlrjI9P8urONjanX0j"
type input "KKqzxFRlrjI9P8urONjanX0j"
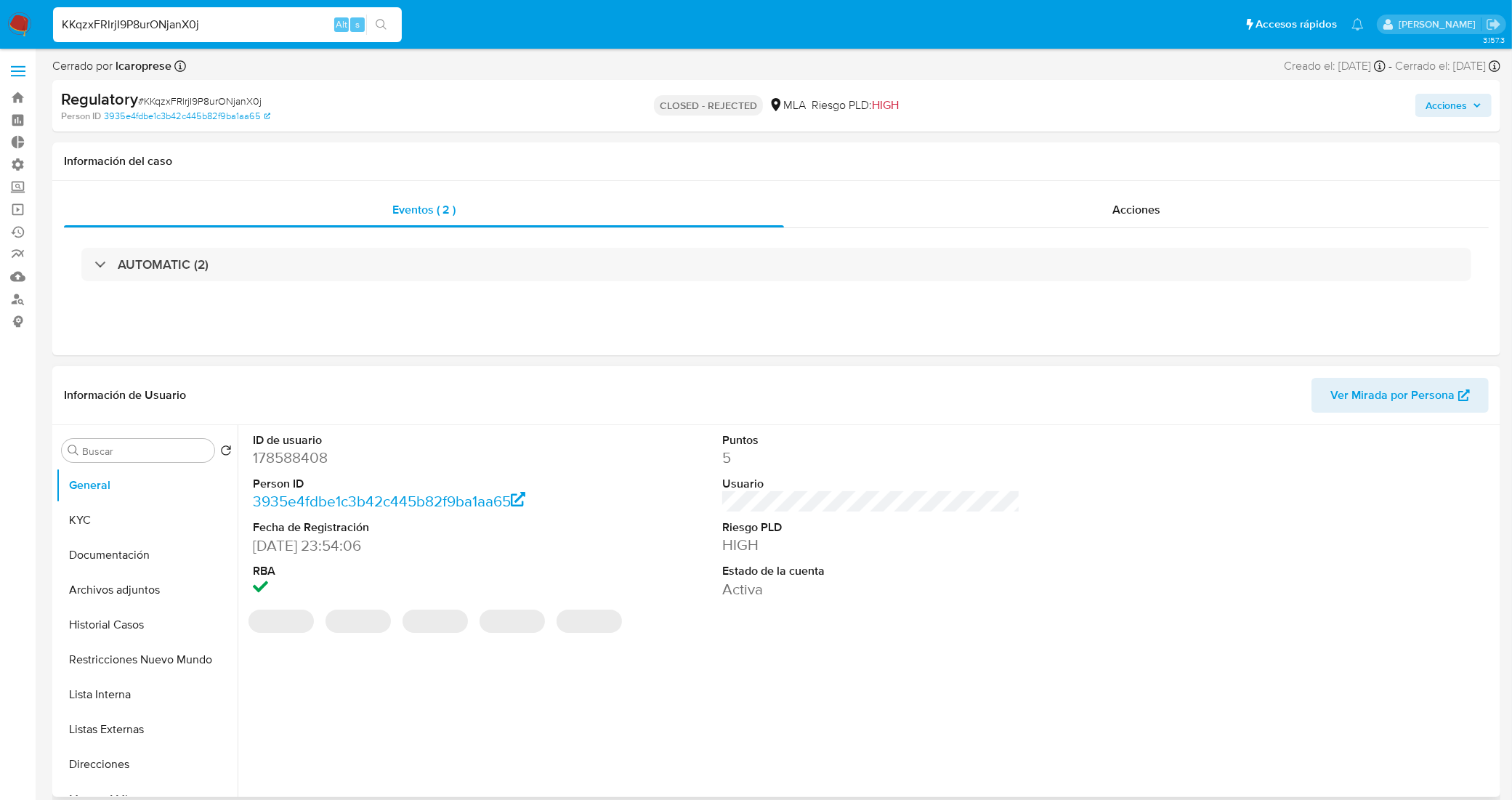
select select "10"
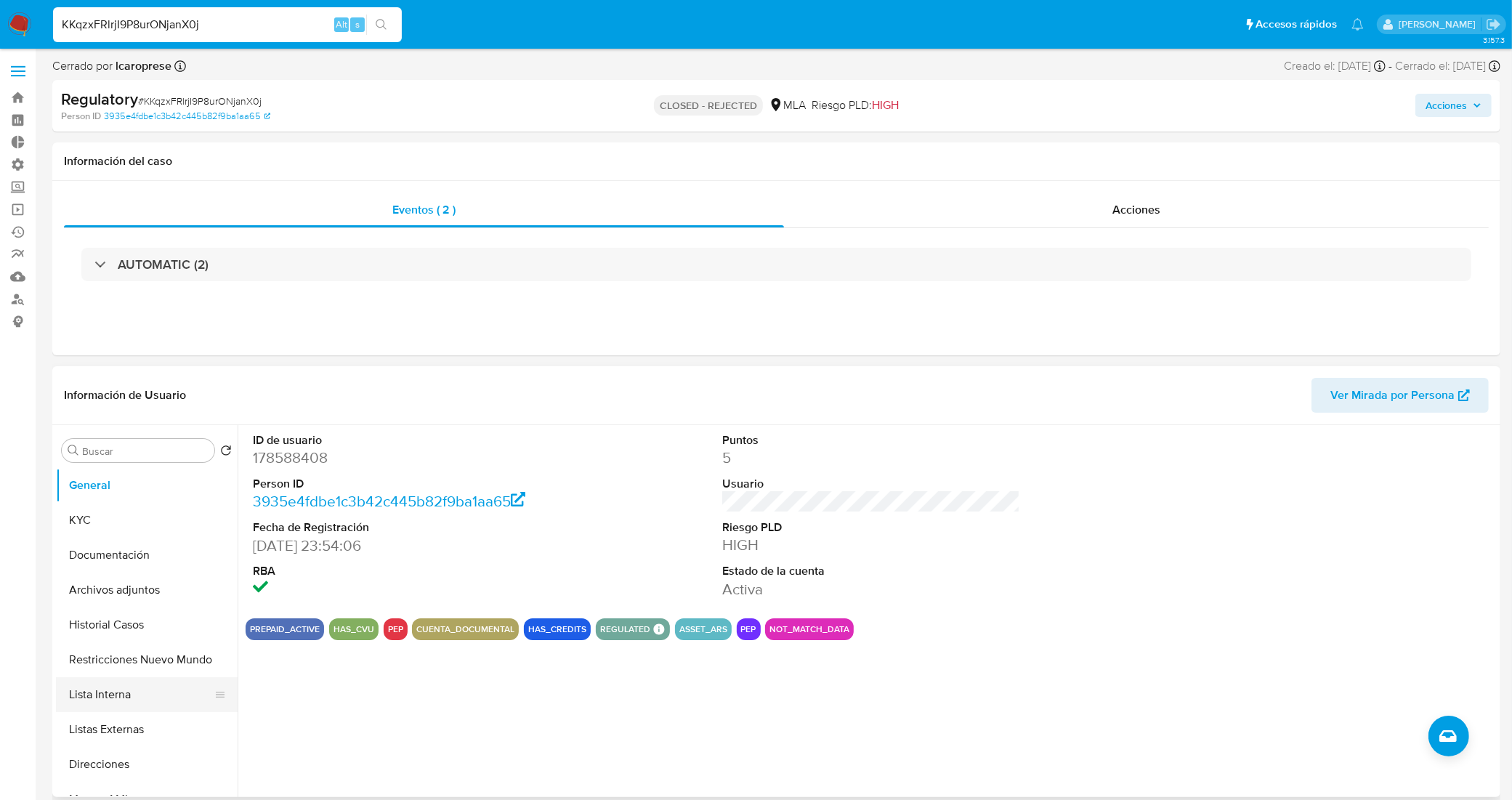
click at [143, 701] on button "Lista Interna" at bounding box center [141, 694] width 170 height 35
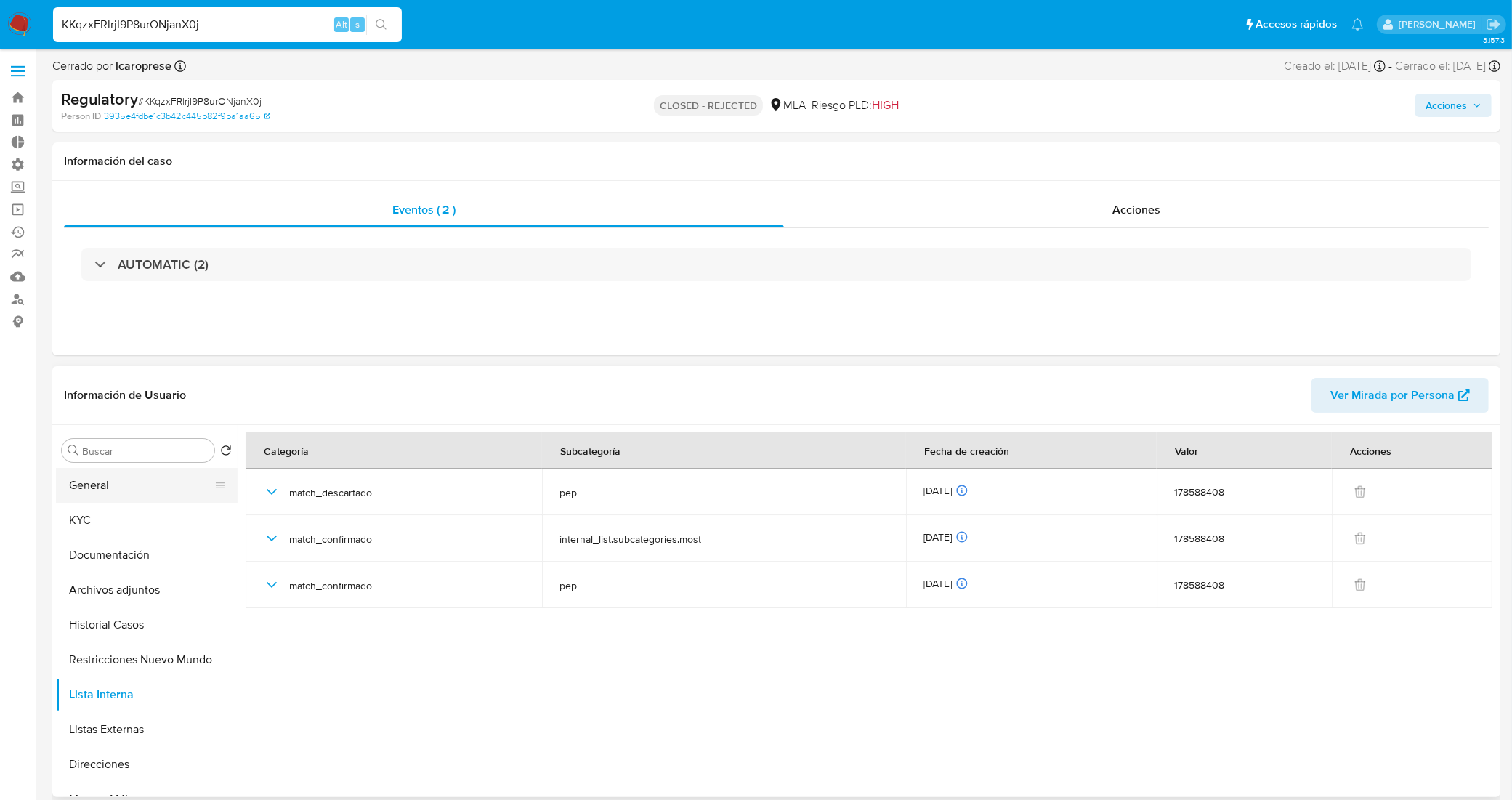
click at [138, 473] on button "General" at bounding box center [141, 485] width 170 height 35
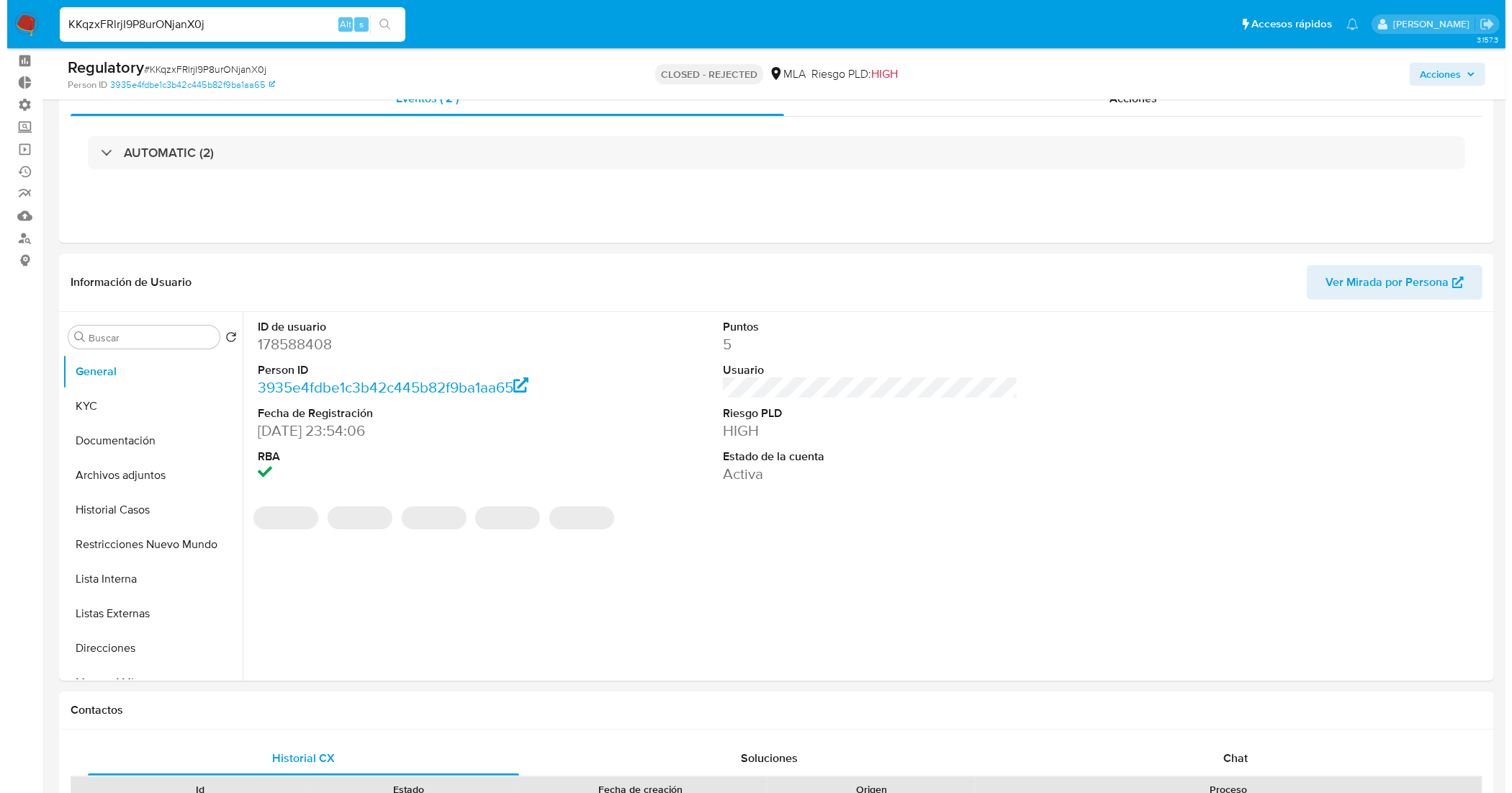
scroll to position [90, 0]
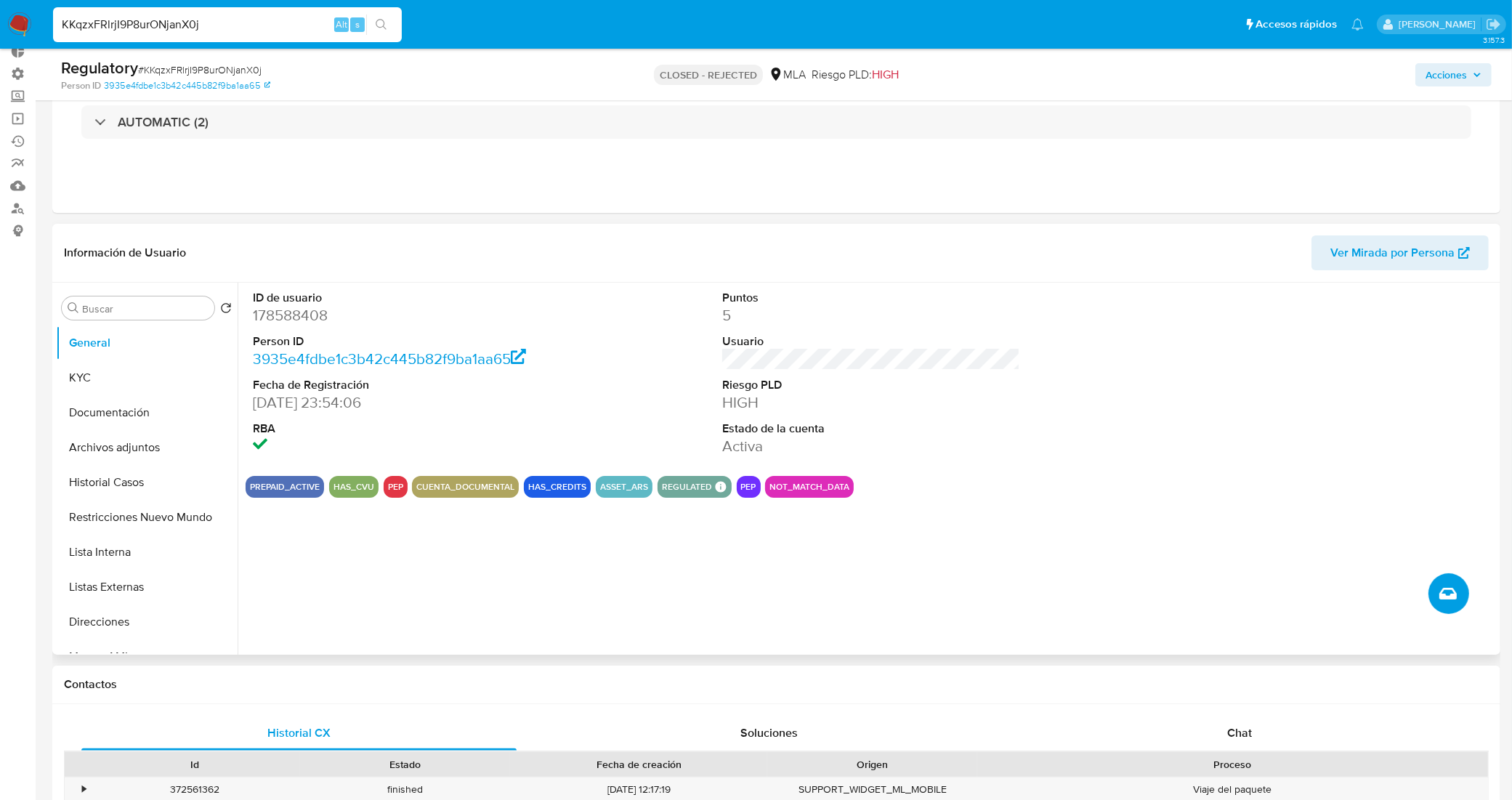
click at [1448, 602] on icon "Crear caso manual" at bounding box center [1448, 593] width 17 height 17
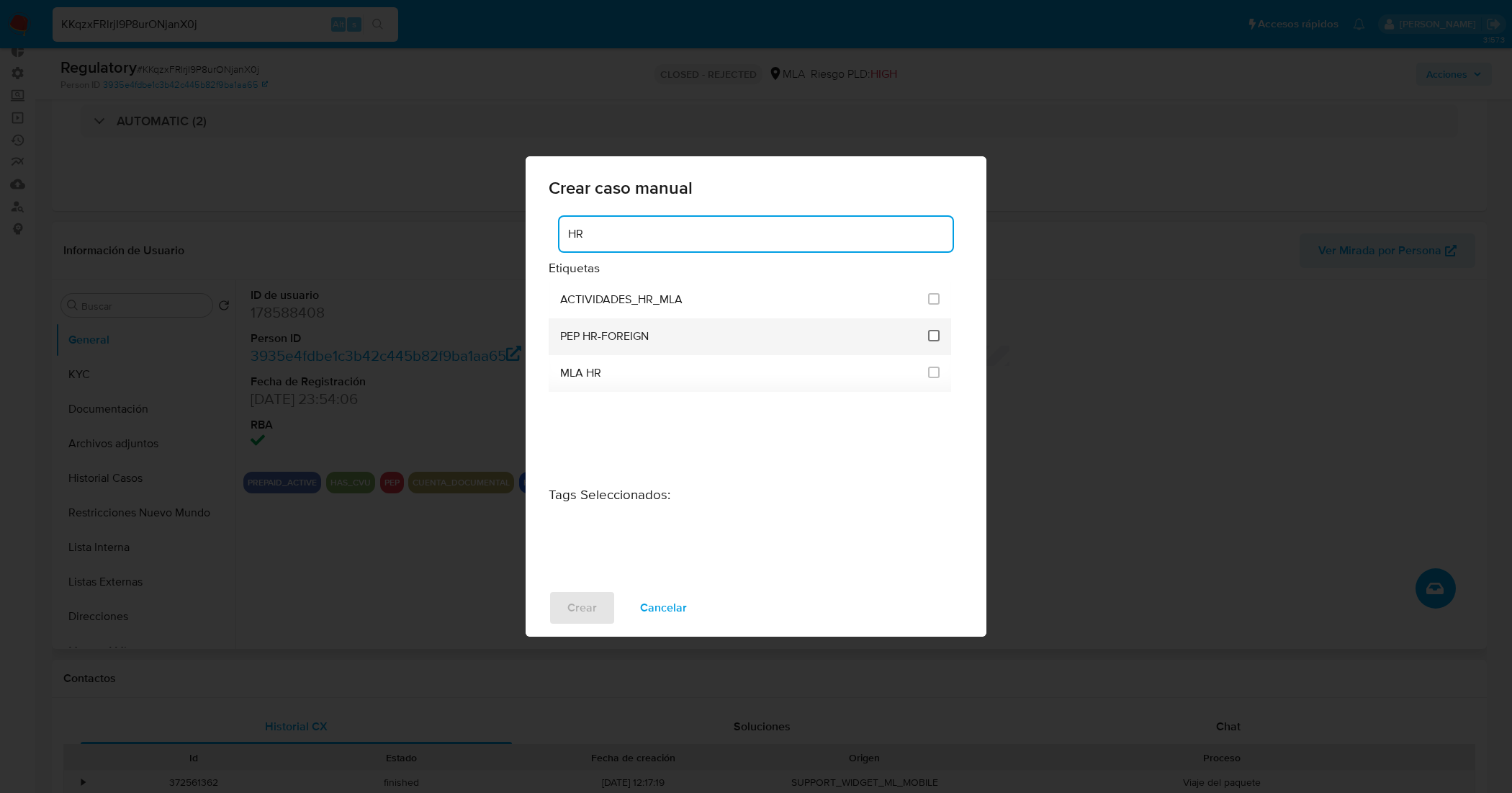
type input "HR"
click at [938, 331] on input "3305" at bounding box center [934, 336] width 12 height 12
checkbox input "true"
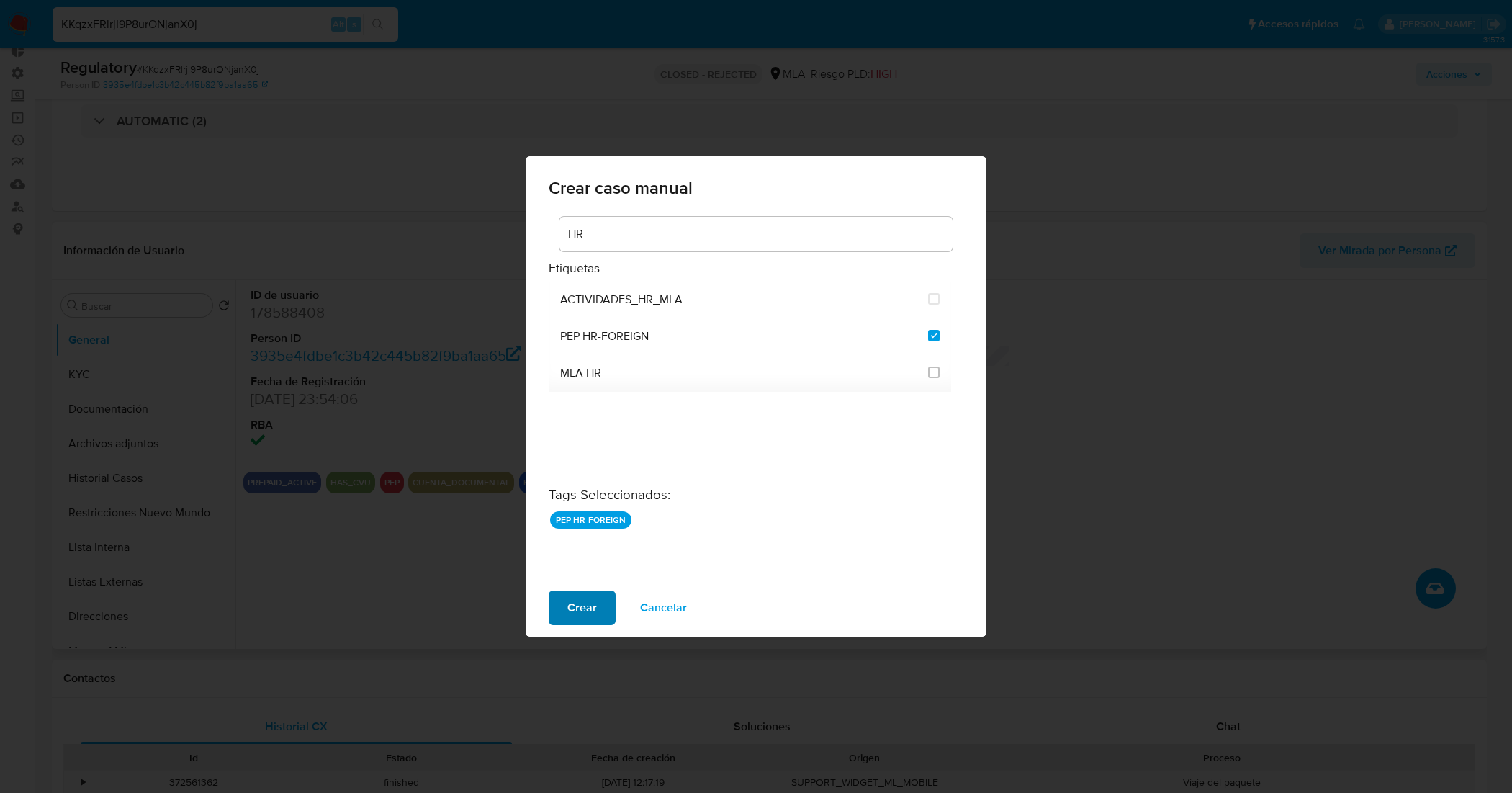
click at [602, 602] on button "Crear" at bounding box center [582, 607] width 67 height 35
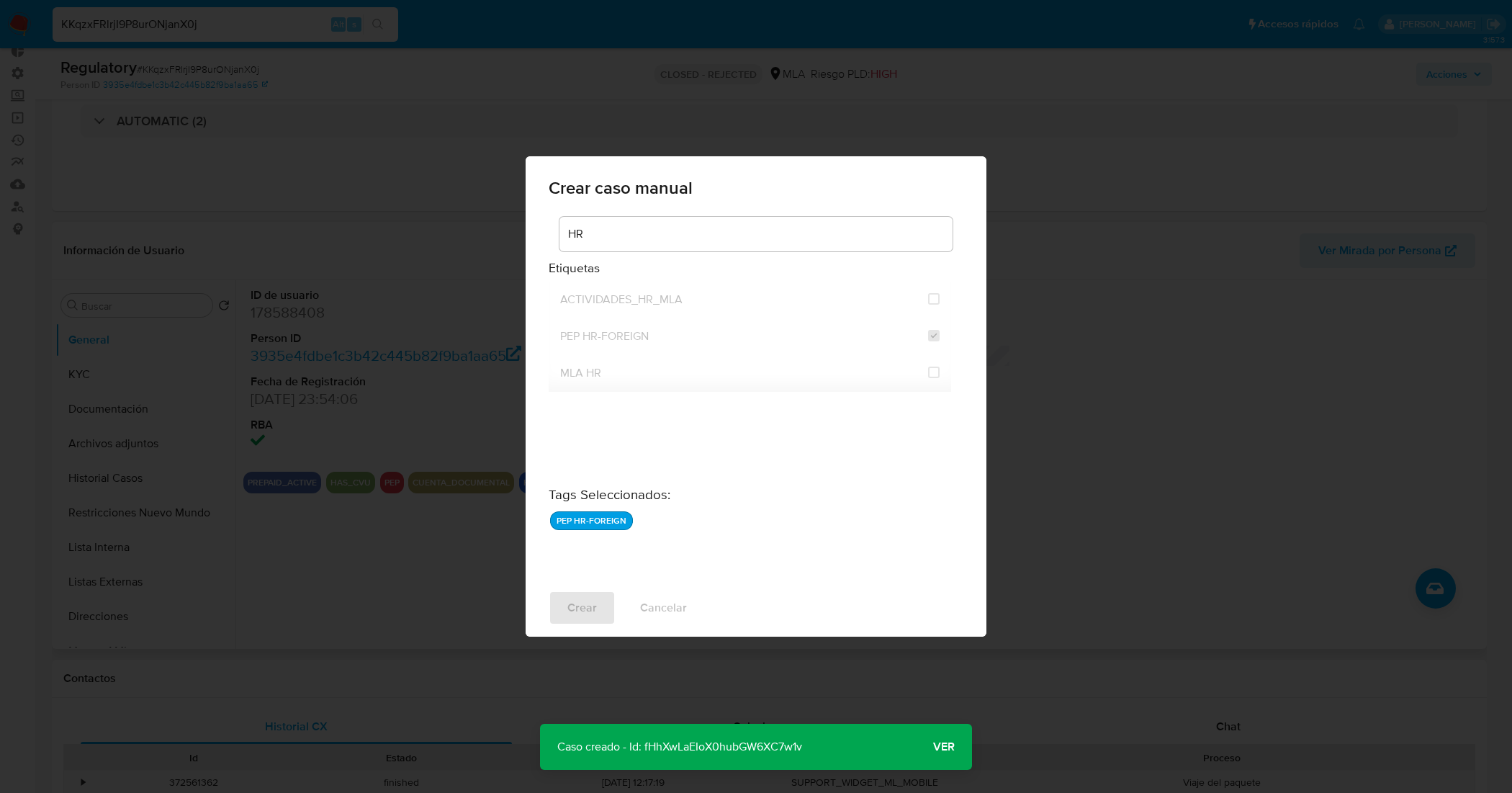
click at [934, 746] on span "Ver" at bounding box center [943, 746] width 21 height 0
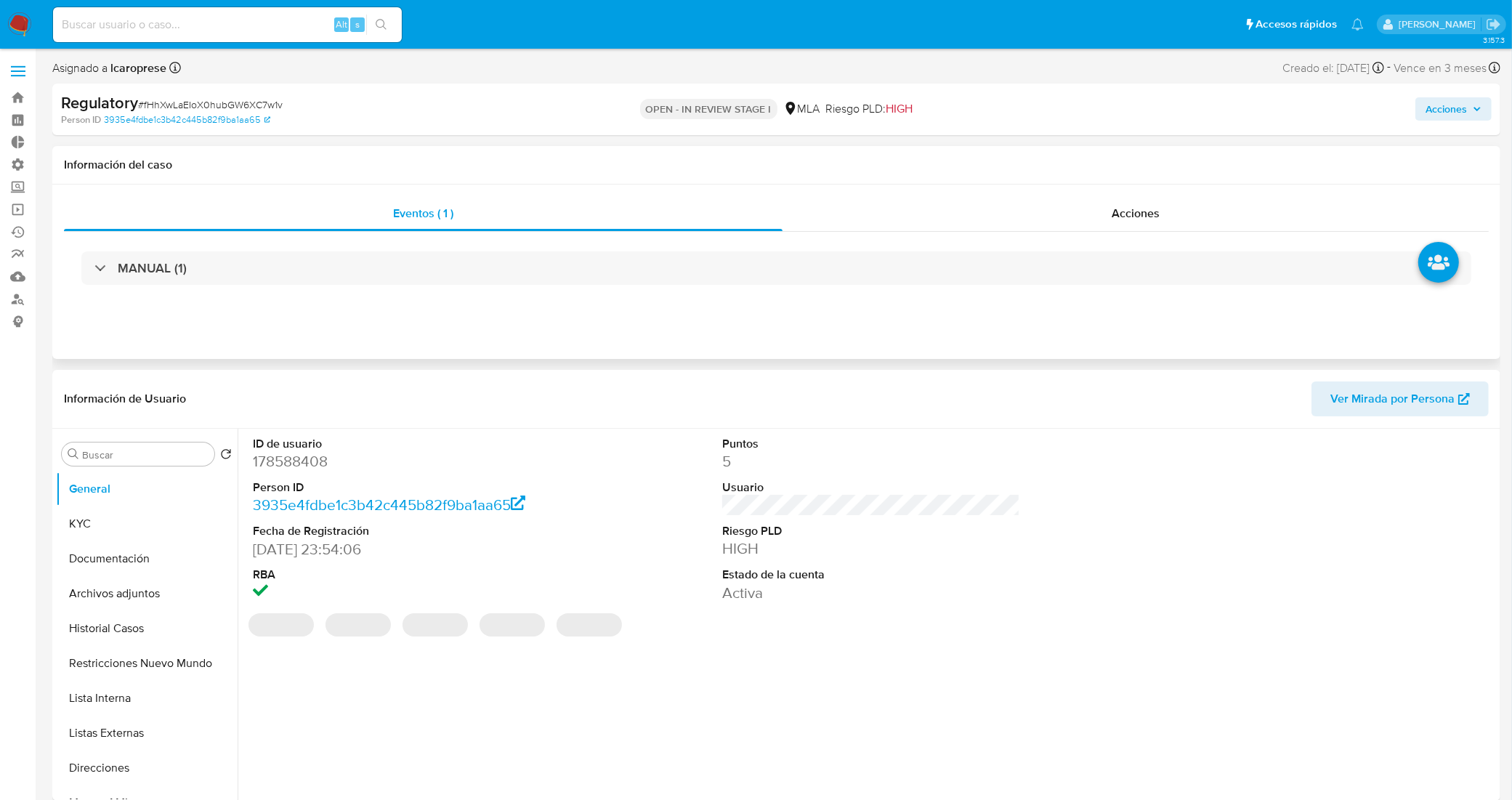
select select "10"
click at [269, 107] on span "# fHhXwLaEIoX0hubGW6XC7w1v" at bounding box center [211, 104] width 144 height 15
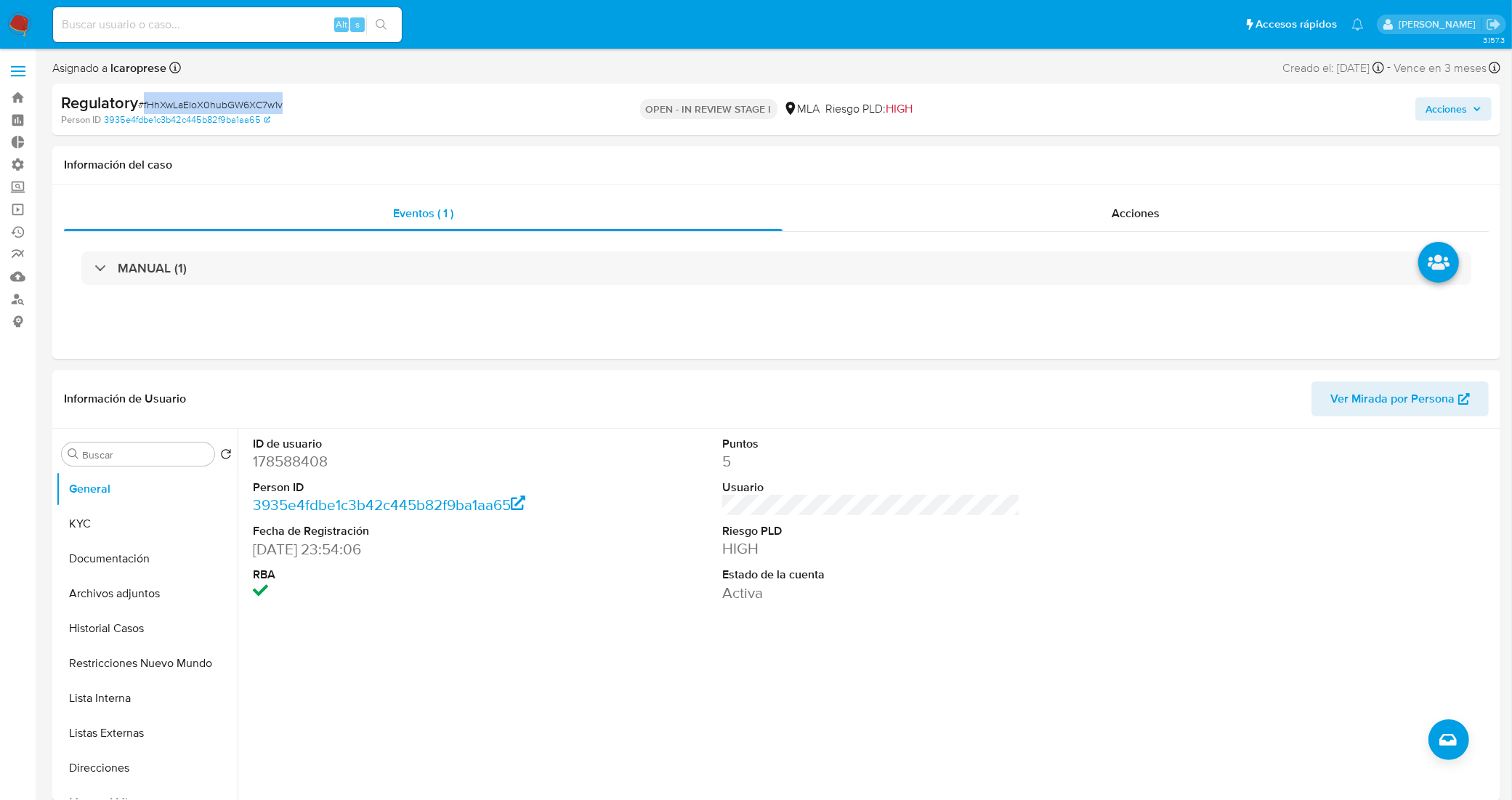
click at [269, 107] on span "# fHhXwLaEIoX0hubGW6XC7w1v" at bounding box center [211, 104] width 144 height 15
copy span "fHhXwLaEIoX0hubGW6XC7w1v"
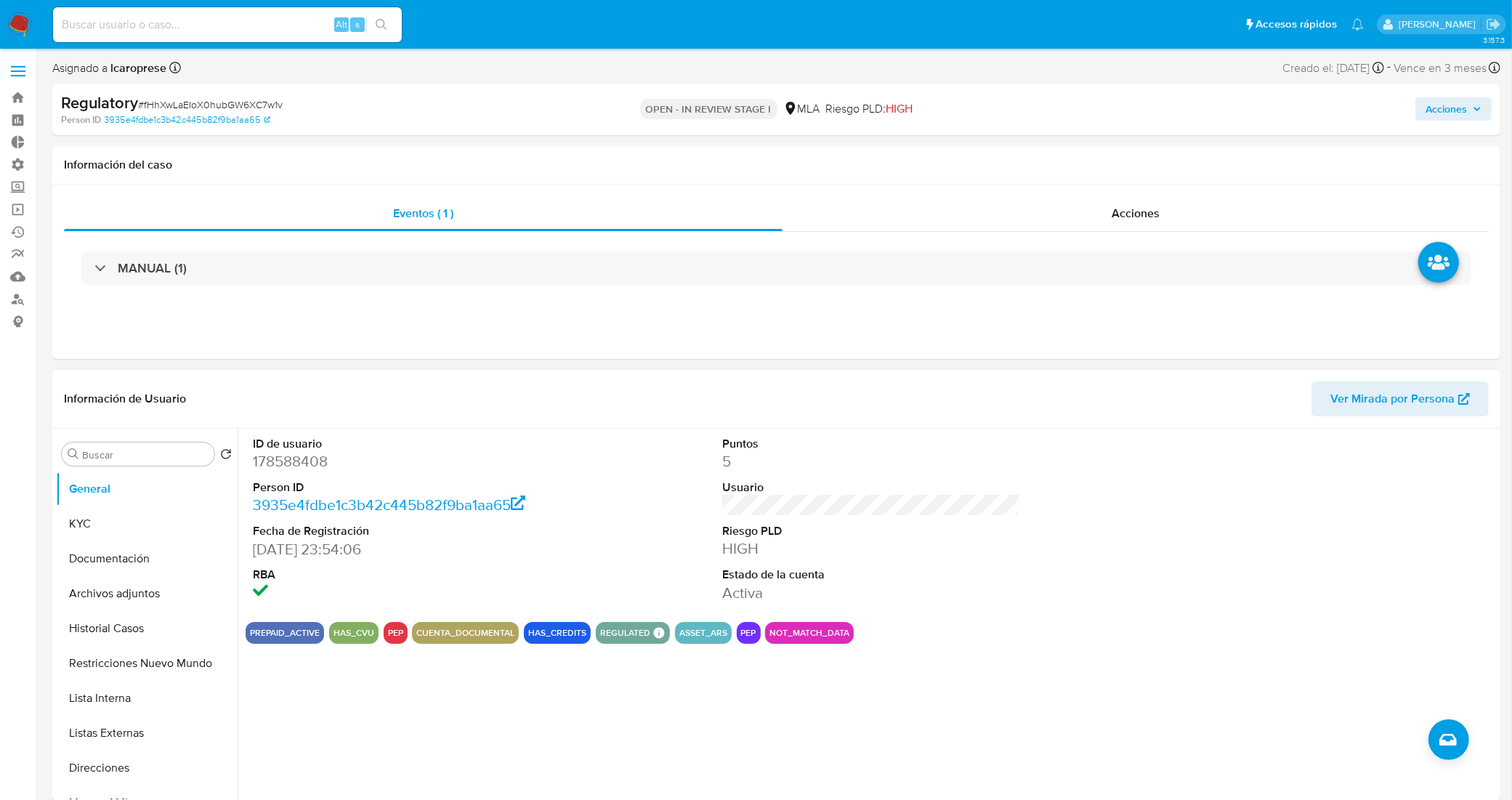
click at [553, 478] on div "ID de usuario 178588408 Person ID 3935e4fdbe1c3b42c445b82f9ba1aa65 Fecha de Reg…" at bounding box center [402, 519] width 313 height 181
click at [132, 705] on button "Lista Interna" at bounding box center [141, 698] width 170 height 35
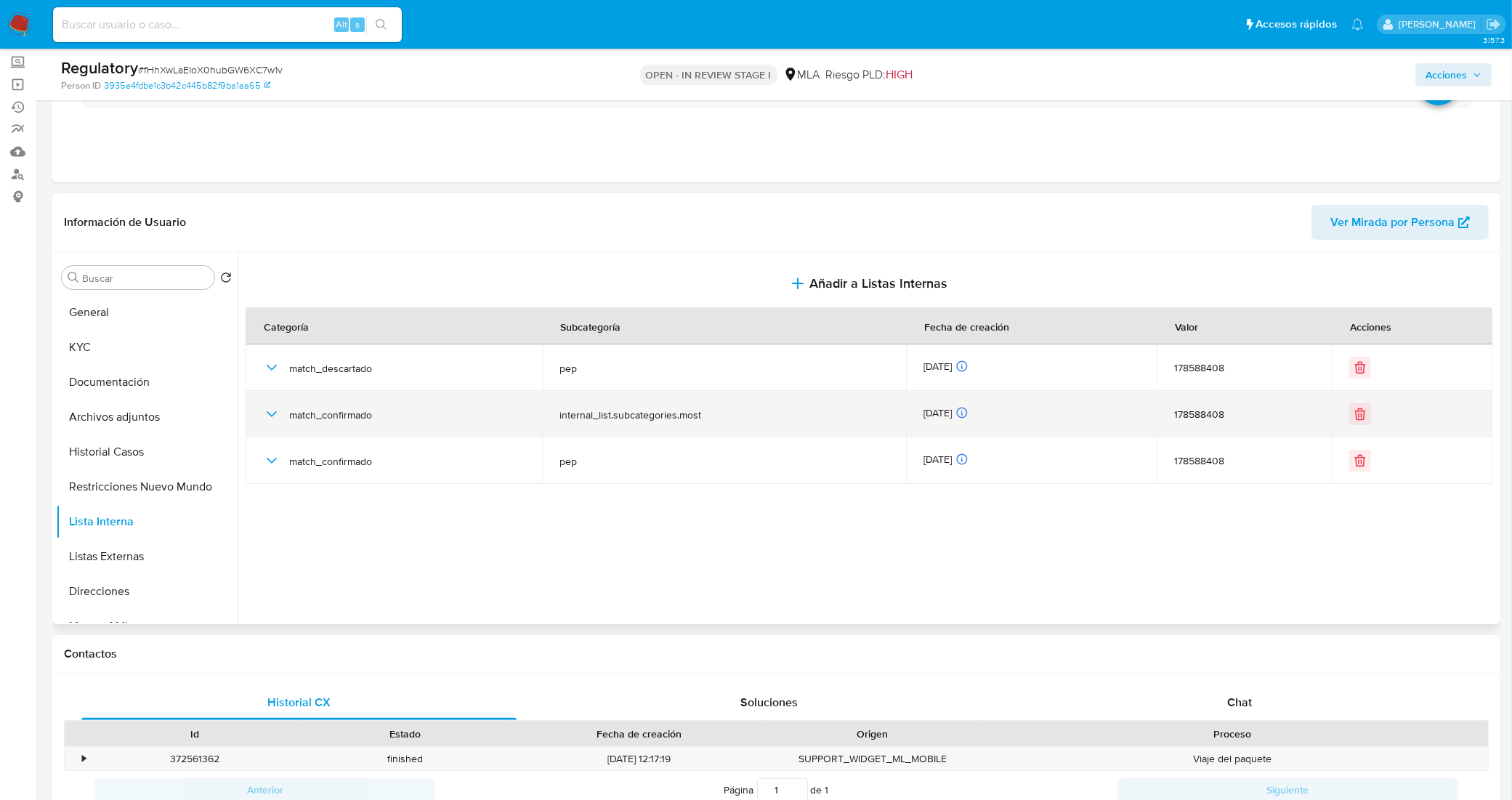
scroll to position [91, 0]
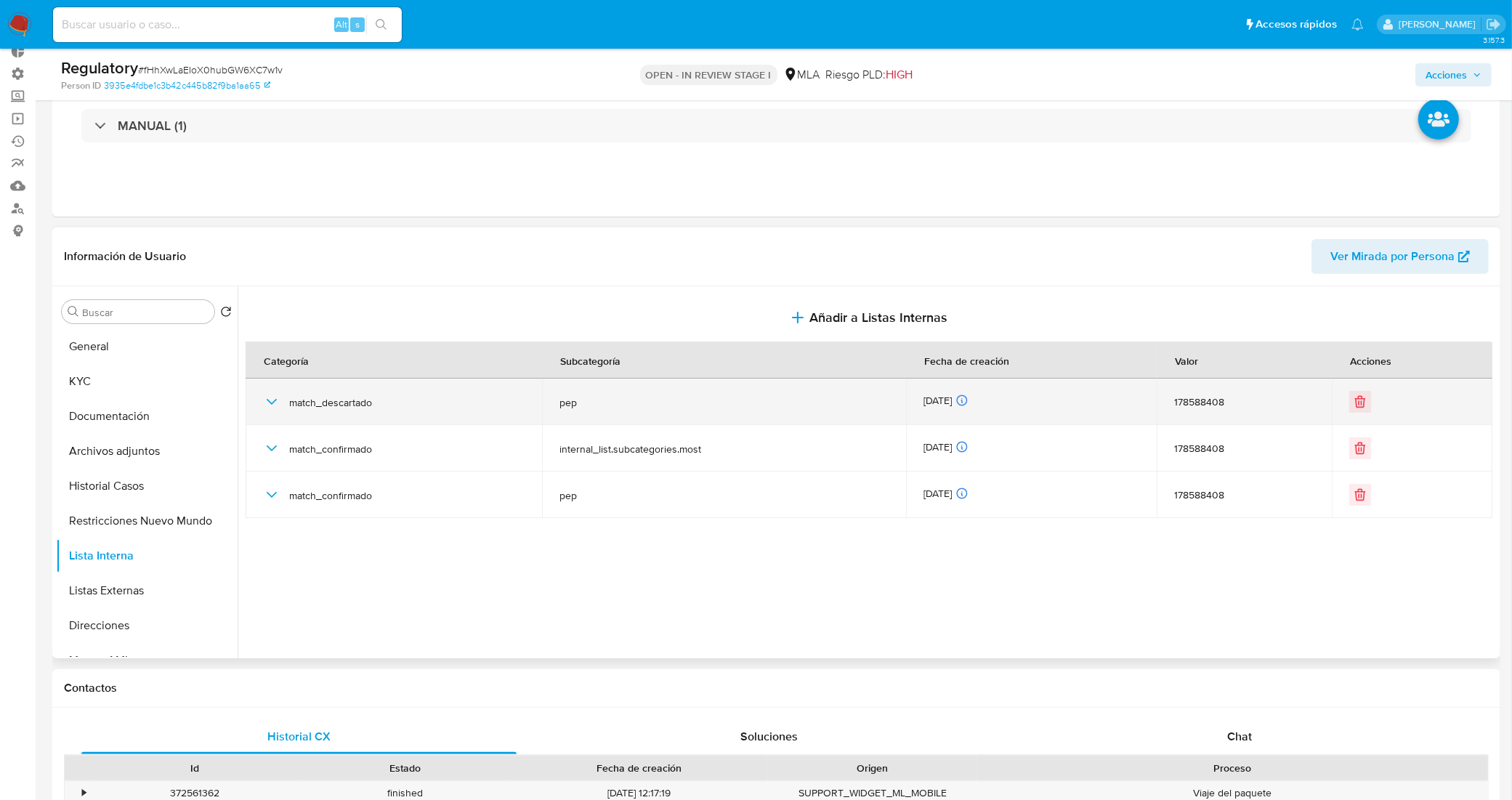
click at [272, 400] on icon "button" at bounding box center [272, 401] width 17 height 17
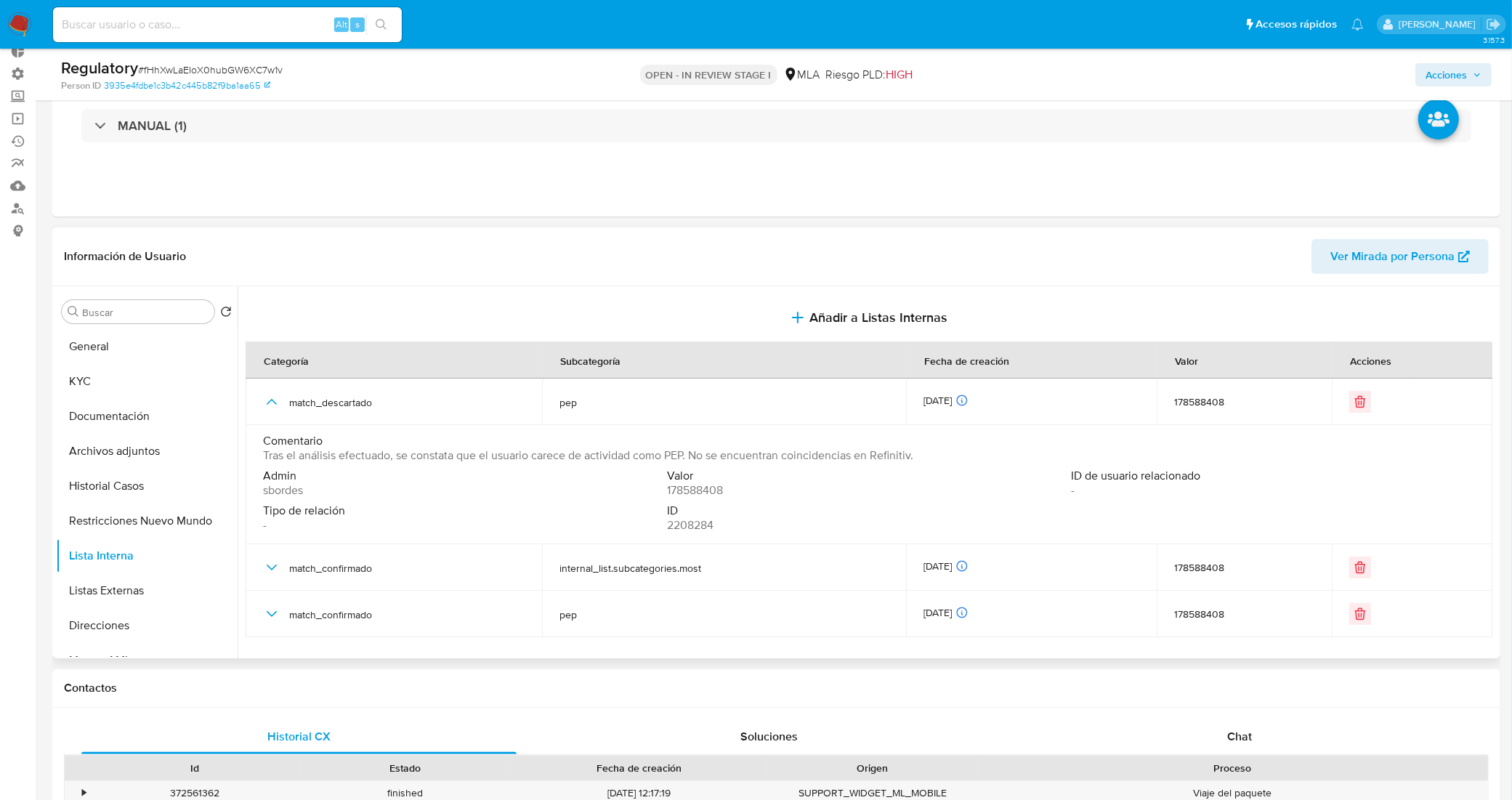
drag, startPoint x: 259, startPoint y: 450, endPoint x: 927, endPoint y: 460, distance: 668.1
click at [927, 460] on td "Comentario Tras el análisis efectuado, se constata que el usuario carece de act…" at bounding box center [869, 484] width 1246 height 119
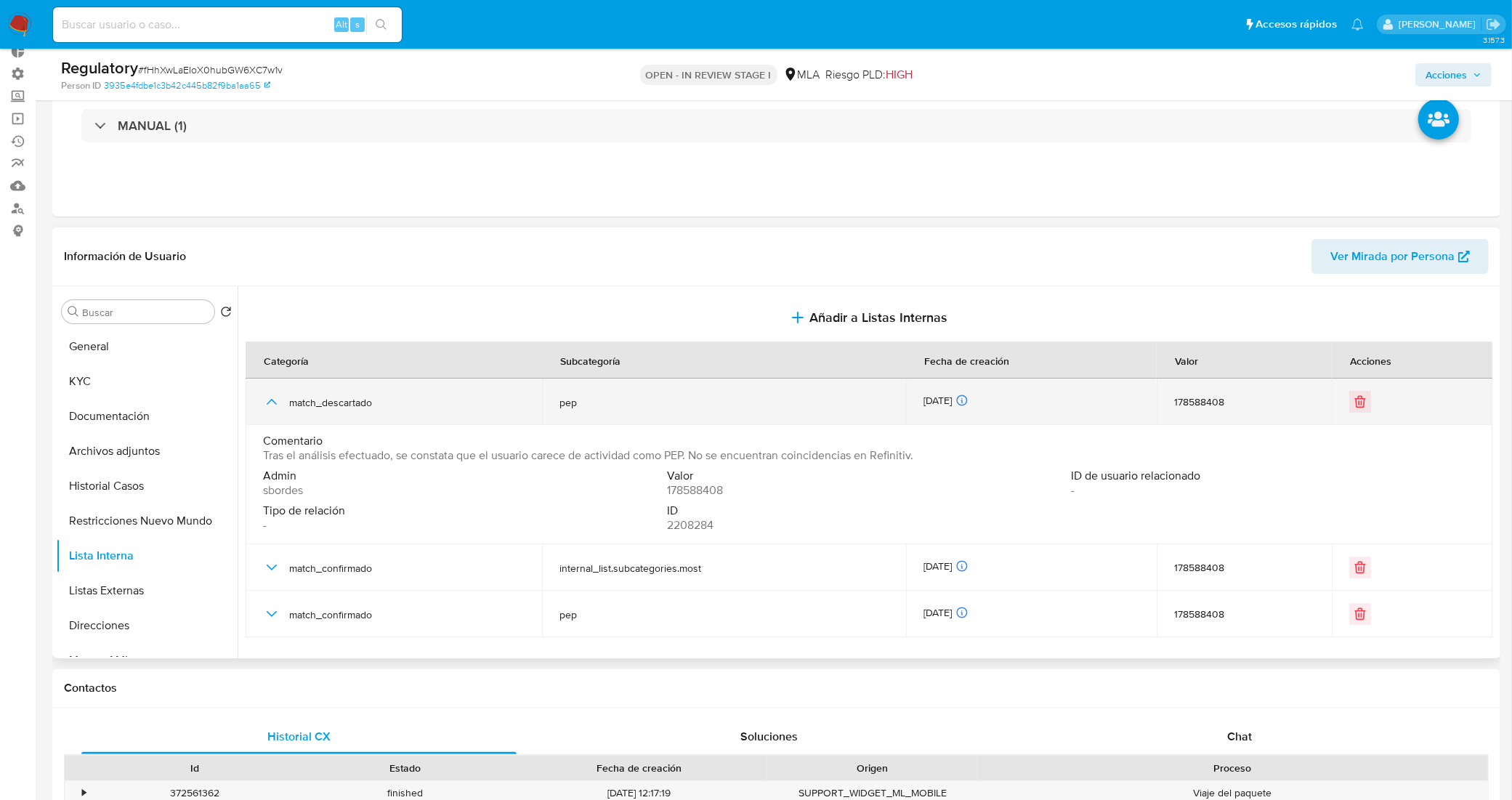
click at [269, 396] on icon "button" at bounding box center [272, 401] width 17 height 17
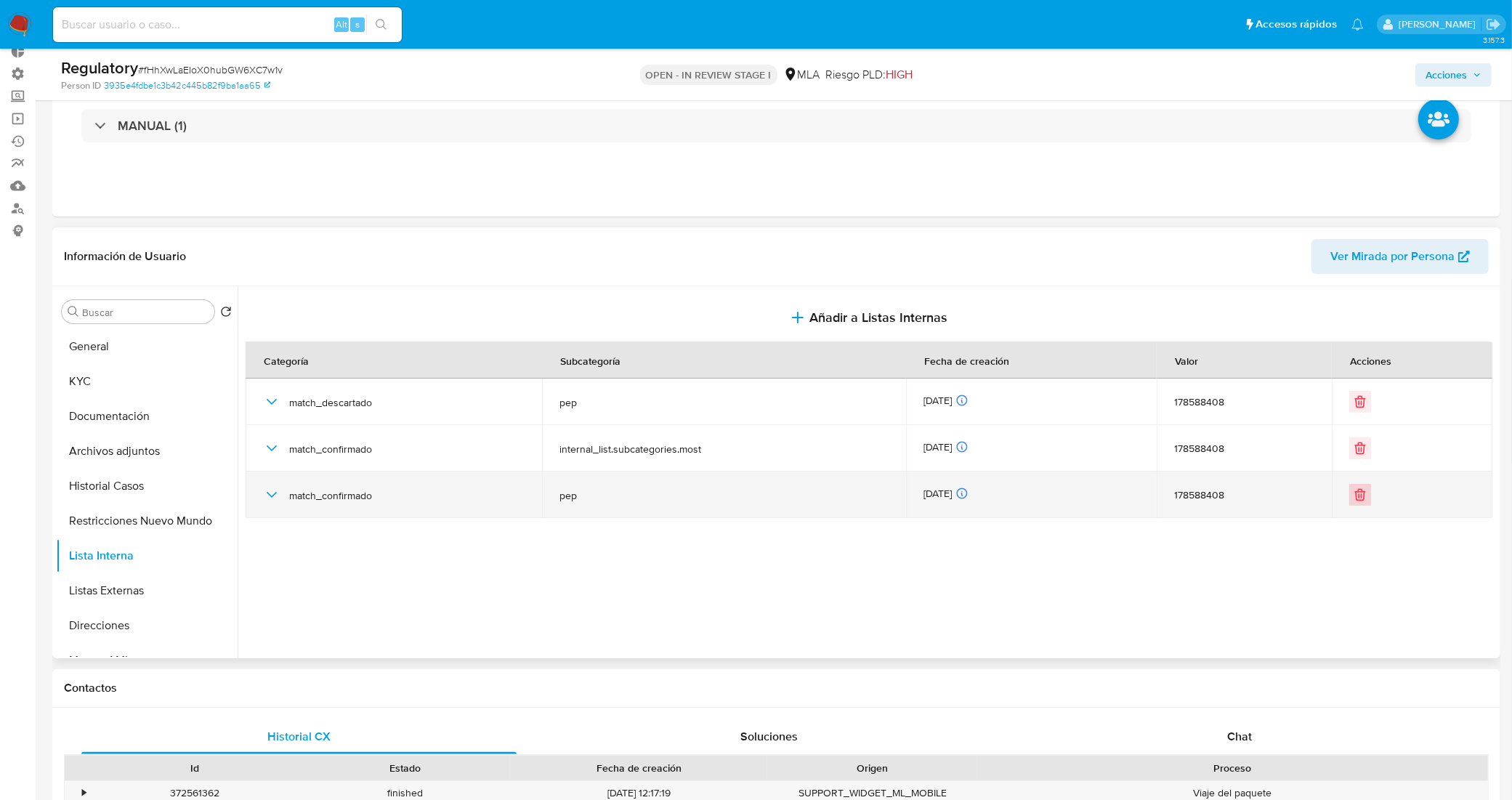
click at [1357, 492] on icon "Eliminar" at bounding box center [1360, 494] width 15 height 15
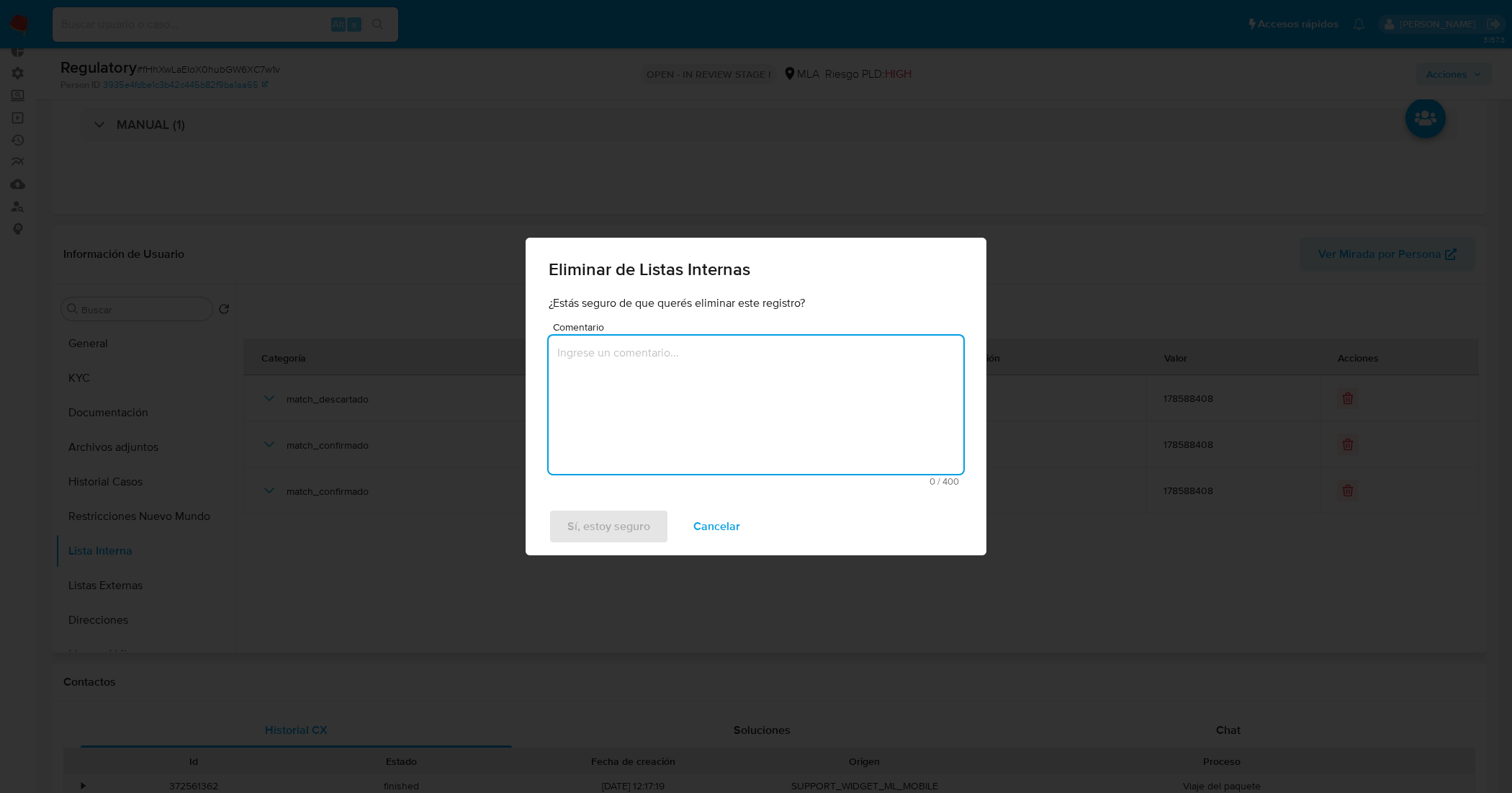
click at [765, 382] on textarea "Comentario" at bounding box center [756, 405] width 415 height 138
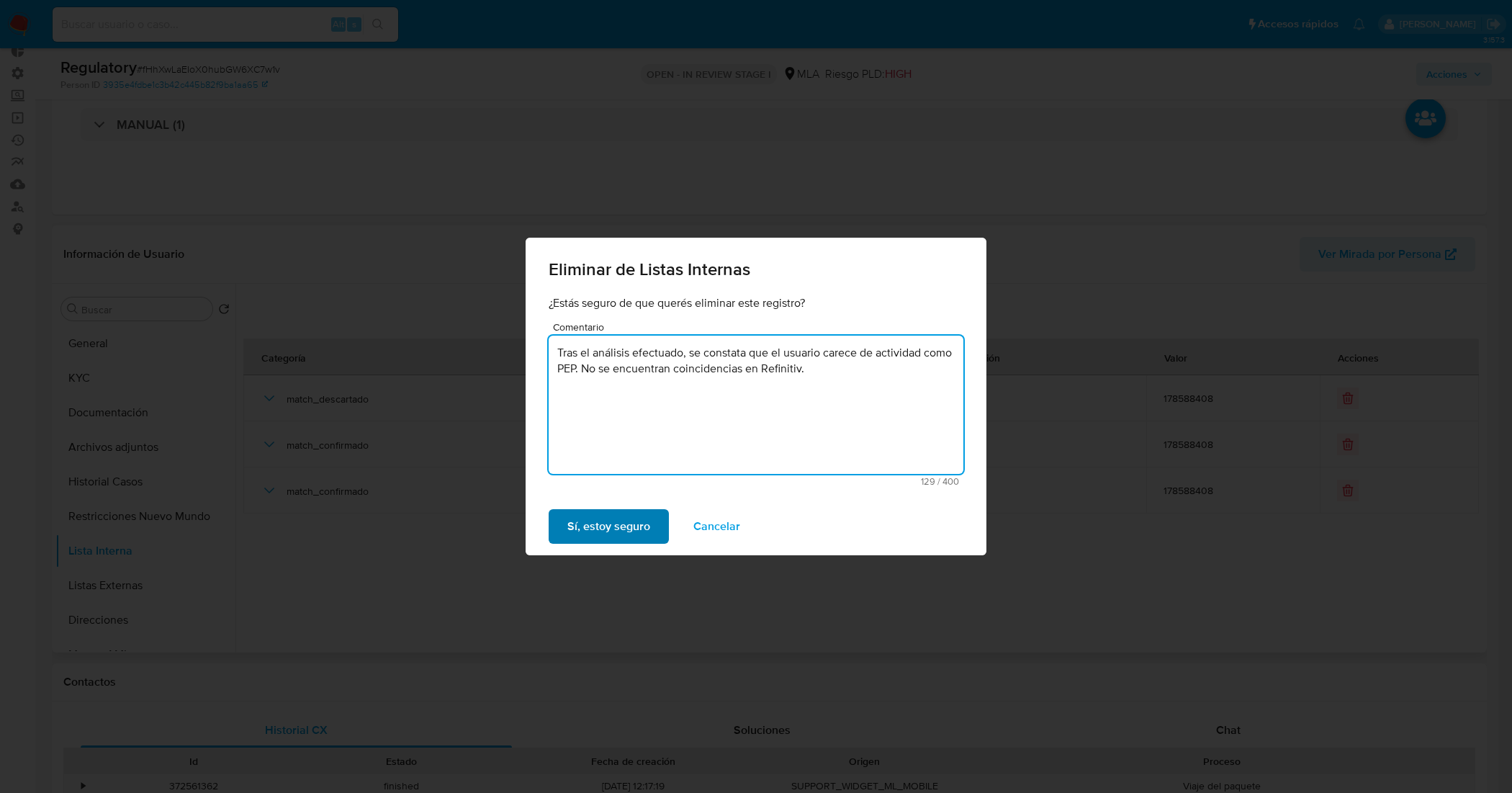
type textarea "Tras el análisis efectuado, se constata que el usuario carece de actividad como…"
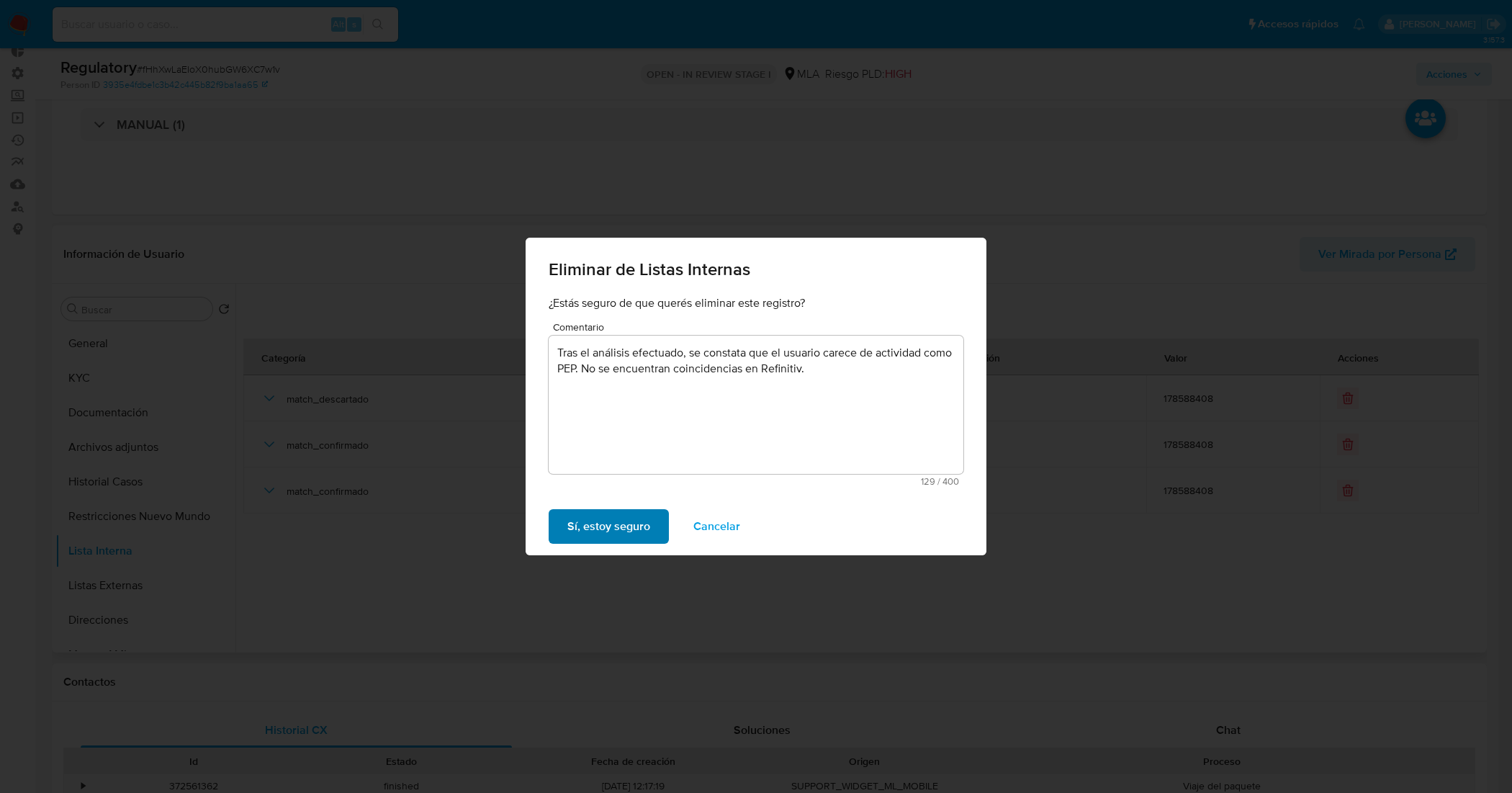
click at [639, 527] on span "Sí, estoy seguro" at bounding box center [608, 526] width 83 height 32
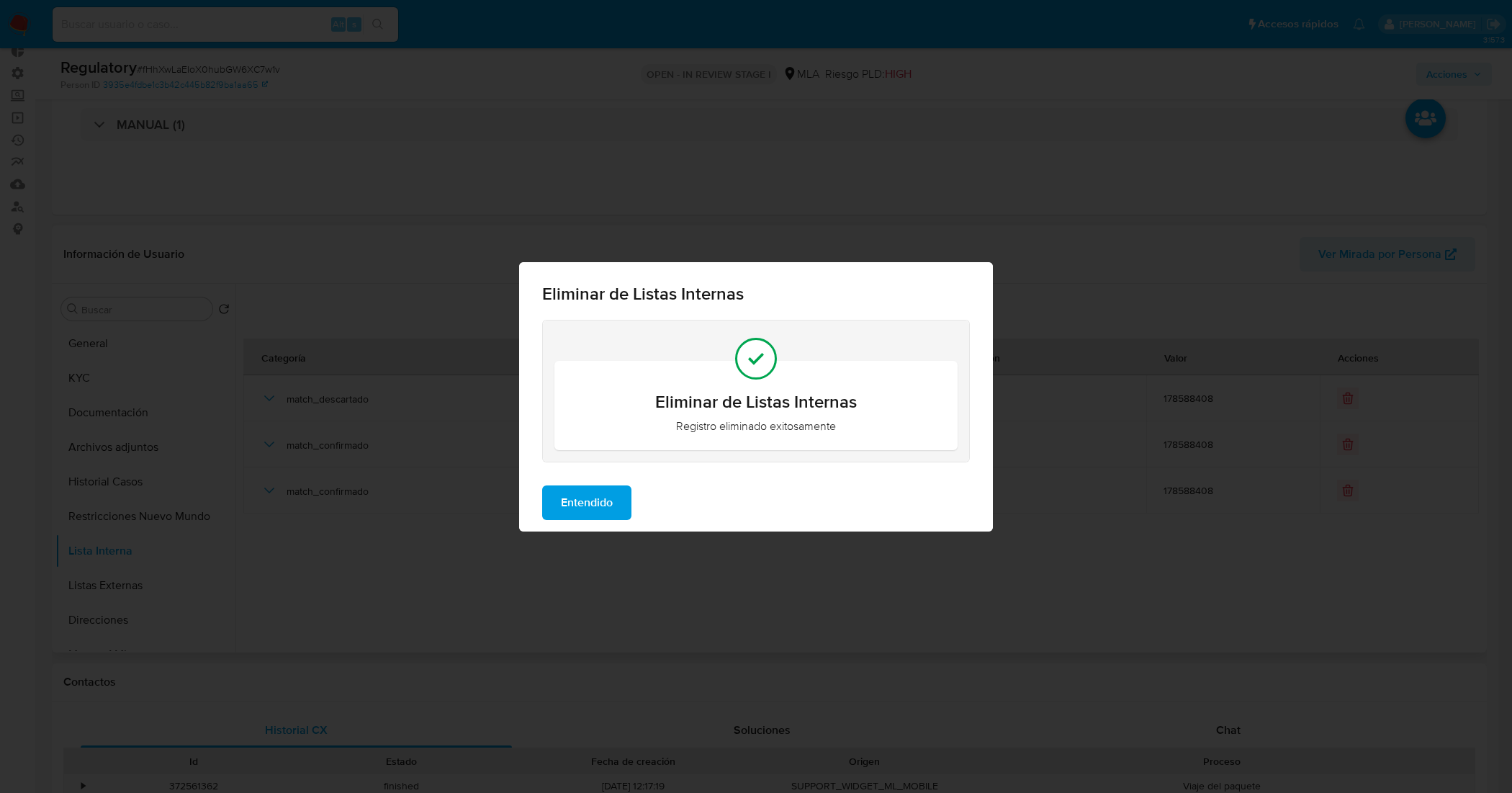
click at [603, 504] on span "Entendido" at bounding box center [586, 502] width 52 height 32
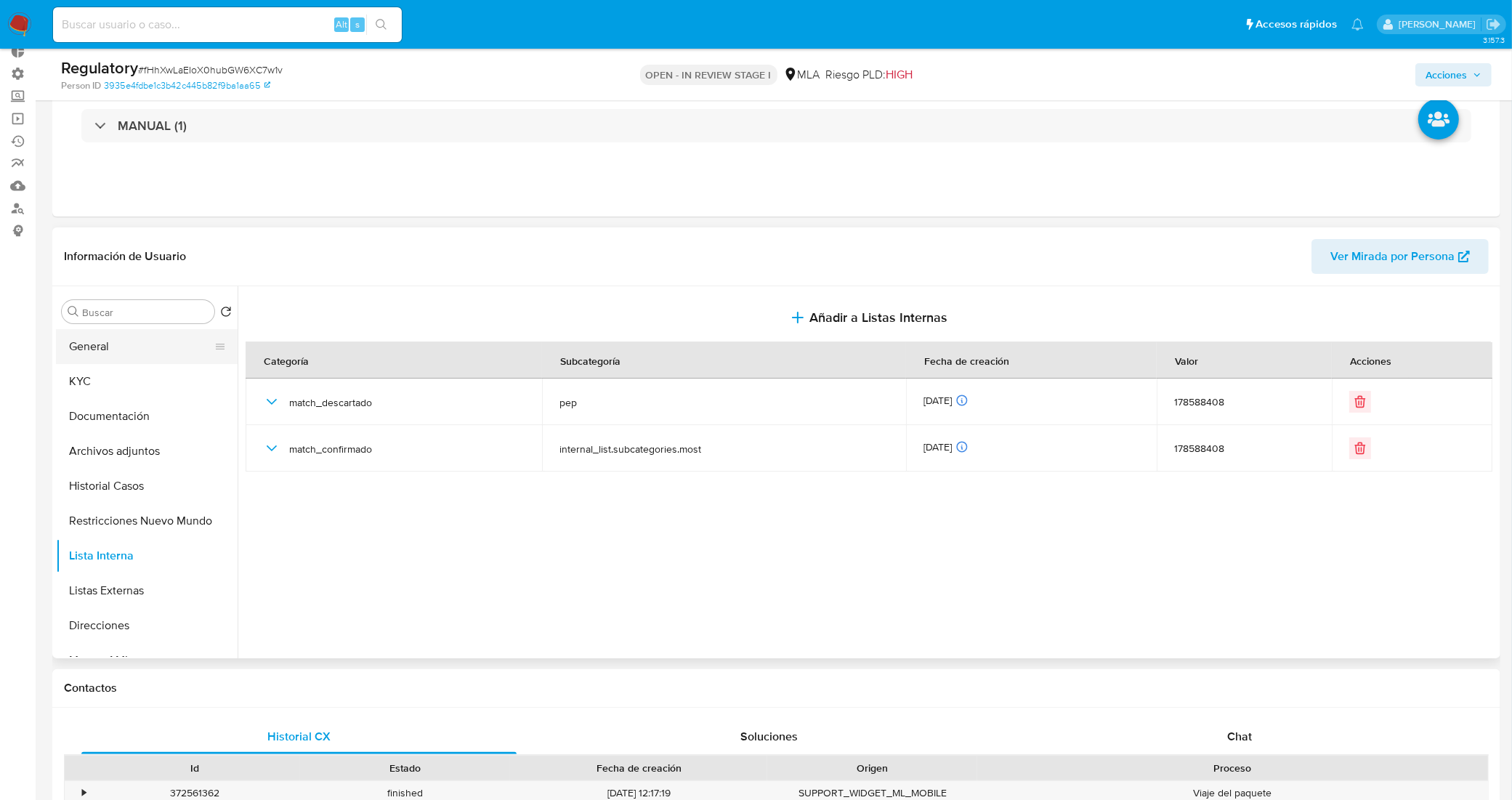
click at [137, 344] on button "General" at bounding box center [141, 346] width 170 height 35
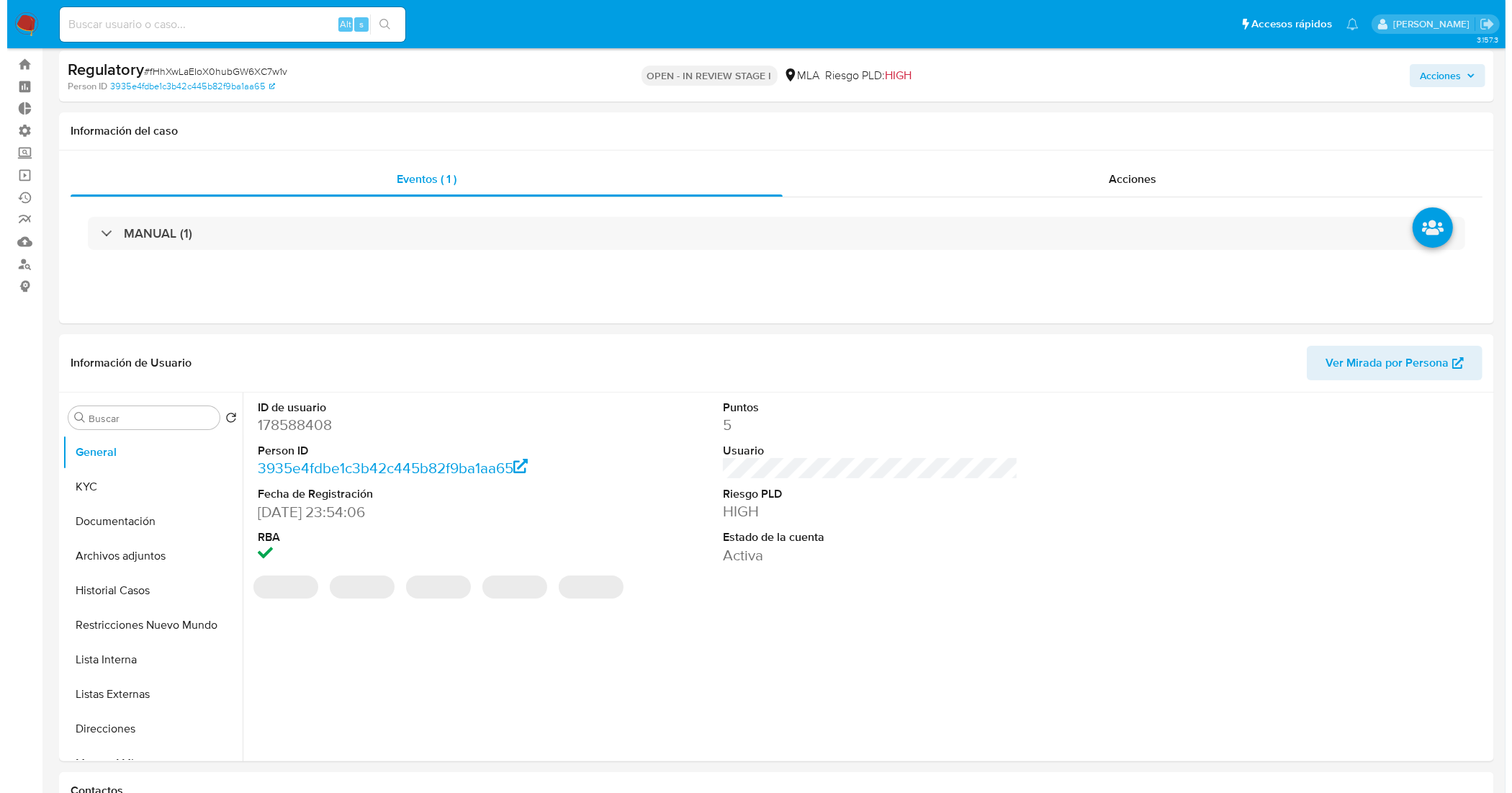
scroll to position [0, 0]
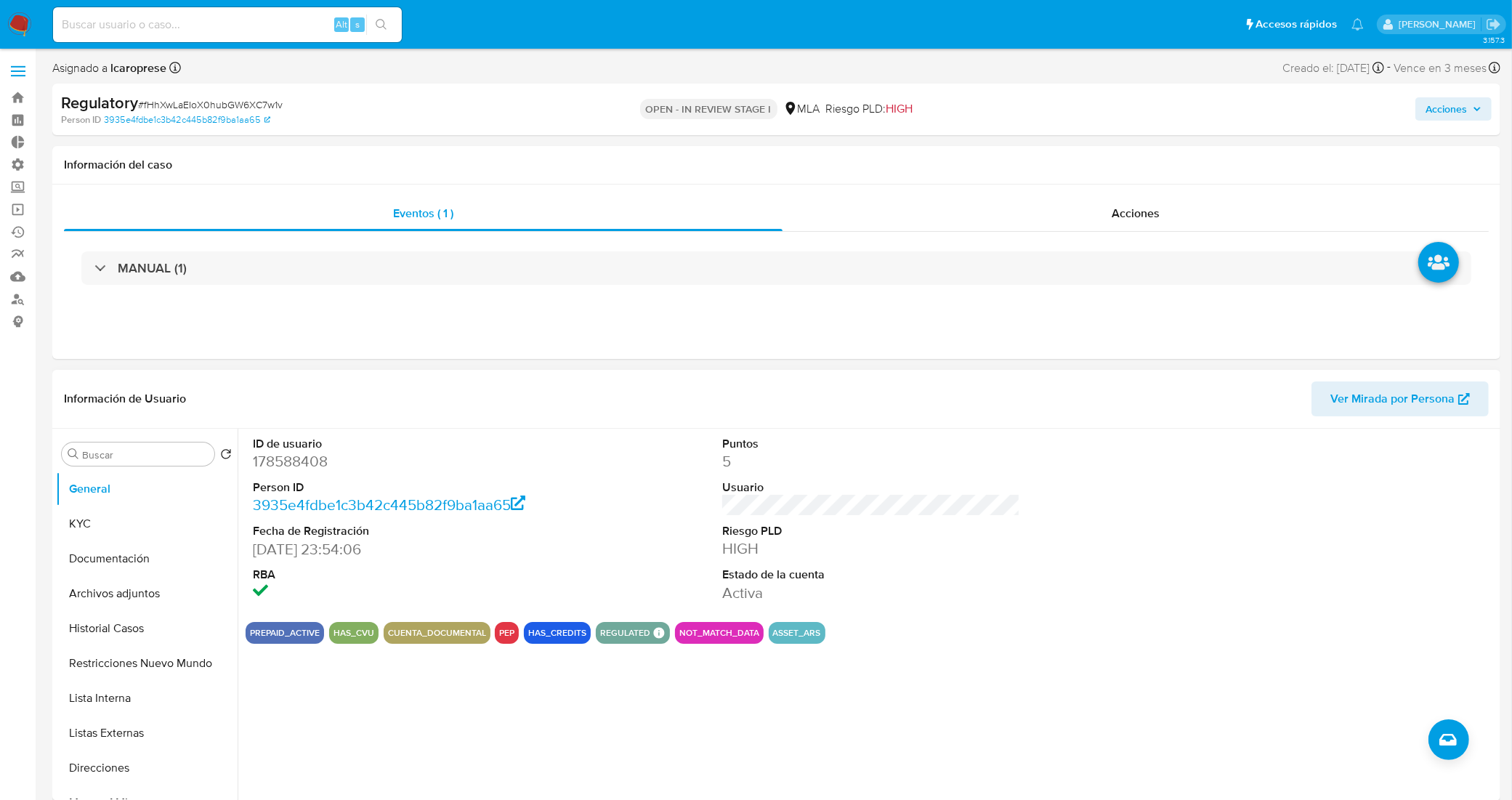
click at [1156, 427] on div "Información de Usuario Ver Mirada por Persona" at bounding box center [776, 399] width 1448 height 58
click at [1461, 107] on span "Acciones" at bounding box center [1446, 108] width 41 height 23
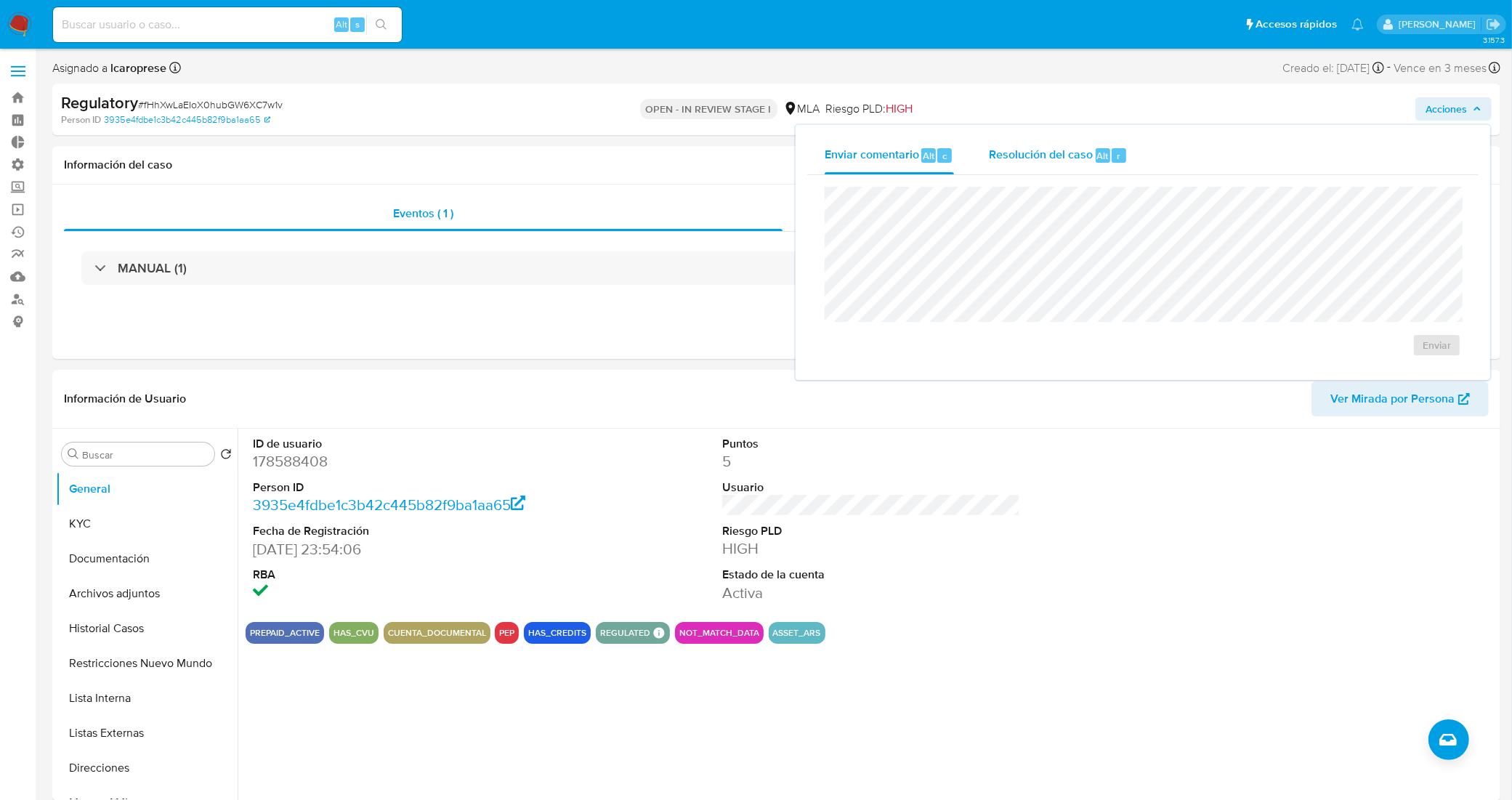
click at [1048, 150] on span "Resolución del caso" at bounding box center [1040, 155] width 104 height 16
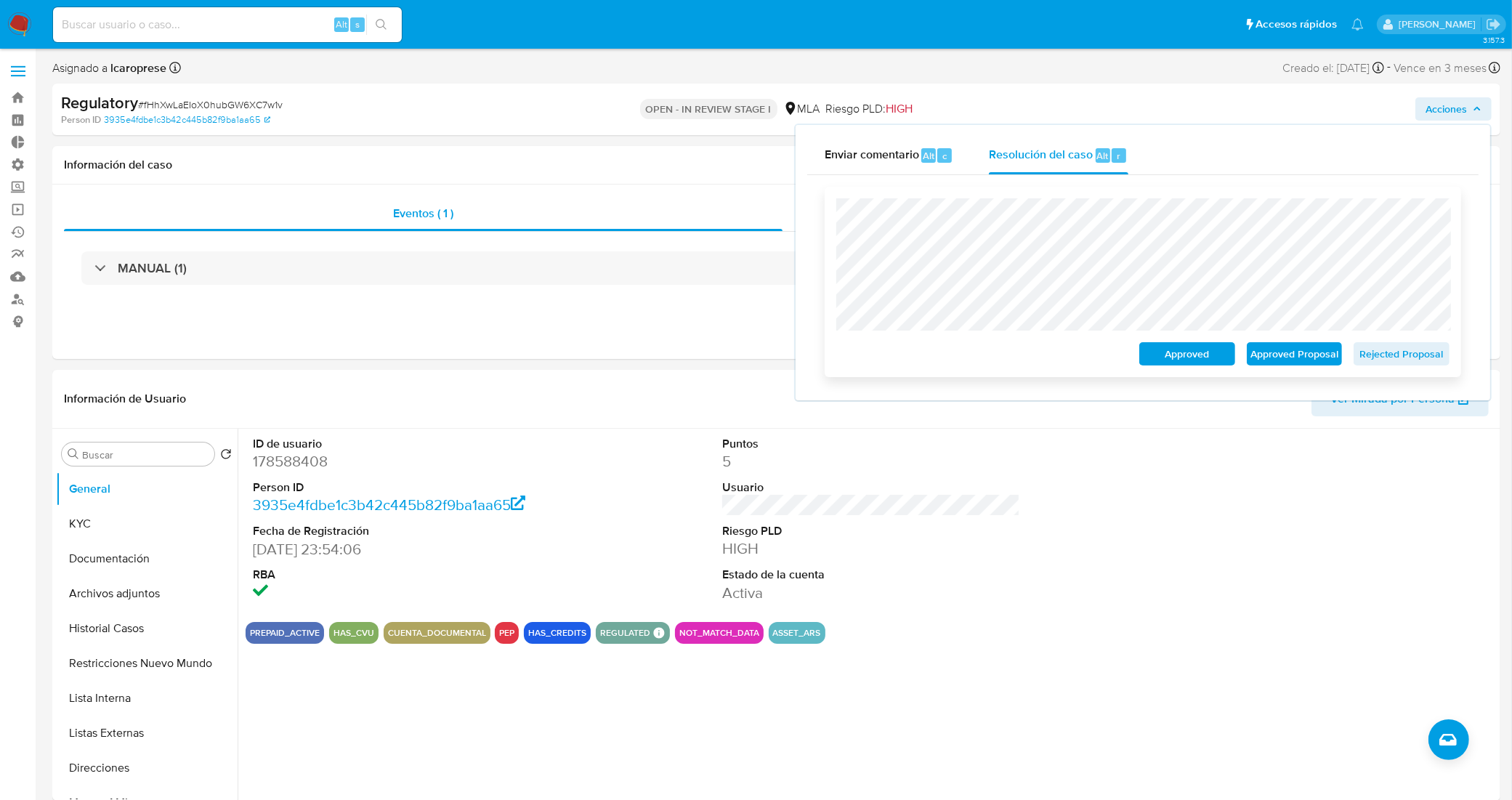
click at [1403, 358] on span "Rejected Proposal" at bounding box center [1401, 354] width 76 height 21
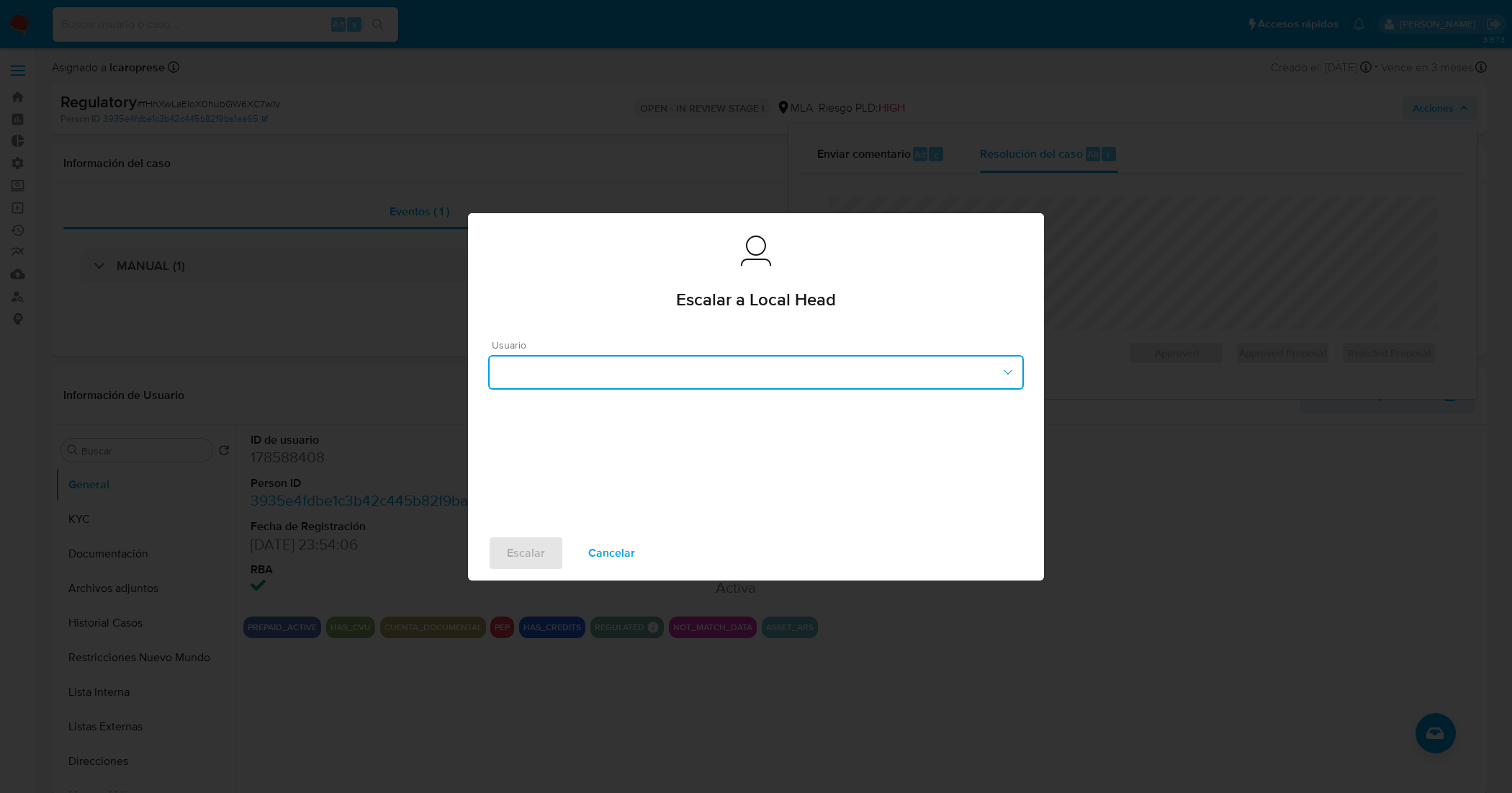
click at [666, 375] on button "button" at bounding box center [756, 372] width 536 height 35
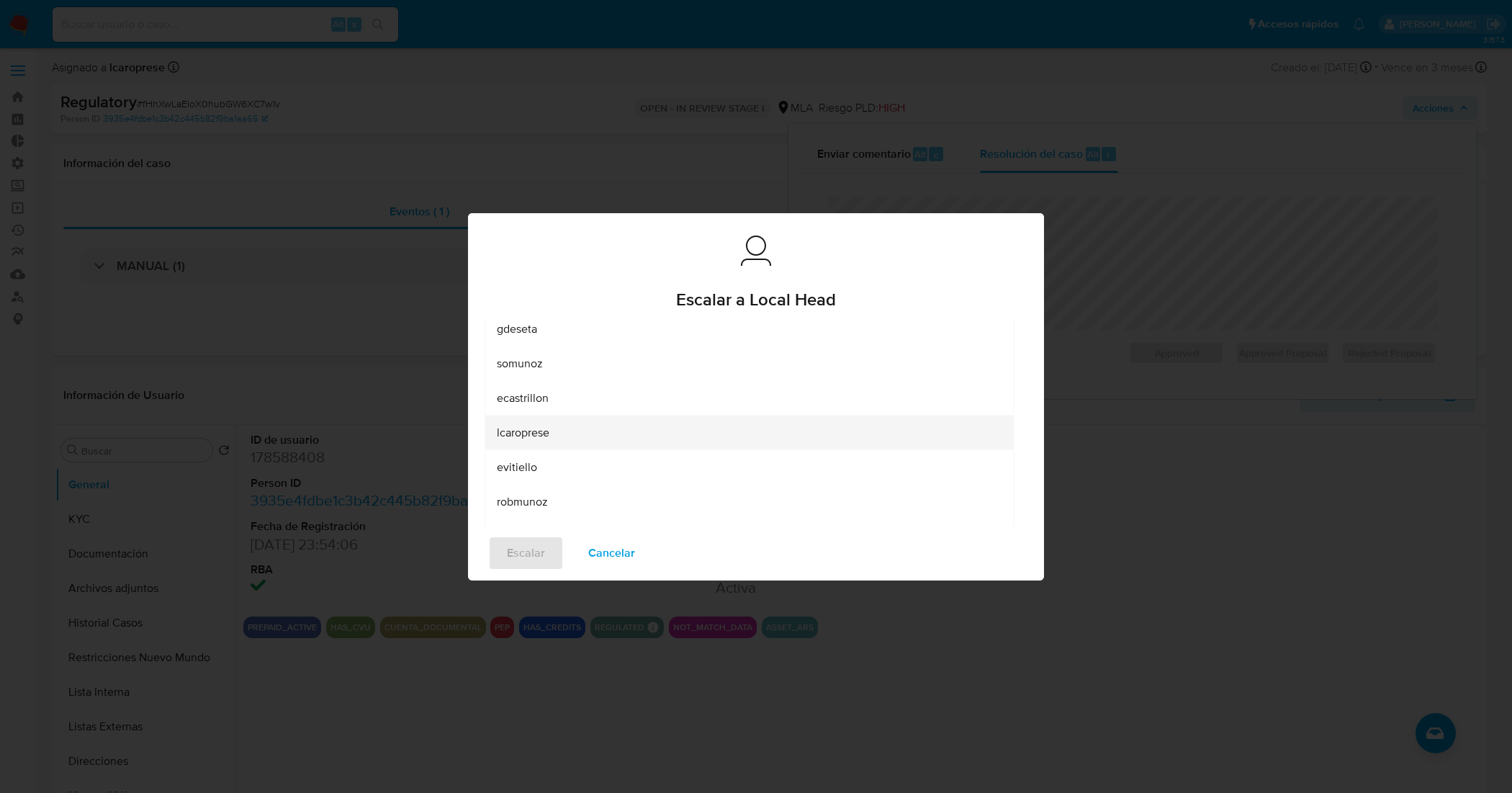
click at [584, 434] on div "lcaroprese" at bounding box center [749, 432] width 504 height 35
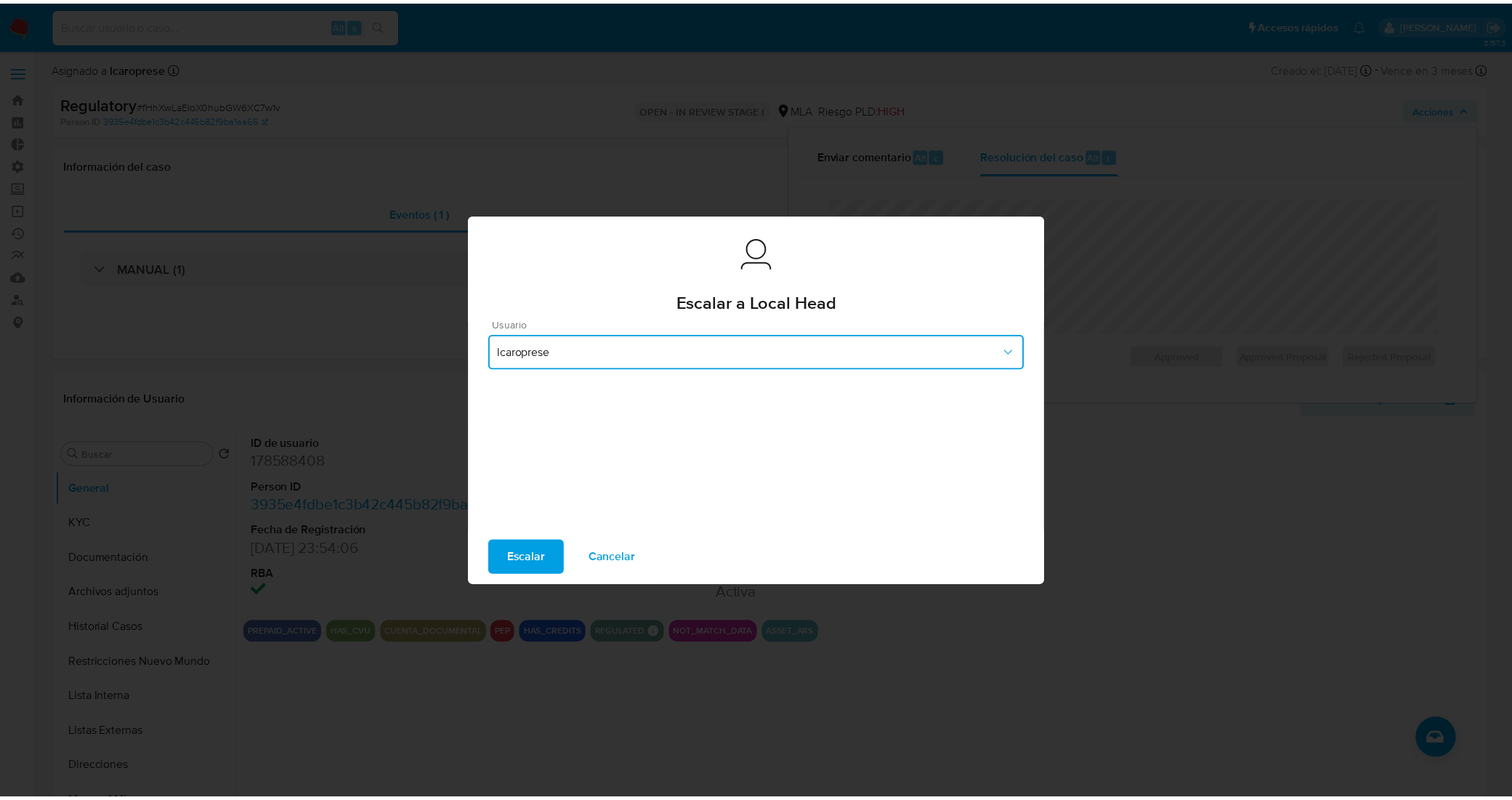
scroll to position [21, 0]
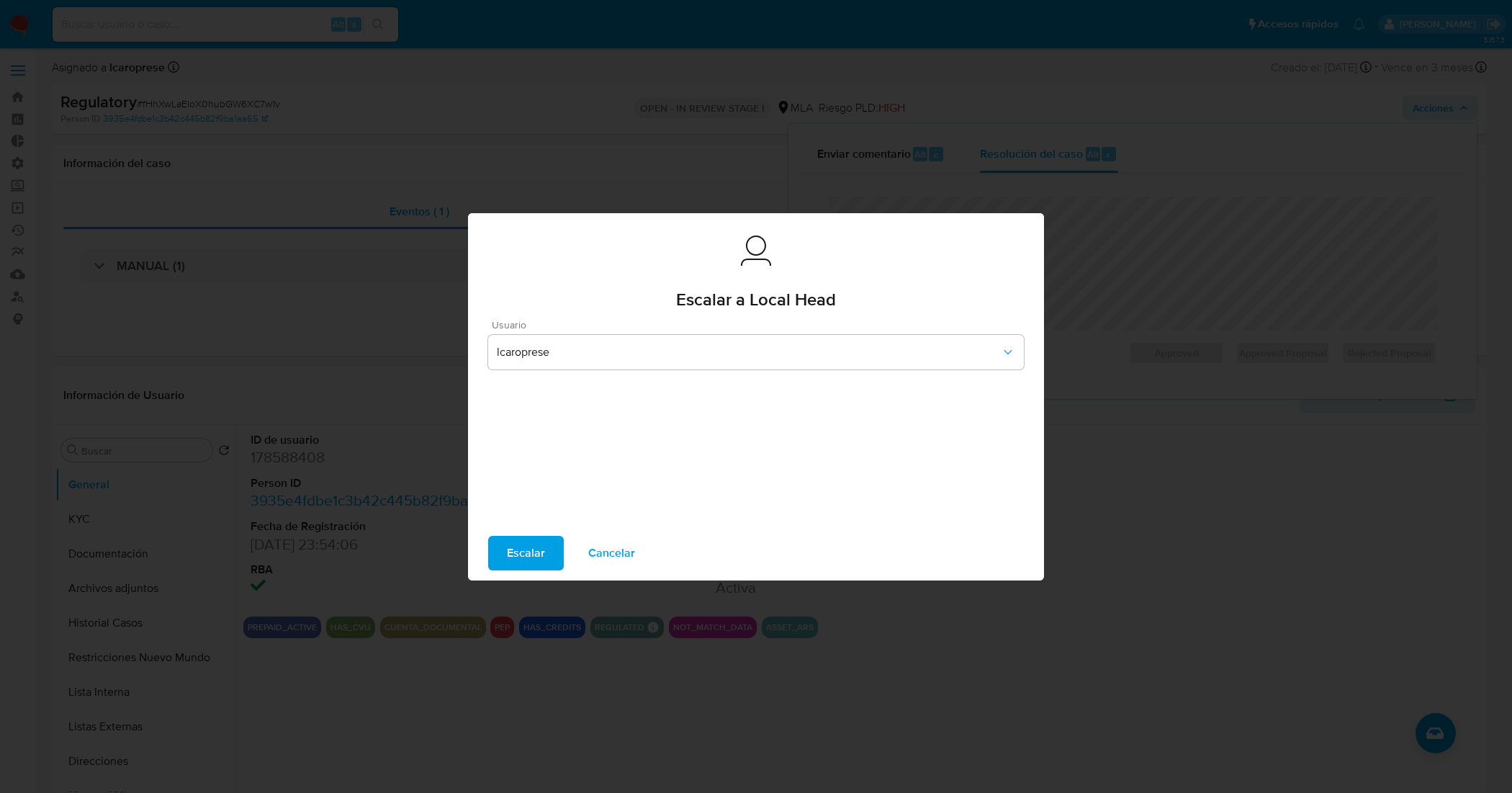
click at [532, 552] on span "Escalar" at bounding box center [526, 552] width 38 height 32
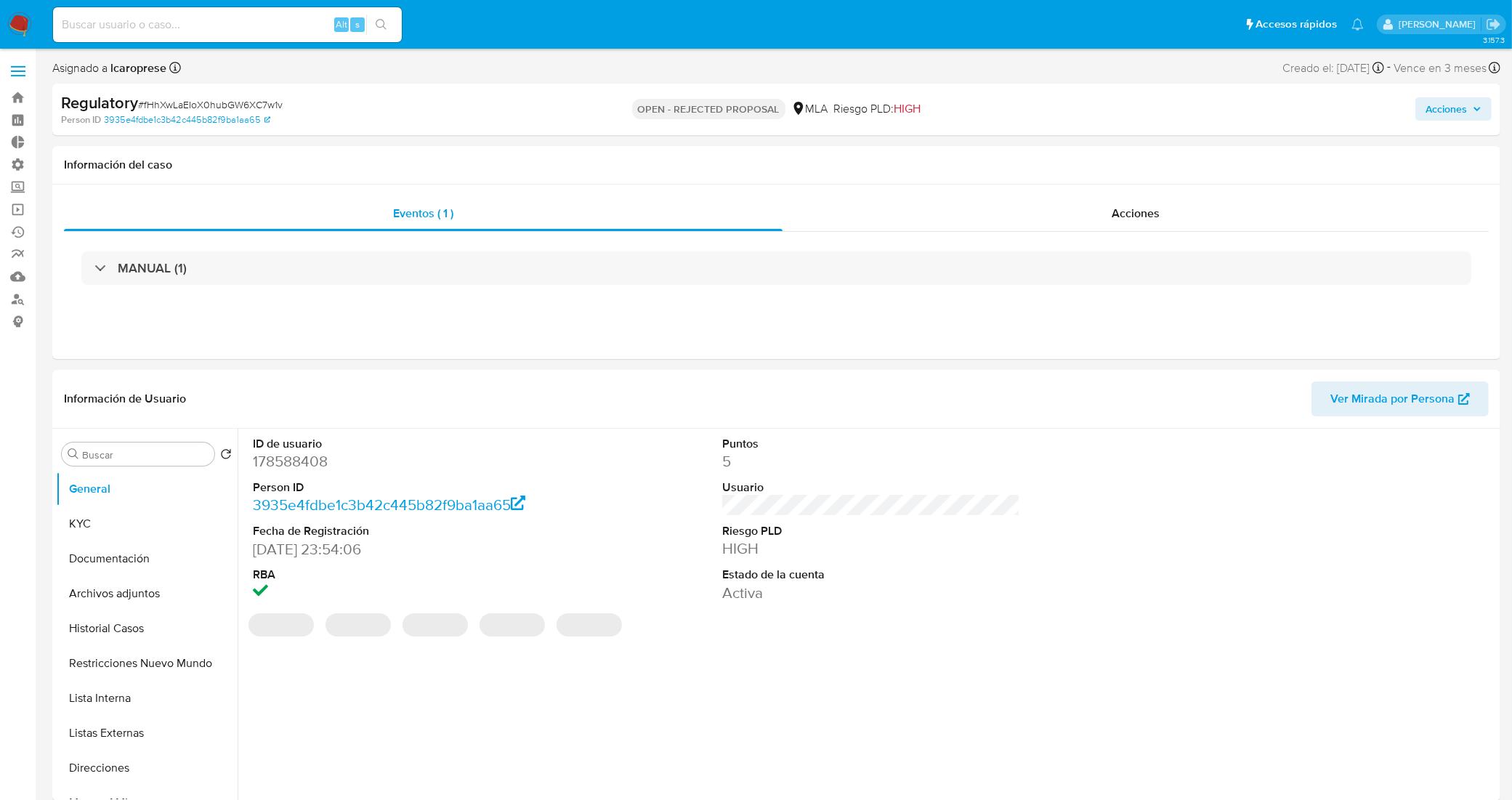
select select "10"
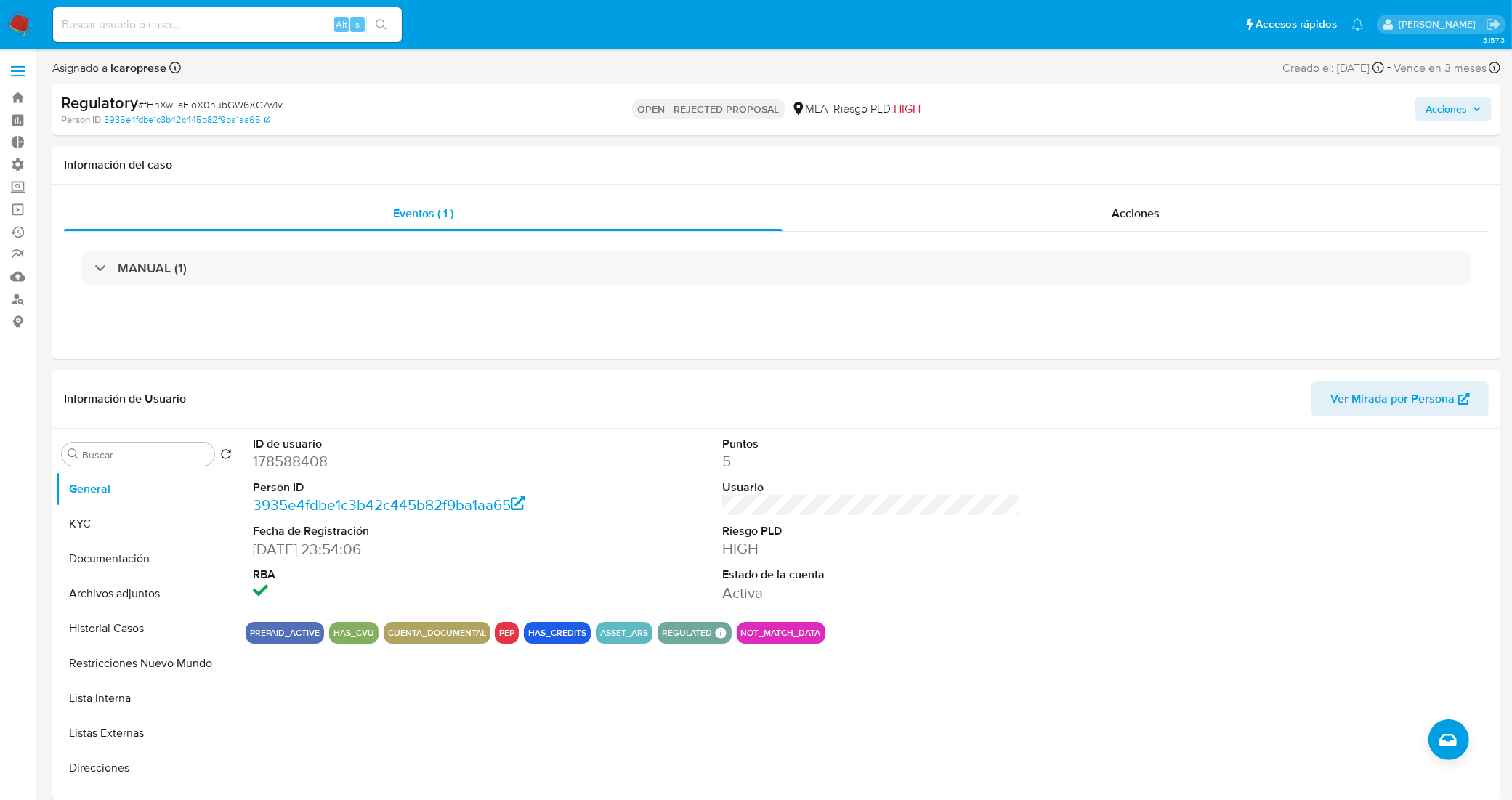
click at [654, 498] on div "ID de usuario 178588408 Person ID 3935e4fdbe1c3b42c445b82f9ba1aa65 Fecha de Reg…" at bounding box center [871, 519] width 1251 height 181
click at [269, 27] on input at bounding box center [228, 25] width 349 height 19
paste input "N1RIAiFG9PIL7b9eqRutRBoJ"
type input "N1RIAiFG9PIL7b9eqRutRBoJ"
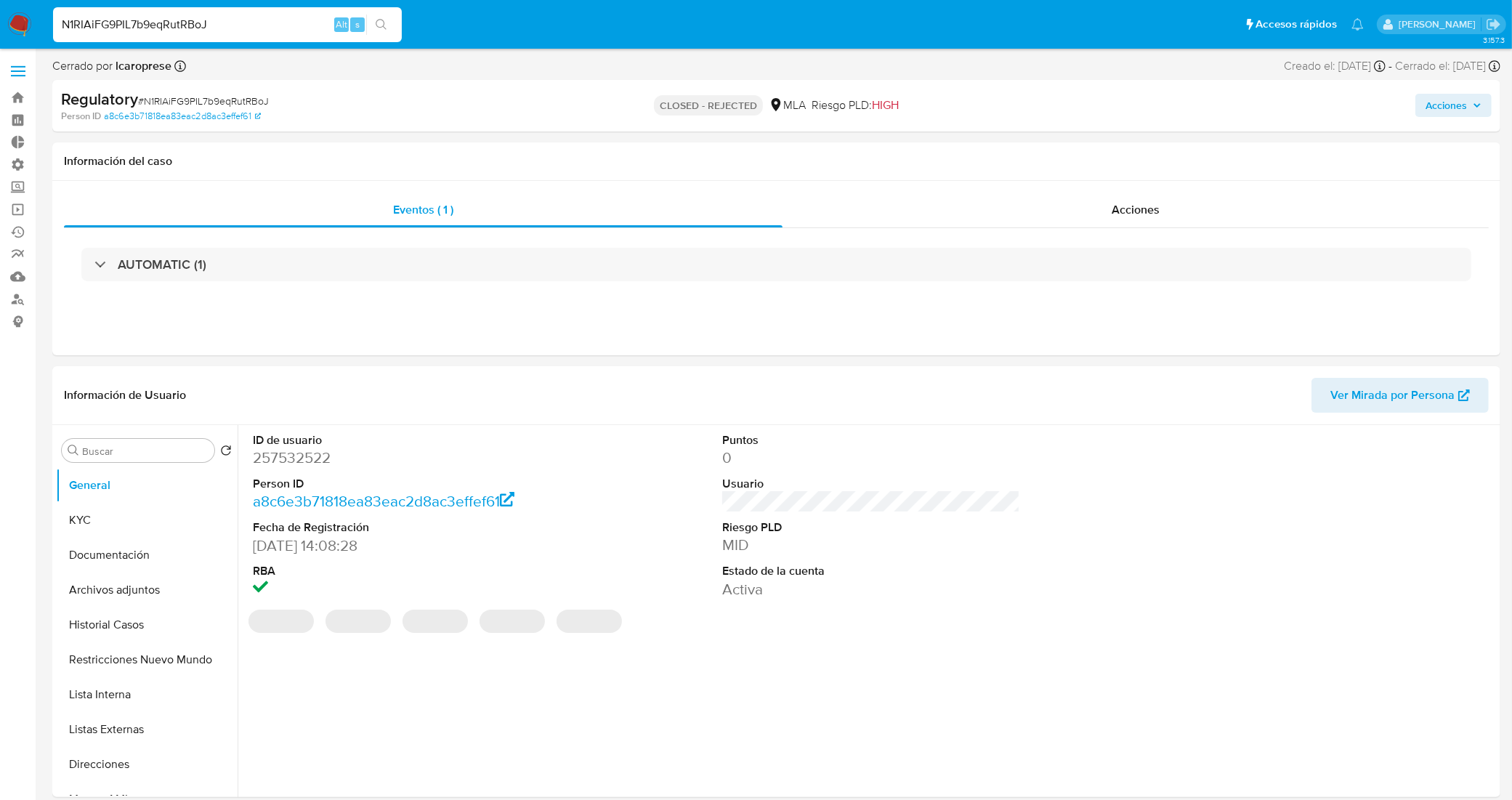
select select "10"
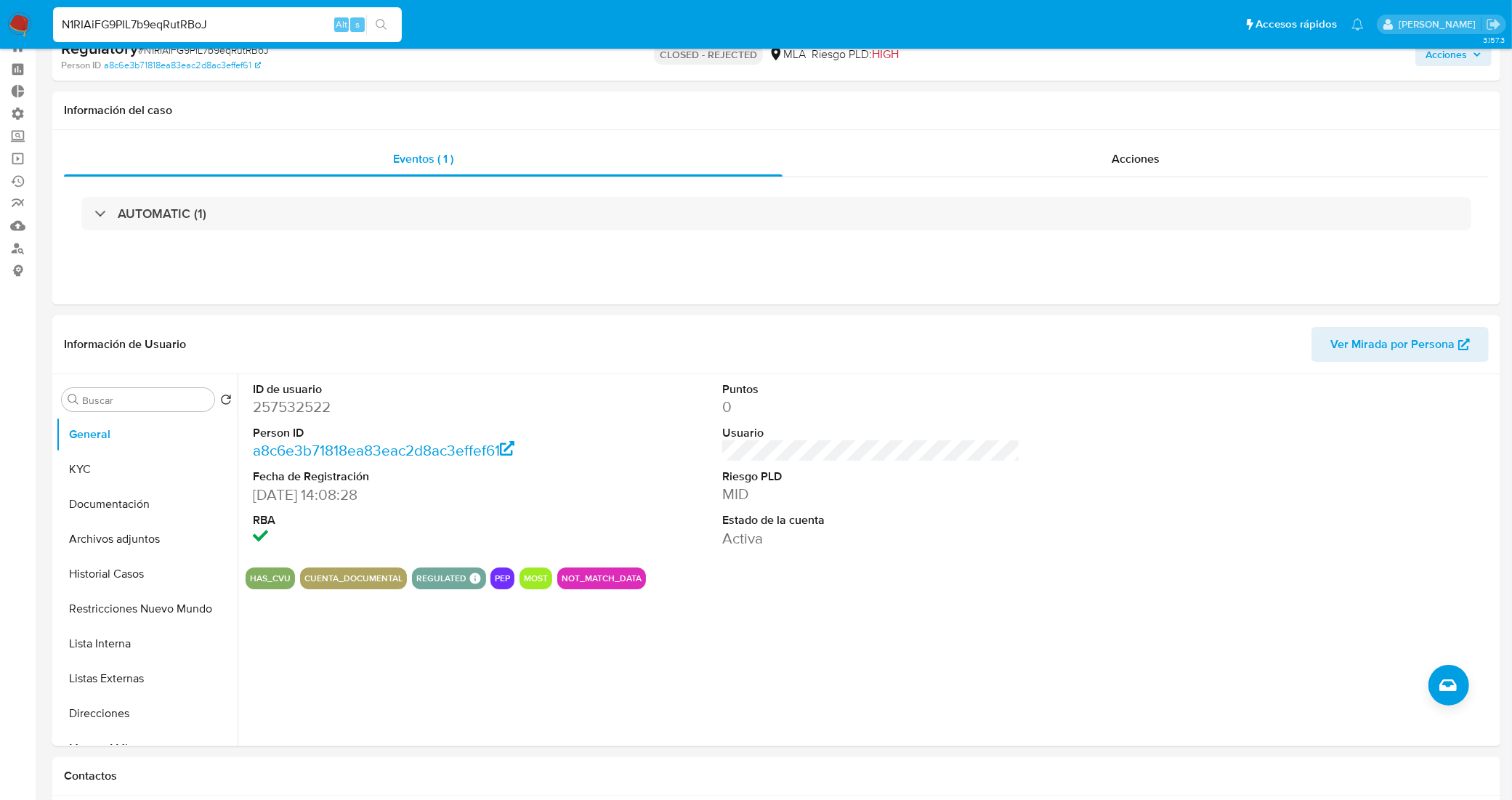
scroll to position [91, 0]
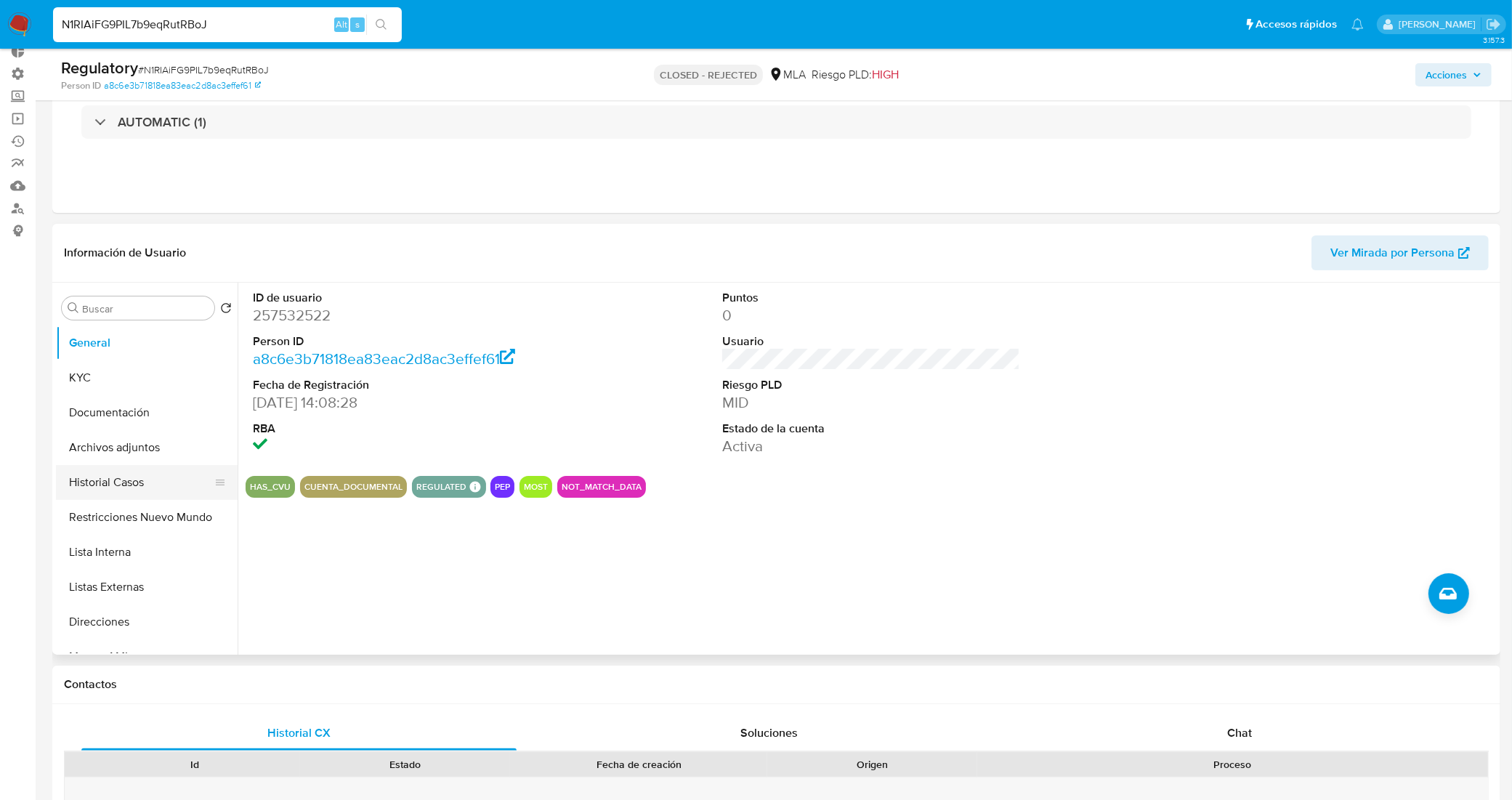
click at [118, 490] on button "Historial Casos" at bounding box center [141, 482] width 170 height 35
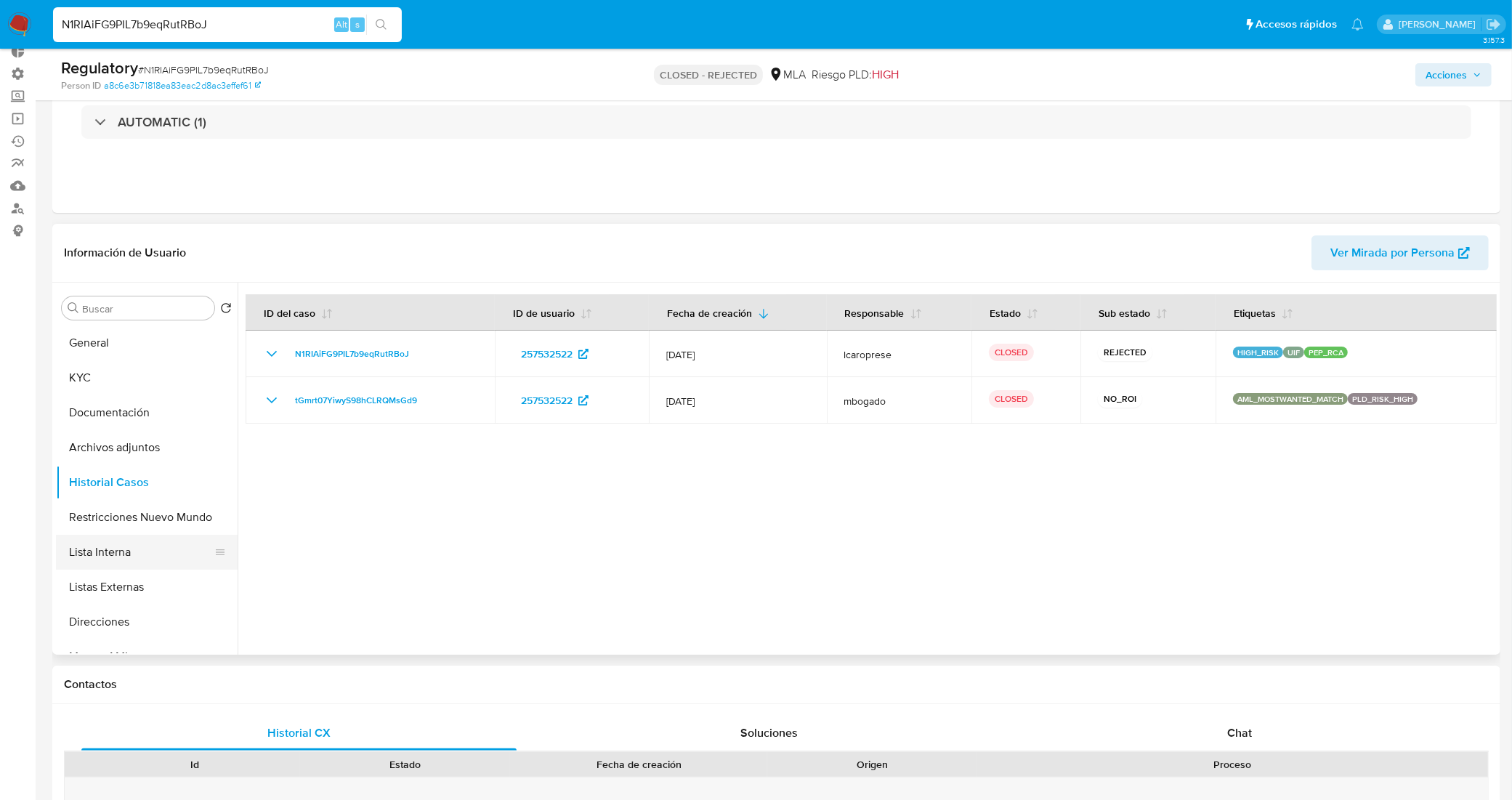
click at [125, 546] on button "Lista Interna" at bounding box center [141, 552] width 170 height 35
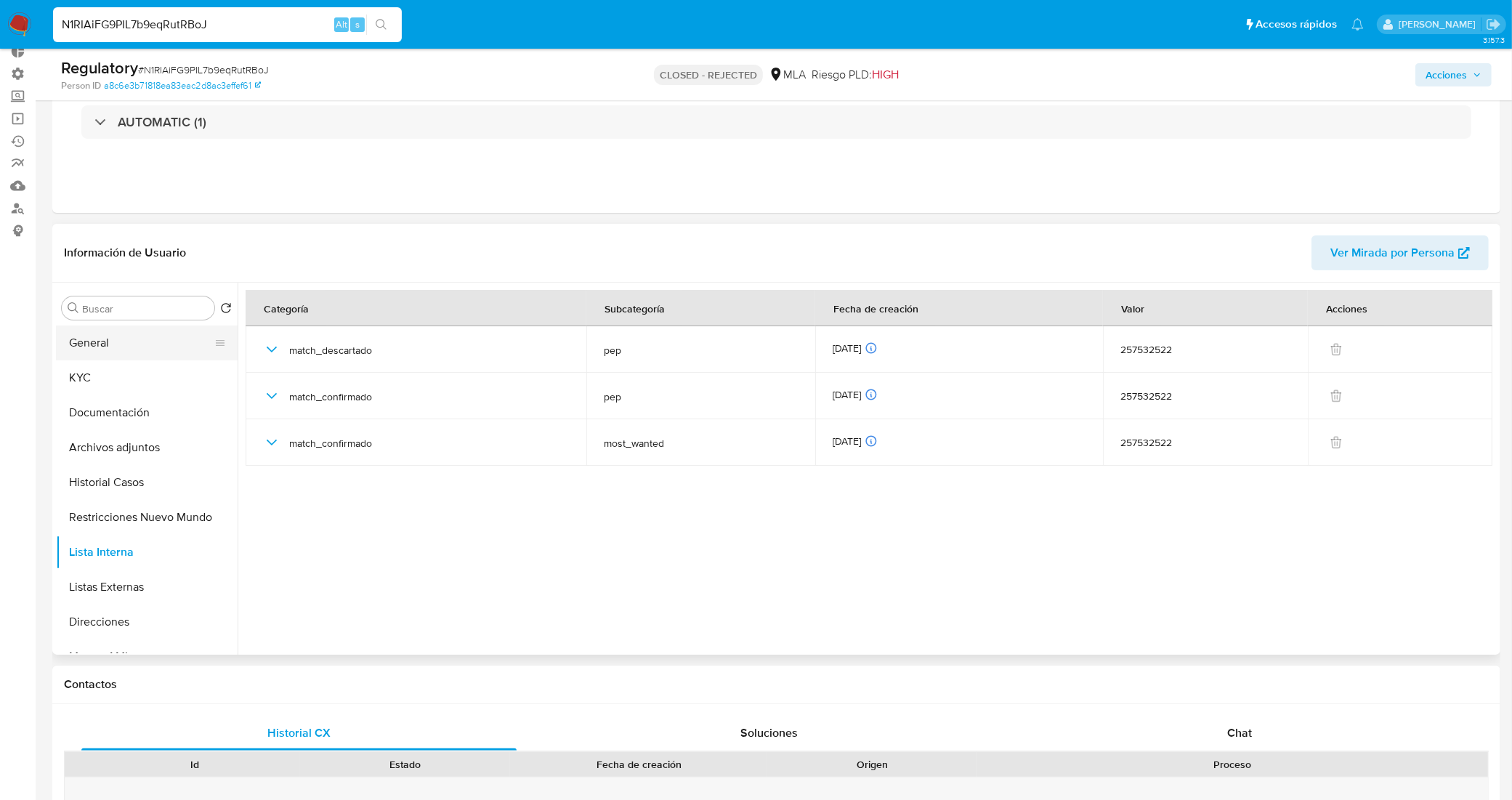
click at [132, 347] on button "General" at bounding box center [141, 343] width 170 height 35
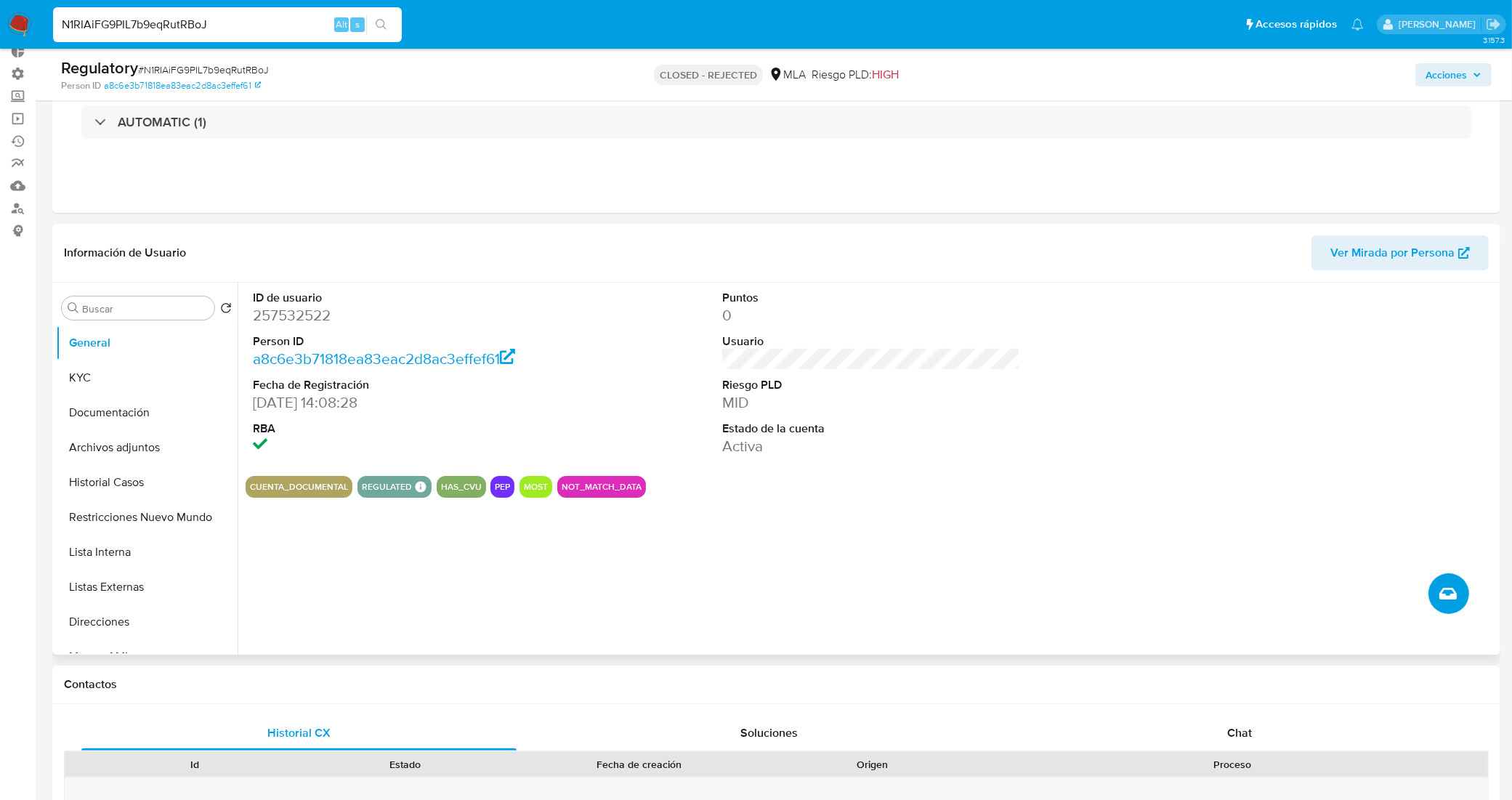
click at [1449, 600] on icon "Crear caso manual" at bounding box center [1448, 593] width 17 height 17
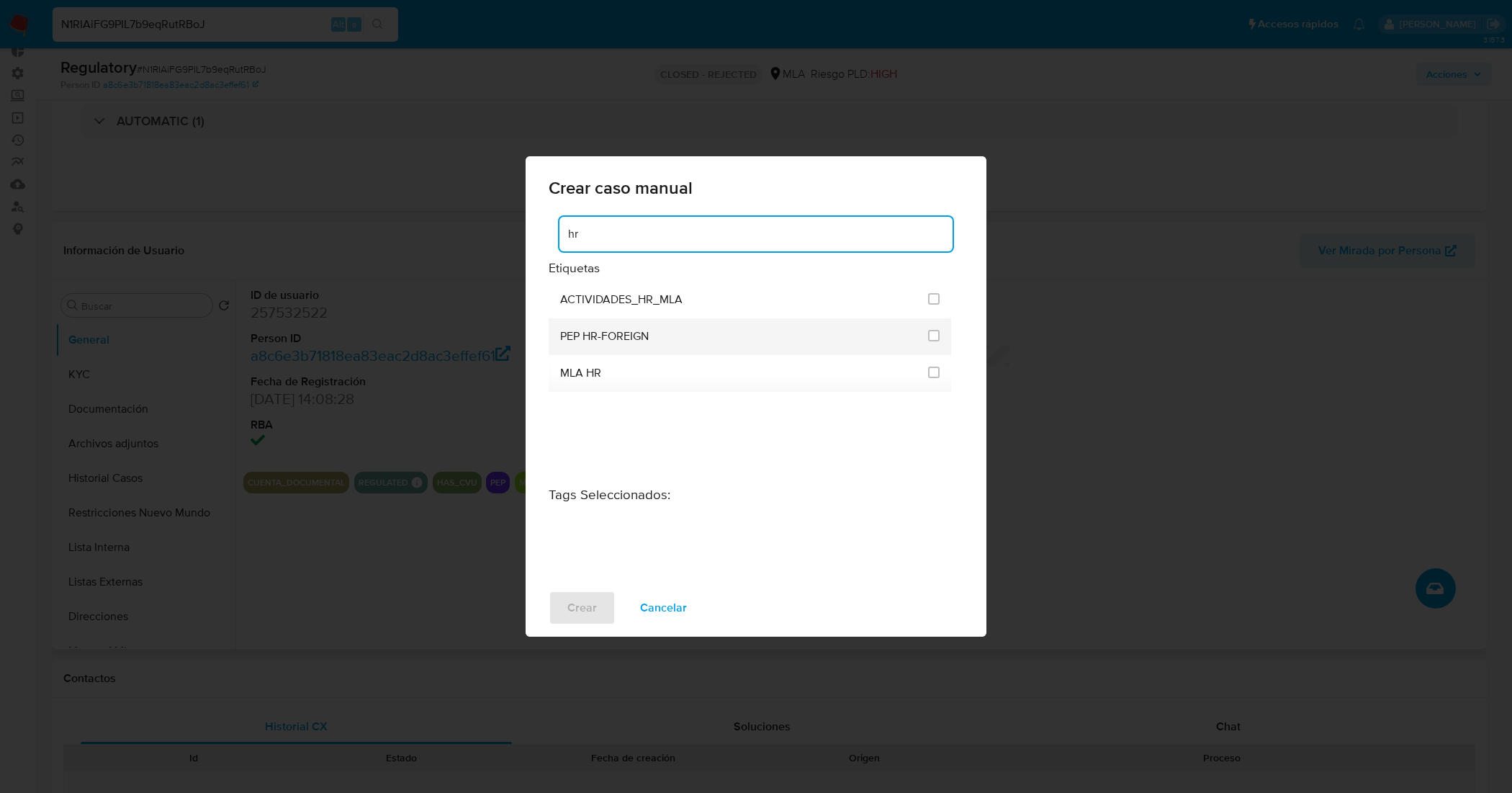
type input "hr"
click at [648, 333] on span "PEP HR-FOREIGN" at bounding box center [605, 336] width 89 height 14
click at [937, 339] on input "3305" at bounding box center [934, 336] width 12 height 12
checkbox input "true"
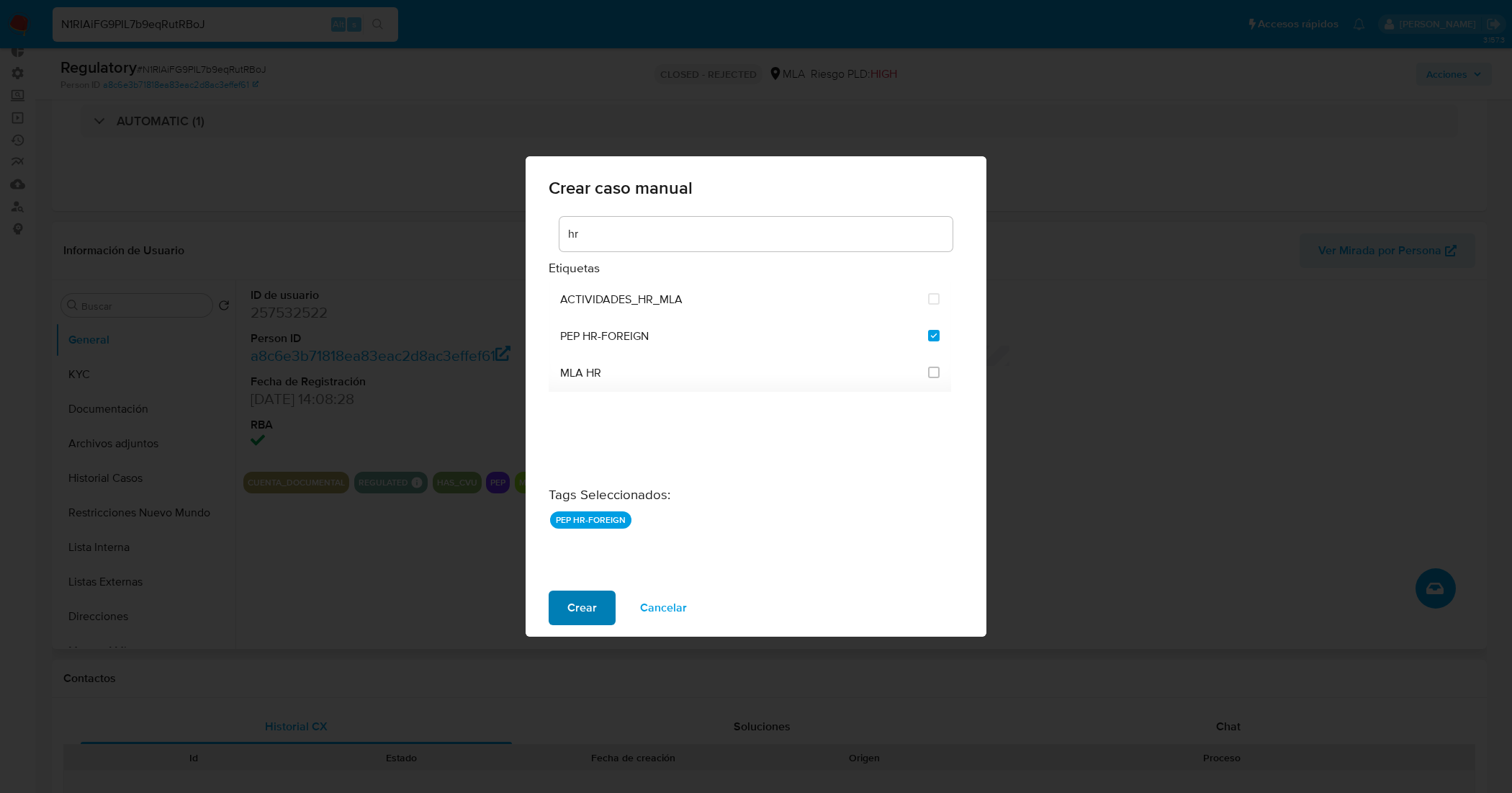
click at [601, 606] on button "Crear" at bounding box center [582, 607] width 67 height 35
checkbox input "false"
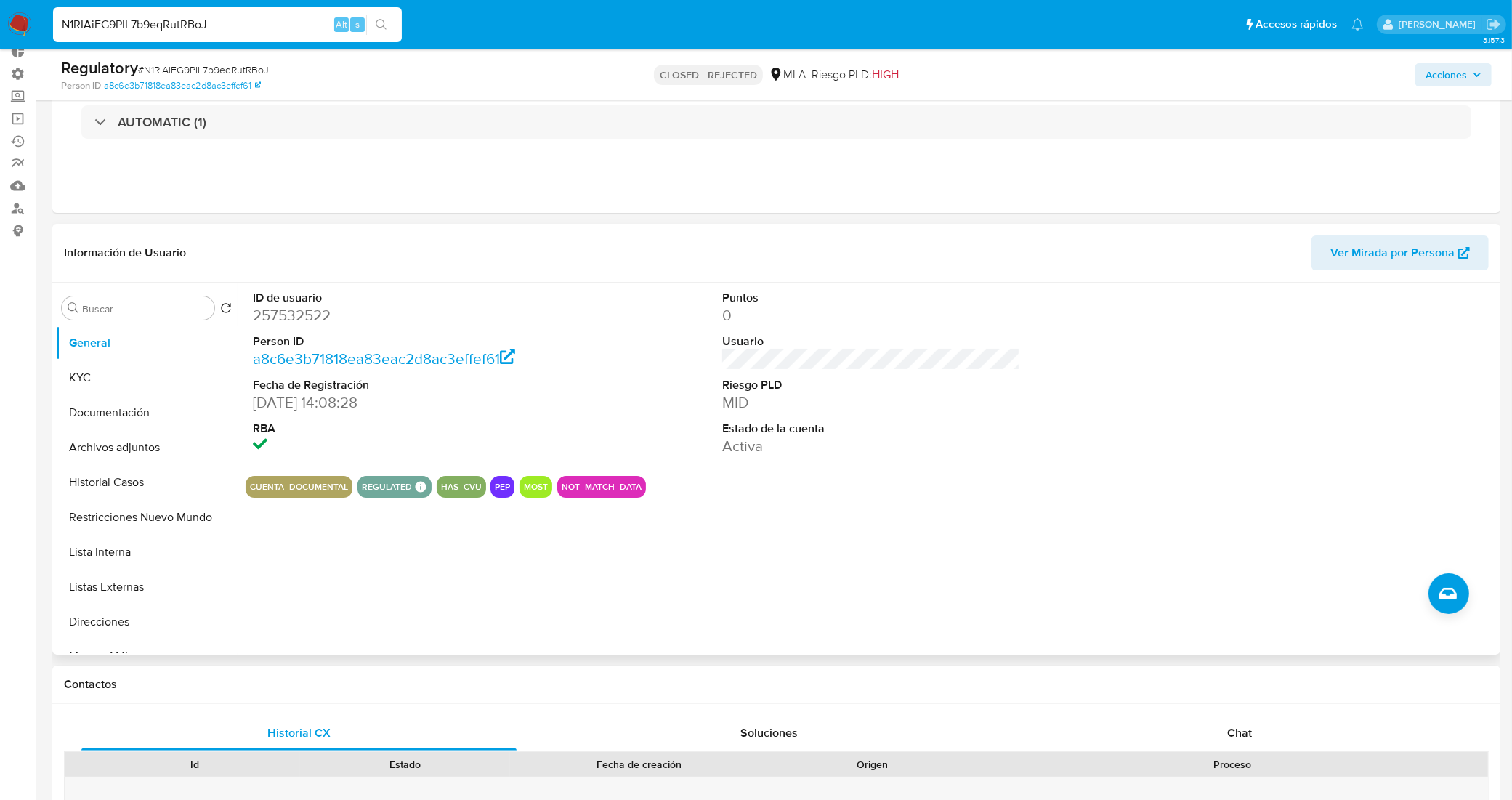
click at [242, 65] on span "# N1RIAiFG9PIL7b9eqRutRBoJ" at bounding box center [204, 70] width 131 height 15
copy span "N1RIAiFG9PIL7b9eqRutRBoJ"
click at [171, 560] on button "Lista Interna" at bounding box center [141, 552] width 170 height 35
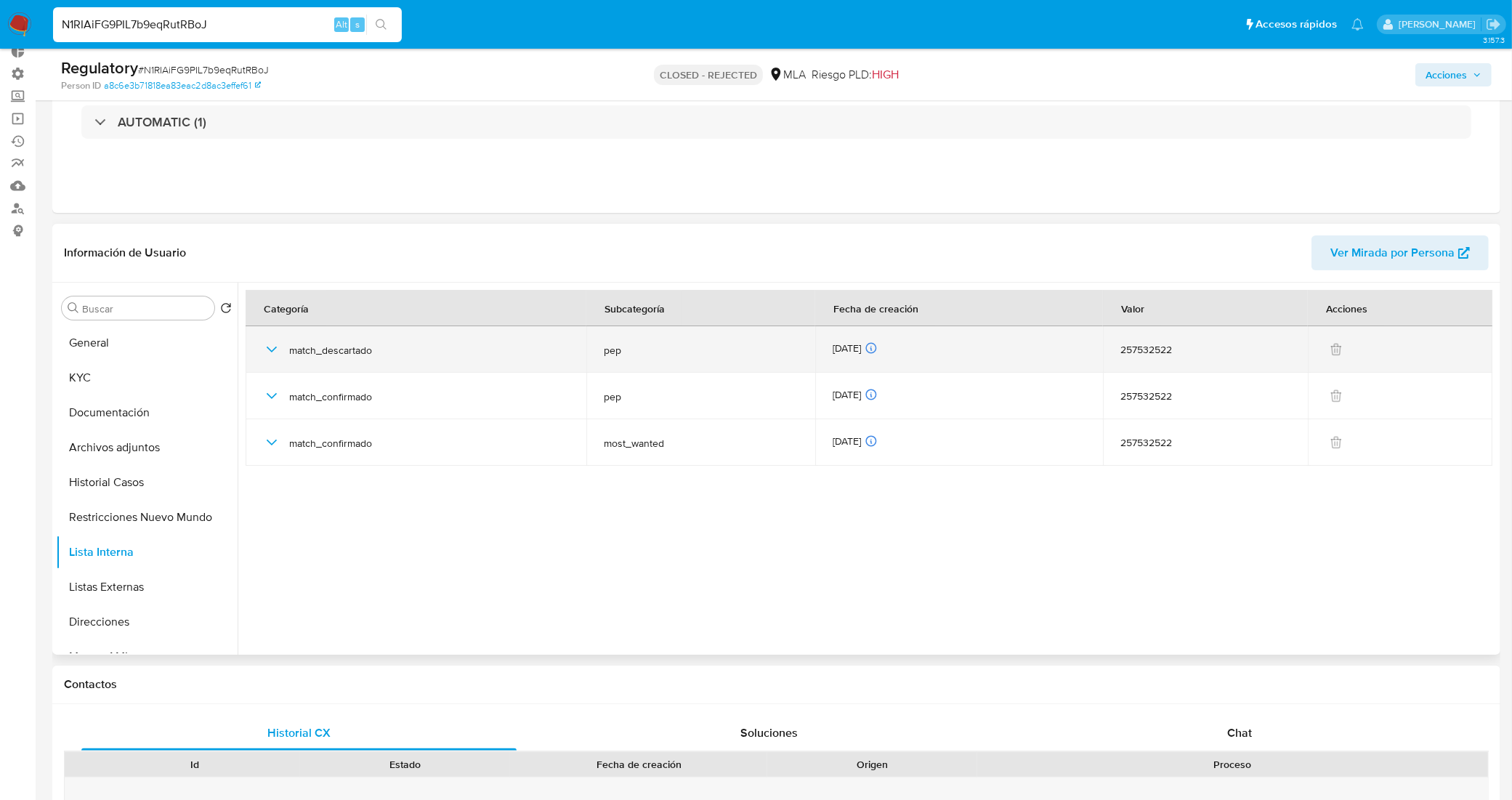
click at [261, 341] on td "match_descartado" at bounding box center [416, 349] width 340 height 46
click at [270, 350] on icon "button" at bounding box center [272, 349] width 10 height 6
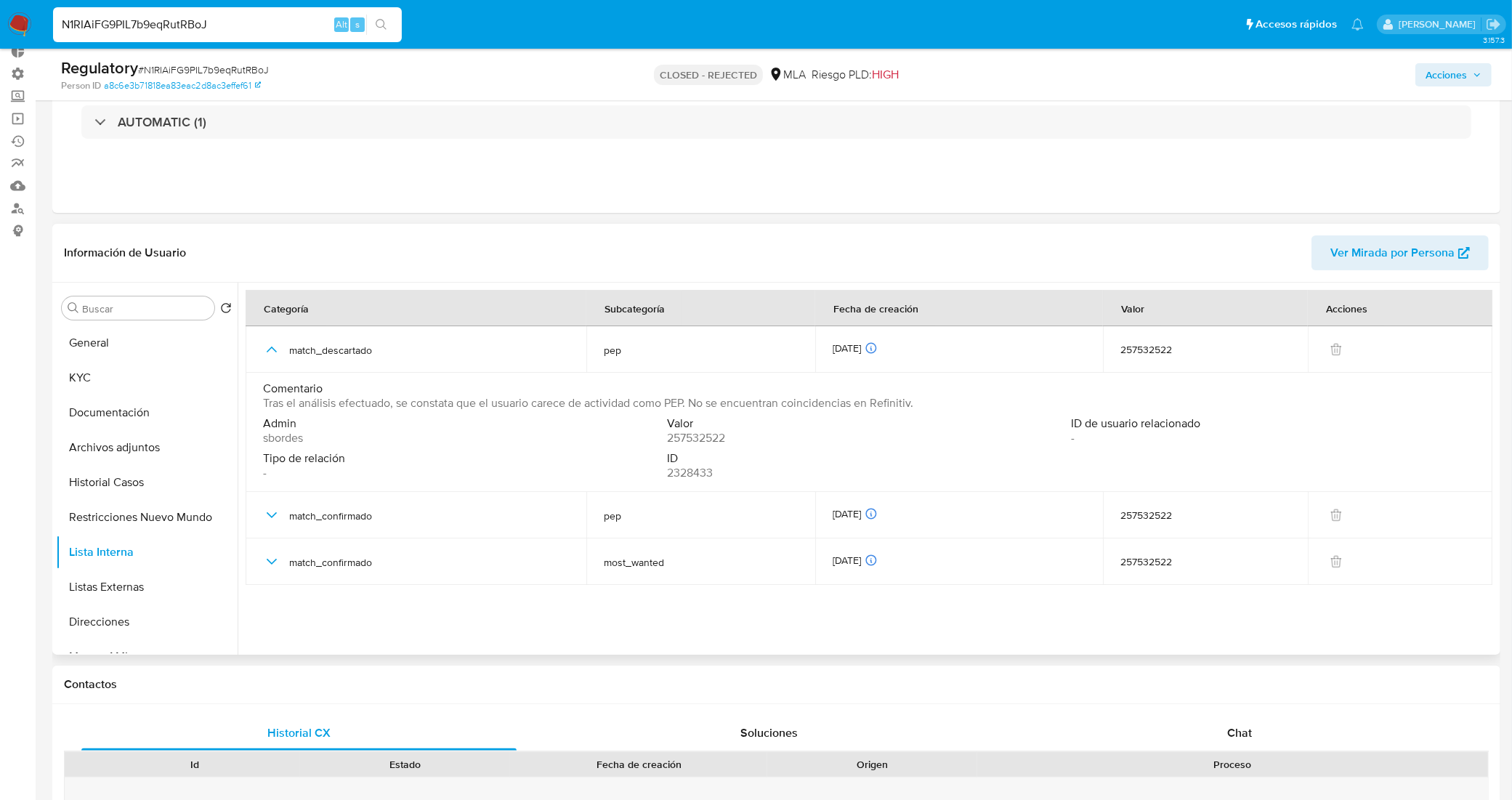
drag, startPoint x: 259, startPoint y: 404, endPoint x: 922, endPoint y: 405, distance: 663.0
click at [922, 405] on td "Comentario Tras el análisis efectuado, se constata que el usuario carece de act…" at bounding box center [869, 432] width 1246 height 119
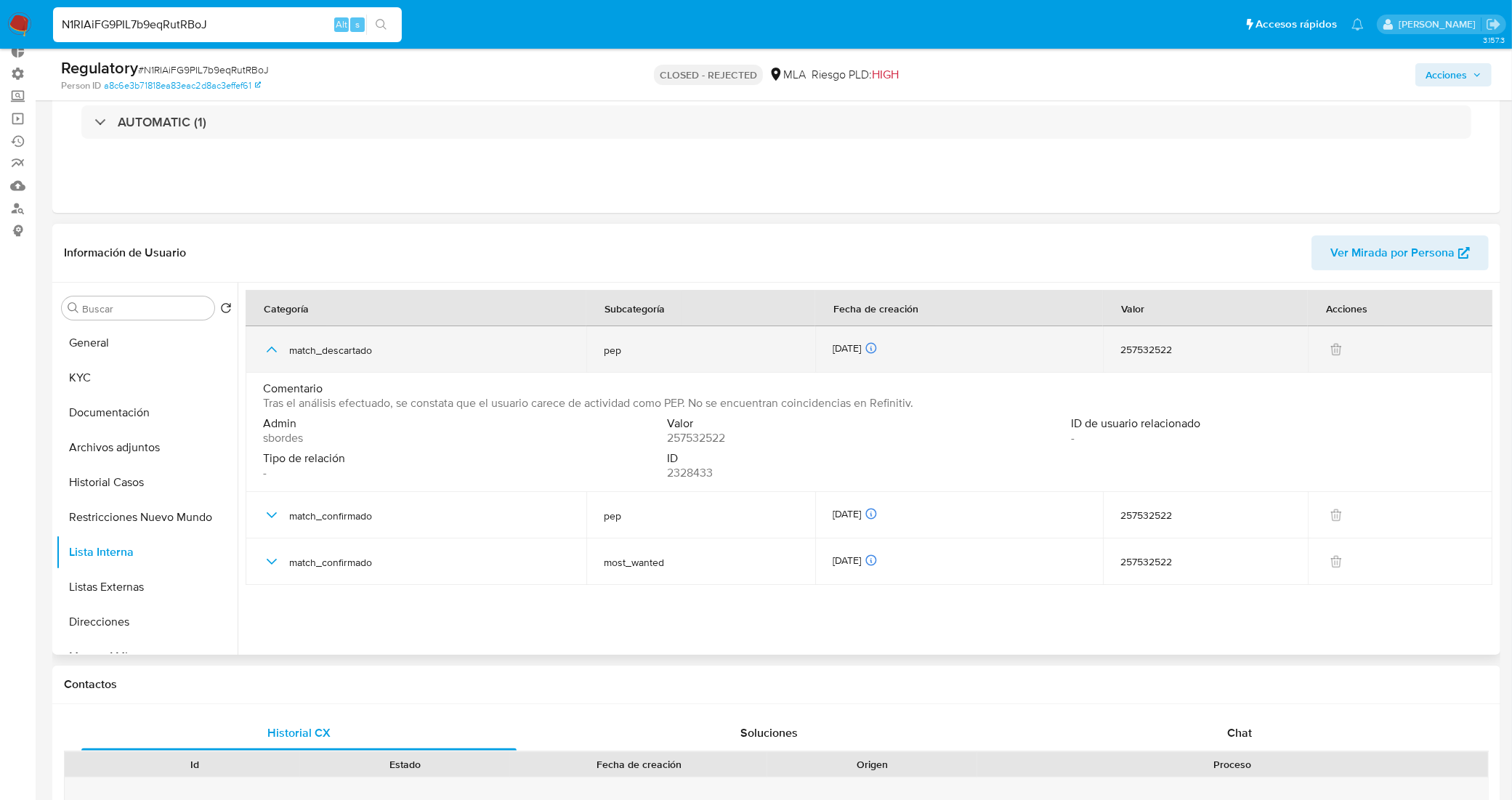
click at [272, 350] on icon "button" at bounding box center [272, 349] width 17 height 17
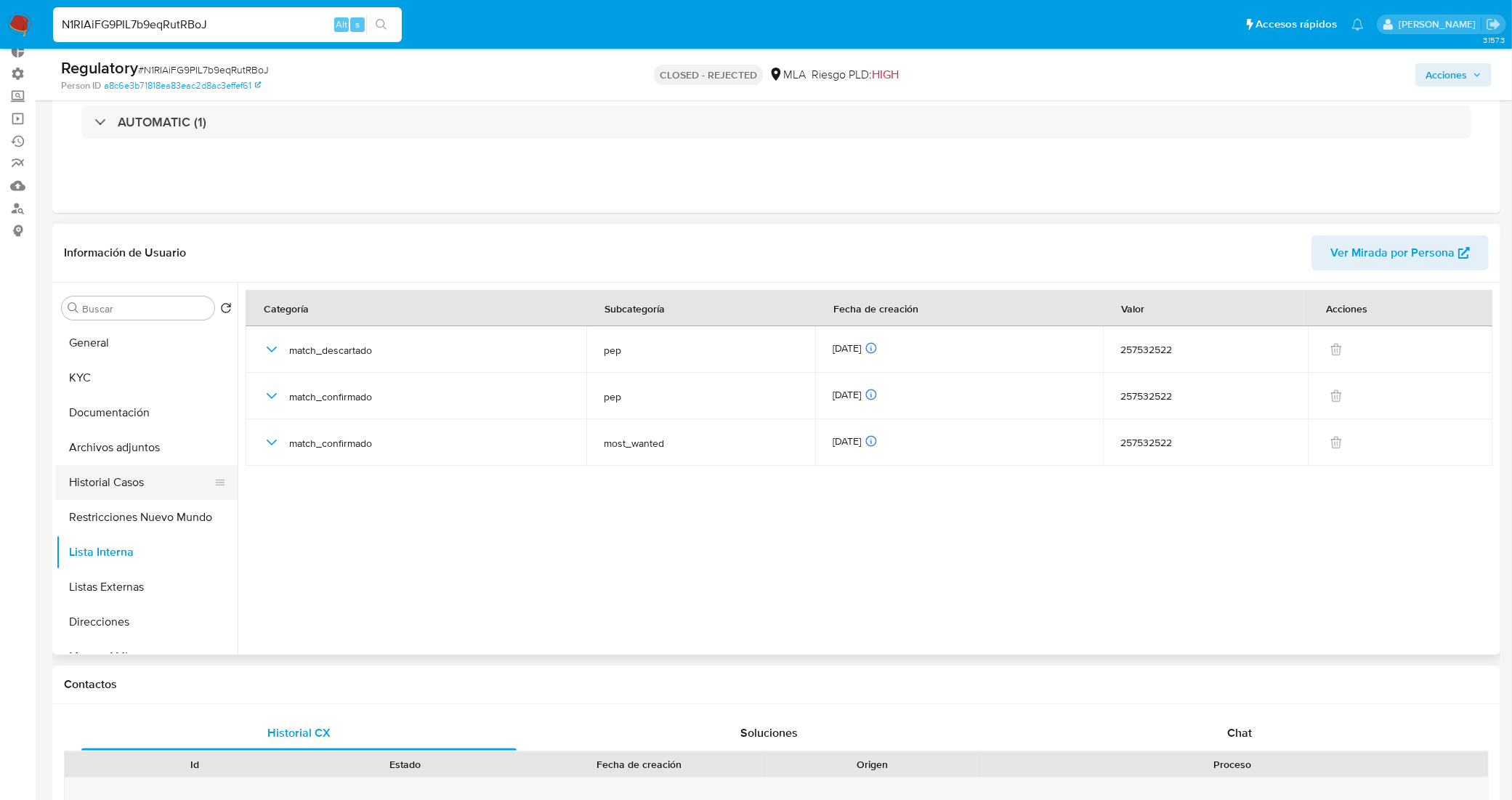
click at [124, 479] on button "Historial Casos" at bounding box center [141, 482] width 170 height 35
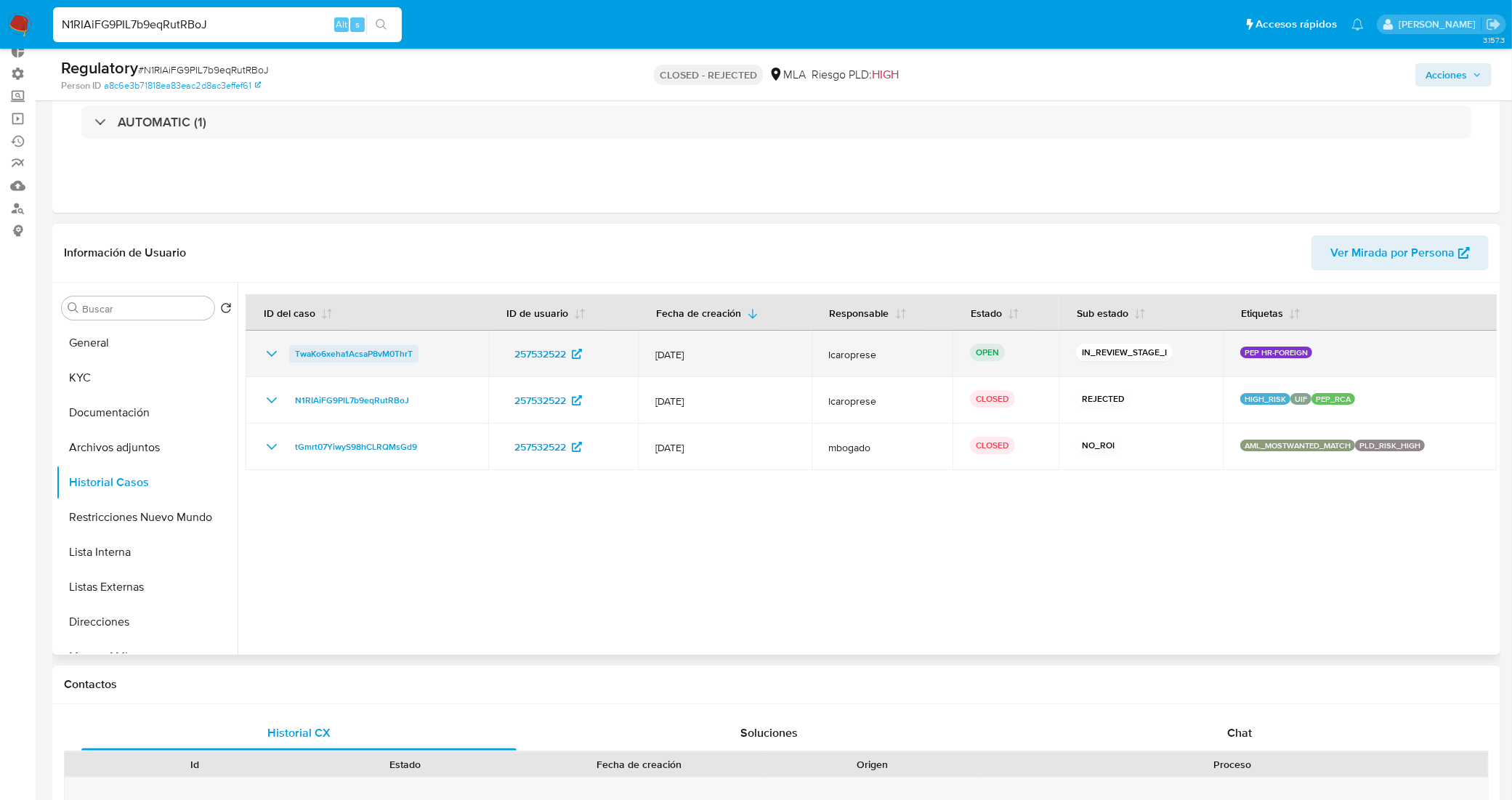
click at [340, 360] on span "TwaKo6xeha1AcsaP8vM0ThrT" at bounding box center [353, 353] width 118 height 17
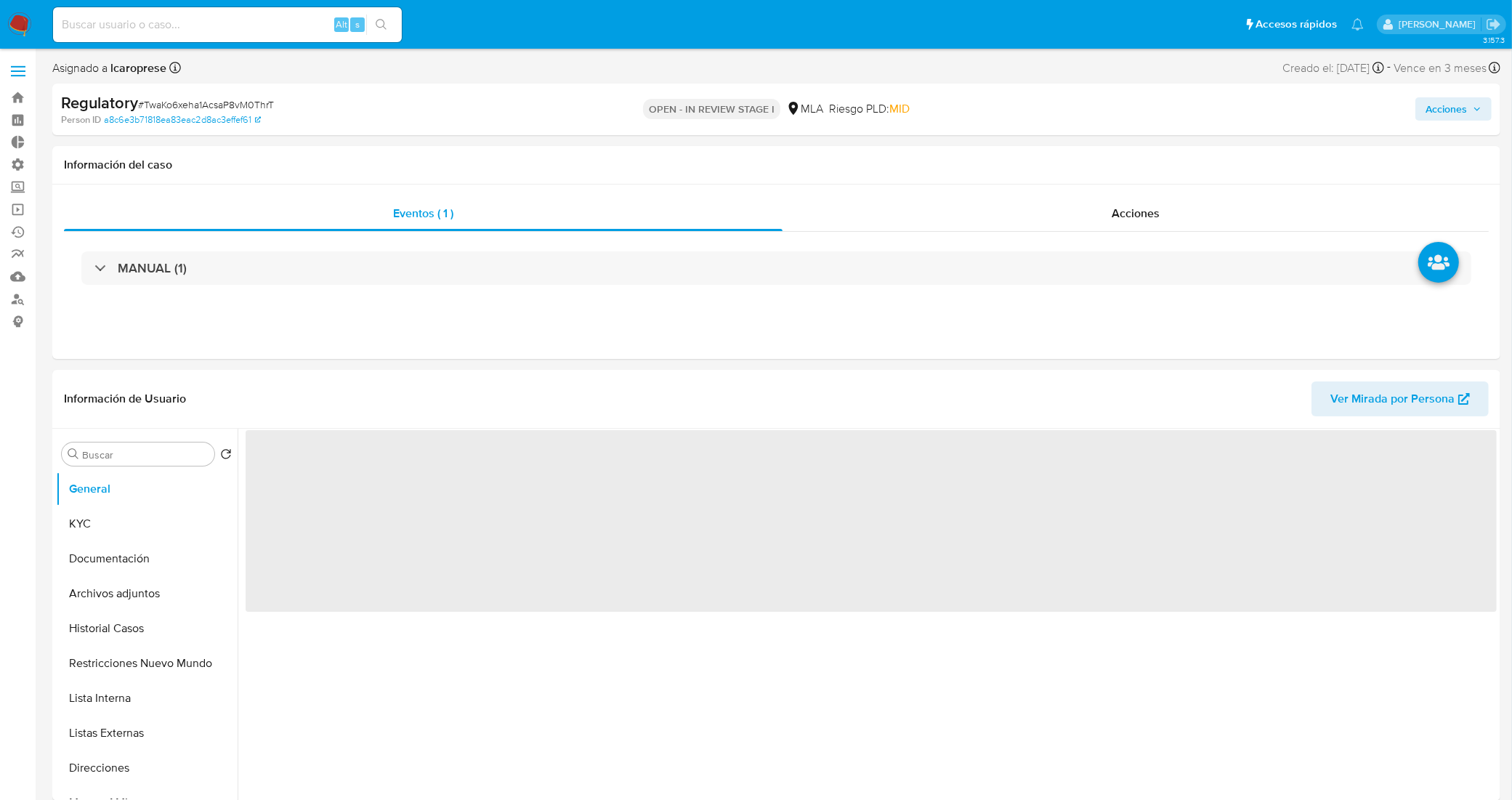
click at [261, 101] on span "# TwaKo6xeha1AcsaP8vM0ThrT" at bounding box center [206, 104] width 136 height 15
copy span "TwaKo6xeha1AcsaP8vM0ThrT"
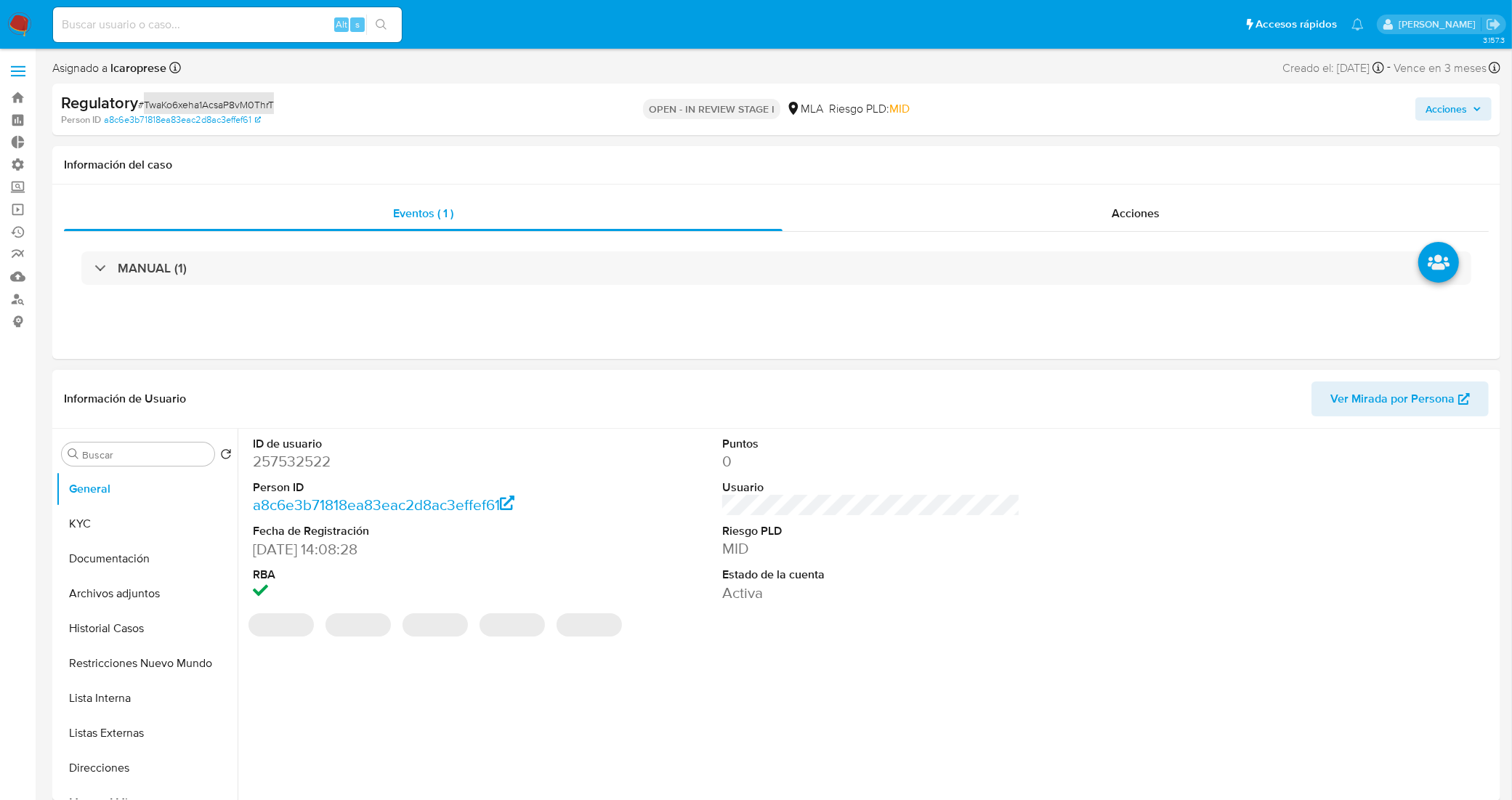
select select "10"
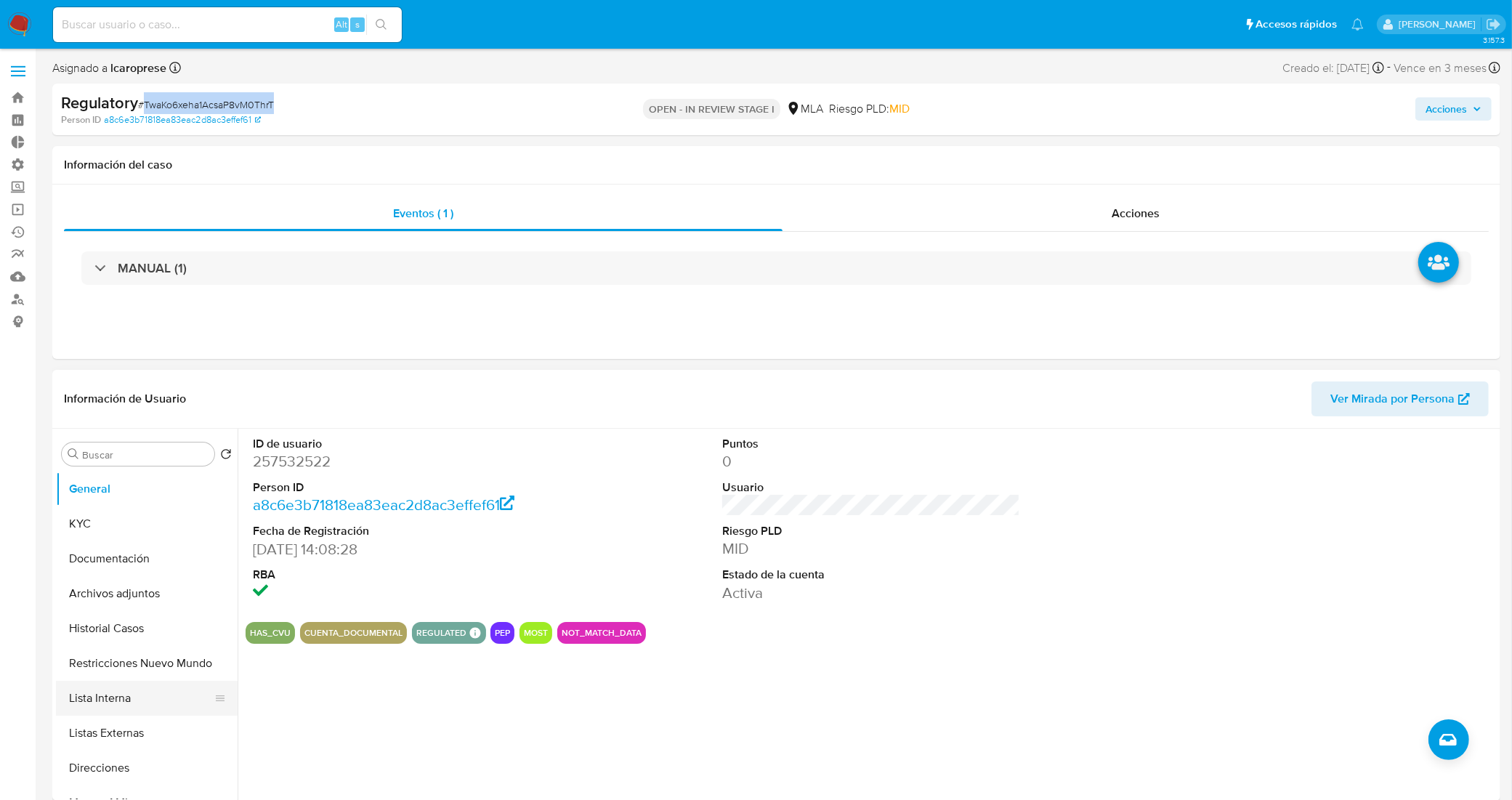
click at [140, 698] on button "Lista Interna" at bounding box center [141, 698] width 170 height 35
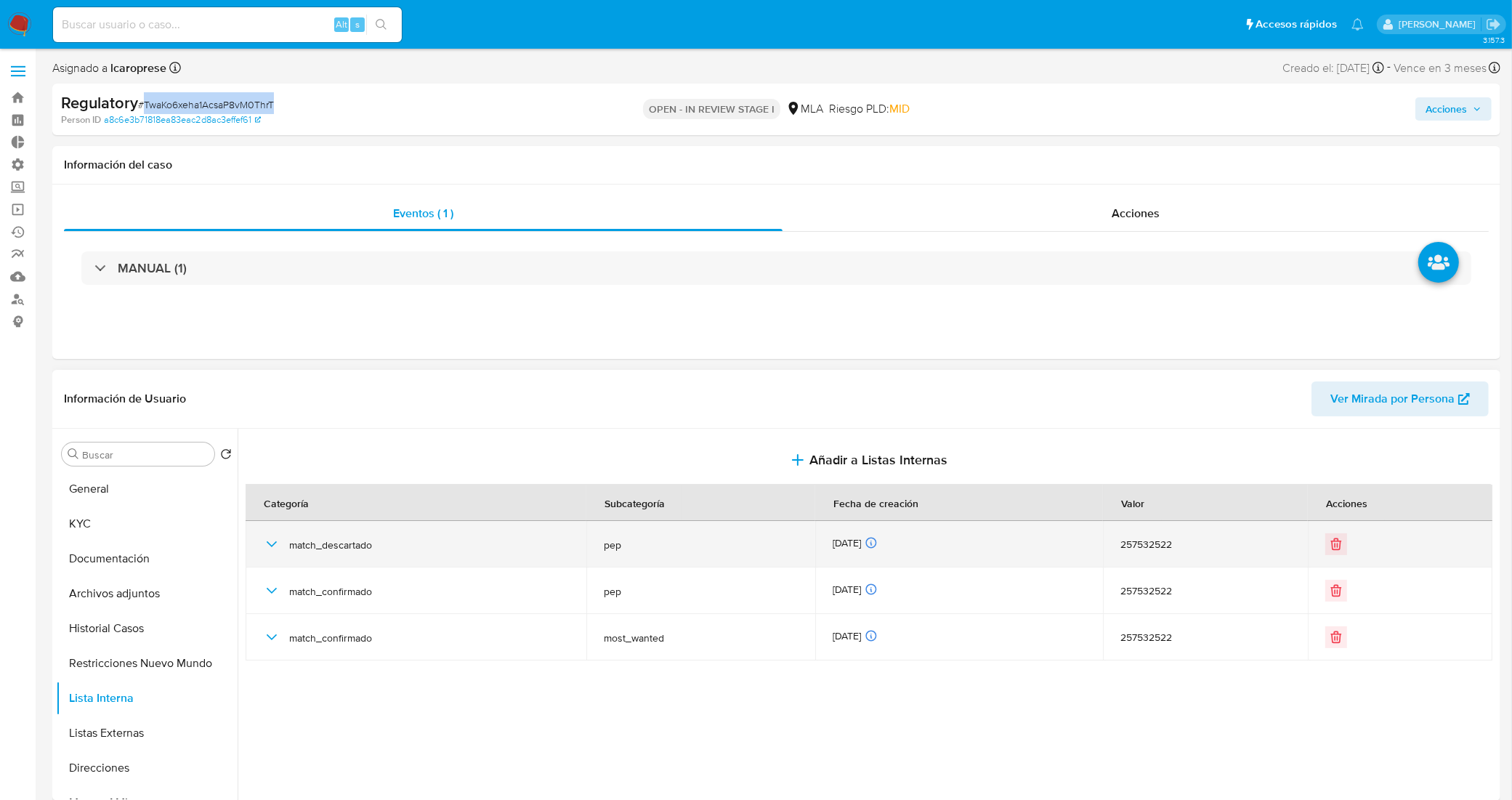
click at [274, 543] on icon "button" at bounding box center [272, 544] width 17 height 17
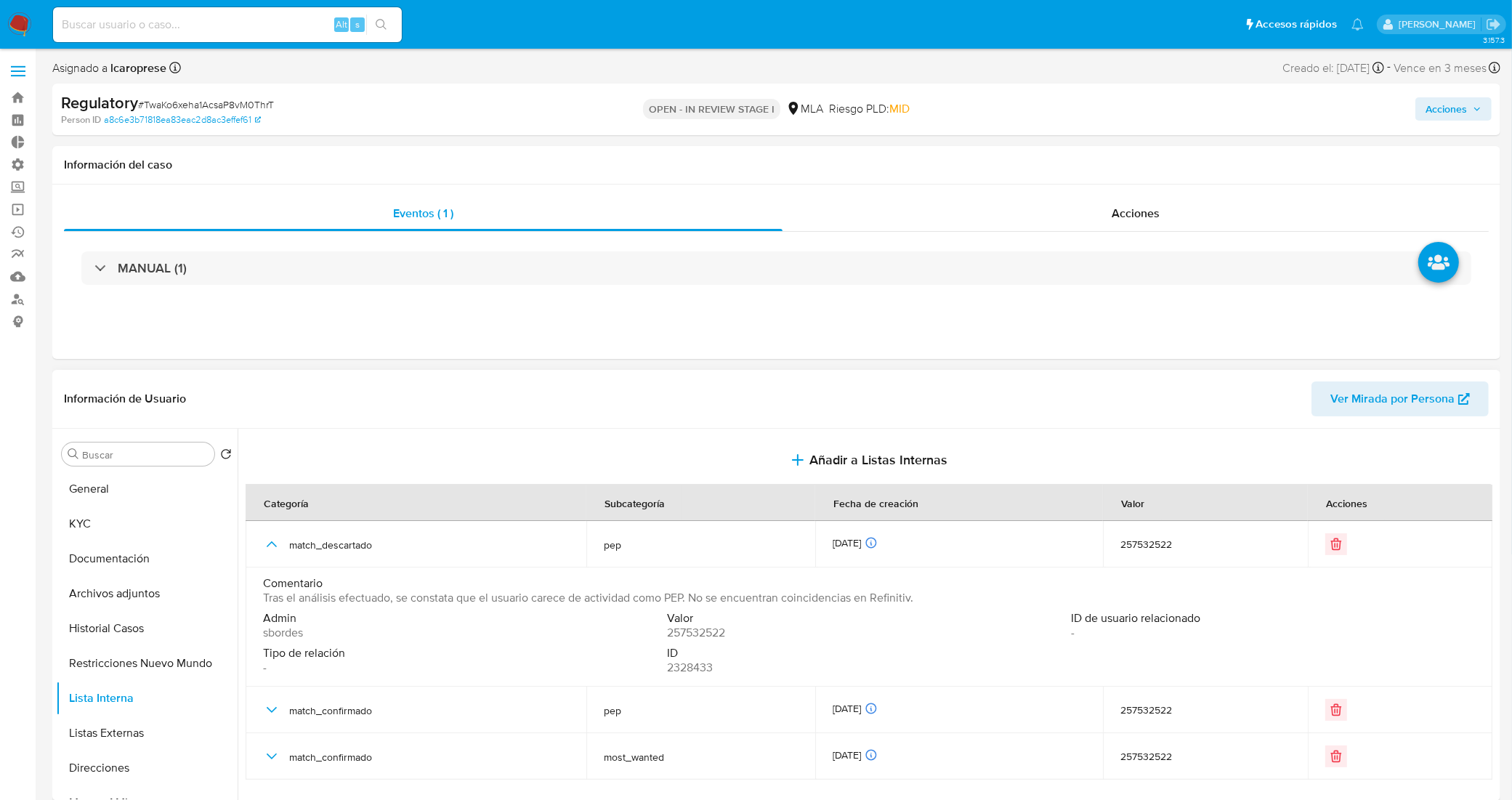
click at [416, 593] on span "Tras el análisis efectuado, se constata que el usuario carece de actividad como…" at bounding box center [588, 597] width 650 height 15
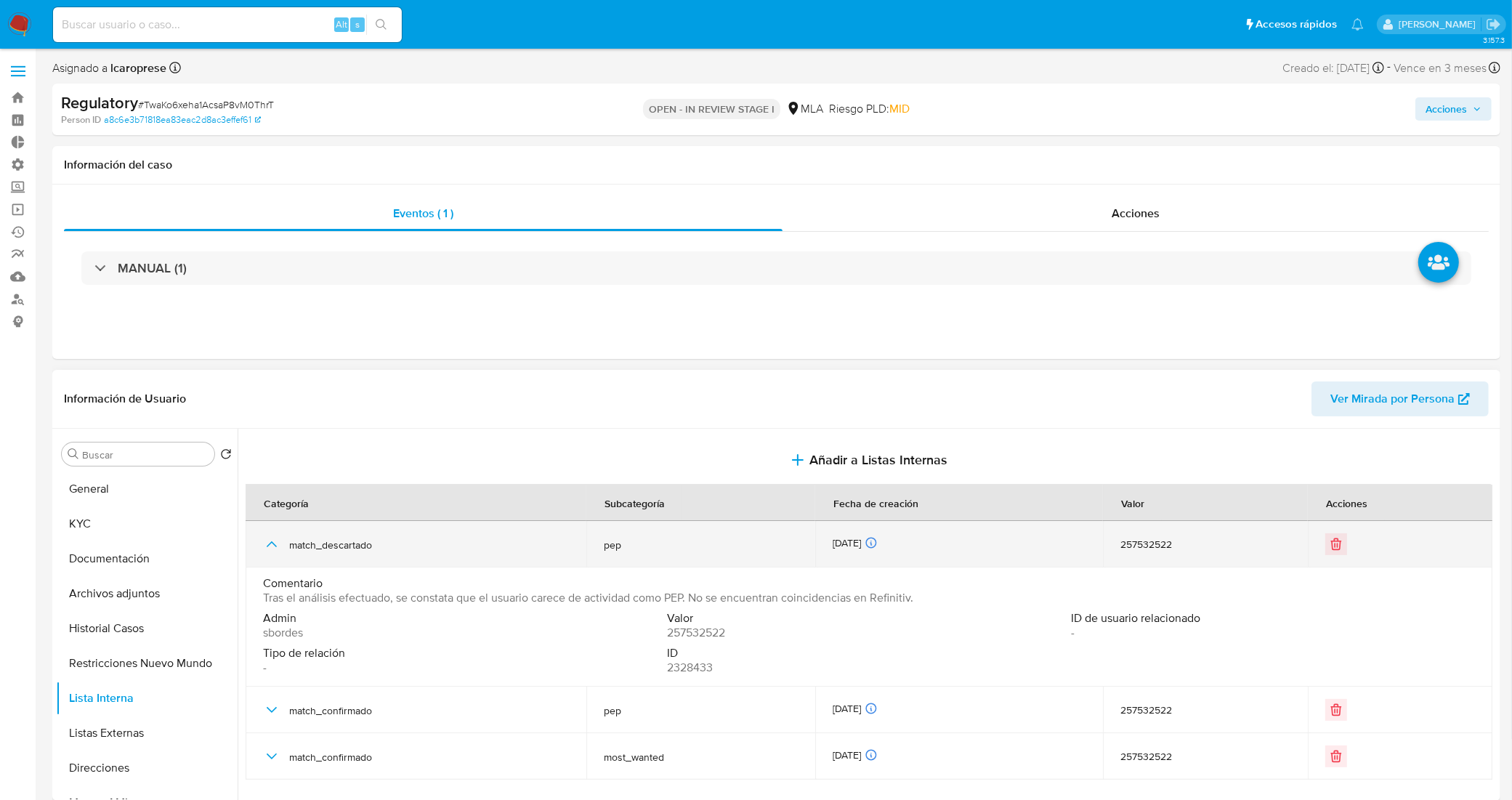
click at [269, 547] on icon "button" at bounding box center [272, 544] width 17 height 17
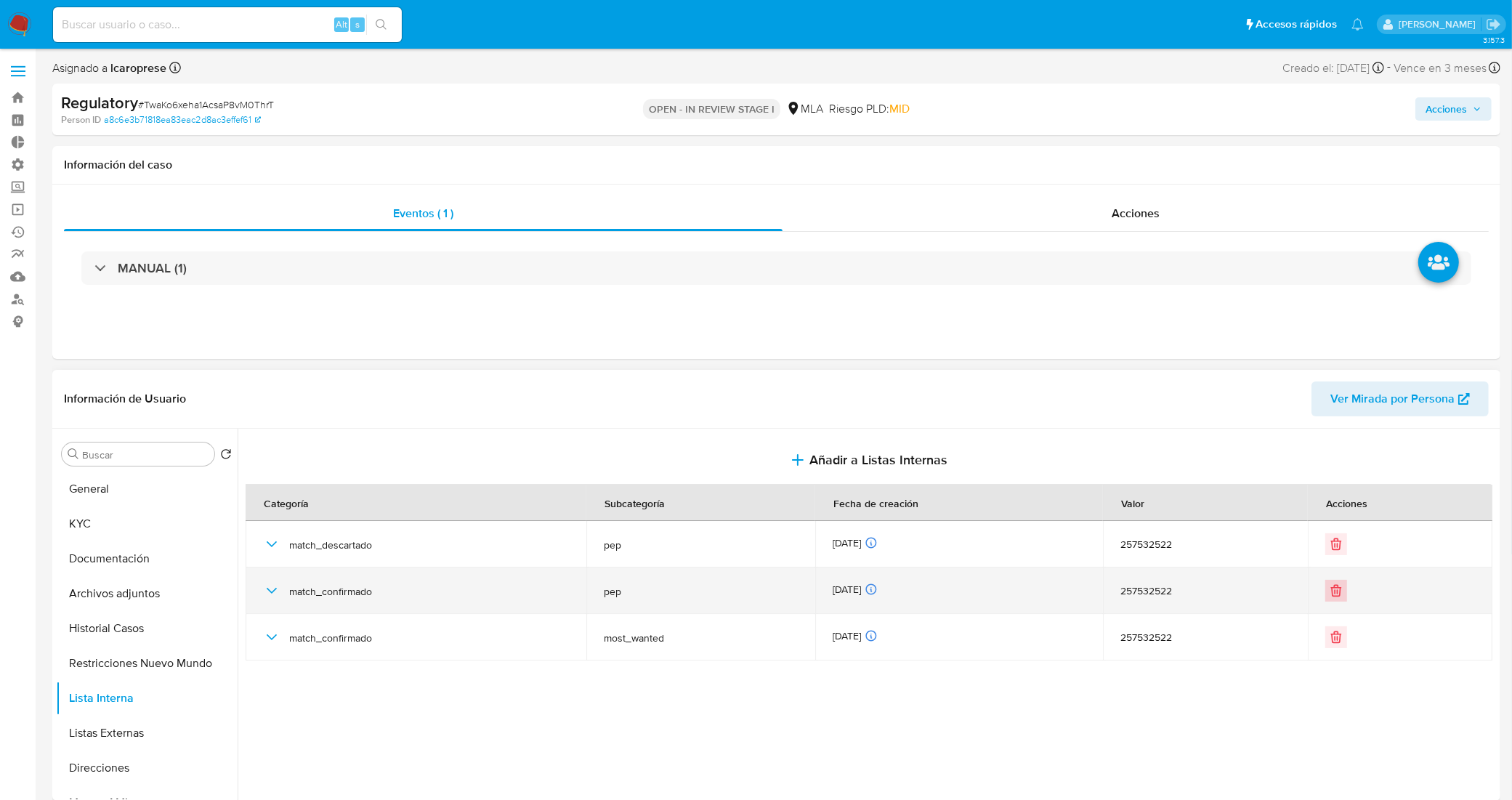
click at [1335, 586] on icon "Eliminar" at bounding box center [1337, 585] width 3 height 3
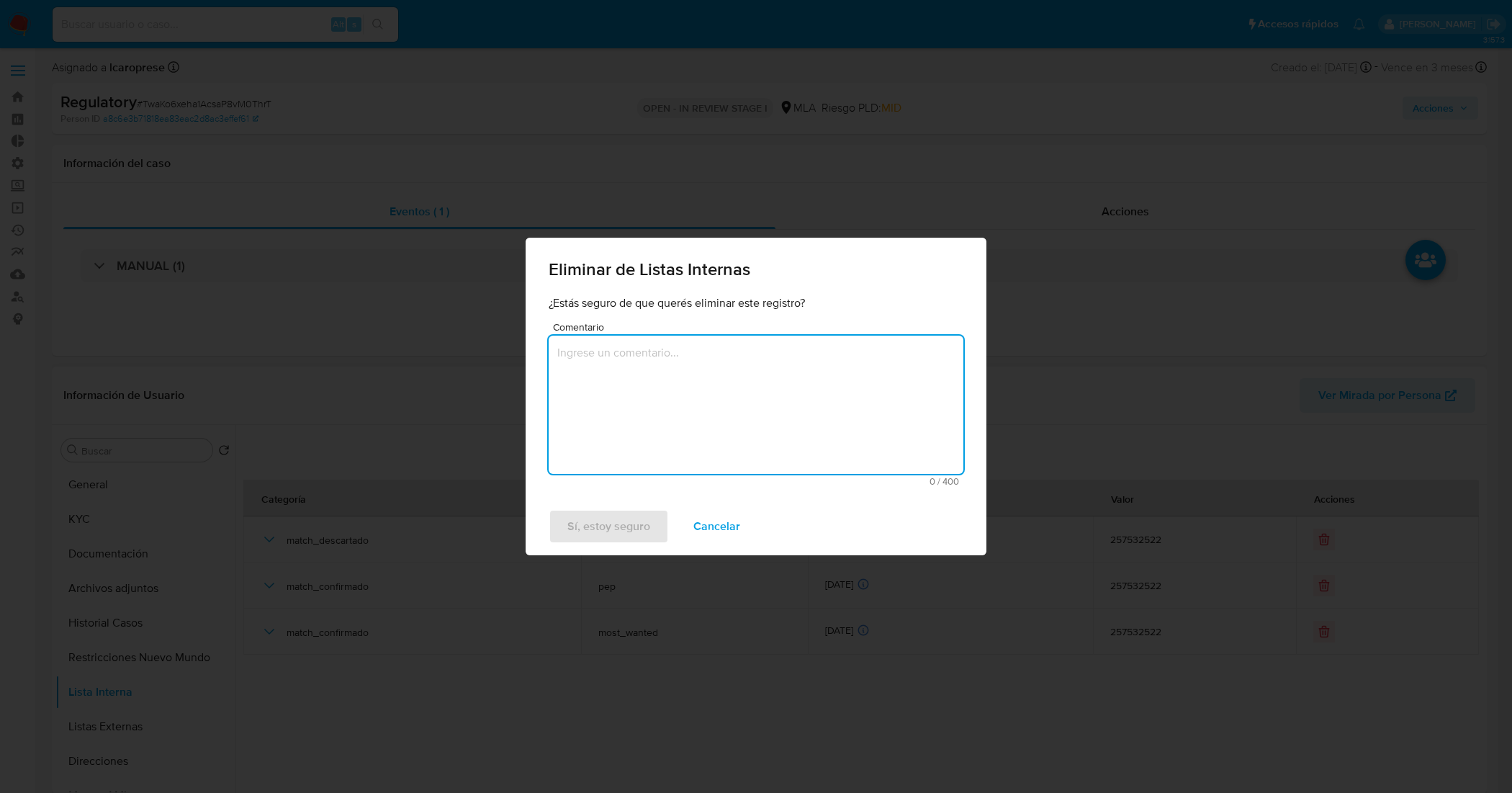
click at [646, 388] on textarea "Comentario" at bounding box center [756, 405] width 415 height 138
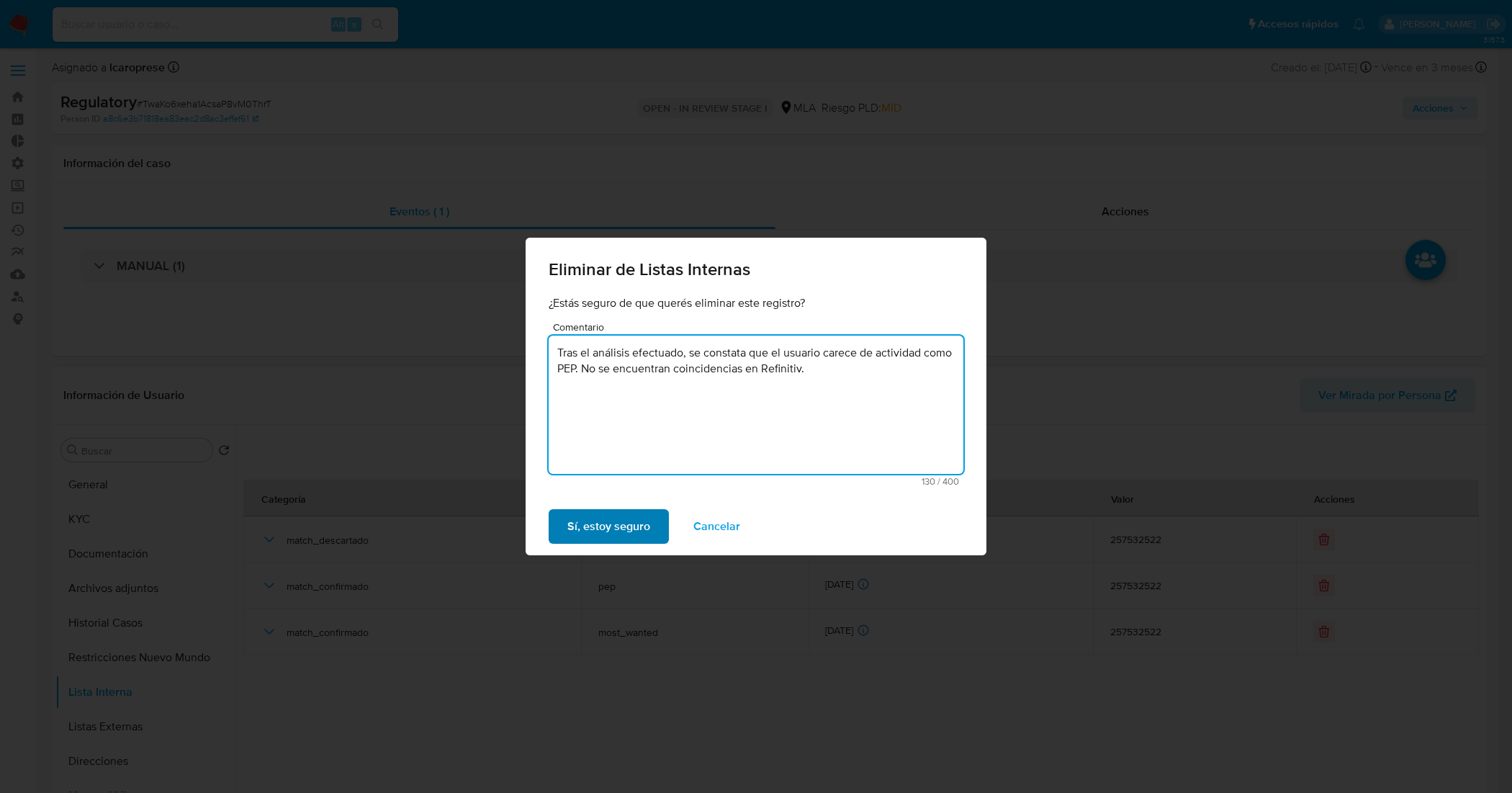
type textarea "Tras el análisis efectuado, se constata que el usuario carece de actividad como…"
click at [623, 523] on span "Sí, estoy seguro" at bounding box center [608, 526] width 83 height 32
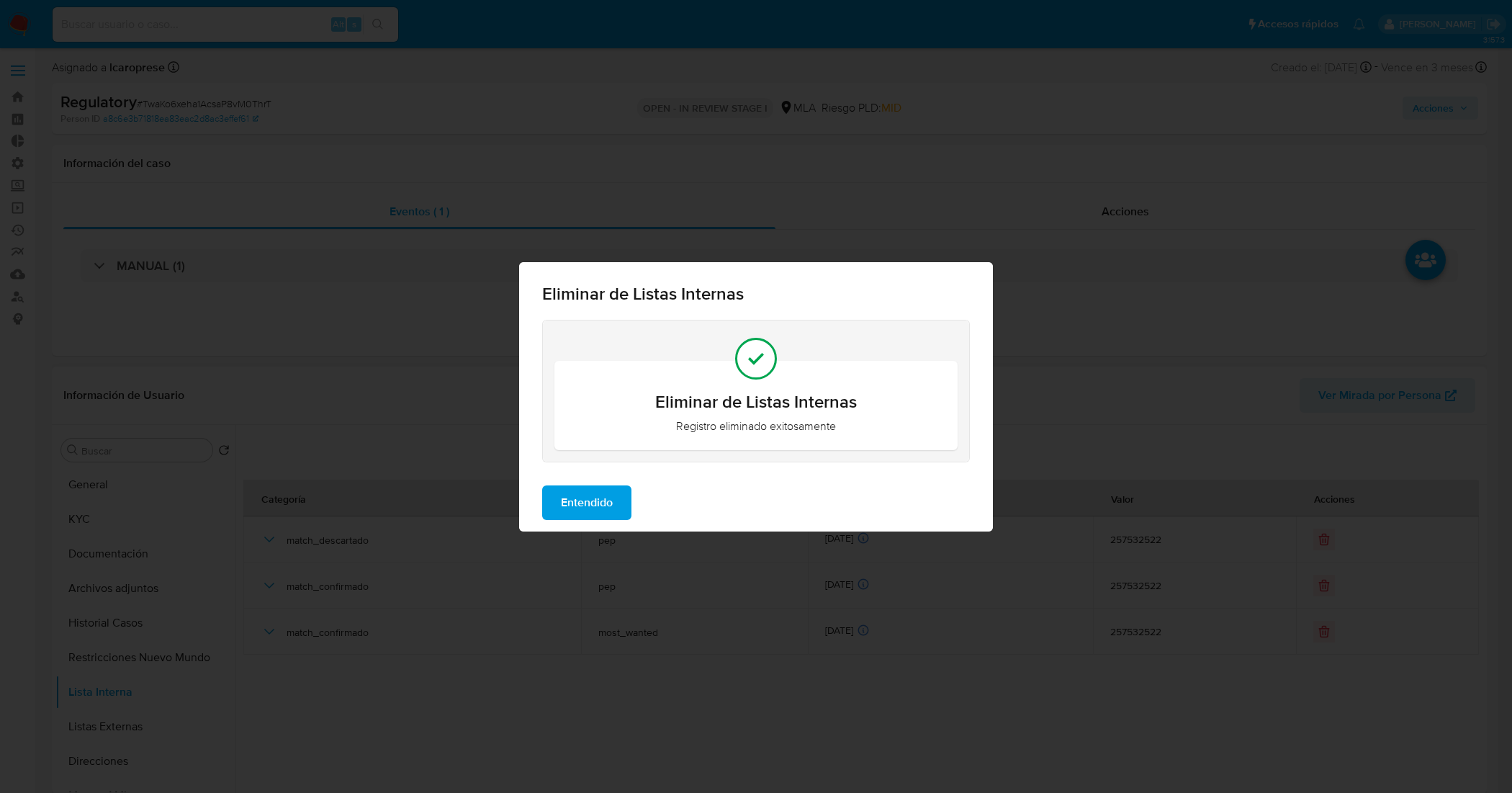
click at [619, 497] on button "Entendido" at bounding box center [586, 503] width 89 height 35
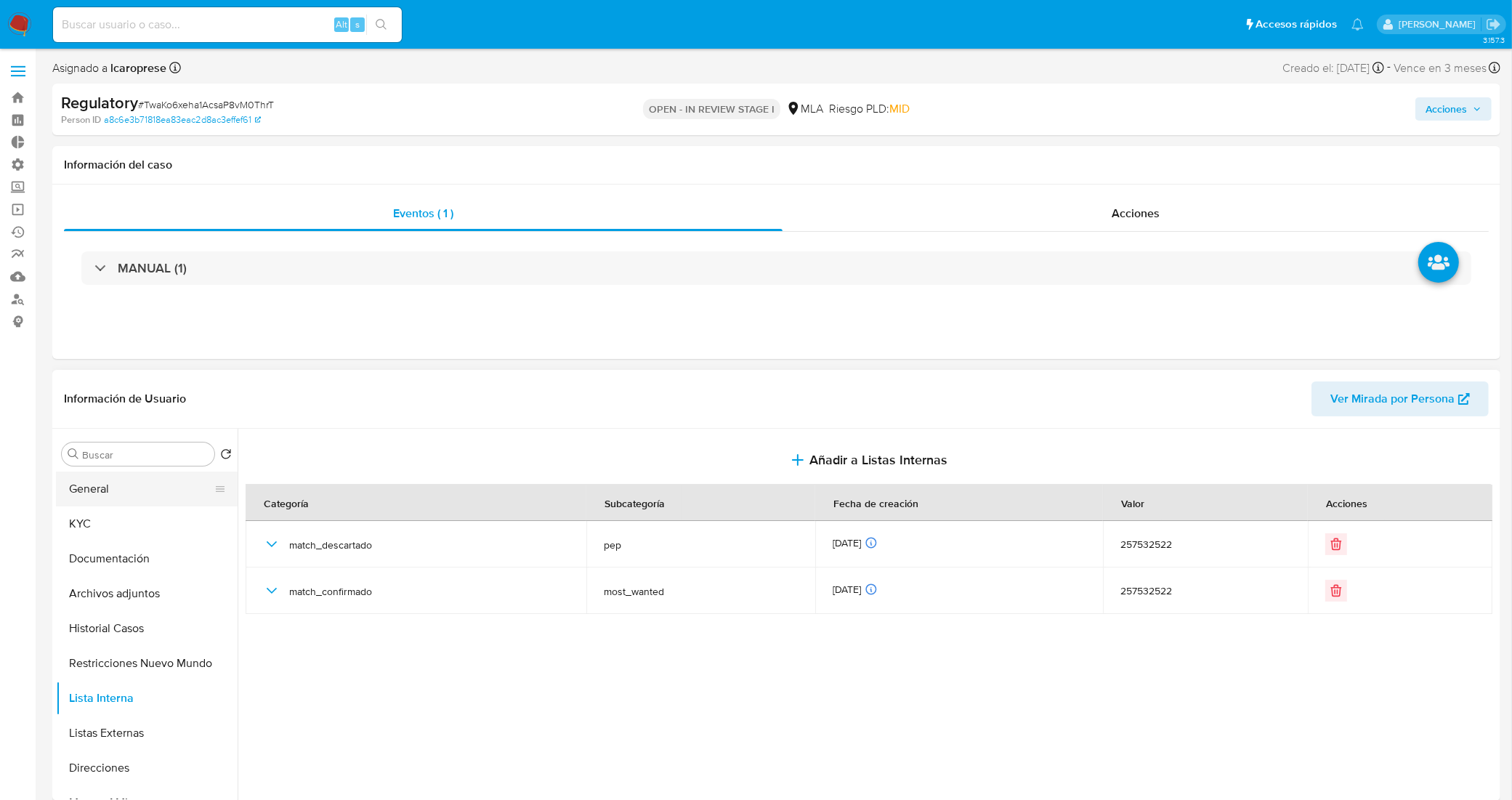
click at [144, 490] on button "General" at bounding box center [141, 489] width 170 height 35
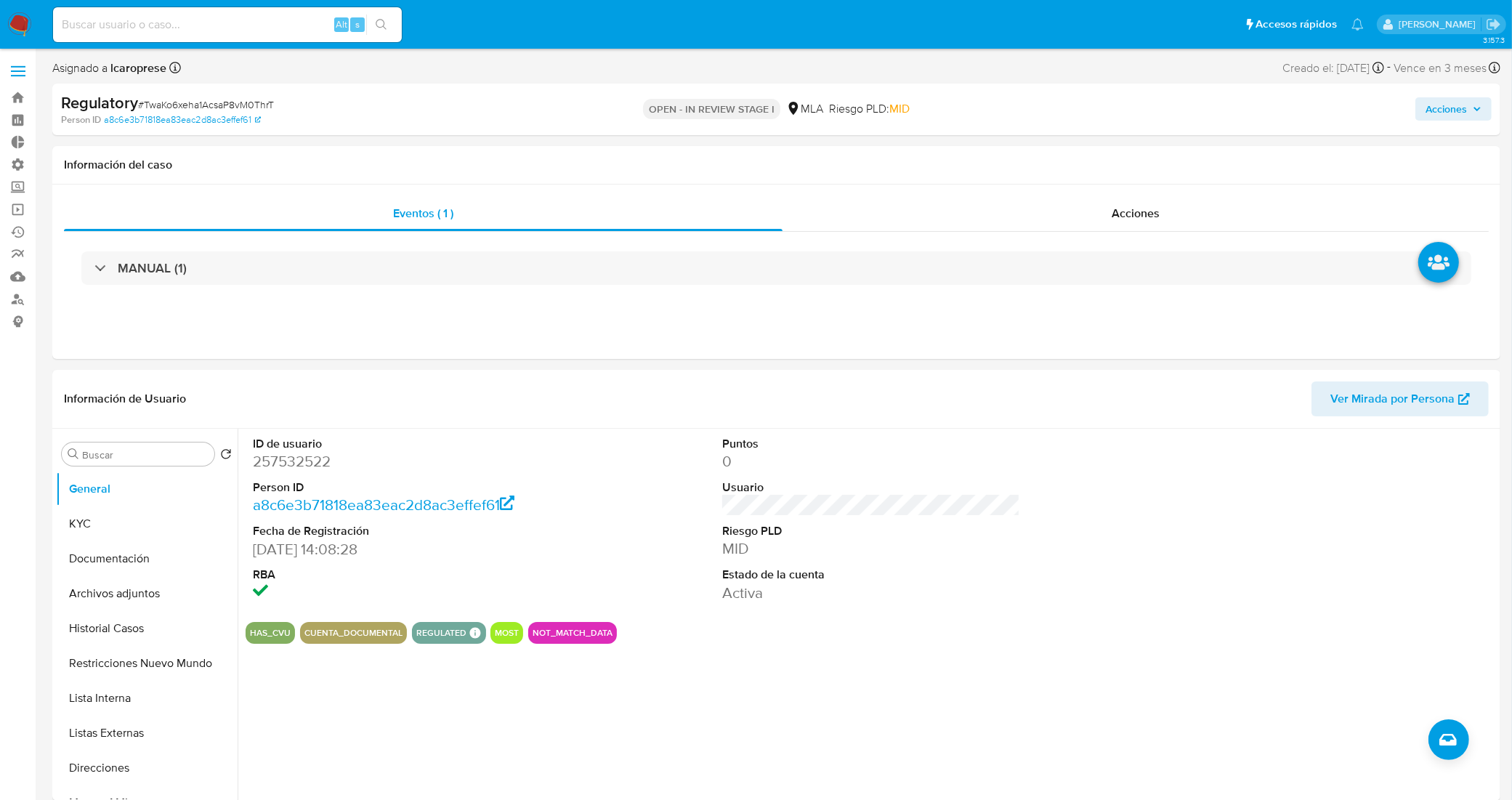
click at [1454, 124] on div "Acciones" at bounding box center [1255, 109] width 473 height 34
click at [1451, 113] on span "Acciones" at bounding box center [1446, 108] width 41 height 23
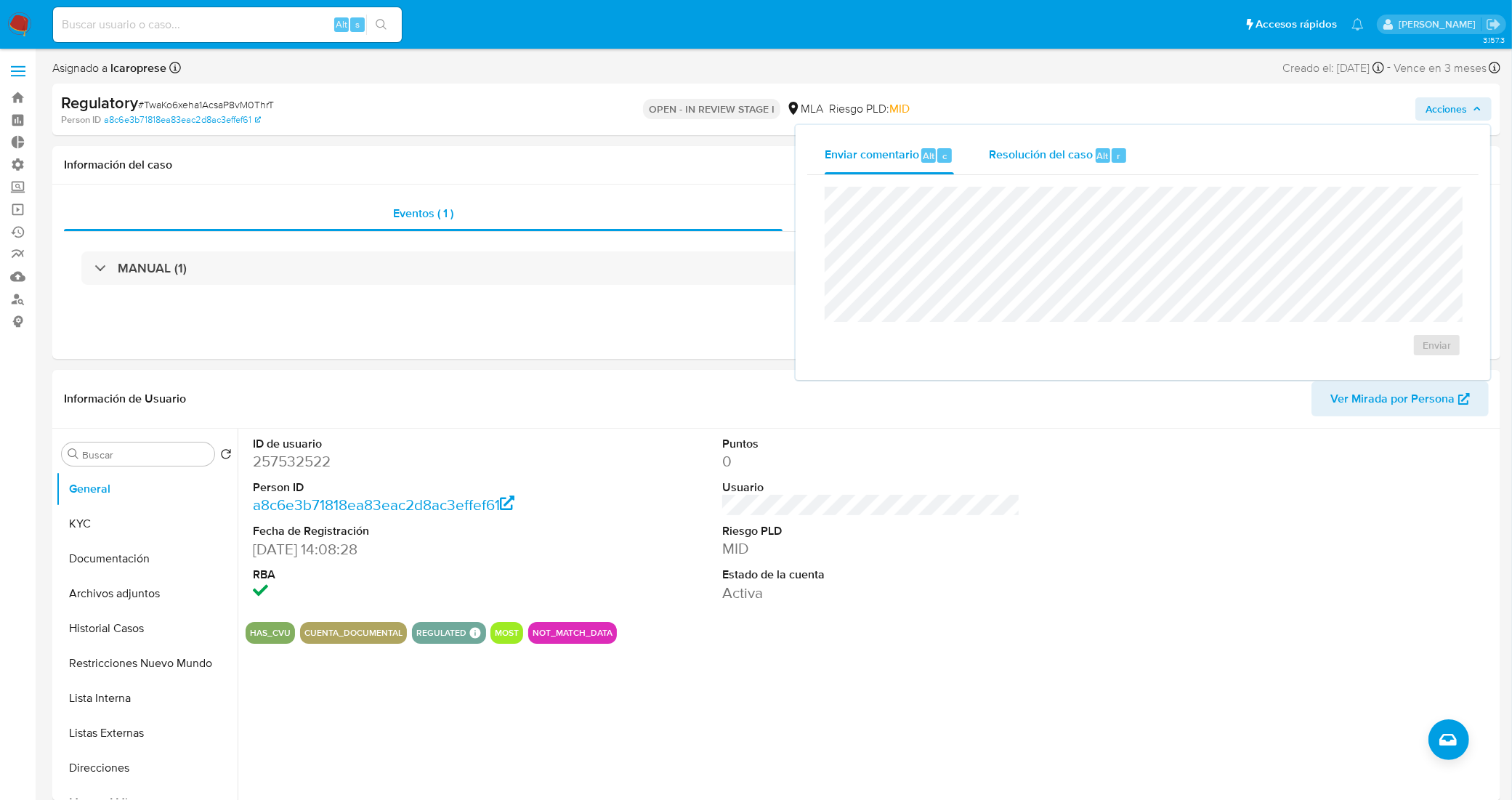
click at [1067, 144] on div "Resolución del caso Alt r" at bounding box center [1057, 156] width 138 height 38
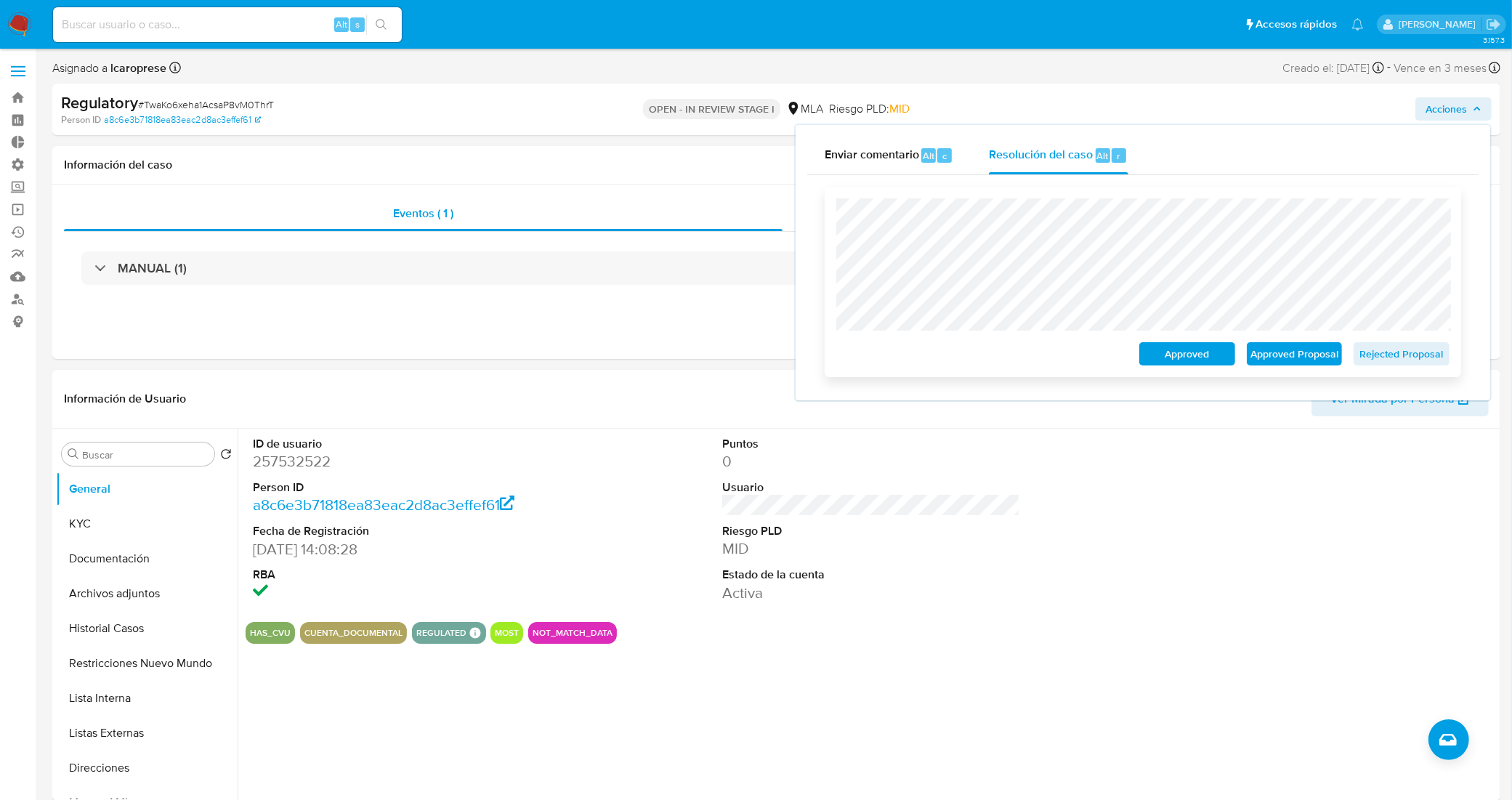
click at [1369, 357] on span "Rejected Proposal" at bounding box center [1401, 354] width 76 height 21
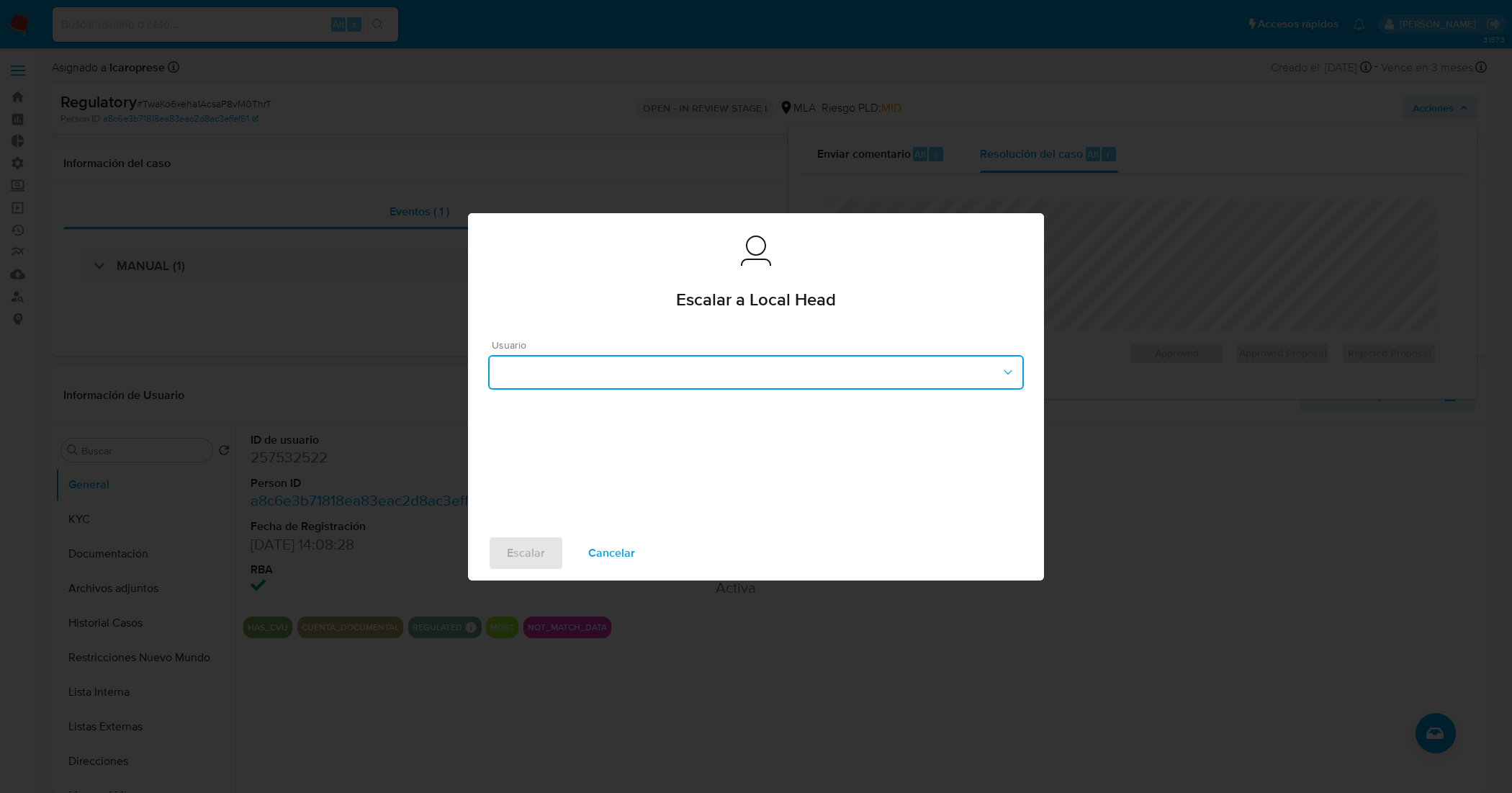
click at [722, 365] on button "button" at bounding box center [756, 372] width 536 height 35
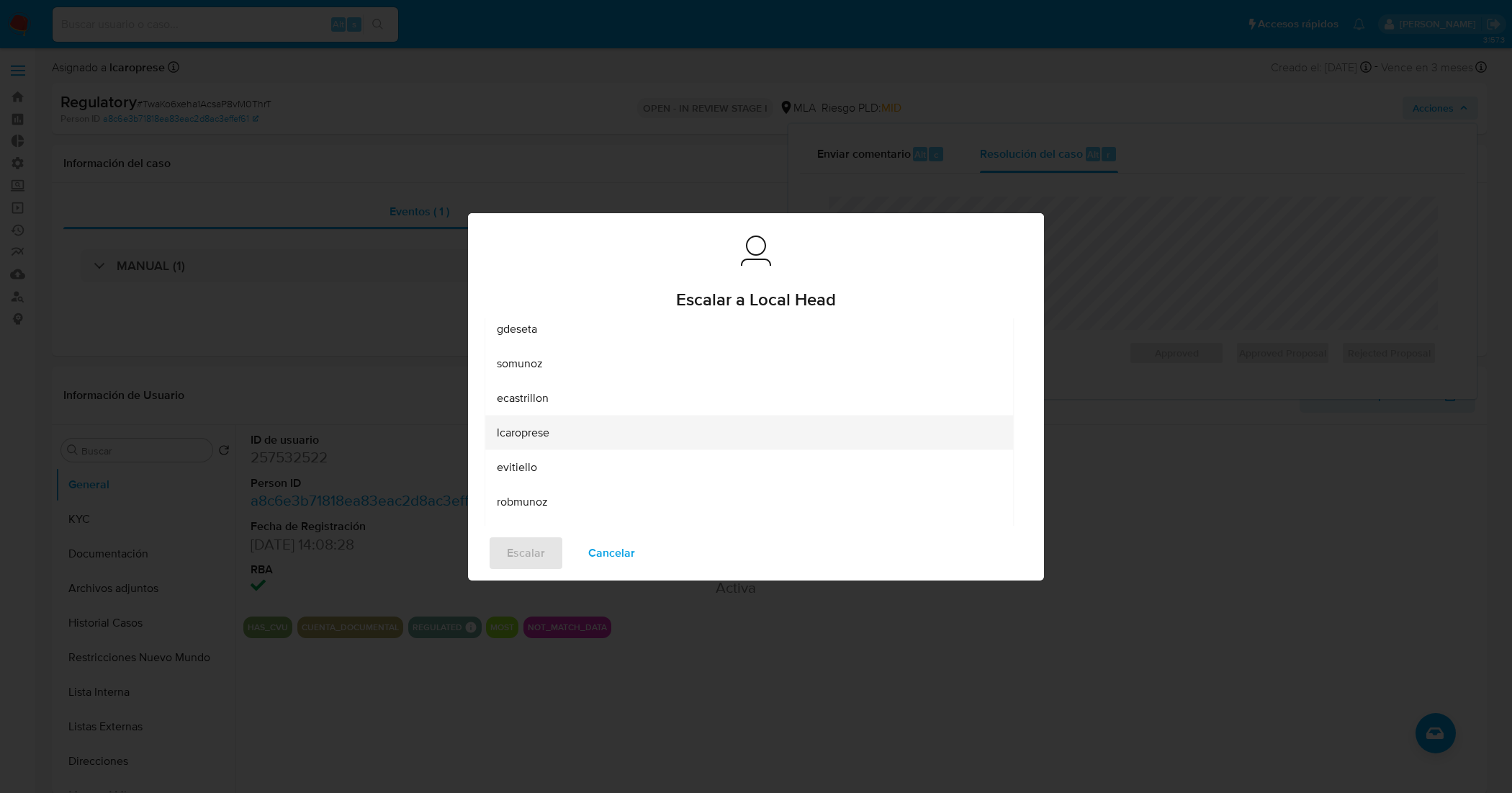
click at [561, 434] on div "lcaroprese" at bounding box center [749, 432] width 504 height 35
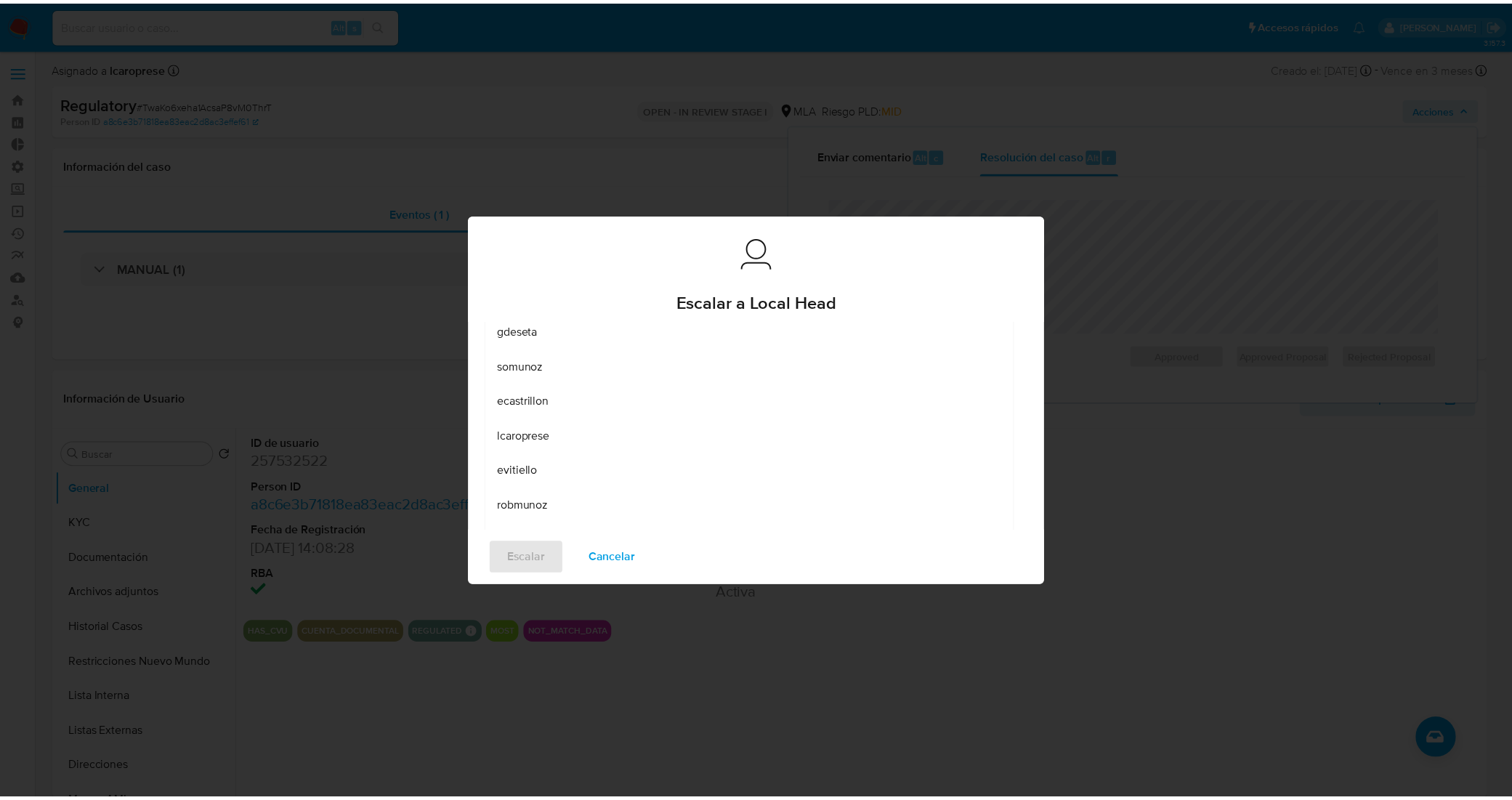
scroll to position [21, 0]
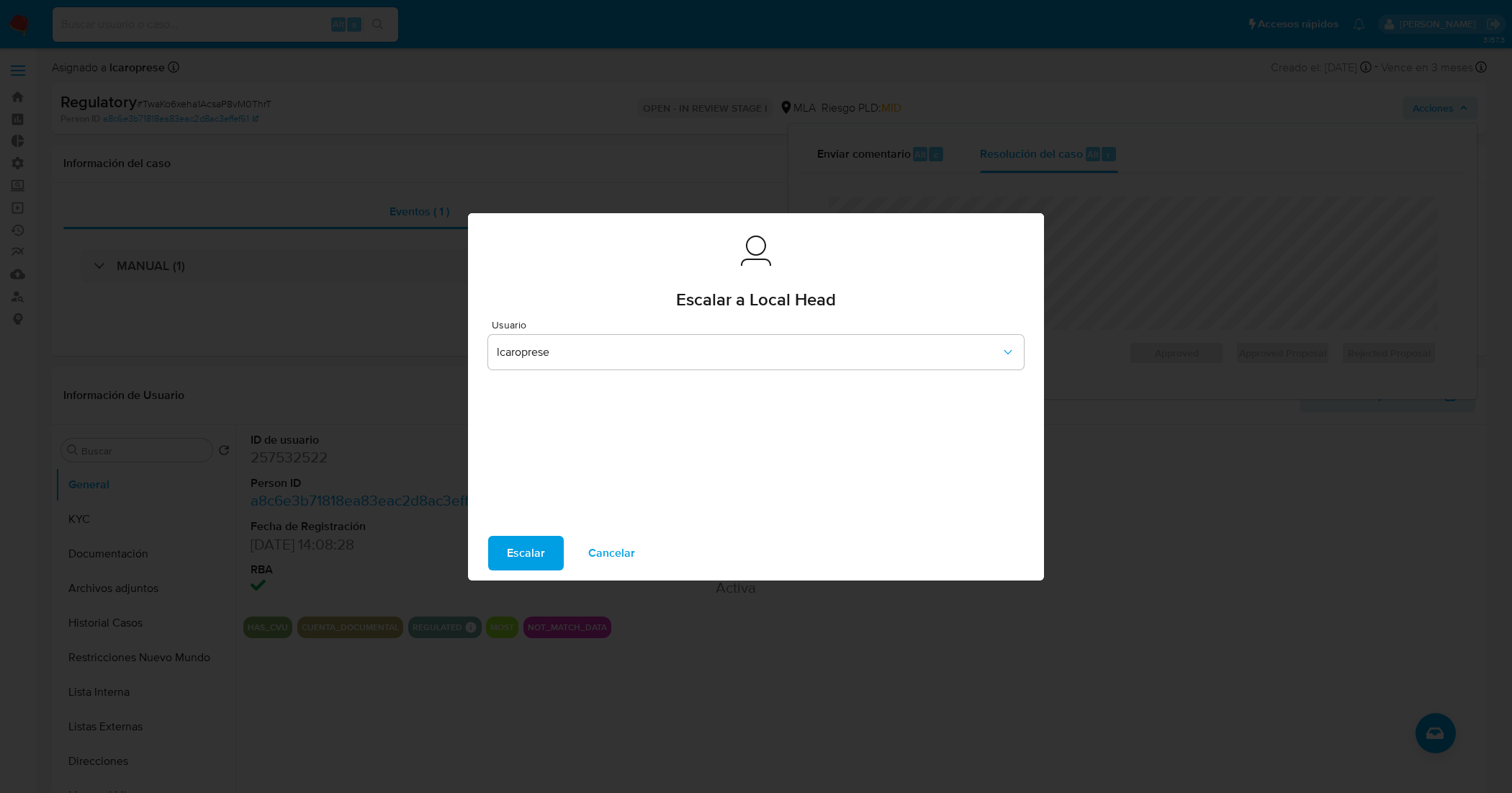
click at [545, 551] on button "Escalar" at bounding box center [526, 553] width 76 height 35
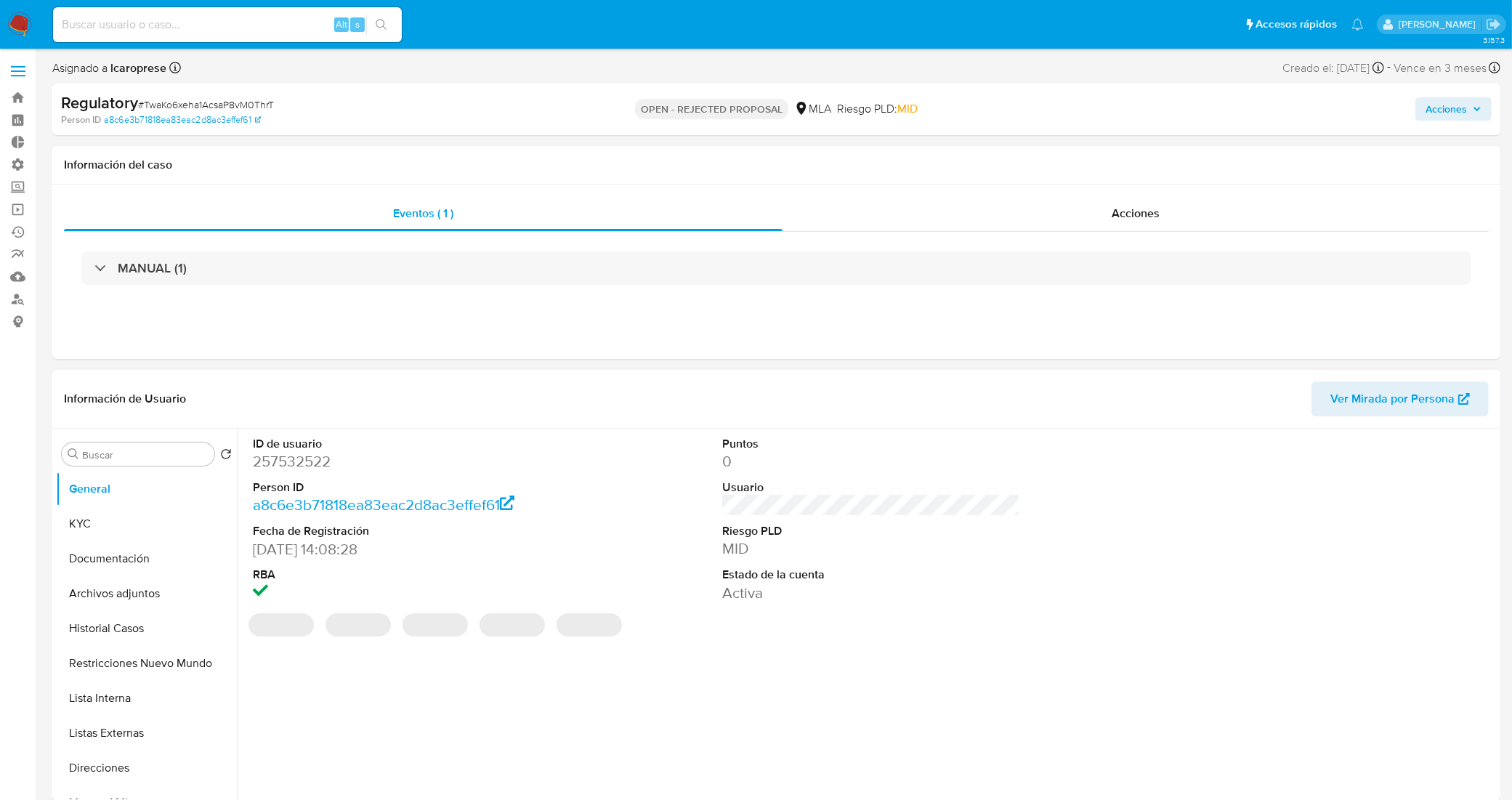
select select "10"
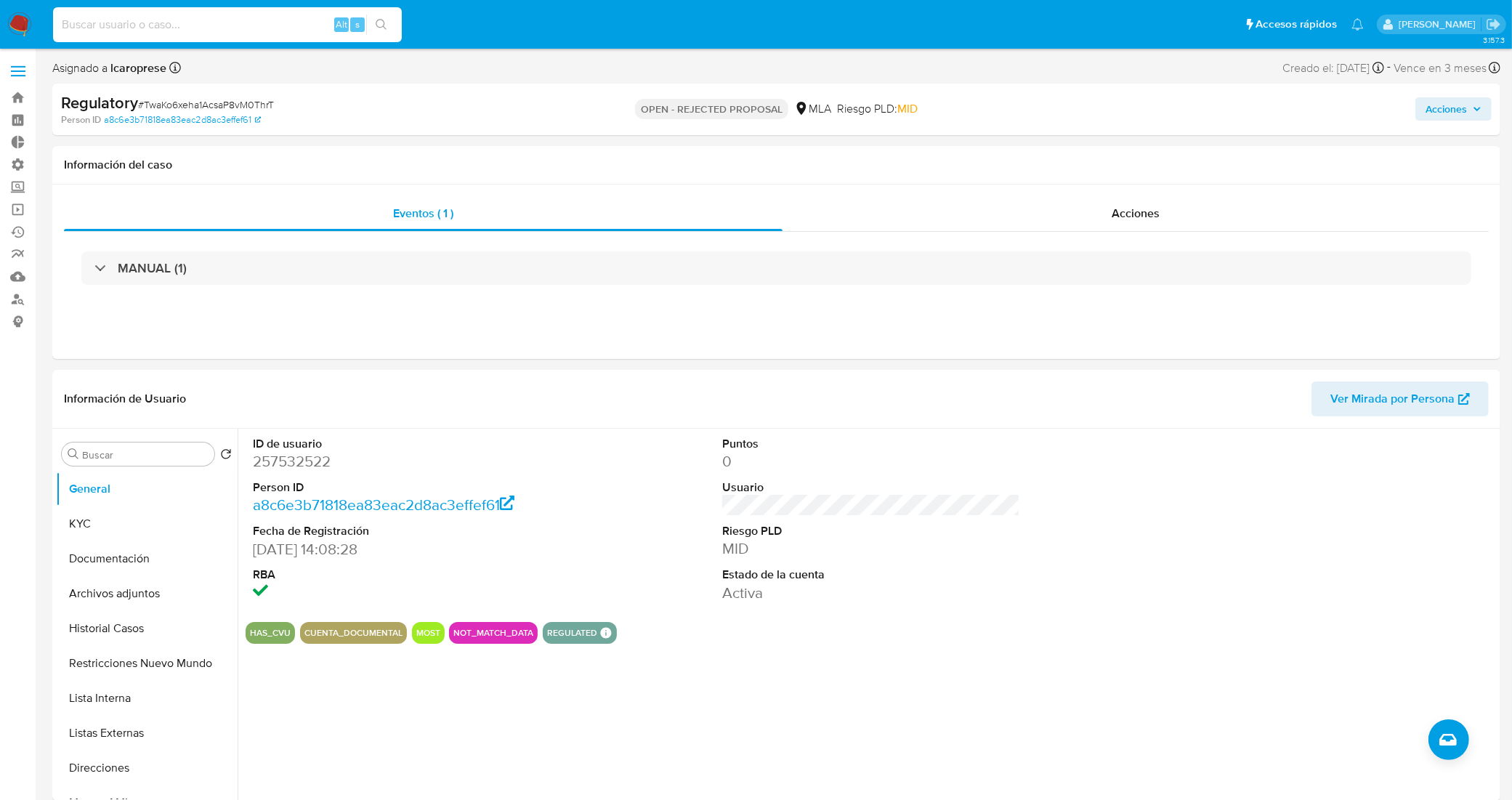
click at [219, 30] on input at bounding box center [228, 25] width 349 height 19
paste input "Z62vErFycwCmrG1i186HxMDC"
type input "Z62vErFycwCmrG1i186HxMDC"
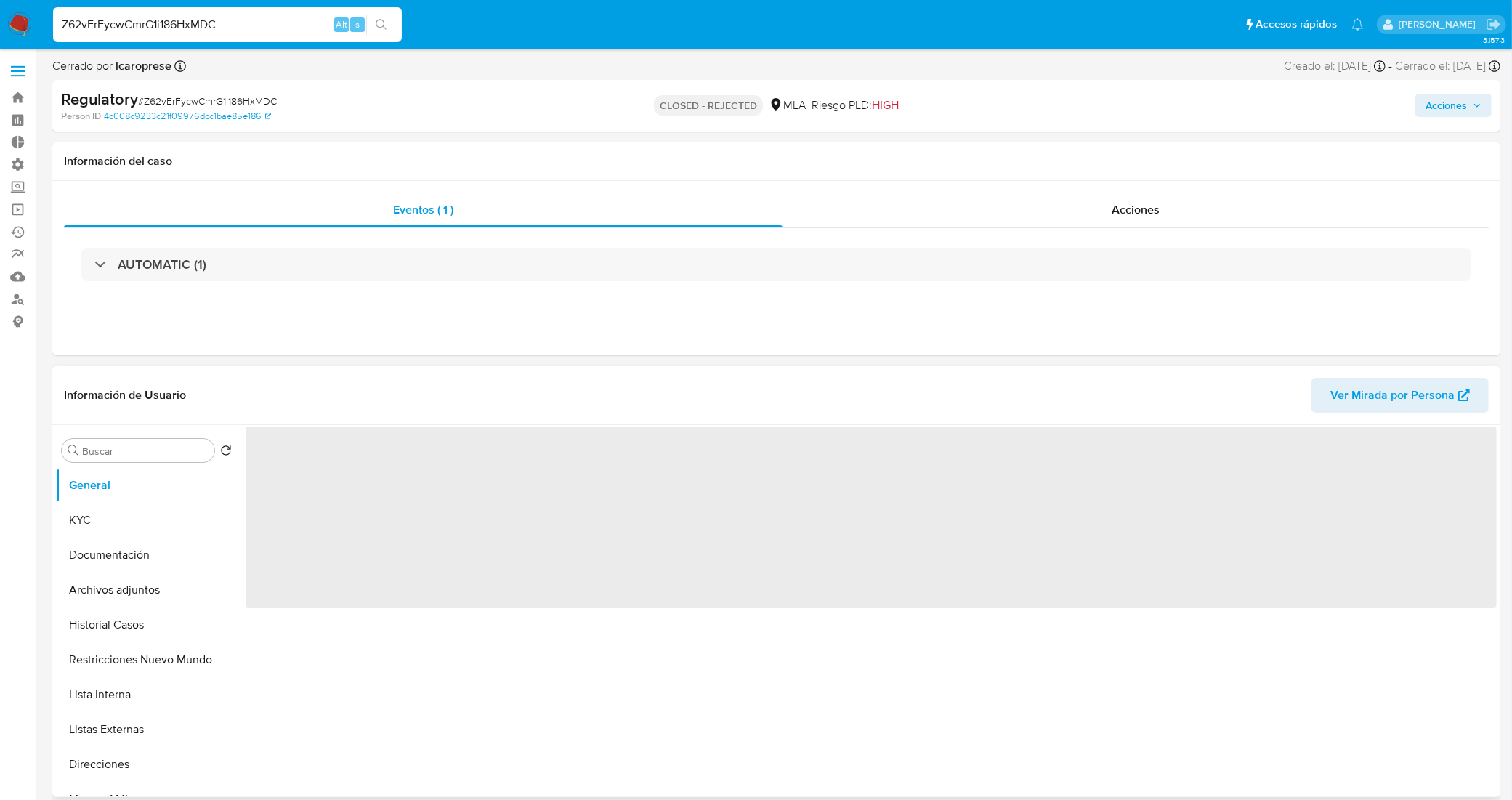
select select "10"
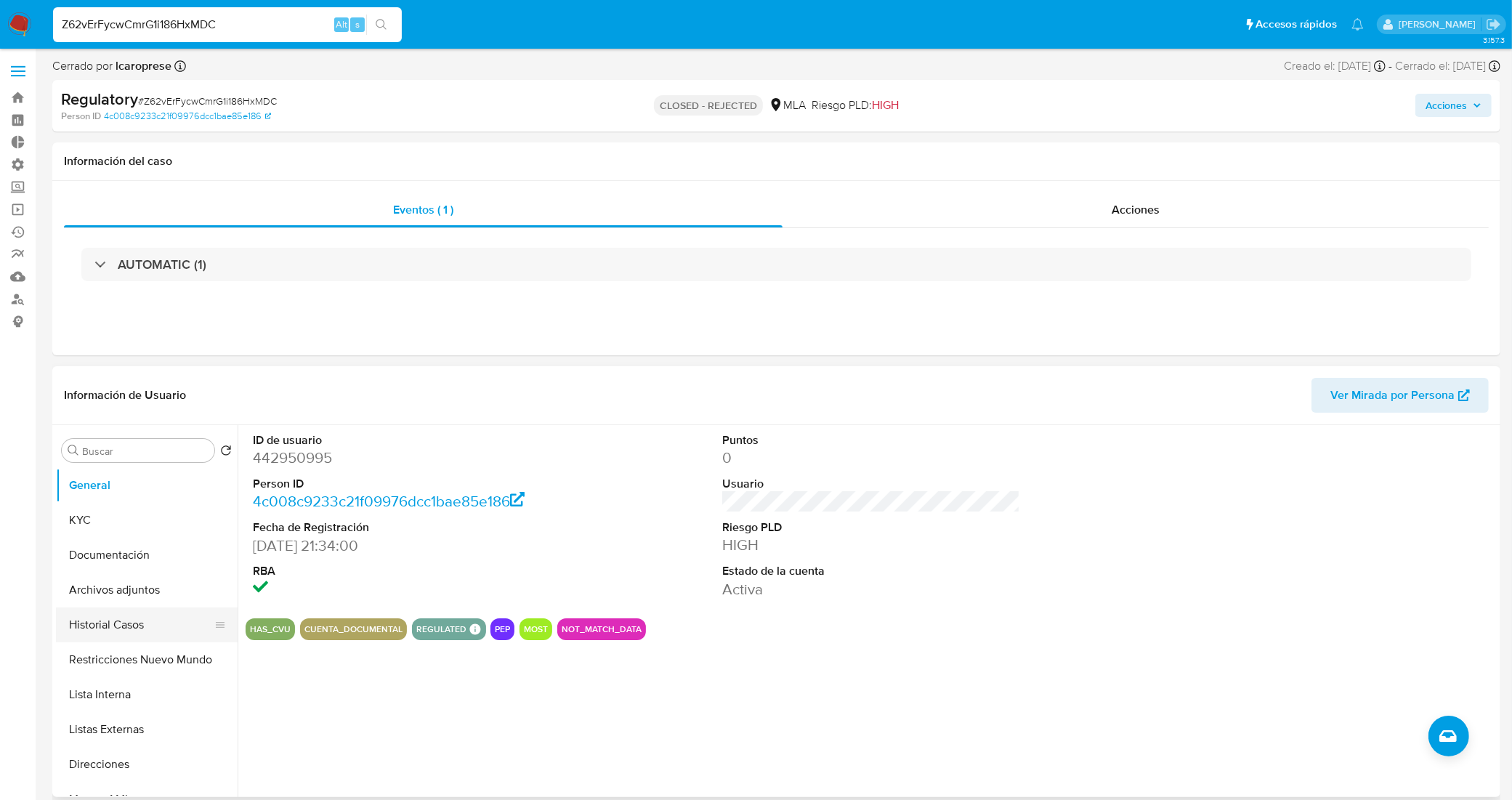
click at [125, 628] on button "Historial Casos" at bounding box center [141, 625] width 170 height 35
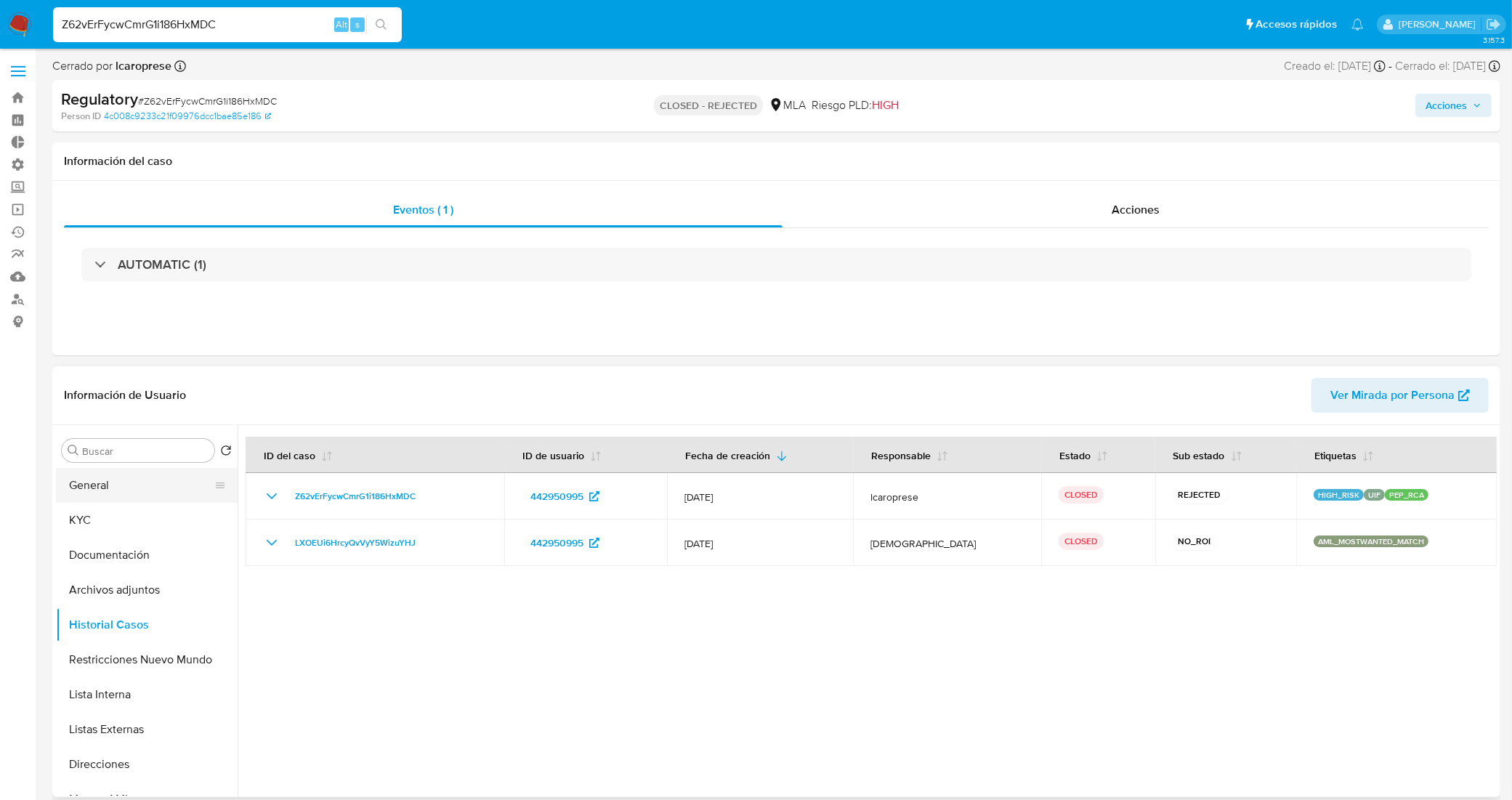
click at [169, 492] on button "General" at bounding box center [141, 485] width 170 height 35
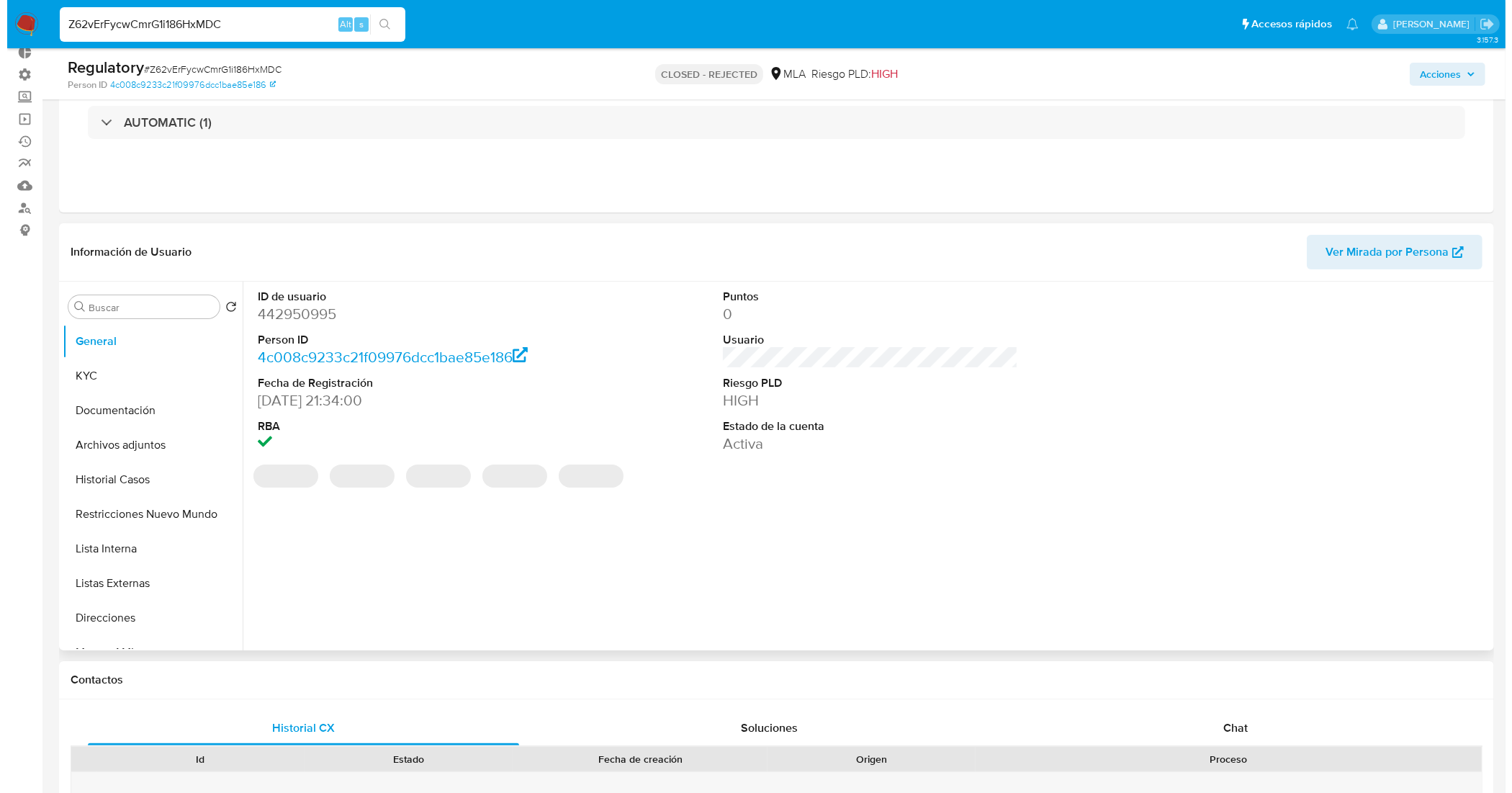
scroll to position [90, 0]
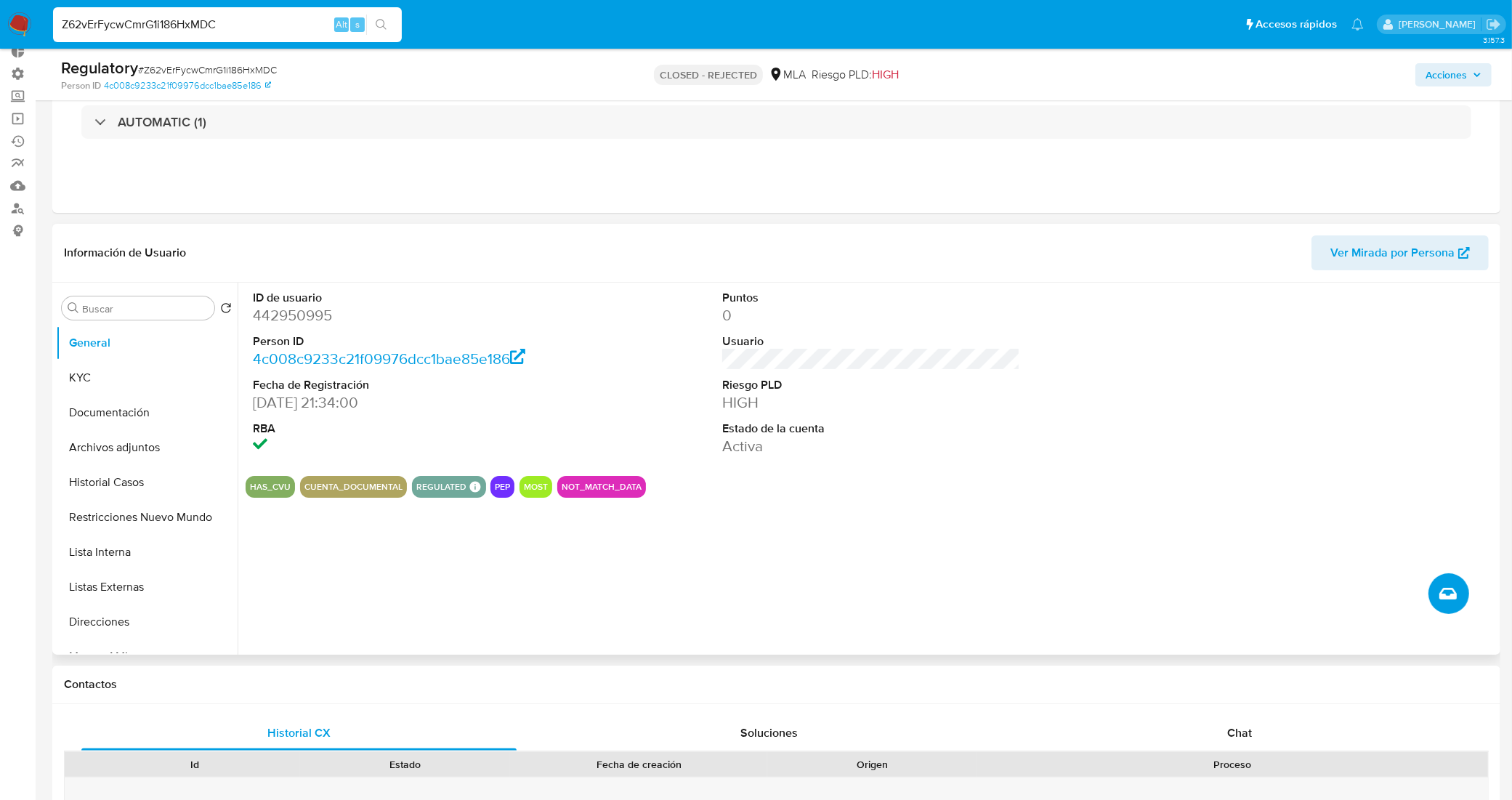
click at [1448, 589] on icon "Crear caso manual" at bounding box center [1448, 594] width 17 height 12
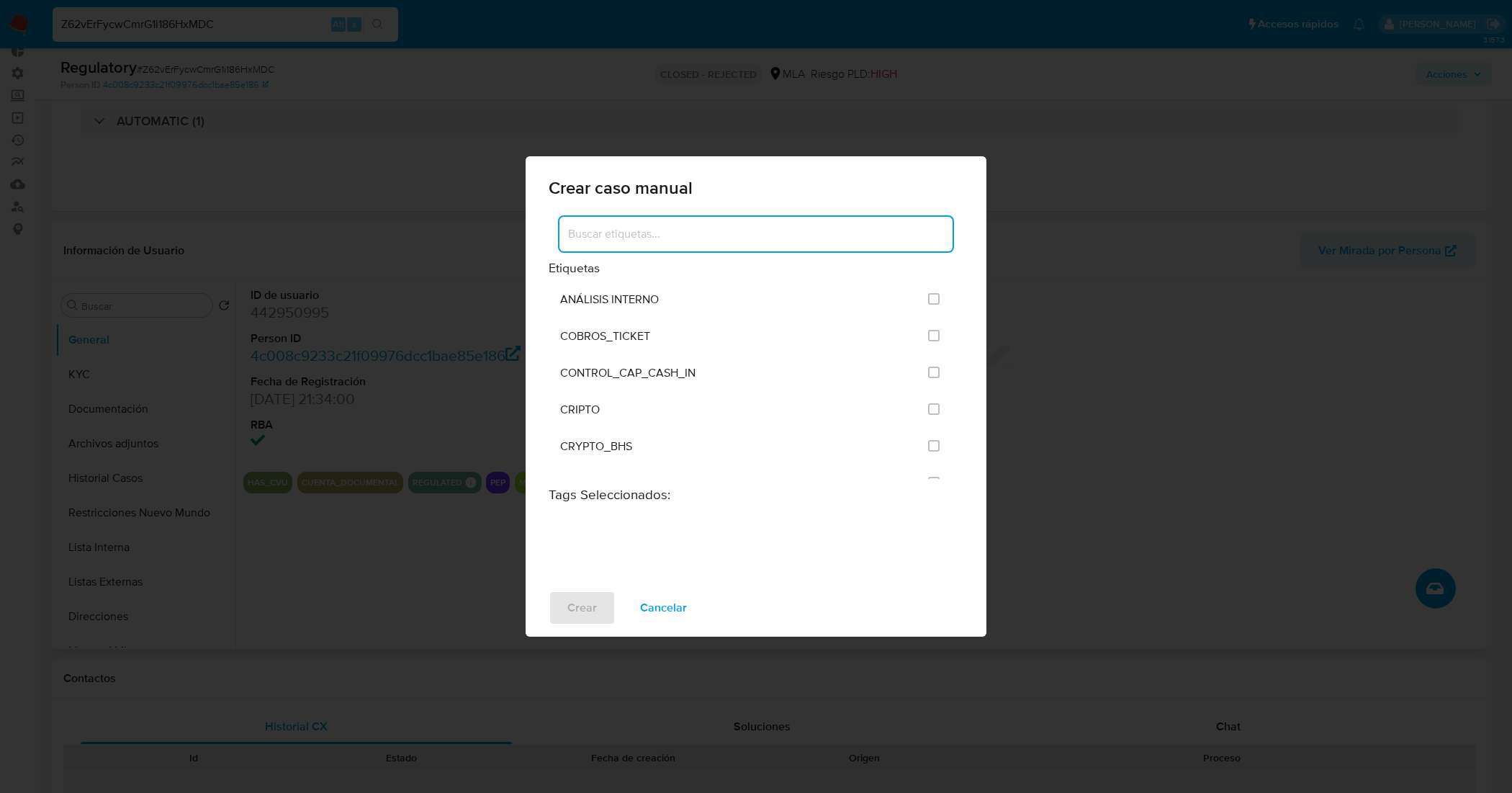
click at [792, 233] on input at bounding box center [756, 234] width 393 height 19
type input "hr"
click at [936, 336] on input "3305" at bounding box center [934, 336] width 12 height 12
checkbox input "true"
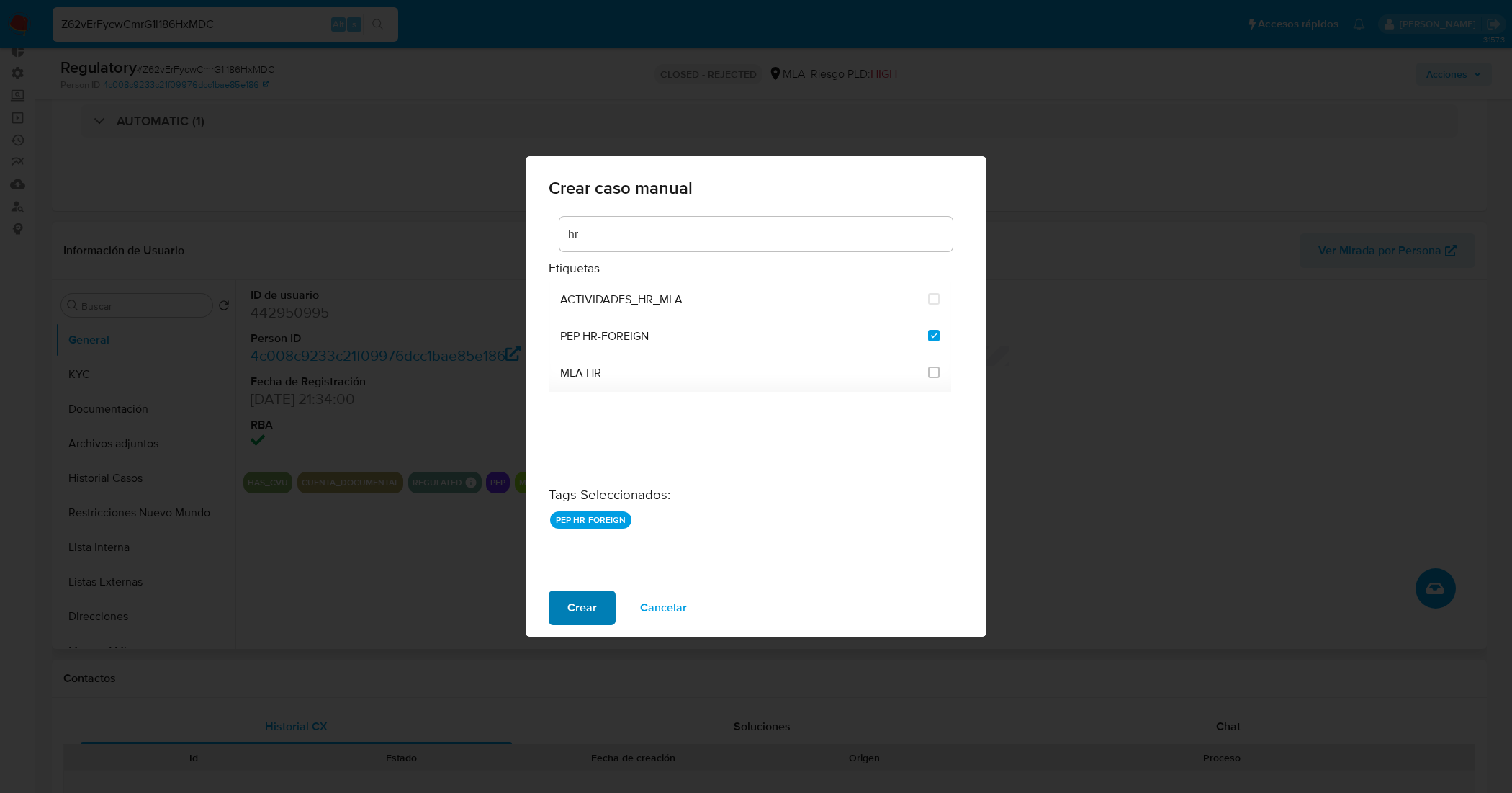
click at [578, 617] on span "Crear" at bounding box center [582, 607] width 30 height 32
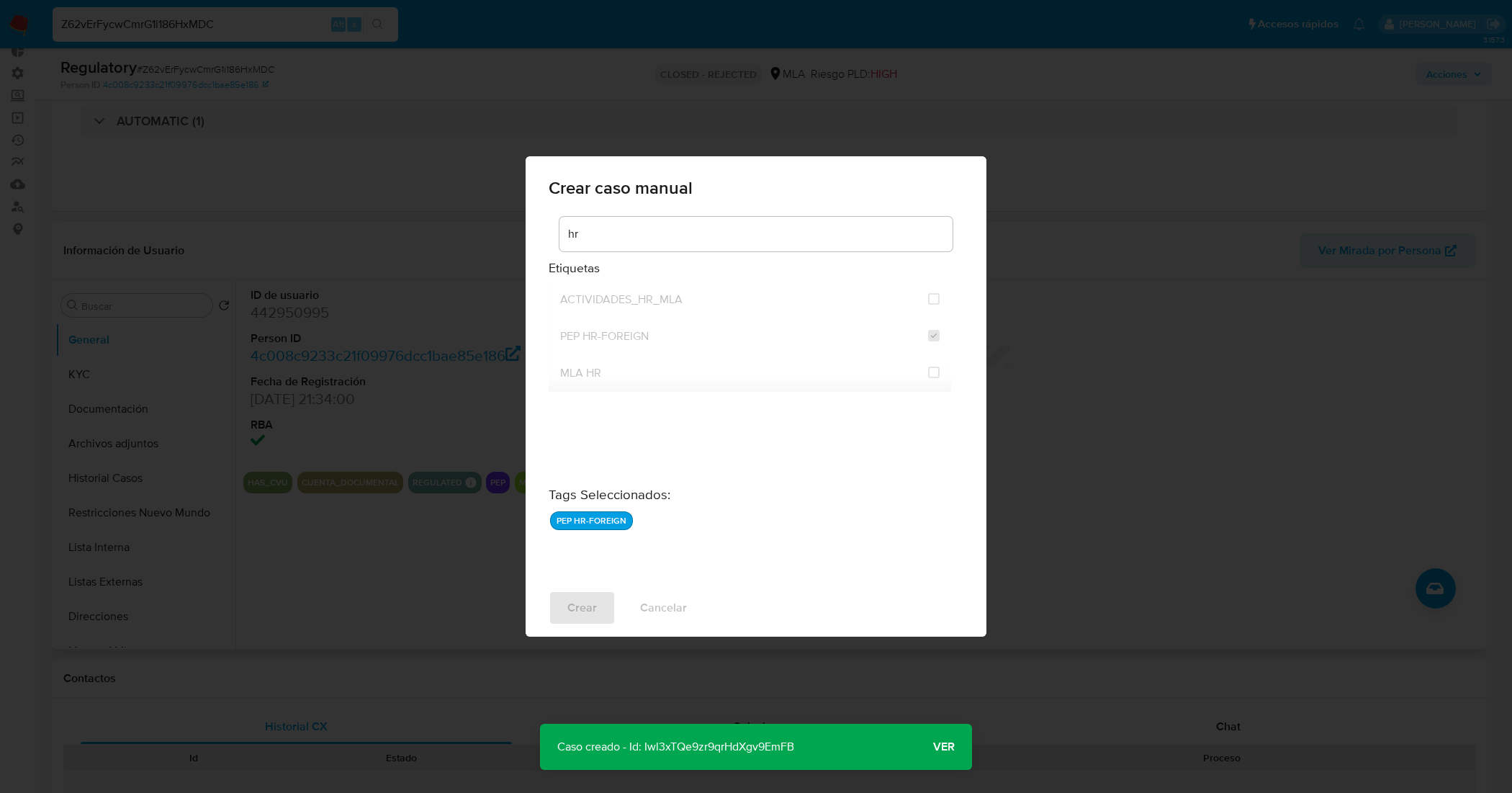
click at [947, 746] on span "Ver" at bounding box center [943, 746] width 21 height 0
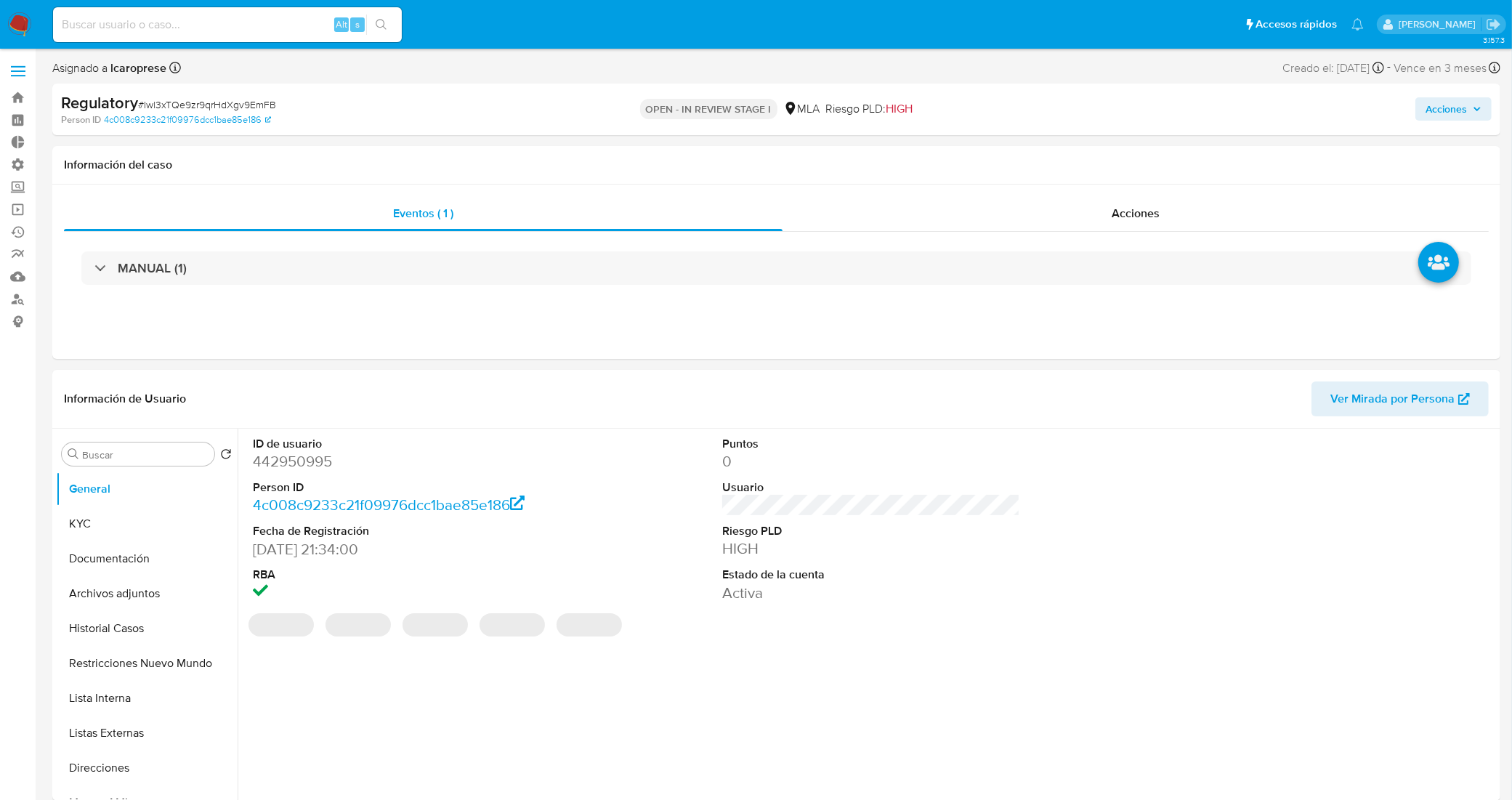
select select "10"
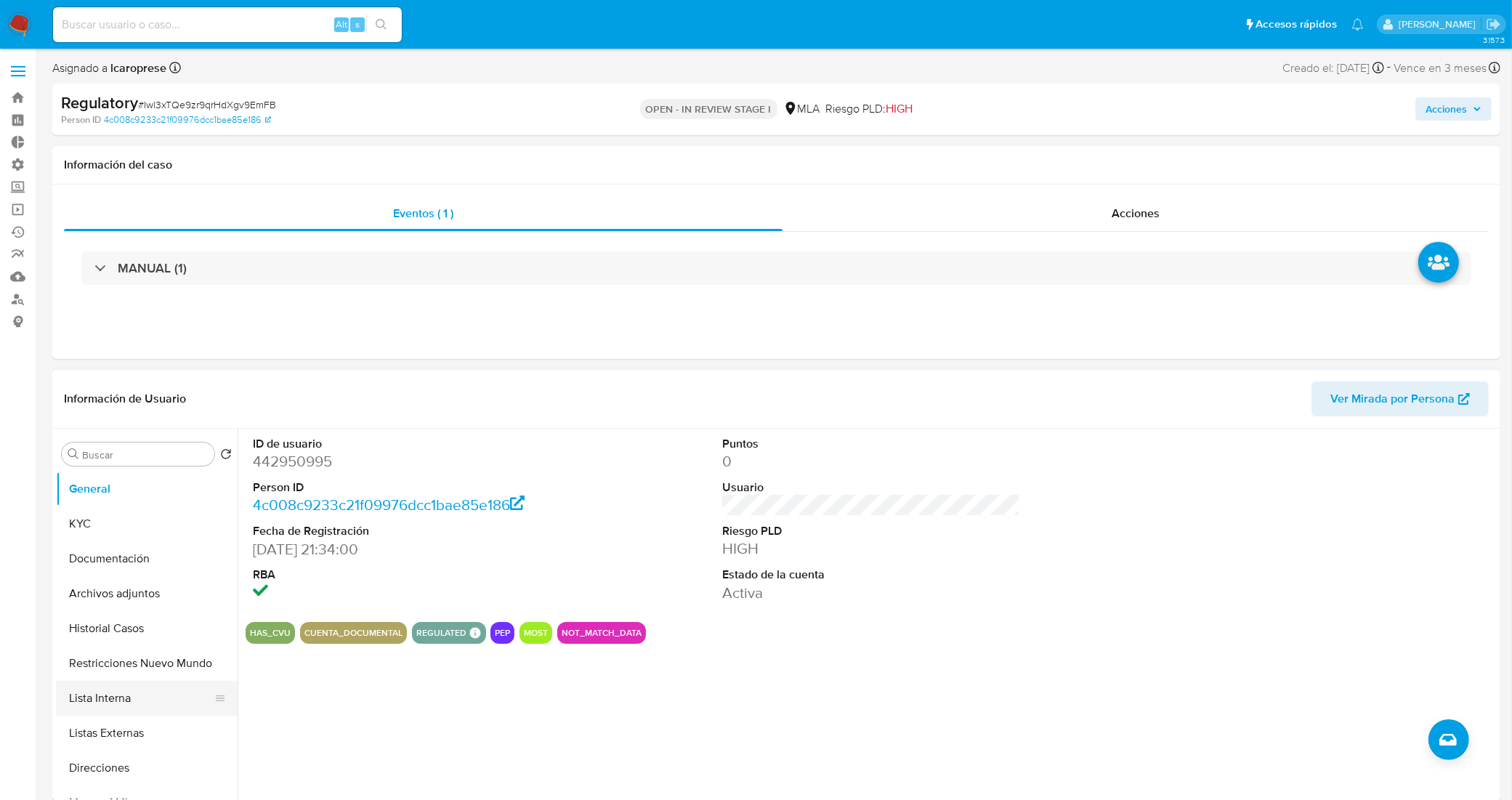
click at [143, 691] on button "Lista Interna" at bounding box center [141, 698] width 170 height 35
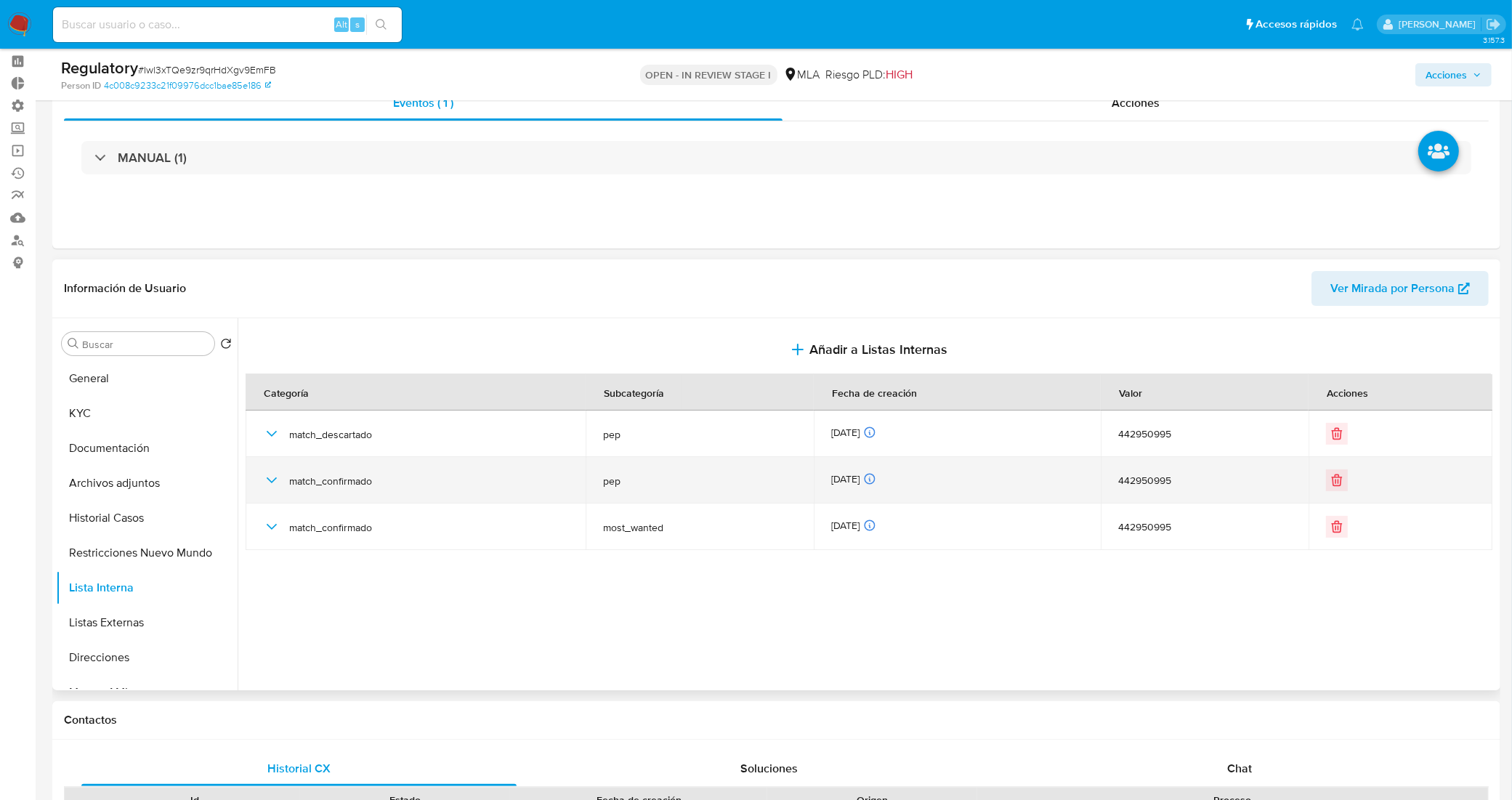
scroll to position [91, 0]
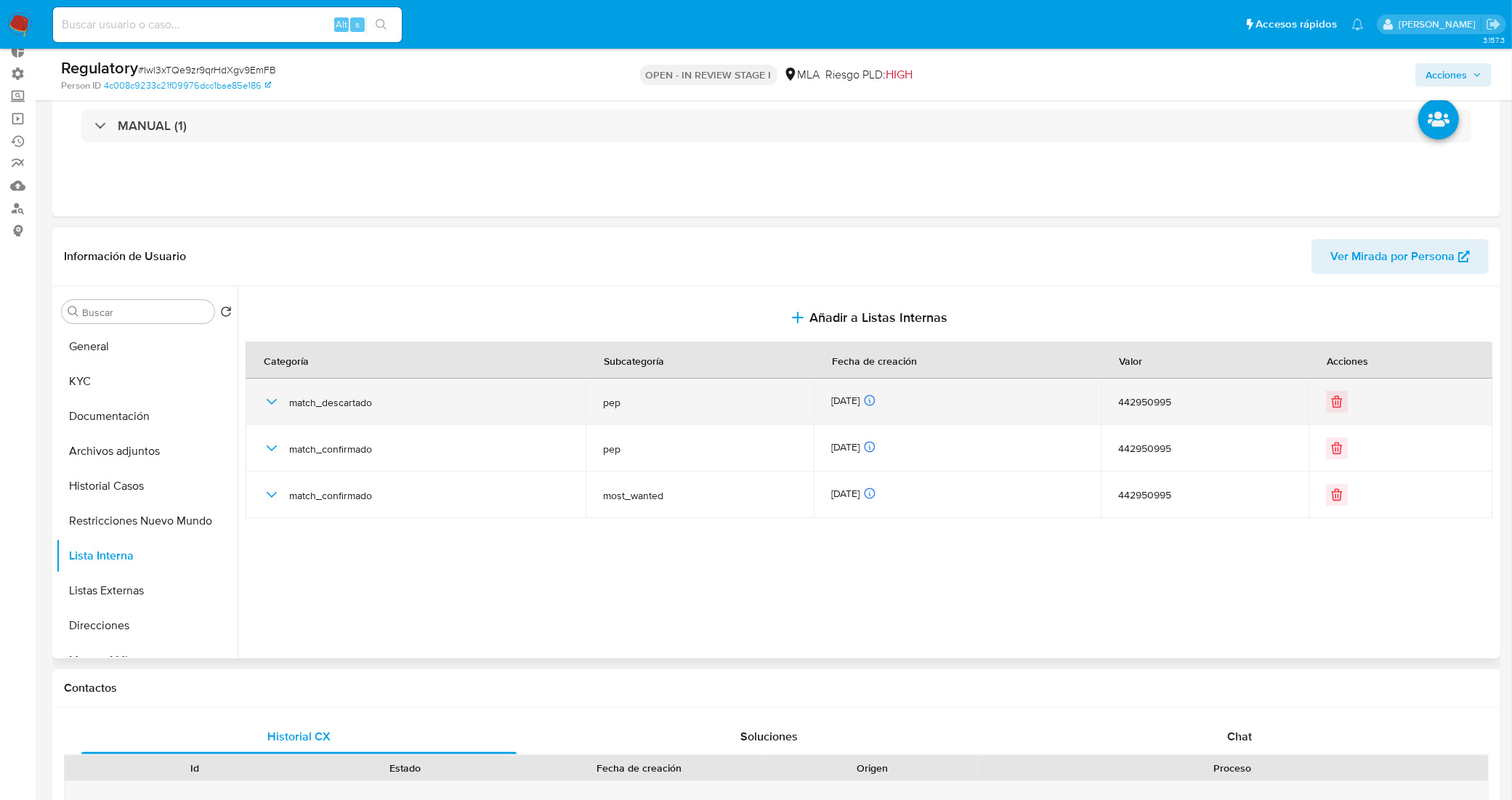
click at [270, 407] on icon "button" at bounding box center [272, 401] width 17 height 17
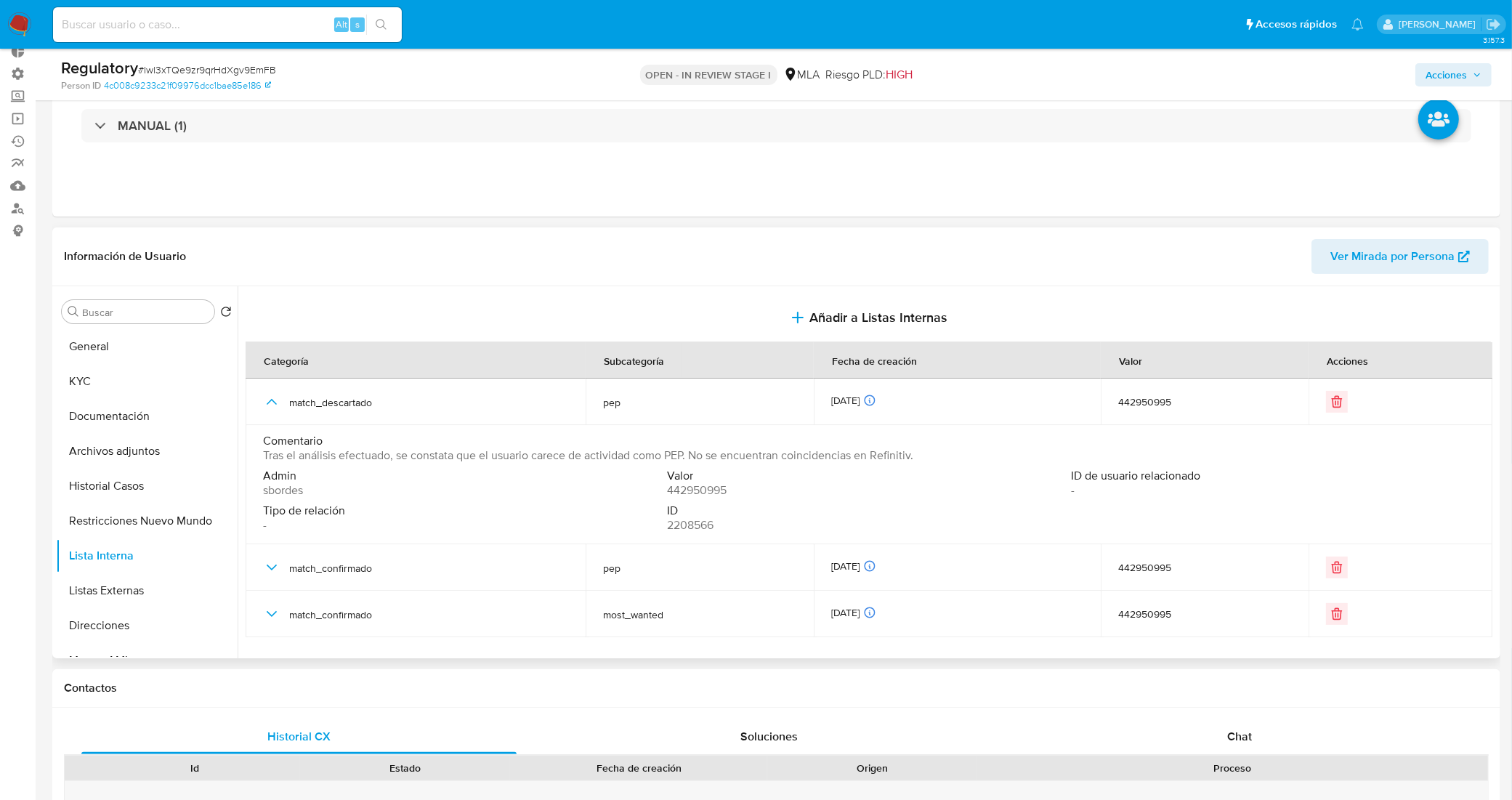
click at [431, 453] on span "Tras el análisis efectuado, se constata que el usuario carece de actividad como…" at bounding box center [588, 455] width 650 height 15
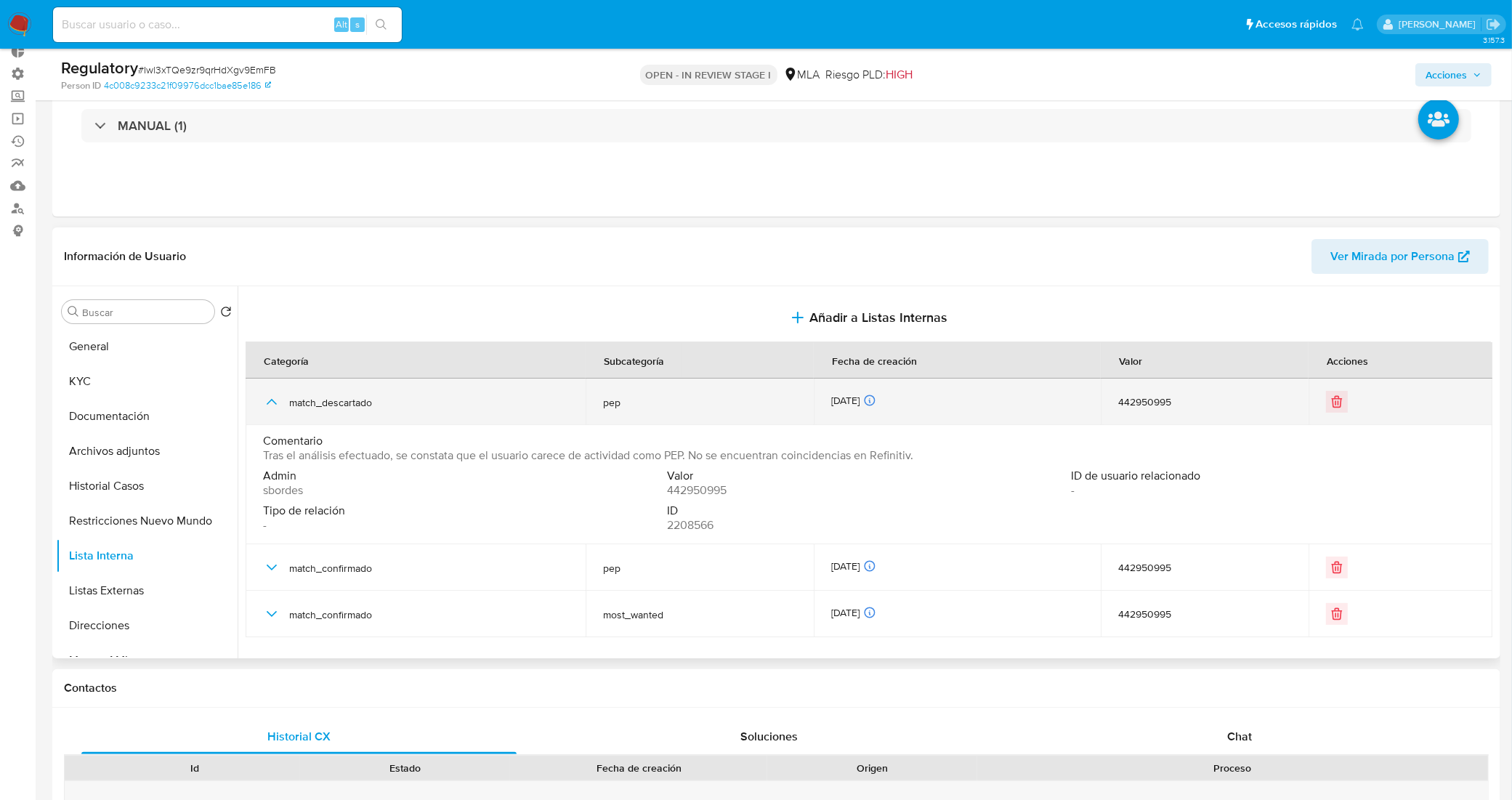
click at [273, 406] on icon "button" at bounding box center [272, 401] width 17 height 17
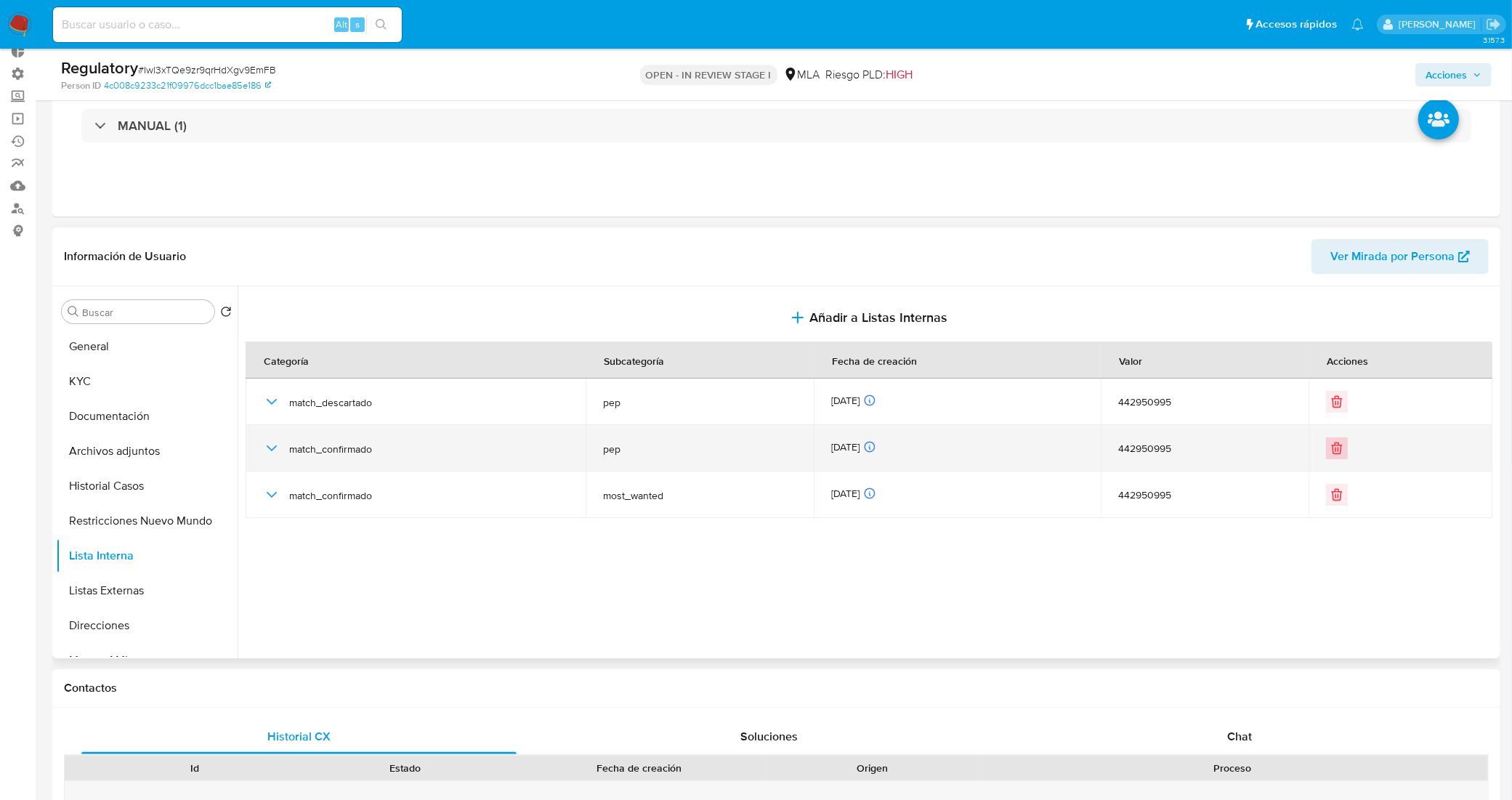
click at [1335, 443] on icon "Eliminar" at bounding box center [1337, 443] width 3 height 3
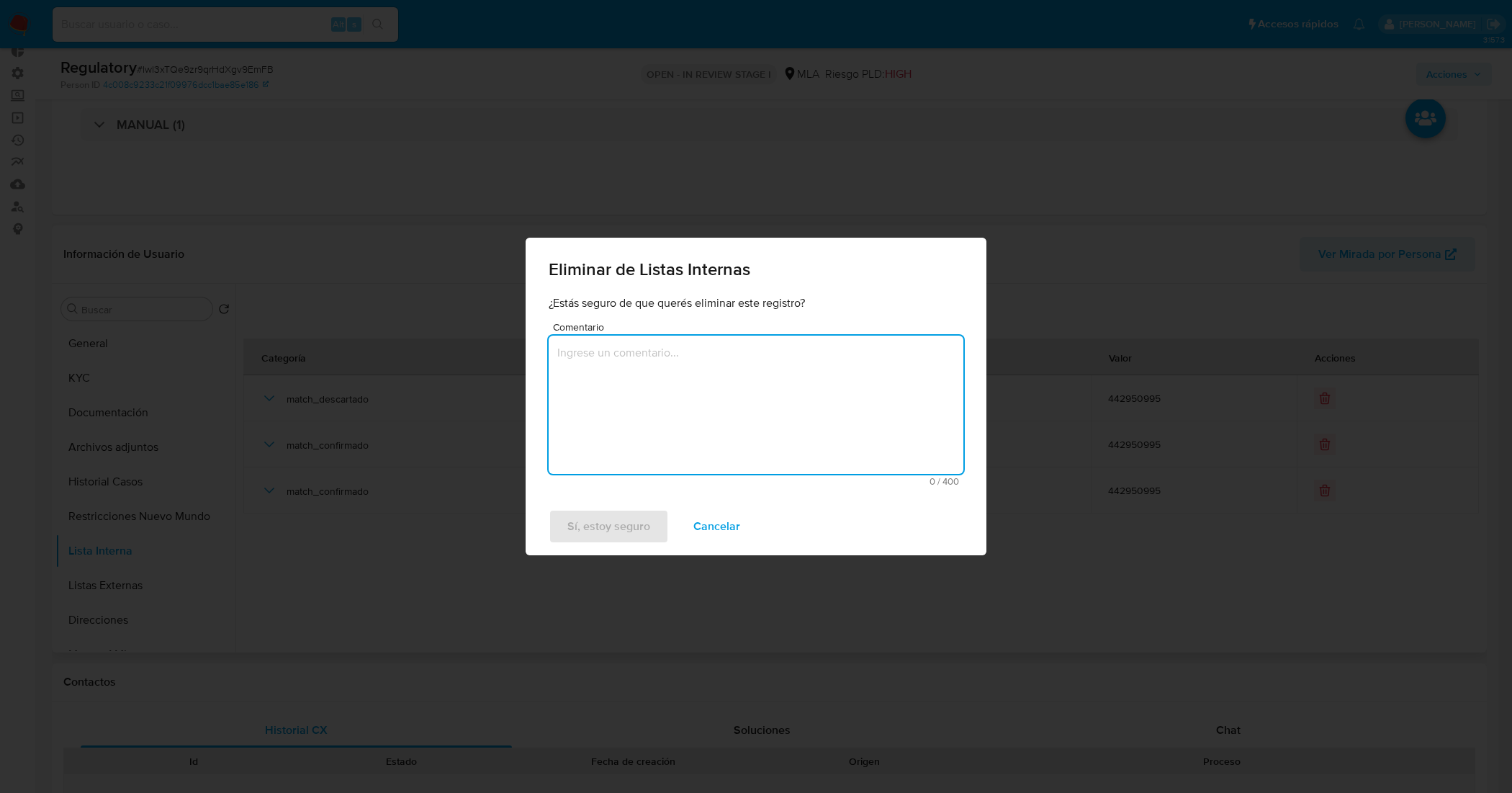
click at [765, 387] on textarea "Comentario" at bounding box center [756, 405] width 415 height 138
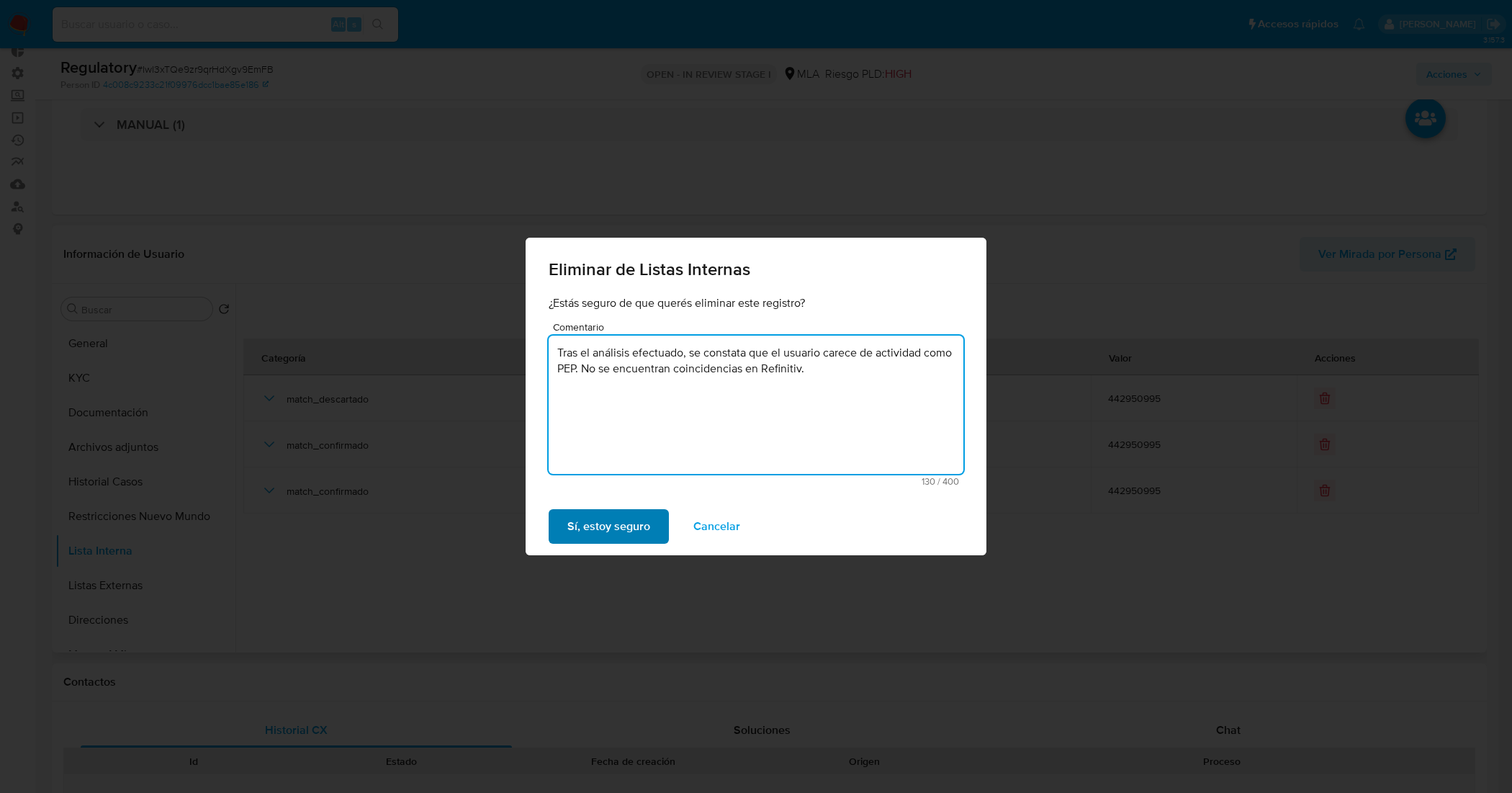
type textarea "Tras el análisis efectuado, se constata que el usuario carece de actividad como…"
click at [607, 530] on span "Sí, estoy seguro" at bounding box center [608, 526] width 83 height 32
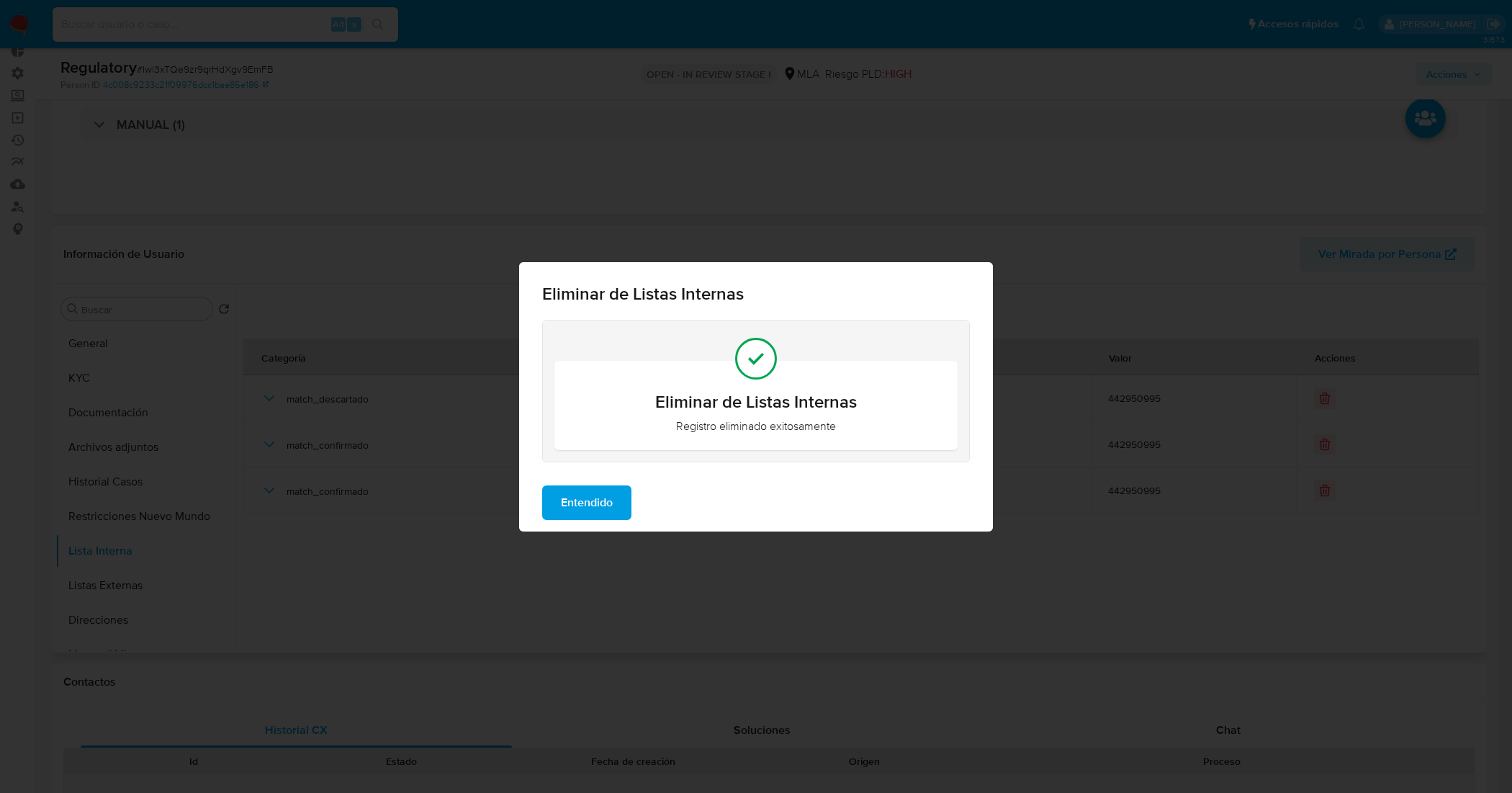
click at [614, 504] on button "Entendido" at bounding box center [586, 503] width 89 height 35
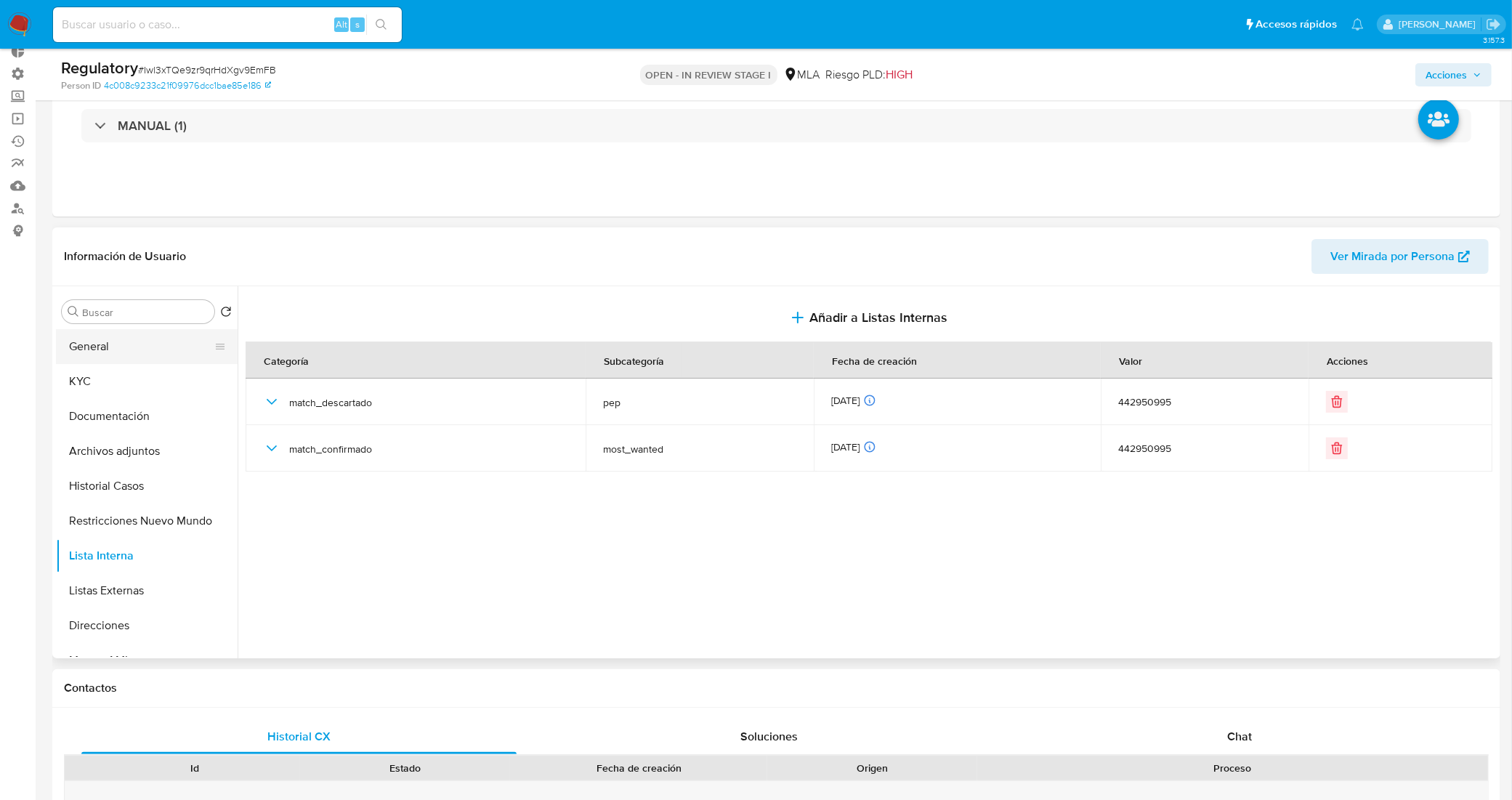
click at [119, 358] on button "General" at bounding box center [141, 346] width 170 height 35
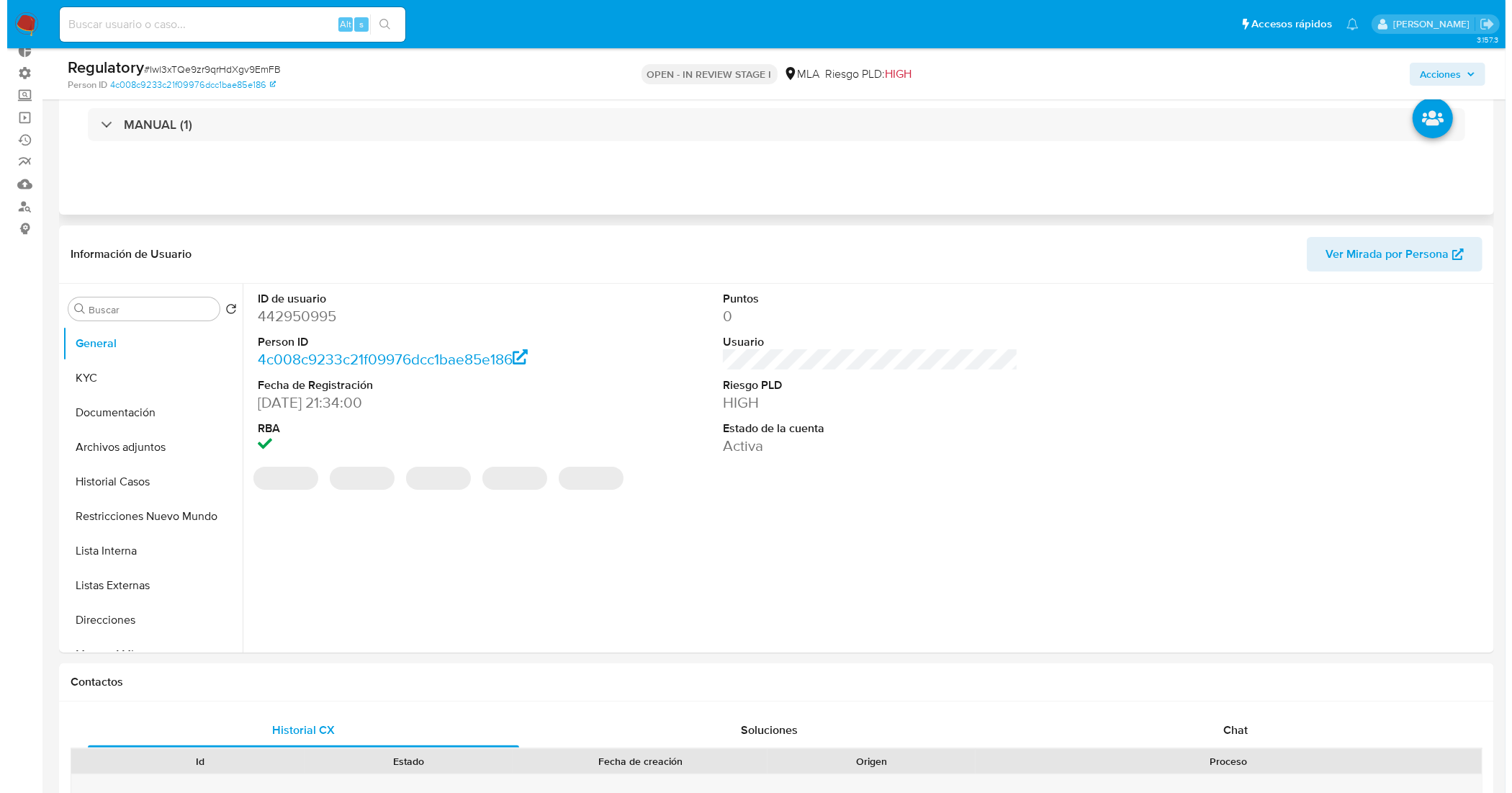
scroll to position [0, 0]
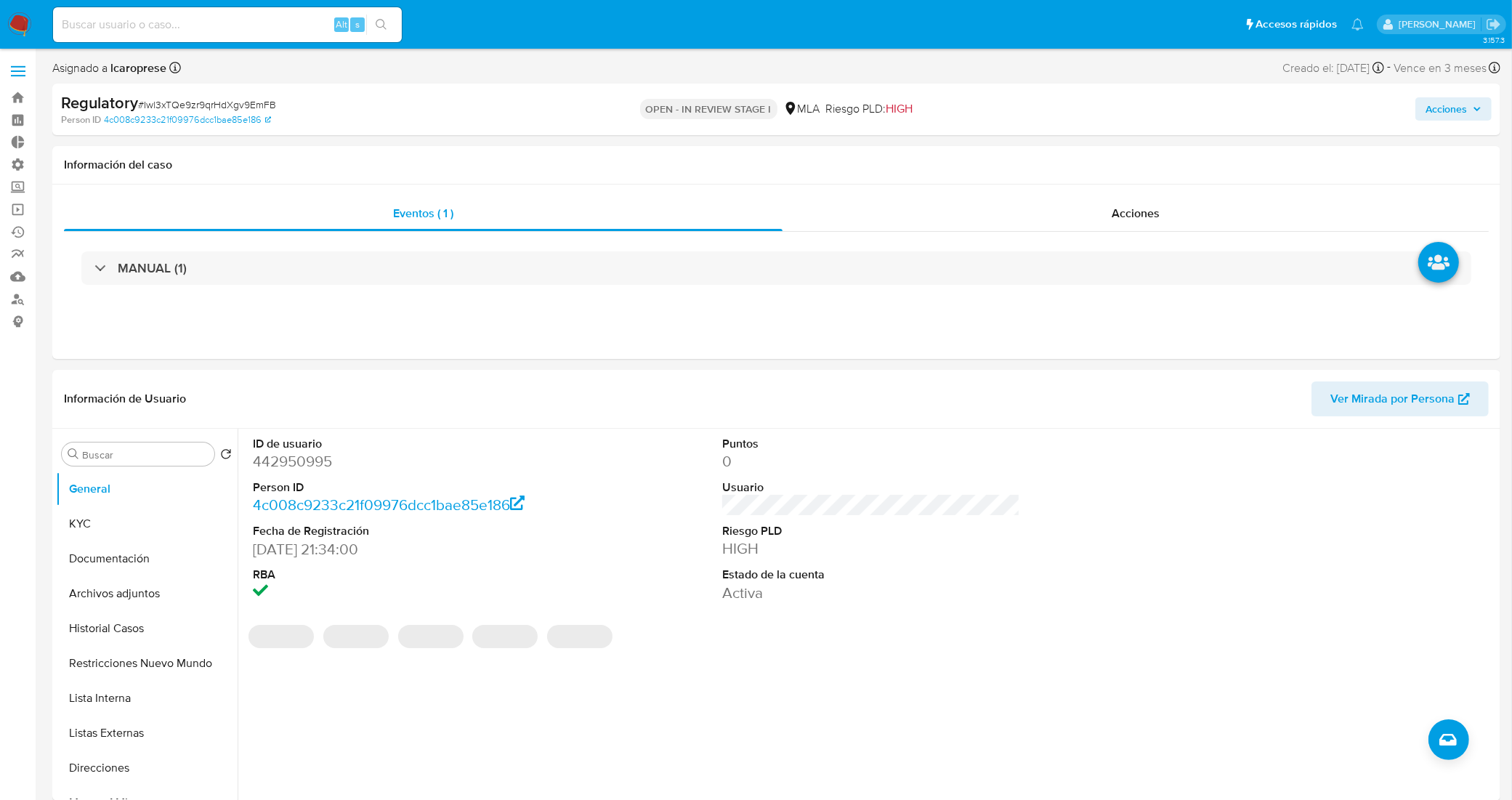
click at [1479, 110] on icon "button" at bounding box center [1477, 109] width 6 height 3
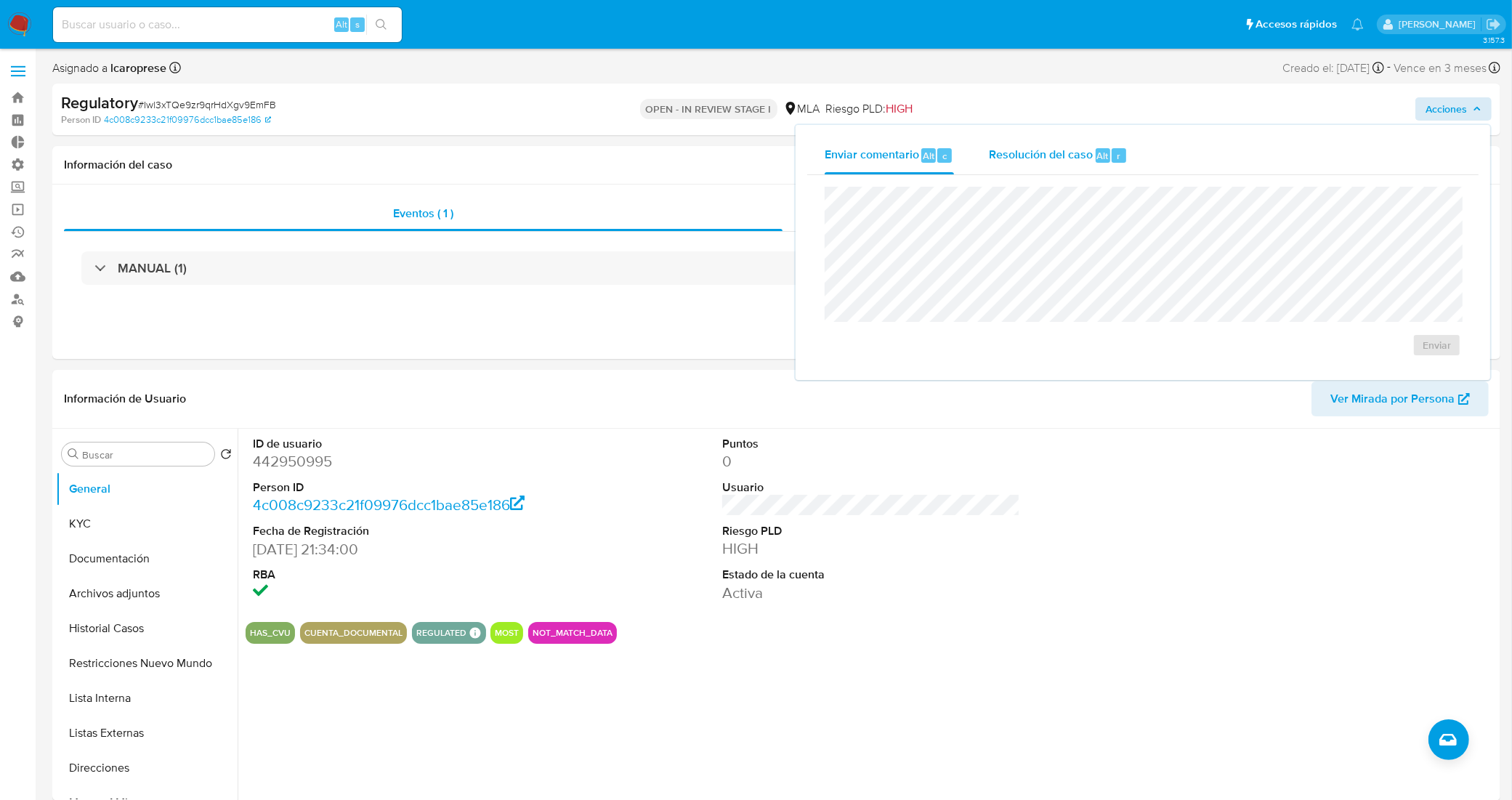
drag, startPoint x: 1049, startPoint y: 162, endPoint x: 1047, endPoint y: 174, distance: 12.2
click at [1049, 162] on span "Resolución del caso" at bounding box center [1040, 155] width 104 height 16
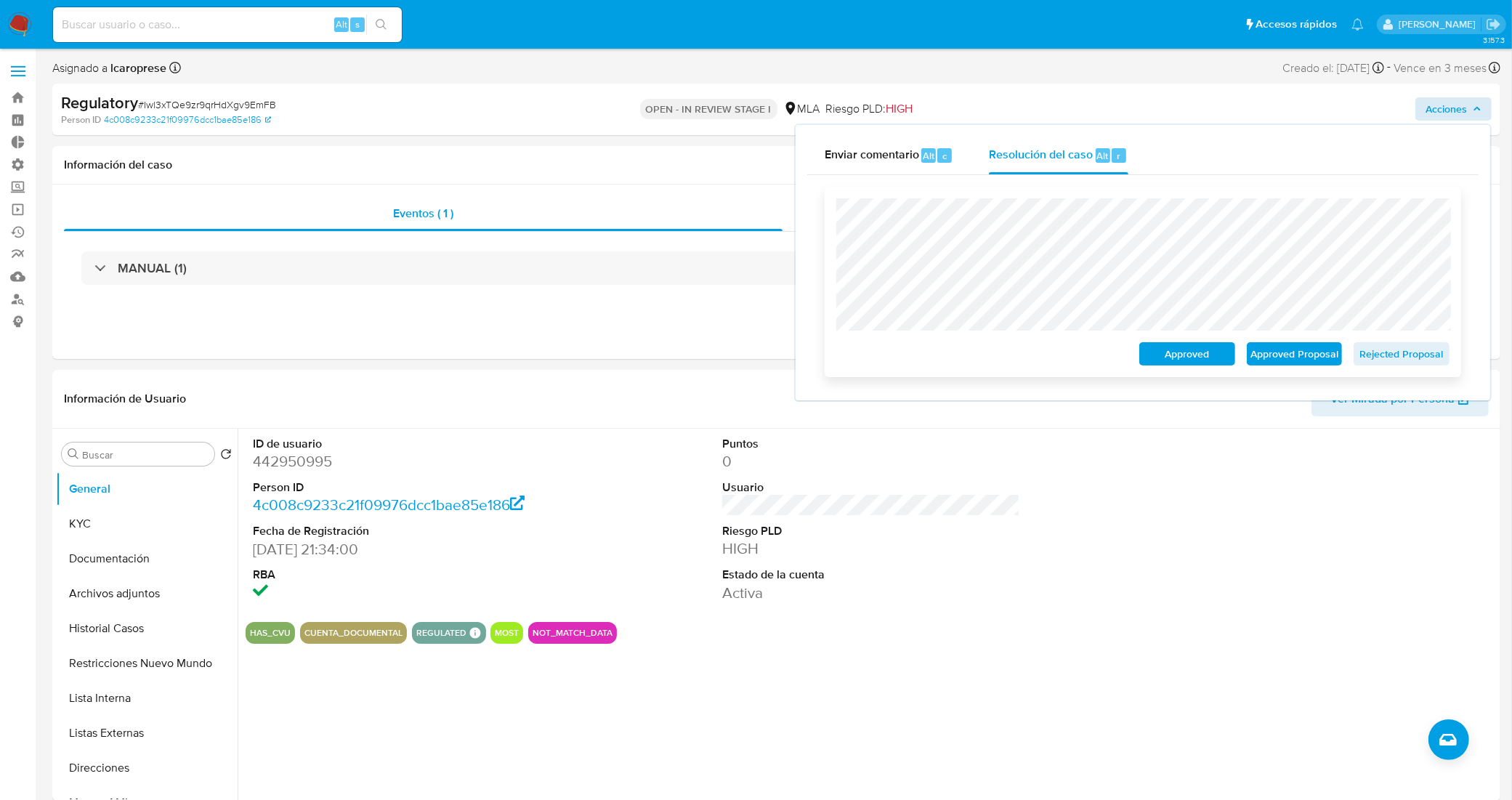
click at [1377, 357] on span "Rejected Proposal" at bounding box center [1401, 354] width 76 height 21
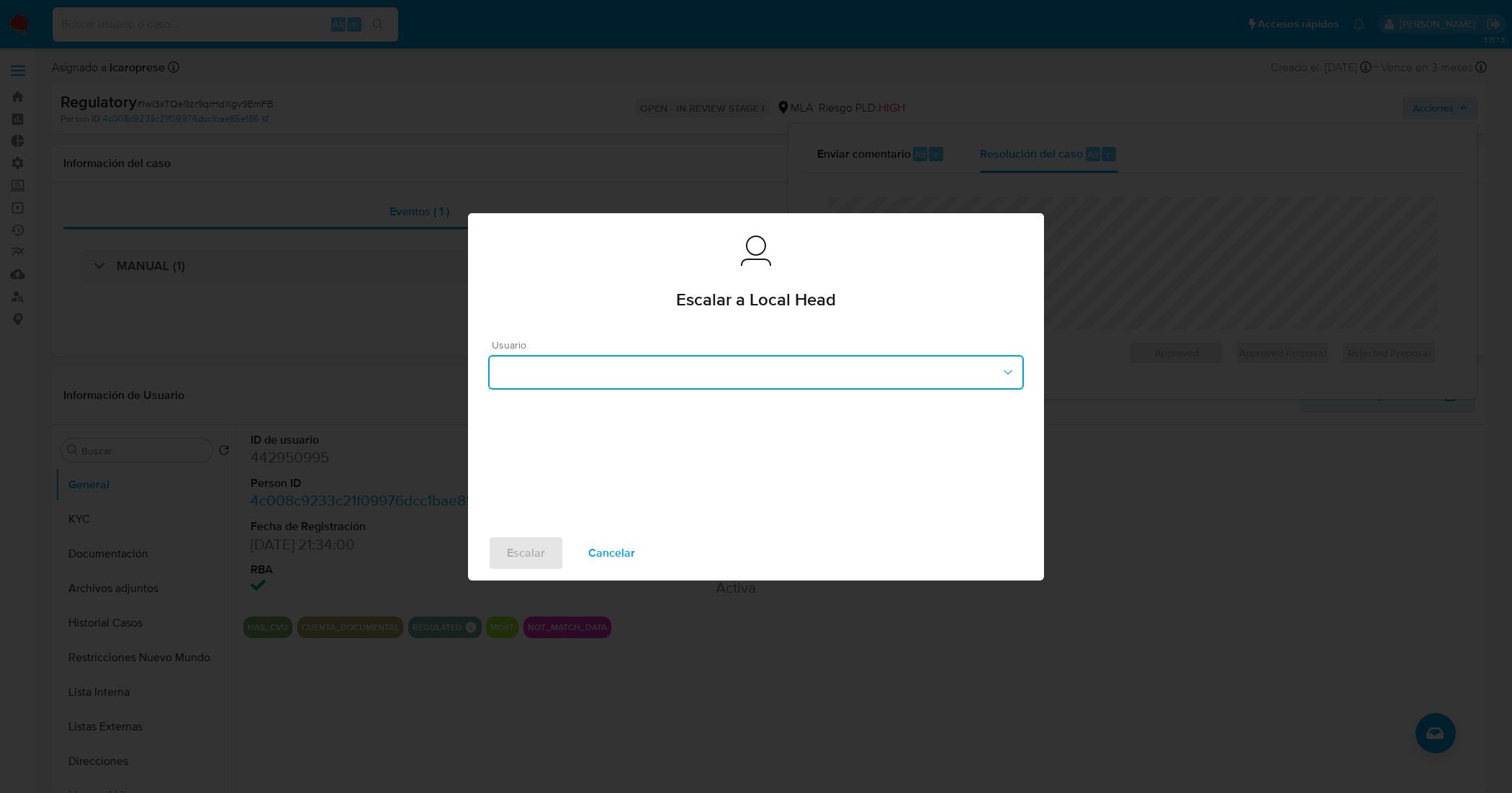
click at [729, 382] on button "button" at bounding box center [756, 372] width 536 height 35
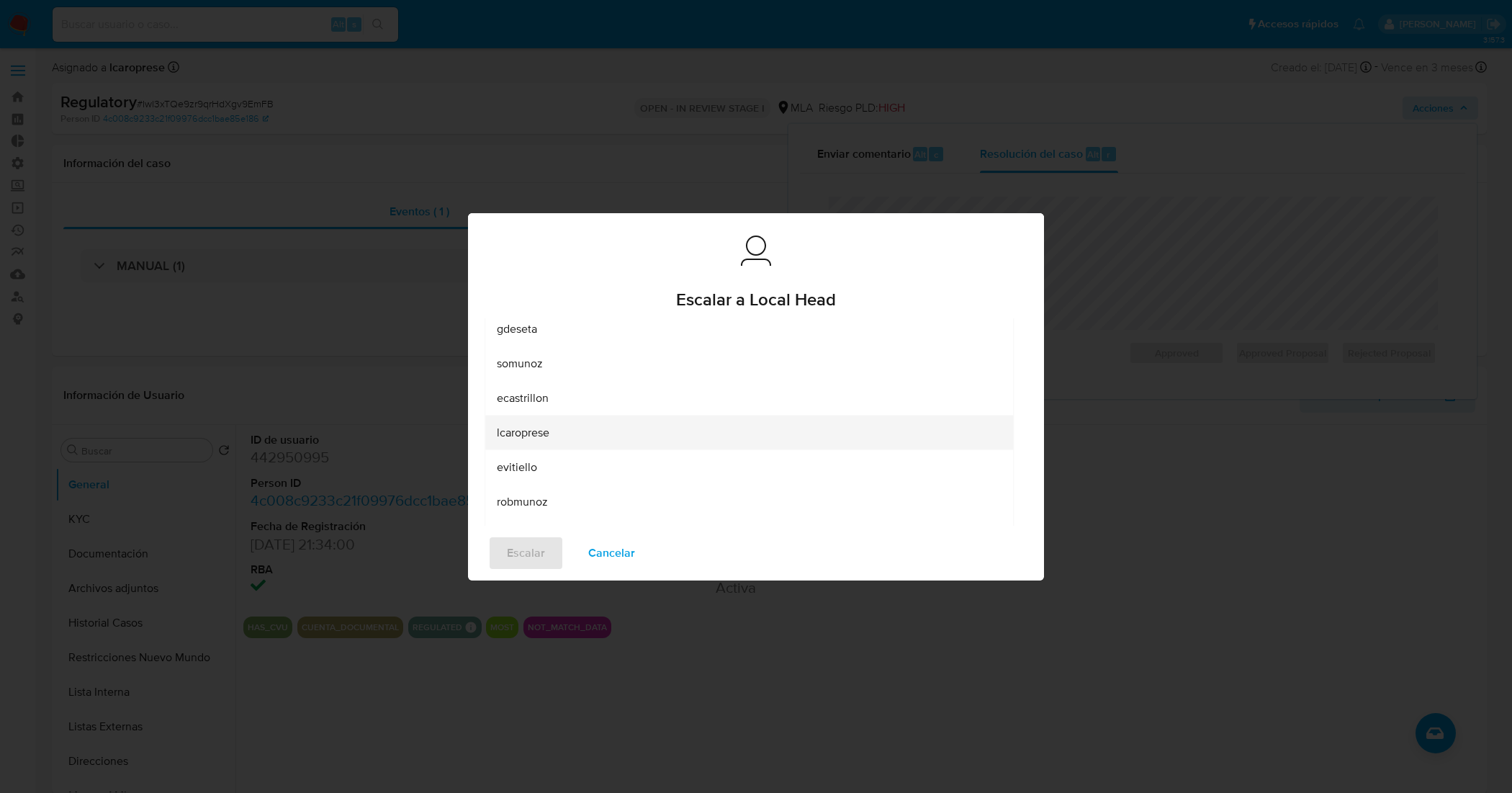
click at [547, 437] on span "lcaroprese" at bounding box center [523, 432] width 53 height 14
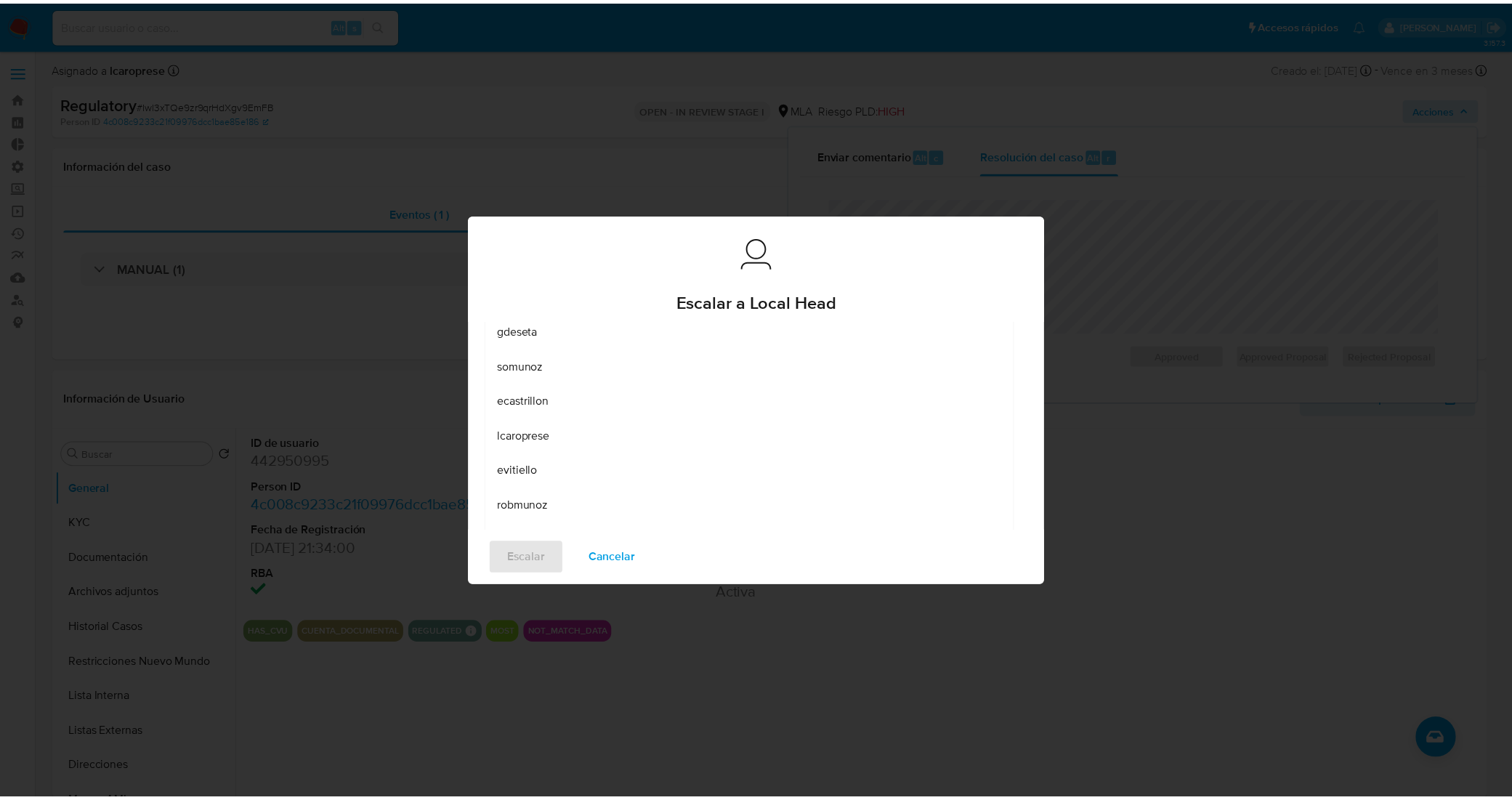
scroll to position [21, 0]
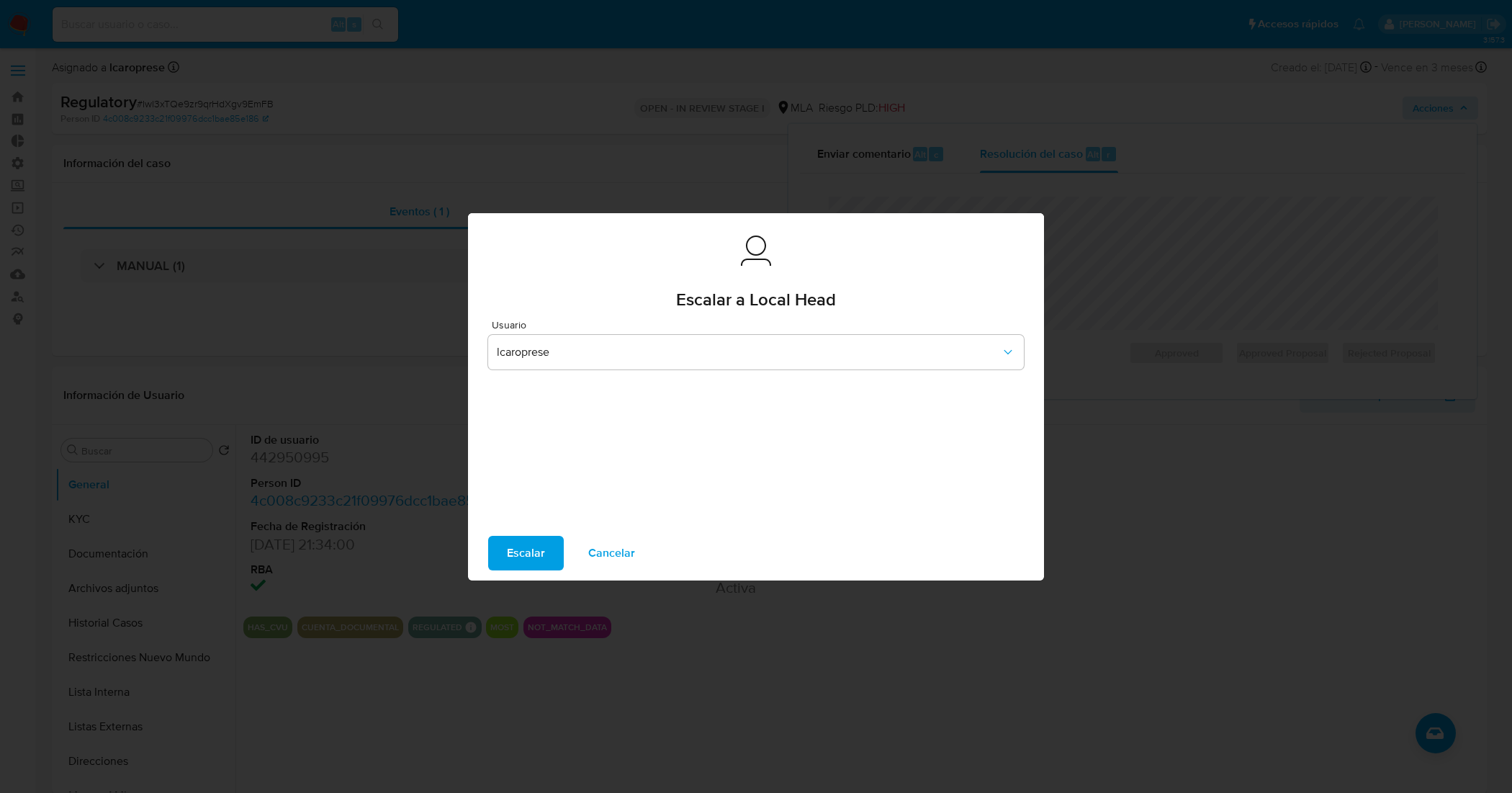
click at [519, 561] on span "Escalar" at bounding box center [526, 552] width 38 height 32
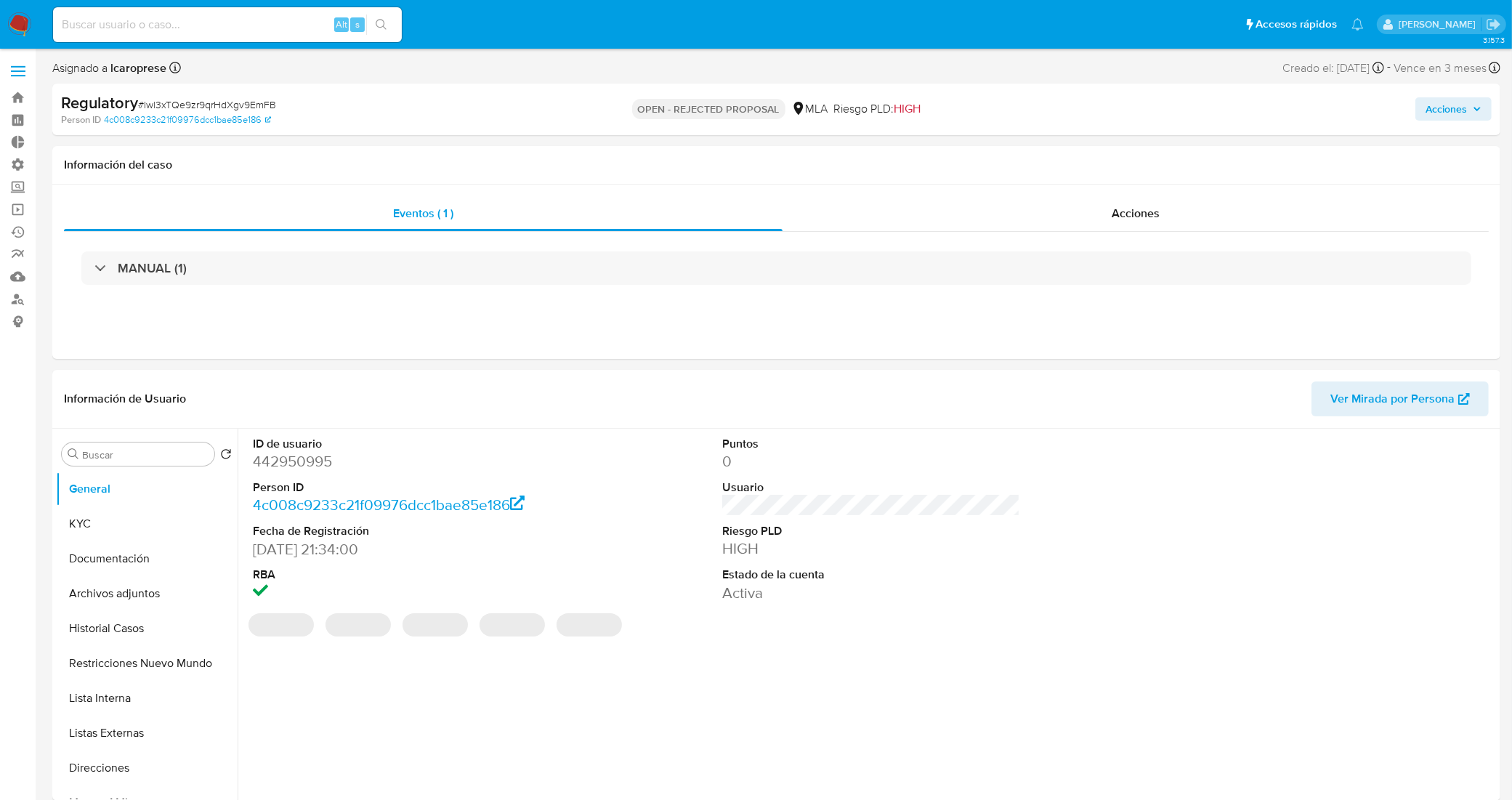
click at [260, 106] on span "# Iwl3xTQe9zr9qrHdXgv9EmFB" at bounding box center [207, 104] width 138 height 15
select select "10"
click at [260, 106] on span "# Iwl3xTQe9zr9qrHdXgv9EmFB" at bounding box center [207, 104] width 138 height 15
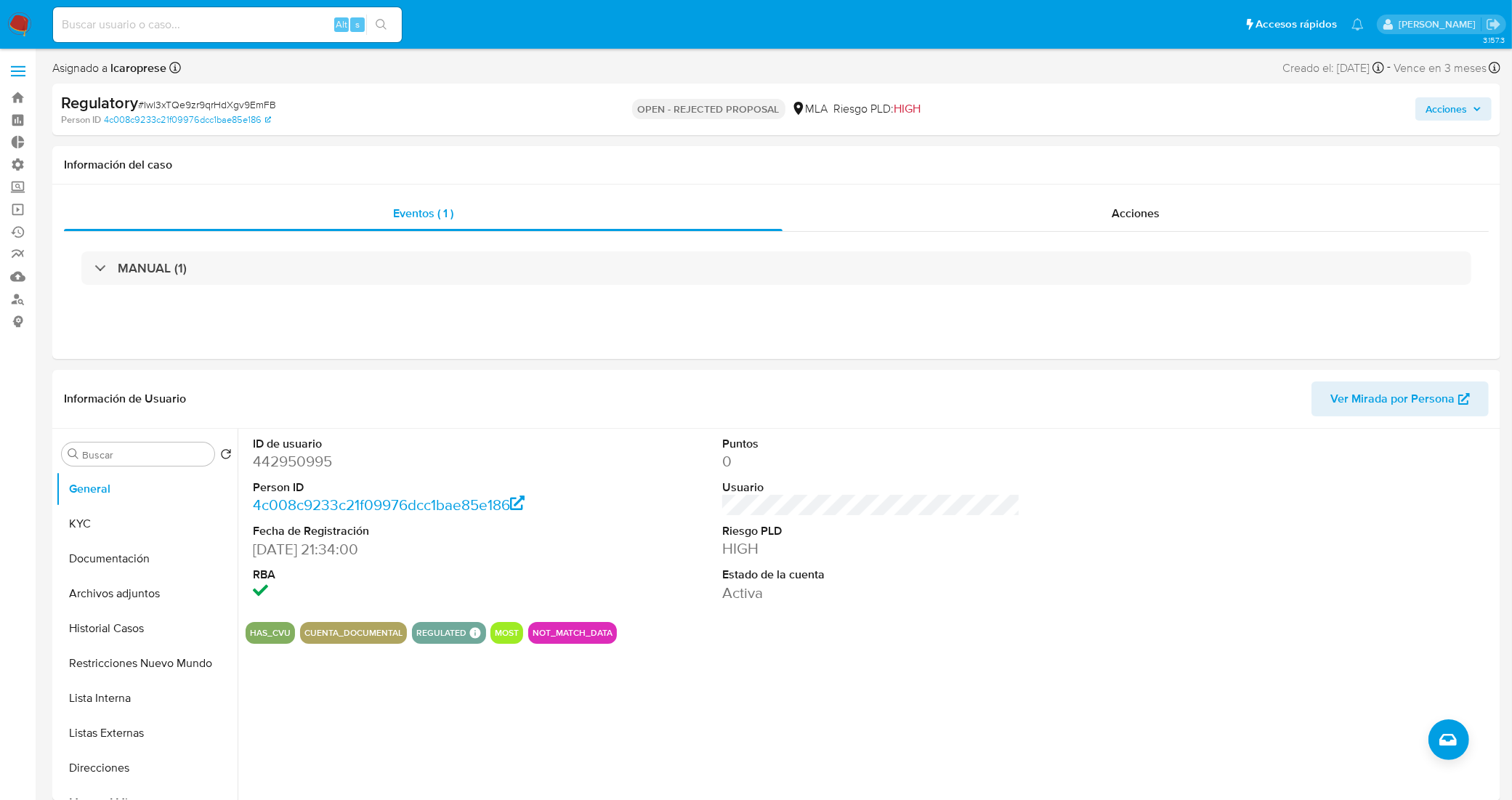
click at [199, 24] on input at bounding box center [228, 25] width 349 height 19
paste input "M9XQ5yl1qITi7ZfVa0Da0qLS"
type input "M9XQ5yl1qITi7ZfVa0Da0qLS"
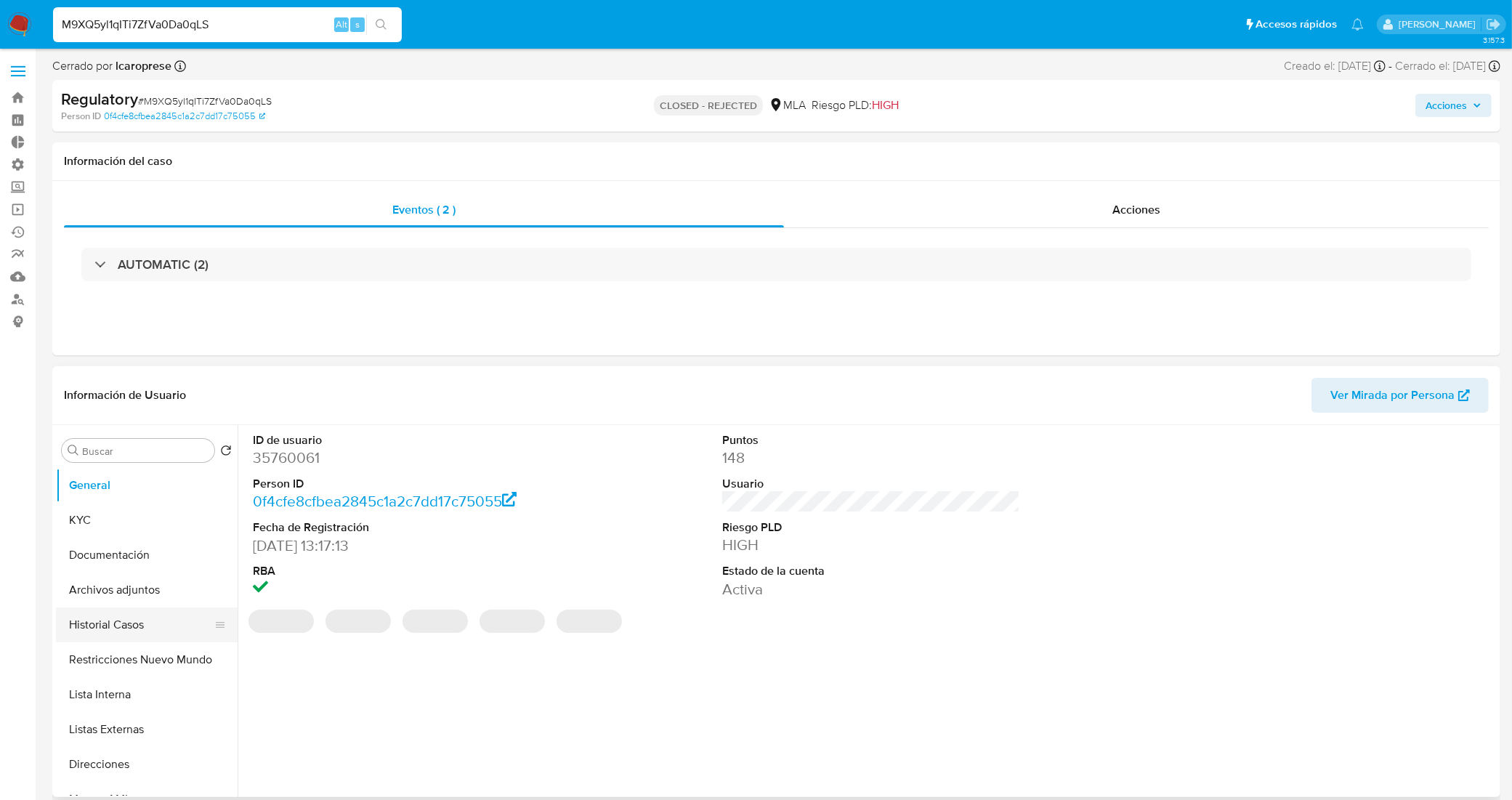
click at [154, 621] on button "Historial Casos" at bounding box center [141, 625] width 170 height 35
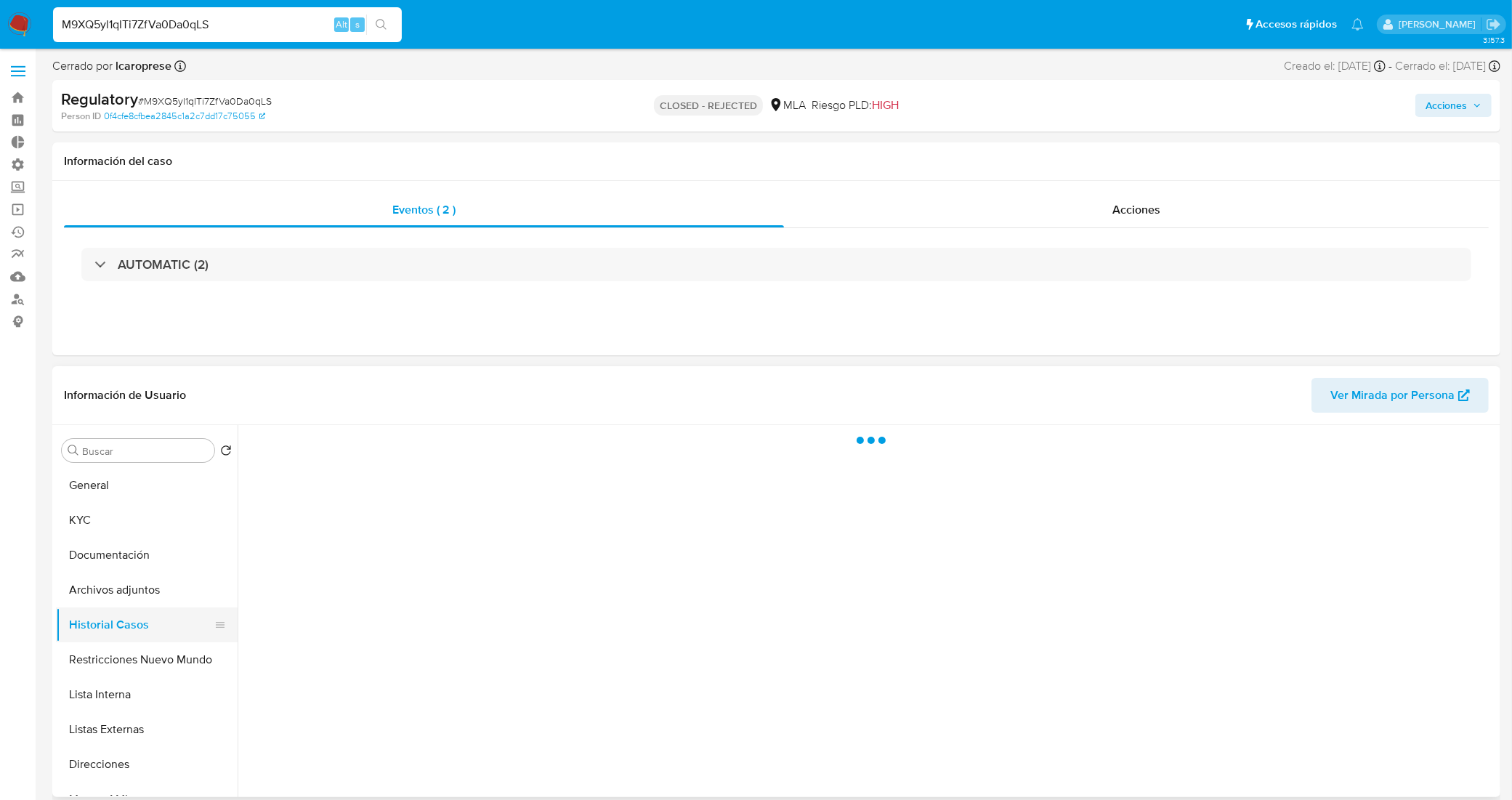
select select "10"
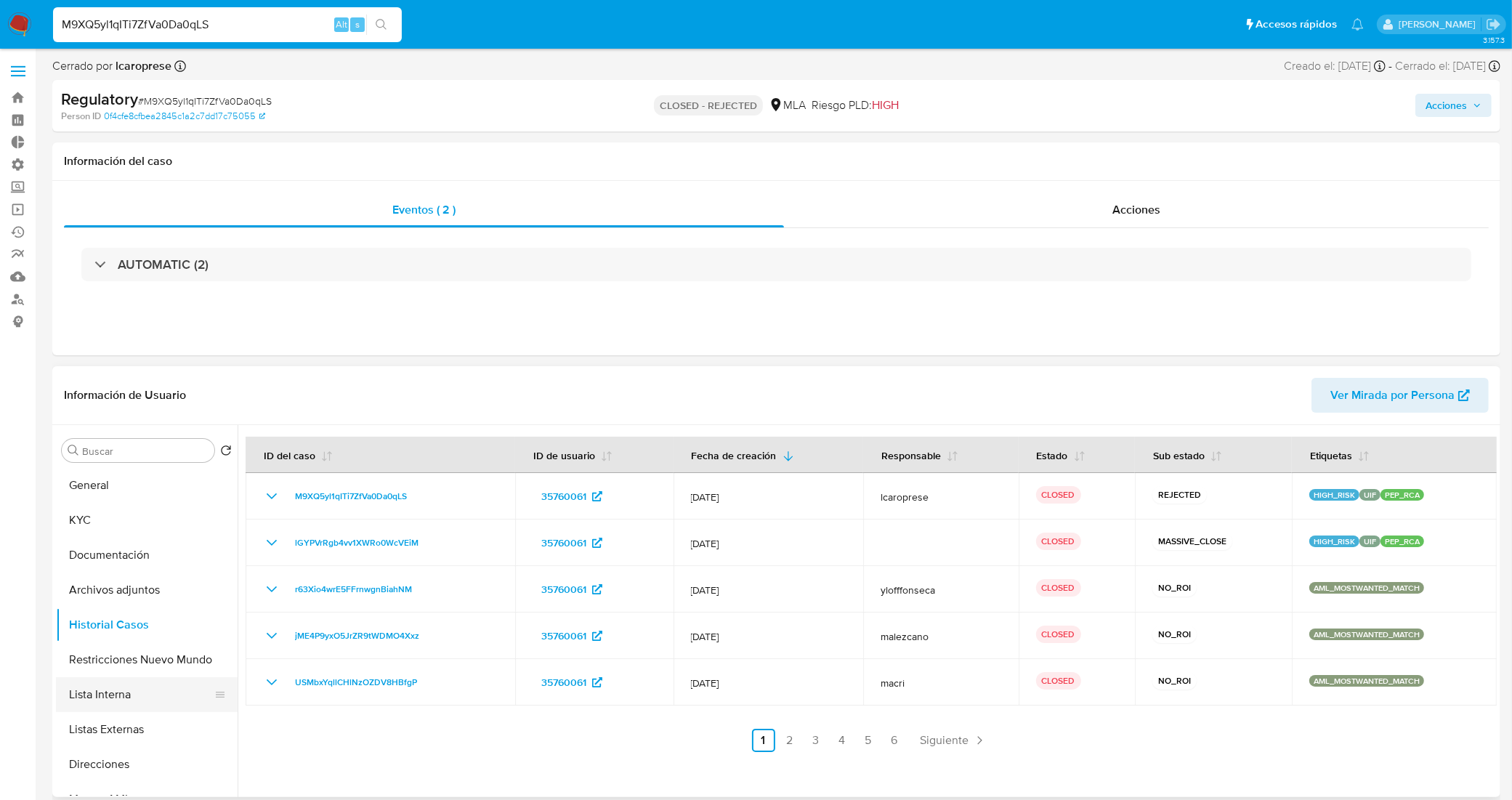
click at [135, 690] on button "Lista Interna" at bounding box center [141, 694] width 170 height 35
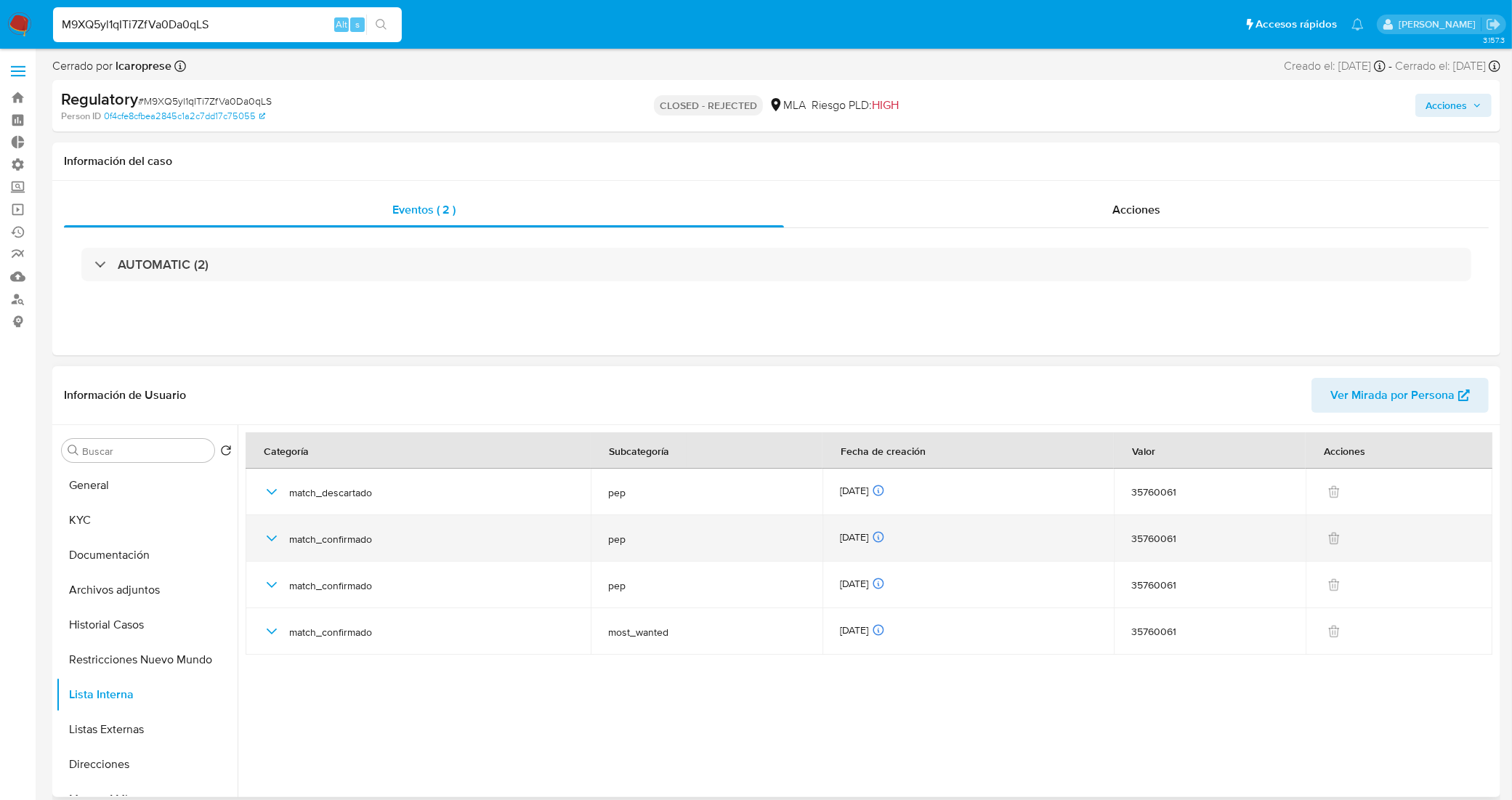
click at [264, 535] on icon "button" at bounding box center [272, 538] width 17 height 17
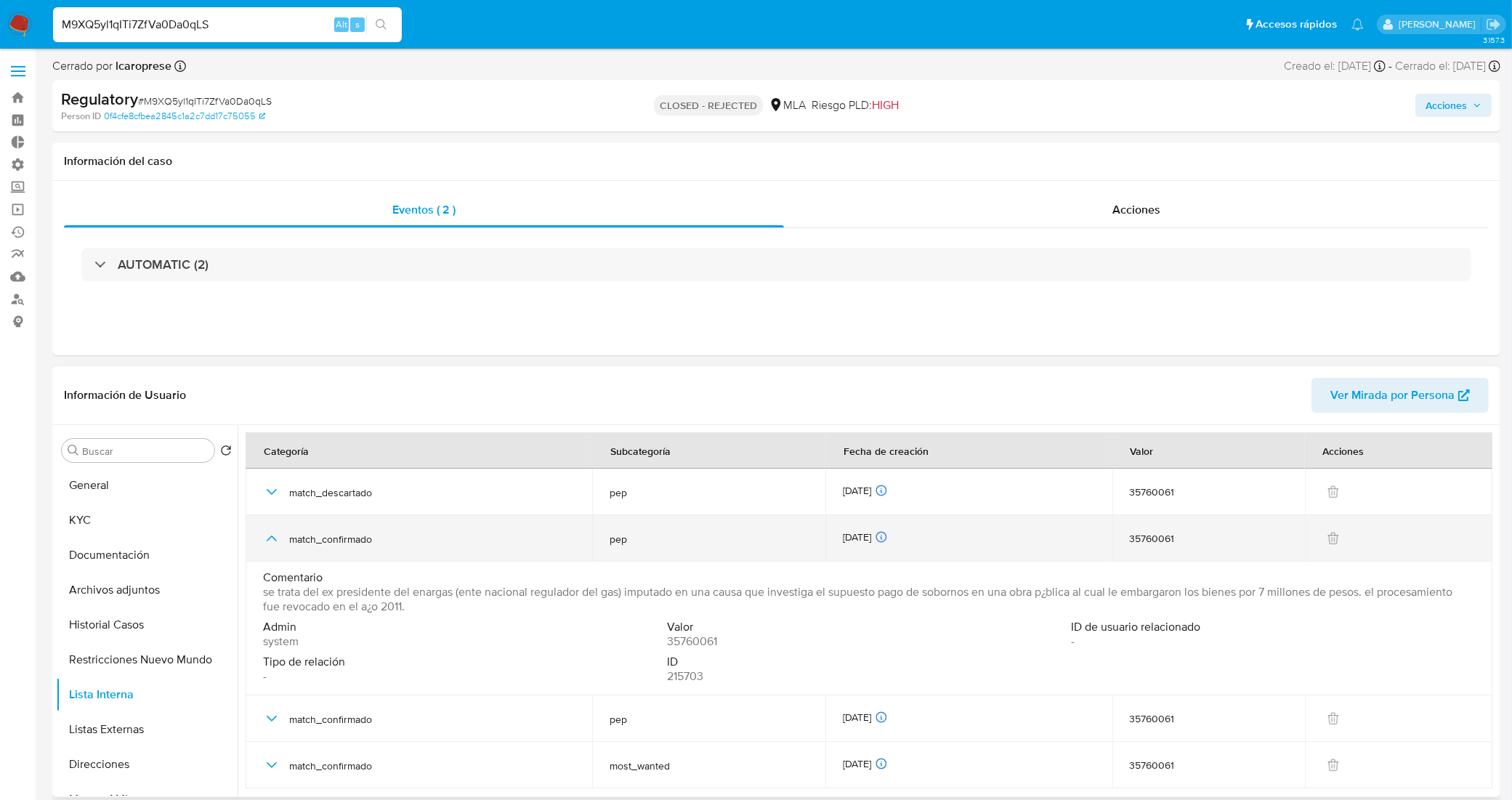
click at [263, 535] on button "button" at bounding box center [272, 538] width 17 height 17
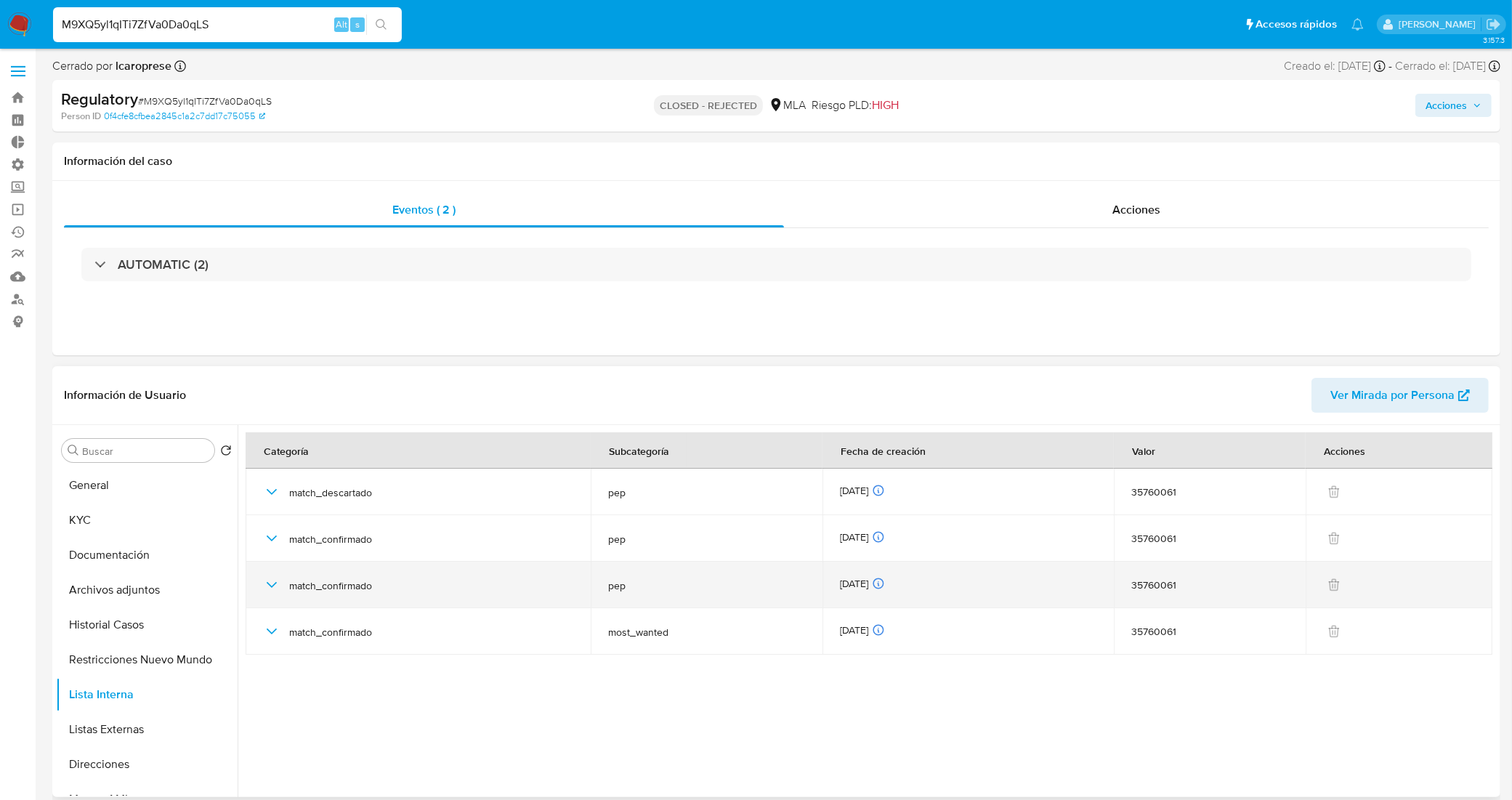
click at [269, 593] on icon "button" at bounding box center [272, 584] width 17 height 17
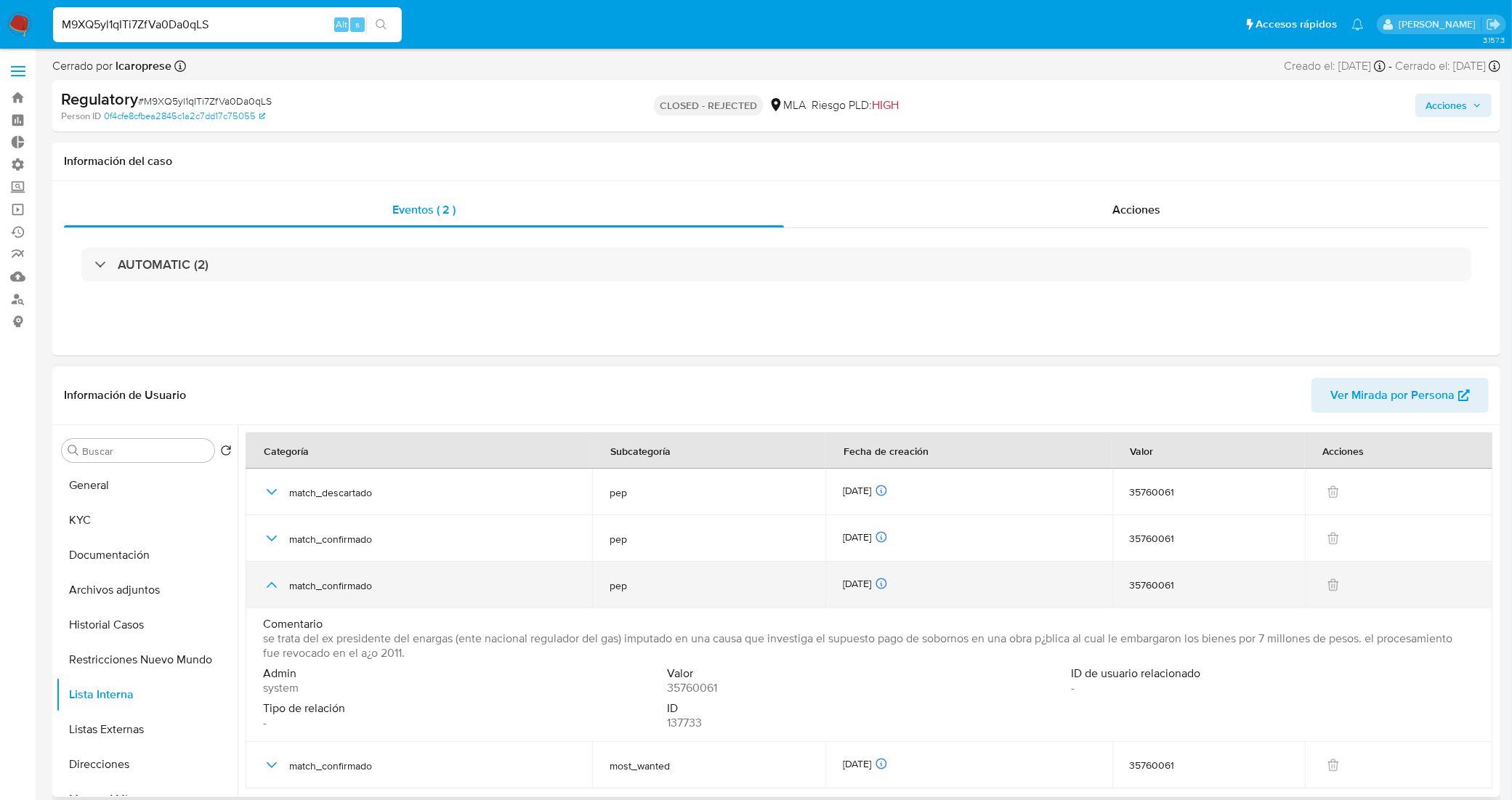
click at [269, 593] on icon "button" at bounding box center [272, 584] width 17 height 17
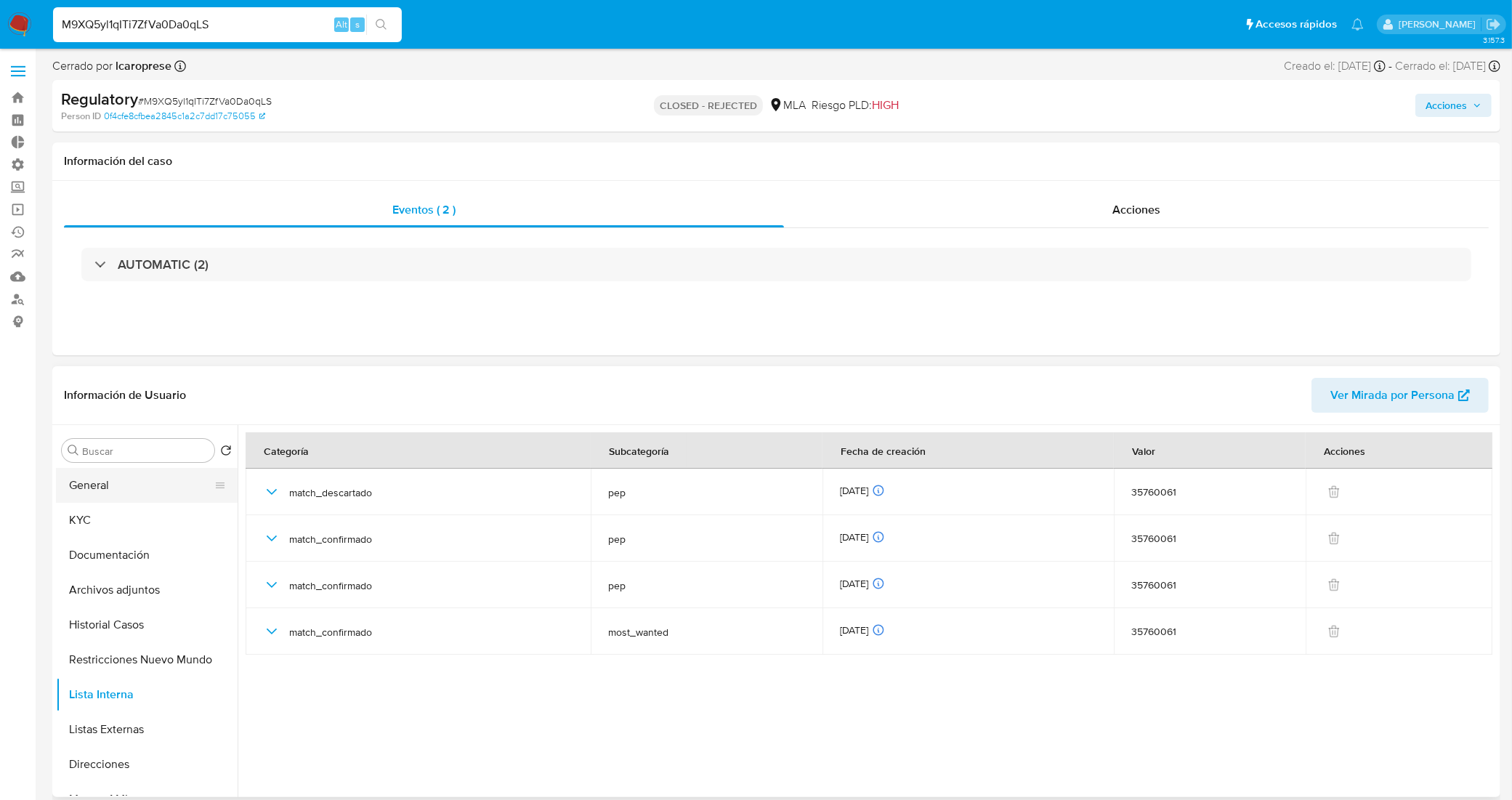
click at [128, 471] on button "General" at bounding box center [141, 485] width 170 height 35
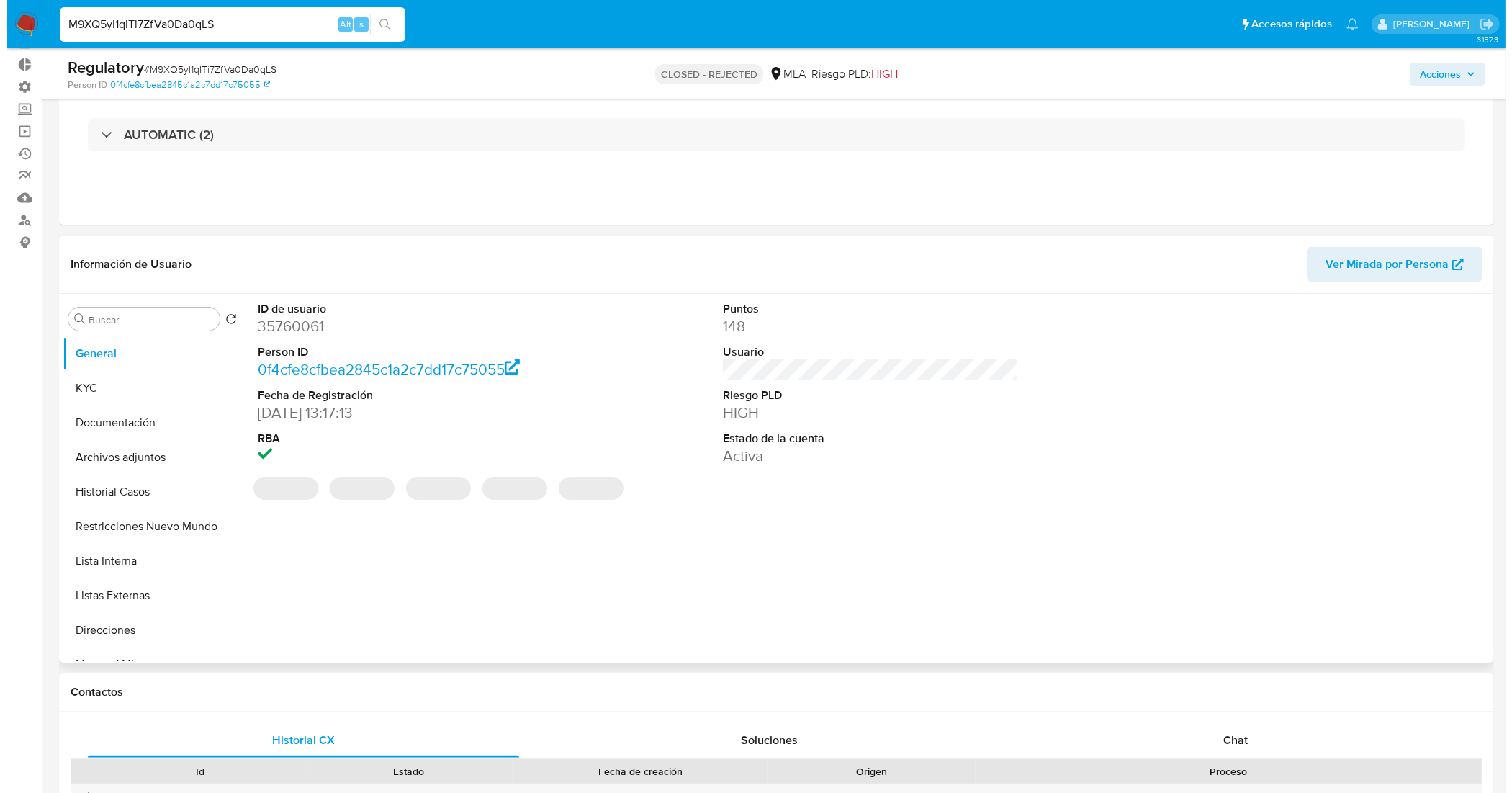
scroll to position [180, 0]
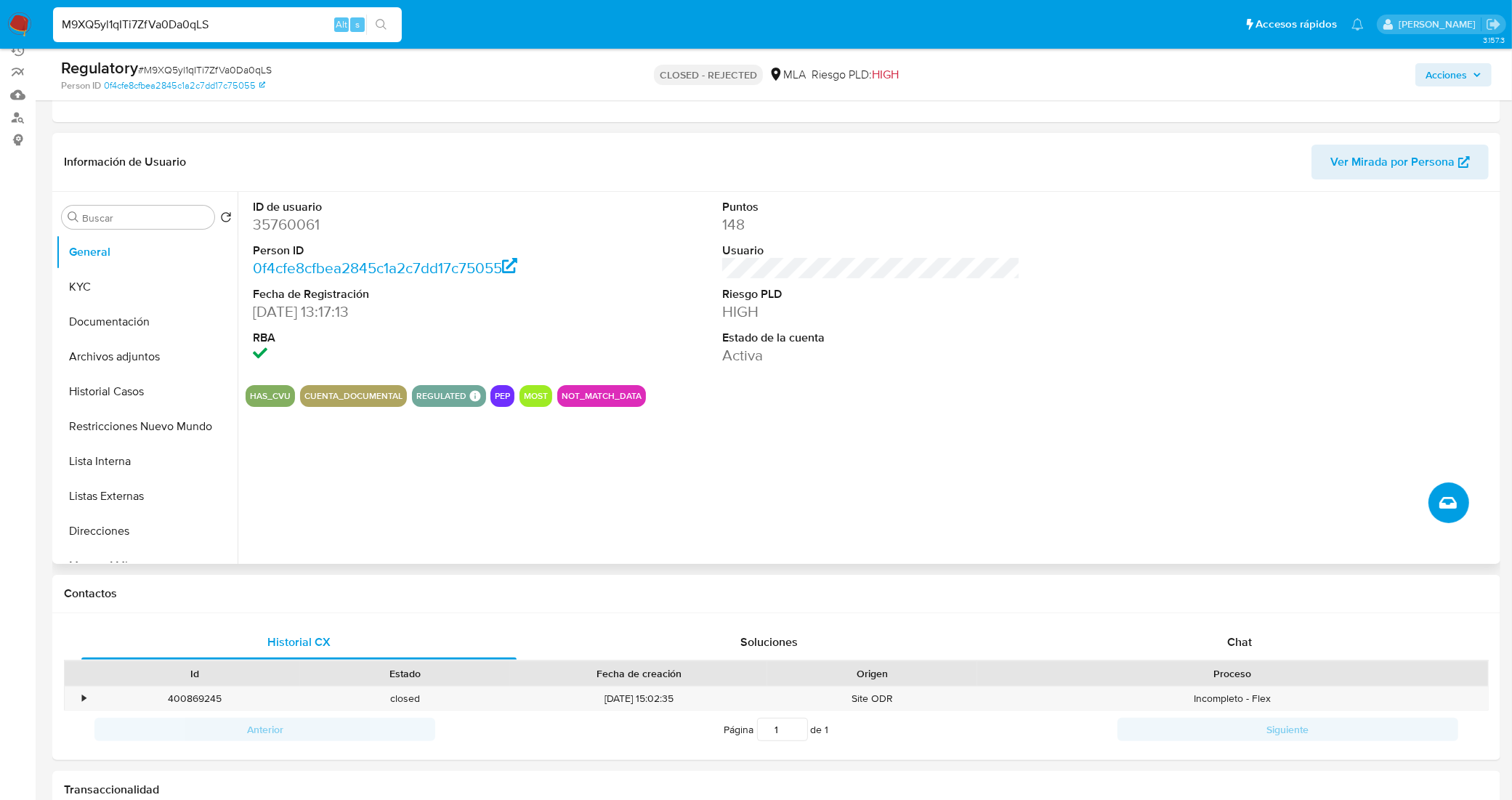
click at [1441, 504] on icon "Crear caso manual" at bounding box center [1448, 503] width 17 height 12
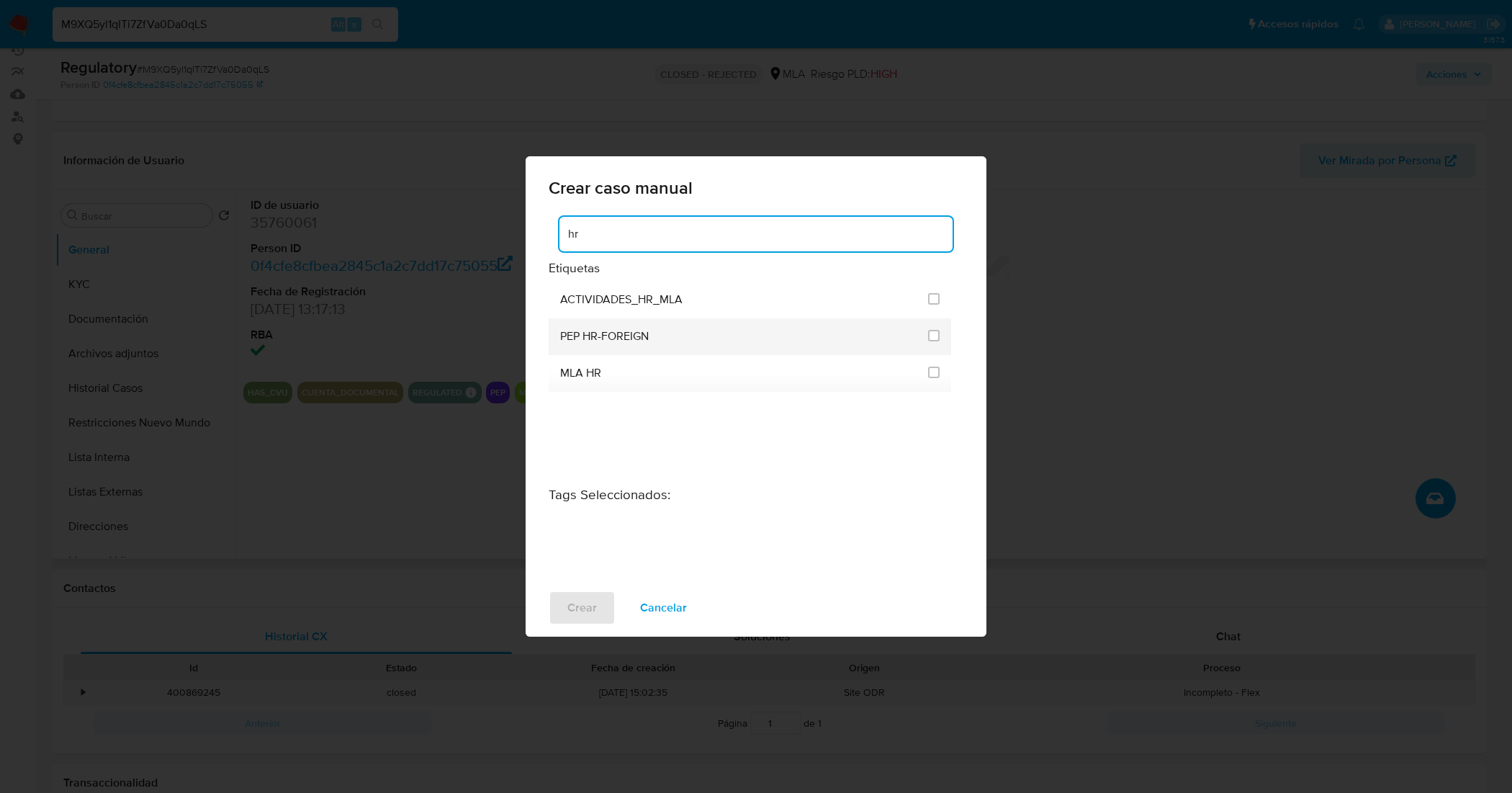
type input "hr"
click at [940, 336] on li "PEP HR-FOREIGN" at bounding box center [750, 336] width 402 height 37
click at [929, 336] on input "3305" at bounding box center [934, 336] width 12 height 12
checkbox input "true"
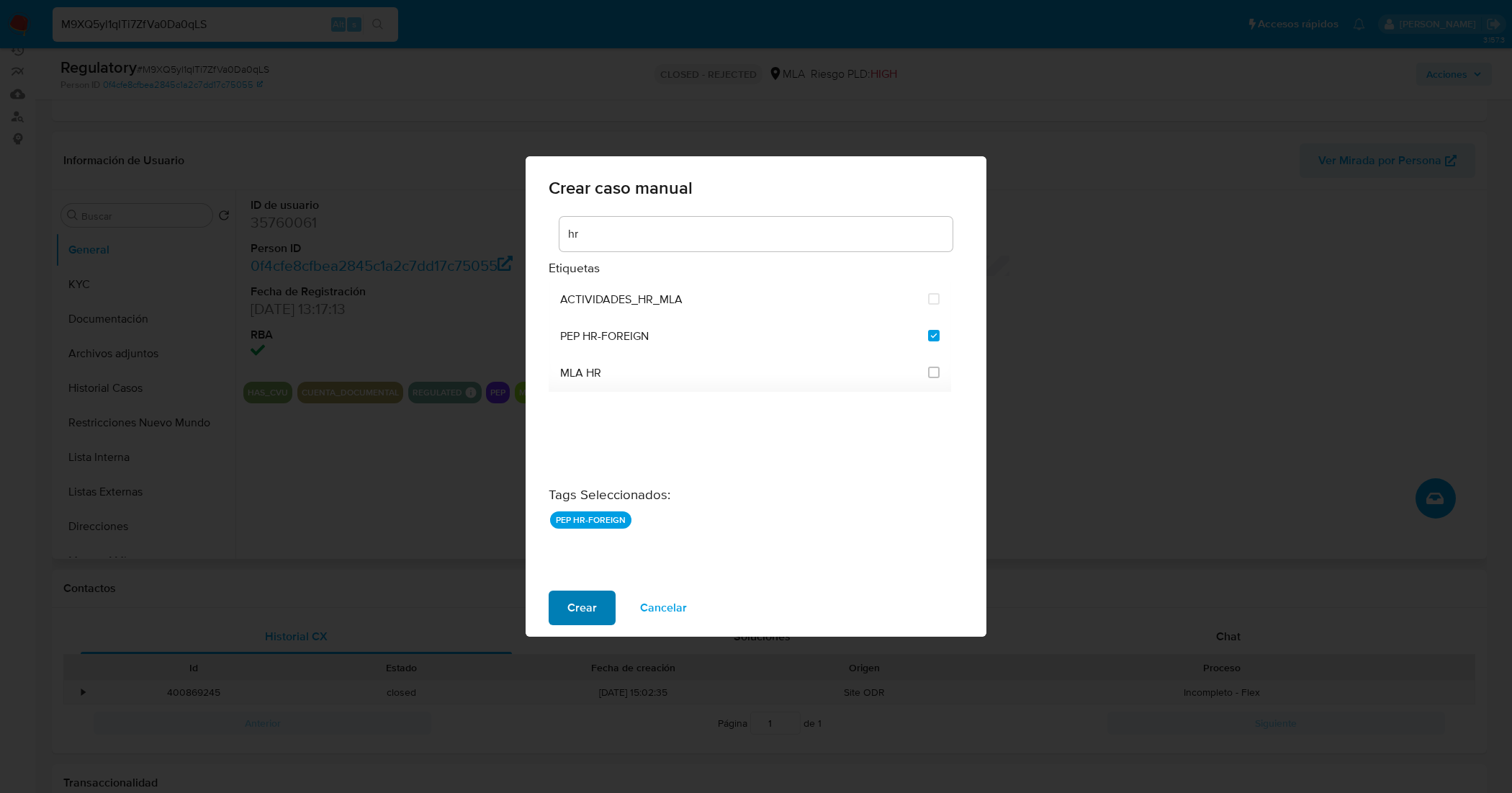
click at [587, 606] on span "Crear" at bounding box center [582, 607] width 30 height 32
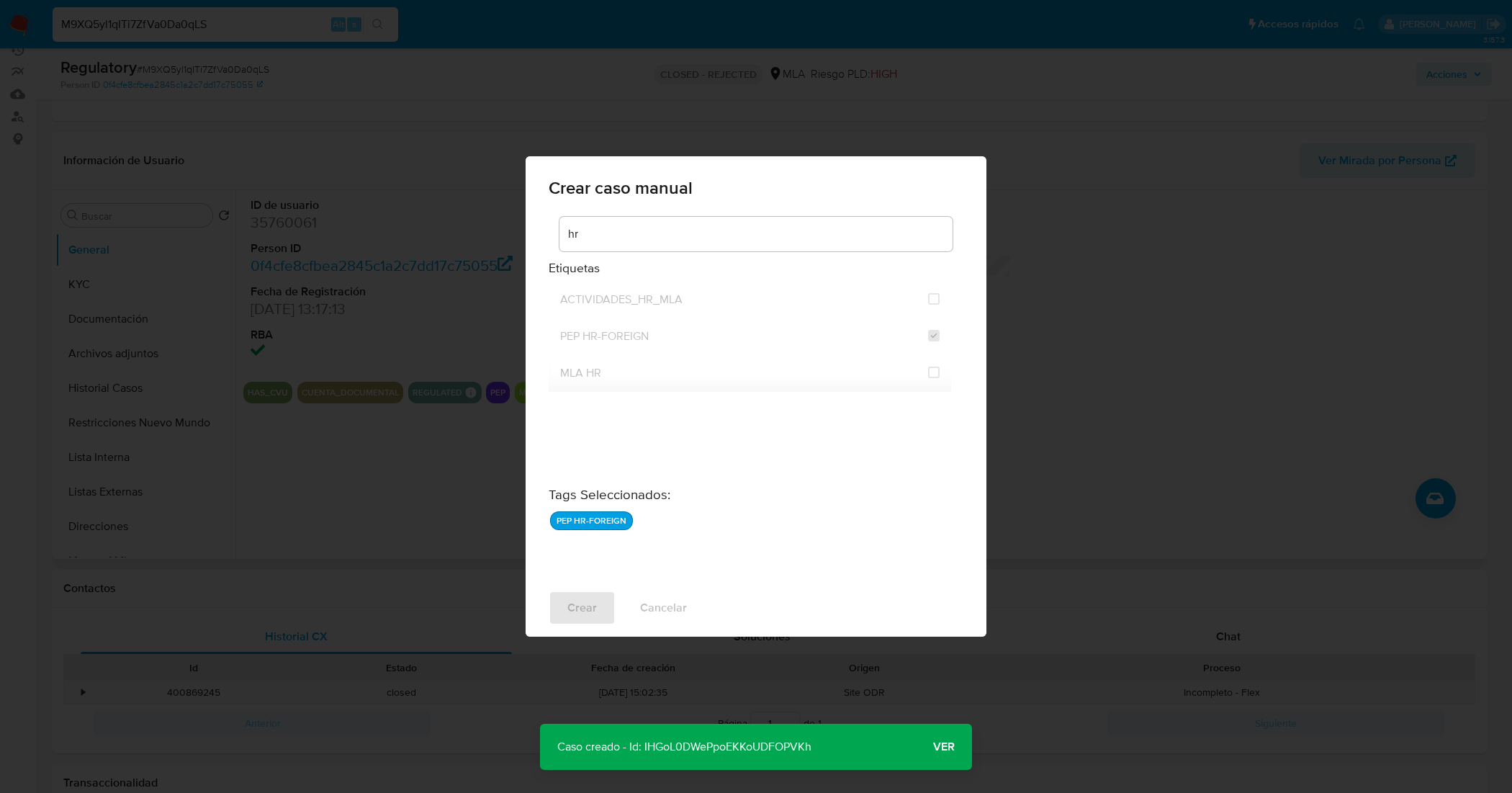
click at [945, 746] on span "Ver" at bounding box center [943, 746] width 21 height 0
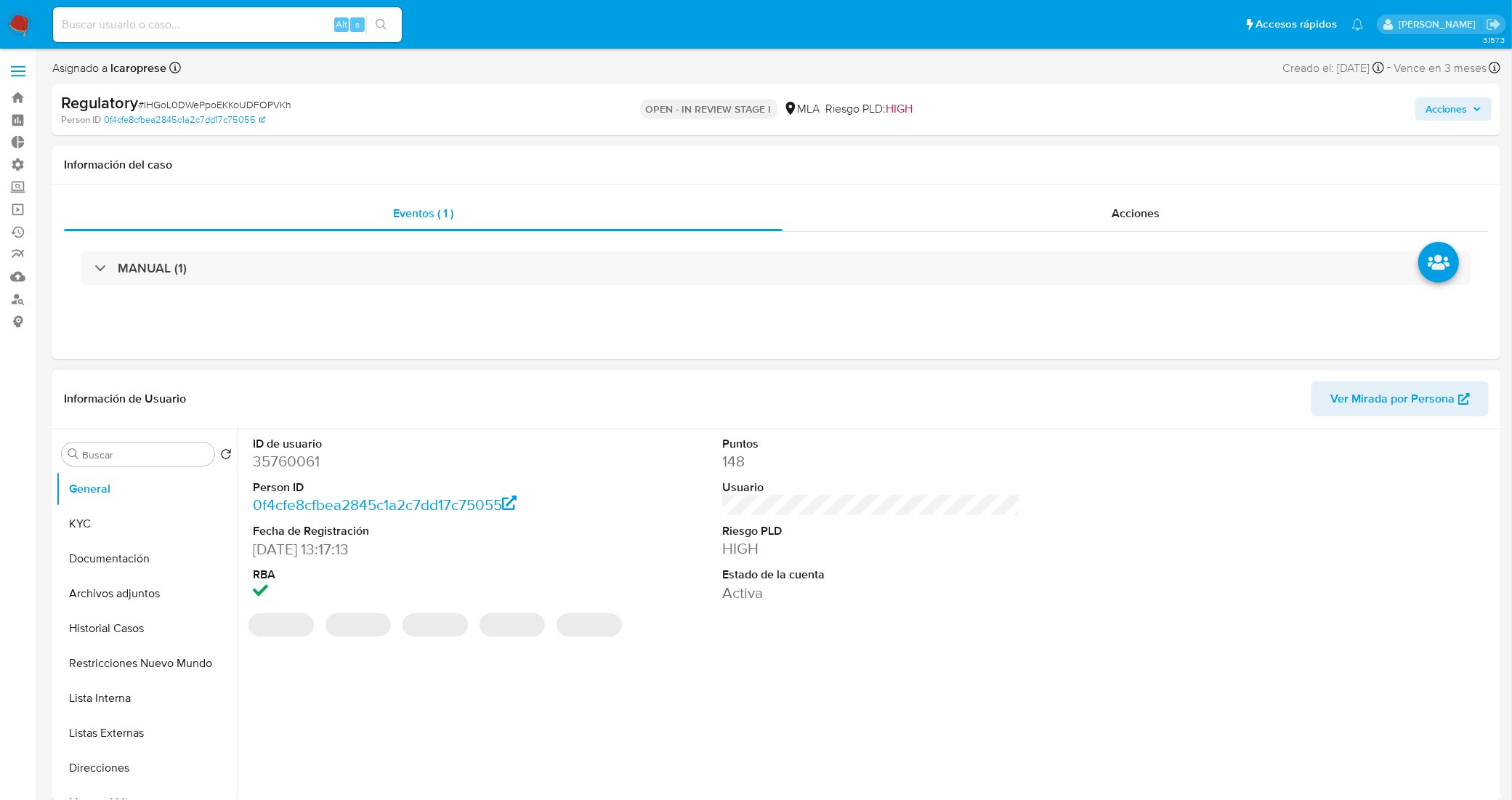
select select "10"
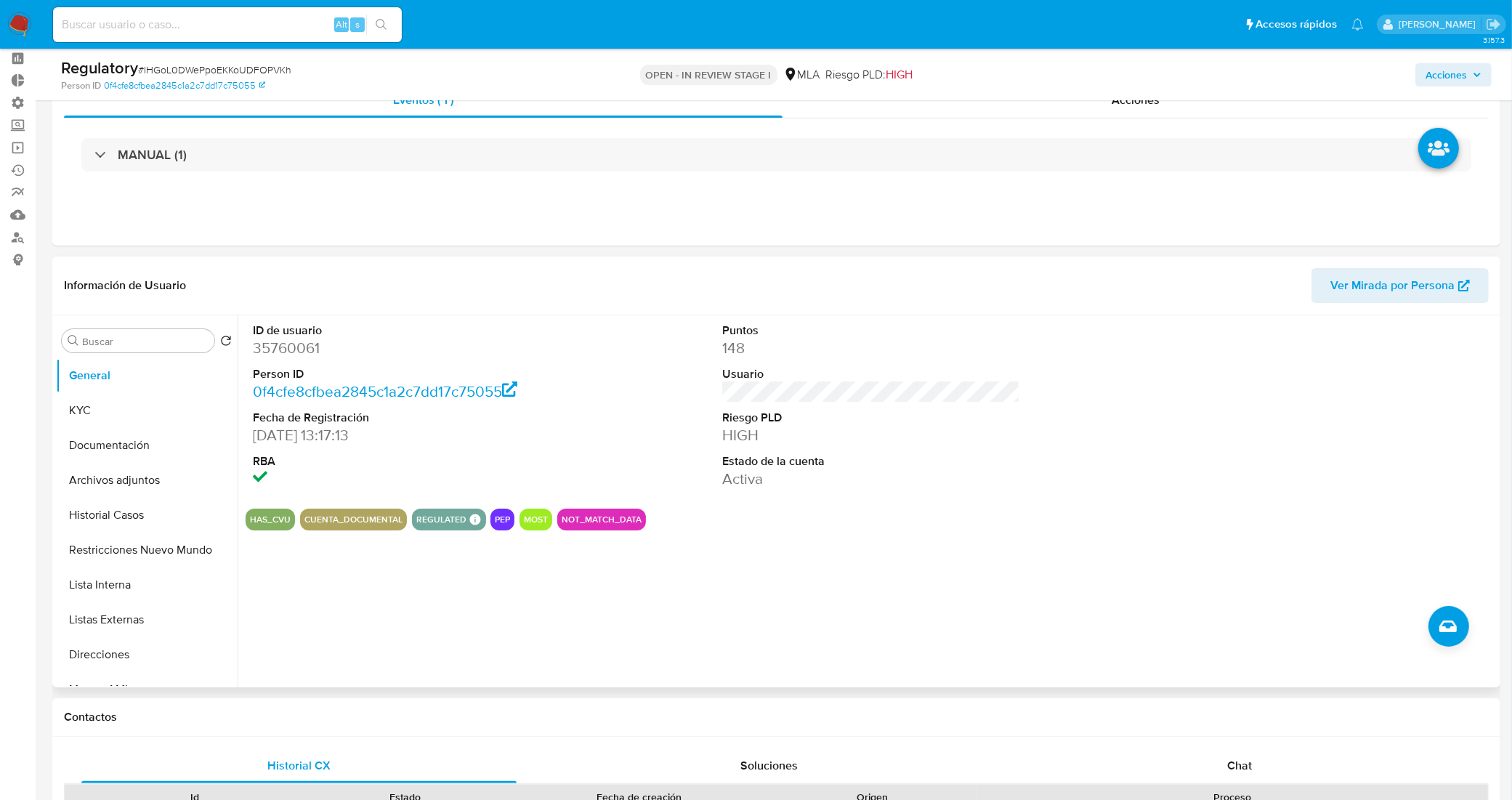
scroll to position [91, 0]
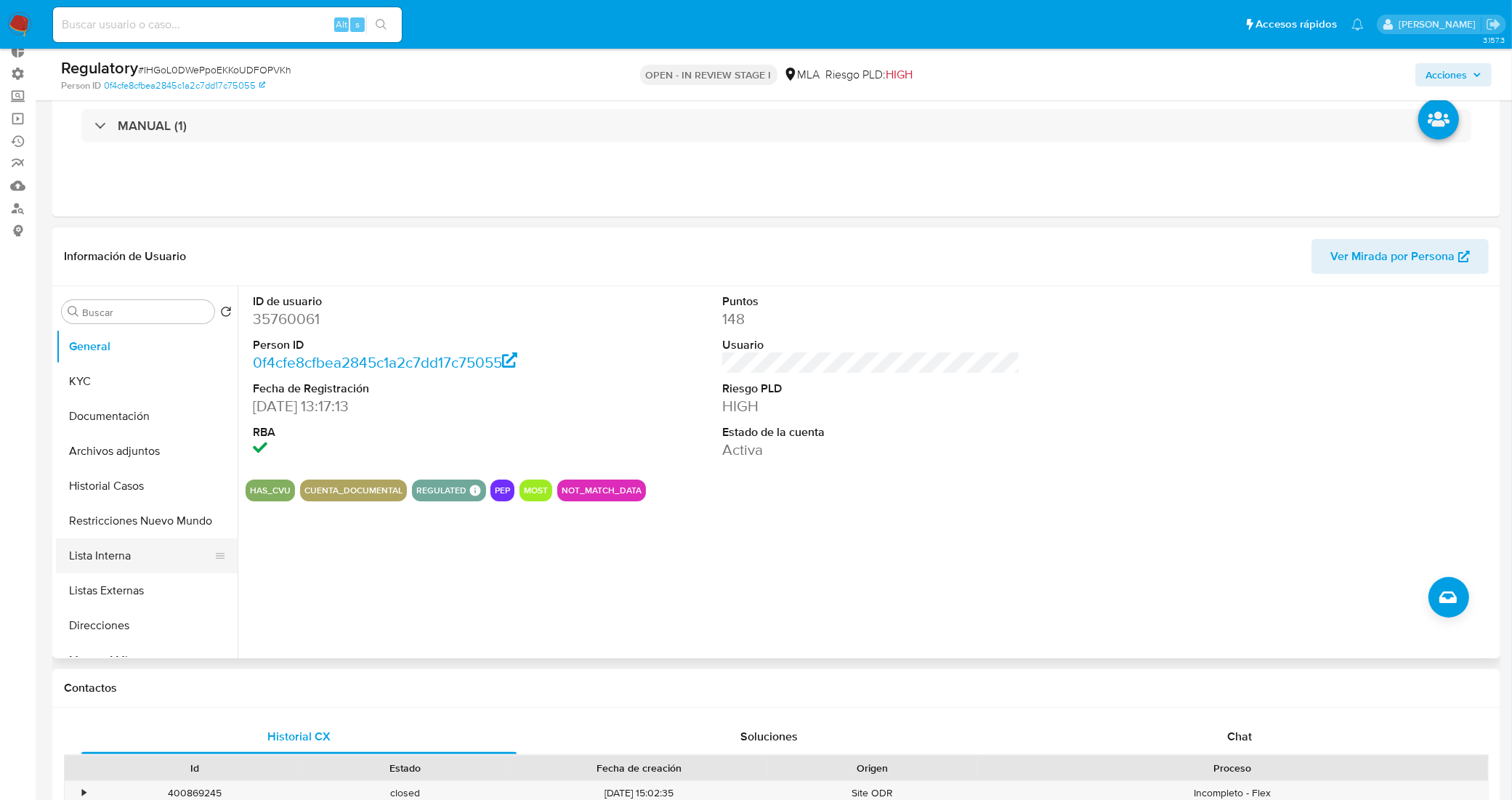
click at [107, 560] on button "Lista Interna" at bounding box center [141, 555] width 170 height 35
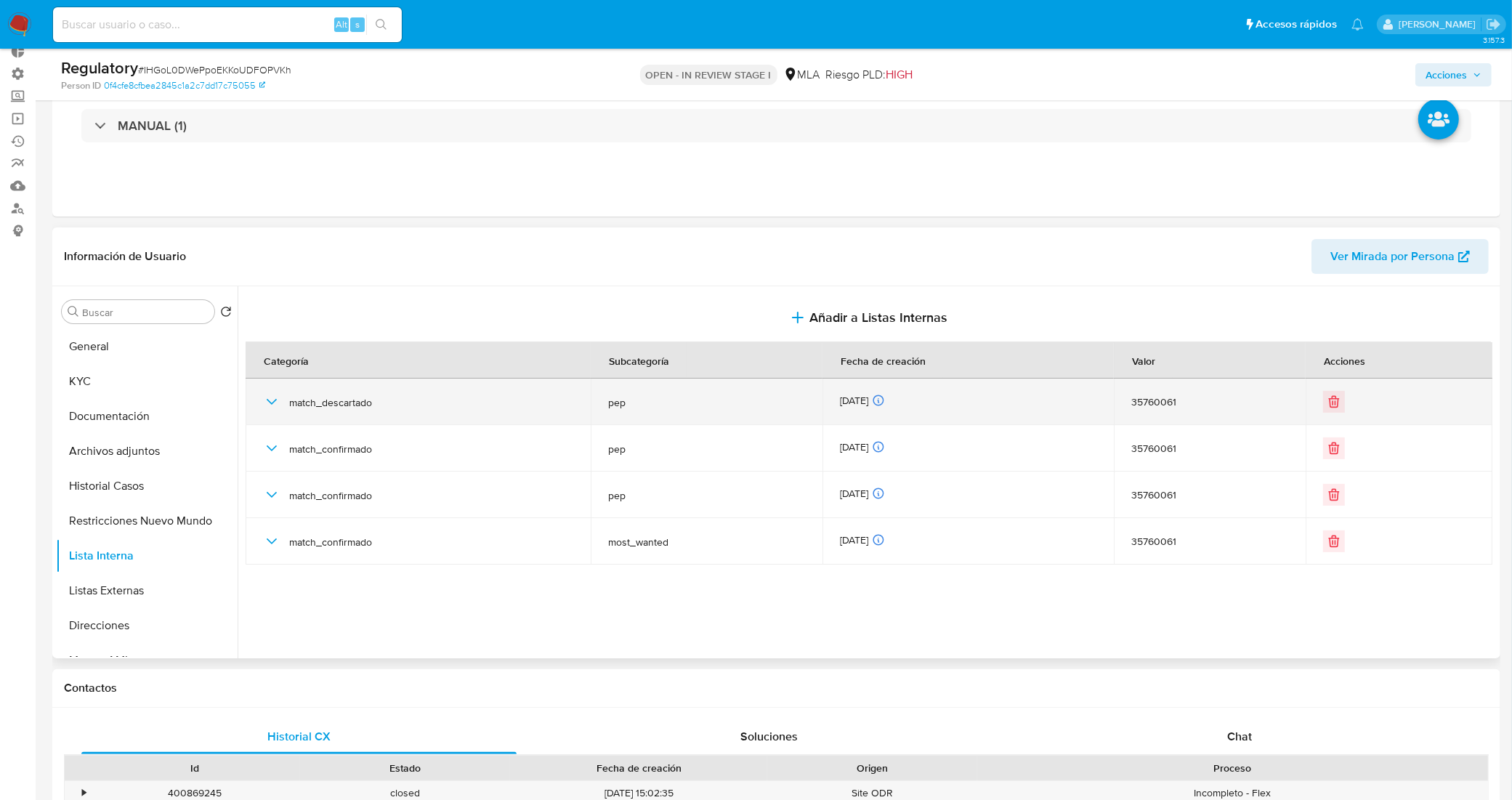
click at [279, 403] on icon "button" at bounding box center [272, 401] width 17 height 17
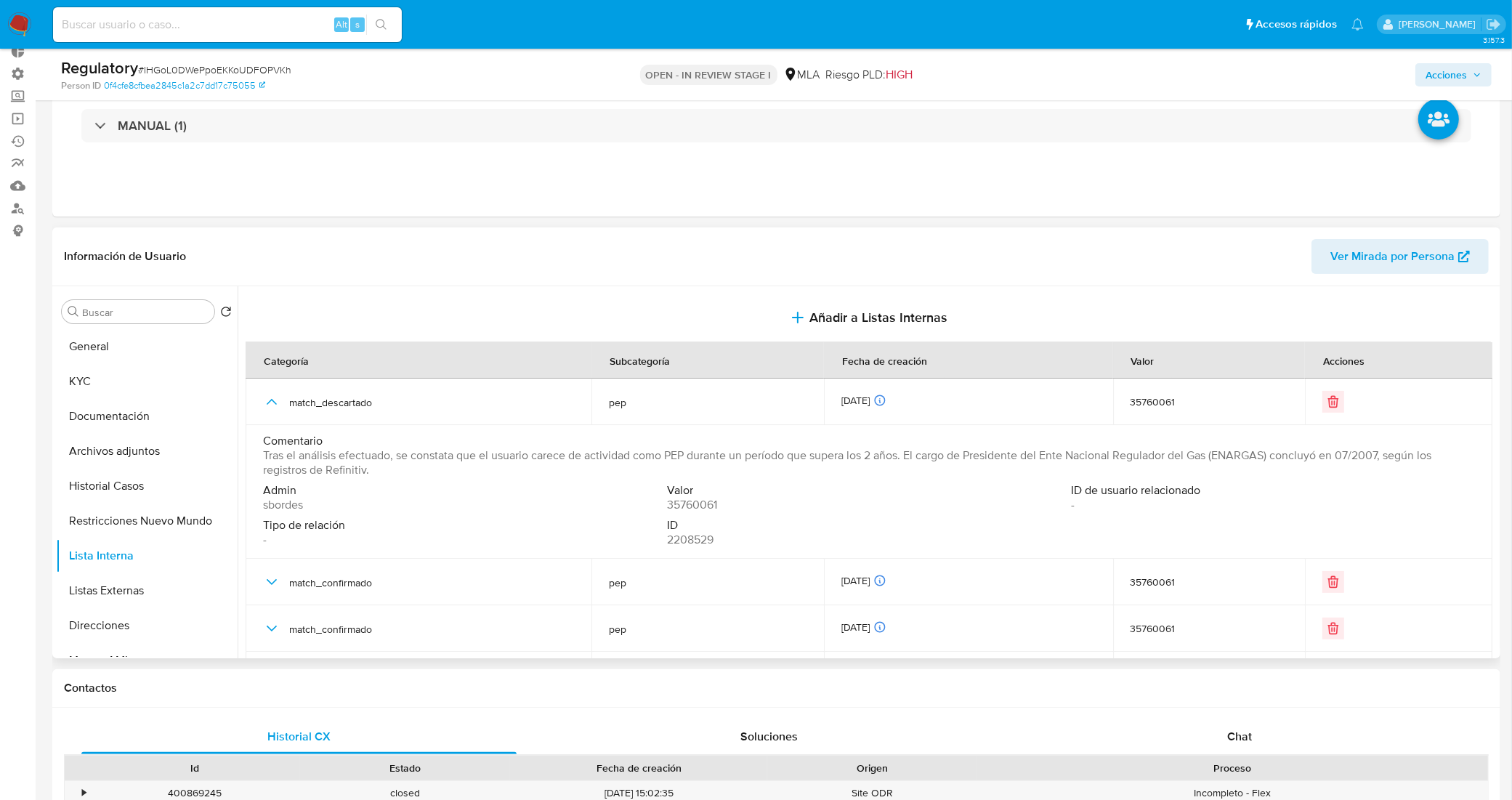
drag, startPoint x: 907, startPoint y: 457, endPoint x: 265, endPoint y: 456, distance: 642.0
click at [265, 456] on span "Tras el análisis efectuado, se constata que el usuario carece de actividad como…" at bounding box center [867, 462] width 1209 height 29
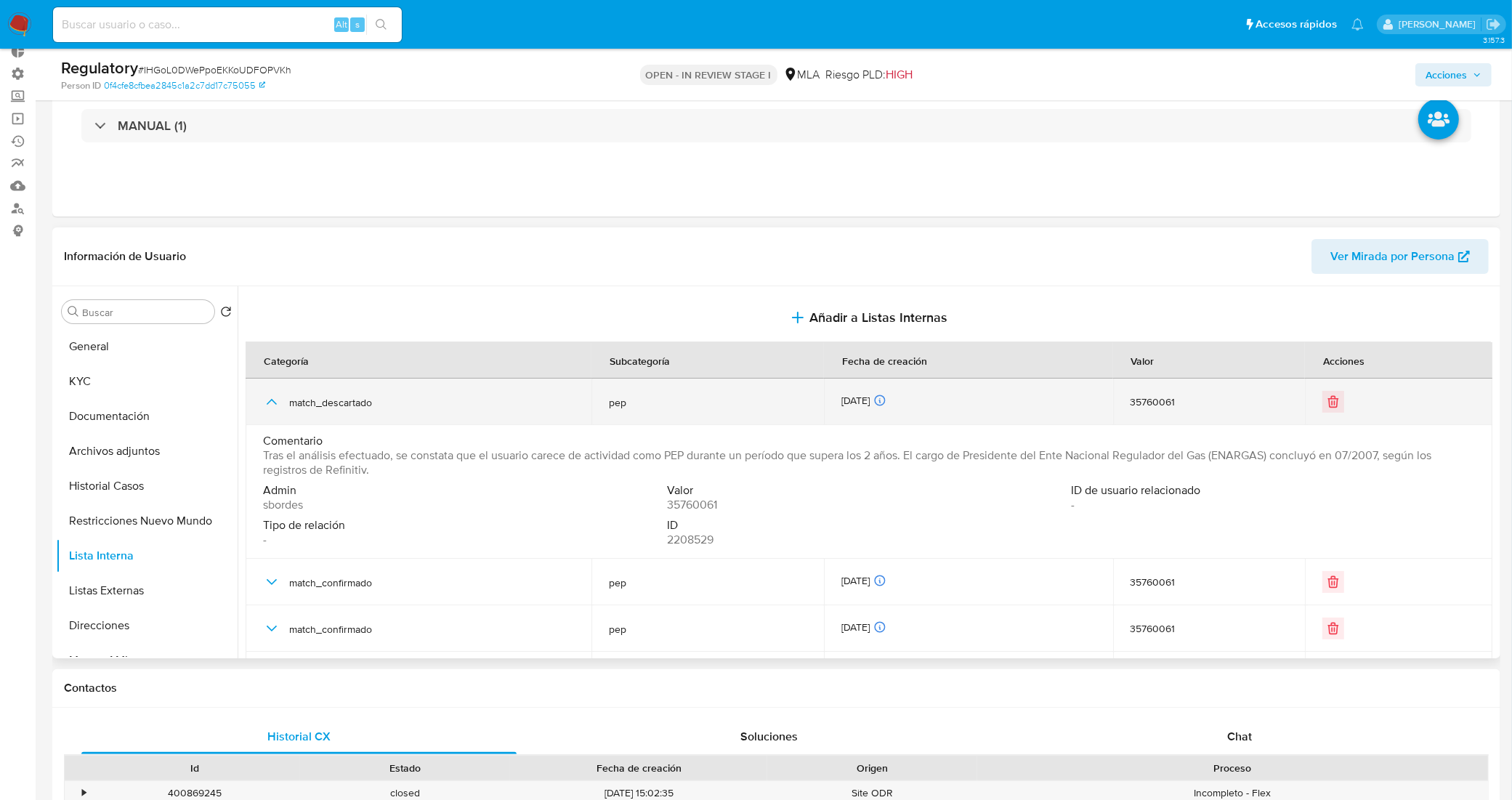
click at [274, 394] on icon "button" at bounding box center [272, 401] width 17 height 17
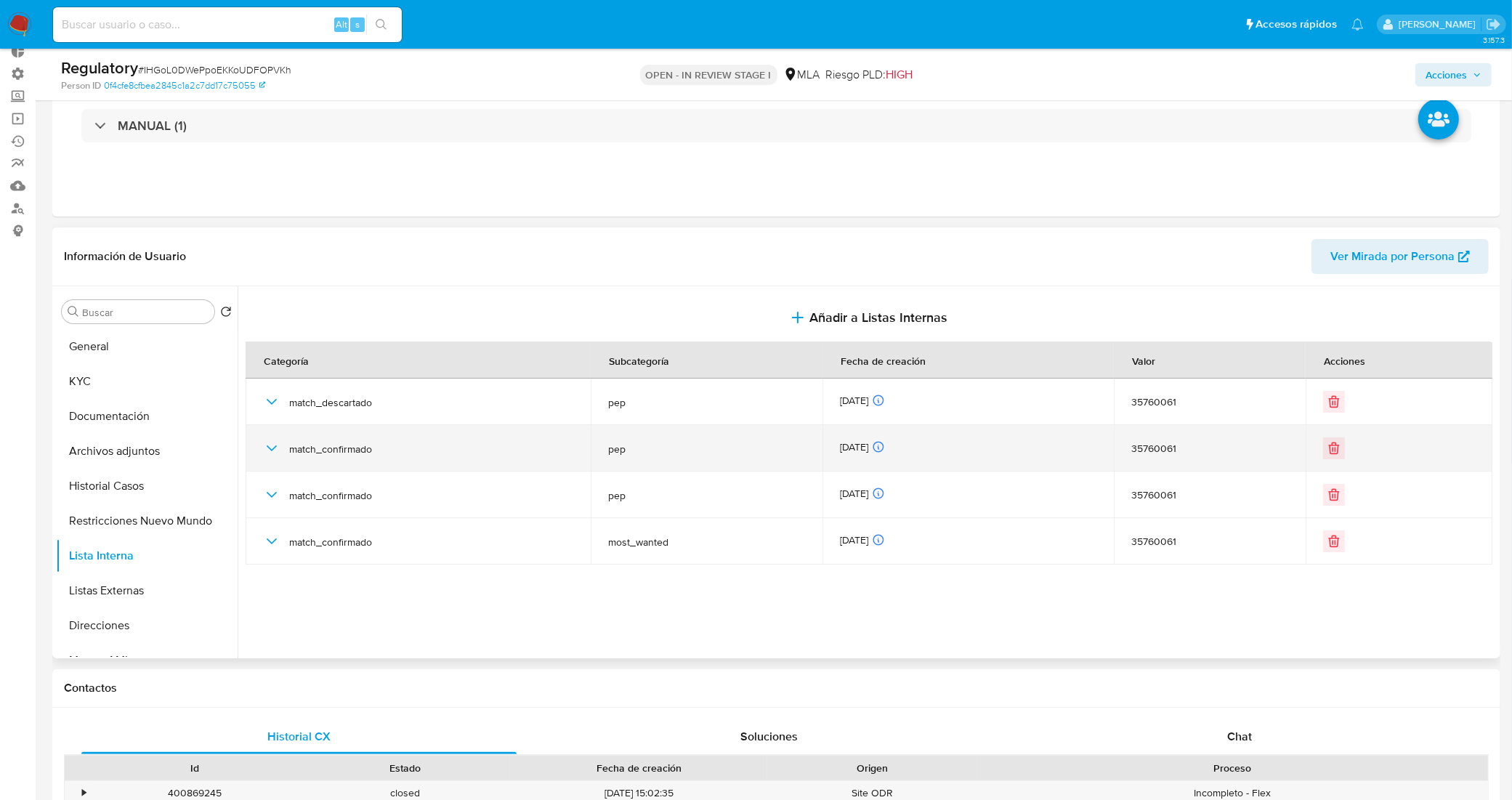
click at [282, 442] on div "match_confirmado" at bounding box center [418, 448] width 310 height 46
click at [278, 442] on icon "button" at bounding box center [272, 448] width 17 height 17
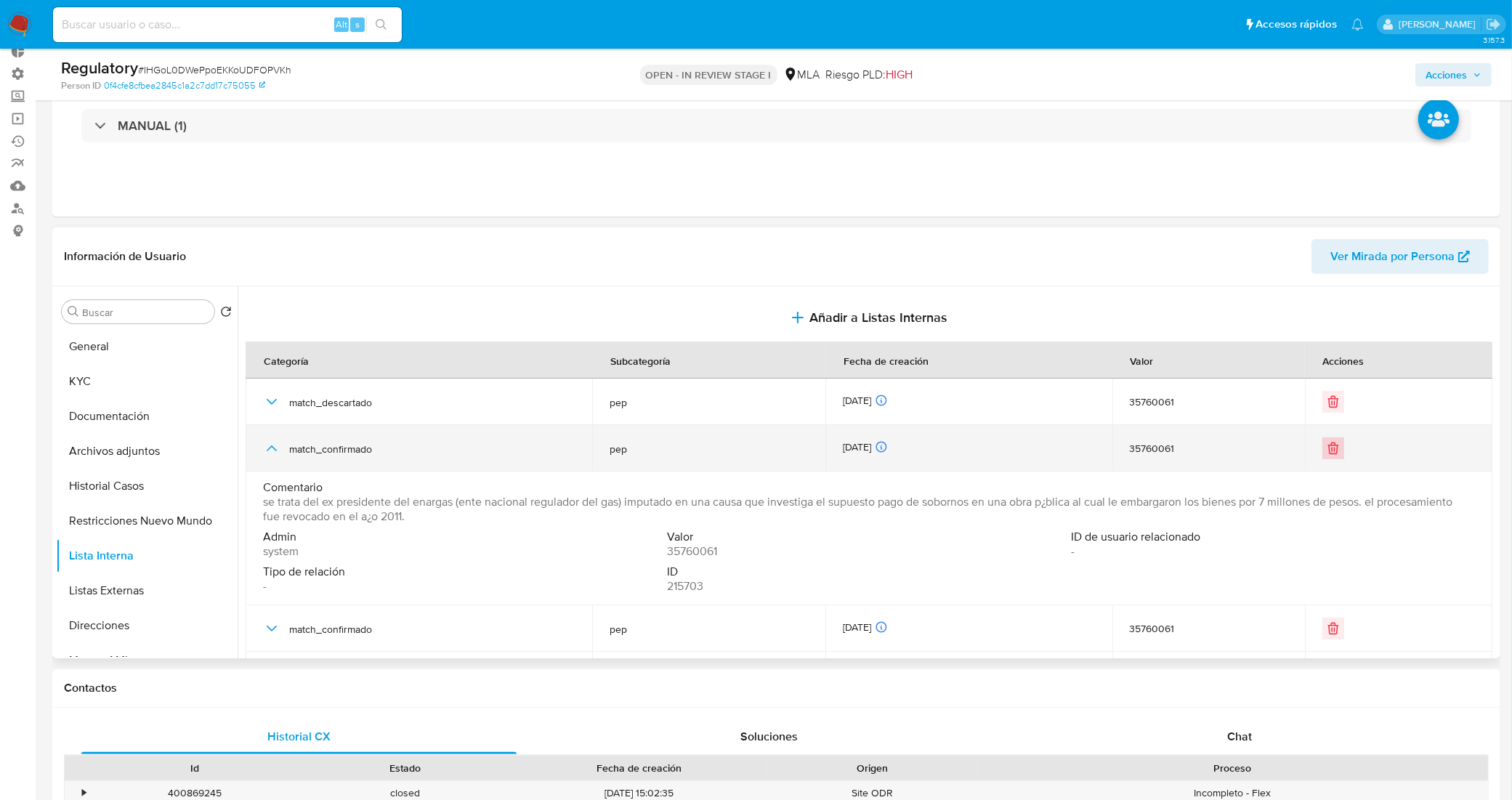
click at [1325, 452] on icon "Eliminar" at bounding box center [1332, 448] width 15 height 15
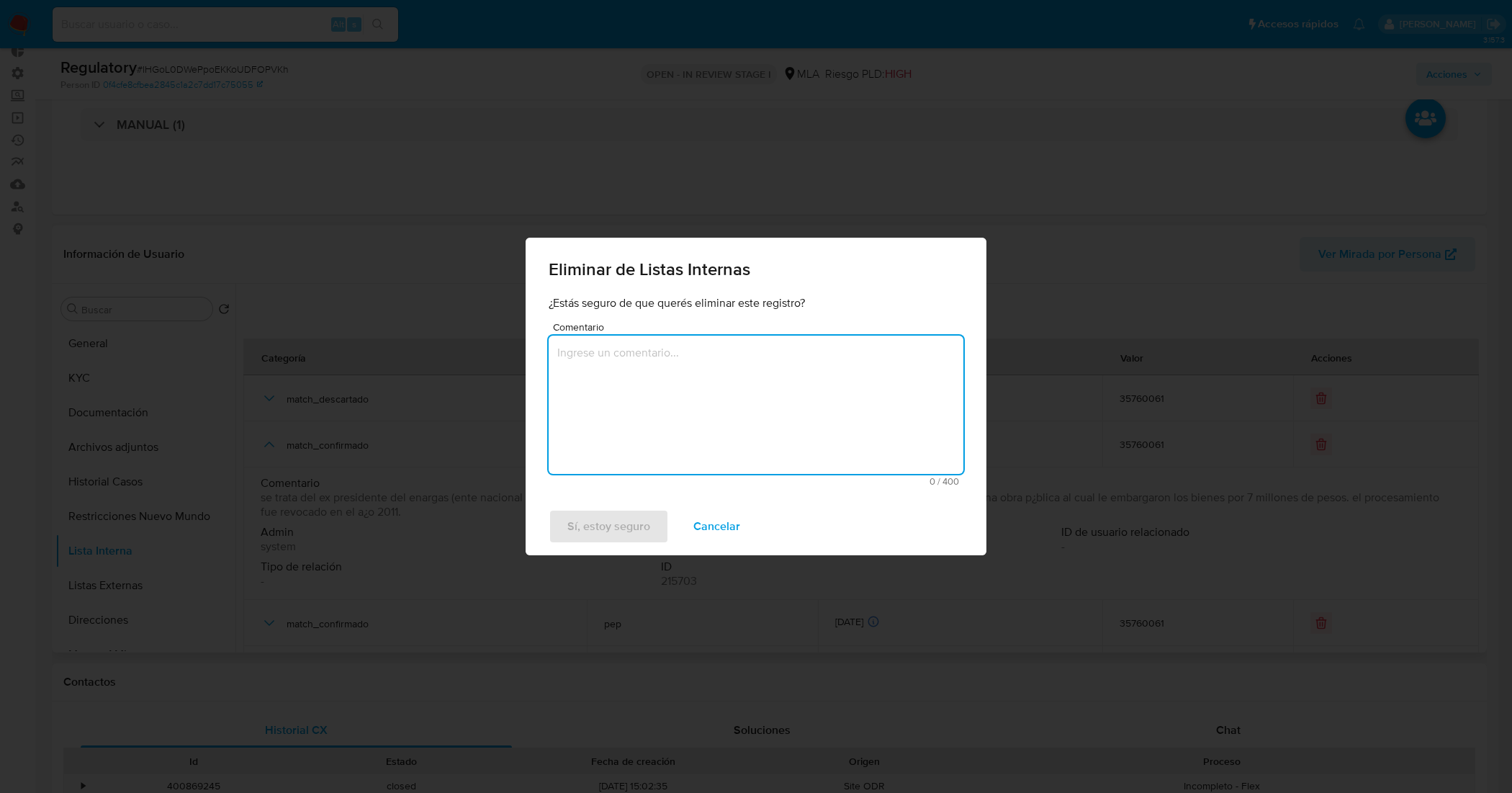
click at [735, 368] on textarea "Comentario" at bounding box center [756, 405] width 415 height 138
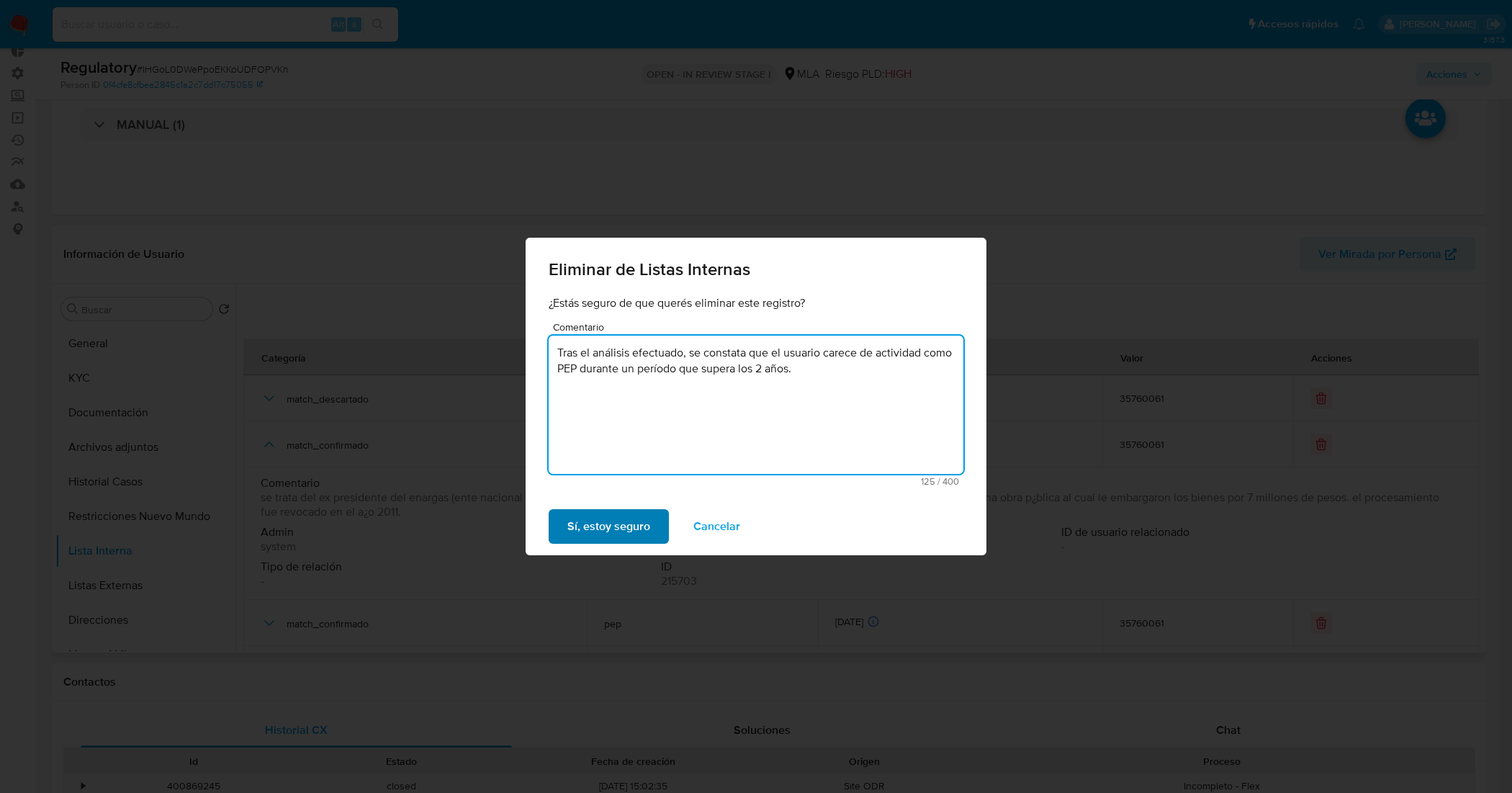
type textarea "Tras el análisis efectuado, se constata que el usuario carece de actividad como…"
click at [631, 529] on span "Sí, estoy seguro" at bounding box center [608, 526] width 83 height 32
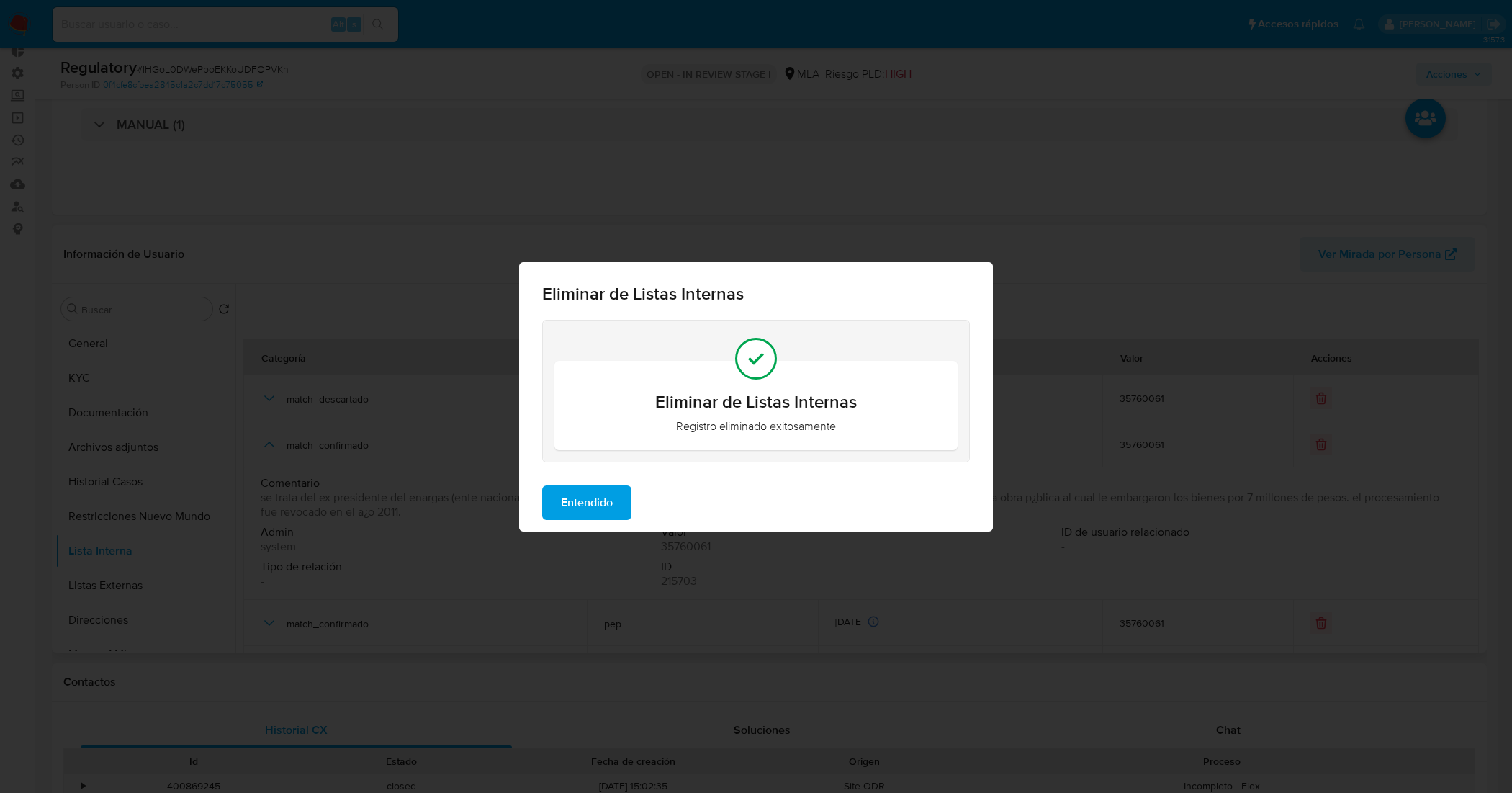
click at [600, 498] on span "Entendido" at bounding box center [586, 502] width 52 height 32
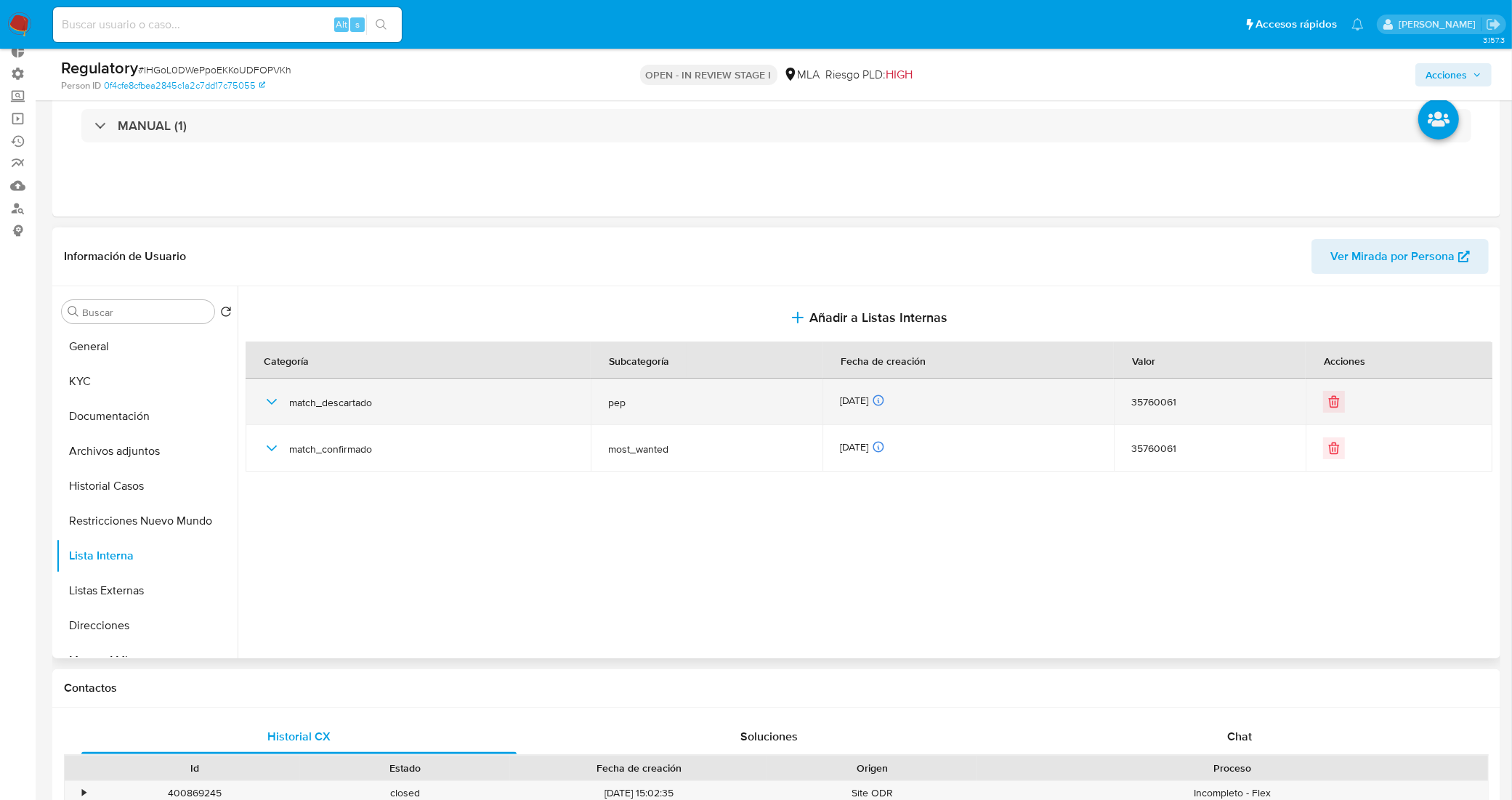
click at [270, 396] on icon "button" at bounding box center [272, 401] width 17 height 17
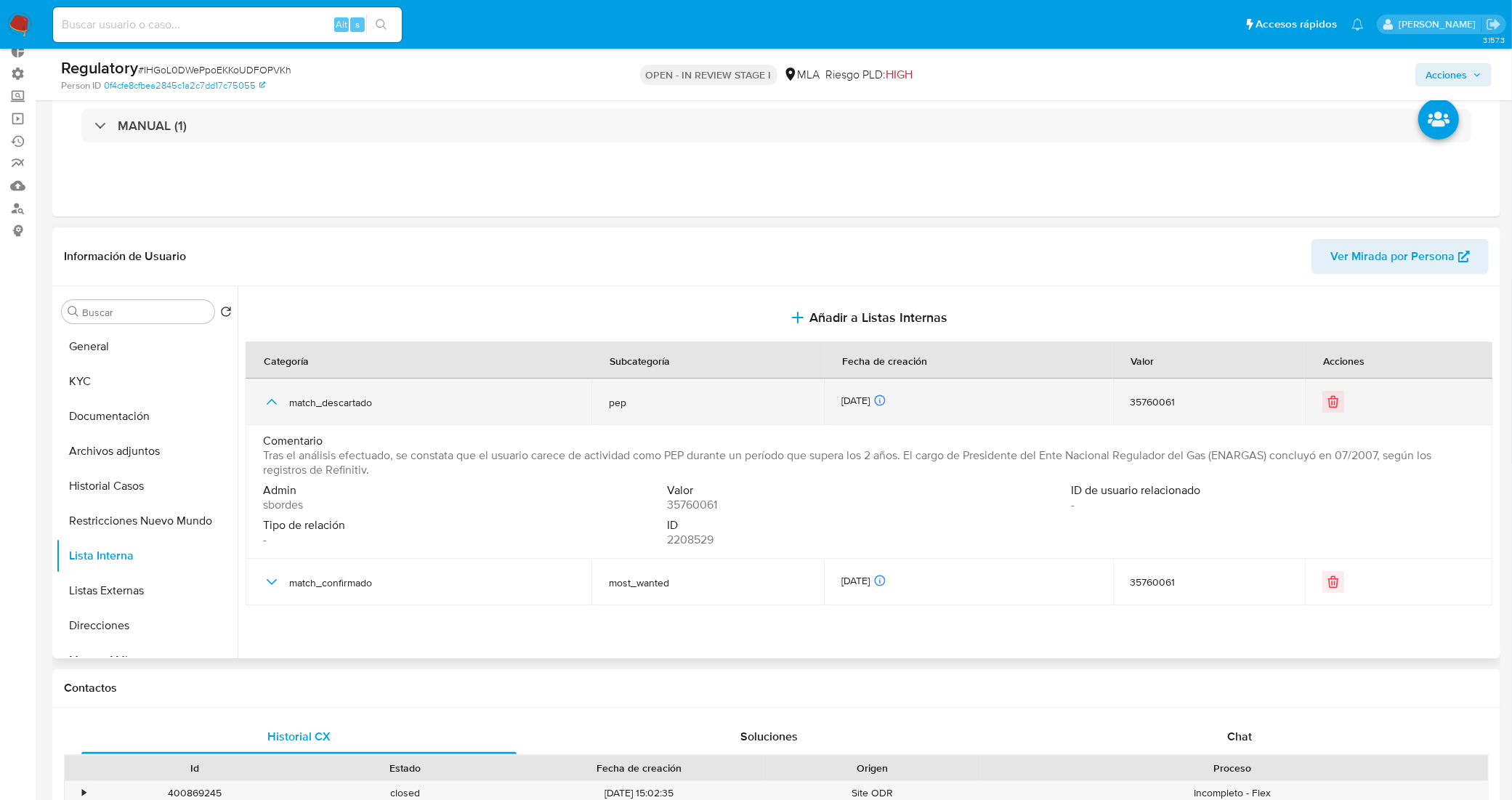
click at [270, 396] on icon "button" at bounding box center [272, 401] width 17 height 17
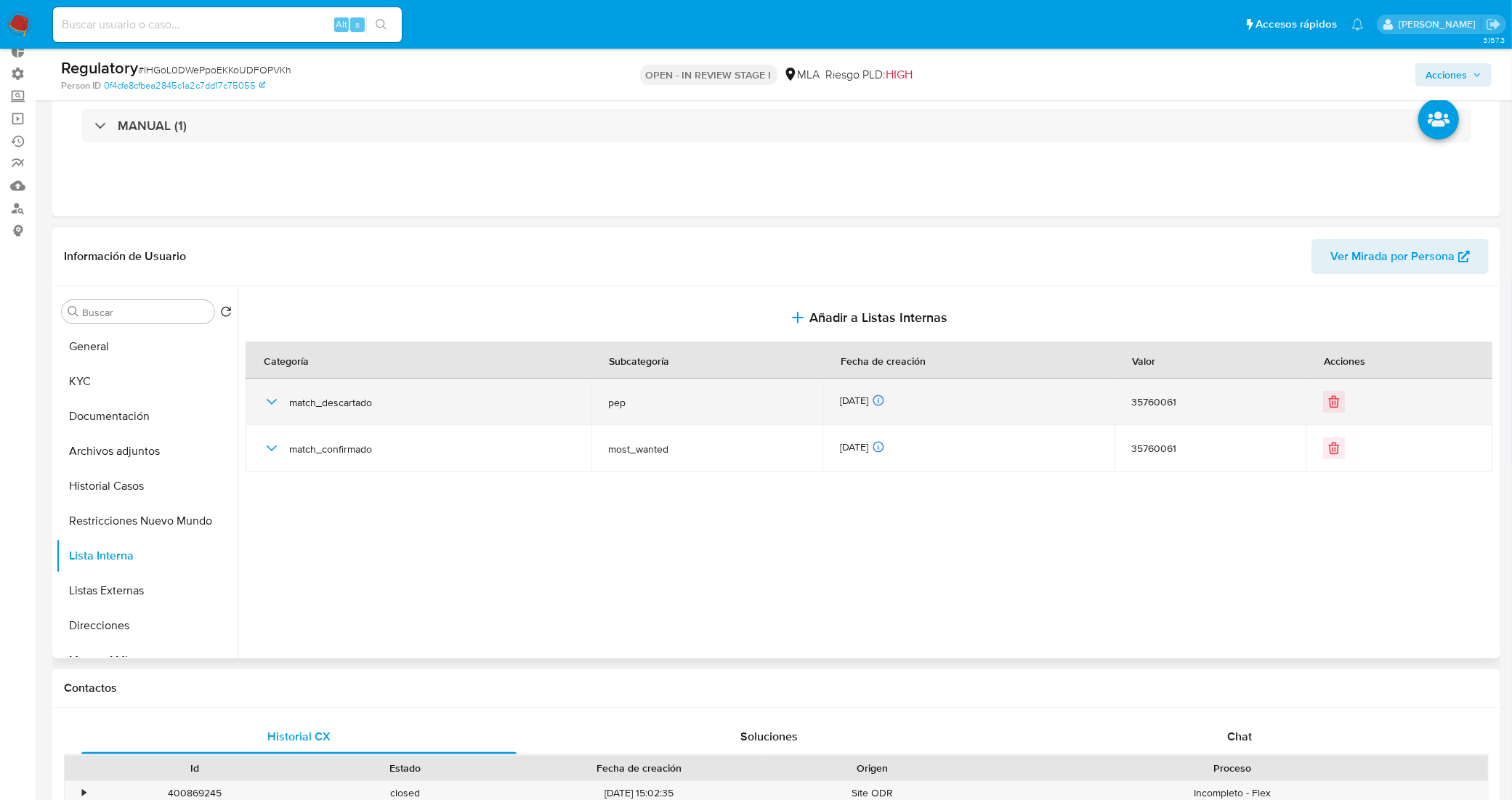
click at [260, 391] on td "match_descartado" at bounding box center [418, 401] width 345 height 46
click at [267, 397] on icon "button" at bounding box center [272, 401] width 17 height 17
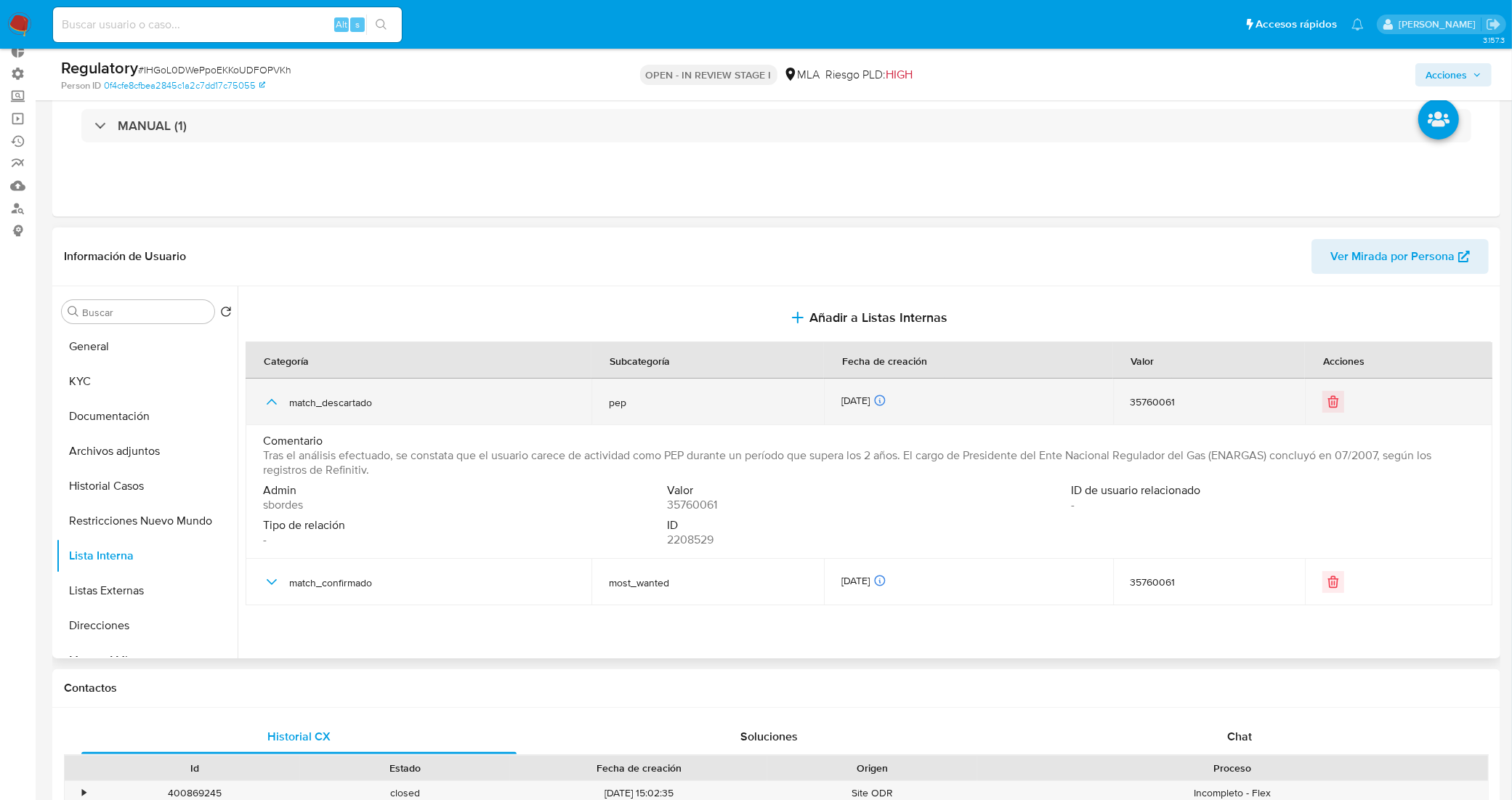
click at [267, 397] on icon "button" at bounding box center [272, 401] width 17 height 17
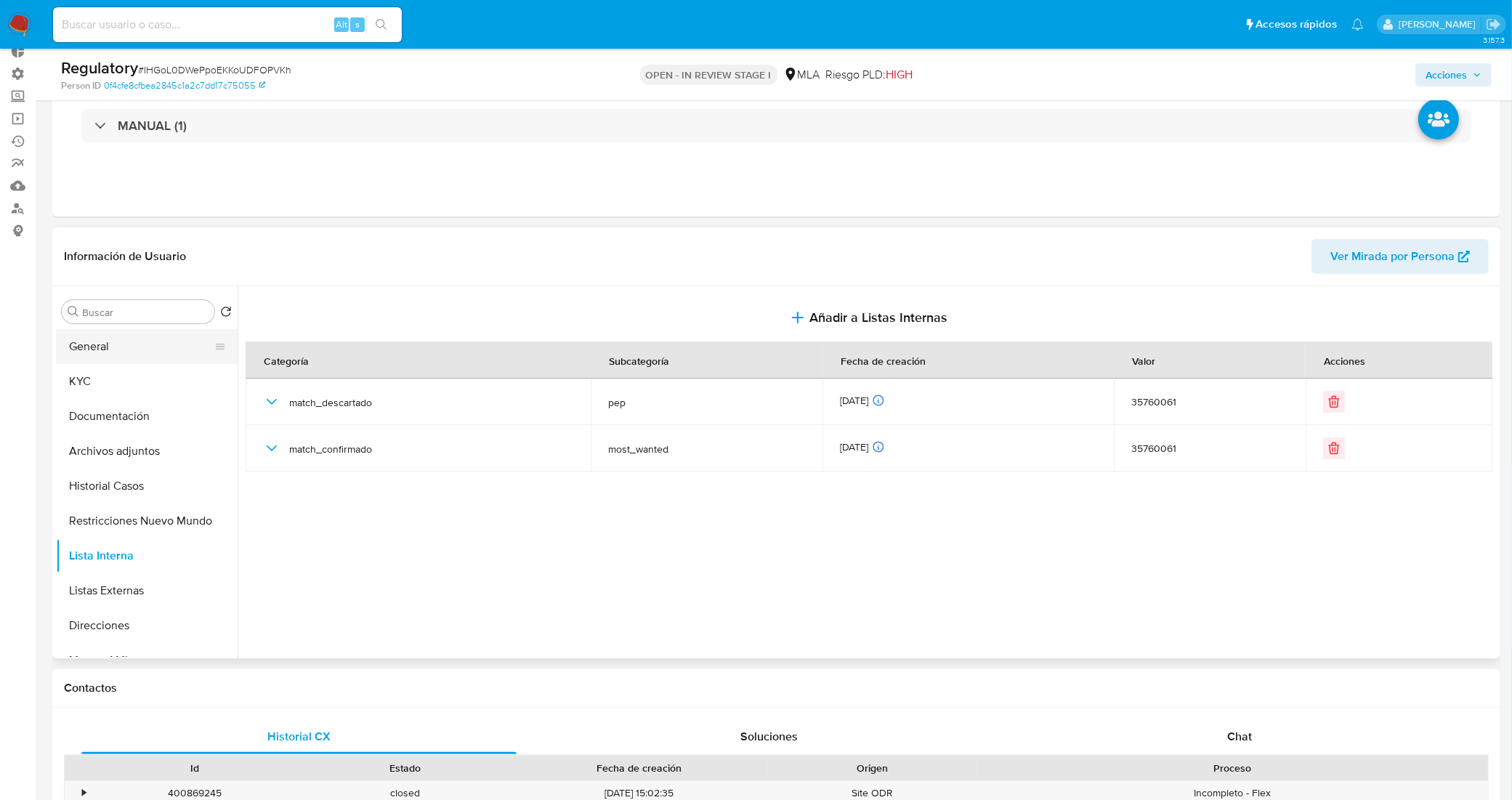
click at [92, 356] on button "General" at bounding box center [141, 346] width 170 height 35
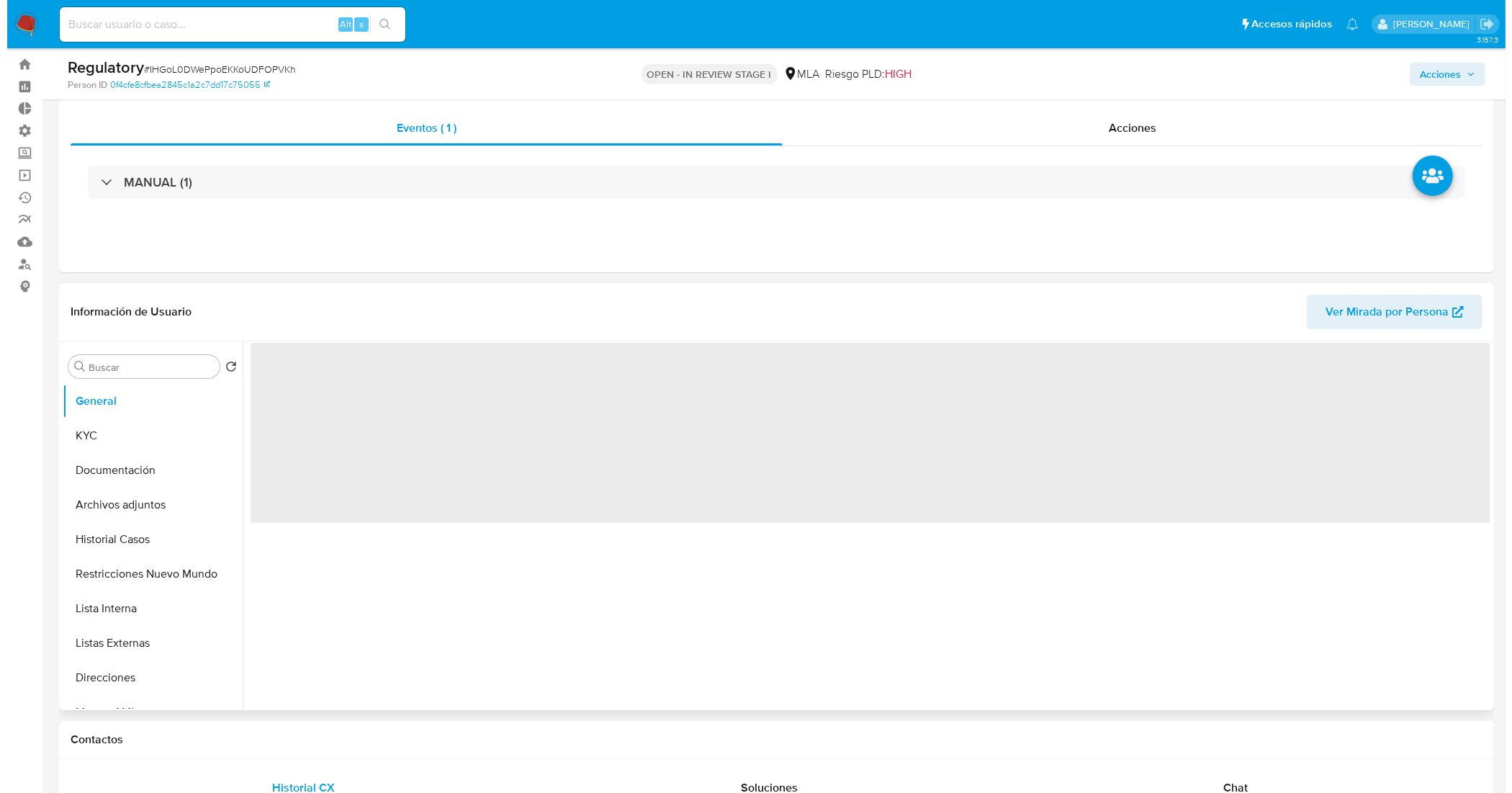
scroll to position [0, 0]
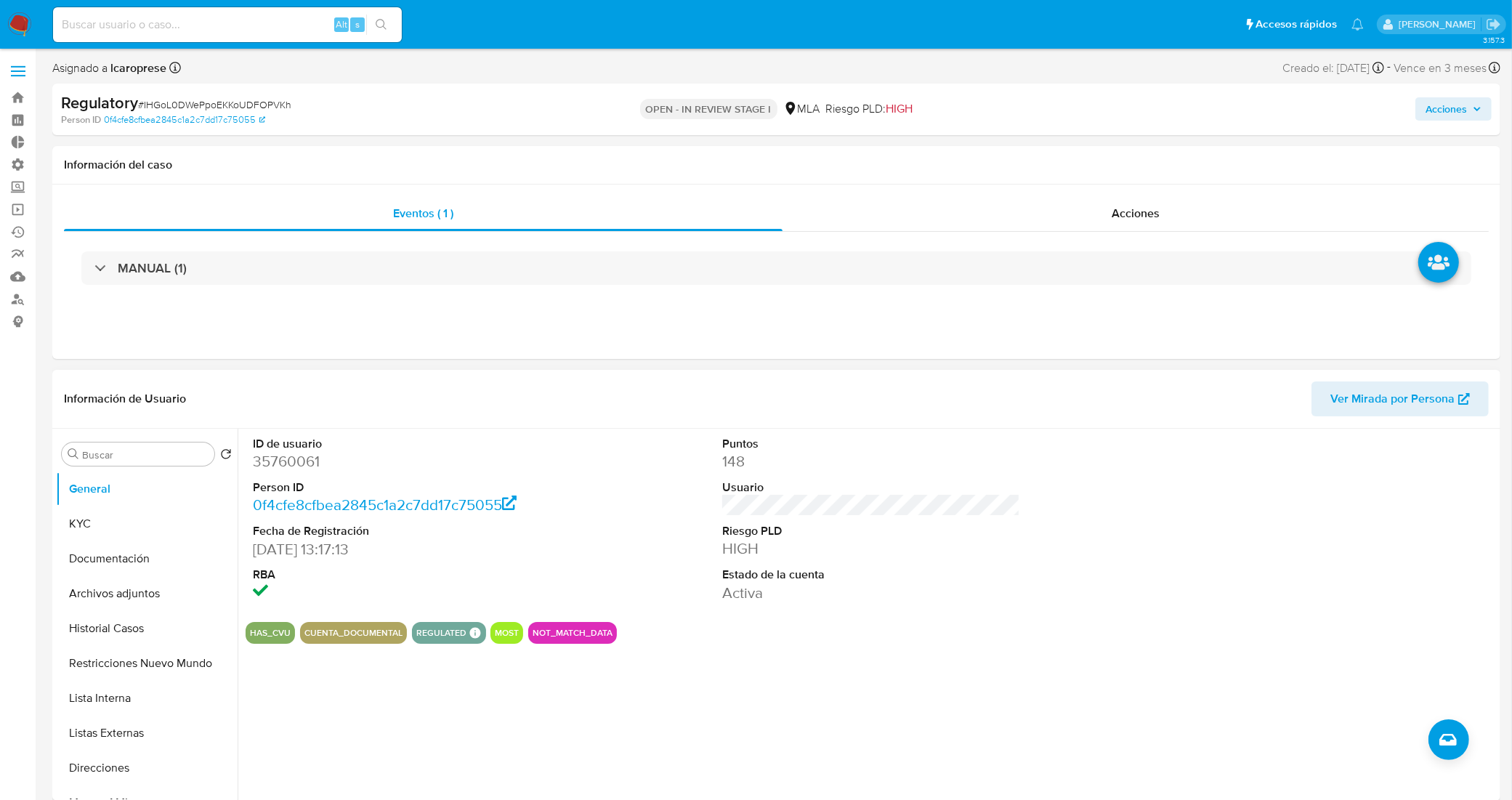
click at [1461, 106] on span "Acciones" at bounding box center [1446, 108] width 41 height 23
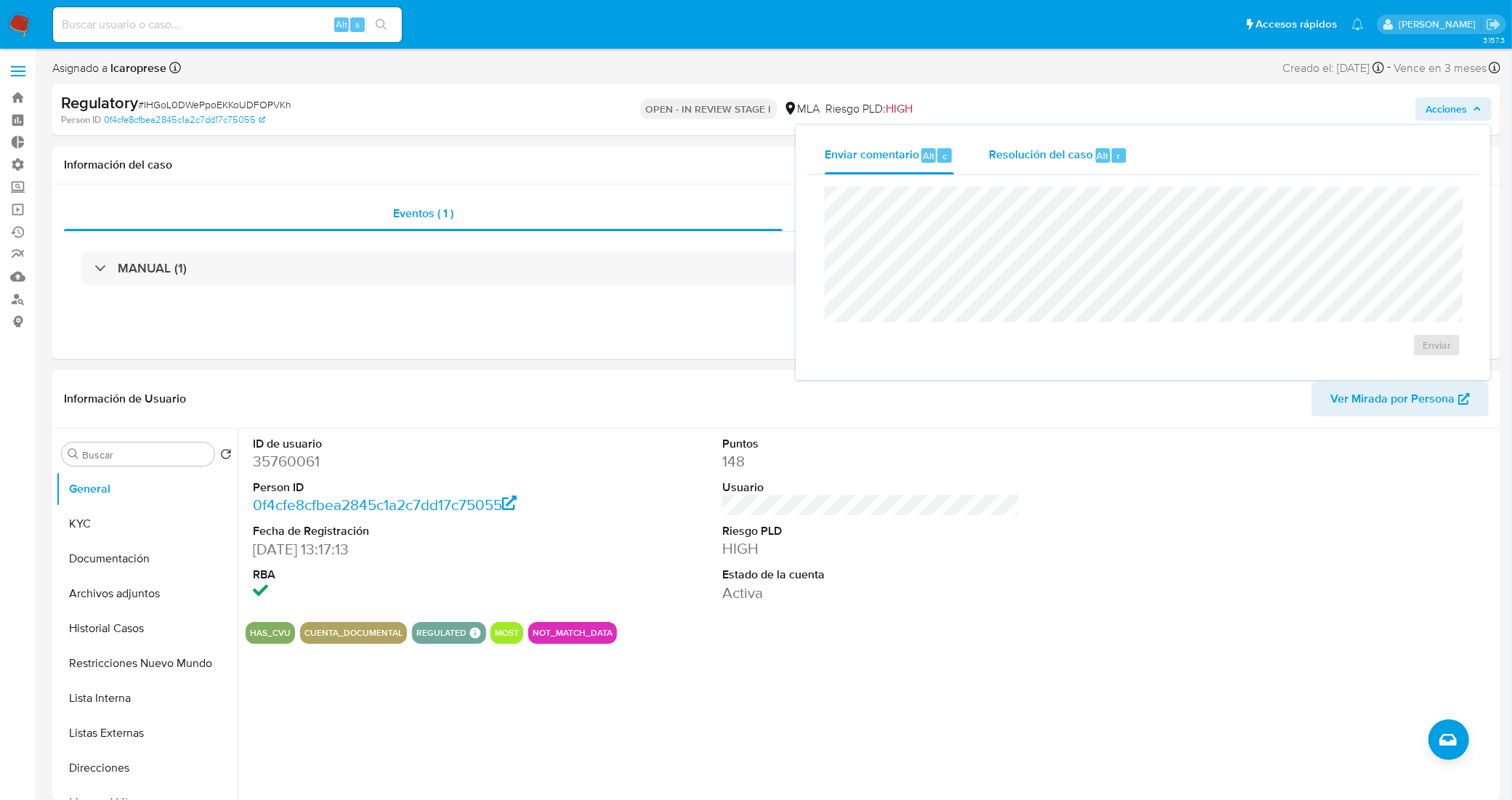
click at [1053, 155] on span "Resolución del caso" at bounding box center [1040, 155] width 104 height 16
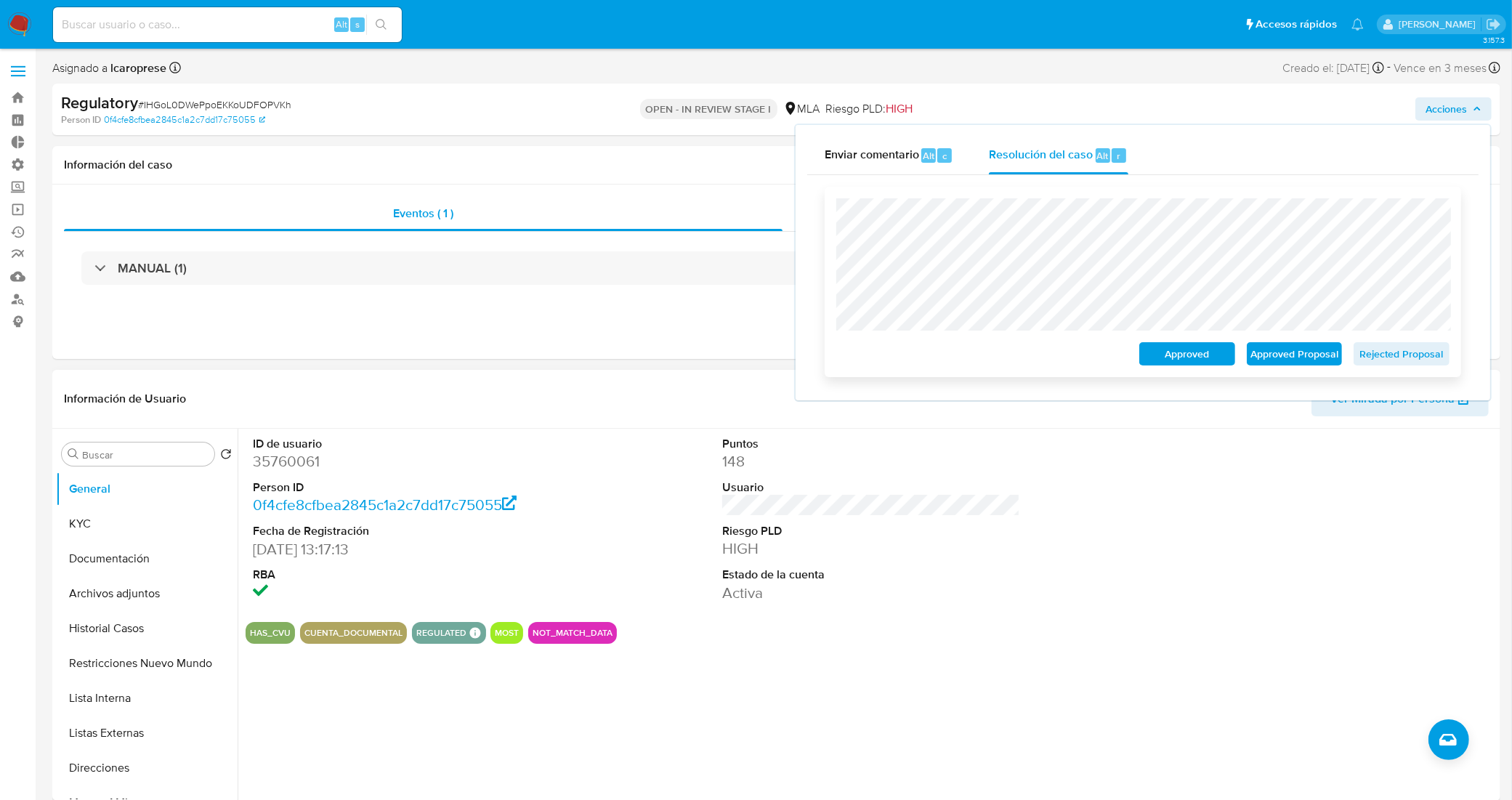
click at [1397, 357] on span "Rejected Proposal" at bounding box center [1401, 354] width 76 height 21
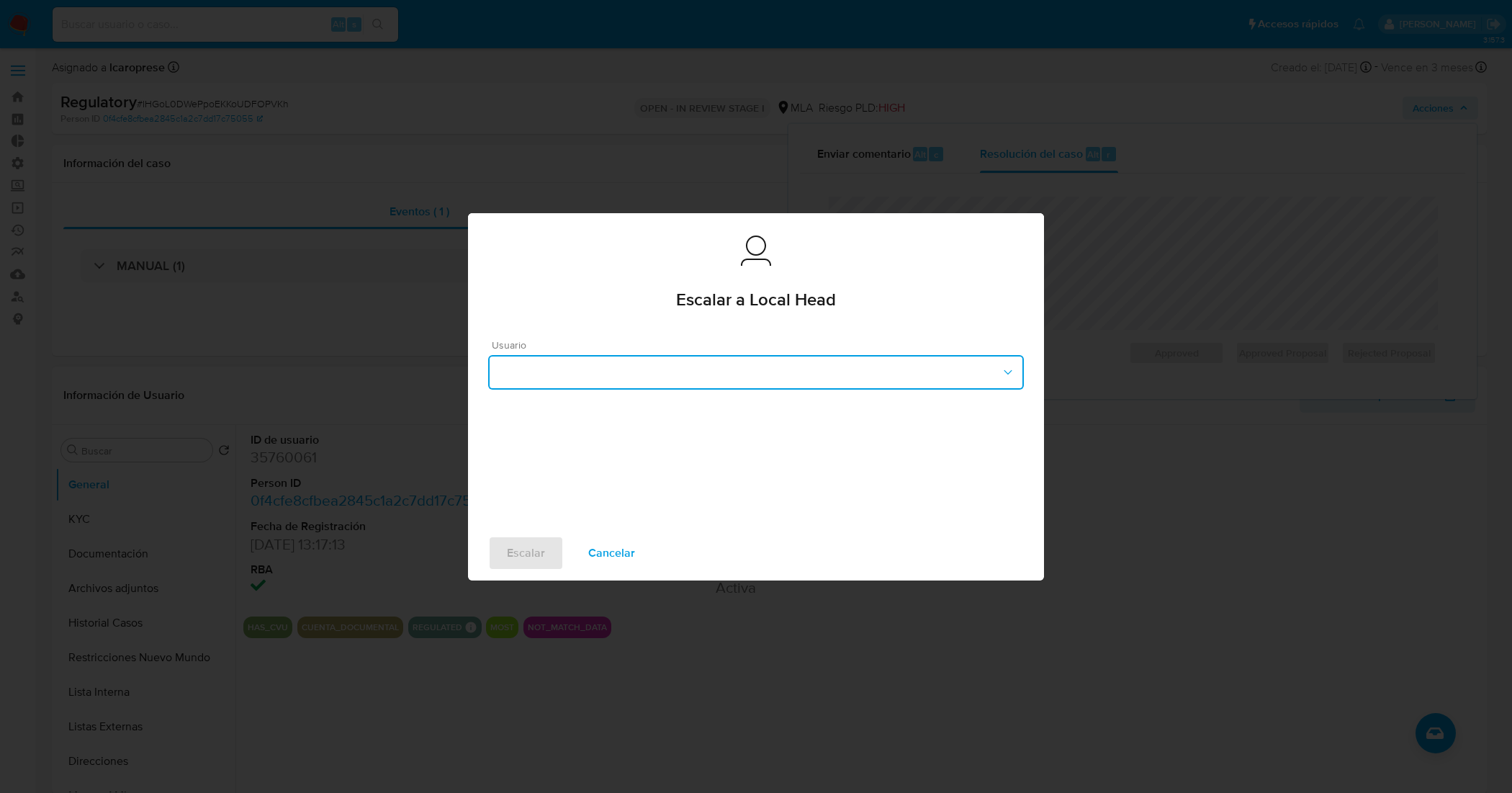
click at [773, 376] on button "button" at bounding box center [756, 372] width 536 height 35
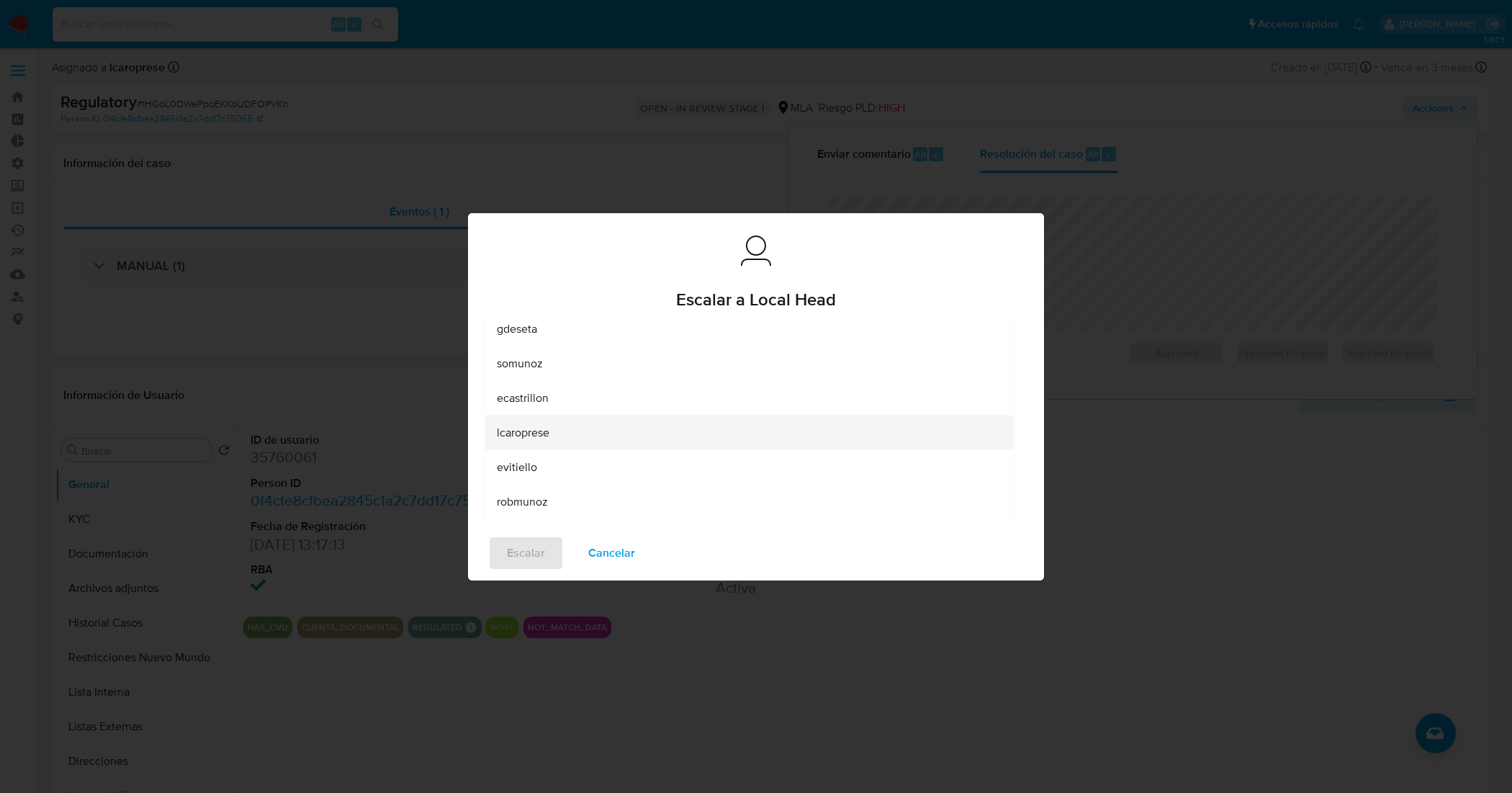
click at [609, 432] on div "lcaroprese" at bounding box center [749, 432] width 504 height 35
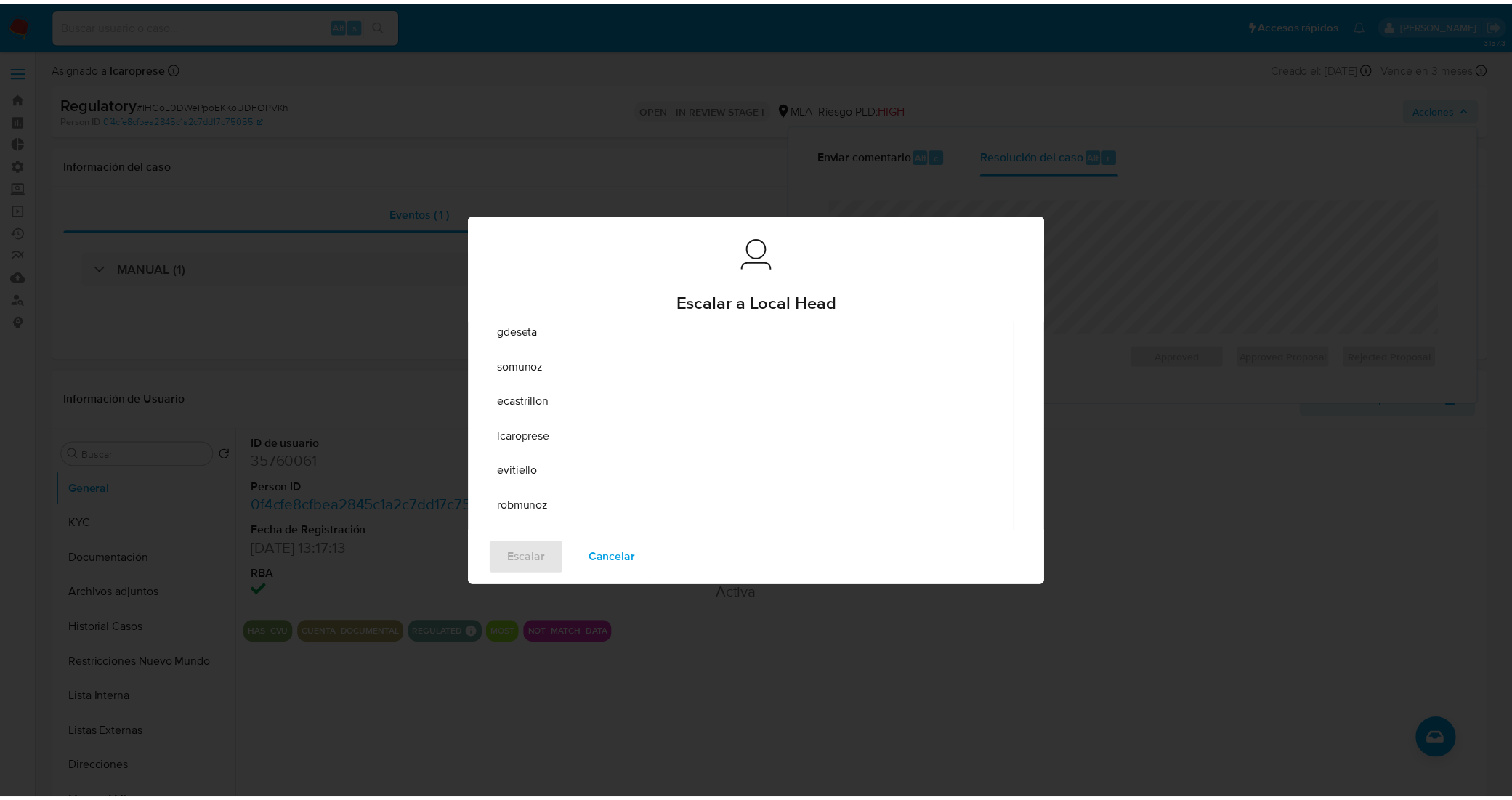
scroll to position [21, 0]
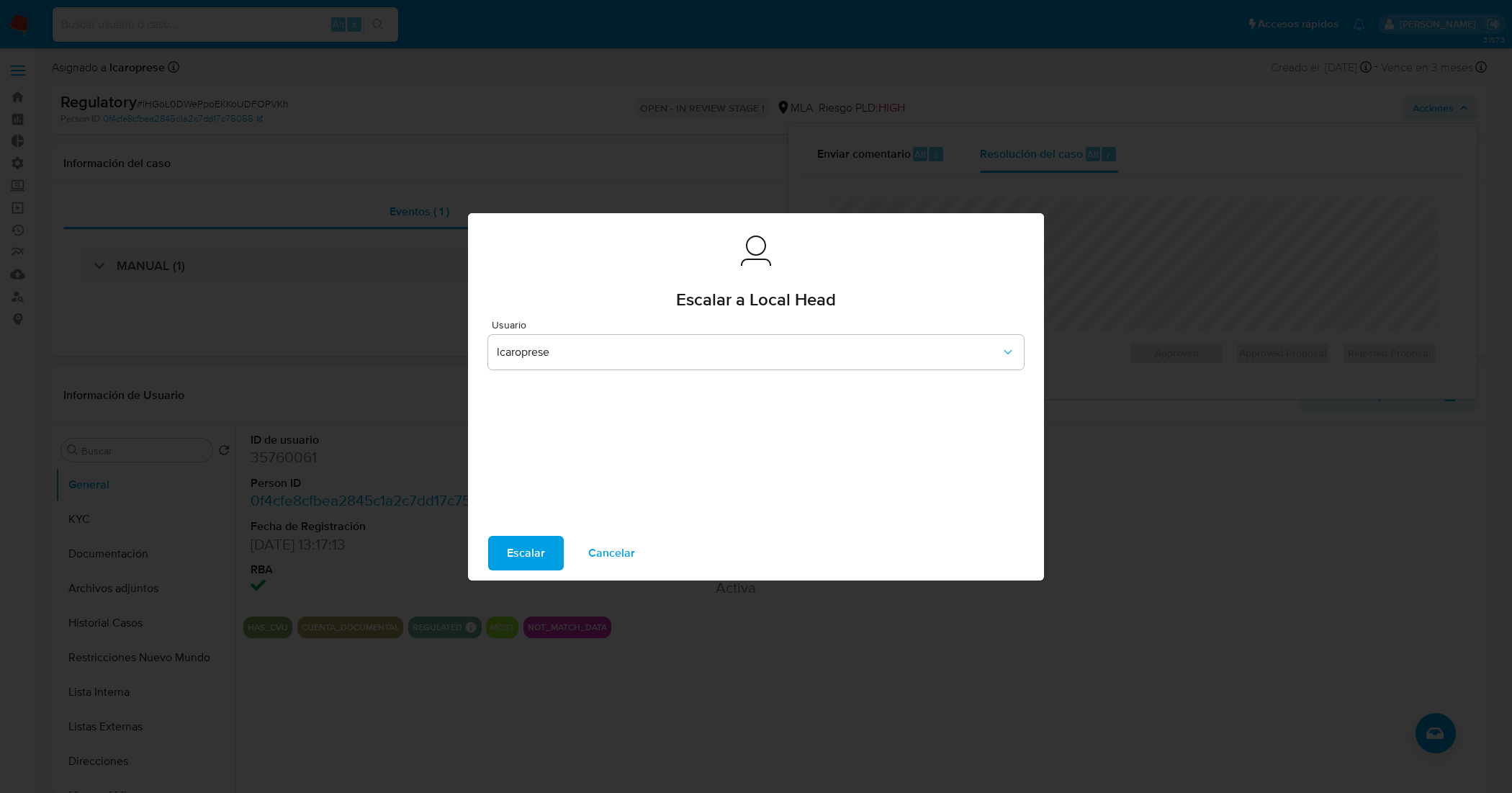
click at [538, 551] on span "Escalar" at bounding box center [526, 552] width 38 height 32
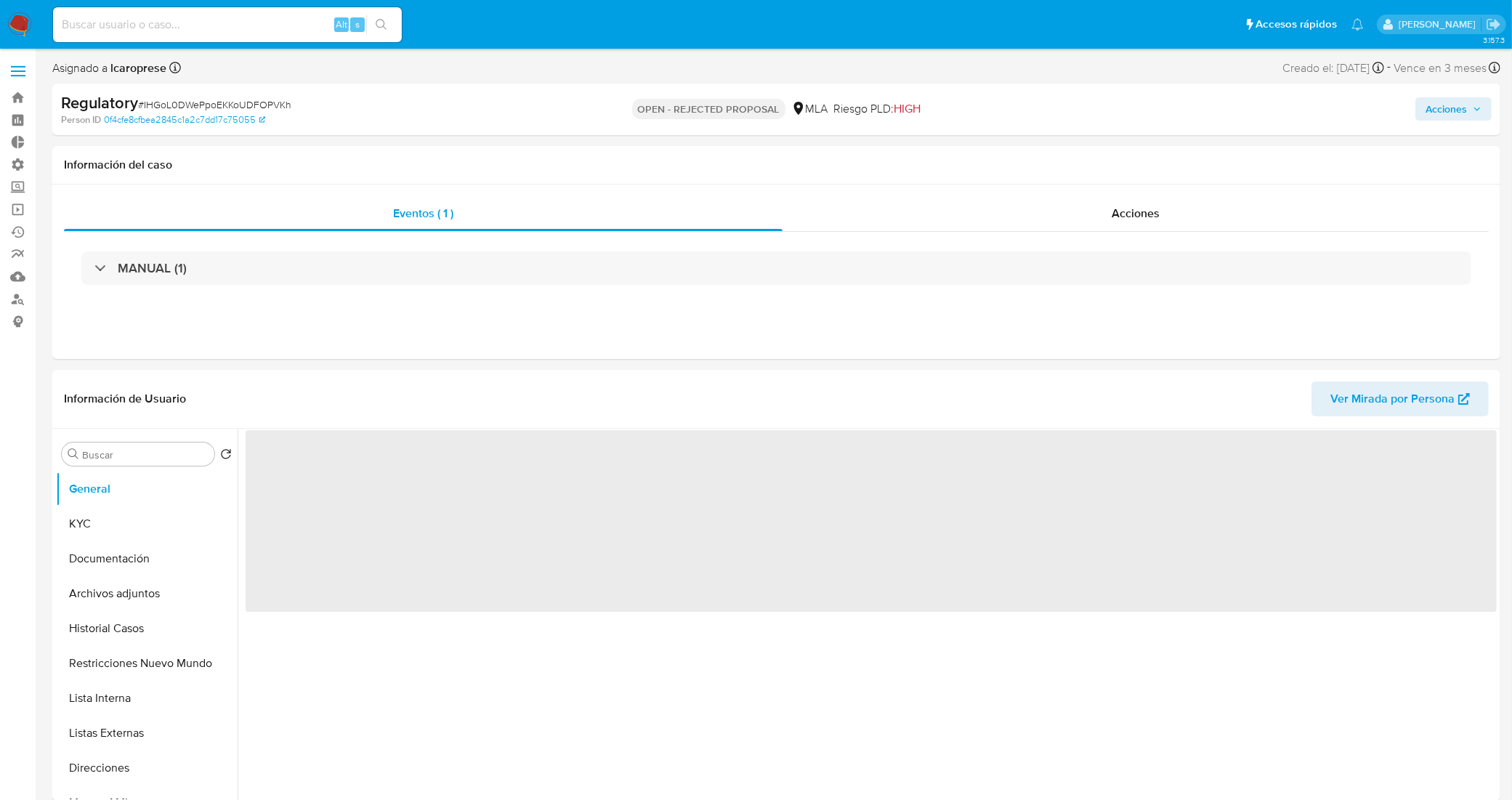
click at [260, 106] on span "# IHGoL0DWePpoEKKoUDFOPVKh" at bounding box center [215, 104] width 153 height 15
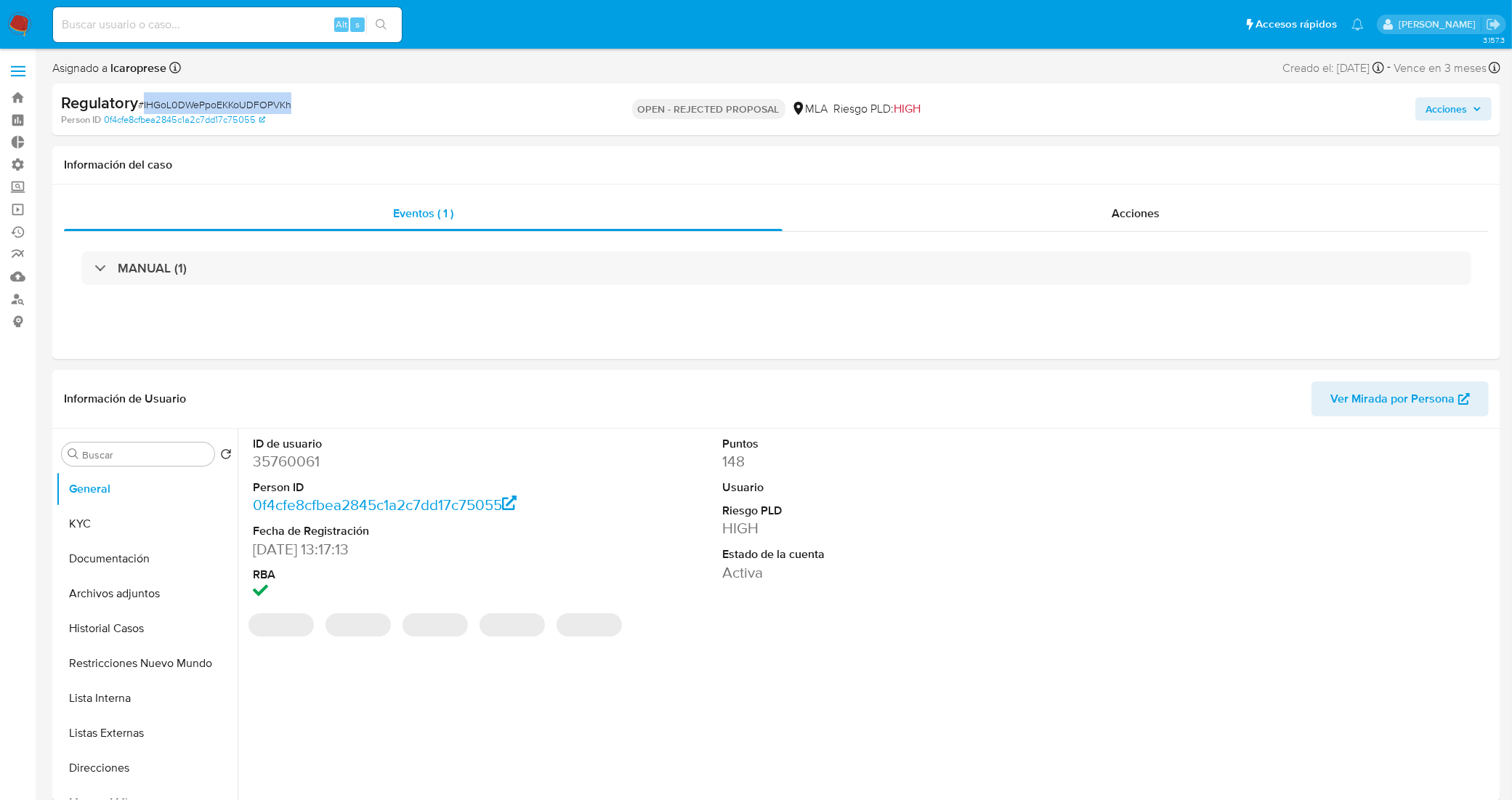
click at [260, 106] on span "# IHGoL0DWePpoEKKoUDFOPVKh" at bounding box center [215, 104] width 153 height 15
copy span "IHGoL0DWePpoEKKoUDFOPVKh"
select select "10"
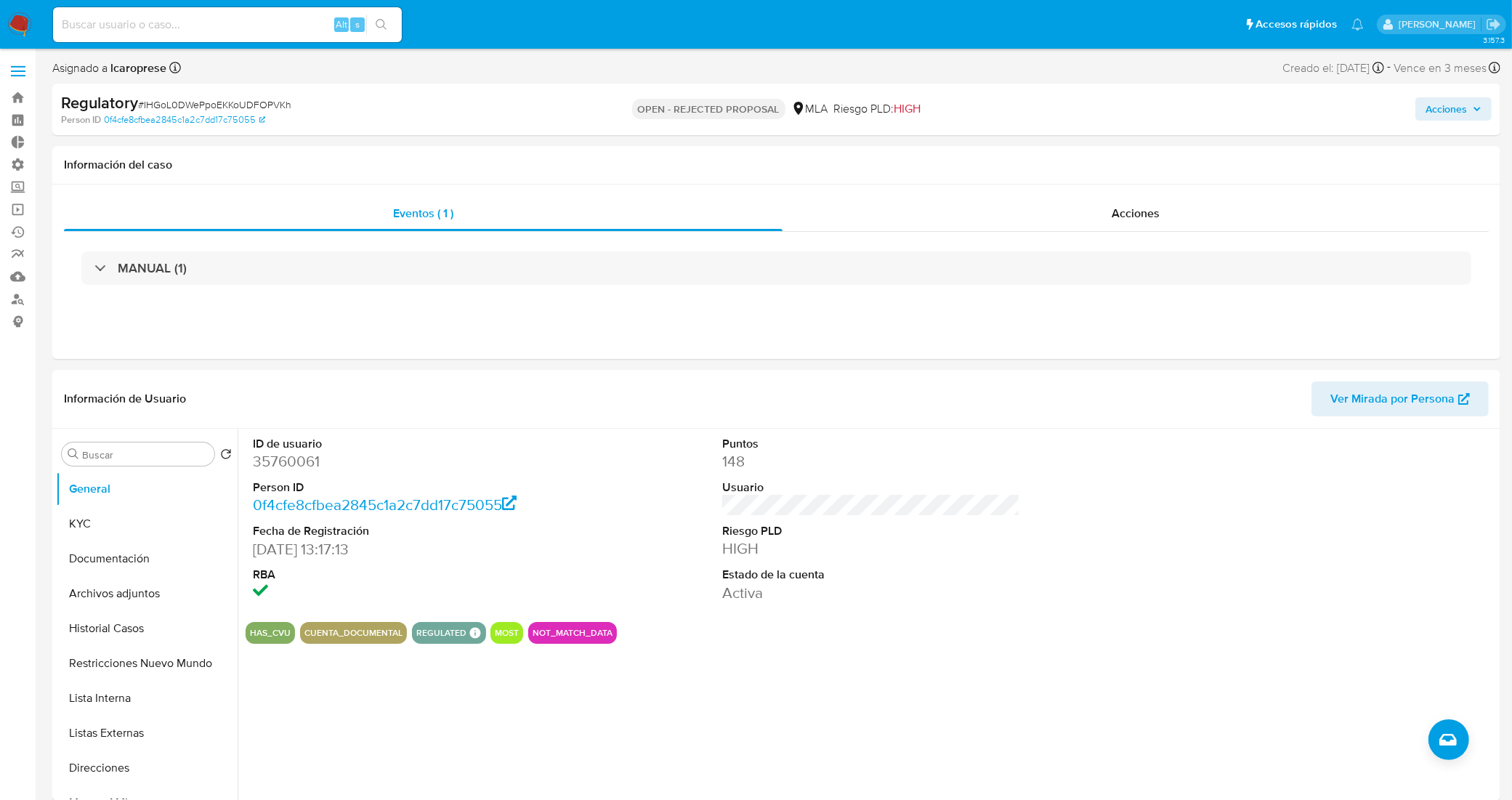
click at [266, 30] on input at bounding box center [228, 25] width 349 height 19
paste input "YtLo2qM4FWCAVZD5TMjsxrtd"
type input "YtLo2qM4FWCAVZD5TMjsxrtd"
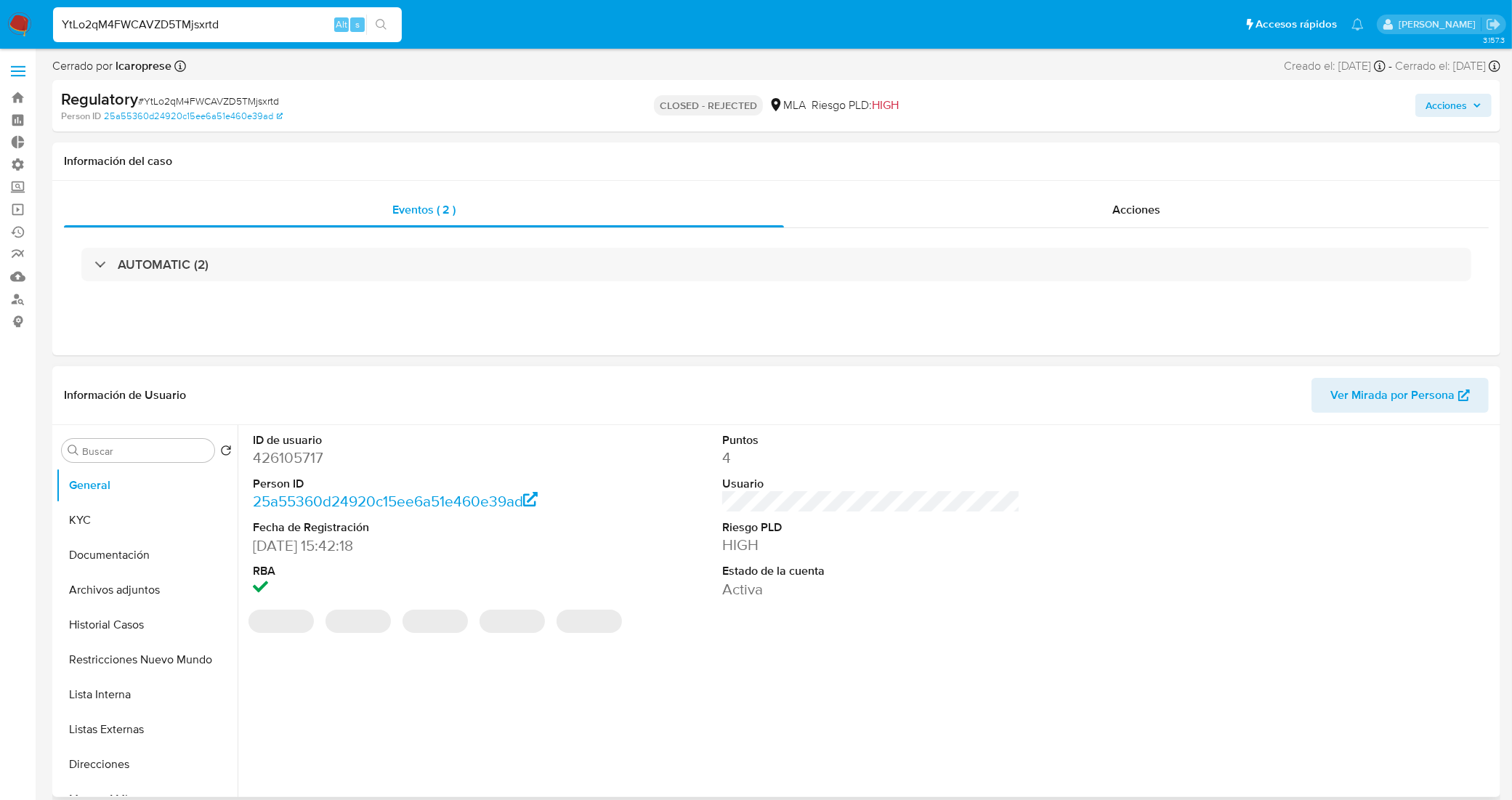
select select "10"
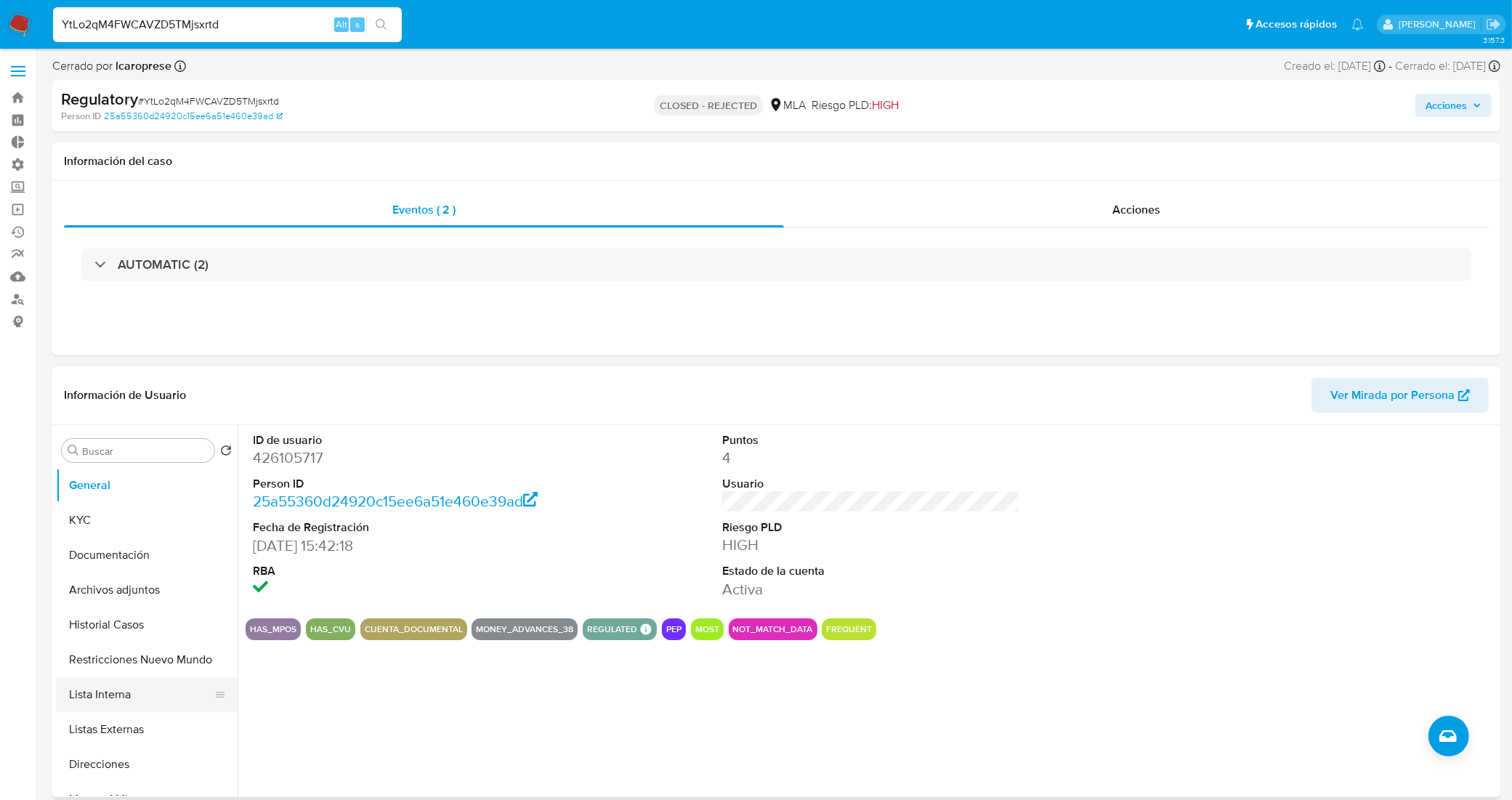
click at [127, 693] on button "Lista Interna" at bounding box center [141, 694] width 170 height 35
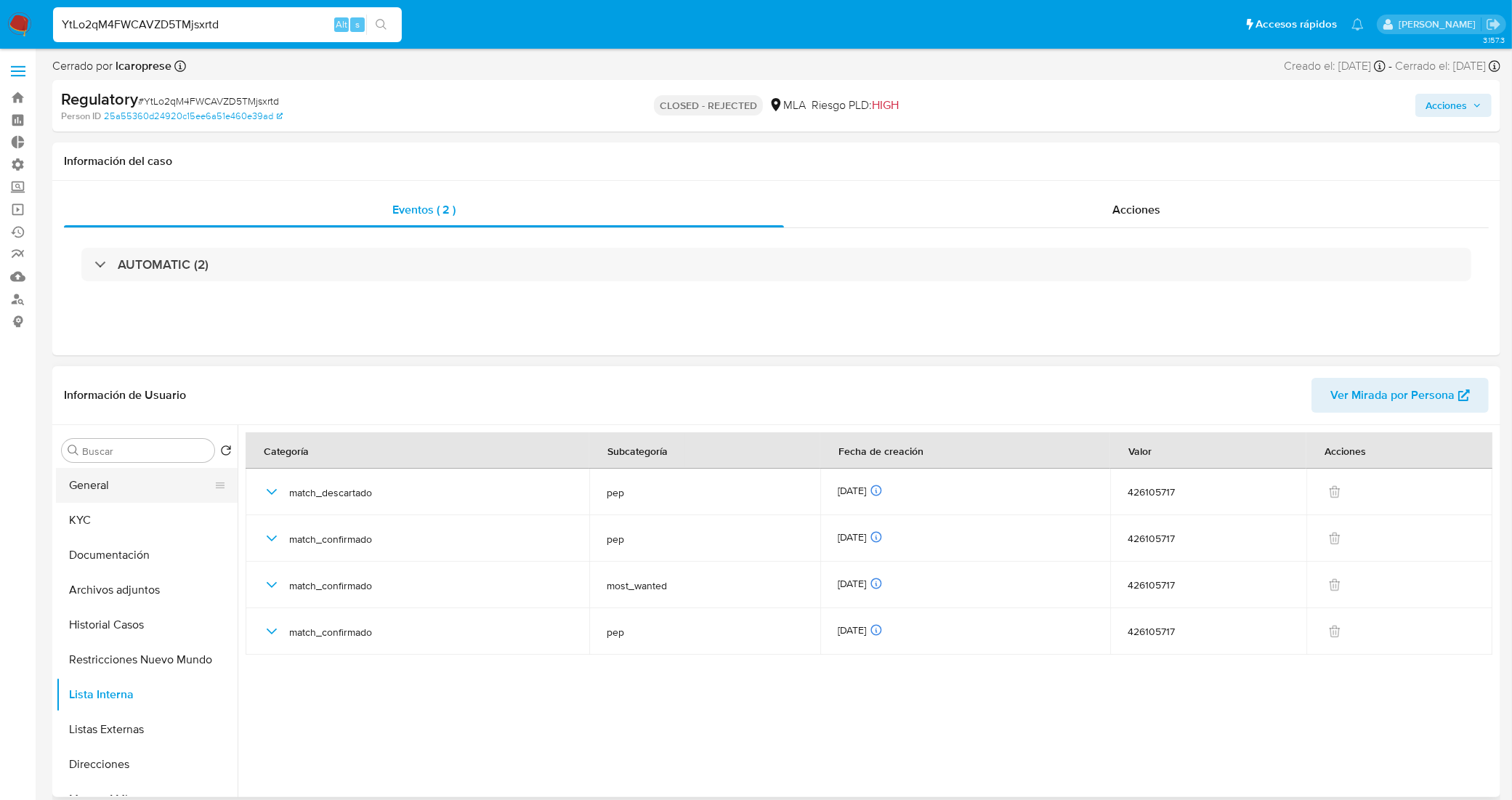
click at [155, 495] on button "General" at bounding box center [141, 485] width 170 height 35
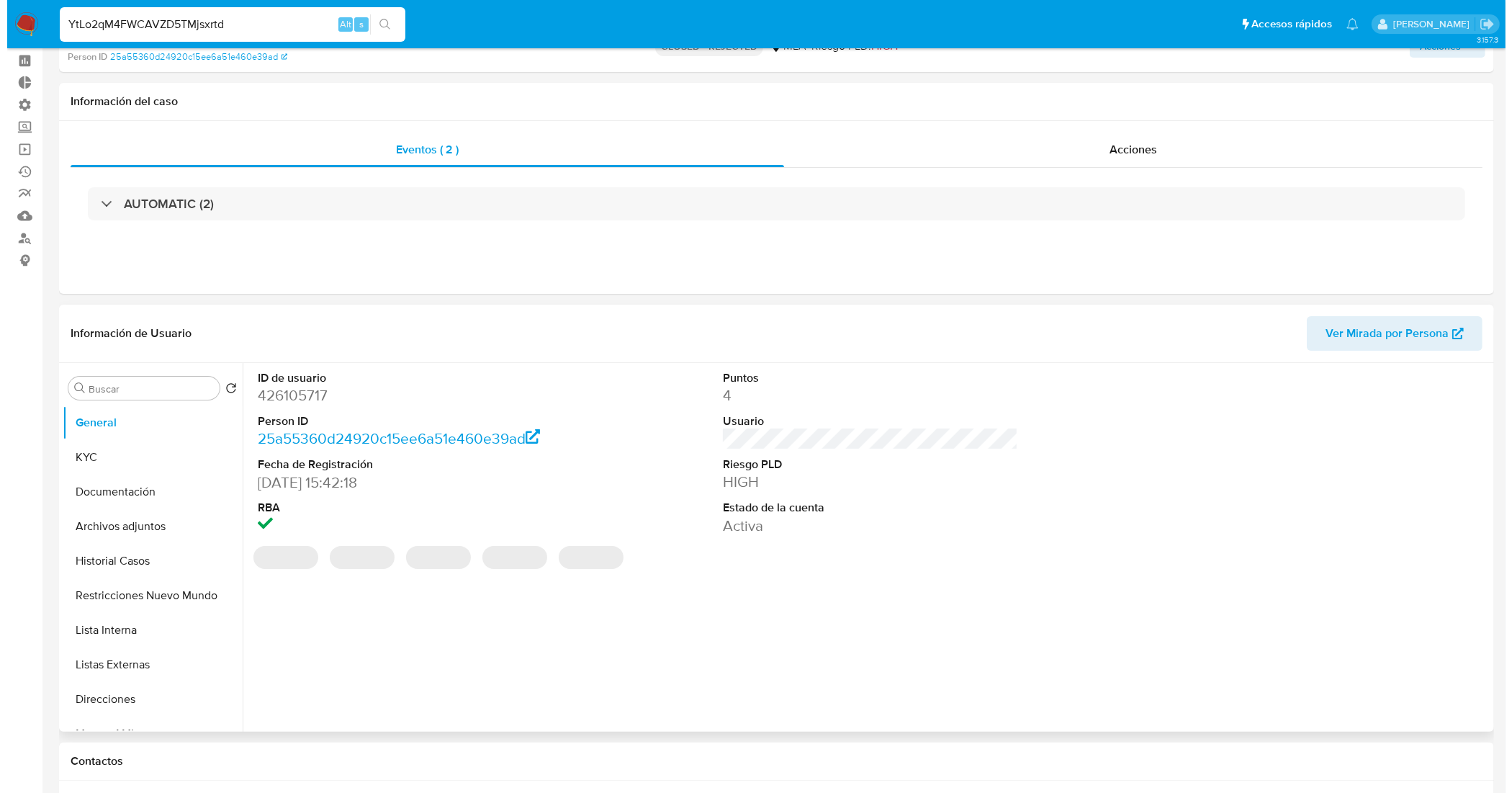
scroll to position [90, 0]
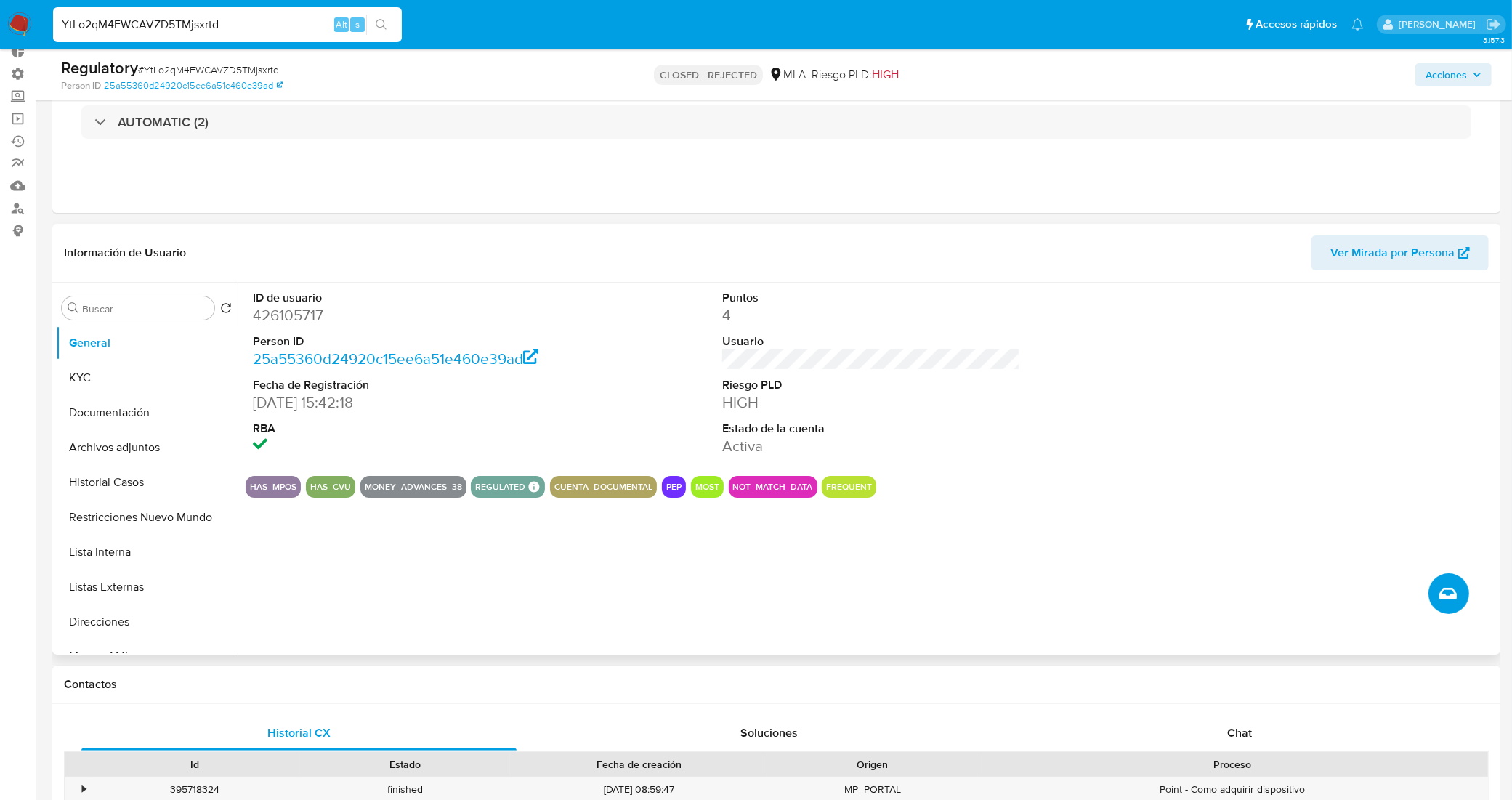
click at [1442, 596] on icon "Crear caso manual" at bounding box center [1448, 594] width 17 height 12
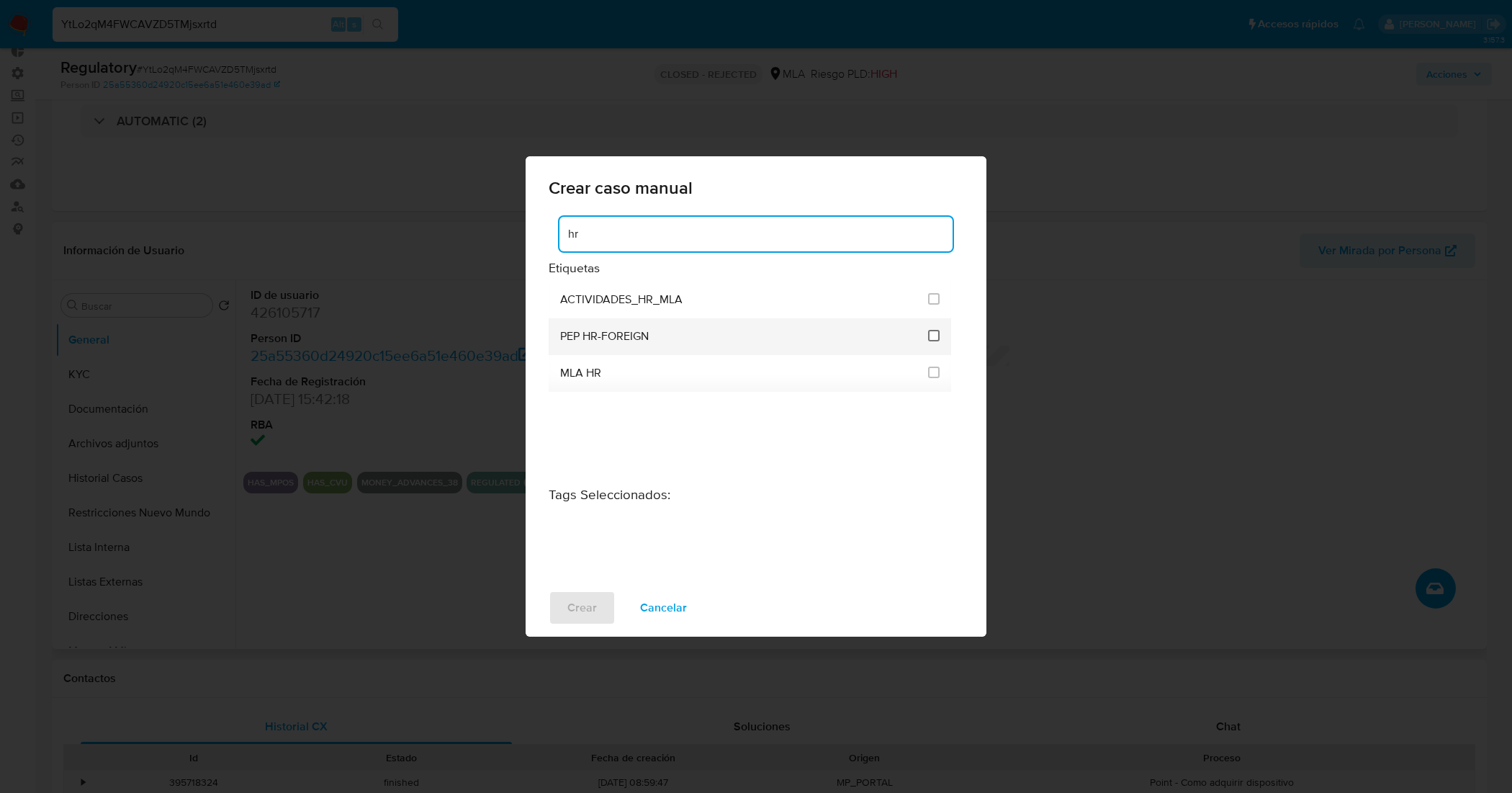
type input "hr"
click at [936, 338] on input "3305" at bounding box center [934, 336] width 12 height 12
checkbox input "true"
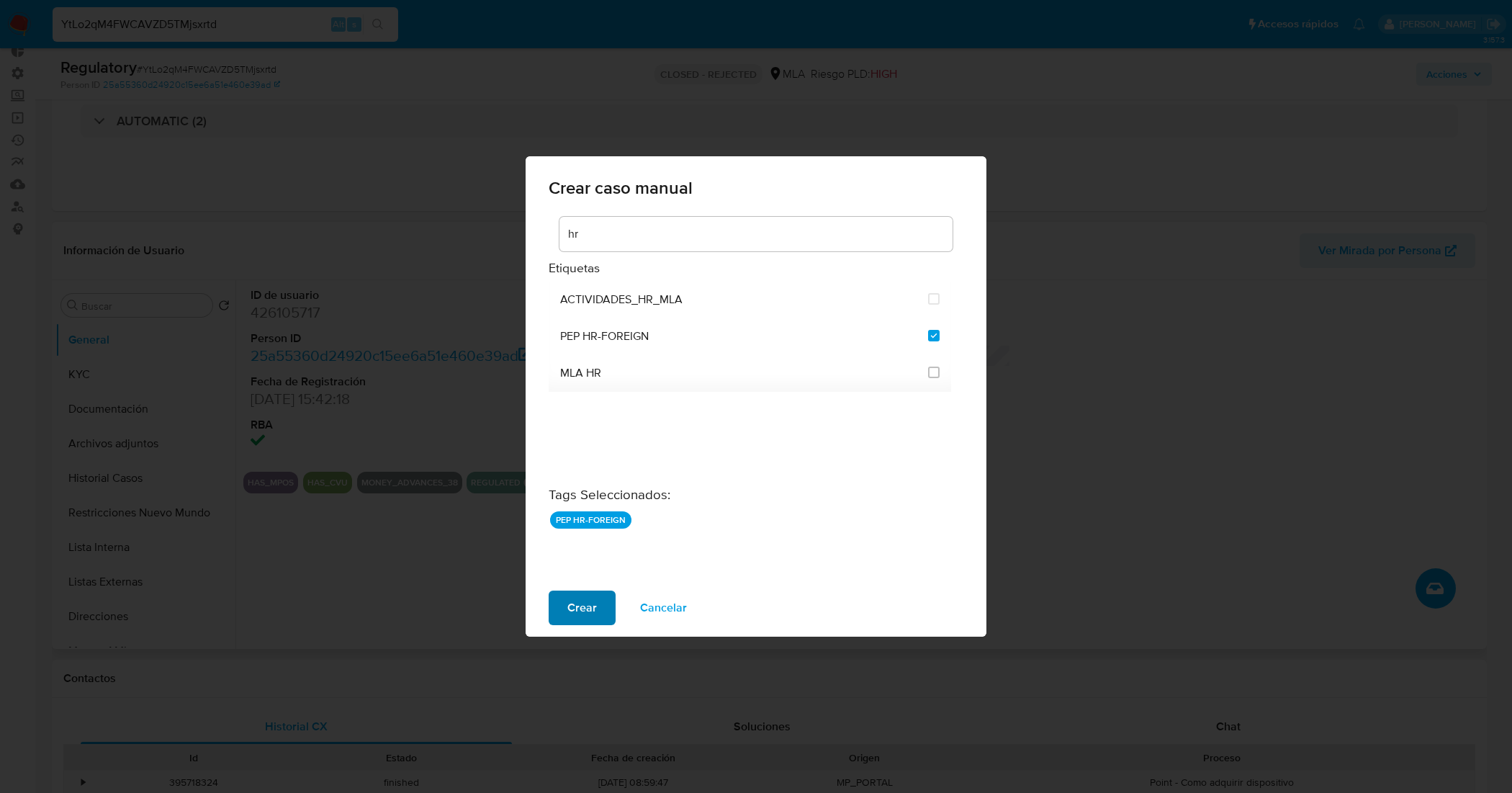
click at [567, 612] on span "Crear" at bounding box center [582, 607] width 30 height 32
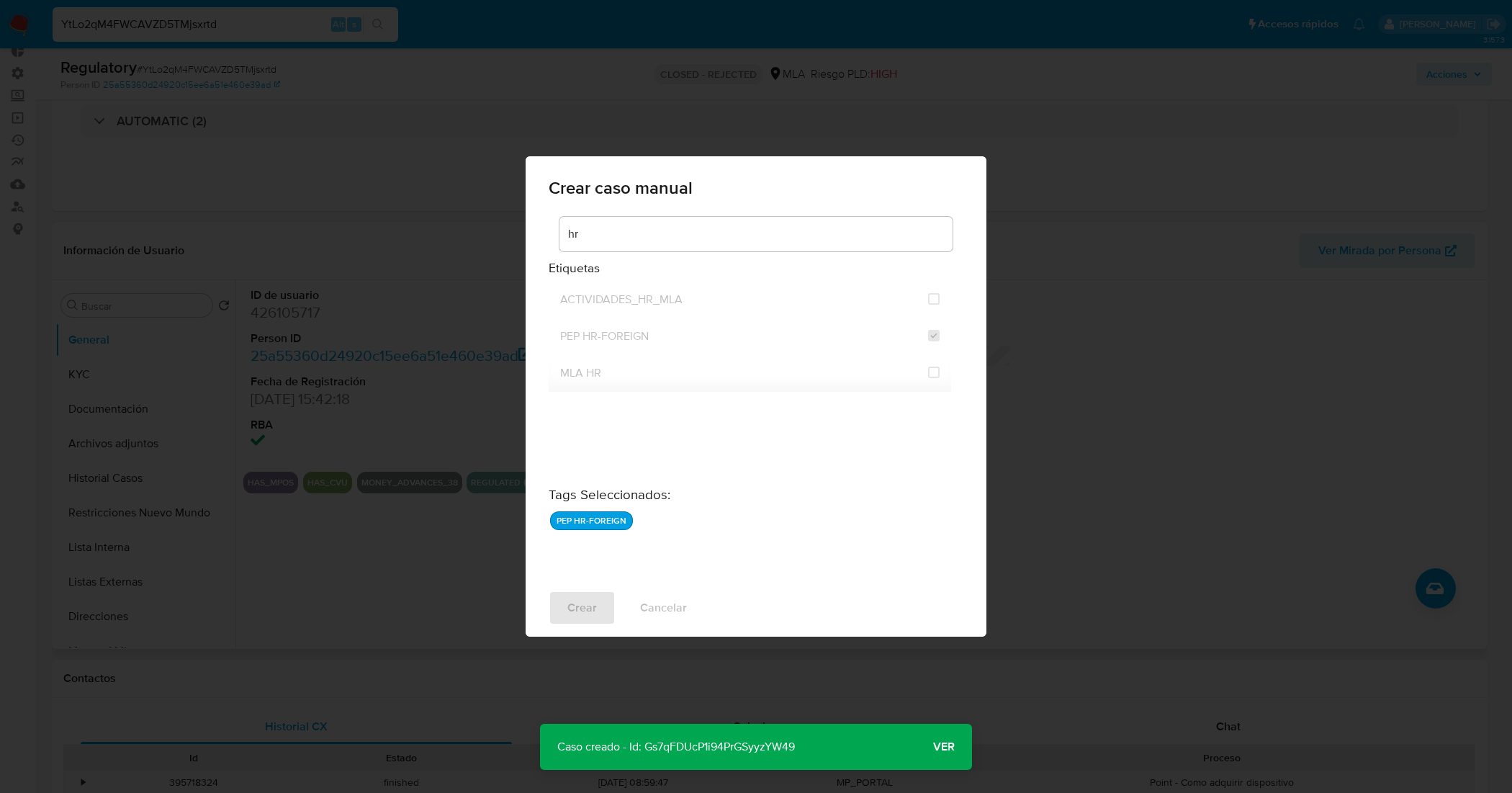
click at [951, 746] on span "Ver" at bounding box center [943, 746] width 21 height 0
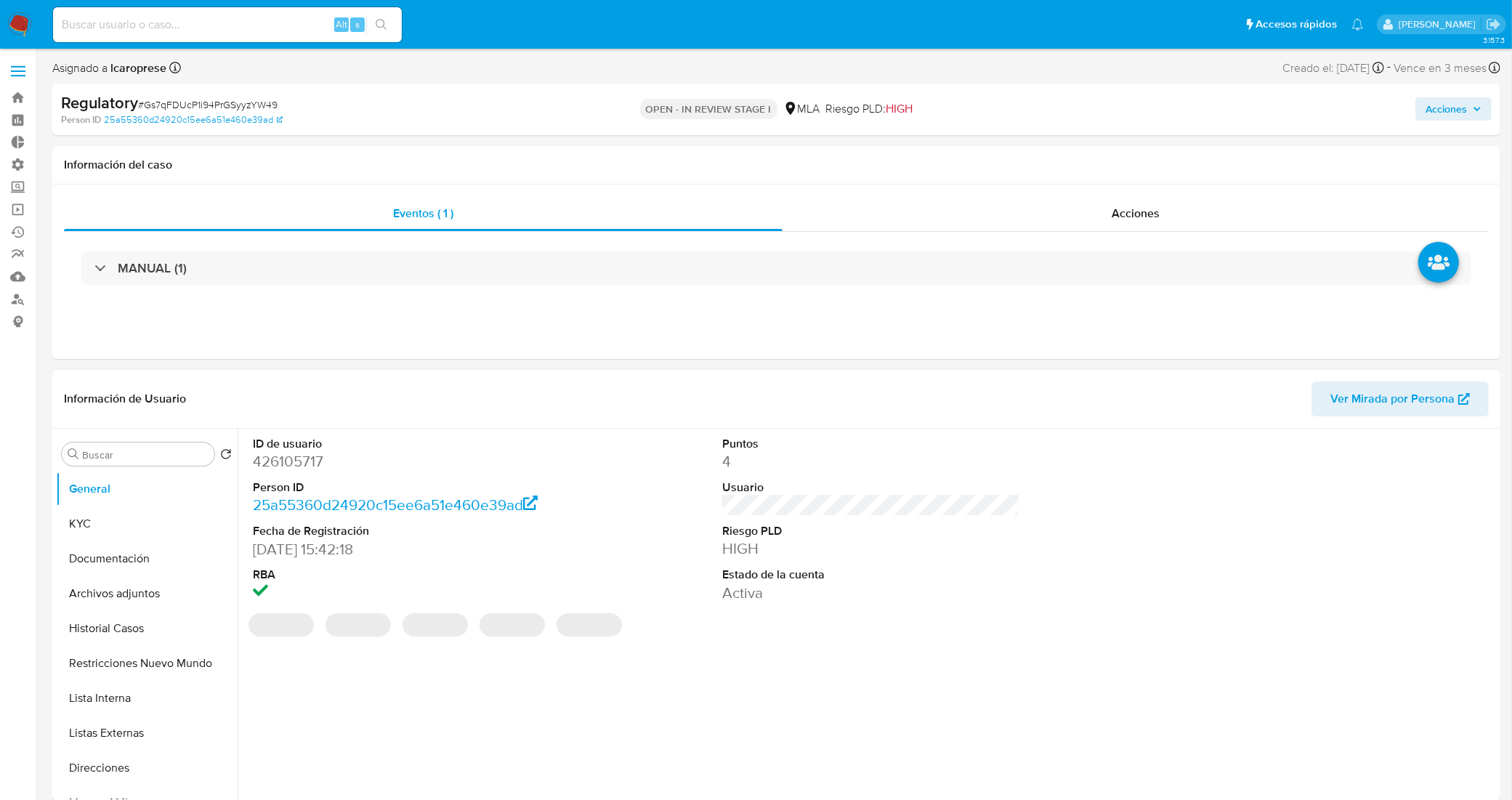
select select "10"
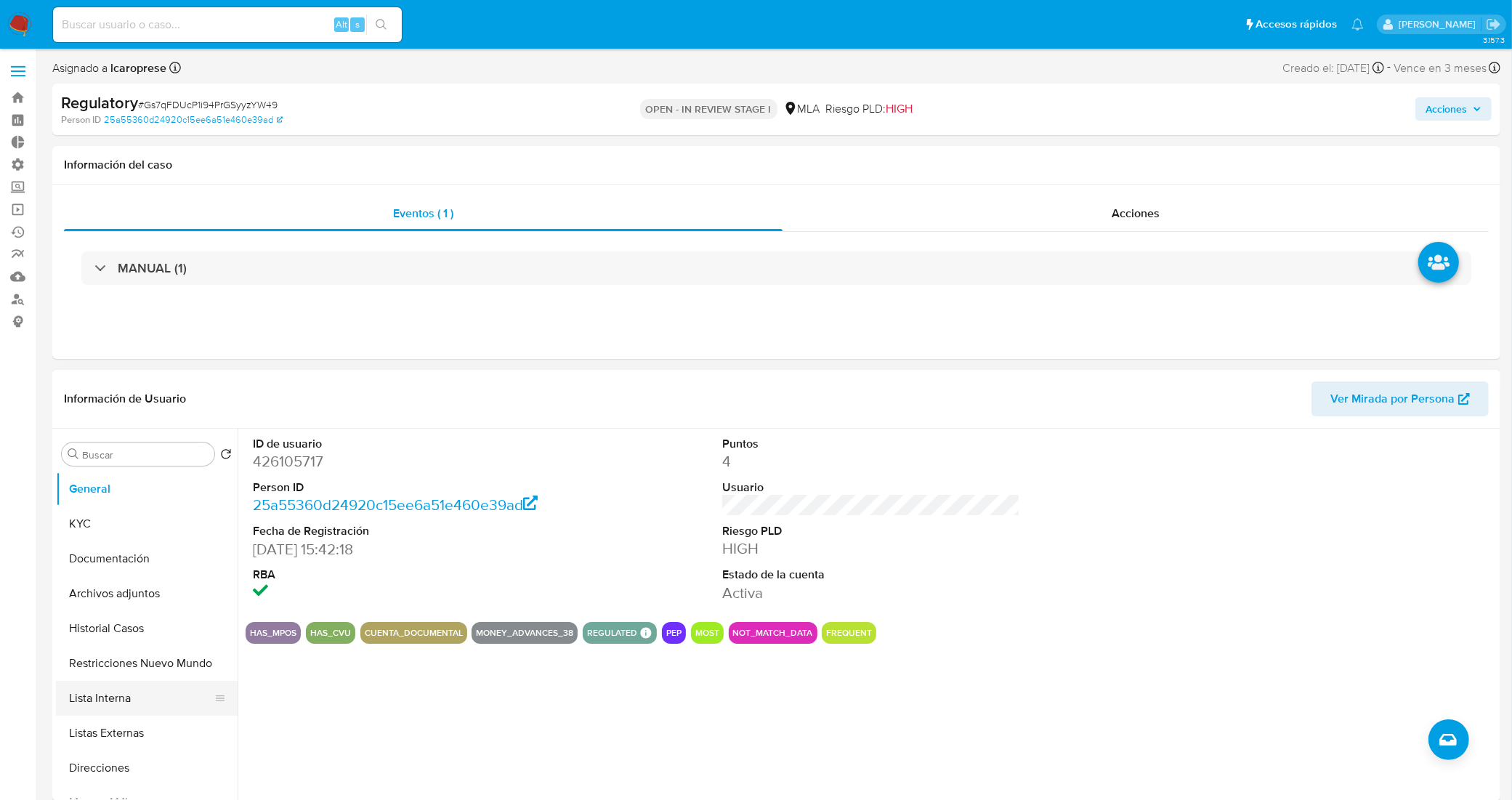
click at [143, 692] on button "Lista Interna" at bounding box center [141, 698] width 170 height 35
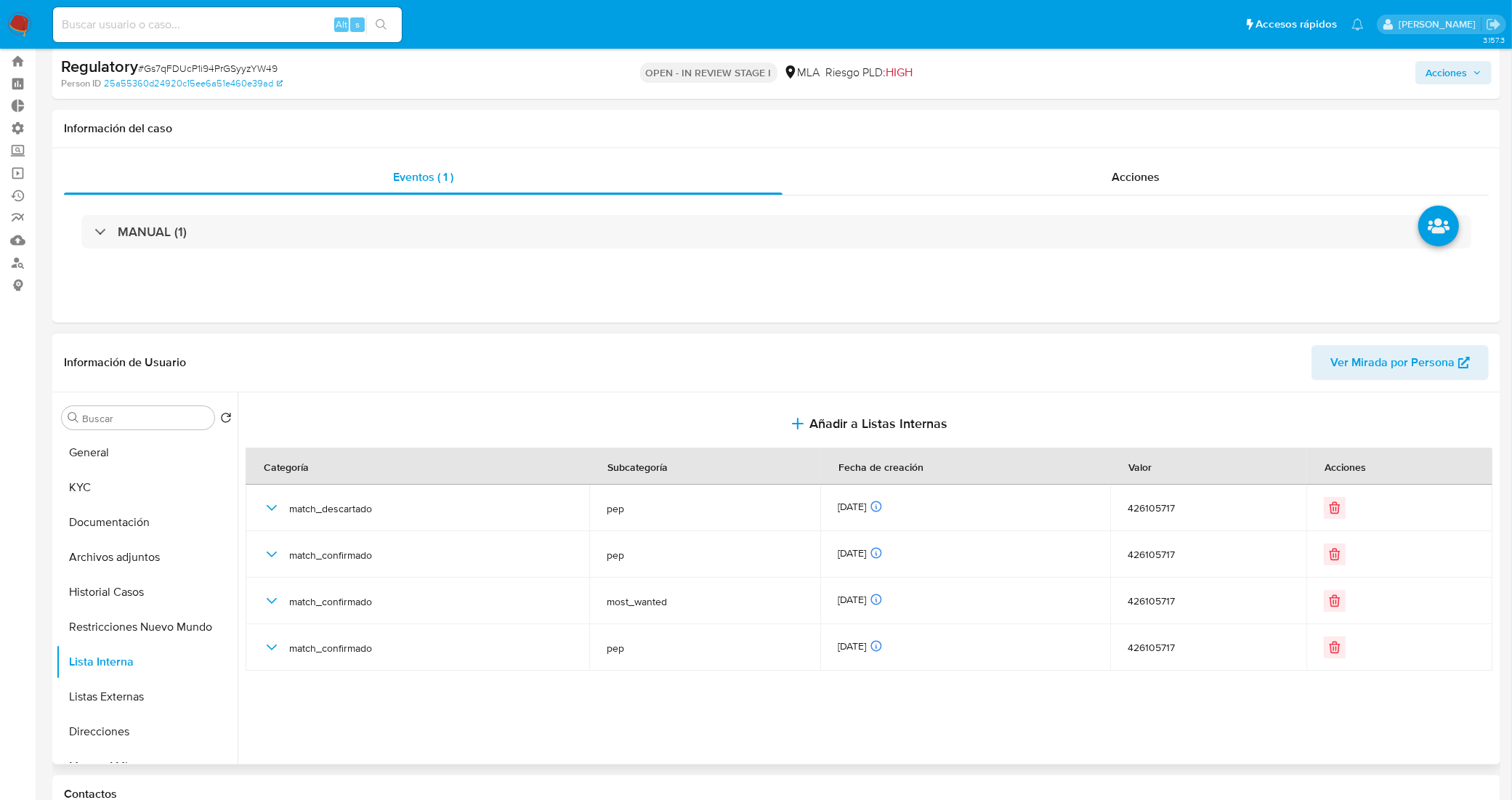
scroll to position [91, 0]
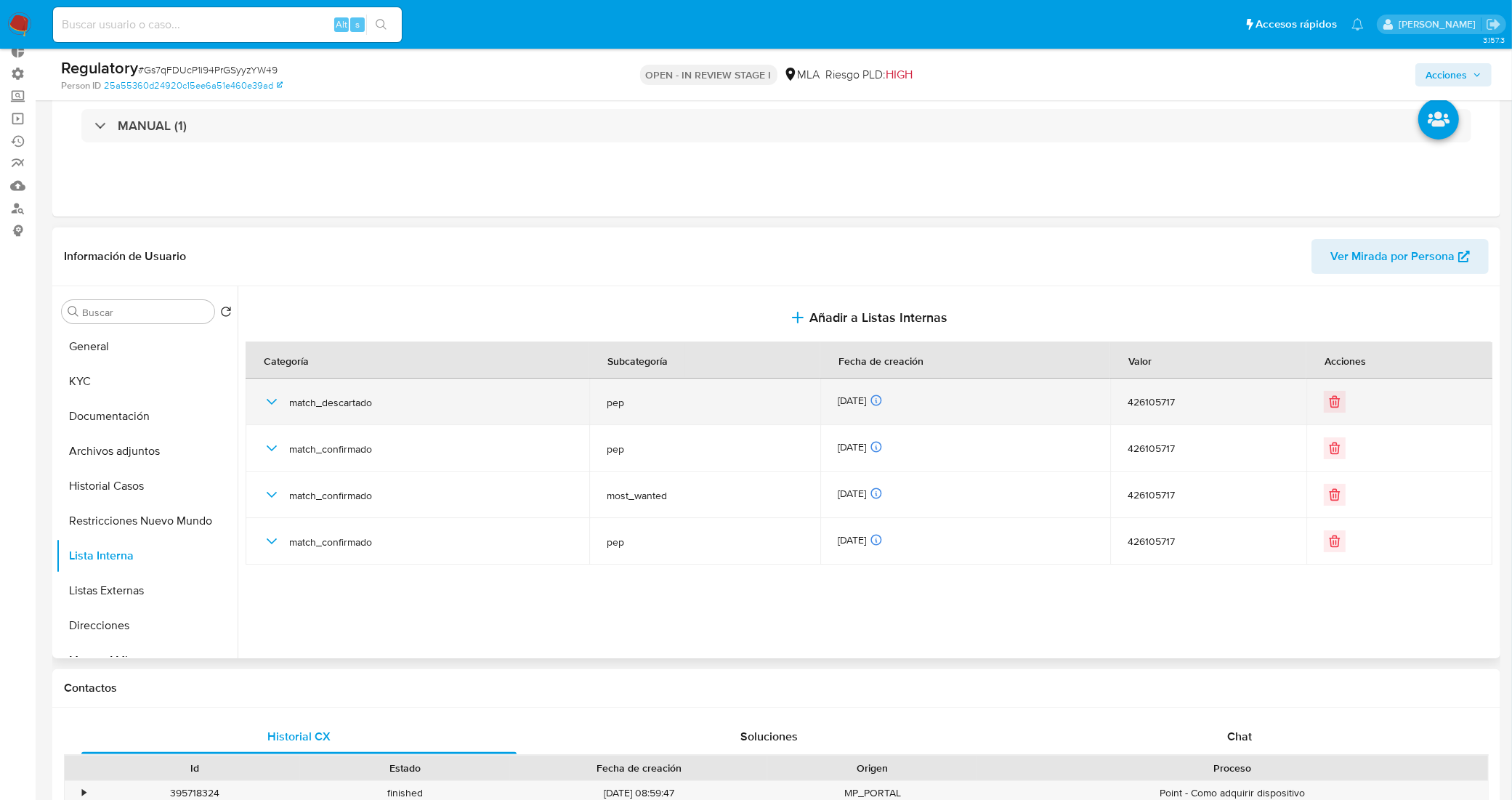
click at [263, 398] on icon "button" at bounding box center [272, 401] width 17 height 17
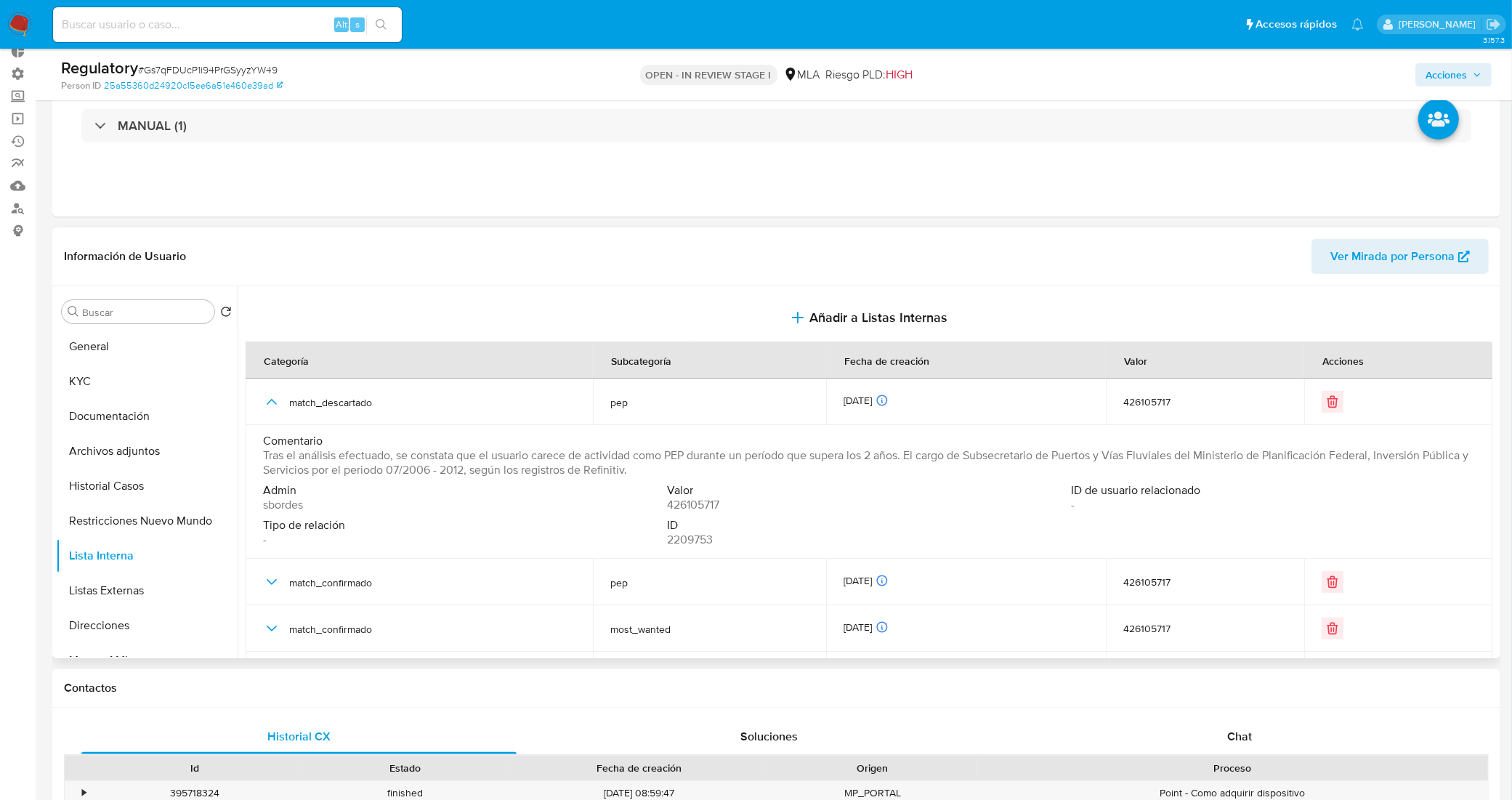
drag, startPoint x: 909, startPoint y: 454, endPoint x: 260, endPoint y: 459, distance: 649.0
click at [260, 459] on td "Comentario Tras el análisis efectuado, se constata que el usuario carece de act…" at bounding box center [869, 492] width 1246 height 134
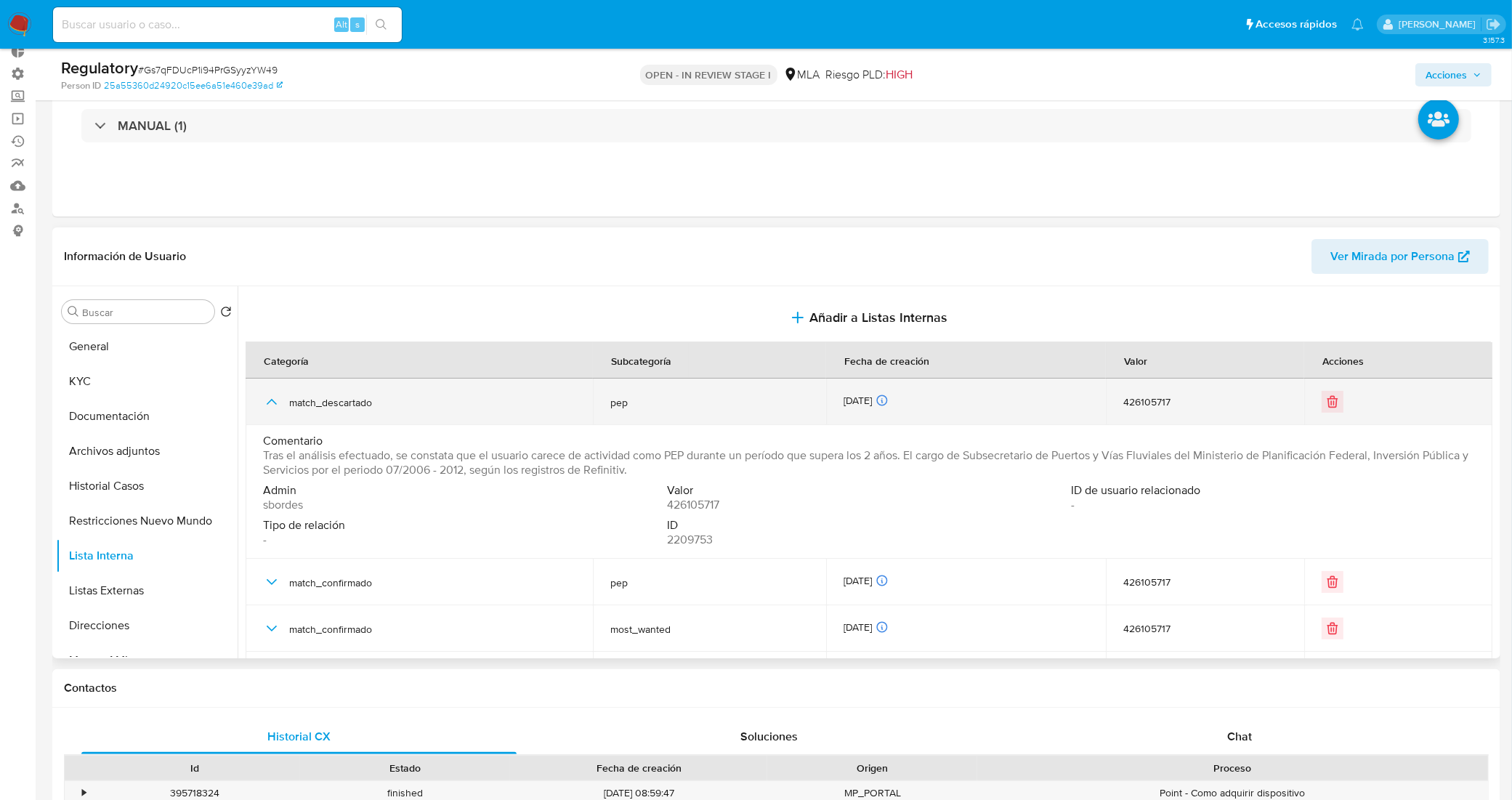
click at [271, 401] on icon "button" at bounding box center [272, 401] width 17 height 17
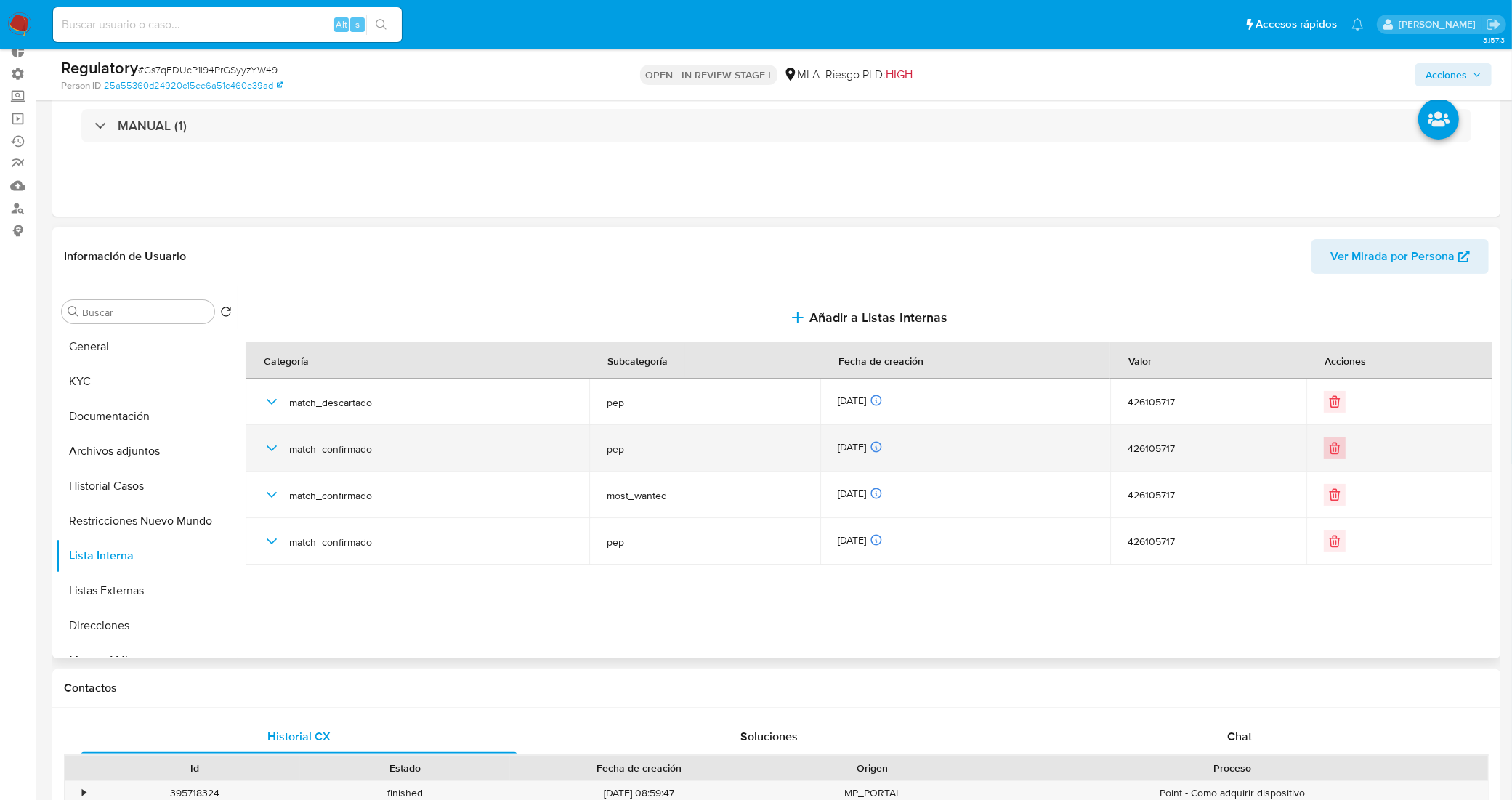
click at [1330, 449] on icon "Eliminar" at bounding box center [1334, 448] width 15 height 15
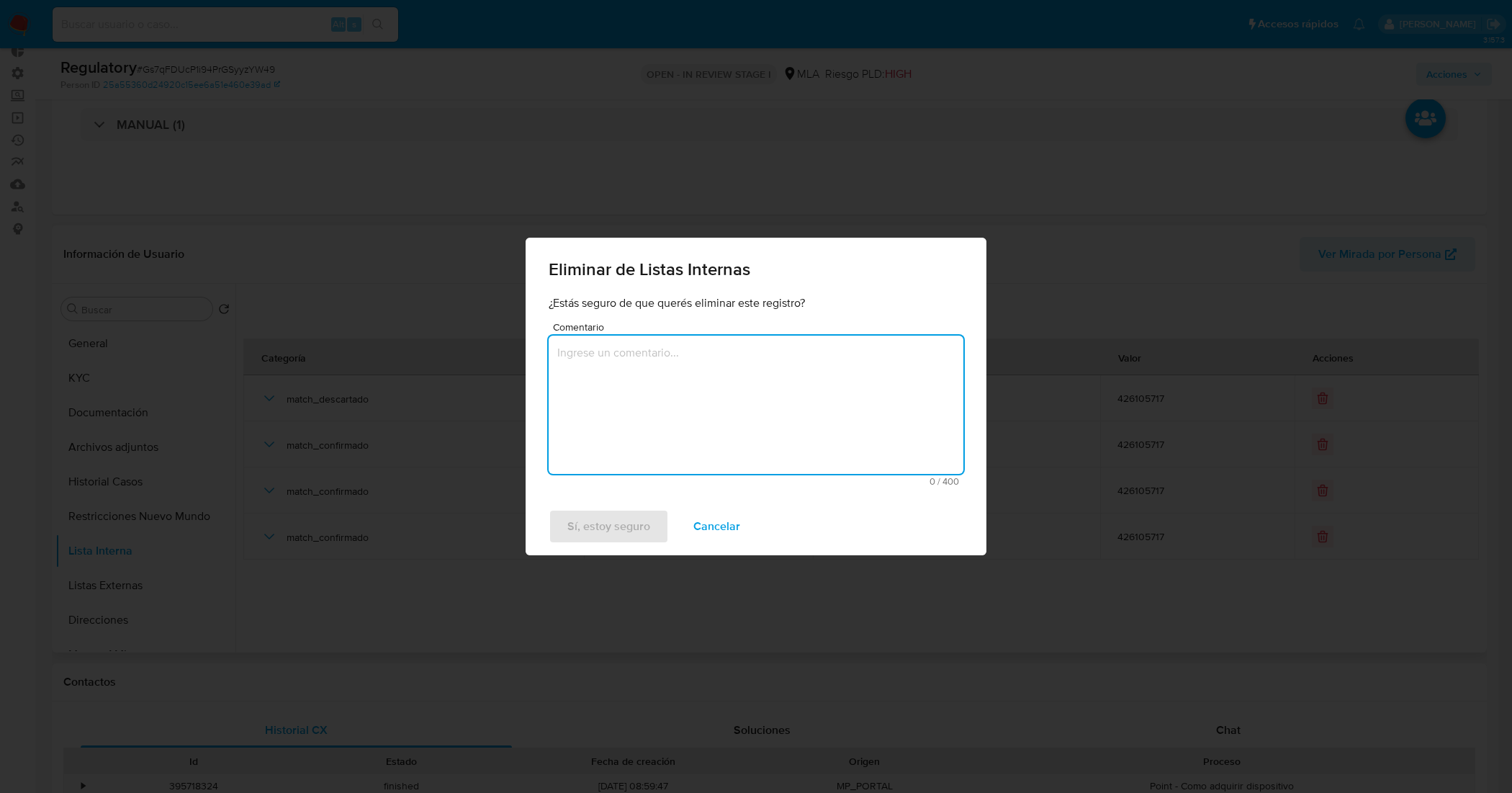
click at [725, 412] on textarea "Comentario" at bounding box center [756, 405] width 415 height 138
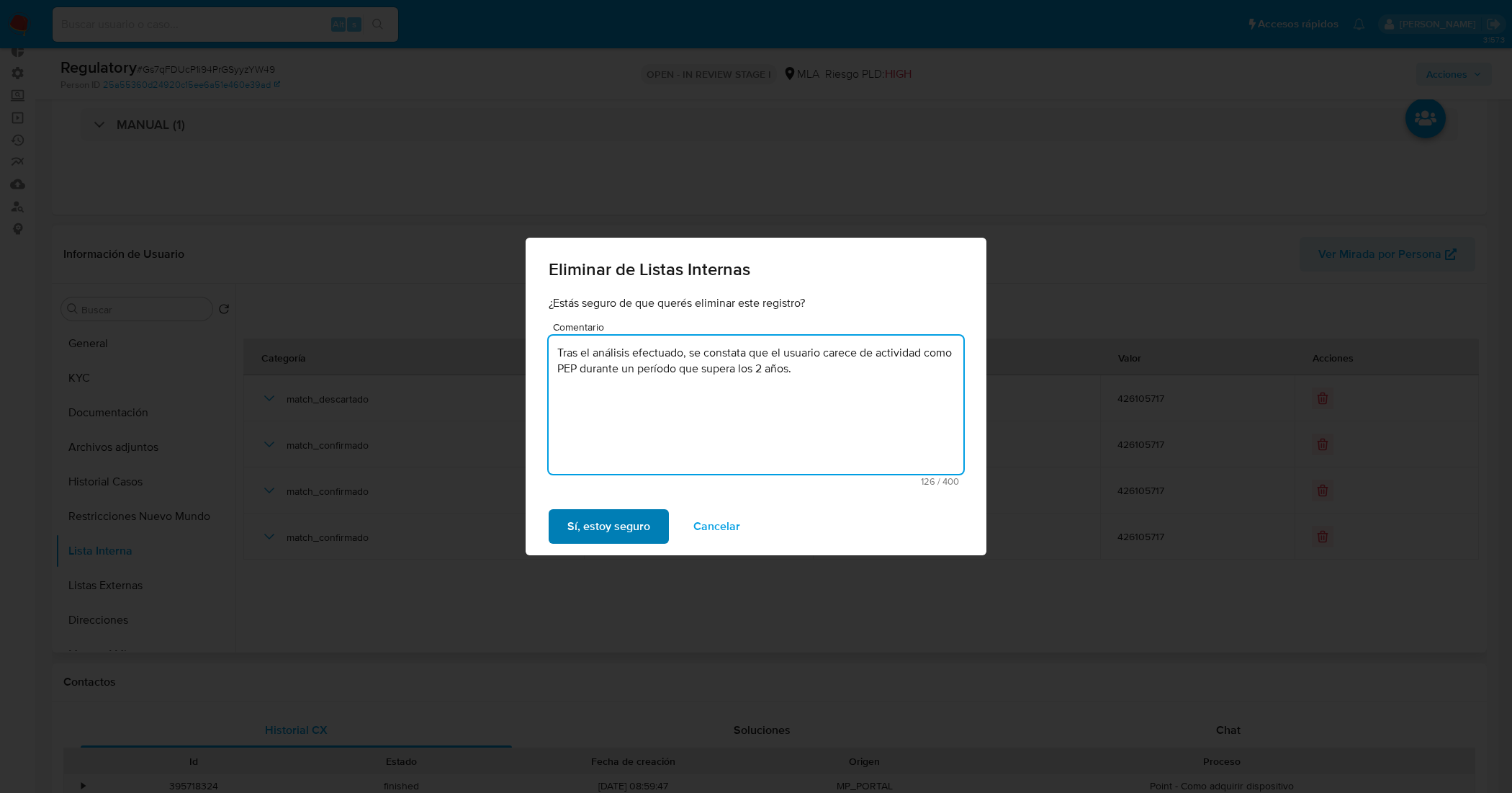
type textarea "Tras el análisis efectuado, se constata que el usuario carece de actividad como…"
click at [631, 523] on span "Sí, estoy seguro" at bounding box center [608, 526] width 83 height 32
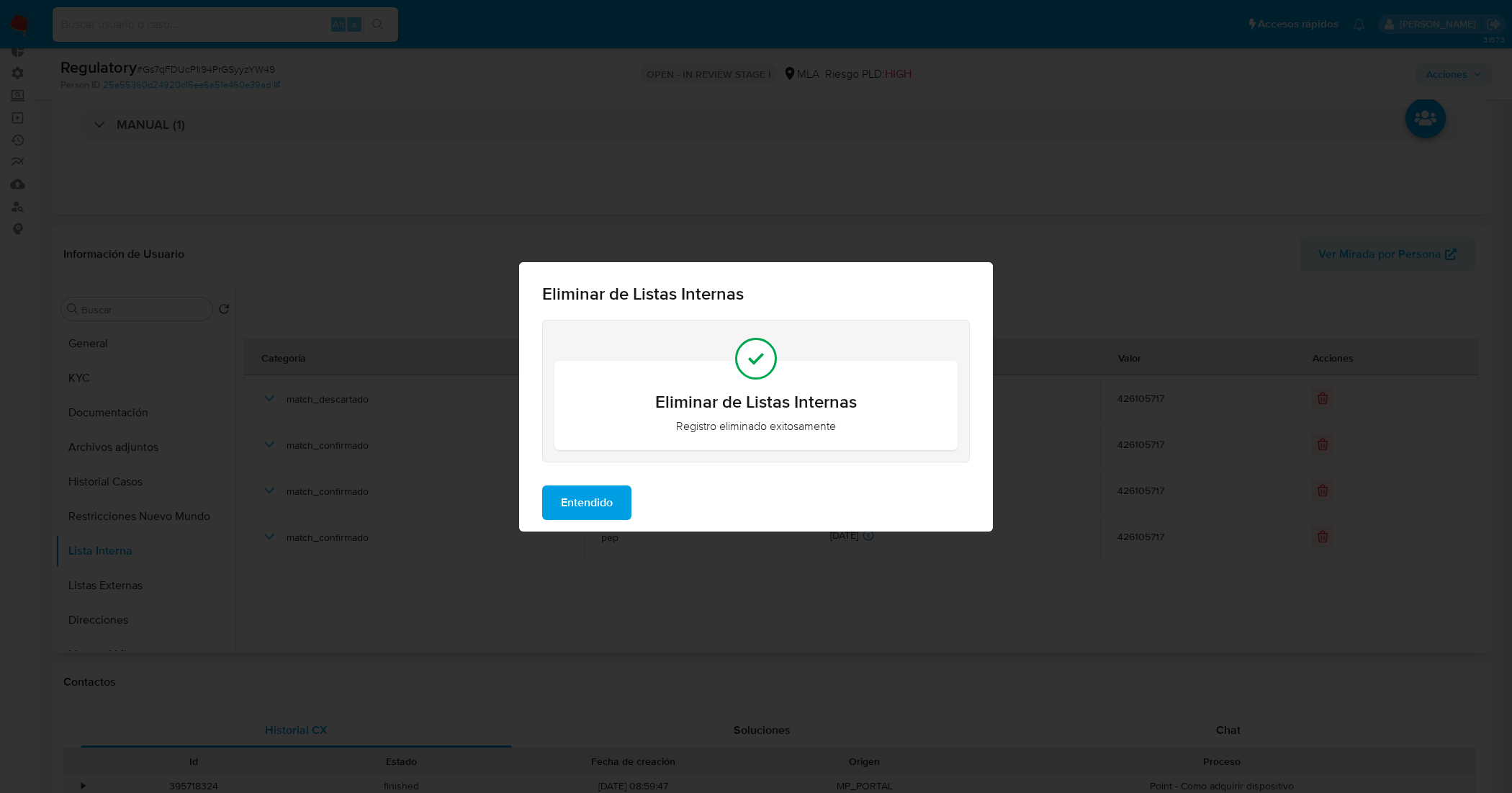
click at [593, 502] on span "Entendido" at bounding box center [586, 502] width 52 height 32
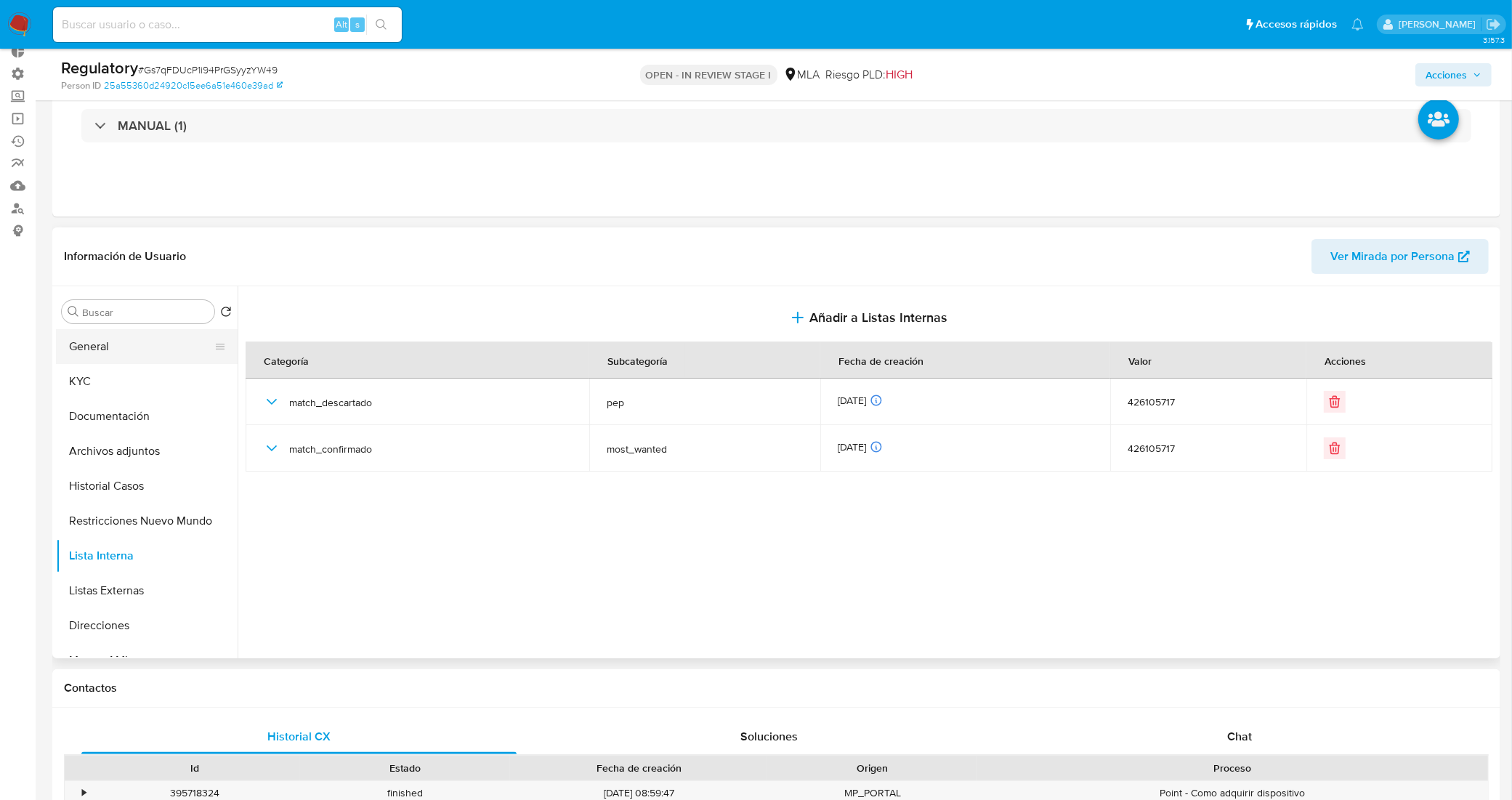
click at [119, 350] on button "General" at bounding box center [141, 346] width 170 height 35
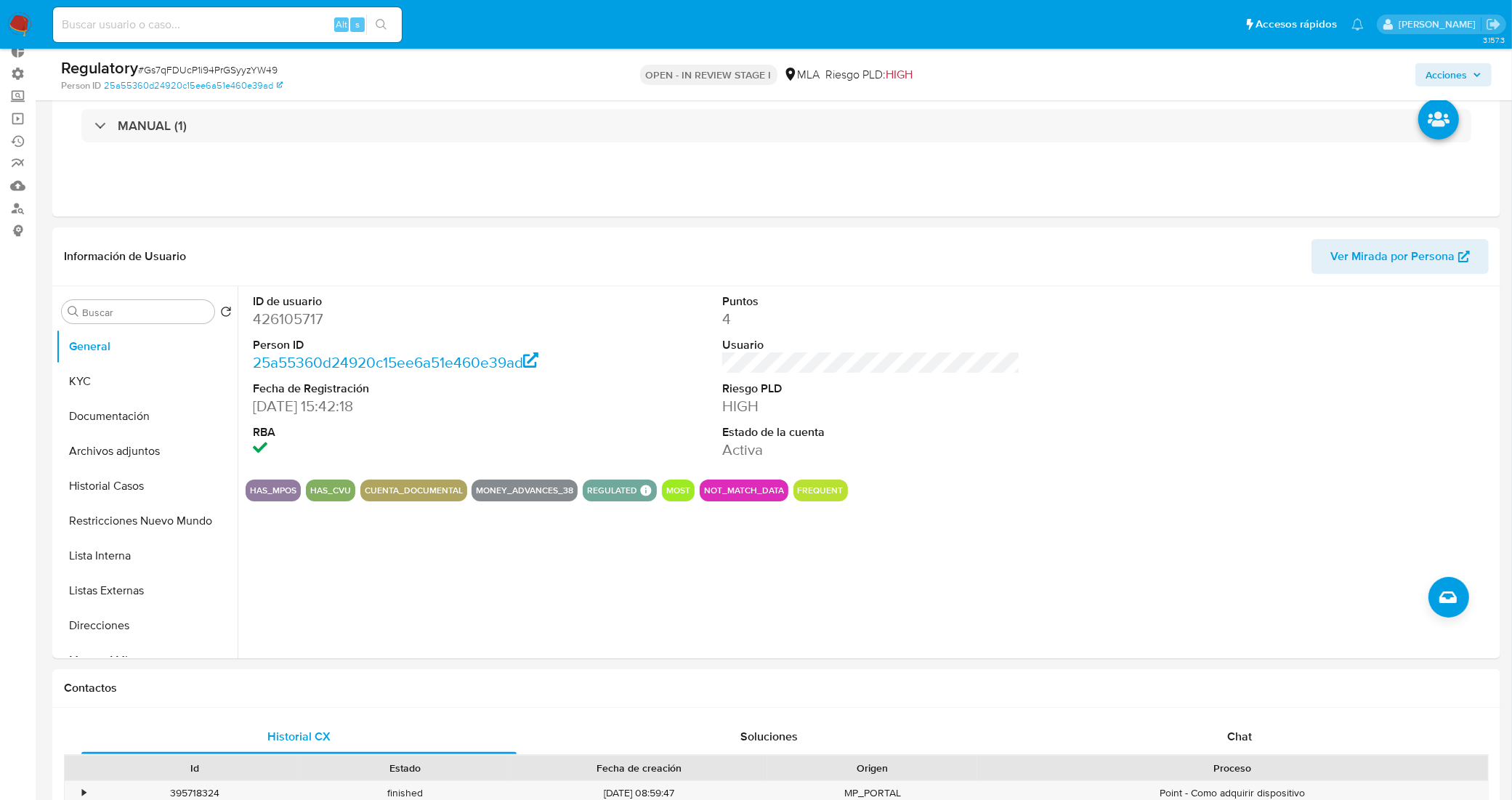
click at [1166, 363] on div "ID de usuario 426105717 Person ID 25a55360d24920c15ee6a51e460e39ad Fecha de Reg…" at bounding box center [871, 376] width 1251 height 181
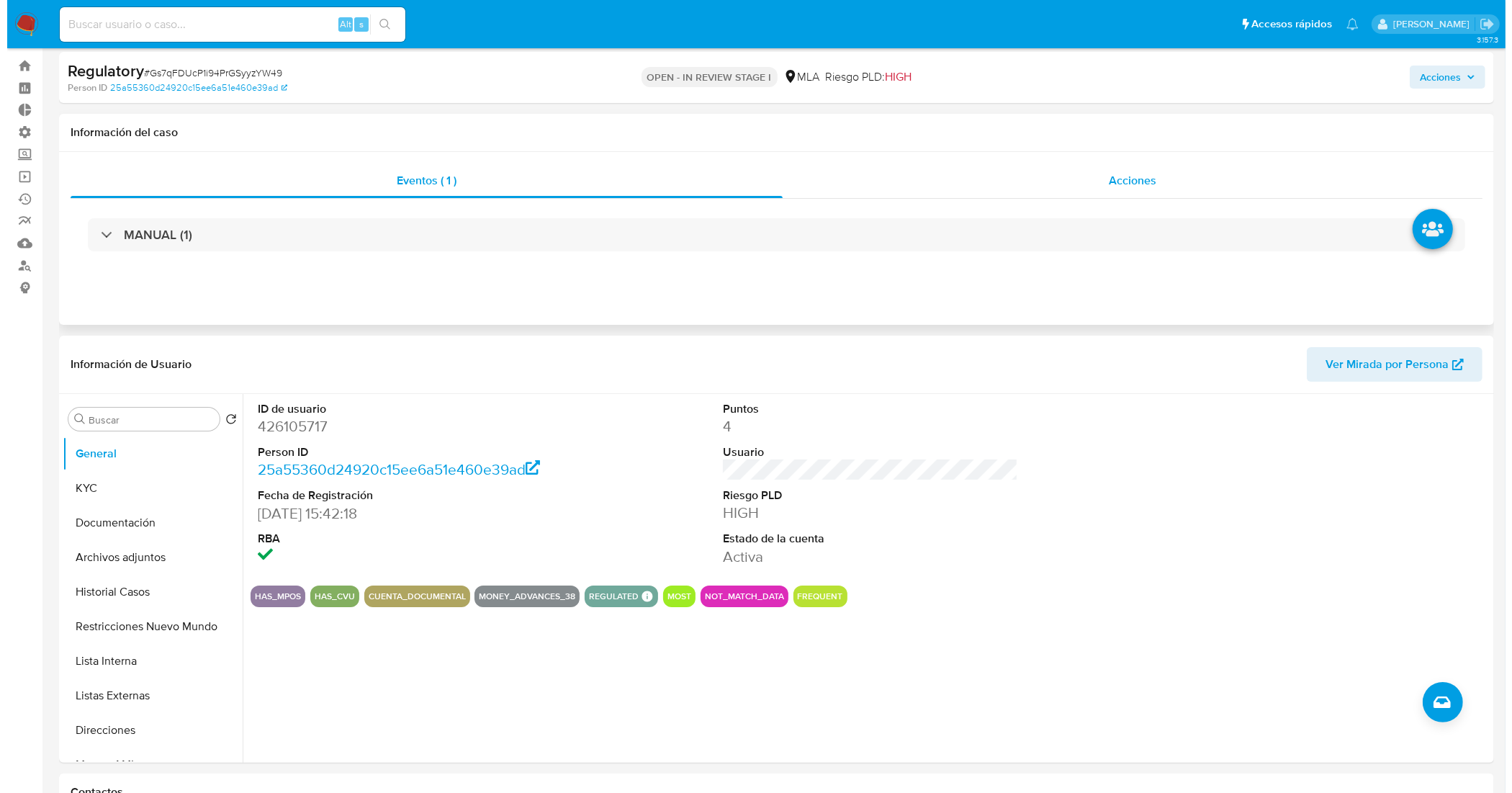
scroll to position [0, 0]
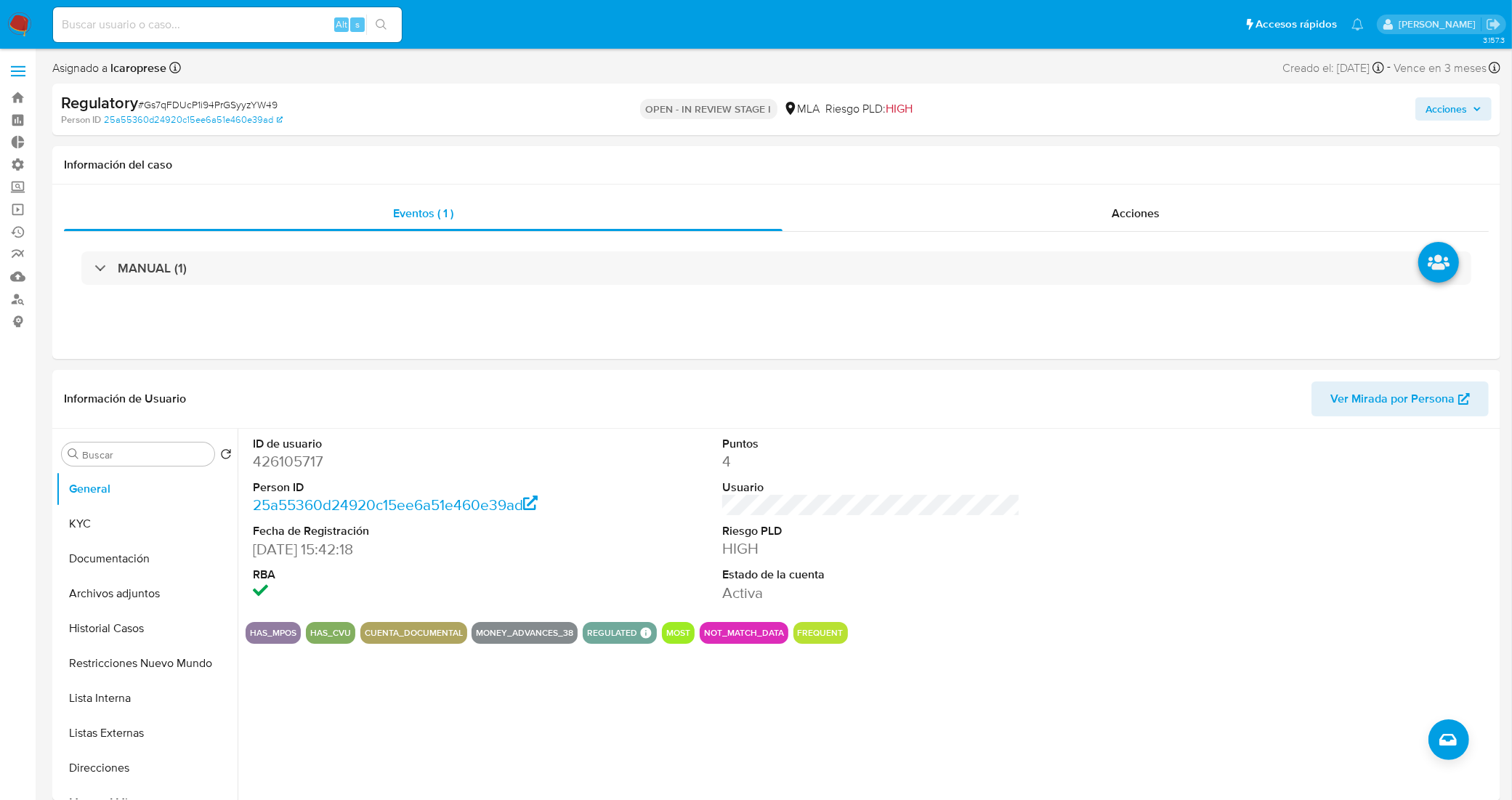
click at [1461, 109] on span "Acciones" at bounding box center [1446, 108] width 41 height 23
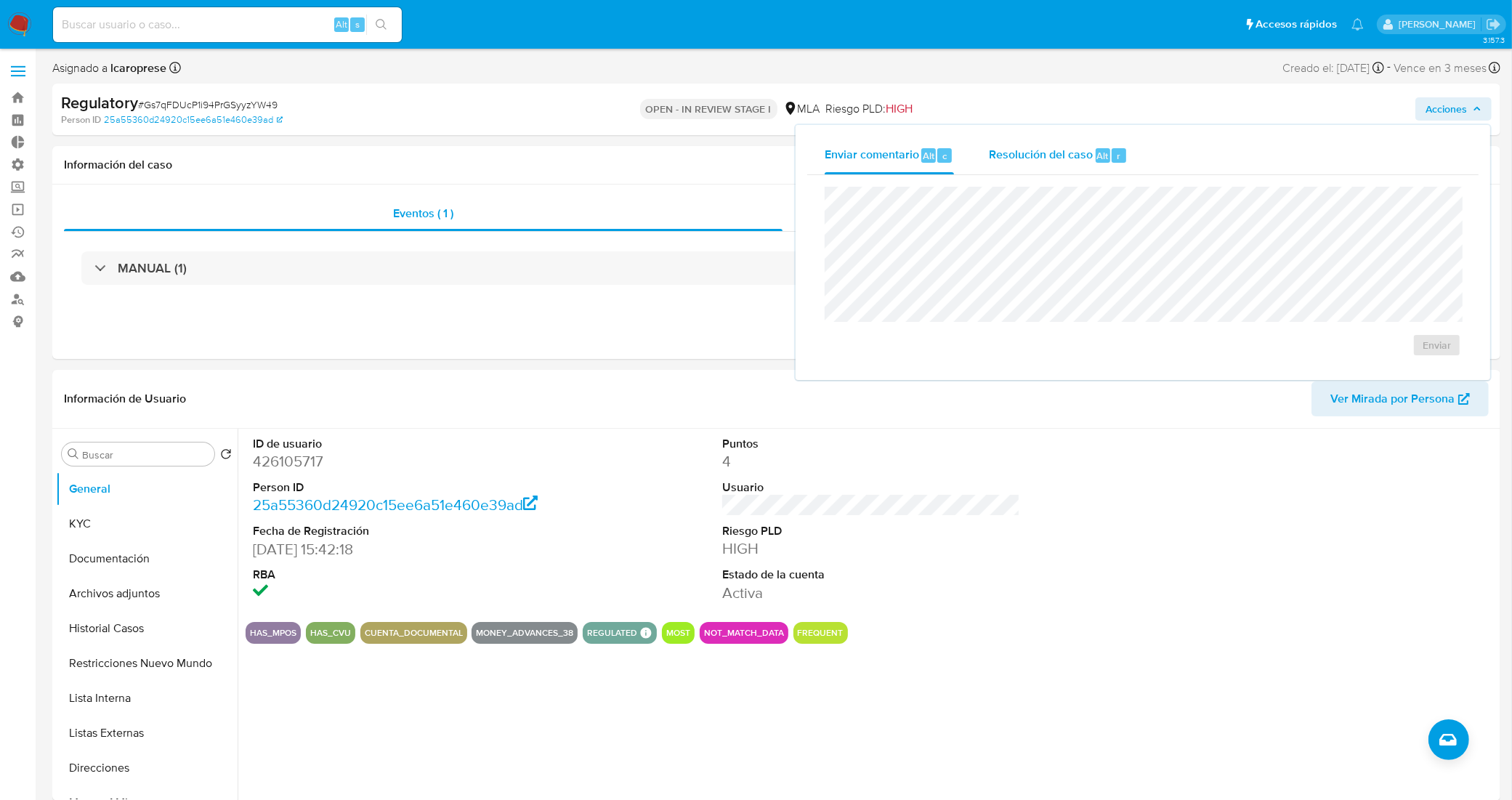
click at [1077, 156] on span "Resolución del caso" at bounding box center [1040, 155] width 104 height 16
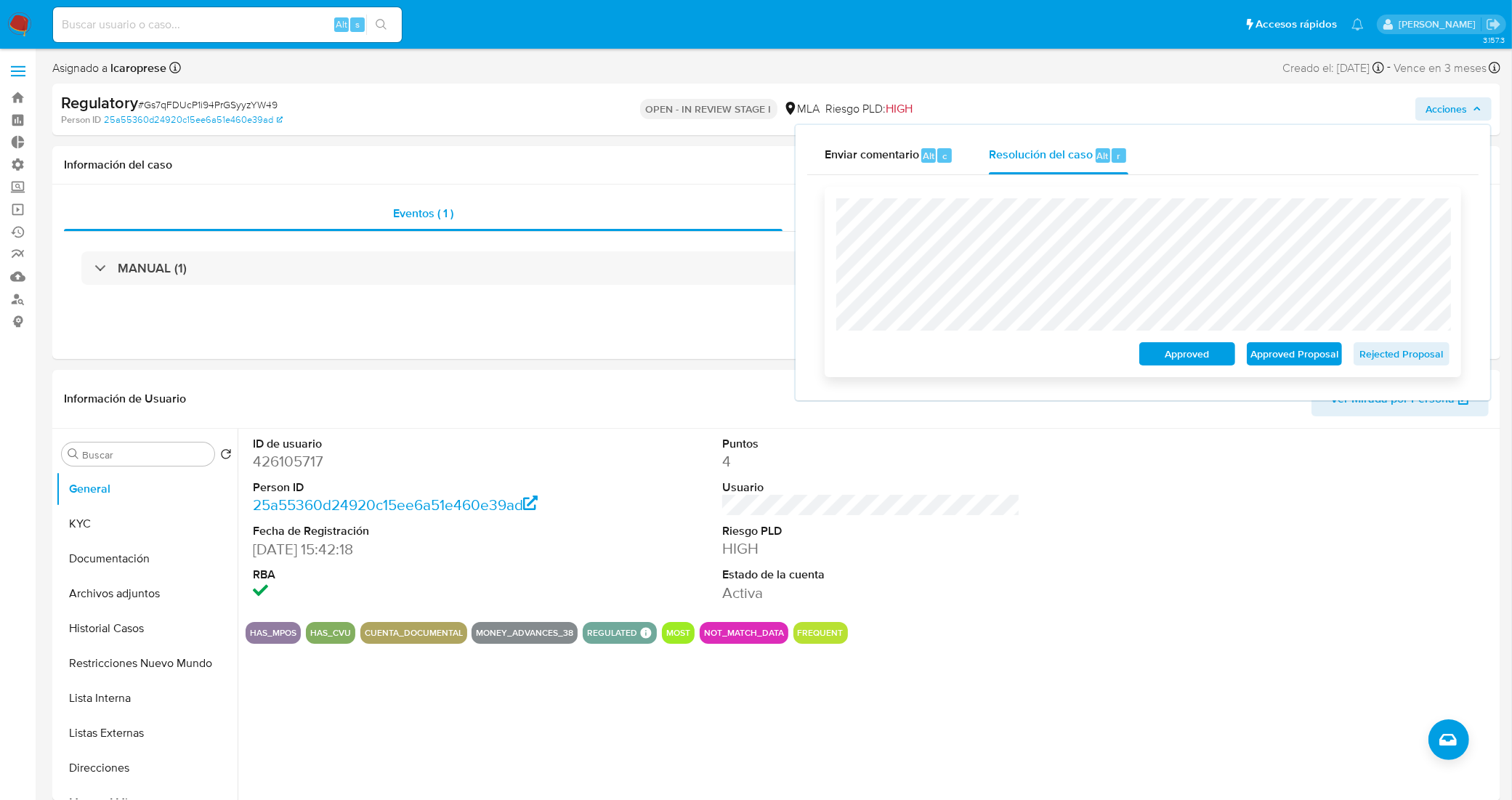
click at [1386, 359] on span "Rejected Proposal" at bounding box center [1401, 354] width 76 height 21
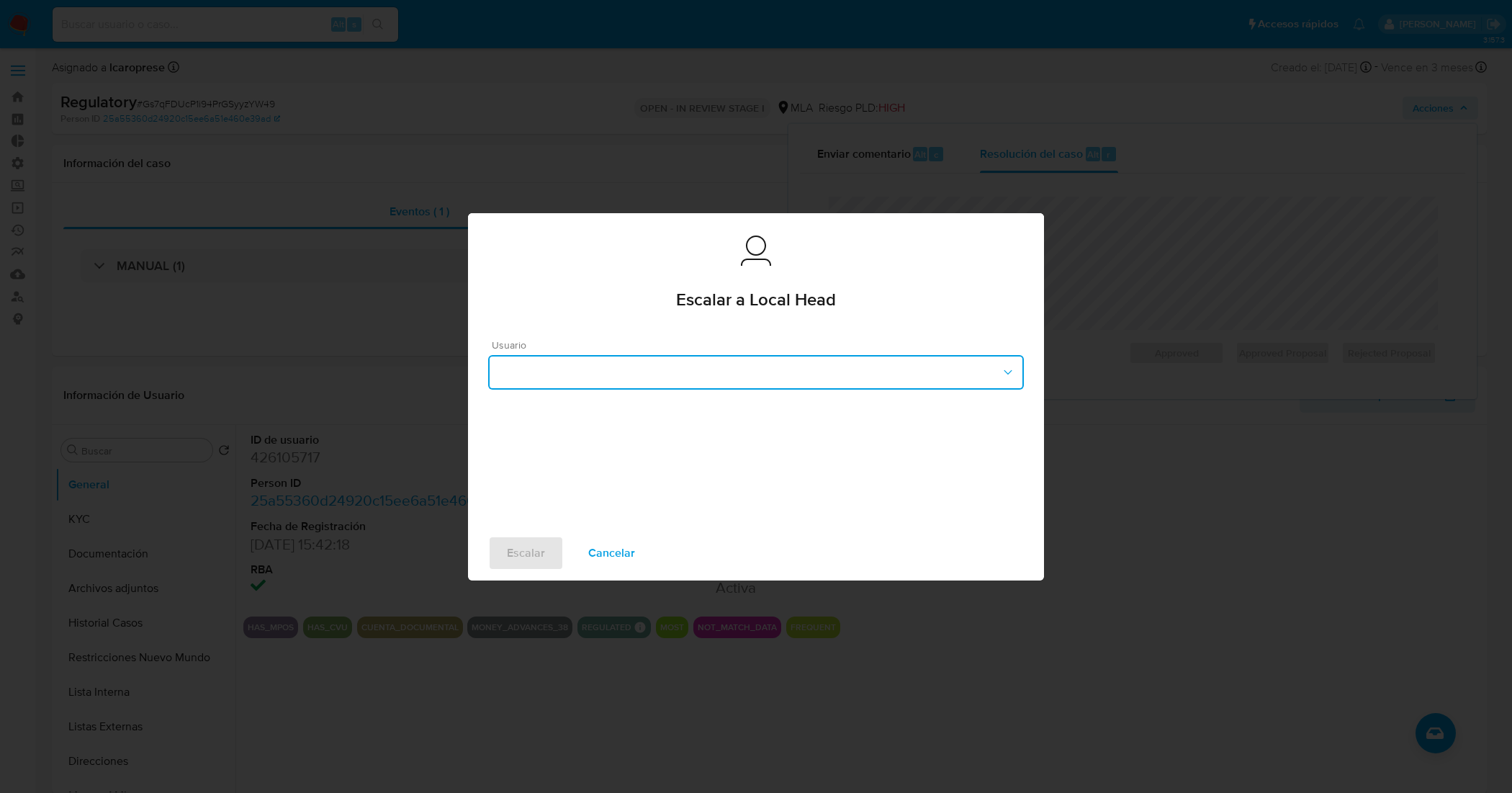
click at [724, 376] on button "button" at bounding box center [756, 372] width 536 height 35
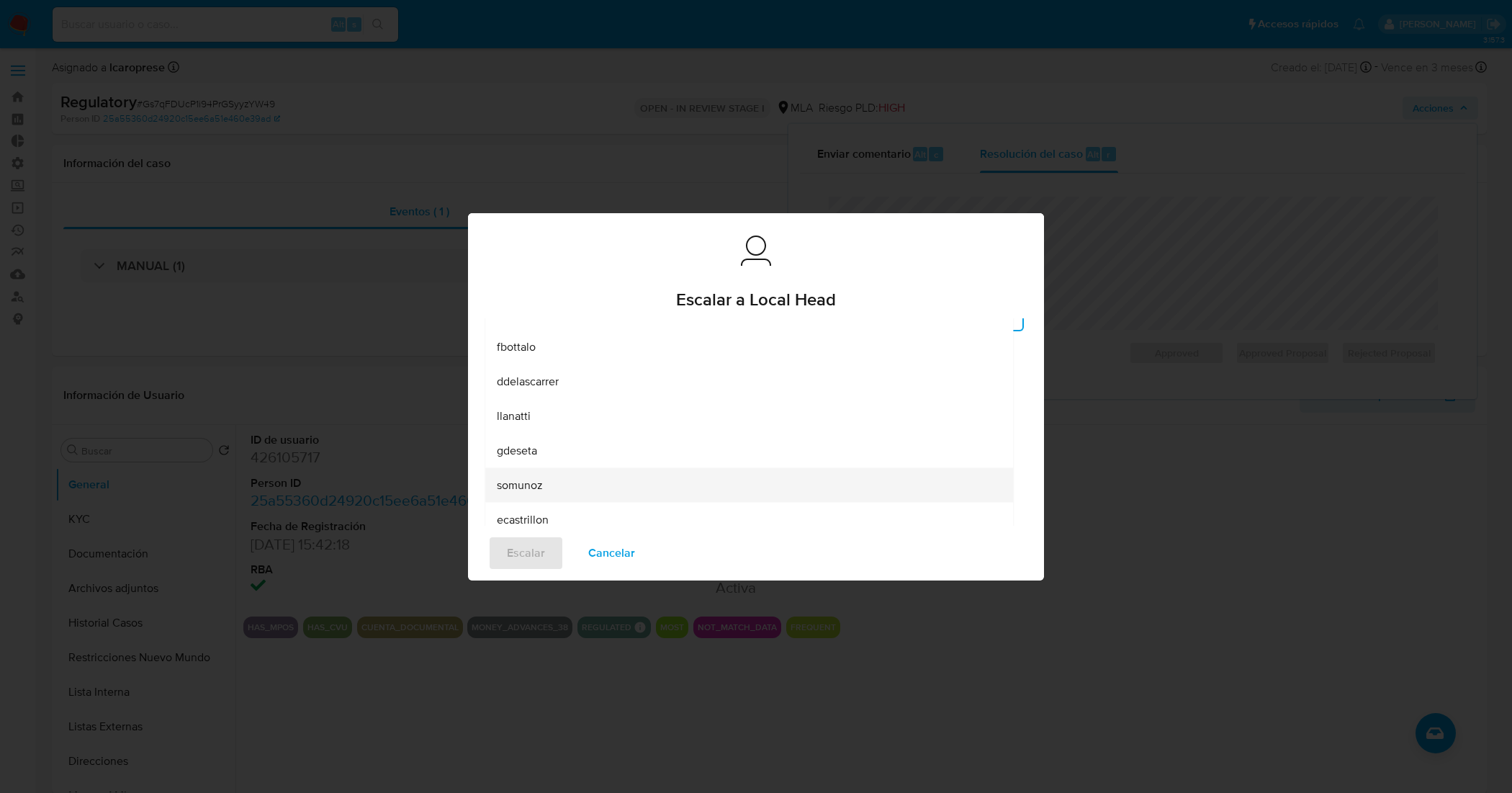
scroll to position [90, 0]
click at [578, 514] on div "lcaroprese" at bounding box center [749, 521] width 504 height 35
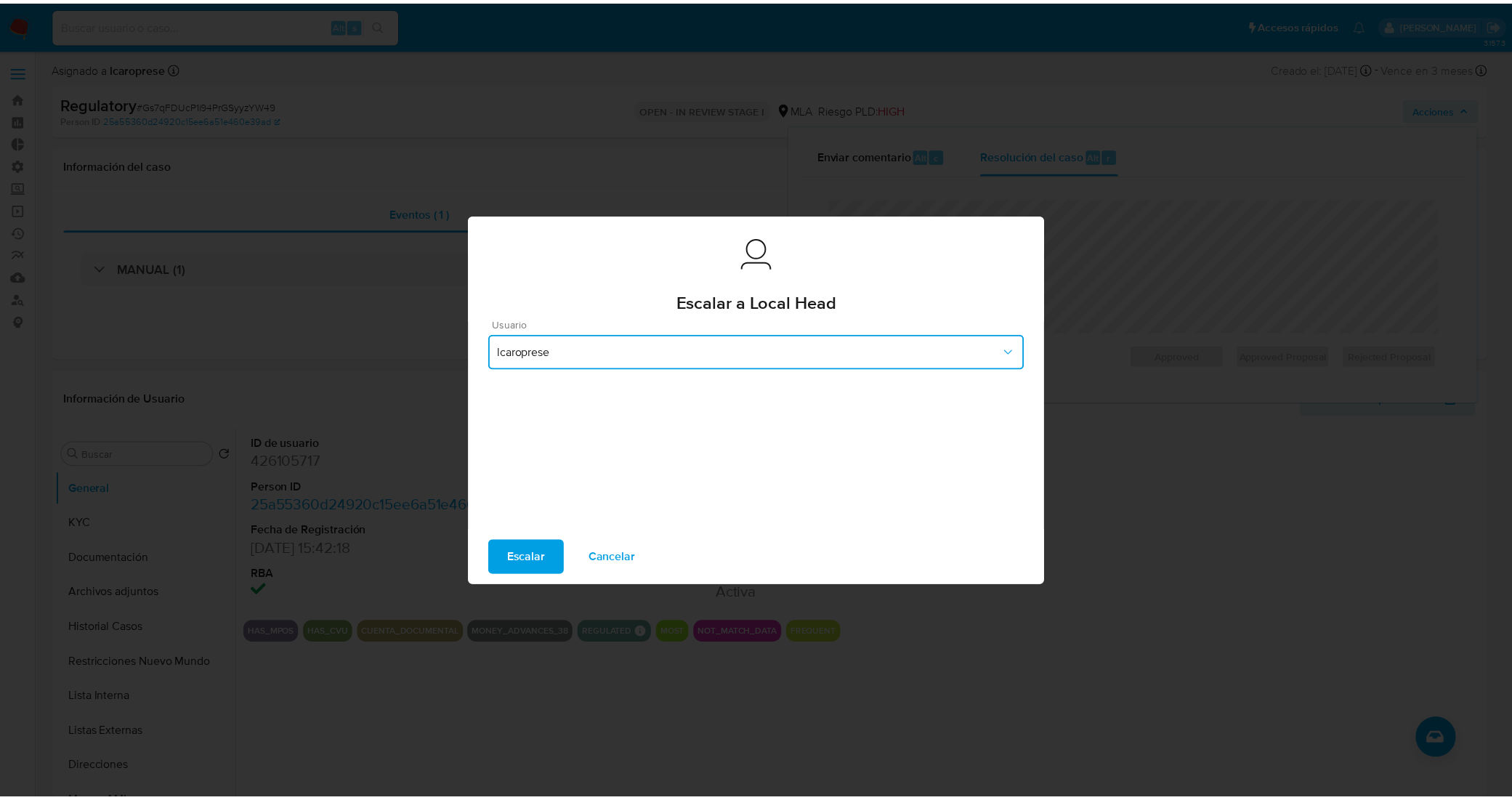
scroll to position [21, 0]
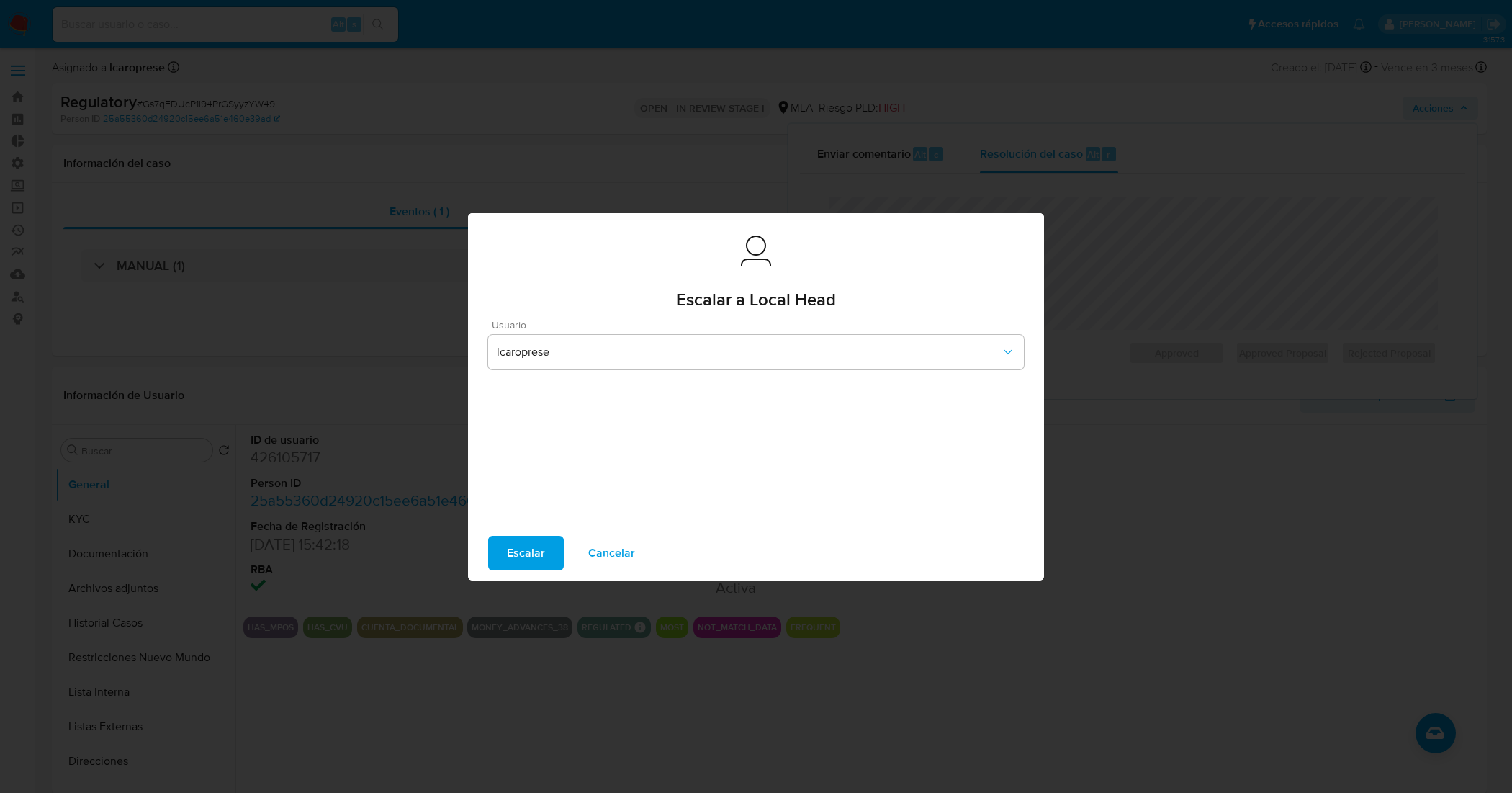
click at [535, 556] on span "Escalar" at bounding box center [526, 552] width 38 height 32
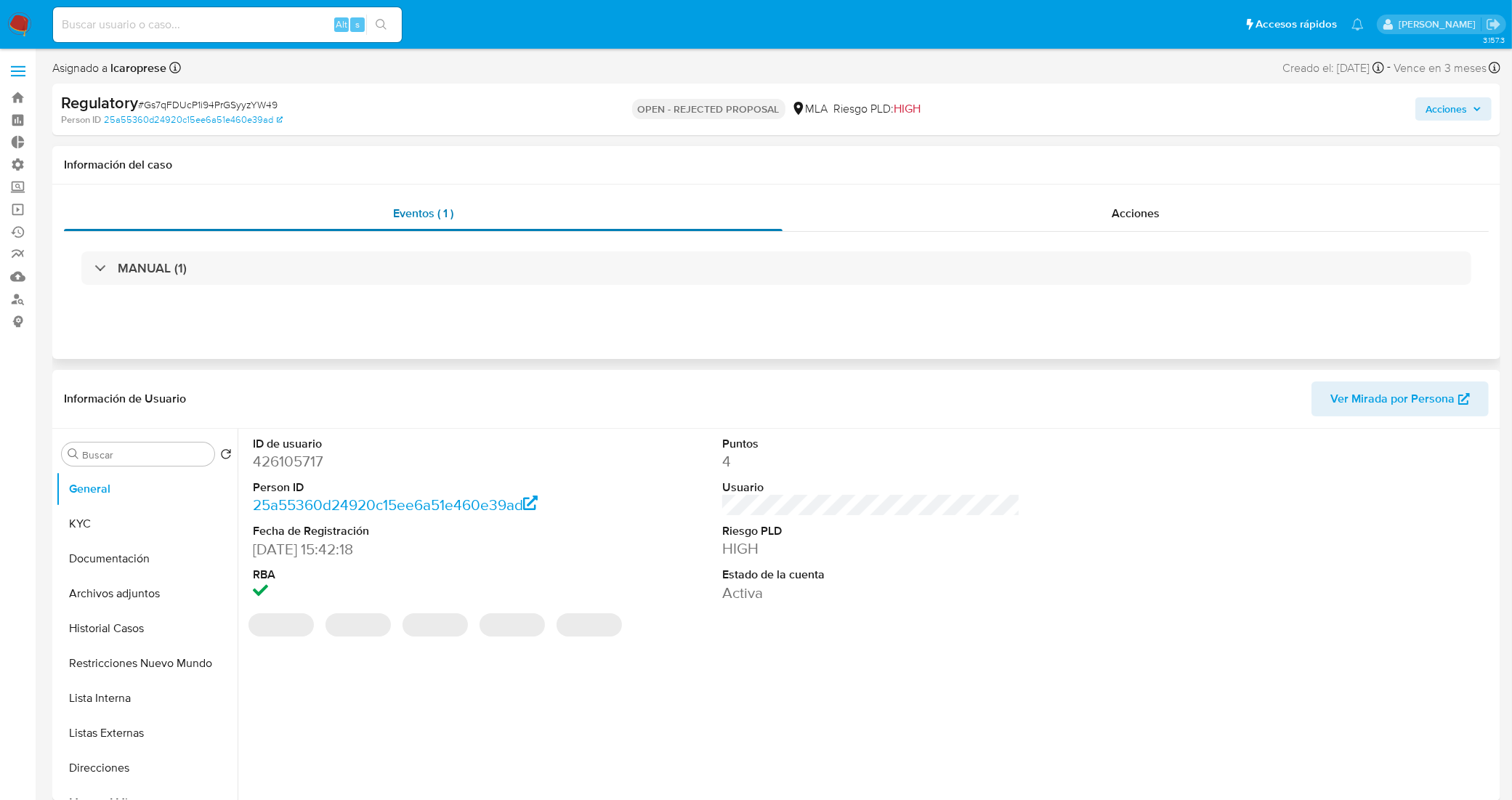
select select "10"
click at [251, 101] on span "# Gs7qFDUcP1i94PrGSyyzYW49" at bounding box center [208, 104] width 139 height 15
copy span "Gs7qFDUcP1i94PrGSyyzYW49"
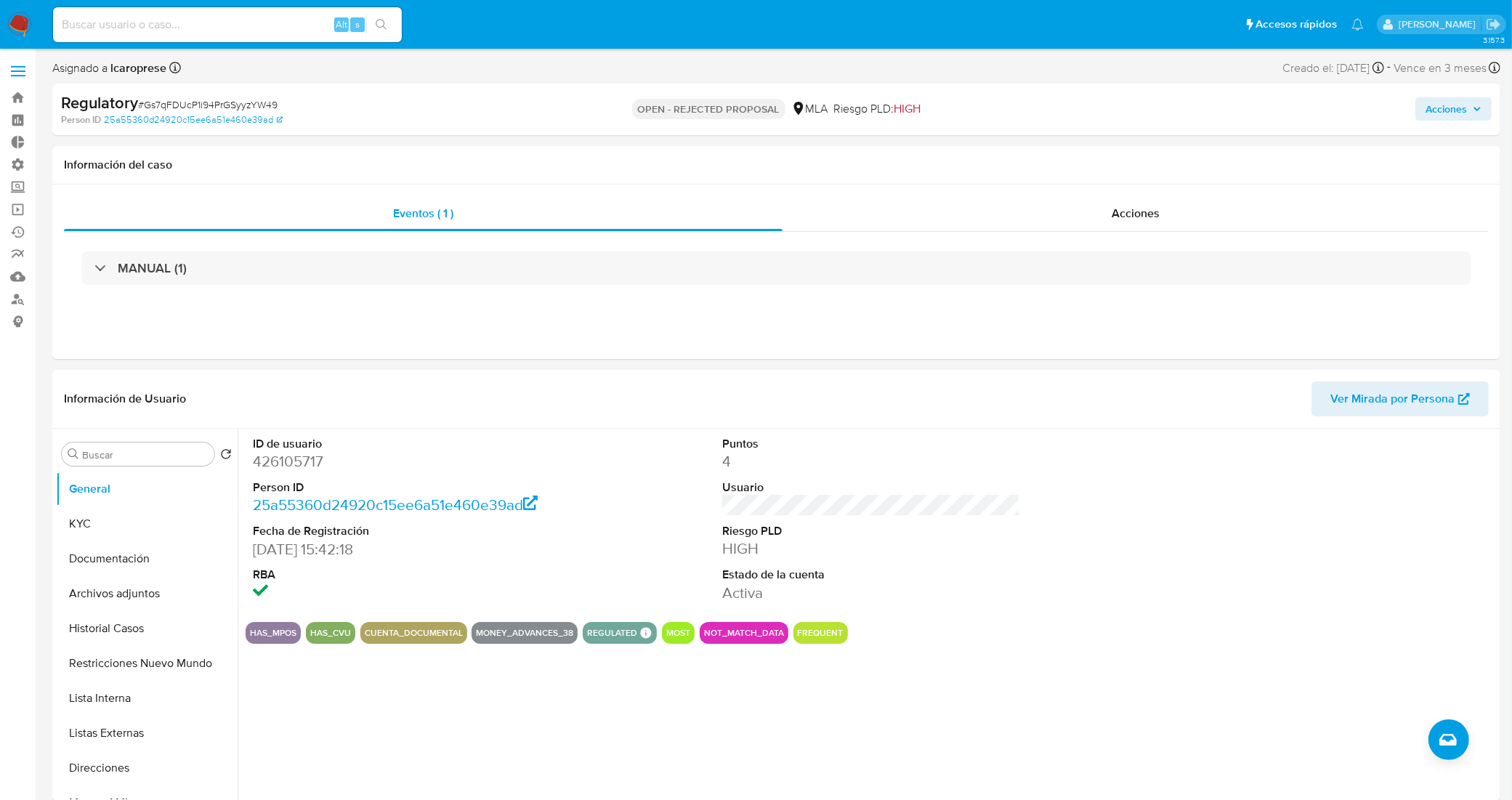
click at [281, 21] on input at bounding box center [228, 25] width 349 height 19
paste input "KiHlv5OIiVKm8IeOYsxXb2CU"
type input "KiHlv5OIiVKm8IeOYsxXb2CU"
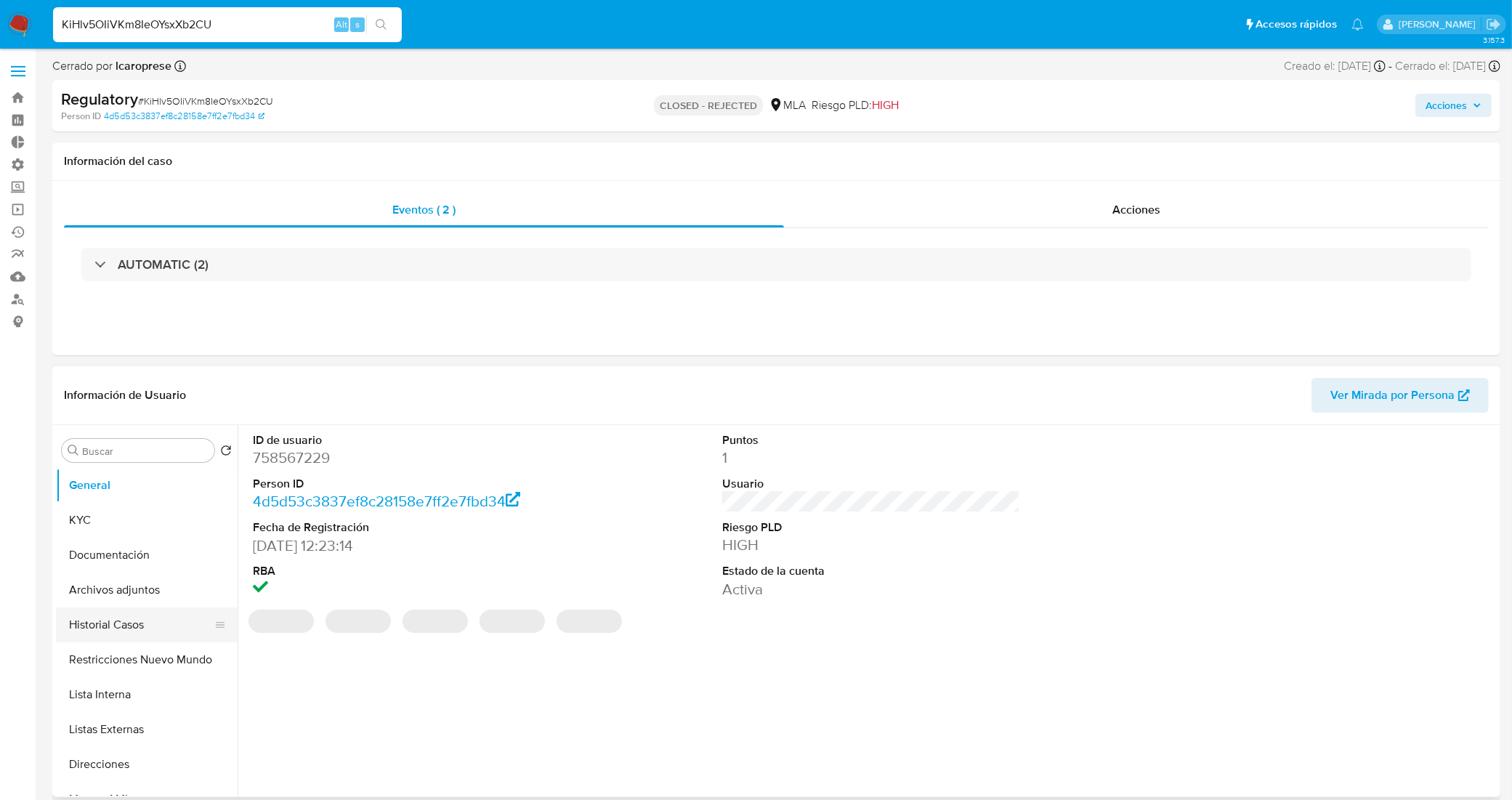
select select "10"
click at [143, 626] on button "Historial Casos" at bounding box center [141, 625] width 170 height 35
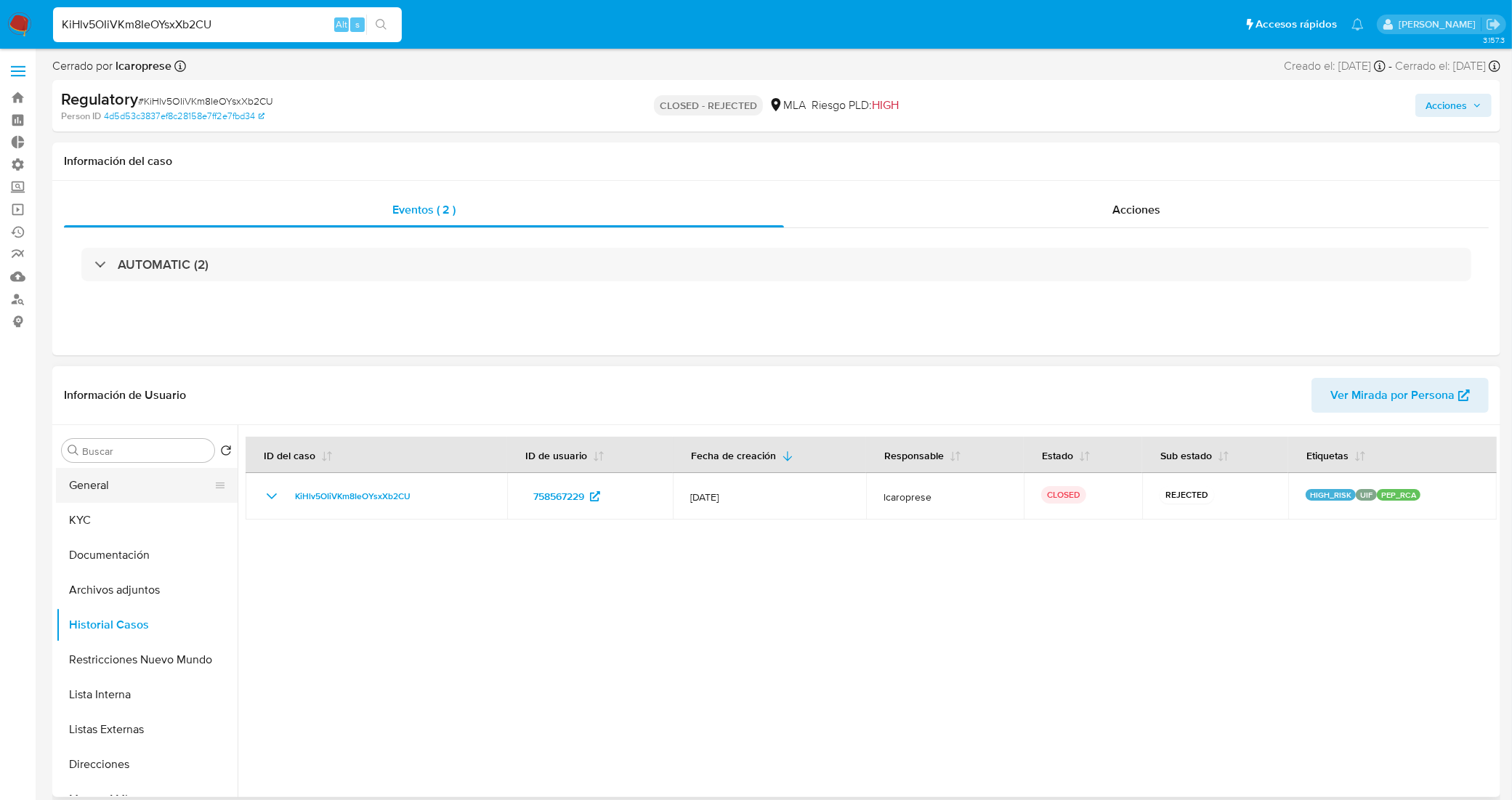
click at [113, 492] on button "General" at bounding box center [141, 485] width 170 height 35
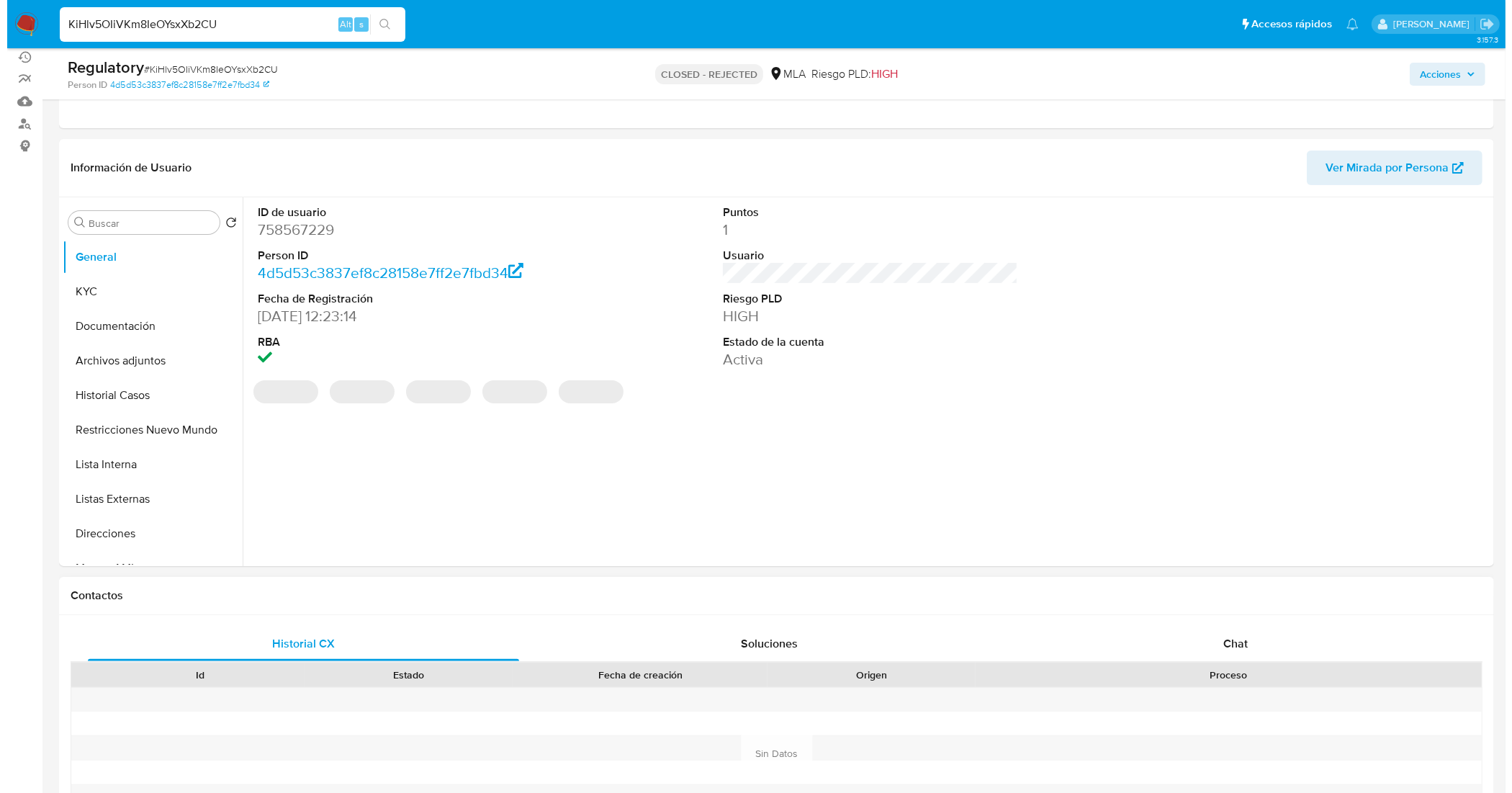
scroll to position [180, 0]
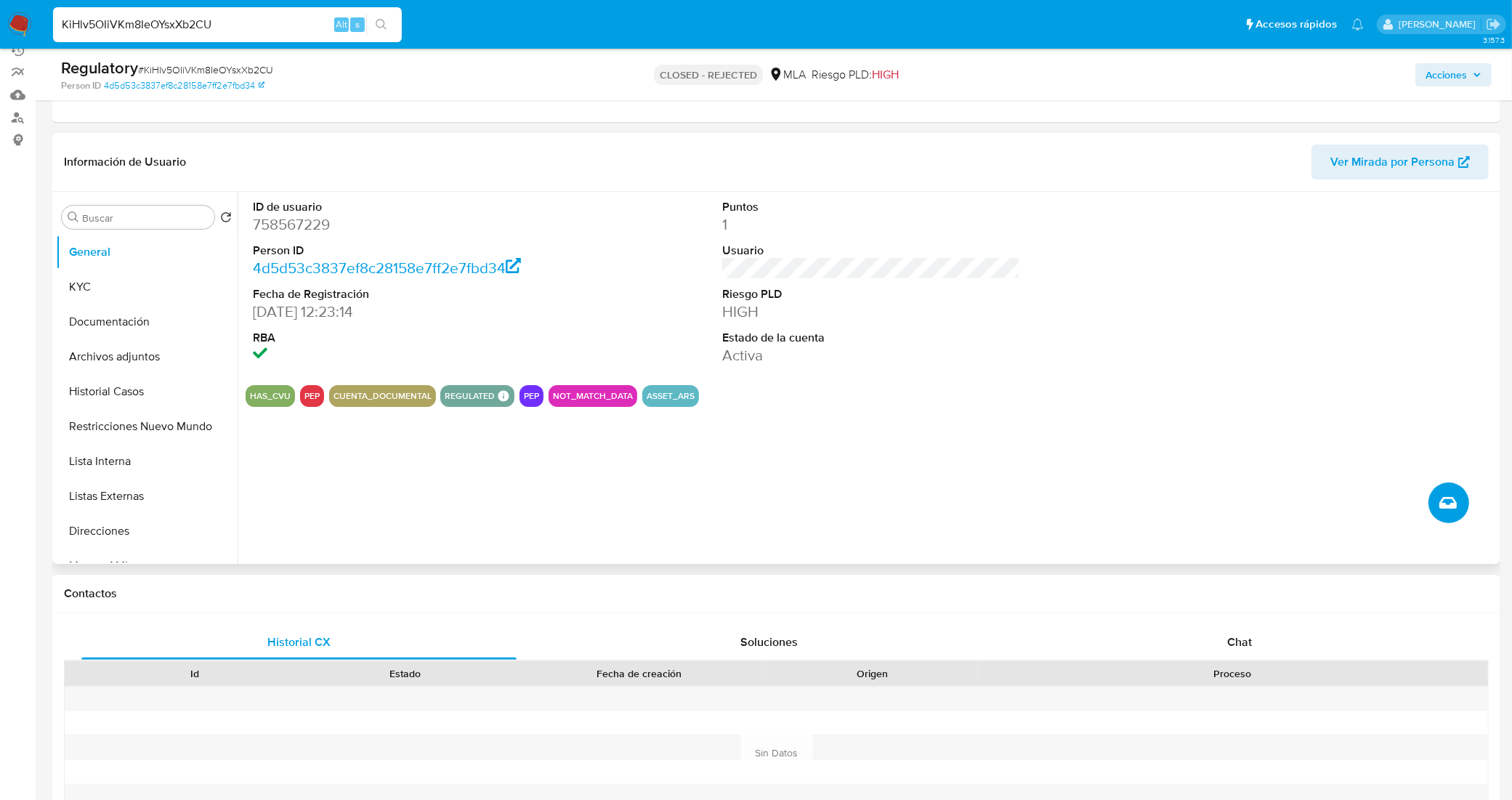
click at [1442, 499] on icon "Crear caso manual" at bounding box center [1448, 503] width 17 height 12
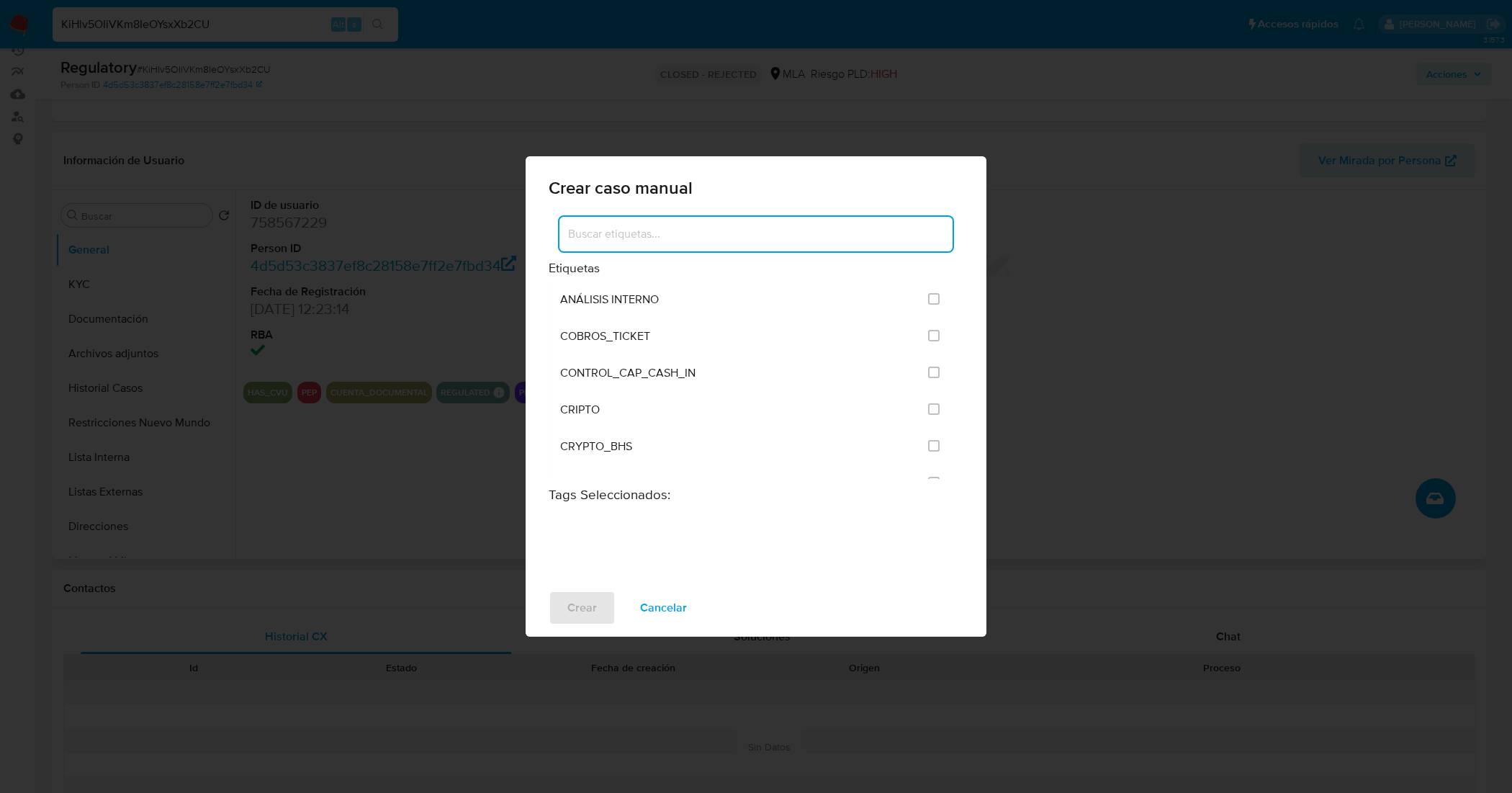
click at [676, 233] on input at bounding box center [756, 234] width 393 height 19
type input "hr"
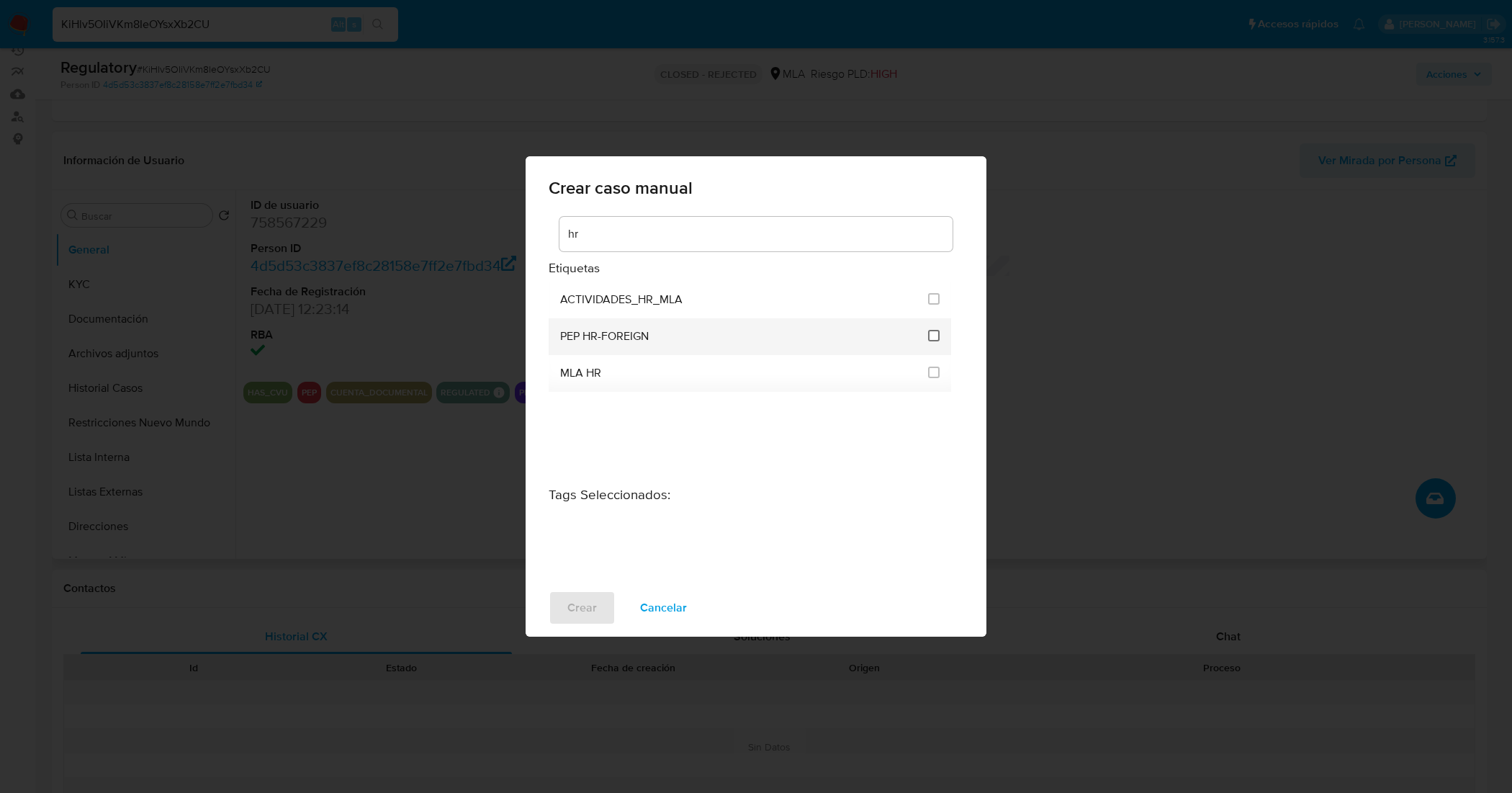
click at [933, 339] on input "3305" at bounding box center [934, 336] width 12 height 12
checkbox input "true"
click at [584, 610] on span "Crear" at bounding box center [582, 607] width 30 height 32
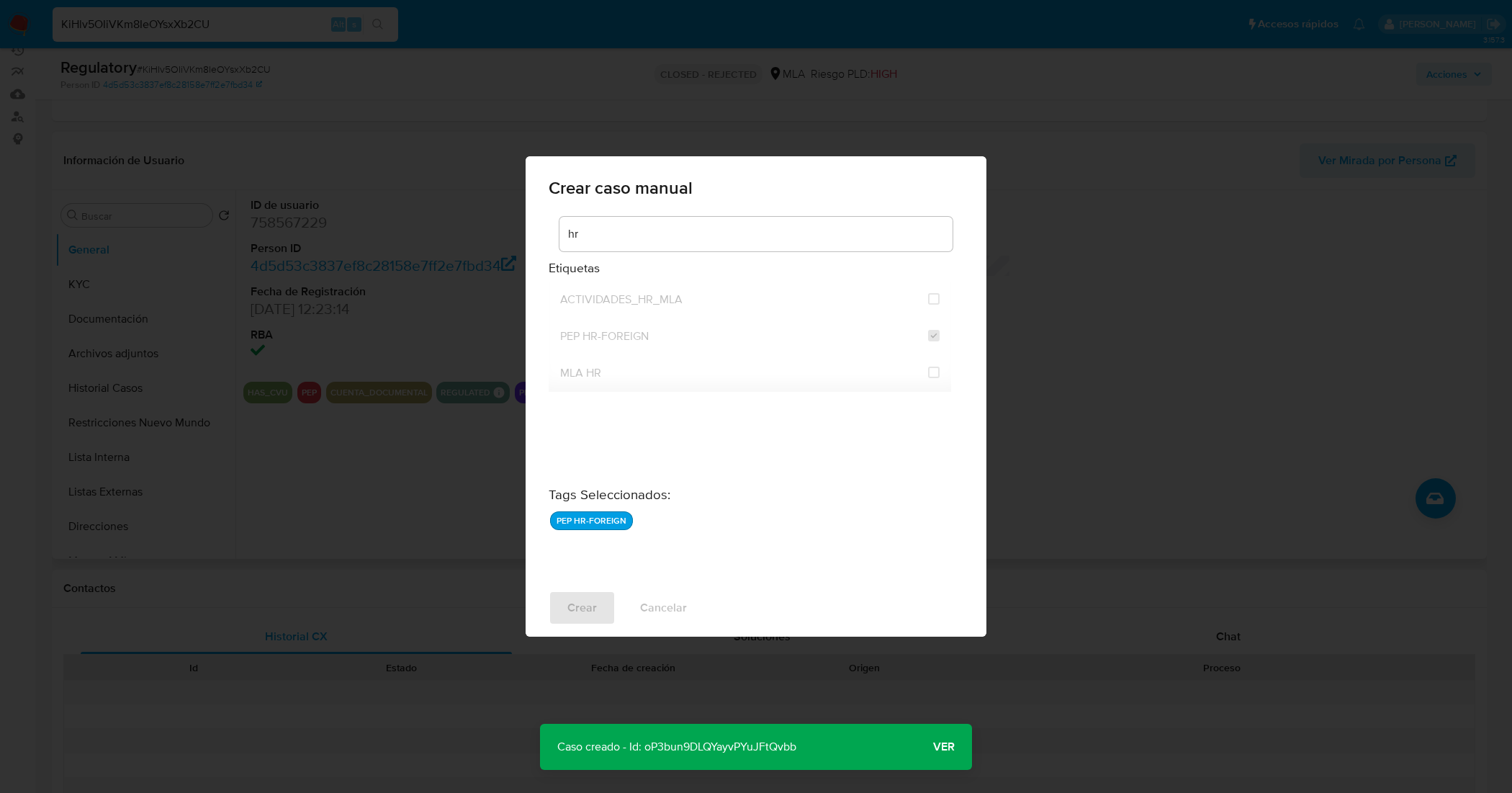
click at [952, 746] on span "Ver" at bounding box center [943, 746] width 21 height 0
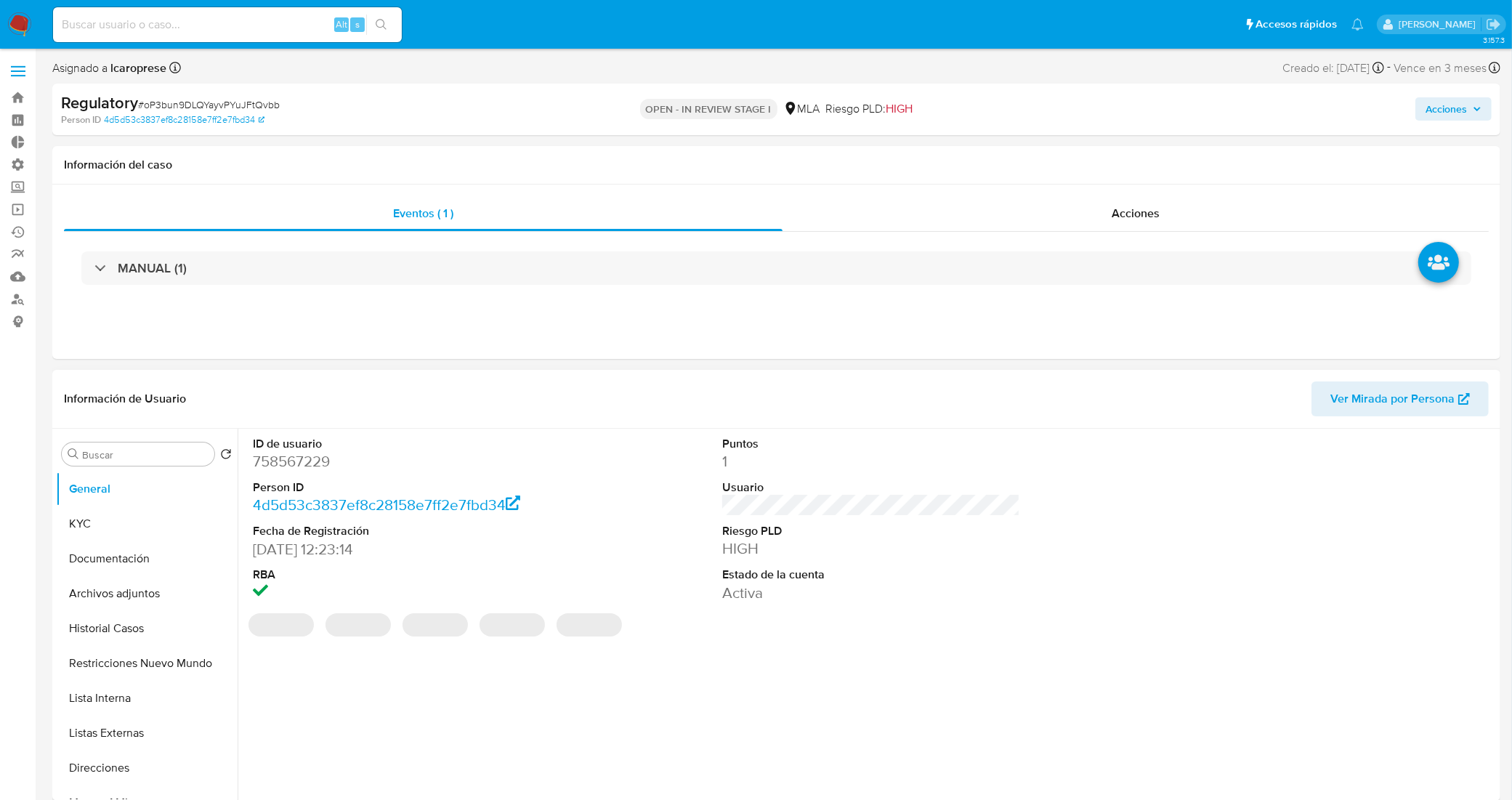
select select "10"
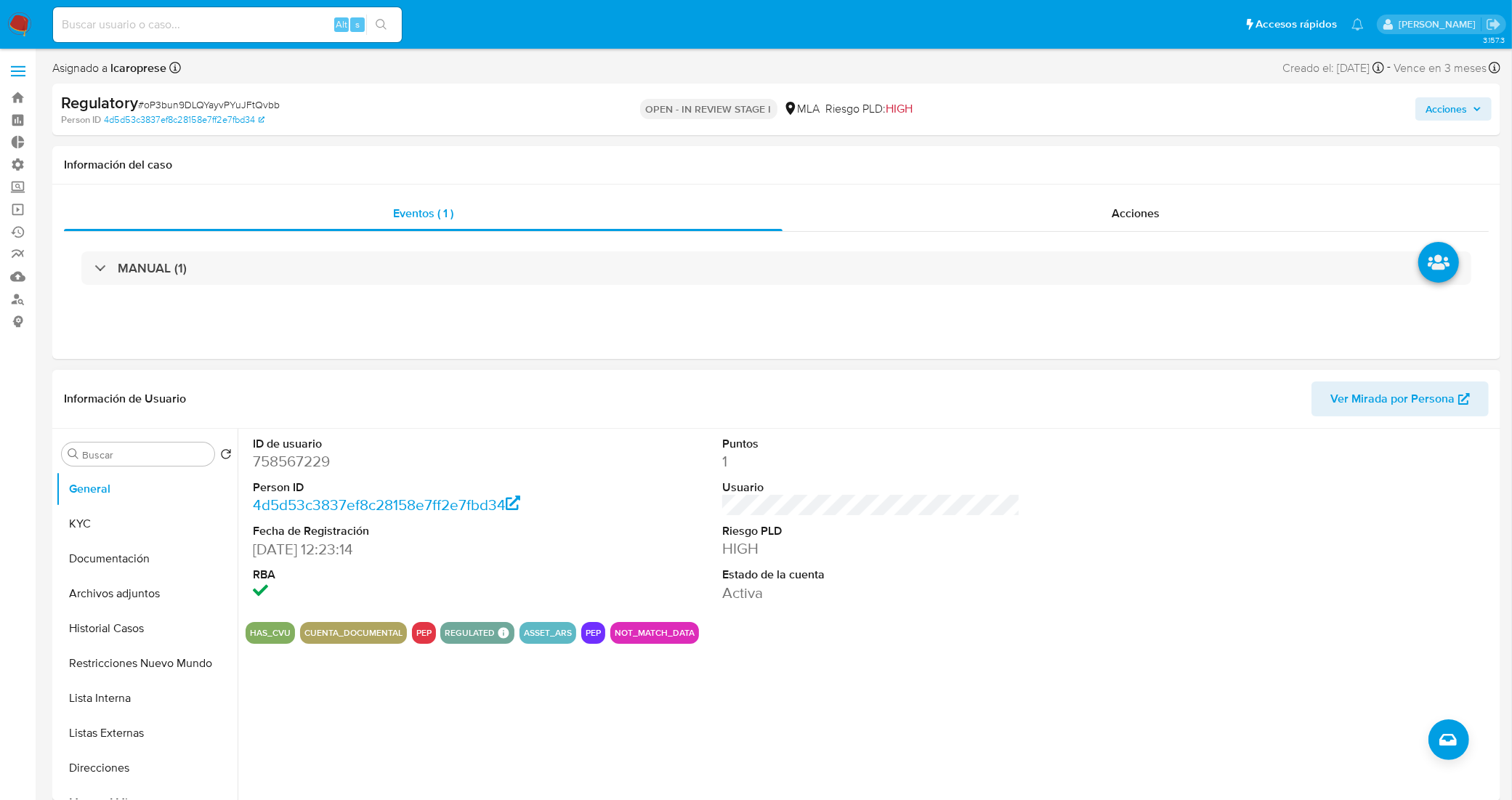
scroll to position [91, 0]
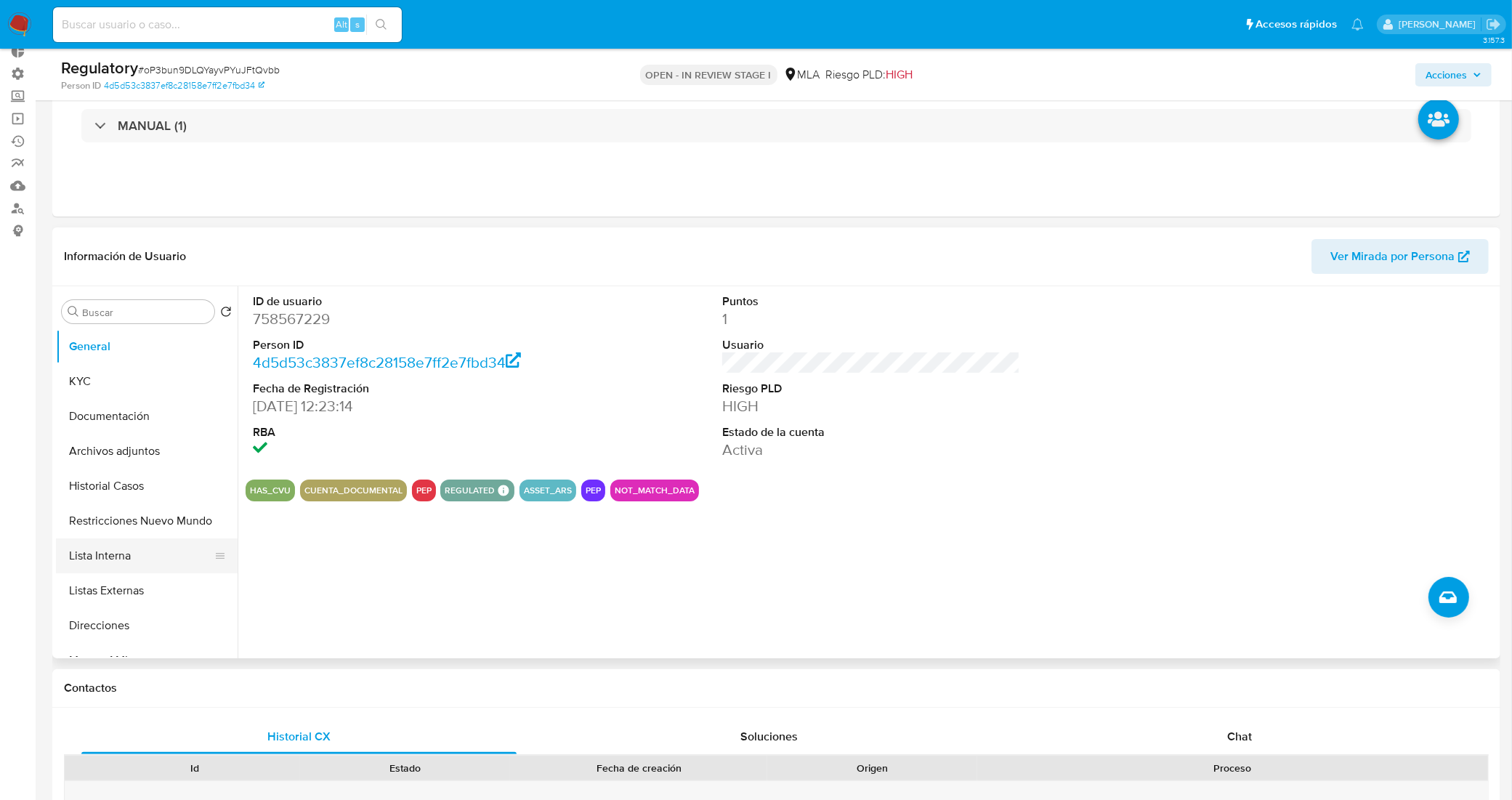
click at [121, 561] on button "Lista Interna" at bounding box center [141, 555] width 170 height 35
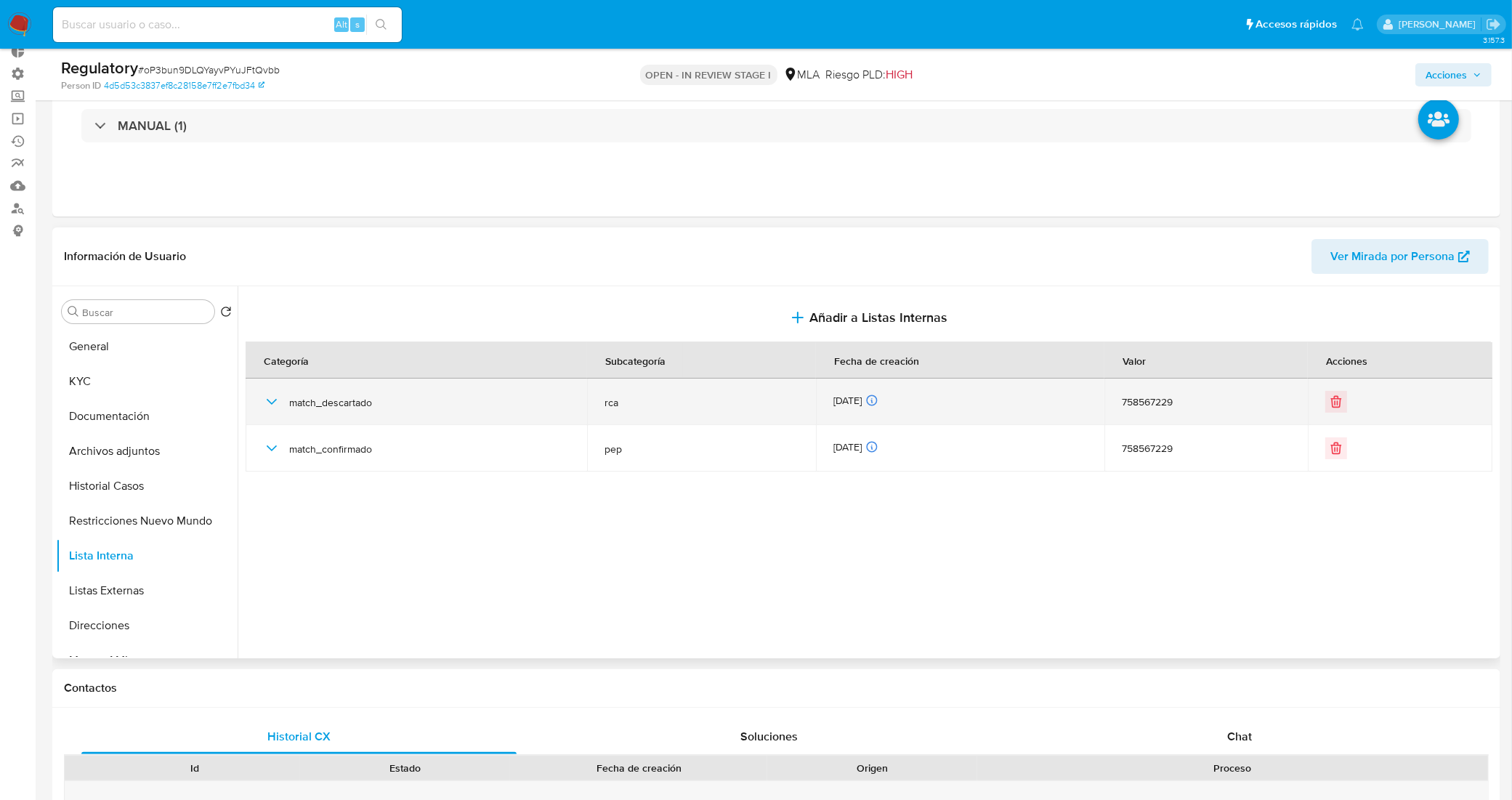
click at [266, 398] on icon "button" at bounding box center [272, 401] width 17 height 17
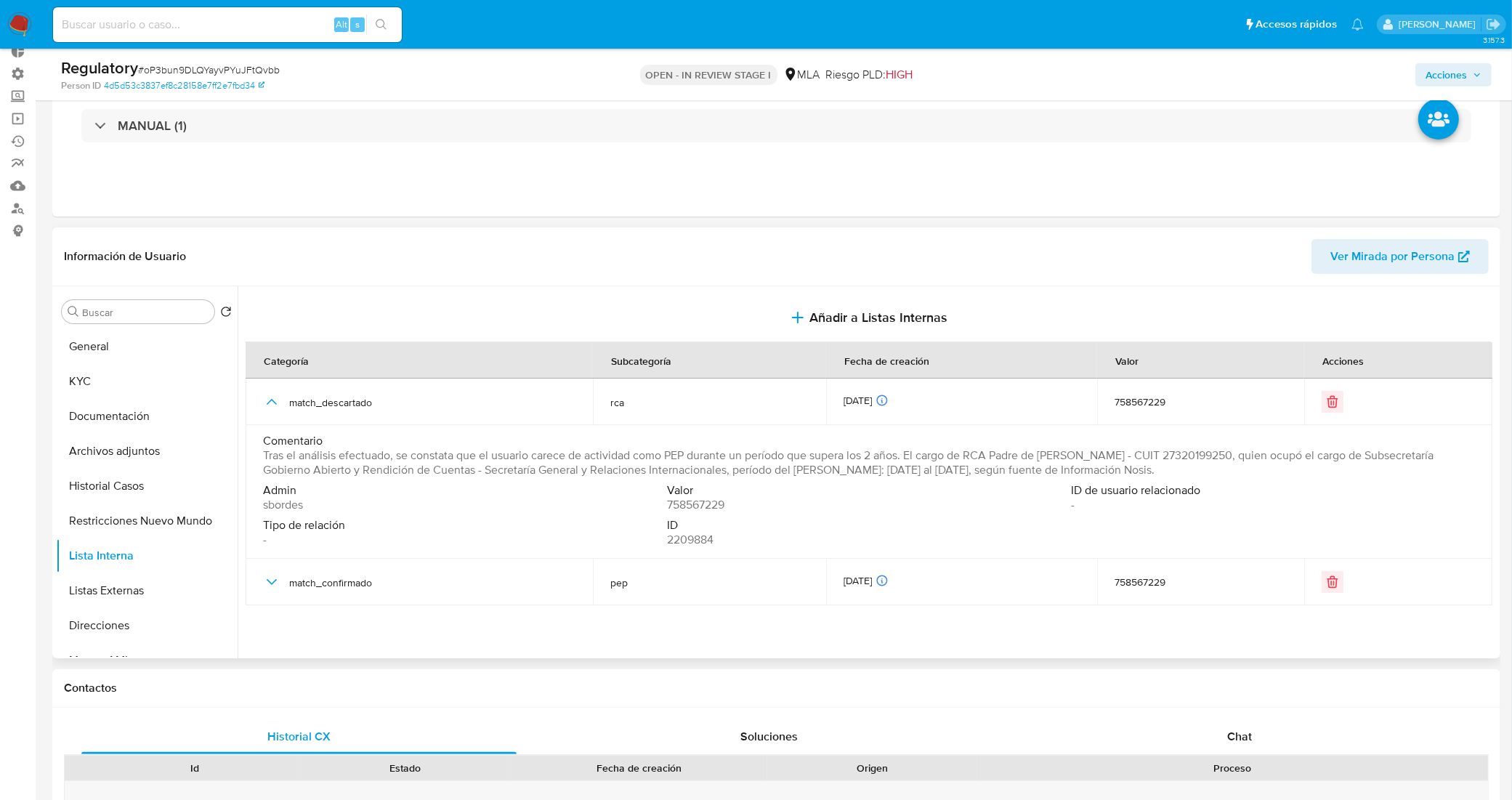
drag, startPoint x: 261, startPoint y: 459, endPoint x: 909, endPoint y: 455, distance: 648.0
click at [909, 455] on td "Comentario Tras el análisis efectuado, se constata que el usuario carece de act…" at bounding box center [869, 492] width 1246 height 134
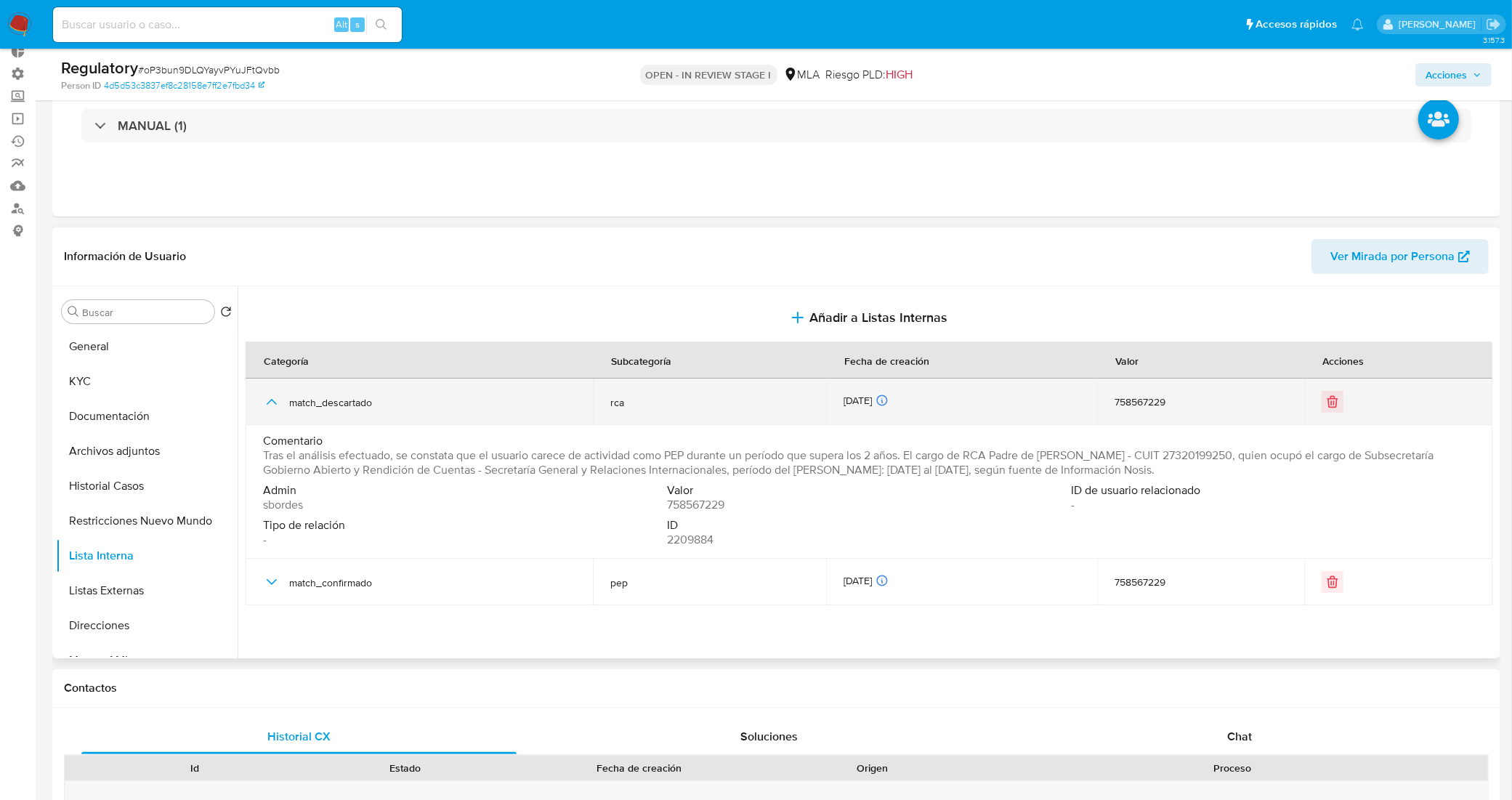
click at [267, 406] on icon "button" at bounding box center [272, 401] width 17 height 17
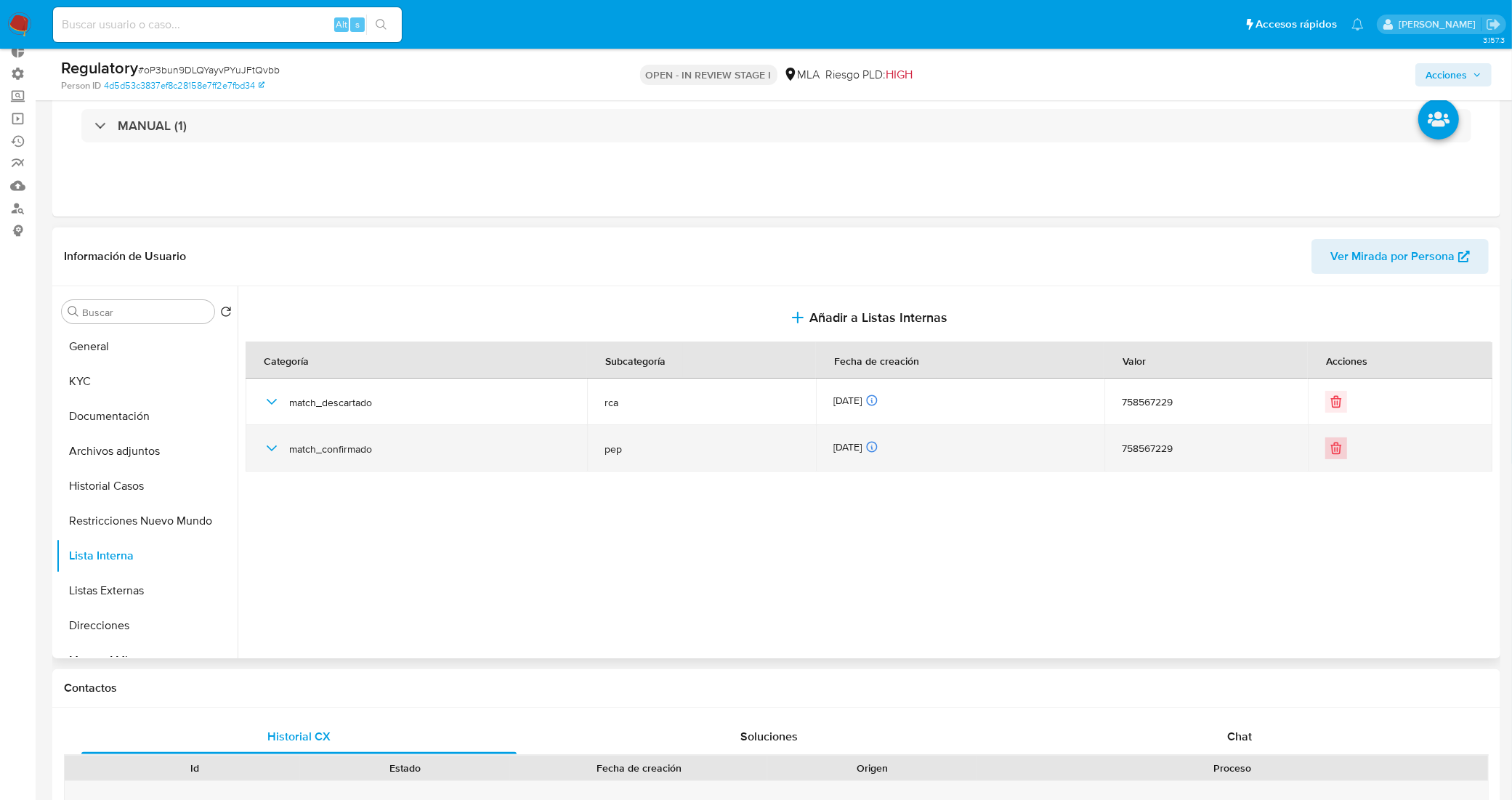
click at [1334, 451] on icon "Eliminar" at bounding box center [1336, 448] width 15 height 15
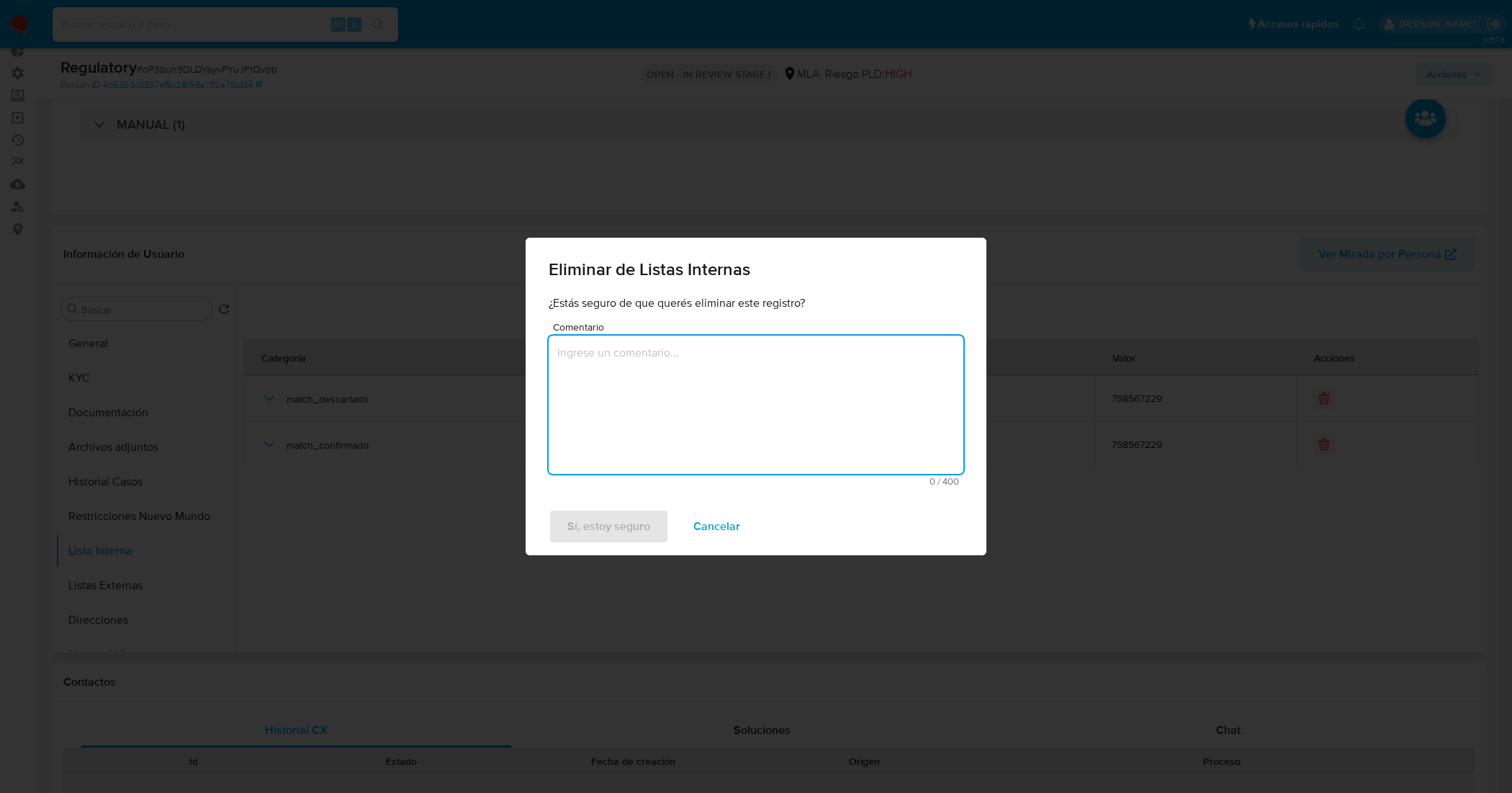
click at [681, 386] on textarea "Comentario" at bounding box center [756, 405] width 415 height 138
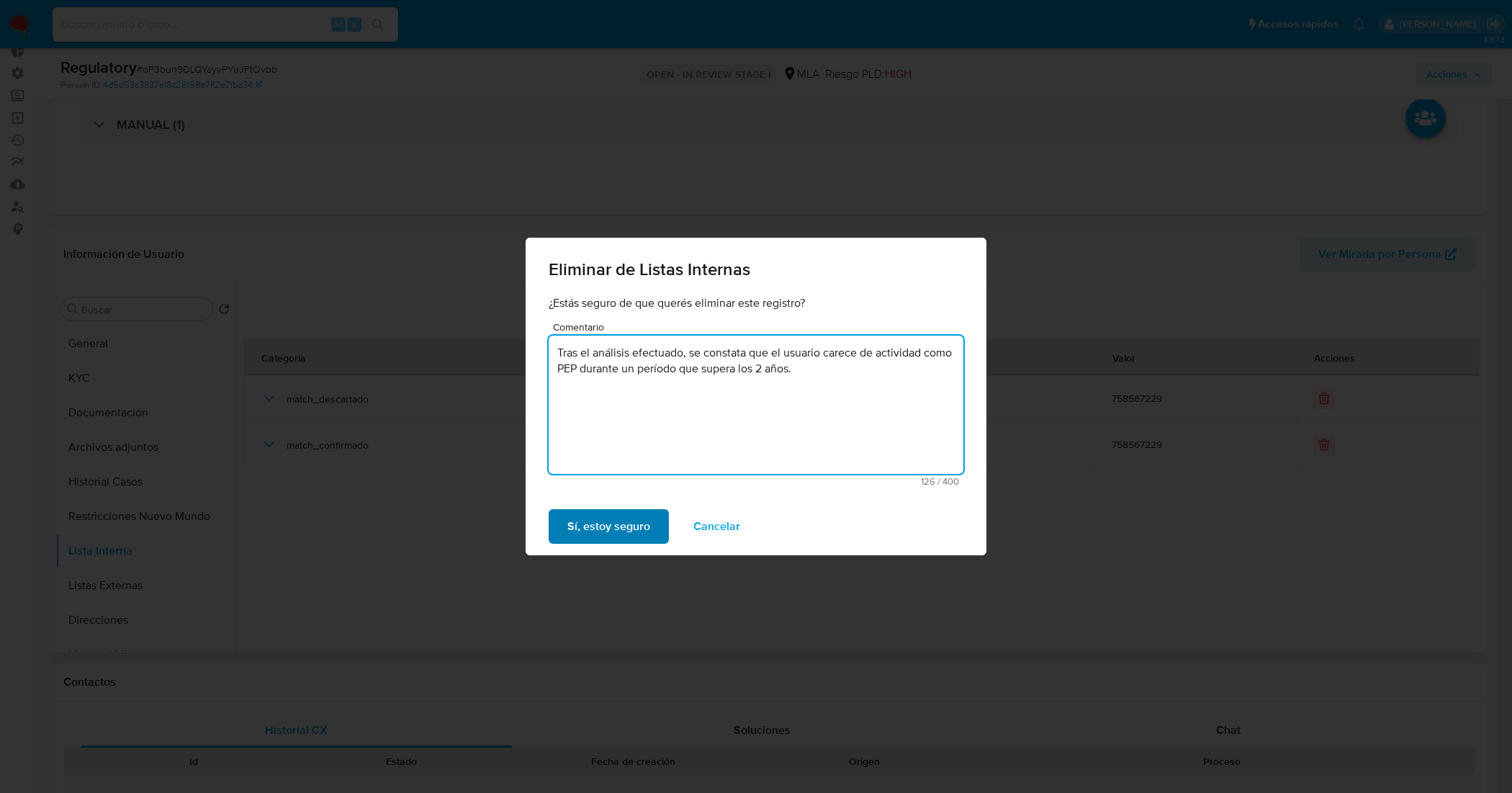
type textarea "Tras el análisis efectuado, se constata que el usuario carece de actividad como…"
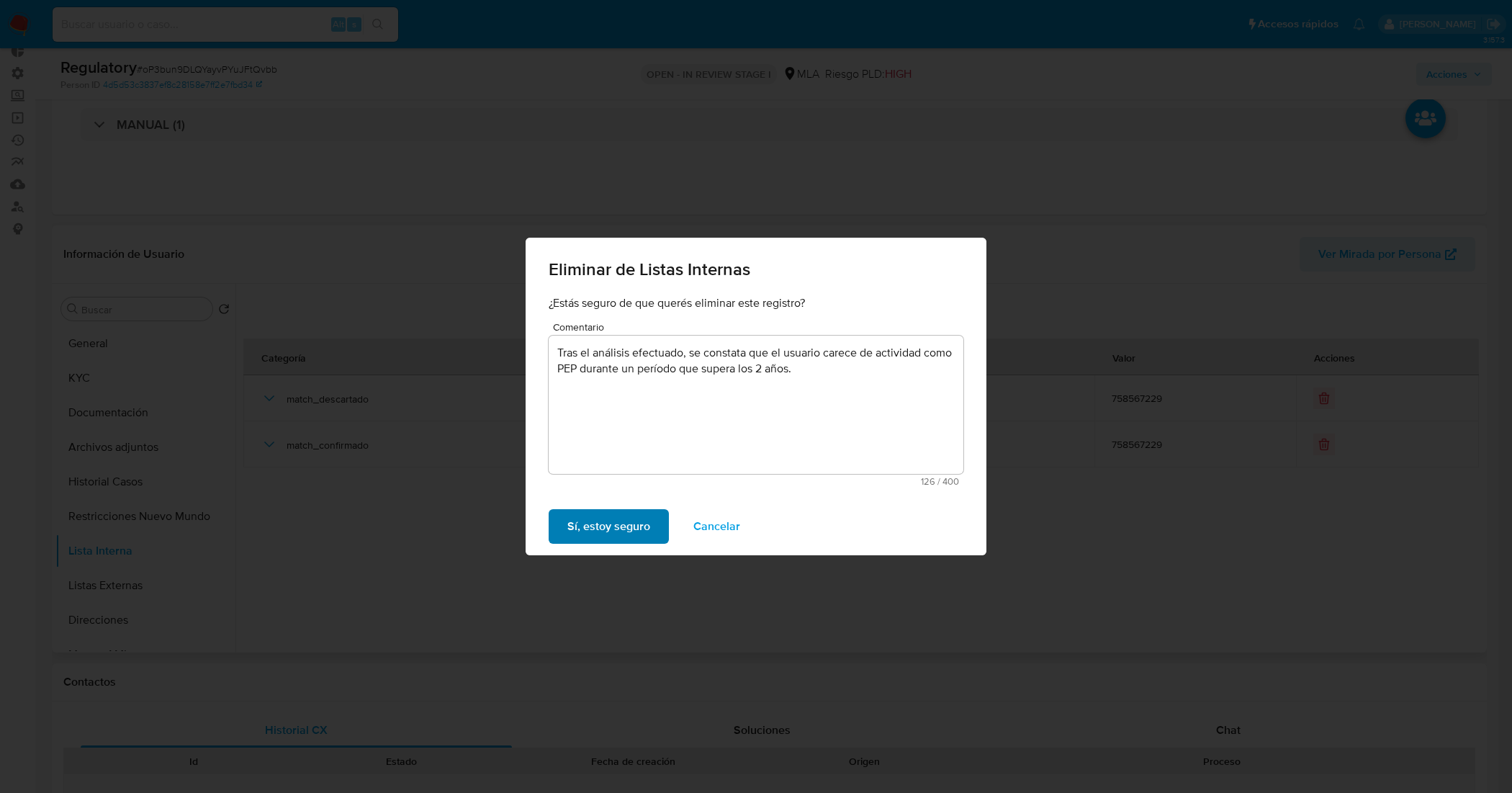
click at [607, 528] on span "Sí, estoy seguro" at bounding box center [608, 526] width 83 height 32
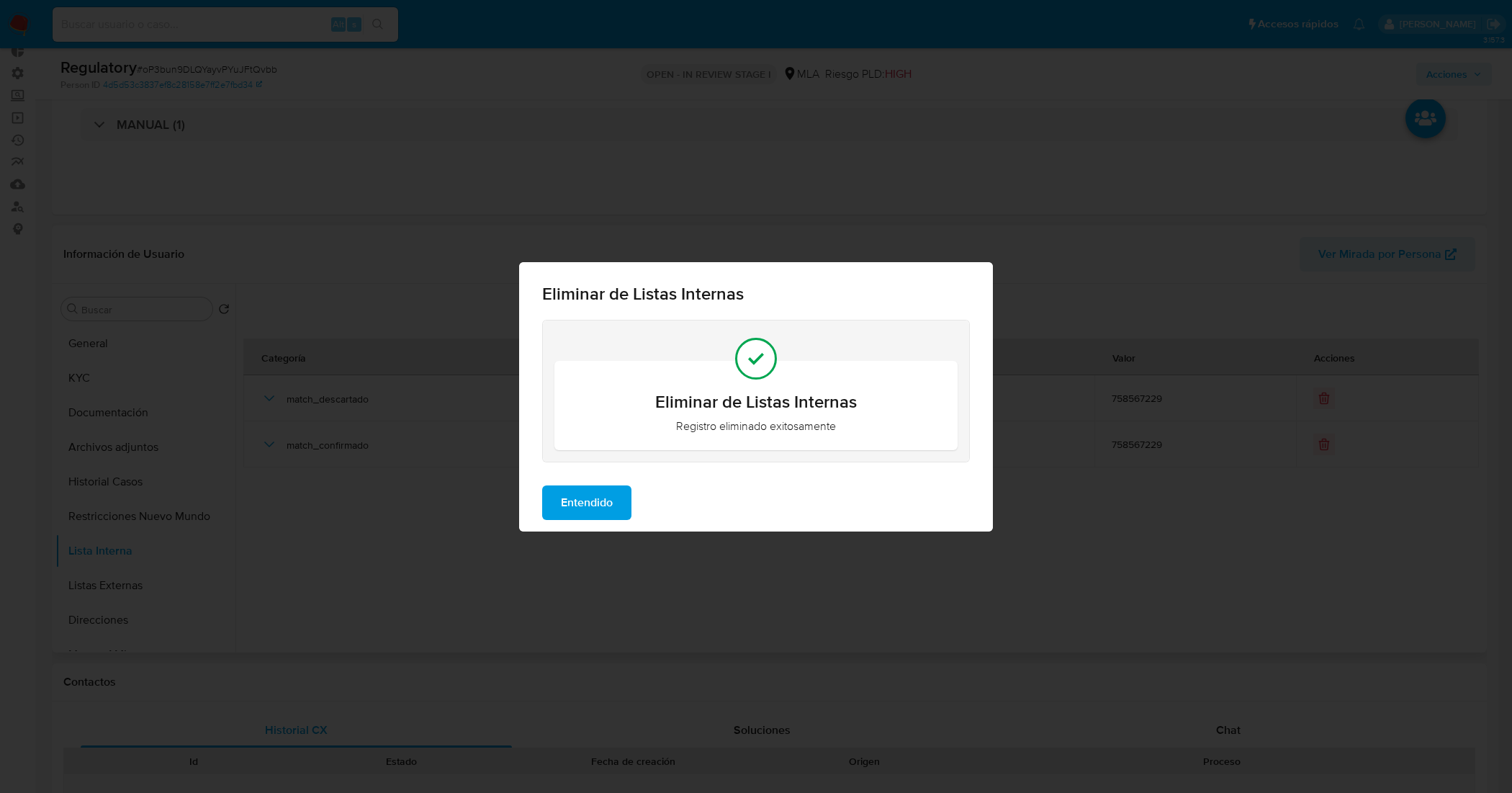
click at [605, 504] on span "Entendido" at bounding box center [586, 502] width 52 height 32
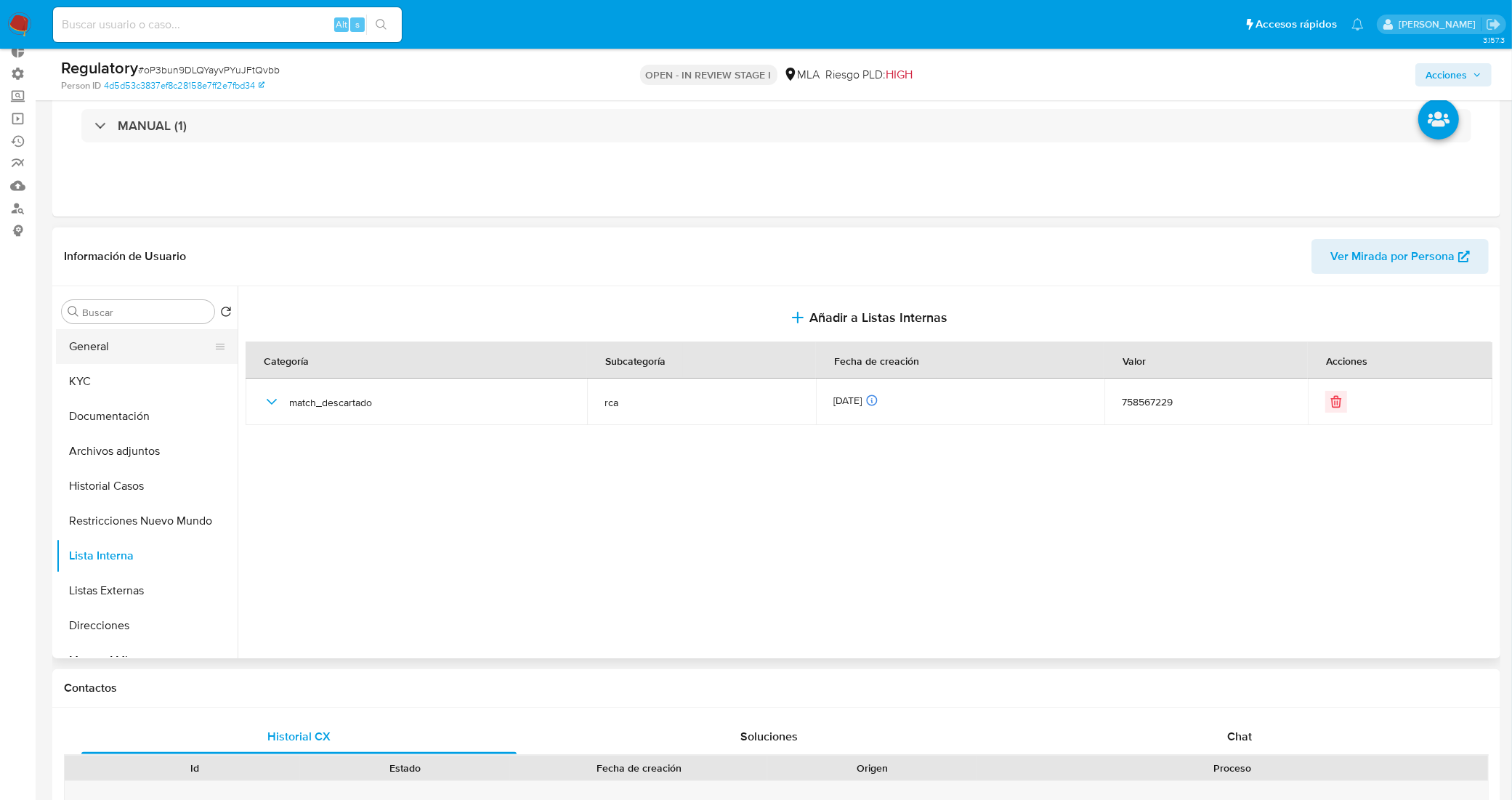
click at [125, 357] on button "General" at bounding box center [141, 346] width 170 height 35
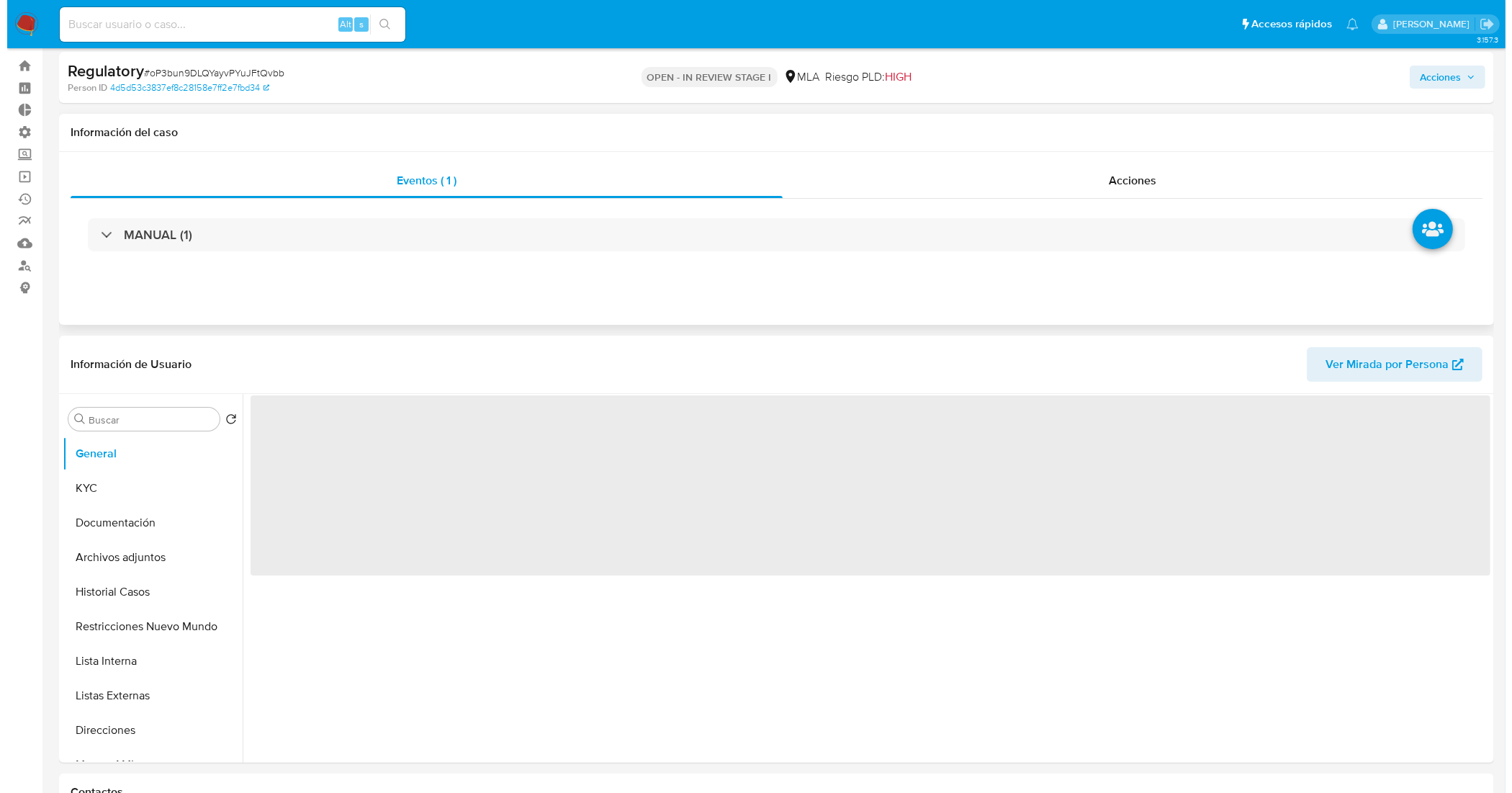
scroll to position [0, 0]
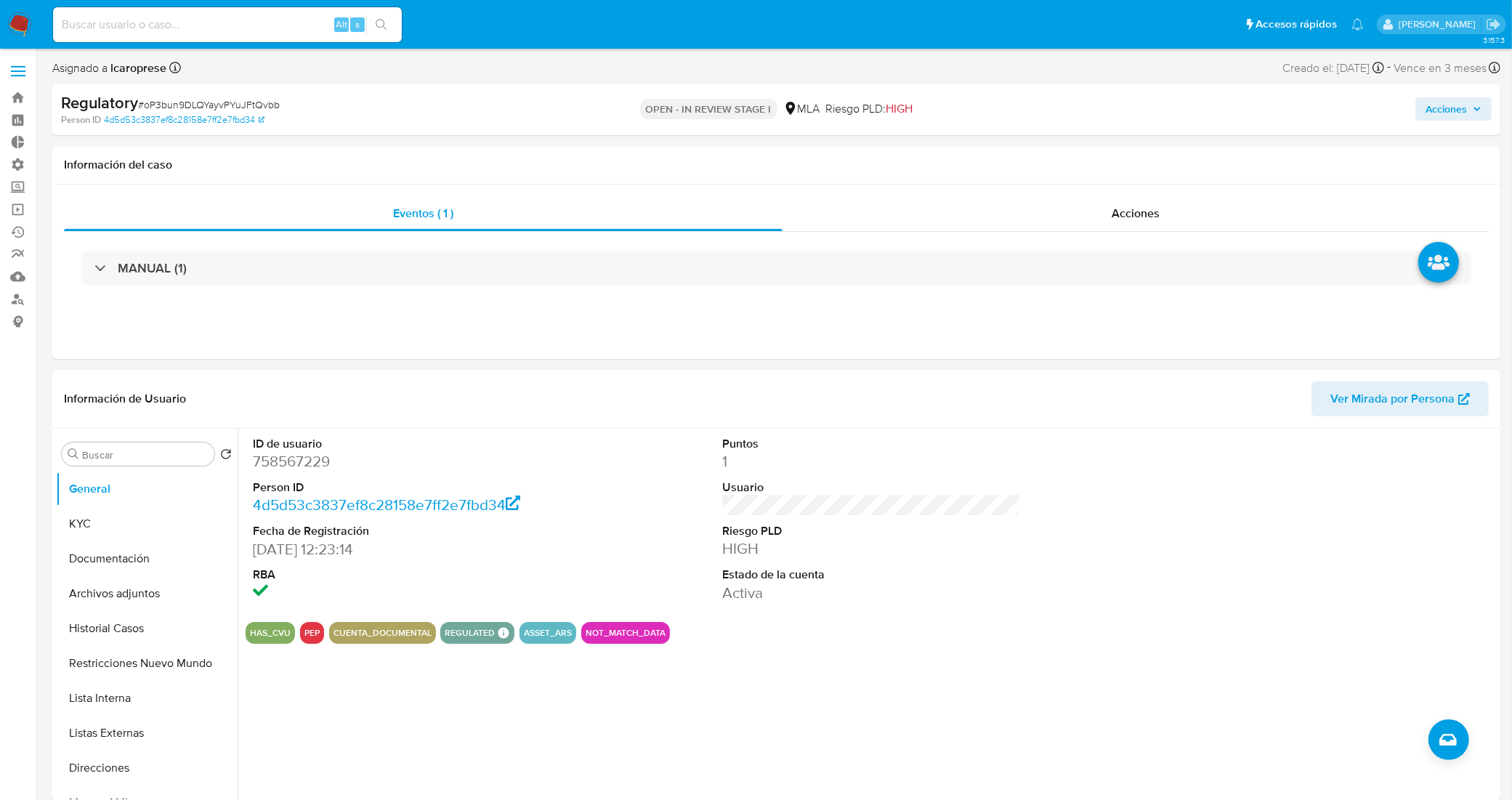
click at [1258, 383] on header "Información de Usuario Ver Mirada por Persona" at bounding box center [775, 399] width 1424 height 35
click at [1451, 102] on span "Acciones" at bounding box center [1446, 108] width 41 height 23
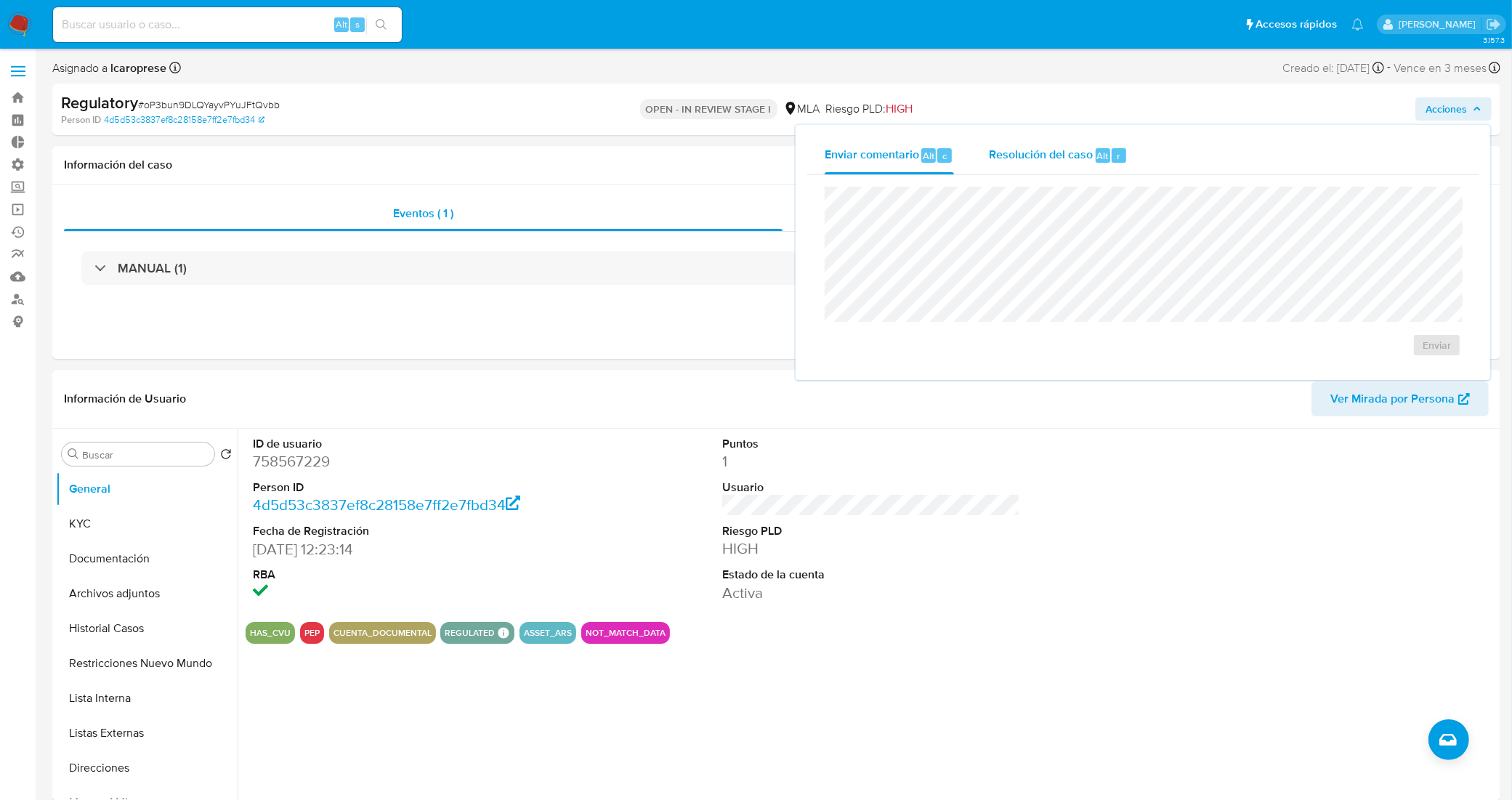
click at [1050, 156] on span "Resolución del caso" at bounding box center [1040, 155] width 104 height 16
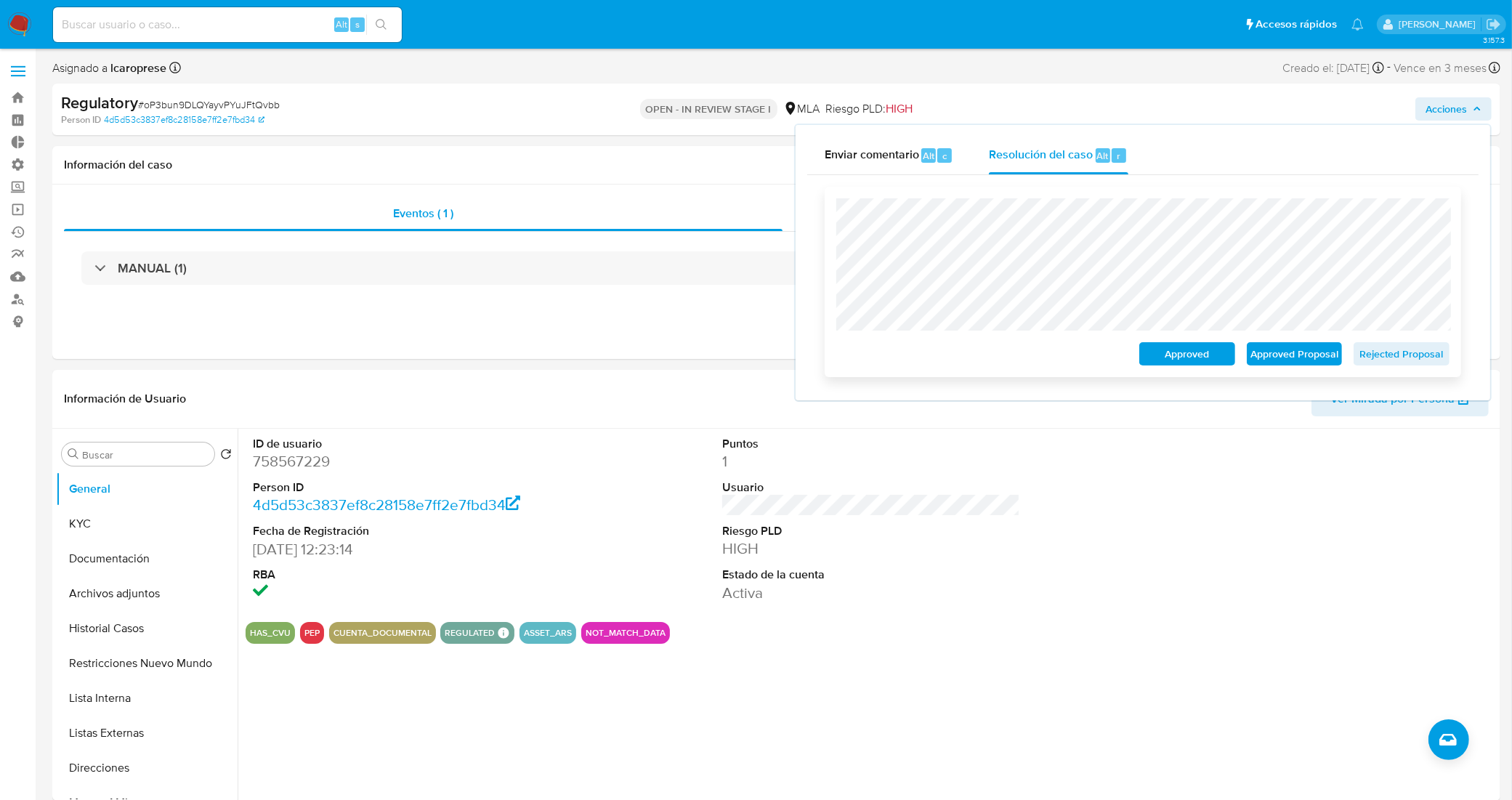
click at [1379, 349] on span "Rejected Proposal" at bounding box center [1401, 354] width 76 height 21
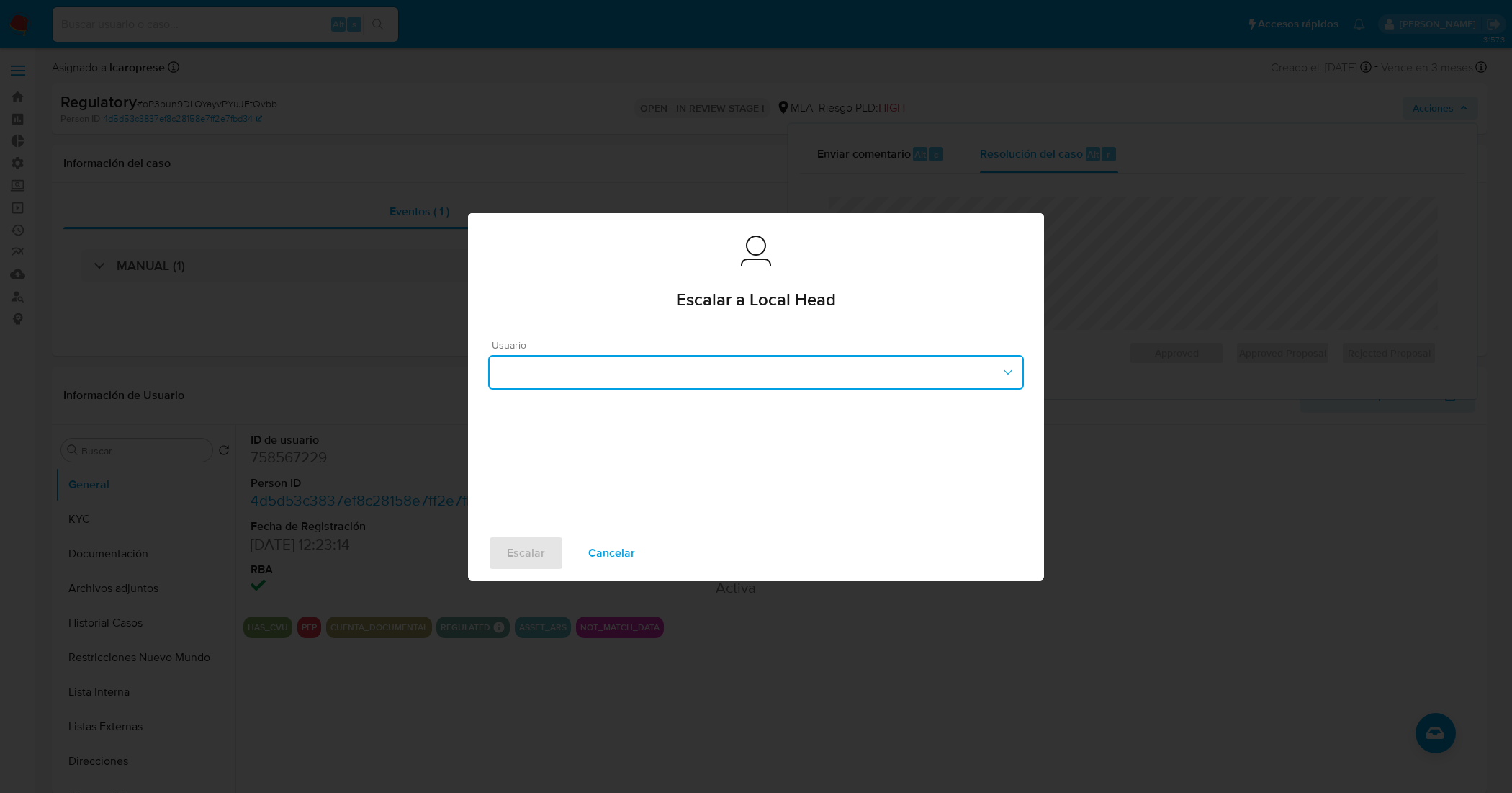
click at [718, 375] on button "button" at bounding box center [756, 372] width 536 height 35
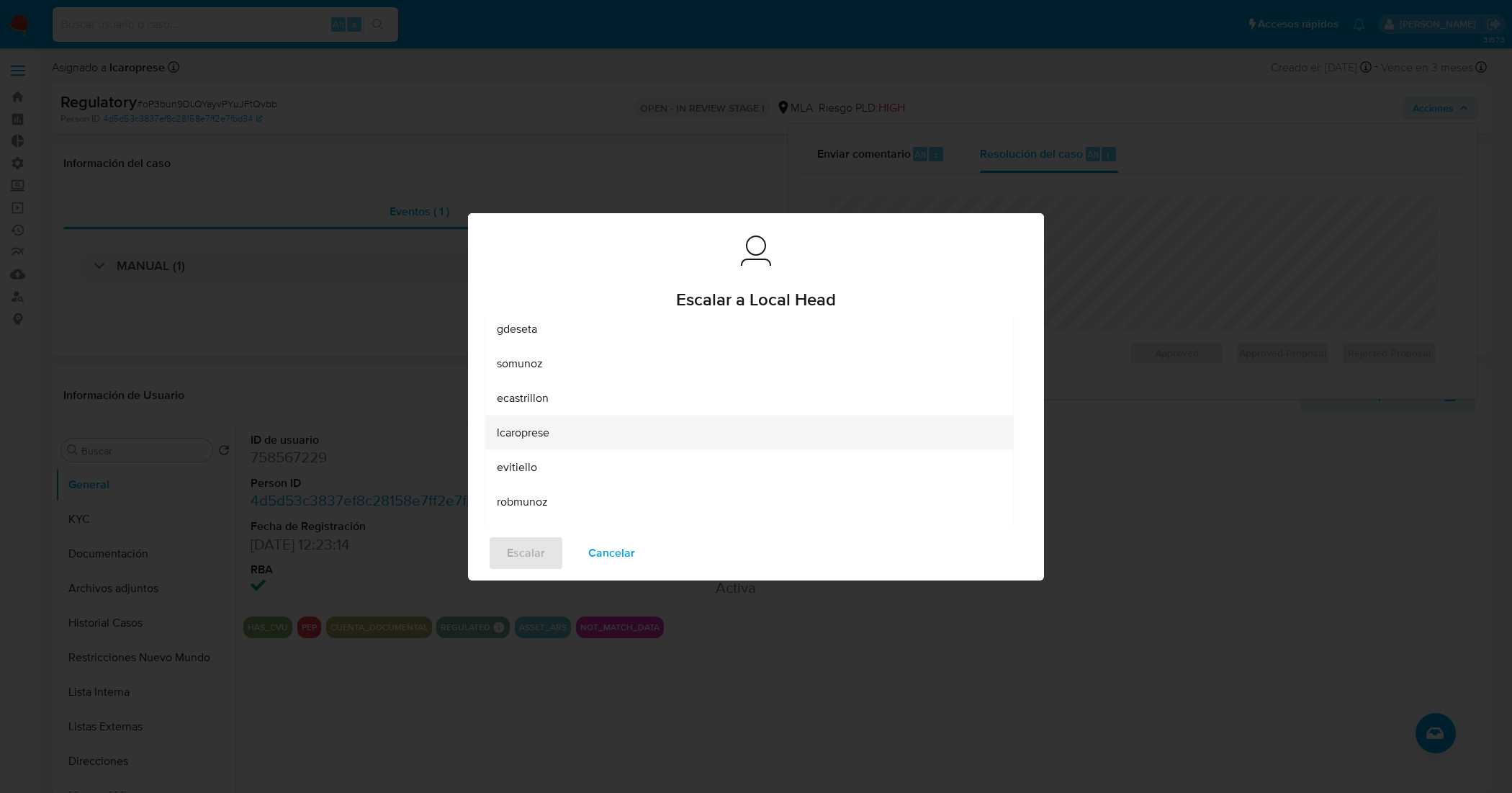
click at [566, 428] on div "lcaroprese" at bounding box center [749, 432] width 504 height 35
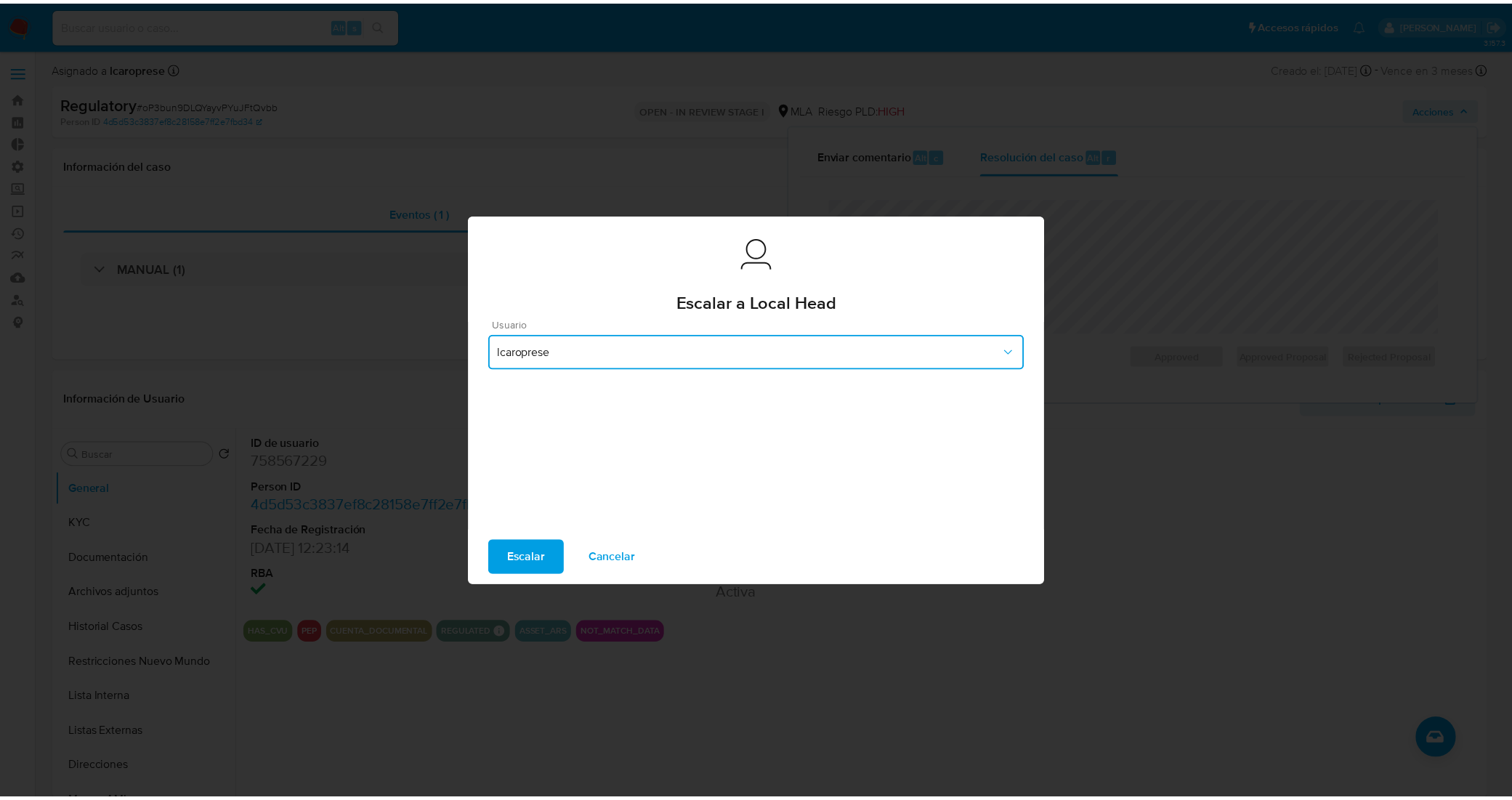
scroll to position [21, 0]
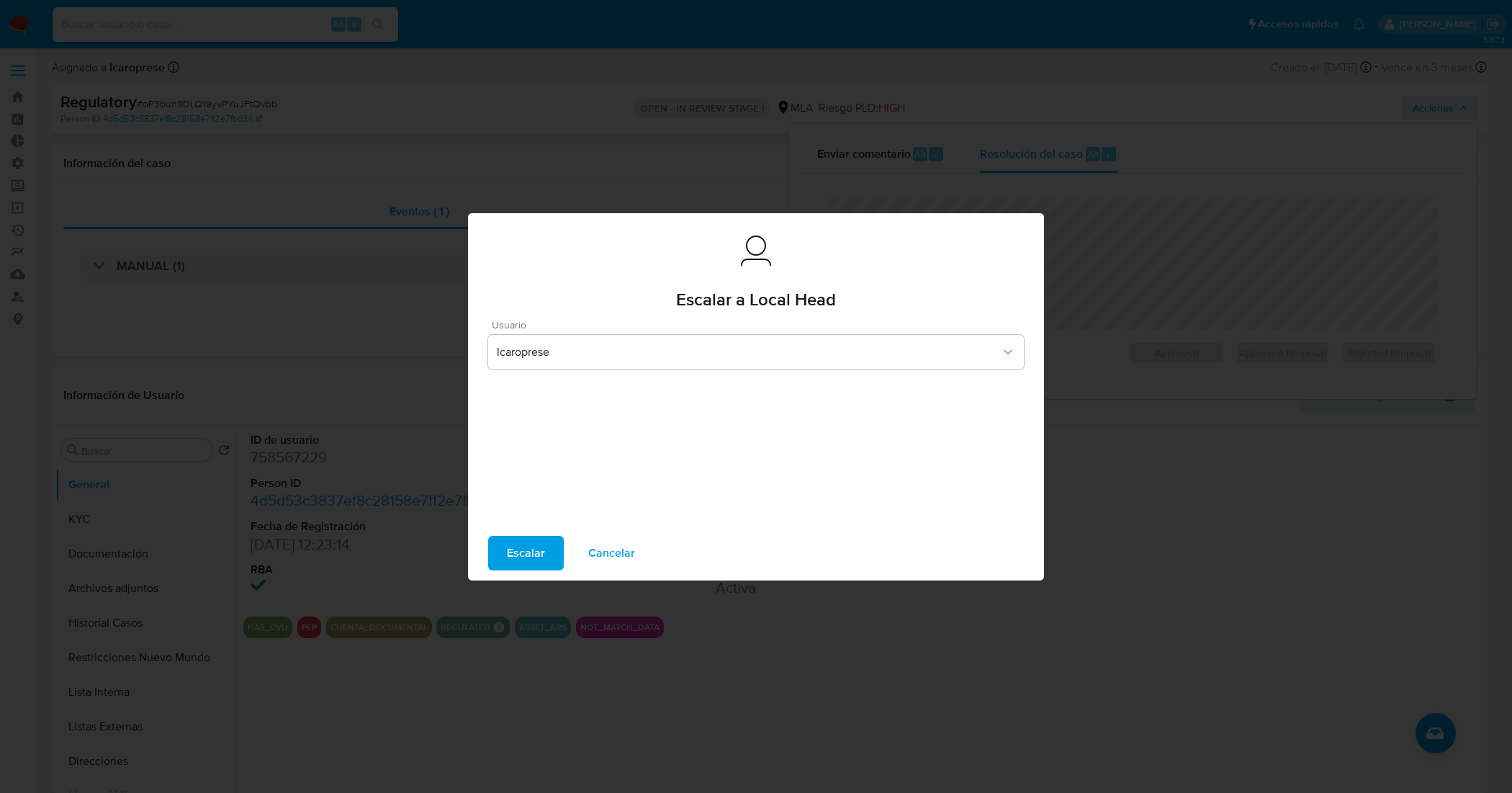
click at [532, 551] on span "Escalar" at bounding box center [526, 552] width 38 height 32
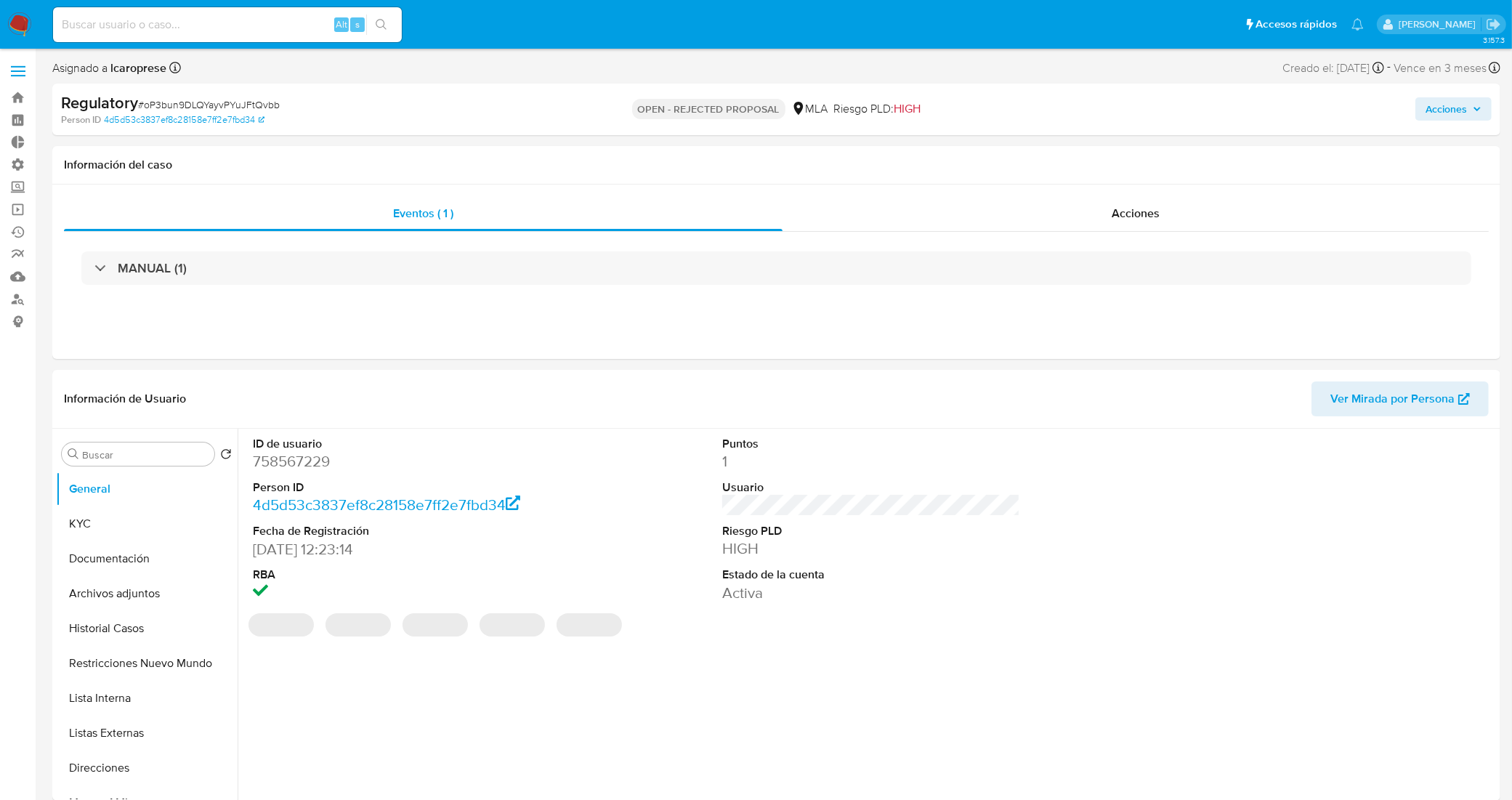
select select "10"
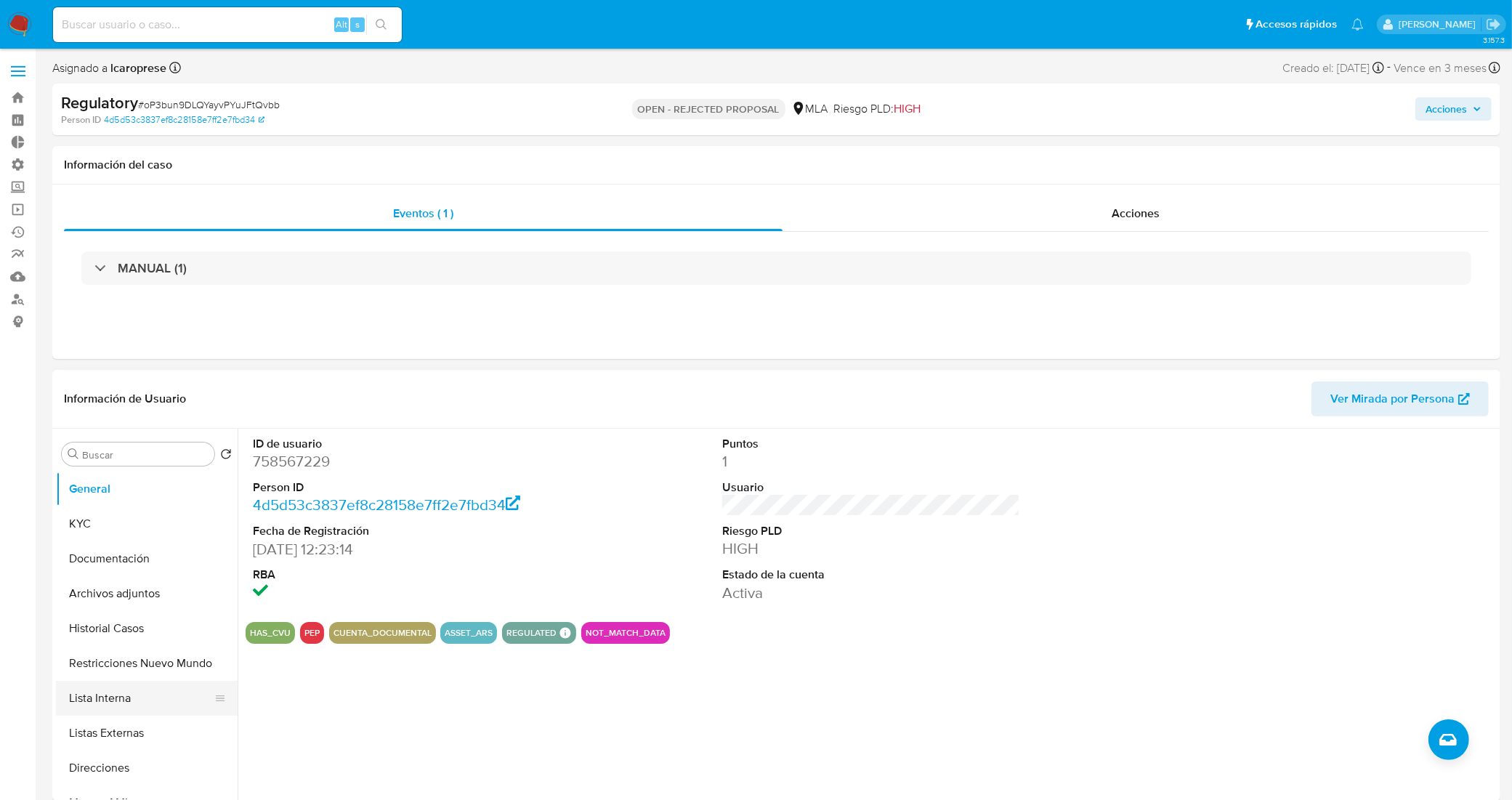
click at [107, 703] on button "Lista Interna" at bounding box center [141, 698] width 170 height 35
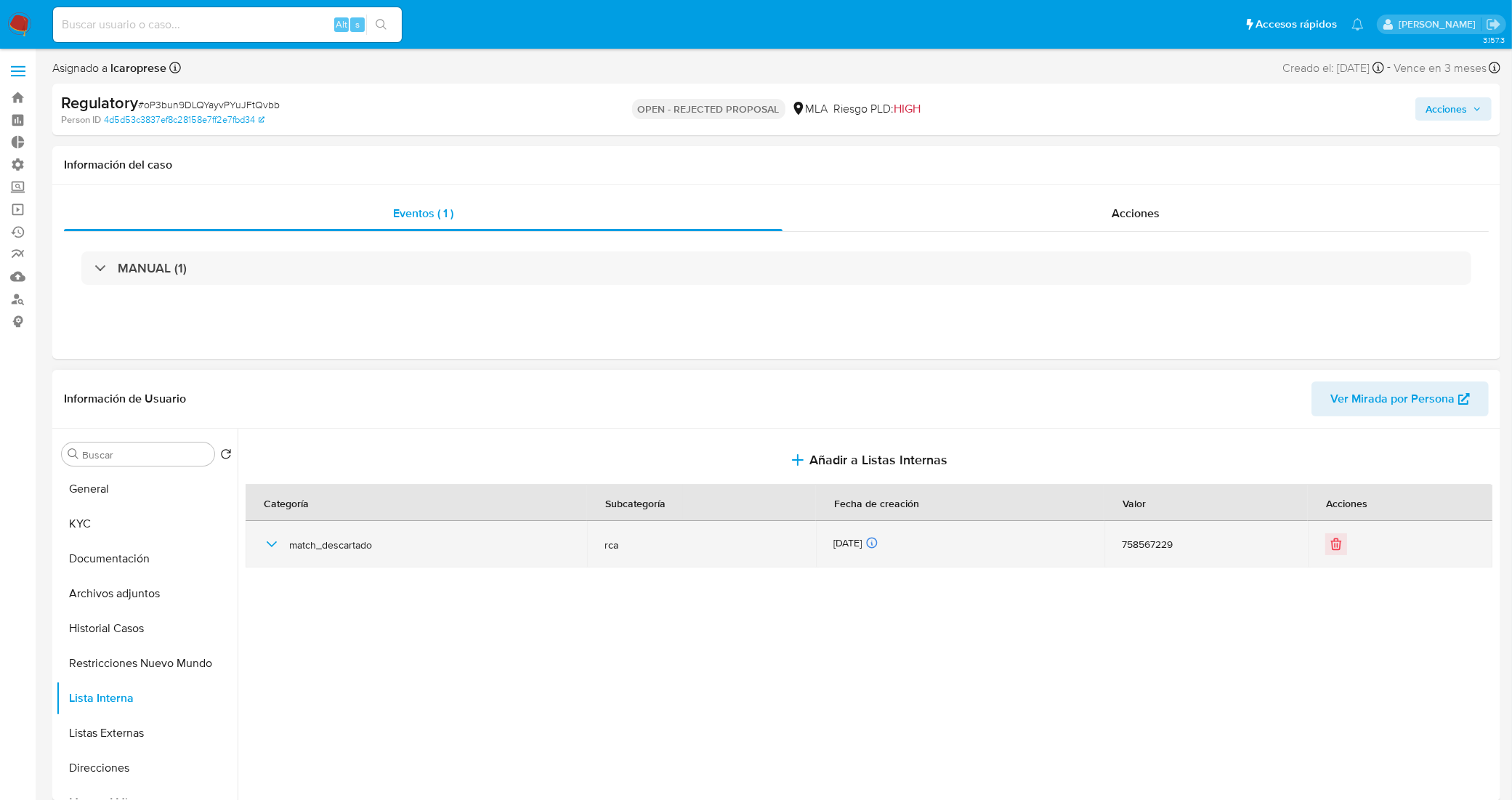
click at [277, 545] on icon "button" at bounding box center [272, 544] width 17 height 17
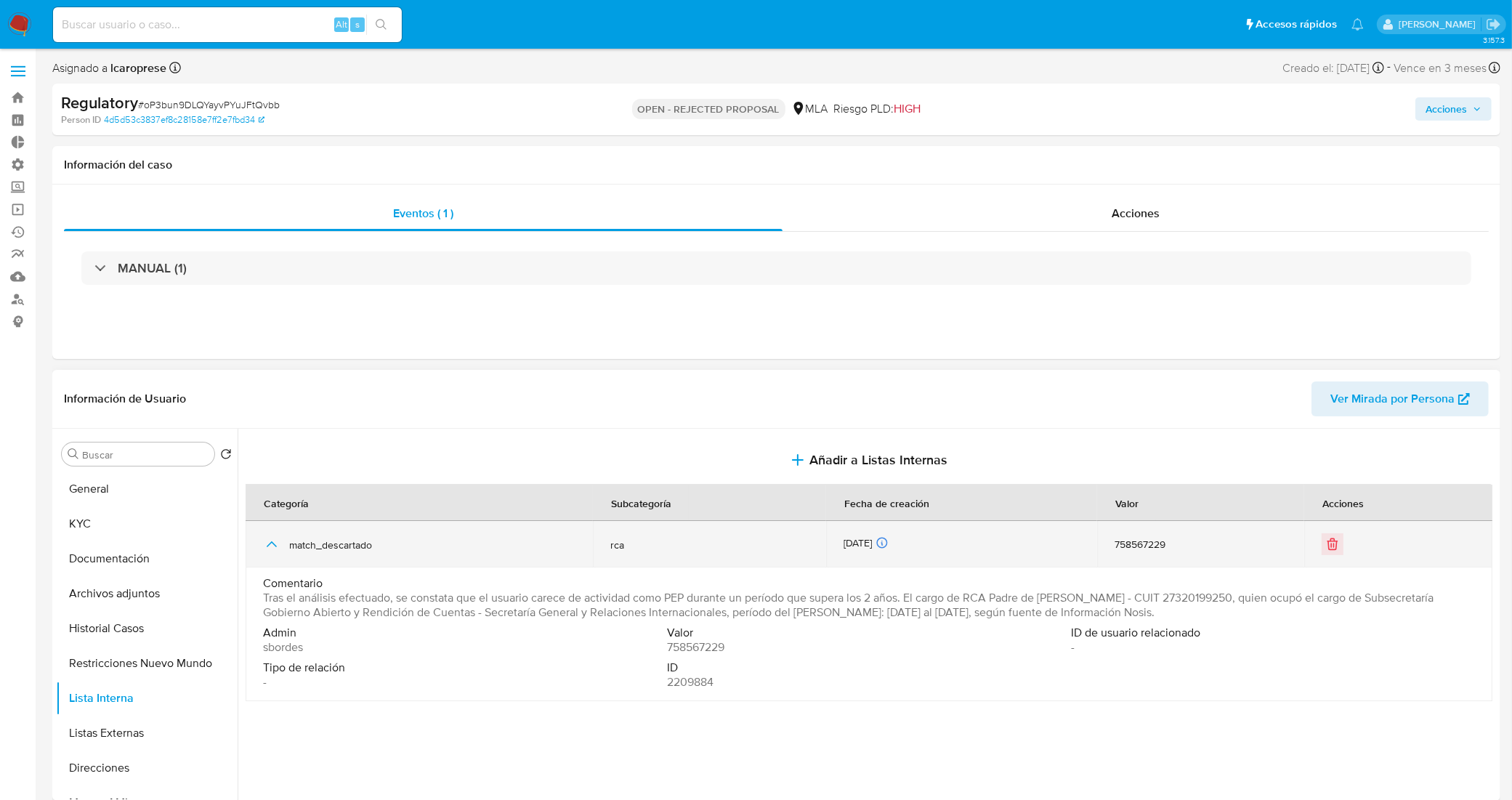
click at [277, 545] on icon "button" at bounding box center [272, 544] width 17 height 17
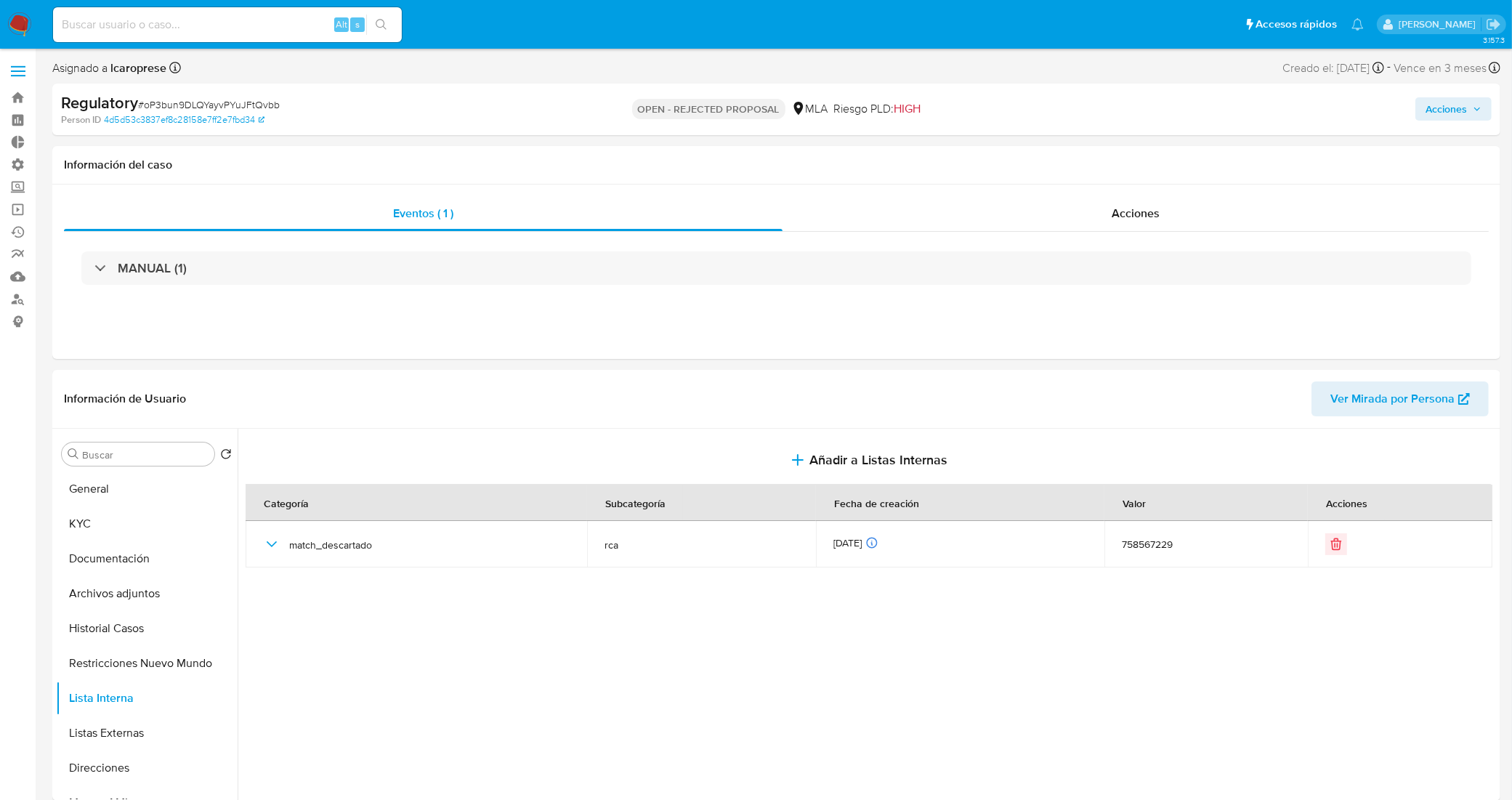
click at [248, 107] on span "# oP3bun9DLQYayvPYuJFtQvbb" at bounding box center [209, 104] width 142 height 15
copy span "oP3bun9DLQYayvPYuJFtQvbb"
click at [119, 491] on button "General" at bounding box center [141, 489] width 170 height 35
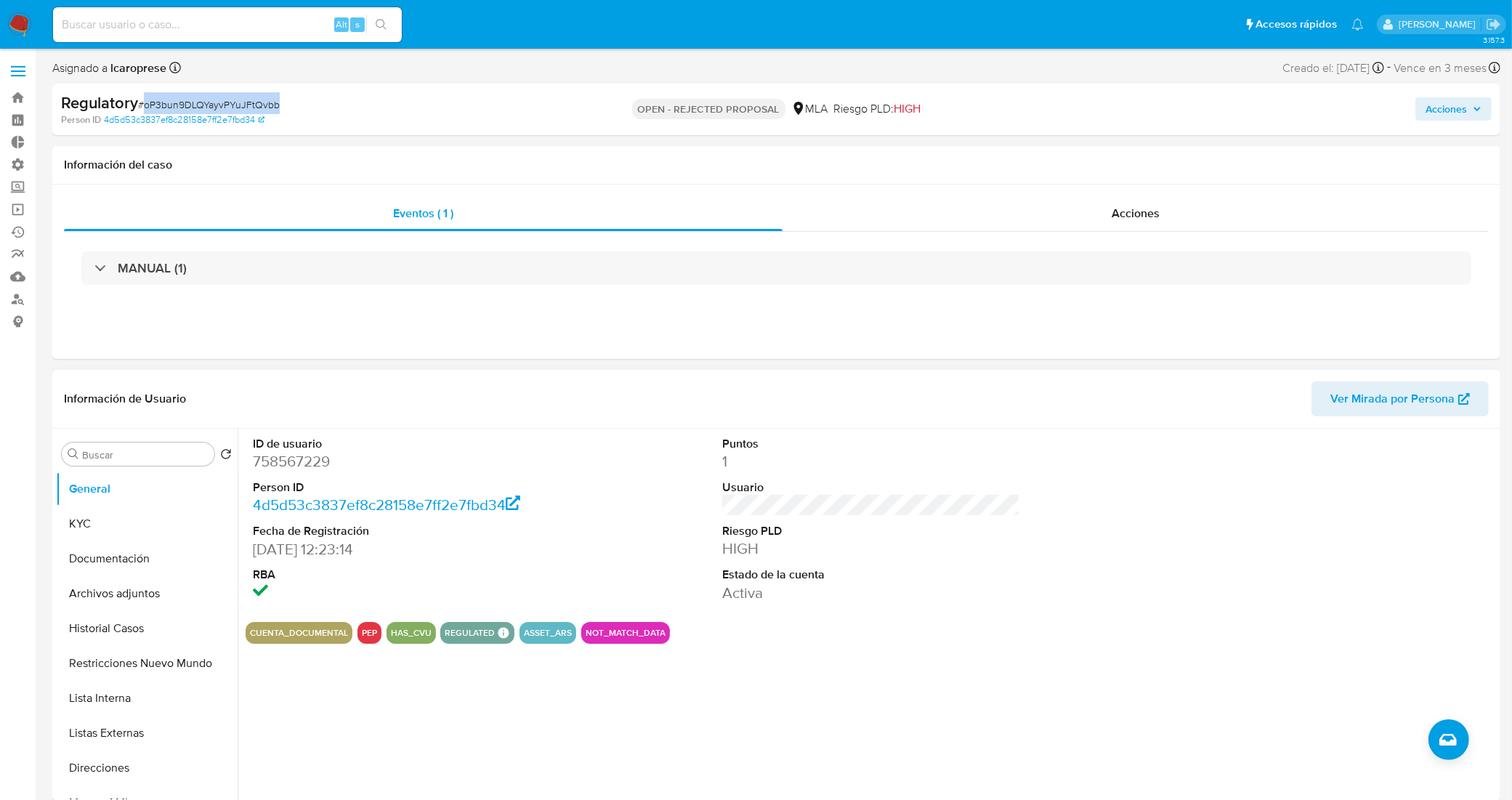
click at [364, 633] on button "PEP" at bounding box center [370, 632] width 15 height 6
click at [106, 695] on button "Lista Interna" at bounding box center [141, 698] width 170 height 35
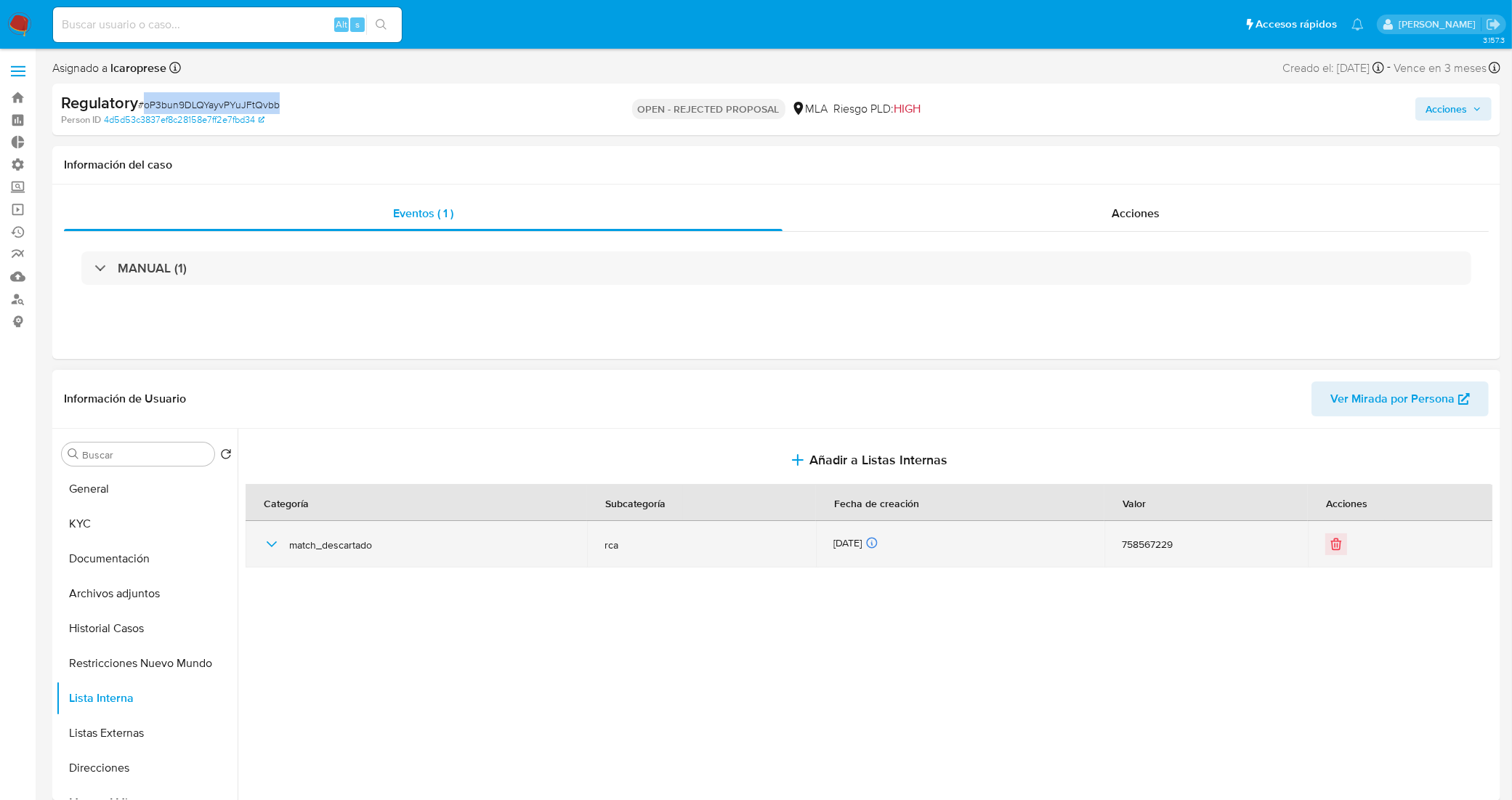
click at [276, 549] on icon "button" at bounding box center [272, 544] width 17 height 17
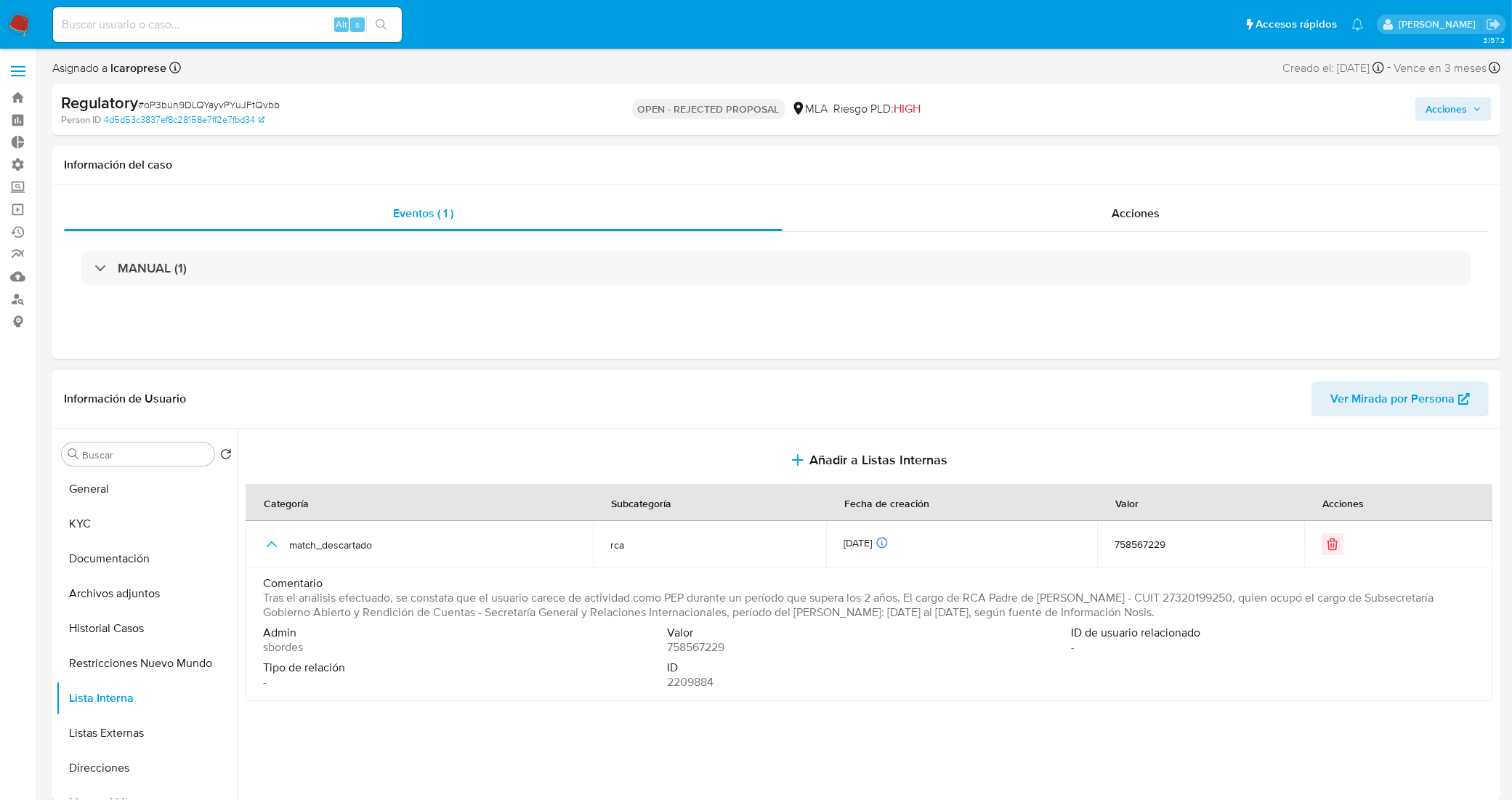
click at [437, 608] on span "Tras el análisis efectuado, se constata que el usuario carece de actividad como…" at bounding box center [867, 605] width 1209 height 29
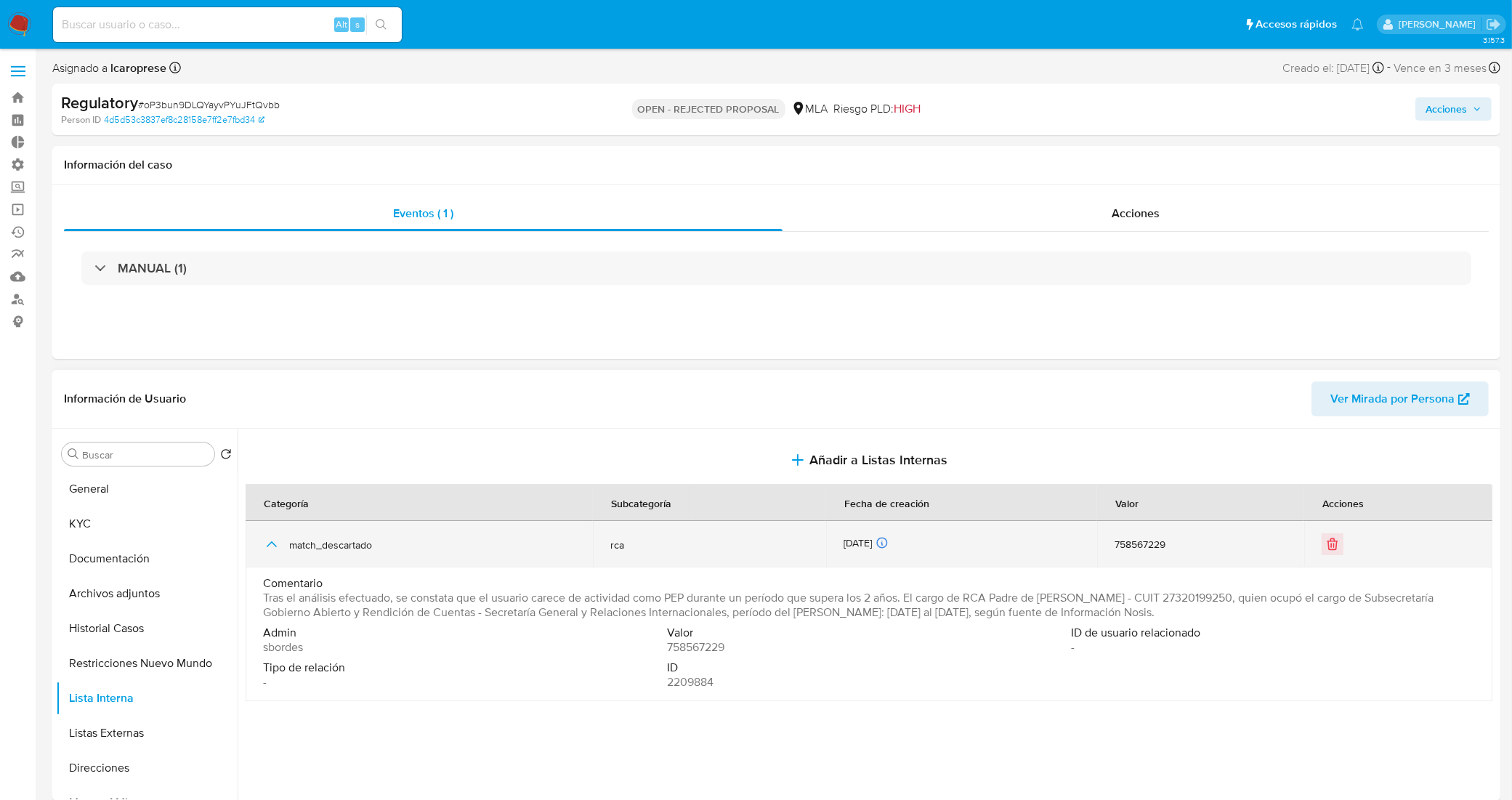
click at [273, 542] on icon "button" at bounding box center [272, 544] width 17 height 17
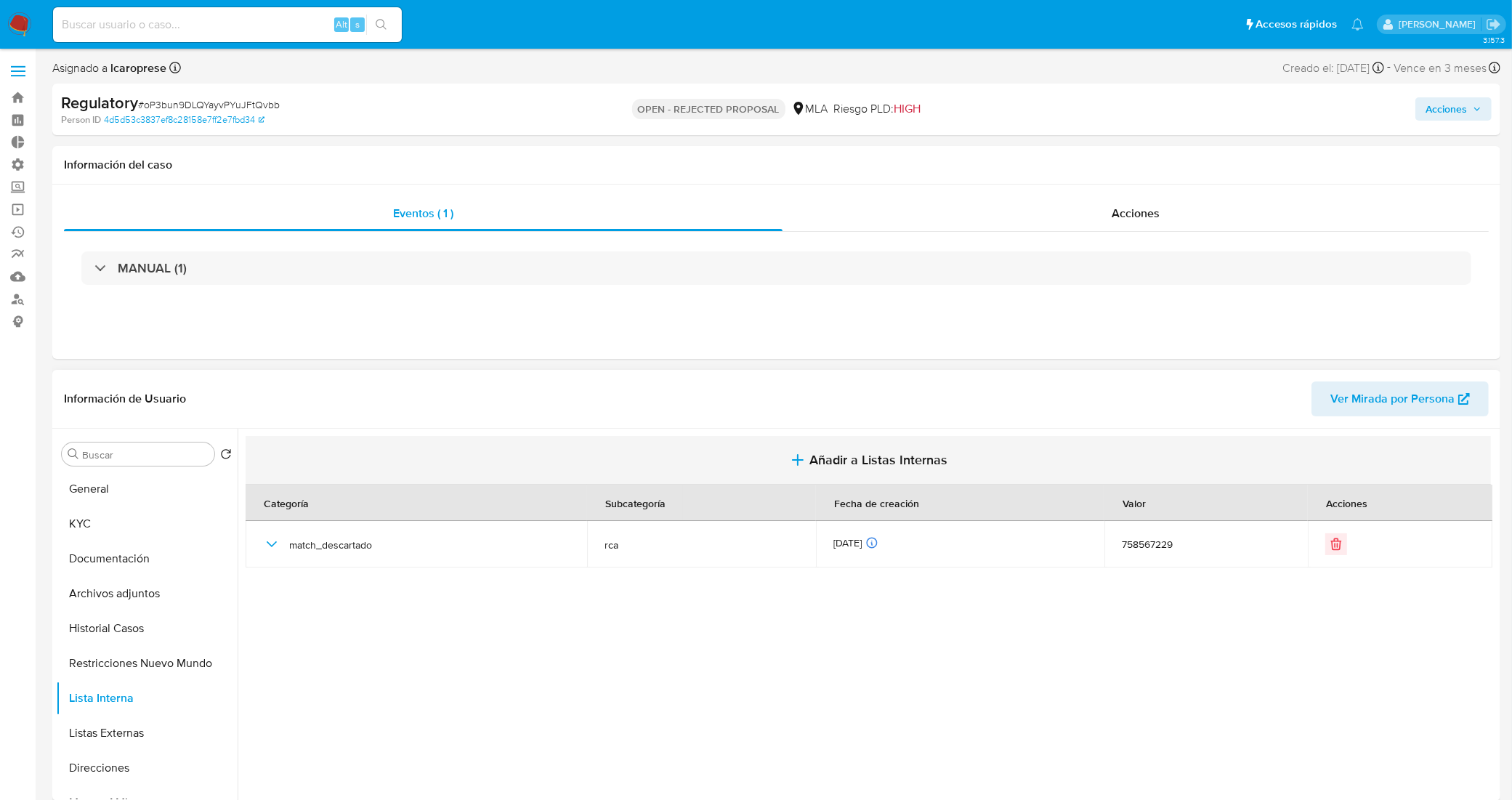
click at [837, 453] on span "Añadir a Listas Internas" at bounding box center [878, 460] width 138 height 16
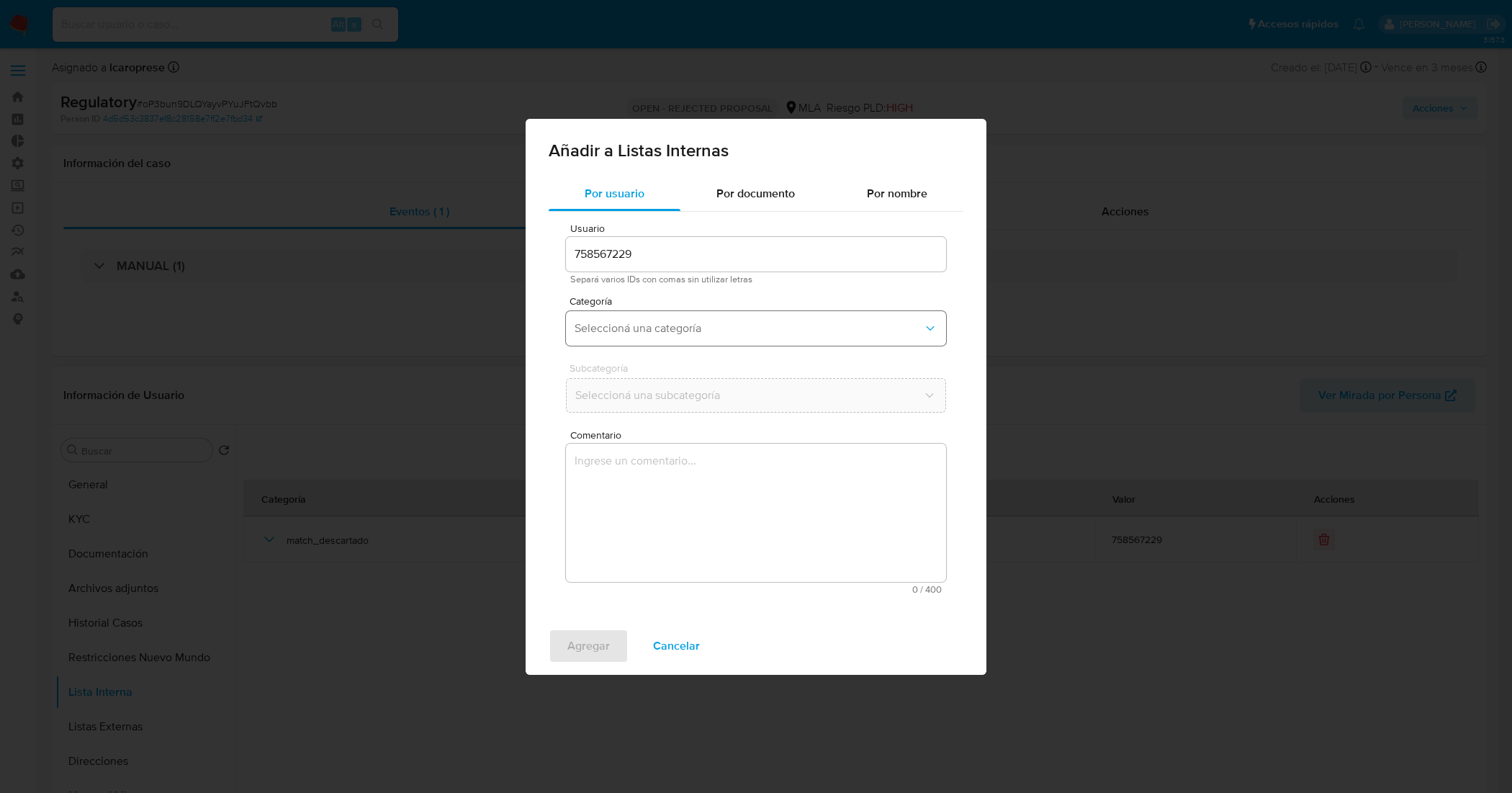
click at [699, 332] on span "Seleccioná una categoría" at bounding box center [748, 328] width 348 height 14
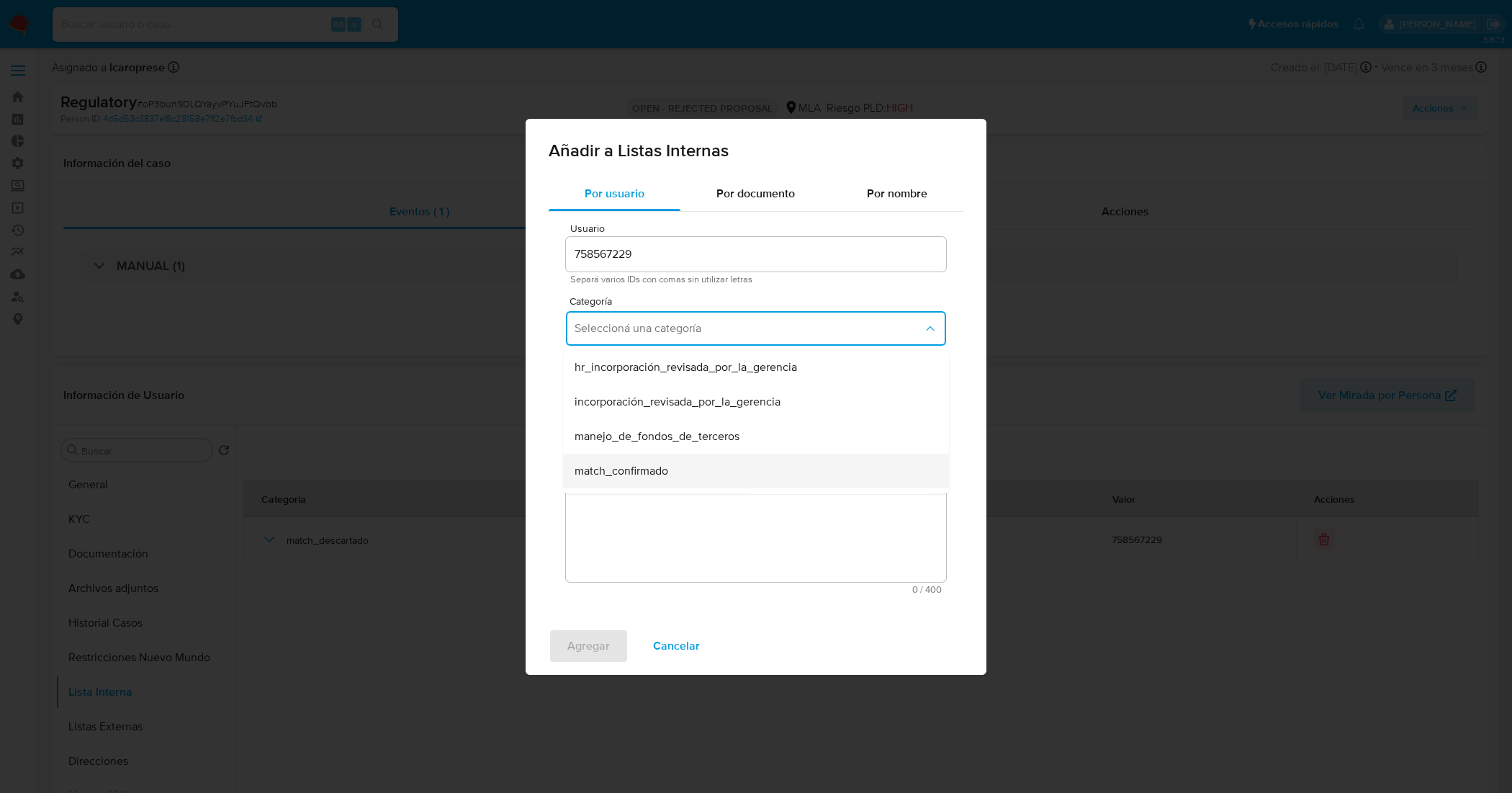
scroll to position [90, 0]
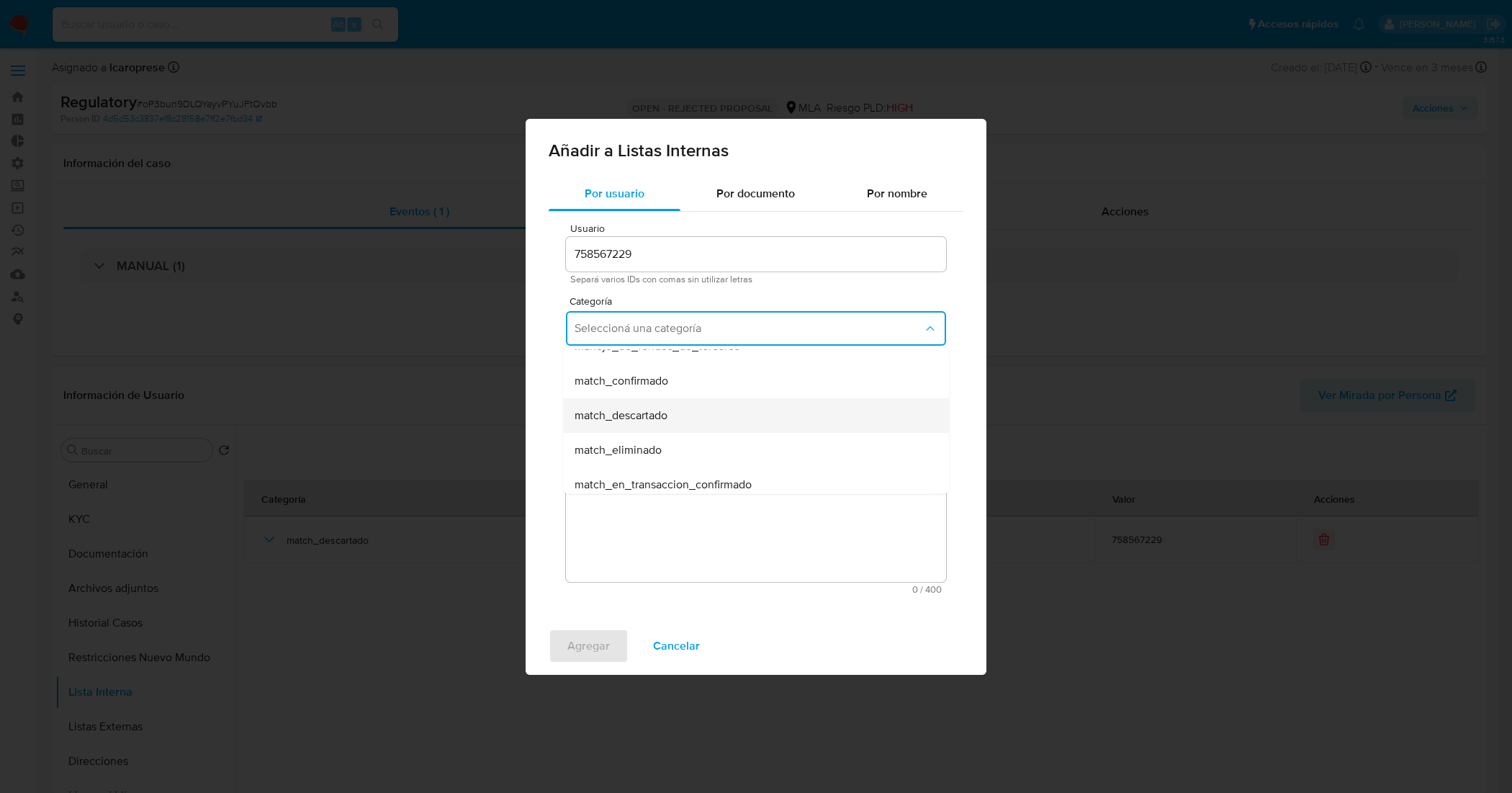
click at [681, 415] on div "match_descartado" at bounding box center [751, 415] width 354 height 35
click at [677, 438] on span "Comentario" at bounding box center [760, 435] width 380 height 11
click at [677, 444] on textarea "Comentario" at bounding box center [756, 513] width 380 height 138
click at [681, 405] on button "Seleccioná una subcategoría" at bounding box center [756, 395] width 380 height 35
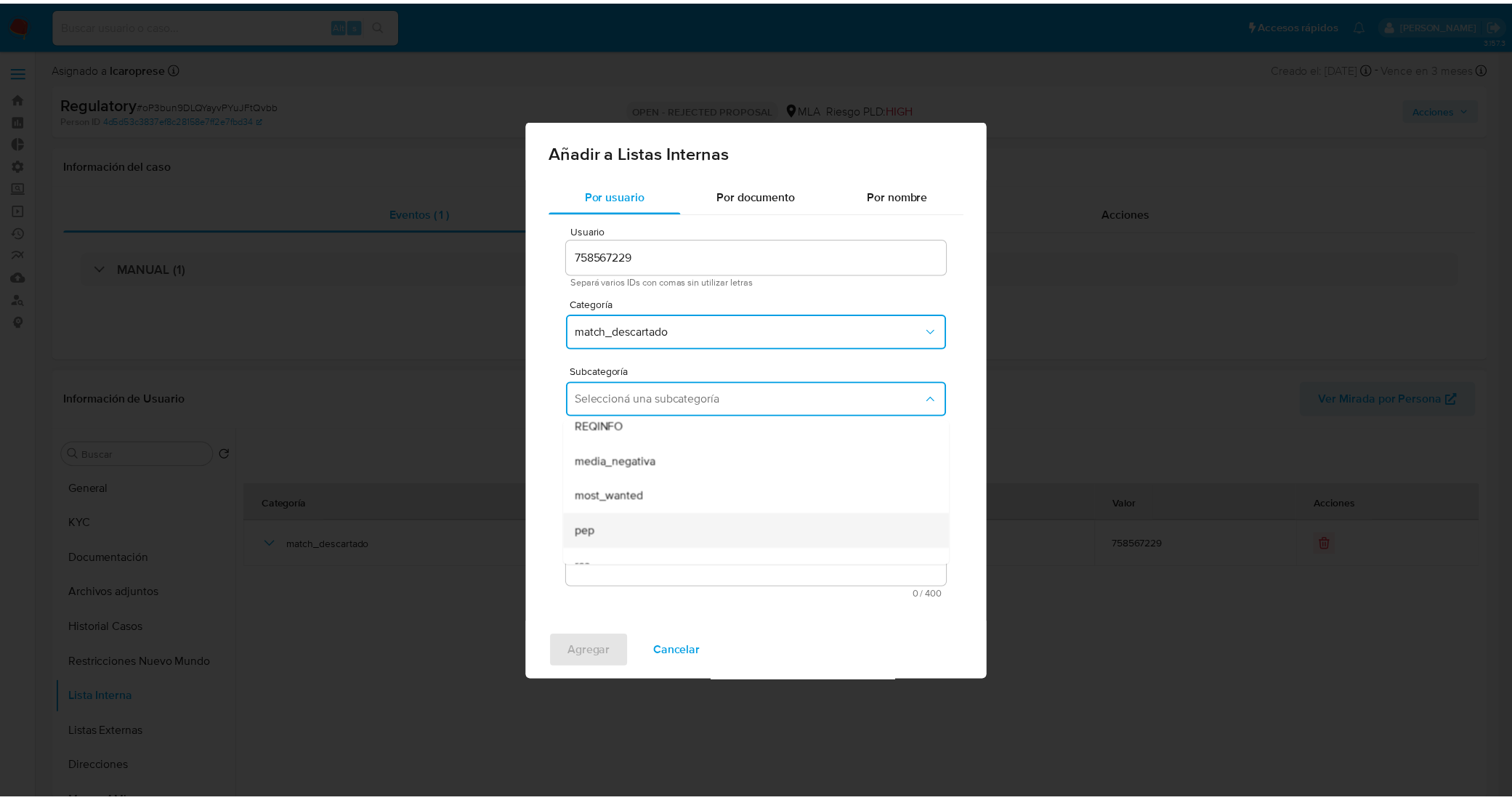
scroll to position [99, 0]
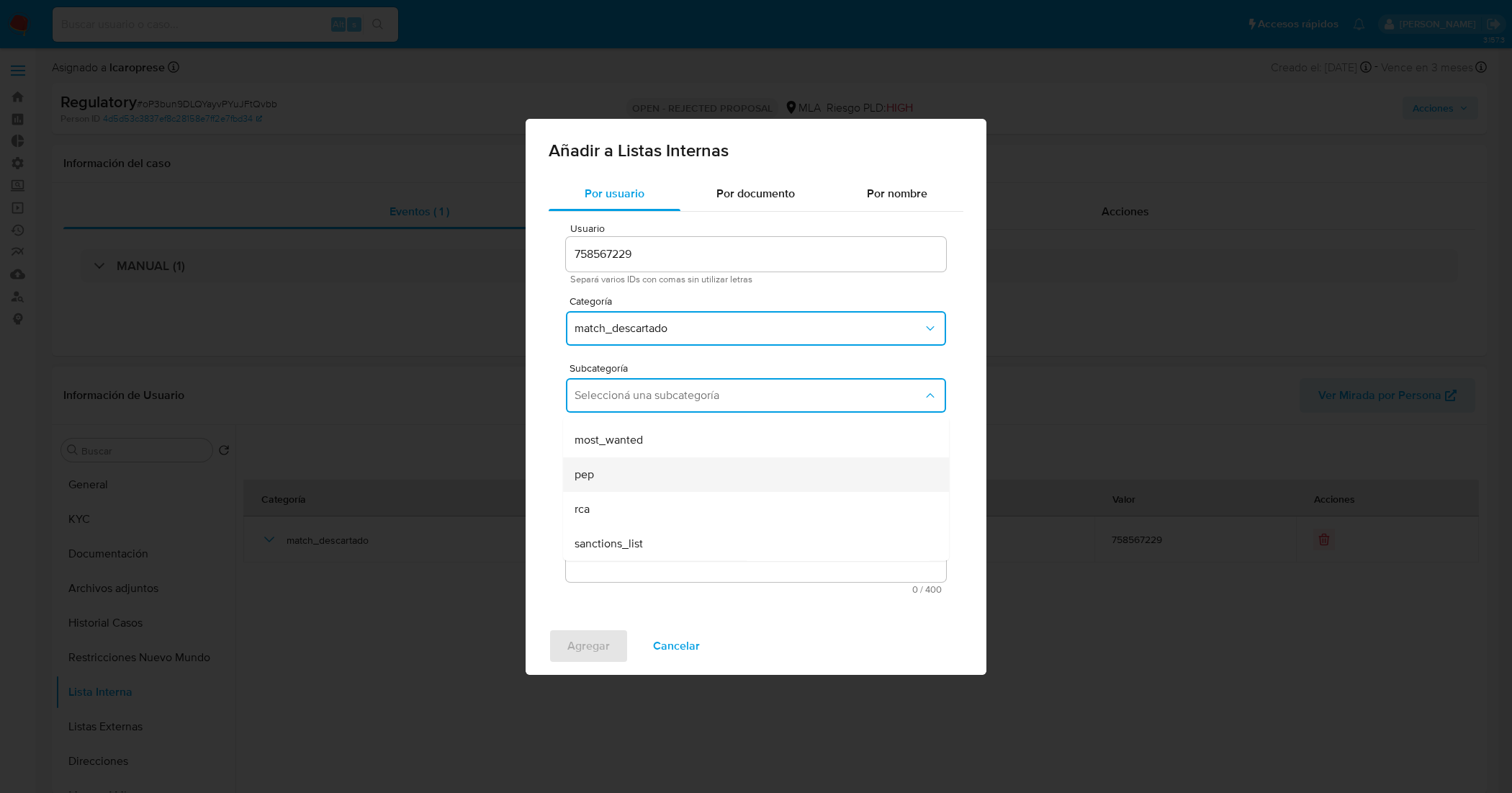
click at [658, 476] on div "pep" at bounding box center [751, 474] width 354 height 35
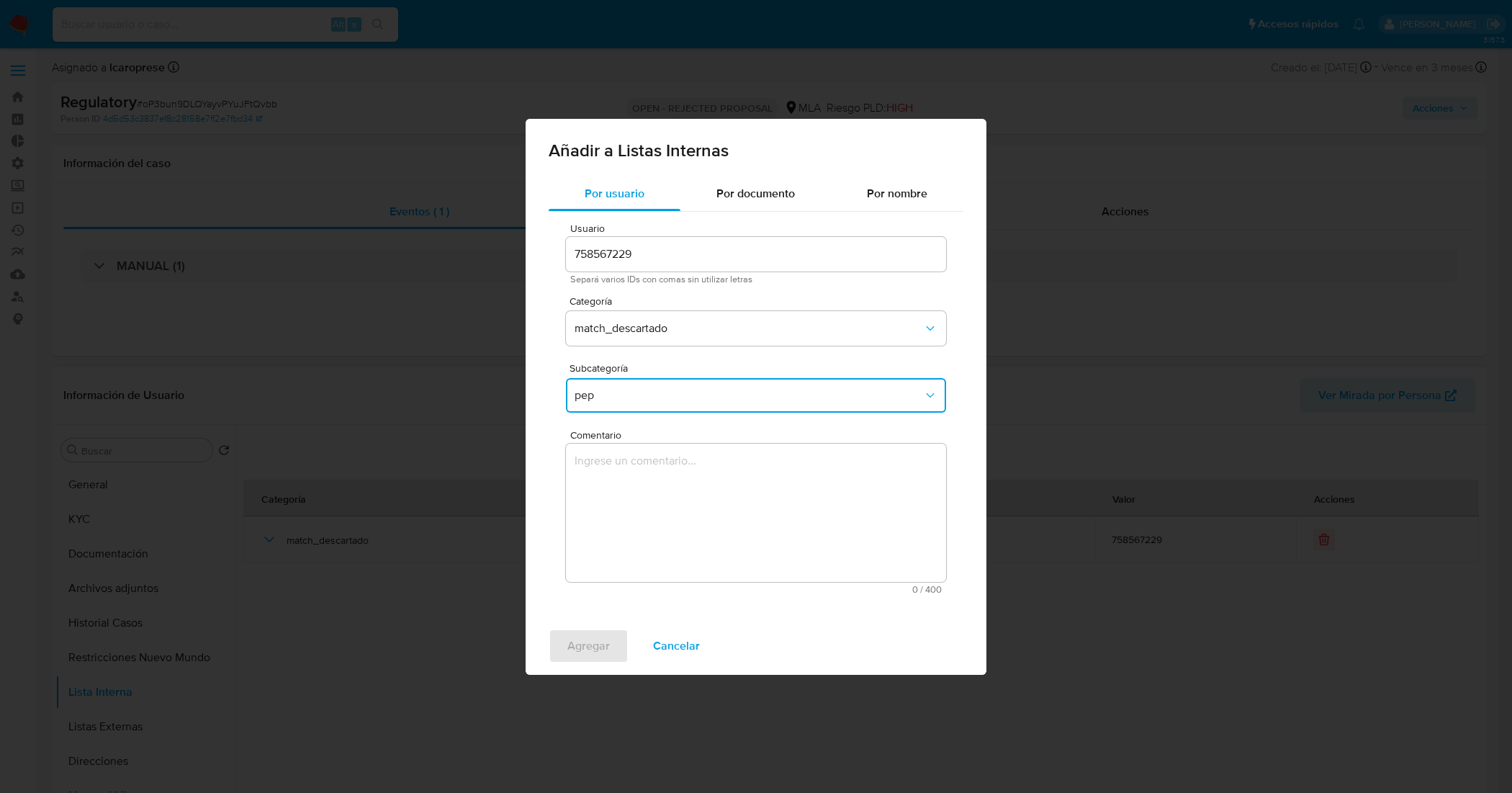
click at [658, 480] on textarea "Comentario" at bounding box center [756, 513] width 380 height 138
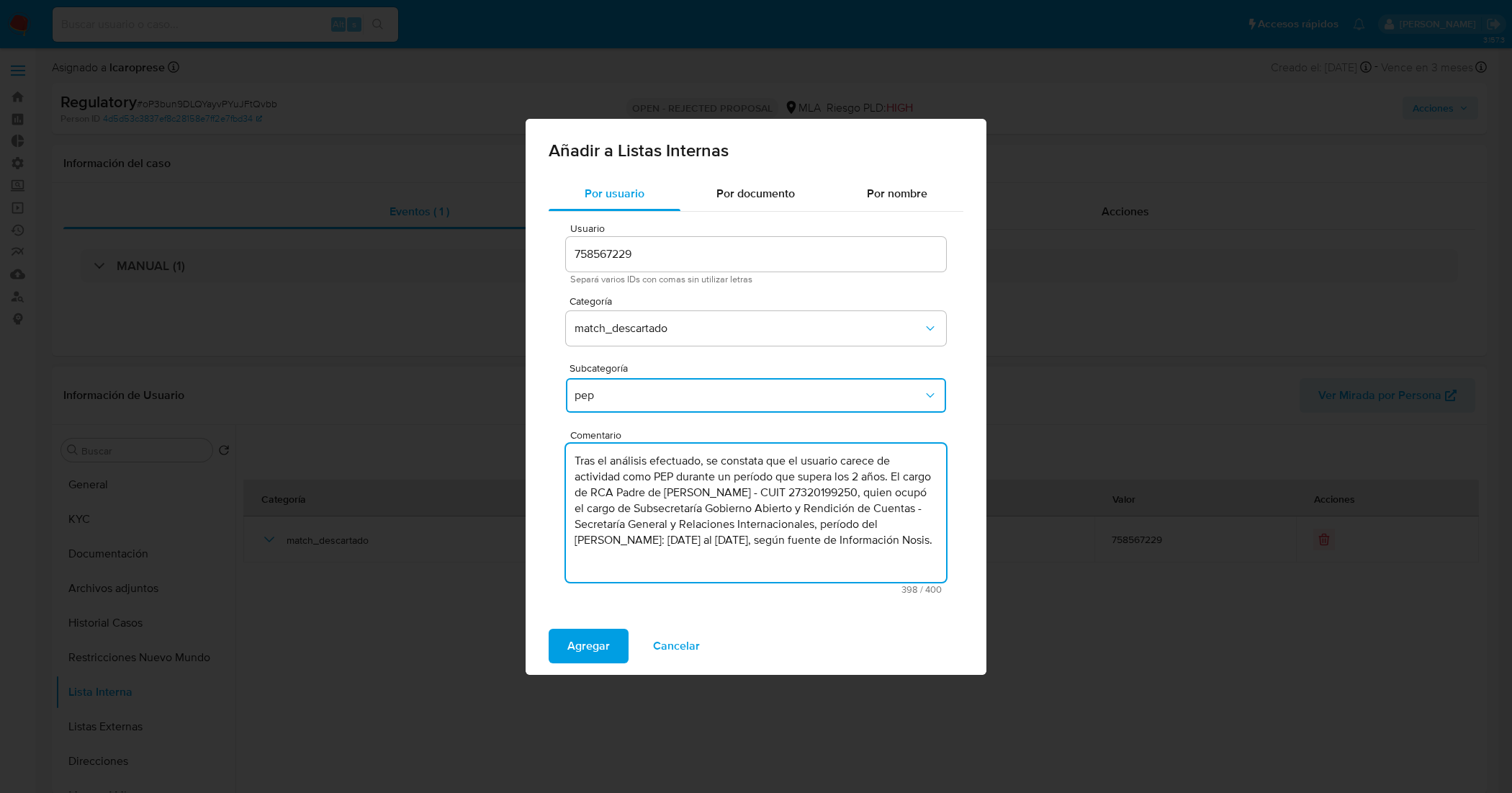
type textarea "Tras el análisis efectuado, se constata que el usuario carece de actividad como…"
click at [593, 626] on div "Agregar Cancelar" at bounding box center [756, 646] width 461 height 58
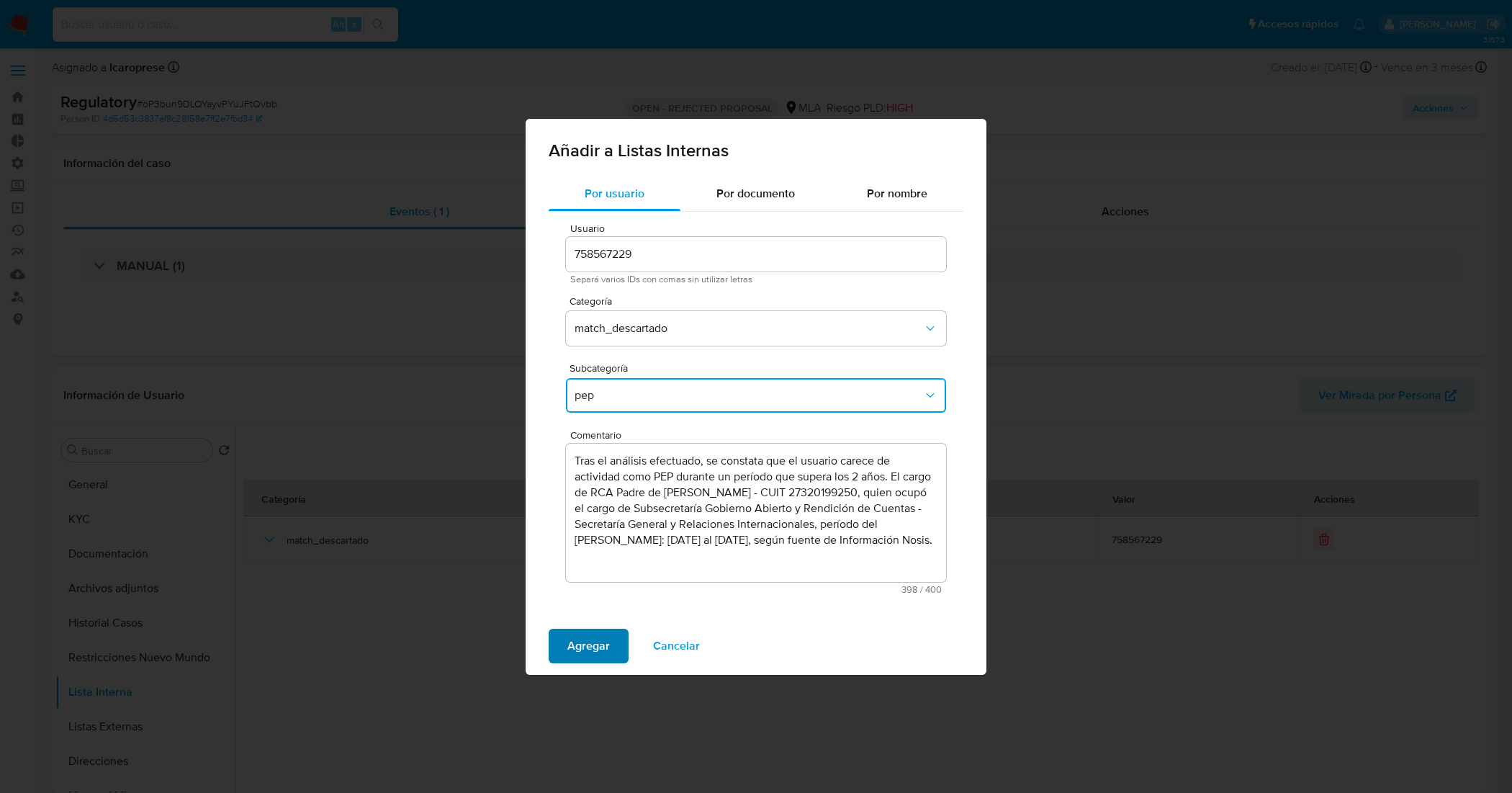
click at [595, 640] on span "Agregar" at bounding box center [589, 646] width 43 height 32
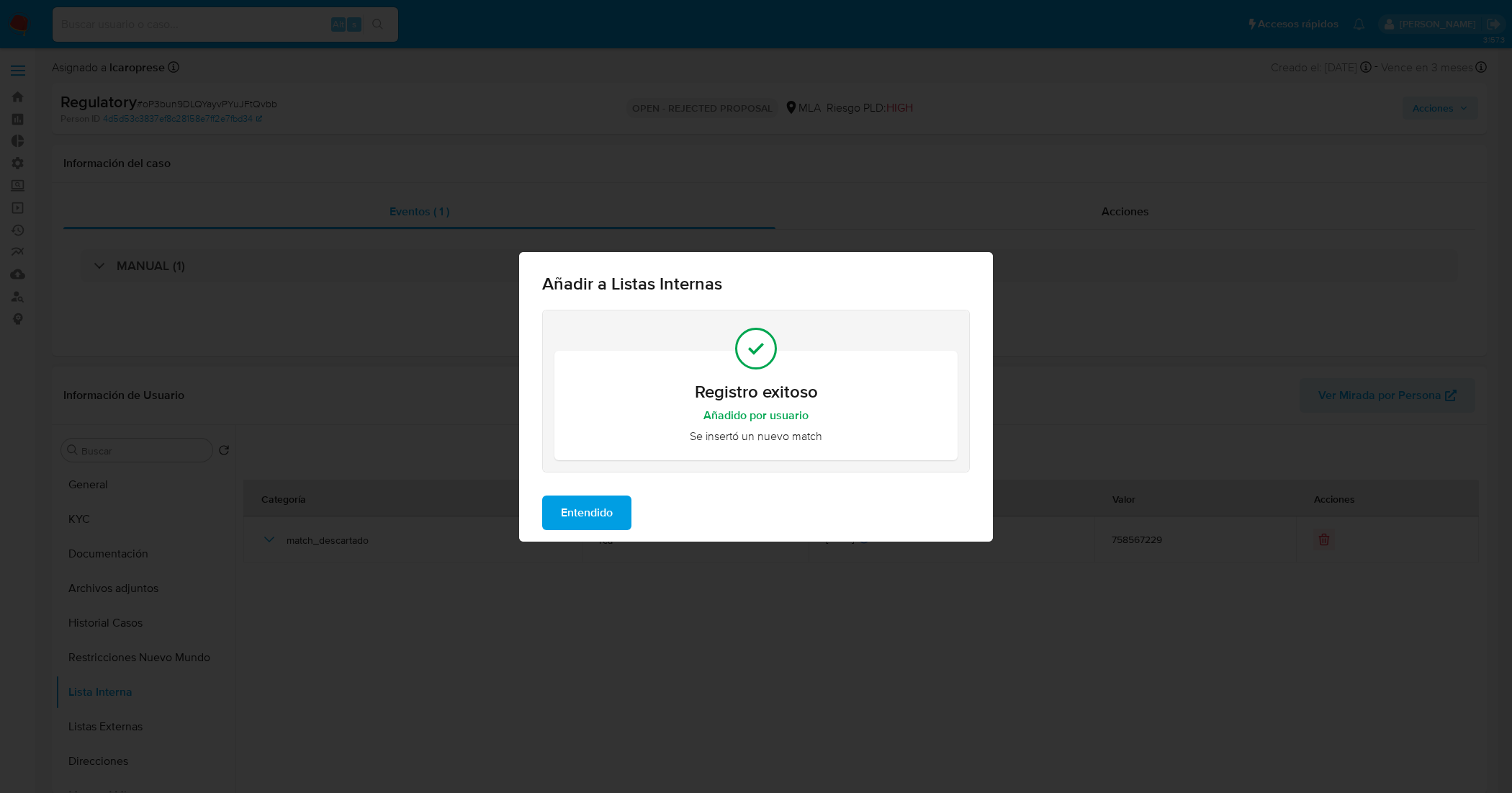
click at [624, 514] on button "Entendido" at bounding box center [586, 512] width 89 height 35
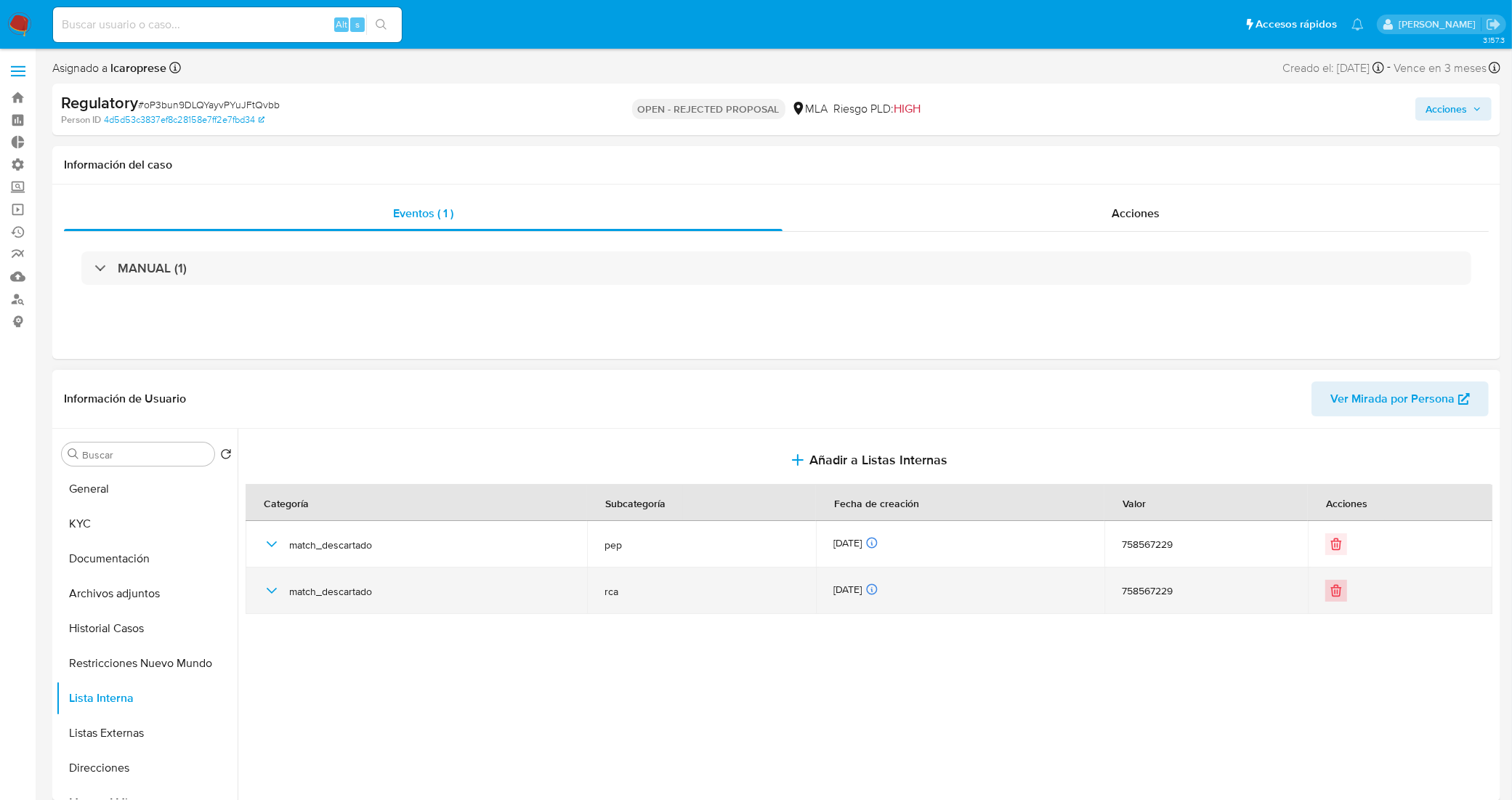
click at [1334, 593] on icon "Eliminar" at bounding box center [1336, 590] width 15 height 15
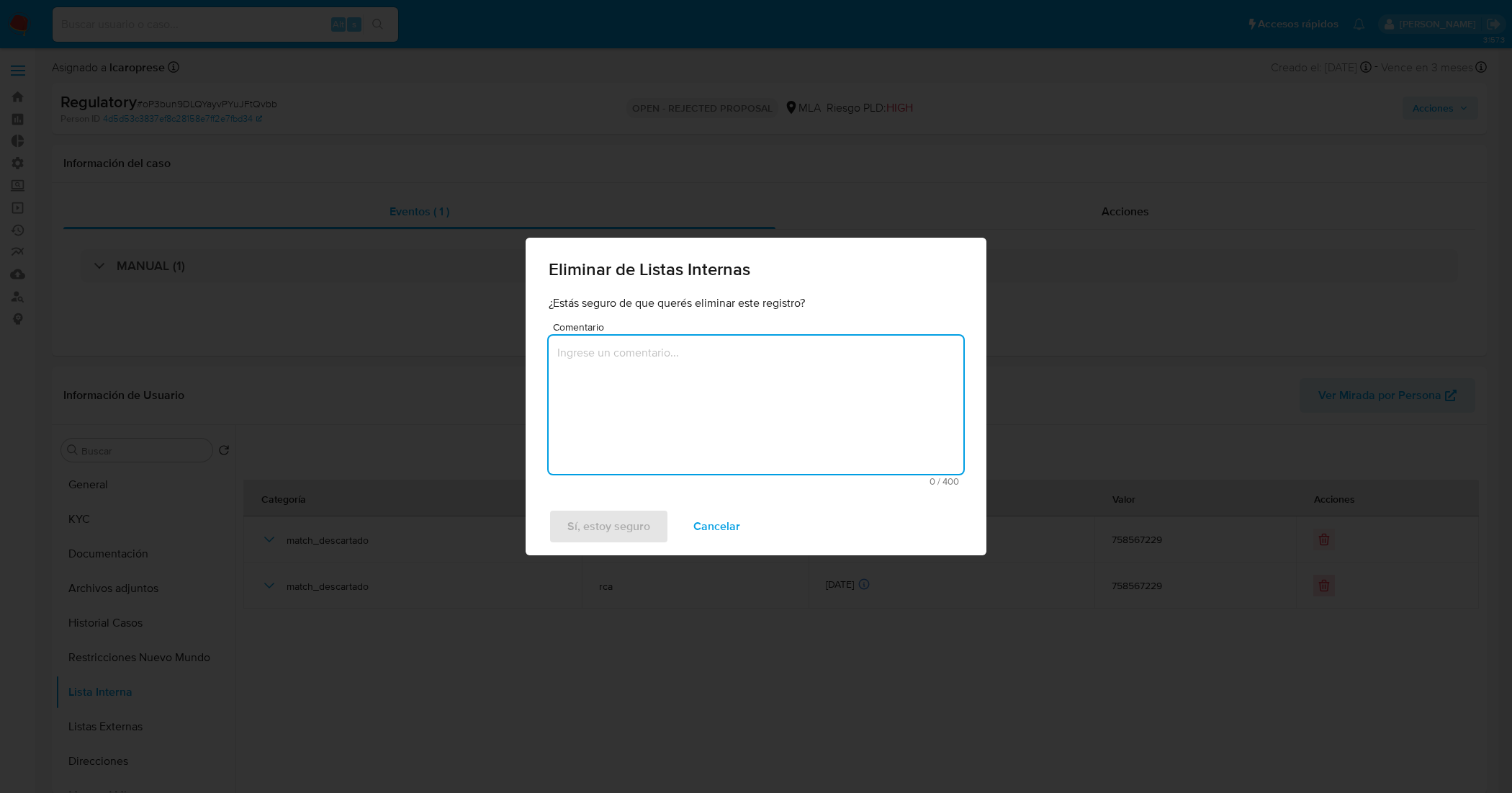
click at [718, 389] on textarea "Comentario" at bounding box center [756, 405] width 415 height 138
type textarea "se corrige registro"
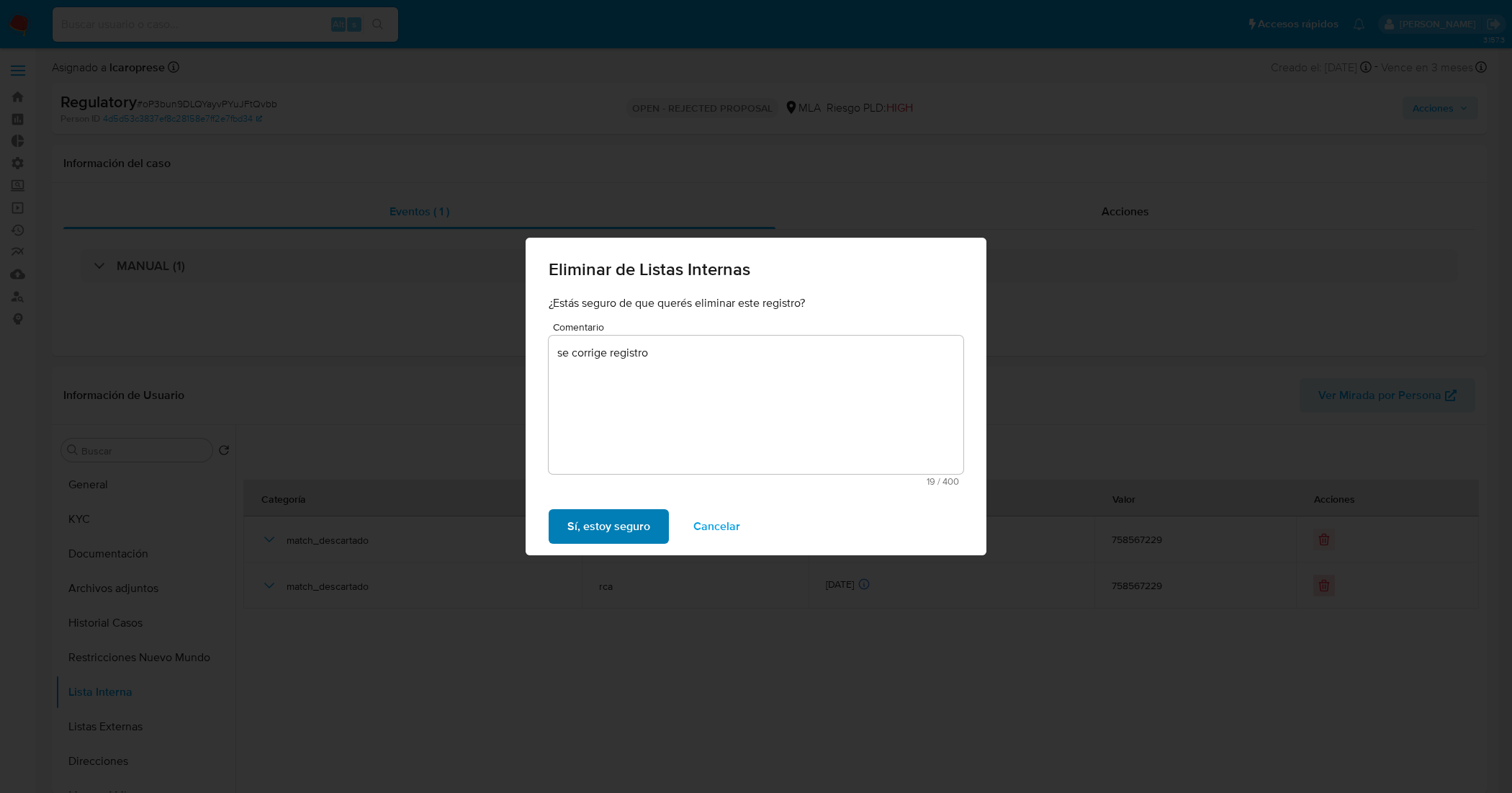
click at [634, 524] on span "Sí, estoy seguro" at bounding box center [608, 526] width 83 height 32
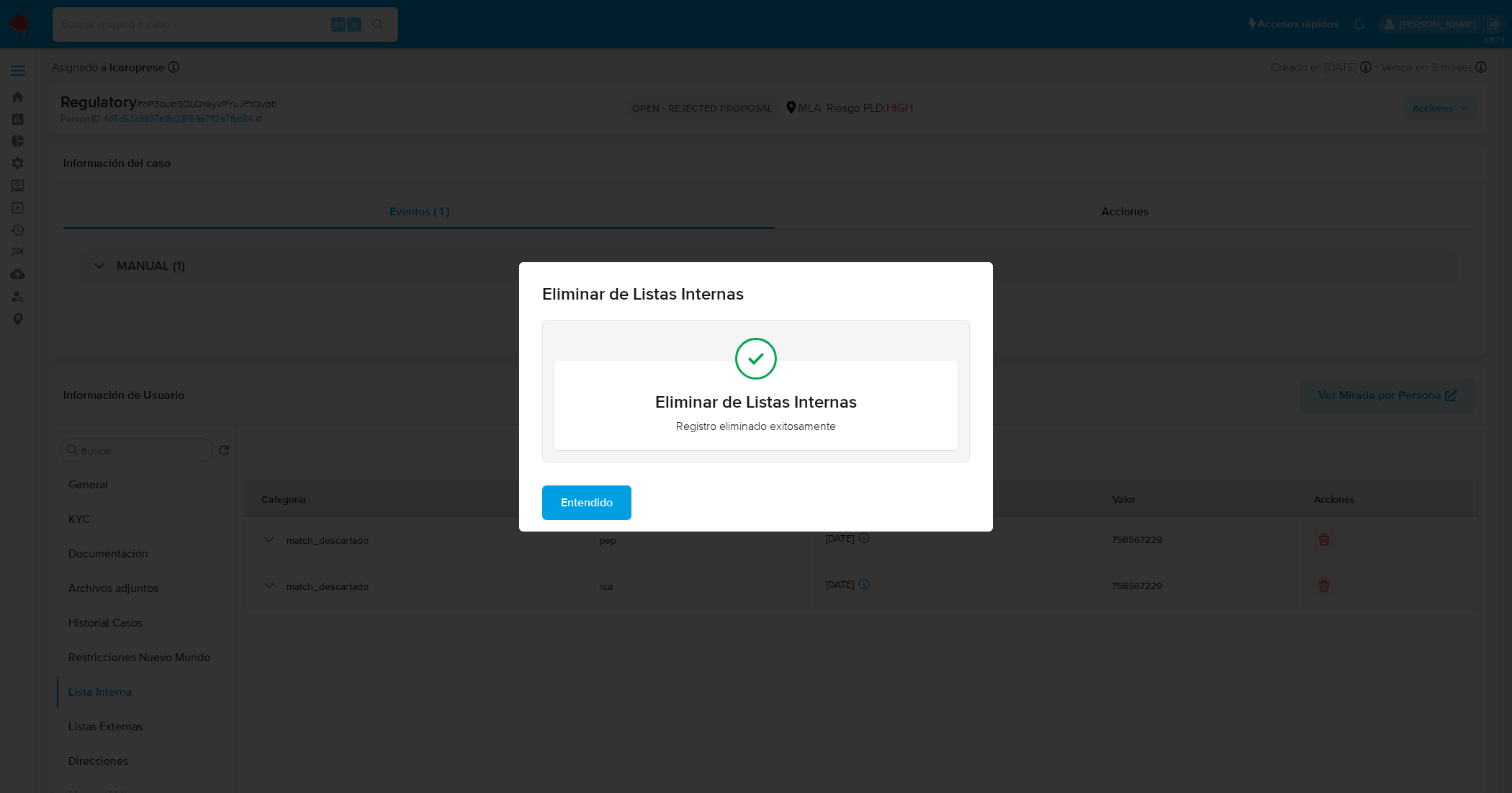
click at [612, 502] on button "Entendido" at bounding box center [586, 503] width 89 height 35
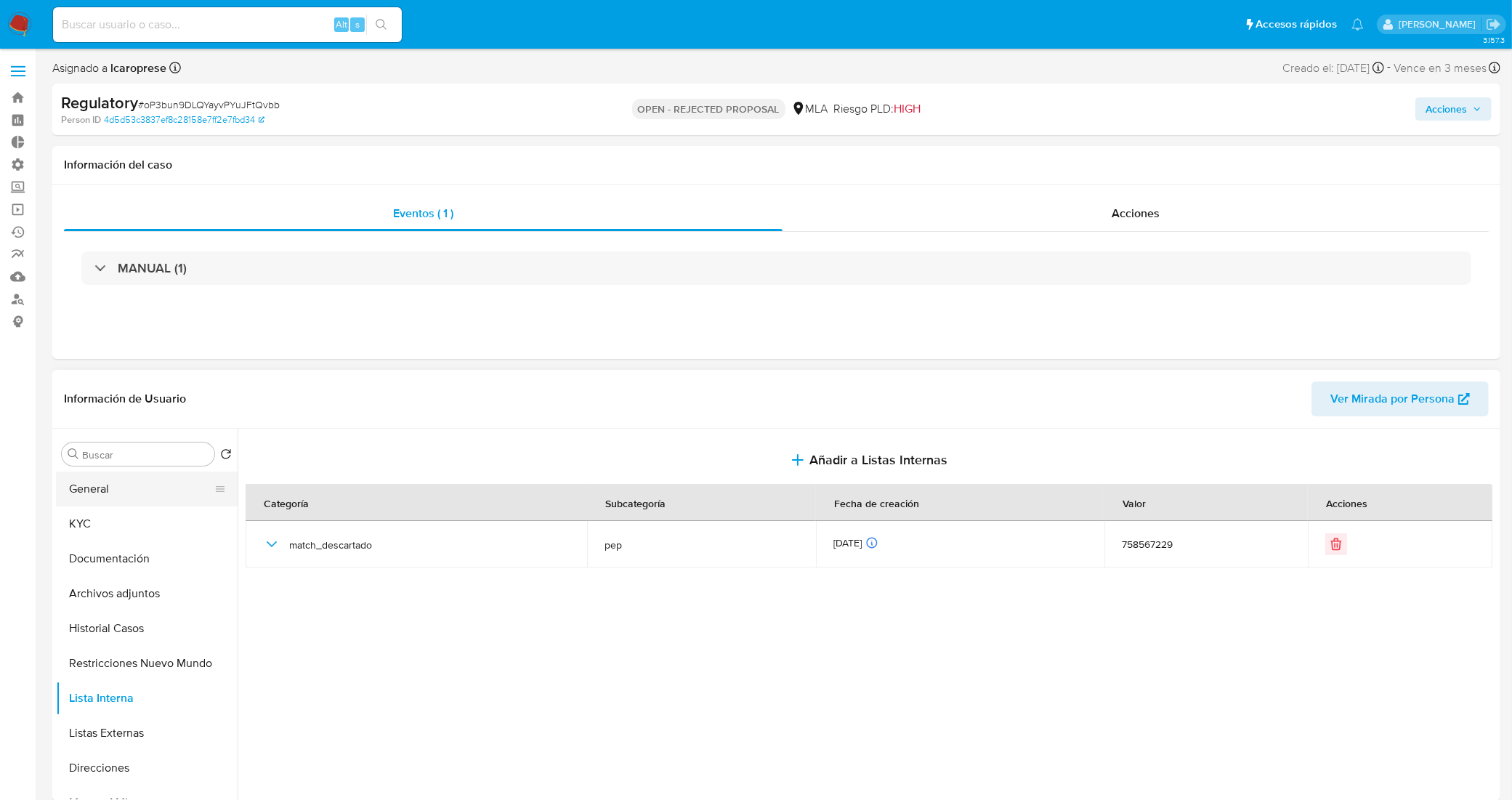
click at [155, 494] on button "General" at bounding box center [141, 489] width 170 height 35
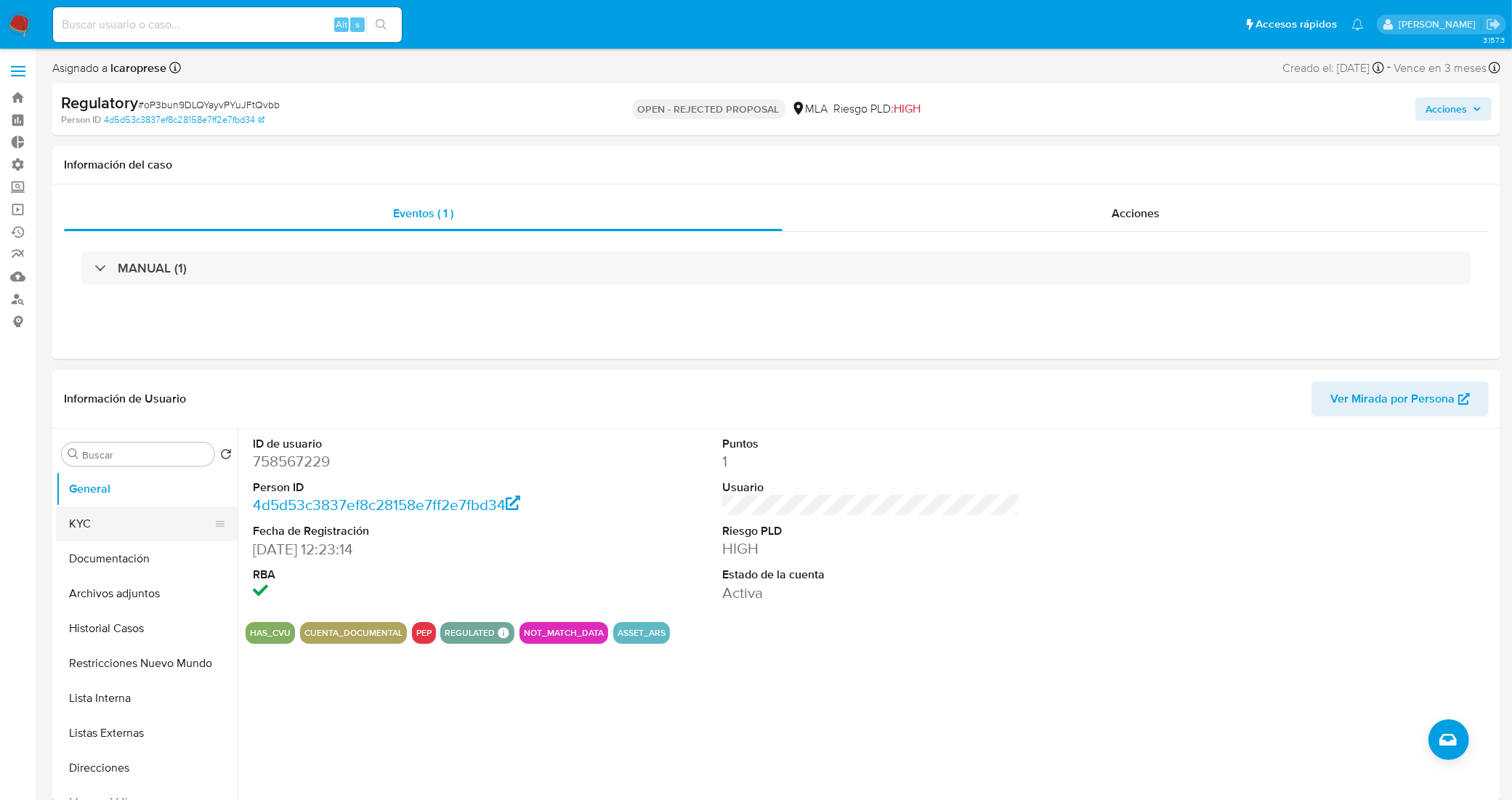
click at [173, 531] on button "KYC" at bounding box center [141, 523] width 170 height 35
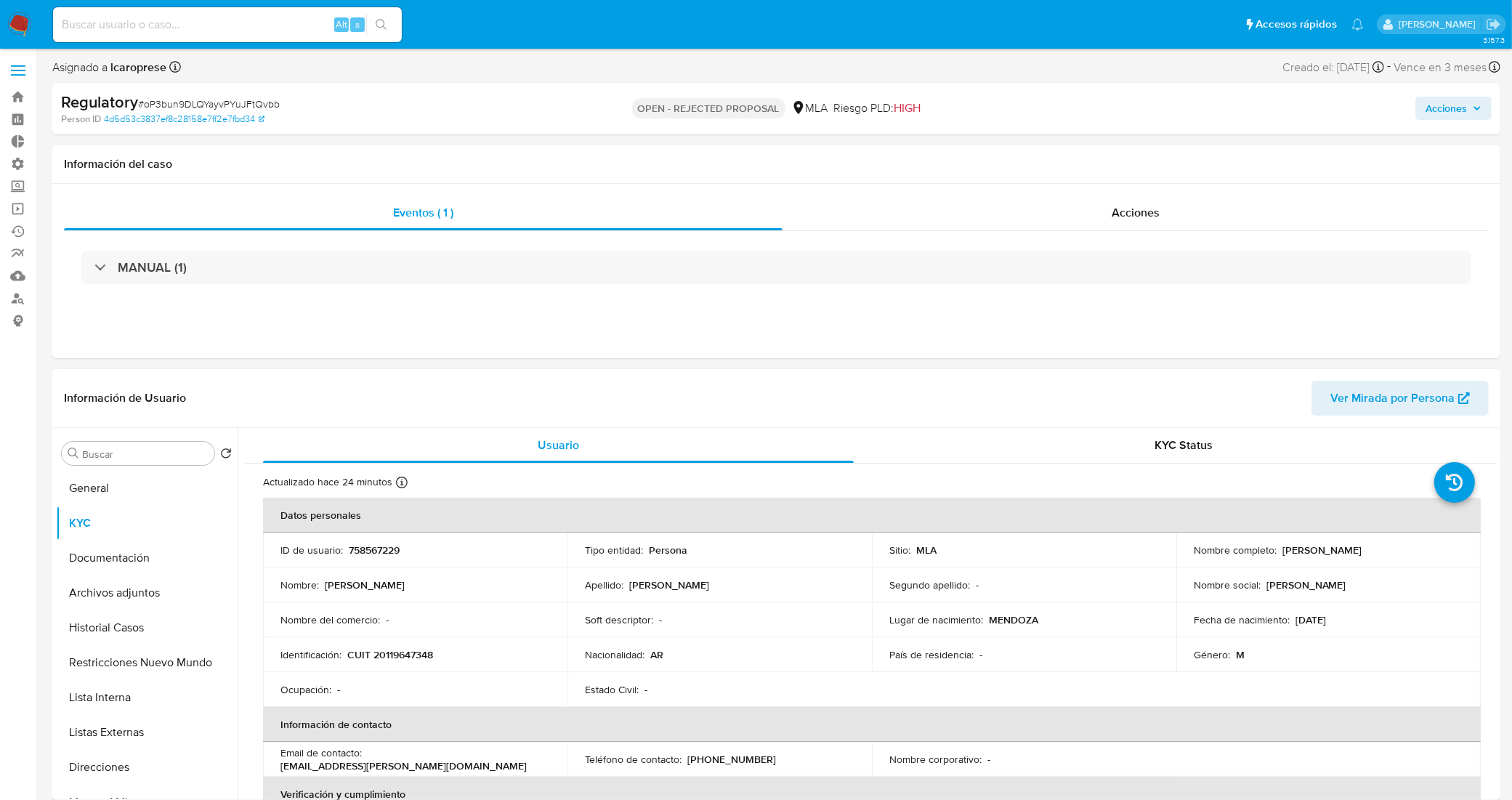
scroll to position [0, 0]
click at [118, 487] on button "General" at bounding box center [141, 489] width 170 height 35
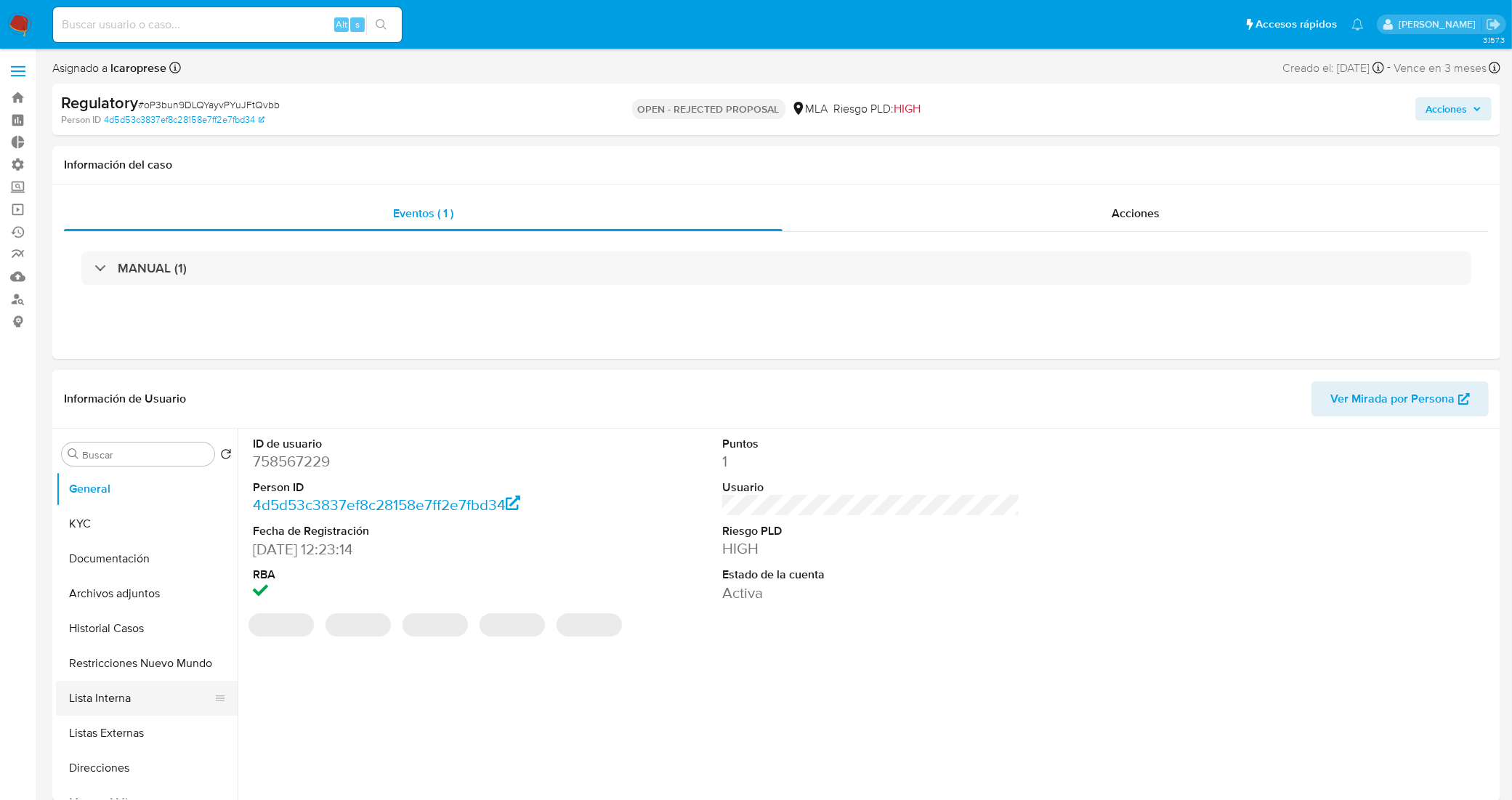
click at [121, 699] on button "Lista Interna" at bounding box center [141, 698] width 170 height 35
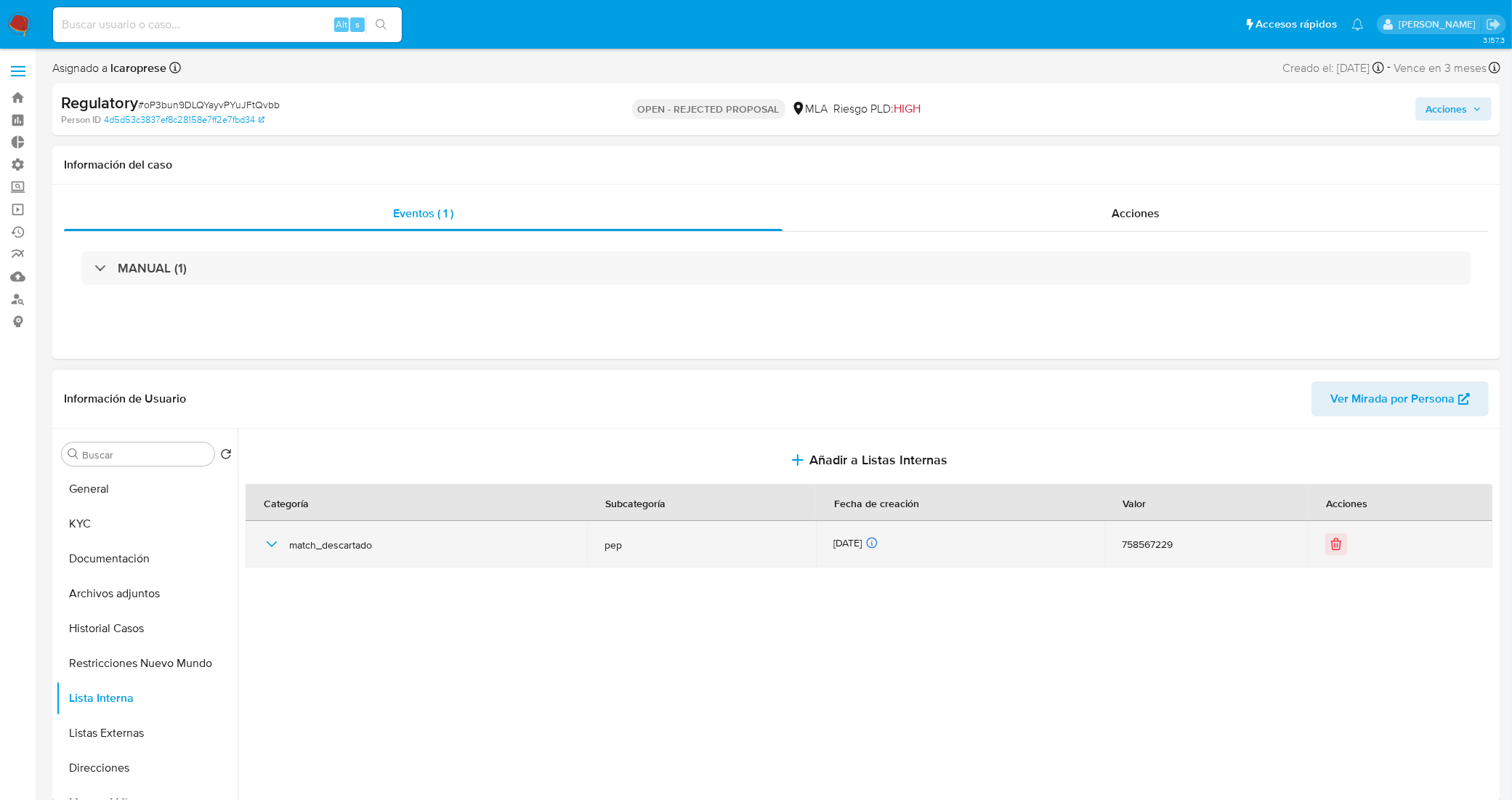
click at [270, 541] on icon "button" at bounding box center [272, 544] width 17 height 17
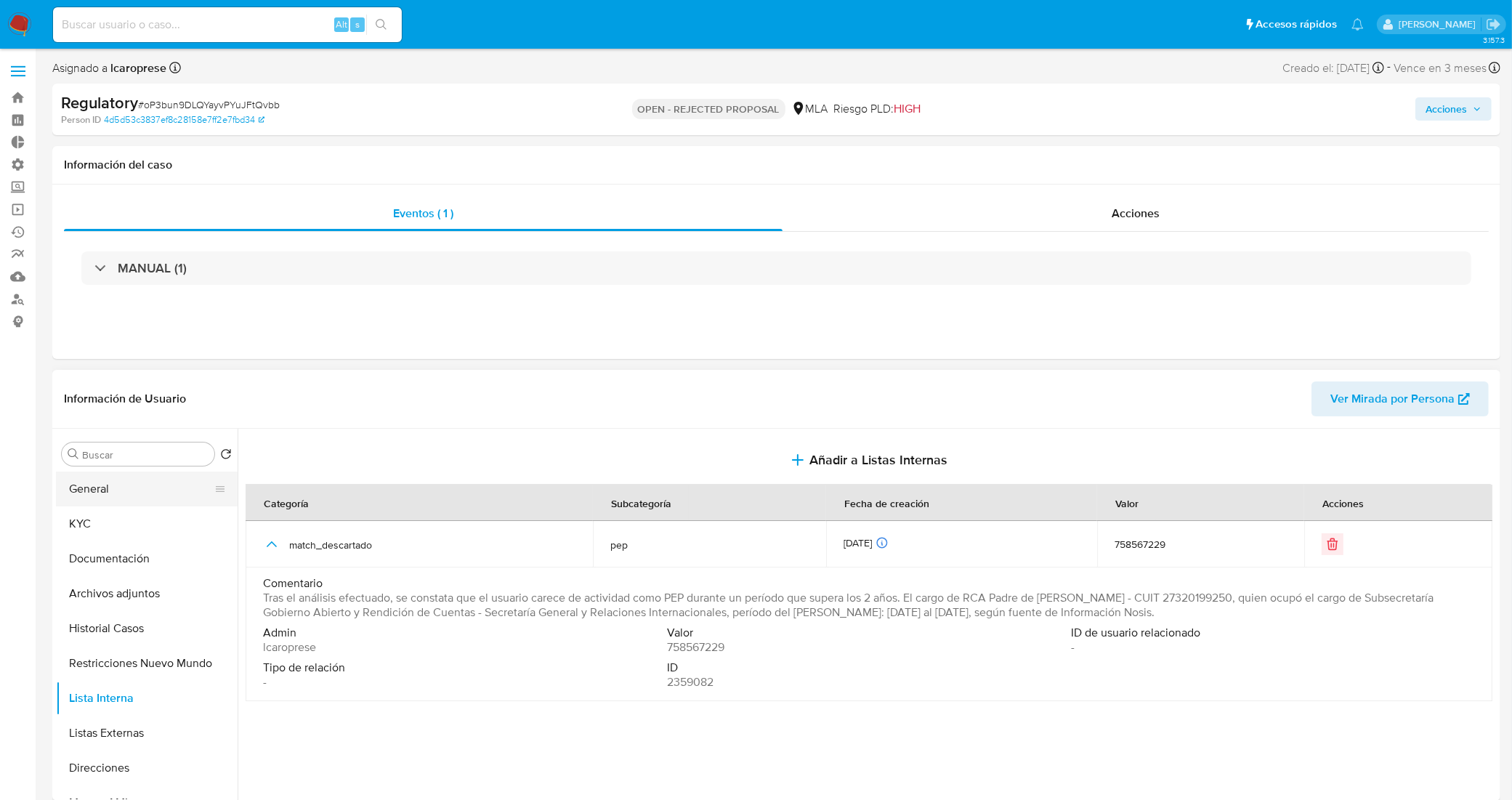
click at [167, 490] on button "General" at bounding box center [141, 489] width 170 height 35
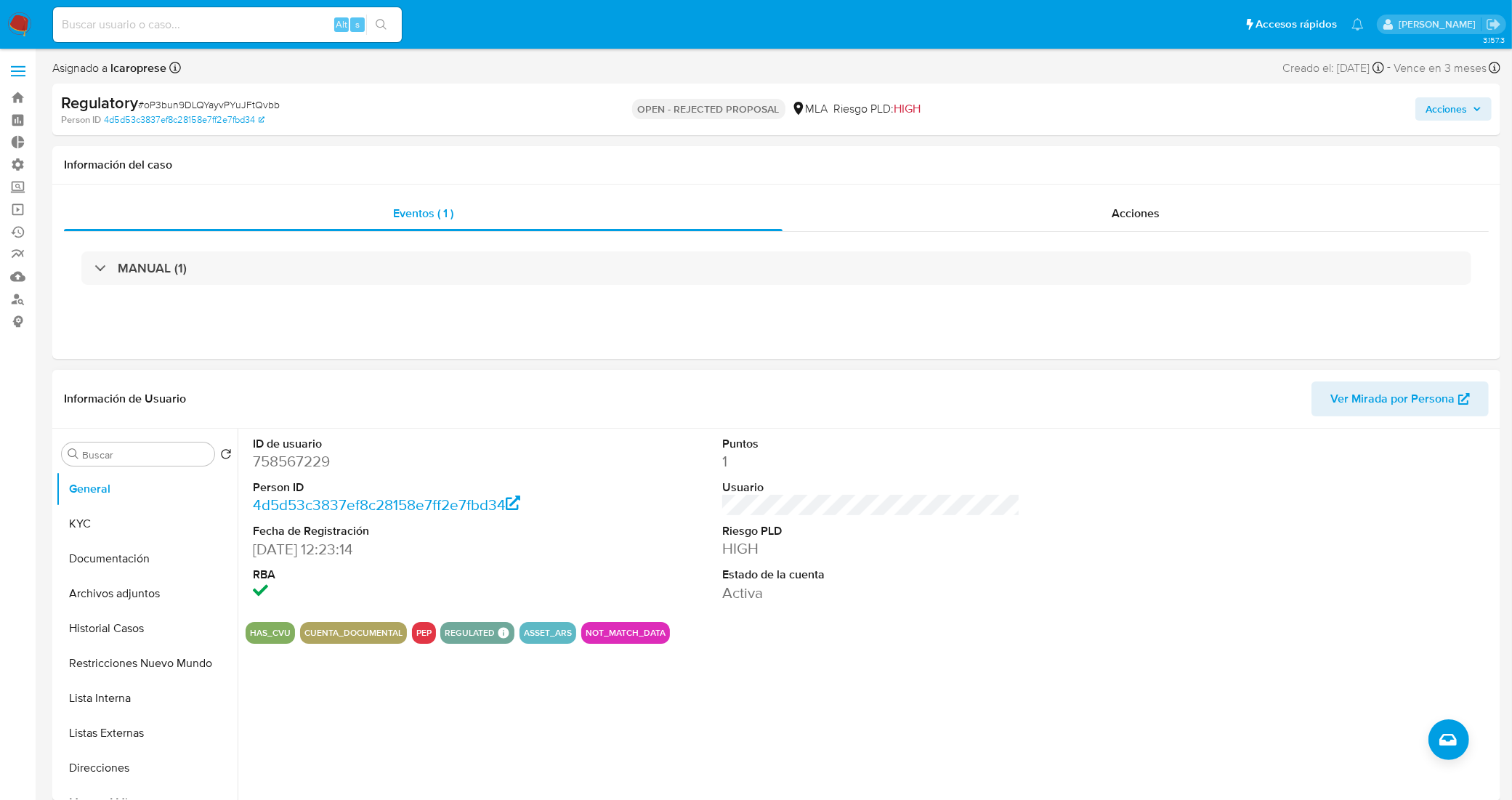
drag, startPoint x: 1043, startPoint y: 415, endPoint x: 1264, endPoint y: 241, distance: 281.3
click at [1044, 415] on header "Información de Usuario Ver Mirada por Persona" at bounding box center [775, 399] width 1424 height 35
click at [1451, 113] on span "Acciones" at bounding box center [1446, 108] width 41 height 23
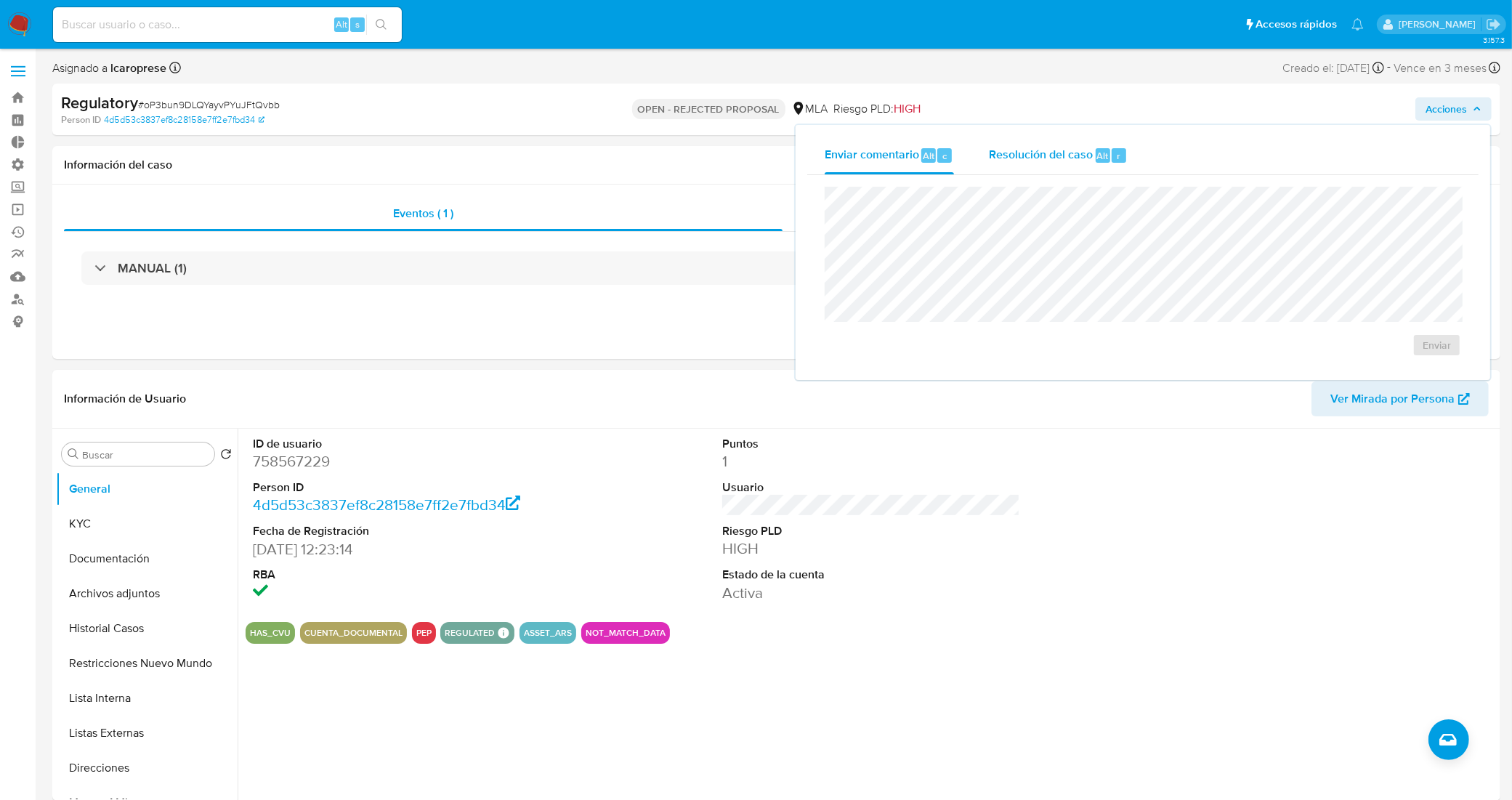
click at [1053, 152] on span "Resolución del caso" at bounding box center [1040, 155] width 104 height 16
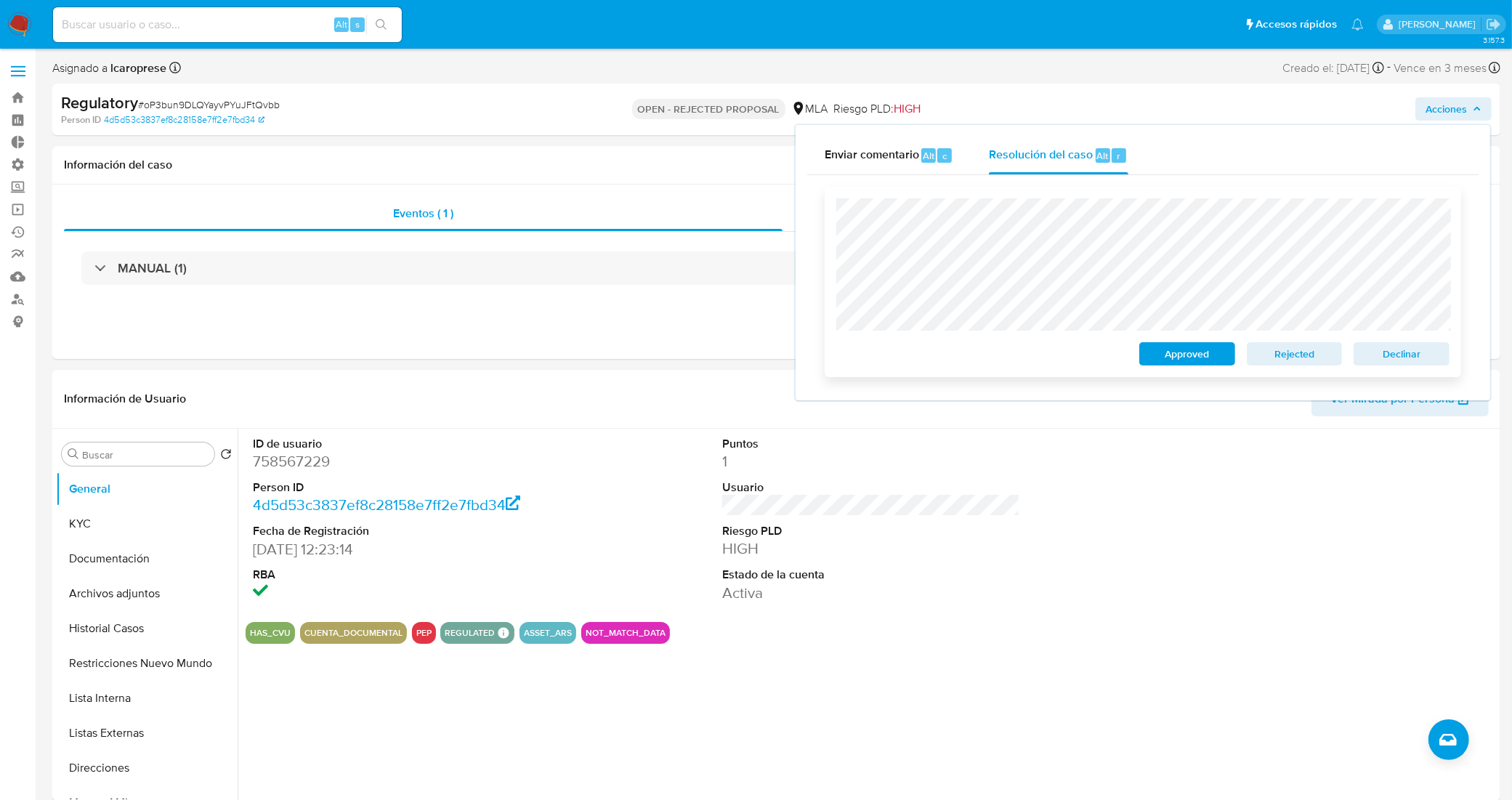
click at [828, 223] on div "Approved Rejected Declinar" at bounding box center [1142, 281] width 636 height 190
click at [1039, 575] on div "ID de usuario 758567229 Person ID 4d5d53c3837ef8c28158e7ff2e7fbd34 Fecha de Reg…" at bounding box center [871, 519] width 1251 height 181
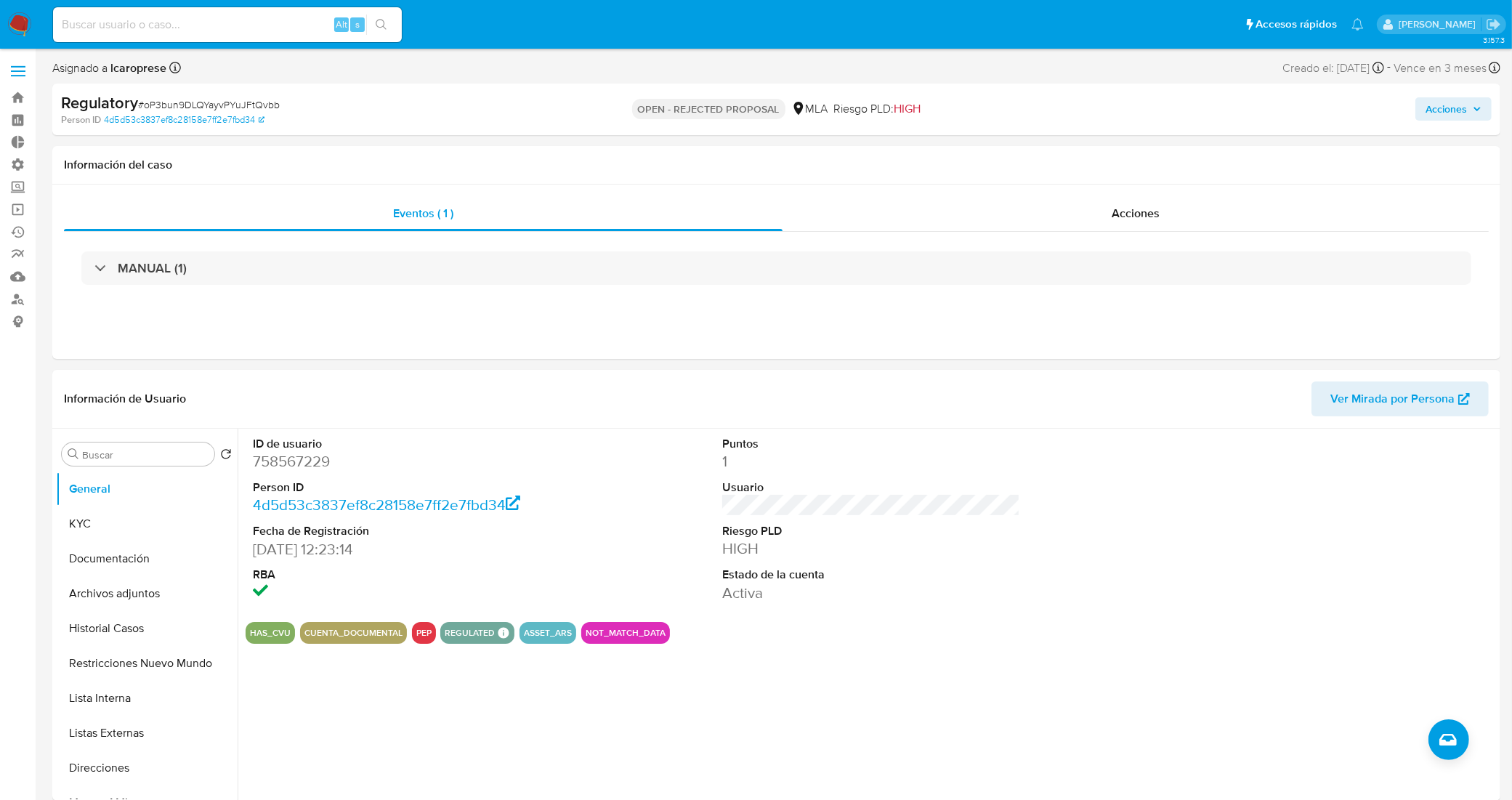
click at [255, 107] on span "# oP3bun9DLQYayvPYuJFtQvbb" at bounding box center [209, 104] width 142 height 15
click at [255, 106] on span "# oP3bun9DLQYayvPYuJFtQvbb" at bounding box center [209, 104] width 142 height 15
copy span "oP3bun9DLQYayvPYuJFtQvbb"
click at [242, 21] on input at bounding box center [228, 25] width 349 height 19
paste input "aYAVqKQ3xO4QxBToVfbF4MgQ"
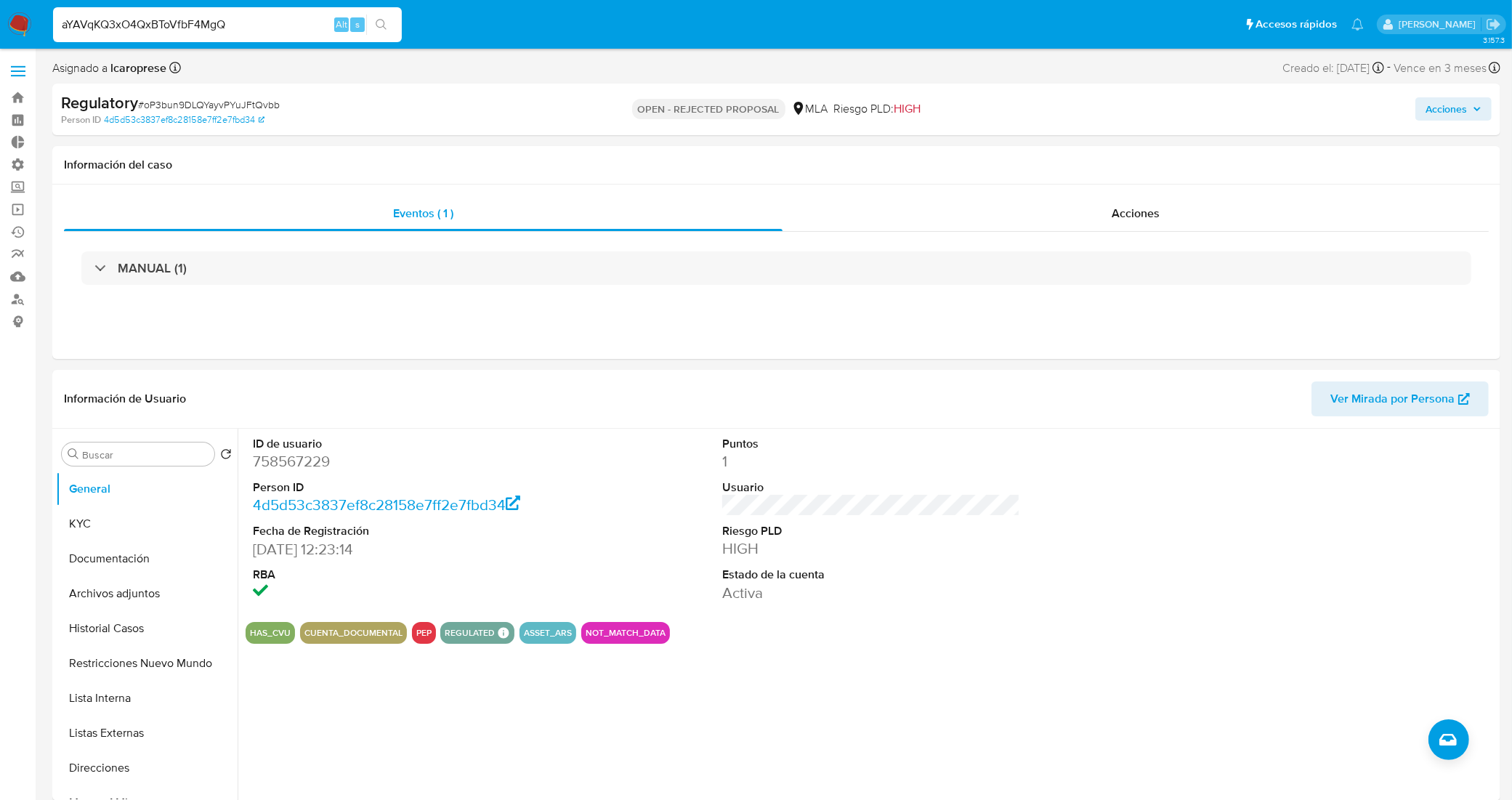
type input "aYAVqKQ3xO4QxBToVfbF4MgQ"
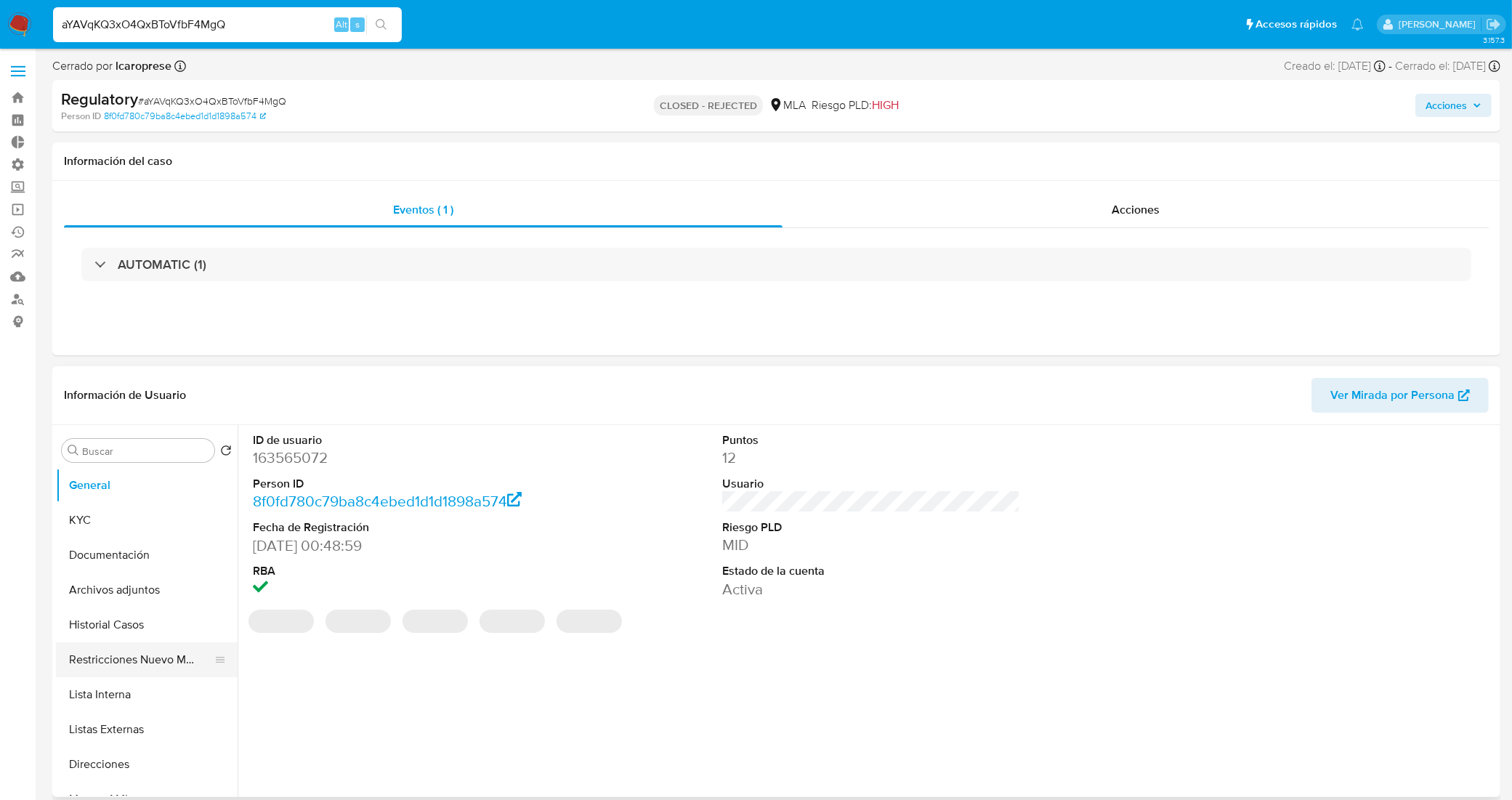
select select "10"
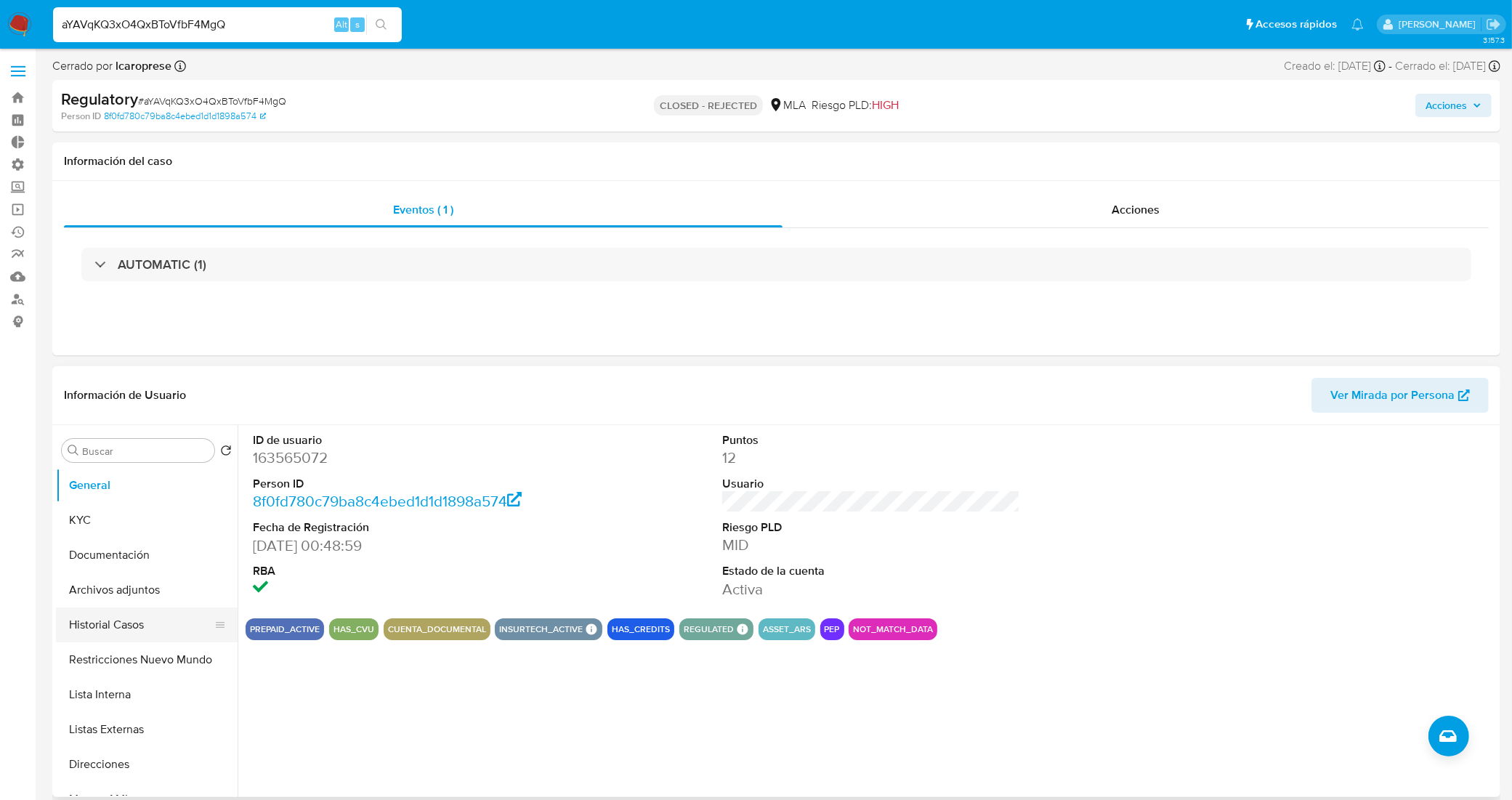
click at [144, 621] on button "Historial Casos" at bounding box center [141, 625] width 170 height 35
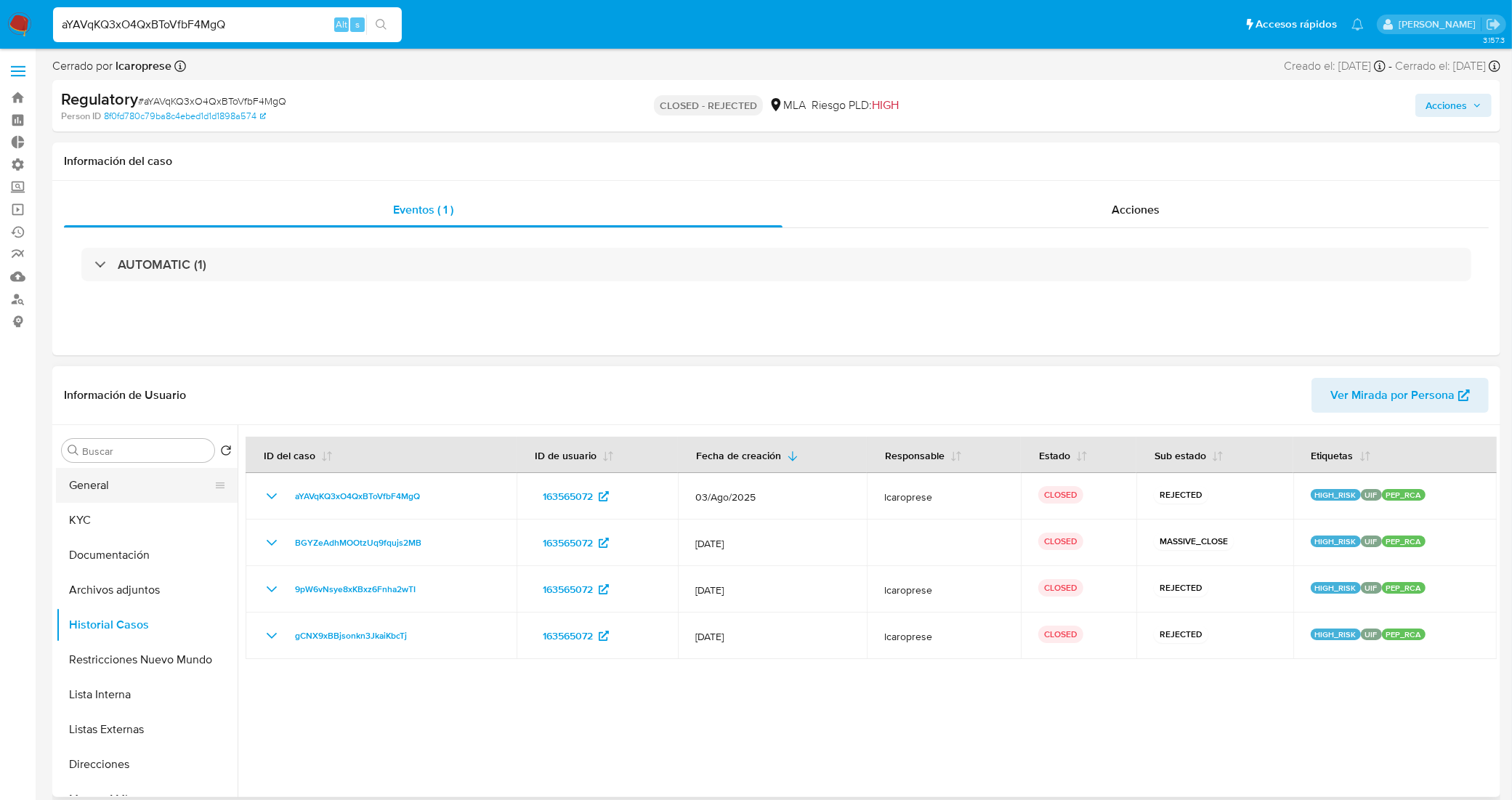
click at [143, 489] on button "General" at bounding box center [141, 485] width 170 height 35
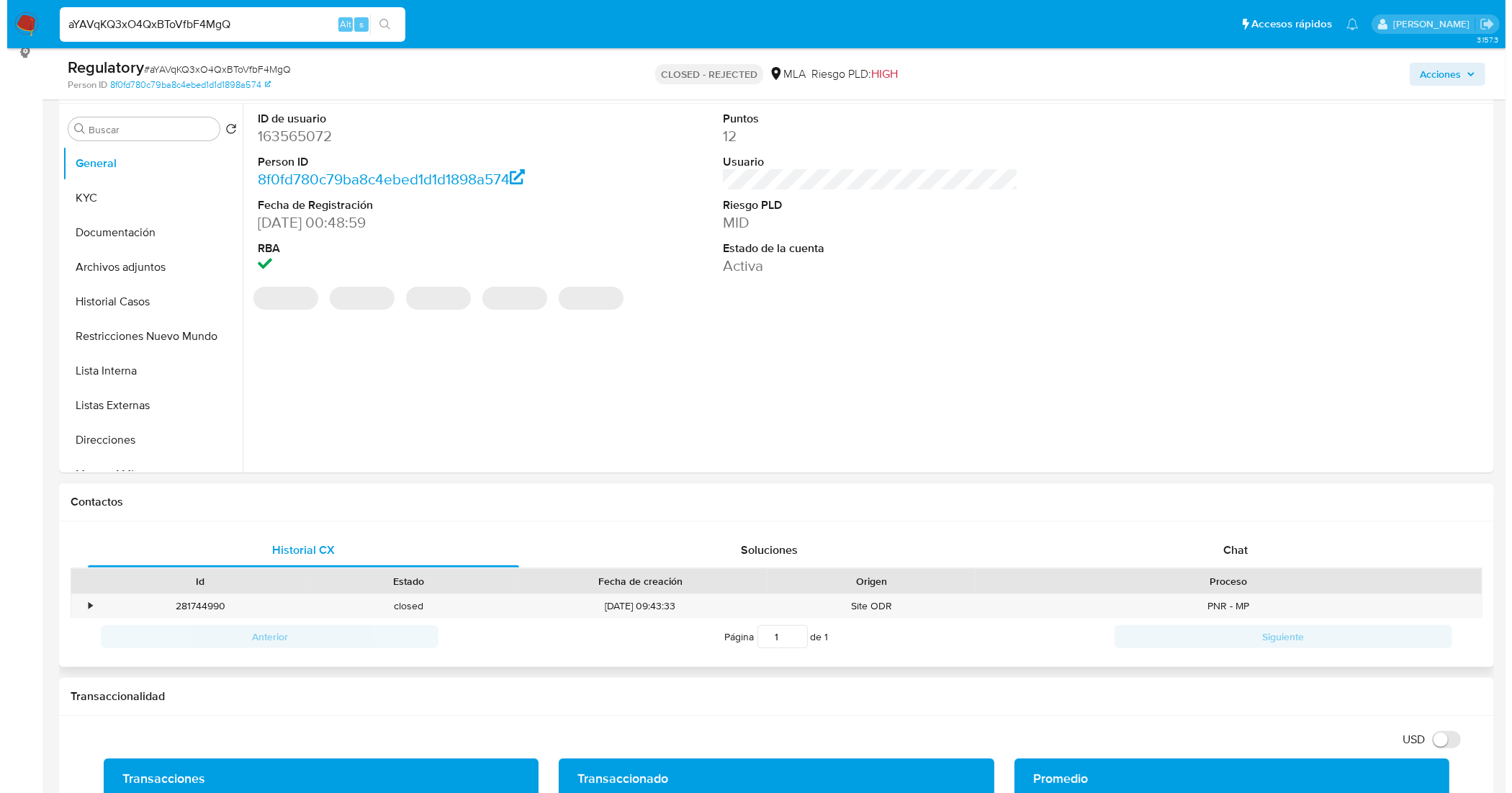
scroll to position [270, 0]
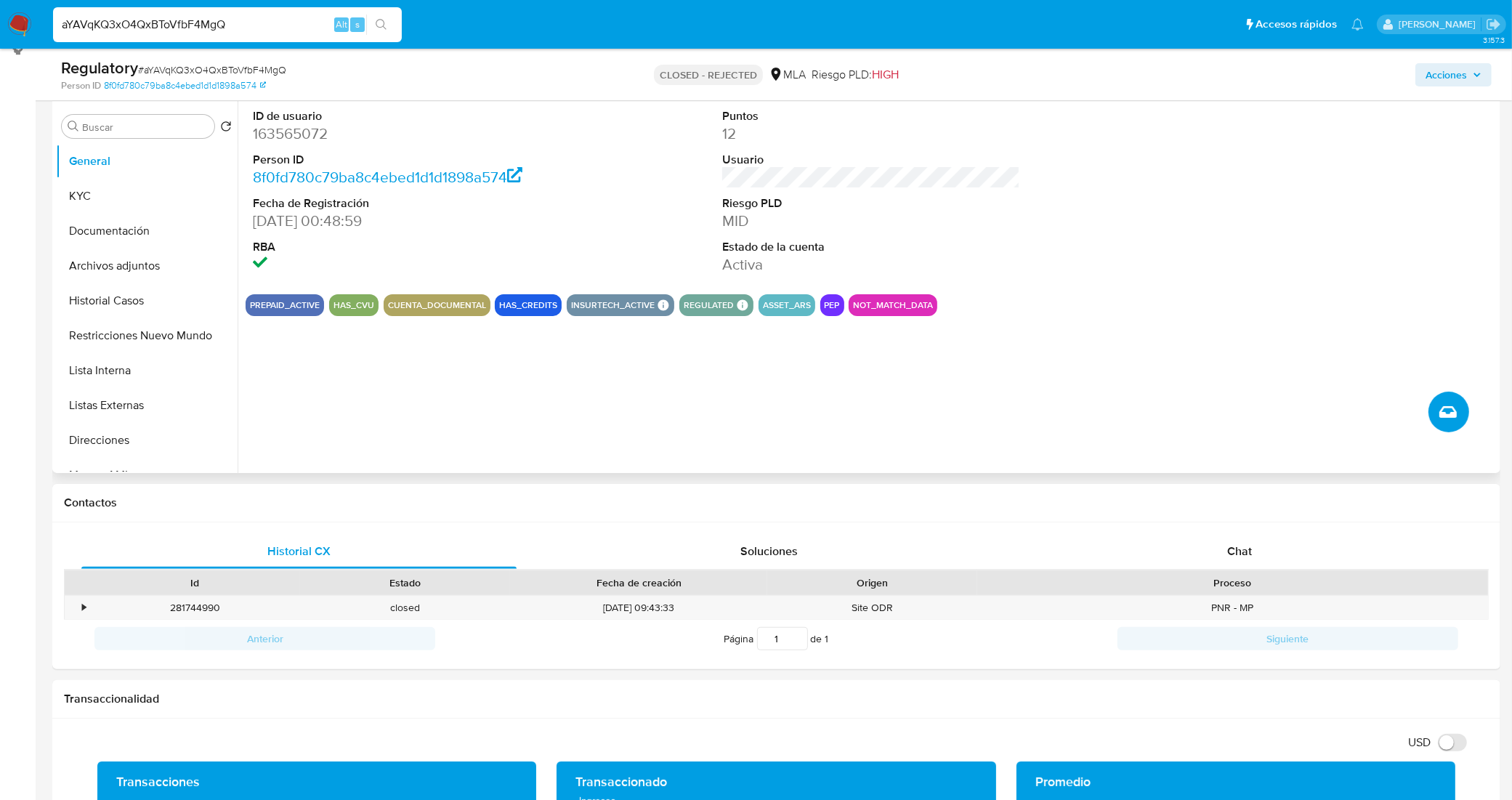
click at [1436, 418] on button "Crear caso manual" at bounding box center [1448, 412] width 40 height 40
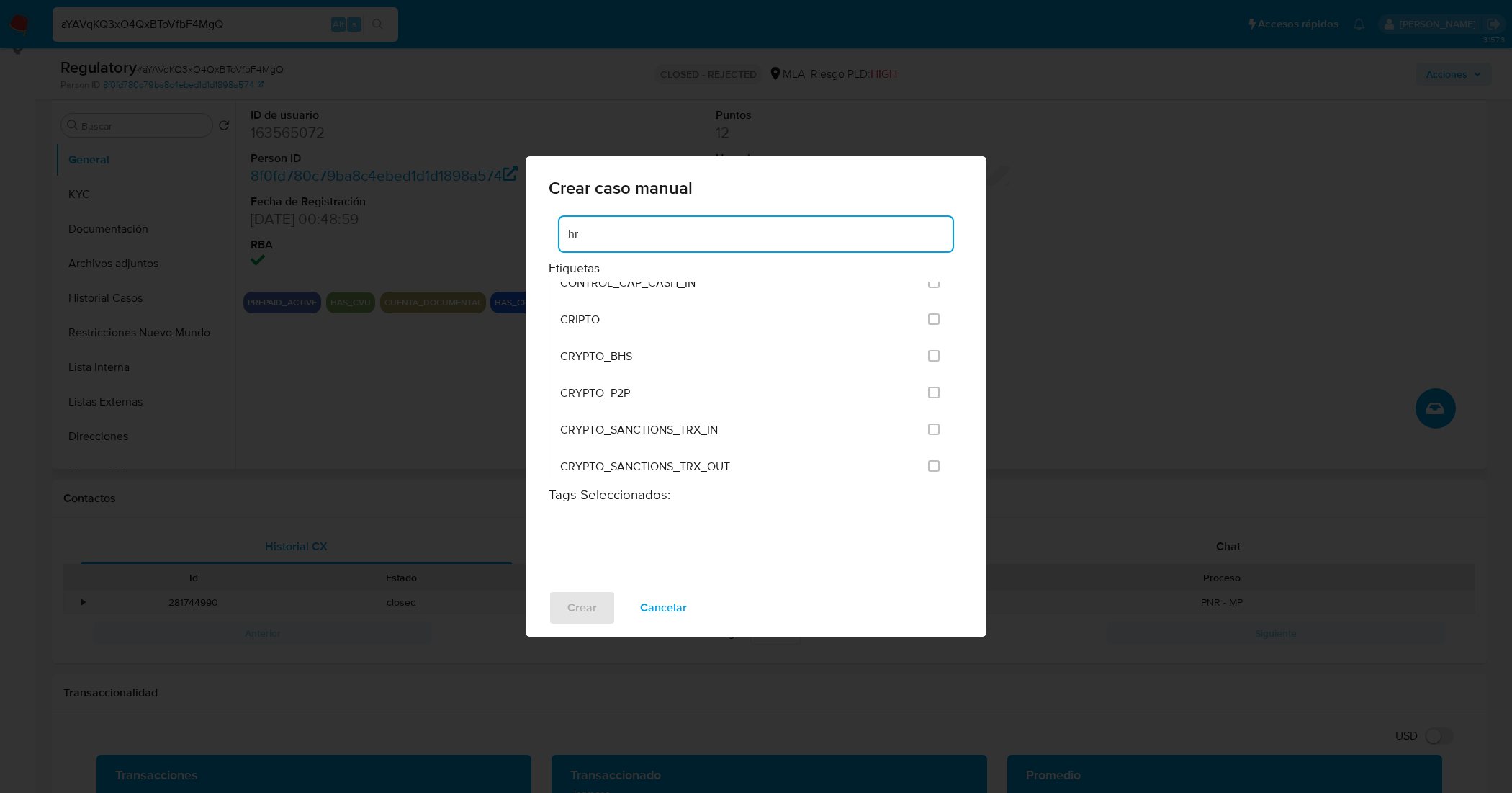
scroll to position [0, 0]
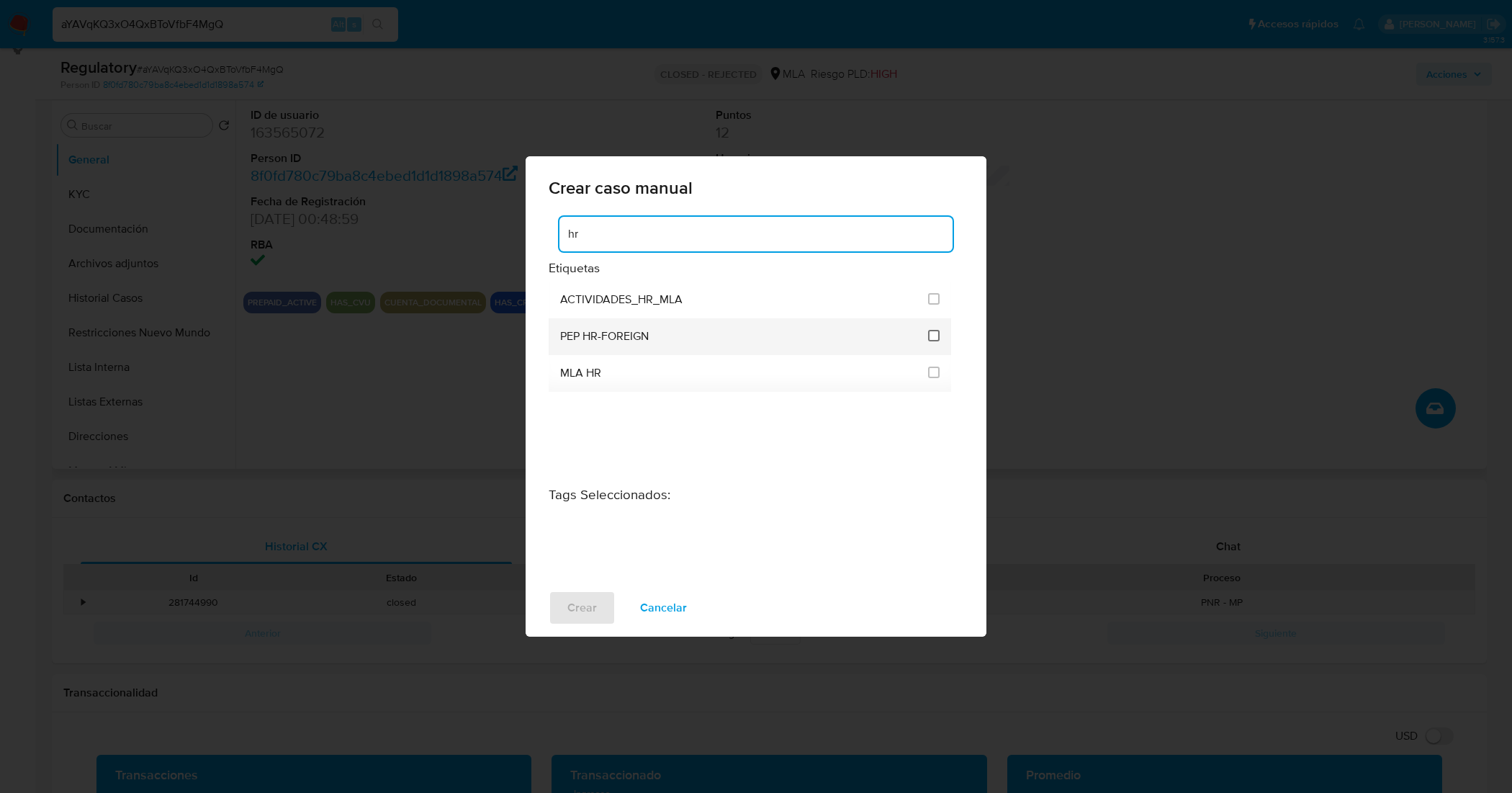
type input "hr"
click at [937, 335] on input "3305" at bounding box center [934, 336] width 12 height 12
checkbox input "true"
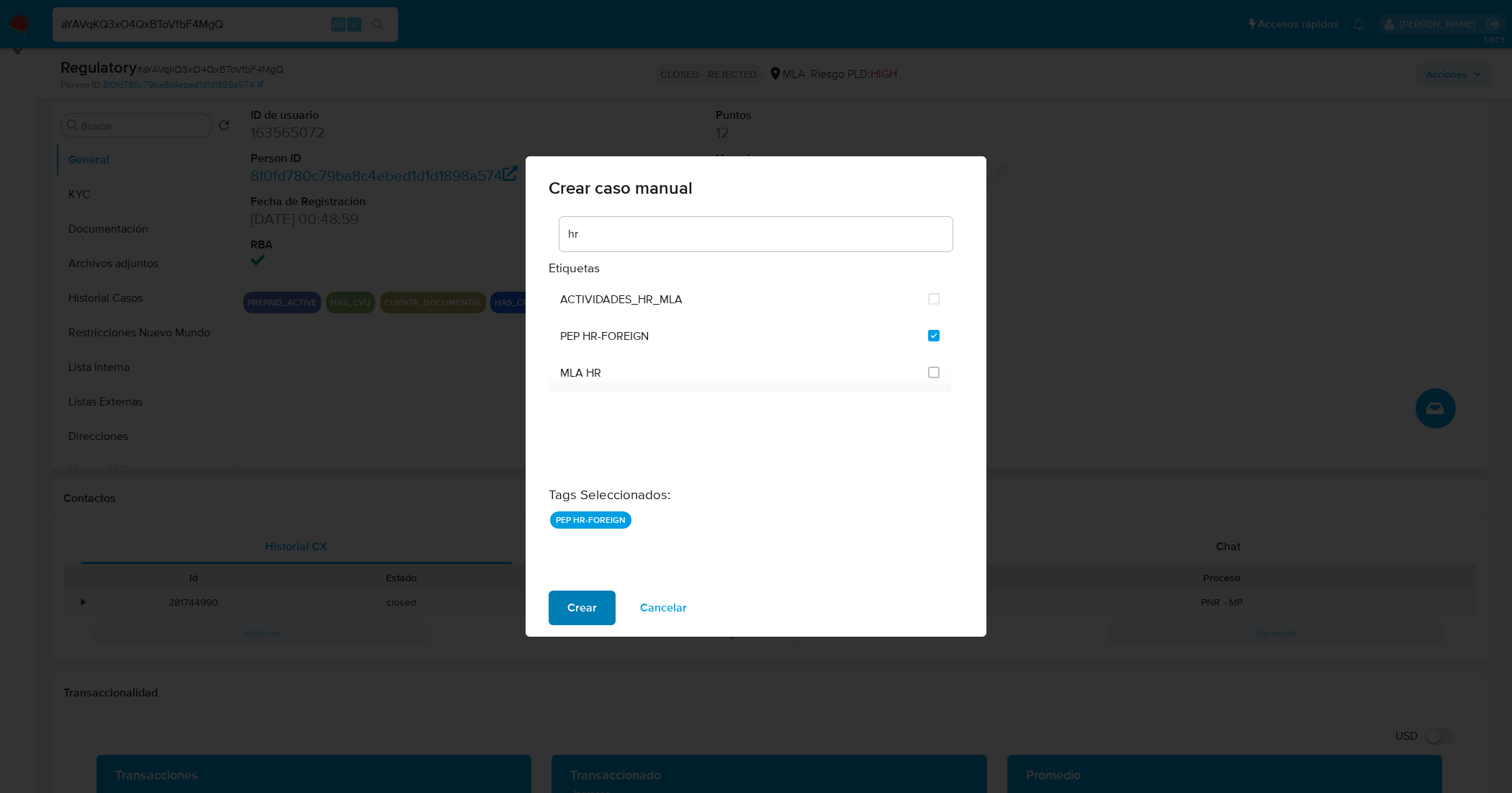
click at [562, 608] on button "Crear" at bounding box center [582, 607] width 67 height 35
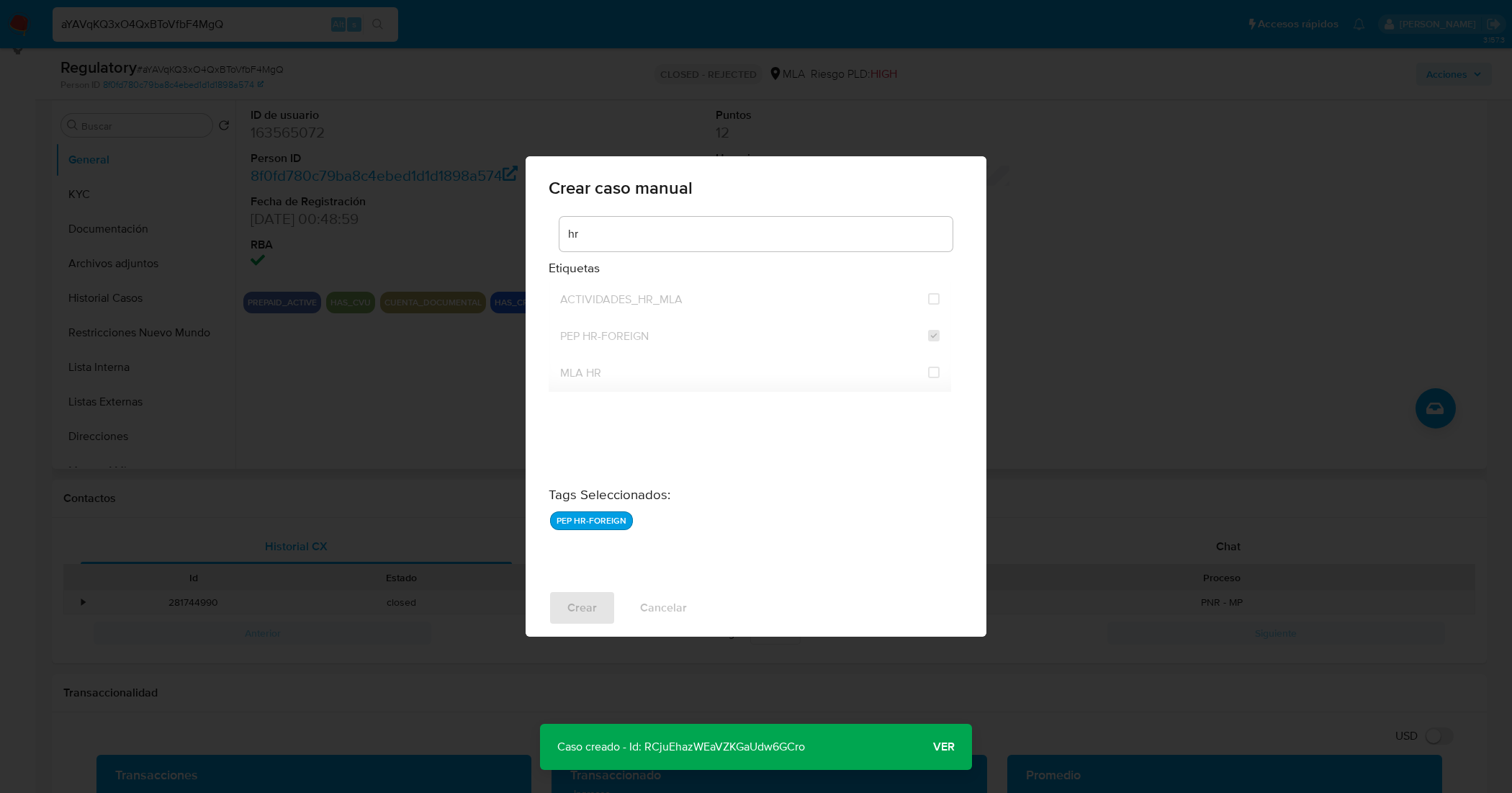
click at [949, 746] on span "Ver" at bounding box center [943, 746] width 21 height 0
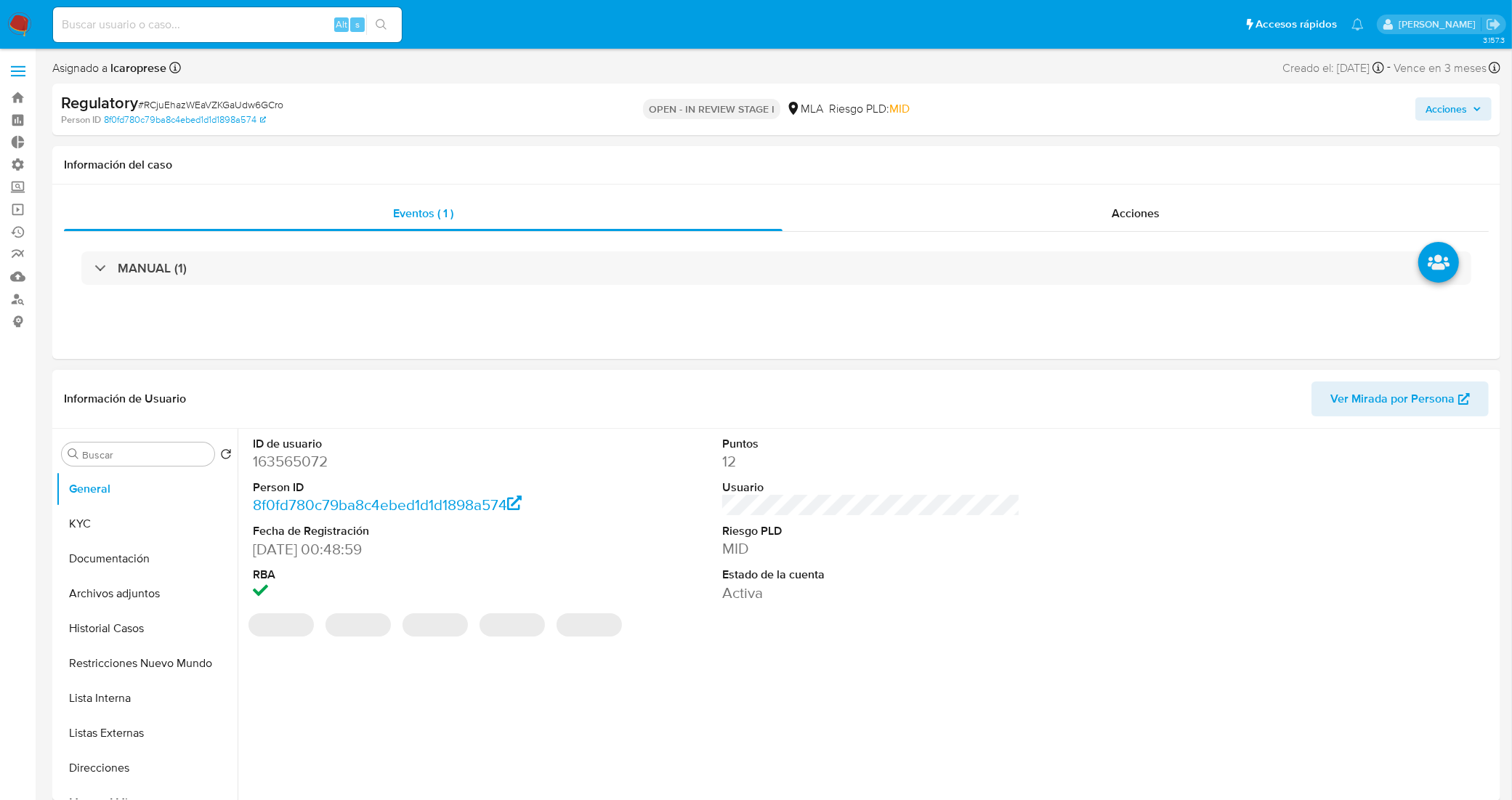
select select "10"
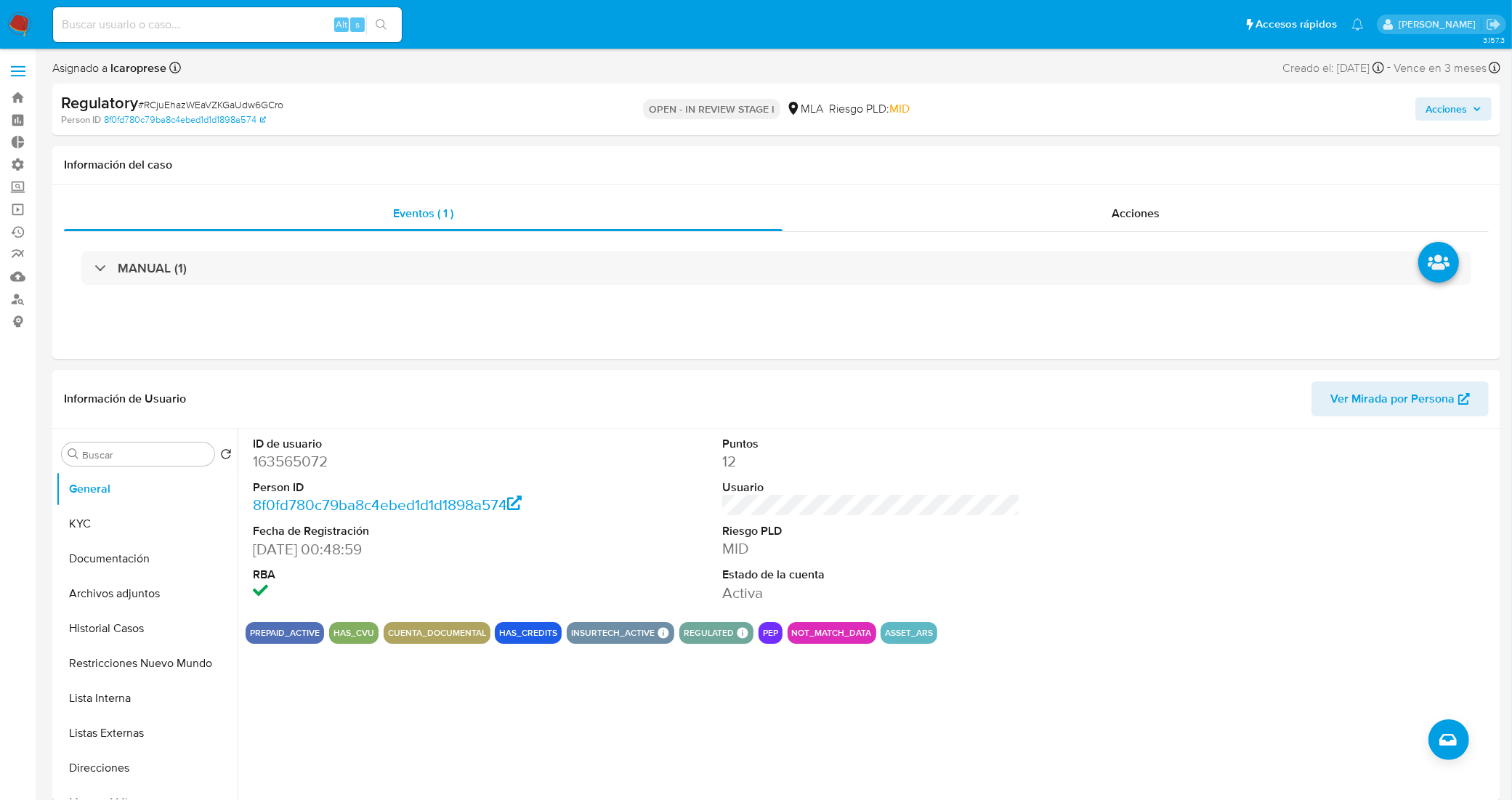
click at [227, 109] on span "# RCjuEhazWEaVZKGaUdw6GCro" at bounding box center [211, 104] width 145 height 15
copy span "RCjuEhazWEaVZKGaUdw6GCro"
click at [585, 453] on div "ID de usuario 163565072 Person ID 8f0fd780c79ba8c4ebed1d1d1898a574 Fecha de Reg…" at bounding box center [871, 519] width 1251 height 181
click at [129, 698] on button "Lista Interna" at bounding box center [141, 698] width 170 height 35
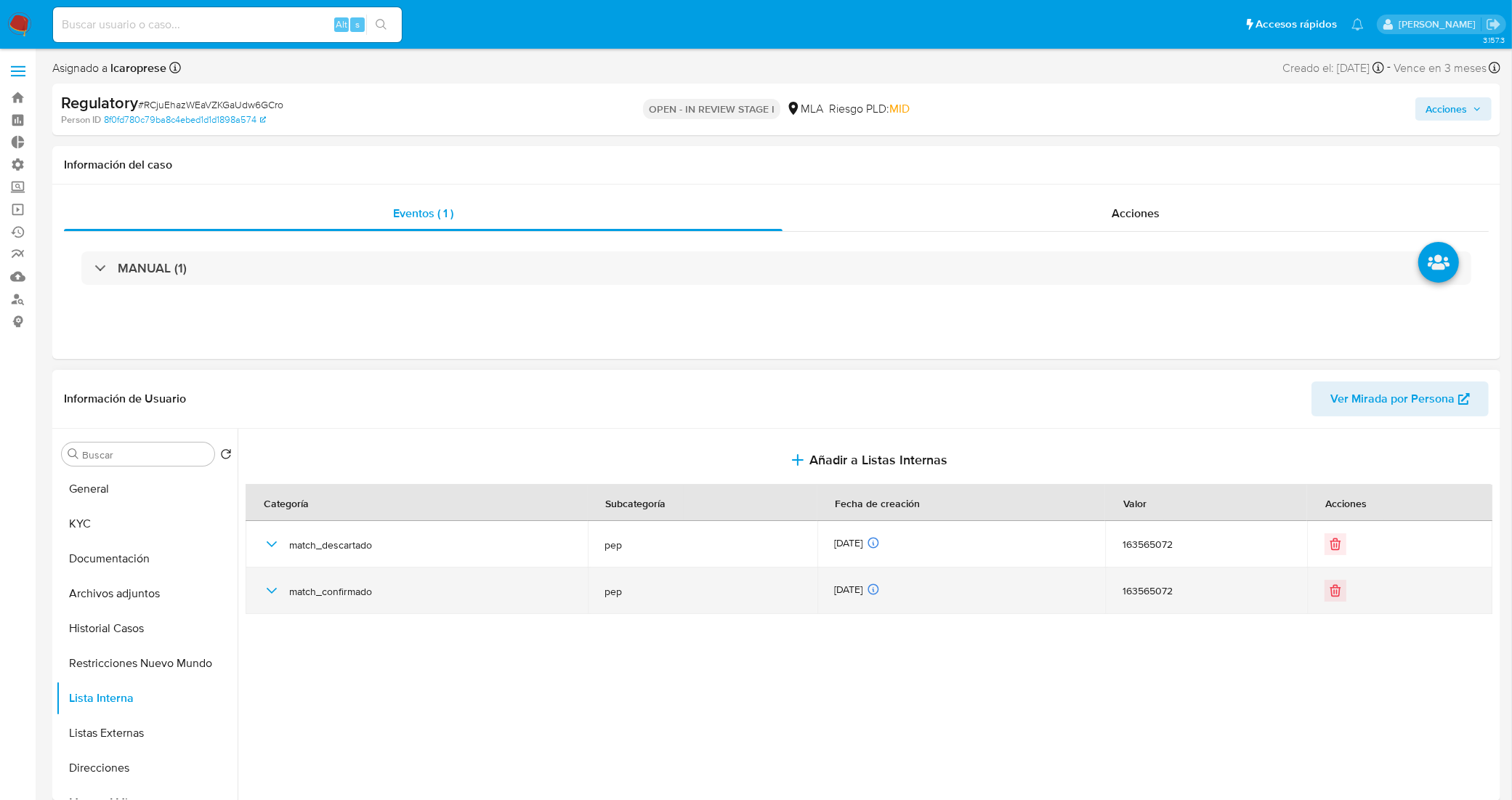
click at [269, 598] on icon "button" at bounding box center [272, 590] width 17 height 17
click at [269, 597] on icon "button" at bounding box center [272, 590] width 17 height 17
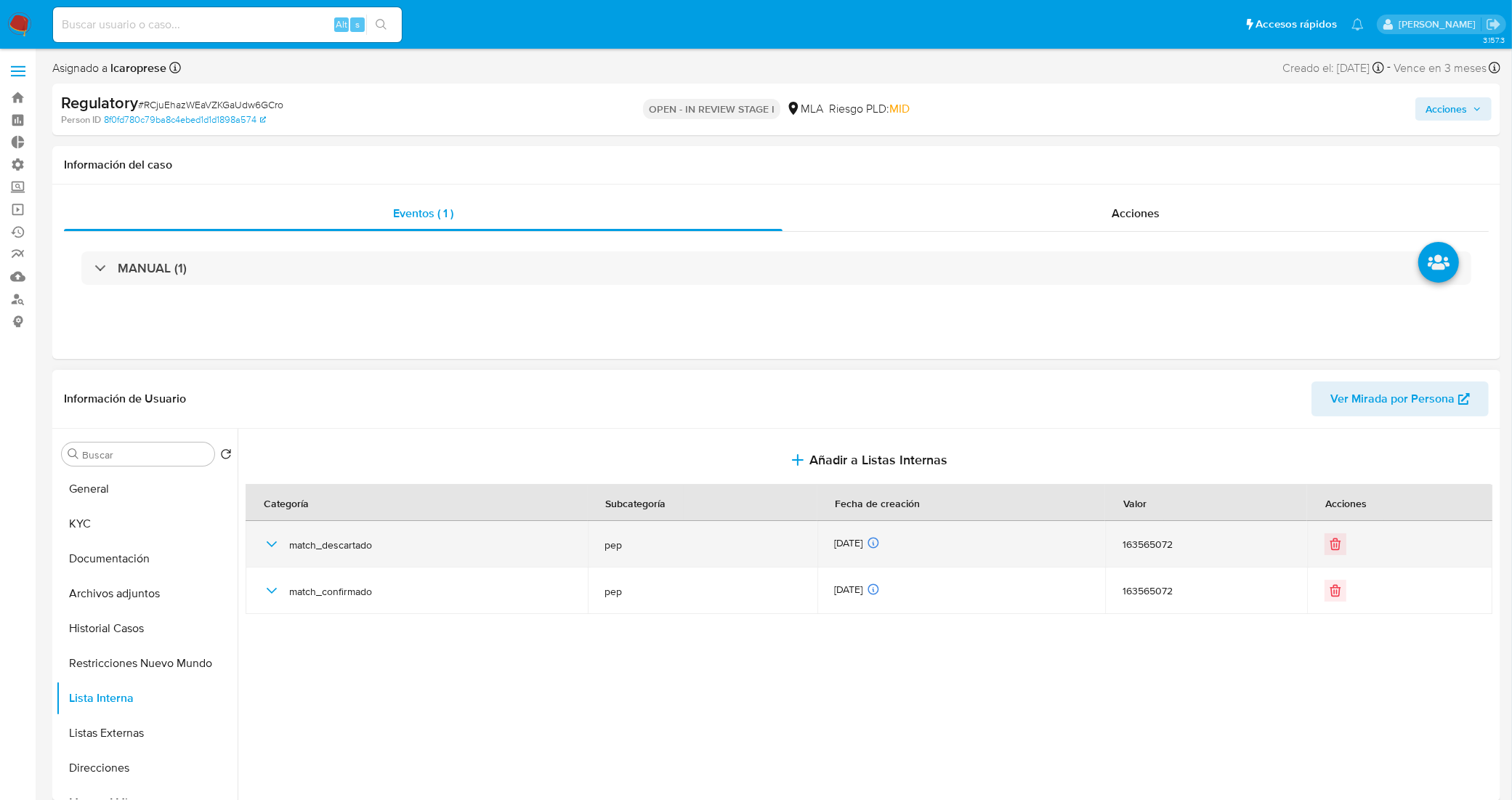
click at [270, 546] on icon "button" at bounding box center [272, 544] width 10 height 6
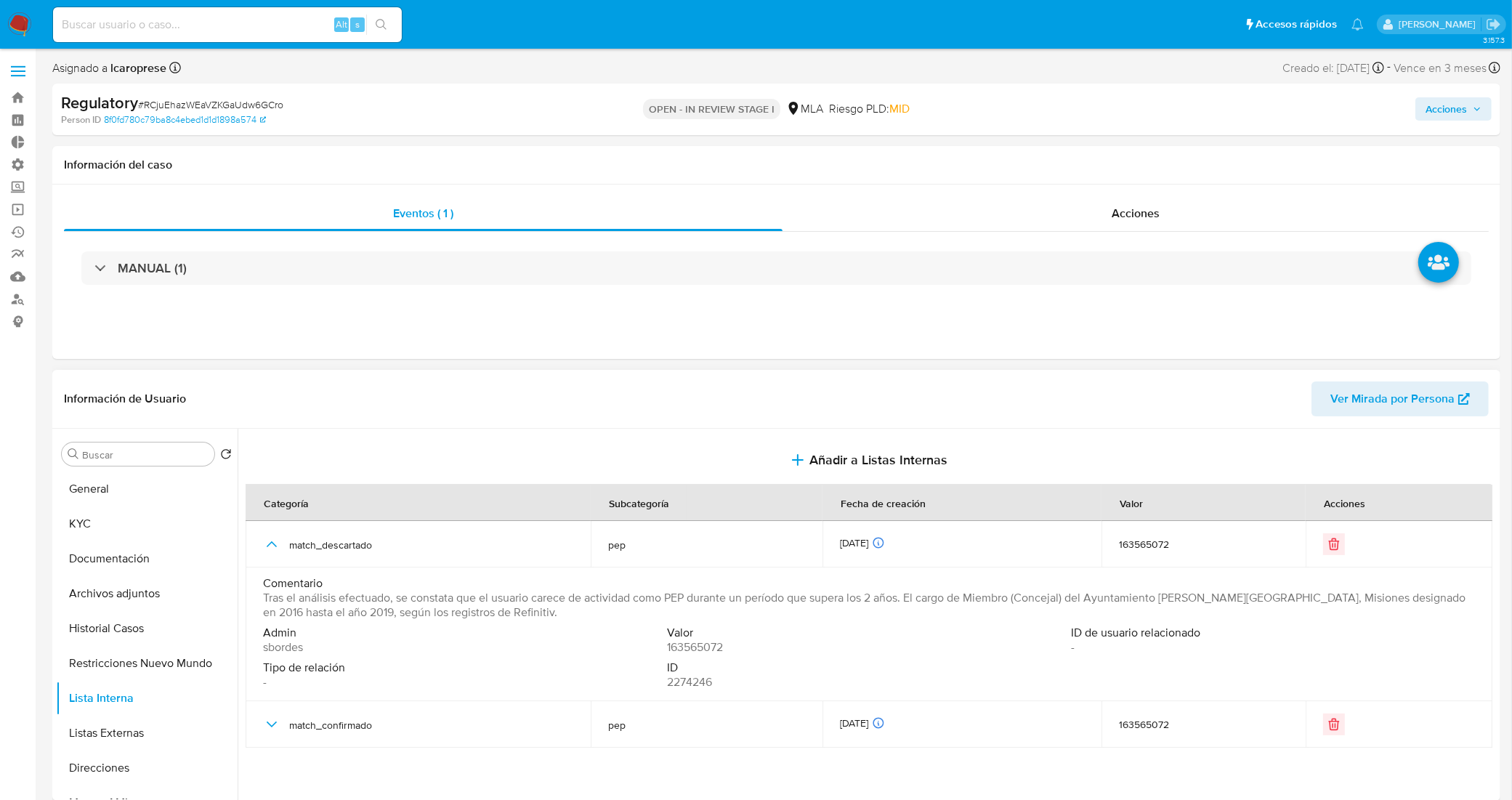
drag, startPoint x: 906, startPoint y: 599, endPoint x: 263, endPoint y: 602, distance: 643.0
click at [263, 602] on span "Tras el análisis efectuado, se constata que el usuario carece de actividad como…" at bounding box center [867, 605] width 1209 height 29
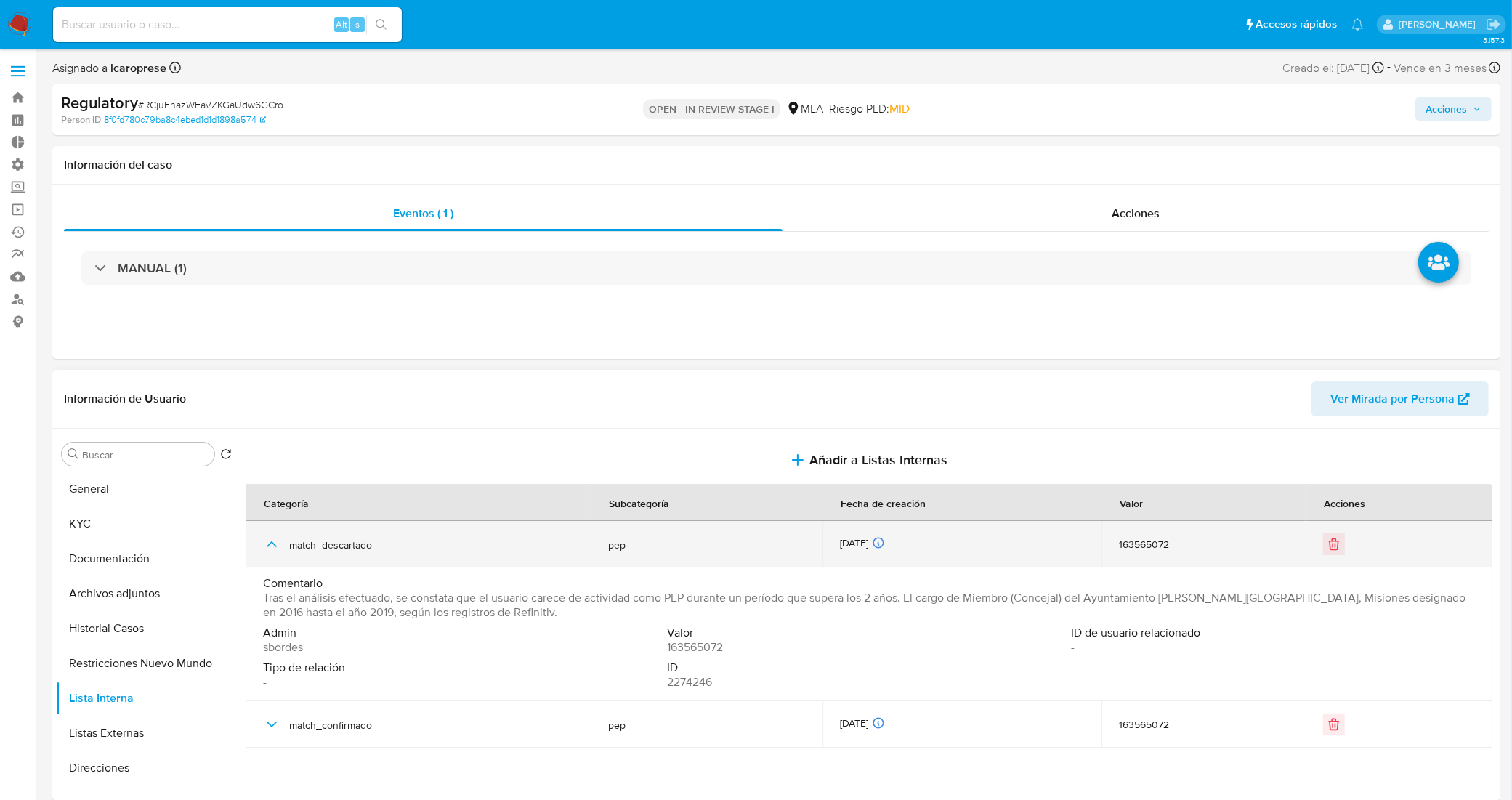
click at [279, 538] on icon "button" at bounding box center [272, 544] width 17 height 17
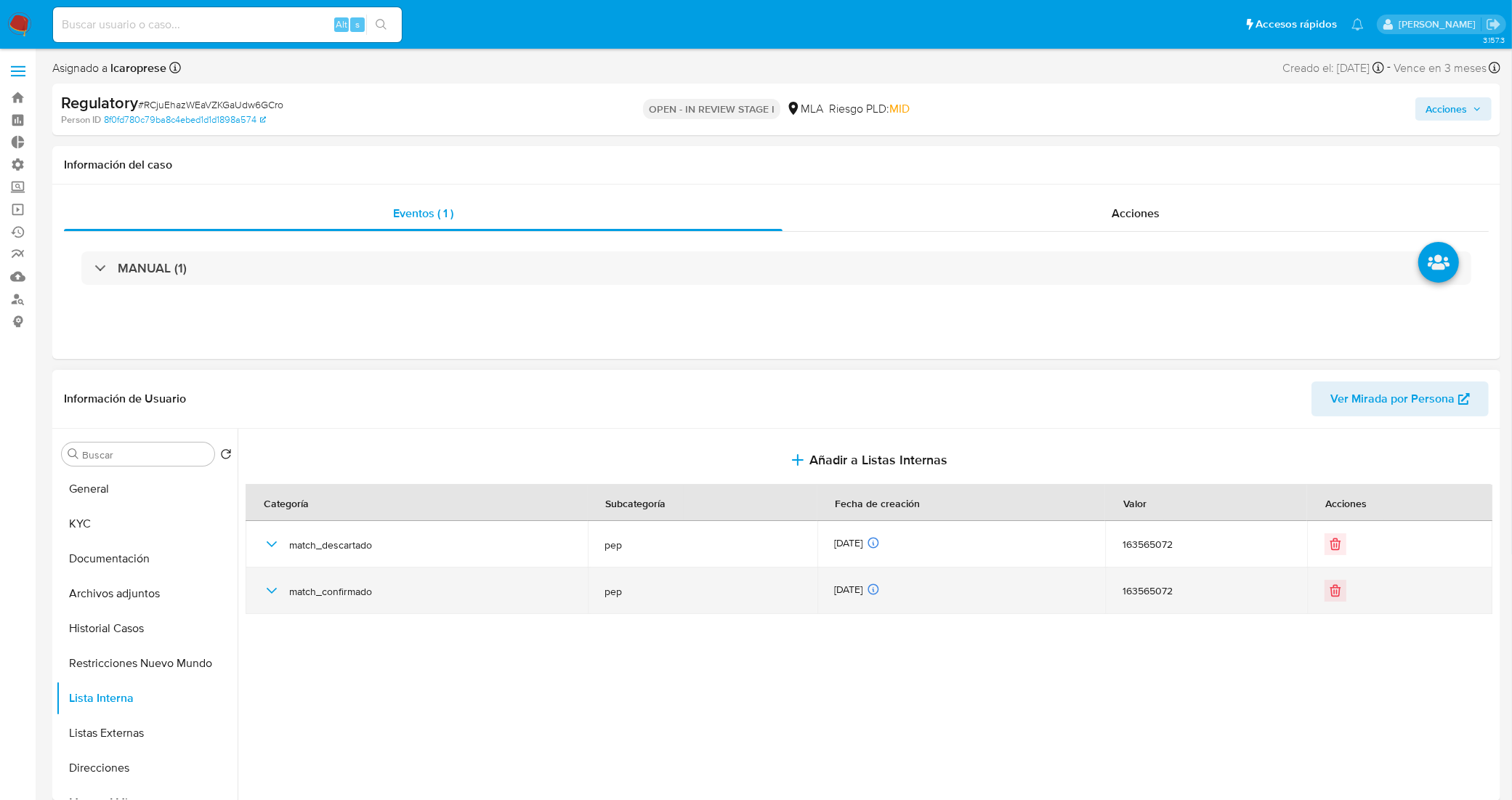
click at [1344, 597] on div at bounding box center [1399, 589] width 150 height 21
click at [1335, 596] on icon "Eliminar" at bounding box center [1335, 590] width 15 height 15
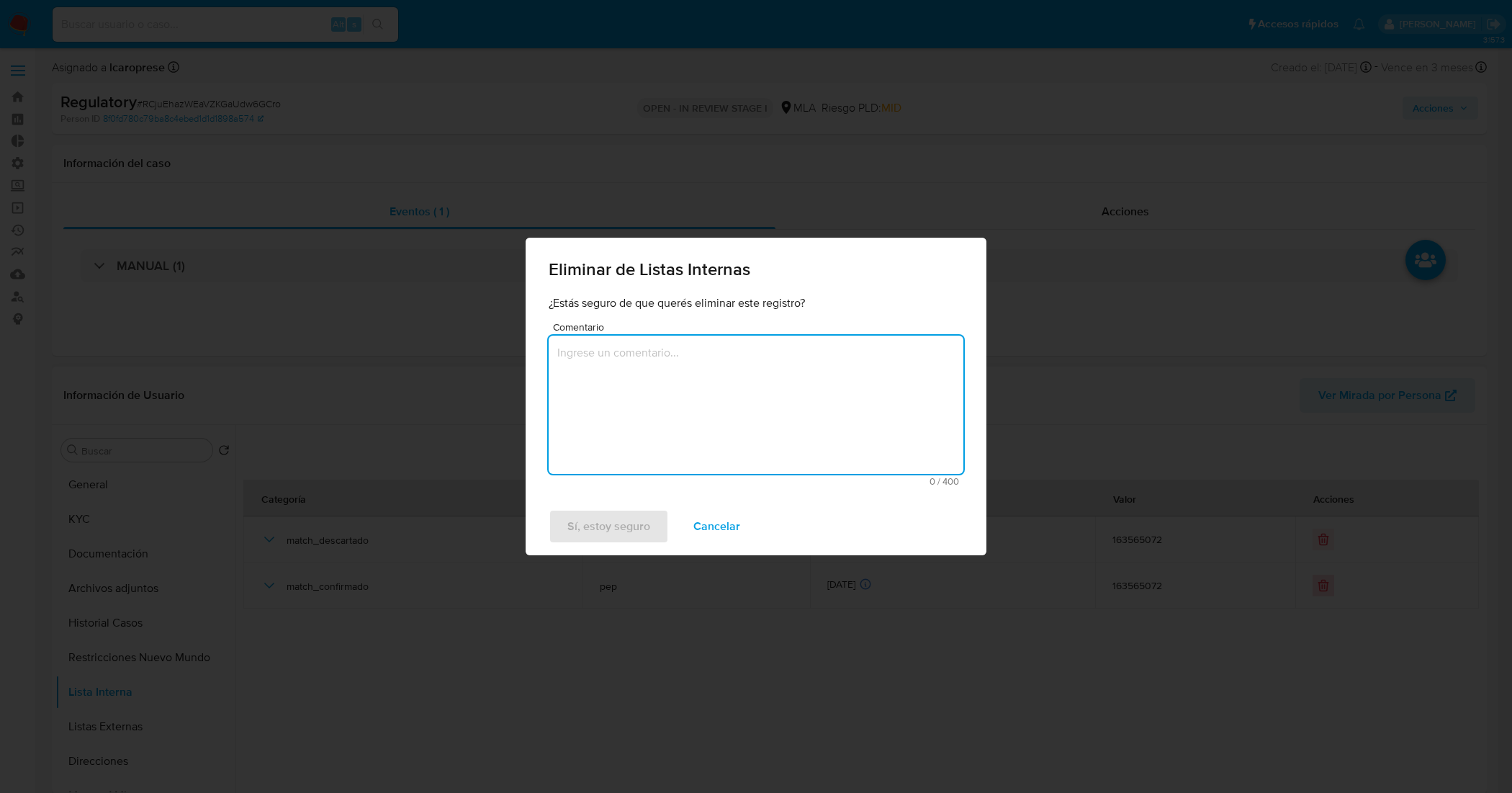
click at [657, 372] on textarea "Comentario" at bounding box center [756, 405] width 415 height 138
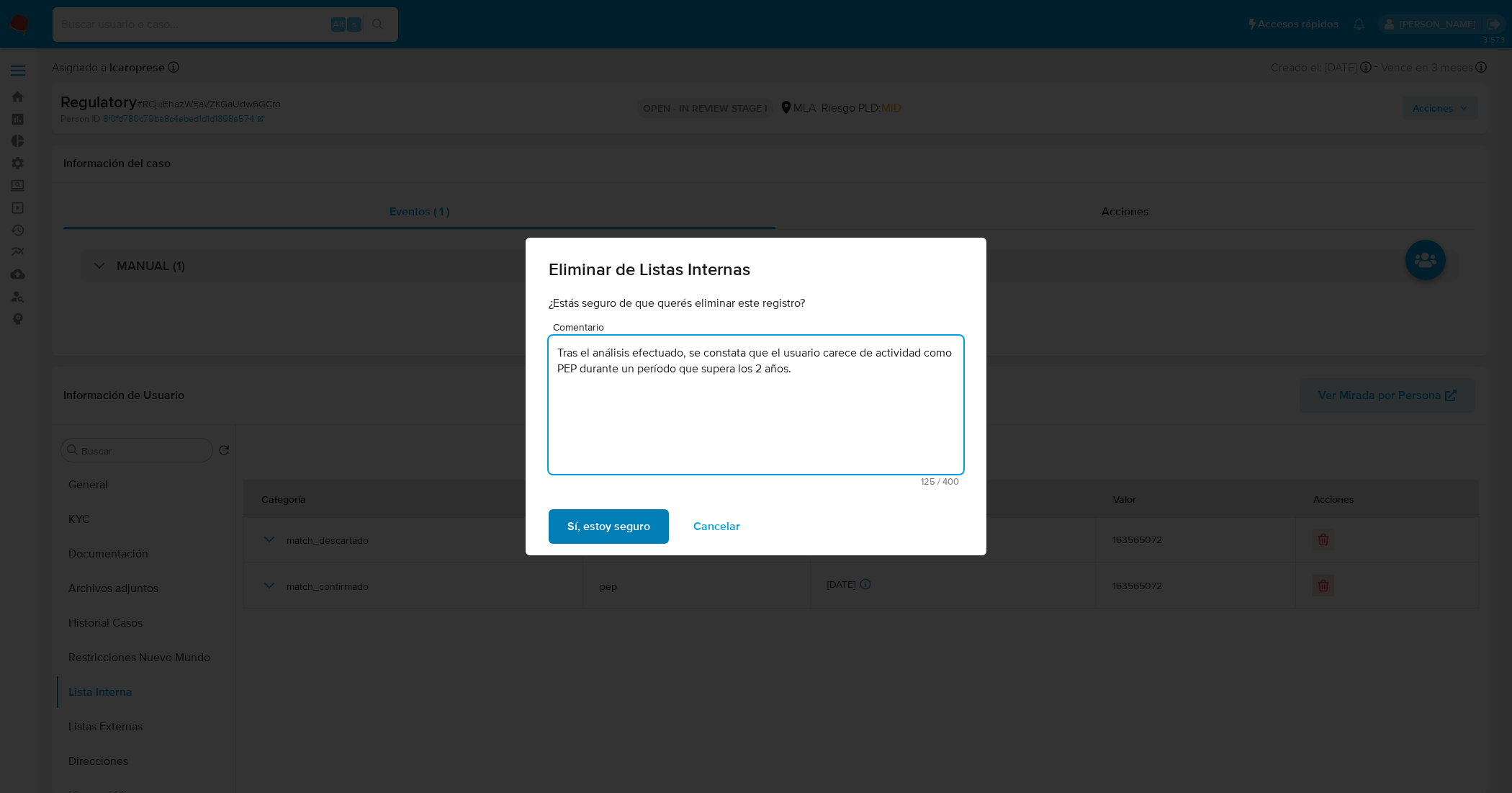
type textarea "Tras el análisis efectuado, se constata que el usuario carece de actividad como…"
click at [614, 526] on span "Sí, estoy seguro" at bounding box center [608, 526] width 83 height 32
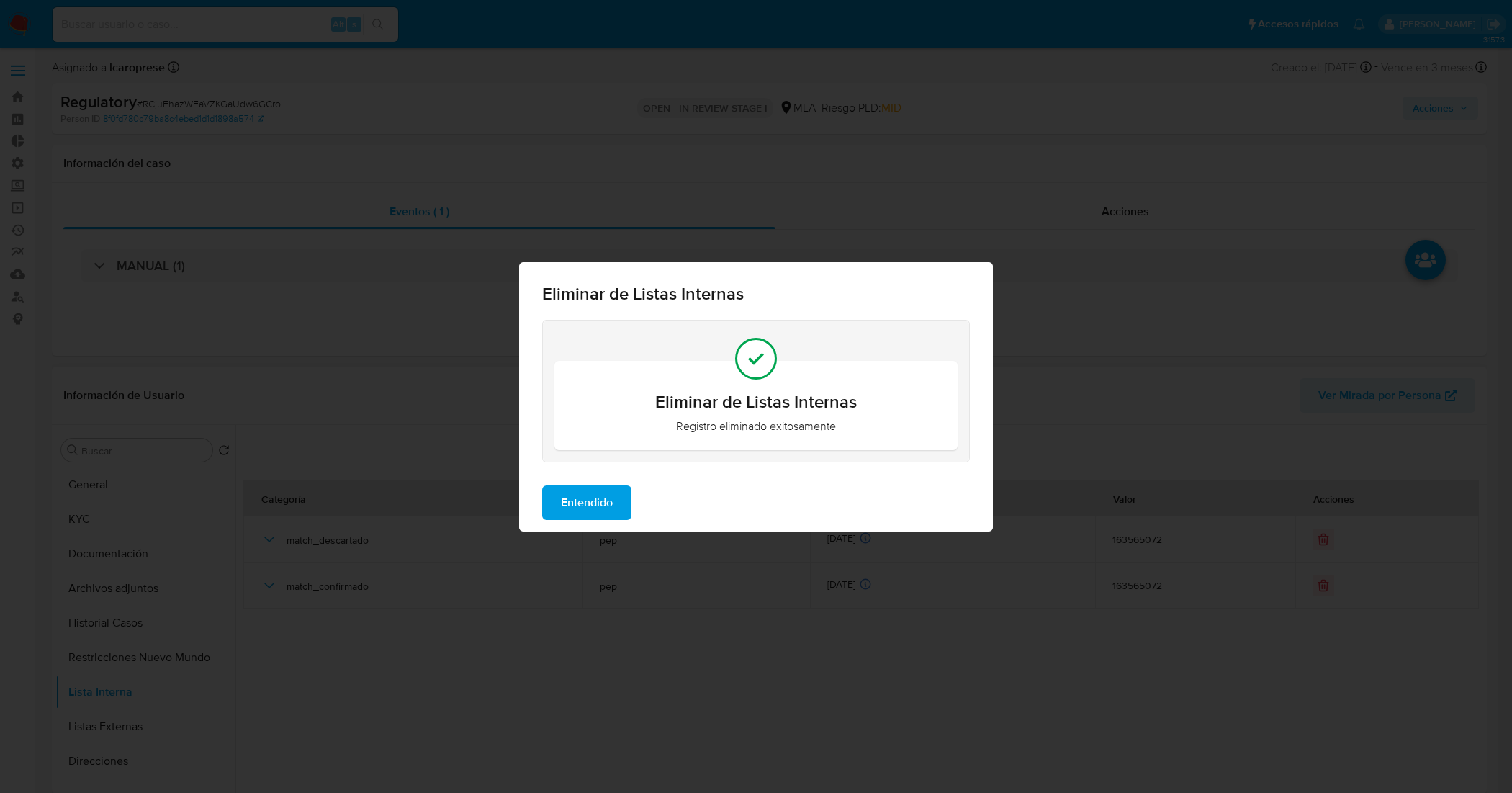
click at [598, 504] on span "Entendido" at bounding box center [586, 502] width 52 height 32
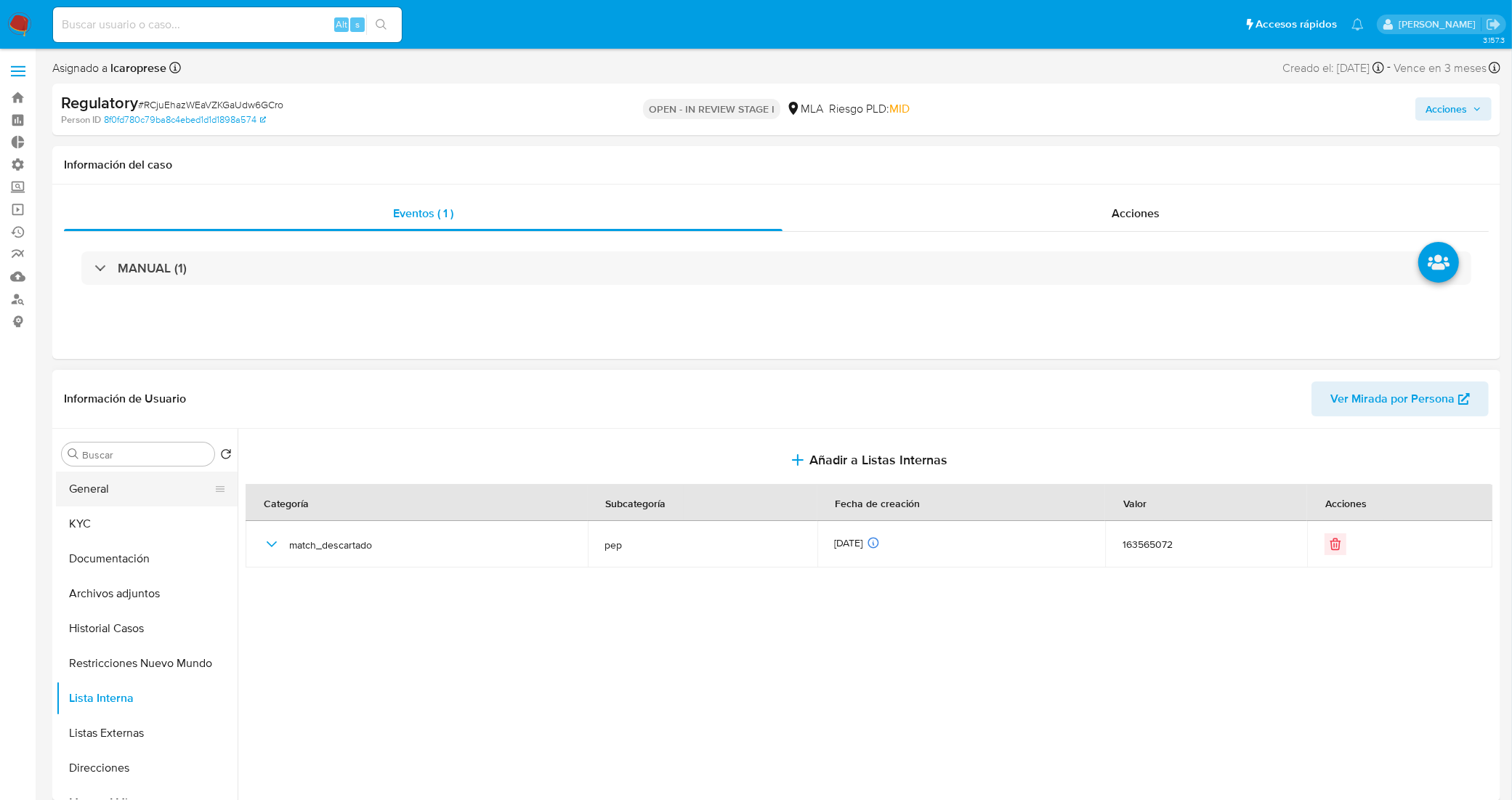
click at [132, 487] on button "General" at bounding box center [141, 489] width 170 height 35
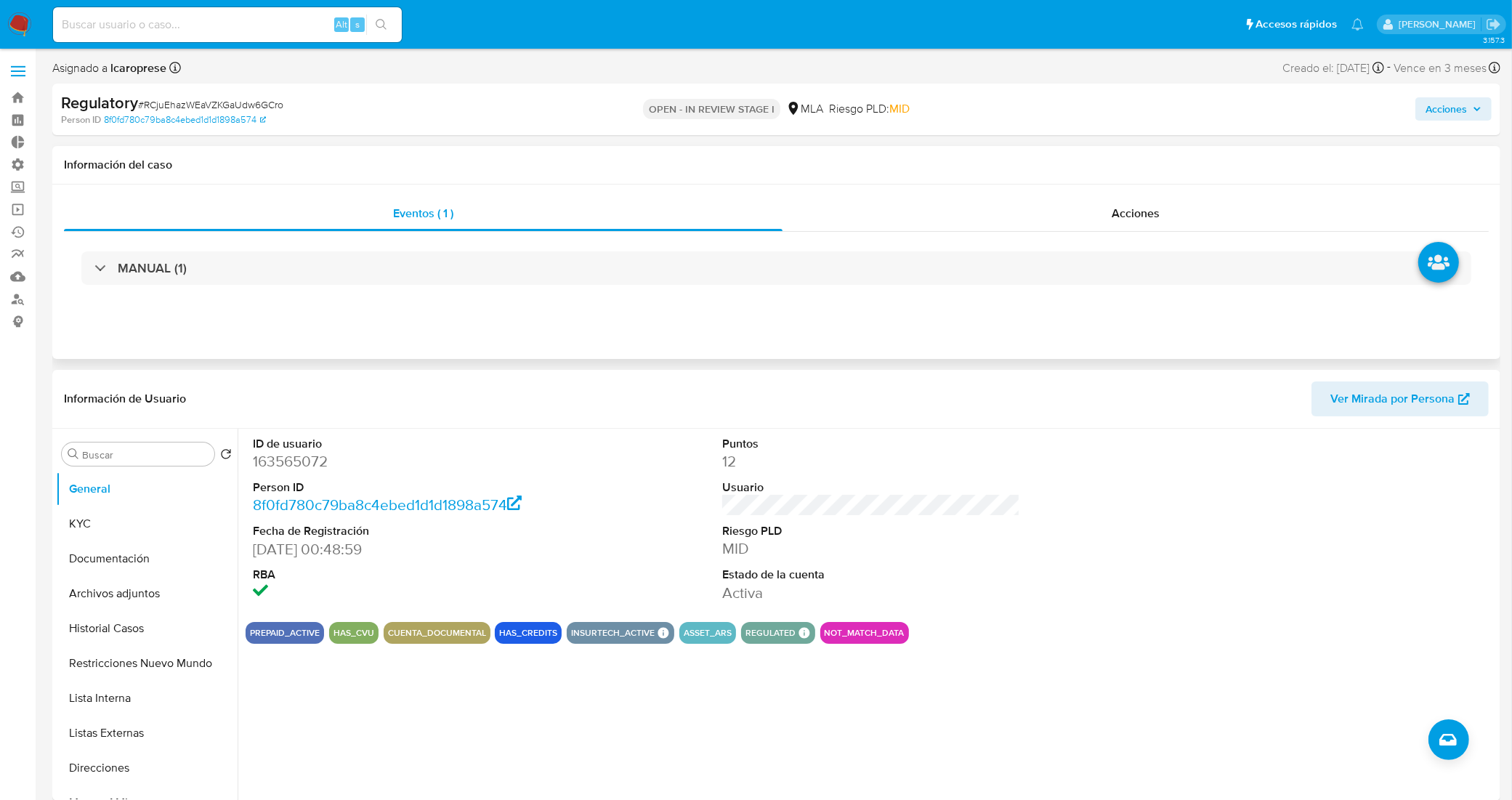
drag, startPoint x: 1145, startPoint y: 368, endPoint x: 1166, endPoint y: 347, distance: 29.7
drag, startPoint x: 1465, startPoint y: 104, endPoint x: 1425, endPoint y: 122, distance: 43.9
click at [1464, 104] on span "Acciones" at bounding box center [1446, 108] width 41 height 23
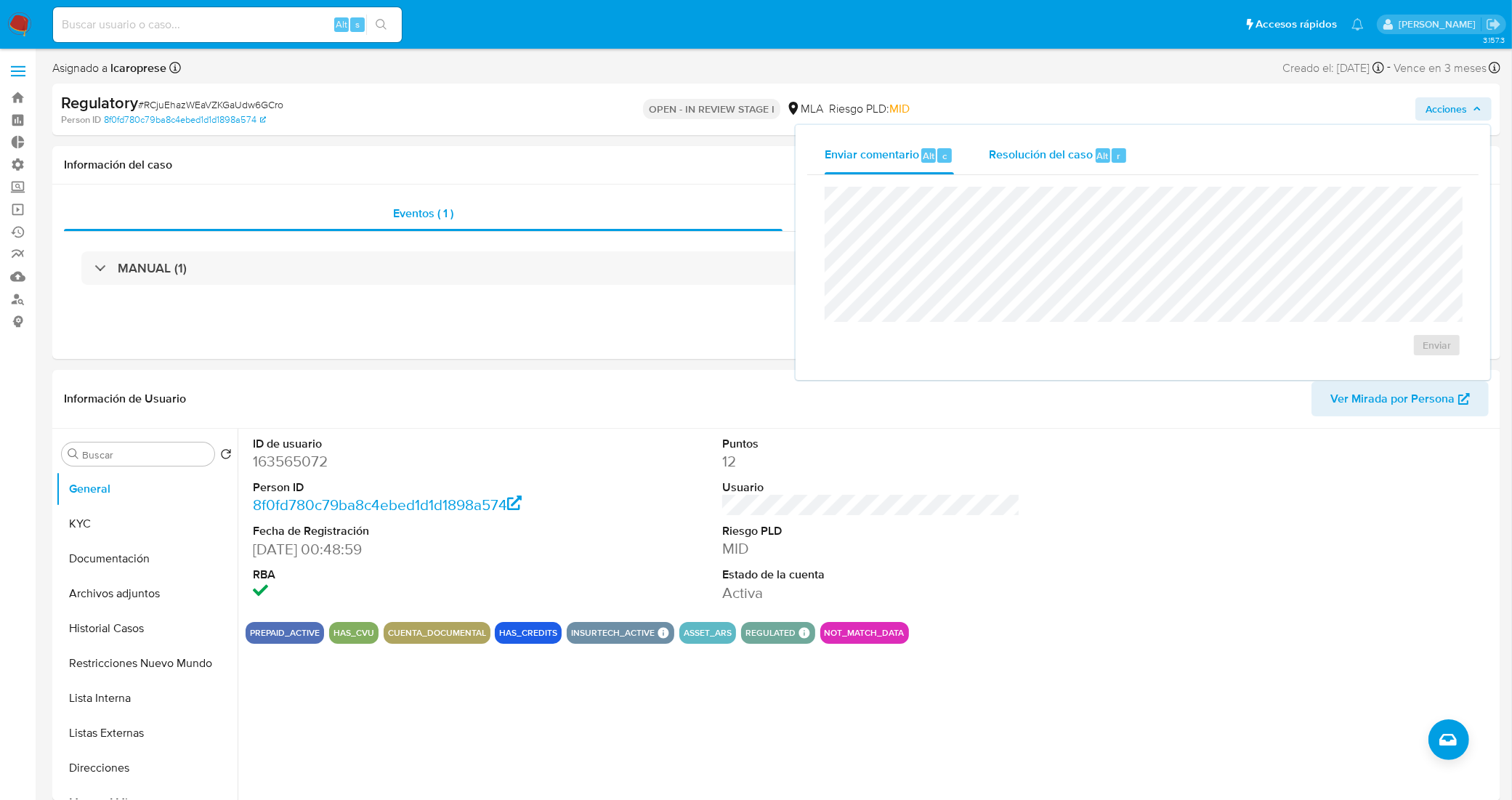
click at [1077, 156] on span "Resolución del caso" at bounding box center [1040, 155] width 104 height 16
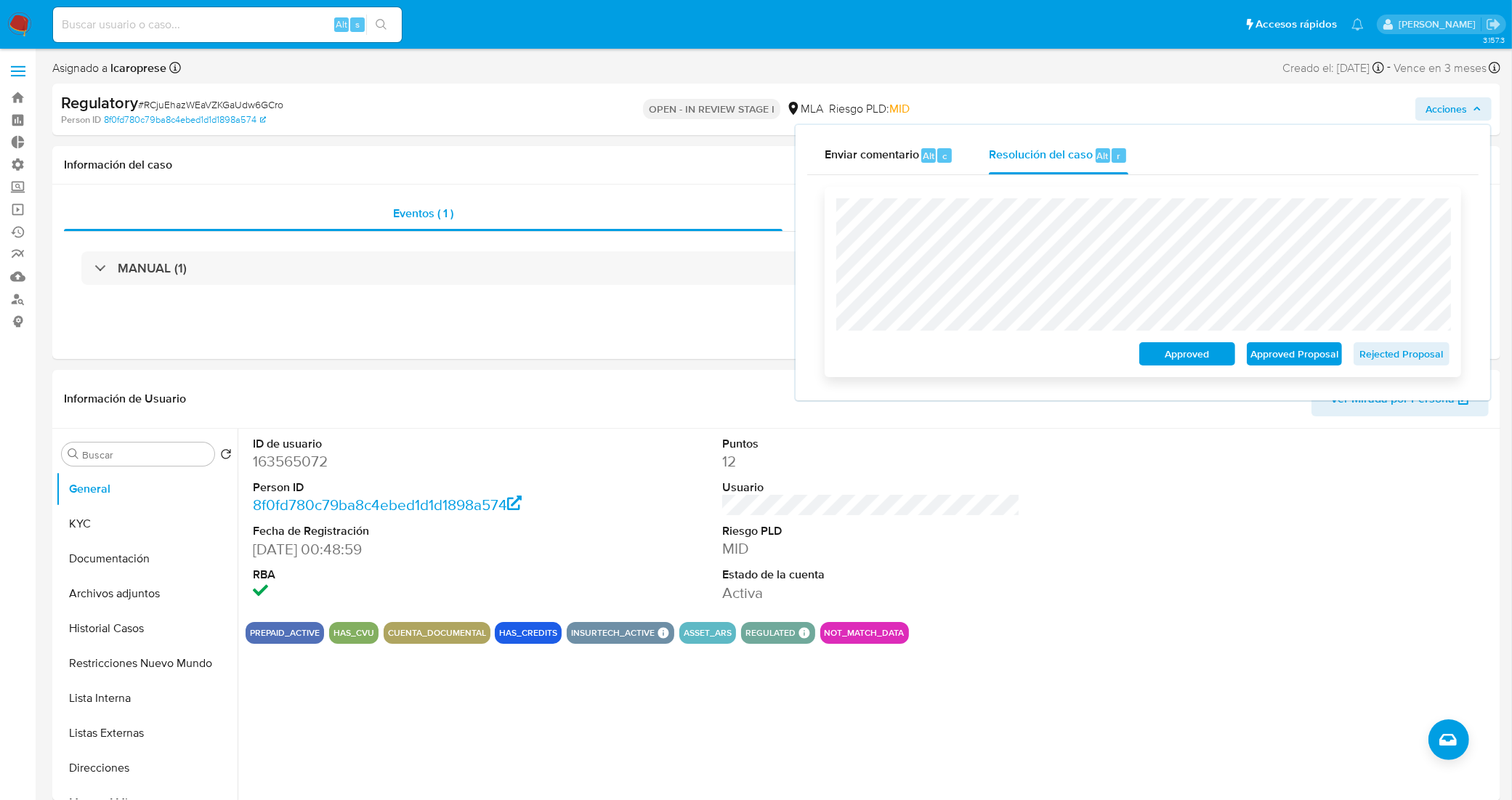
click at [1420, 360] on span "Rejected Proposal" at bounding box center [1401, 354] width 76 height 21
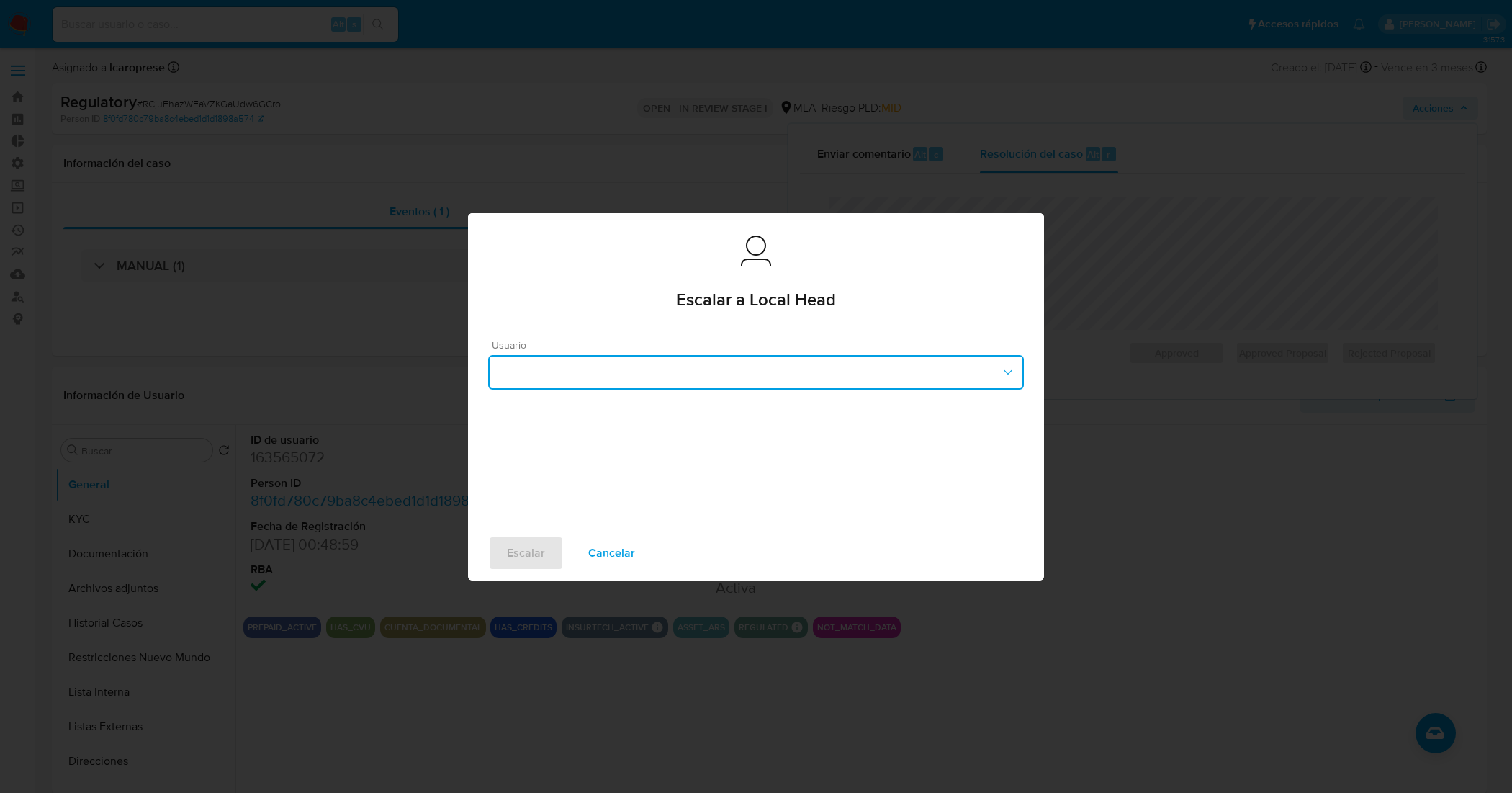
click at [711, 375] on button "button" at bounding box center [756, 372] width 536 height 35
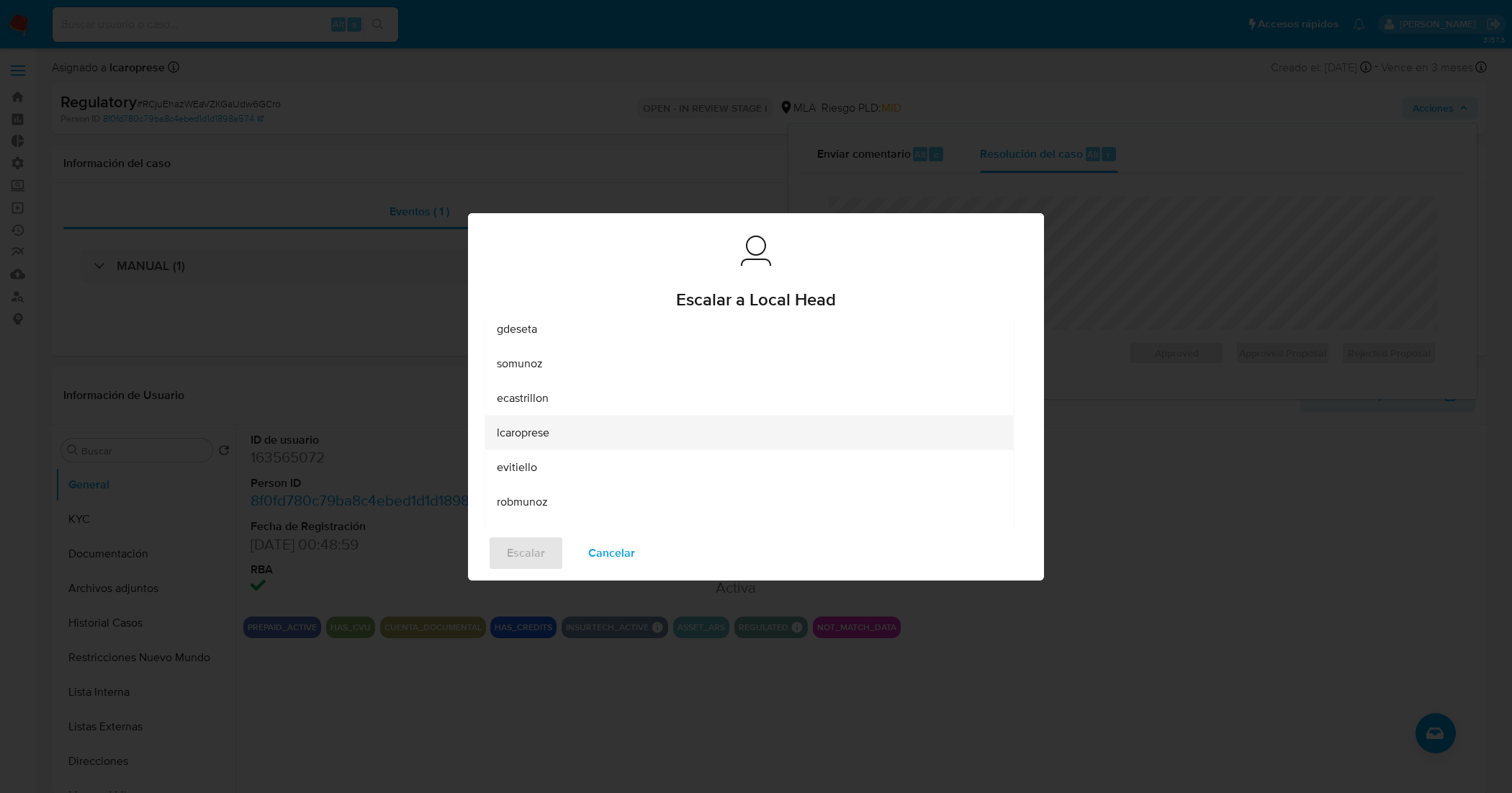
click at [543, 438] on span "lcaroprese" at bounding box center [523, 432] width 53 height 14
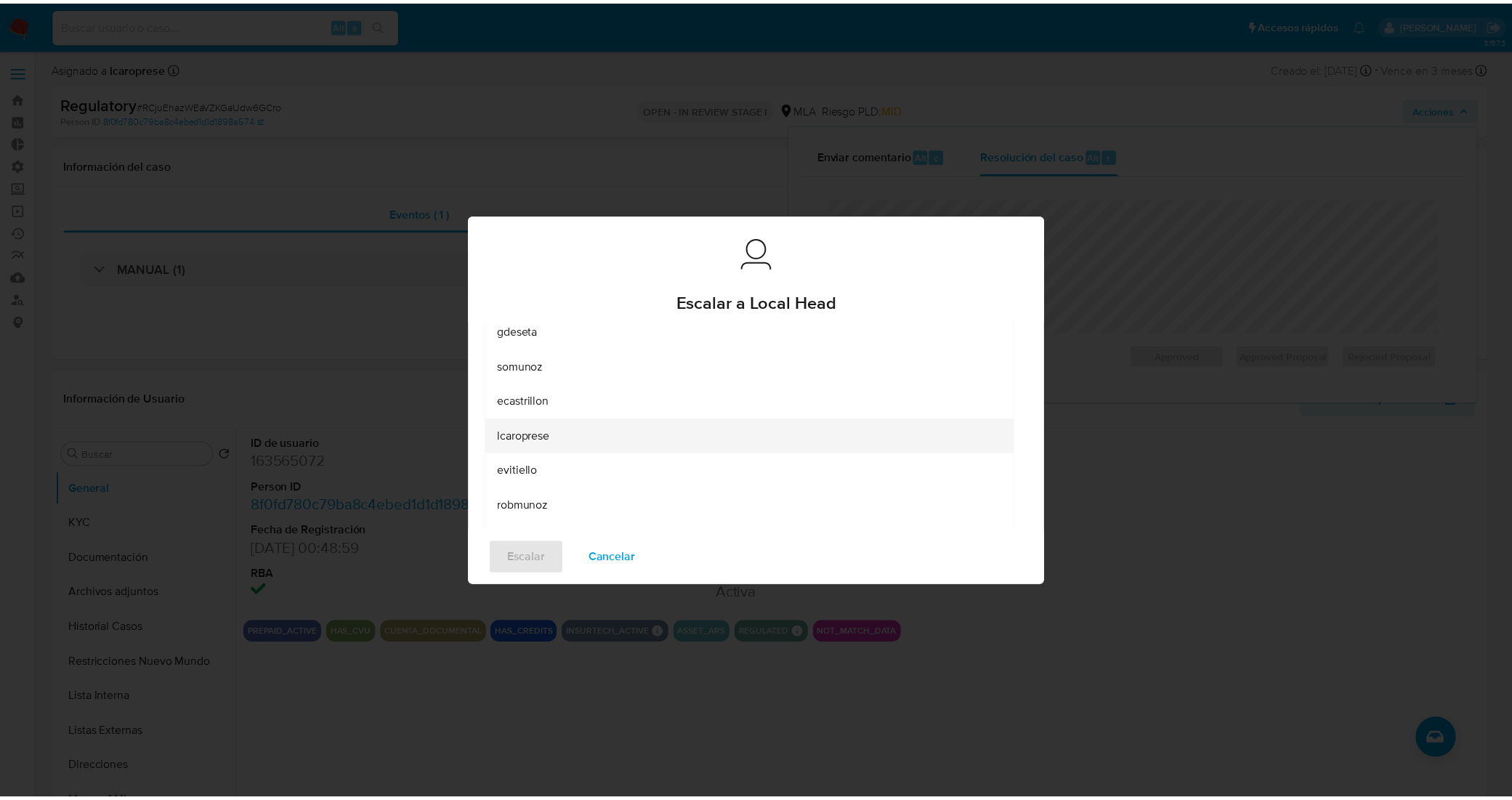
scroll to position [21, 0]
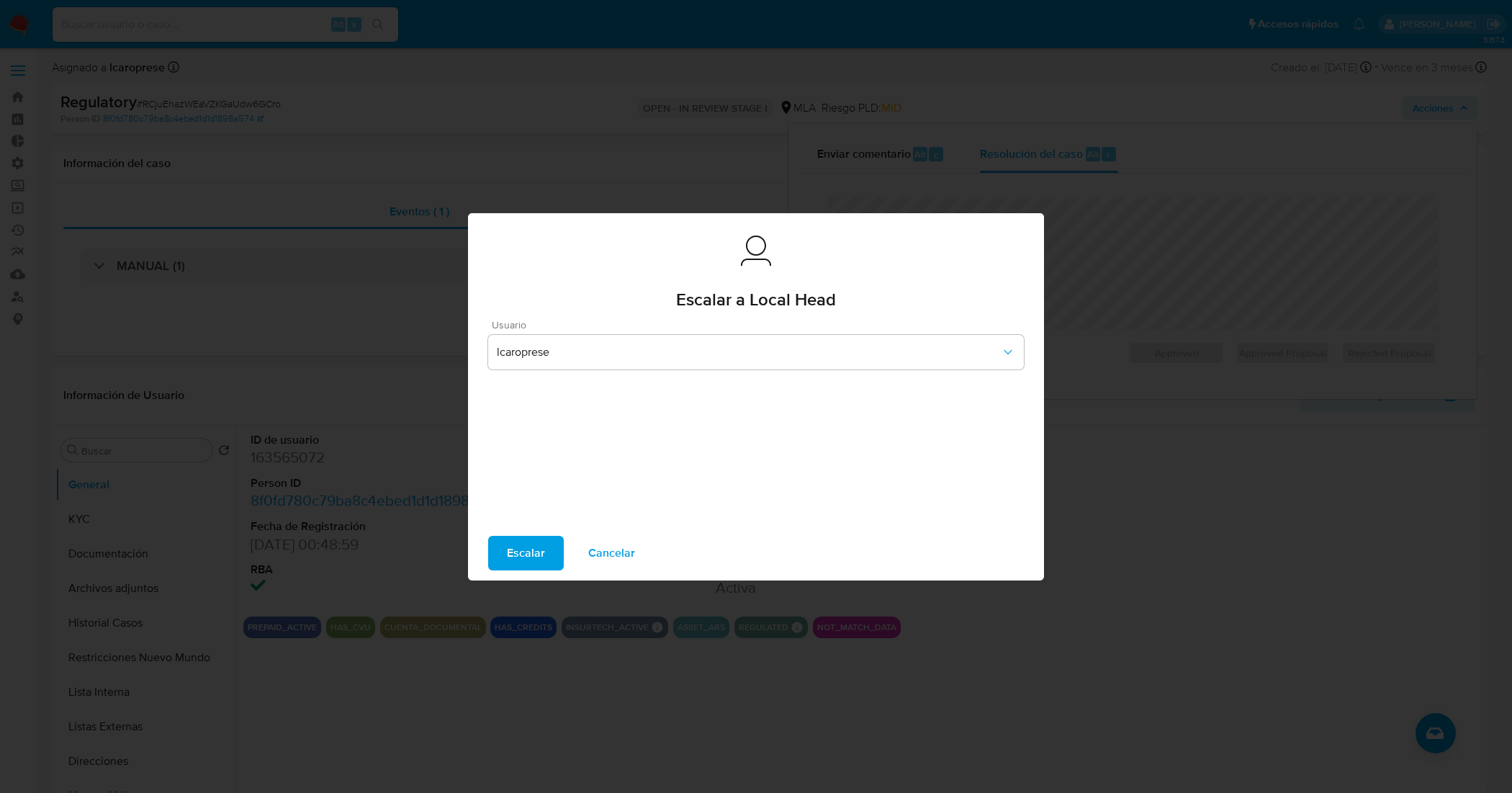
click at [535, 553] on span "Escalar" at bounding box center [526, 552] width 38 height 32
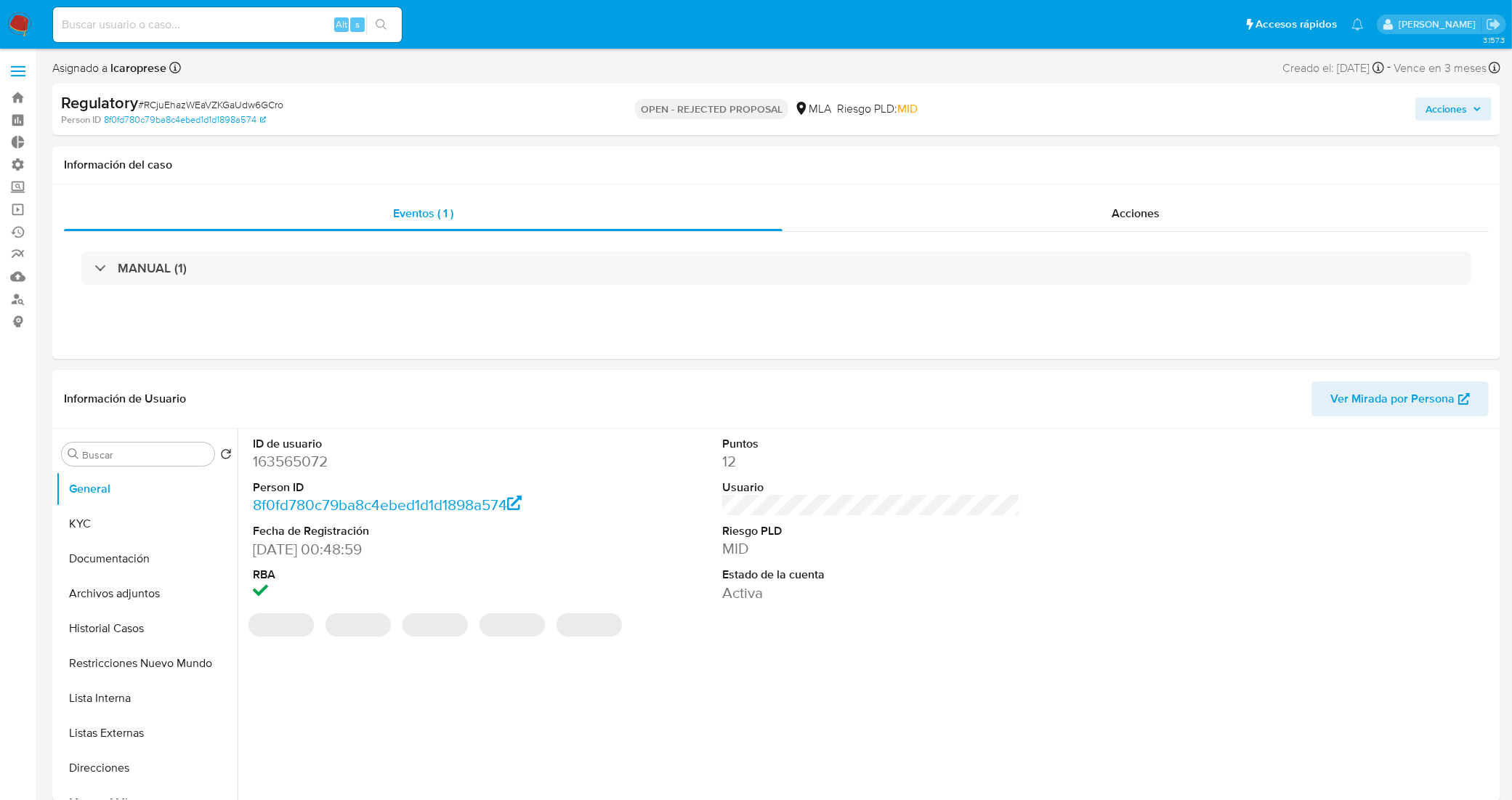
select select "10"
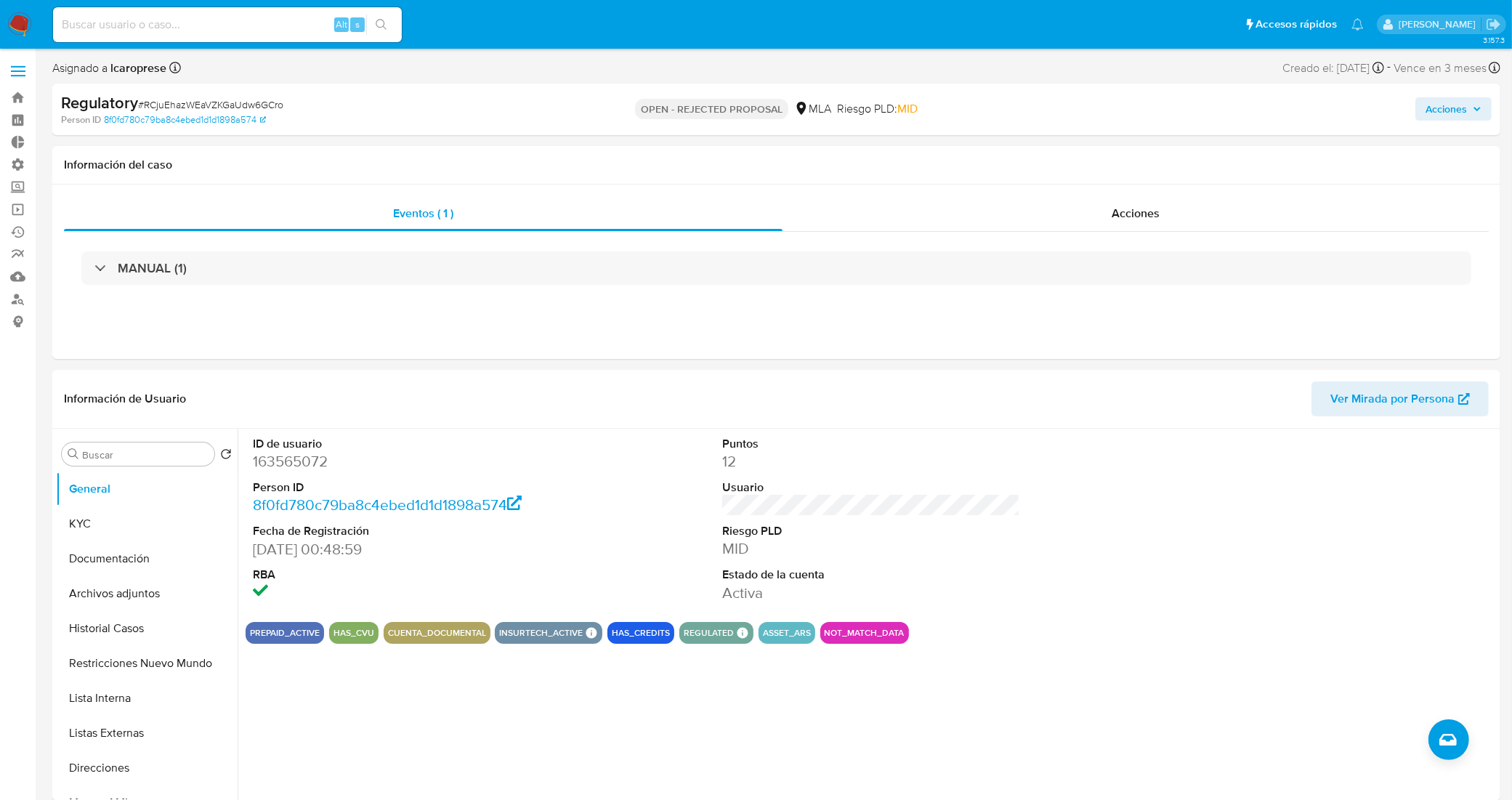
click at [264, 103] on span "# RCjuEhazWEaVZKGaUdw6GCro" at bounding box center [211, 104] width 145 height 15
copy span "RCjuEhazWEaVZKGaUdw6GCro"
click at [875, 450] on dt "Puntos" at bounding box center [871, 443] width 298 height 16
click at [18, 99] on link "Bandeja" at bounding box center [86, 98] width 173 height 22
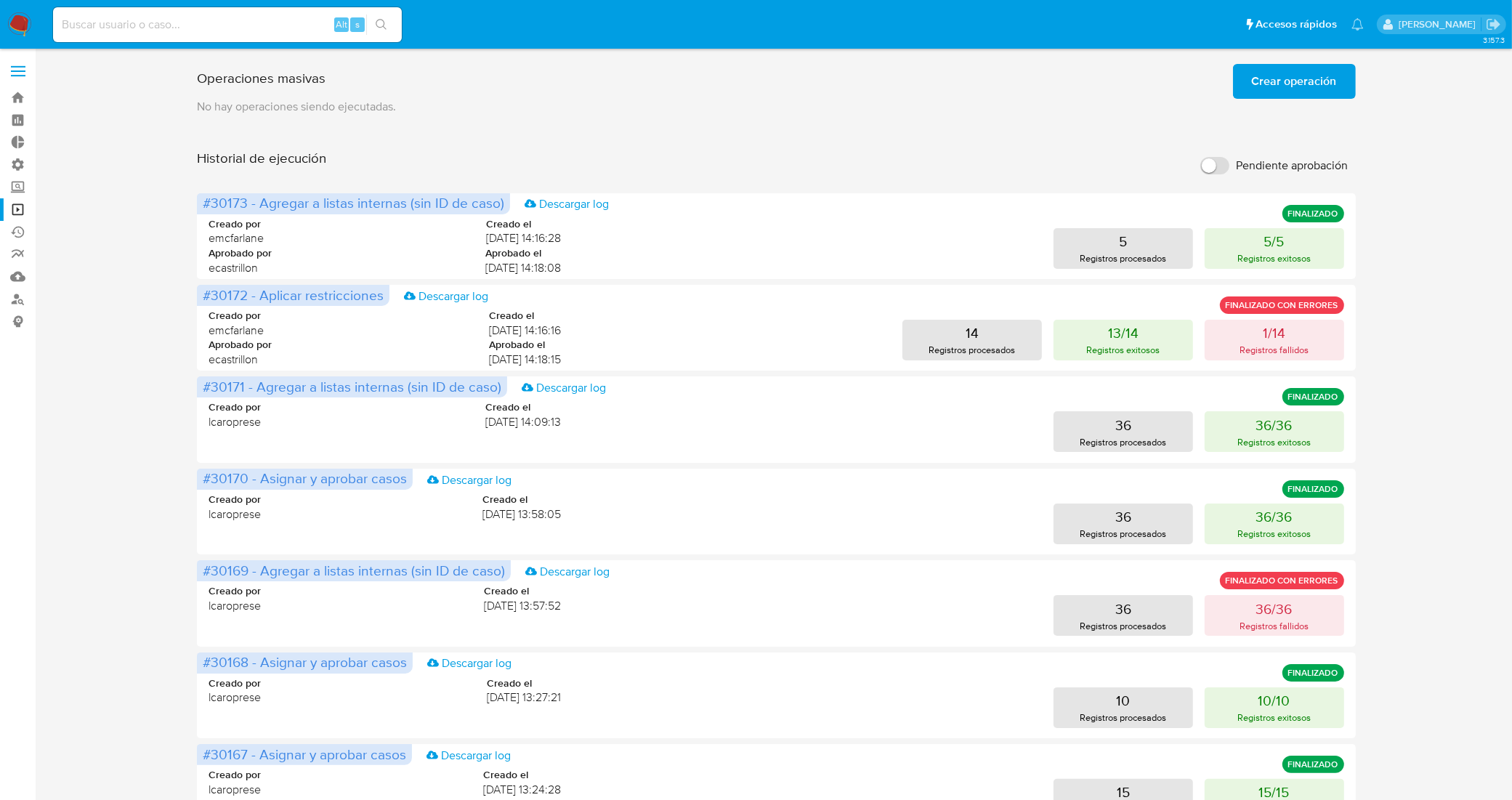
click at [1293, 89] on span "Crear operación" at bounding box center [1294, 81] width 85 height 32
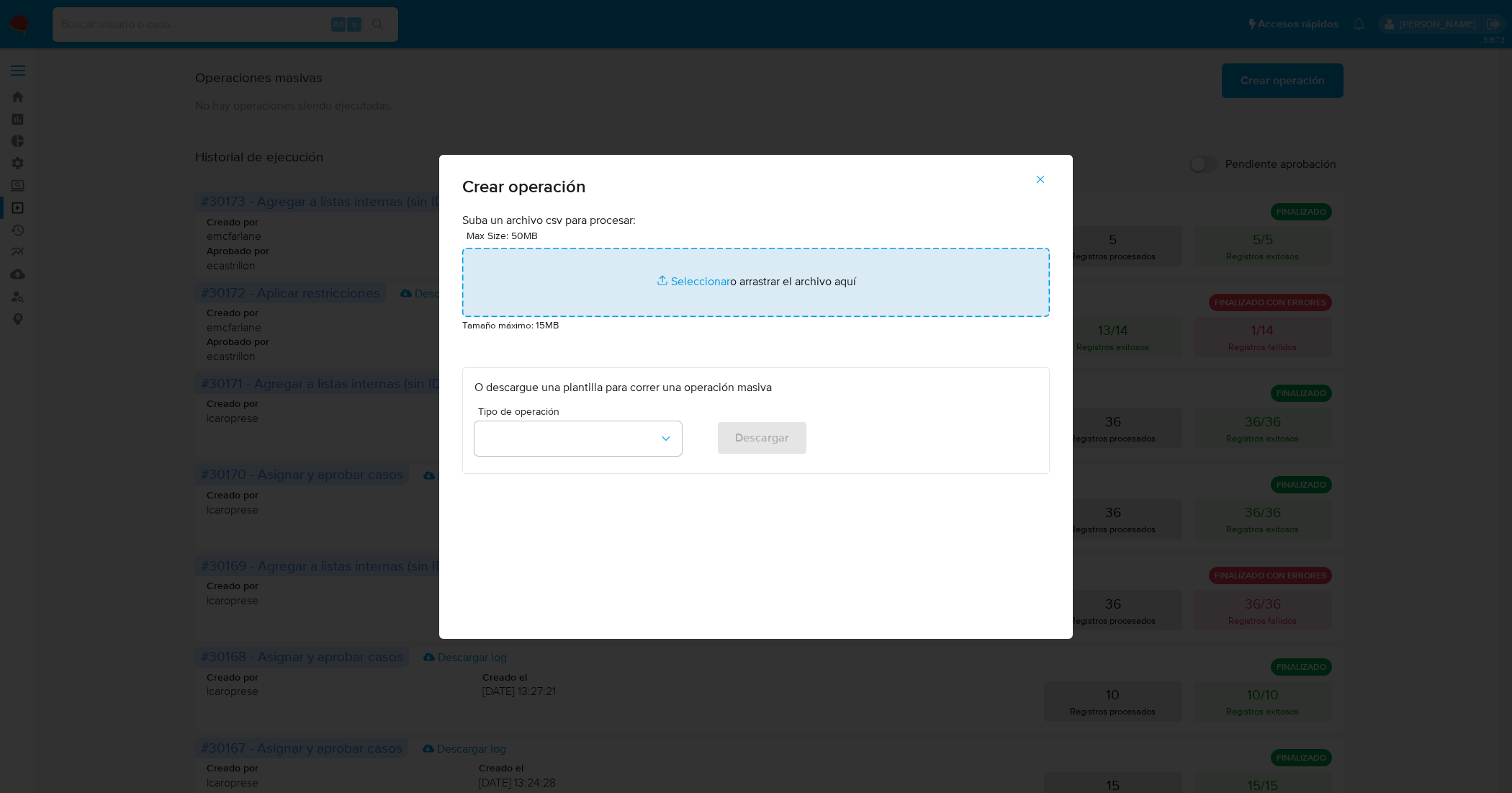
click at [653, 291] on input "file" at bounding box center [756, 282] width 588 height 69
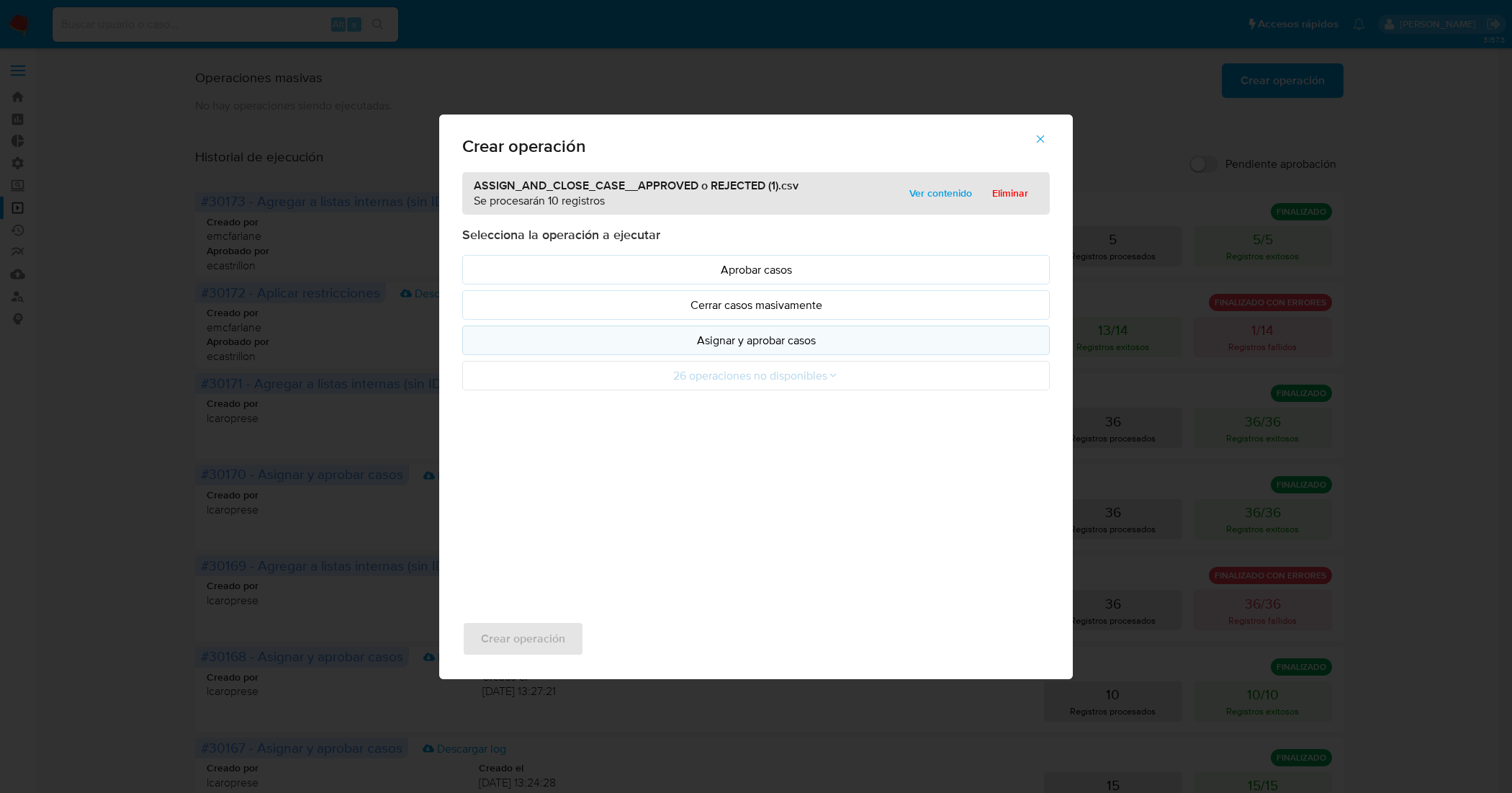
click at [844, 338] on p "Asignar y aprobar casos" at bounding box center [756, 340] width 563 height 16
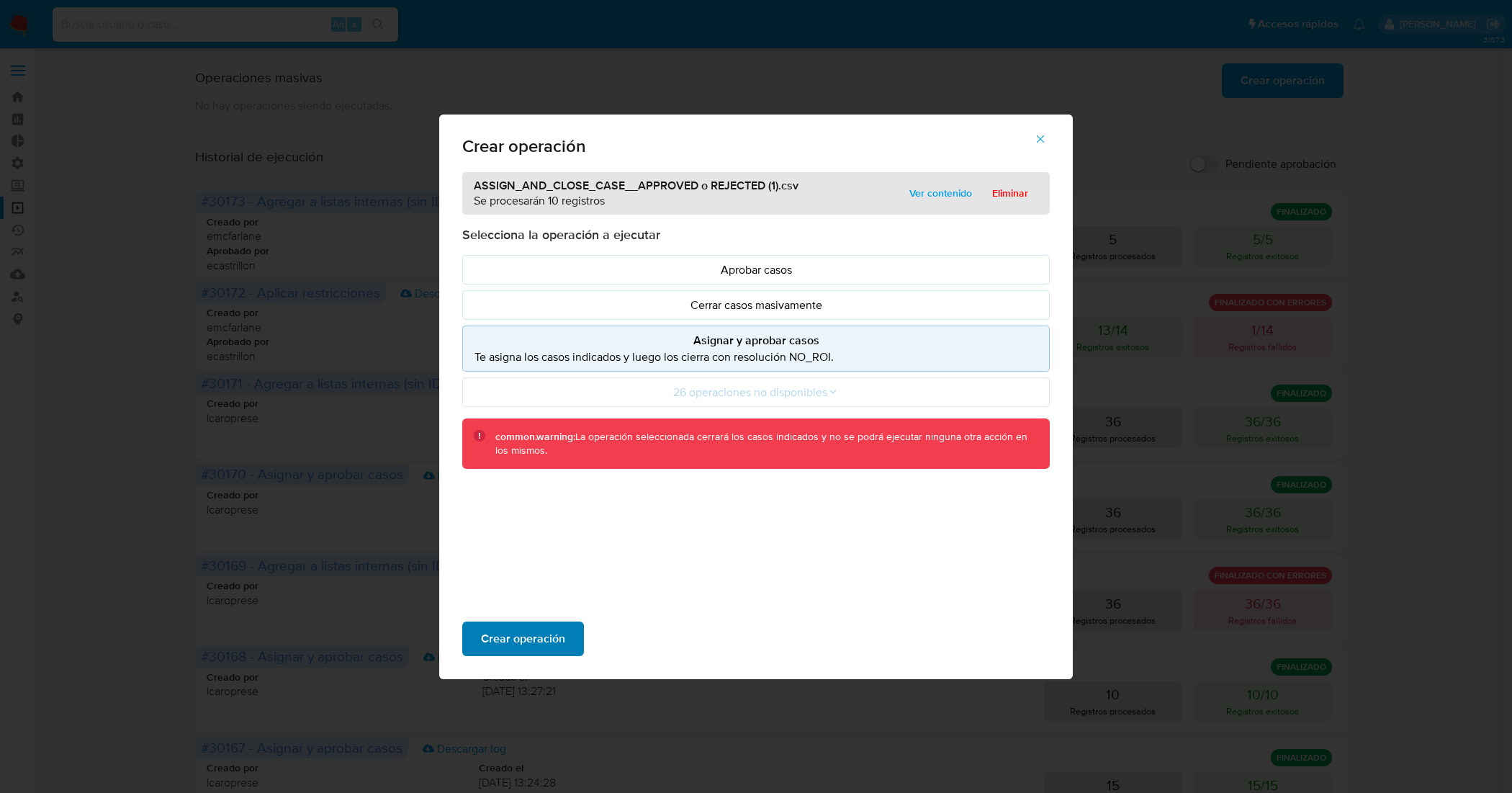
click at [566, 624] on button "Crear operación" at bounding box center [523, 638] width 122 height 35
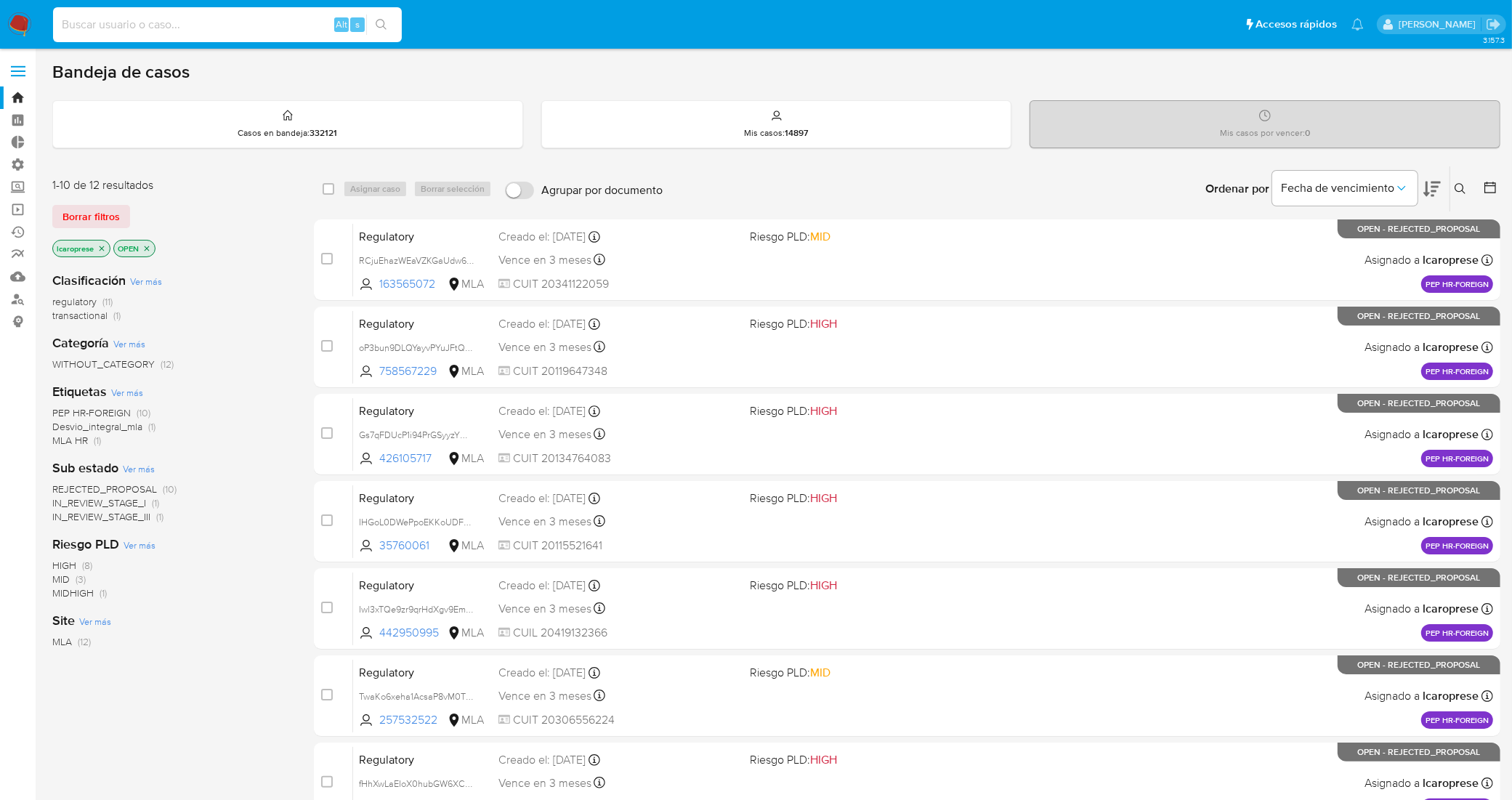
click at [294, 22] on input at bounding box center [228, 25] width 349 height 19
paste input "Pchpjmv3ldhUdpUhAUwiSHaM"
type input "Pchpjmv3ldhUdpUhAUwiSHaM"
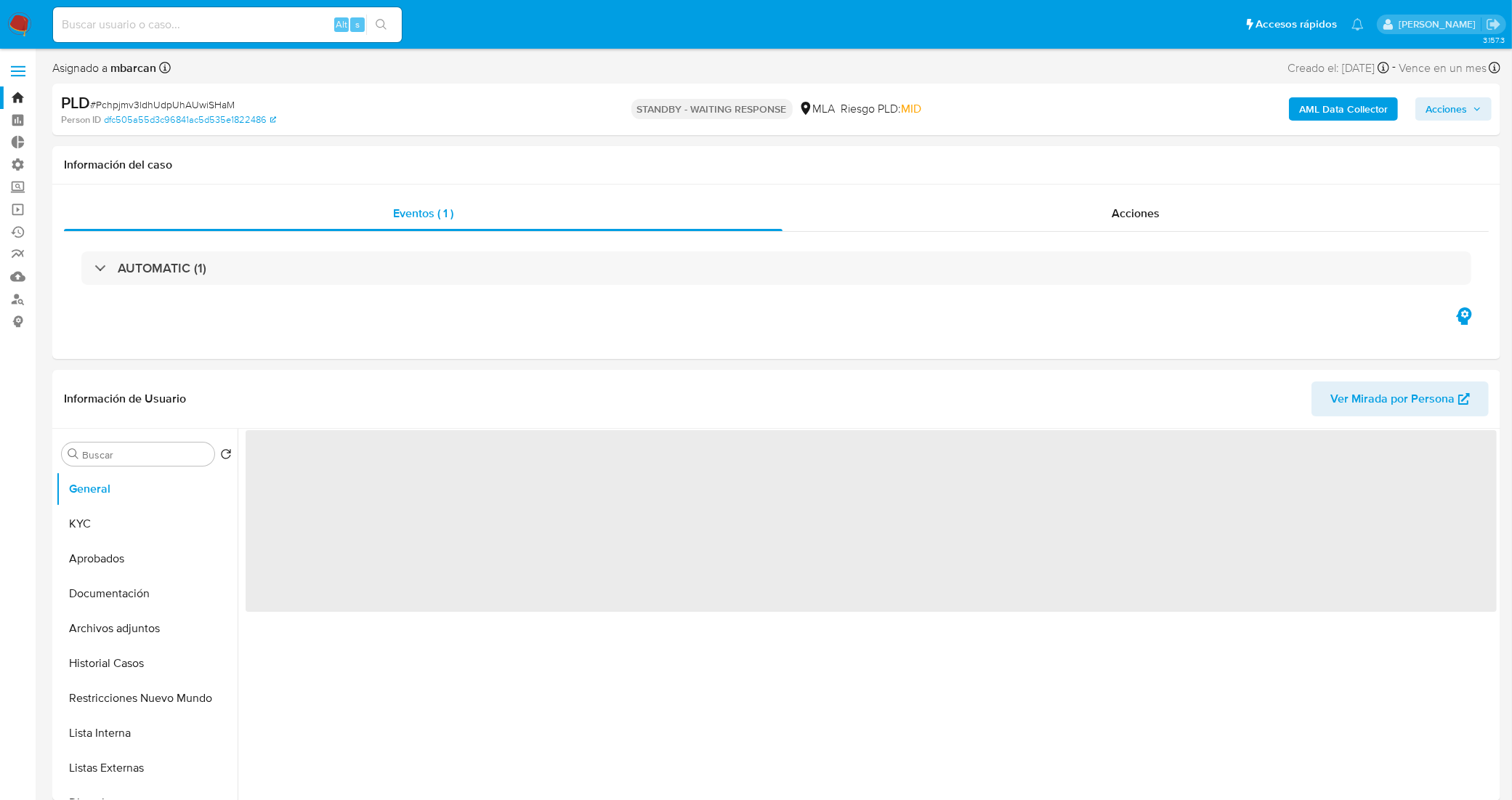
select select "10"
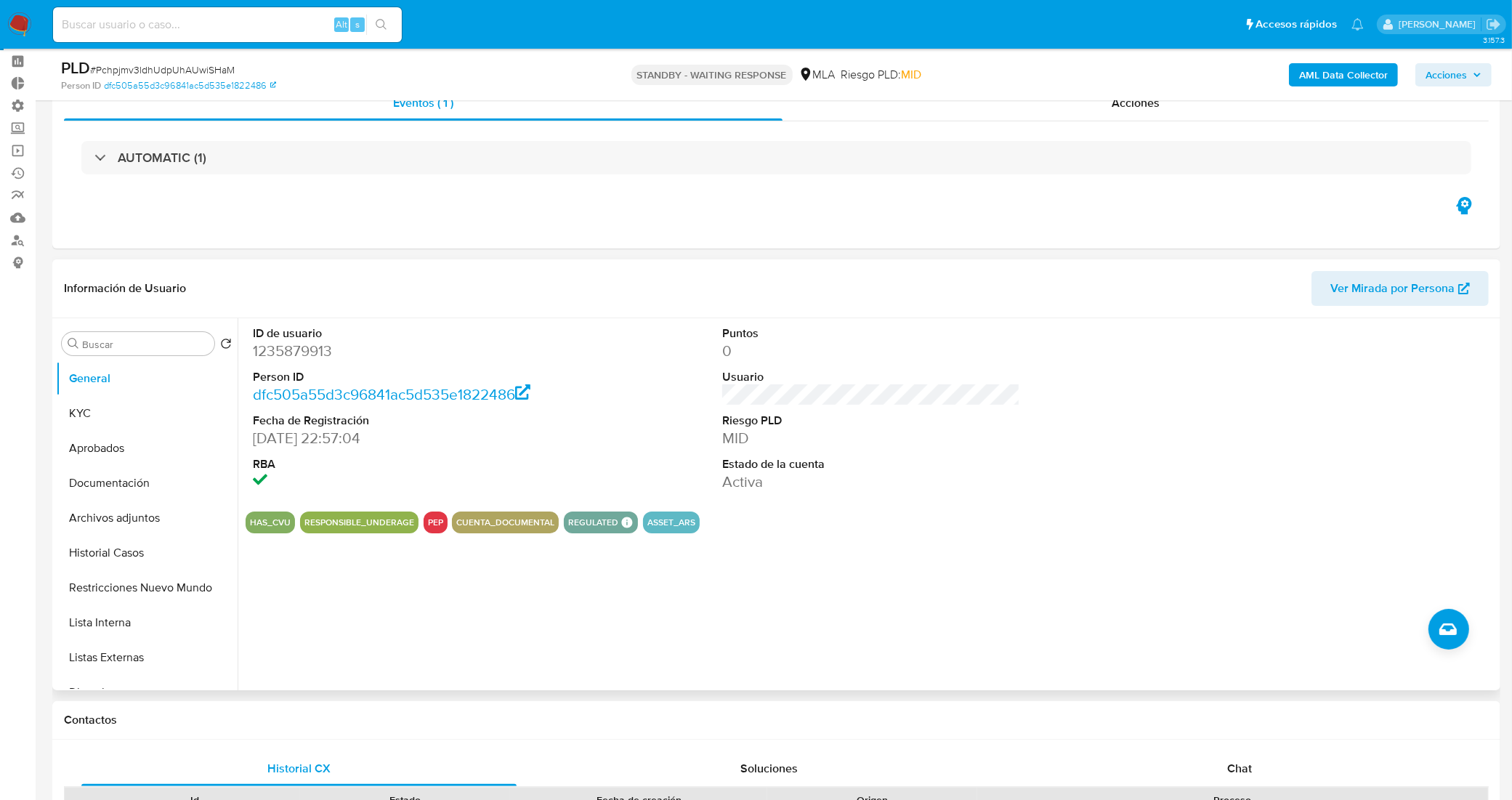
scroll to position [91, 0]
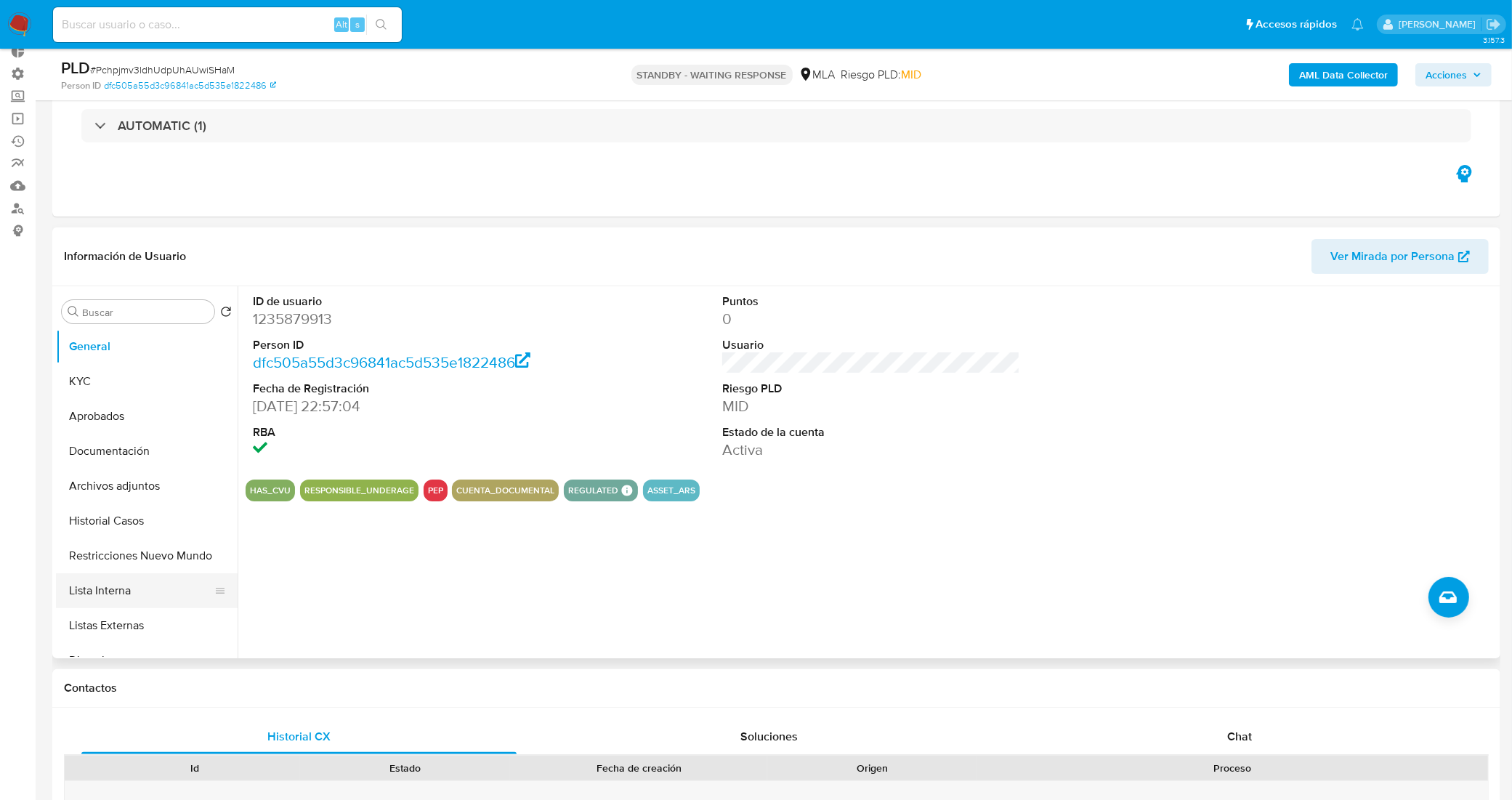
click at [124, 587] on button "Lista Interna" at bounding box center [141, 590] width 170 height 35
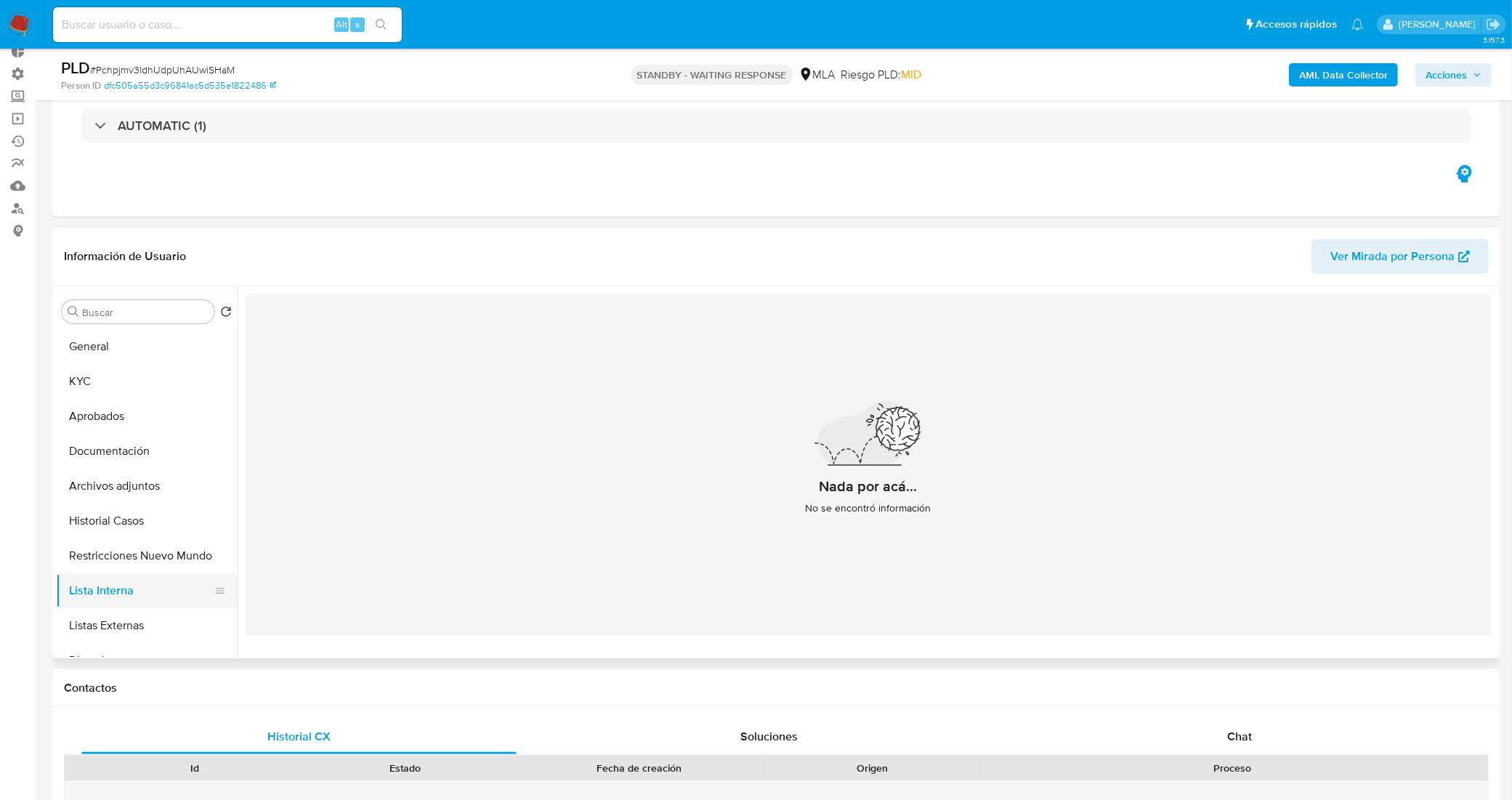
click at [158, 583] on button "Lista Interna" at bounding box center [141, 590] width 170 height 35
click at [125, 617] on button "Listas Externas" at bounding box center [141, 625] width 170 height 35
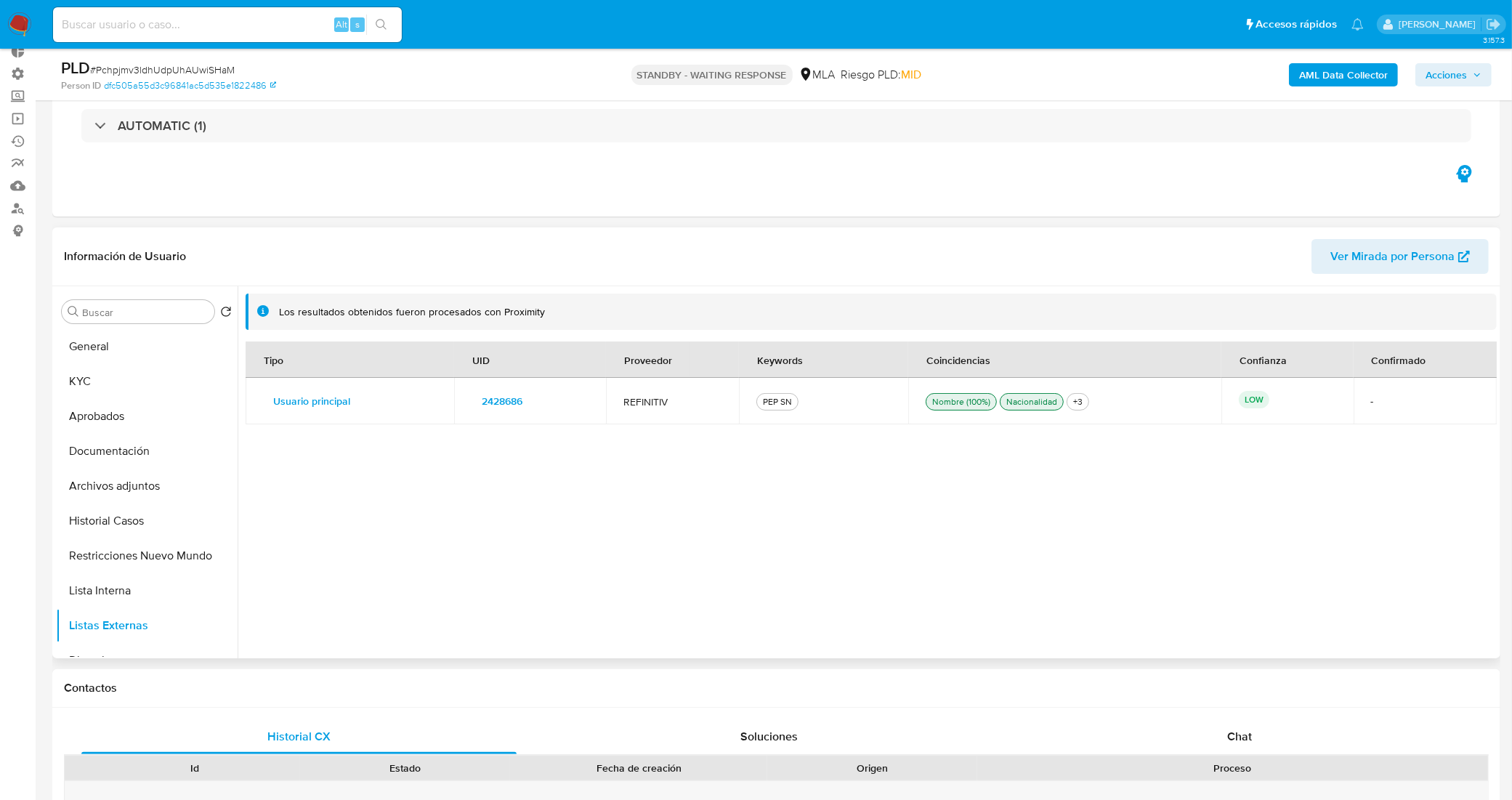
click at [498, 397] on span "2428686" at bounding box center [501, 401] width 40 height 21
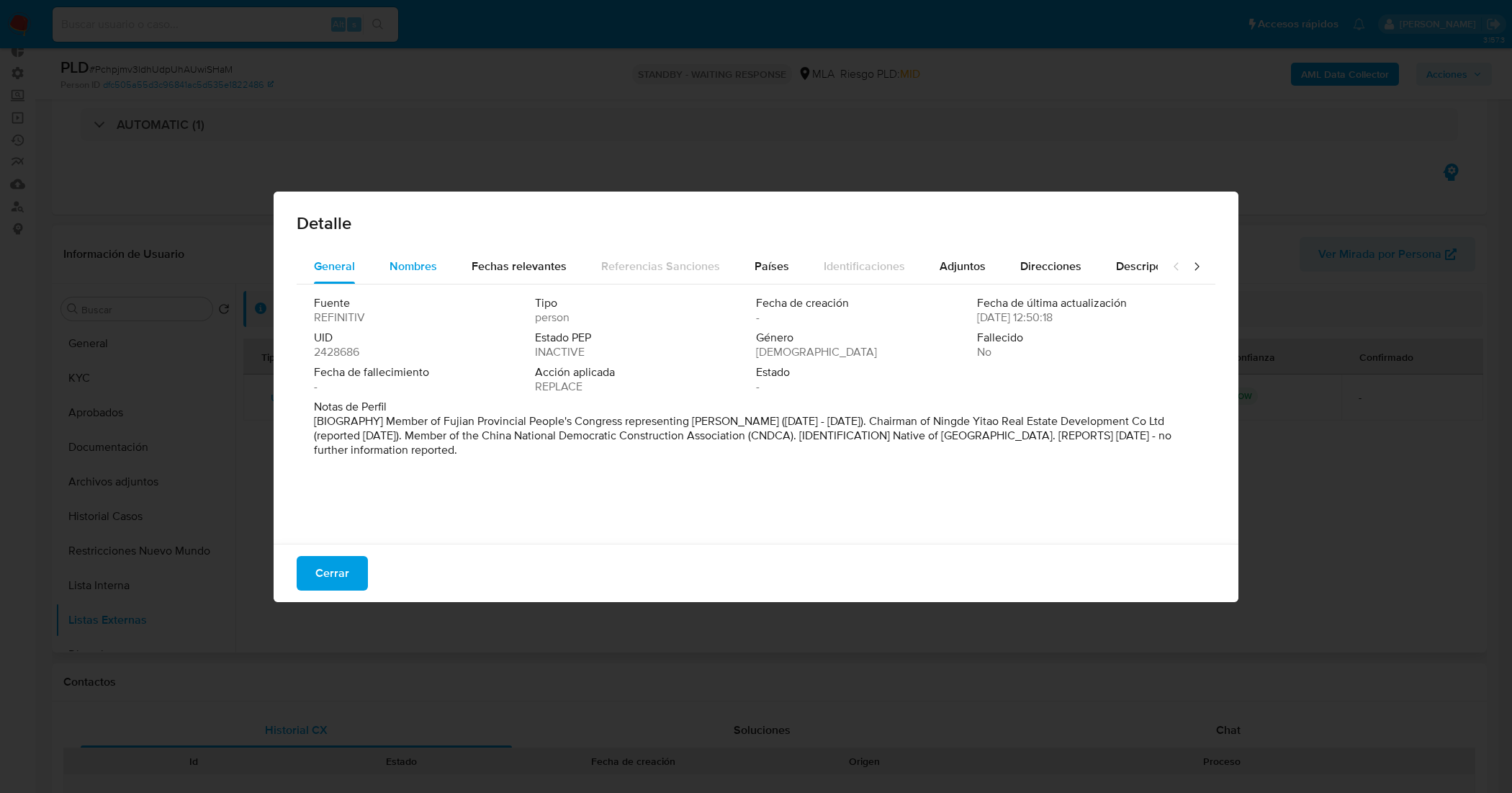
click at [389, 249] on div "Nombres" at bounding box center [413, 266] width 48 height 35
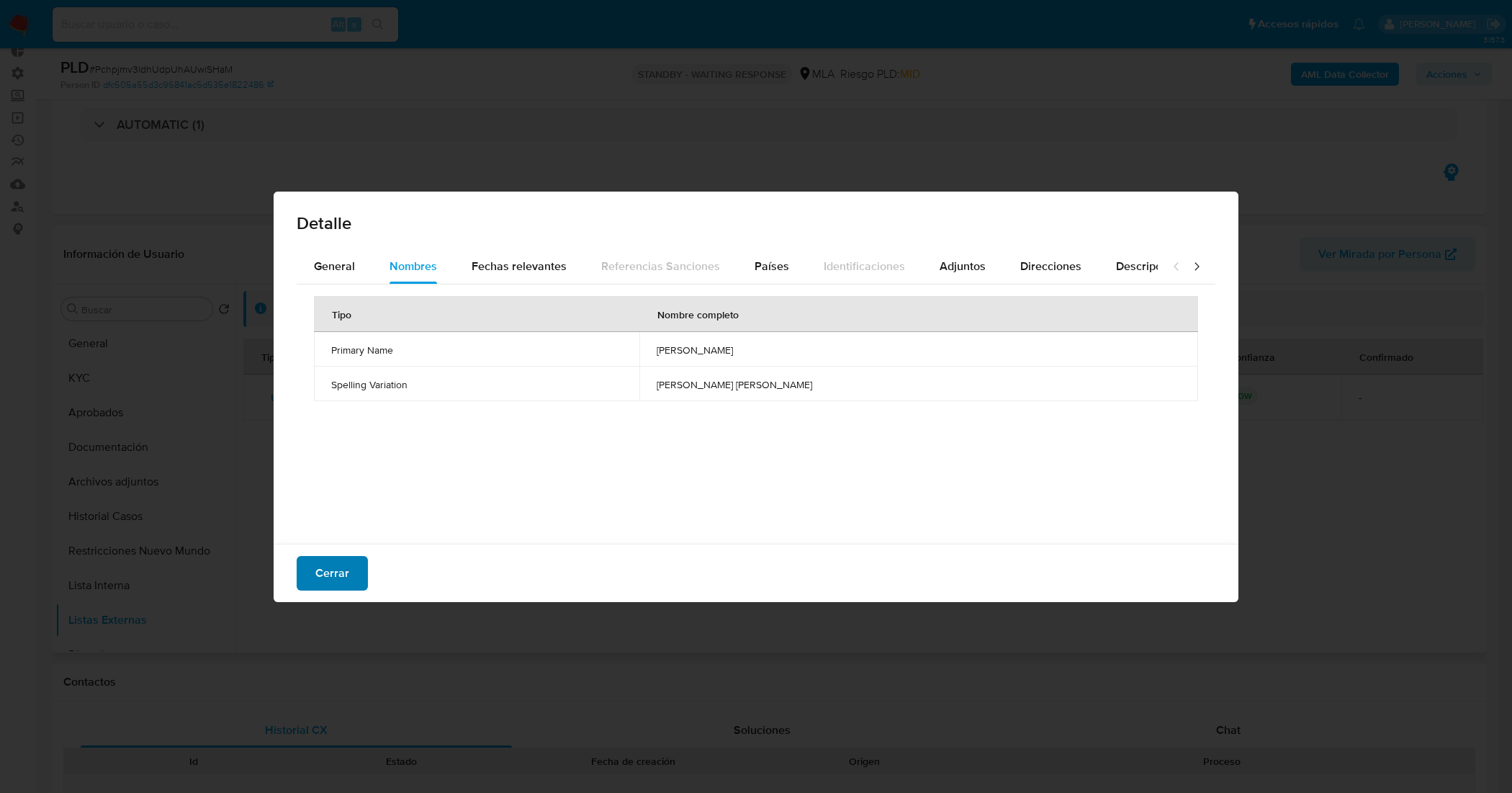
click at [354, 578] on button "Cerrar" at bounding box center [332, 572] width 72 height 35
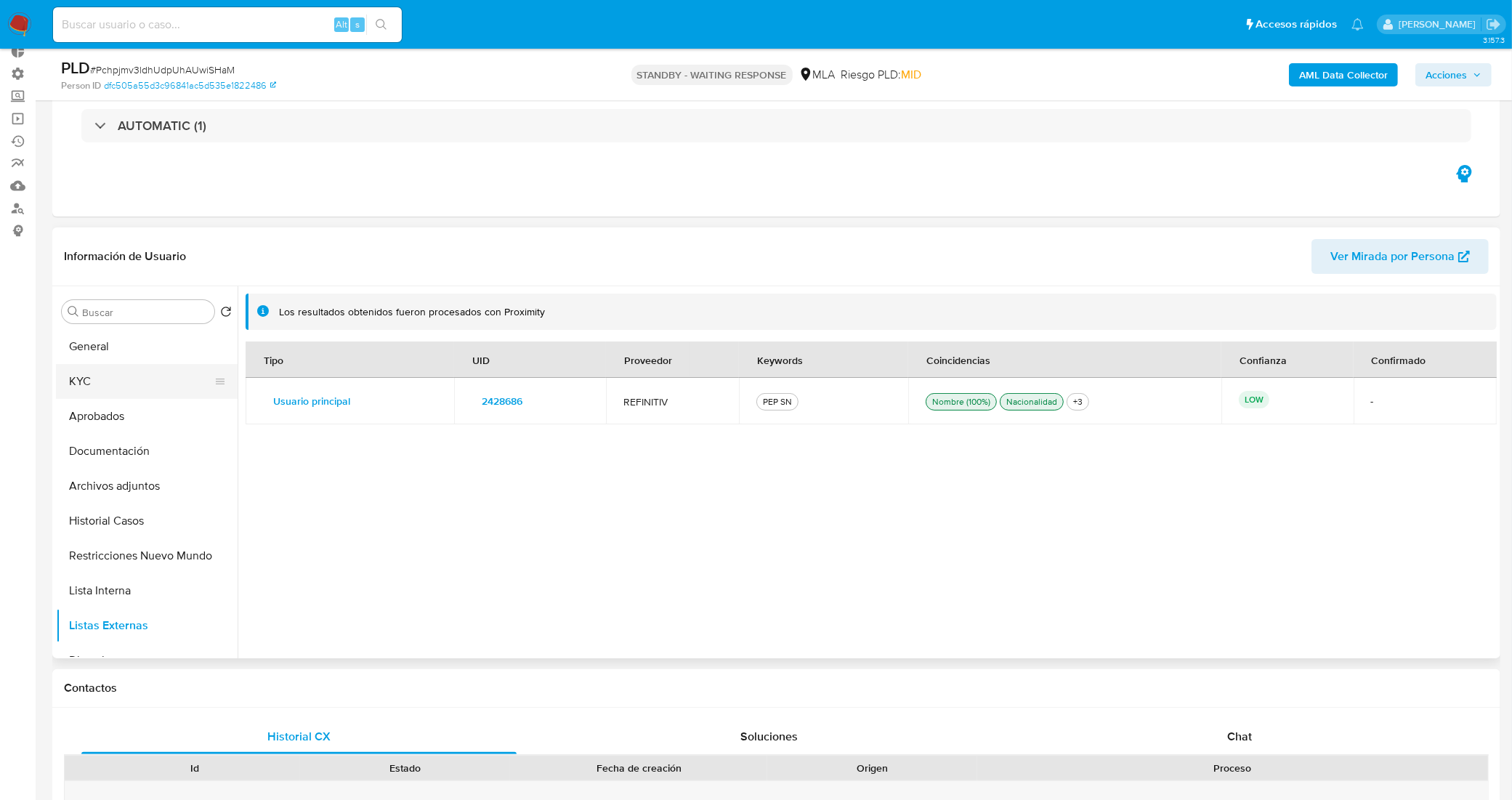
click at [98, 385] on button "KYC" at bounding box center [141, 381] width 170 height 35
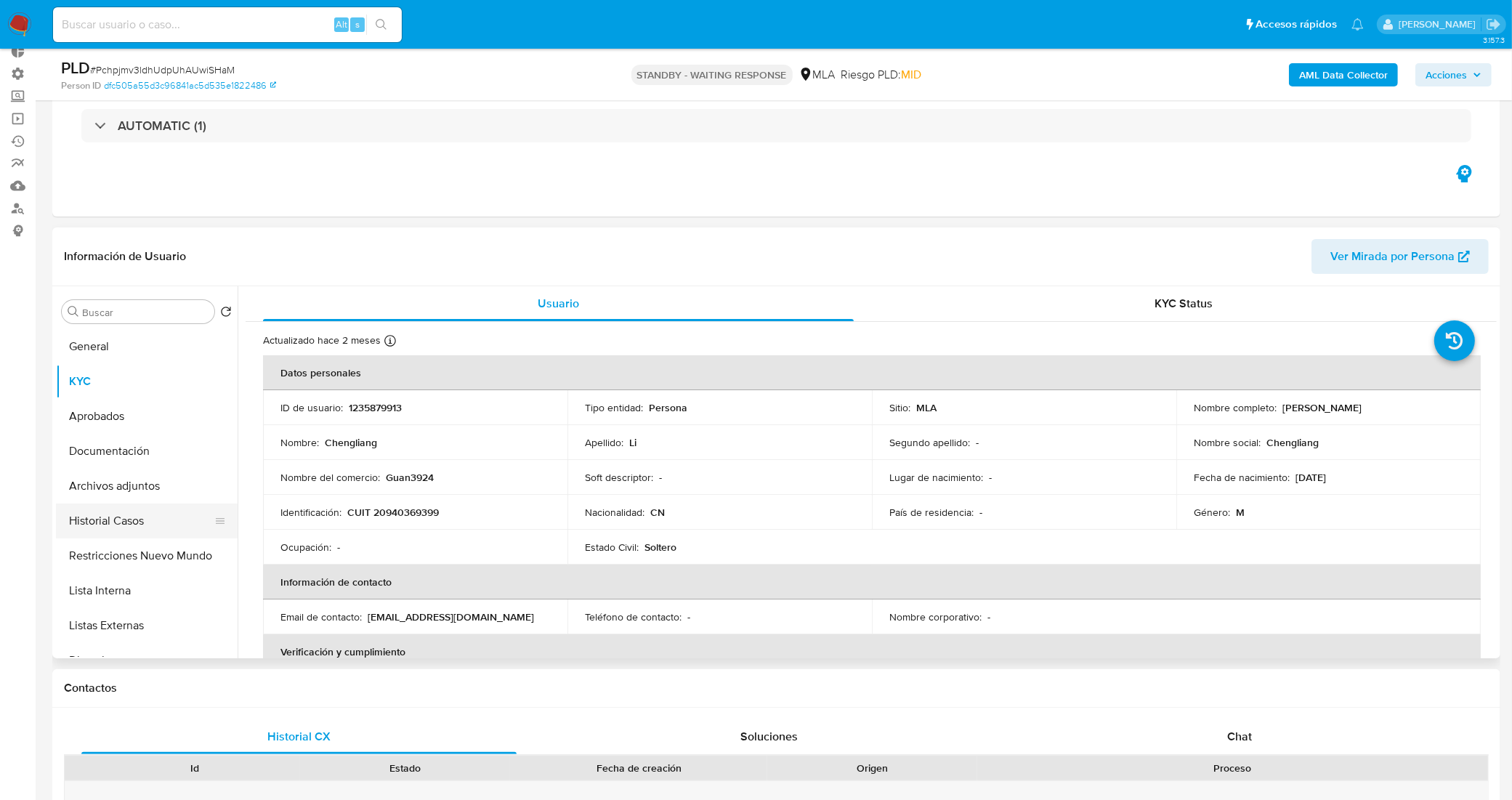
click at [146, 522] on button "Historial Casos" at bounding box center [141, 521] width 170 height 35
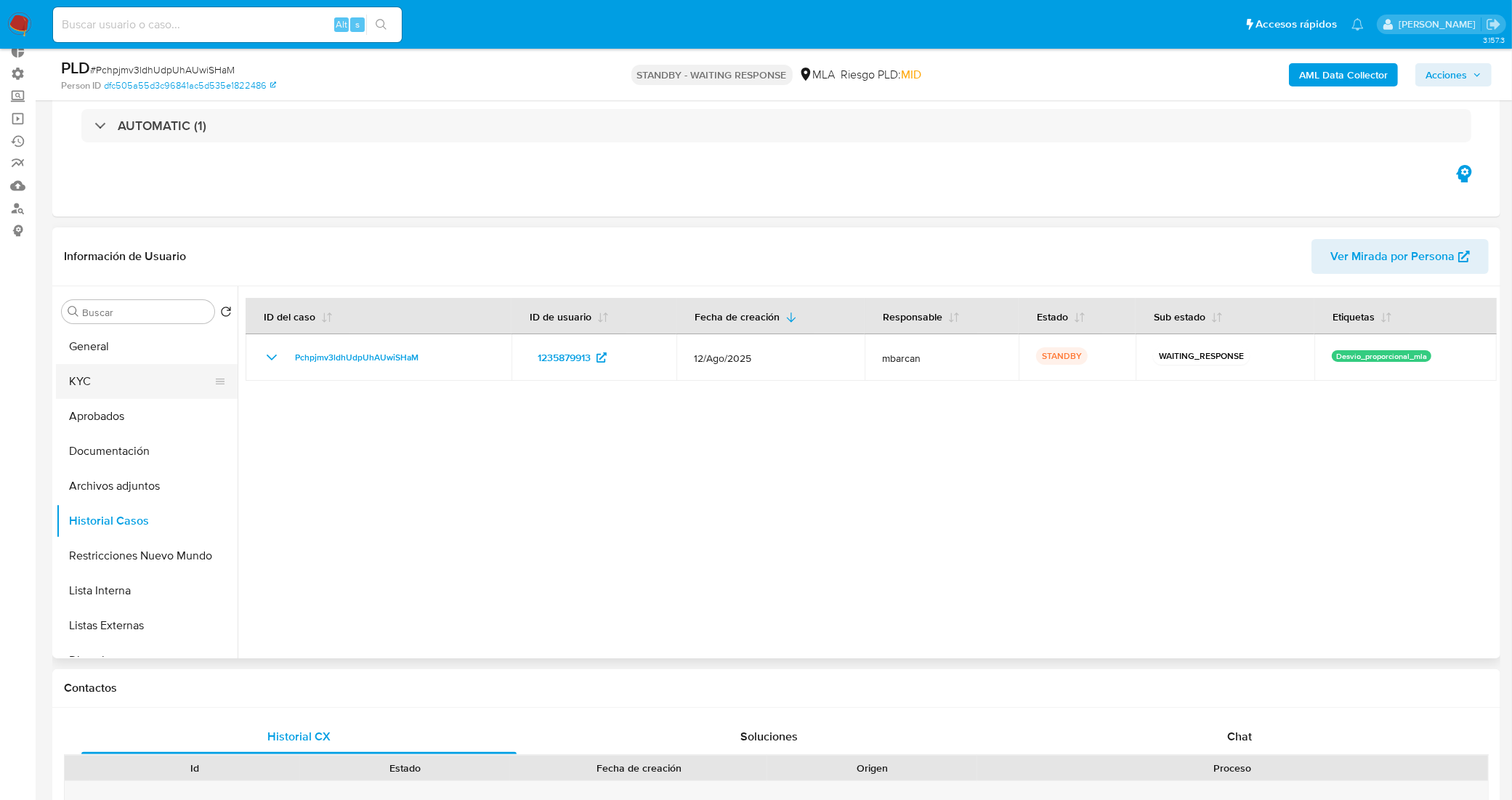
click at [145, 382] on button "KYC" at bounding box center [141, 381] width 170 height 35
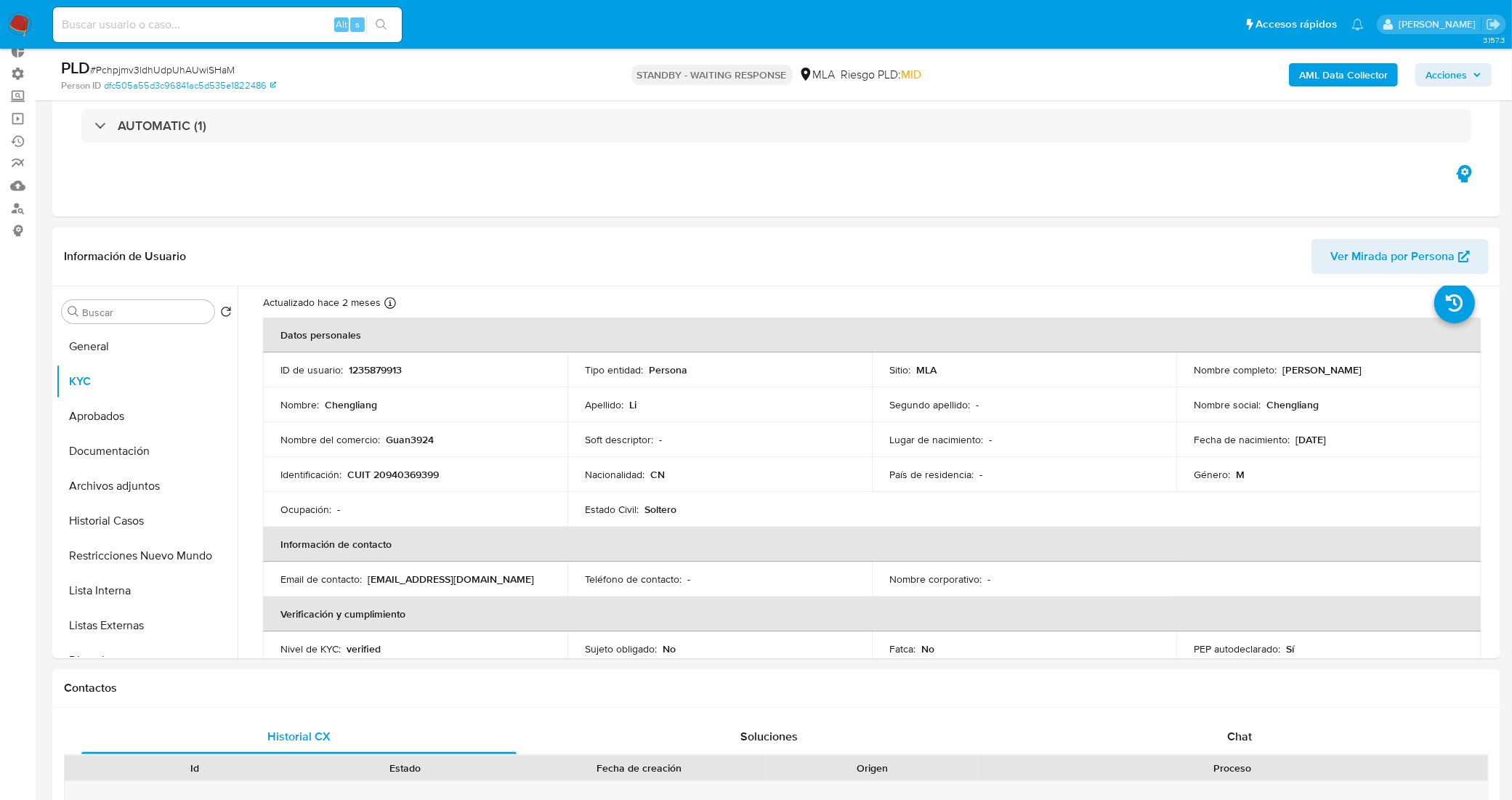
scroll to position [0, 0]
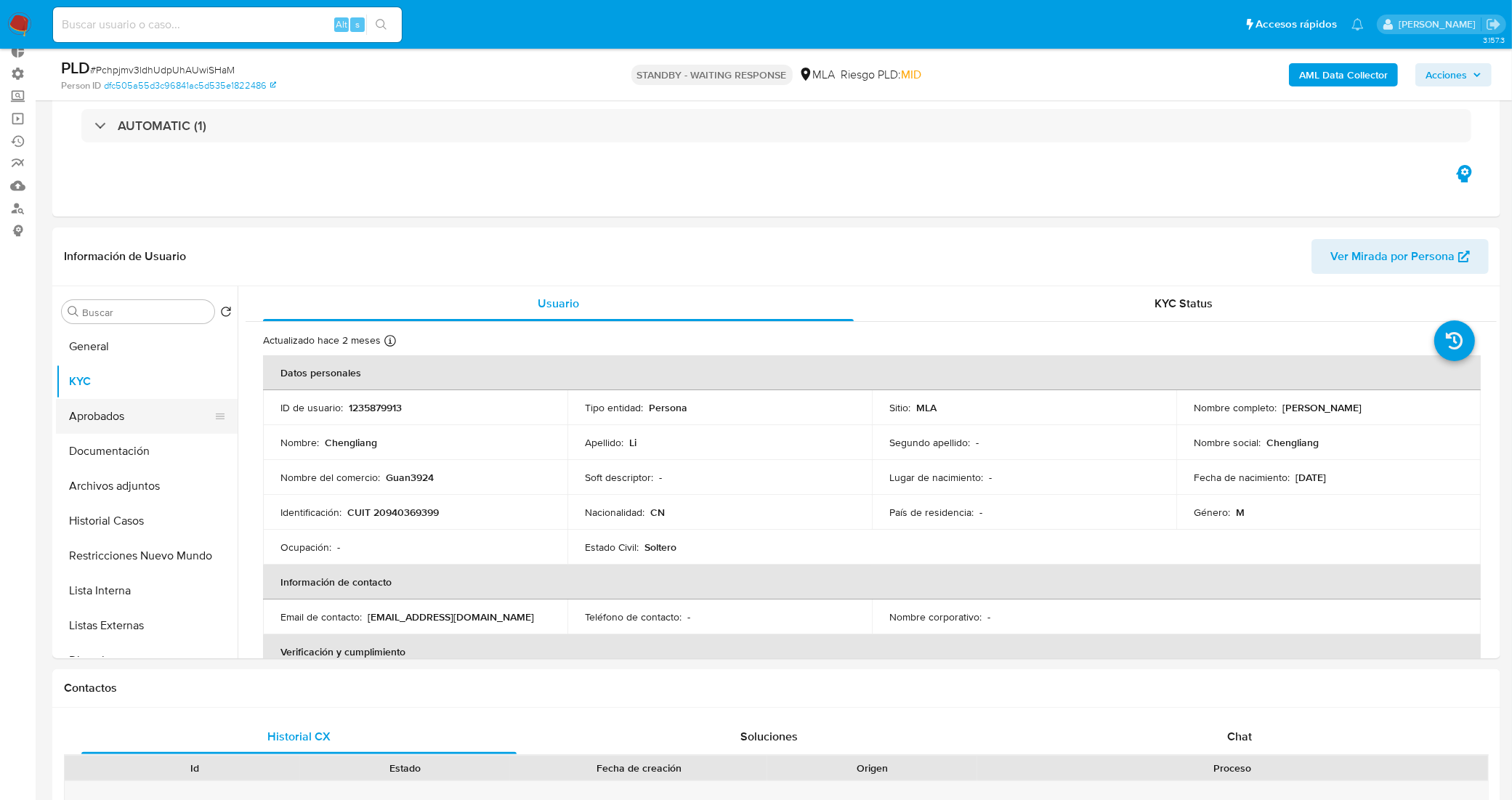
click at [174, 411] on button "Aprobados" at bounding box center [141, 416] width 170 height 35
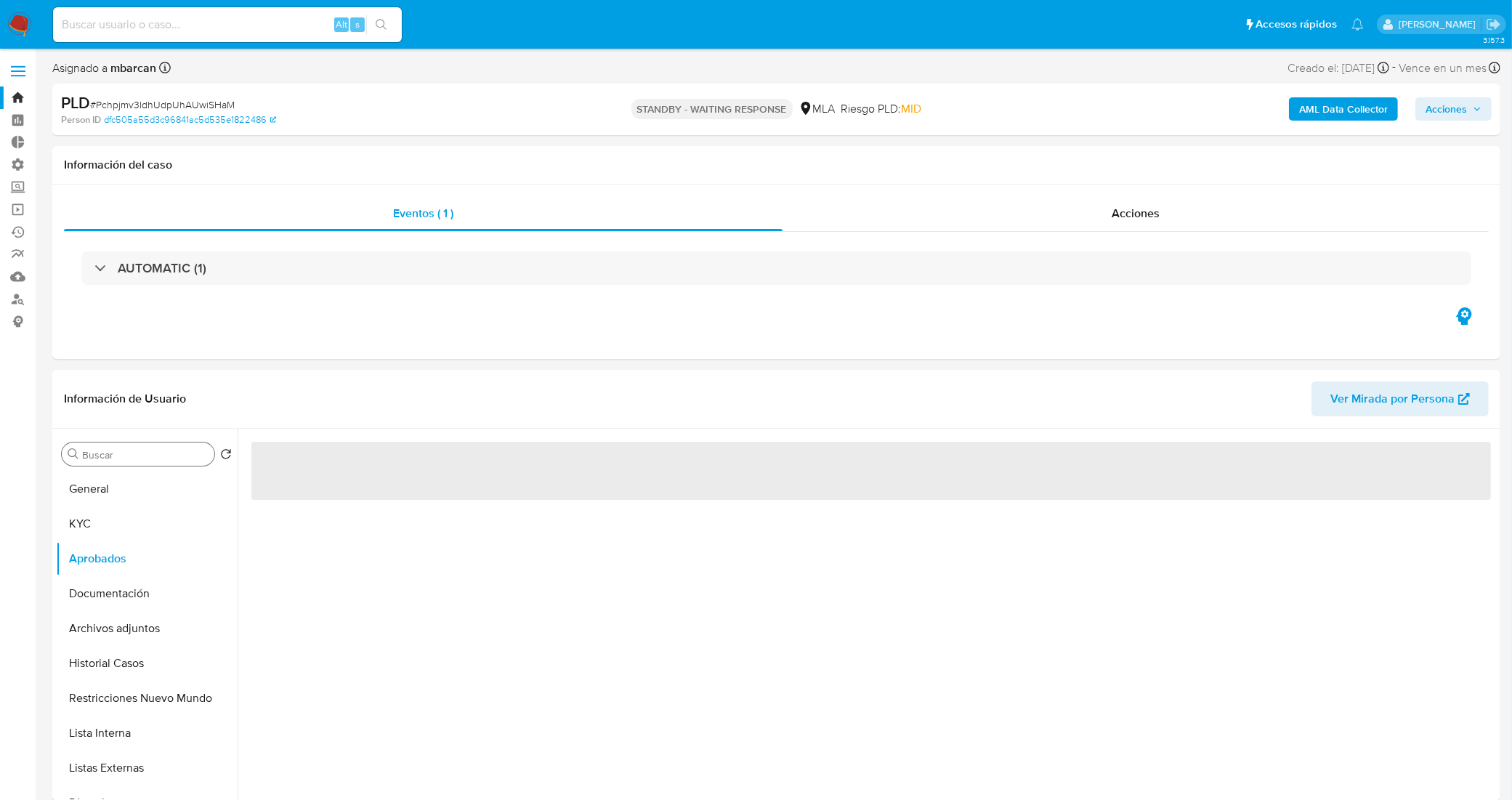
click at [138, 461] on input "Buscar" at bounding box center [145, 454] width 126 height 13
click at [150, 602] on button "Documentación" at bounding box center [141, 593] width 170 height 35
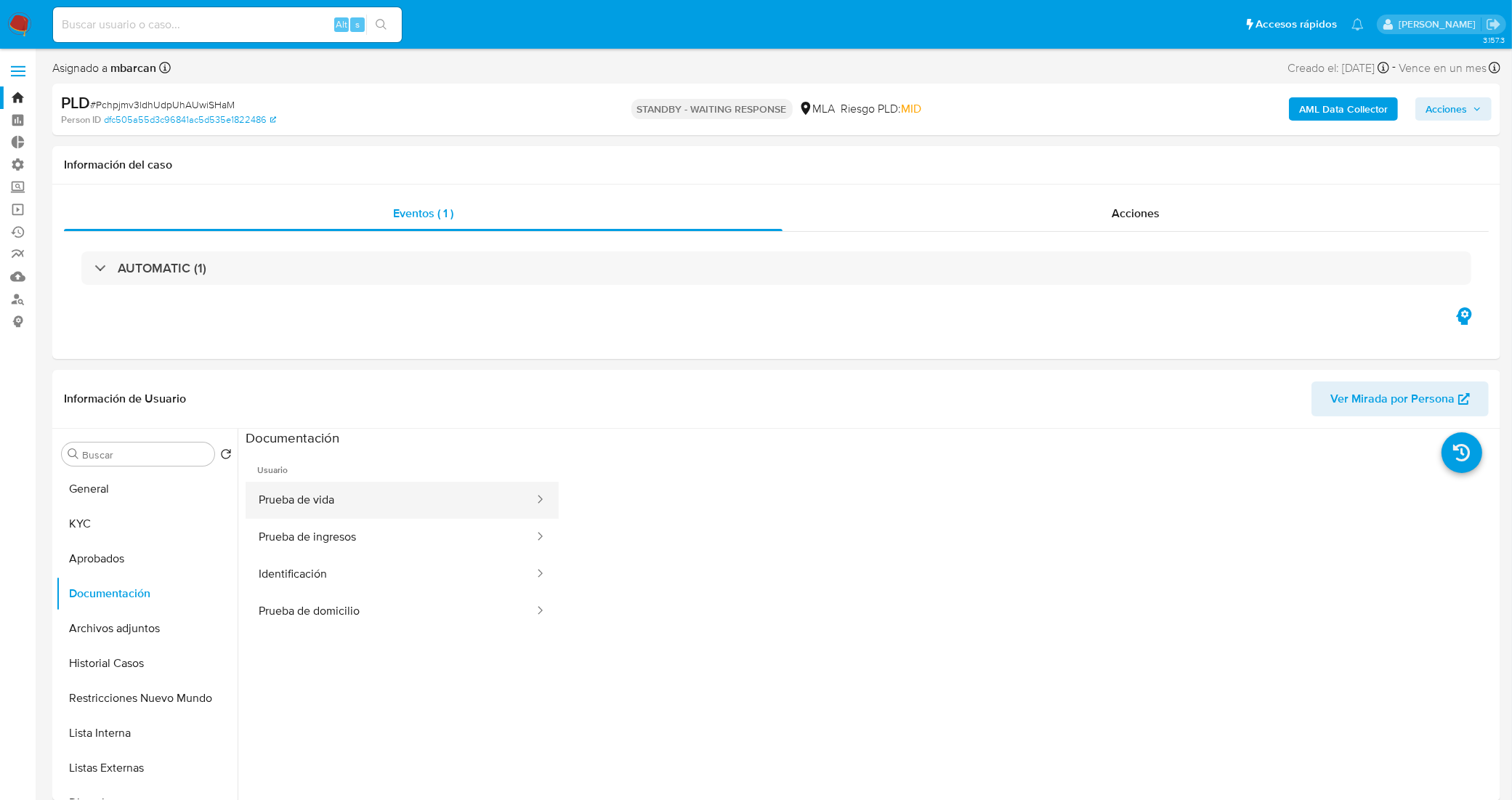
click at [401, 516] on button "Prueba de vida" at bounding box center [390, 499] width 290 height 37
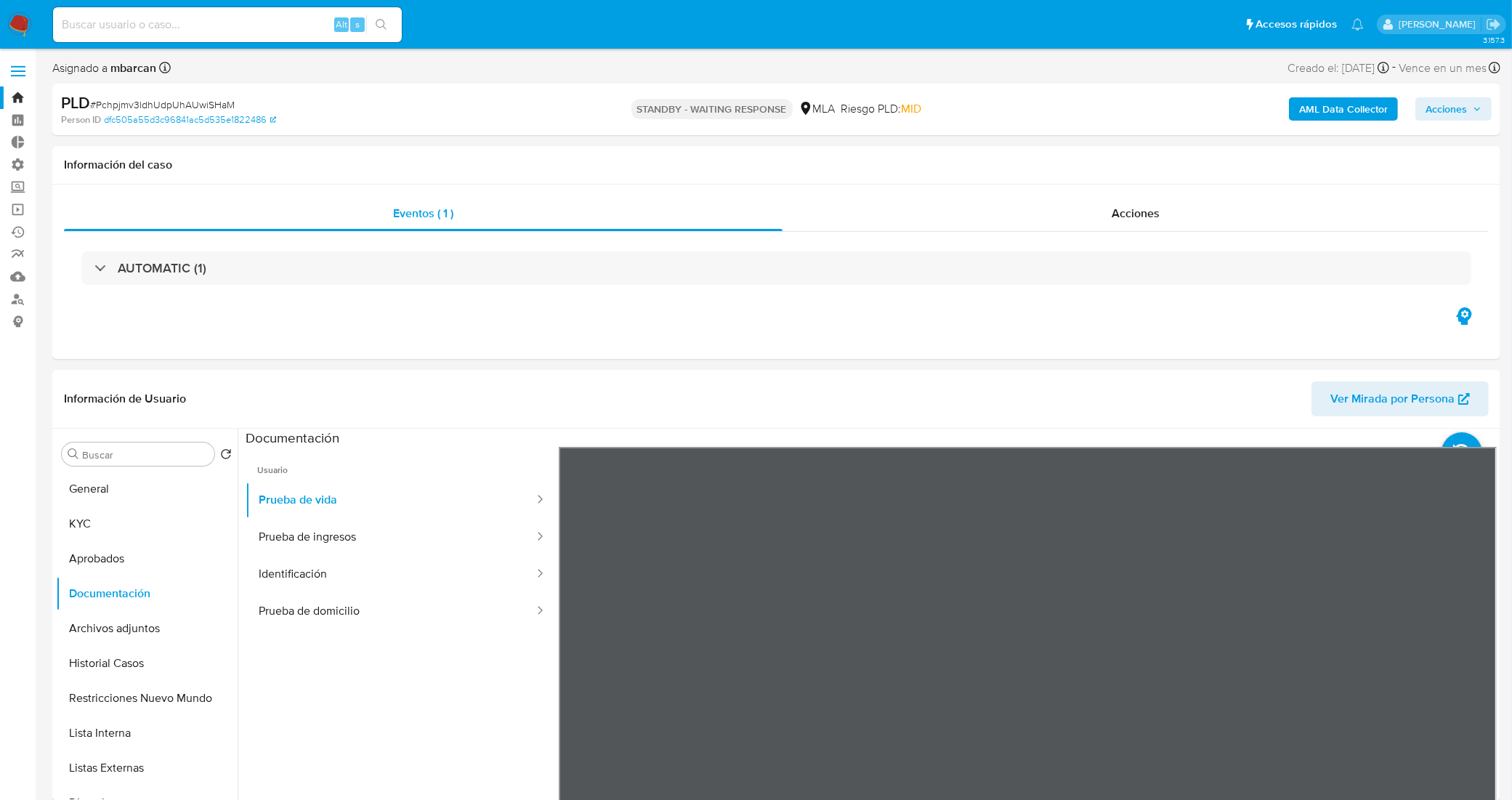
scroll to position [91, 0]
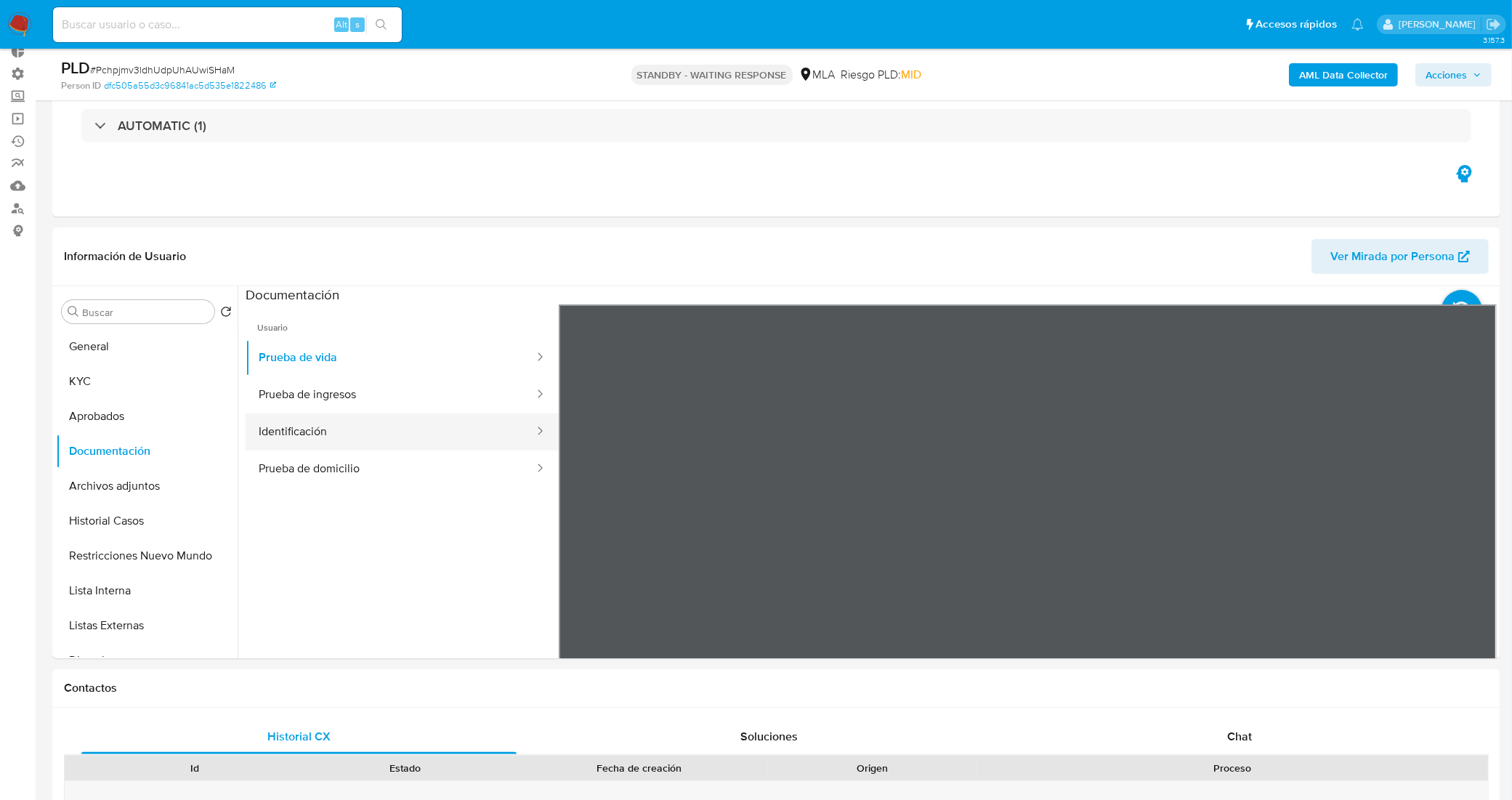
click at [354, 431] on button "Identificación" at bounding box center [390, 431] width 290 height 37
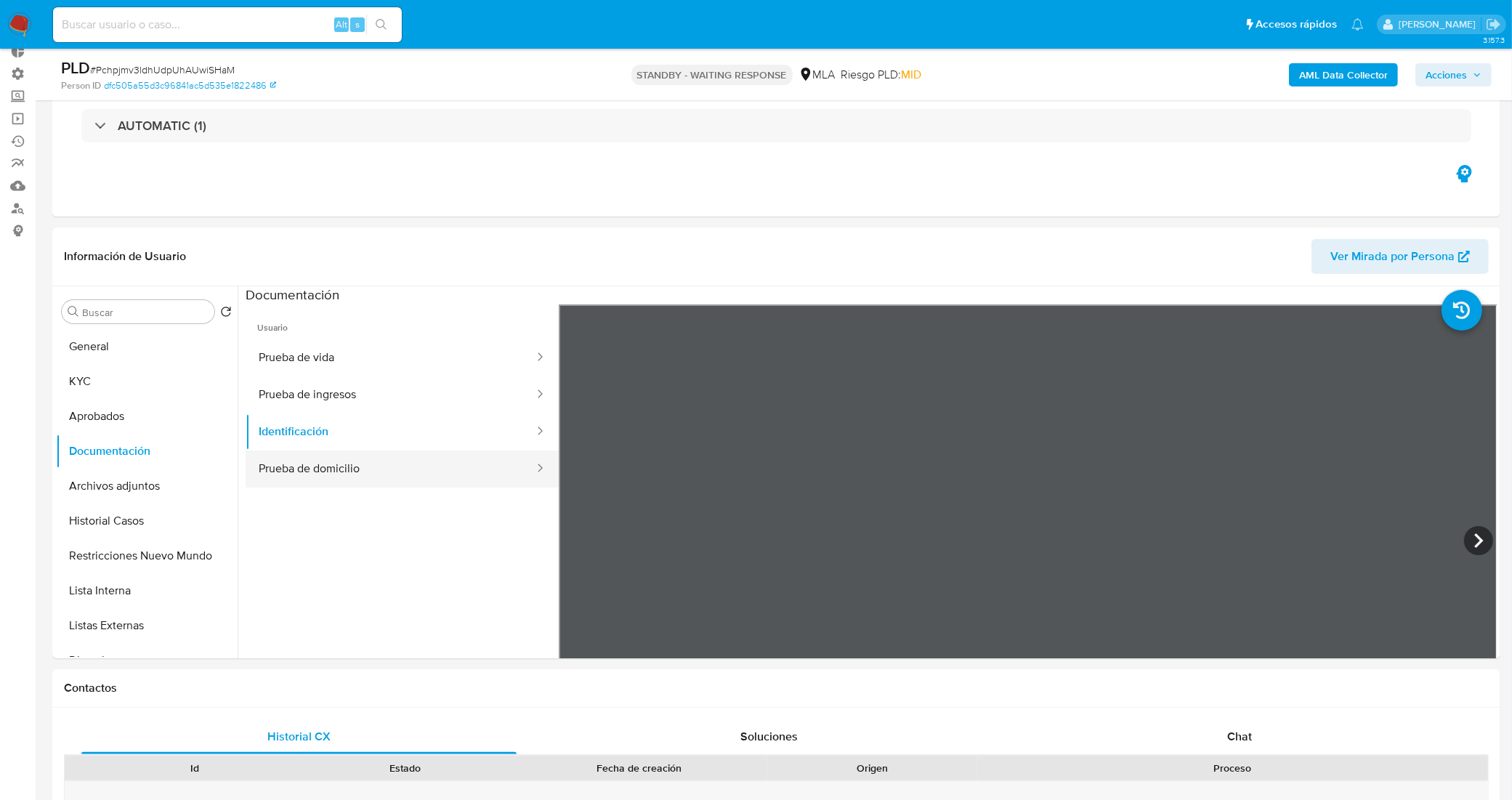
click at [316, 457] on button "Prueba de domicilio" at bounding box center [390, 468] width 290 height 37
click at [85, 386] on button "KYC" at bounding box center [141, 381] width 170 height 35
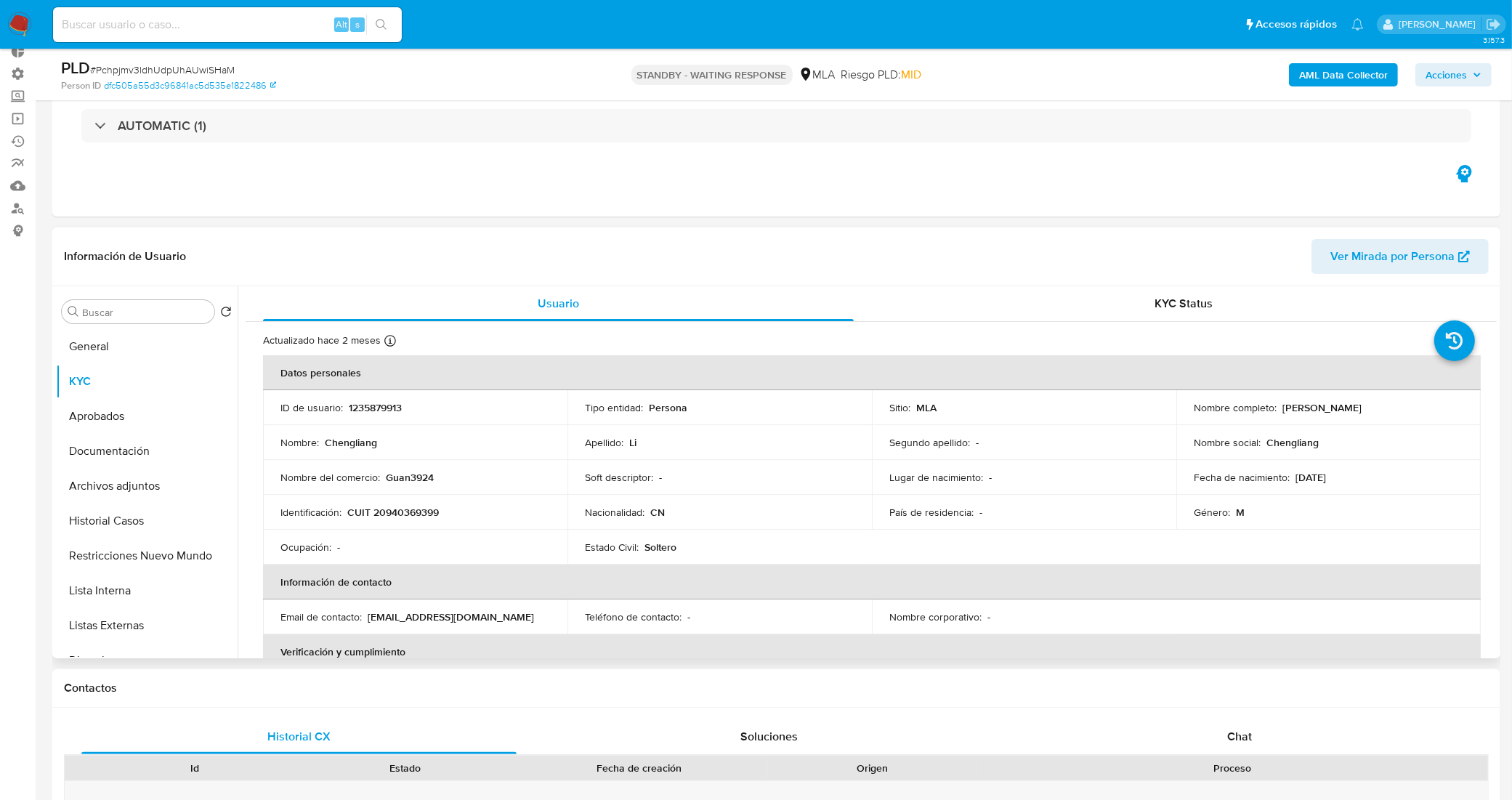
click at [415, 505] on p "CUIT 20940369399" at bounding box center [393, 511] width 91 height 13
copy p "20940369399"
drag, startPoint x: 1352, startPoint y: 408, endPoint x: 1282, endPoint y: 411, distance: 70.1
click at [1282, 411] on div "Nombre completo : Chengliang Li" at bounding box center [1329, 407] width 270 height 13
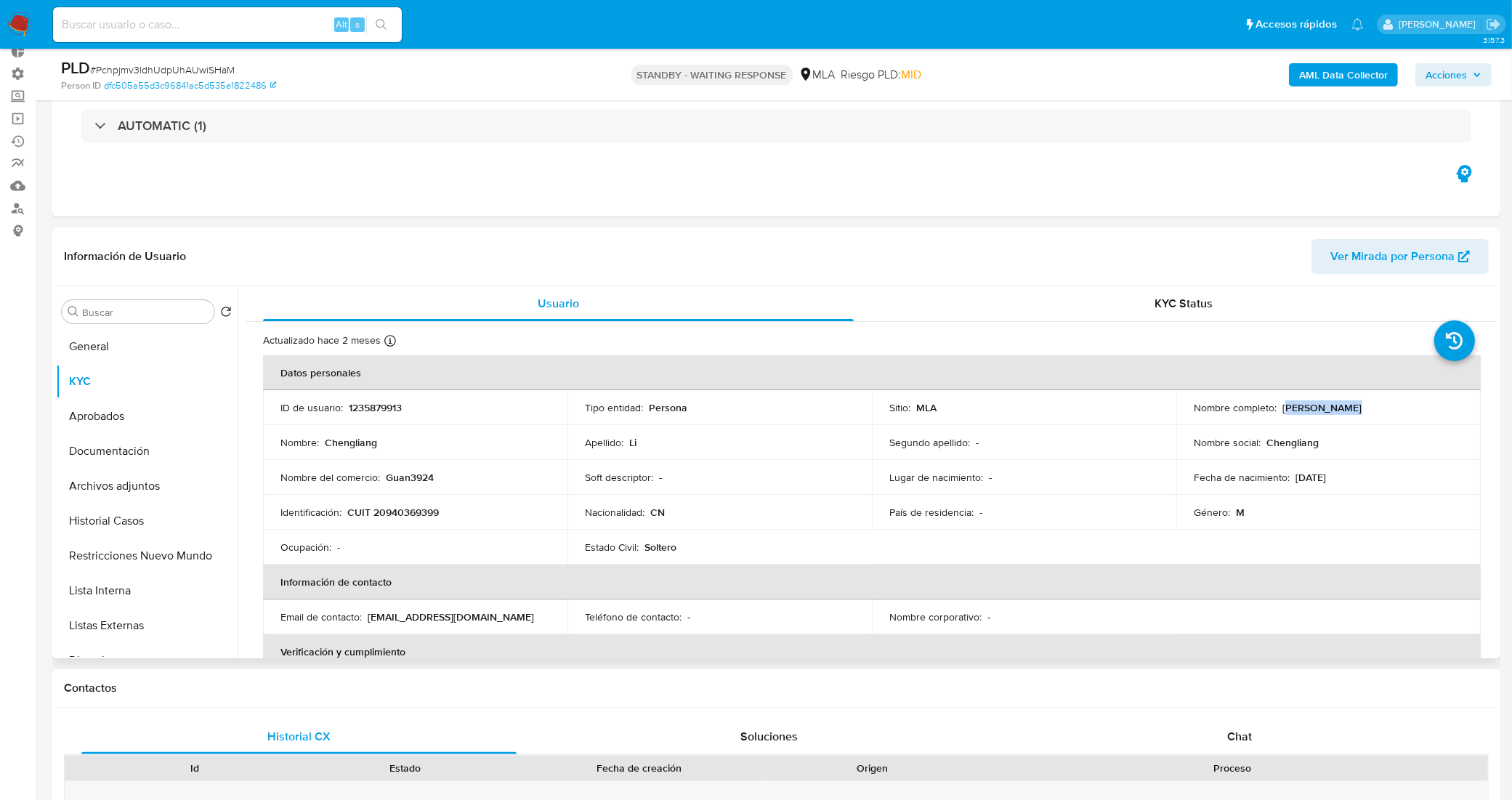
click at [1298, 411] on p "Chengliang Li" at bounding box center [1322, 407] width 80 height 13
click at [1333, 412] on p "Chengliang Li" at bounding box center [1322, 407] width 80 height 13
click at [1349, 409] on div "Nombre completo : Chengliang Li" at bounding box center [1329, 407] width 270 height 13
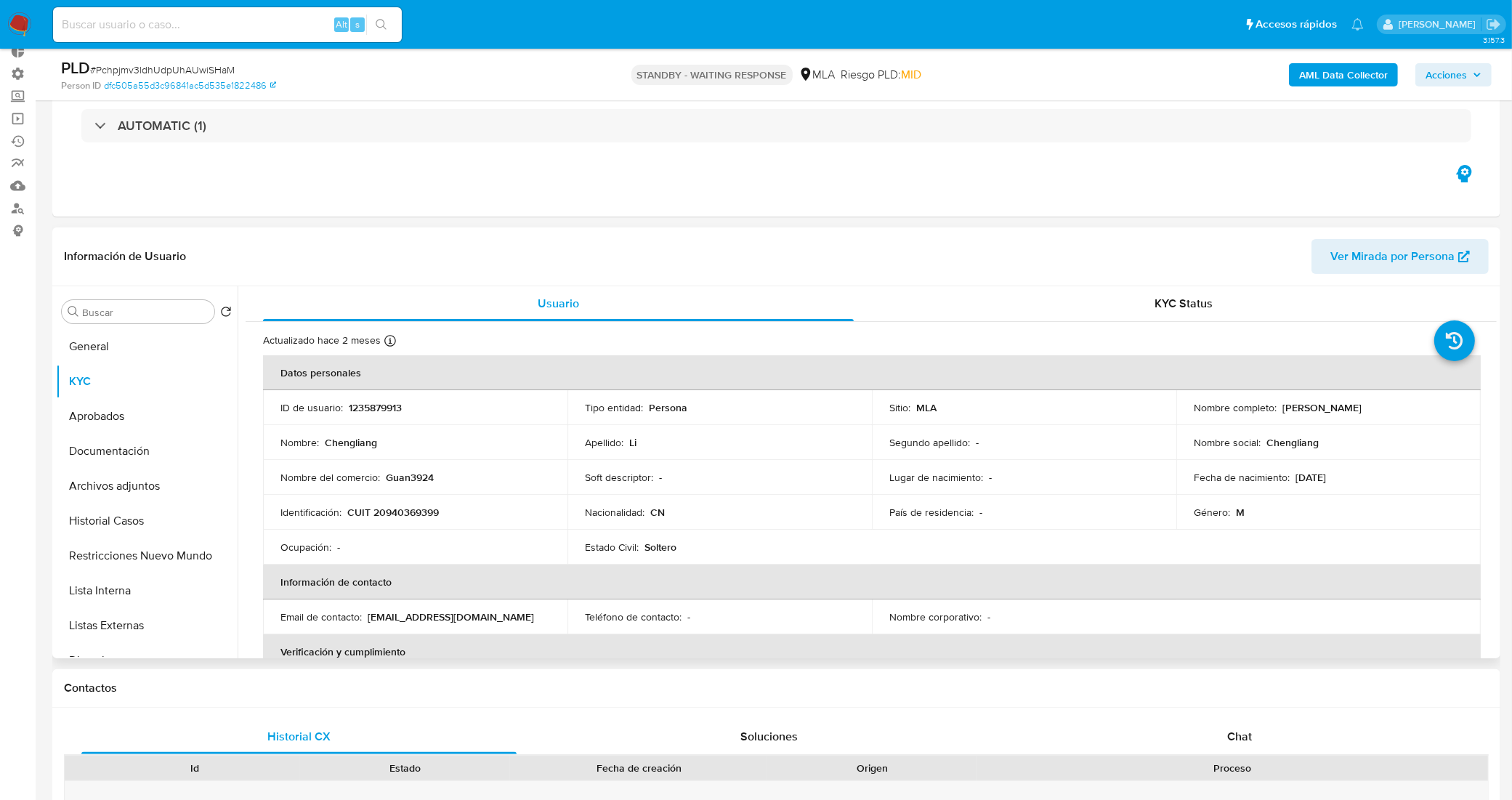
click at [1341, 451] on td "Nombre social : Chengliang" at bounding box center [1328, 442] width 304 height 35
drag, startPoint x: 1346, startPoint y: 407, endPoint x: 1279, endPoint y: 406, distance: 67.0
click at [1279, 406] on div "Nombre completo : Chengliang Li" at bounding box center [1329, 407] width 270 height 13
copy p "Chengliang Li"
click at [136, 440] on button "Documentación" at bounding box center [141, 451] width 170 height 35
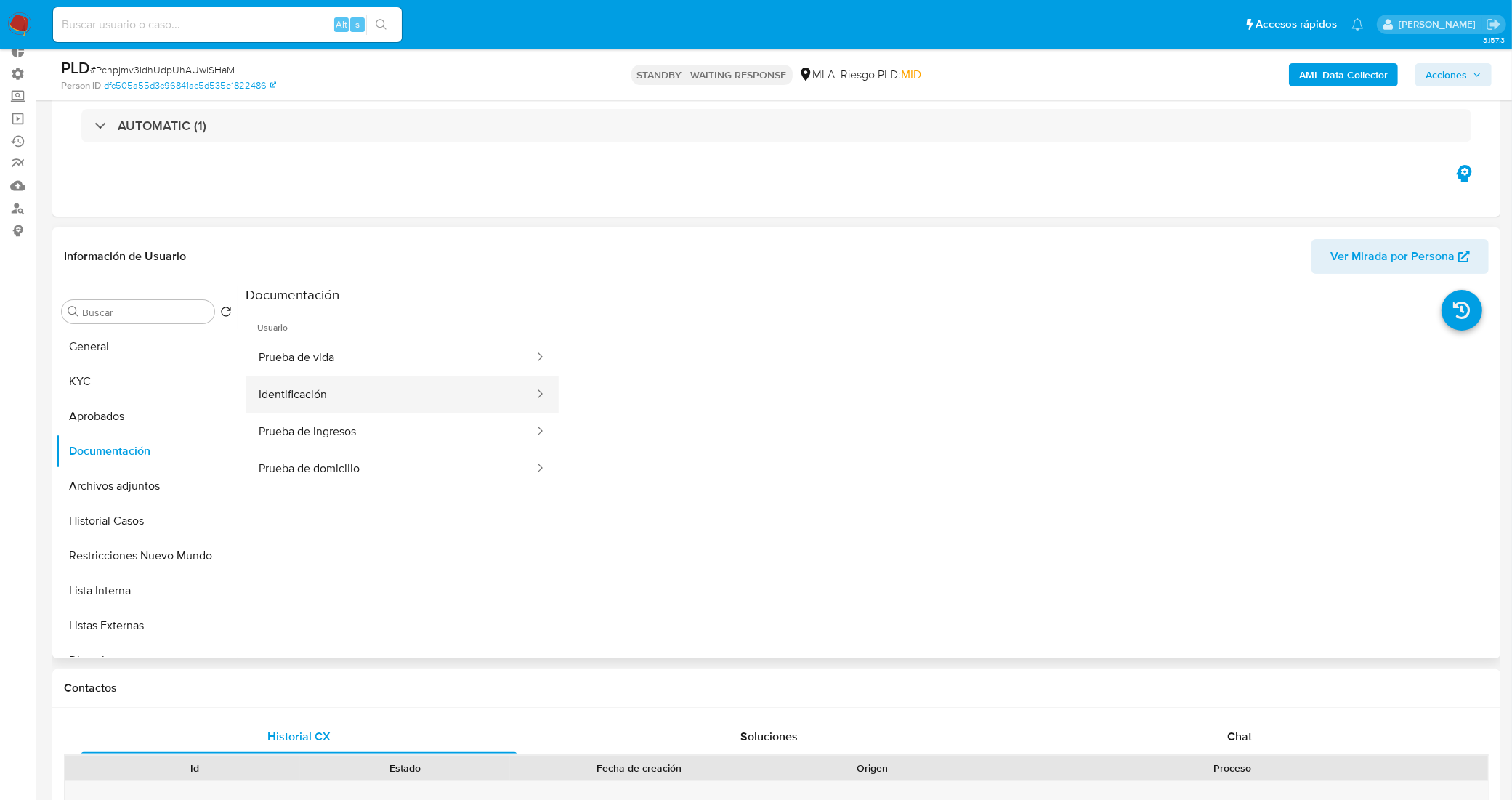
click at [450, 385] on button "Identificación" at bounding box center [390, 394] width 290 height 37
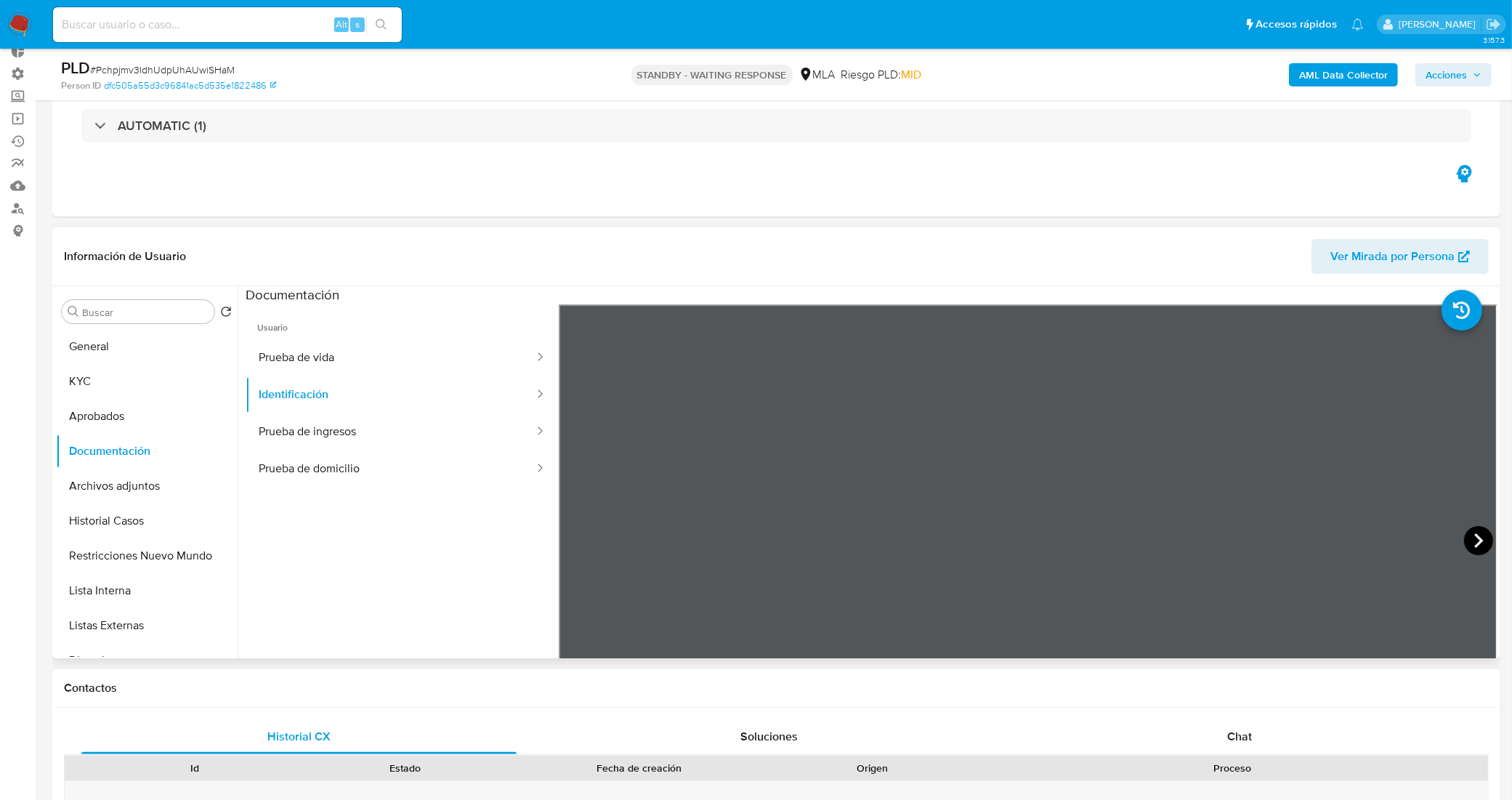
click at [1466, 535] on icon at bounding box center [1478, 540] width 29 height 29
click at [572, 535] on icon at bounding box center [577, 540] width 29 height 29
click at [87, 368] on button "KYC" at bounding box center [141, 381] width 170 height 35
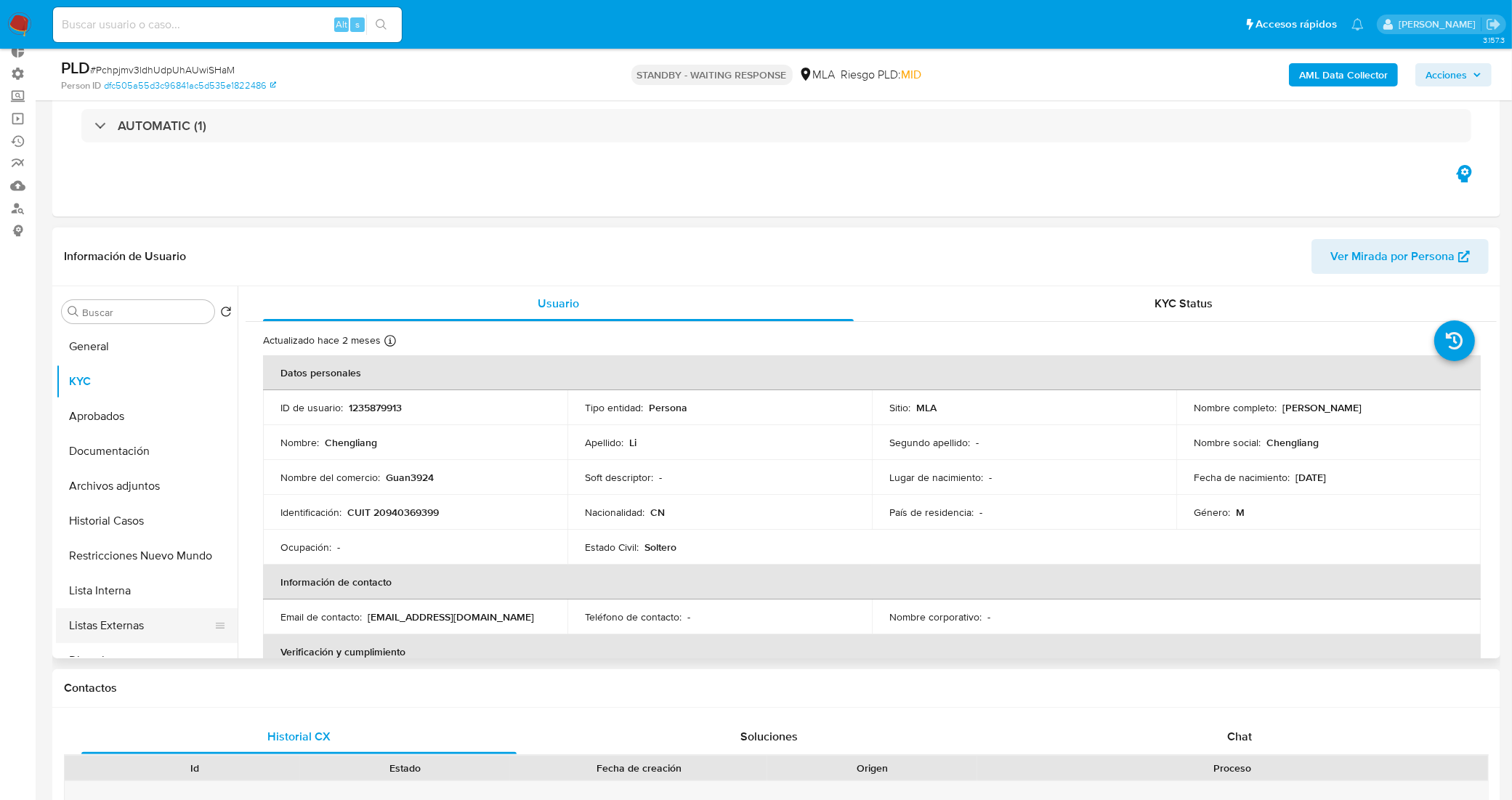
click at [140, 622] on button "Listas Externas" at bounding box center [141, 625] width 170 height 35
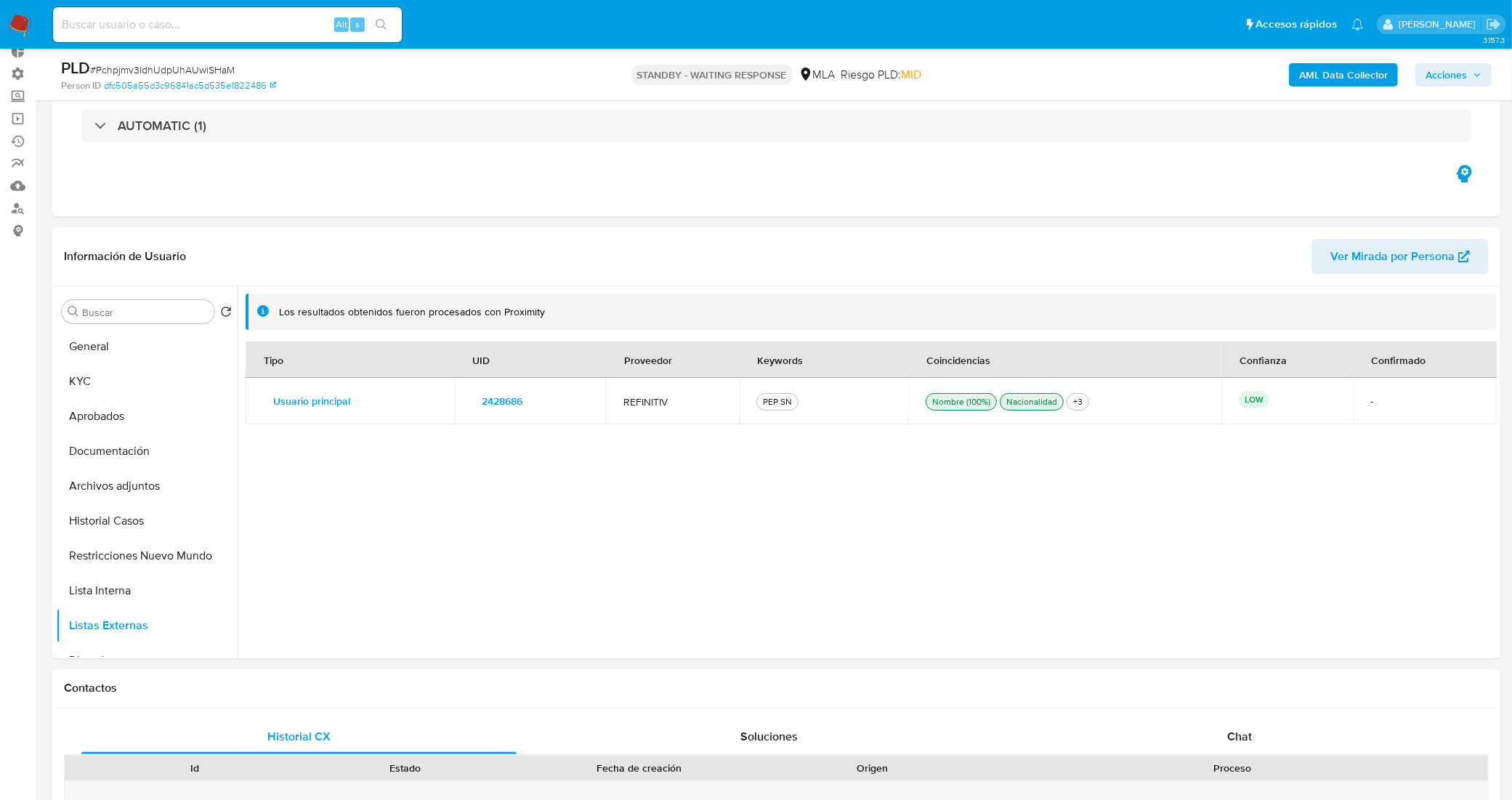
click at [491, 404] on span "2428686" at bounding box center [501, 401] width 40 height 21
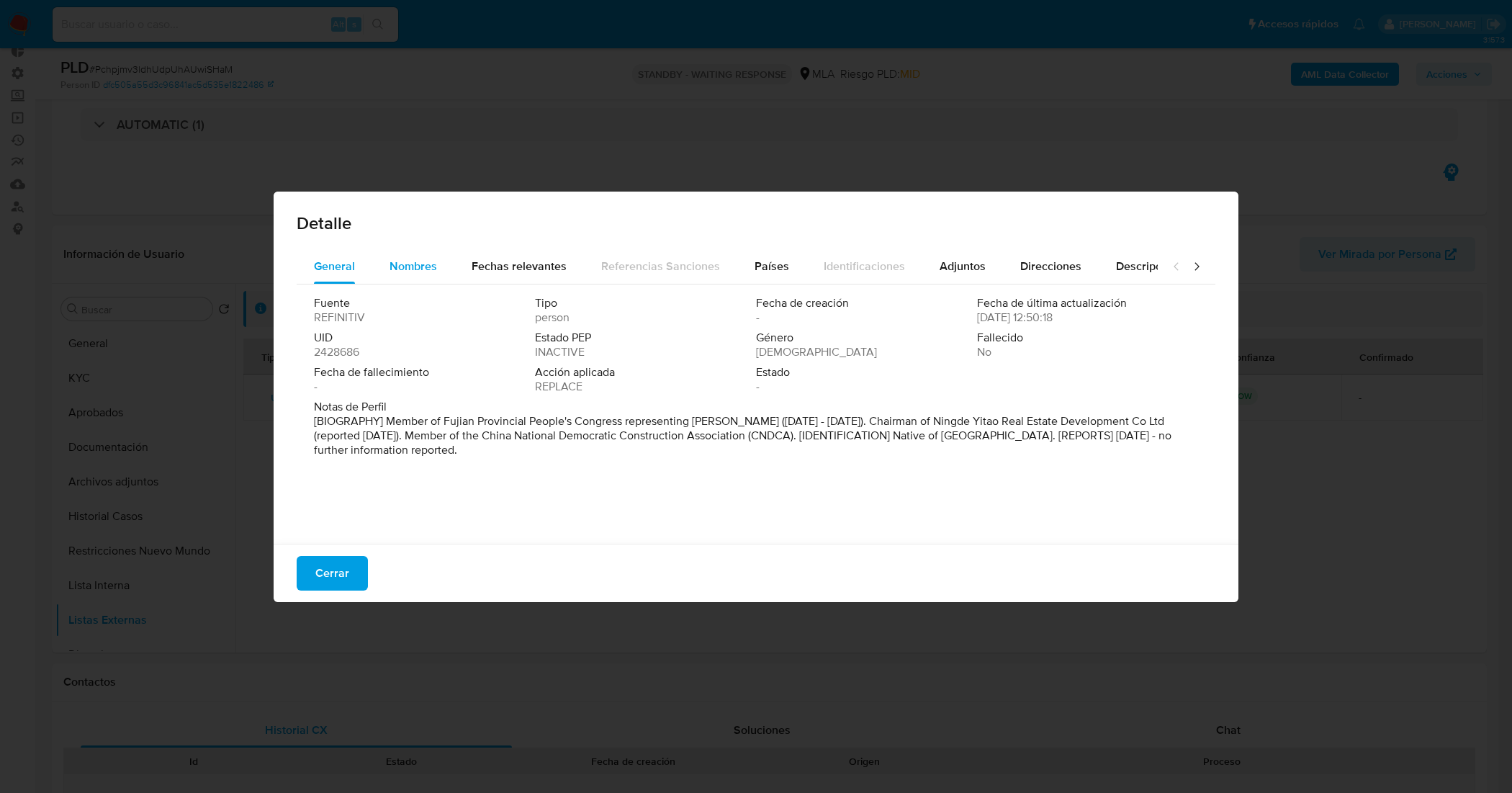
click at [425, 261] on span "Nombres" at bounding box center [413, 266] width 48 height 16
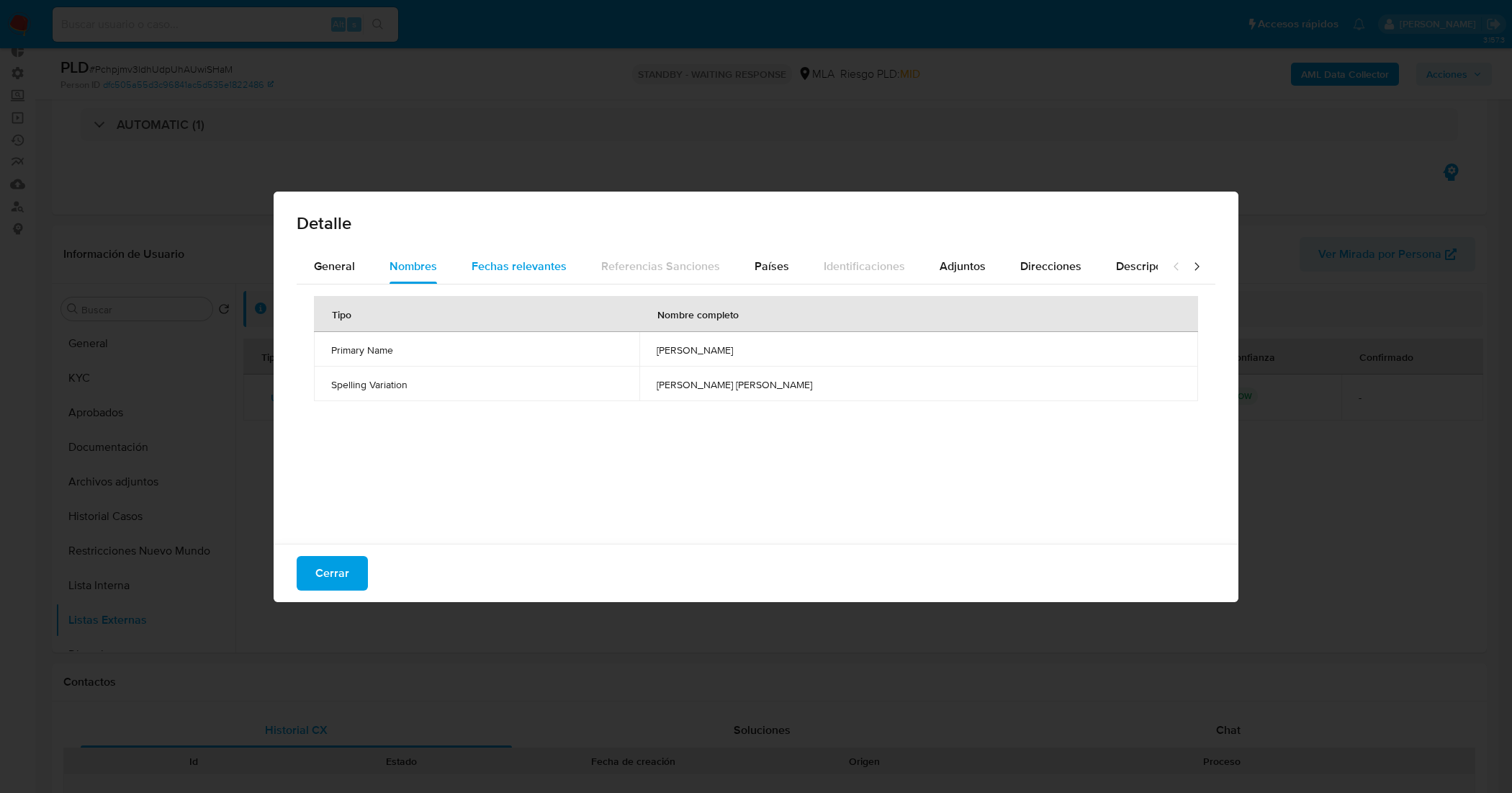
click at [498, 274] on div "Fechas relevantes" at bounding box center [520, 266] width 95 height 35
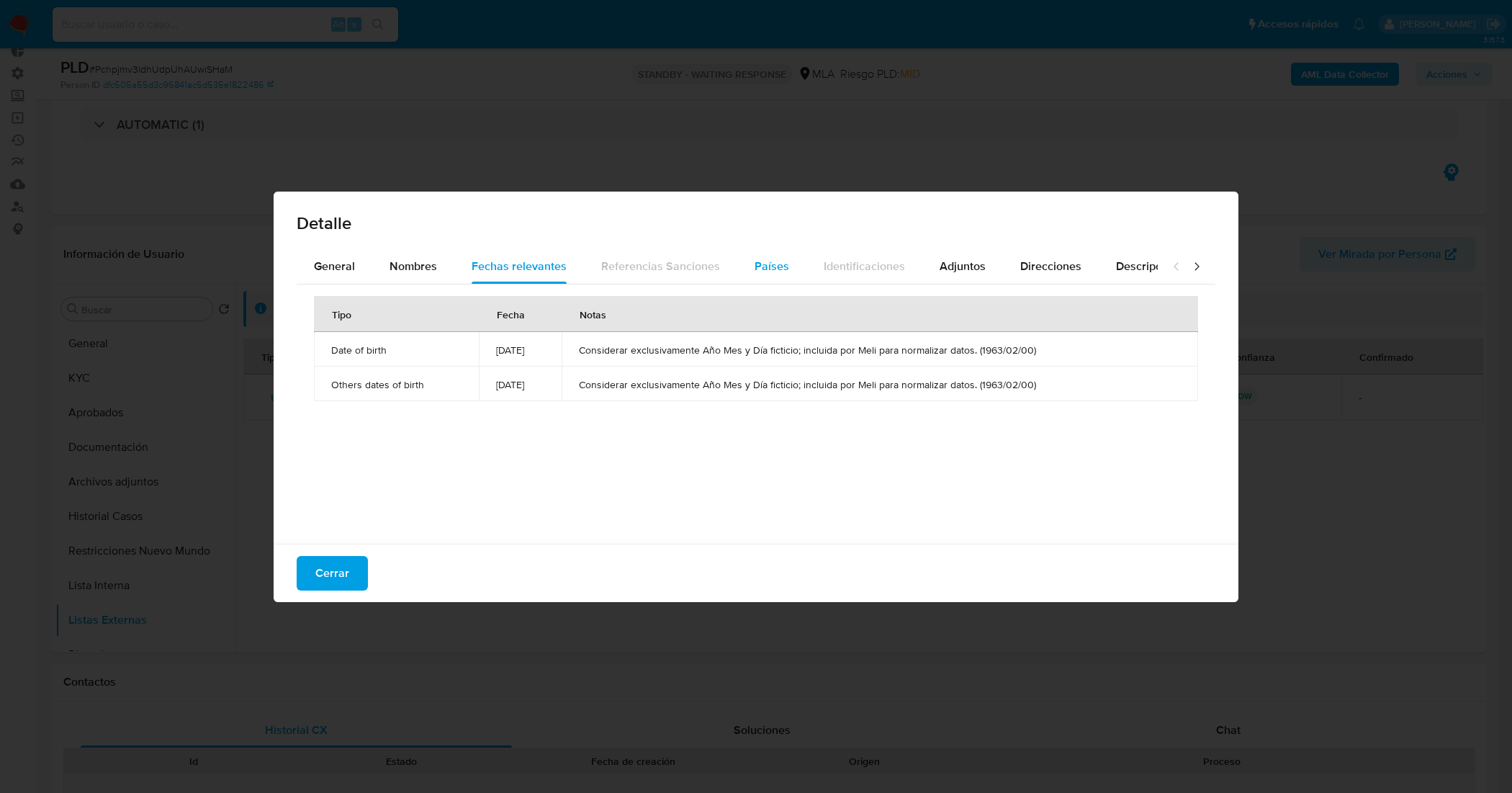
click at [760, 265] on span "Países" at bounding box center [772, 266] width 35 height 16
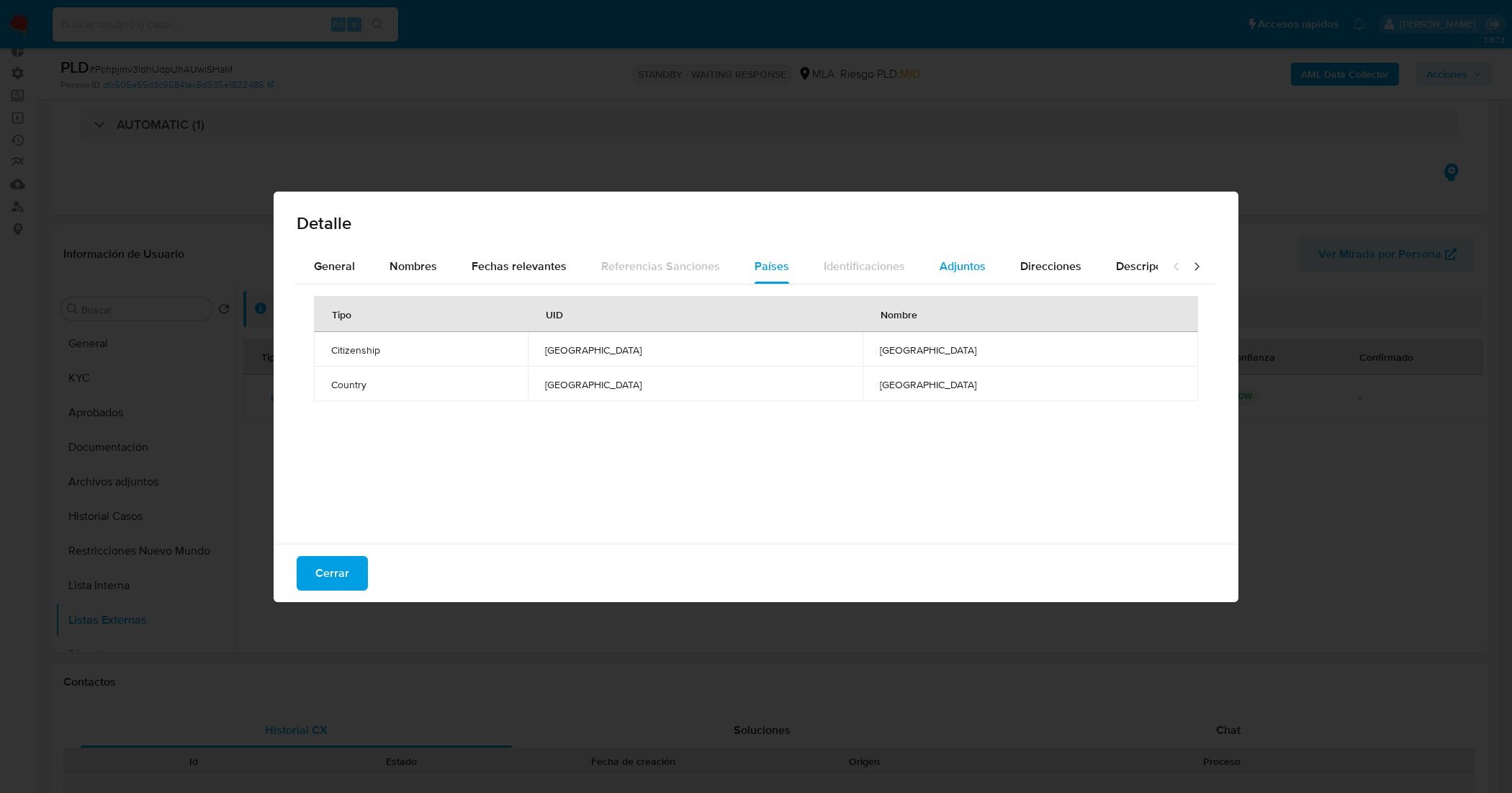
click at [956, 267] on span "Adjuntos" at bounding box center [963, 266] width 46 height 16
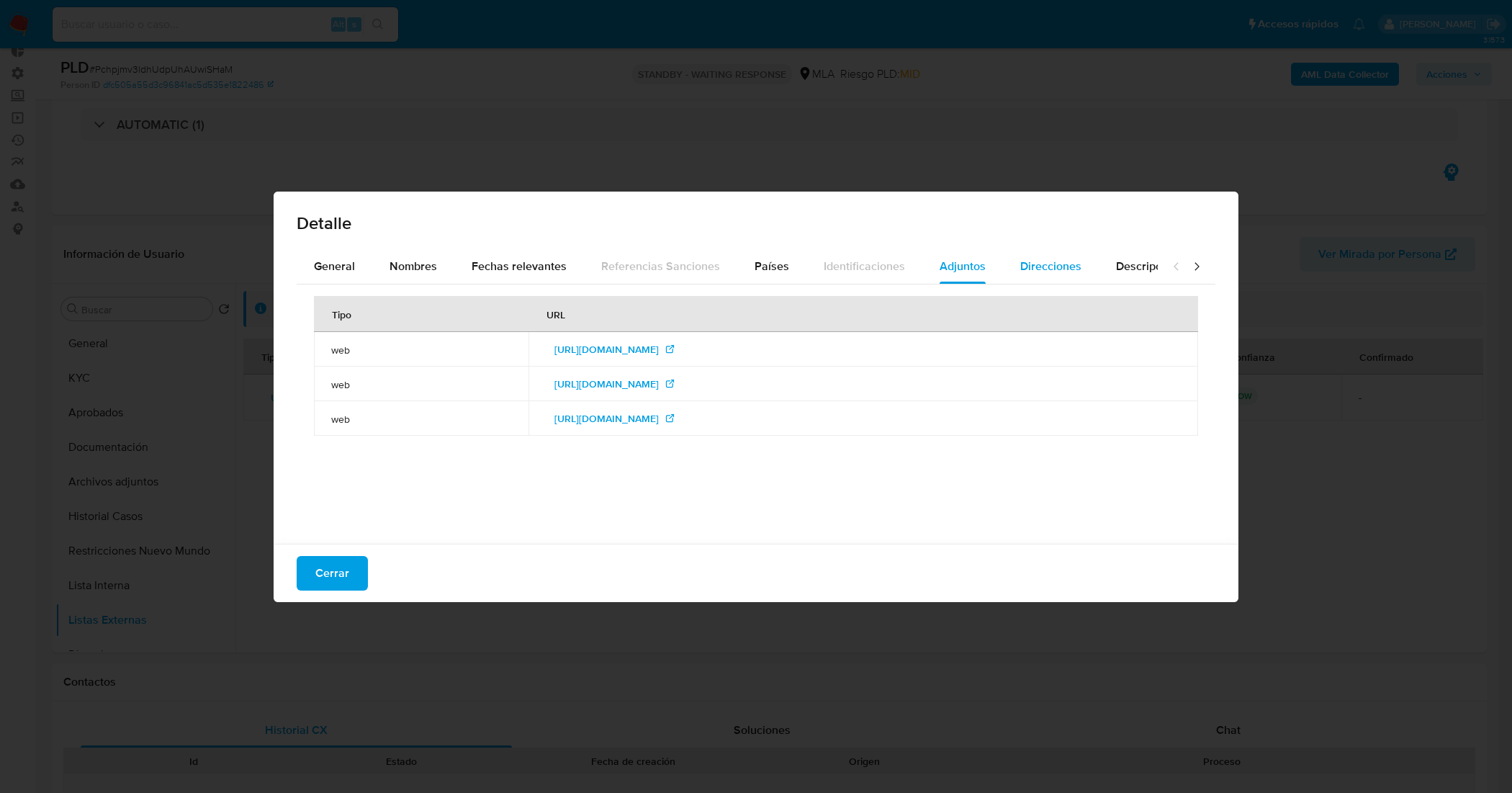
click at [1020, 256] on div "Direcciones" at bounding box center [1051, 266] width 61 height 35
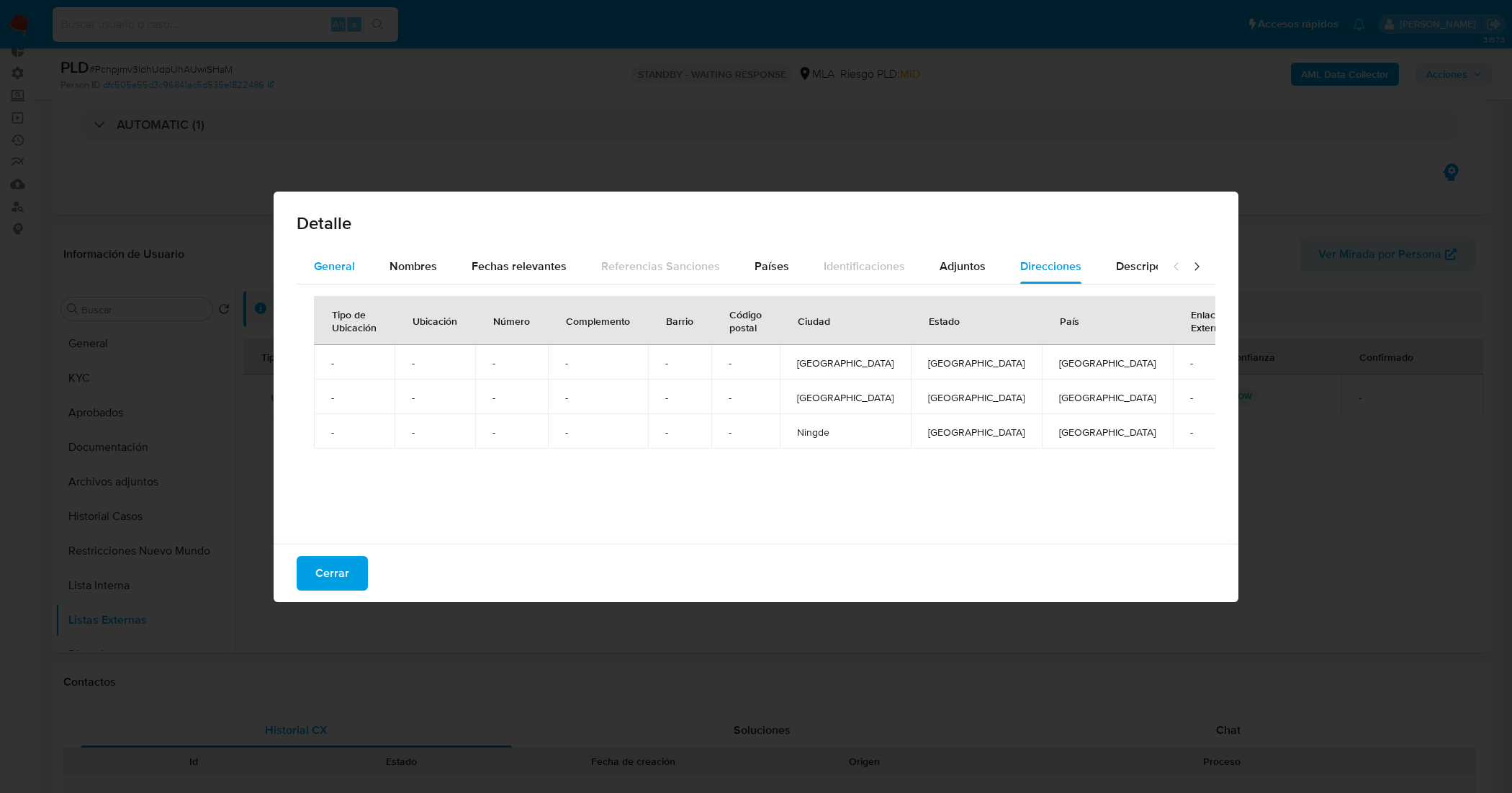
click at [354, 265] on span "General" at bounding box center [334, 266] width 41 height 16
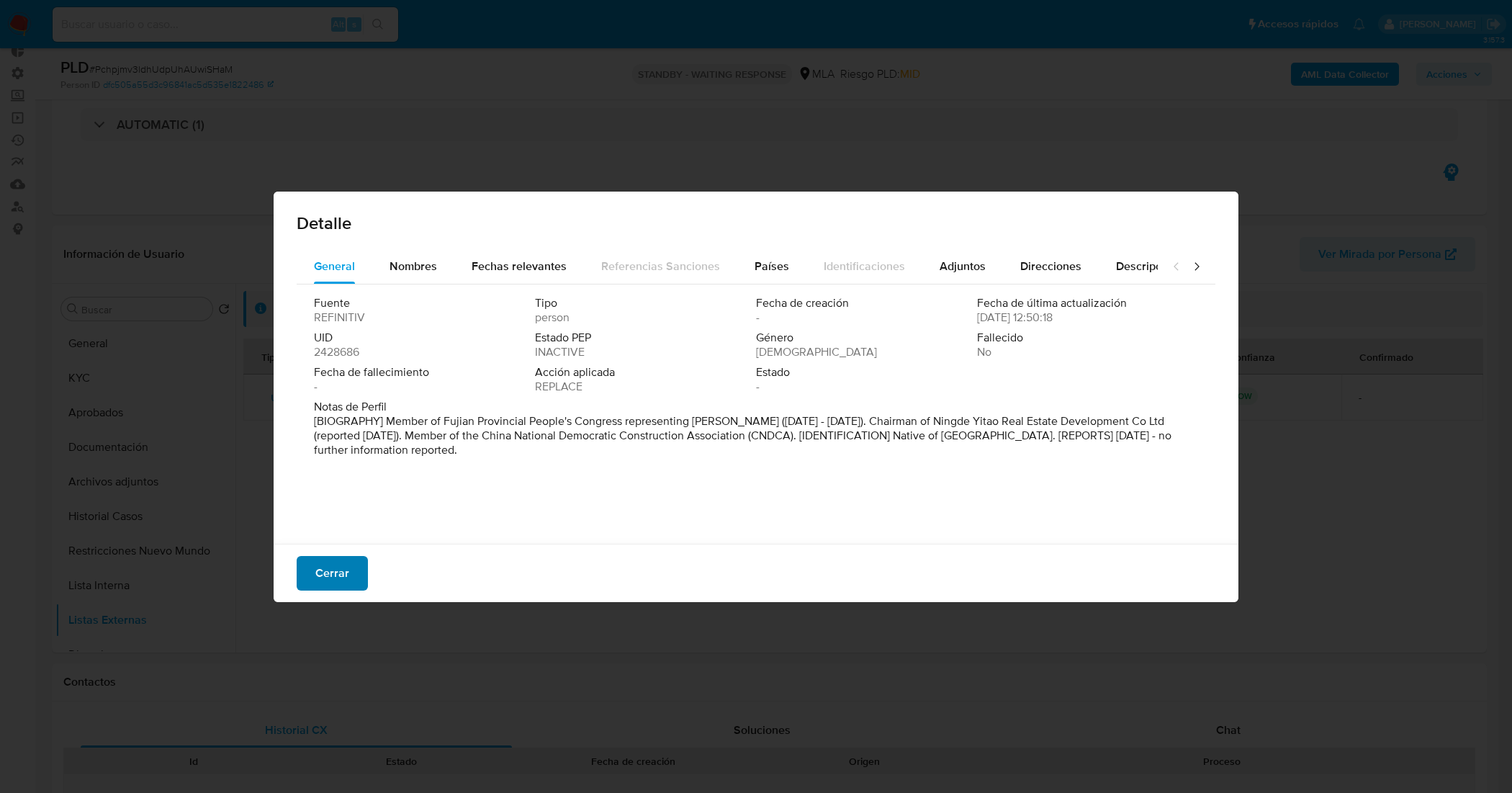
click at [339, 578] on span "Cerrar" at bounding box center [332, 572] width 34 height 32
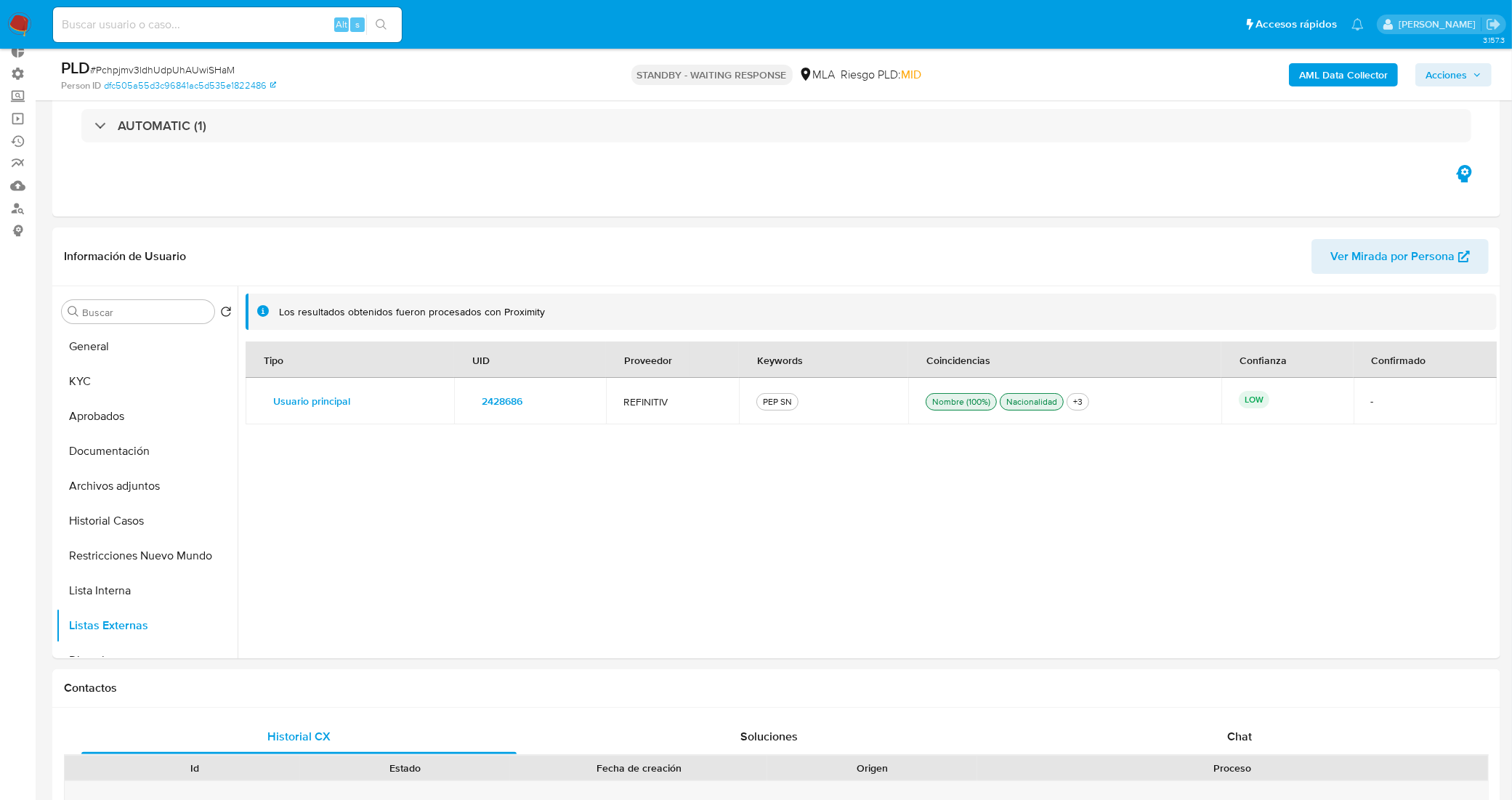
click at [487, 401] on span "2428686" at bounding box center [501, 401] width 40 height 21
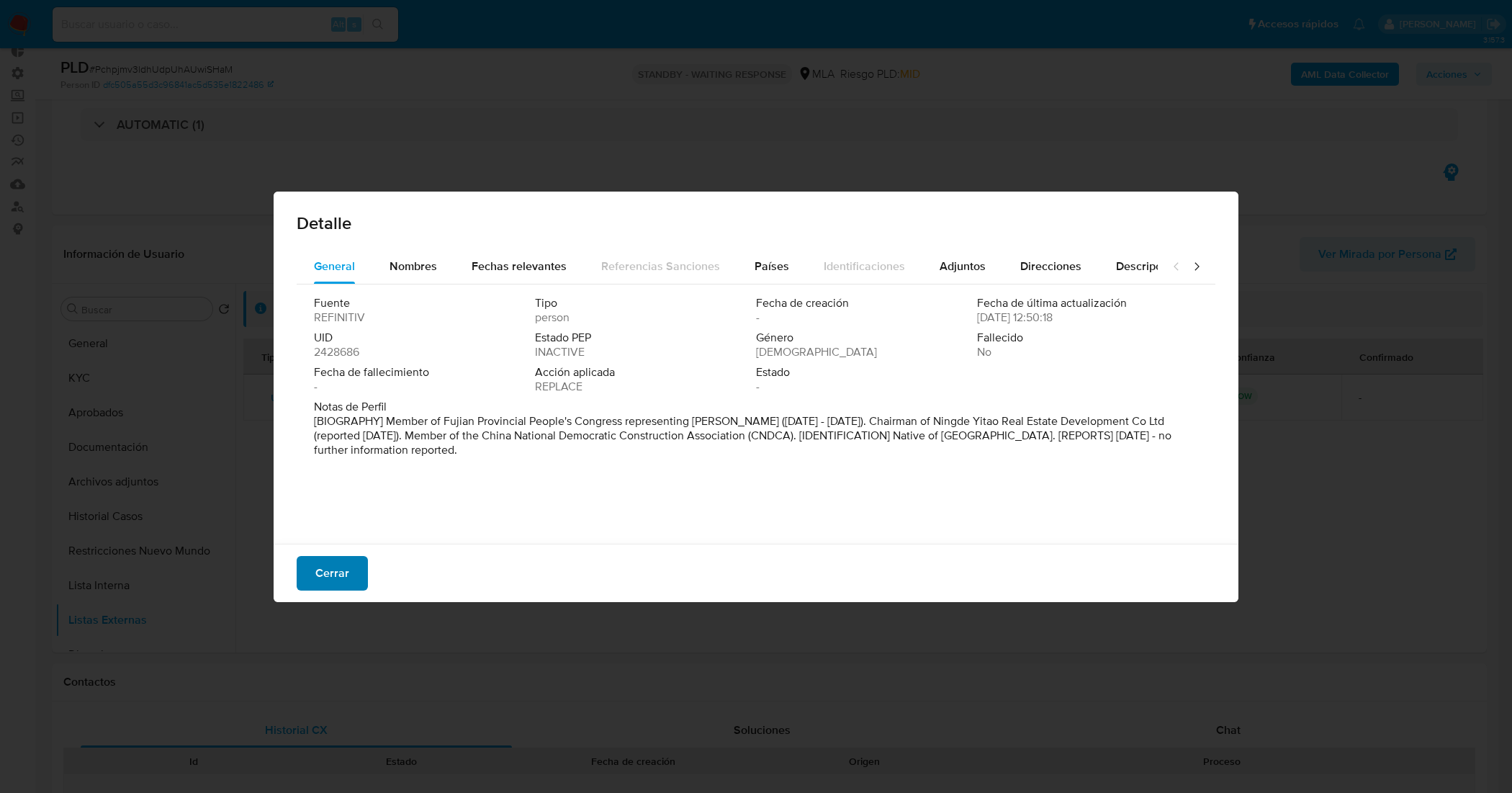
click at [351, 564] on button "Cerrar" at bounding box center [332, 572] width 72 height 35
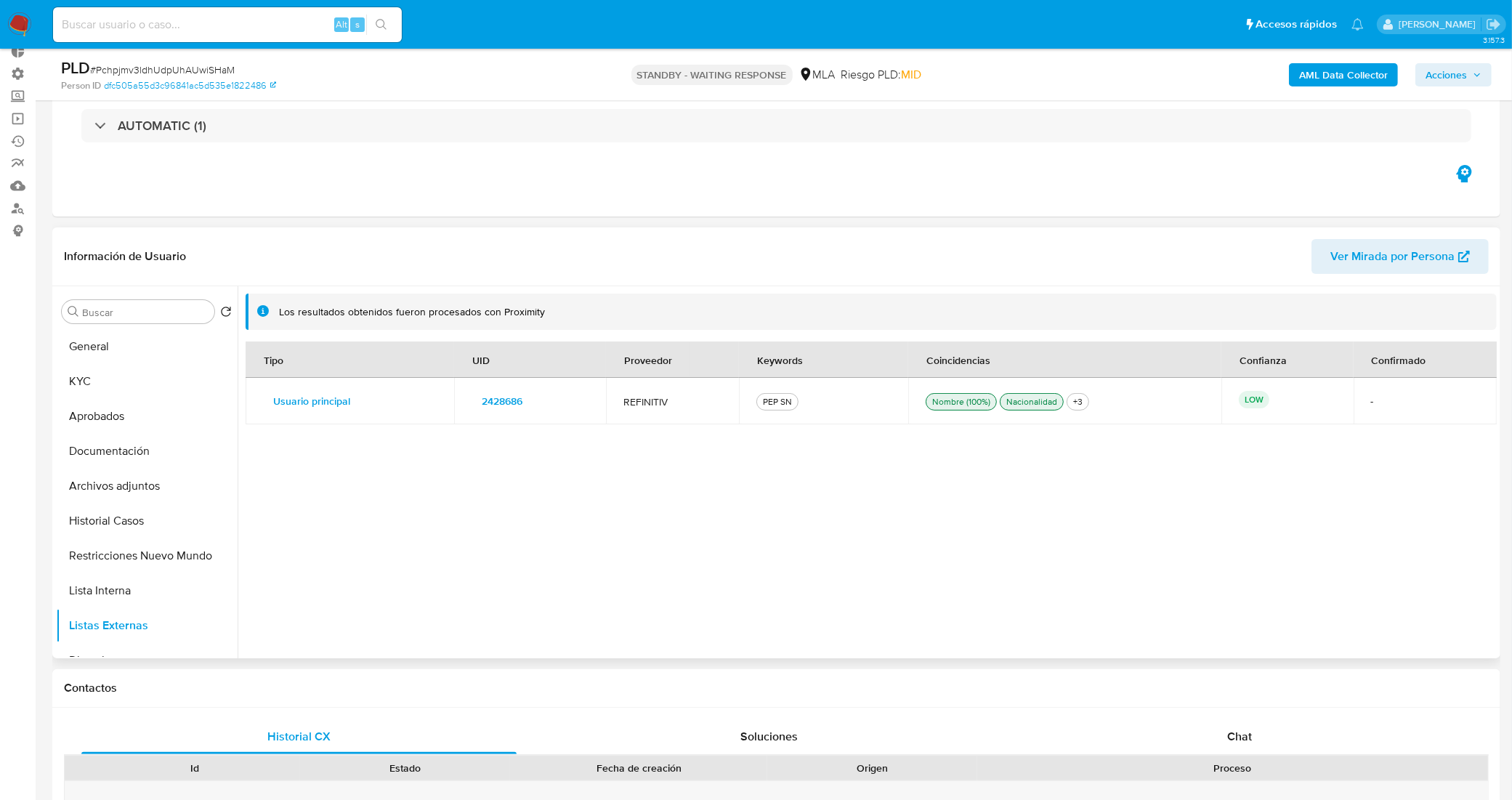
click at [481, 404] on span "2428686" at bounding box center [501, 401] width 40 height 21
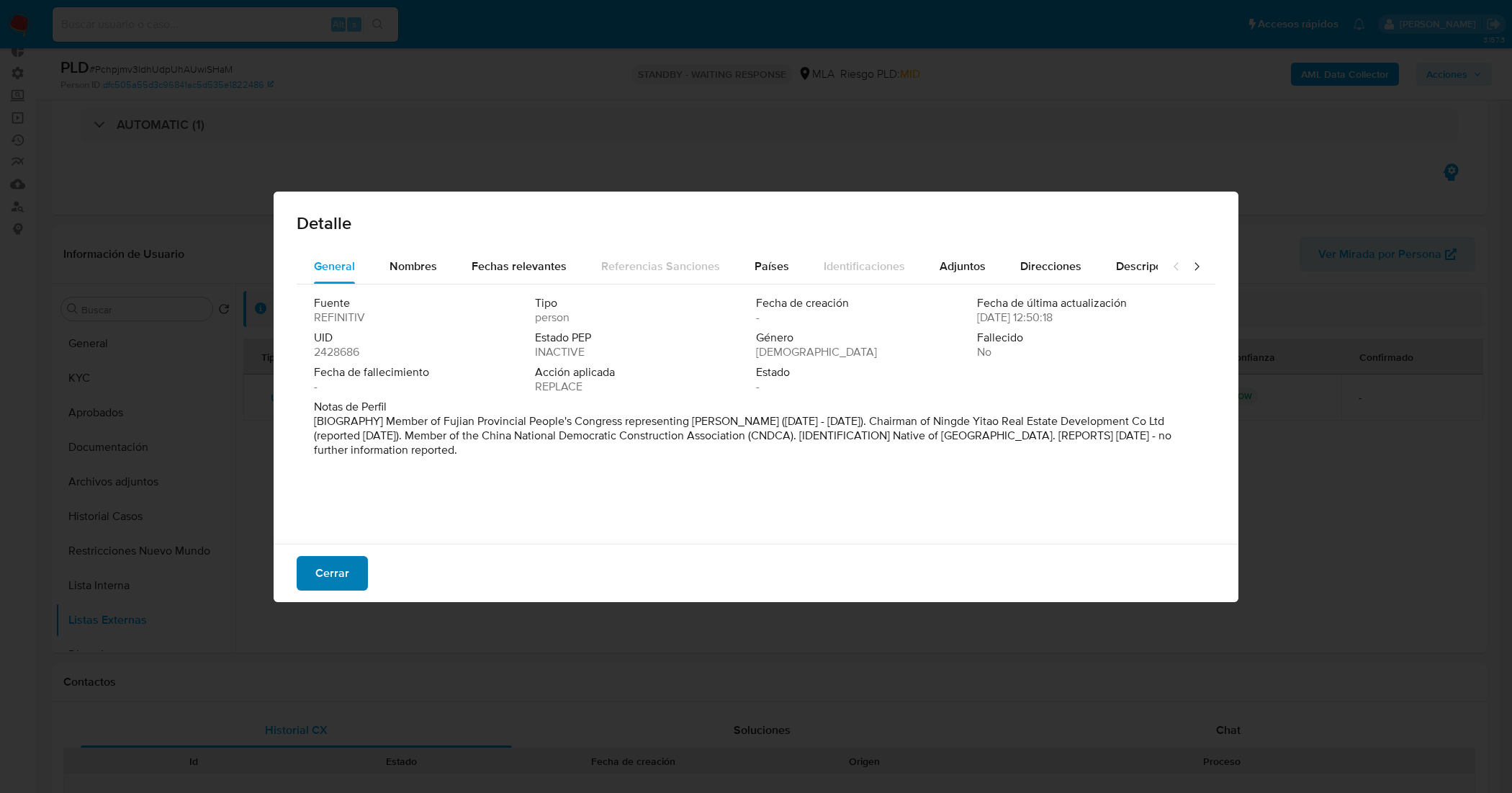
click at [350, 572] on button "Cerrar" at bounding box center [332, 572] width 72 height 35
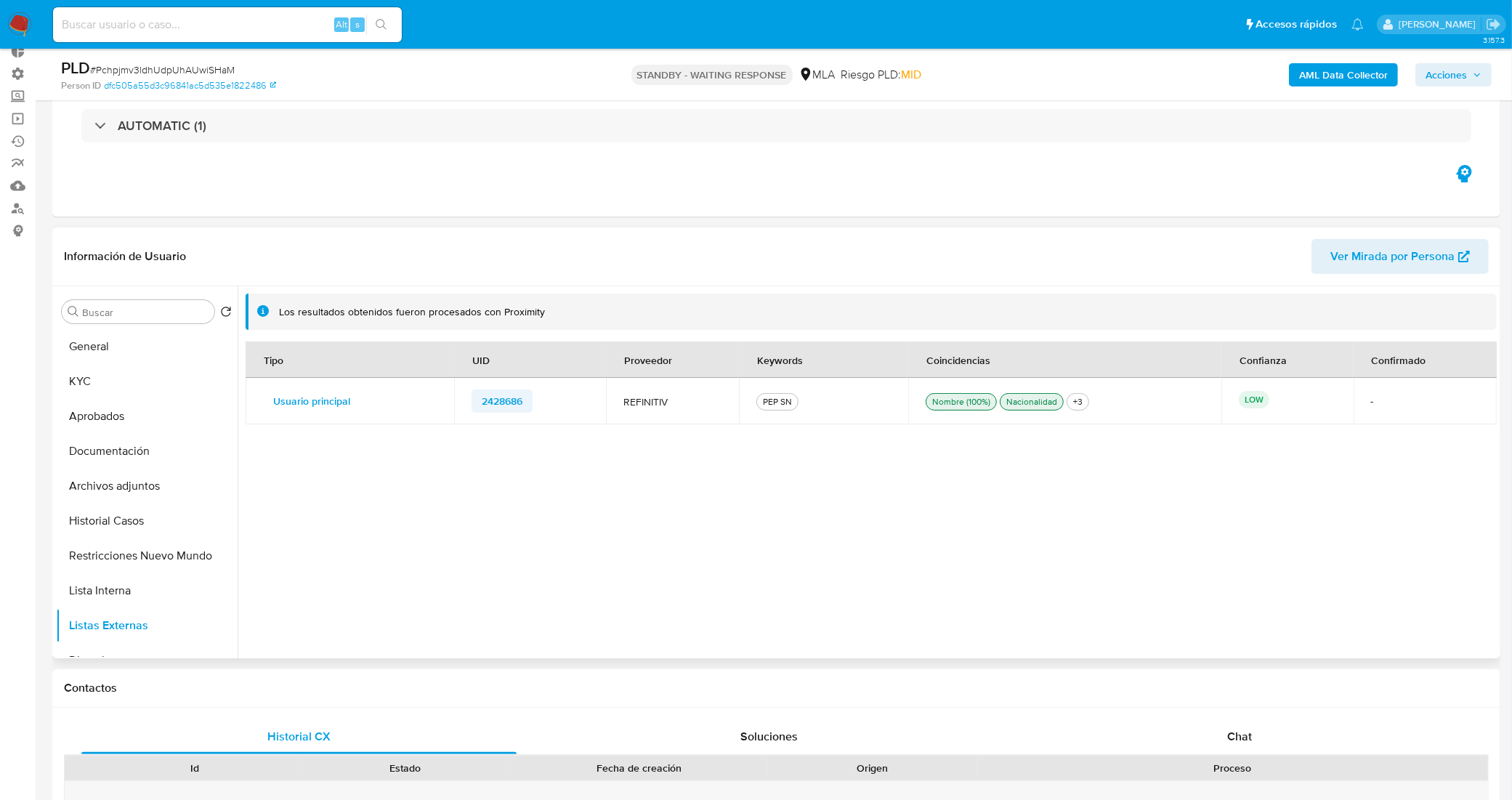
drag, startPoint x: 535, startPoint y: 406, endPoint x: 481, endPoint y: 405, distance: 54.0
click at [481, 405] on div "2428686" at bounding box center [530, 400] width 116 height 23
click at [89, 396] on button "KYC" at bounding box center [141, 381] width 170 height 35
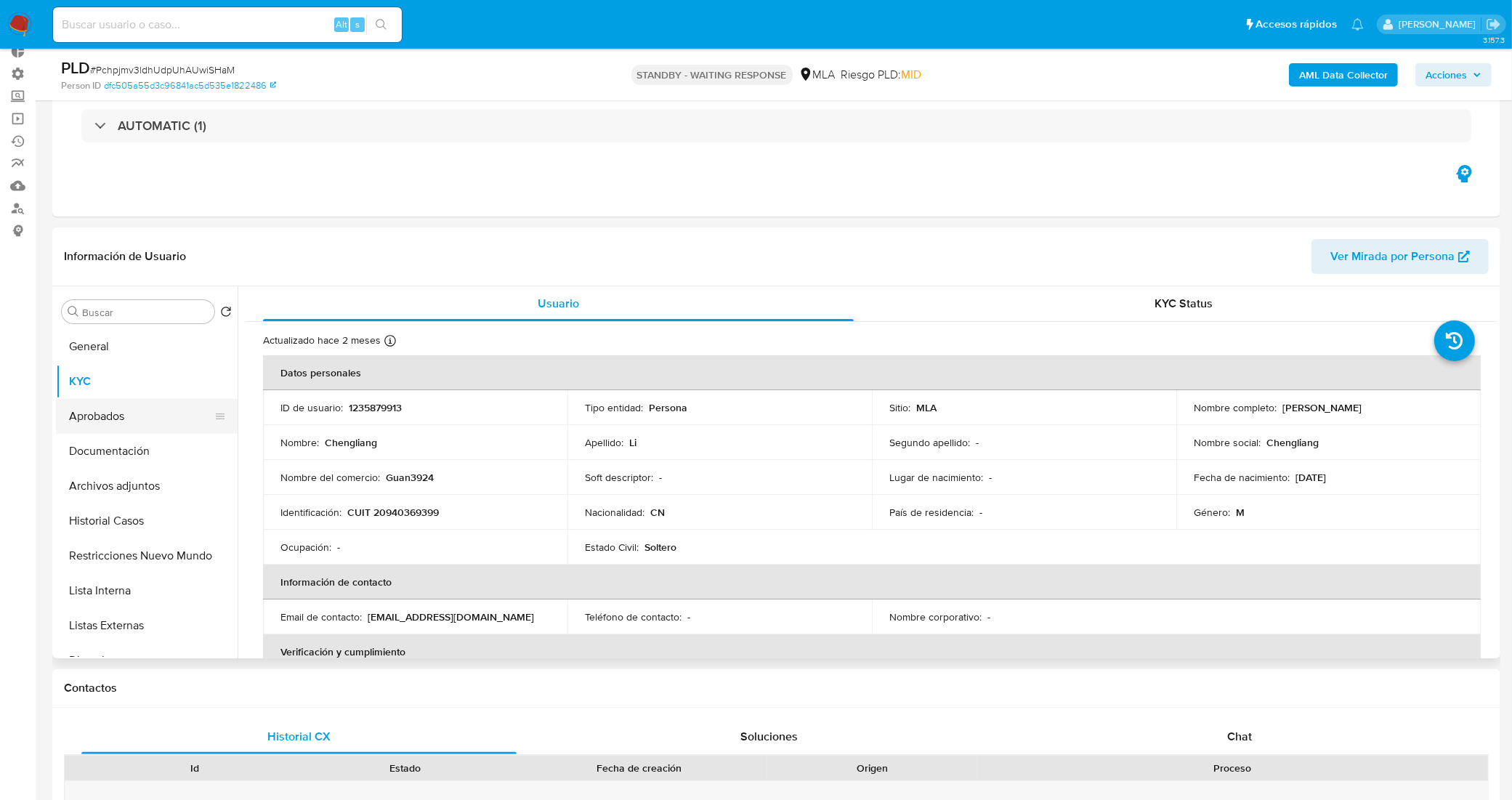
click at [161, 430] on button "Aprobados" at bounding box center [141, 416] width 170 height 35
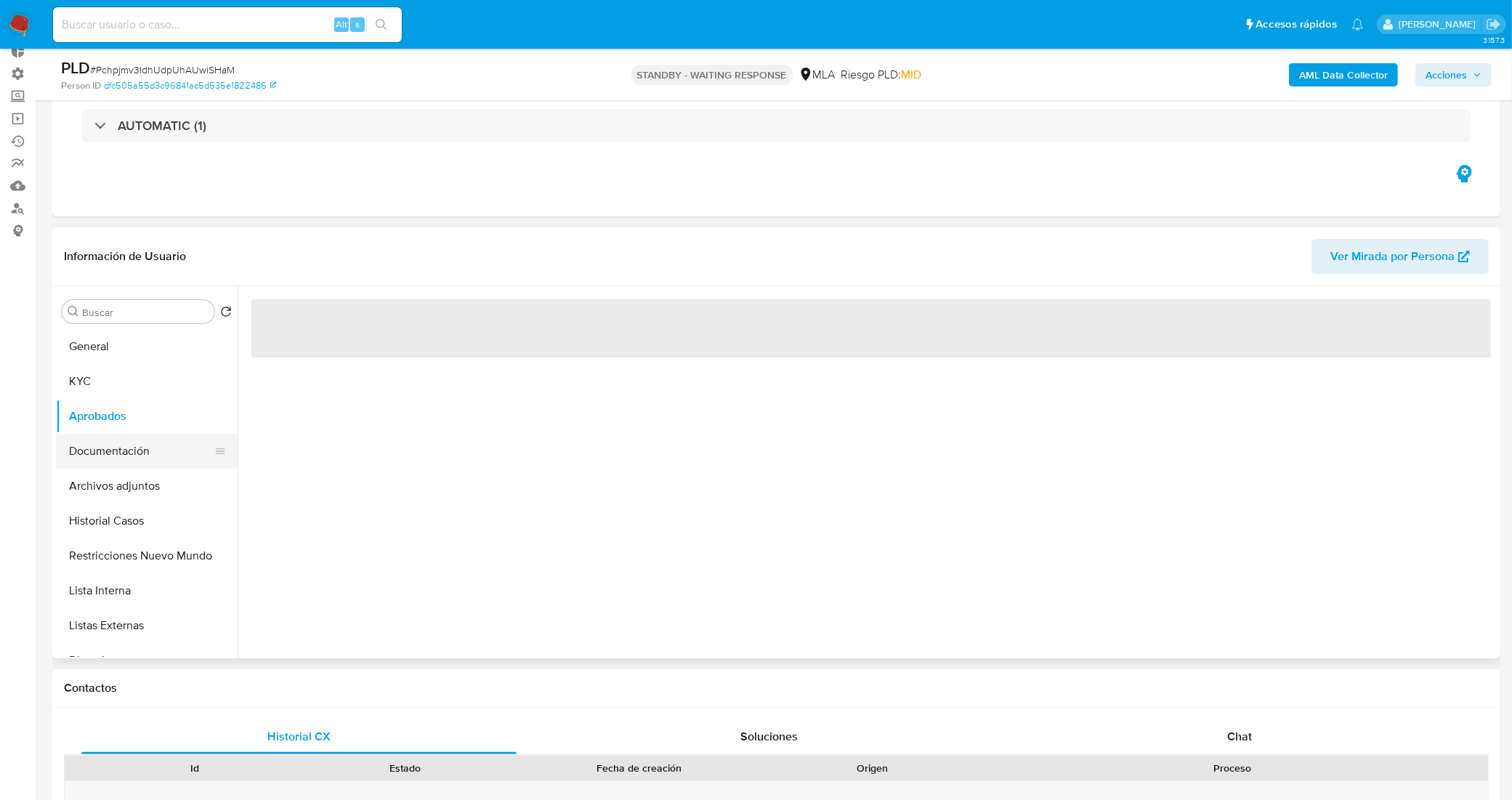
click at [155, 451] on button "Documentación" at bounding box center [141, 451] width 170 height 35
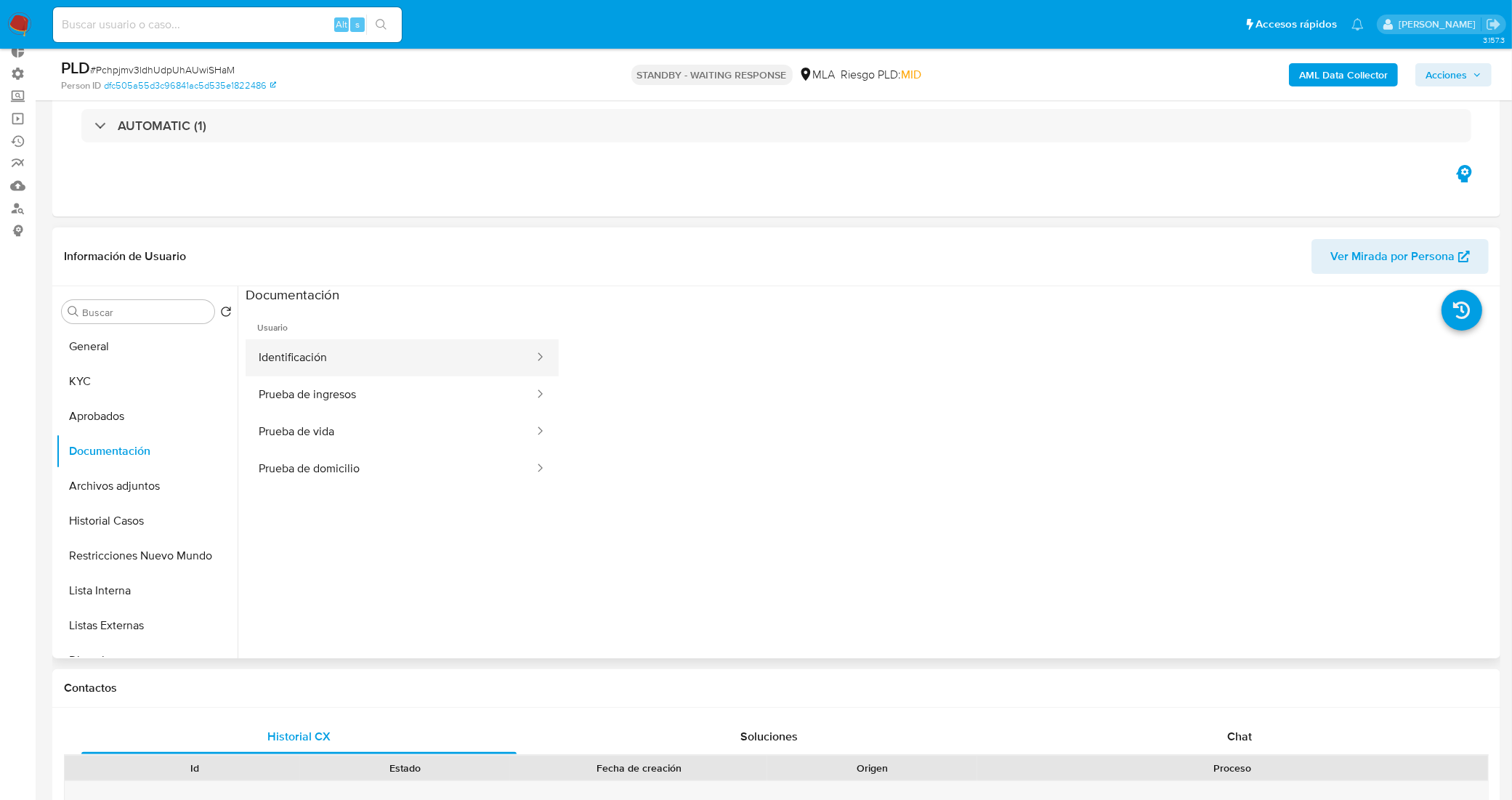
click at [333, 359] on button "Identificación" at bounding box center [390, 357] width 290 height 37
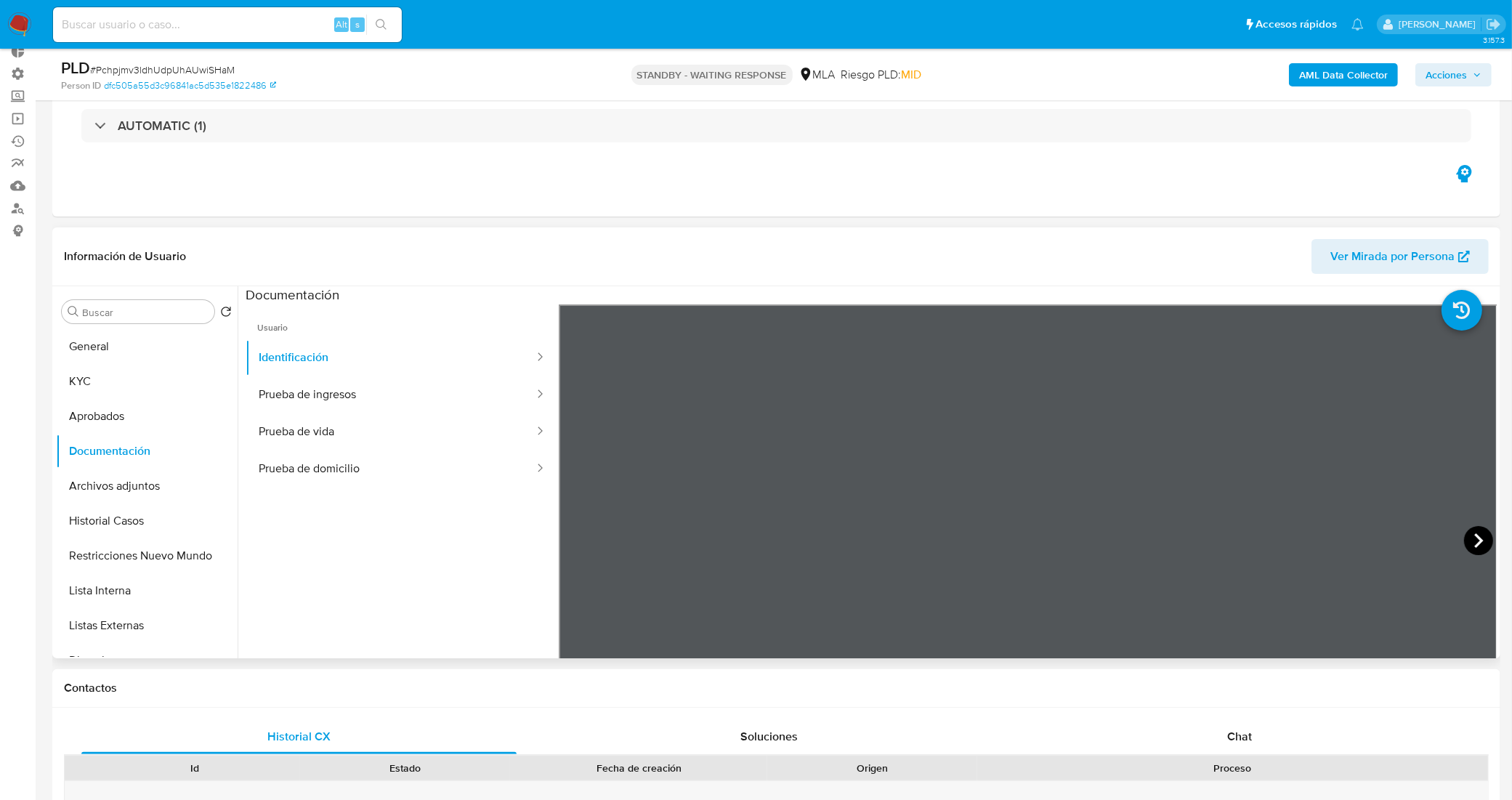
click at [1464, 533] on icon at bounding box center [1478, 540] width 29 height 29
click at [149, 621] on button "Listas Externas" at bounding box center [141, 625] width 170 height 35
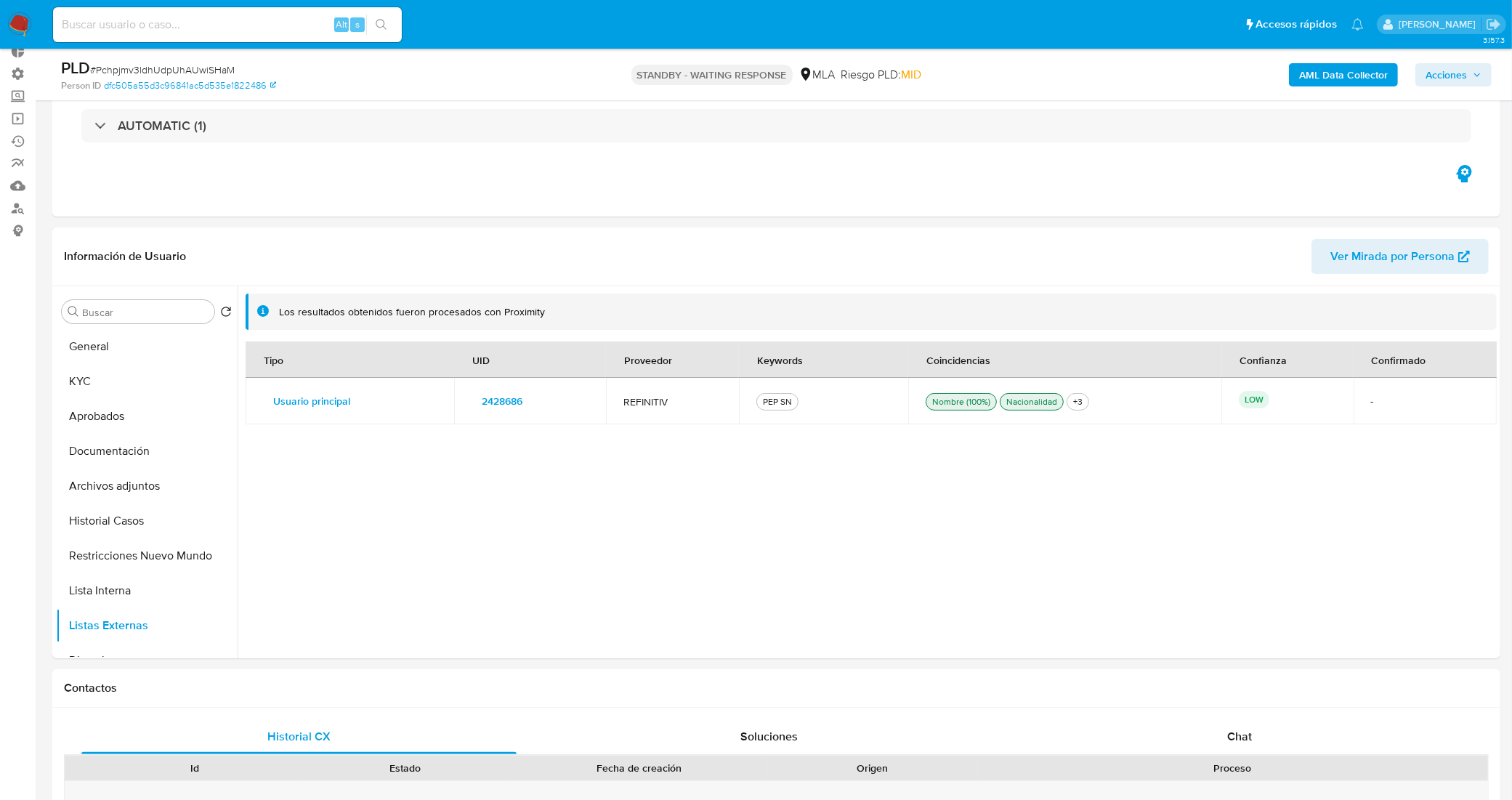
click at [517, 404] on span "2428686" at bounding box center [501, 401] width 40 height 21
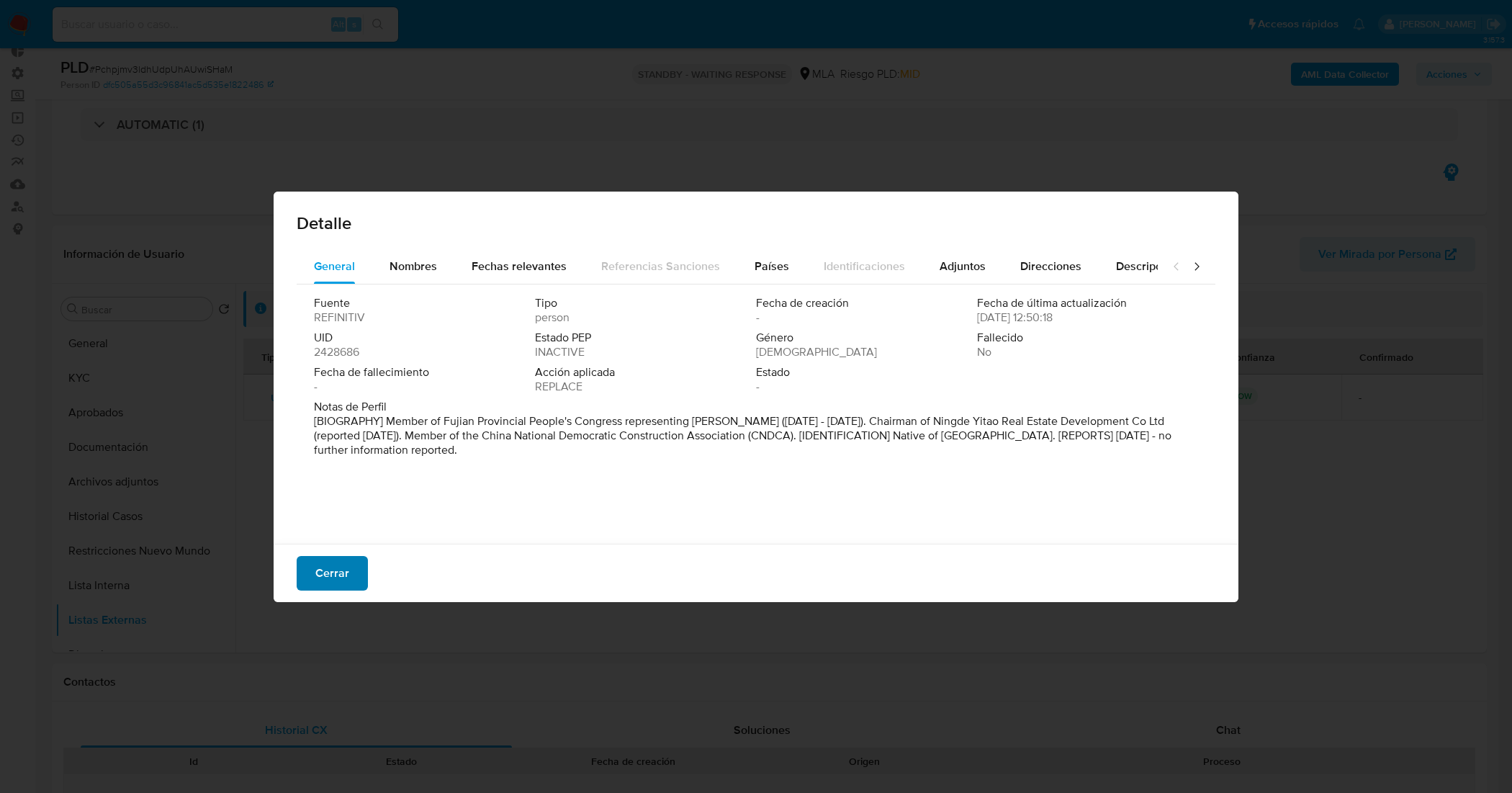
click at [333, 574] on span "Cerrar" at bounding box center [332, 572] width 34 height 32
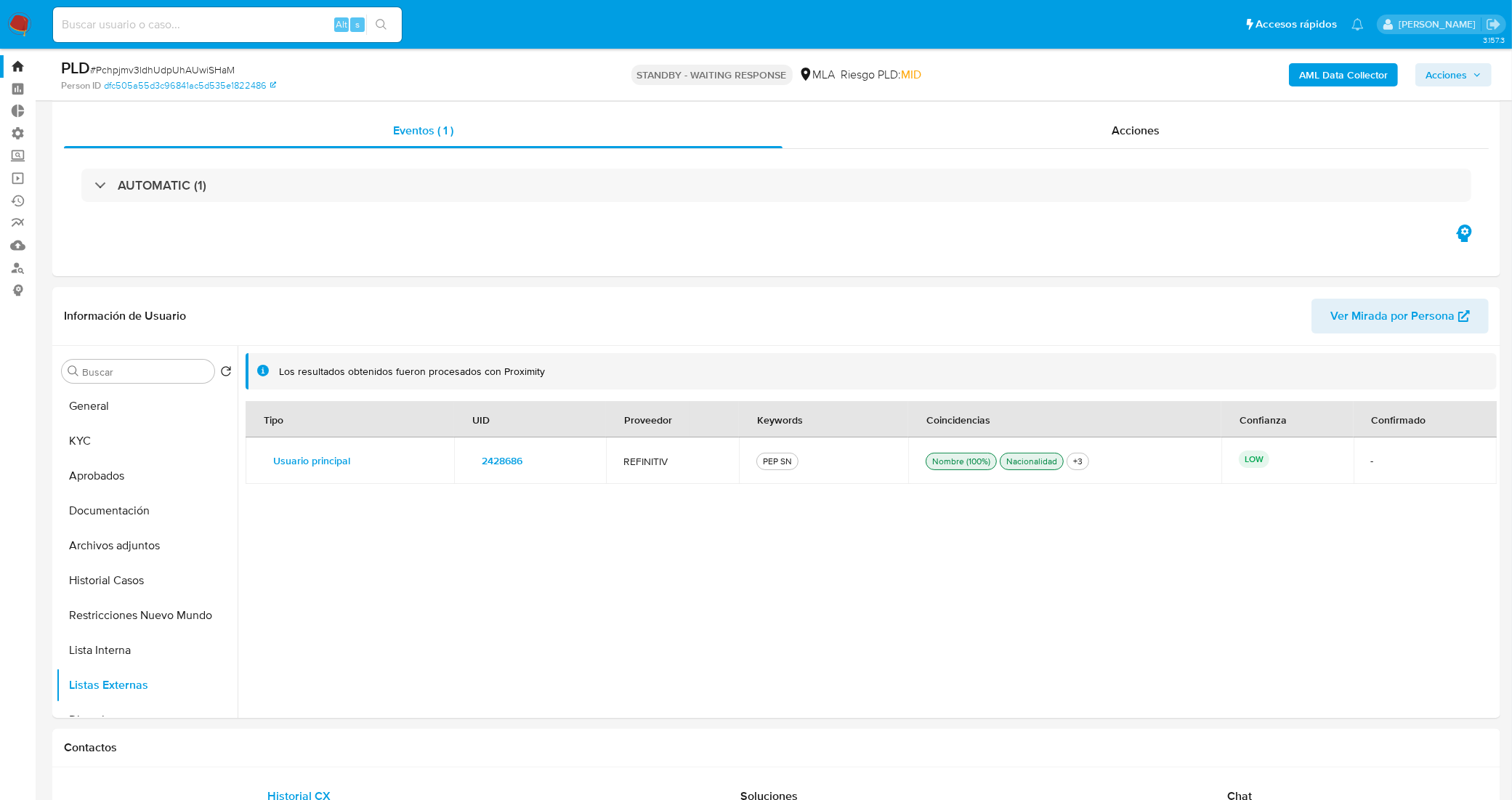
scroll to position [0, 0]
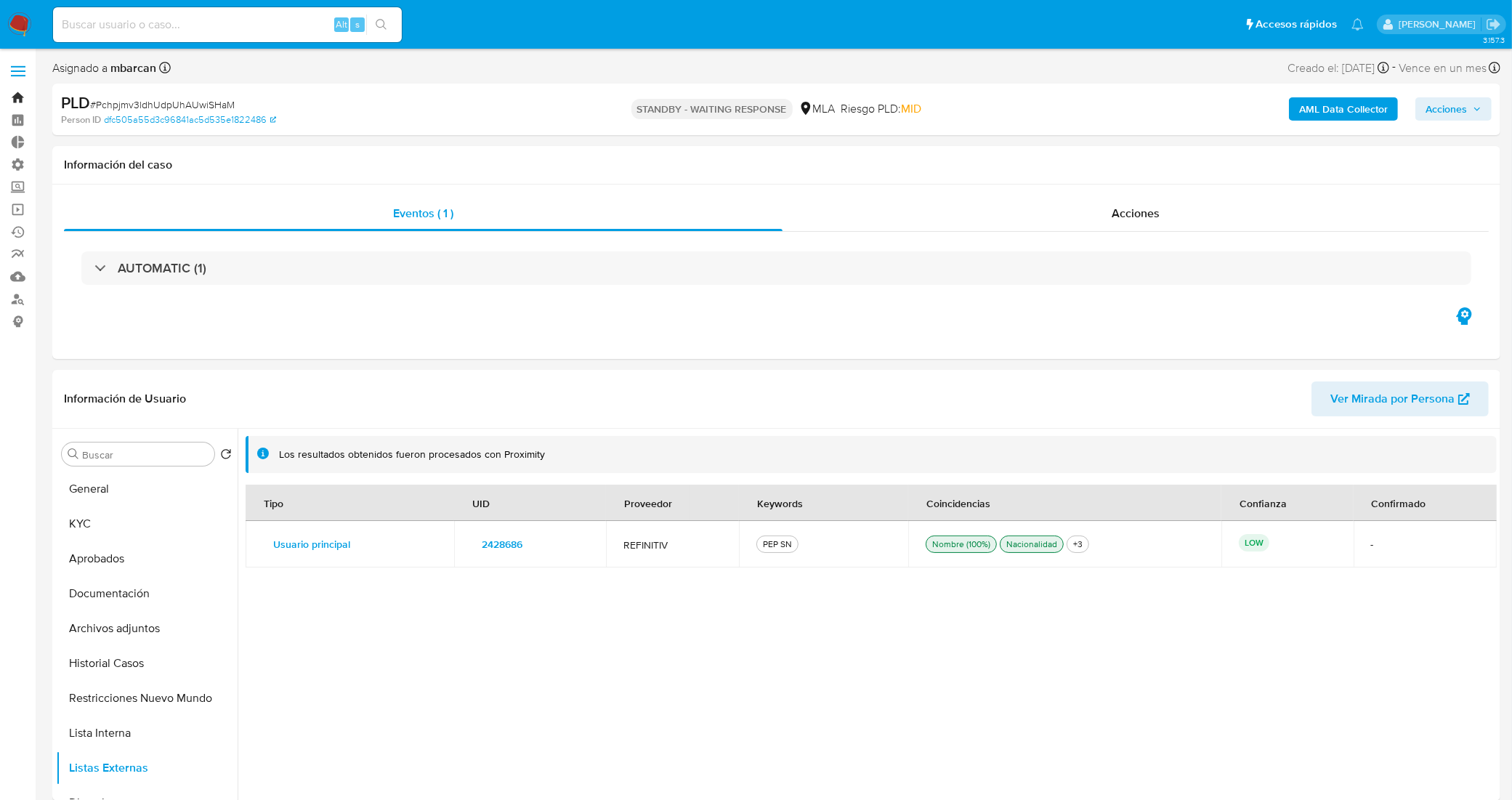
click at [22, 96] on link "Bandeja" at bounding box center [86, 98] width 173 height 22
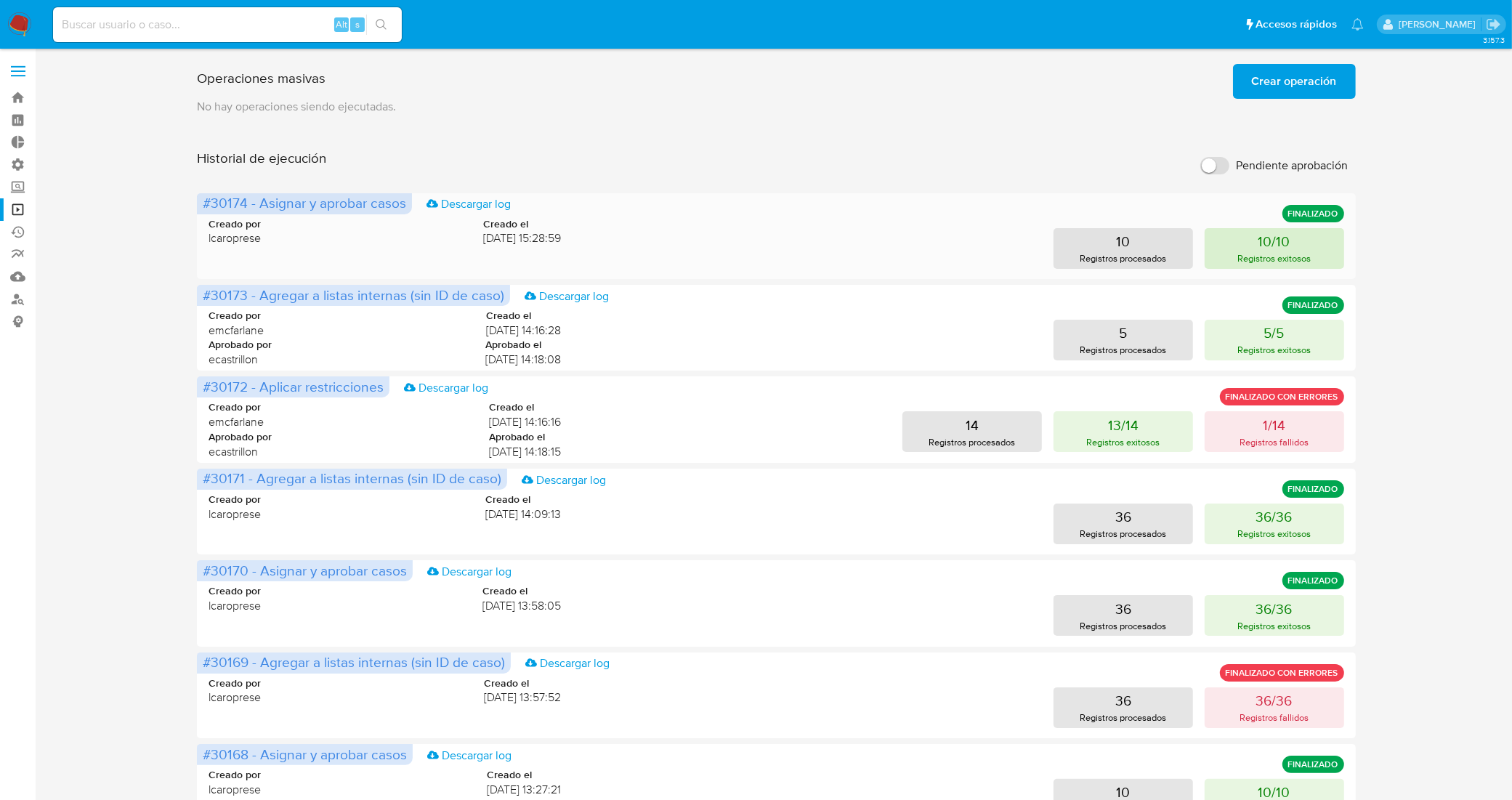
click at [1233, 262] on button "10/10 Registros exitosos" at bounding box center [1274, 247] width 139 height 40
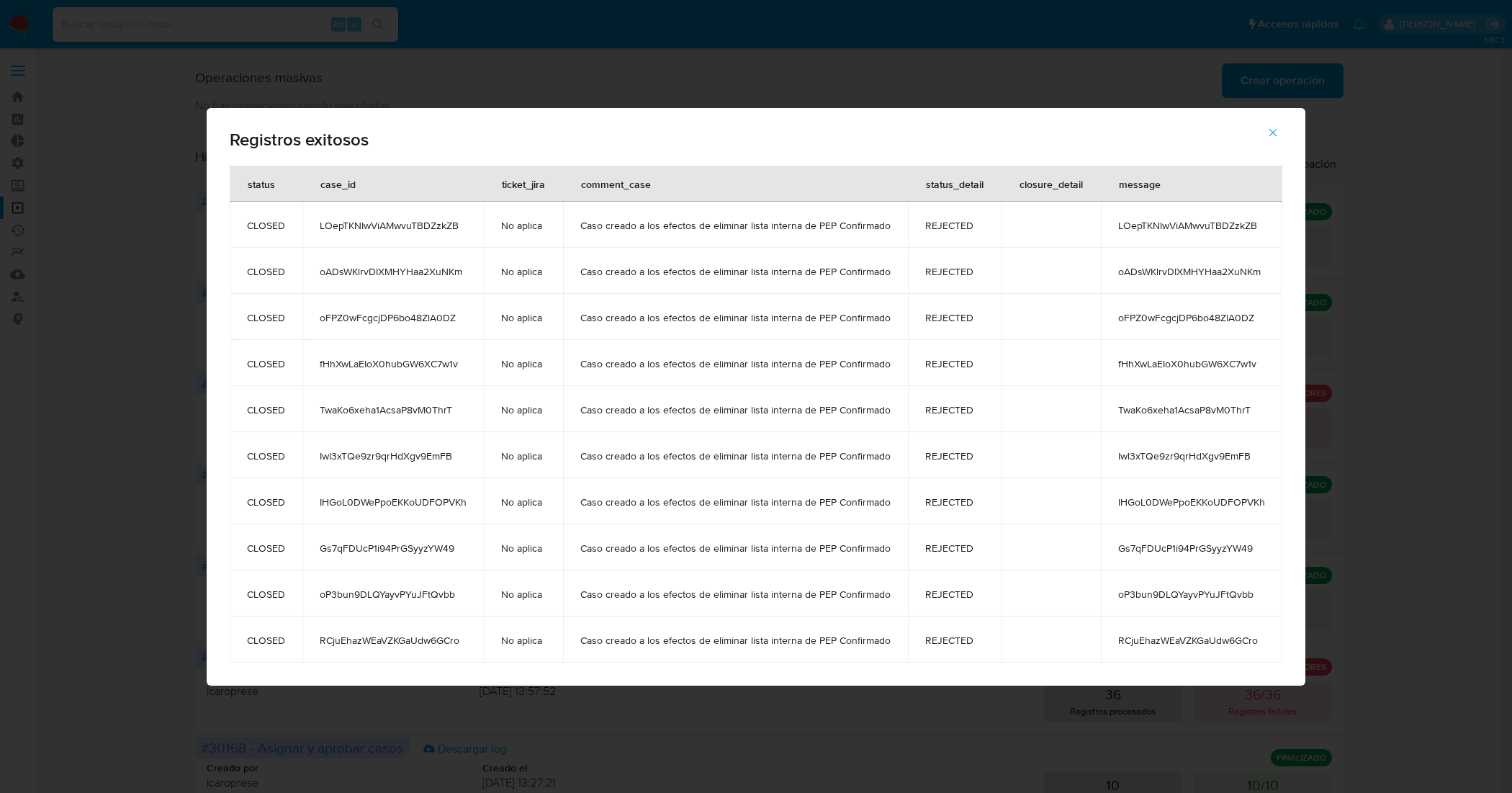
click at [1159, 231] on span "LOepTKNIwViAMwvuTBDZzkZB" at bounding box center [1192, 225] width 147 height 13
click at [1272, 131] on icon "button" at bounding box center [1273, 132] width 13 height 13
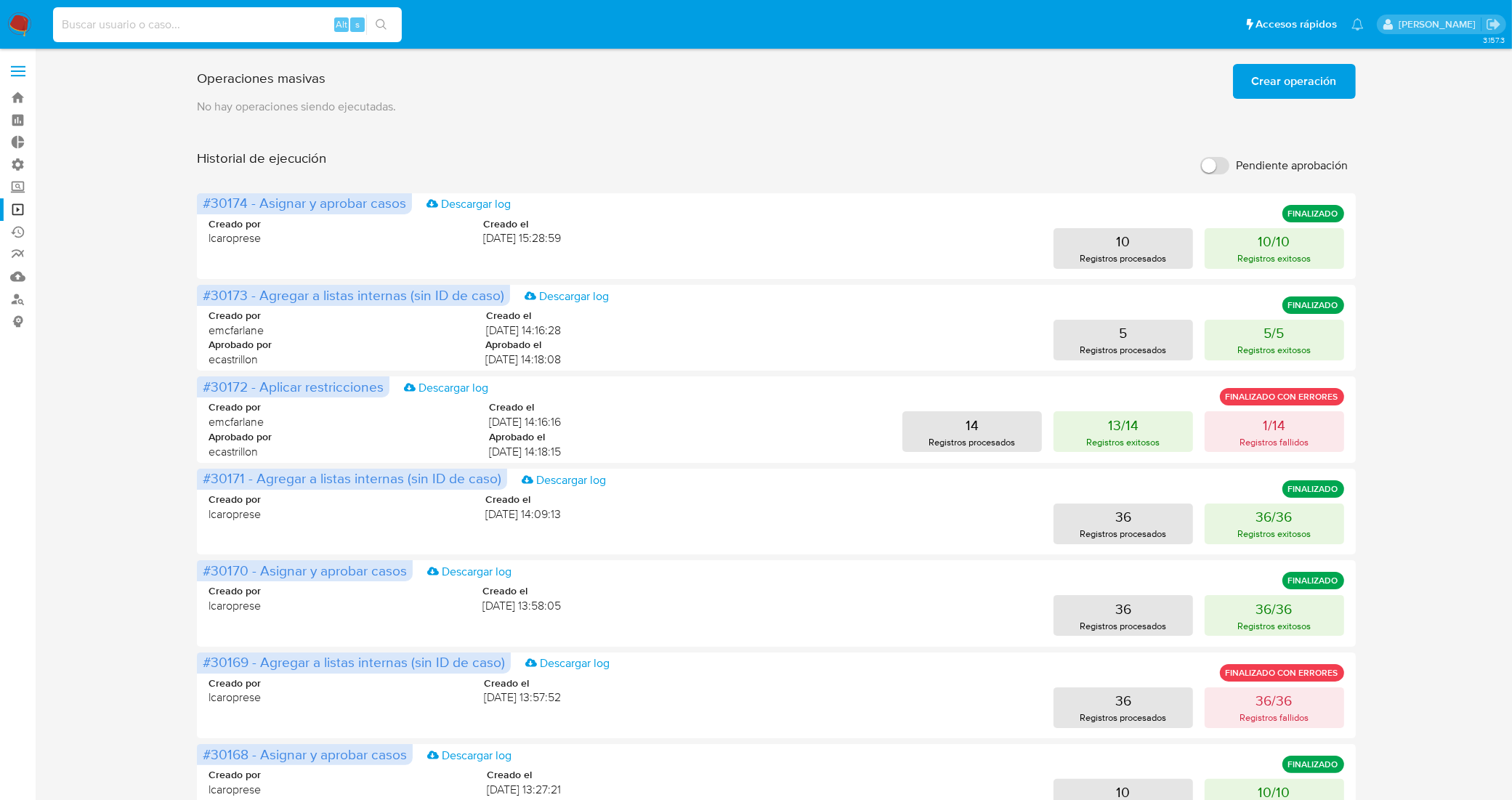
click at [184, 30] on input at bounding box center [228, 25] width 349 height 19
paste input "LOepTKNIwViAMwvuTBDZzkZB"
type input "LOepTKNIwViAMwvuTBDZzkZB"
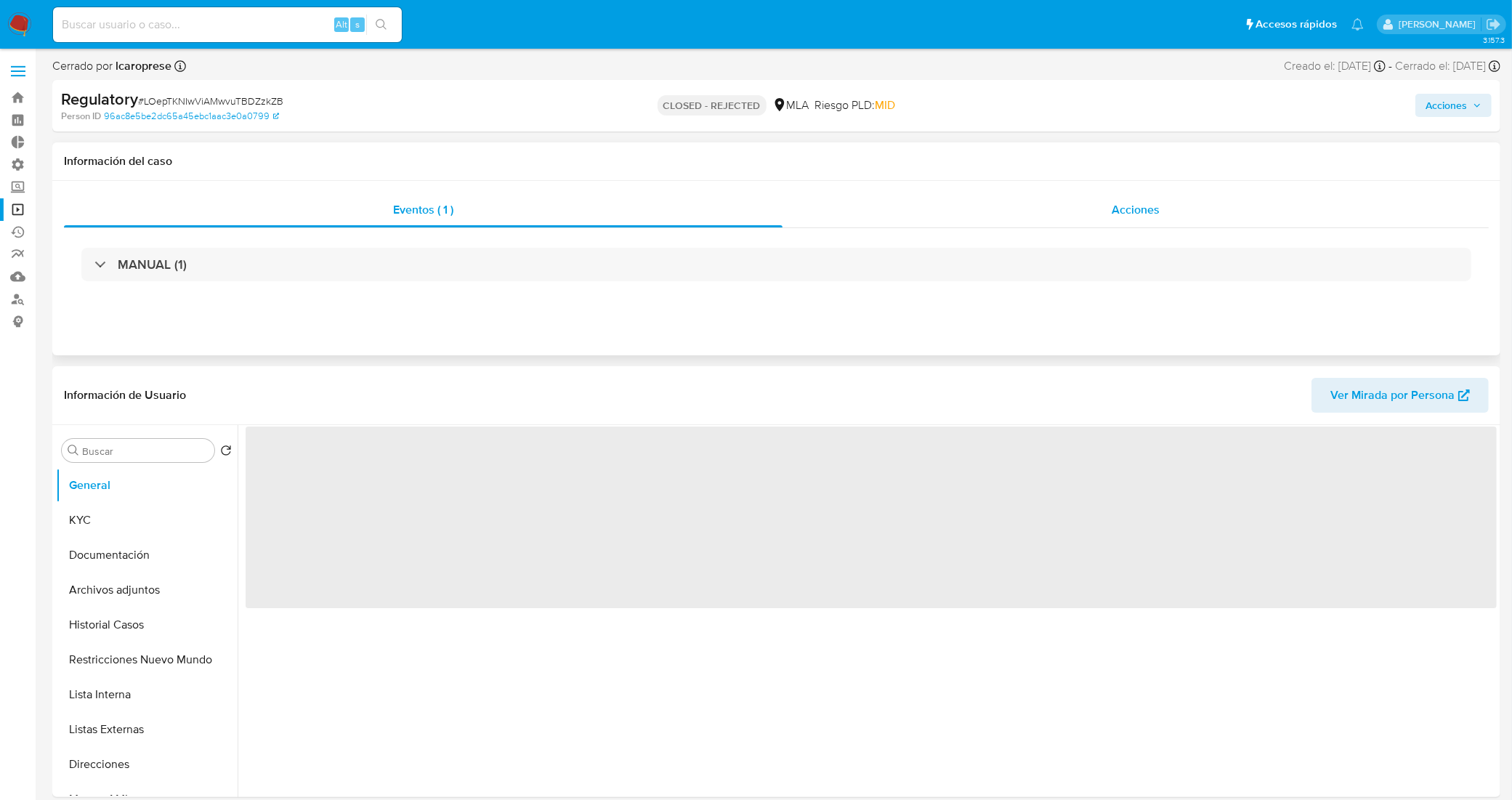
click at [993, 205] on div "Acciones" at bounding box center [1135, 210] width 706 height 35
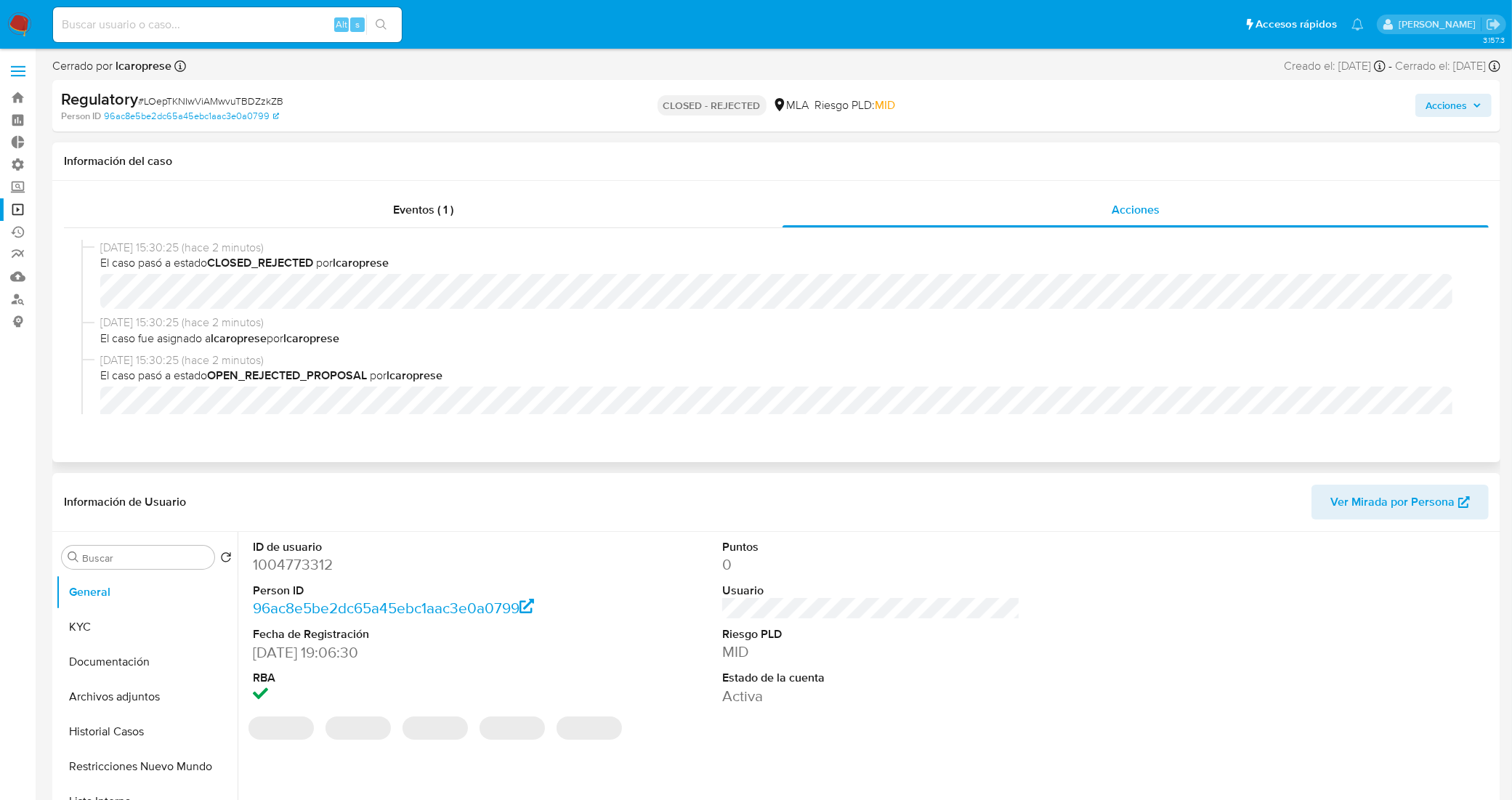
select select "10"
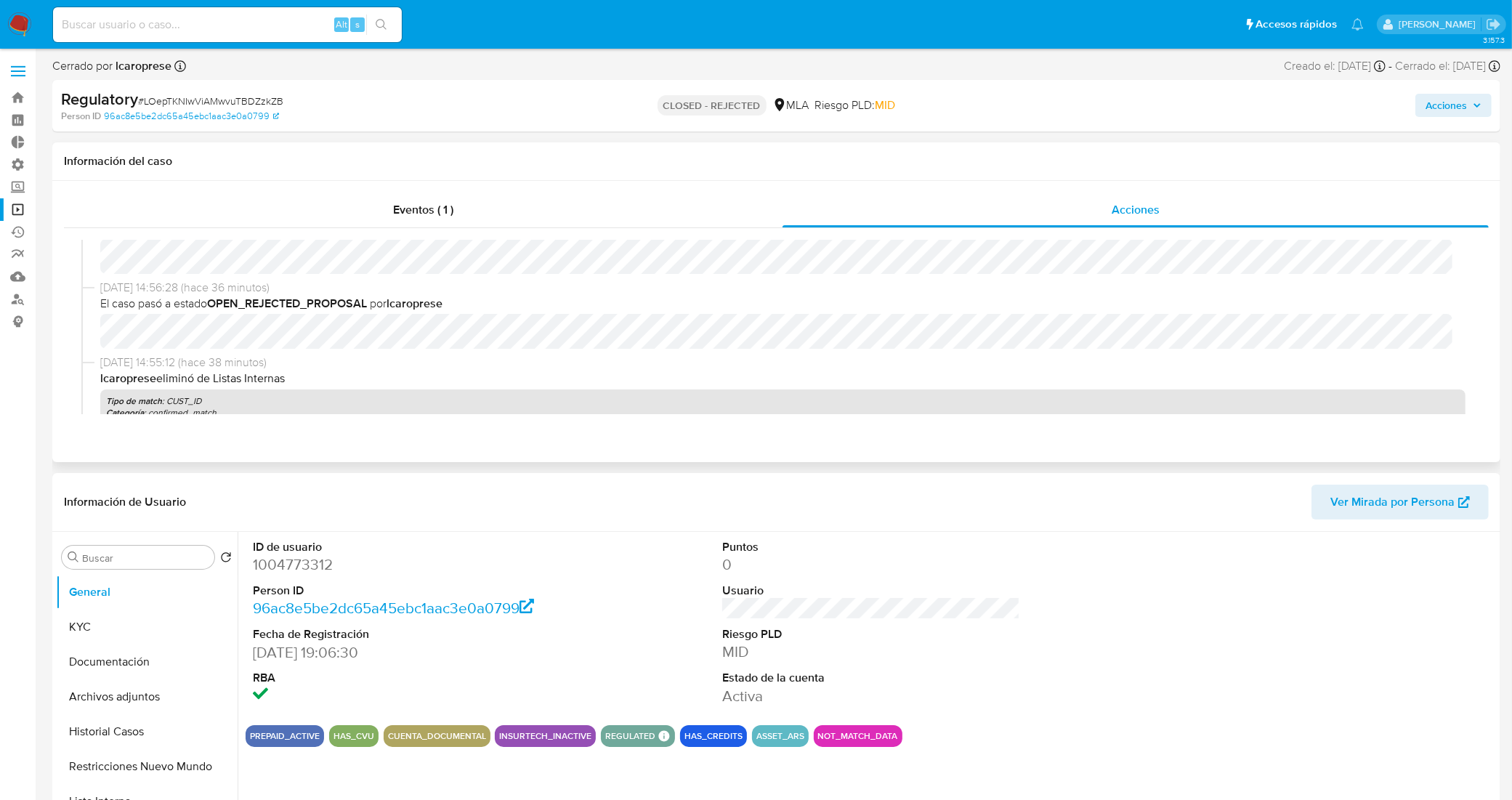
scroll to position [140, 0]
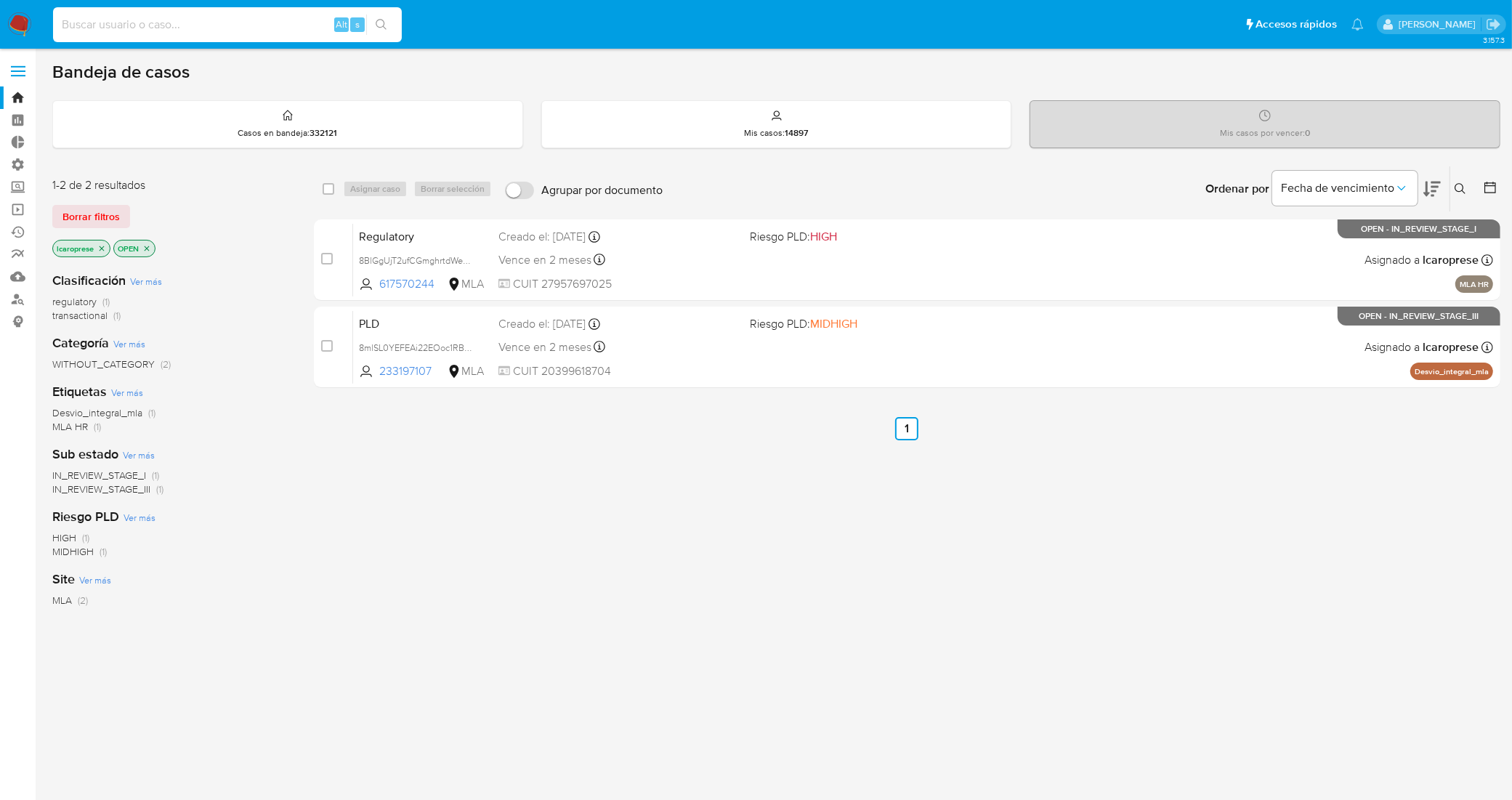
click at [251, 21] on input at bounding box center [228, 25] width 349 height 19
paste input "8BlGgUjT2ufCGmghrtdWeo77"
type input "8BlGgUjT2ufCGmghrtdWeo77"
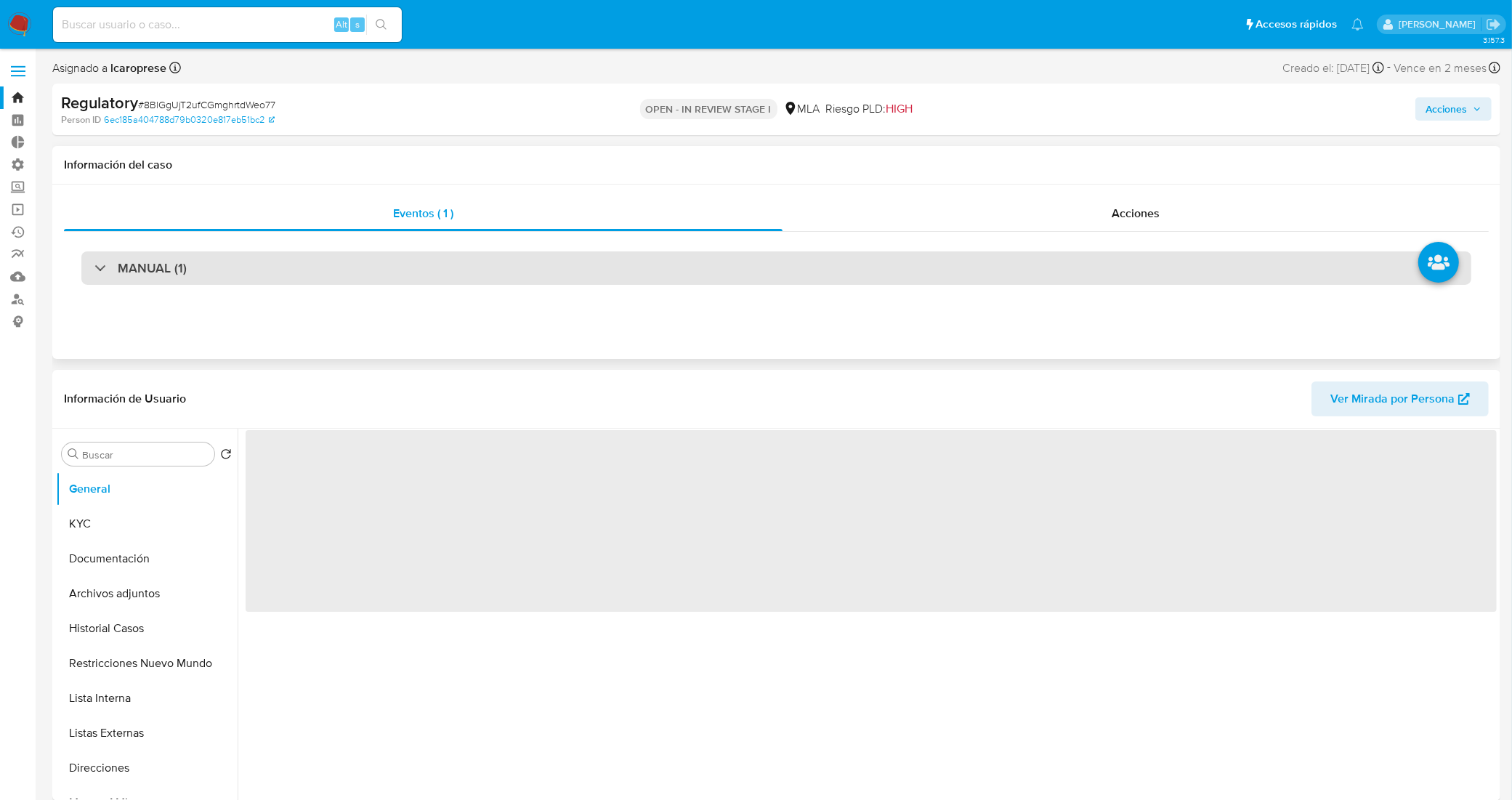
click at [356, 262] on div "MANUAL (1)" at bounding box center [776, 267] width 1390 height 34
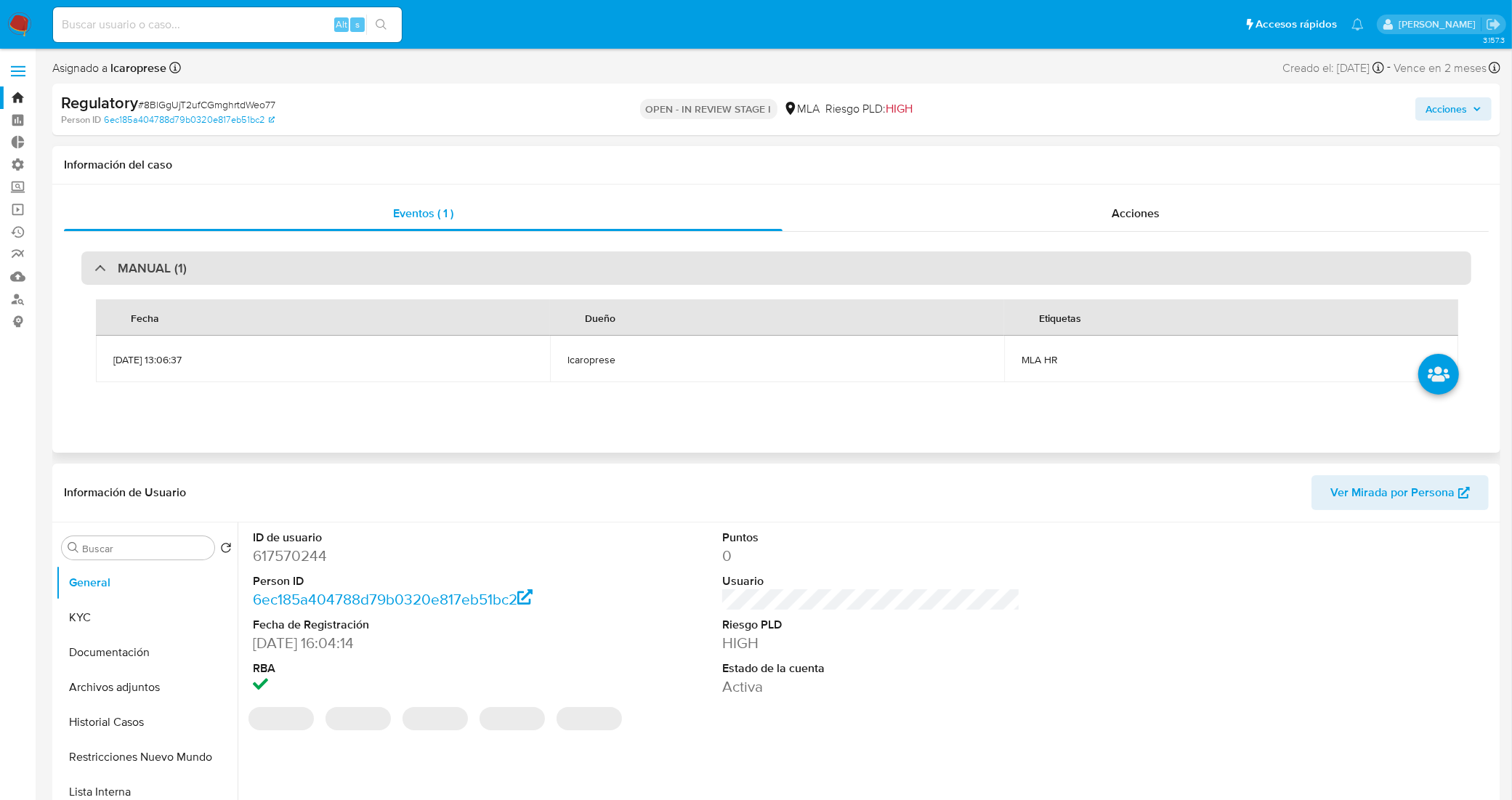
select select "10"
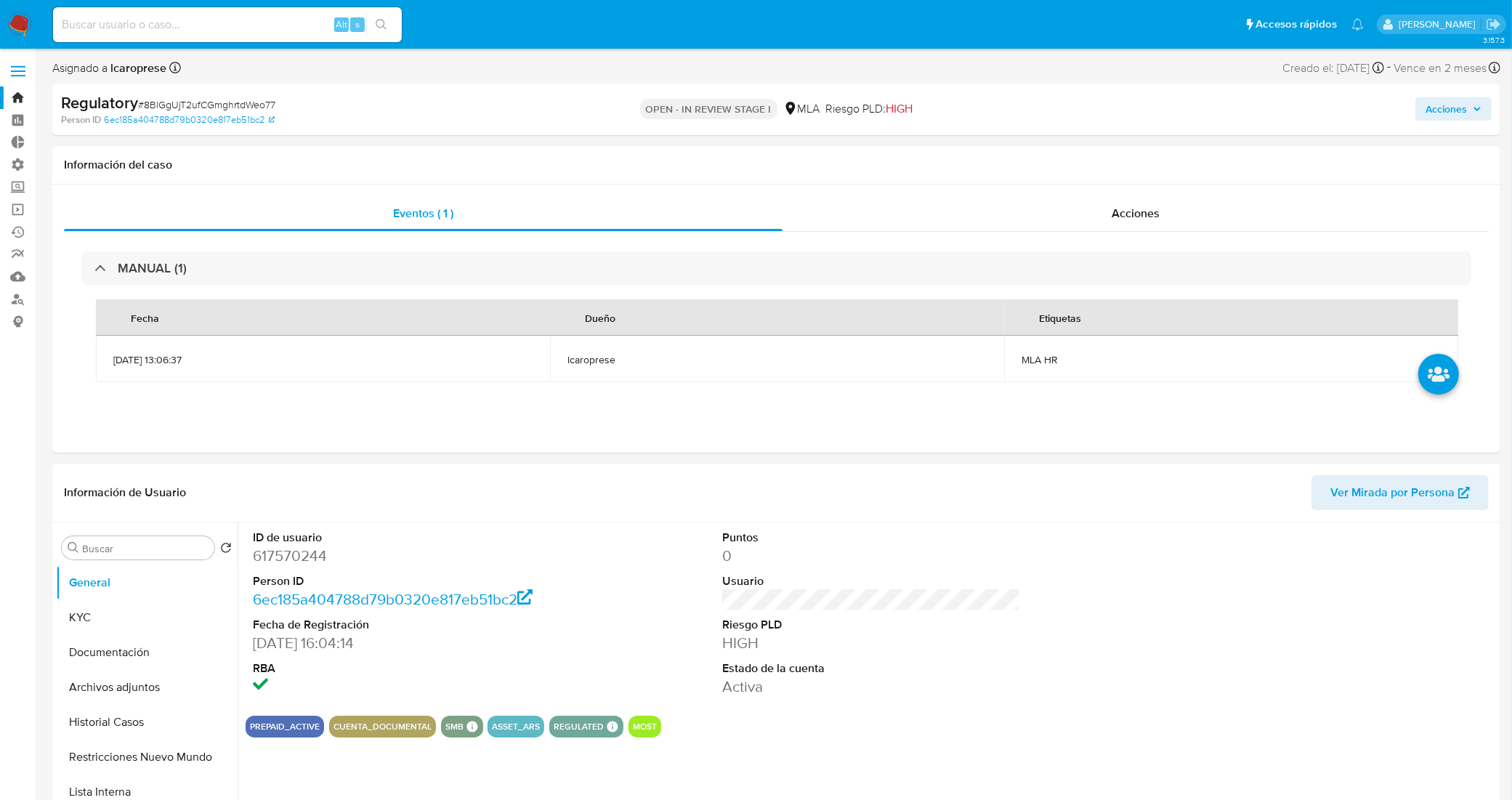
click at [237, 101] on span "# 8BlGgUjT2ufCGmghrtdWeo77" at bounding box center [207, 104] width 138 height 15
copy span "8BlGgUjT2ufCGmghrtdWeo77"
click at [13, 92] on link "Bandeja" at bounding box center [86, 98] width 173 height 22
